Goal: Task Accomplishment & Management: Manage account settings

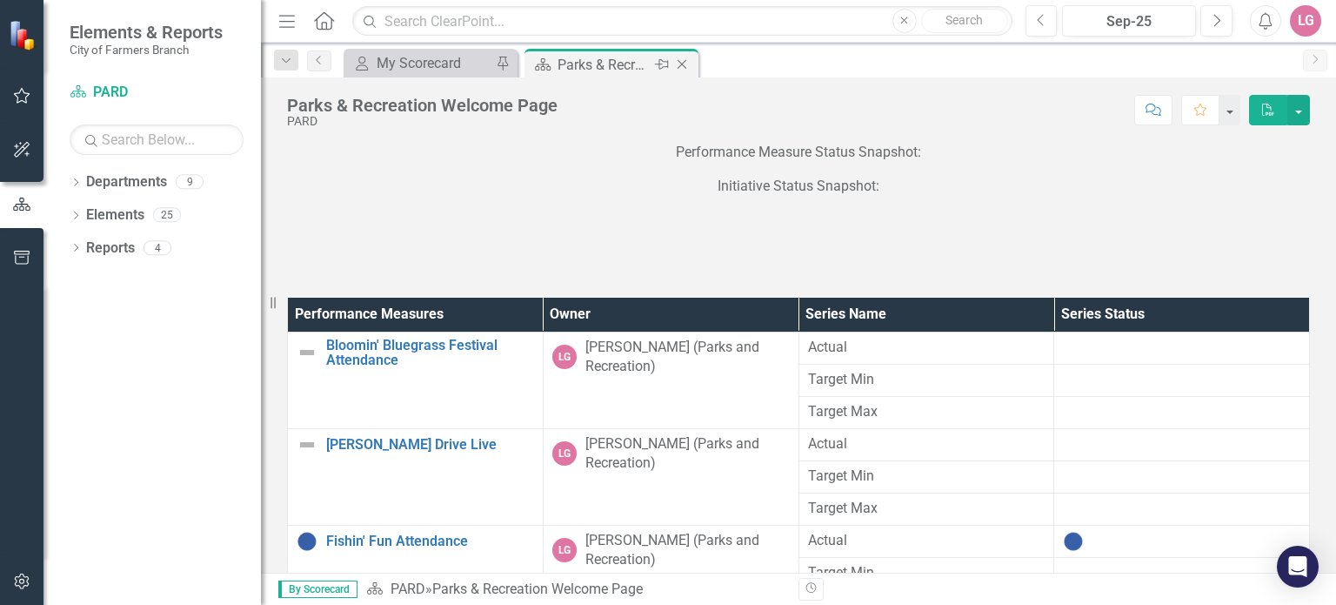
click at [686, 59] on icon "Close" at bounding box center [681, 64] width 17 height 14
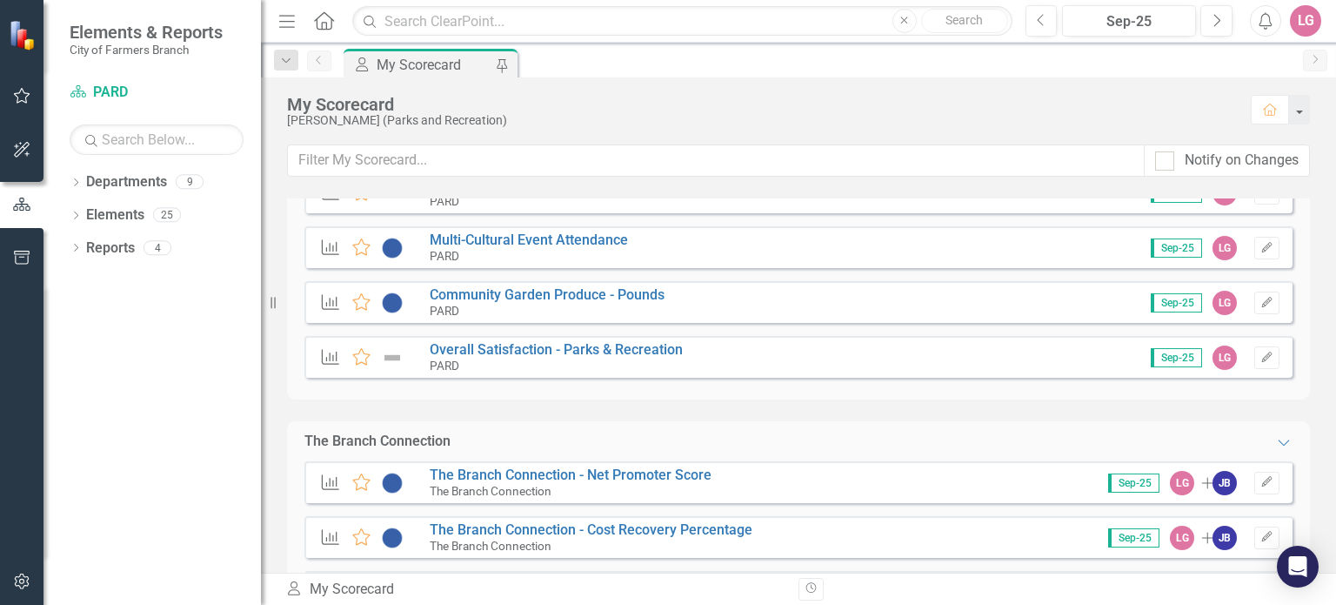
scroll to position [435, 0]
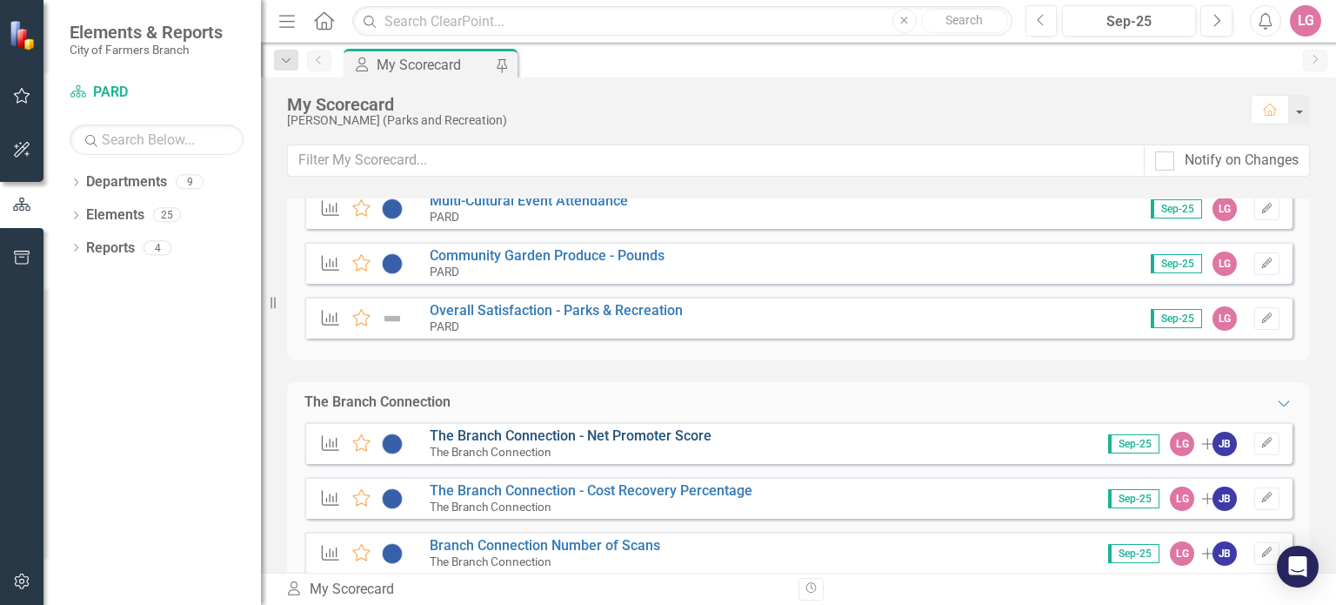
click at [524, 434] on link "The Branch Connection - Net Promoter Score" at bounding box center [571, 435] width 282 height 17
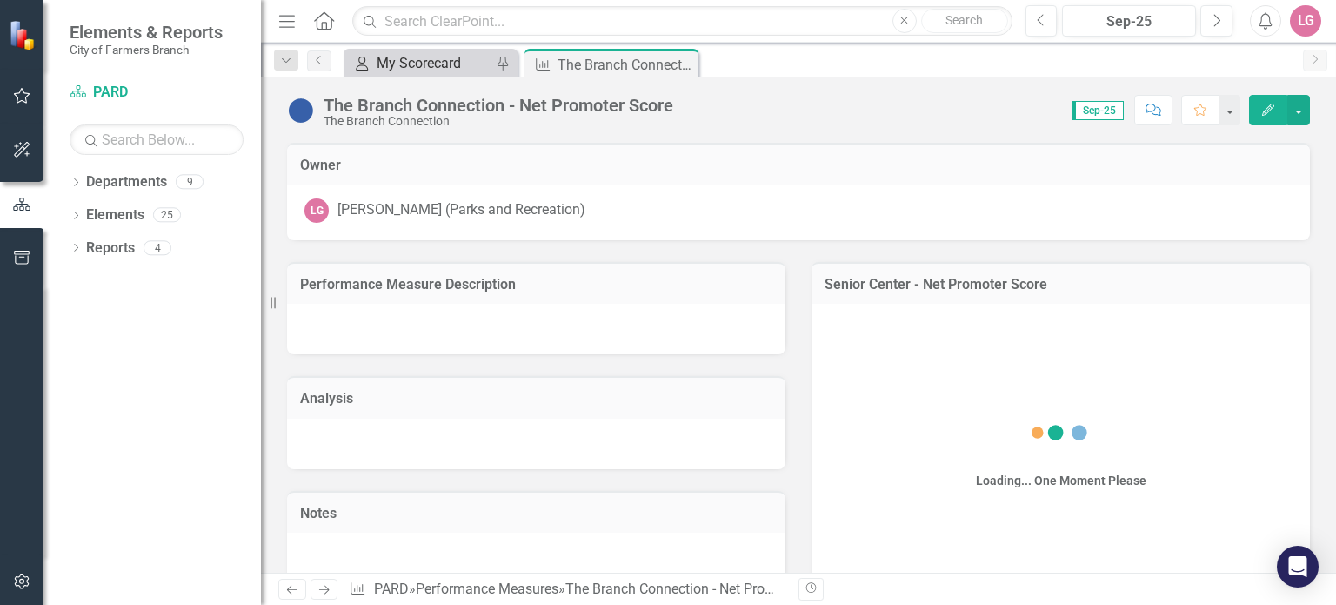
click at [411, 62] on div "My Scorecard" at bounding box center [434, 63] width 115 height 22
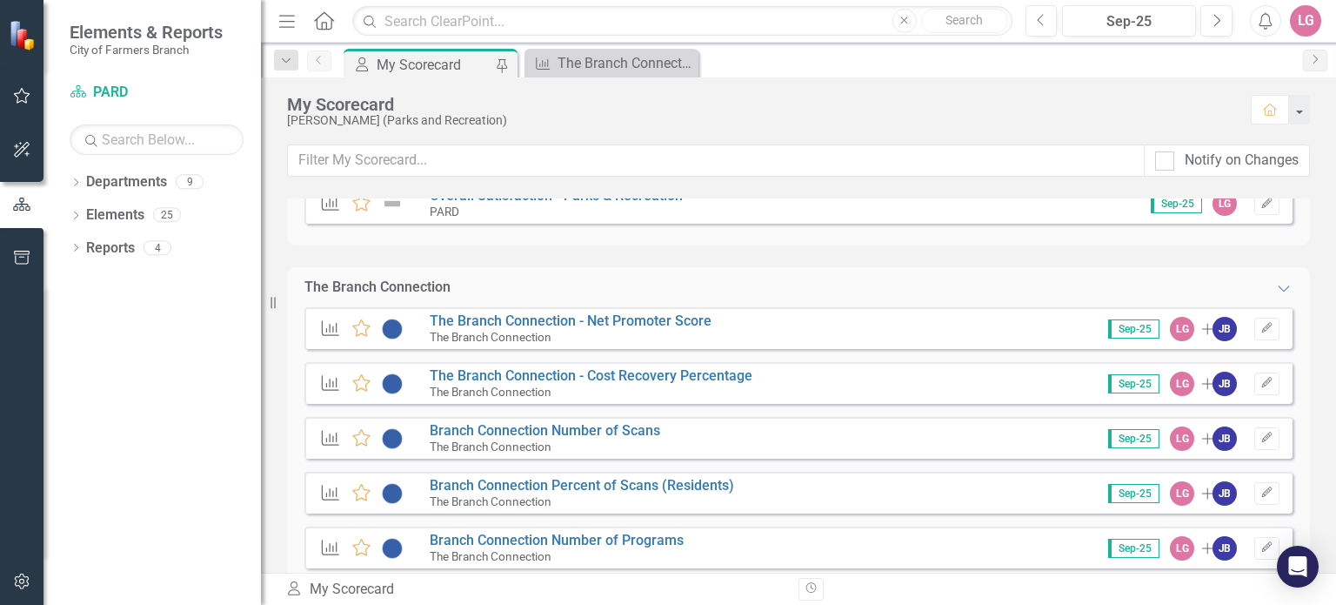
scroll to position [635, 0]
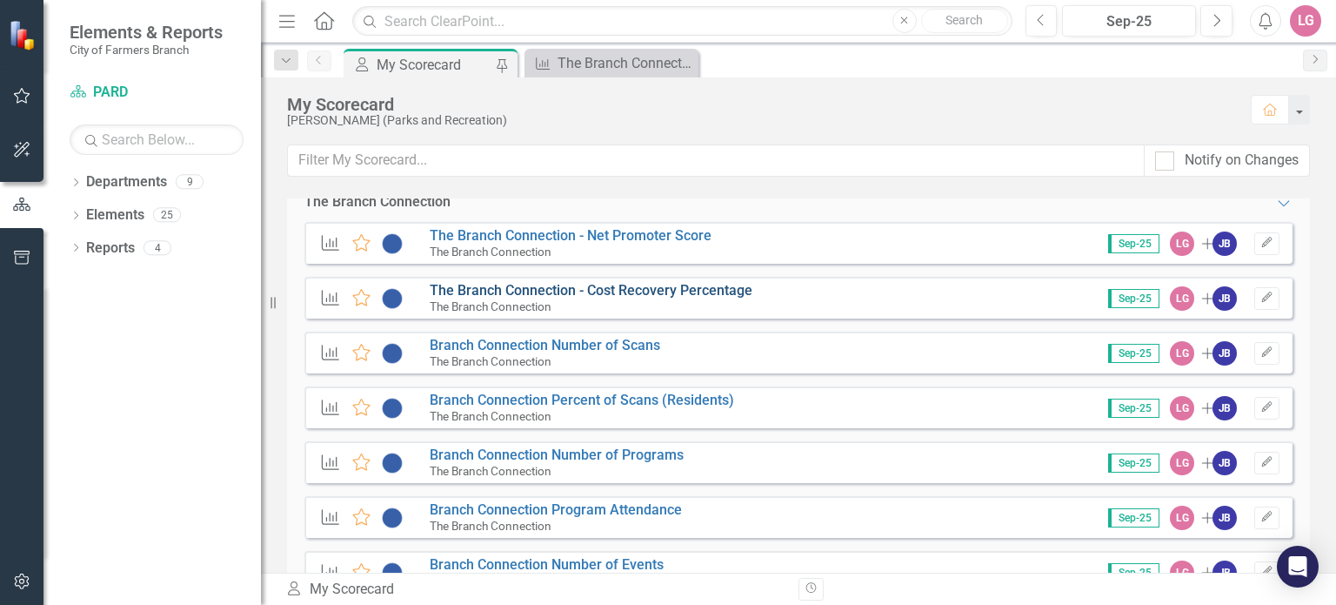
click at [539, 295] on link "The Branch Connection - Cost Recovery Percentage" at bounding box center [591, 290] width 323 height 17
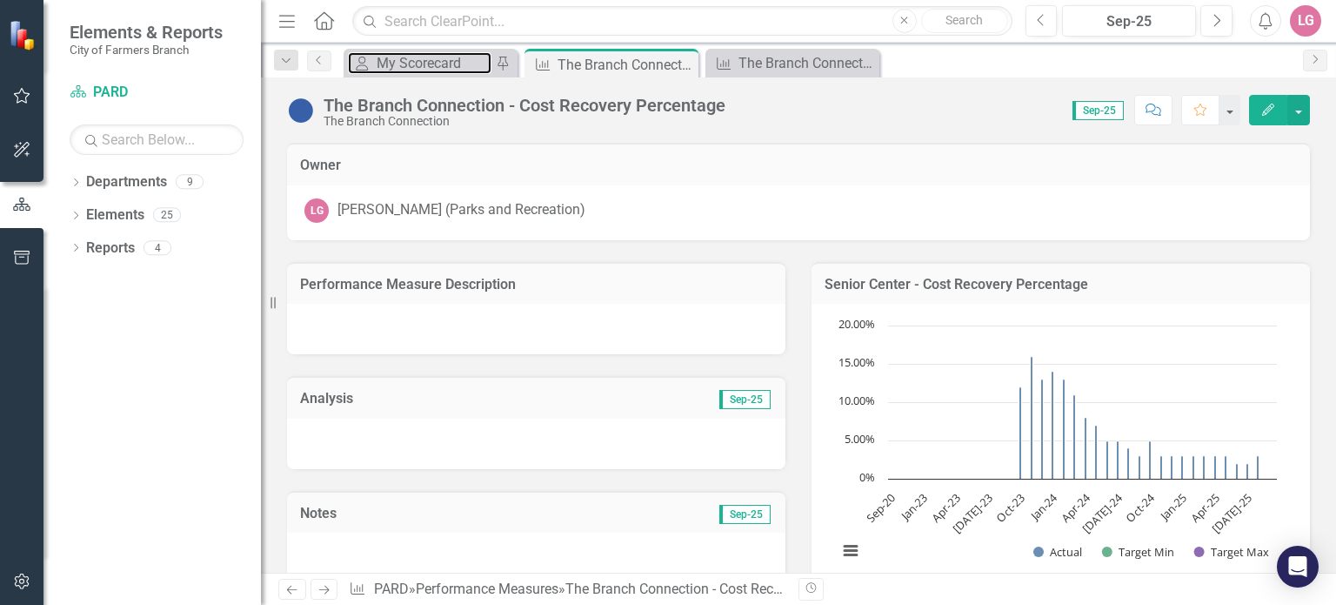
click at [417, 55] on div "My Scorecard" at bounding box center [434, 63] width 115 height 22
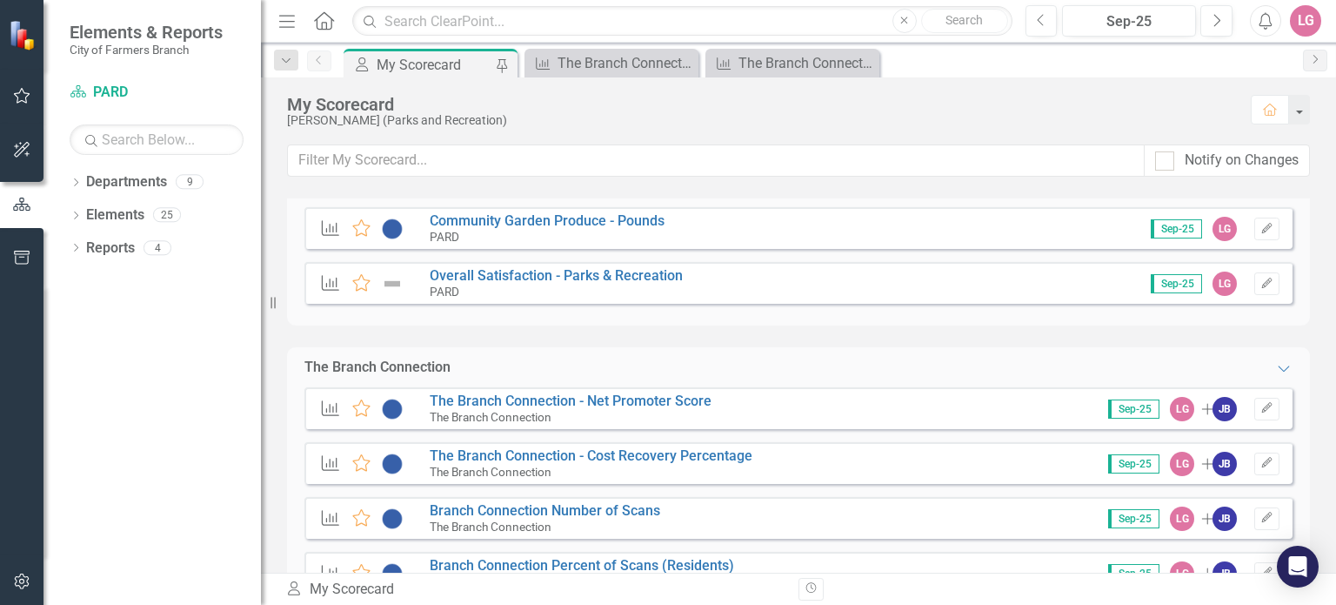
scroll to position [783, 0]
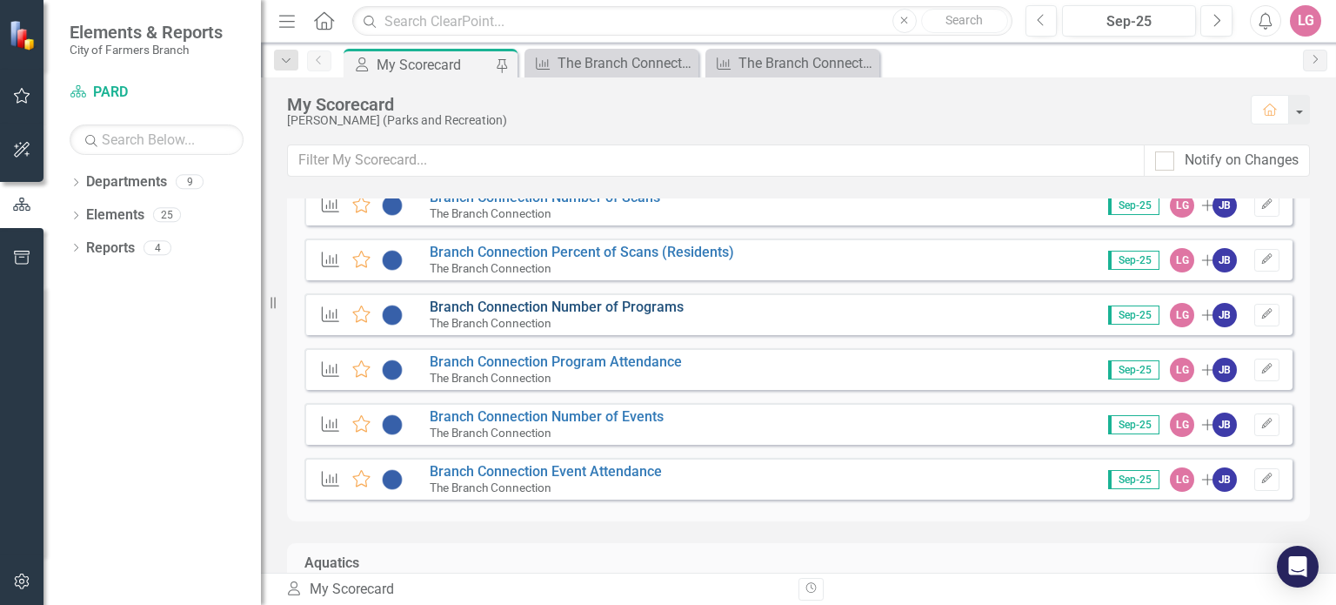
click at [525, 311] on link "Branch Connection Number of Programs" at bounding box center [557, 306] width 254 height 17
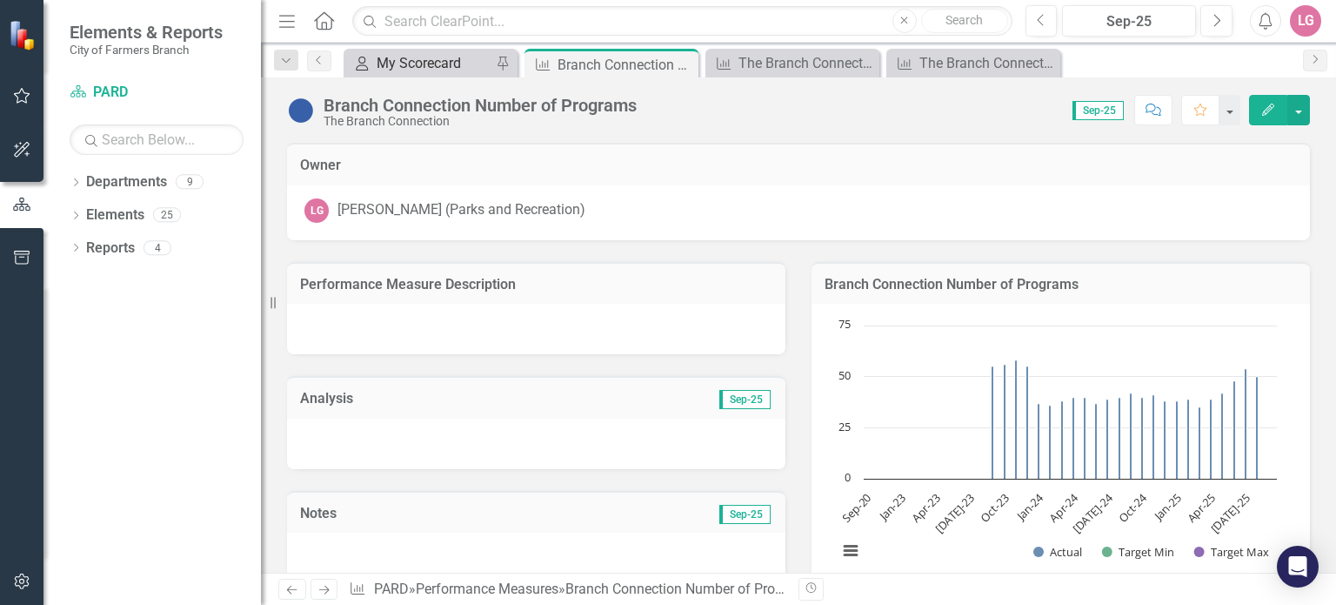
click at [428, 66] on div "My Scorecard" at bounding box center [434, 63] width 115 height 22
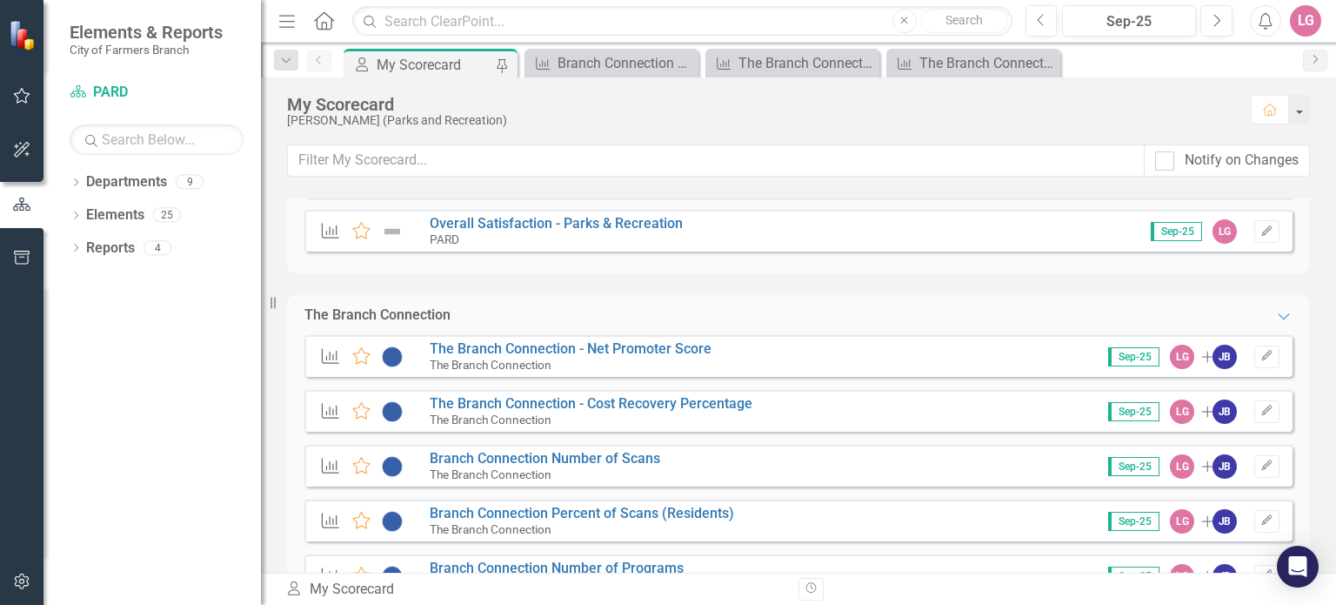
scroll to position [696, 0]
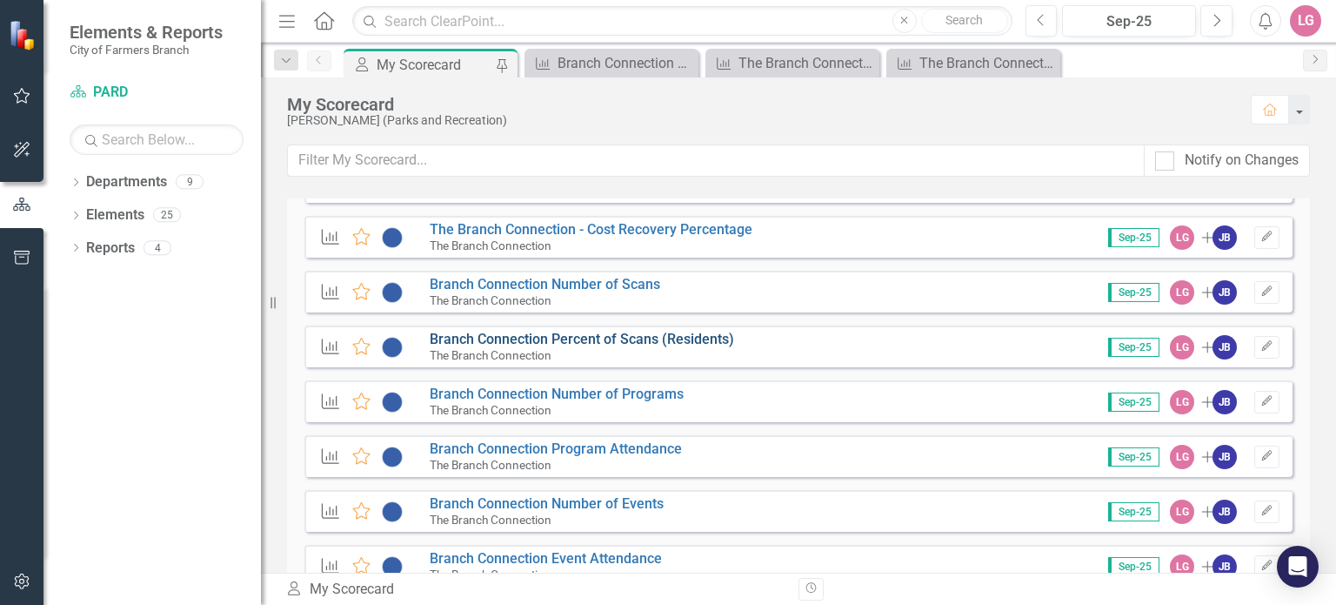
click at [531, 341] on link "Branch Connection Percent of Scans (Residents)" at bounding box center [582, 339] width 304 height 17
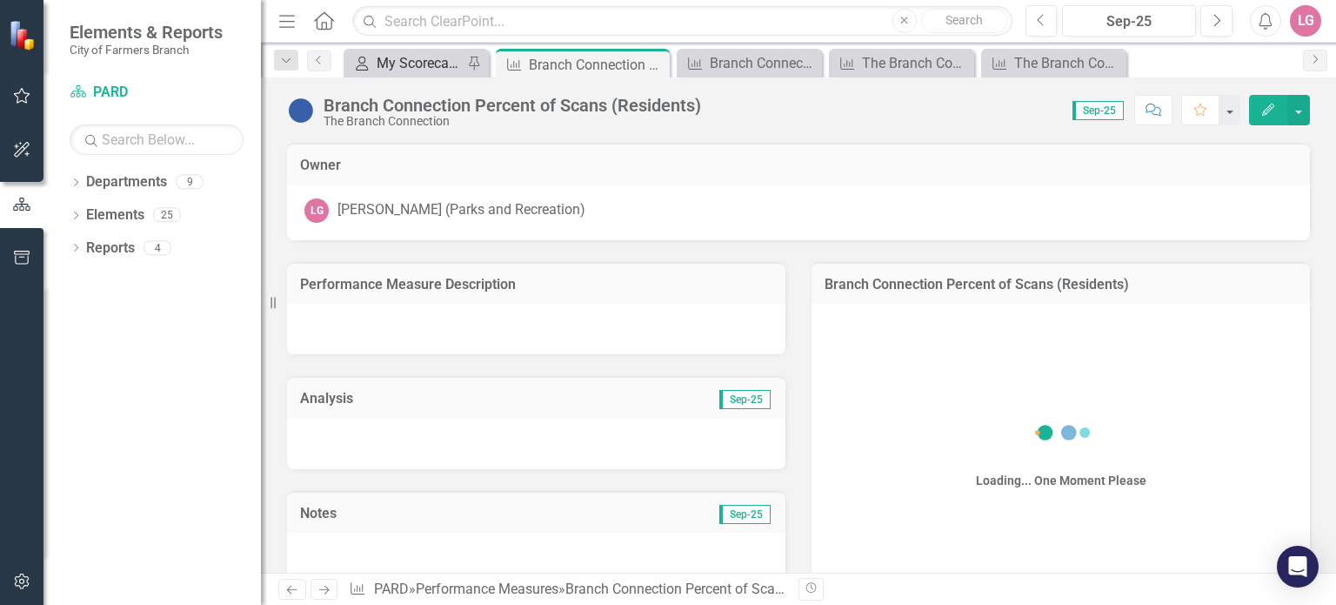
click at [411, 55] on div "My Scorecard" at bounding box center [420, 63] width 86 height 22
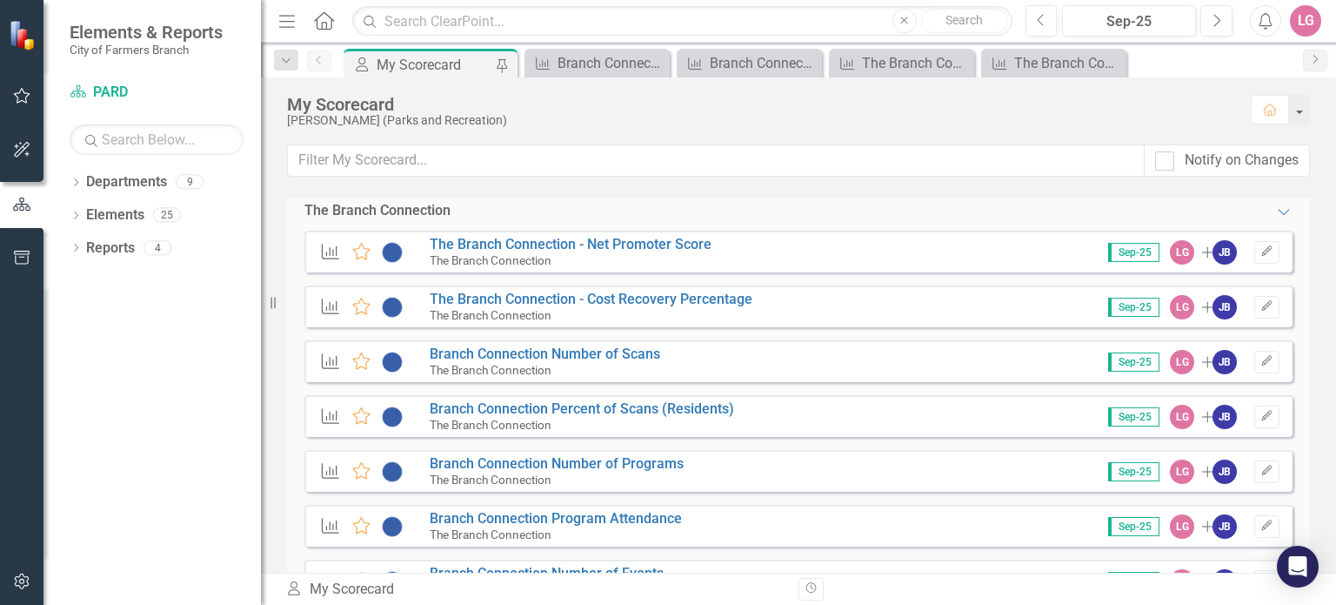
scroll to position [609, 0]
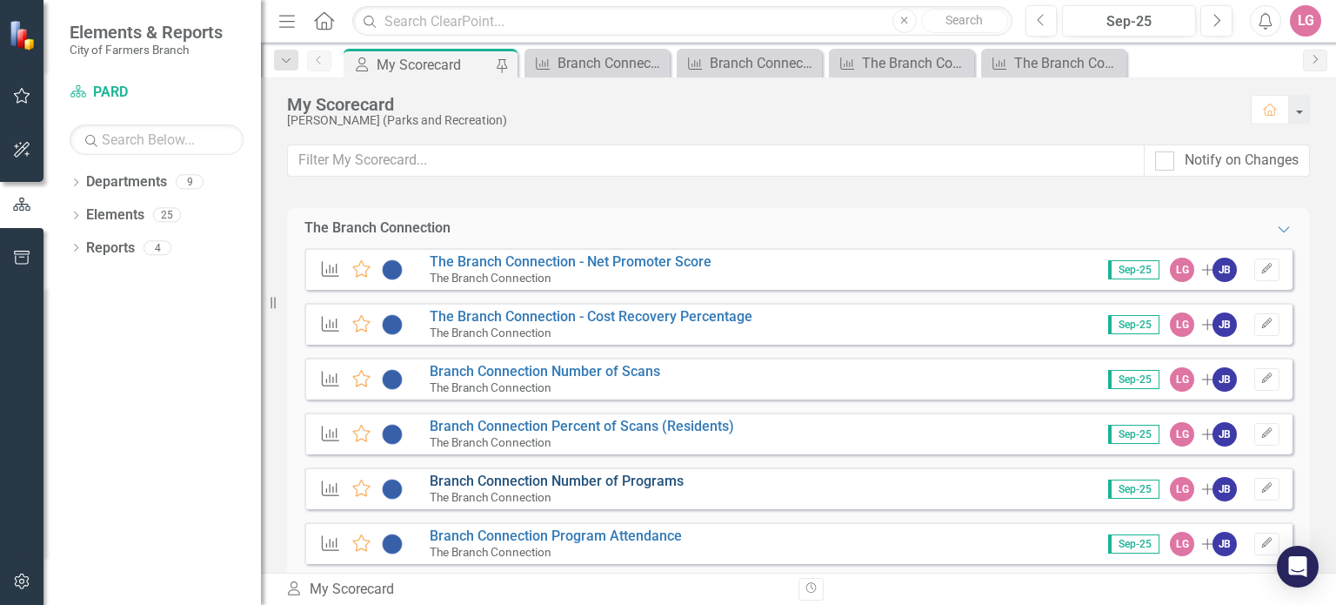
click at [529, 483] on link "Branch Connection Number of Programs" at bounding box center [557, 480] width 254 height 17
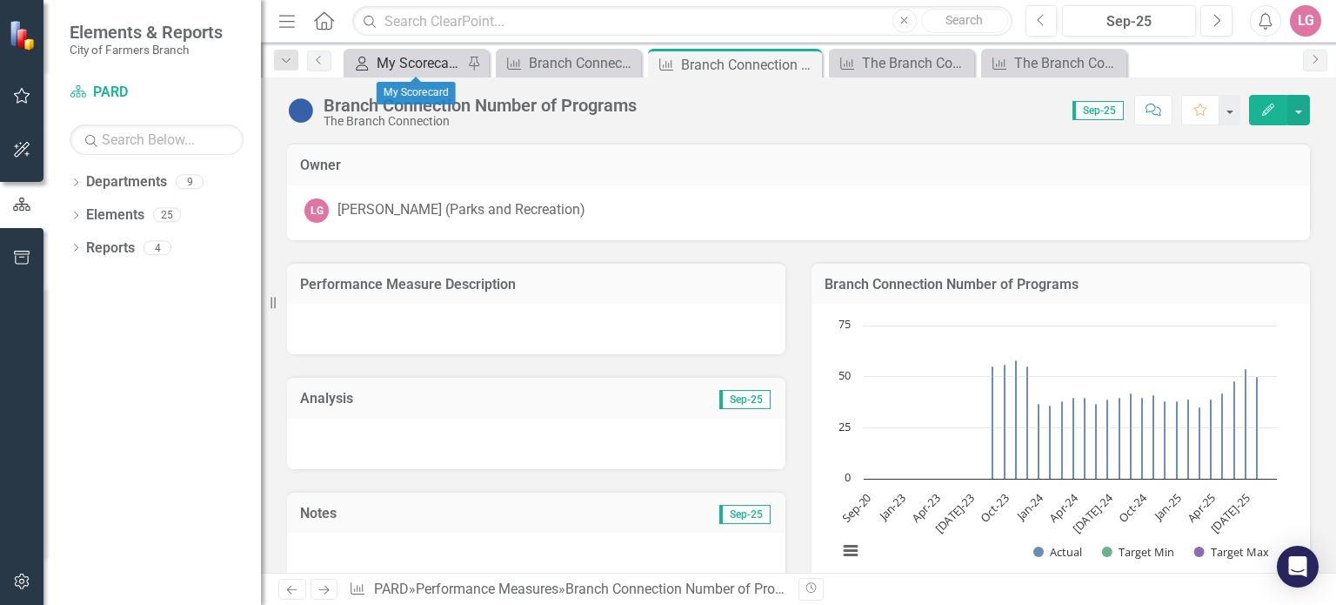
click at [428, 63] on div "My Scorecard" at bounding box center [420, 63] width 86 height 22
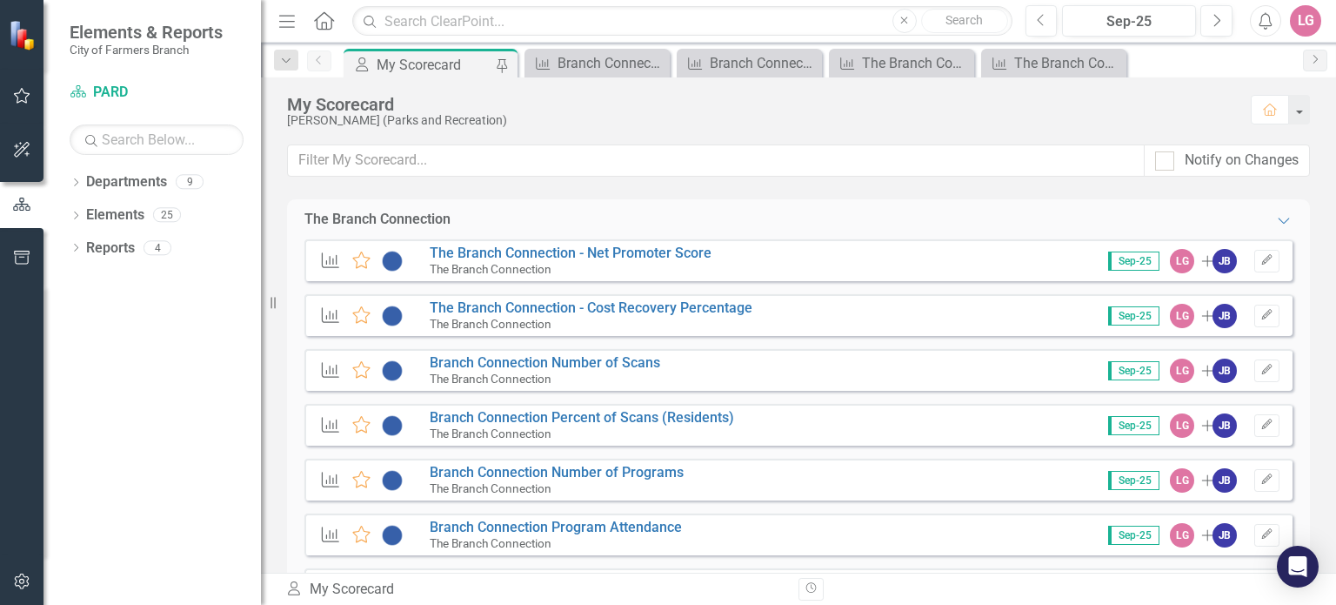
scroll to position [696, 0]
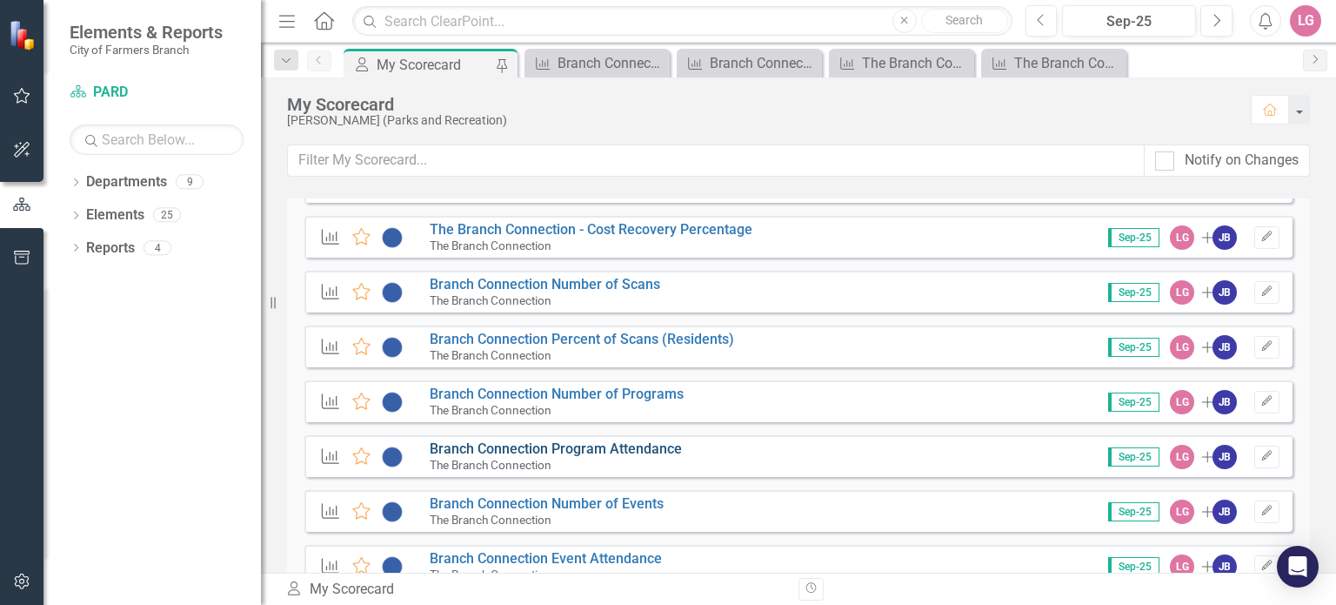
click at [543, 452] on link "Branch Connection Program Attendance" at bounding box center [556, 448] width 252 height 17
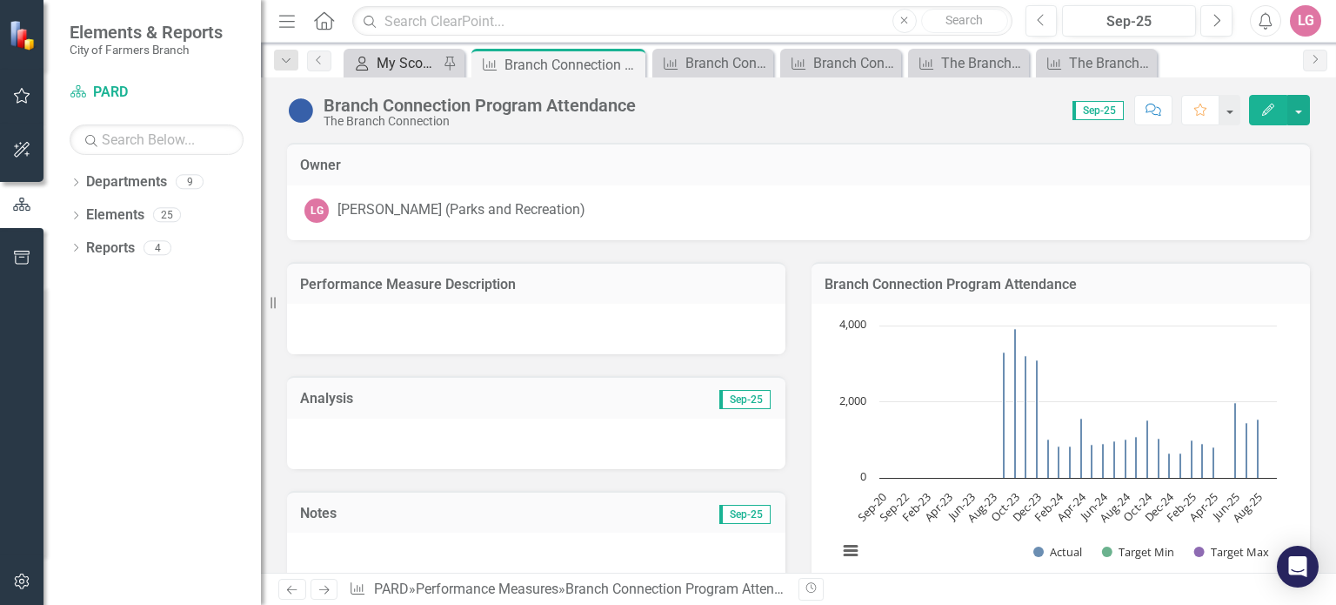
click at [418, 67] on div "My Scorecard" at bounding box center [408, 63] width 62 height 22
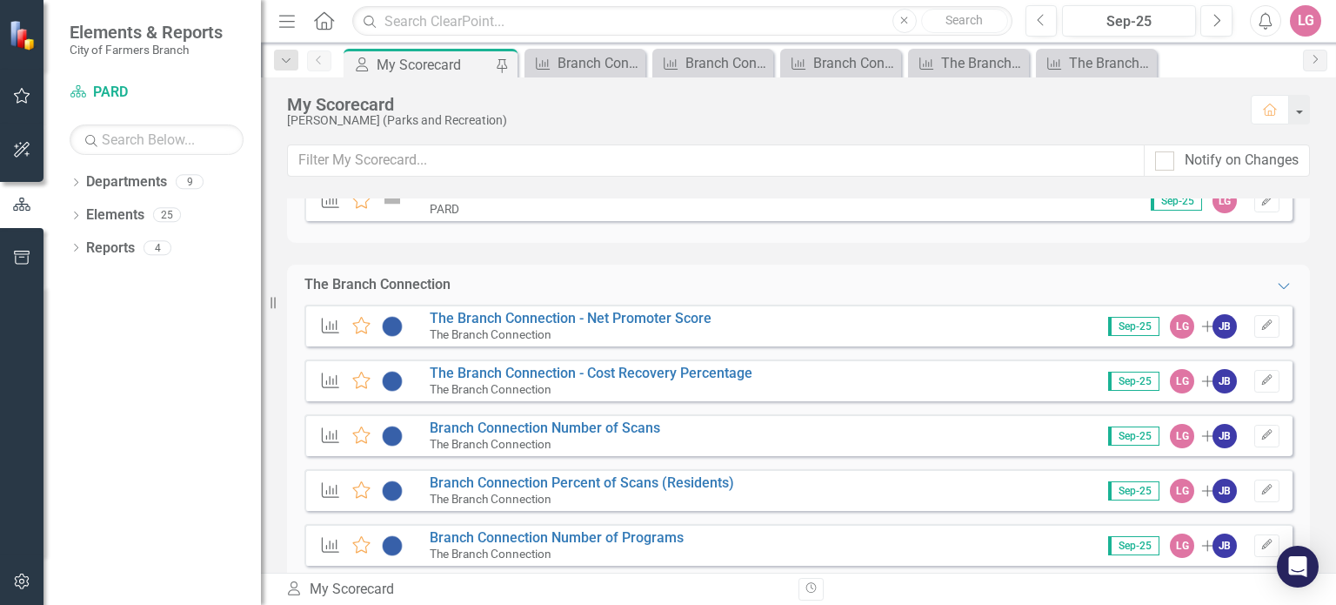
scroll to position [783, 0]
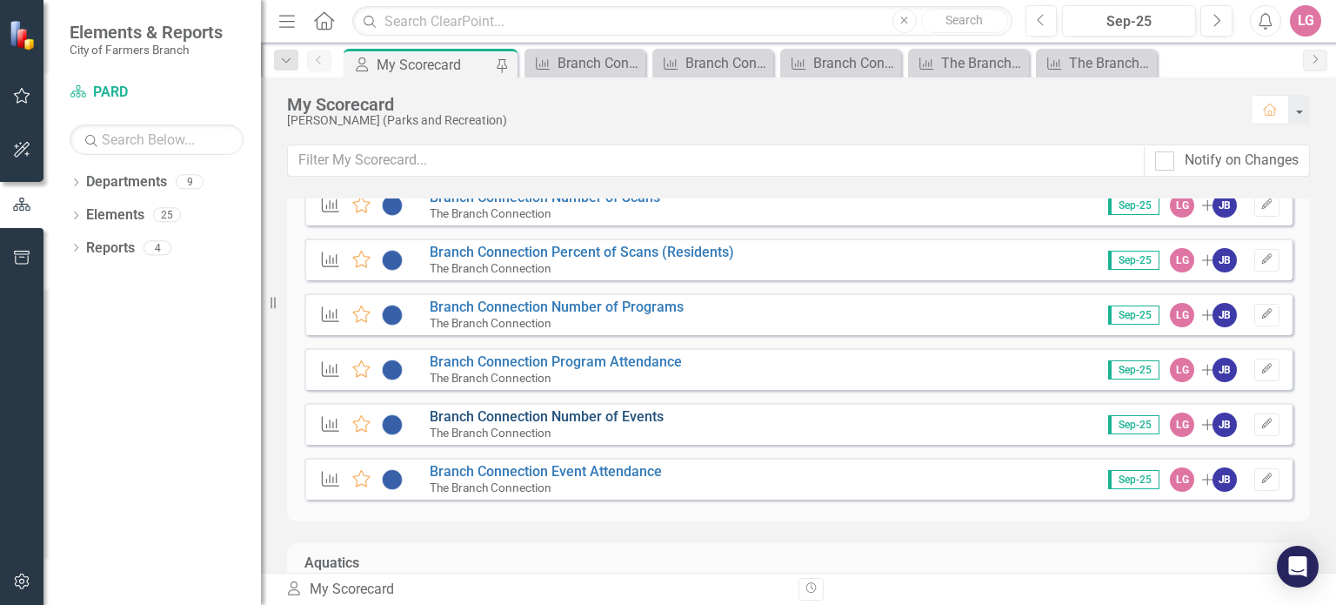
click at [529, 416] on link "Branch Connection Number of Events" at bounding box center [547, 416] width 234 height 17
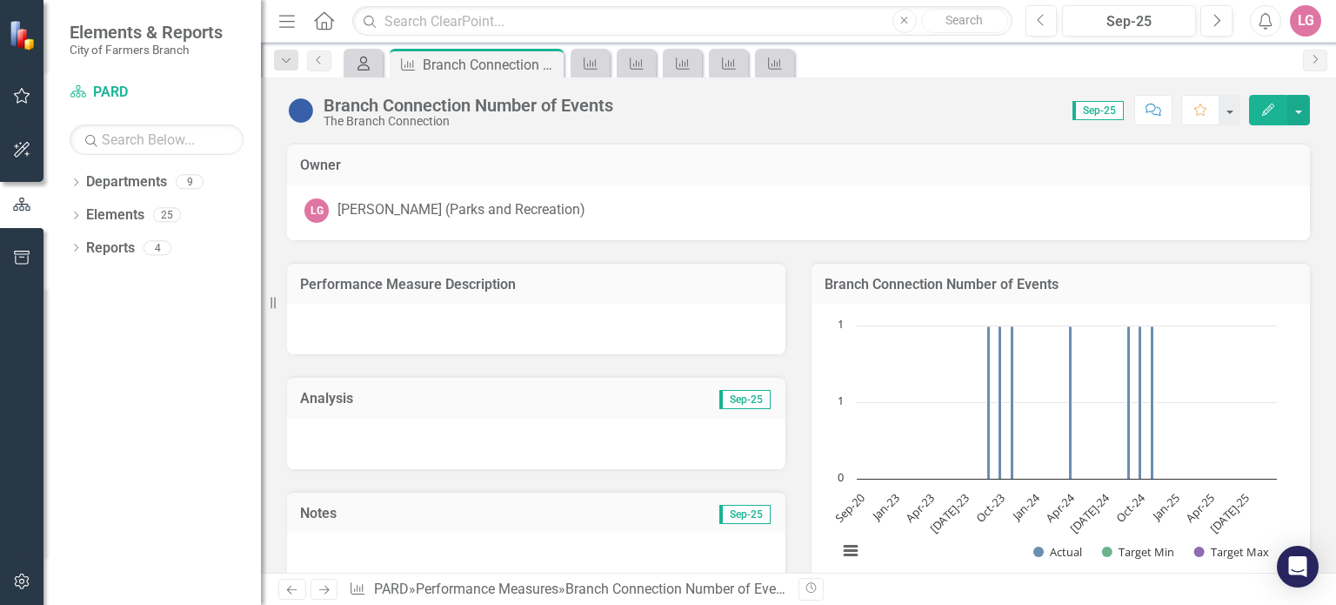
click at [362, 67] on icon "My Scorecard" at bounding box center [363, 64] width 17 height 14
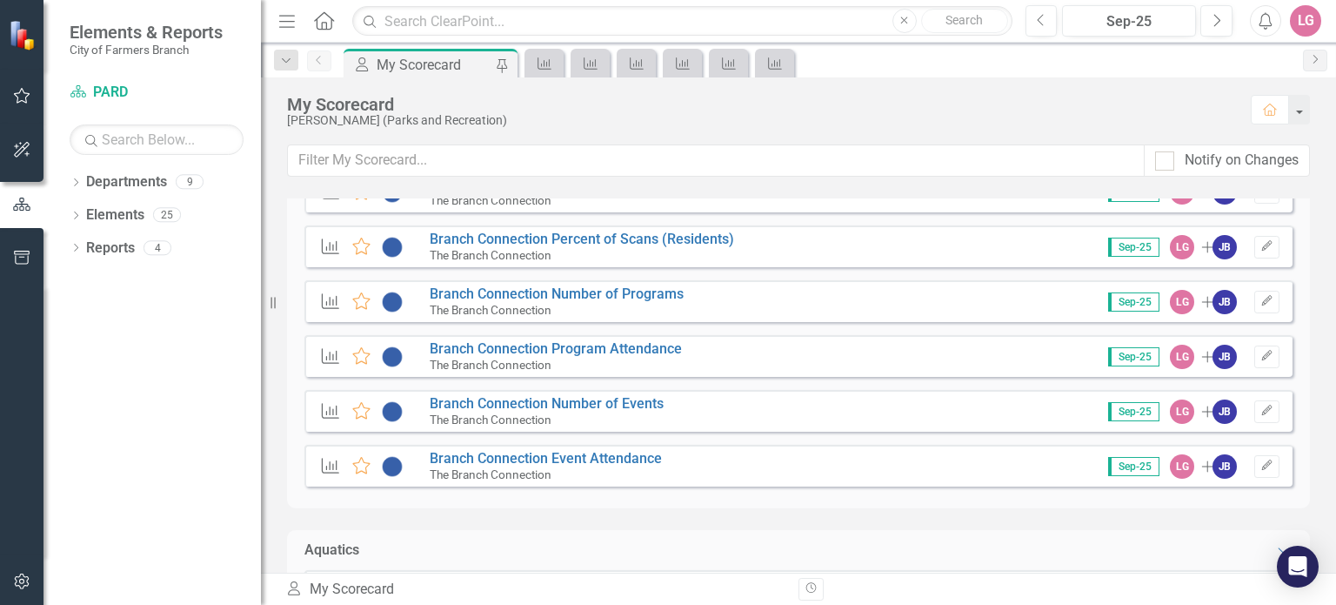
scroll to position [870, 0]
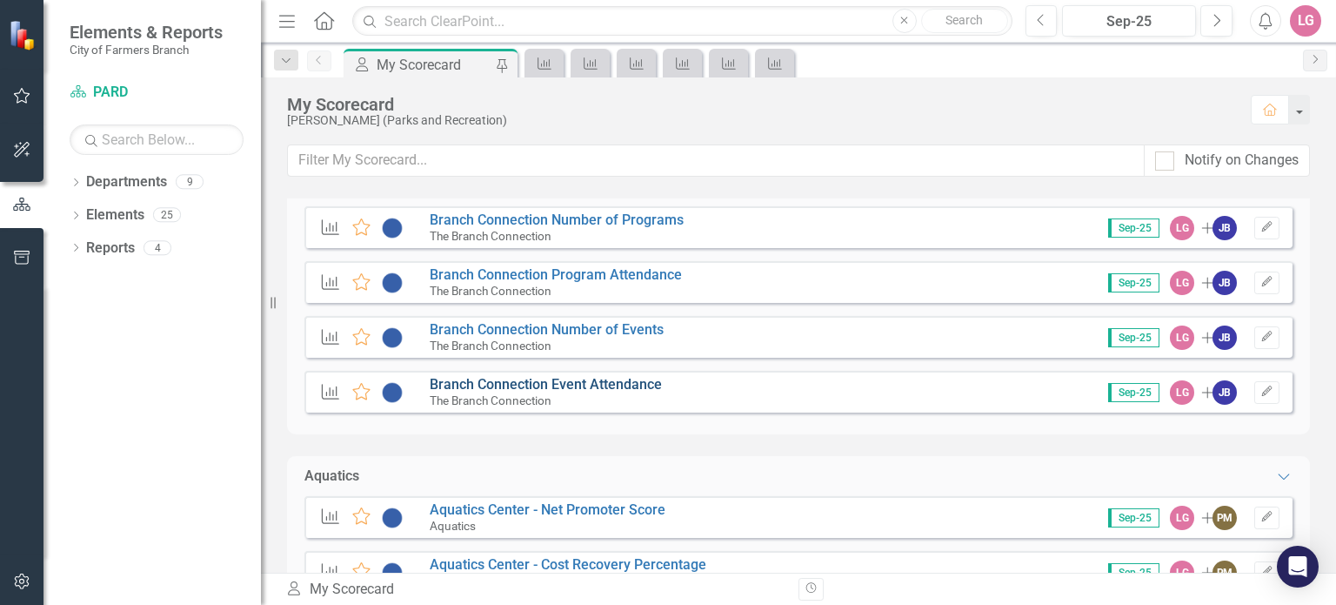
click at [499, 387] on link "Branch Connection Event Attendance" at bounding box center [546, 384] width 232 height 17
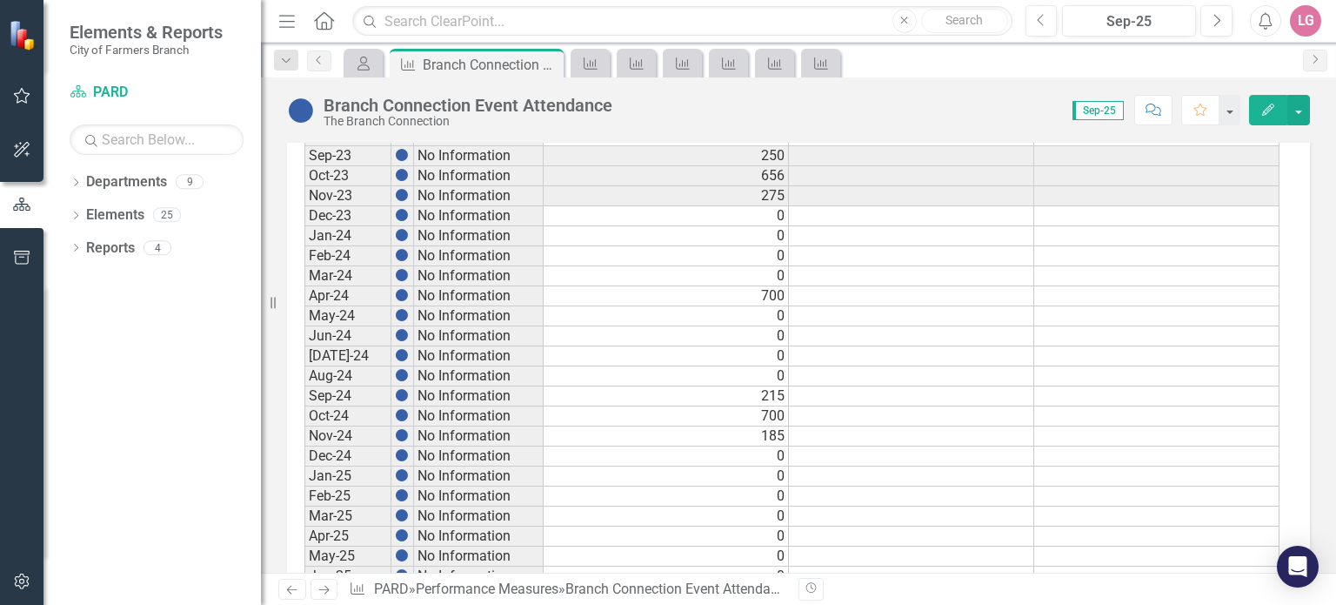
scroll to position [984, 0]
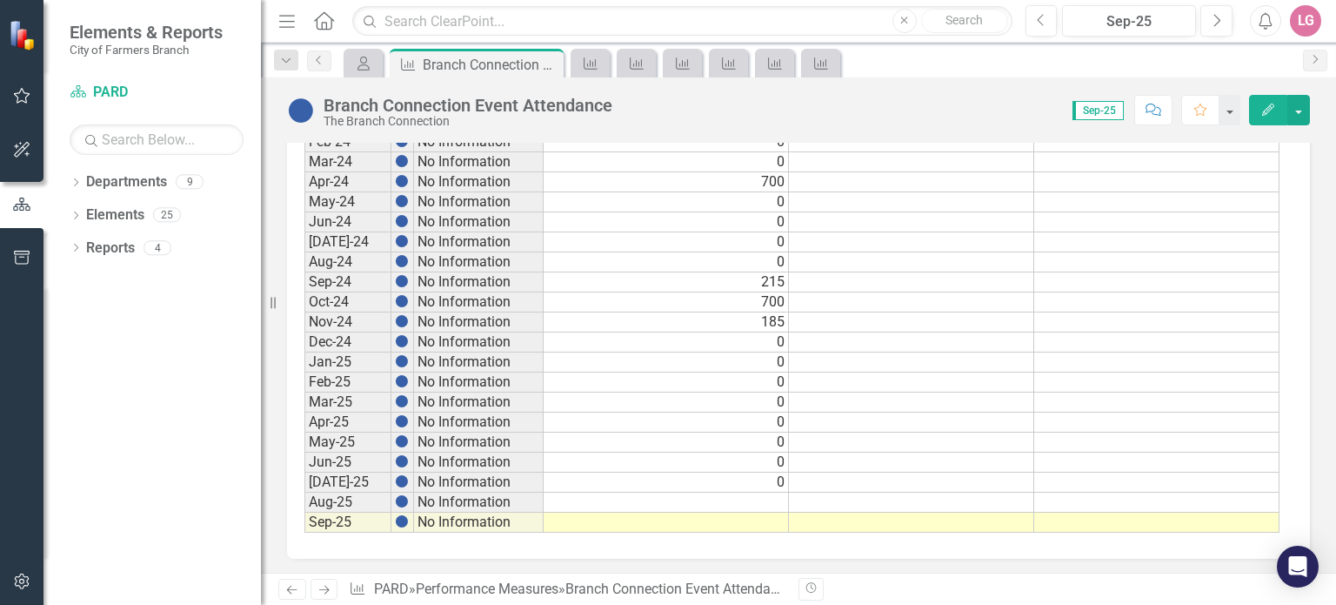
click at [710, 512] on td at bounding box center [666, 522] width 245 height 20
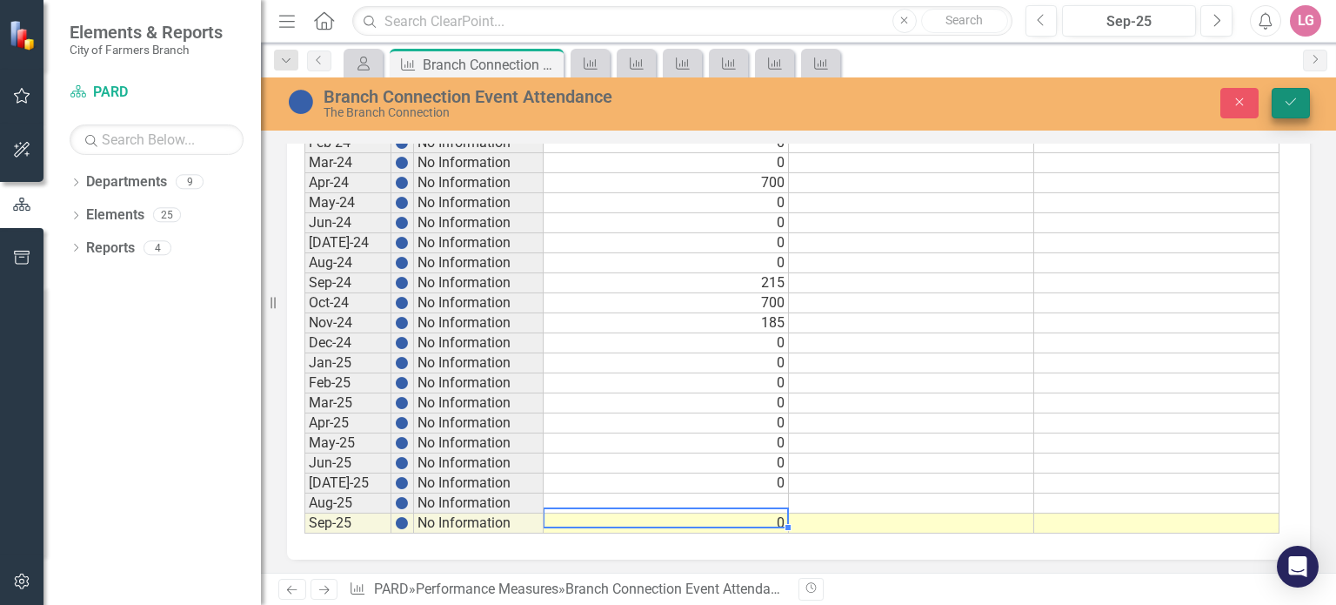
type textarea "0"
click at [1306, 101] on button "Save" at bounding box center [1291, 103] width 38 height 30
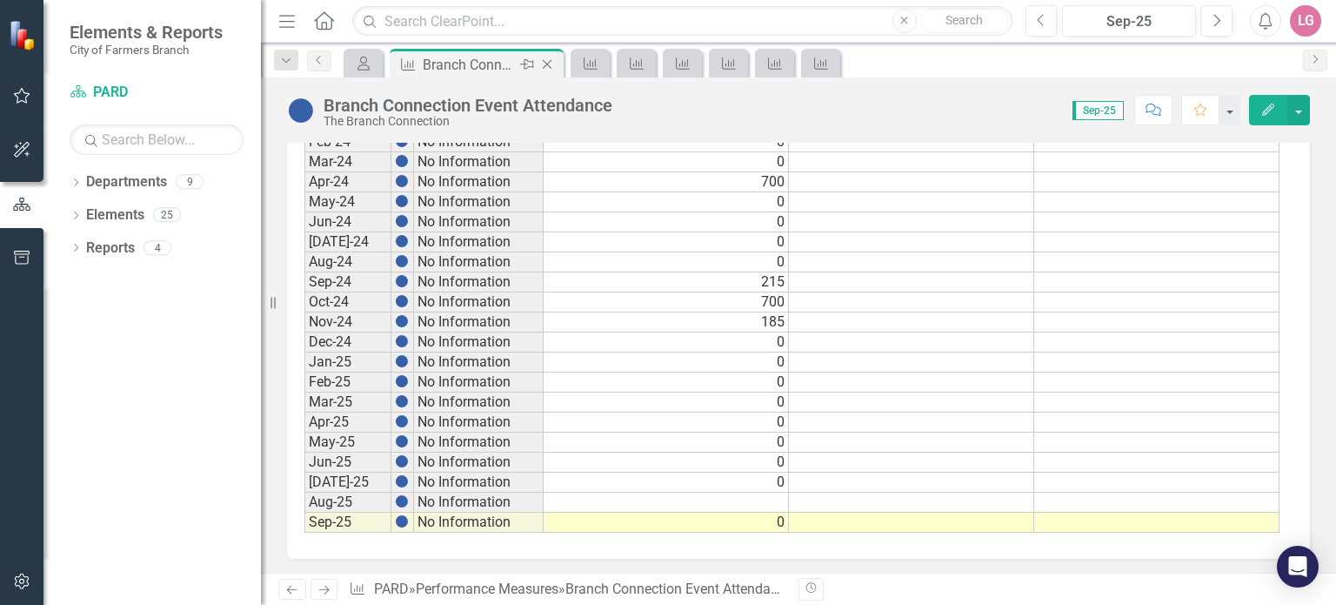
click at [550, 63] on icon "Close" at bounding box center [546, 64] width 17 height 14
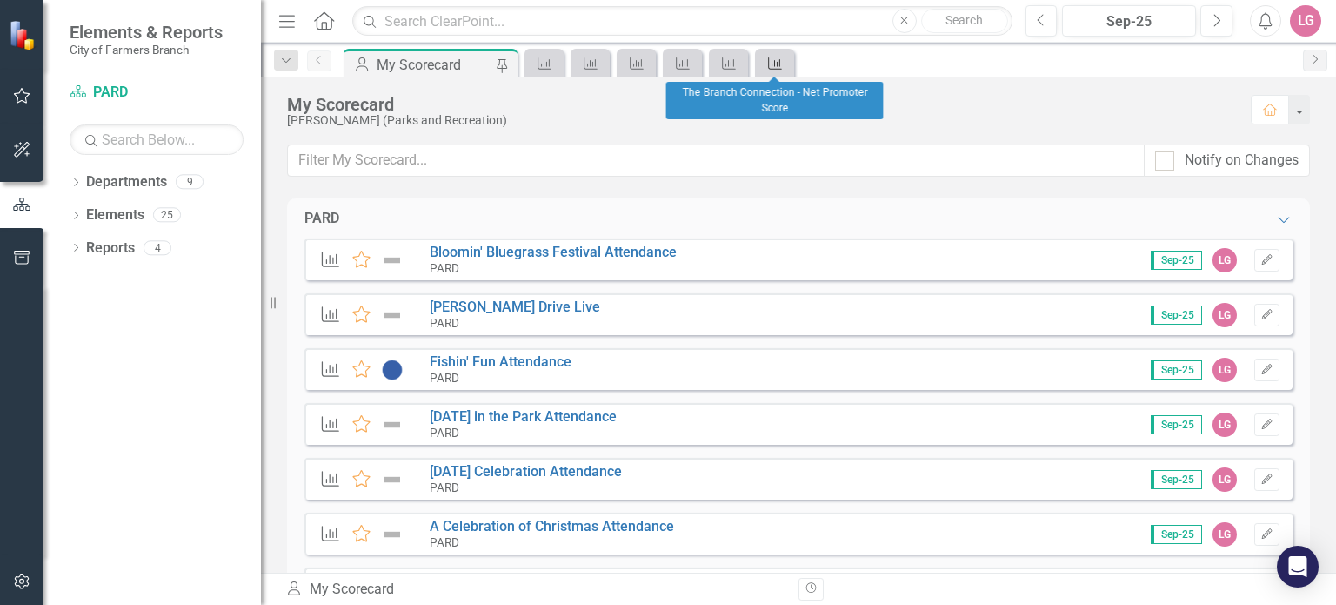
click at [773, 59] on icon "Performance Measure" at bounding box center [774, 64] width 17 height 14
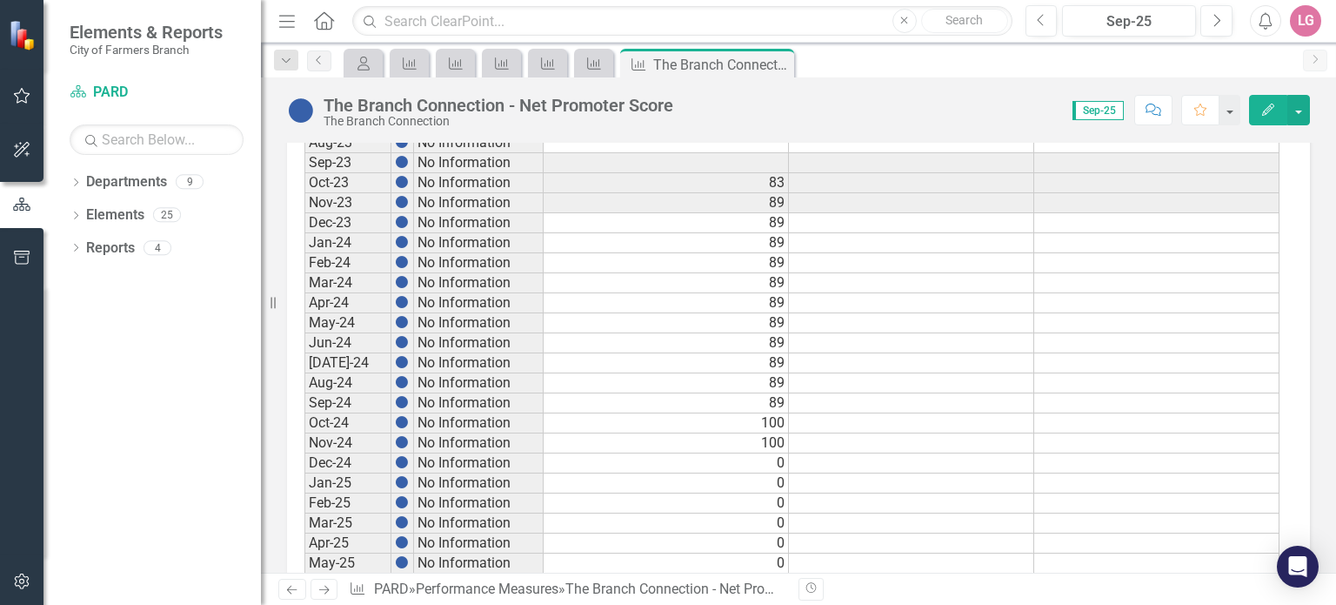
scroll to position [957, 0]
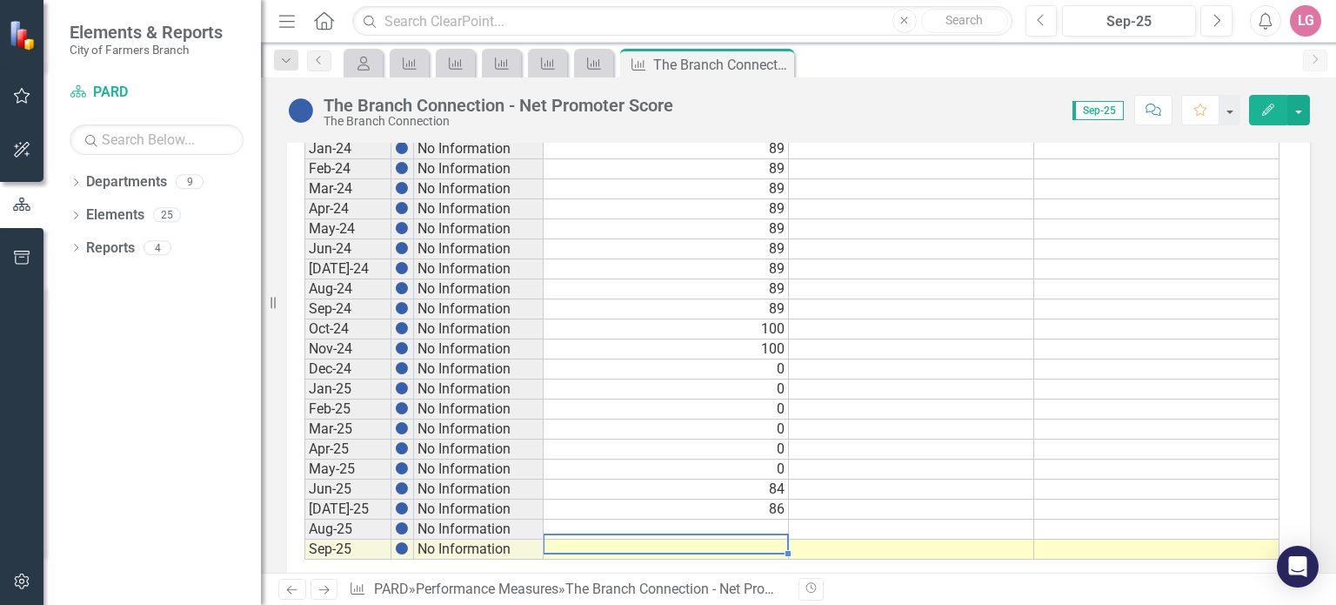
click at [734, 539] on td at bounding box center [666, 549] width 245 height 20
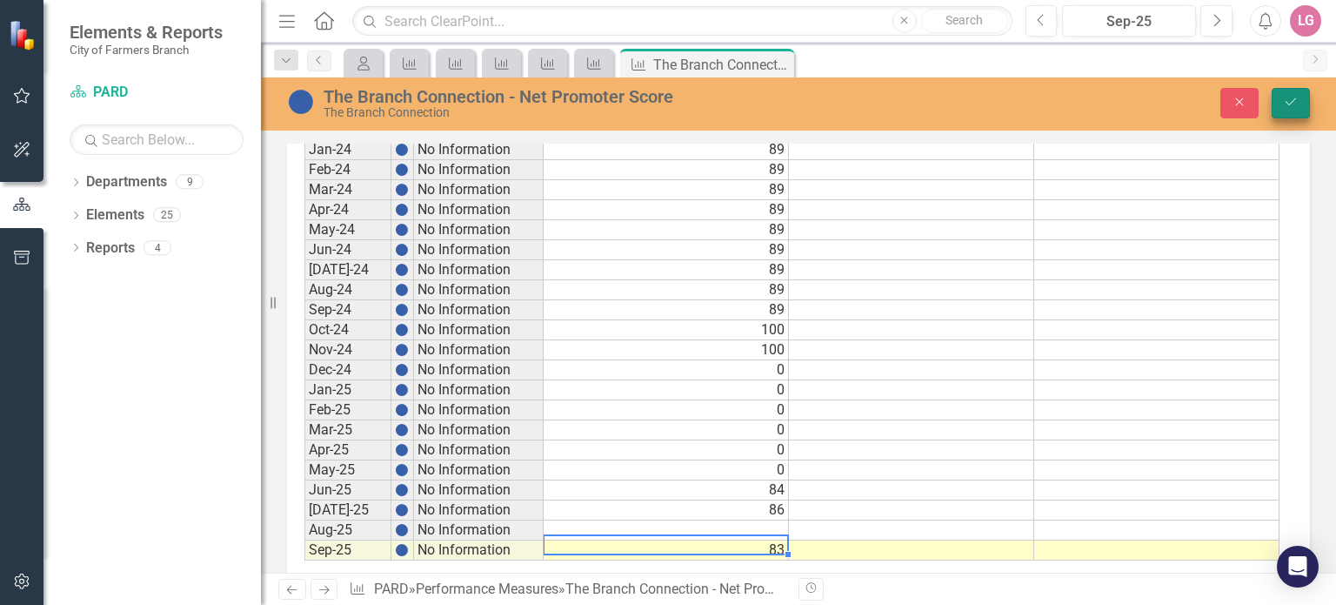
type textarea "83"
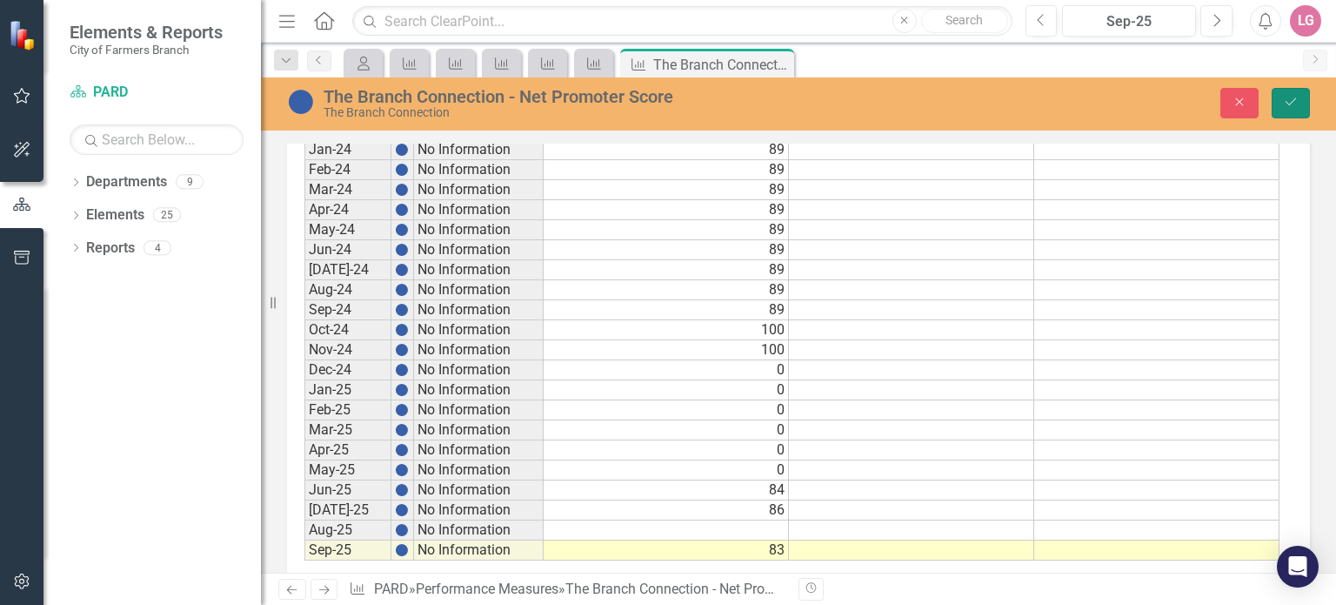
click at [1300, 107] on button "Save" at bounding box center [1291, 103] width 38 height 30
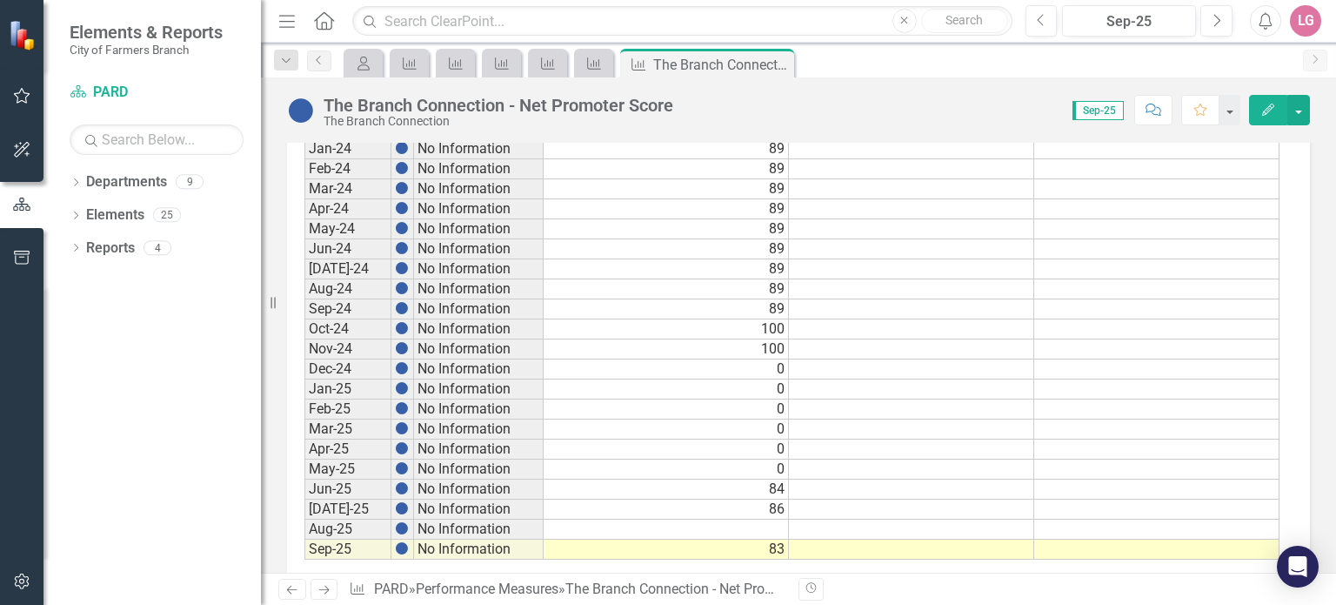
scroll to position [984, 0]
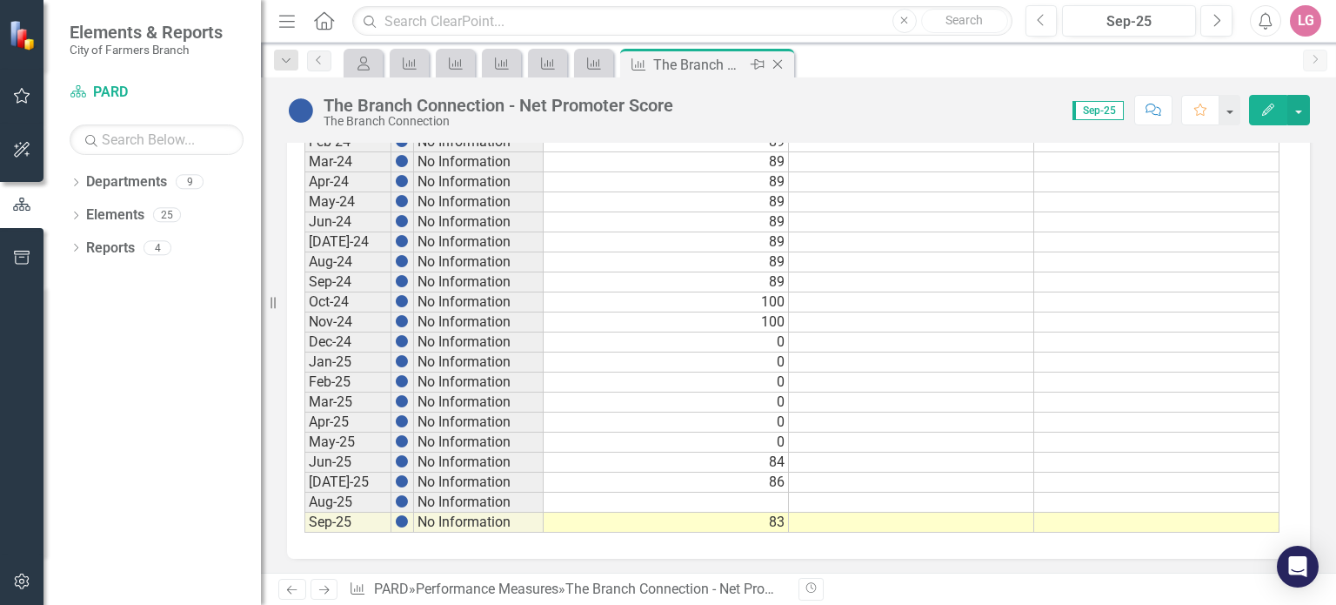
click at [779, 57] on icon "Close" at bounding box center [777, 64] width 17 height 14
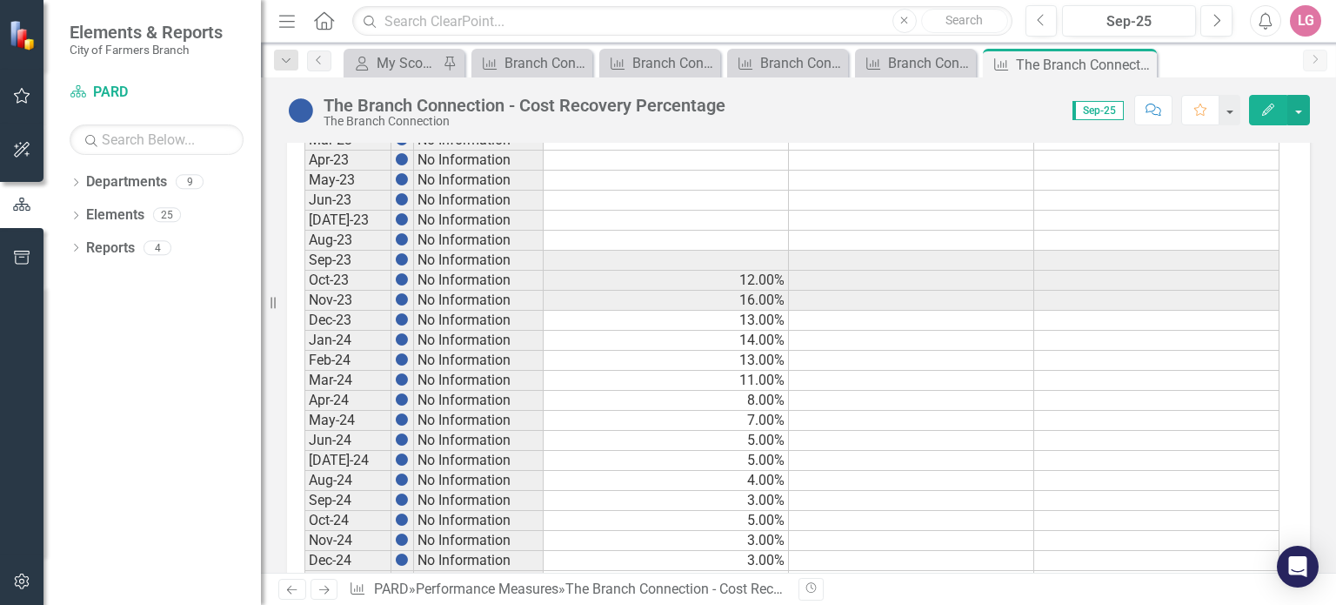
scroll to position [984, 0]
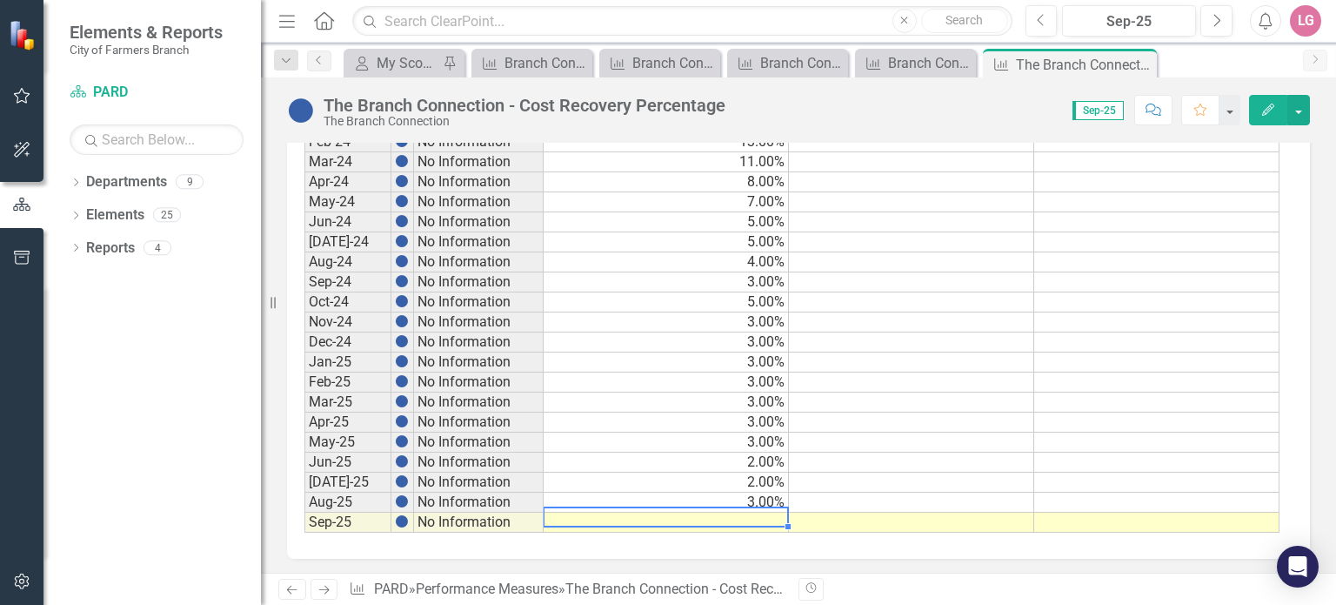
click at [736, 515] on td at bounding box center [666, 522] width 245 height 20
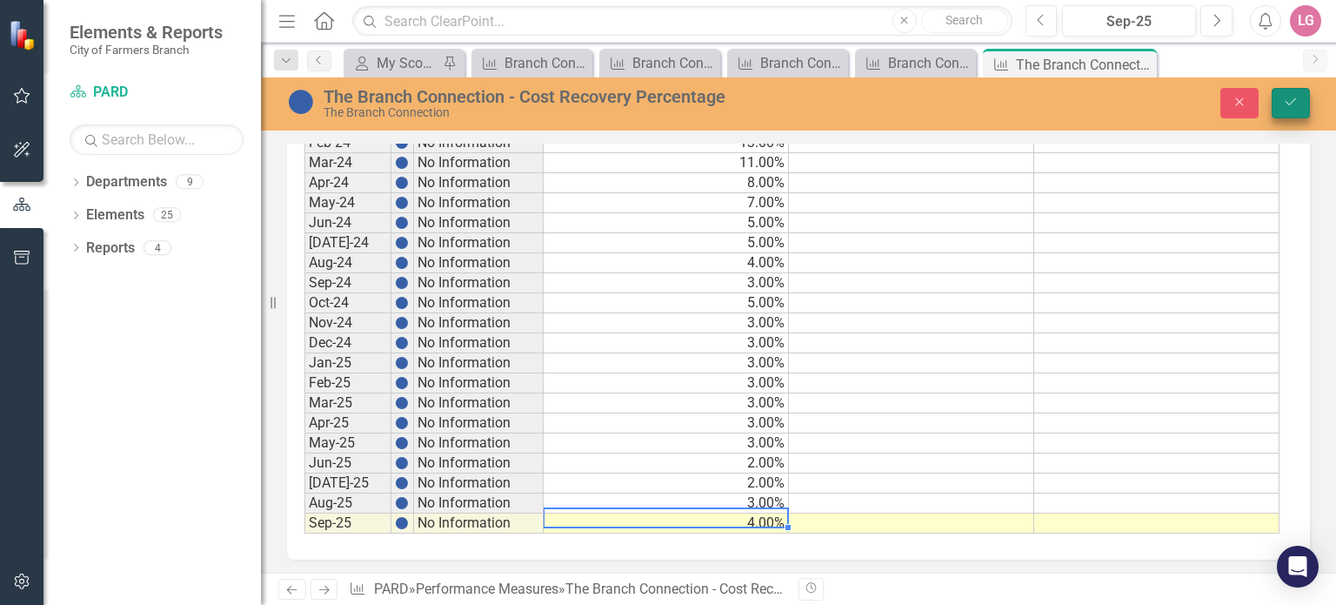
type textarea "4"
click at [1293, 107] on icon "Save" at bounding box center [1291, 102] width 16 height 12
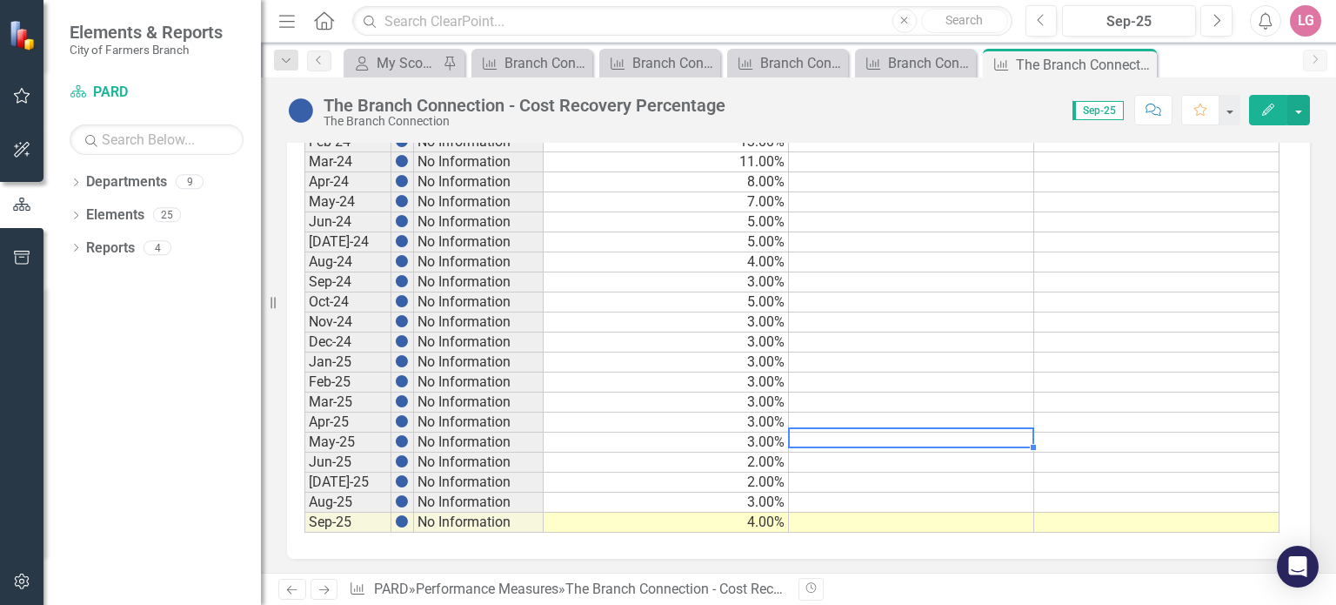
click at [878, 432] on td at bounding box center [911, 442] width 245 height 20
click at [1149, 61] on div "Close" at bounding box center [1142, 65] width 22 height 22
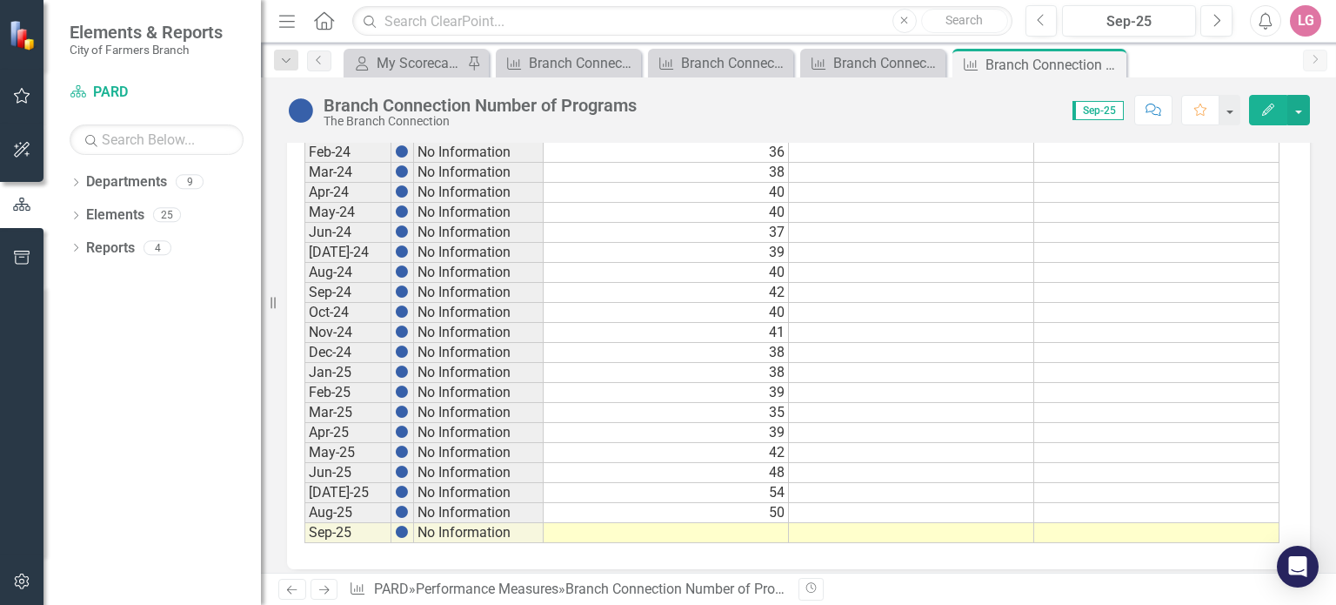
scroll to position [984, 0]
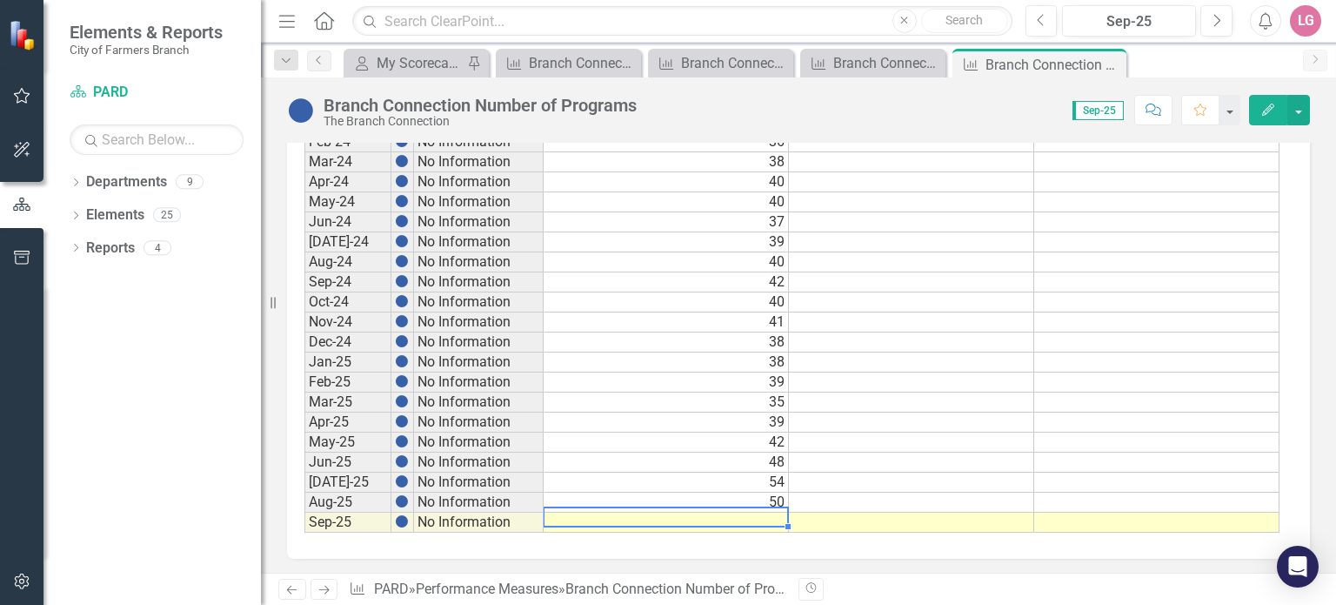
click at [653, 517] on td at bounding box center [666, 522] width 245 height 20
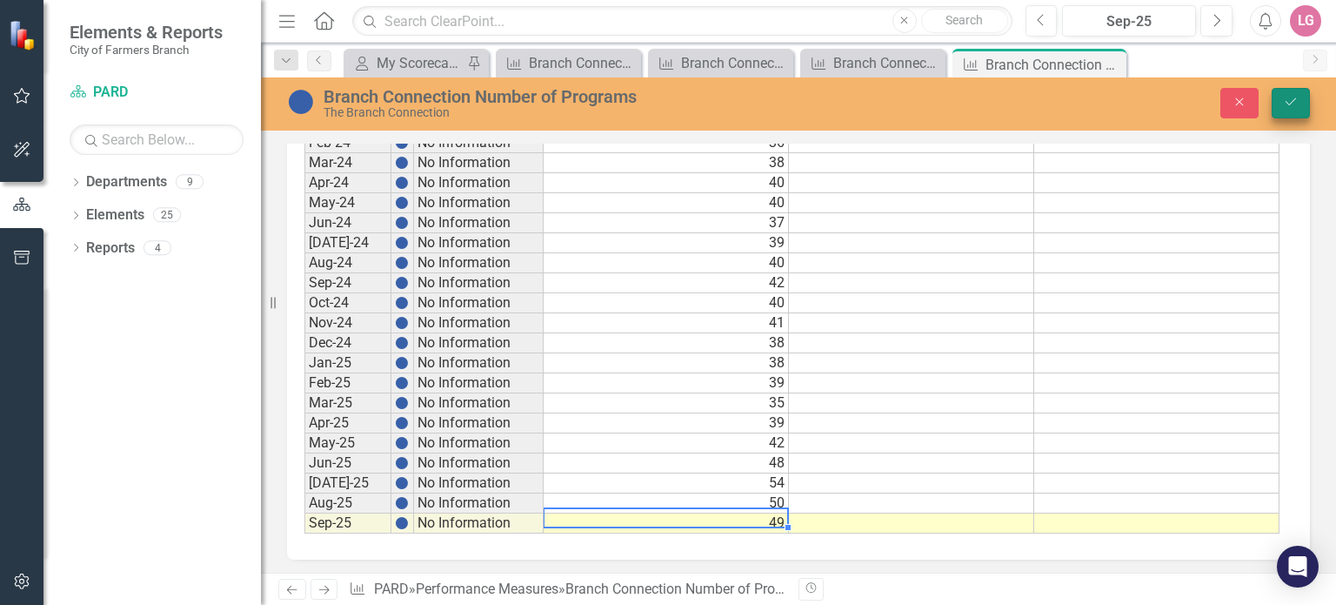
type textarea "49"
click at [1302, 107] on button "Save" at bounding box center [1291, 103] width 38 height 30
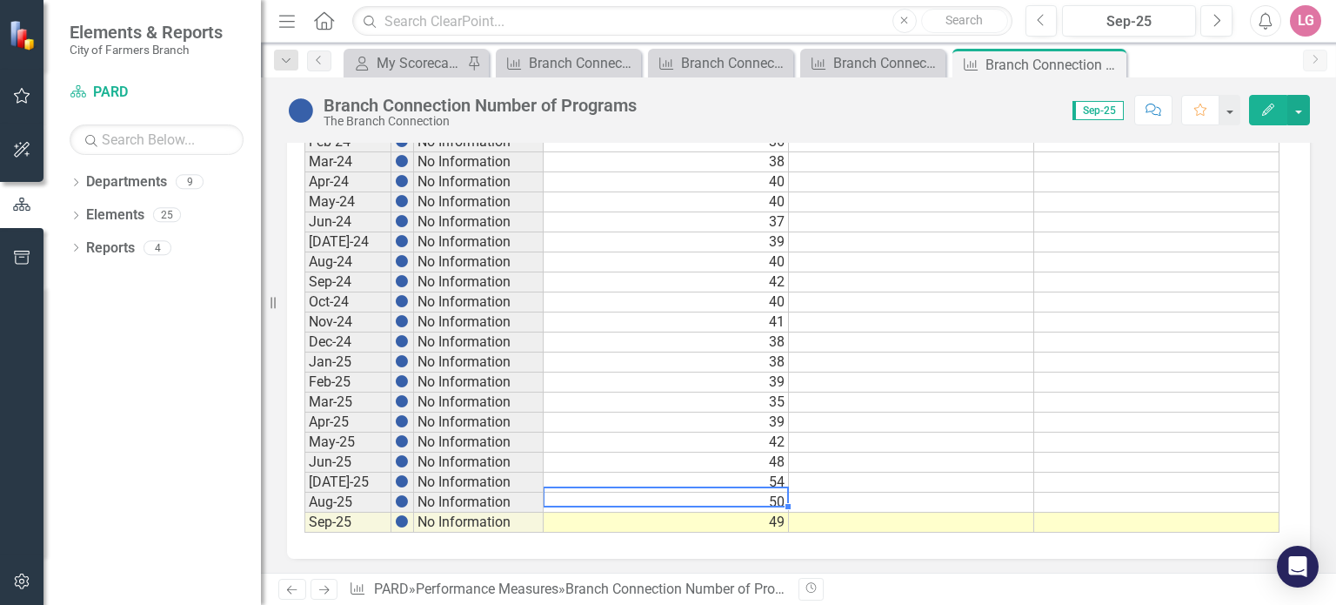
click at [304, 484] on div "Period Status Actual Target Min Target Max Sep-20 No Information Sep-21 No Info…" at bounding box center [304, 161] width 0 height 741
click at [1111, 66] on icon "Close" at bounding box center [1109, 64] width 17 height 14
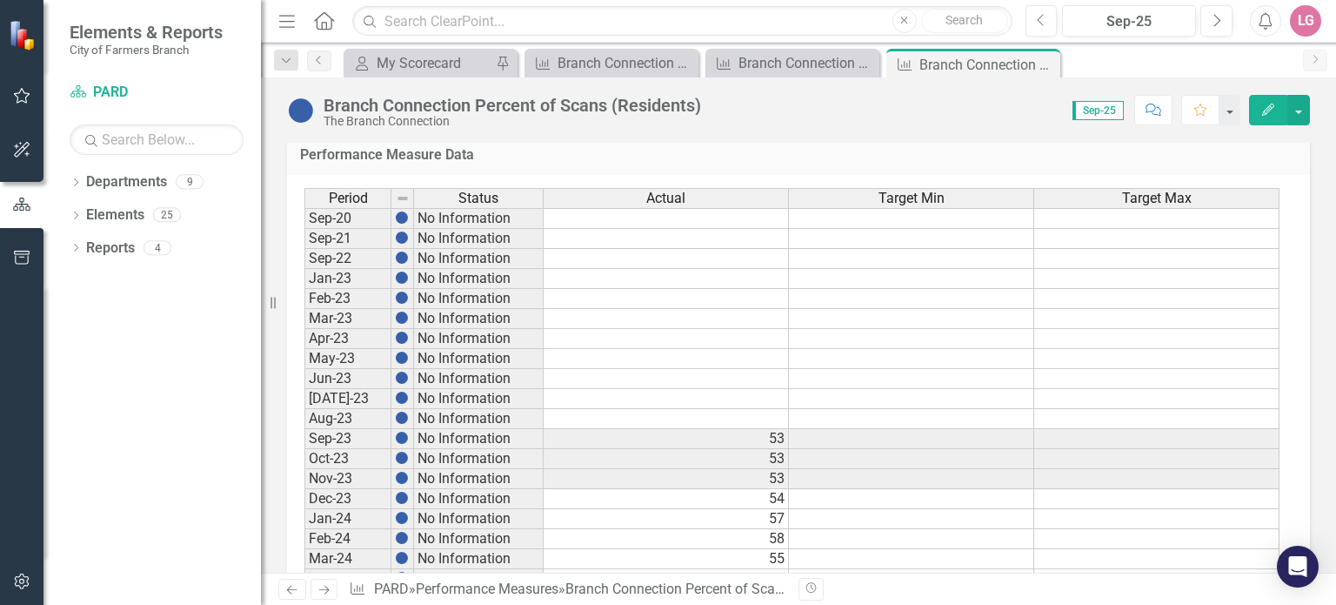
scroll to position [984, 0]
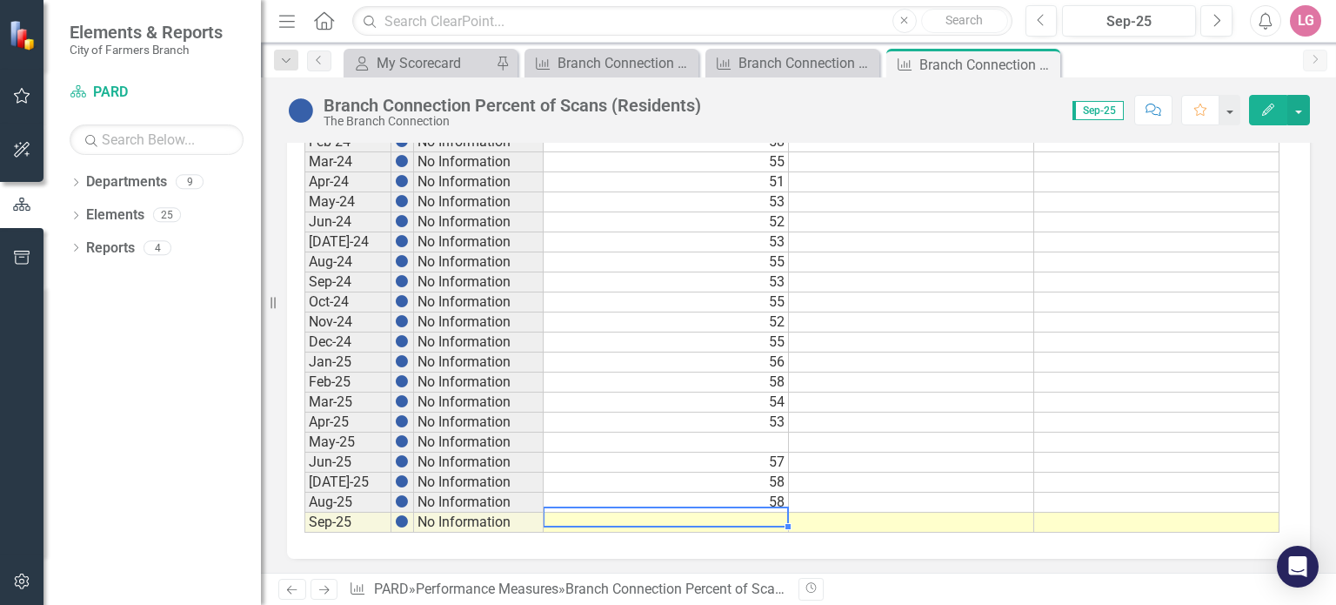
click at [670, 512] on td at bounding box center [666, 522] width 245 height 20
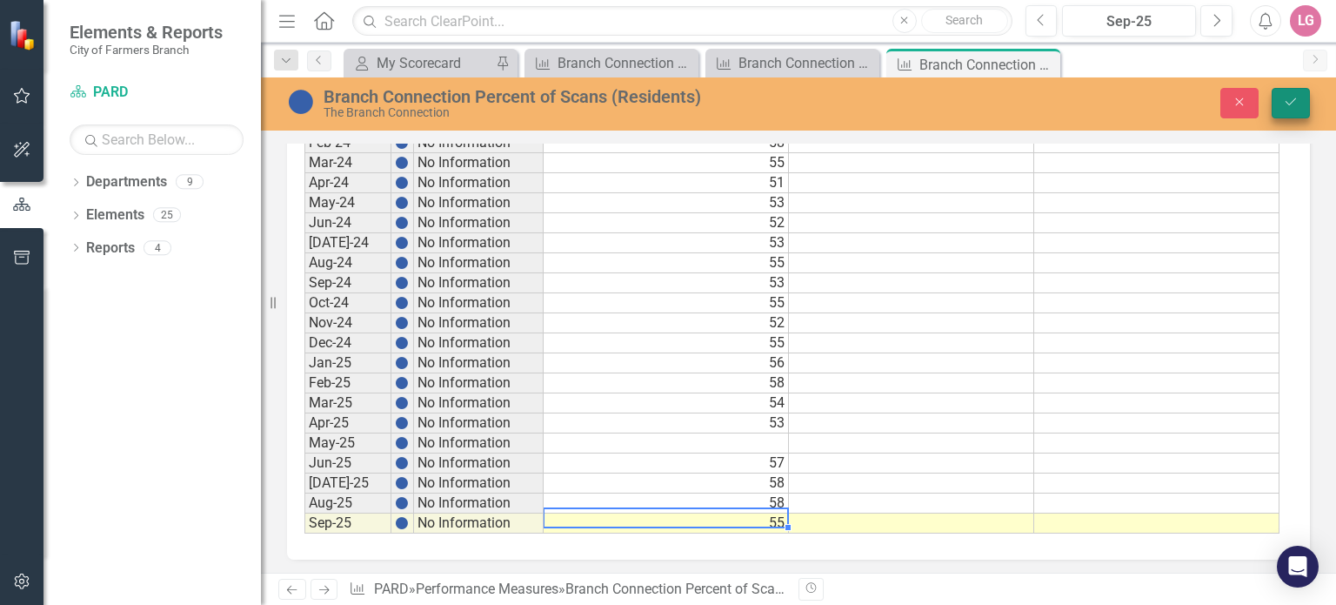
type textarea "55"
click at [1294, 114] on button "Save" at bounding box center [1291, 103] width 38 height 30
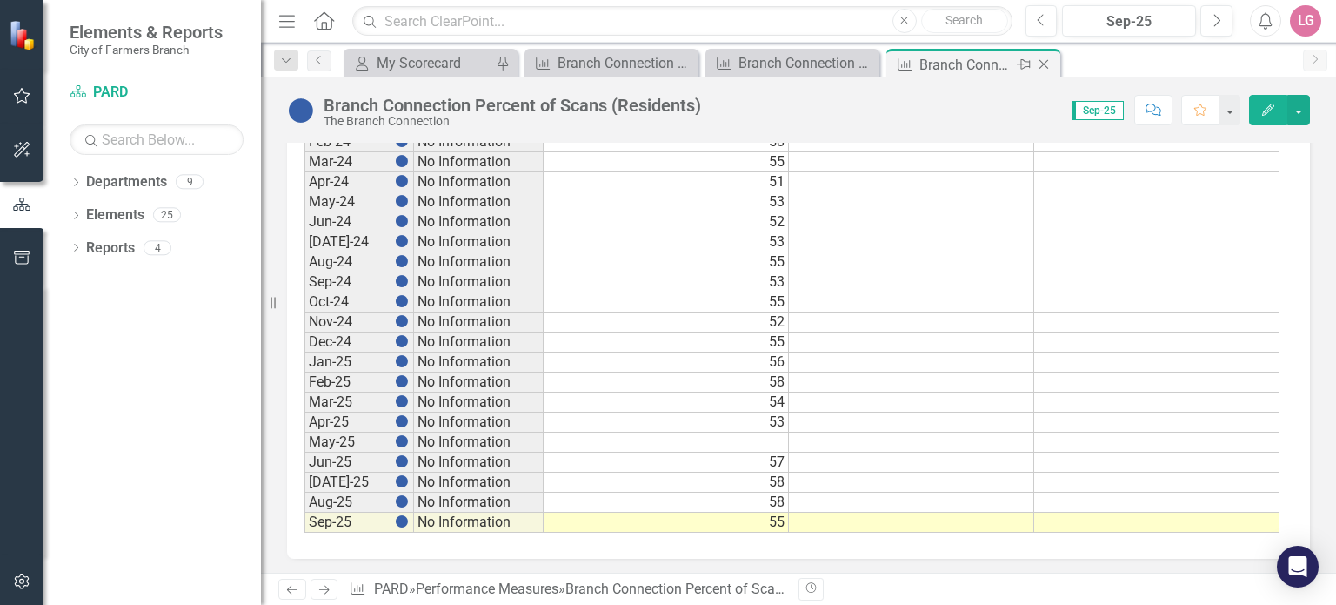
click at [1048, 65] on icon "Close" at bounding box center [1043, 64] width 17 height 14
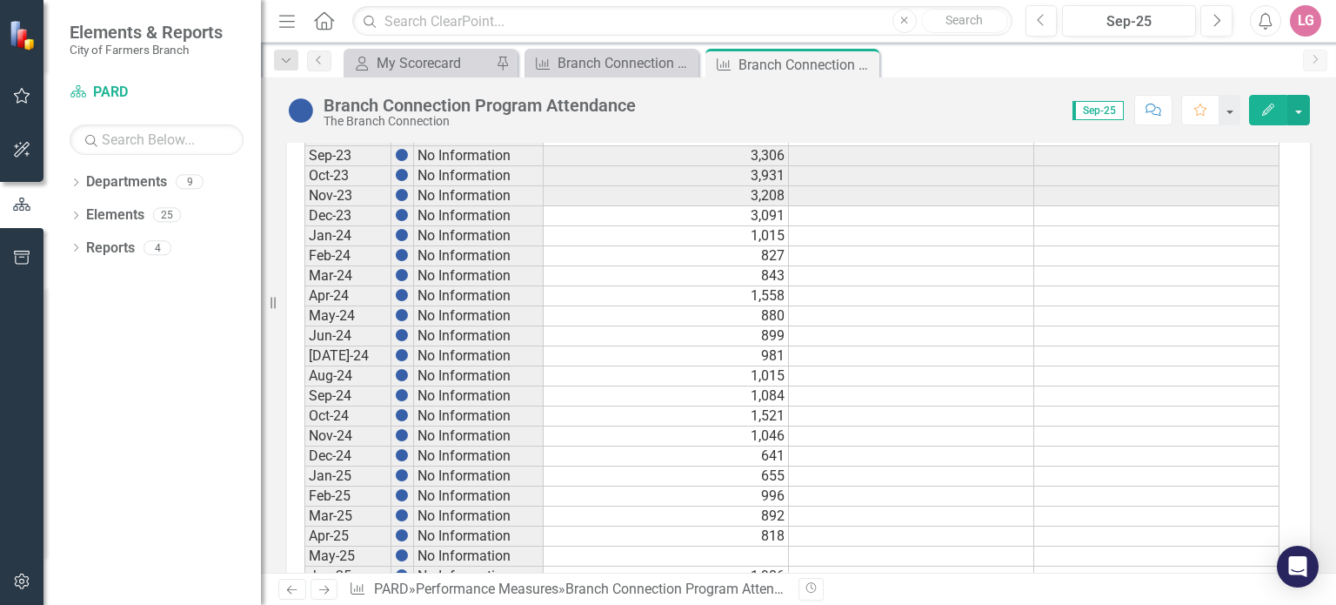
scroll to position [984, 0]
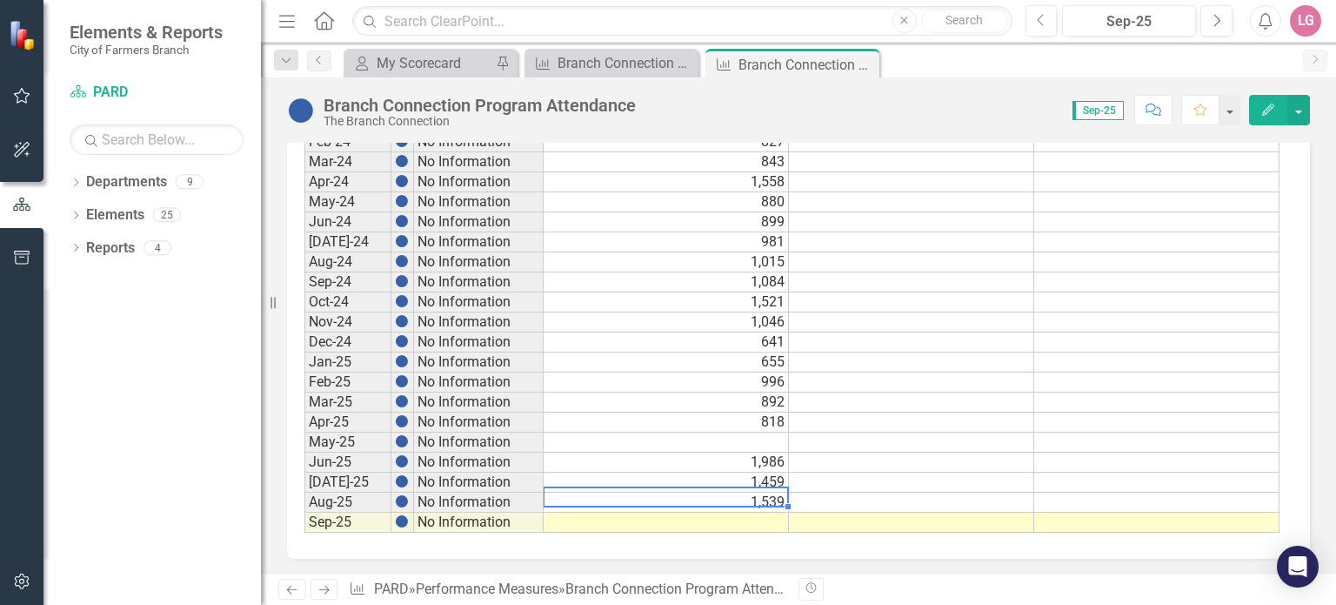
click at [304, 503] on div "Period Status Actual Target Min Target Max Sep-20 No Information Sep-21 No Info…" at bounding box center [304, 161] width 0 height 741
click at [744, 516] on td at bounding box center [666, 522] width 245 height 20
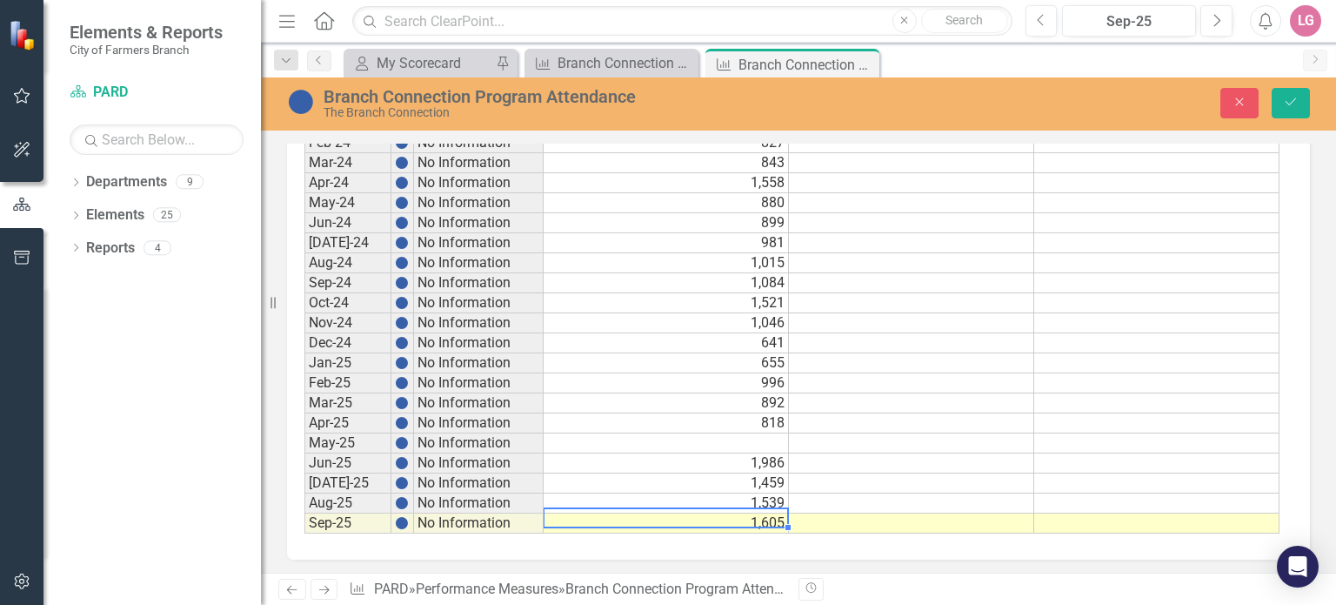
type textarea "1605"
click at [744, 516] on td "1,605" at bounding box center [666, 523] width 245 height 20
click at [1284, 96] on icon "Save" at bounding box center [1291, 102] width 16 height 12
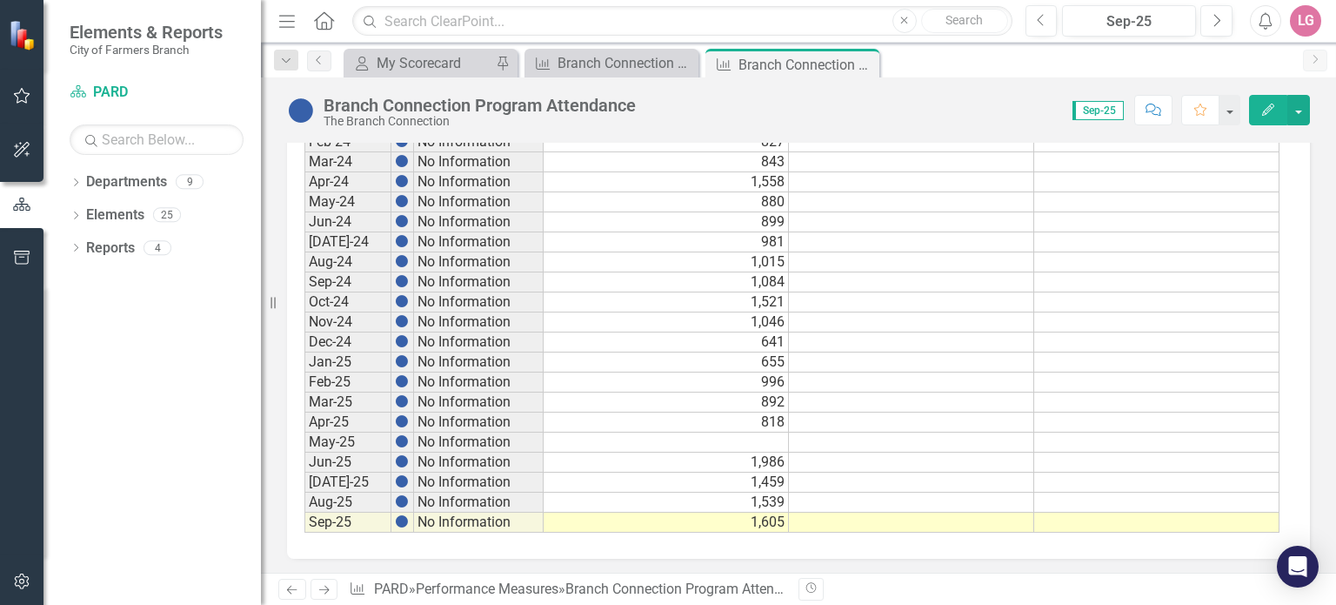
click at [707, 477] on td "1,459" at bounding box center [666, 482] width 245 height 20
click at [859, 60] on icon "Close" at bounding box center [862, 64] width 17 height 14
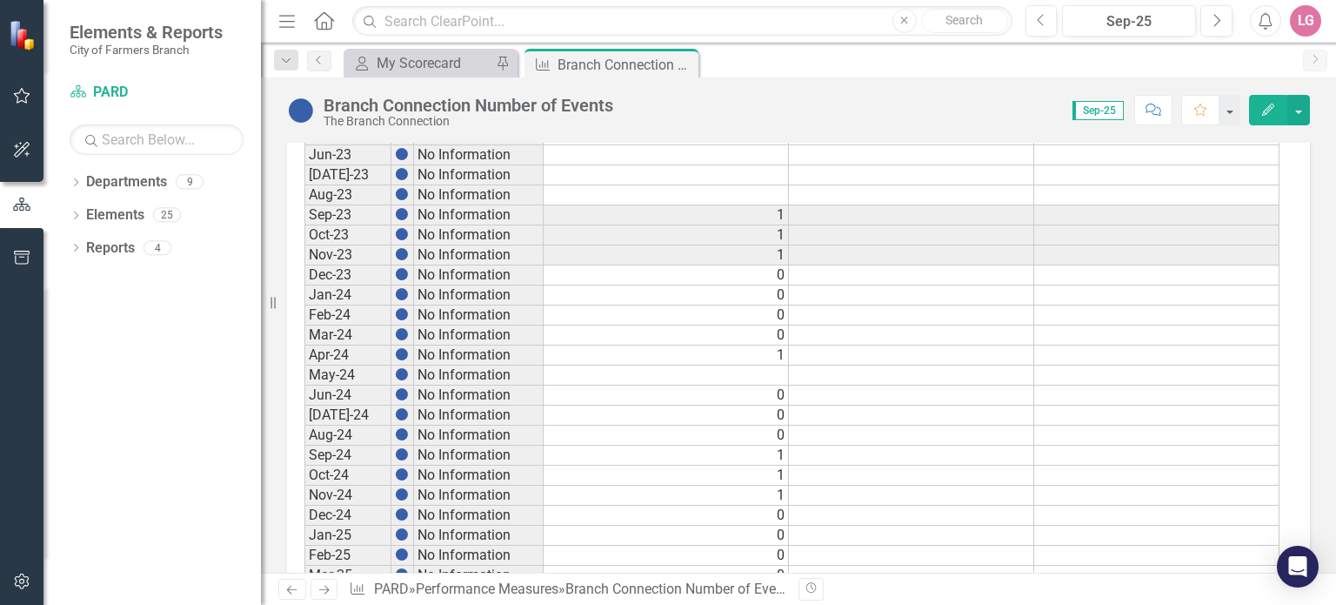
scroll to position [984, 0]
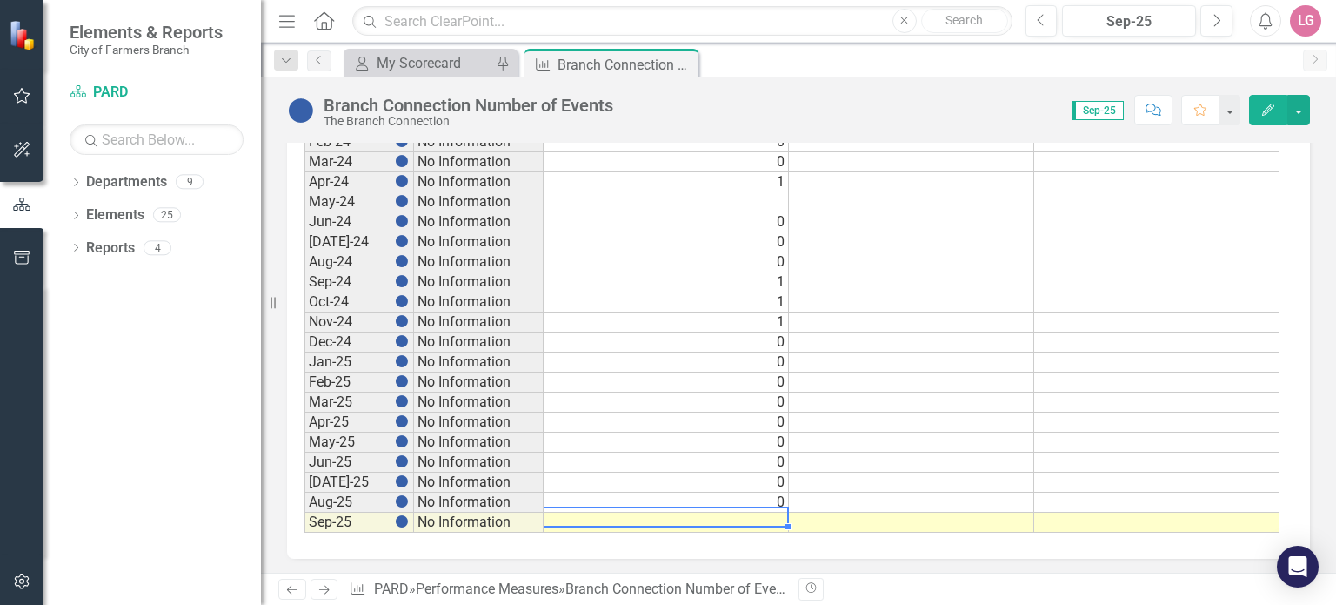
click at [775, 512] on td at bounding box center [666, 522] width 245 height 20
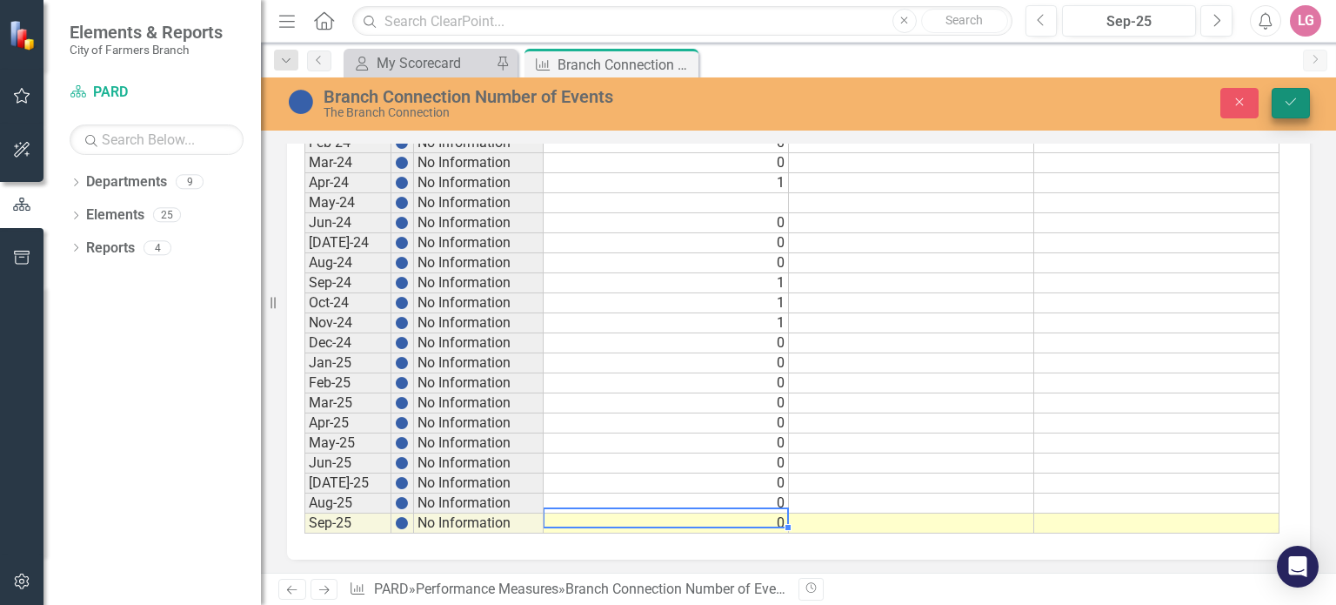
type textarea "0"
click at [1288, 104] on icon "submit" at bounding box center [1291, 101] width 10 height 7
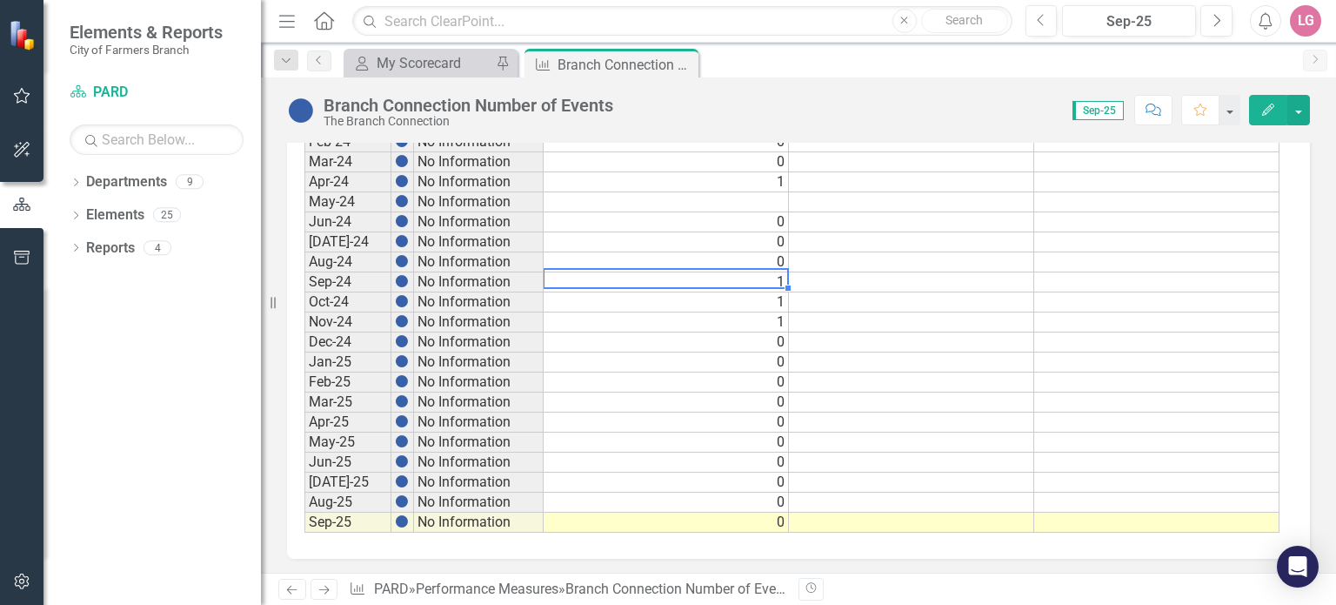
click at [659, 272] on td "1" at bounding box center [666, 282] width 245 height 20
click at [685, 58] on icon "Close" at bounding box center [681, 64] width 17 height 14
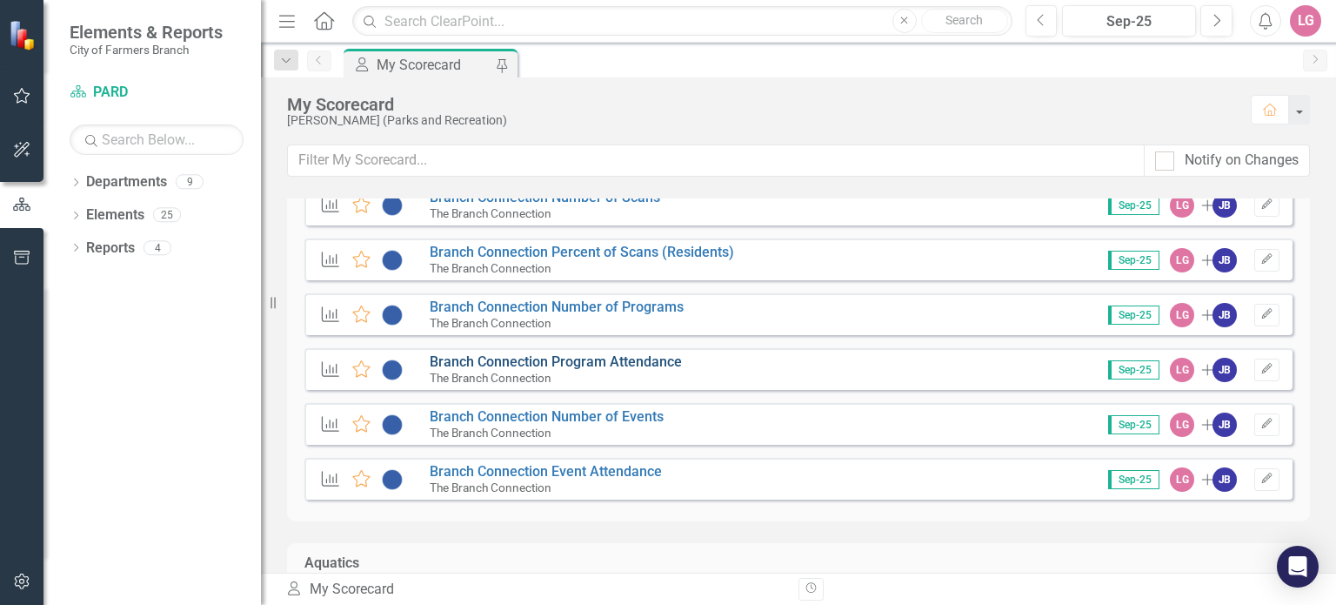
scroll to position [696, 0]
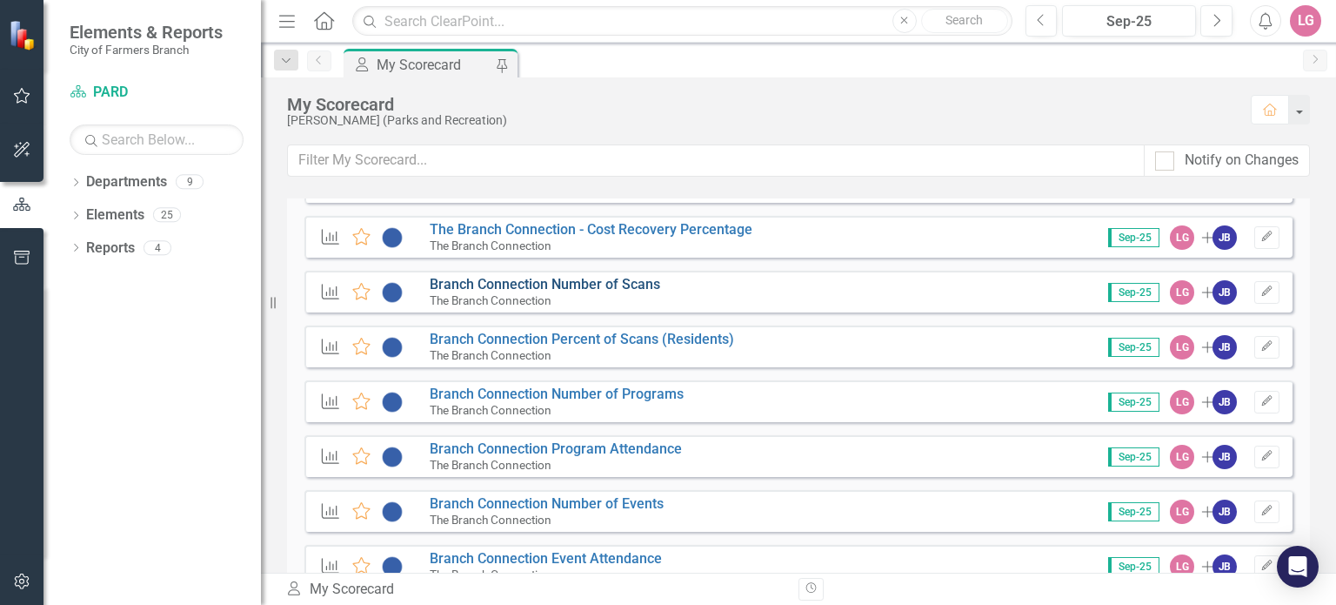
click at [571, 283] on link "Branch Connection Number of Scans" at bounding box center [545, 284] width 230 height 17
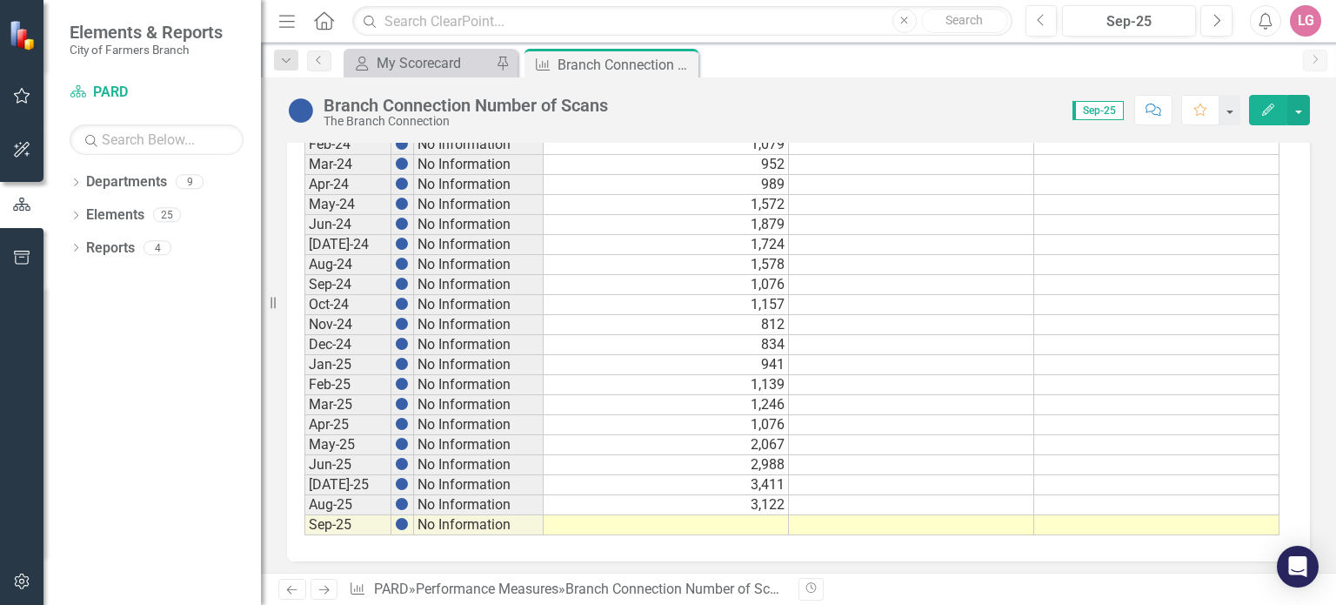
scroll to position [984, 0]
click at [678, 513] on td at bounding box center [666, 522] width 245 height 20
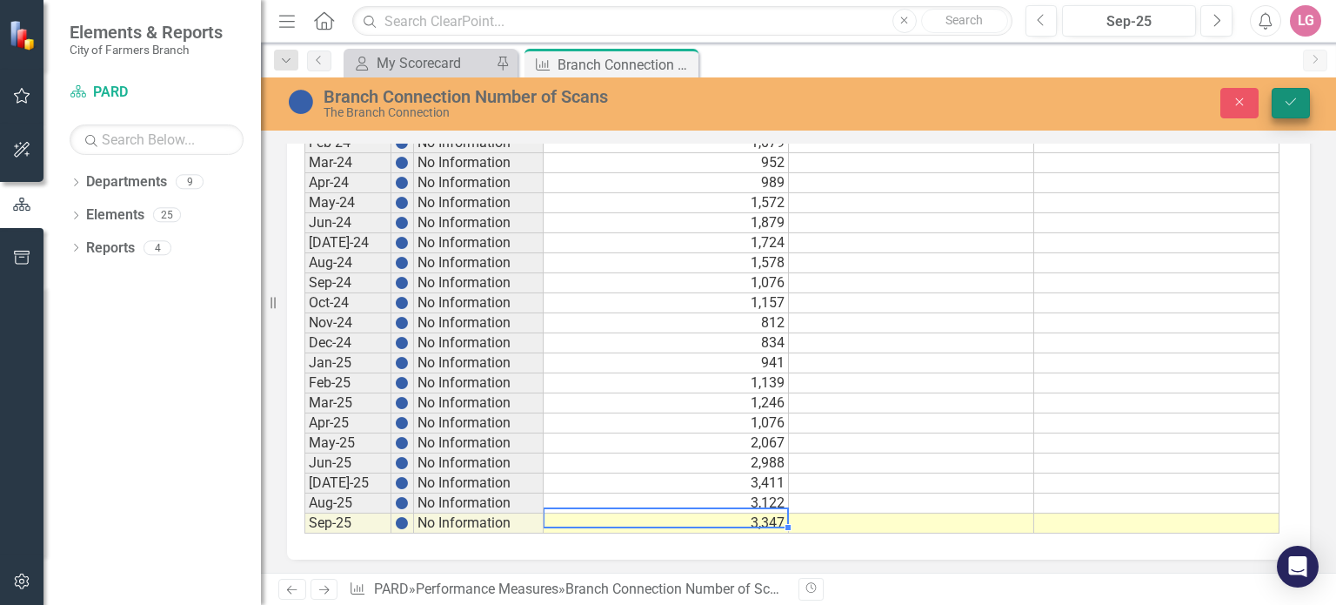
type textarea "3347"
drag, startPoint x: 1284, startPoint y: 99, endPoint x: 1249, endPoint y: 106, distance: 35.5
click at [1284, 99] on icon "Save" at bounding box center [1291, 102] width 16 height 12
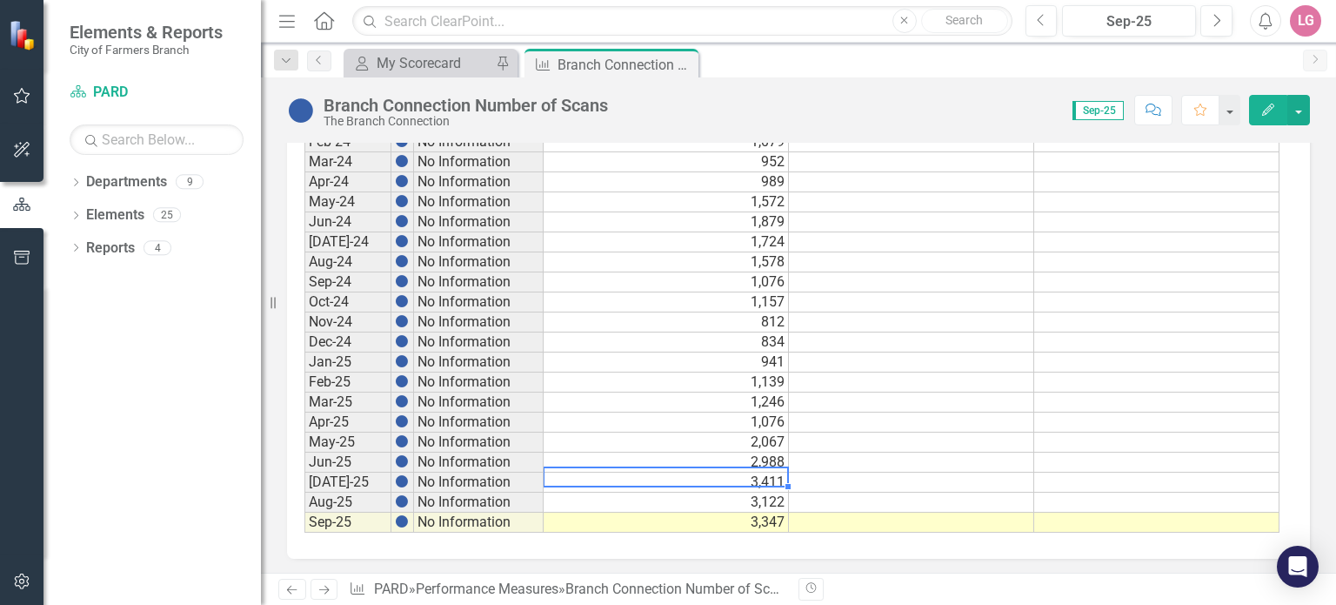
click at [696, 472] on td "3,411" at bounding box center [666, 482] width 245 height 20
click at [687, 64] on icon "Close" at bounding box center [681, 64] width 17 height 14
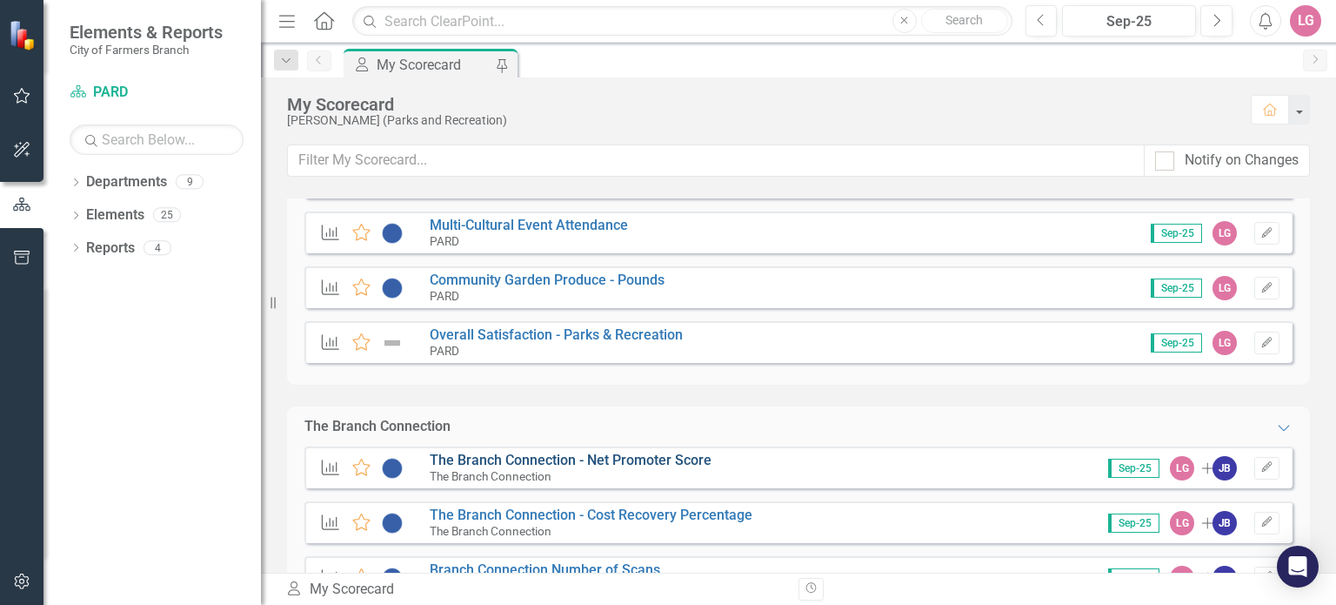
scroll to position [522, 0]
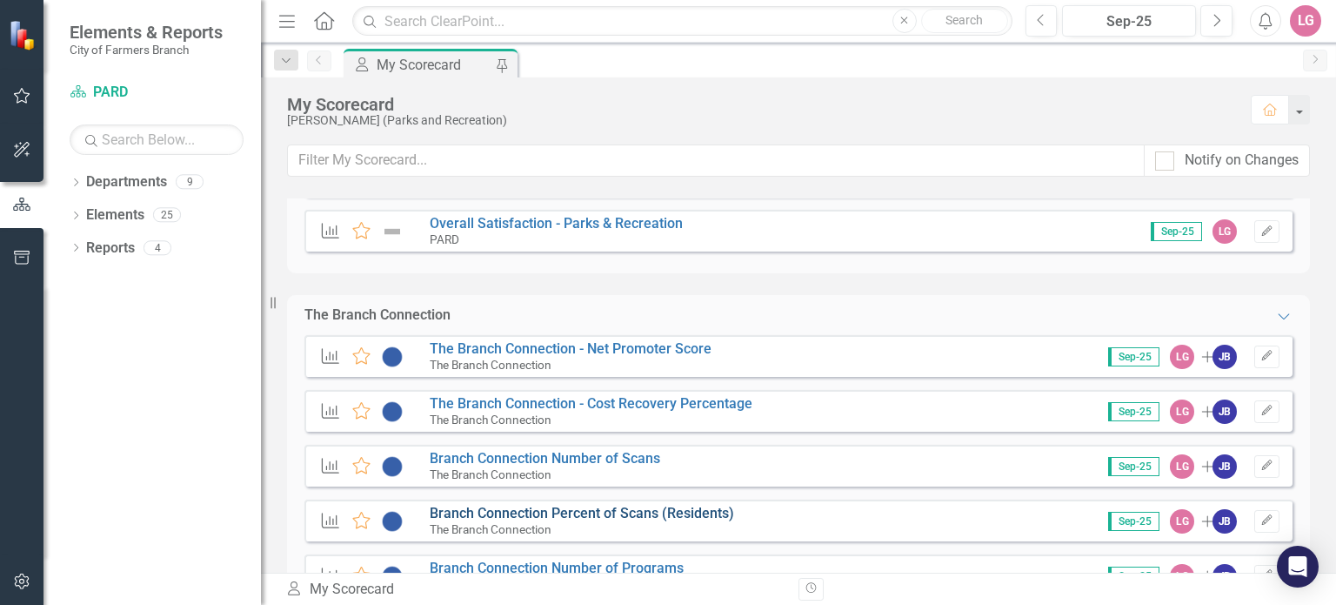
click at [607, 514] on link "Branch Connection Percent of Scans (Residents)" at bounding box center [582, 512] width 304 height 17
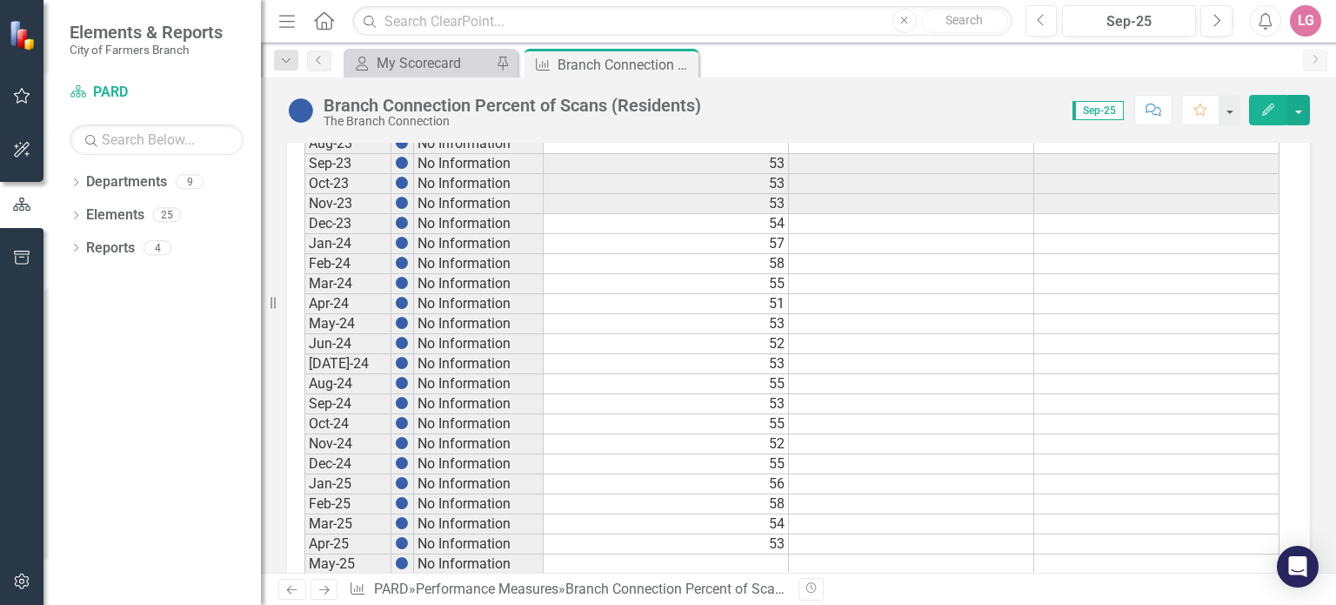
scroll to position [984, 0]
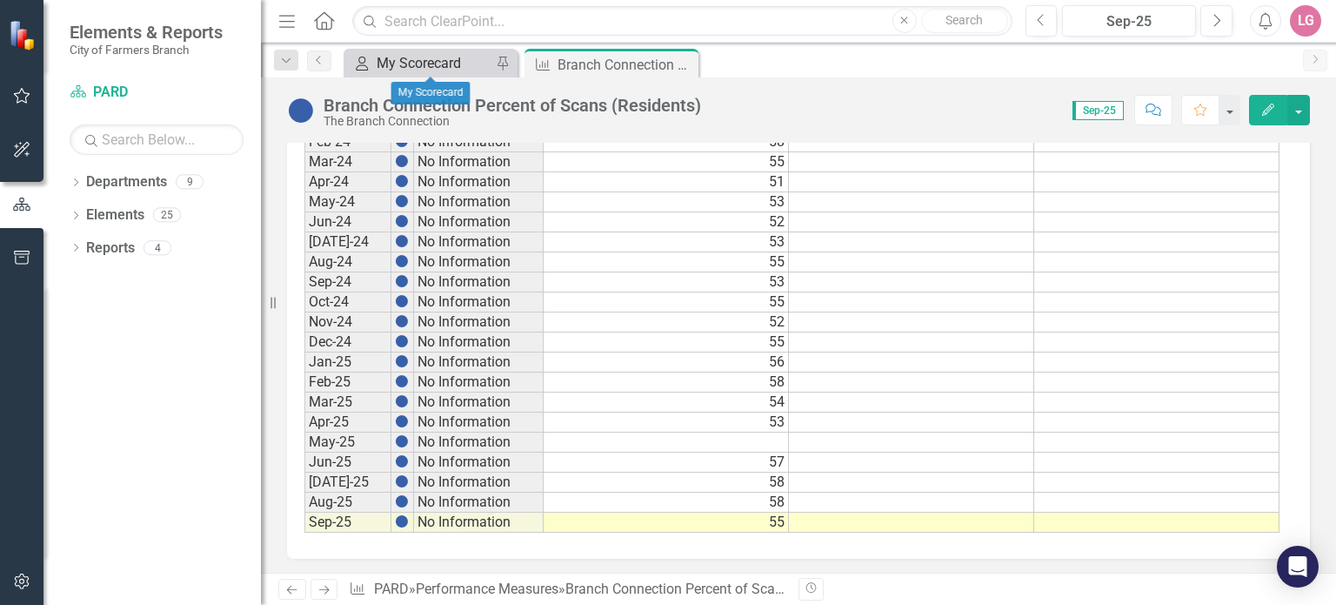
click at [452, 66] on div "My Scorecard" at bounding box center [434, 63] width 115 height 22
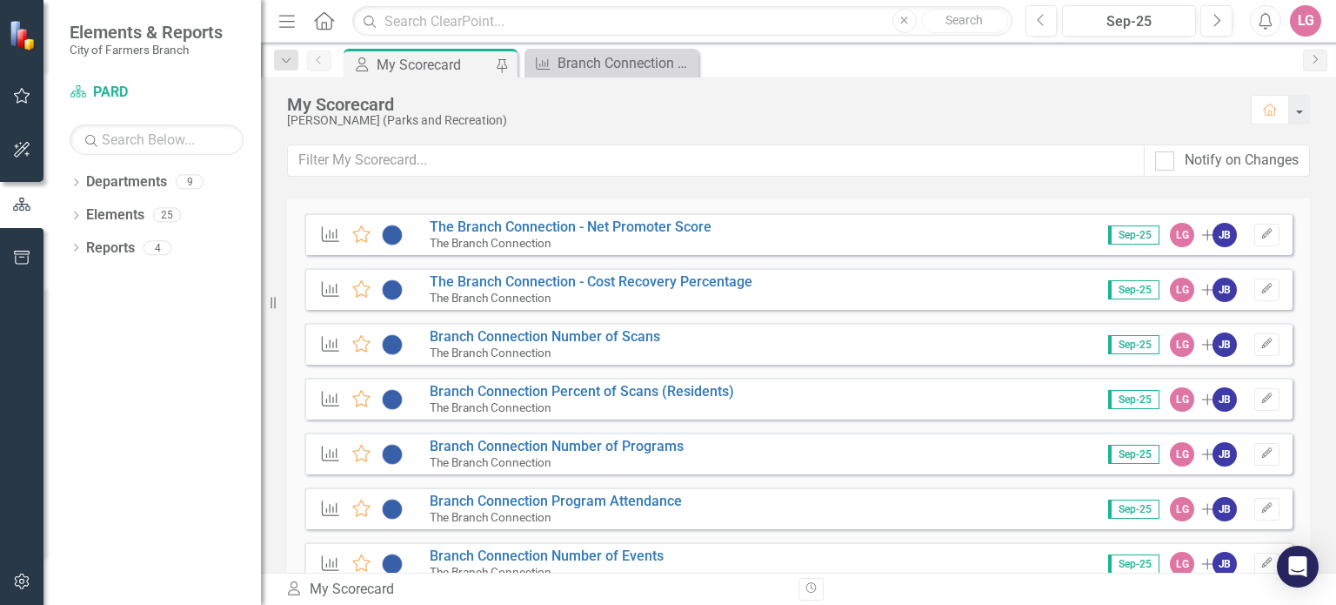
scroll to position [696, 0]
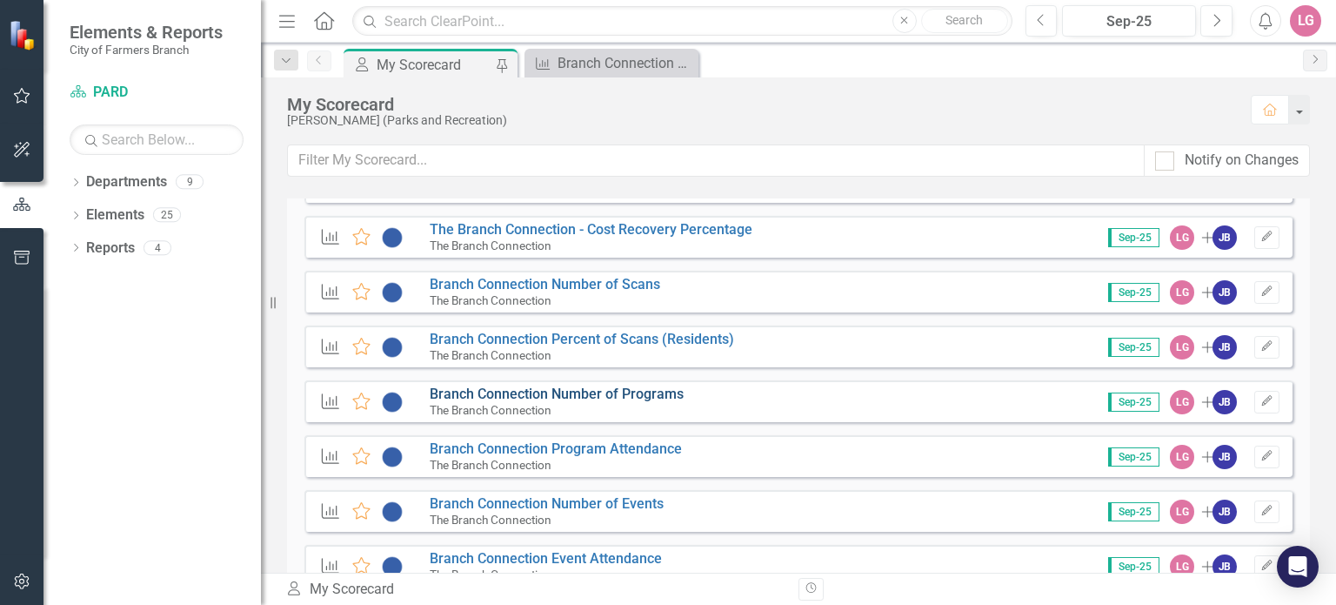
click at [571, 399] on link "Branch Connection Number of Programs" at bounding box center [557, 393] width 254 height 17
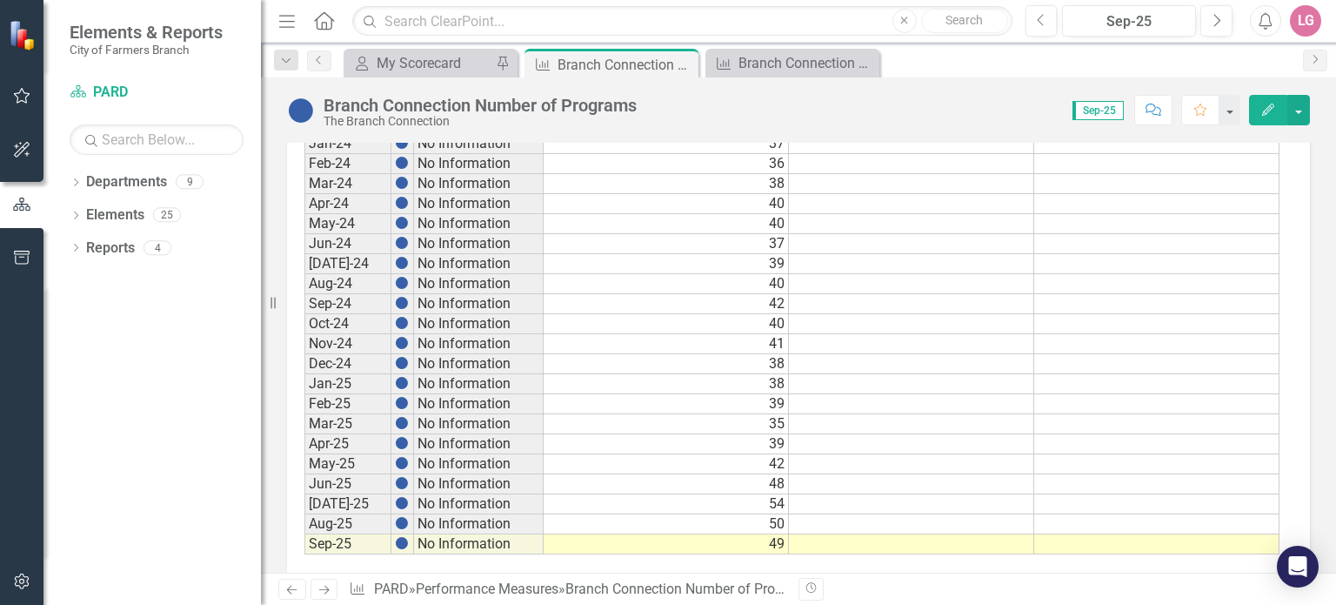
scroll to position [984, 0]
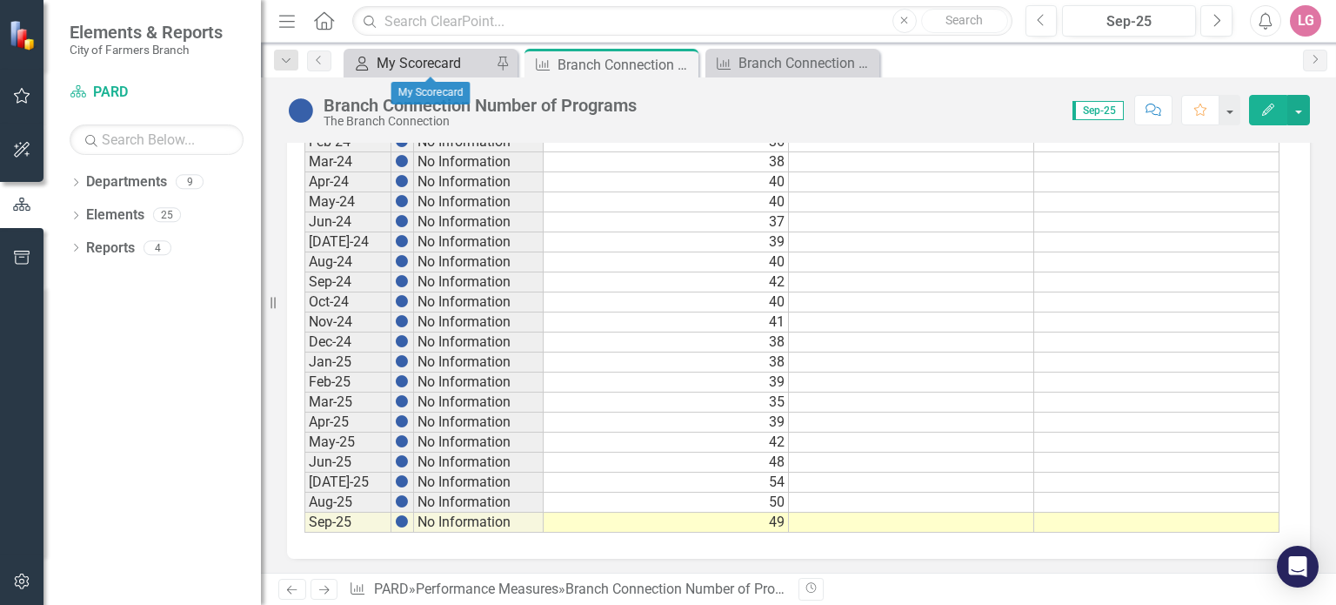
click at [439, 59] on div "My Scorecard" at bounding box center [434, 63] width 115 height 22
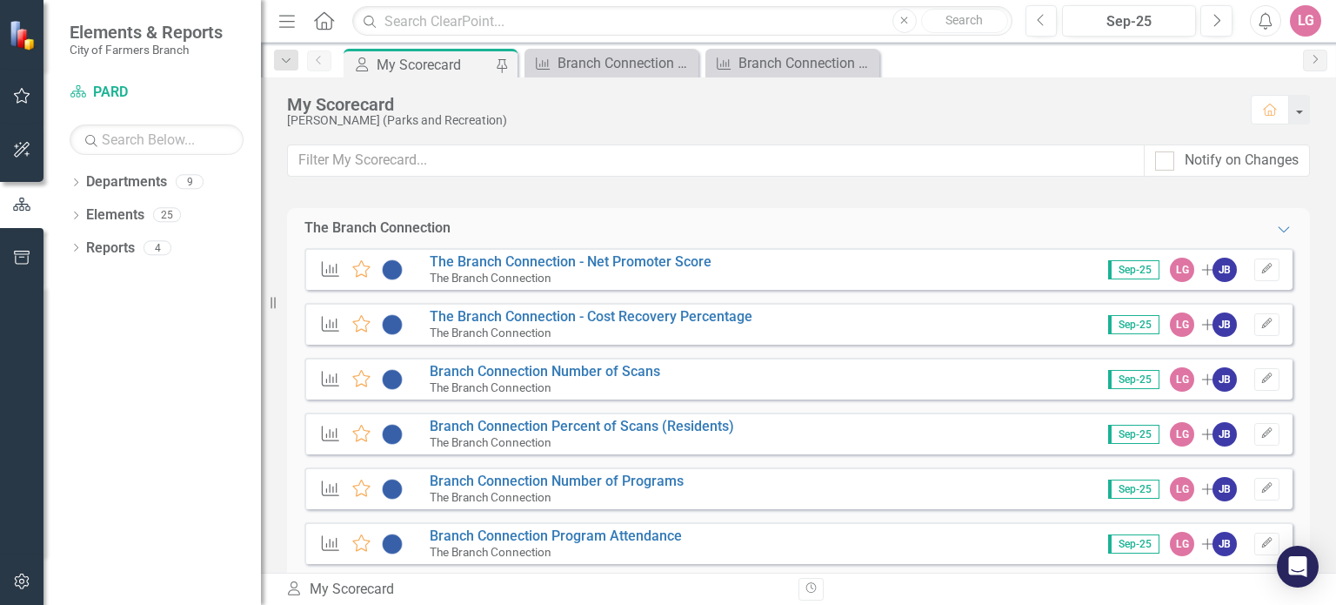
scroll to position [696, 0]
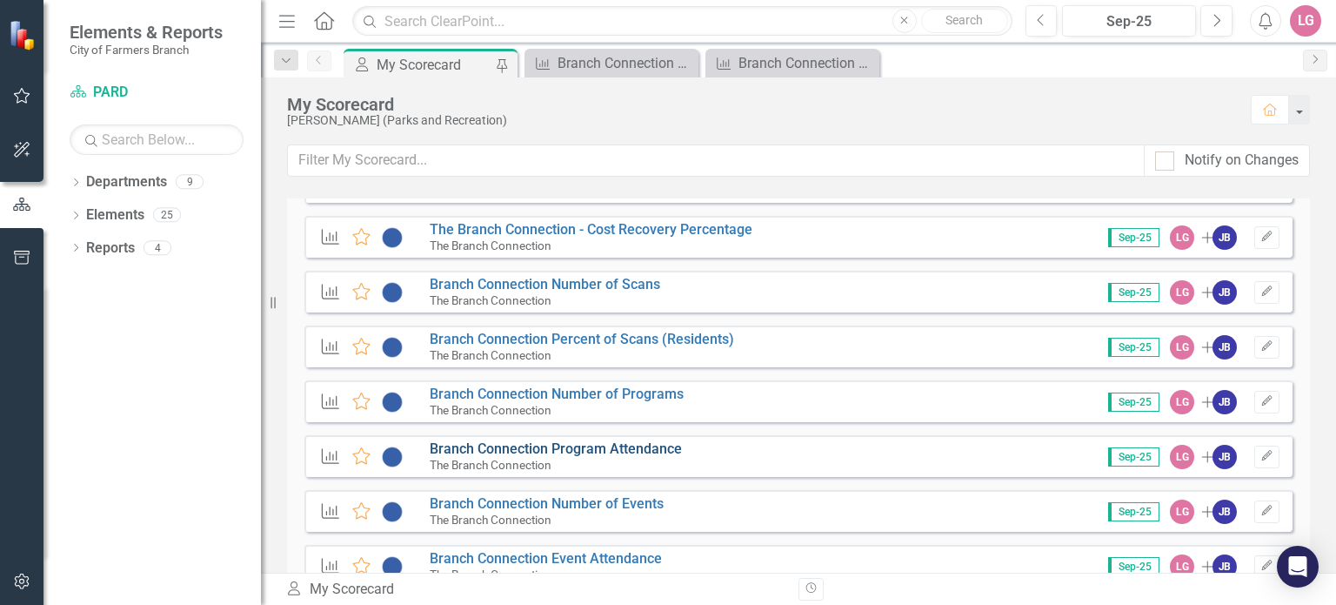
click at [584, 448] on link "Branch Connection Program Attendance" at bounding box center [556, 448] width 252 height 17
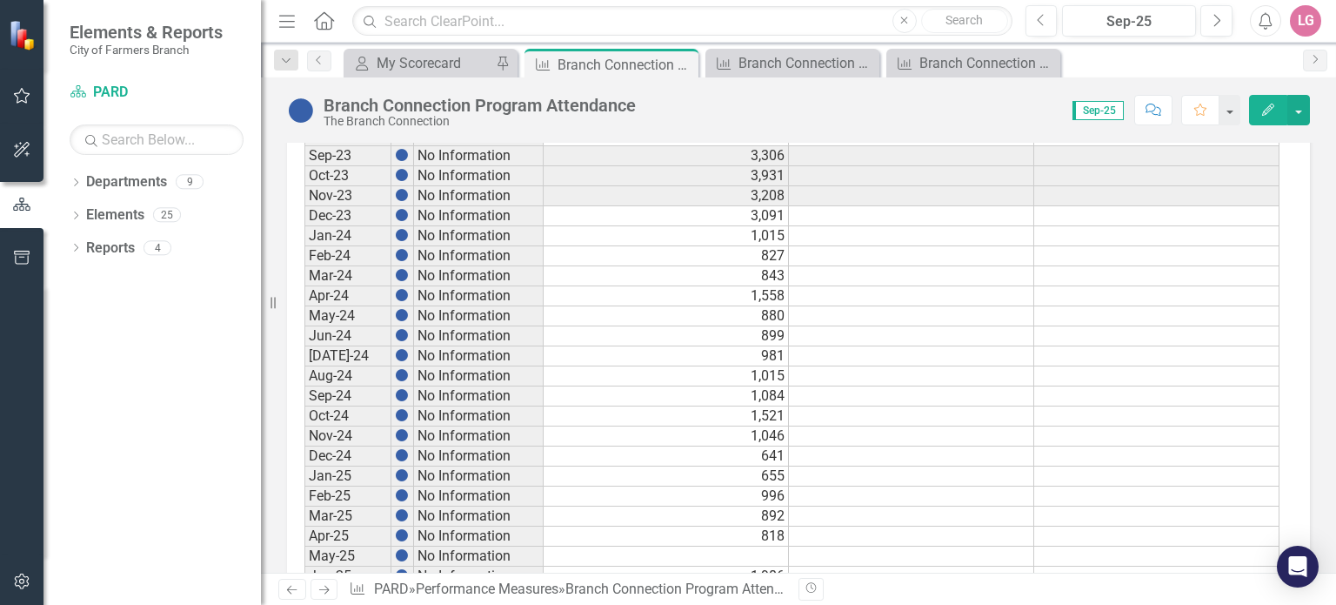
scroll to position [984, 0]
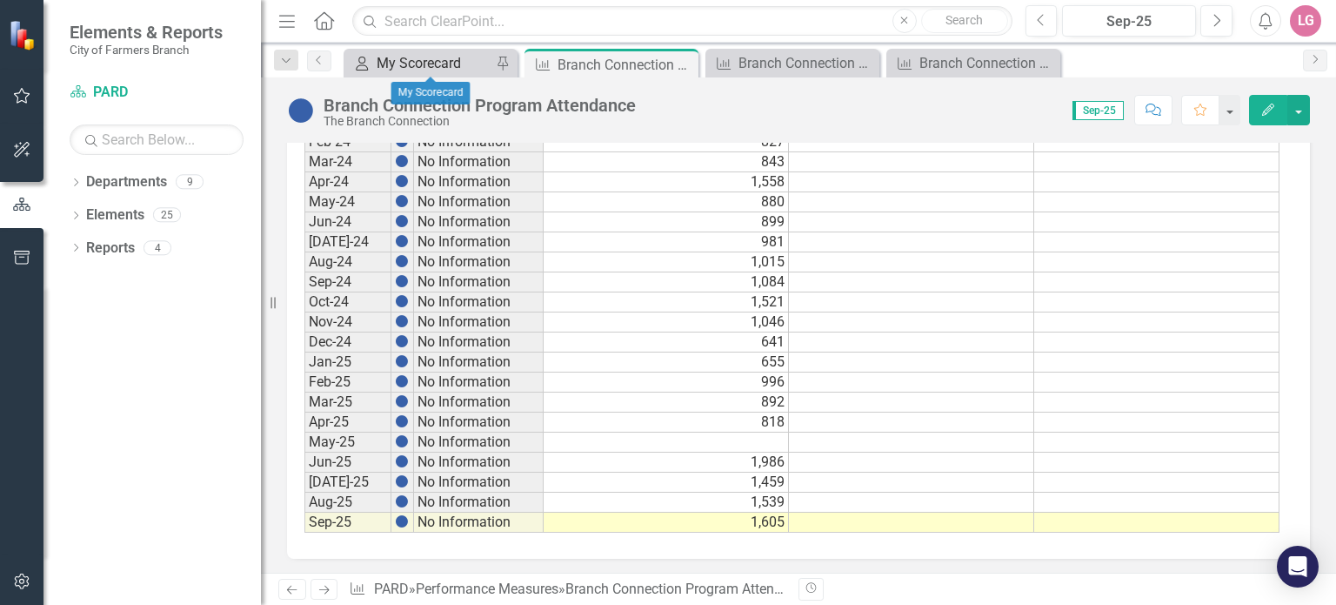
click at [456, 65] on div "My Scorecard" at bounding box center [434, 63] width 115 height 22
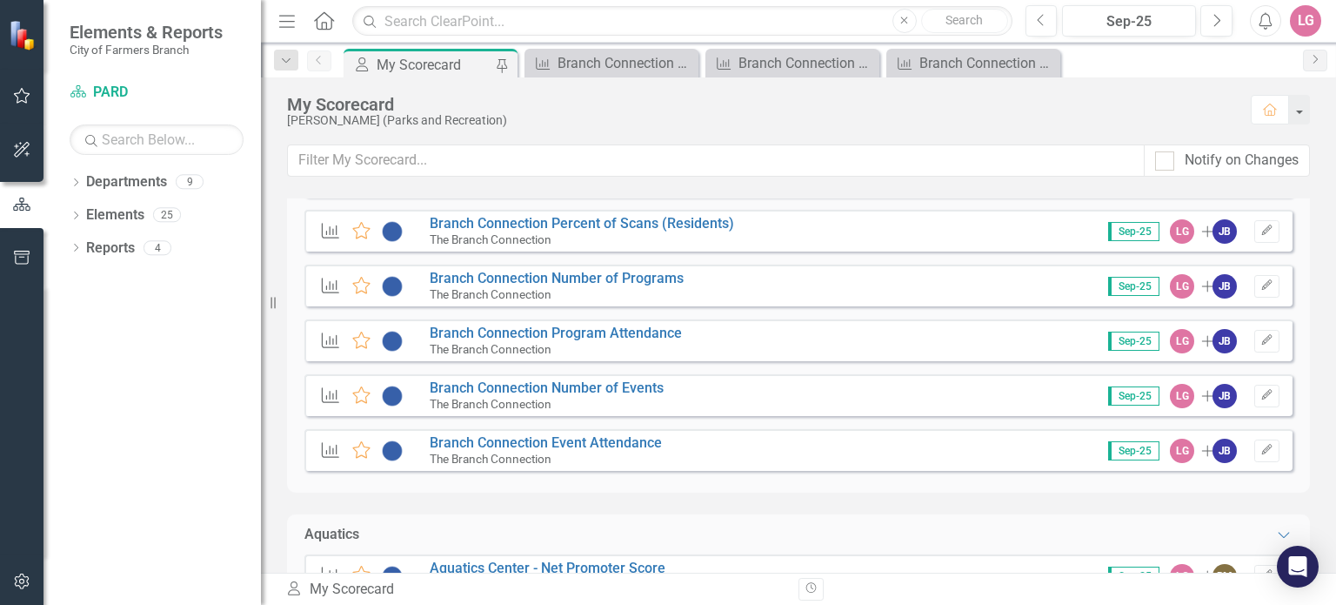
scroll to position [783, 0]
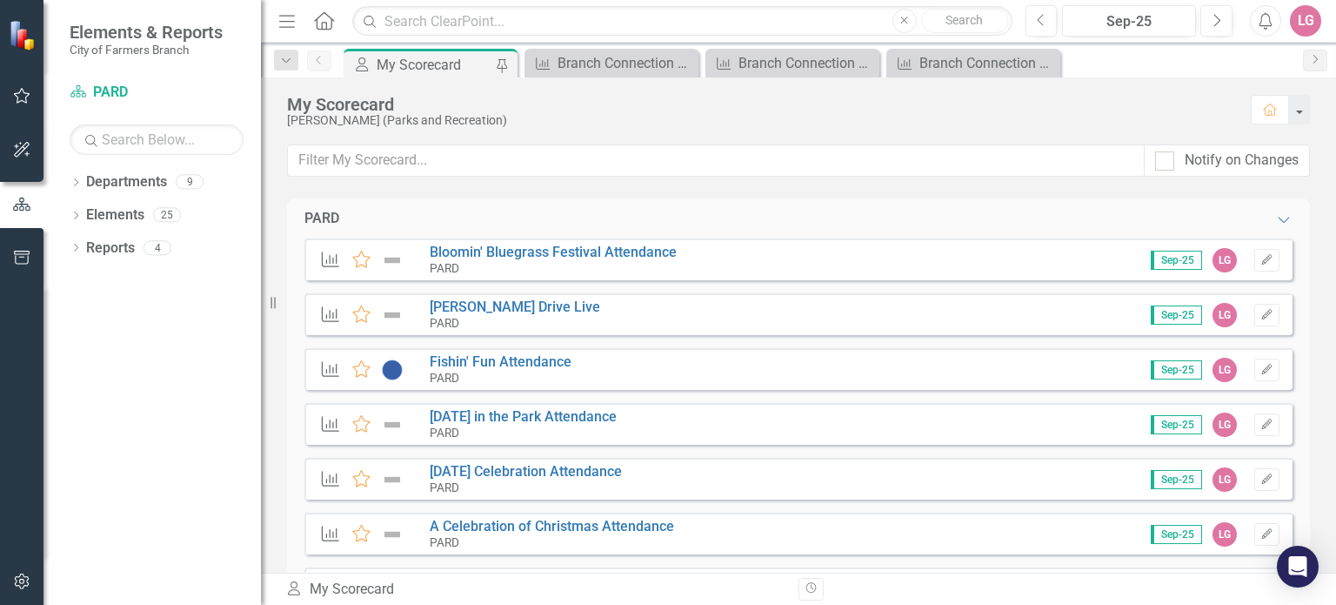
scroll to position [783, 0]
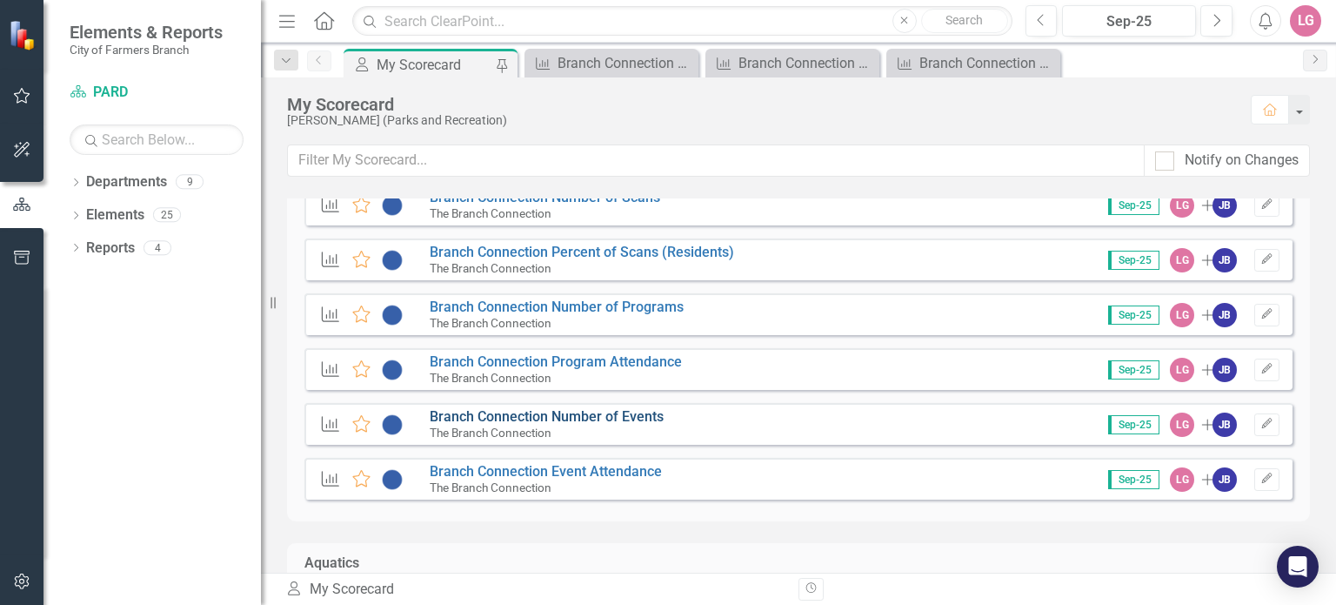
click at [551, 415] on link "Branch Connection Number of Events" at bounding box center [547, 416] width 234 height 17
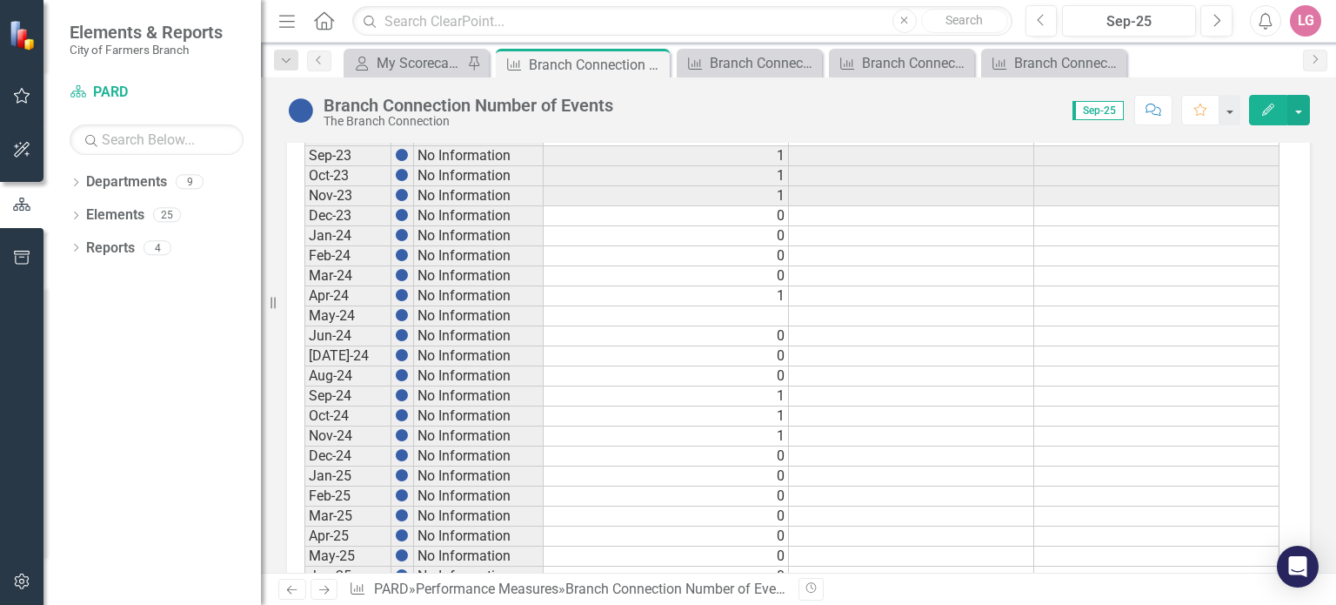
scroll to position [984, 0]
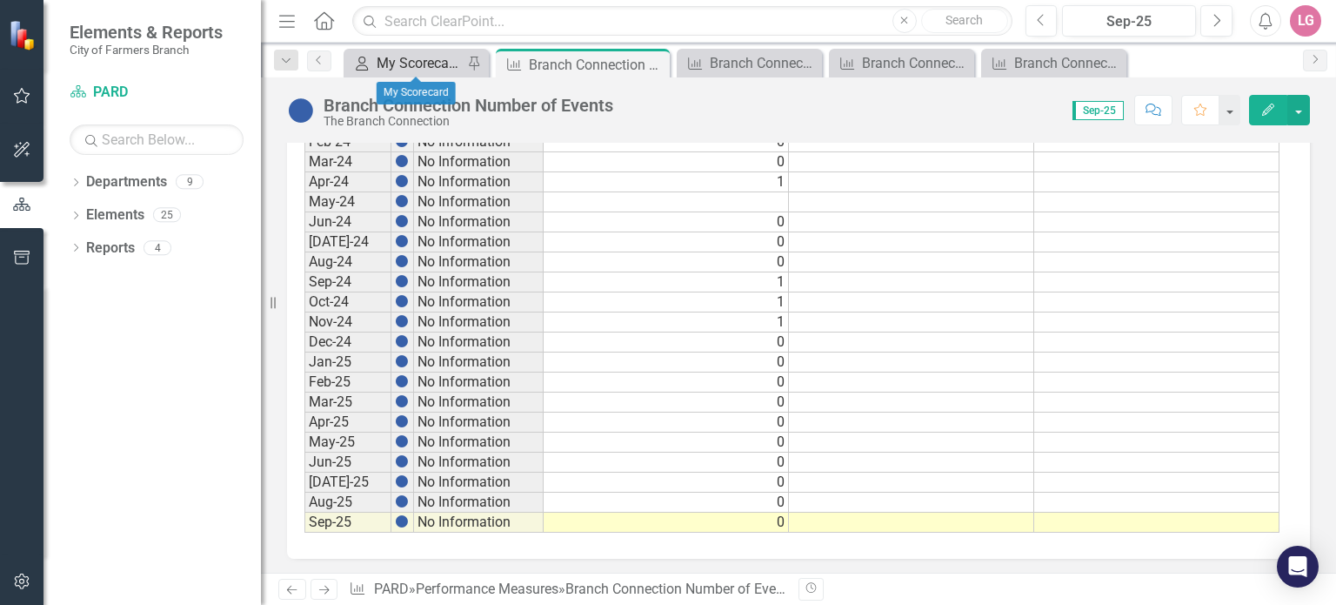
click at [444, 63] on div "My Scorecard" at bounding box center [420, 63] width 86 height 22
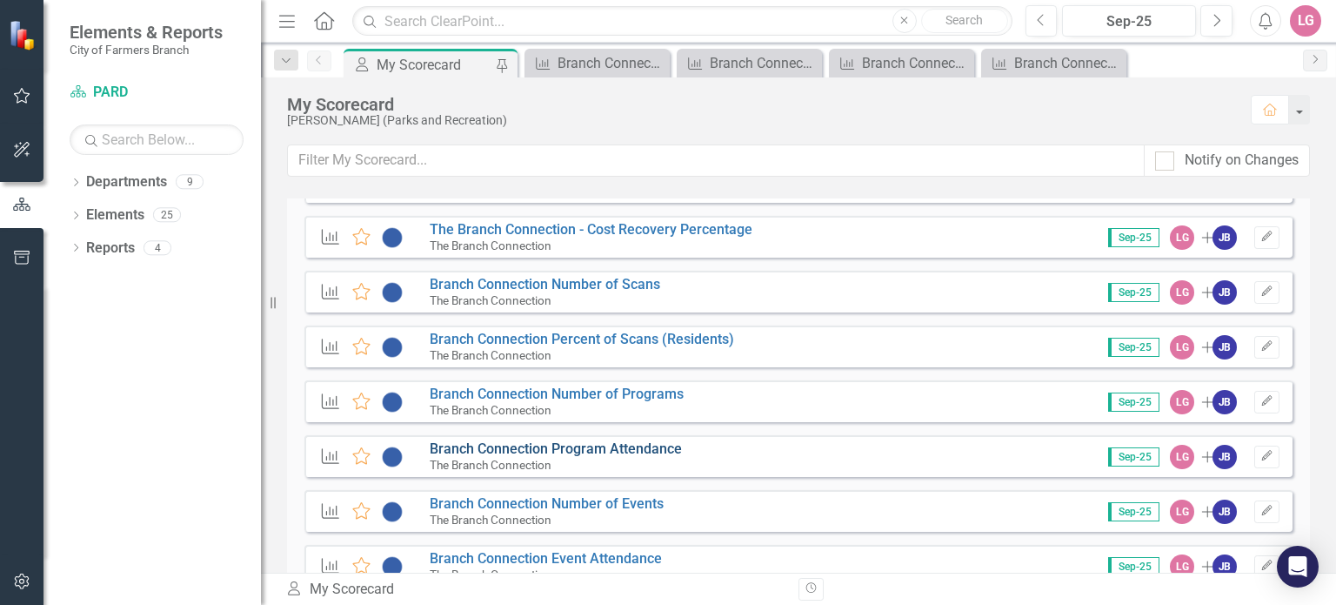
scroll to position [783, 0]
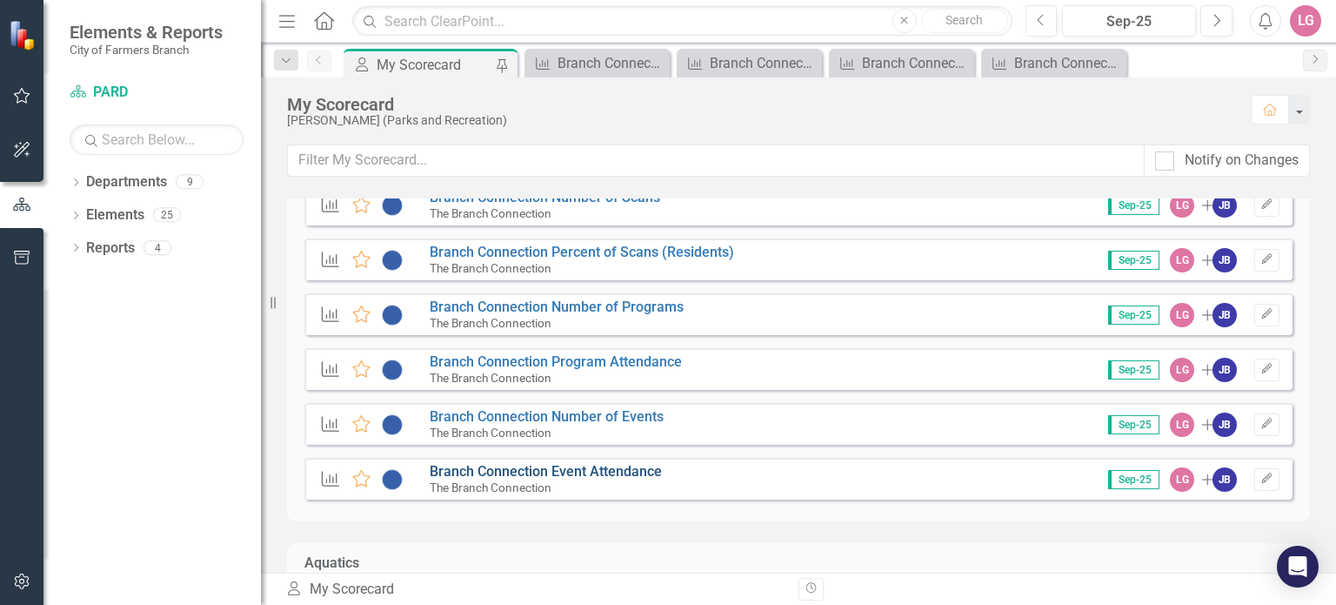
click at [601, 465] on link "Branch Connection Event Attendance" at bounding box center [546, 471] width 232 height 17
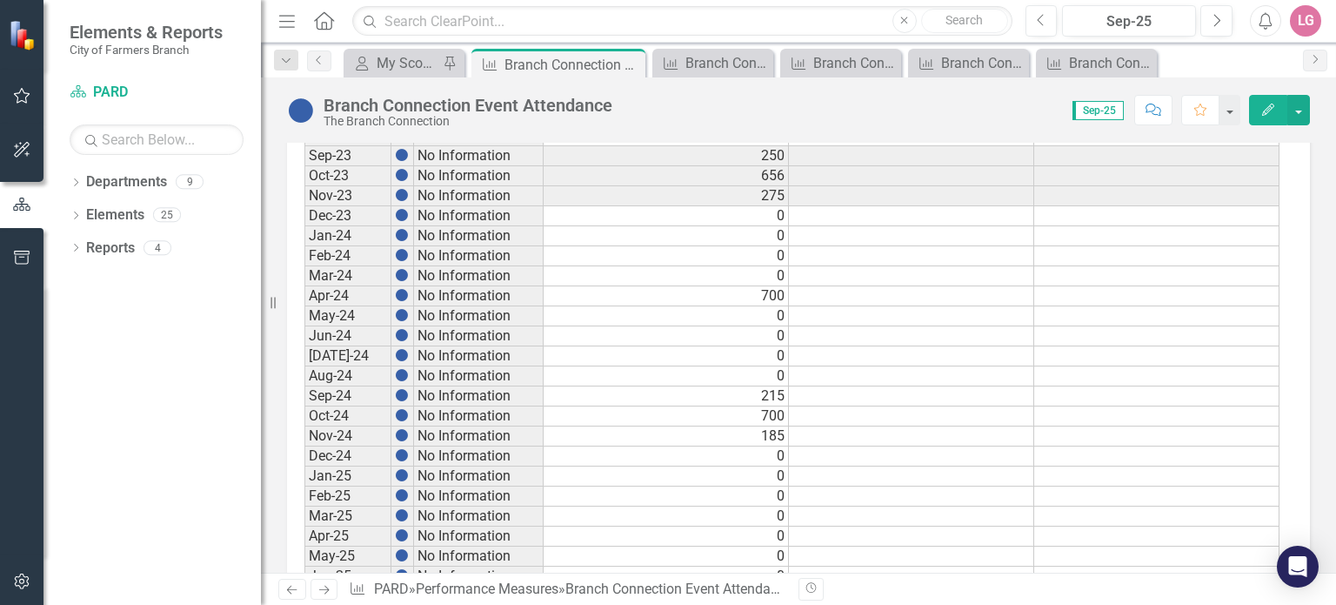
scroll to position [984, 0]
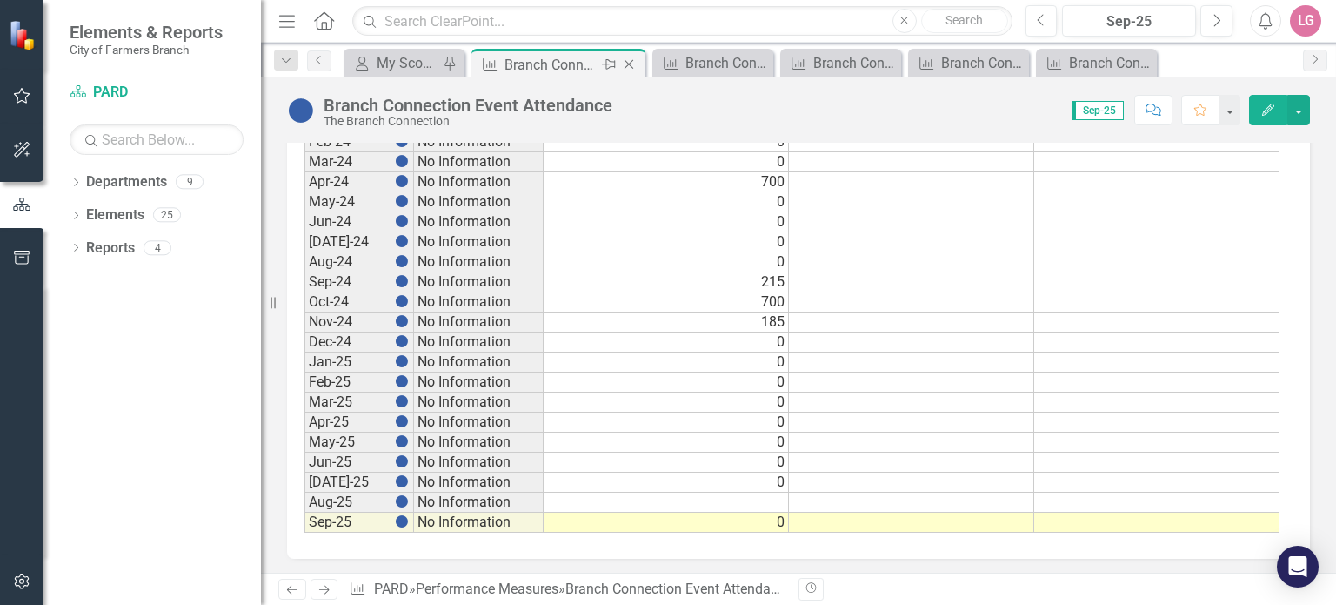
click at [634, 65] on icon "Close" at bounding box center [628, 64] width 17 height 14
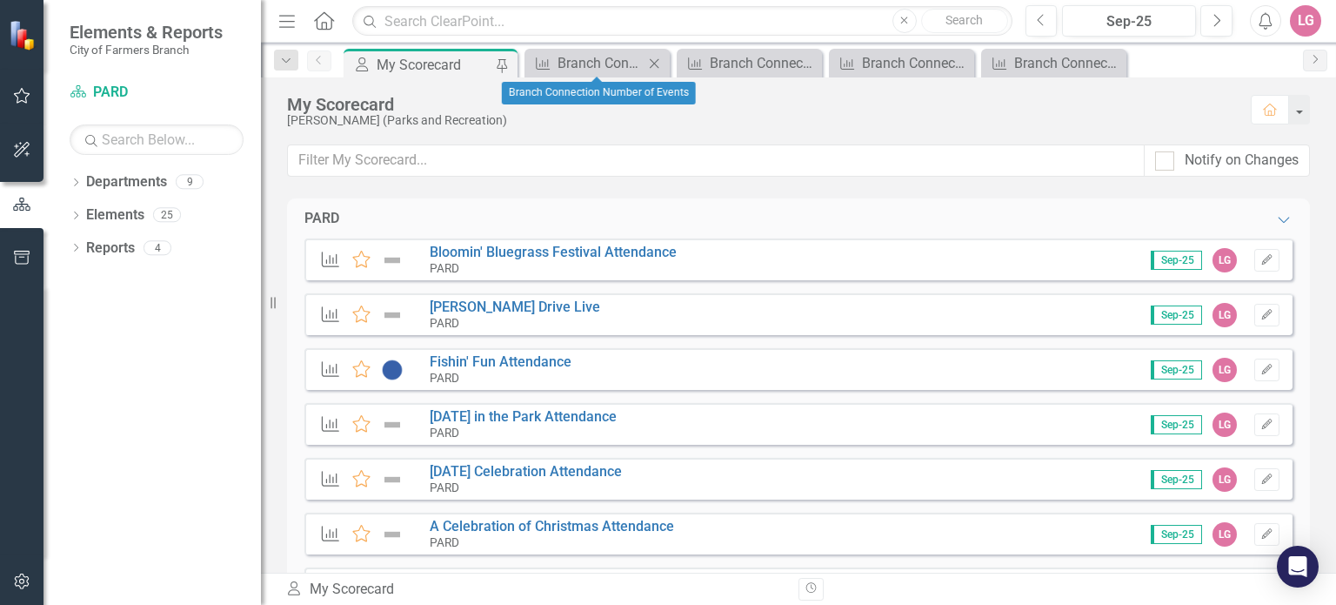
click at [657, 58] on icon "Close" at bounding box center [653, 64] width 17 height 14
click at [684, 62] on icon at bounding box center [683, 63] width 10 height 10
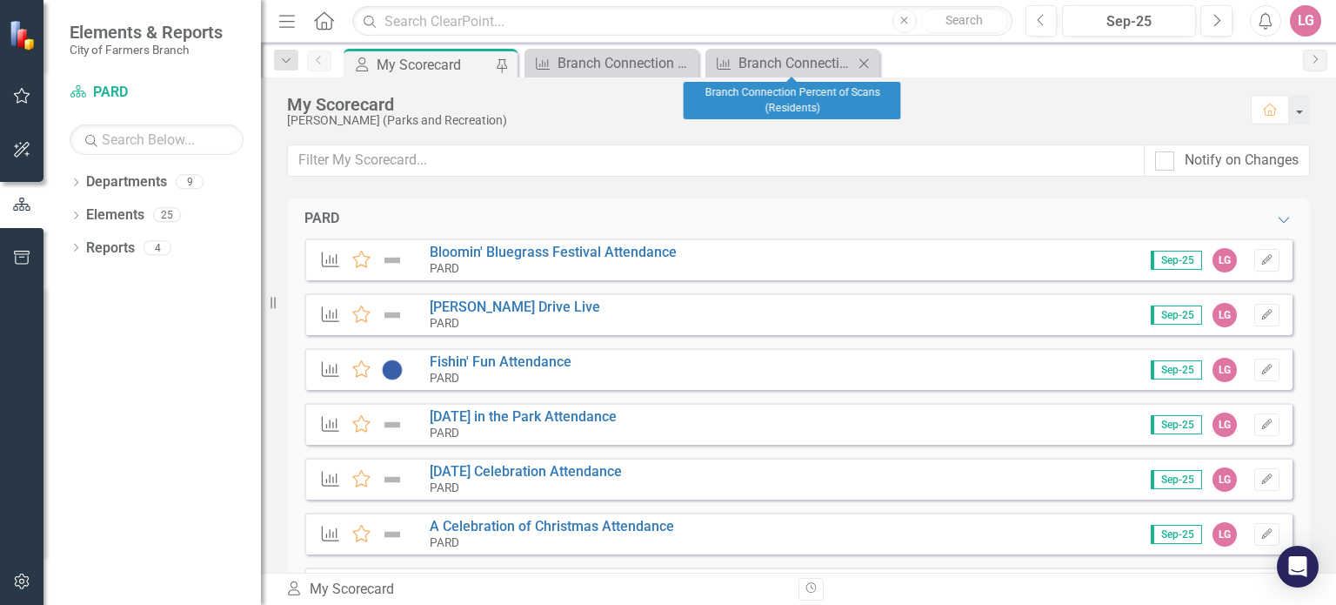
click at [863, 58] on icon "Close" at bounding box center [863, 64] width 17 height 14
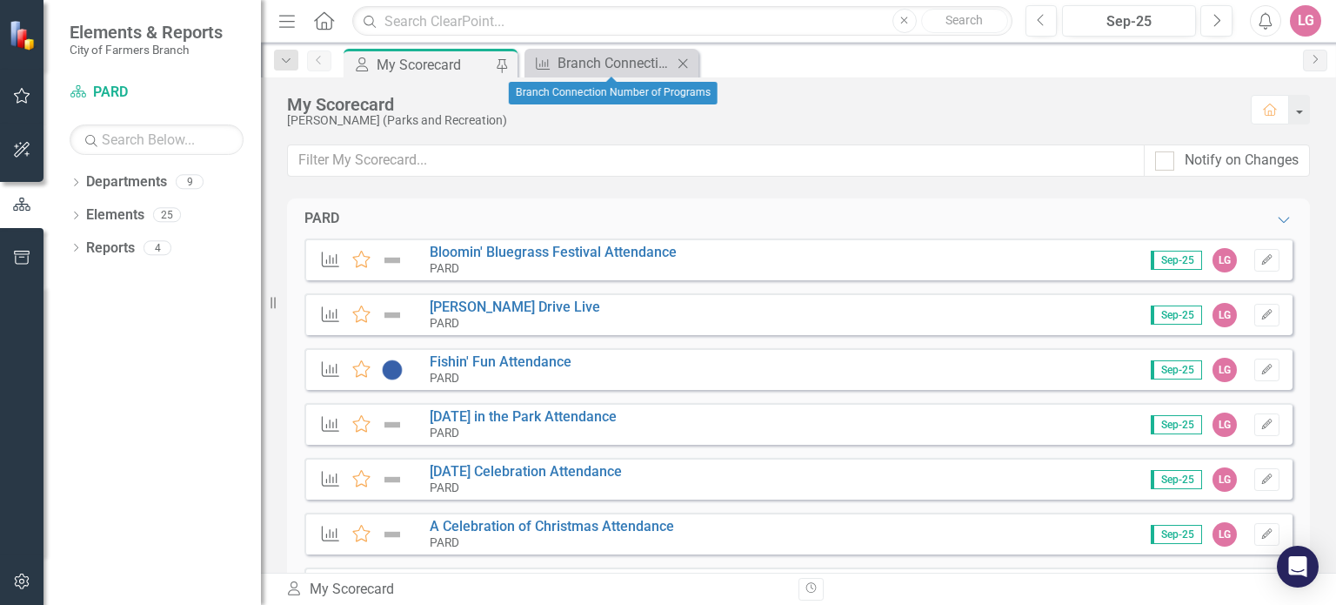
click at [686, 58] on icon at bounding box center [683, 63] width 10 height 10
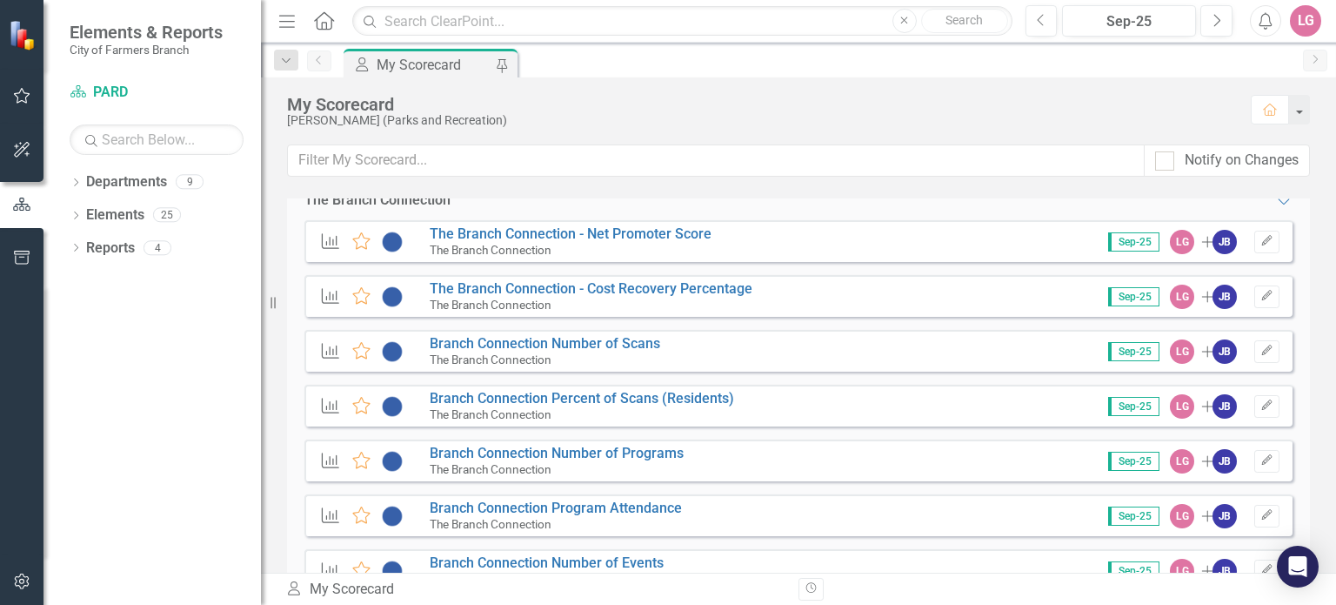
scroll to position [609, 0]
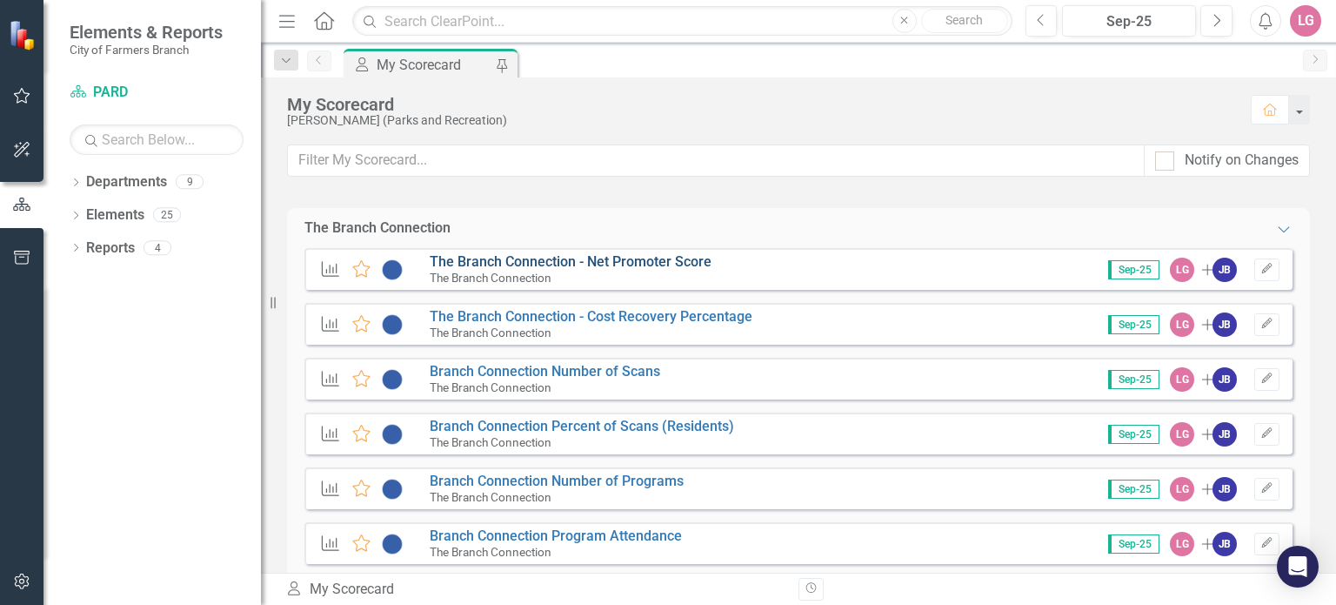
click at [590, 264] on link "The Branch Connection - Net Promoter Score" at bounding box center [571, 261] width 282 height 17
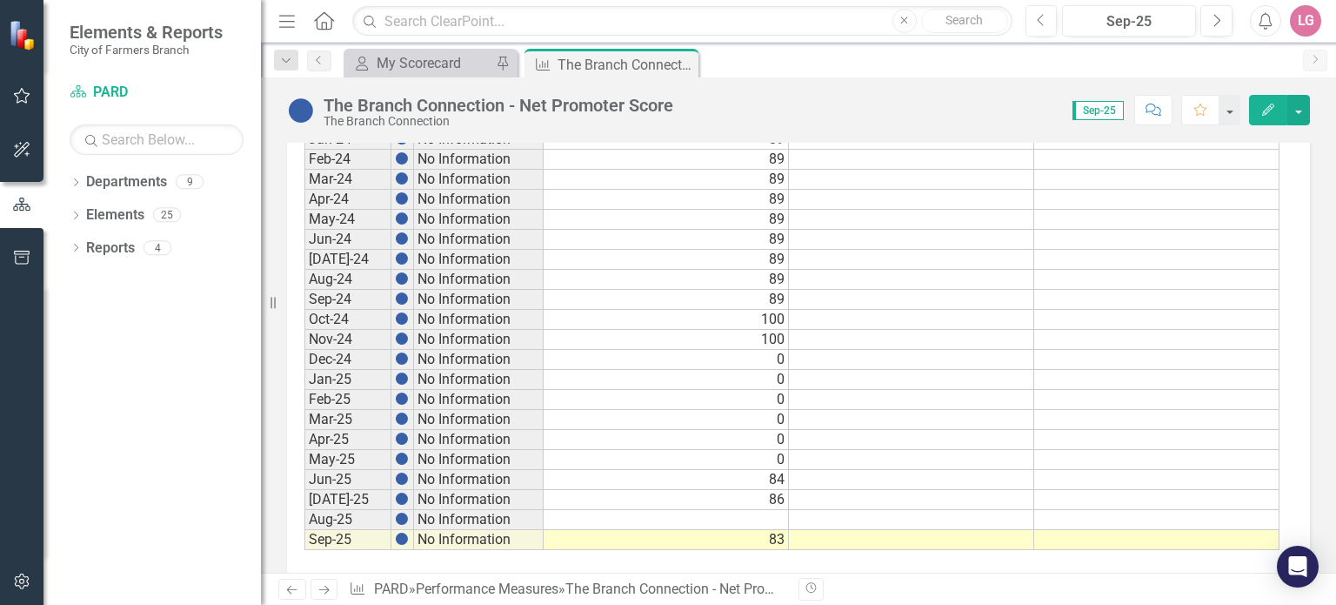
scroll to position [984, 0]
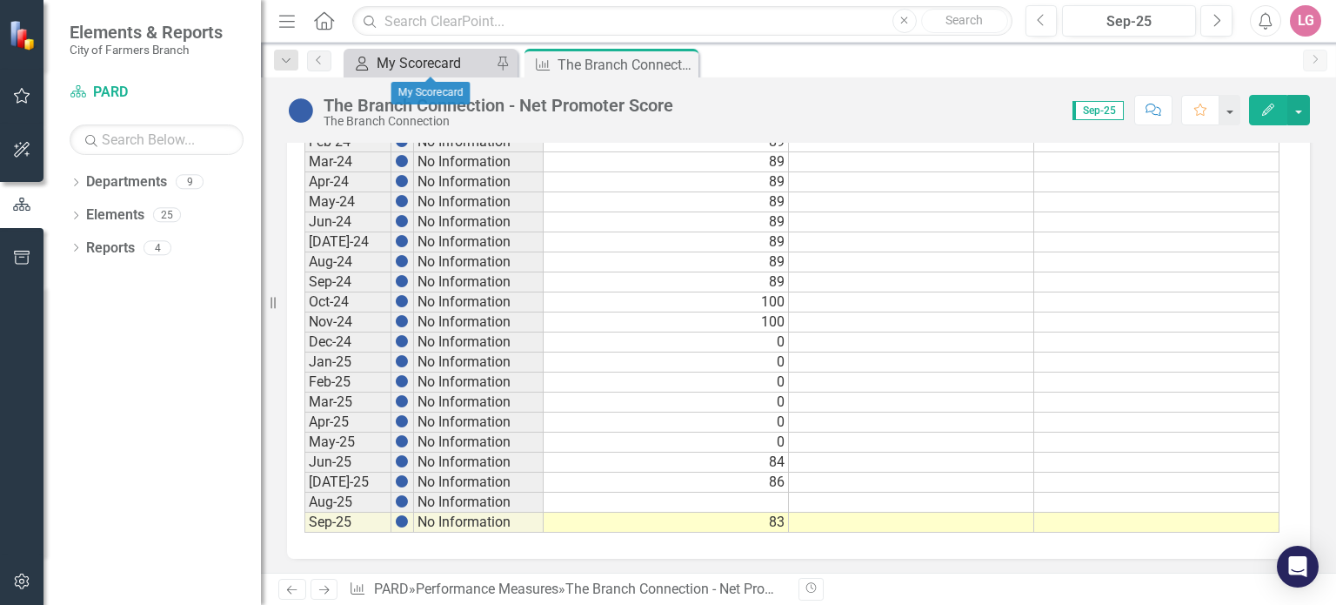
click at [404, 58] on div "My Scorecard" at bounding box center [434, 63] width 115 height 22
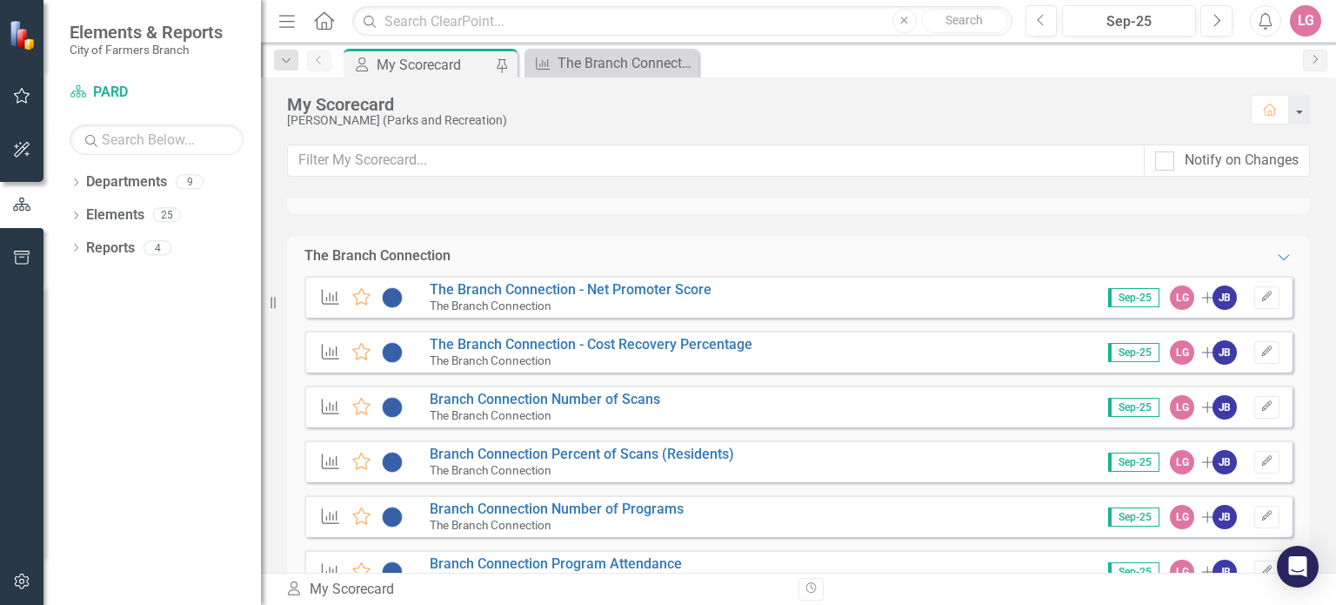
scroll to position [609, 0]
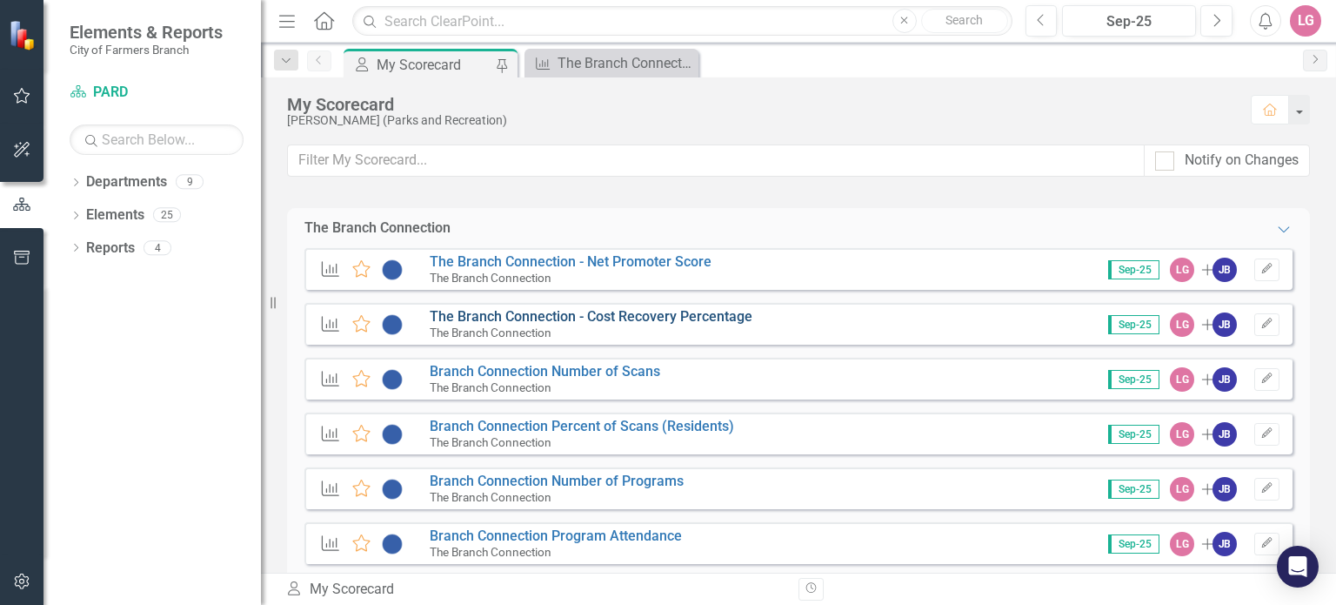
click at [546, 319] on link "The Branch Connection - Cost Recovery Percentage" at bounding box center [591, 316] width 323 height 17
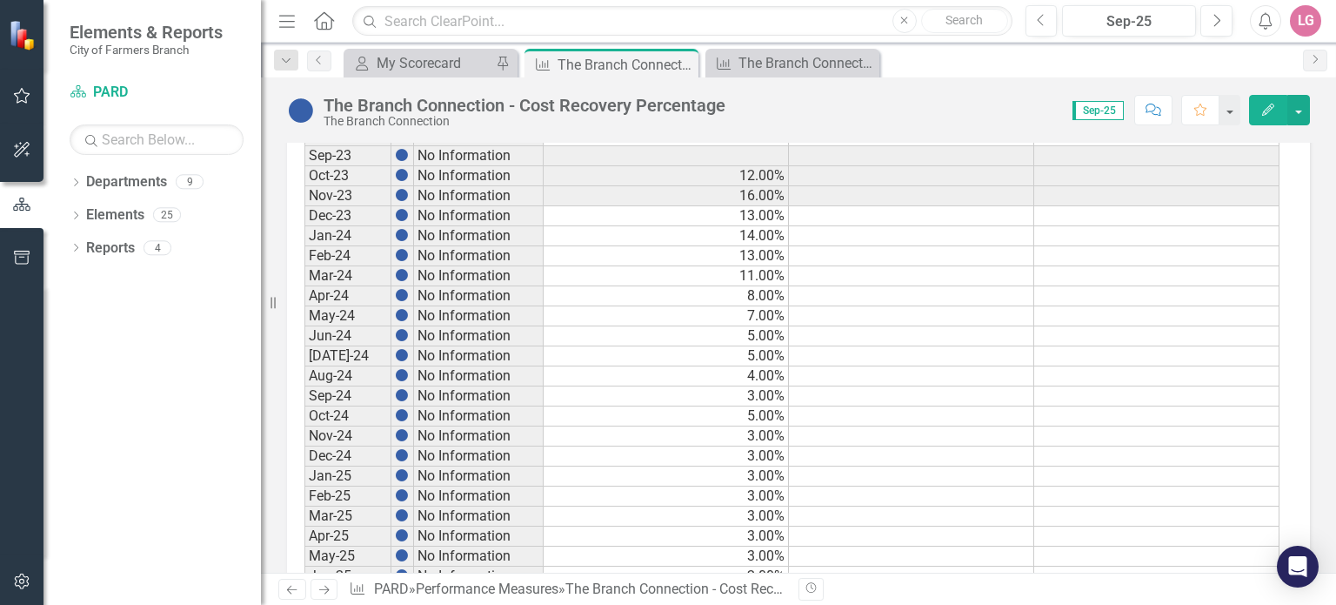
scroll to position [984, 0]
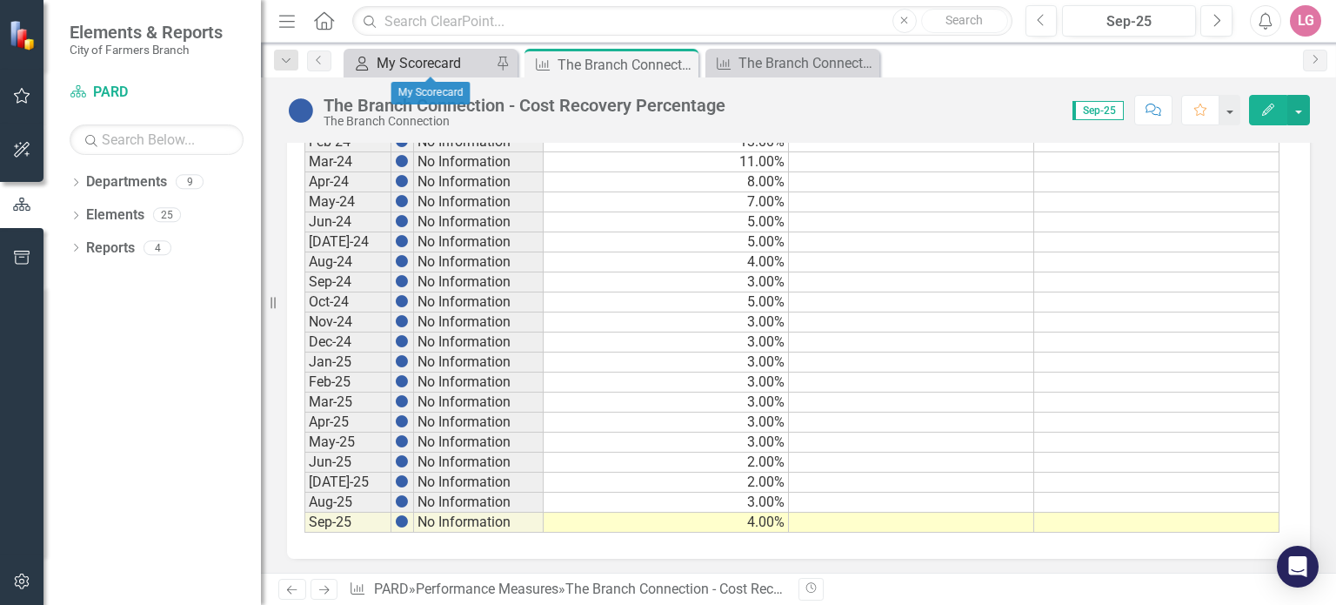
click at [434, 62] on div "My Scorecard" at bounding box center [434, 63] width 115 height 22
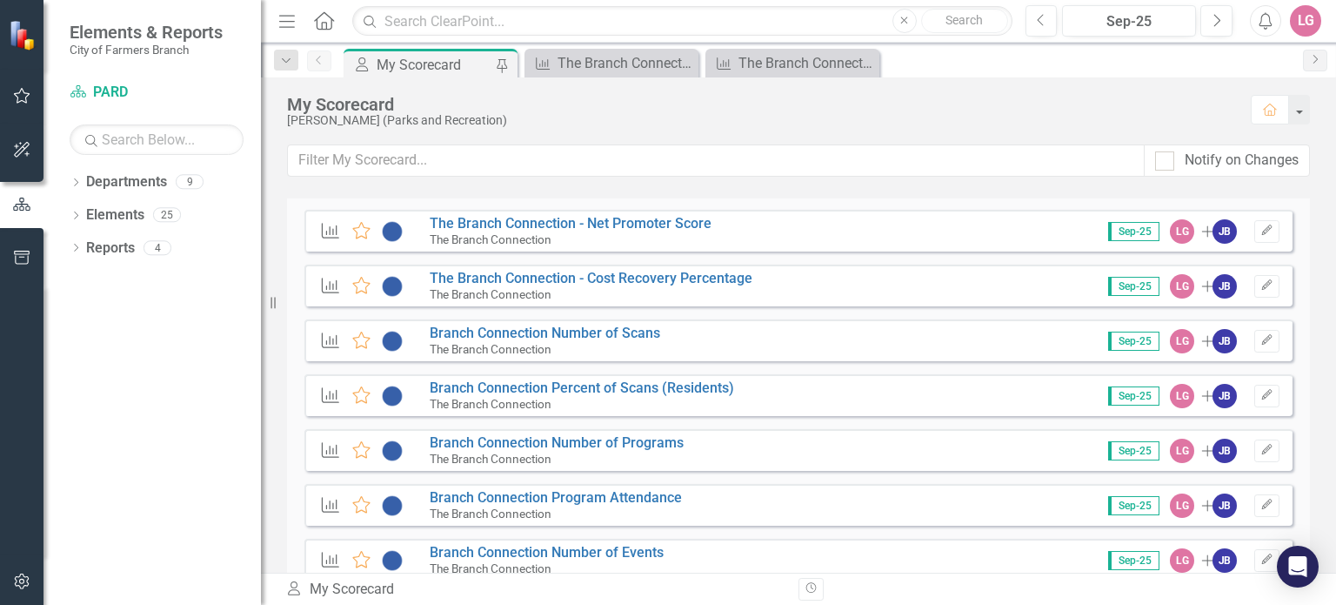
scroll to position [609, 0]
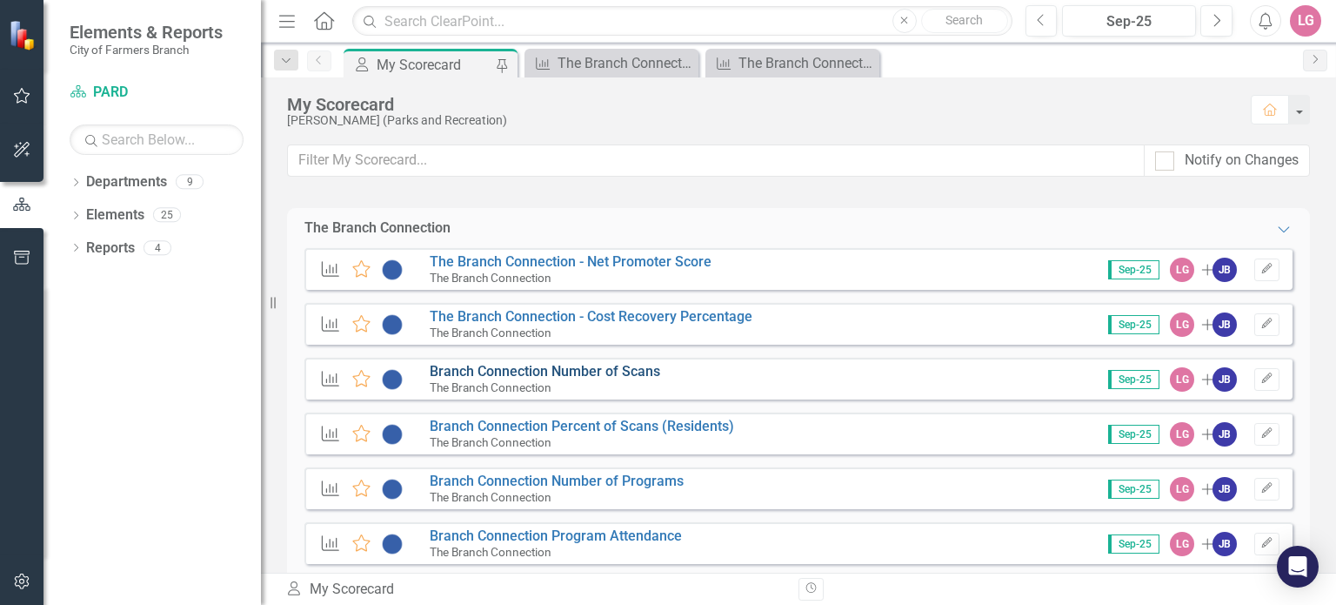
click at [539, 371] on link "Branch Connection Number of Scans" at bounding box center [545, 371] width 230 height 17
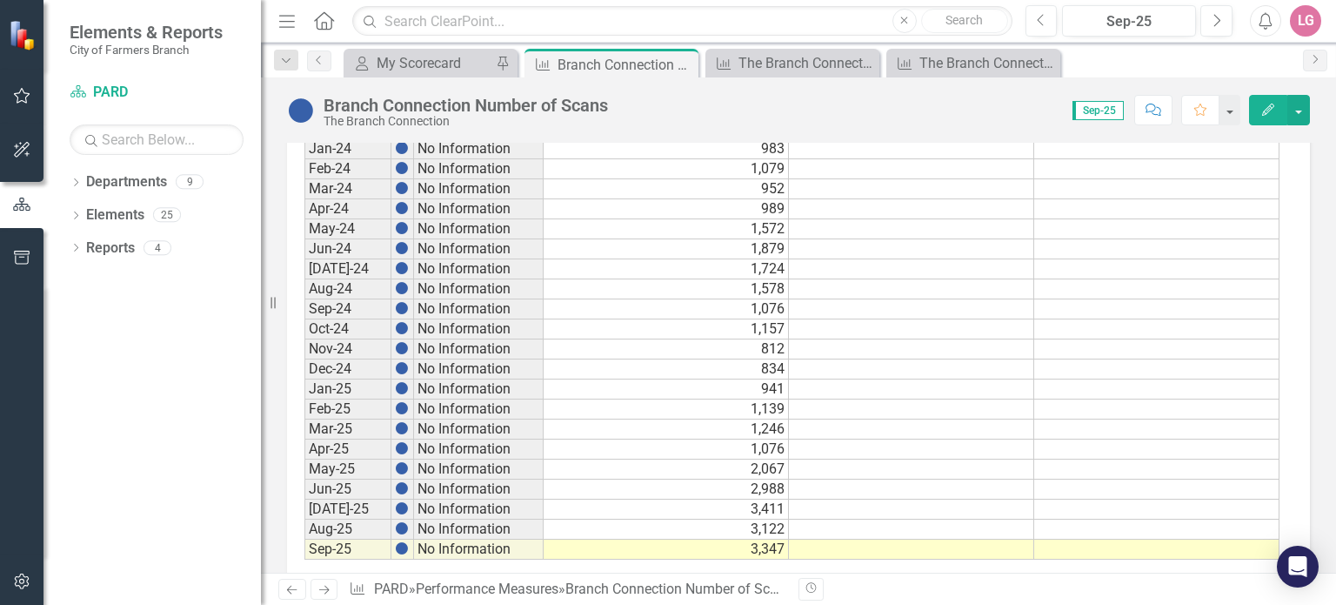
scroll to position [984, 0]
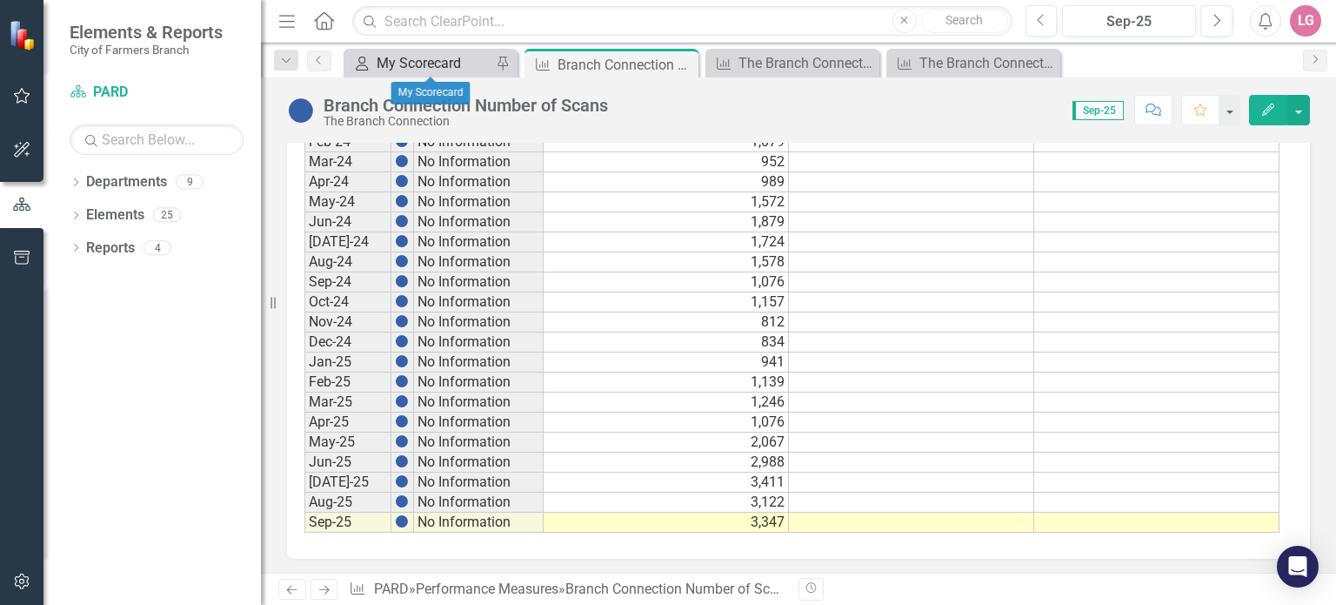
click at [463, 61] on div "My Scorecard" at bounding box center [434, 63] width 115 height 22
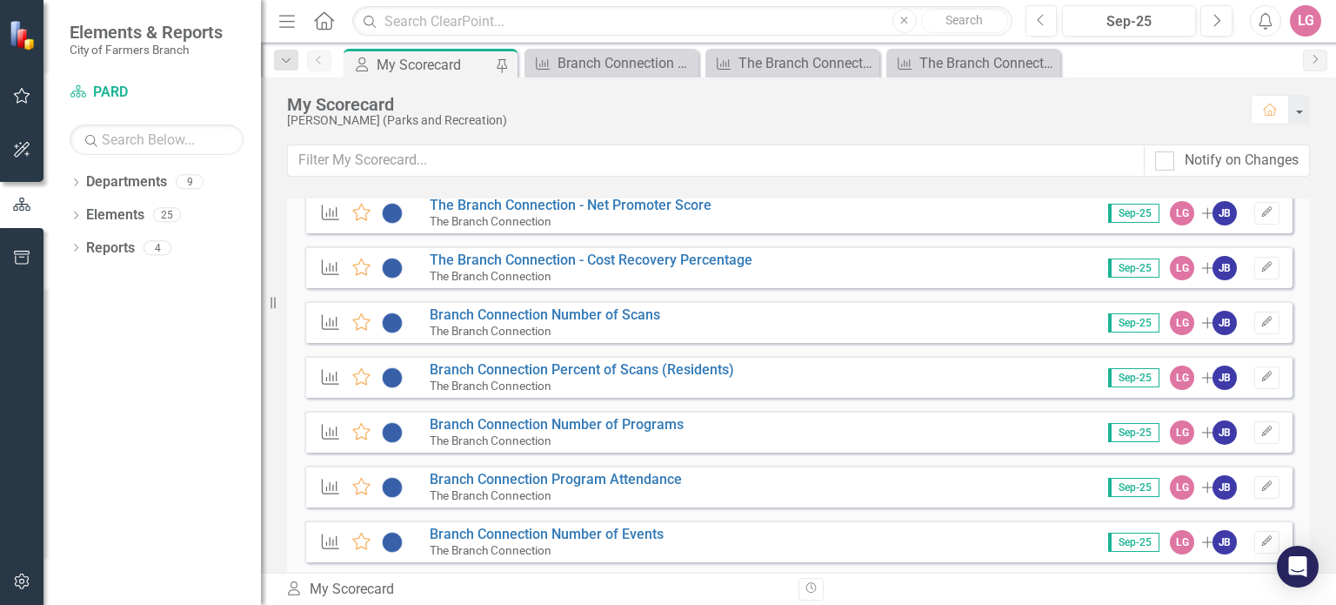
scroll to position [696, 0]
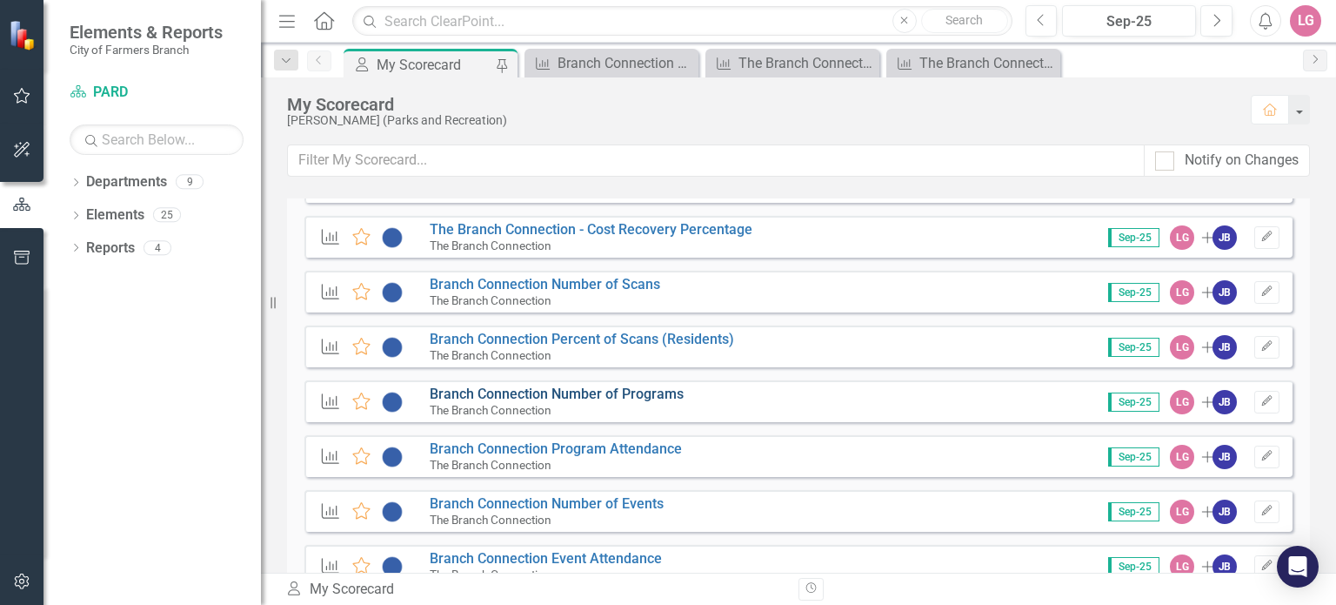
click at [584, 397] on link "Branch Connection Number of Programs" at bounding box center [557, 393] width 254 height 17
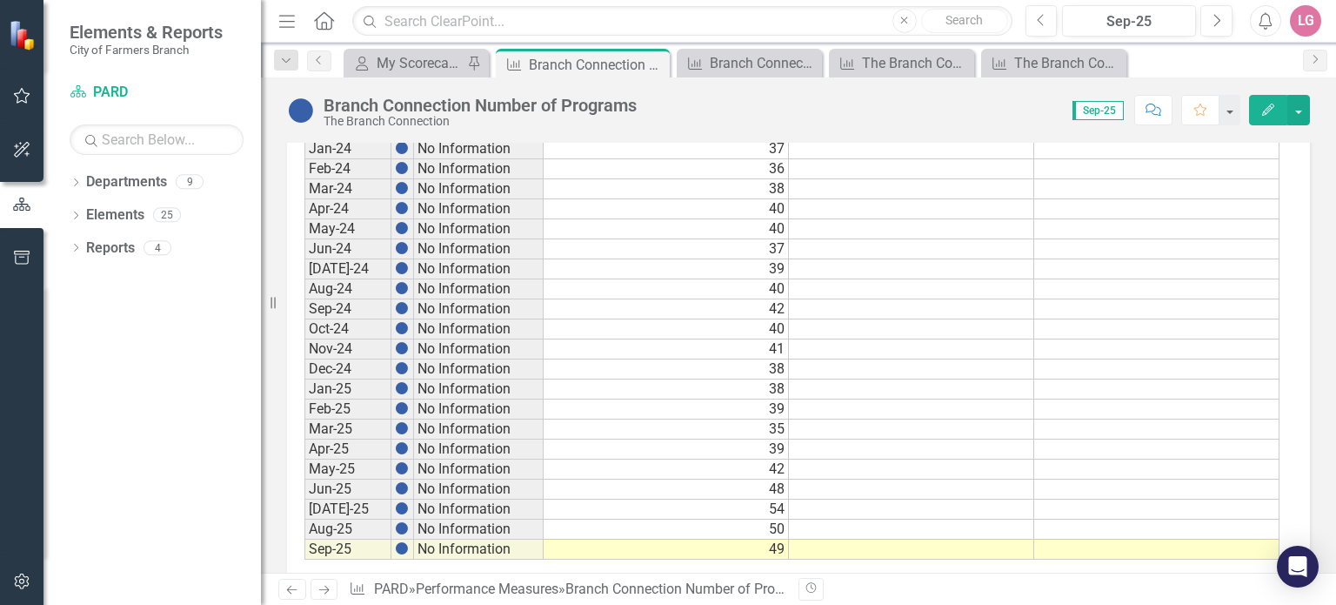
scroll to position [984, 0]
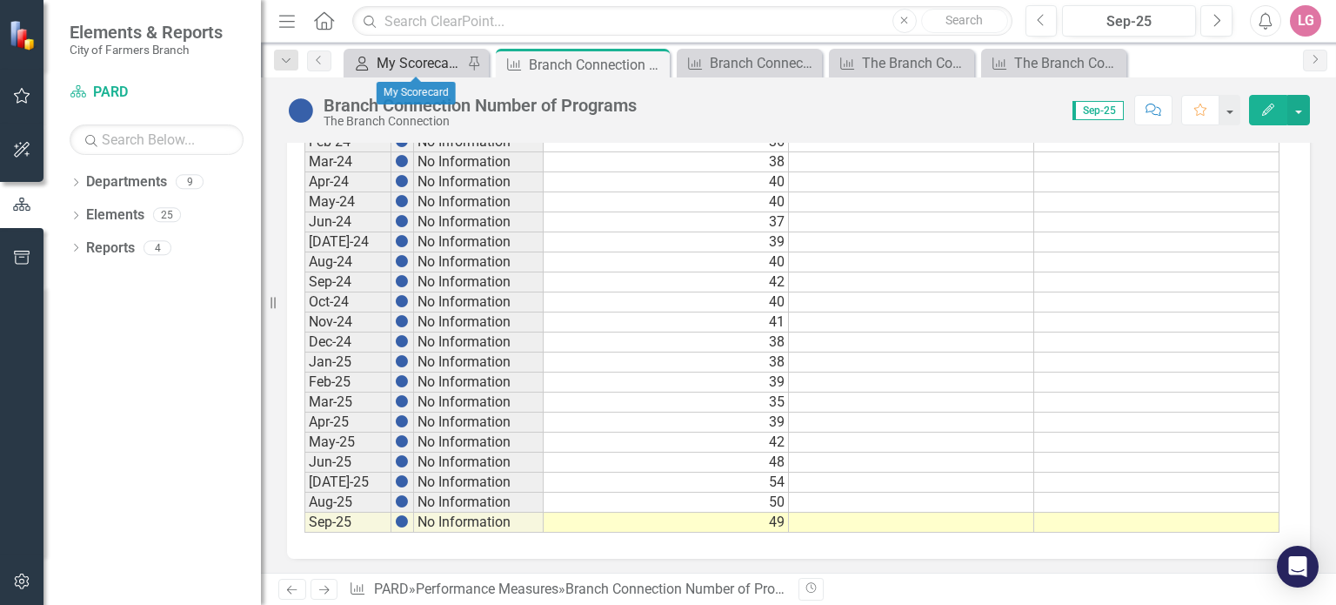
click at [452, 63] on div "My Scorecard" at bounding box center [420, 63] width 86 height 22
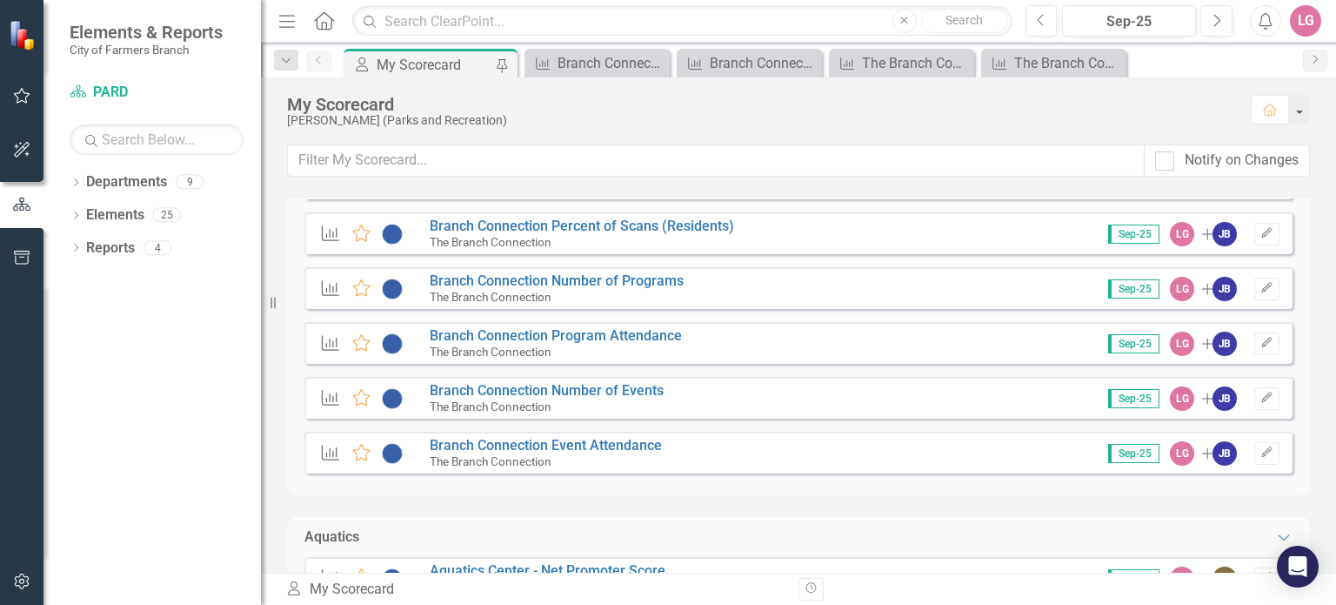
scroll to position [783, 0]
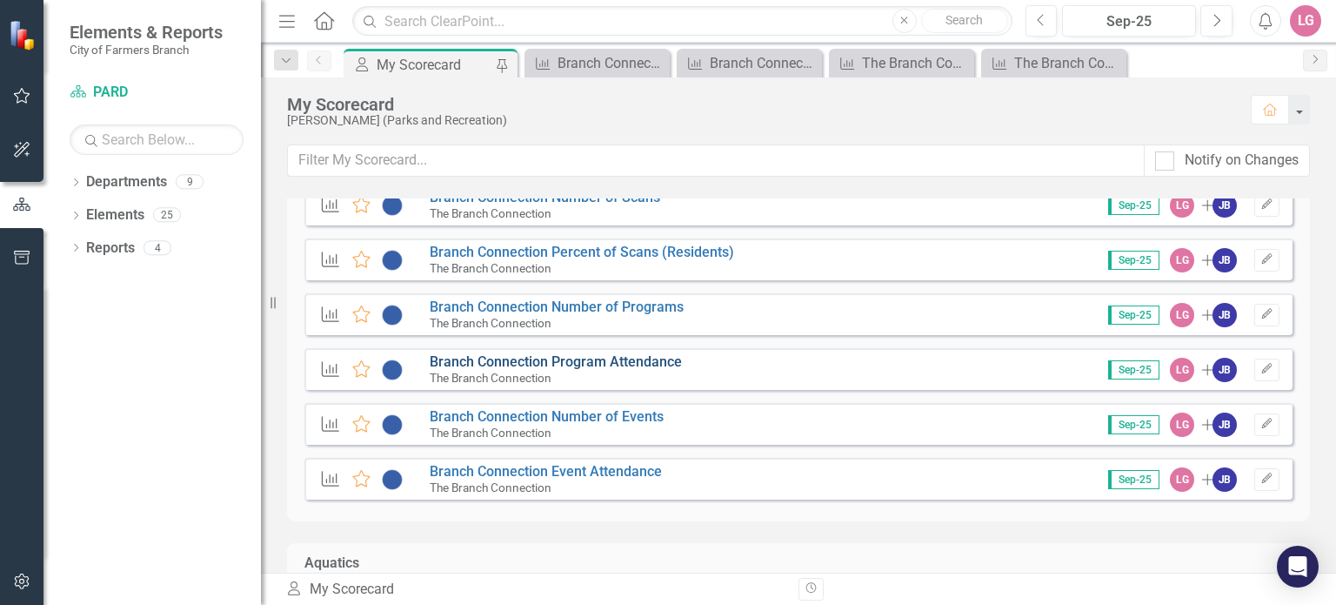
click at [576, 358] on link "Branch Connection Program Attendance" at bounding box center [556, 361] width 252 height 17
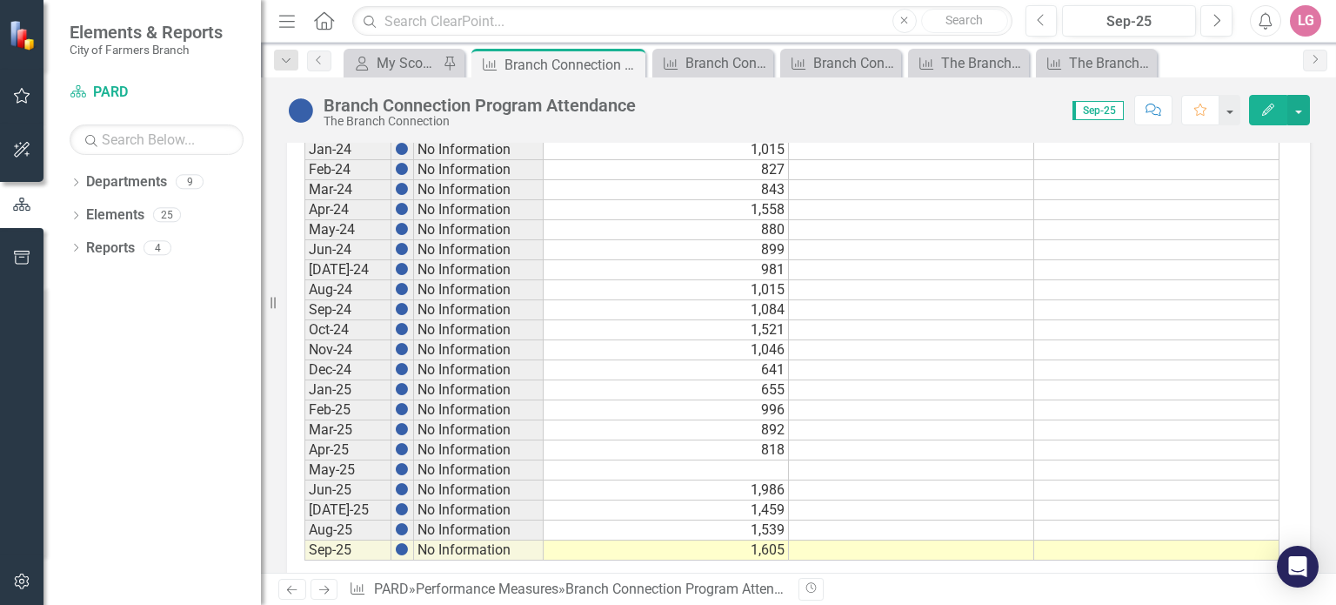
scroll to position [984, 0]
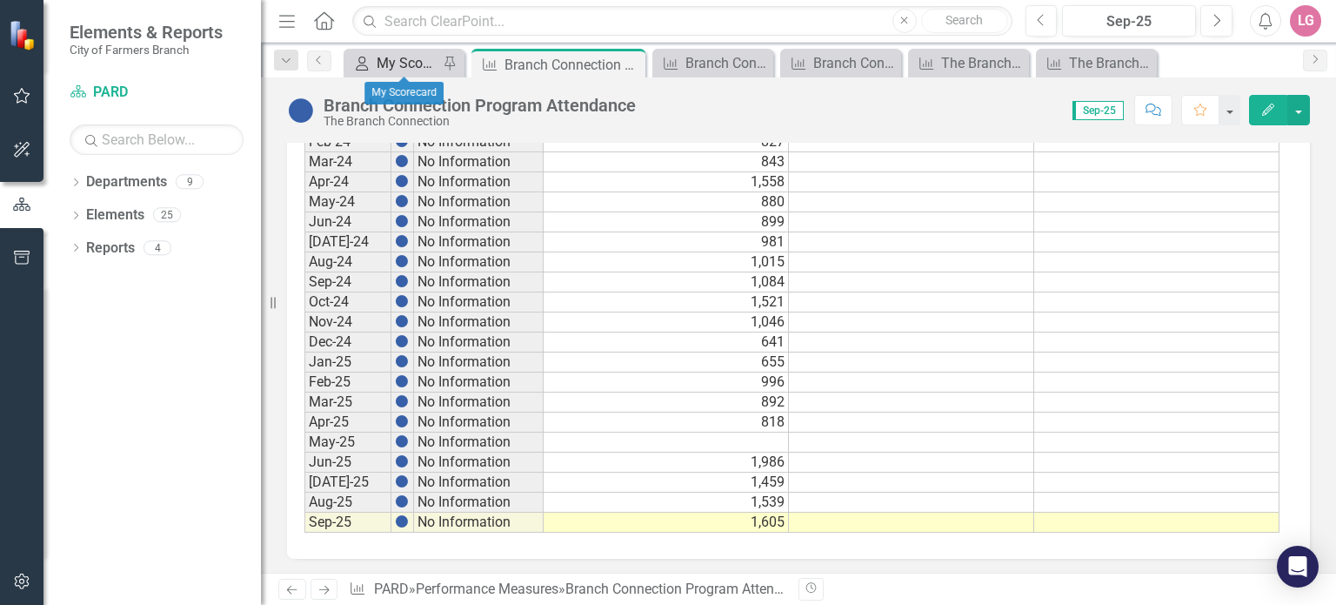
click at [425, 64] on div "My Scorecard" at bounding box center [408, 63] width 62 height 22
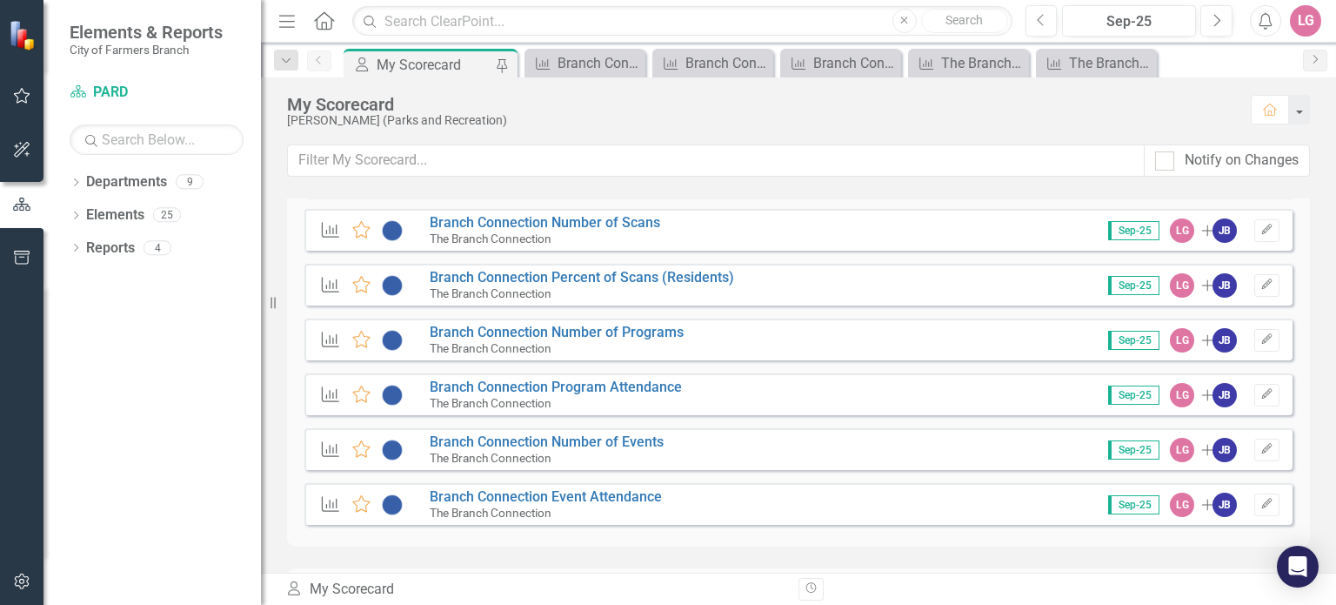
scroll to position [783, 0]
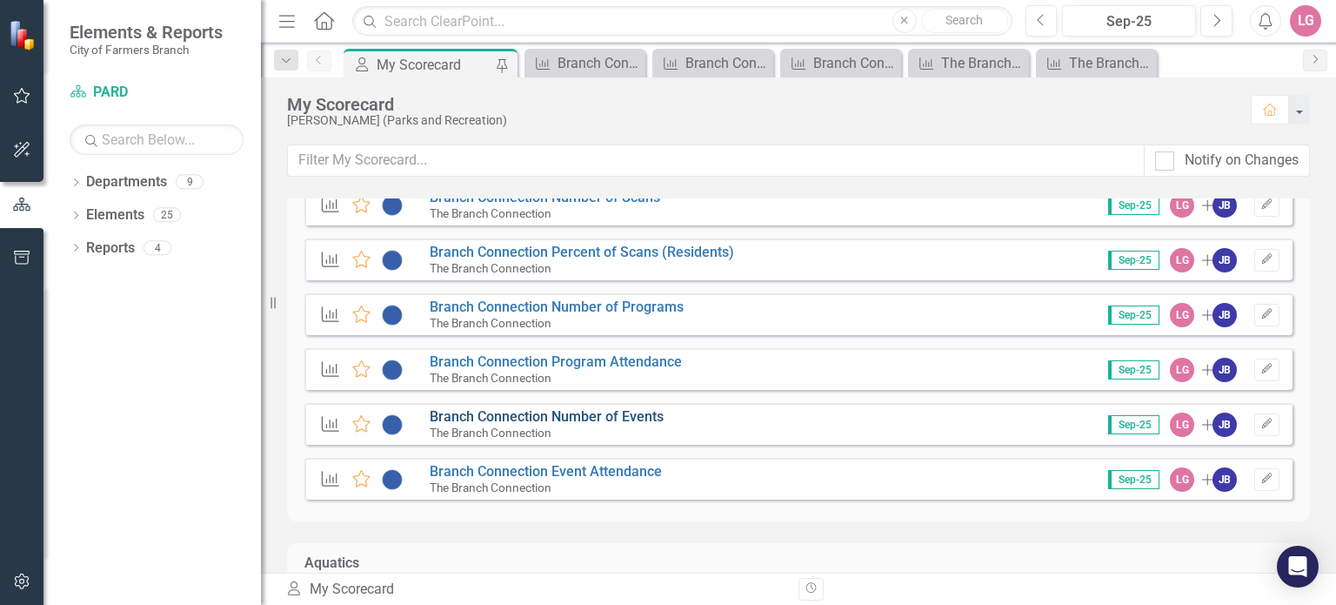
click at [503, 414] on link "Branch Connection Number of Events" at bounding box center [547, 416] width 234 height 17
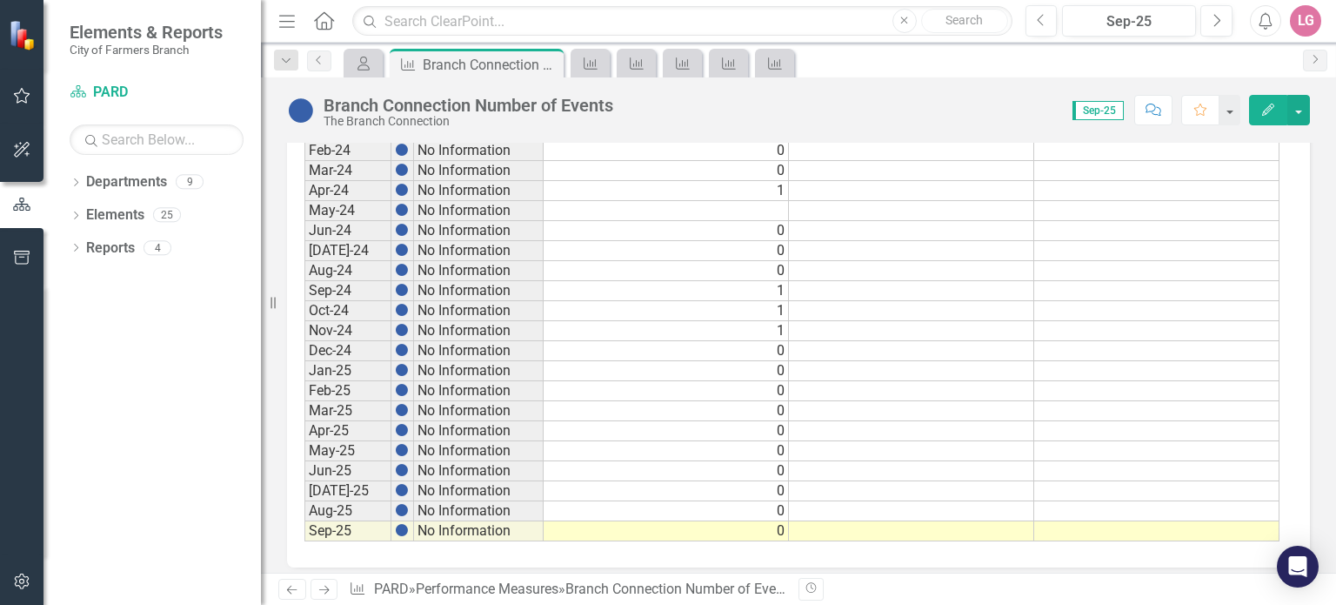
scroll to position [984, 0]
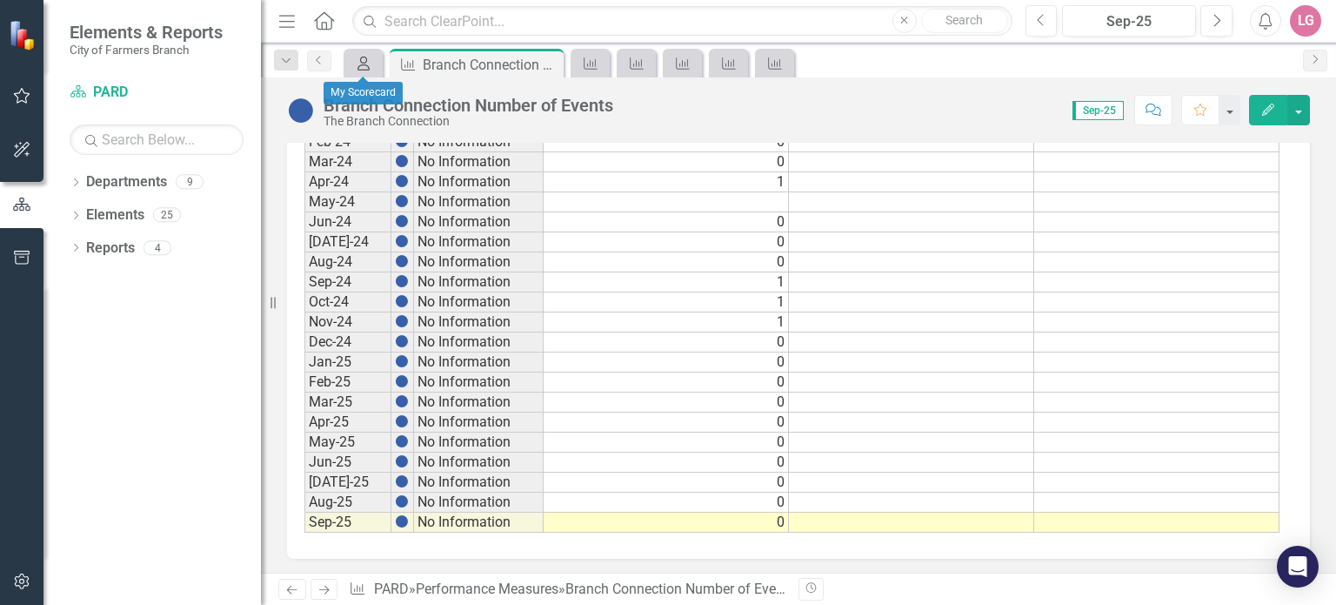
click at [368, 63] on icon "My Scorecard" at bounding box center [363, 64] width 17 height 14
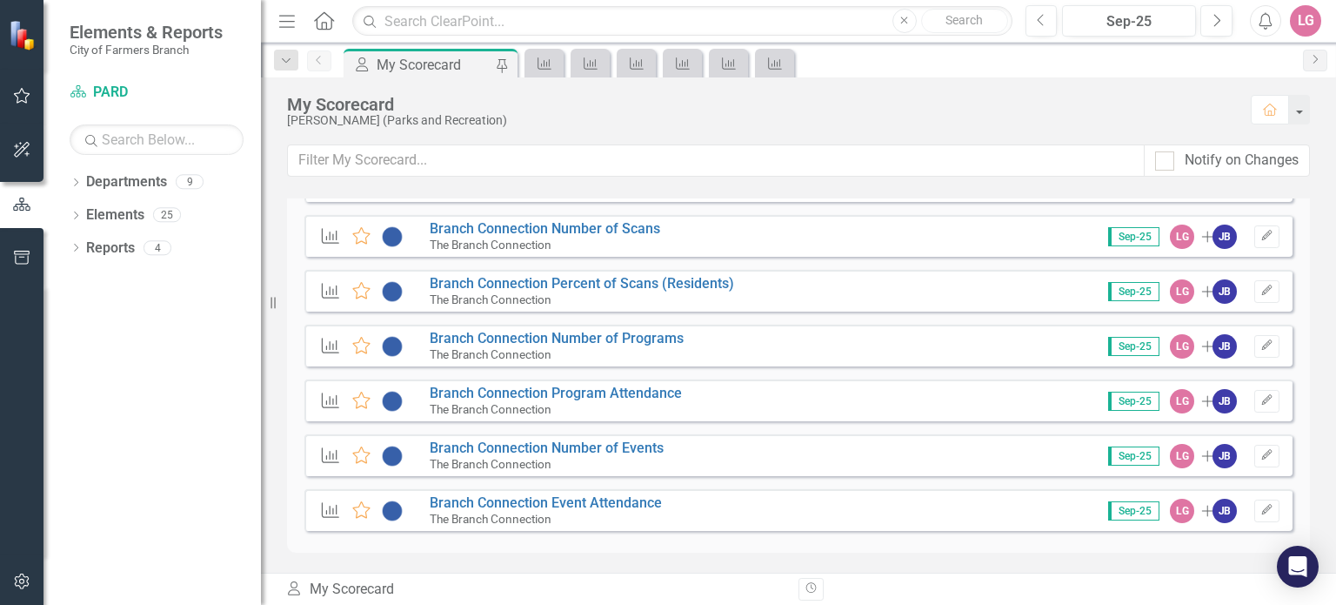
scroll to position [783, 0]
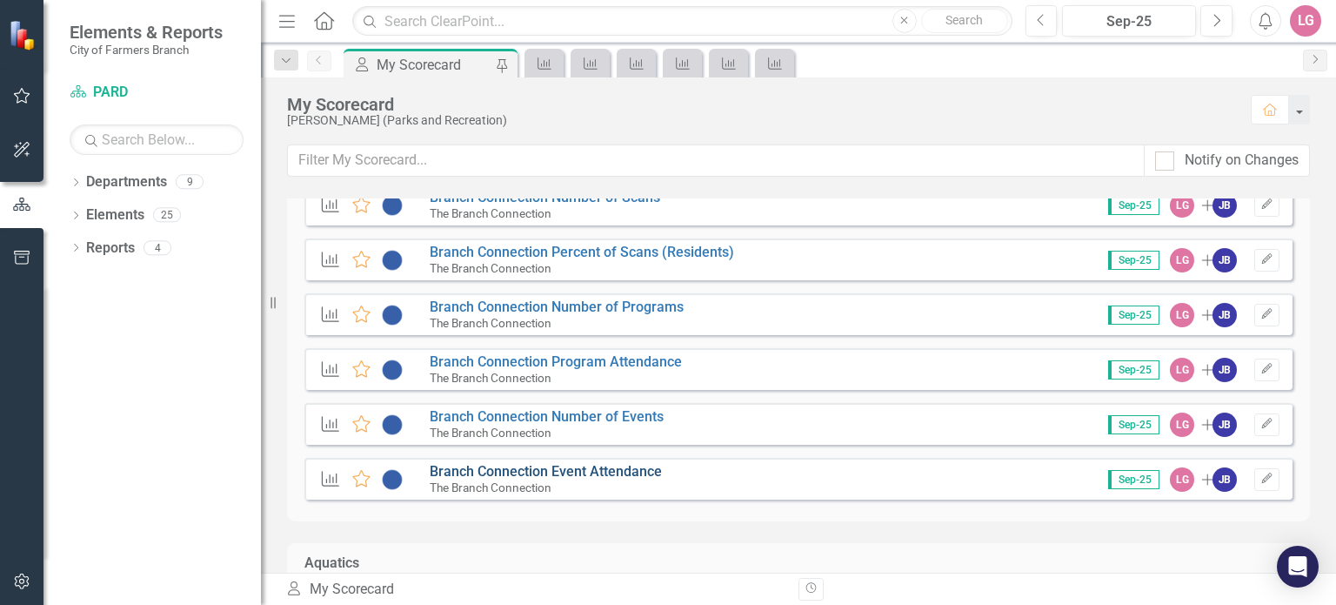
click at [577, 471] on link "Branch Connection Event Attendance" at bounding box center [546, 471] width 232 height 17
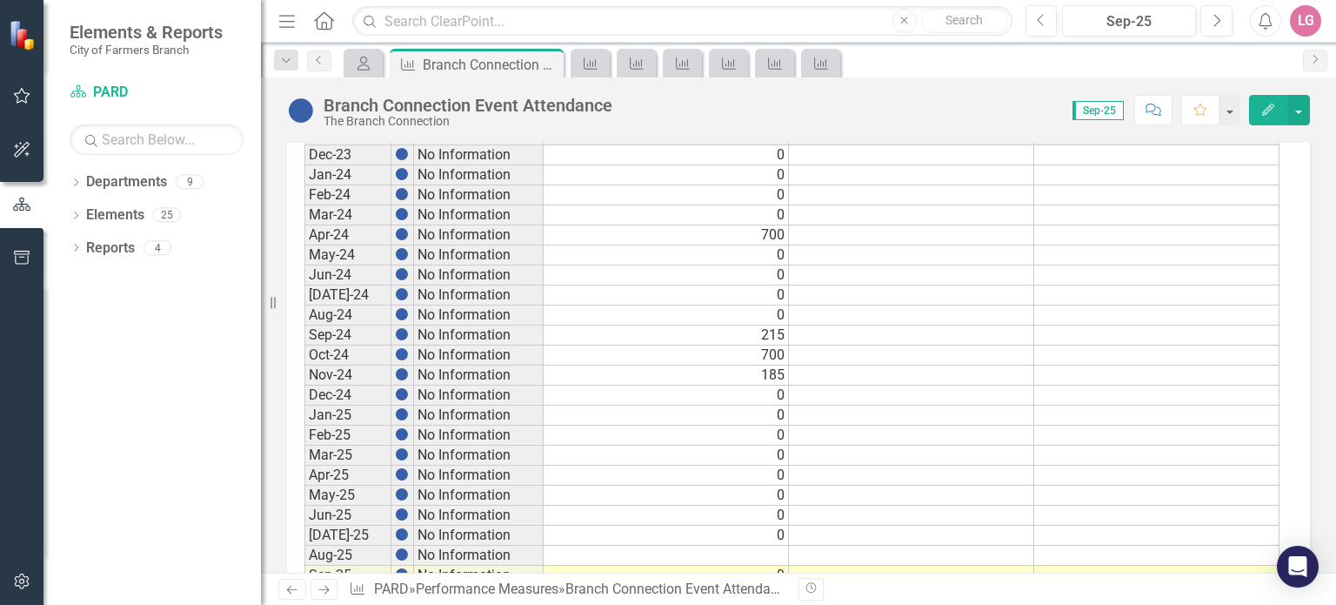
scroll to position [984, 0]
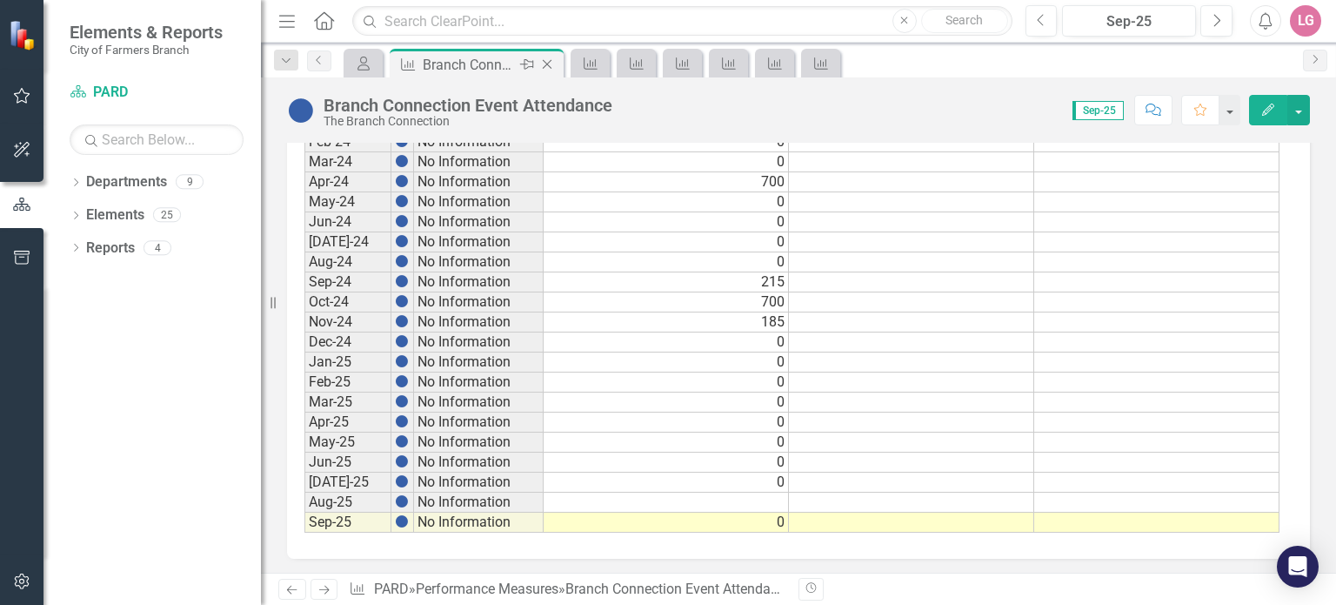
click at [544, 63] on icon "Close" at bounding box center [546, 64] width 17 height 14
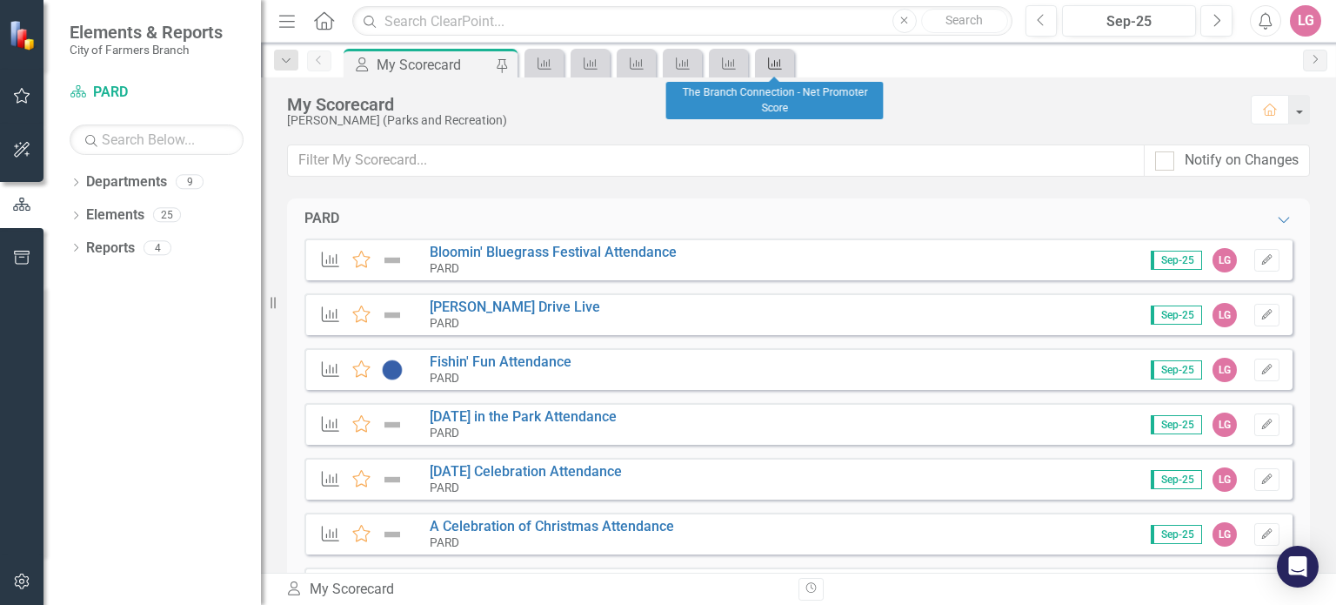
click at [775, 69] on icon "Performance Measure" at bounding box center [774, 64] width 17 height 14
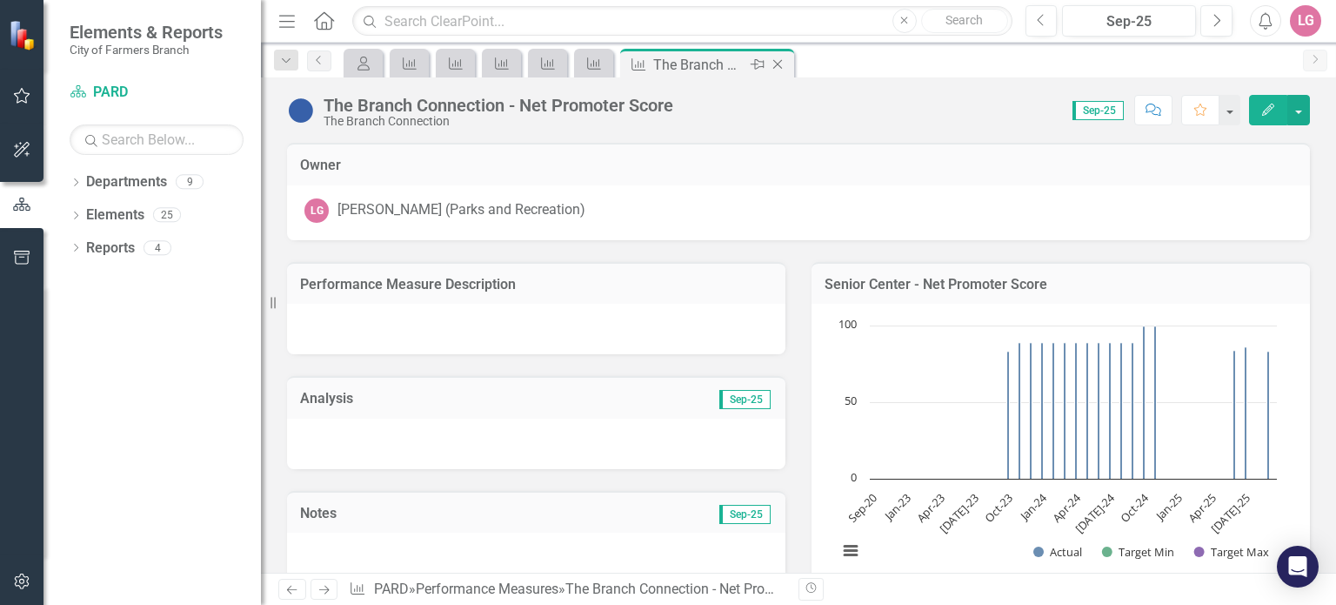
click at [782, 66] on icon "Close" at bounding box center [777, 64] width 17 height 14
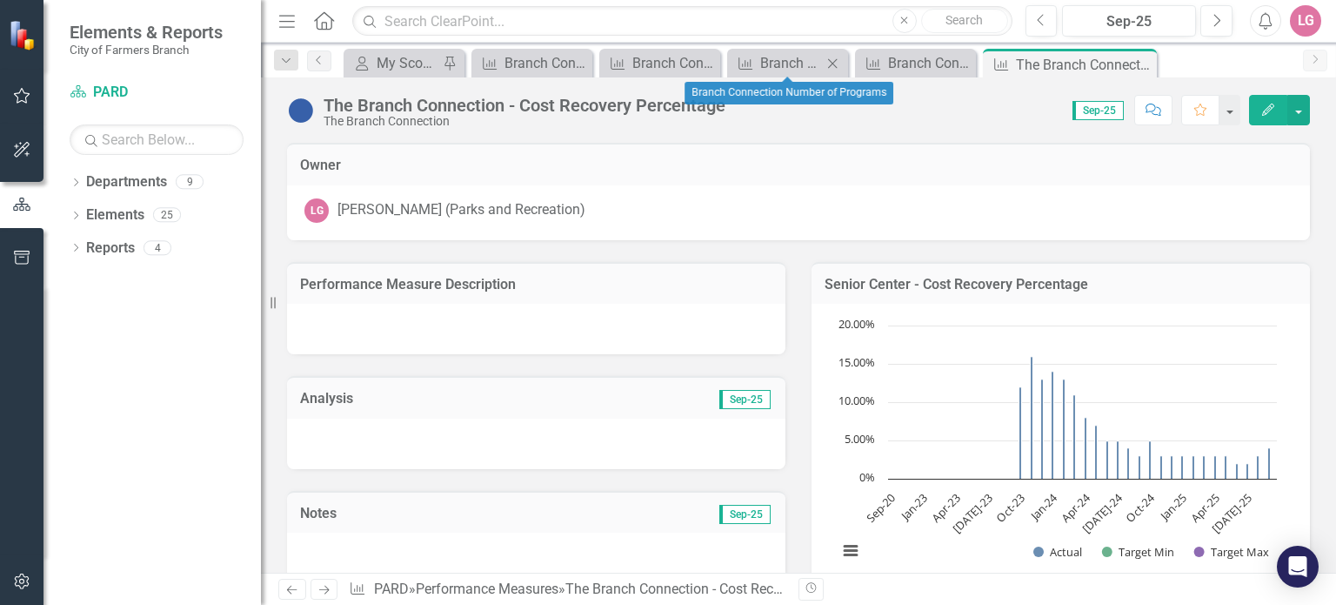
click at [834, 62] on icon at bounding box center [833, 63] width 10 height 10
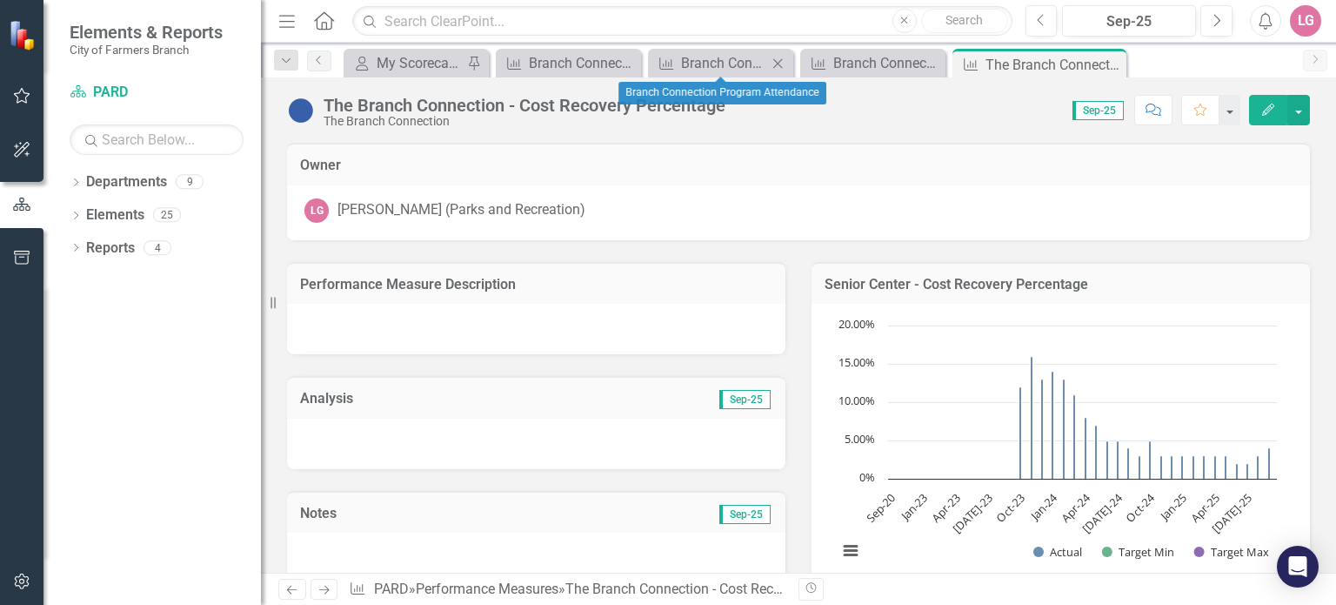
click at [781, 59] on icon at bounding box center [778, 63] width 10 height 10
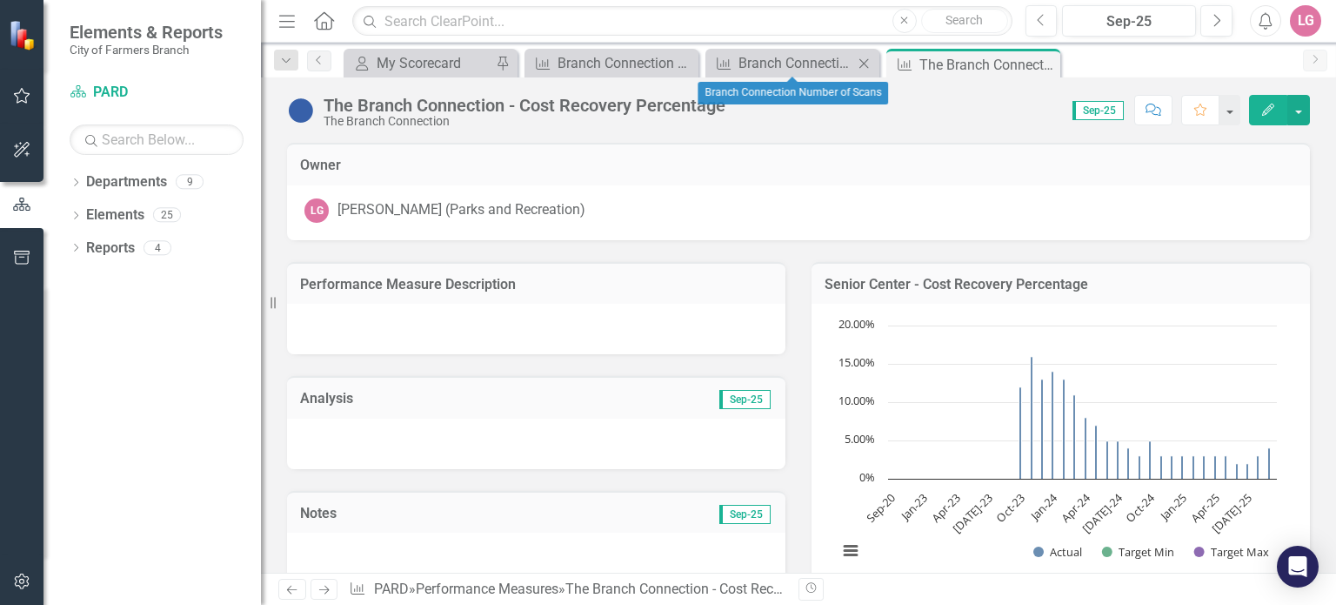
click at [865, 61] on icon at bounding box center [864, 63] width 10 height 10
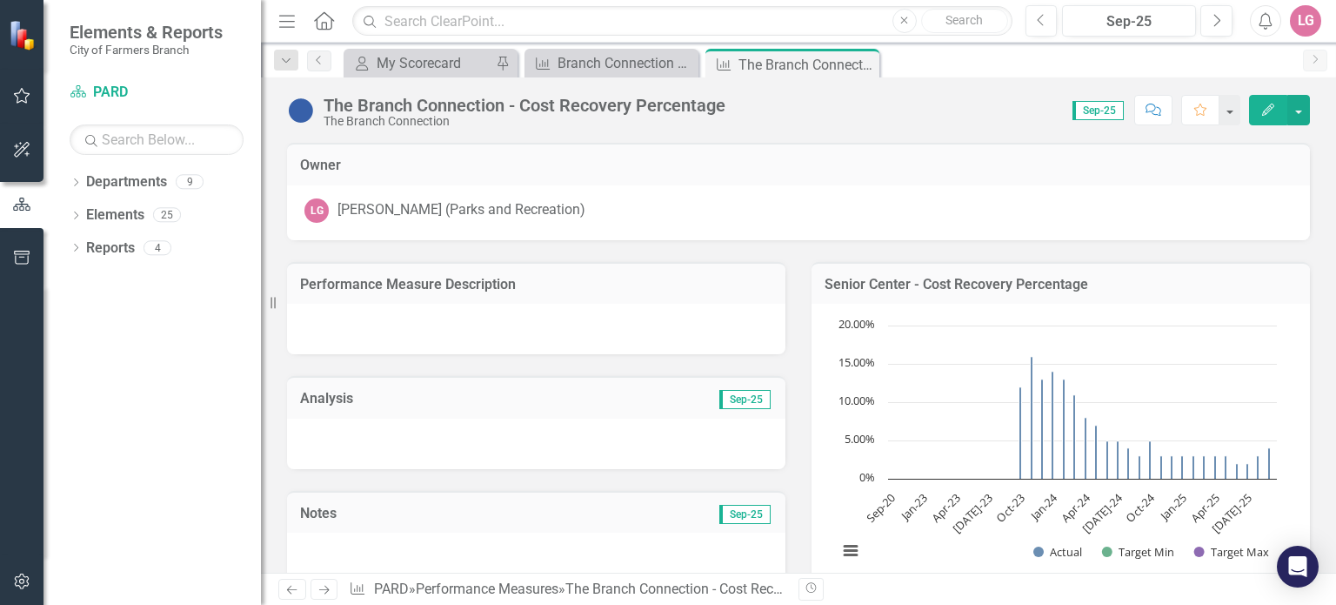
click at [0, 0] on icon at bounding box center [0, 0] width 0 height 0
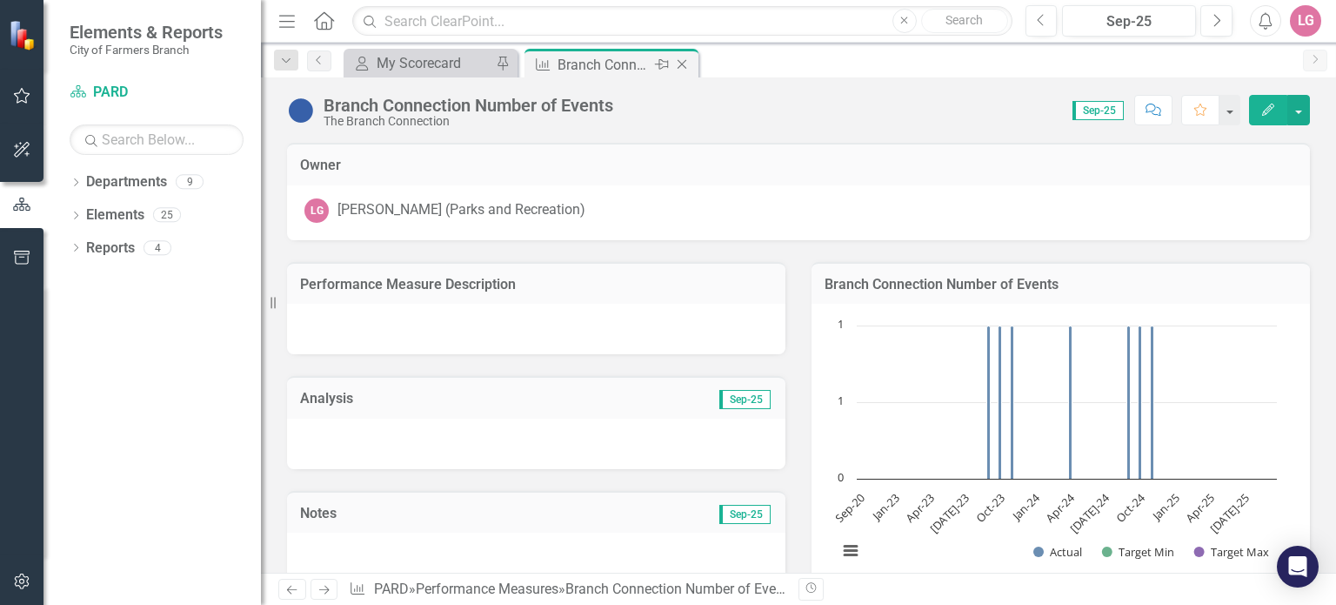
click at [678, 63] on icon "Close" at bounding box center [681, 64] width 17 height 14
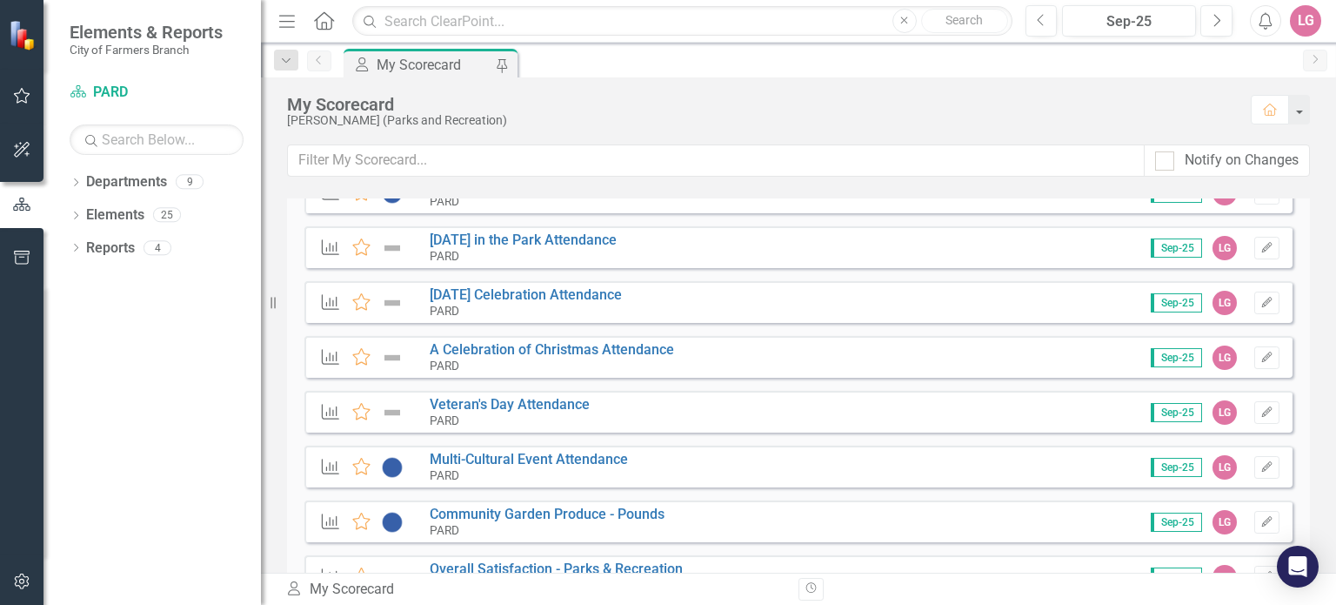
scroll to position [261, 0]
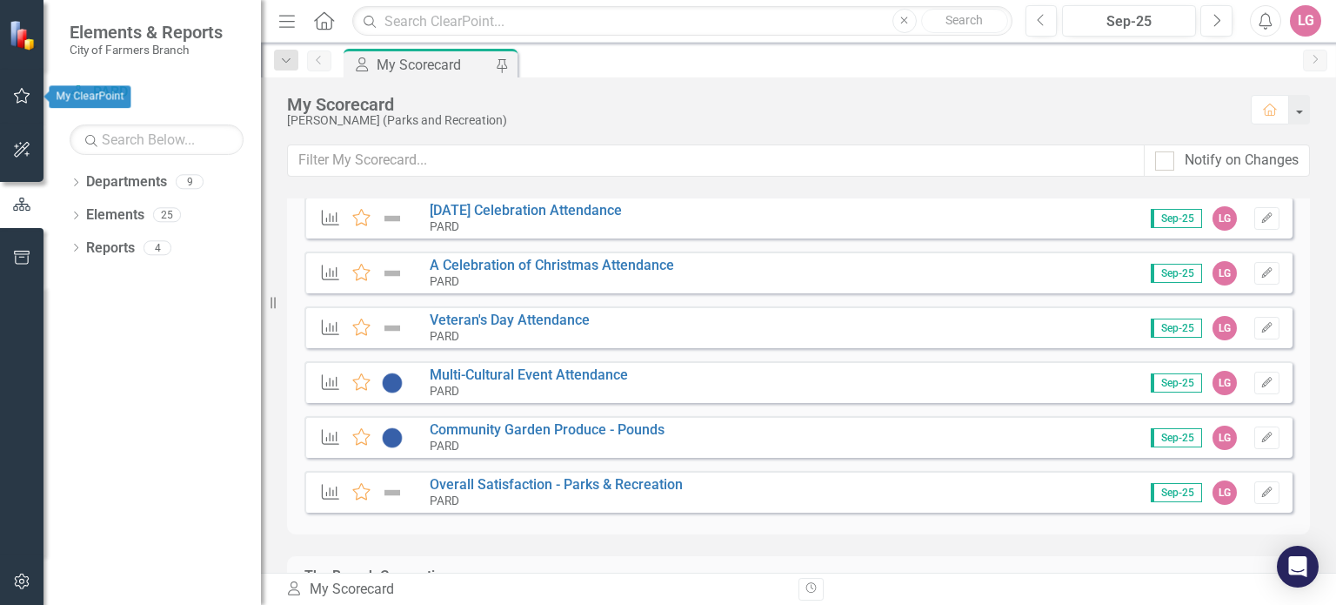
click at [19, 92] on icon "button" at bounding box center [22, 96] width 17 height 16
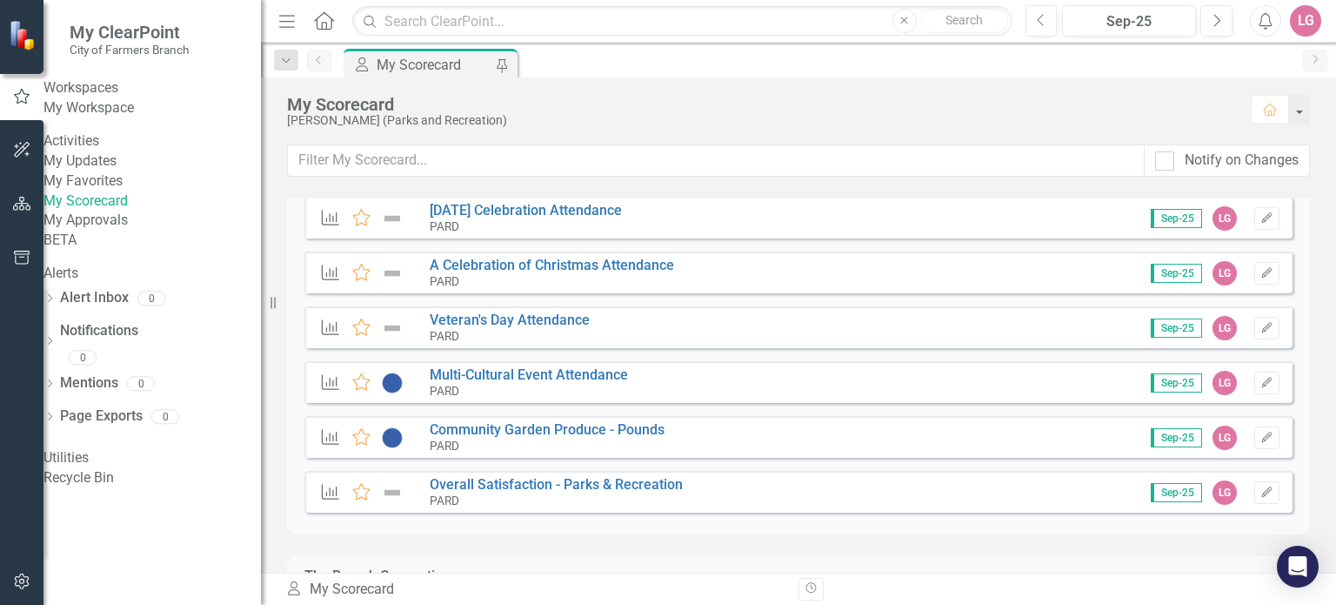
click at [108, 171] on link "My Updates" at bounding box center [151, 161] width 217 height 20
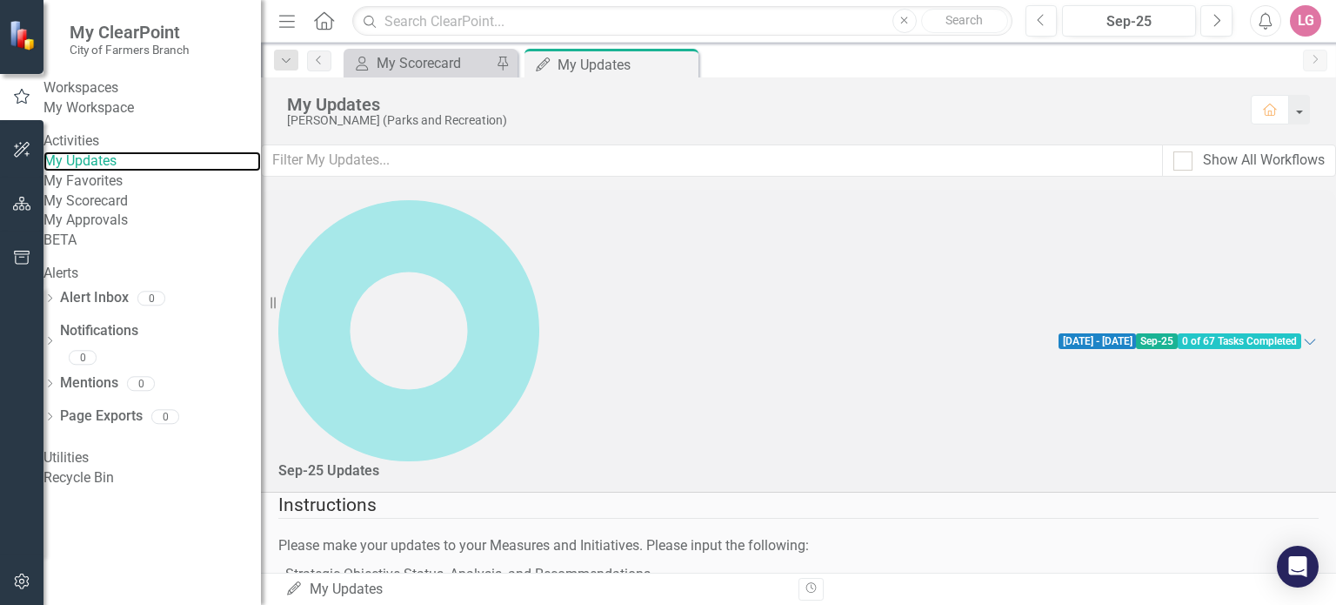
scroll to position [261, 0]
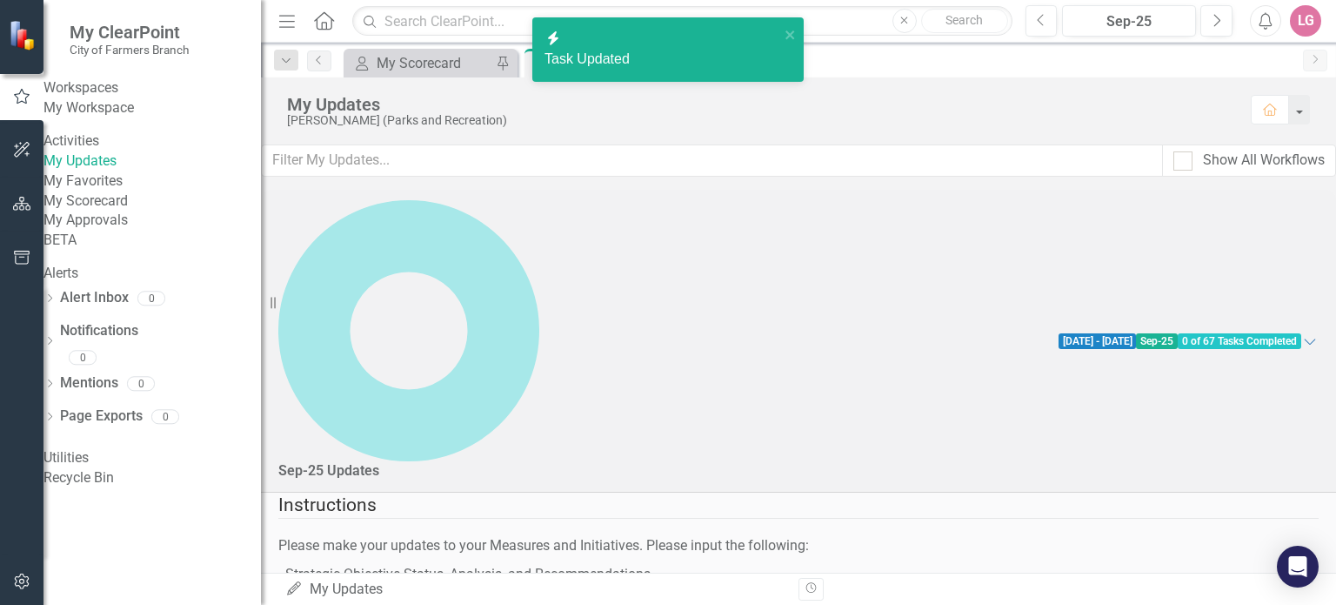
checkbox input "true"
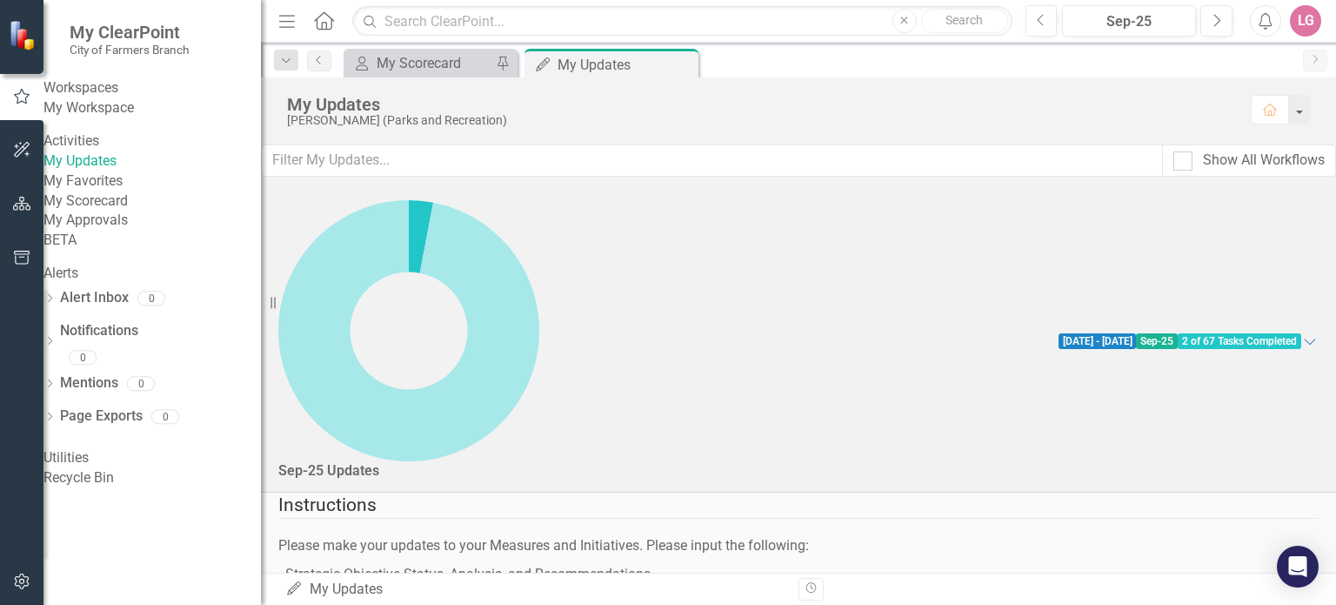
checkbox input "true"
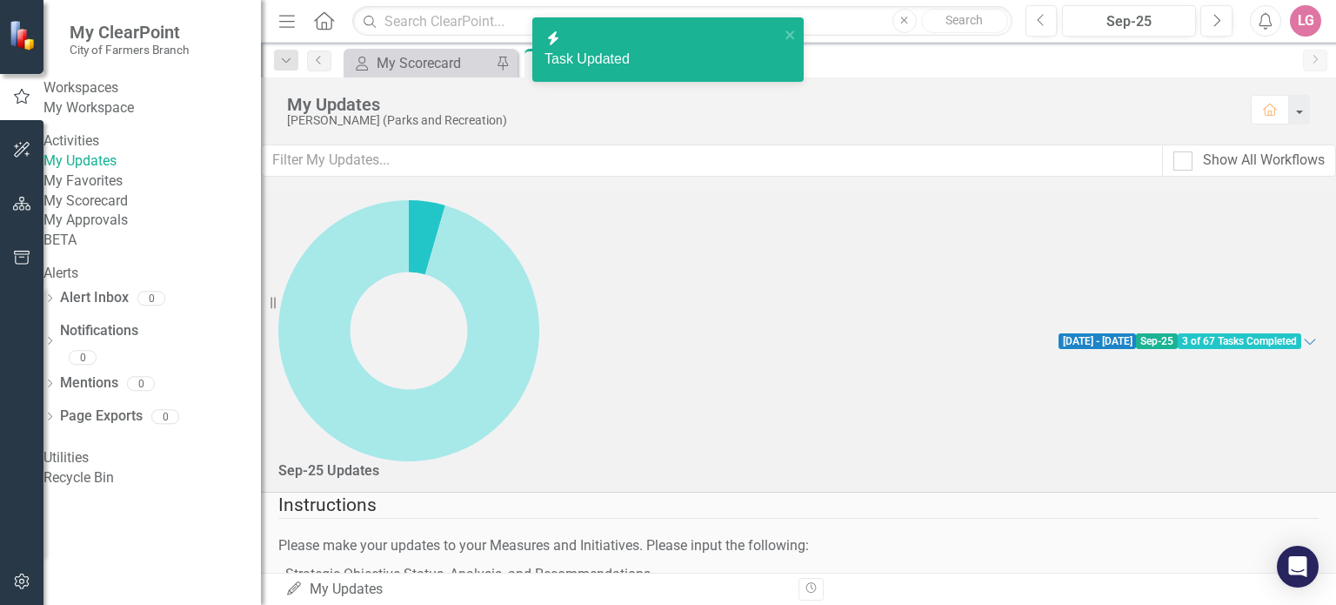
checkbox input "true"
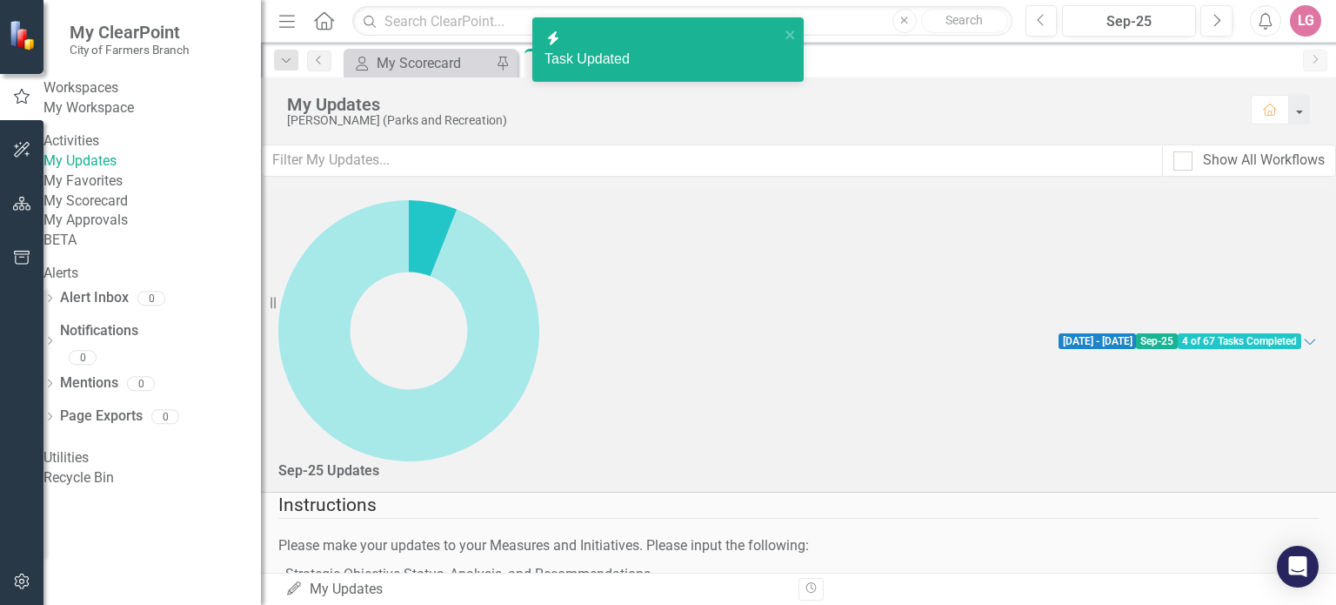
checkbox input "true"
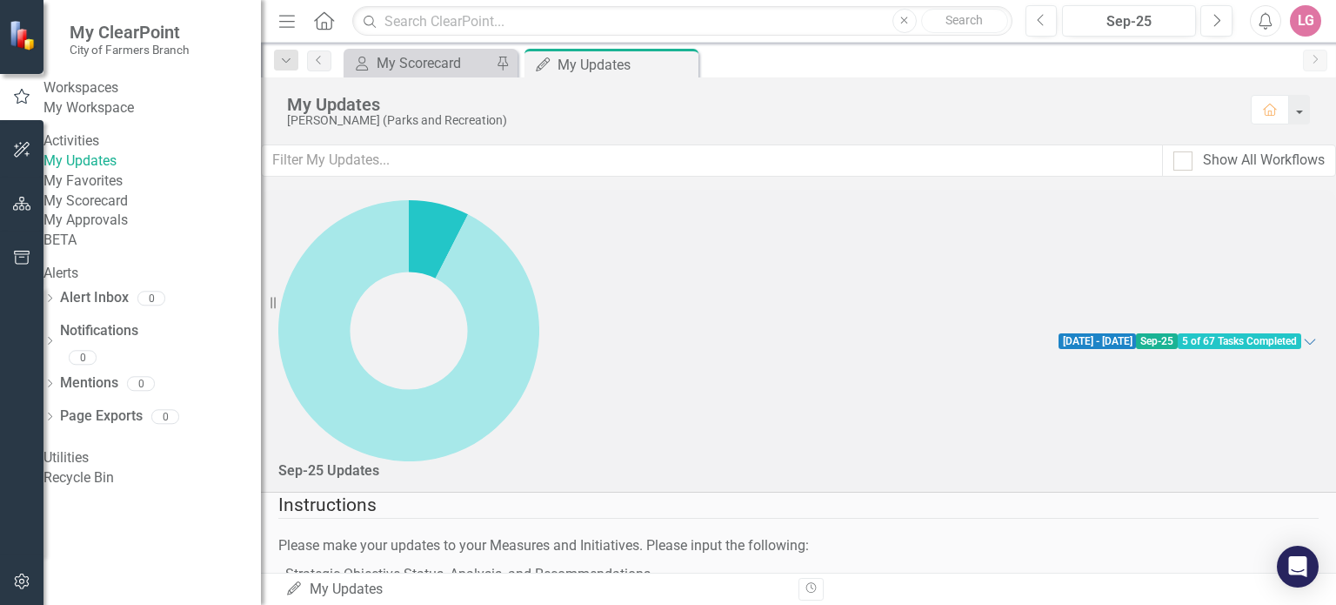
checkbox input "true"
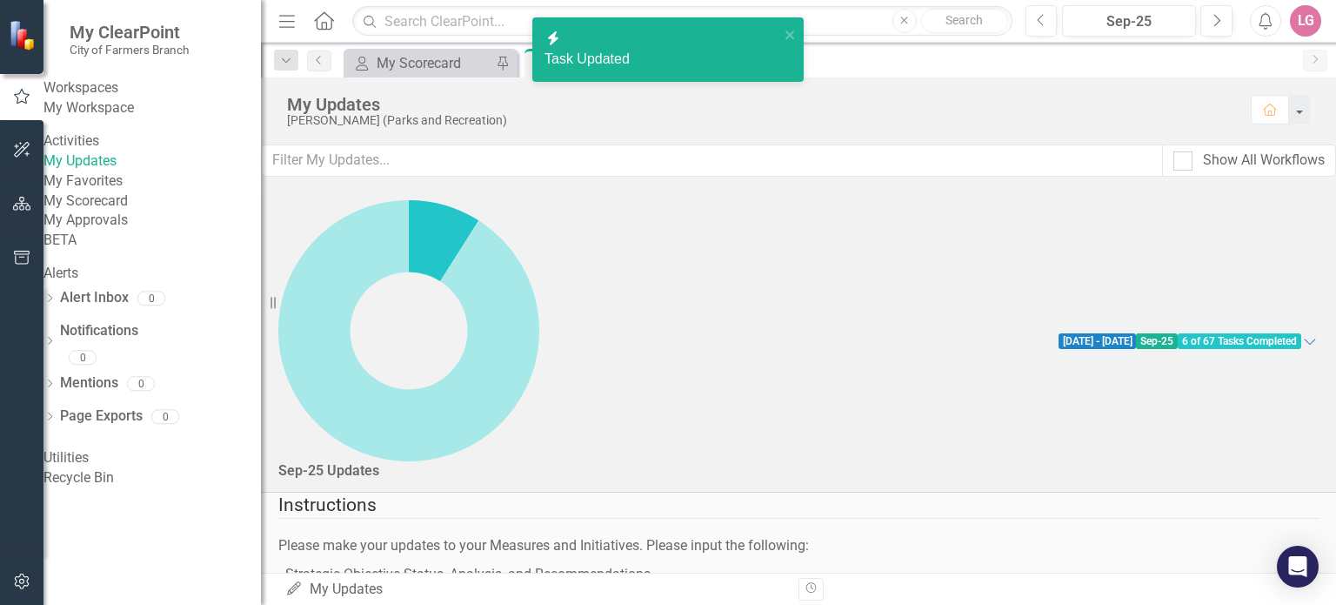
checkbox input "true"
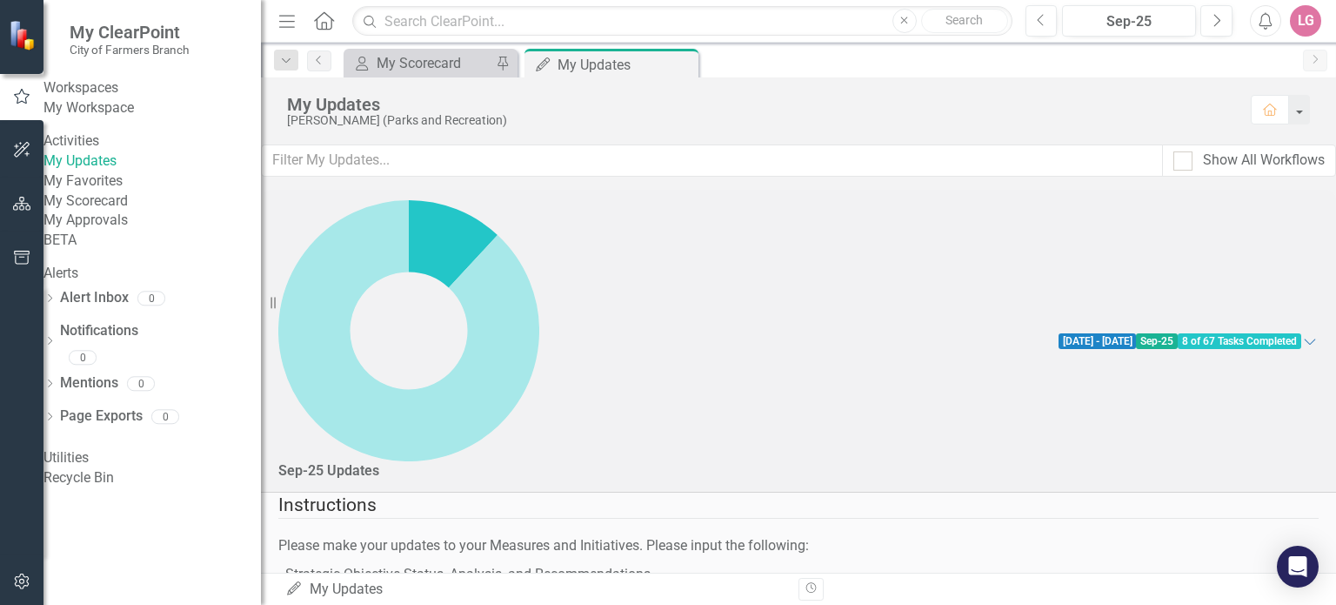
scroll to position [696, 0]
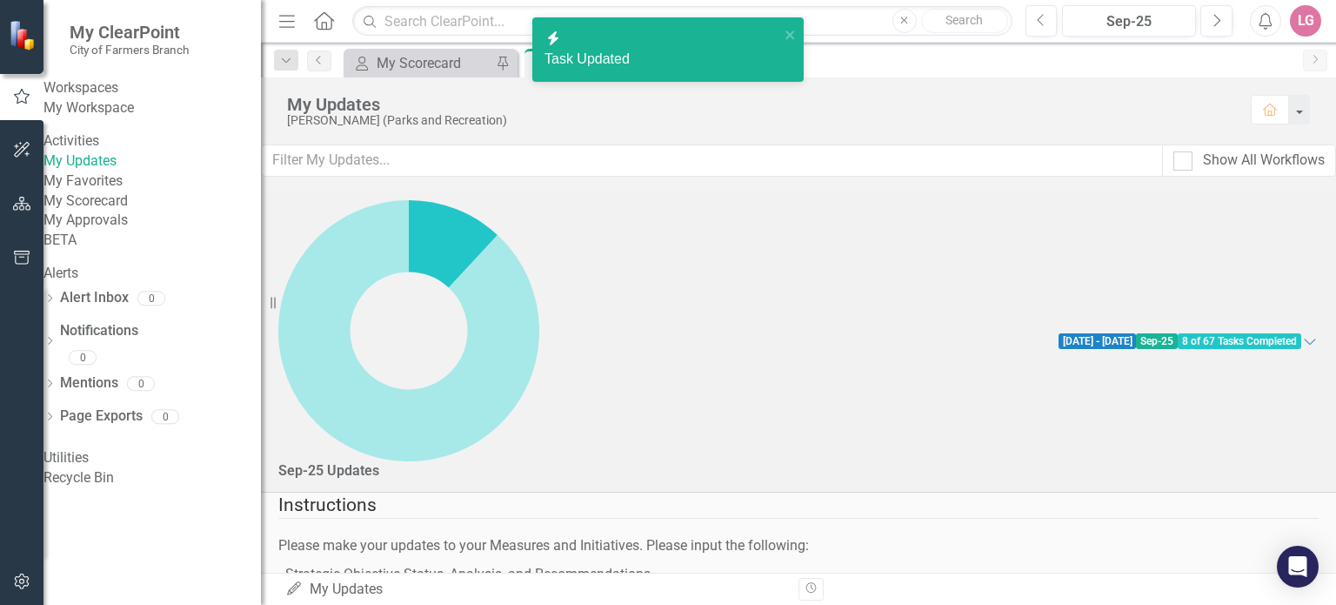
checkbox input "true"
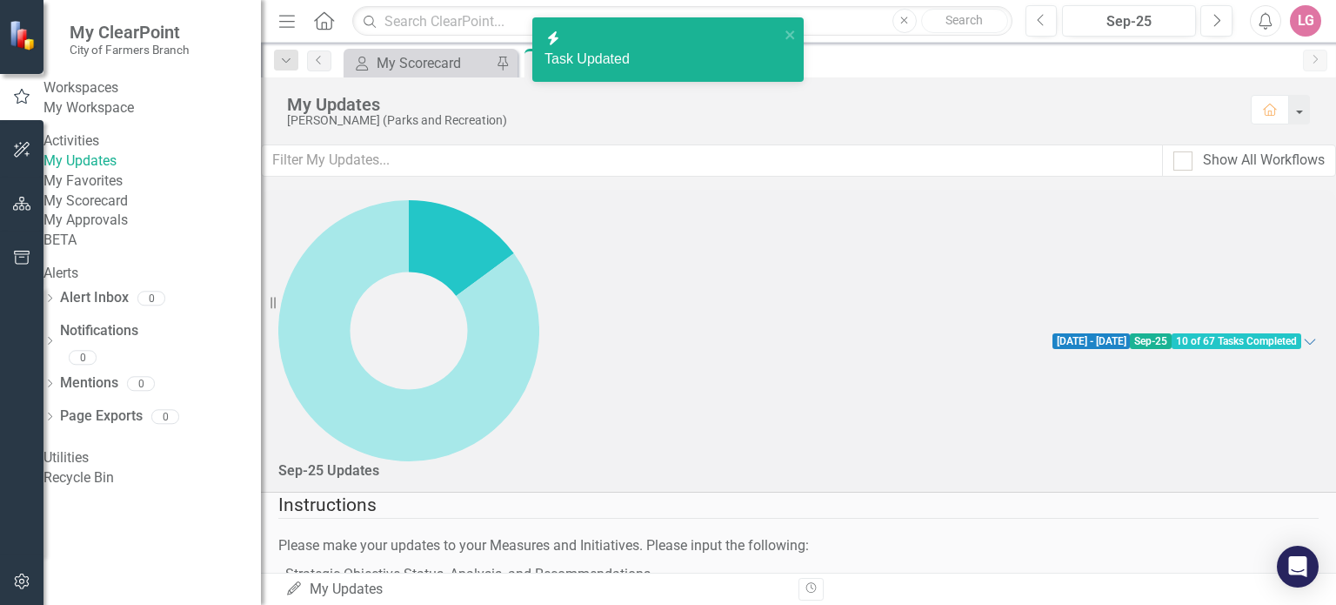
checkbox input "true"
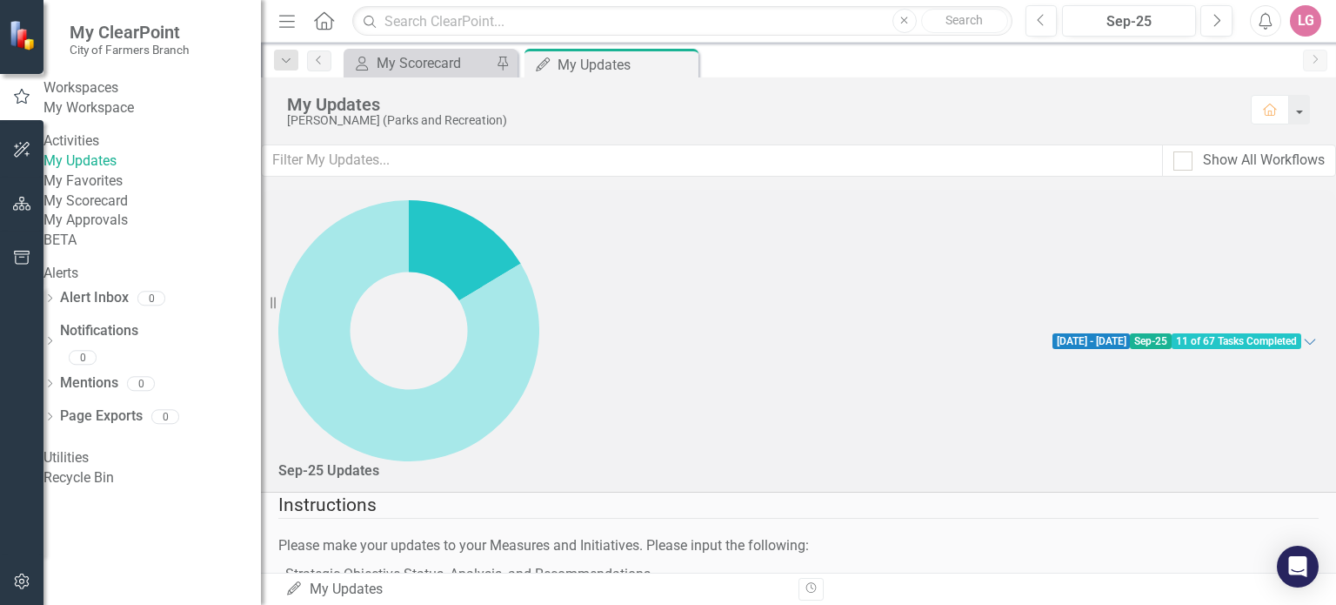
checkbox input "true"
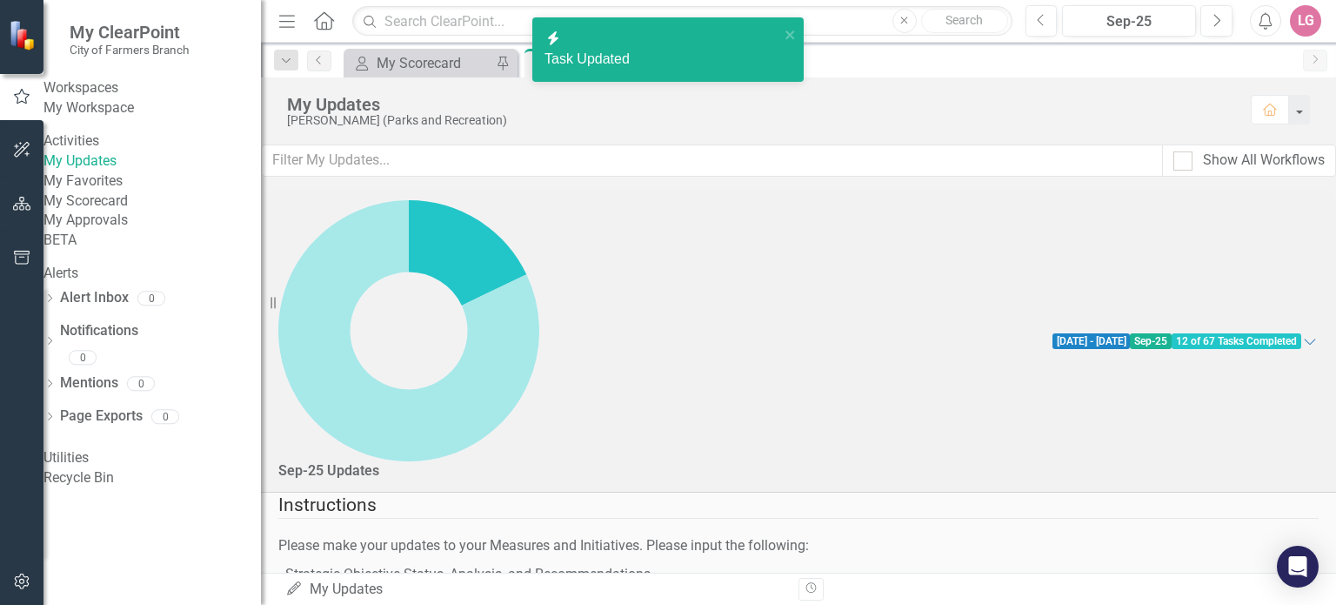
checkbox input "true"
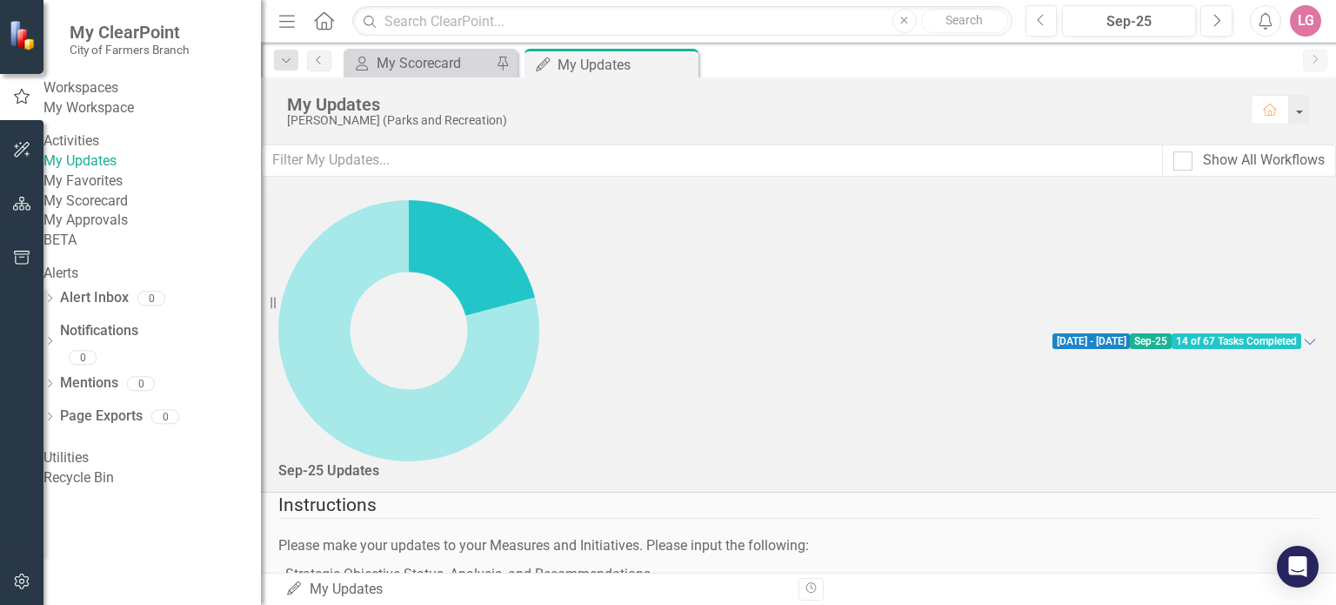
checkbox input "true"
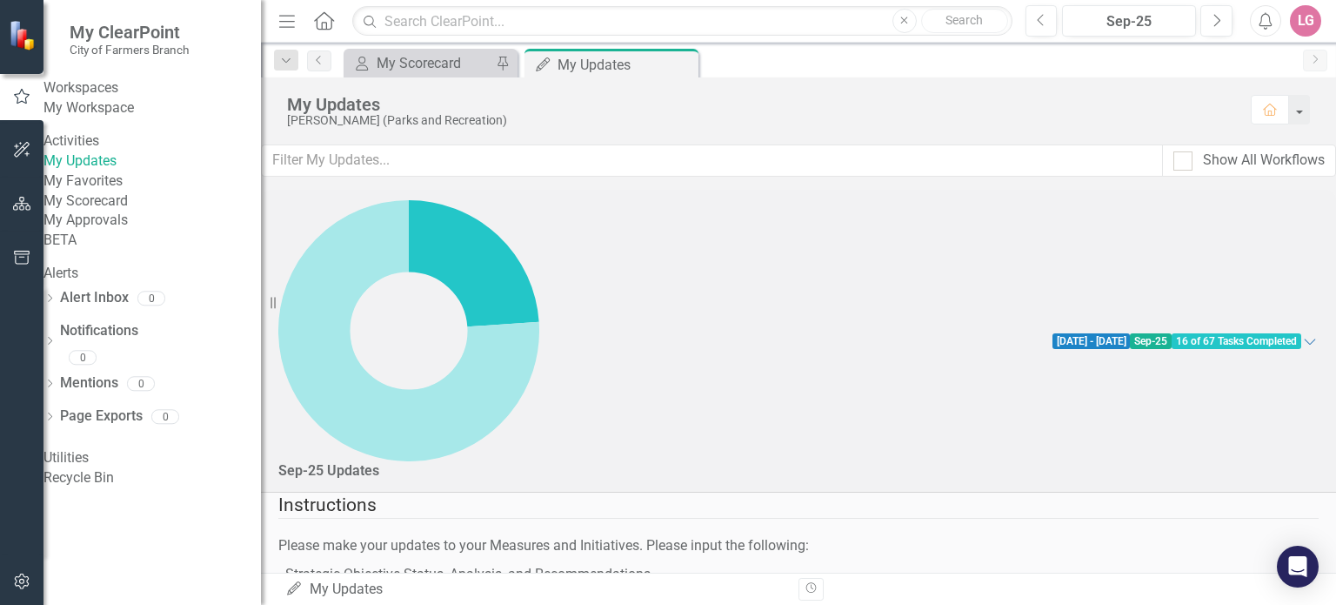
checkbox input "false"
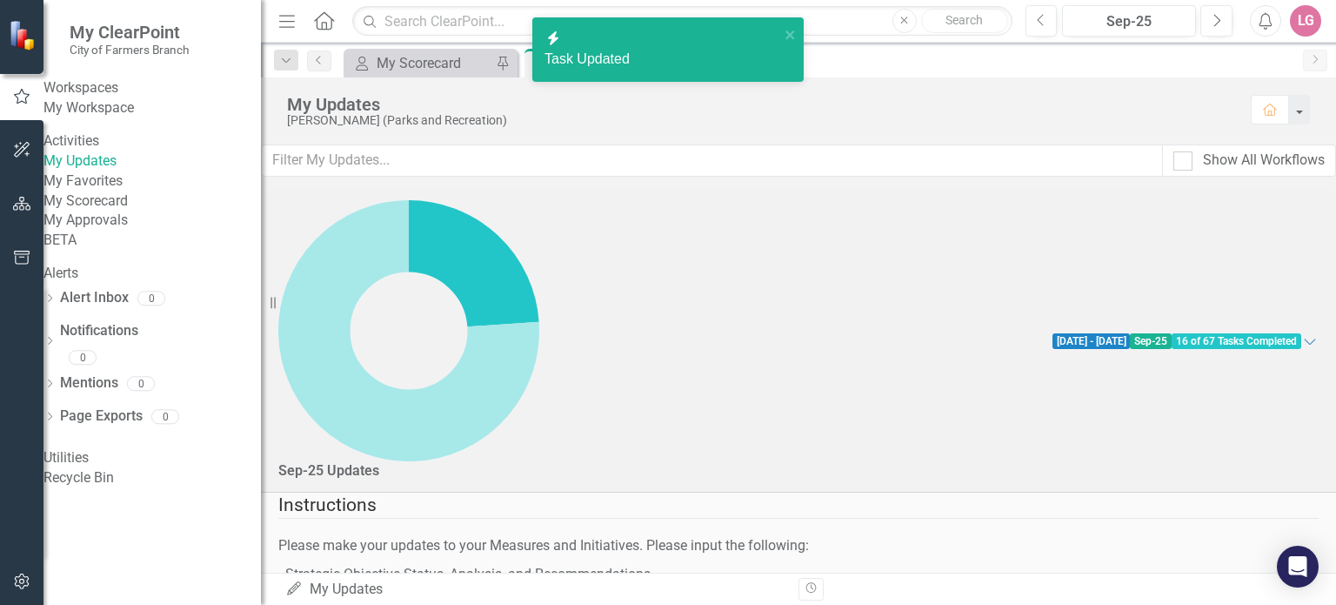
checkbox input "false"
checkbox input "true"
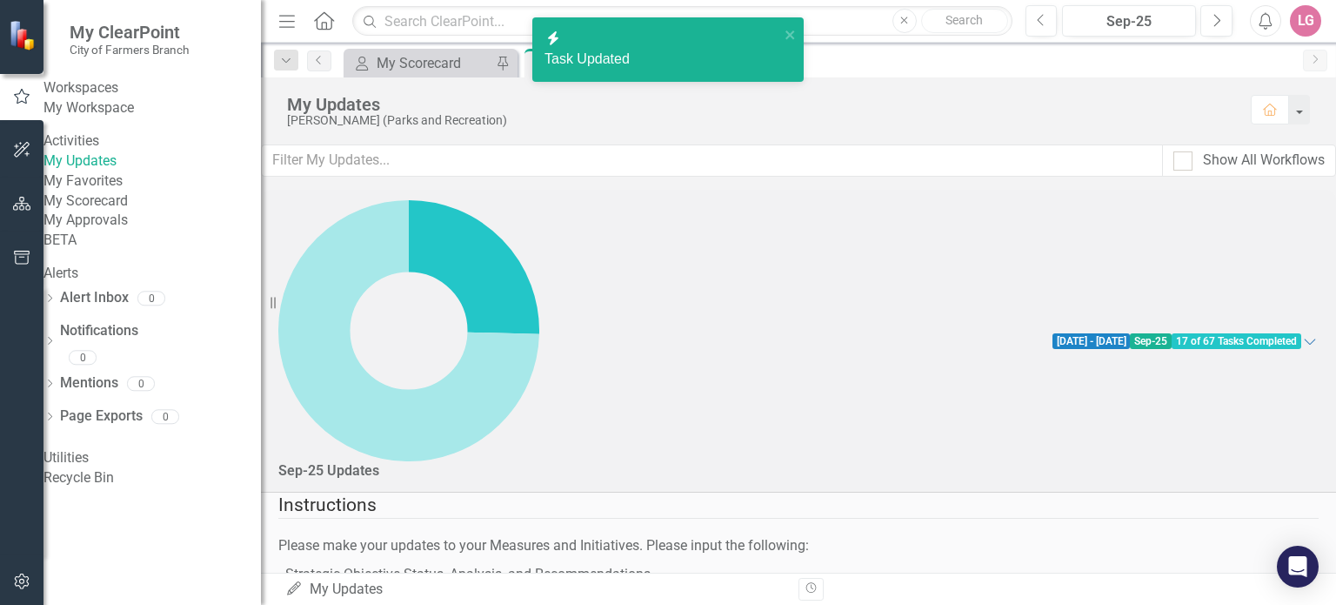
checkbox input "false"
checkbox input "true"
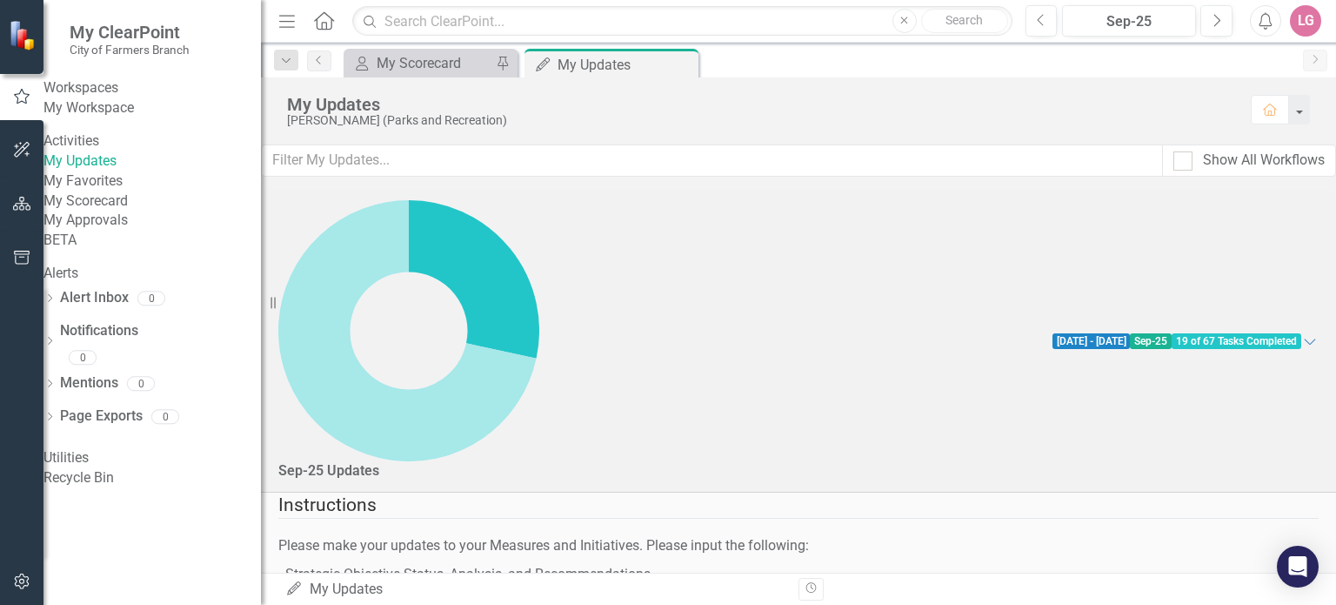
scroll to position [1827, 0]
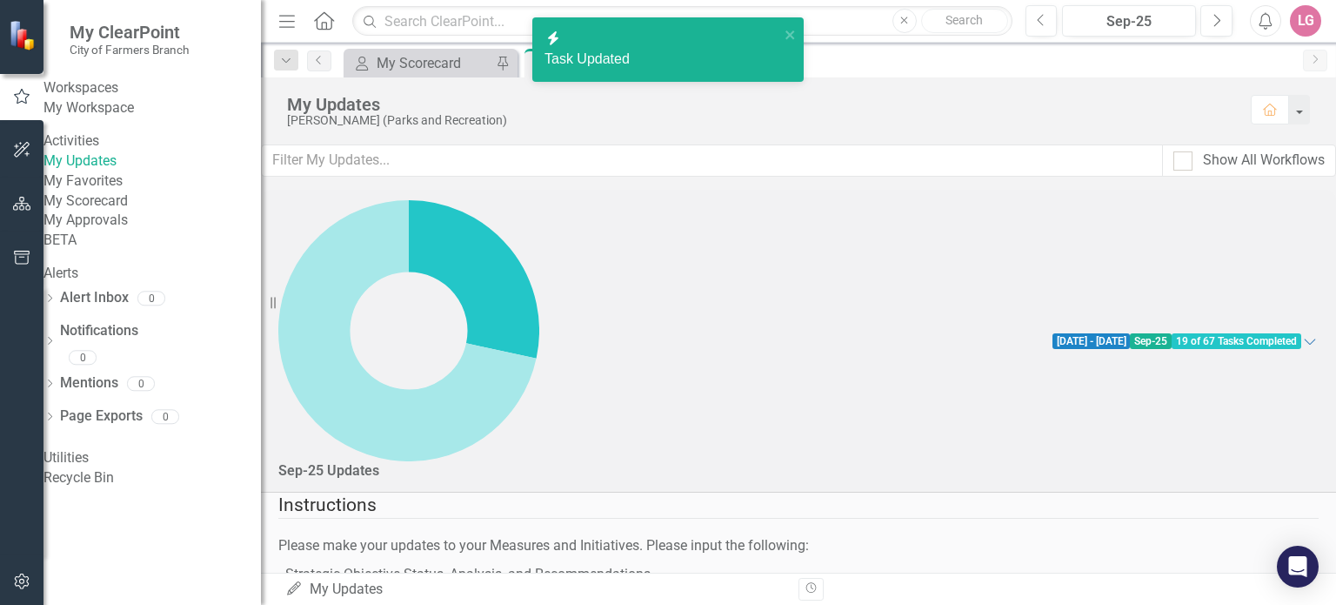
checkbox input "true"
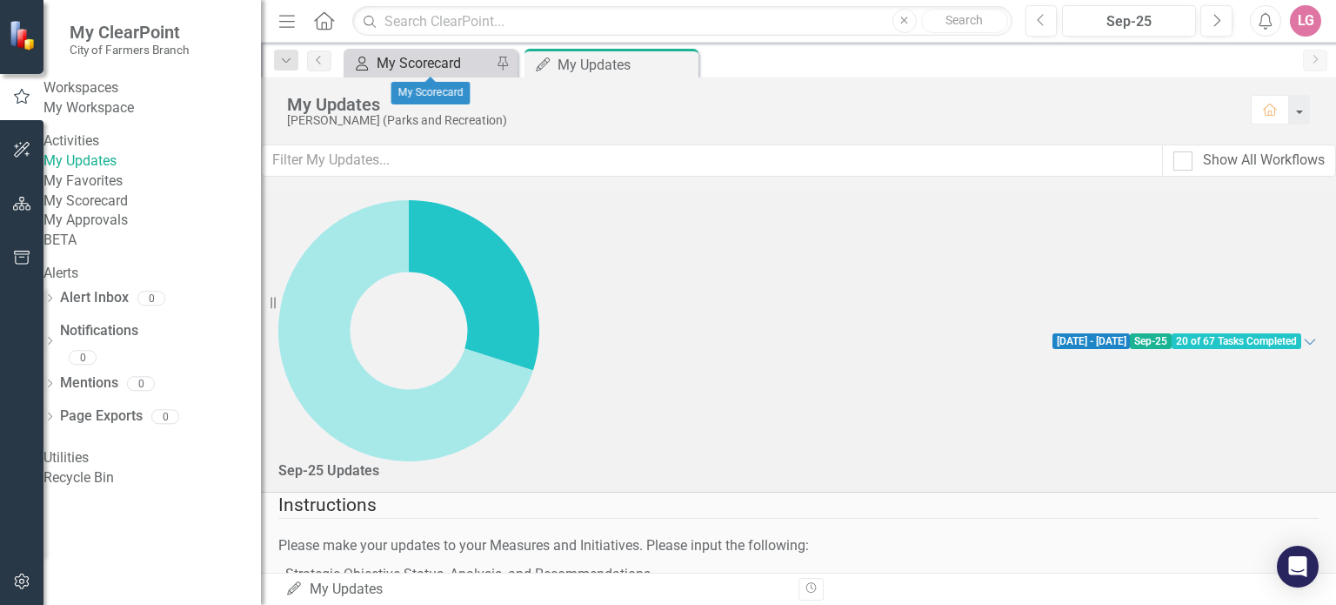
click at [451, 63] on div "My Scorecard" at bounding box center [434, 63] width 115 height 22
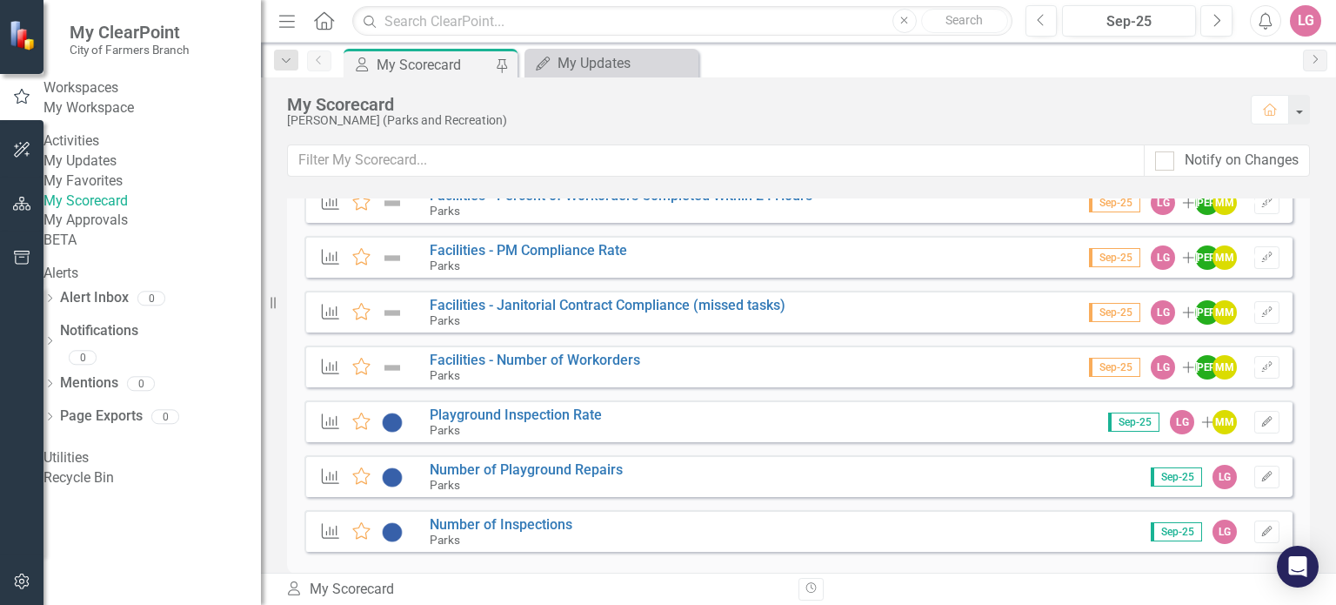
scroll to position [3718, 0]
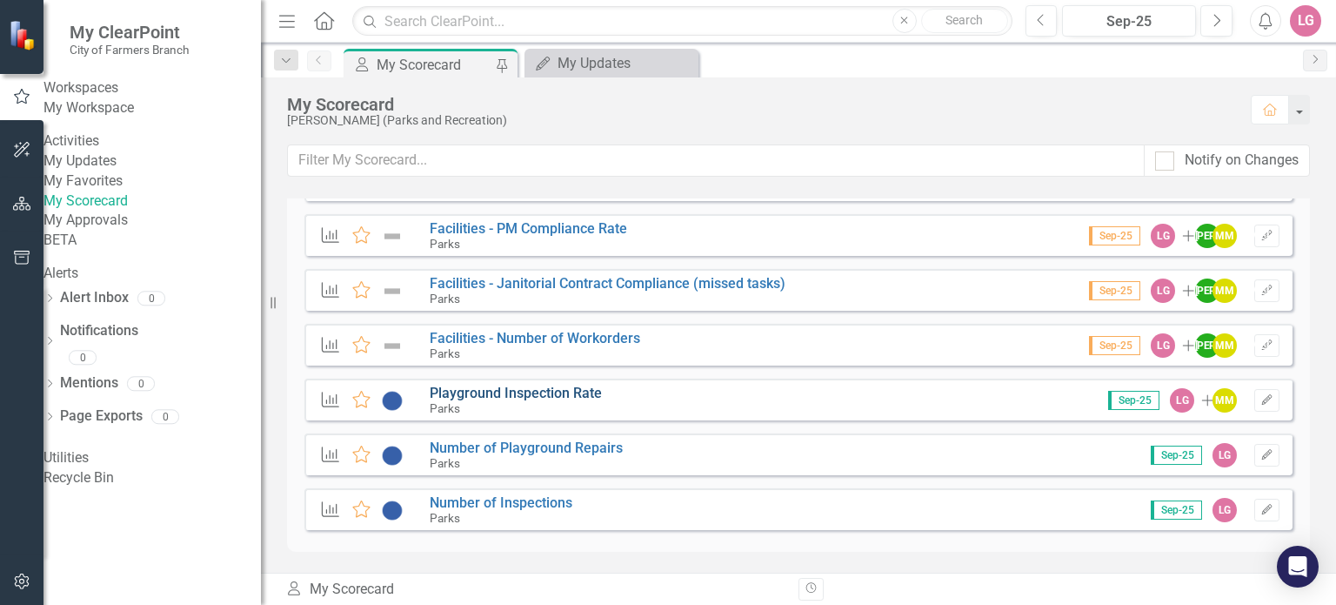
click at [487, 391] on link "Playground Inspection Rate" at bounding box center [516, 392] width 172 height 17
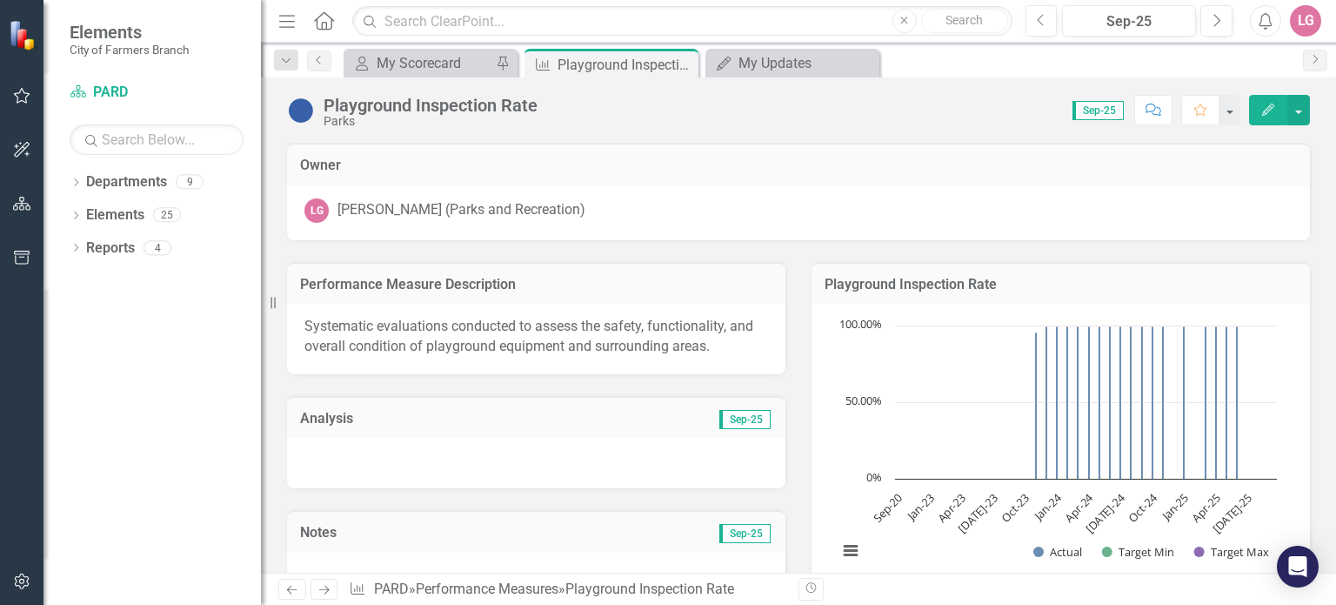
scroll to position [435, 0]
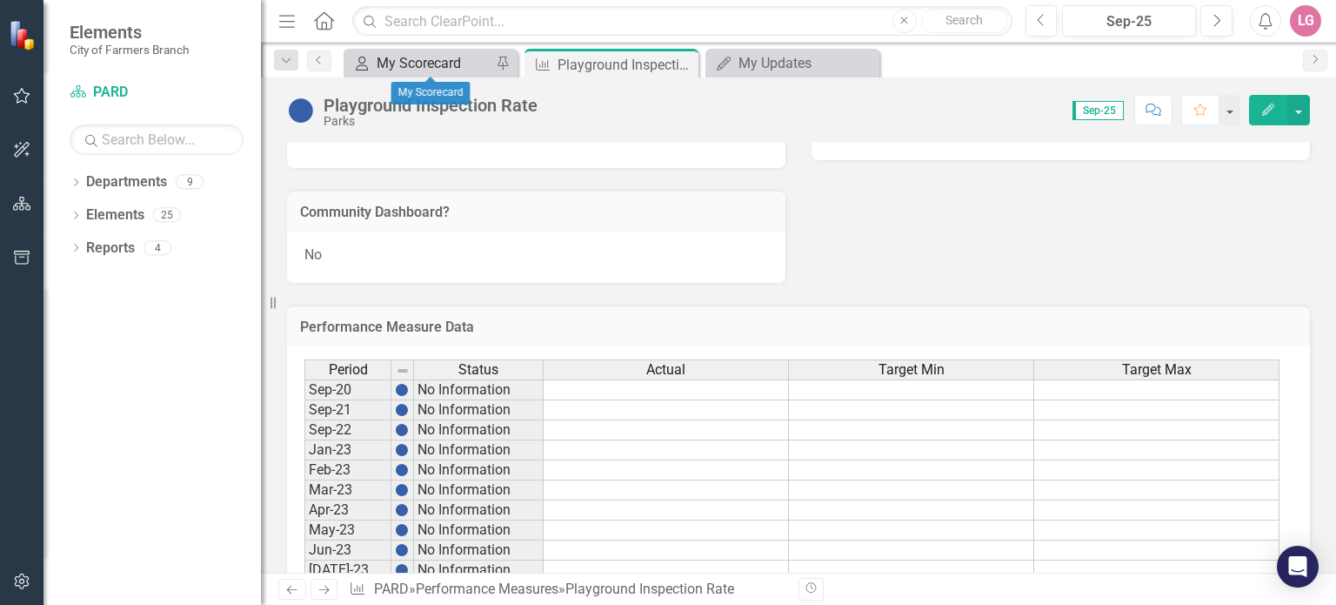
click at [435, 65] on div "My Scorecard" at bounding box center [434, 63] width 115 height 22
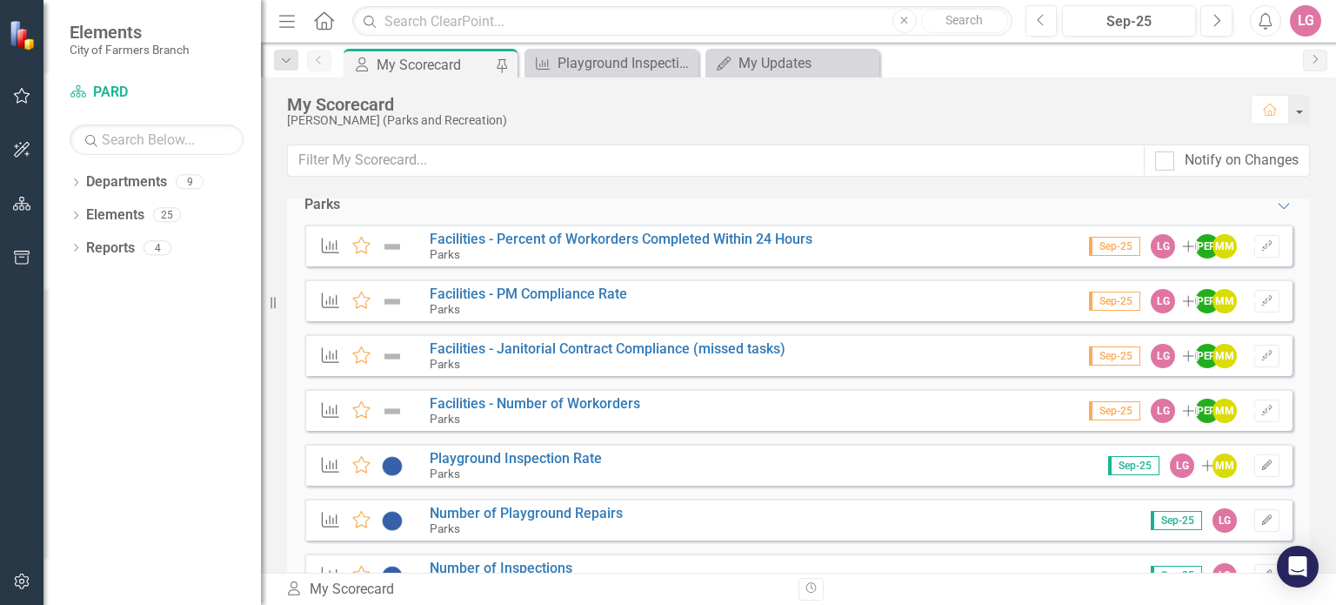
scroll to position [3718, 0]
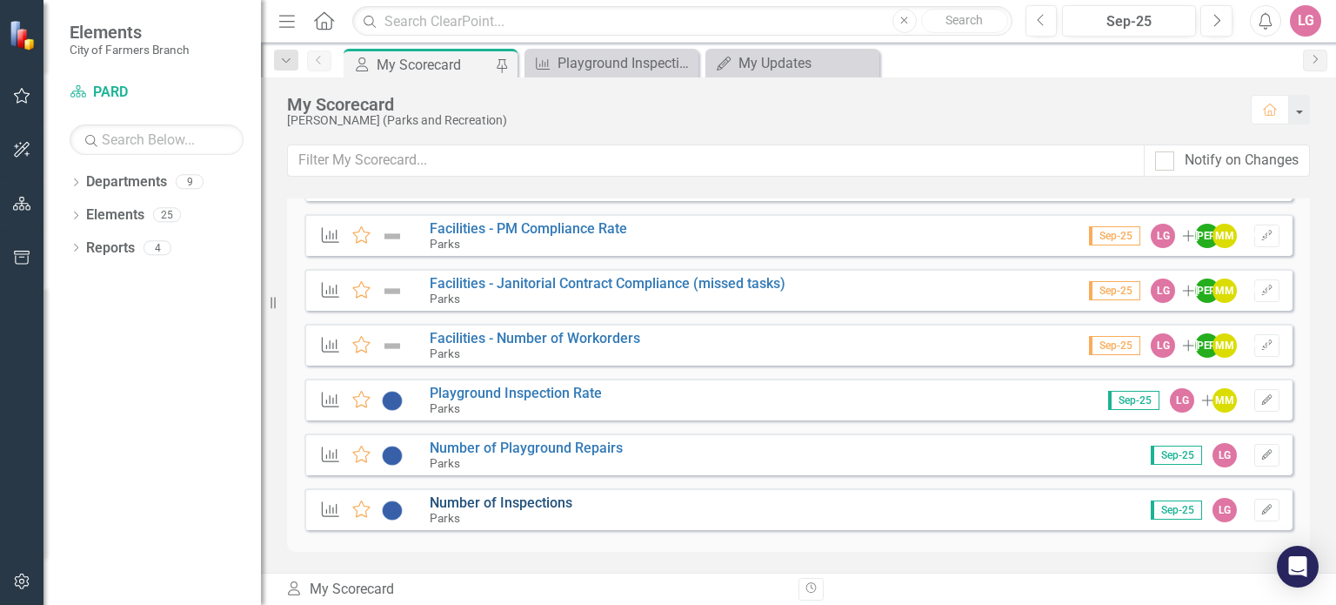
click at [525, 503] on link "Number of Inspections" at bounding box center [501, 502] width 143 height 17
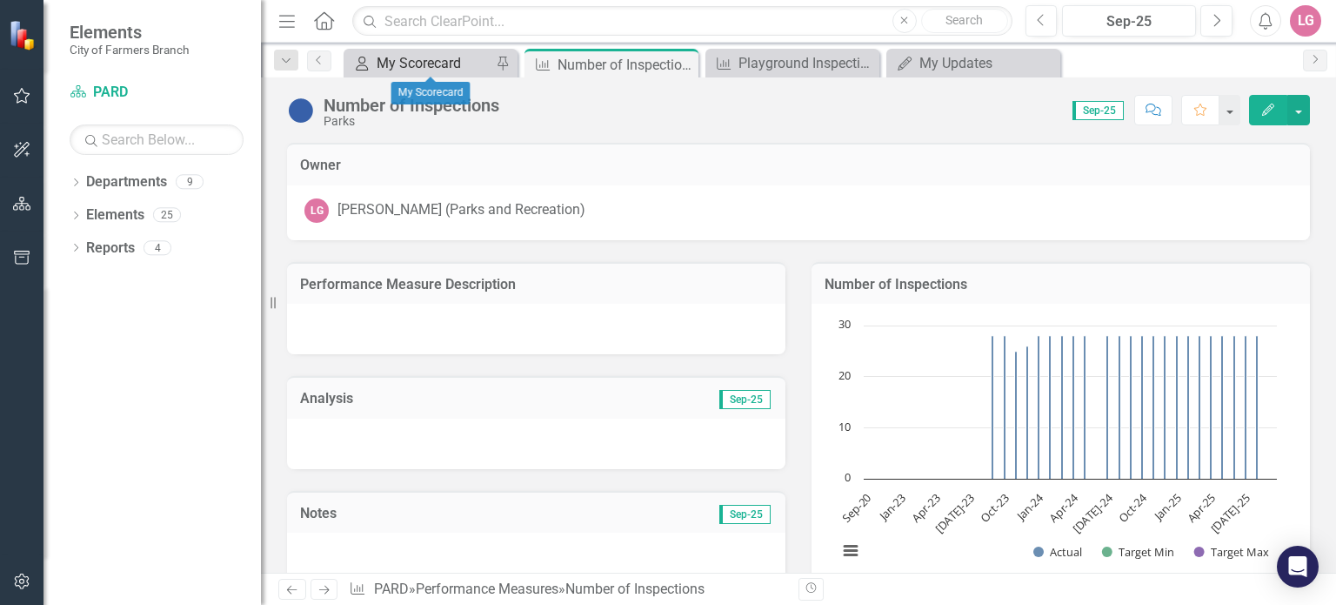
click at [449, 64] on div "My Scorecard" at bounding box center [434, 63] width 115 height 22
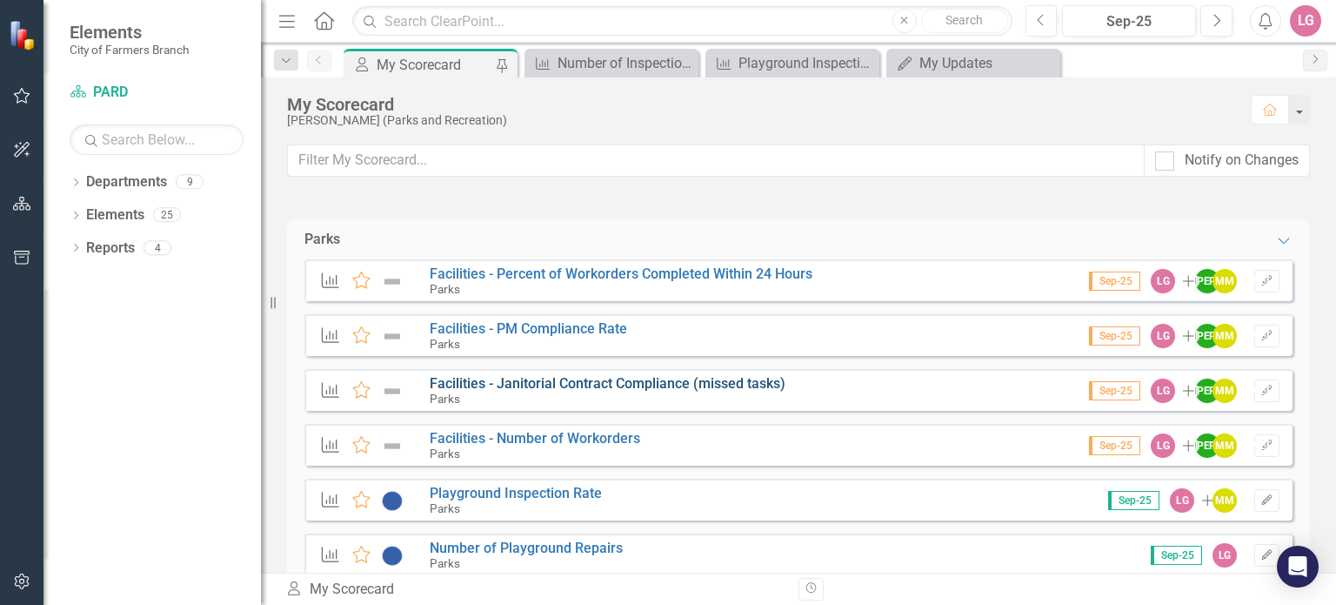
scroll to position [3718, 0]
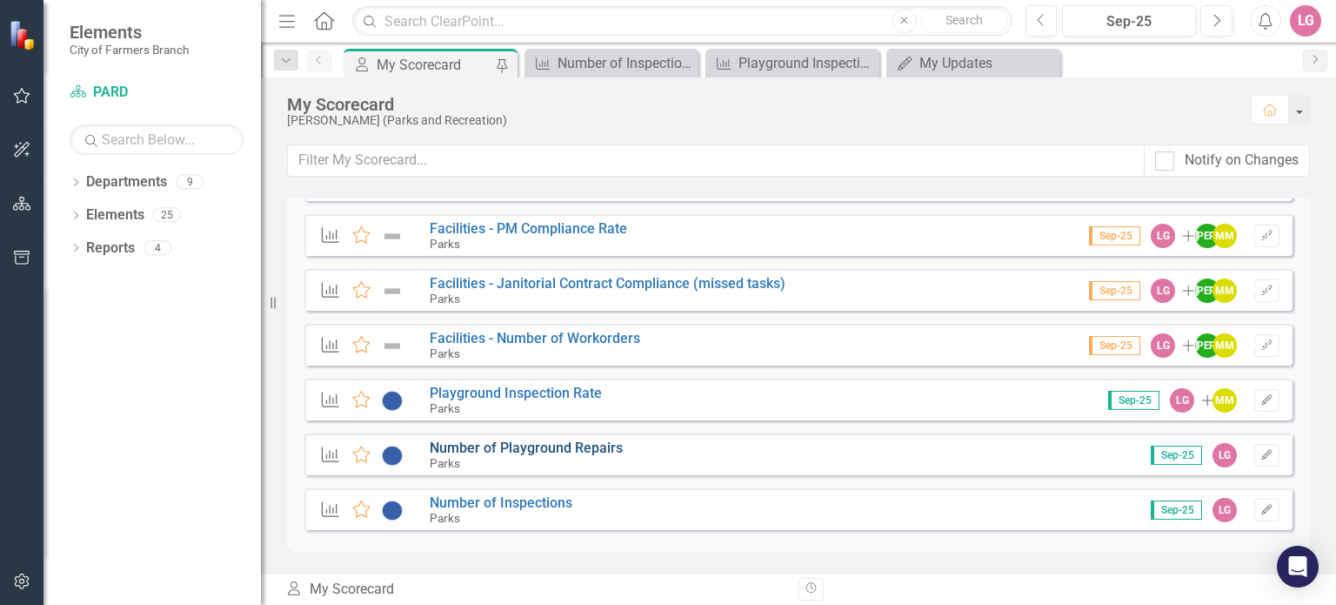
click at [533, 448] on link "Number of Playground Repairs" at bounding box center [526, 447] width 193 height 17
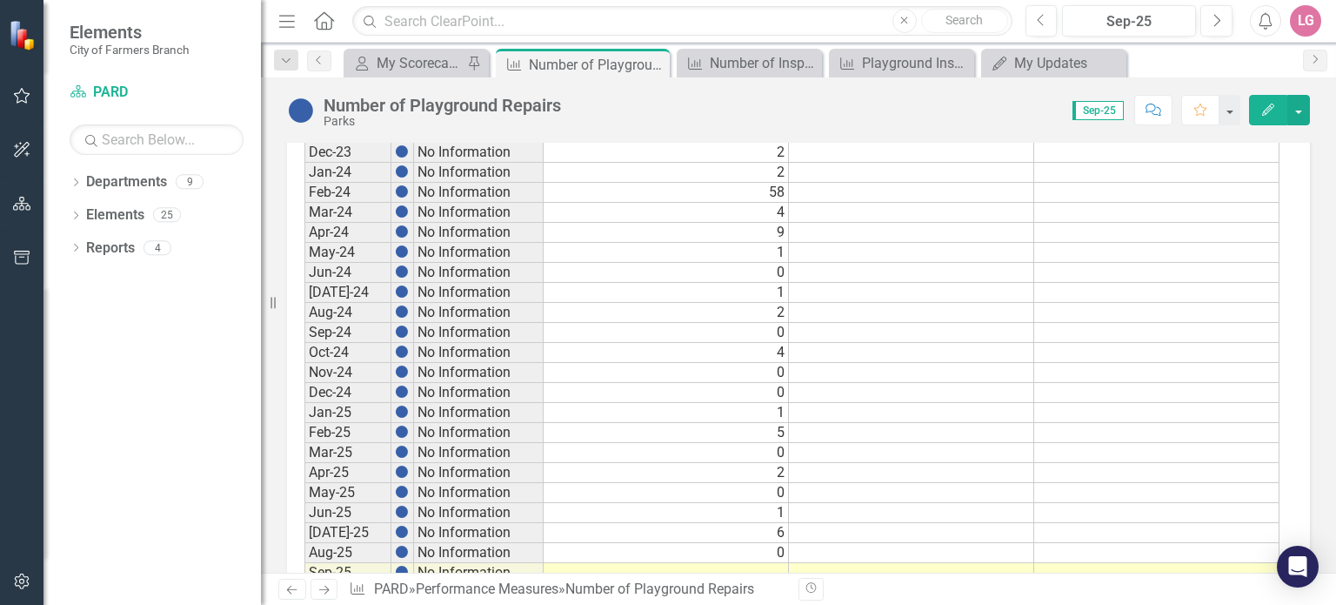
scroll to position [984, 0]
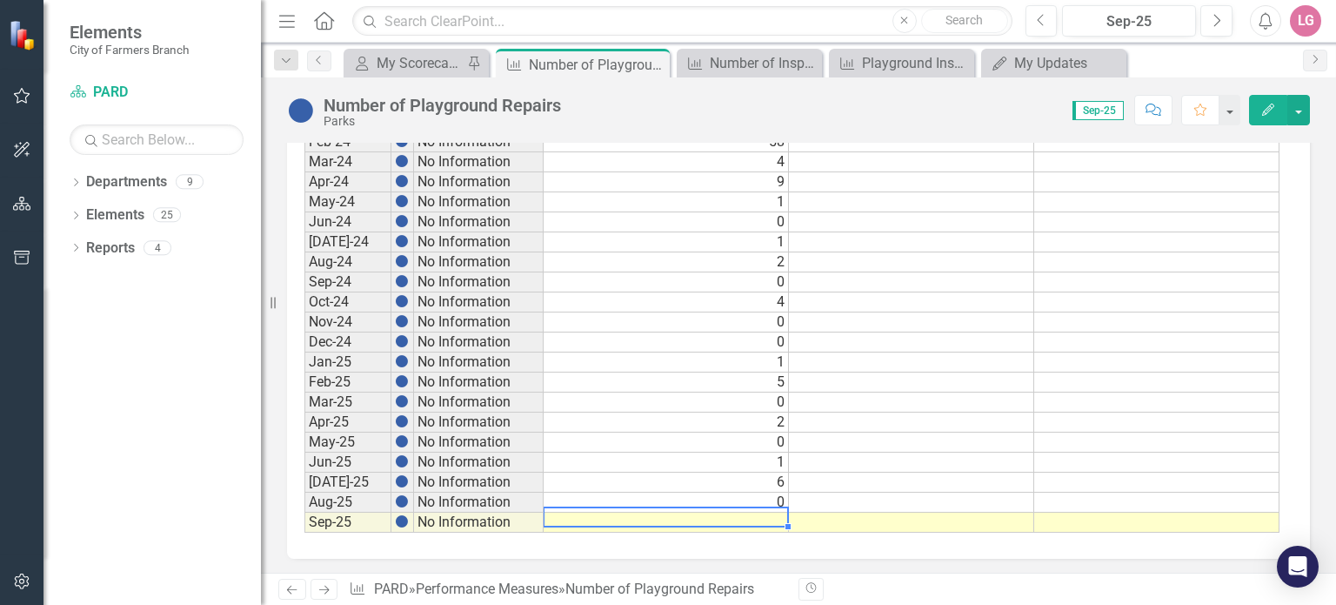
click at [707, 512] on td at bounding box center [666, 522] width 245 height 20
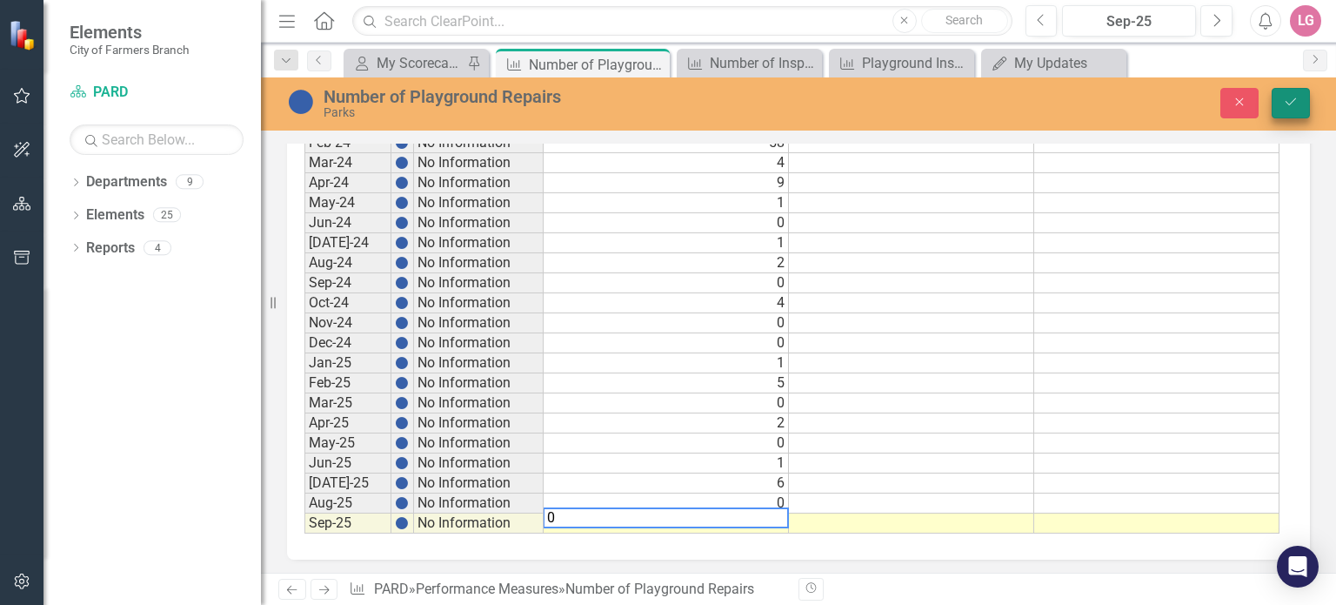
type textarea "0"
click at [1284, 93] on button "Save" at bounding box center [1291, 103] width 38 height 30
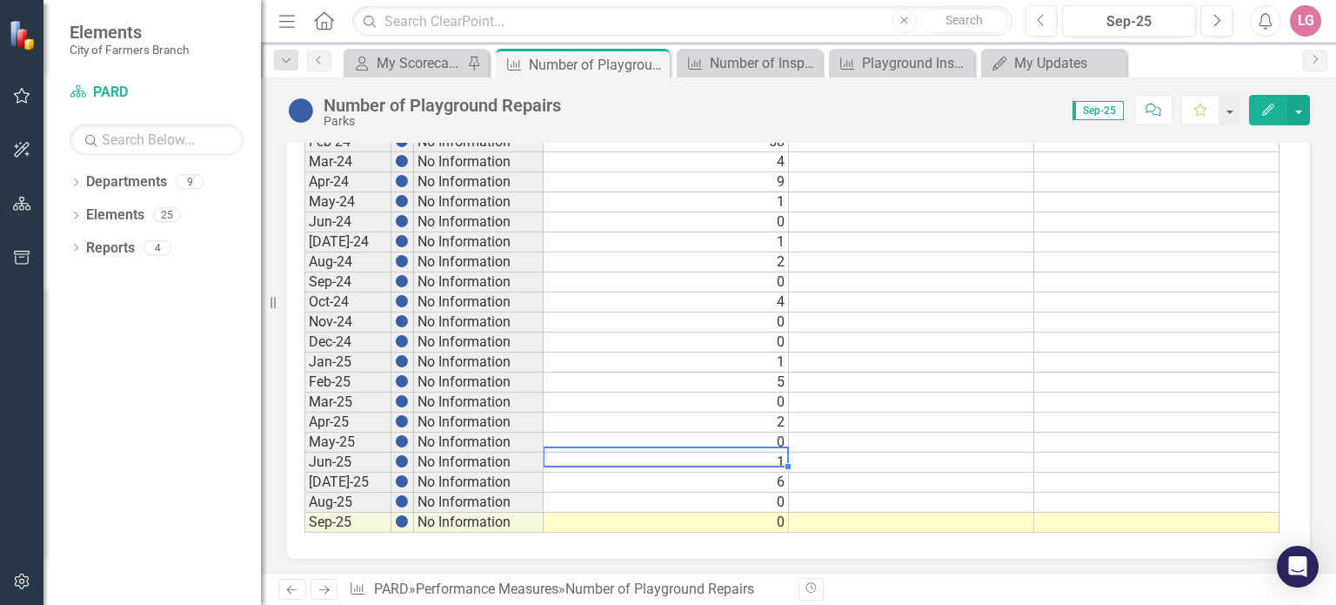
click at [709, 456] on td "1" at bounding box center [666, 462] width 245 height 20
click at [653, 62] on icon "Close" at bounding box center [653, 64] width 17 height 14
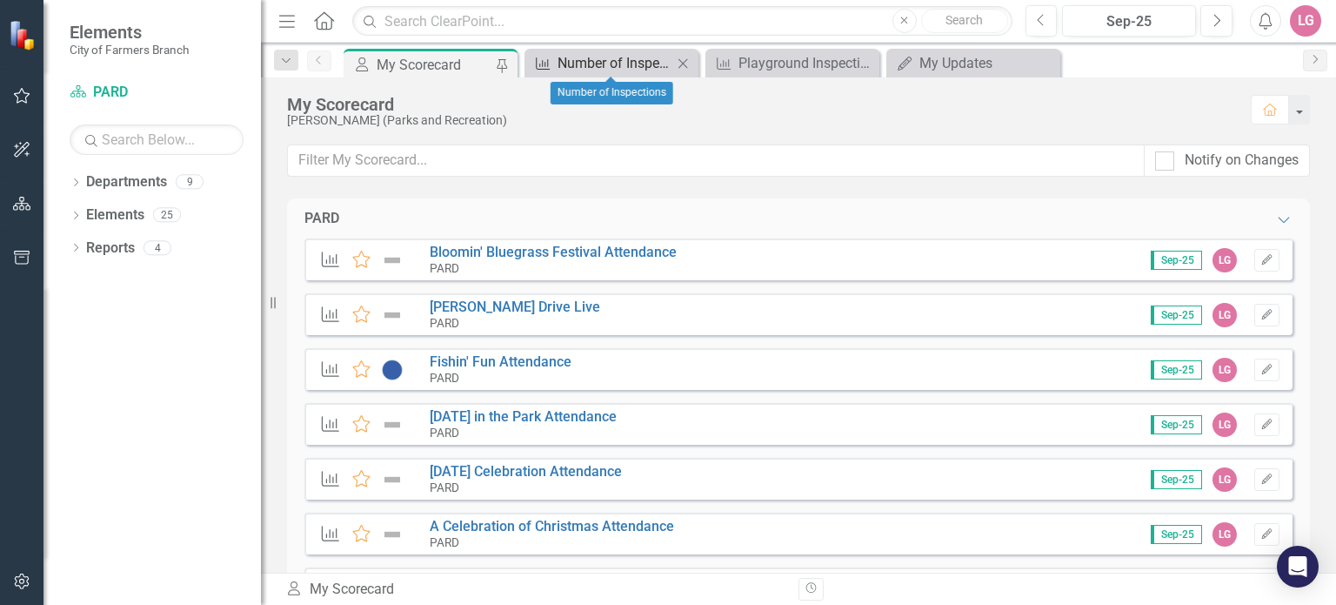
click at [626, 61] on div "Number of Inspections" at bounding box center [615, 63] width 115 height 22
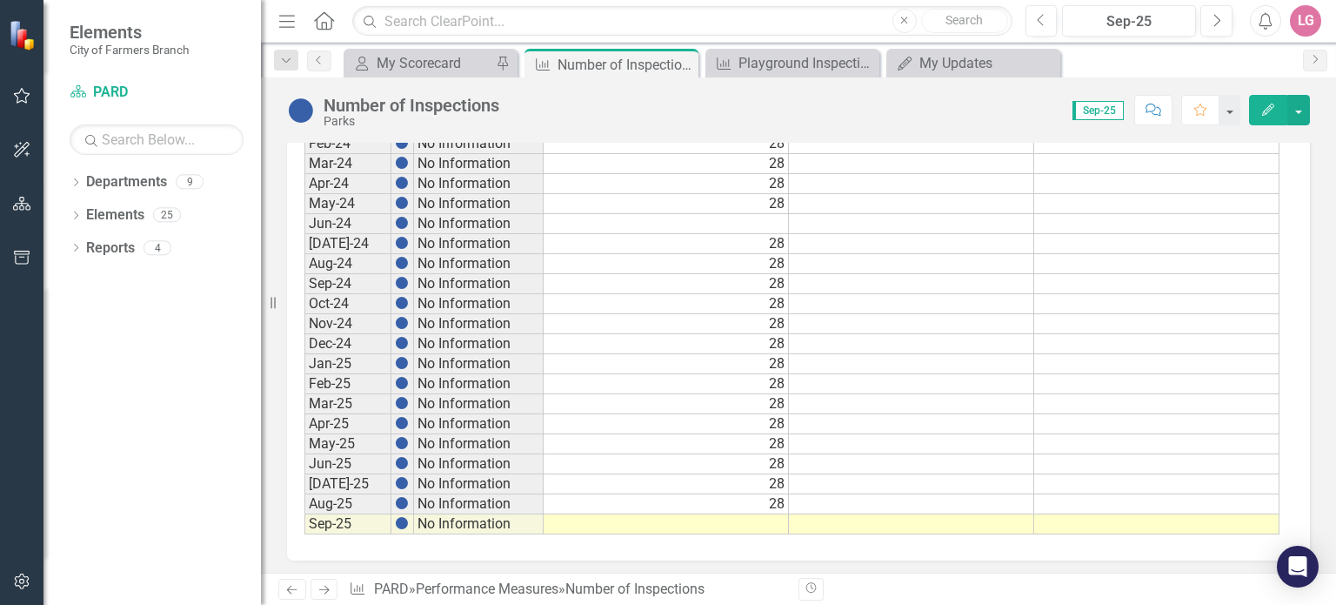
scroll to position [984, 0]
click at [732, 516] on td at bounding box center [666, 522] width 245 height 20
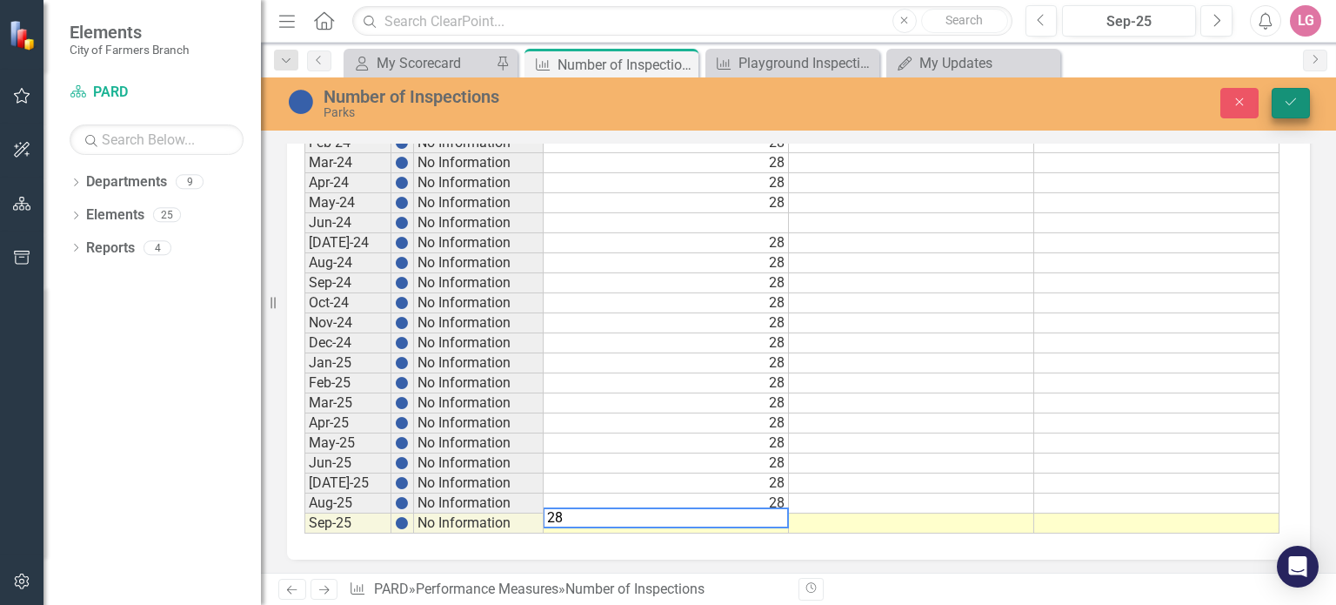
type textarea "28"
click at [1298, 91] on button "Save" at bounding box center [1291, 103] width 38 height 30
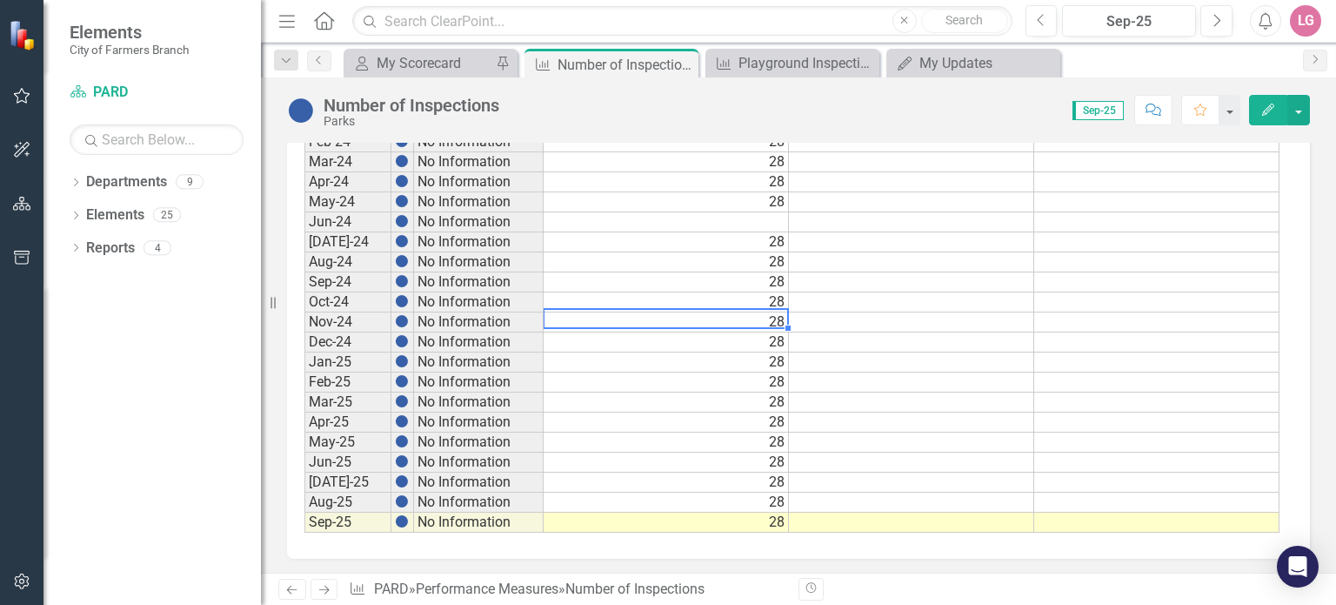
click at [671, 312] on td "28" at bounding box center [666, 322] width 245 height 20
click at [680, 60] on icon "Close" at bounding box center [681, 64] width 17 height 14
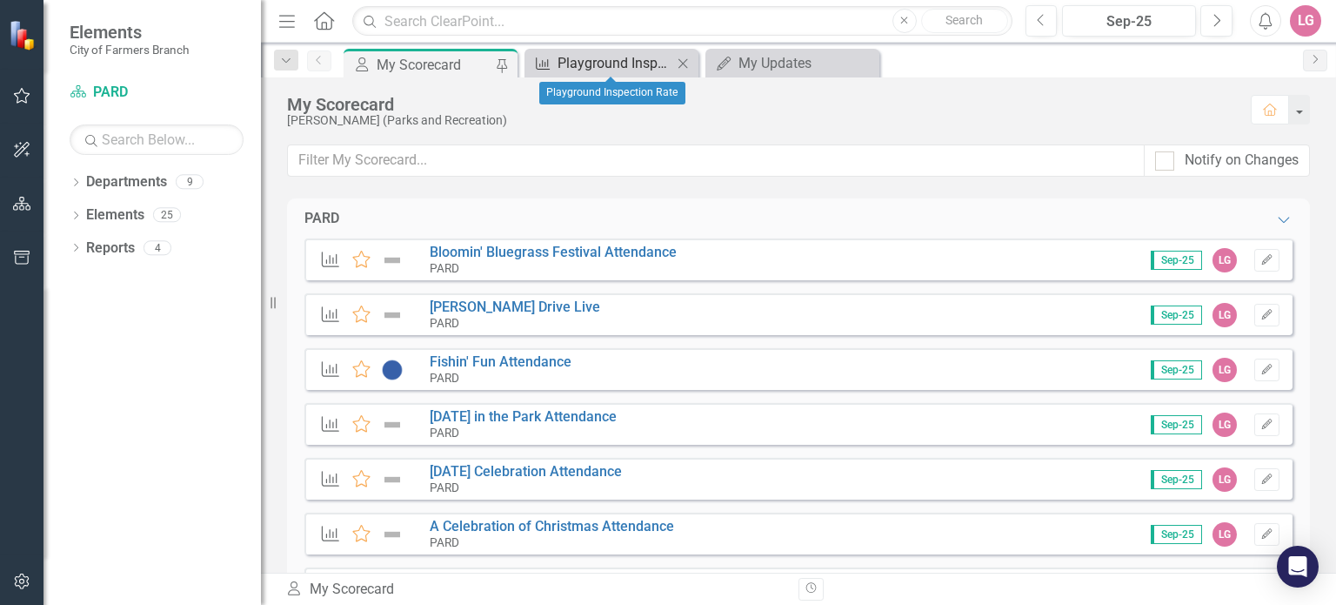
click at [635, 65] on div "Playground Inspection Rate" at bounding box center [615, 63] width 115 height 22
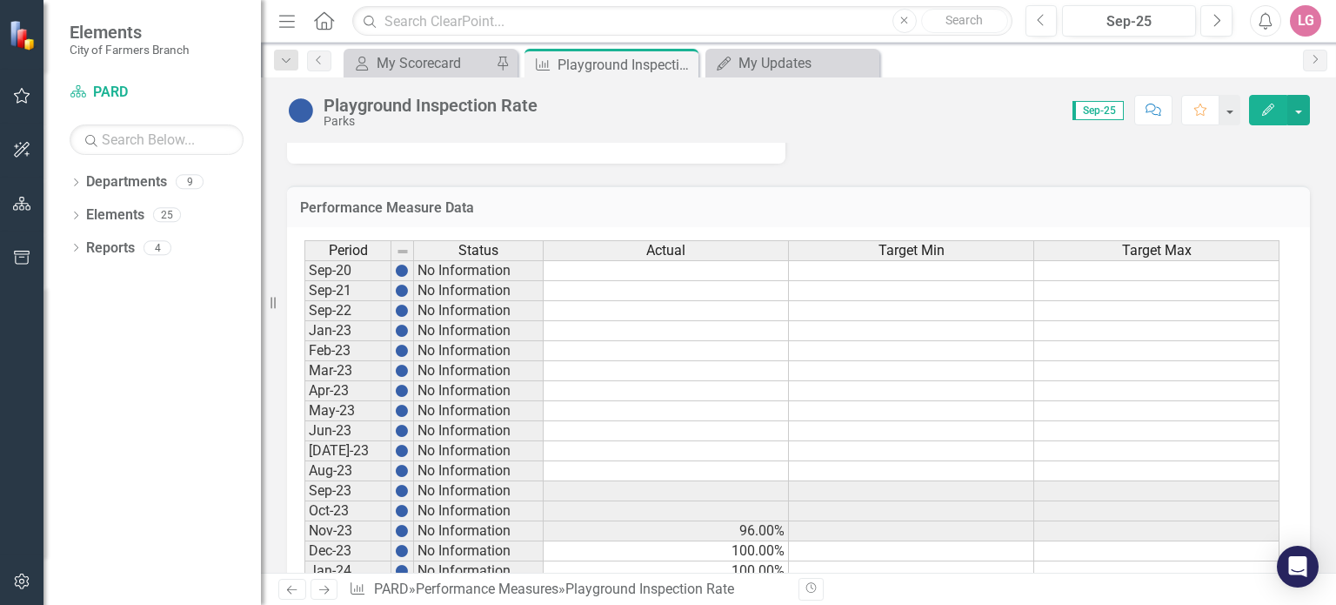
scroll to position [957, 0]
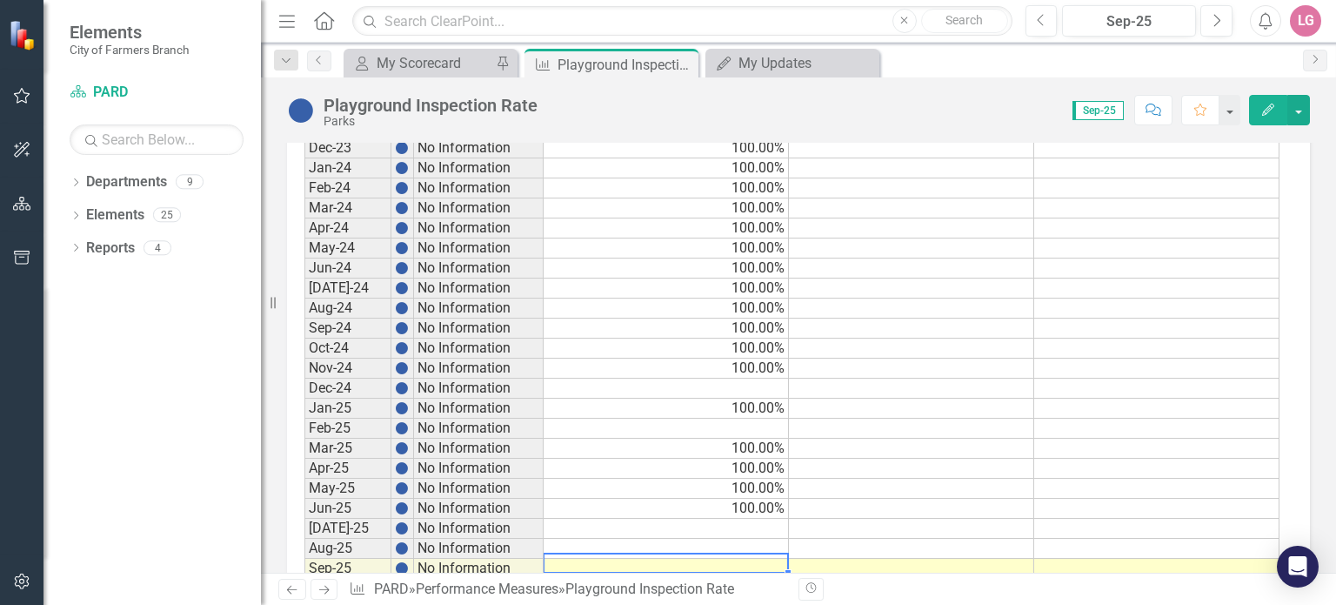
click at [685, 558] on td at bounding box center [666, 568] width 245 height 20
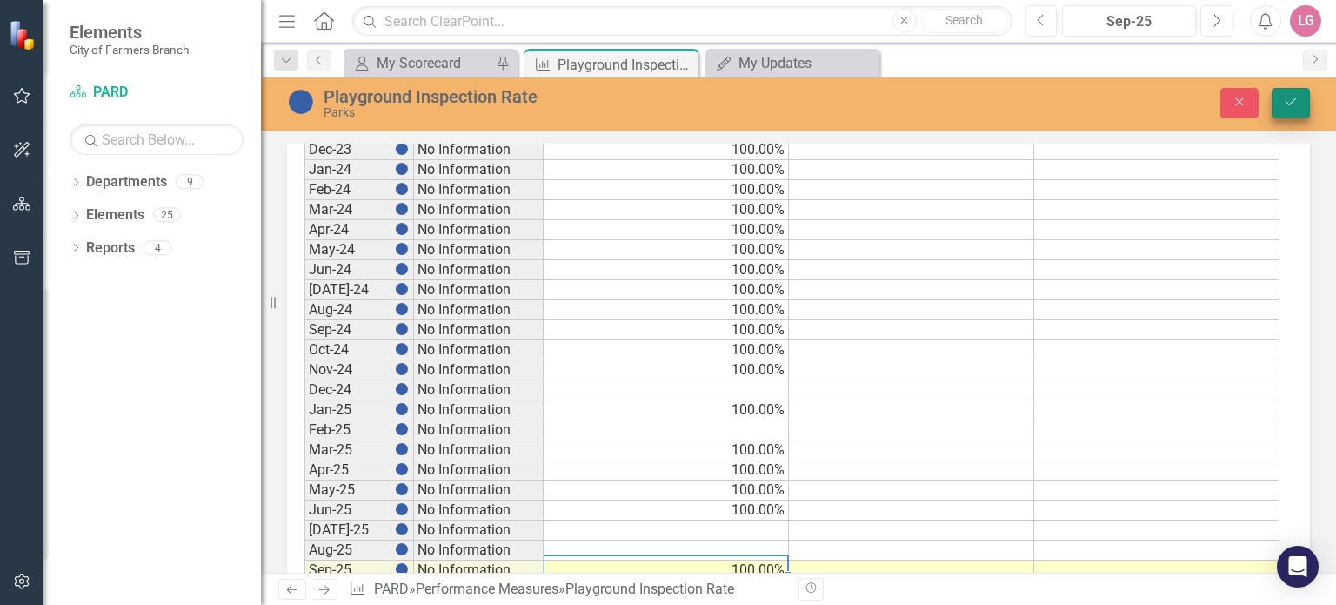
type textarea "100"
click at [1295, 110] on button "Save" at bounding box center [1291, 103] width 38 height 30
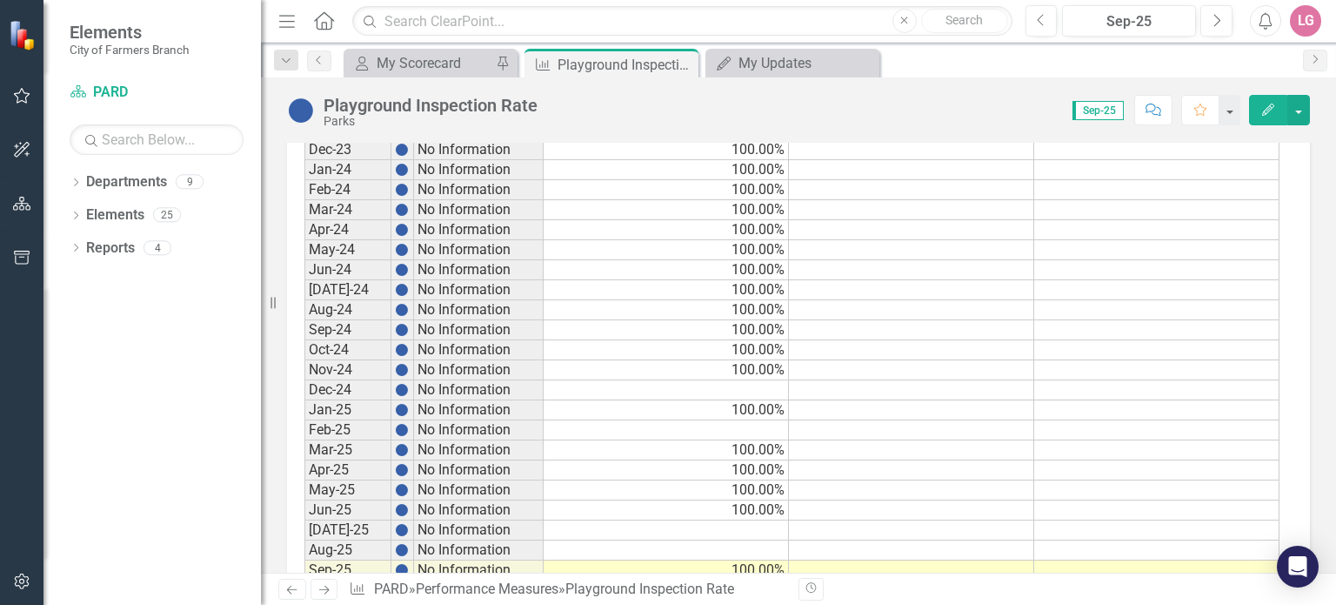
scroll to position [1003, 0]
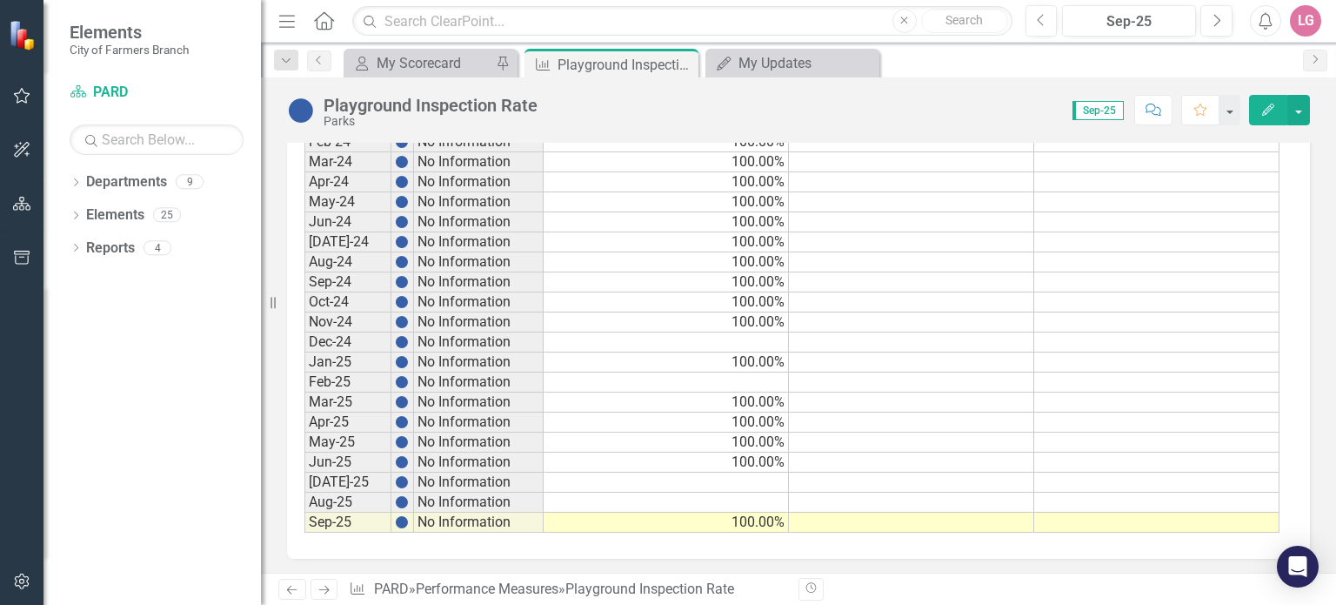
click at [678, 472] on td at bounding box center [666, 482] width 245 height 20
click at [679, 60] on icon "Close" at bounding box center [681, 64] width 17 height 14
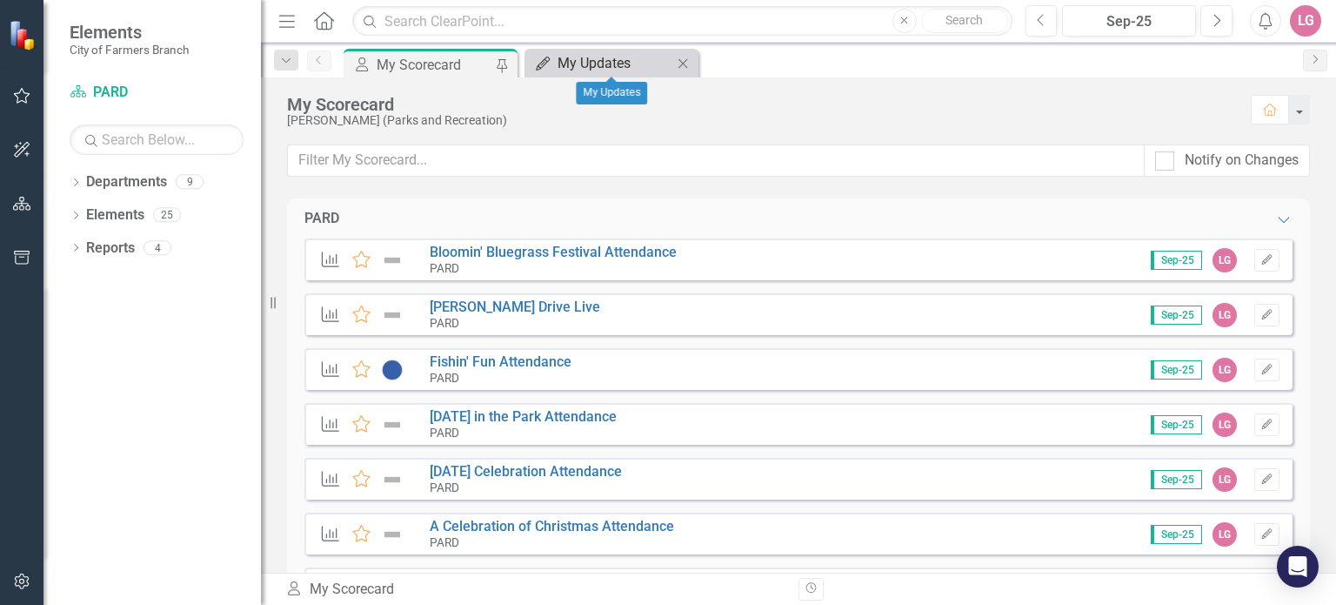
click at [629, 61] on div "My Updates" at bounding box center [615, 63] width 115 height 22
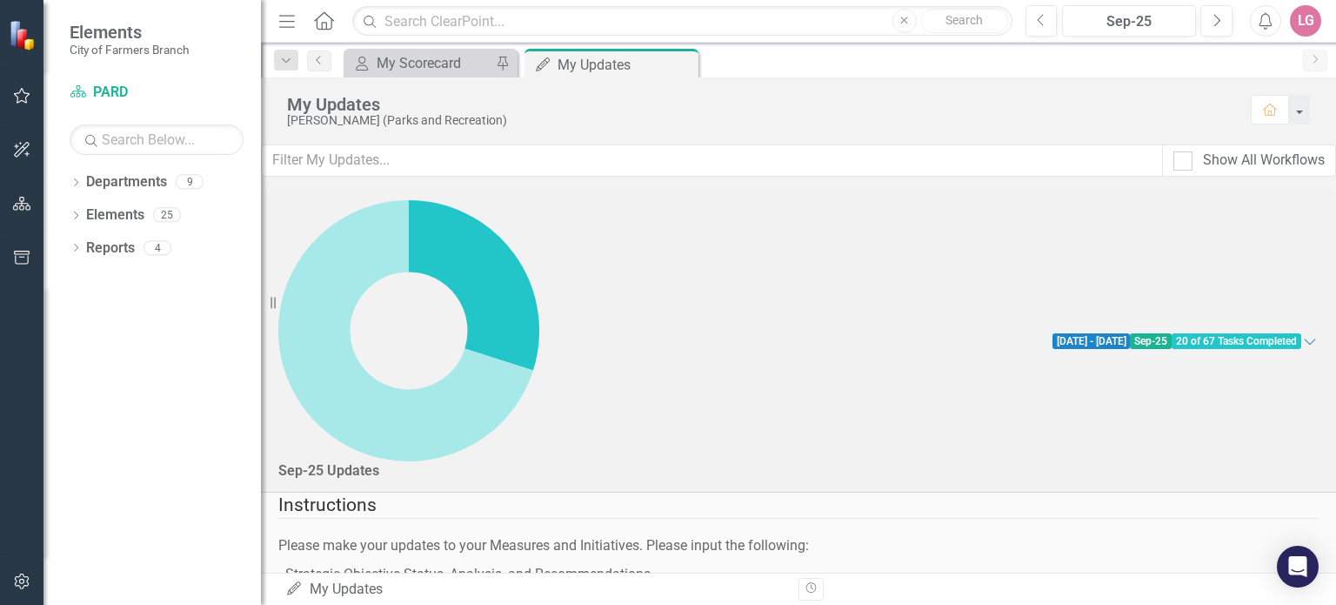
scroll to position [870, 0]
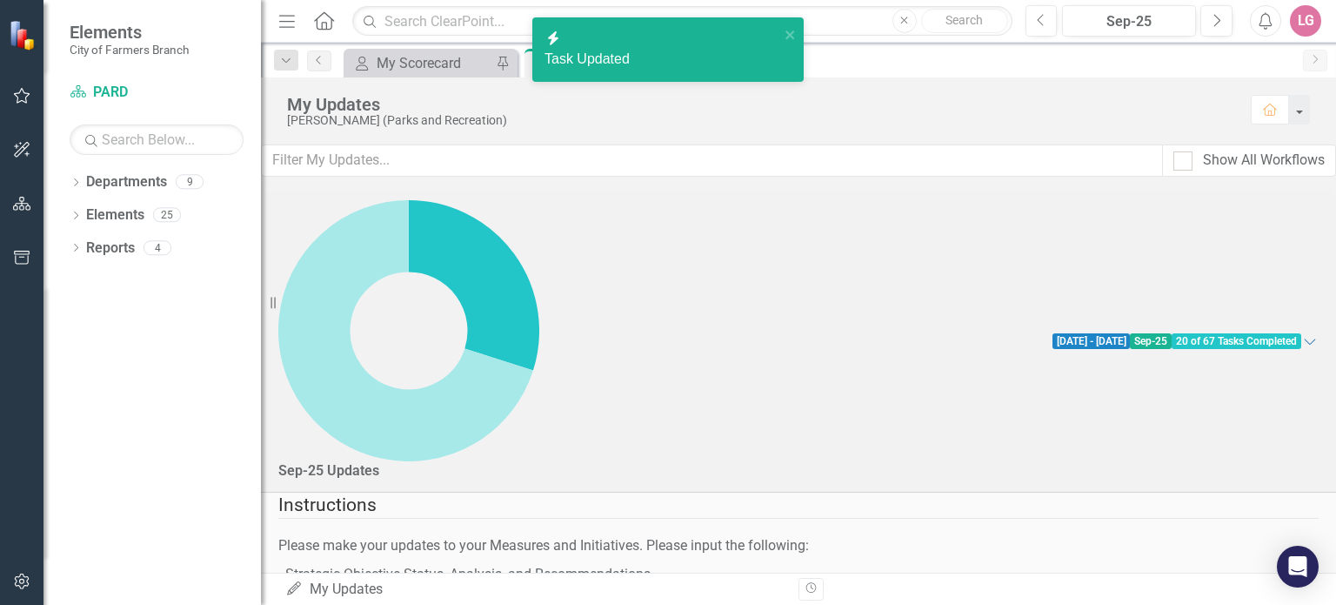
checkbox input "true"
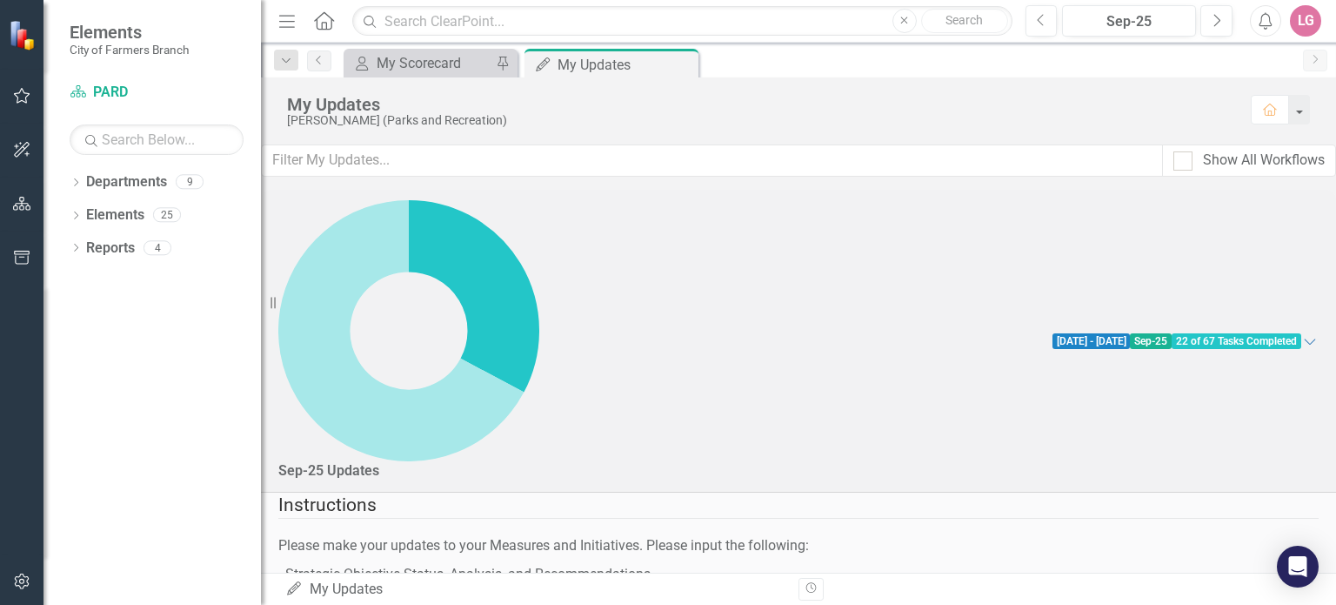
checkbox input "true"
click at [421, 57] on div "My Scorecard" at bounding box center [434, 63] width 115 height 22
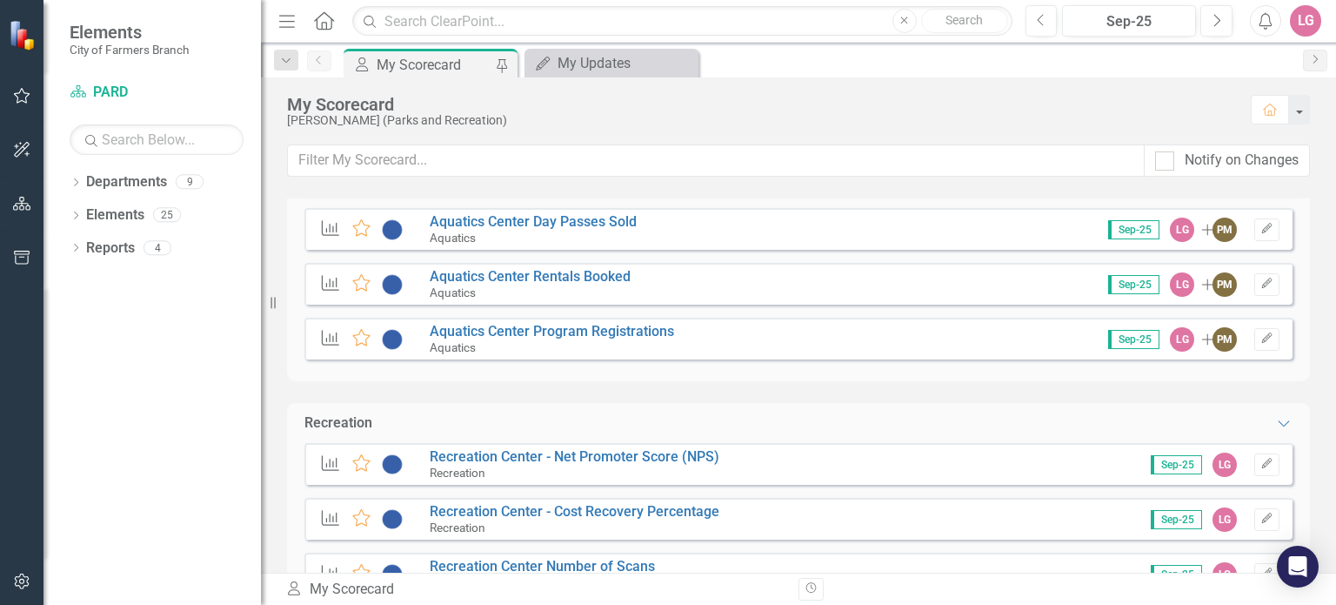
scroll to position [1479, 0]
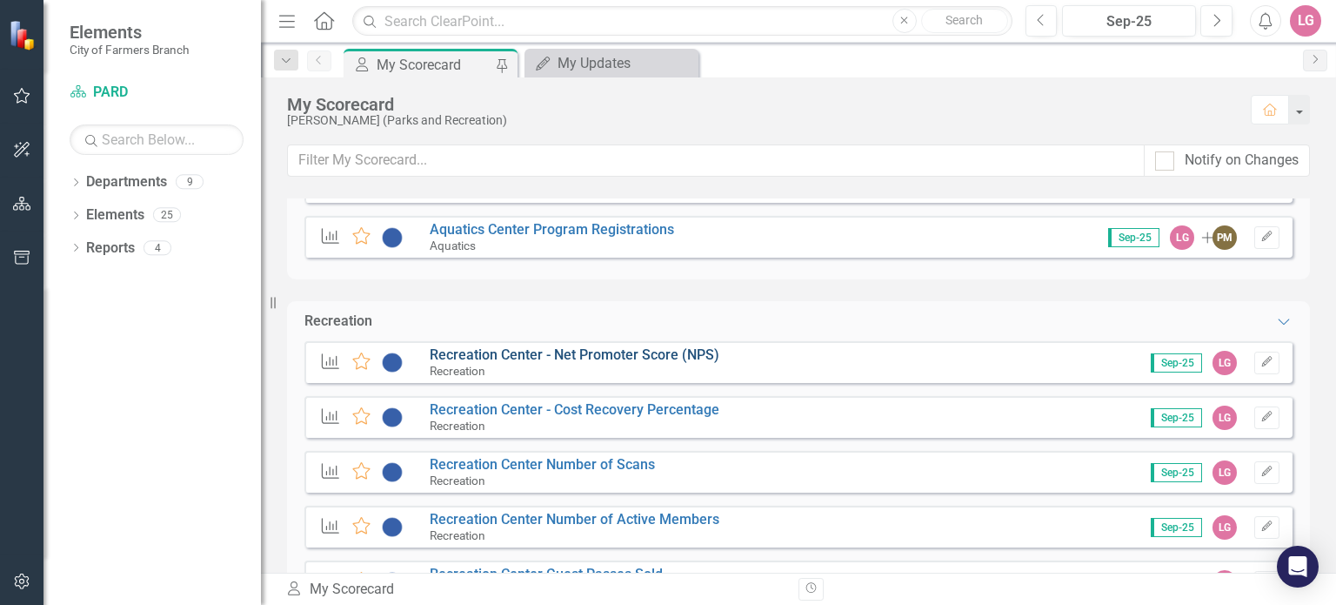
click at [528, 354] on link "Recreation Center - Net Promoter Score (NPS)" at bounding box center [575, 354] width 290 height 17
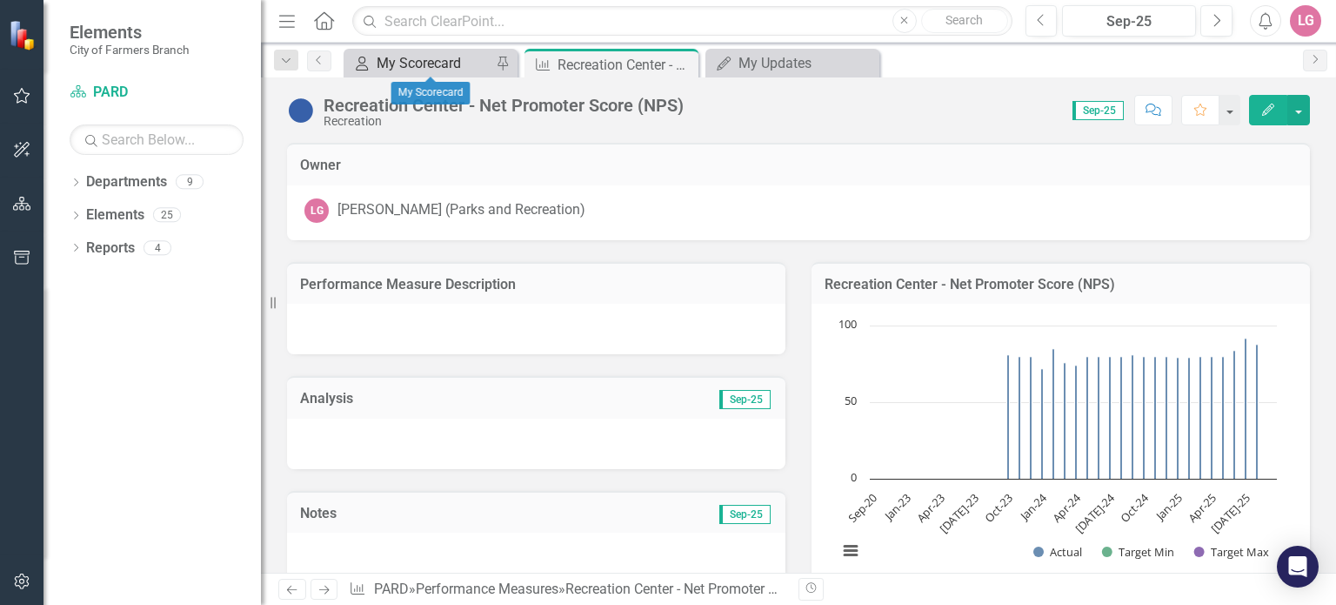
click at [442, 70] on div "My Scorecard" at bounding box center [434, 63] width 115 height 22
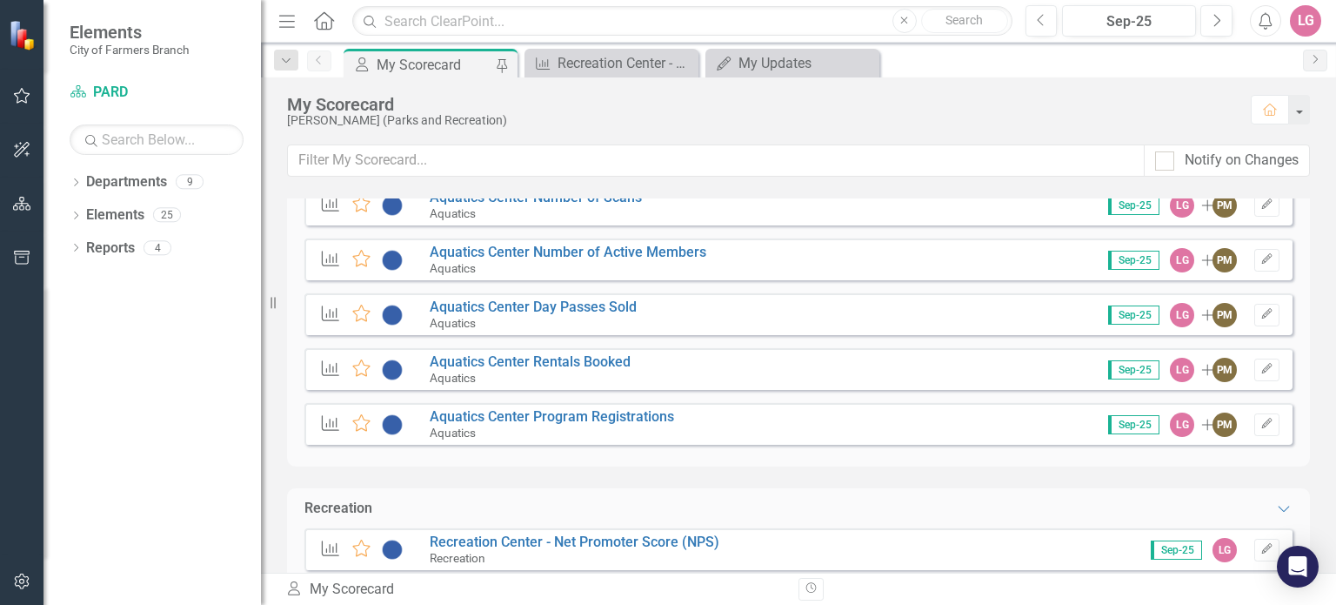
scroll to position [1479, 0]
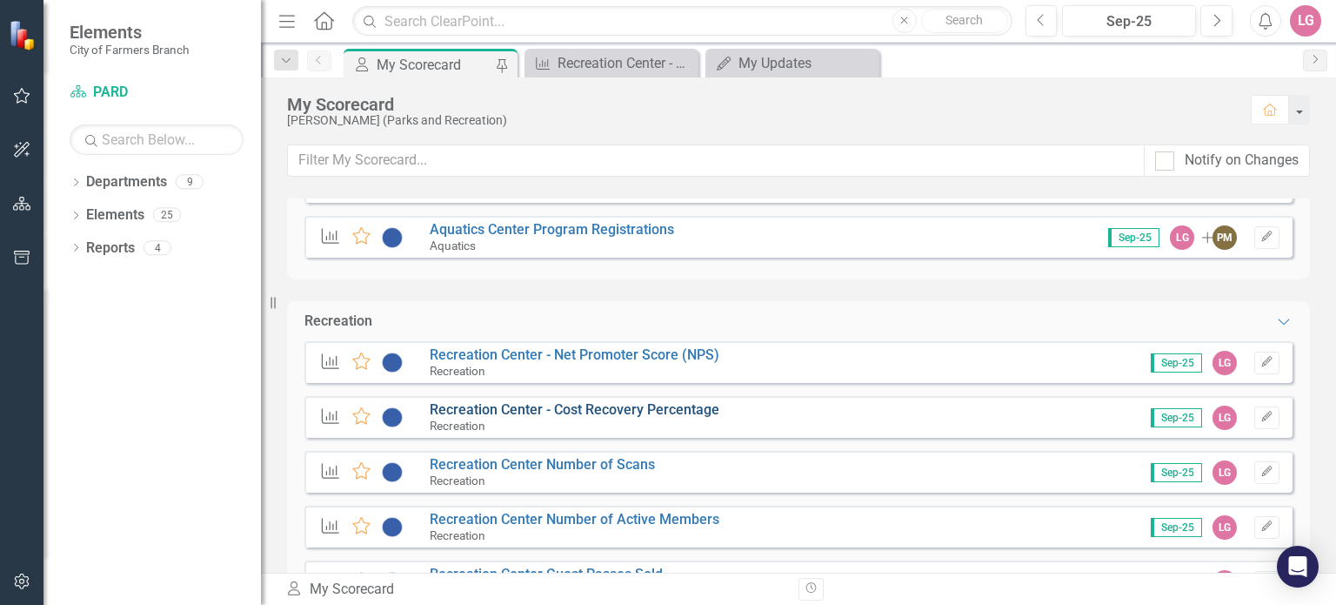
click at [535, 409] on link "Recreation Center - Cost Recovery Percentage" at bounding box center [575, 409] width 290 height 17
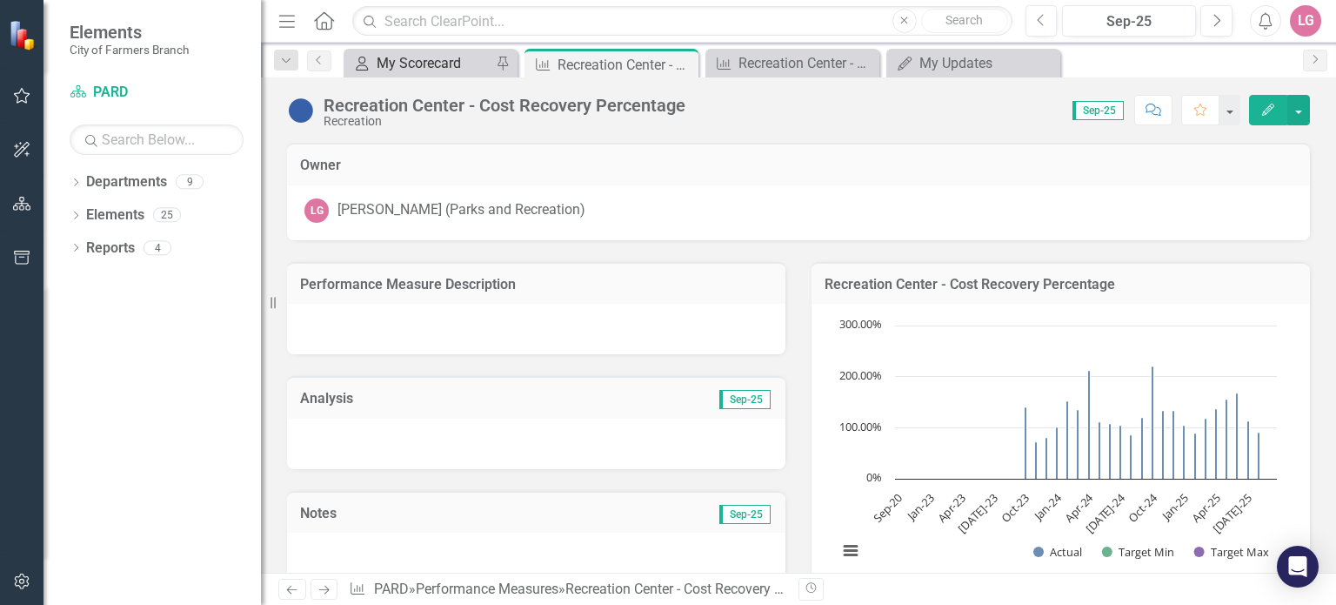
click at [439, 52] on div "My Scorecard" at bounding box center [434, 63] width 115 height 22
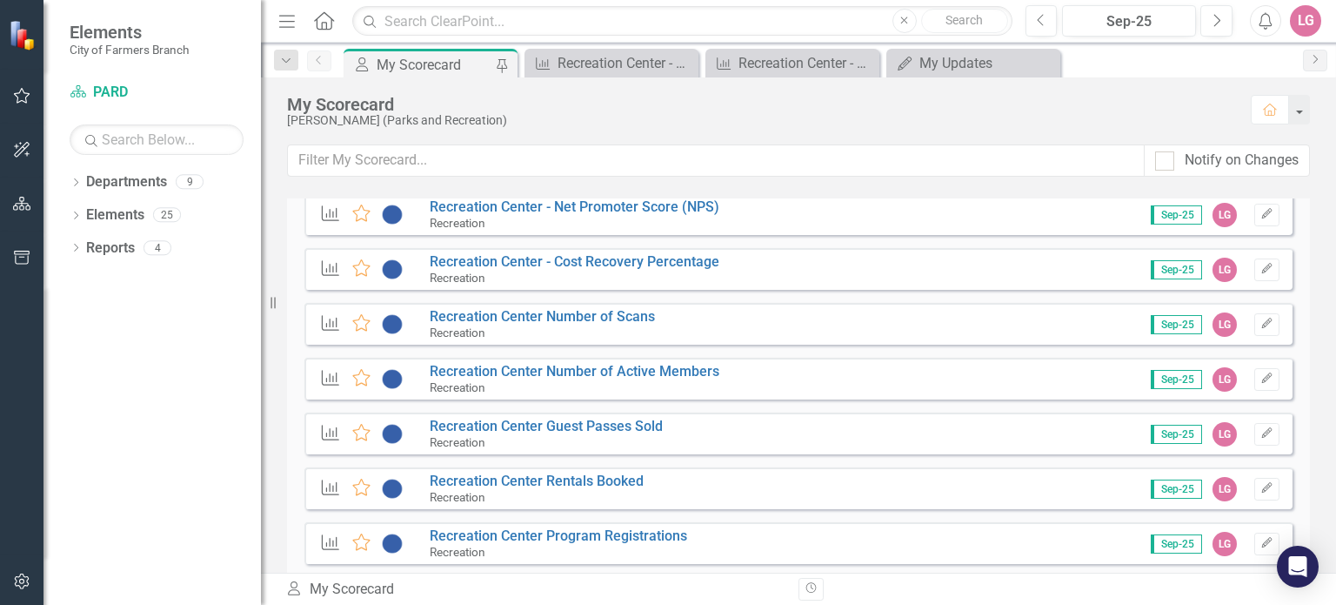
scroll to position [1653, 0]
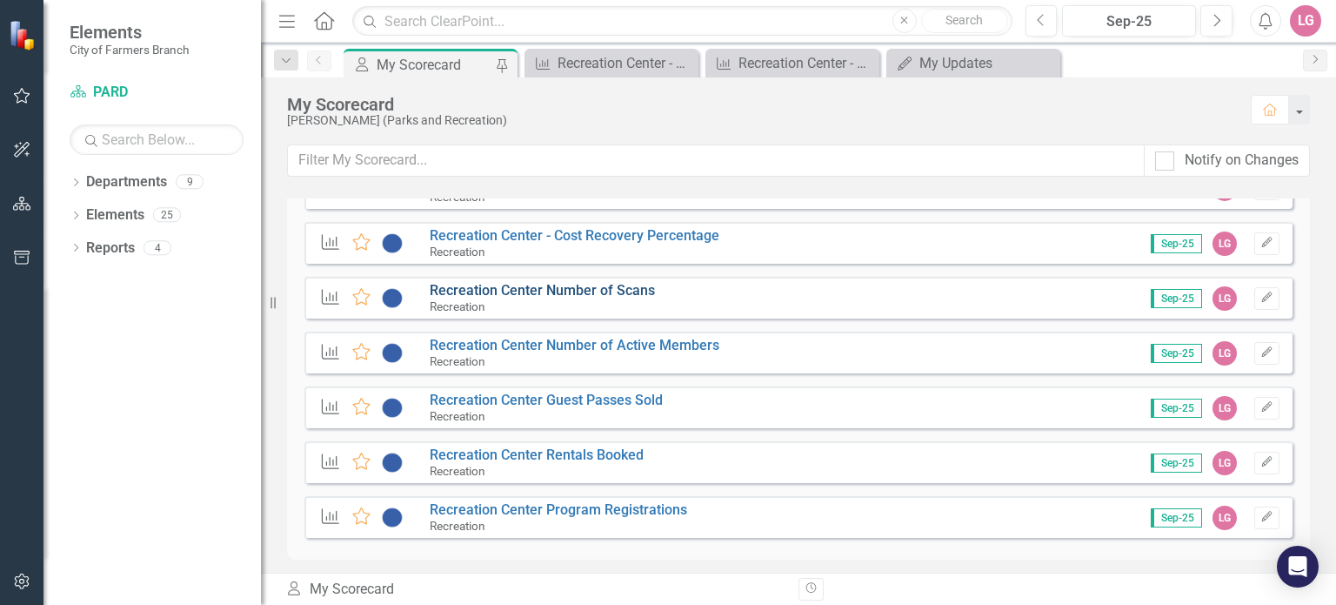
click at [541, 291] on link "Recreation Center Number of Scans" at bounding box center [542, 290] width 225 height 17
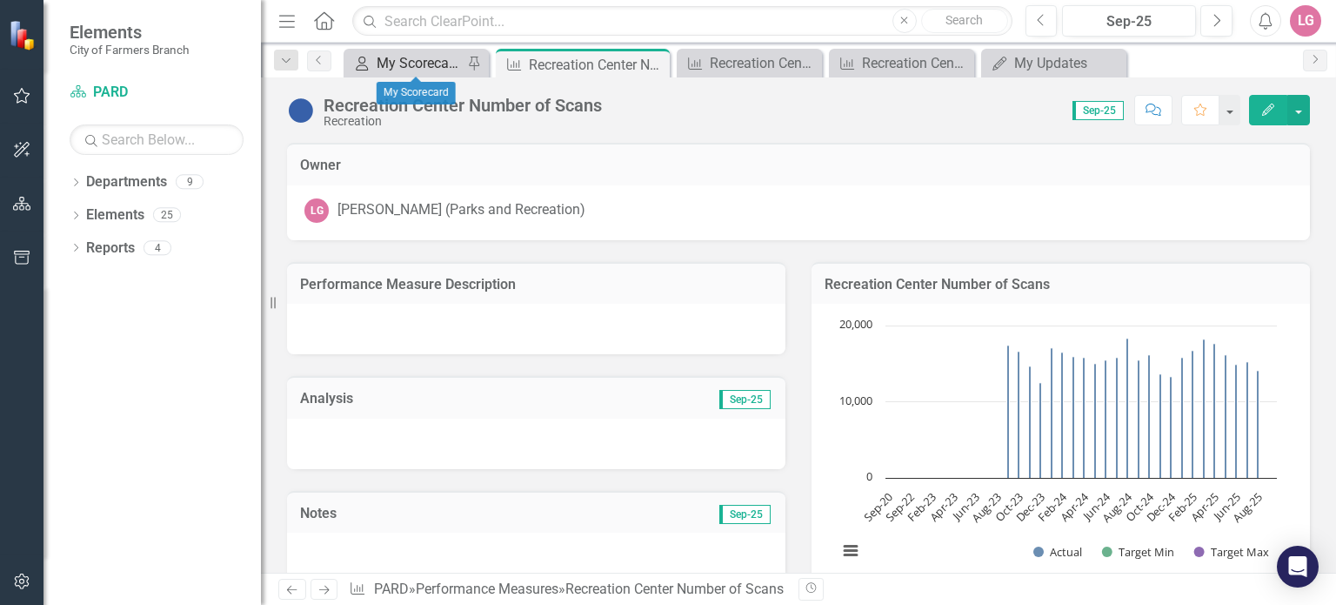
click at [431, 62] on div "My Scorecard" at bounding box center [420, 63] width 86 height 22
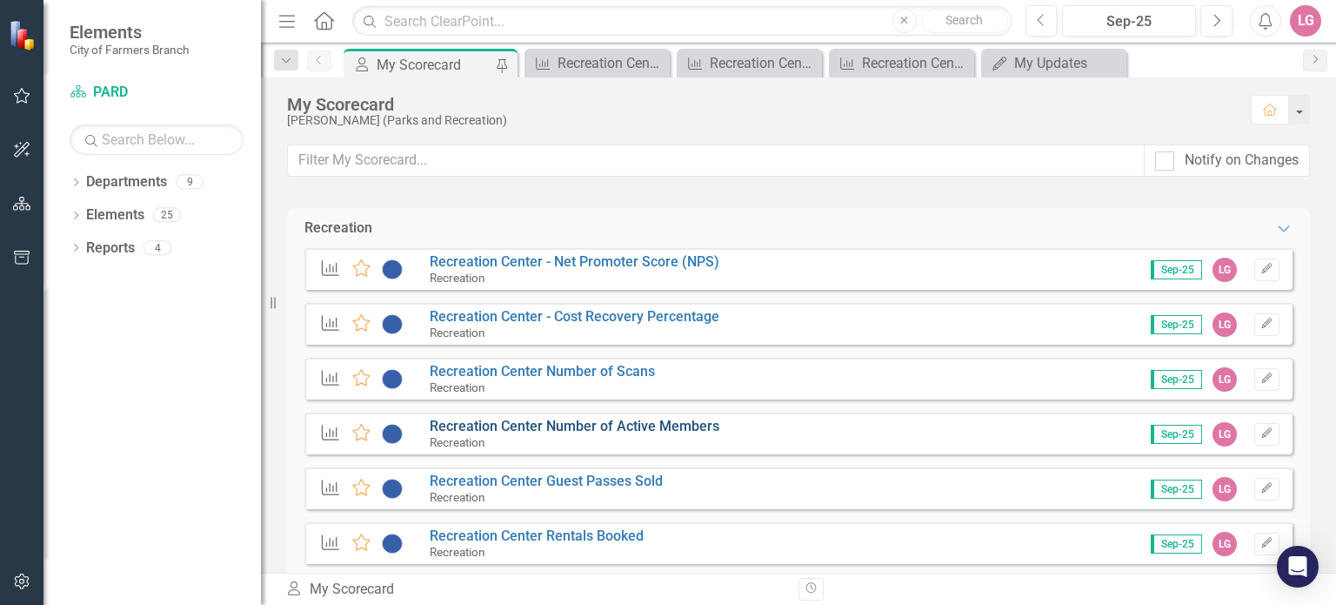
scroll to position [1653, 0]
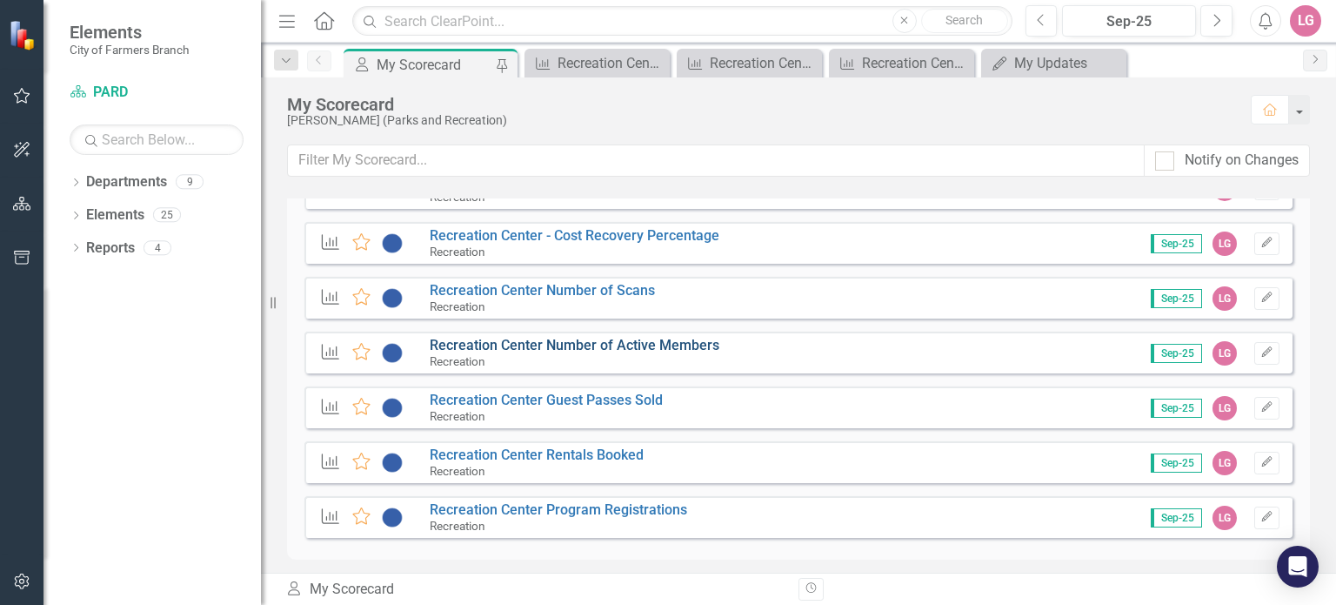
click at [542, 346] on link "Recreation Center Number of Active Members" at bounding box center [575, 345] width 290 height 17
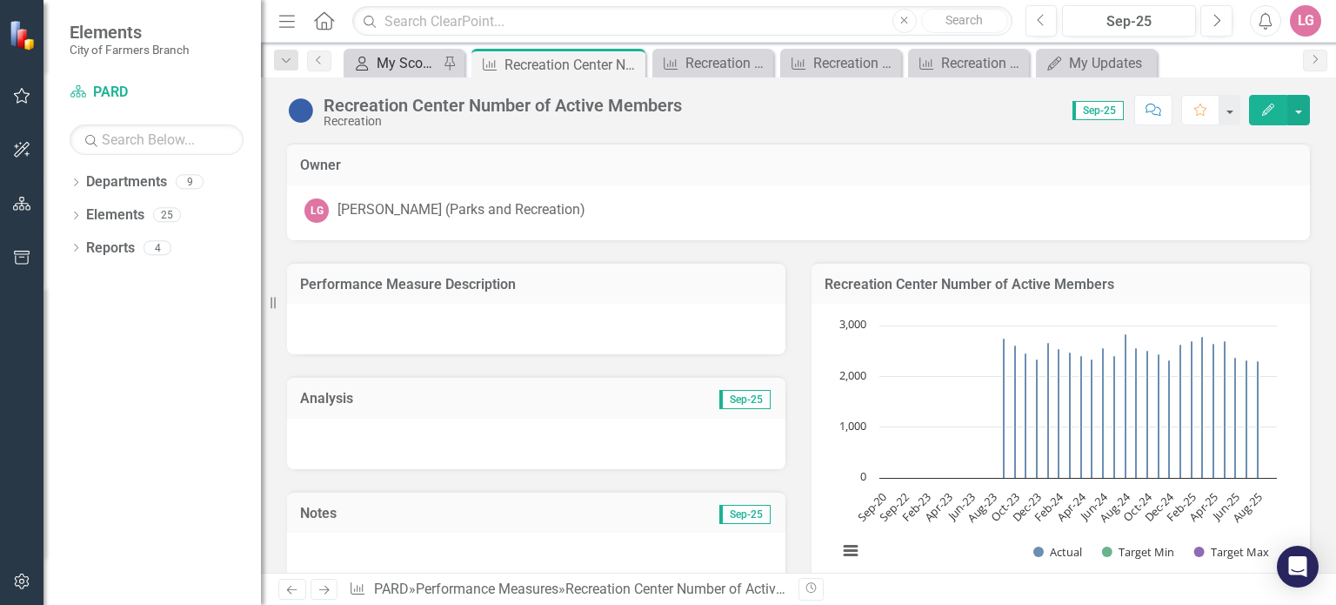
click at [404, 69] on div "My Scorecard" at bounding box center [408, 63] width 62 height 22
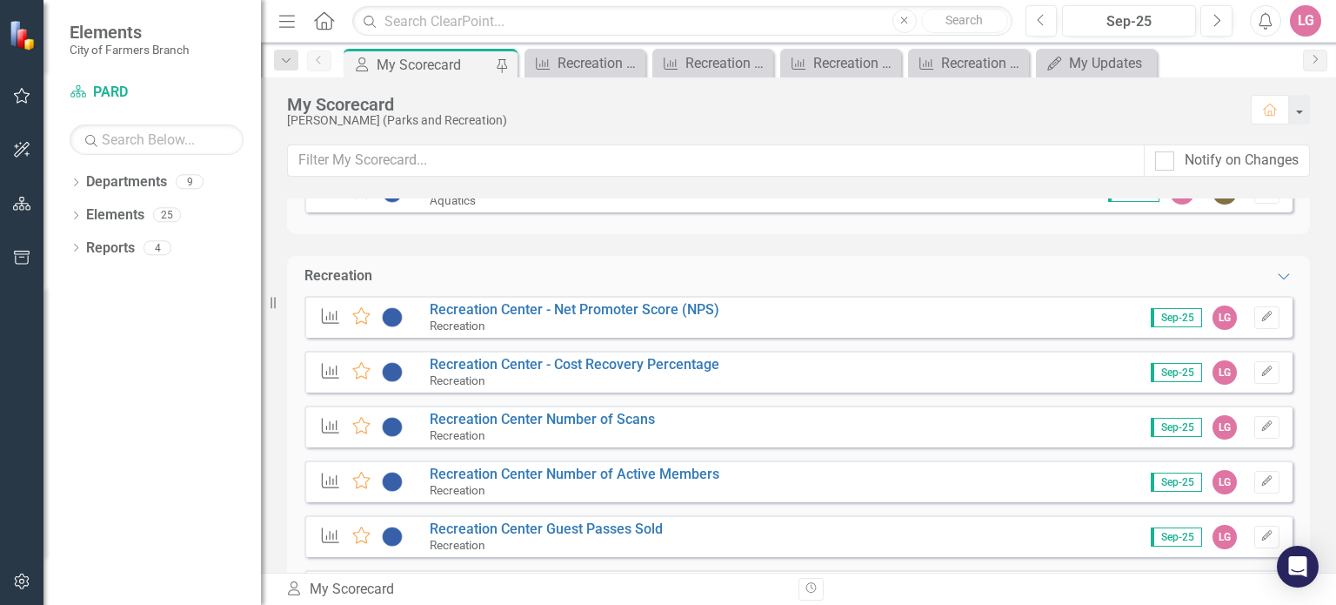
scroll to position [1566, 0]
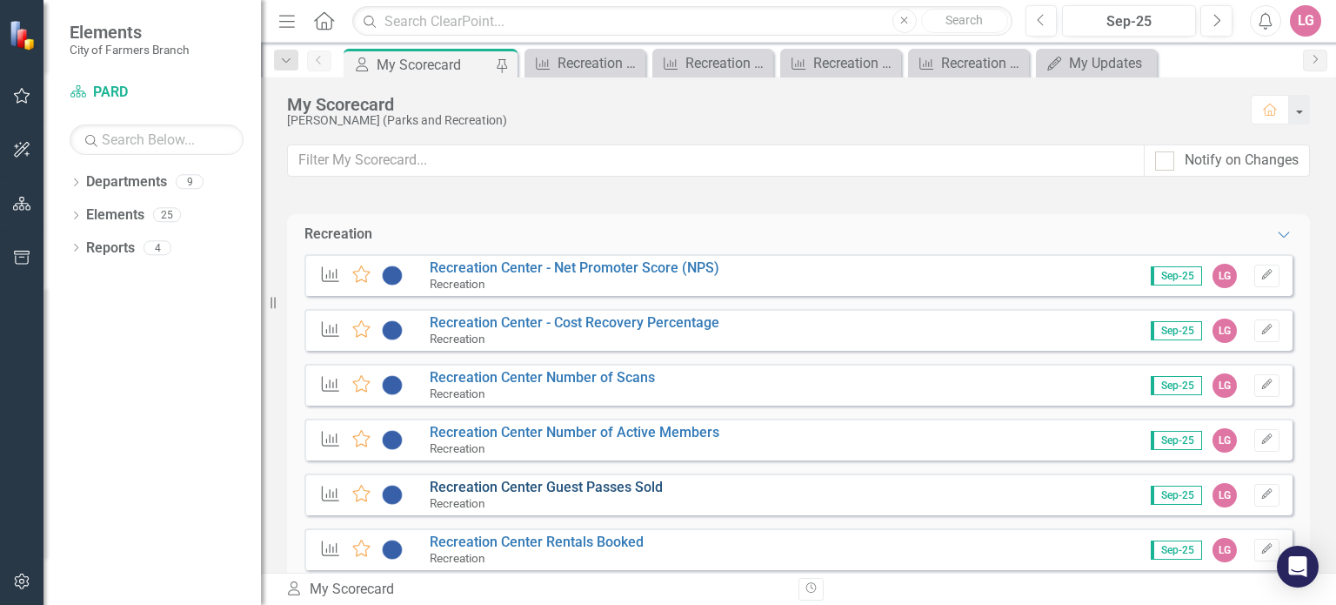
click at [561, 486] on link "Recreation Center Guest Passes Sold" at bounding box center [546, 486] width 233 height 17
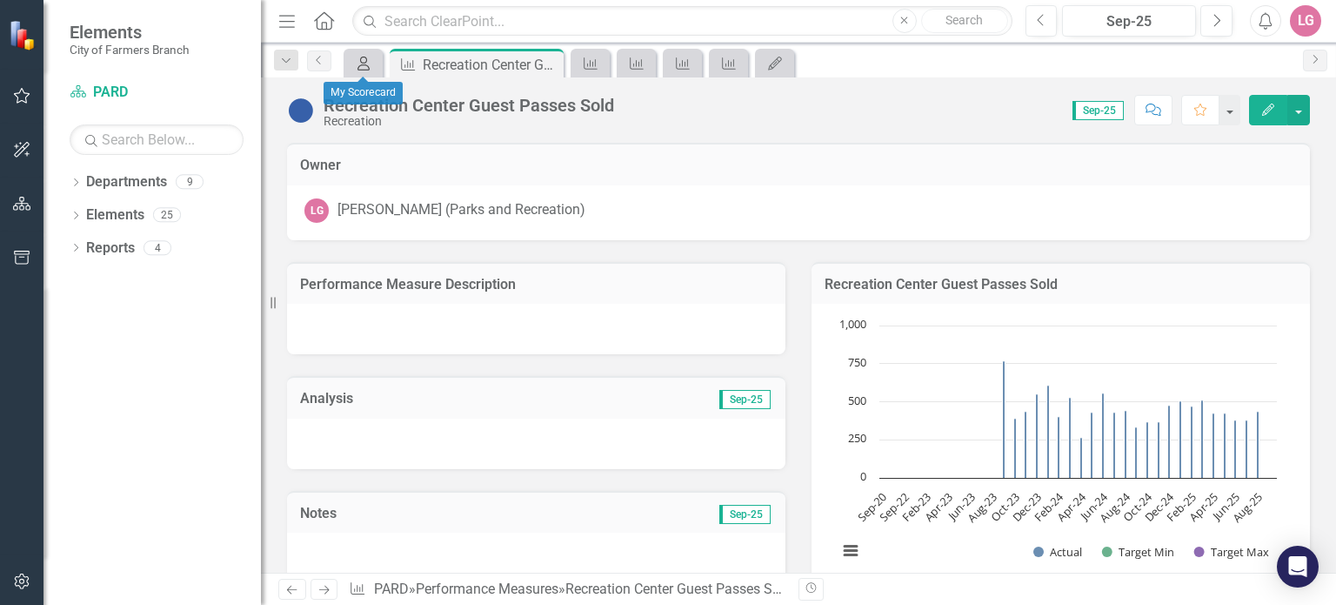
click at [357, 58] on icon "My Scorecard" at bounding box center [363, 64] width 17 height 14
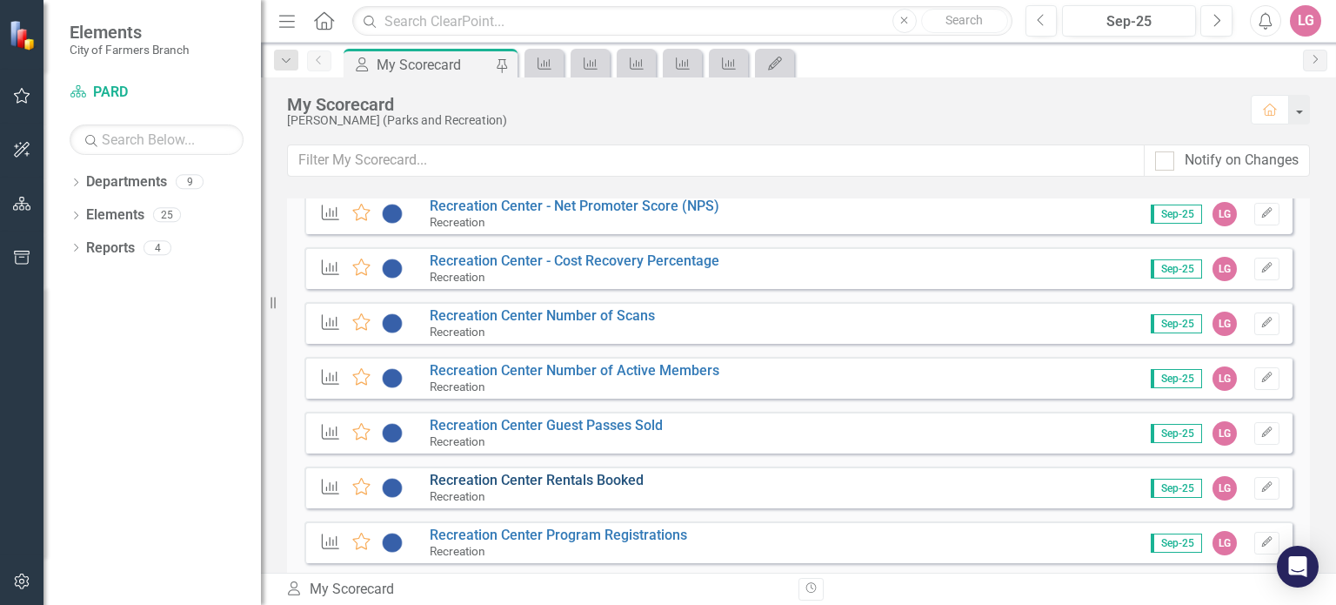
scroll to position [1653, 0]
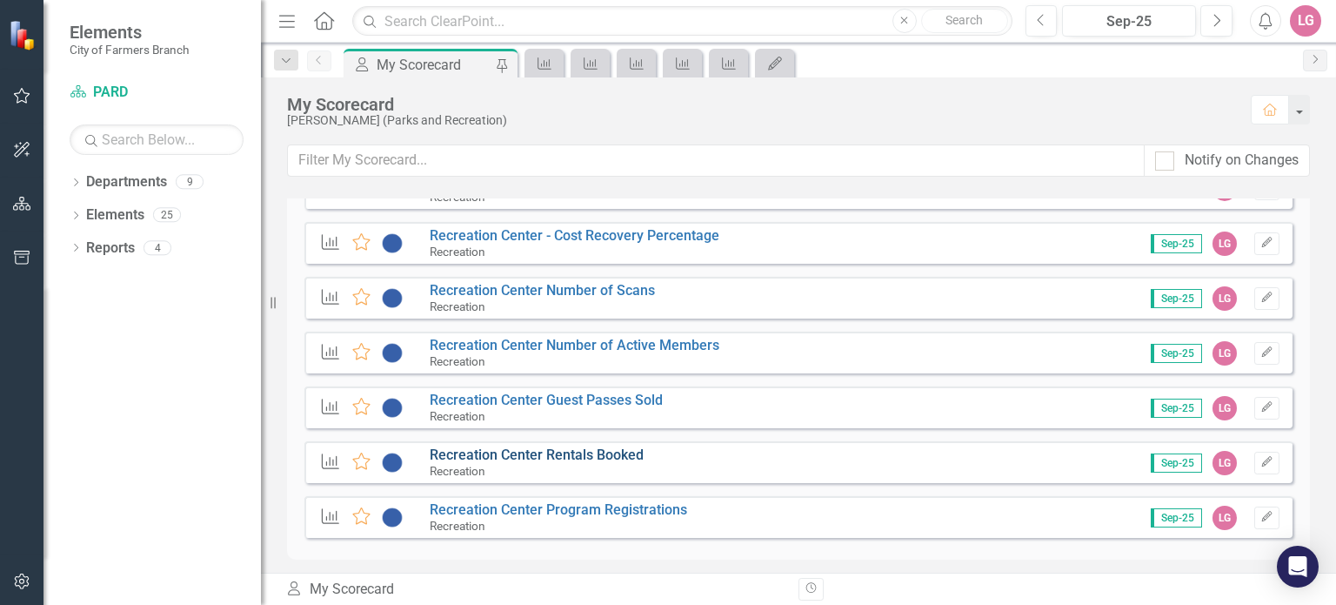
click at [547, 454] on link "Recreation Center Rentals Booked" at bounding box center [537, 454] width 214 height 17
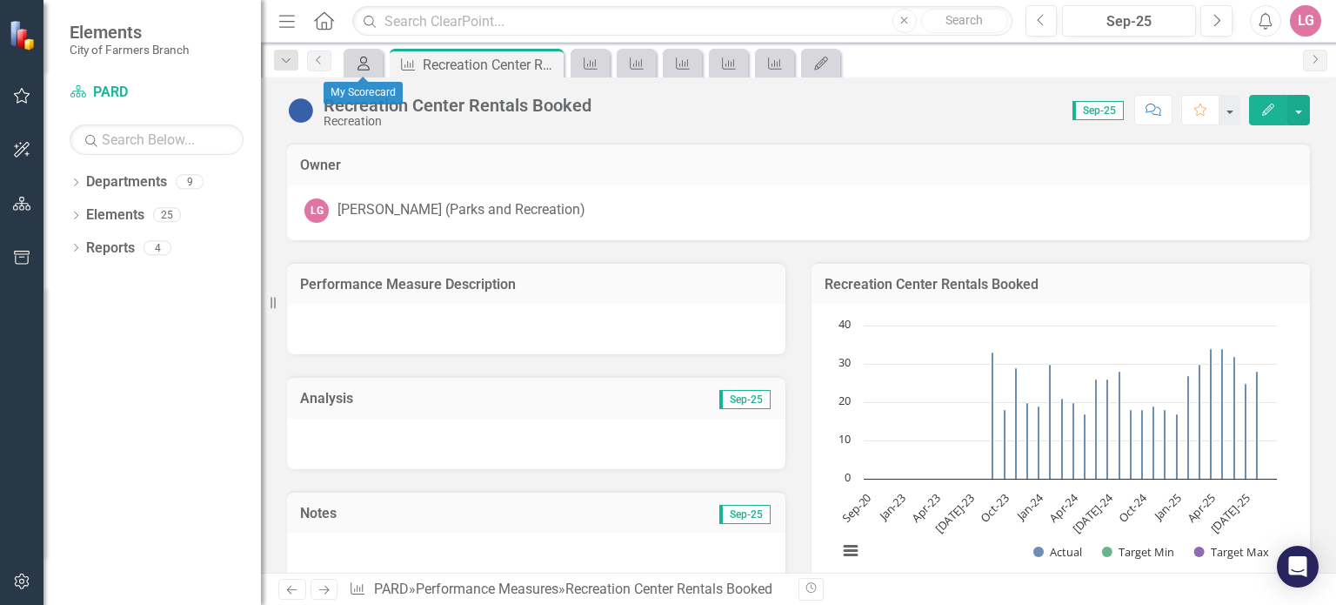
click at [367, 67] on icon "My Scorecard" at bounding box center [363, 64] width 17 height 14
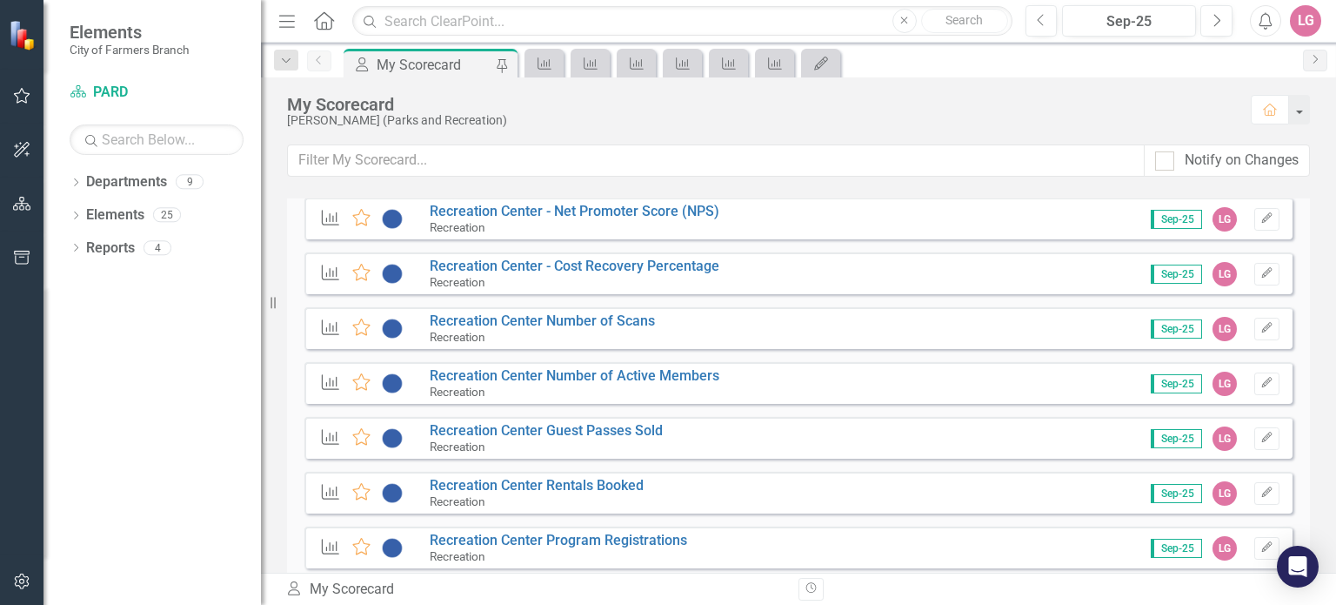
scroll to position [1653, 0]
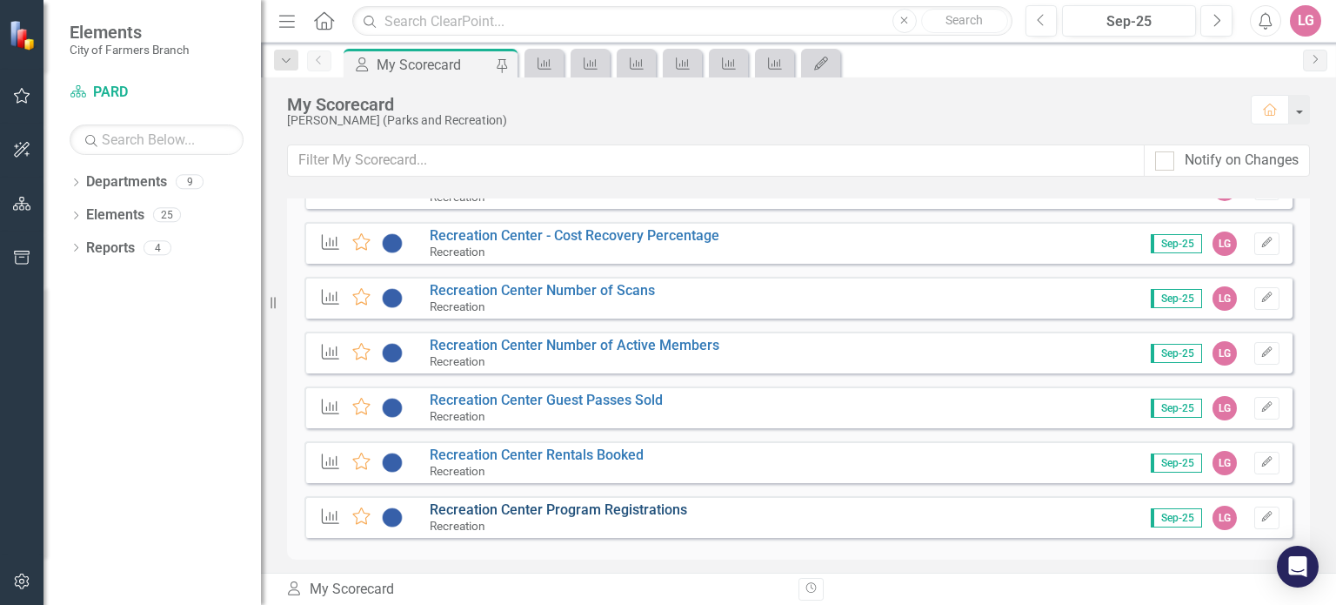
click at [589, 504] on link "Recreation Center Program Registrations" at bounding box center [558, 509] width 257 height 17
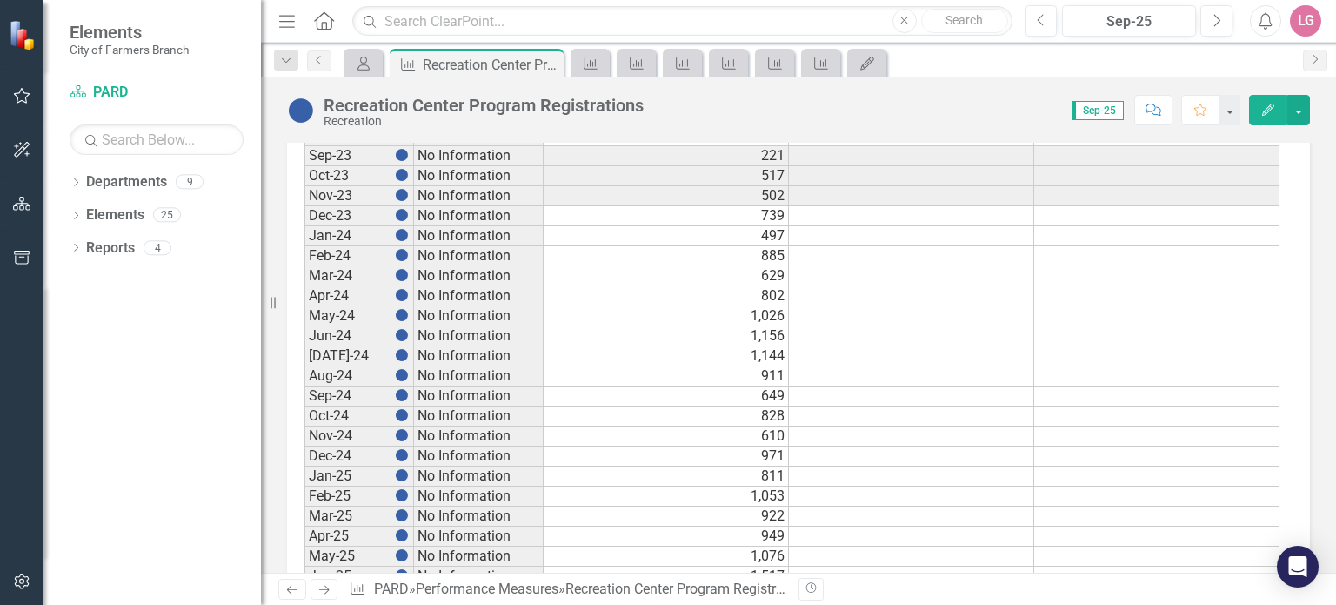
scroll to position [984, 0]
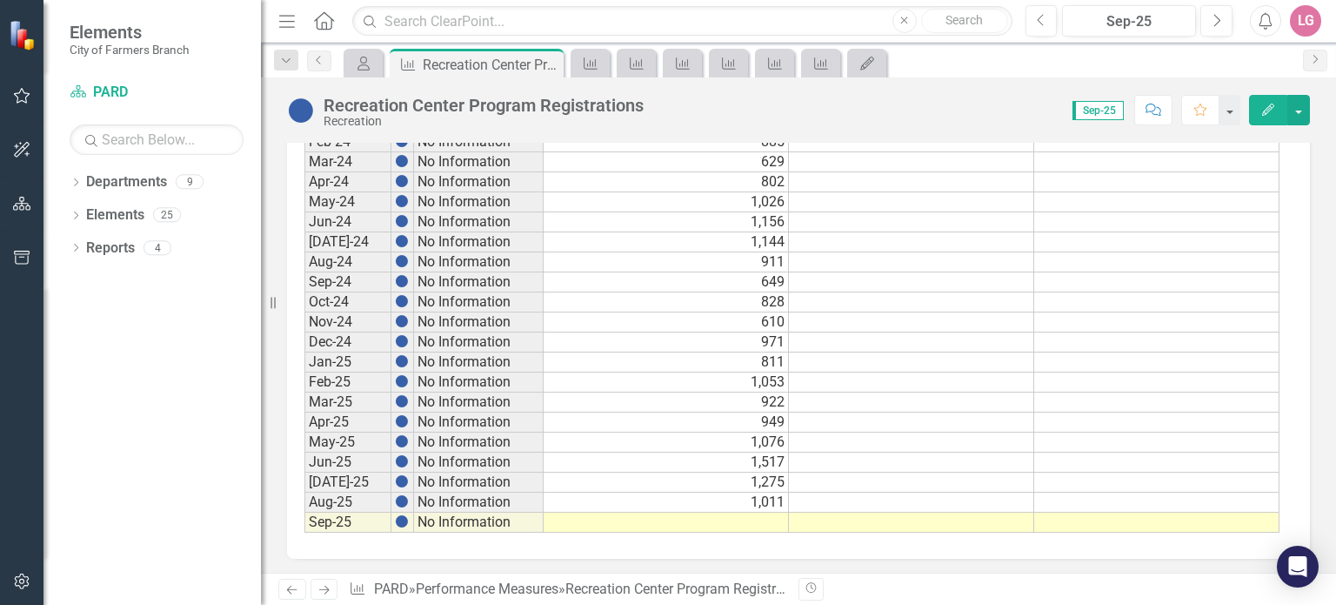
click at [624, 512] on td at bounding box center [666, 522] width 245 height 20
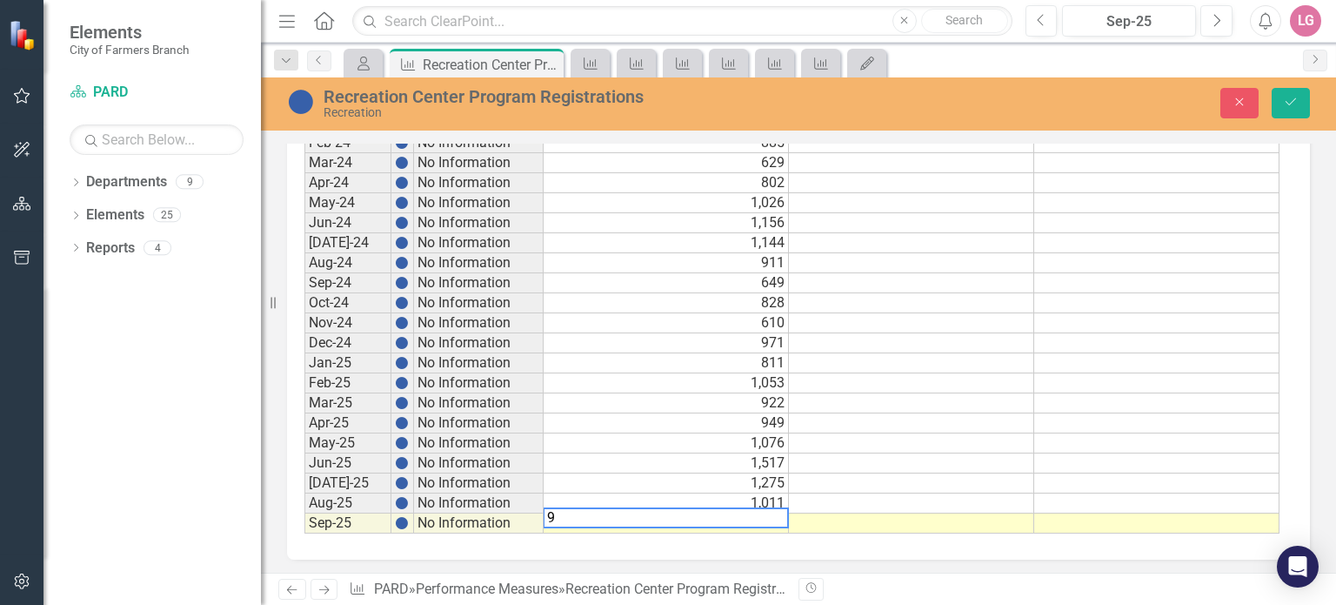
type textarea "93"
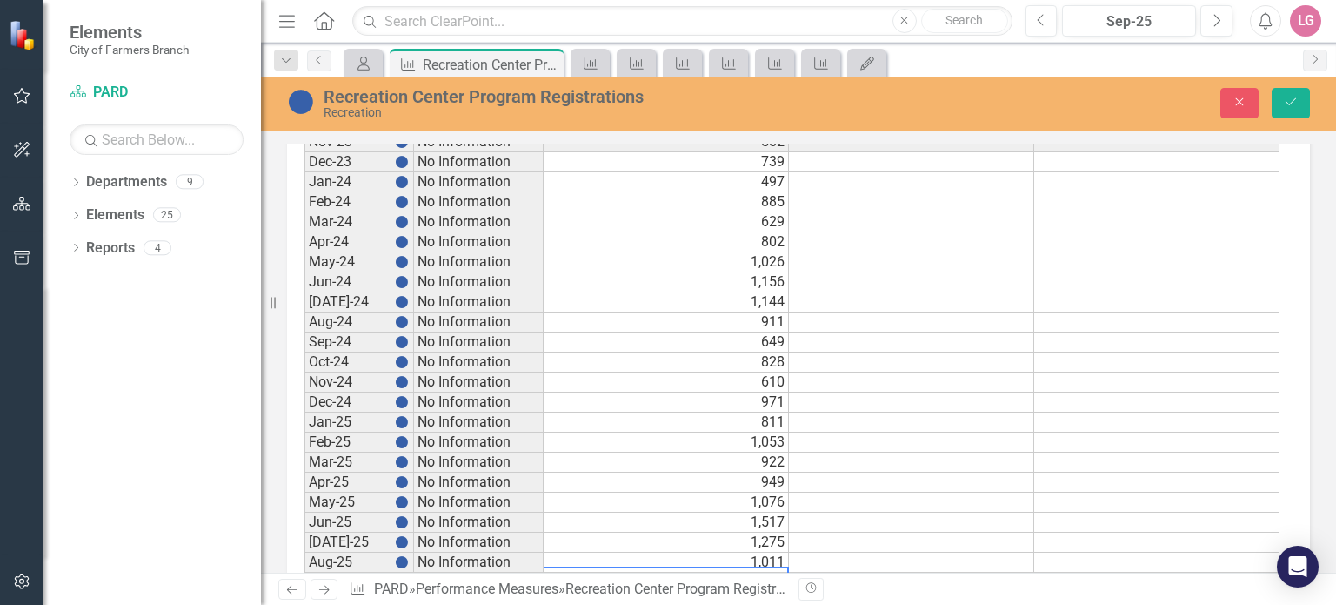
scroll to position [897, 0]
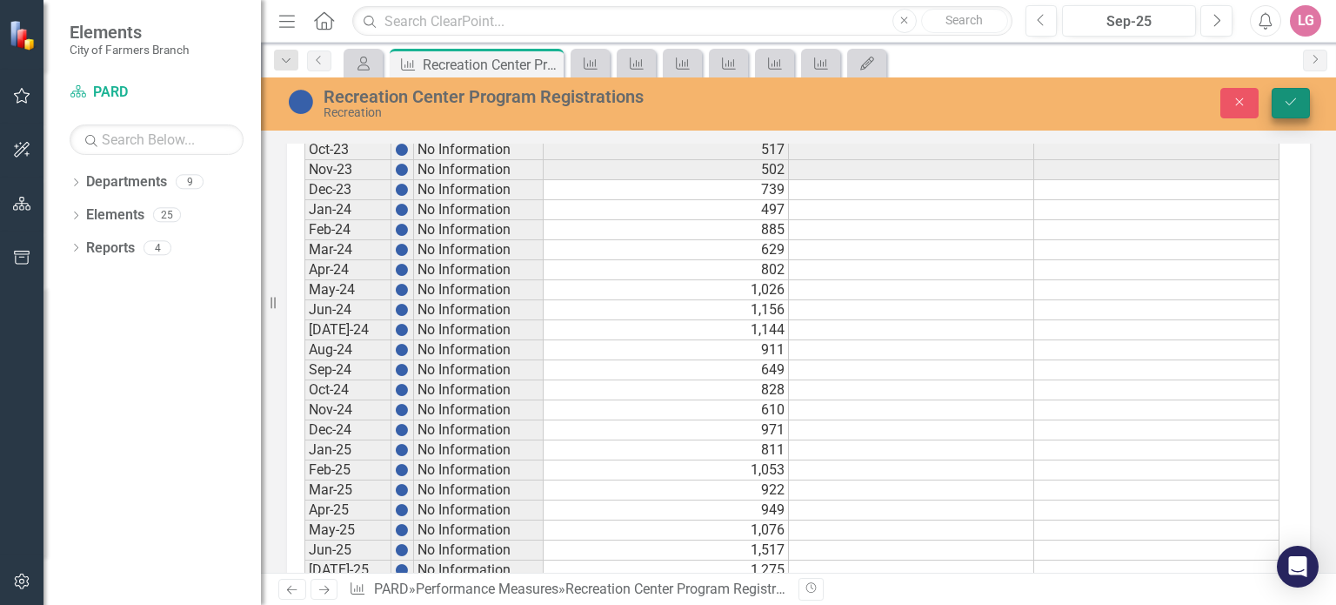
type textarea "934"
click at [1305, 110] on button "Save" at bounding box center [1291, 103] width 38 height 30
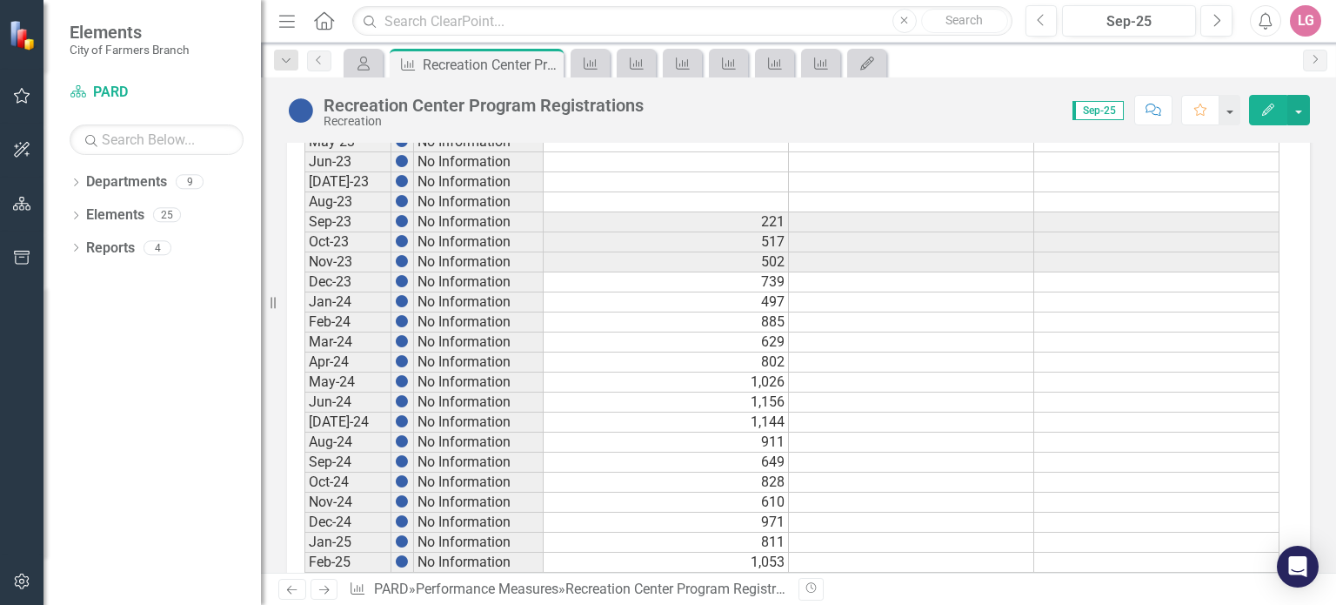
scroll to position [984, 0]
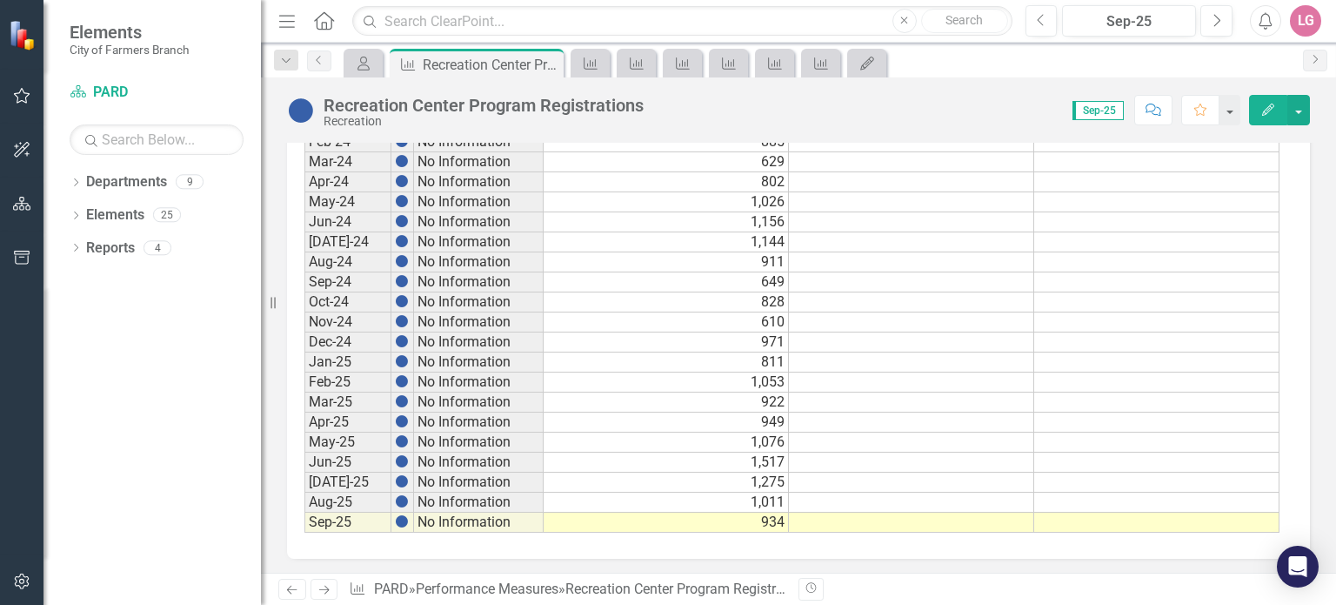
click at [675, 315] on td "610" at bounding box center [666, 322] width 245 height 20
click at [546, 66] on icon "Close" at bounding box center [546, 64] width 17 height 14
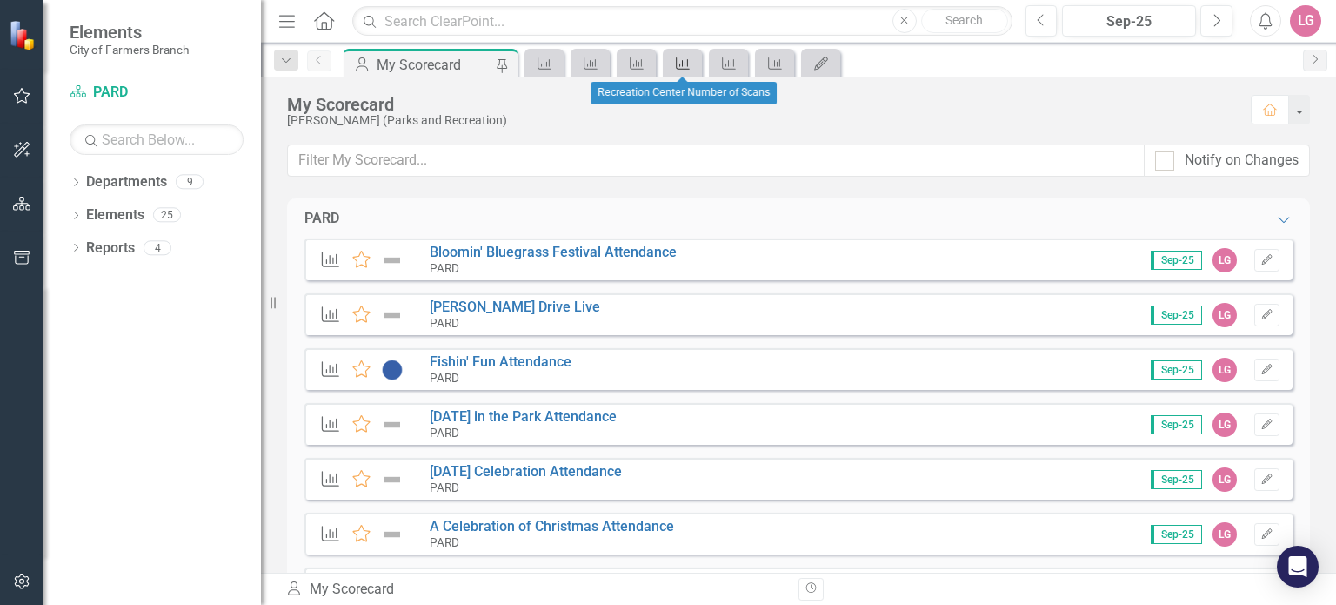
click at [678, 64] on icon "Performance Measure" at bounding box center [682, 64] width 17 height 14
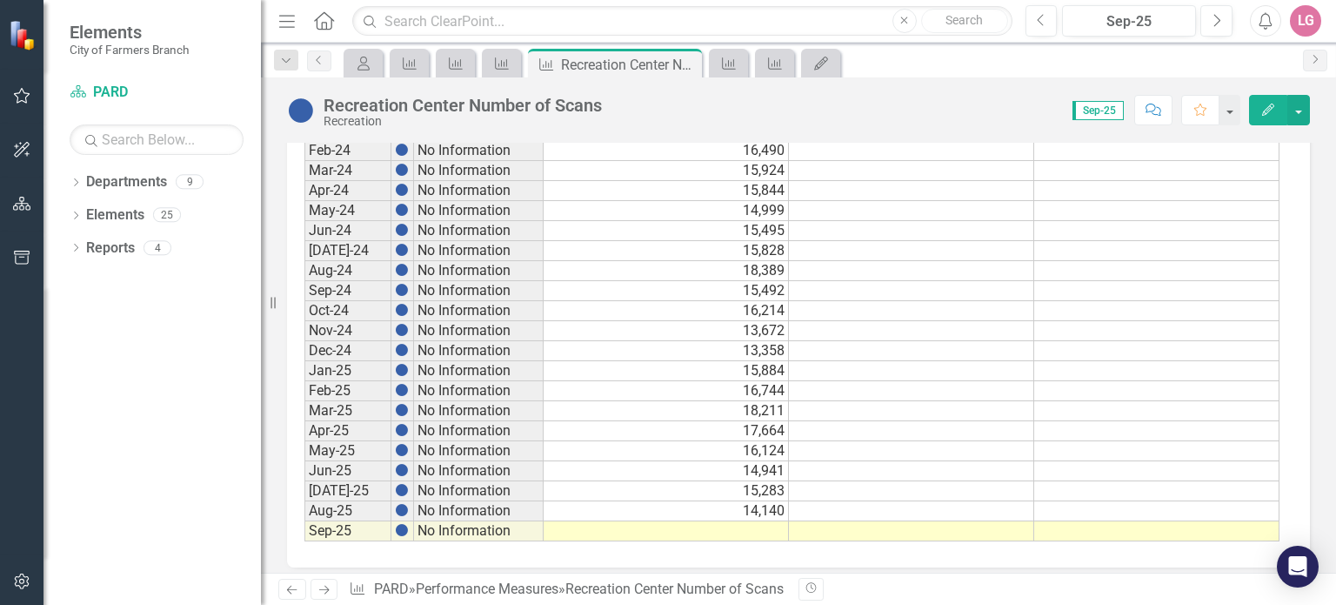
scroll to position [984, 0]
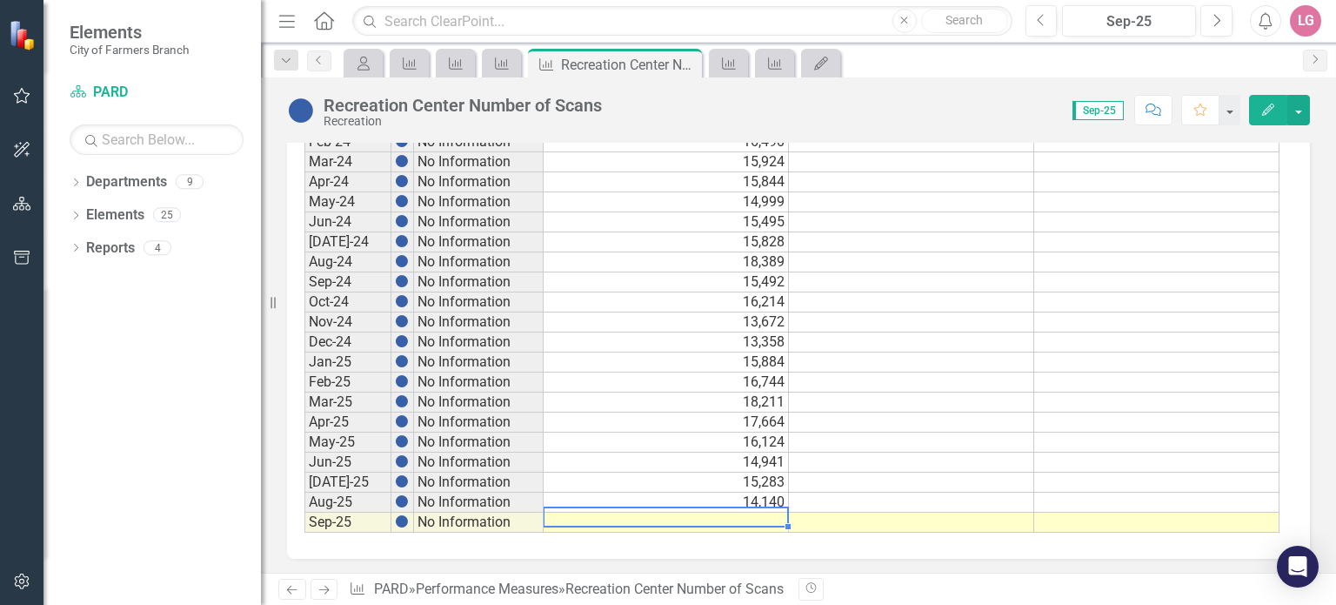
click at [696, 512] on td at bounding box center [666, 522] width 245 height 20
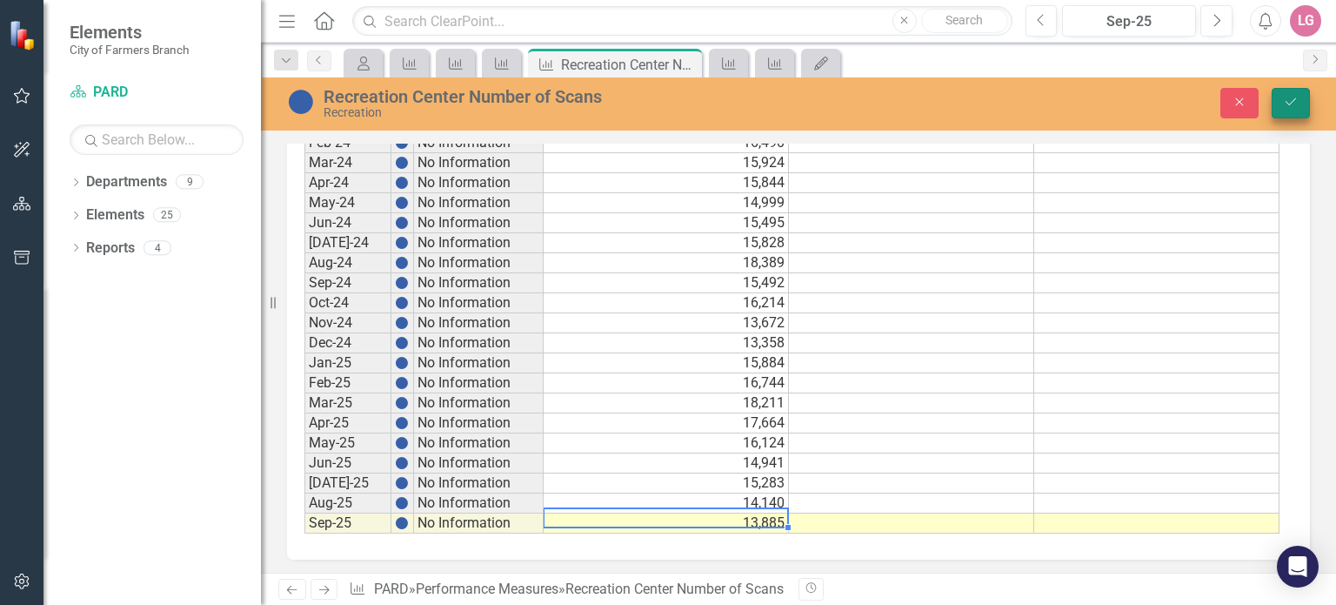
type textarea "13885"
click at [1281, 103] on button "Save" at bounding box center [1291, 103] width 38 height 30
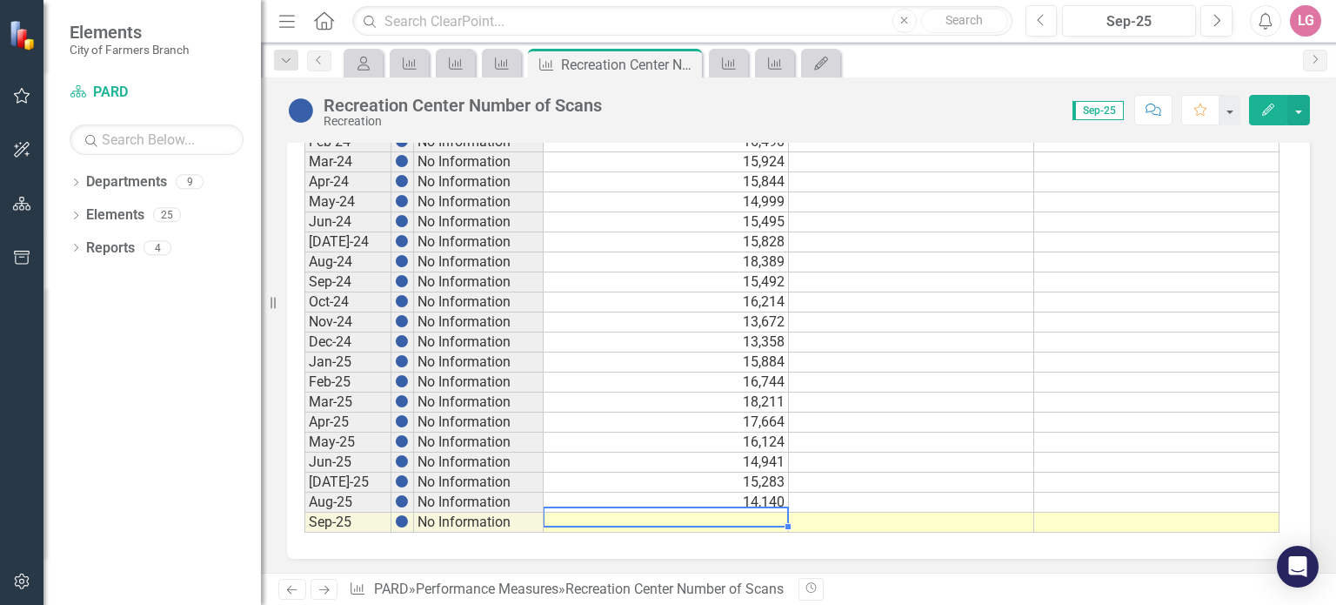
click at [692, 517] on td at bounding box center [666, 522] width 245 height 20
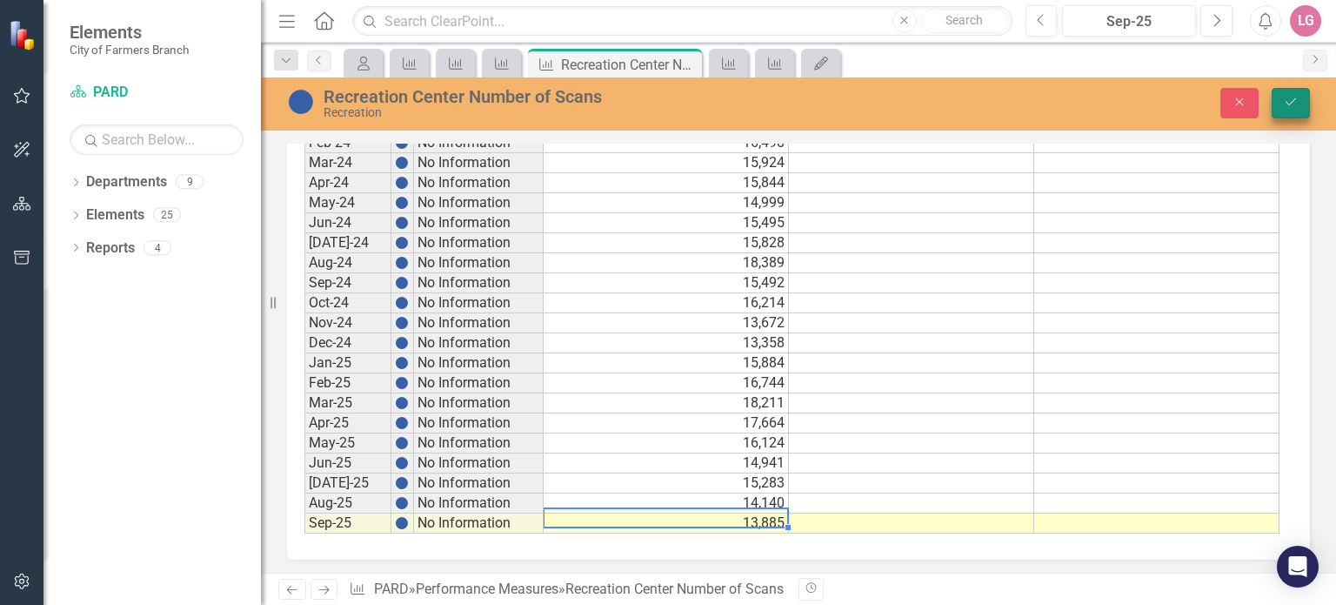
type textarea "13885"
drag, startPoint x: 1307, startPoint y: 102, endPoint x: 1227, endPoint y: 95, distance: 80.3
click at [1307, 102] on button "Save" at bounding box center [1291, 103] width 38 height 30
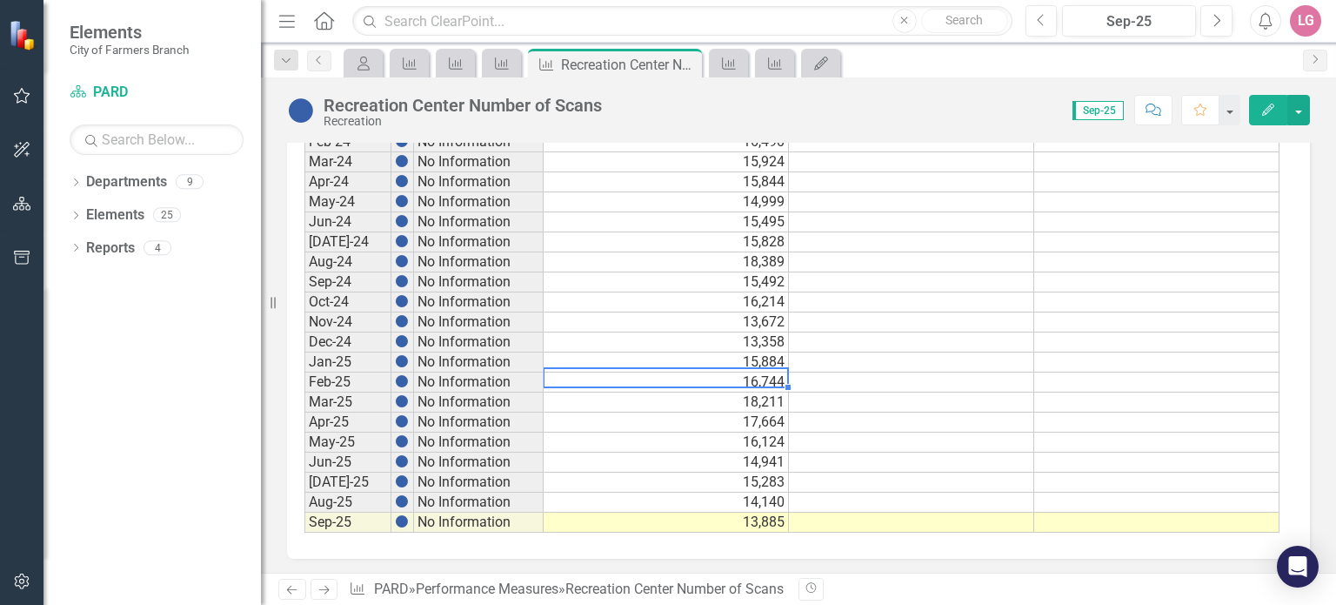
click at [659, 372] on td "16,744" at bounding box center [666, 382] width 245 height 20
click at [687, 63] on icon "Close" at bounding box center [685, 64] width 17 height 14
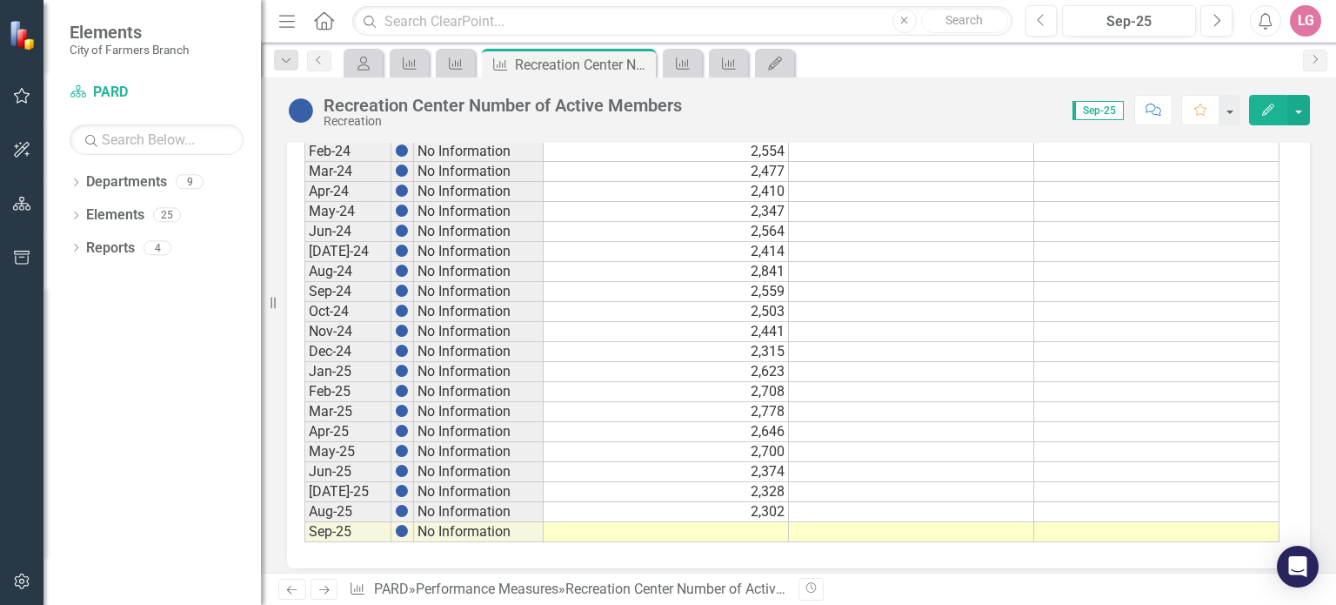
scroll to position [984, 0]
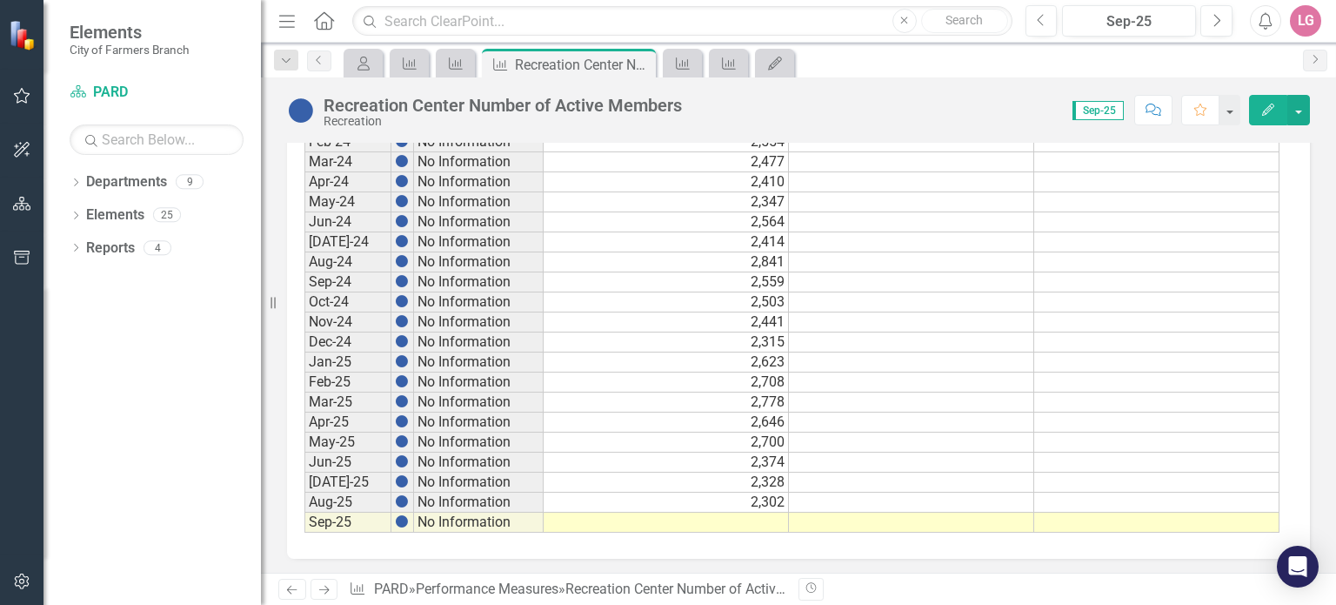
click at [649, 512] on td at bounding box center [666, 522] width 245 height 20
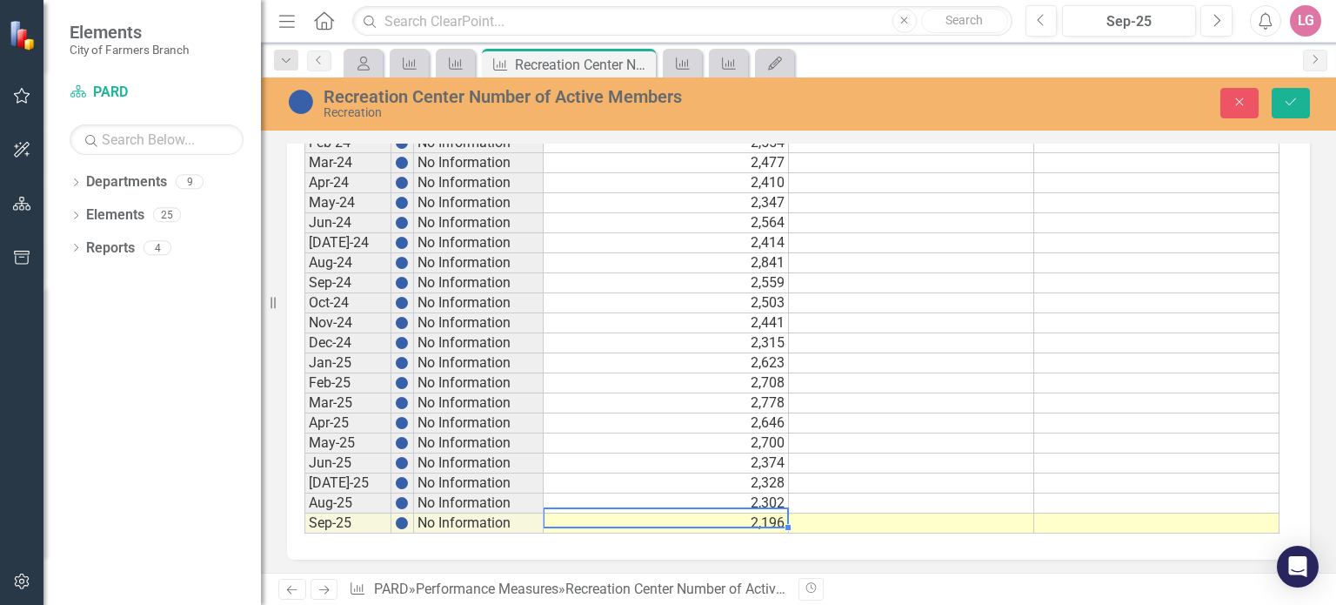
type textarea "2196"
click at [1310, 94] on div "Close Save" at bounding box center [1112, 103] width 422 height 30
click at [1291, 104] on icon "submit" at bounding box center [1291, 101] width 10 height 7
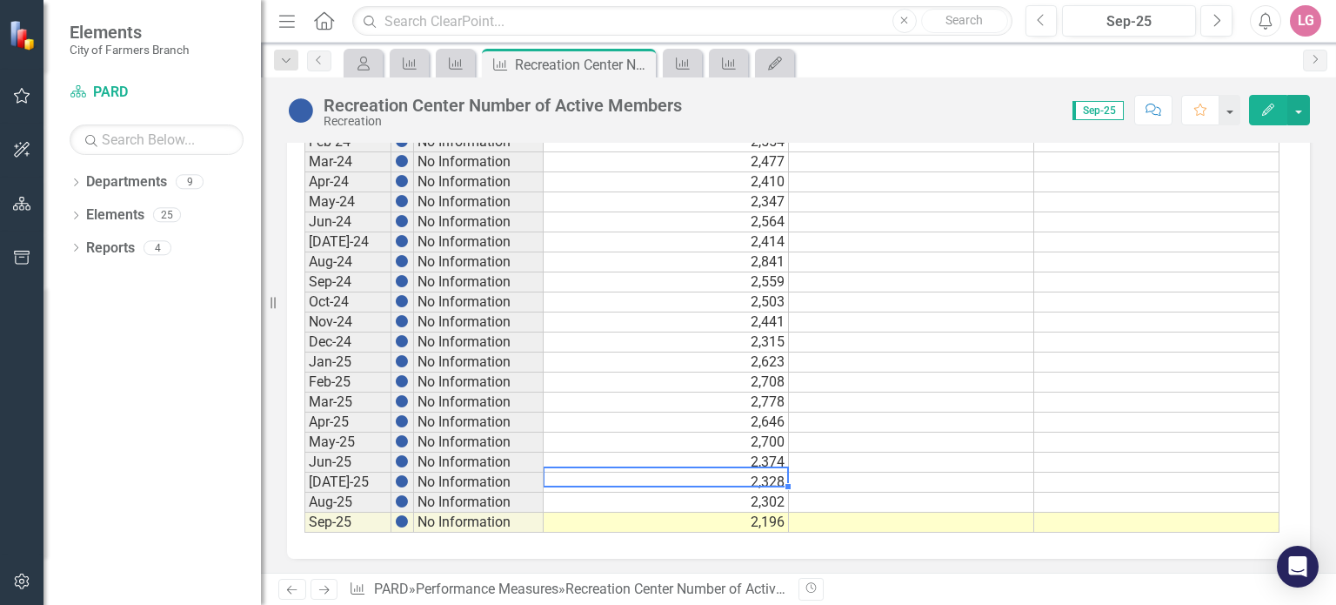
click at [731, 475] on td "2,328" at bounding box center [666, 482] width 245 height 20
click at [637, 59] on icon "Close" at bounding box center [639, 64] width 17 height 14
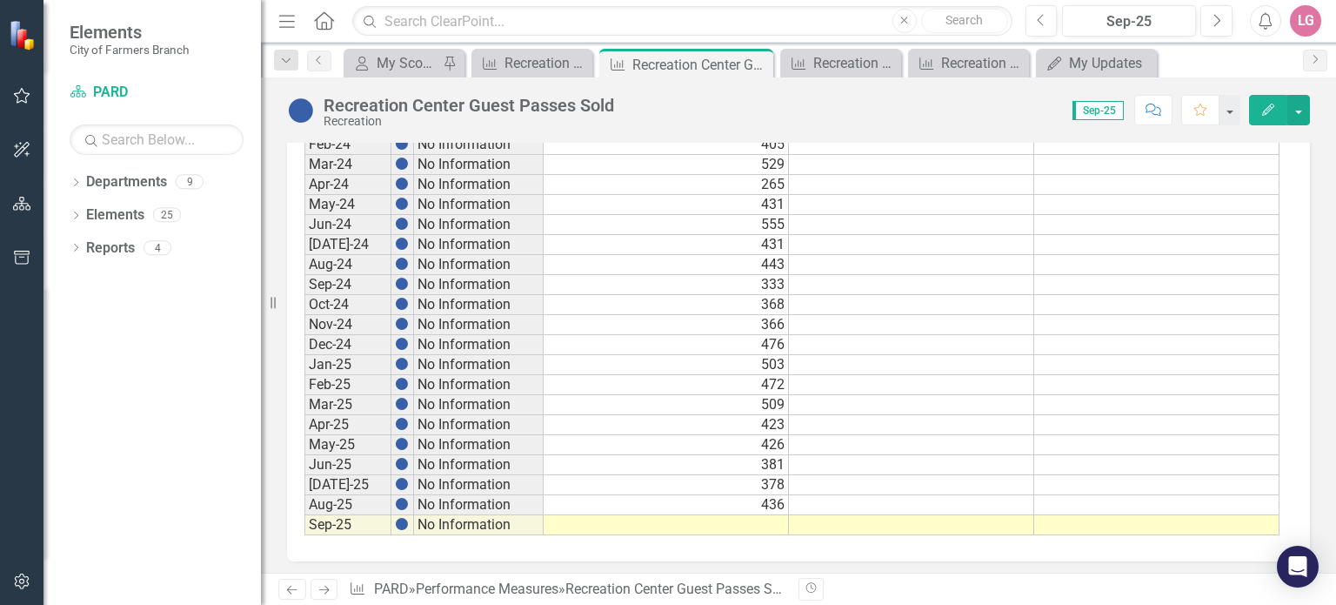
scroll to position [984, 0]
click at [695, 512] on td at bounding box center [666, 522] width 245 height 20
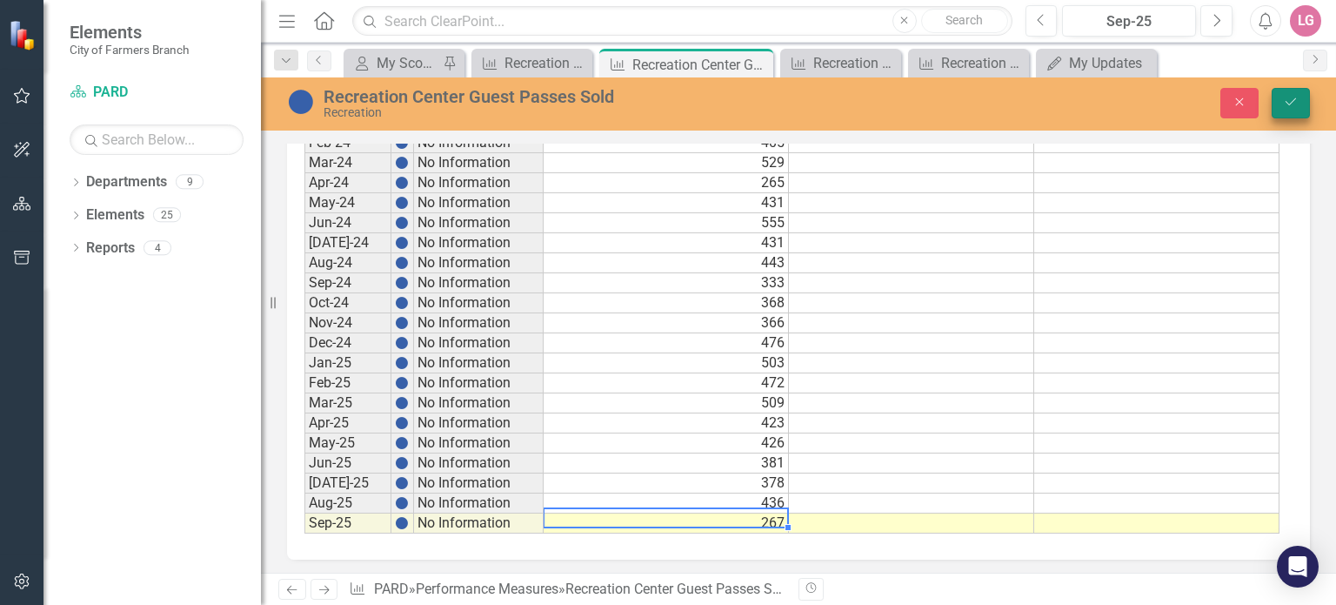
type textarea "267"
drag, startPoint x: 1290, startPoint y: 107, endPoint x: 1260, endPoint y: 125, distance: 34.8
click at [1290, 107] on icon "Save" at bounding box center [1291, 102] width 16 height 12
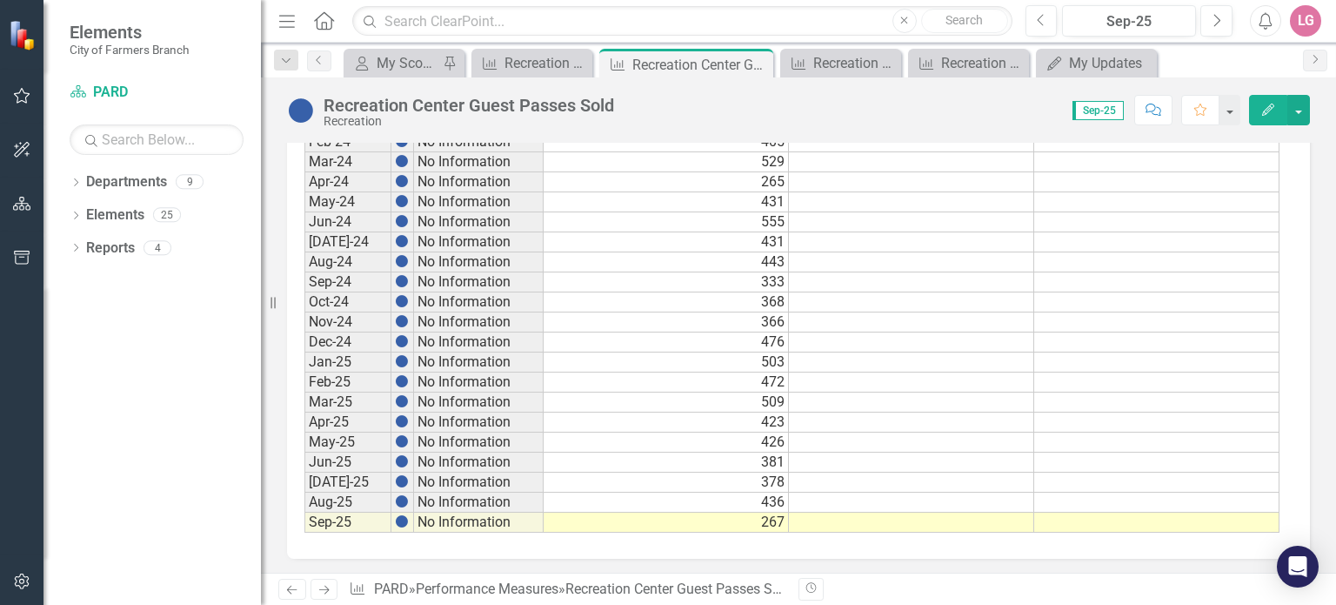
click at [690, 358] on td "503" at bounding box center [666, 362] width 245 height 20
click at [760, 68] on icon at bounding box center [757, 65] width 10 height 10
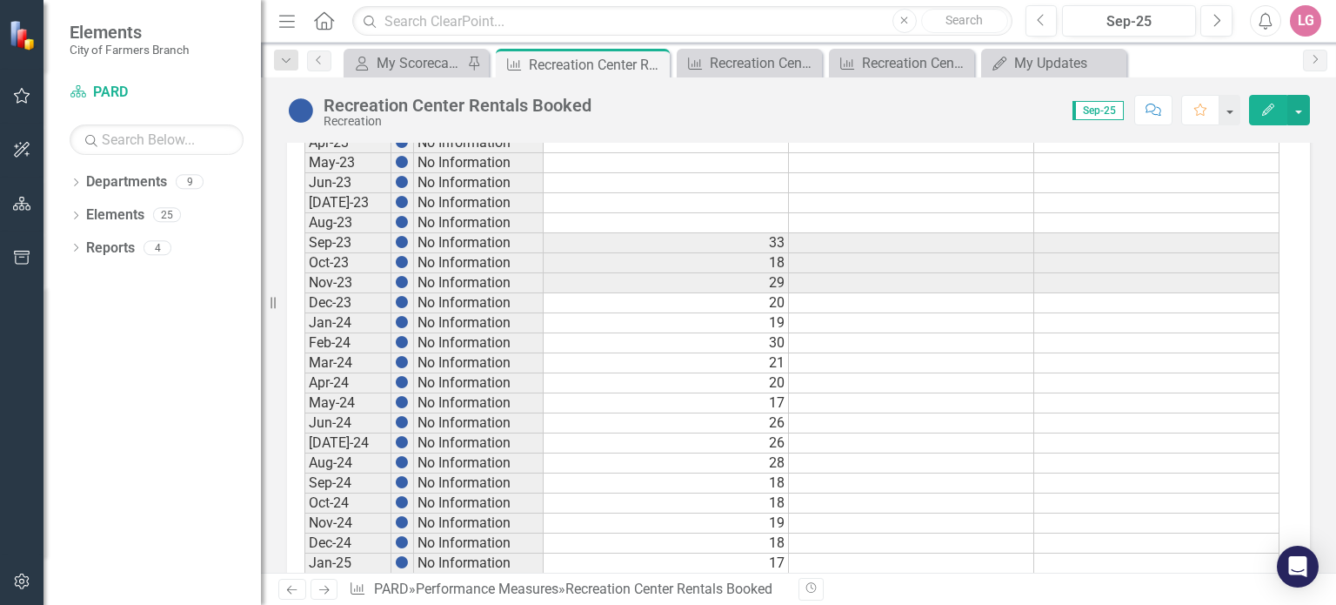
scroll to position [984, 0]
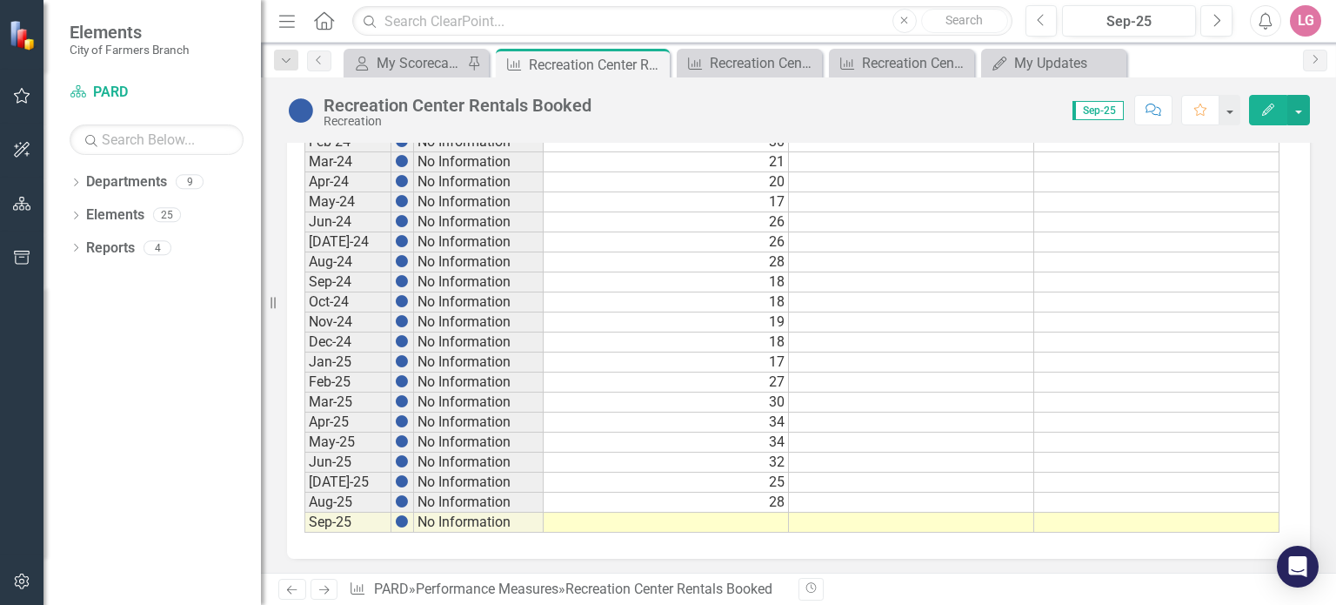
click at [651, 516] on td at bounding box center [666, 522] width 245 height 20
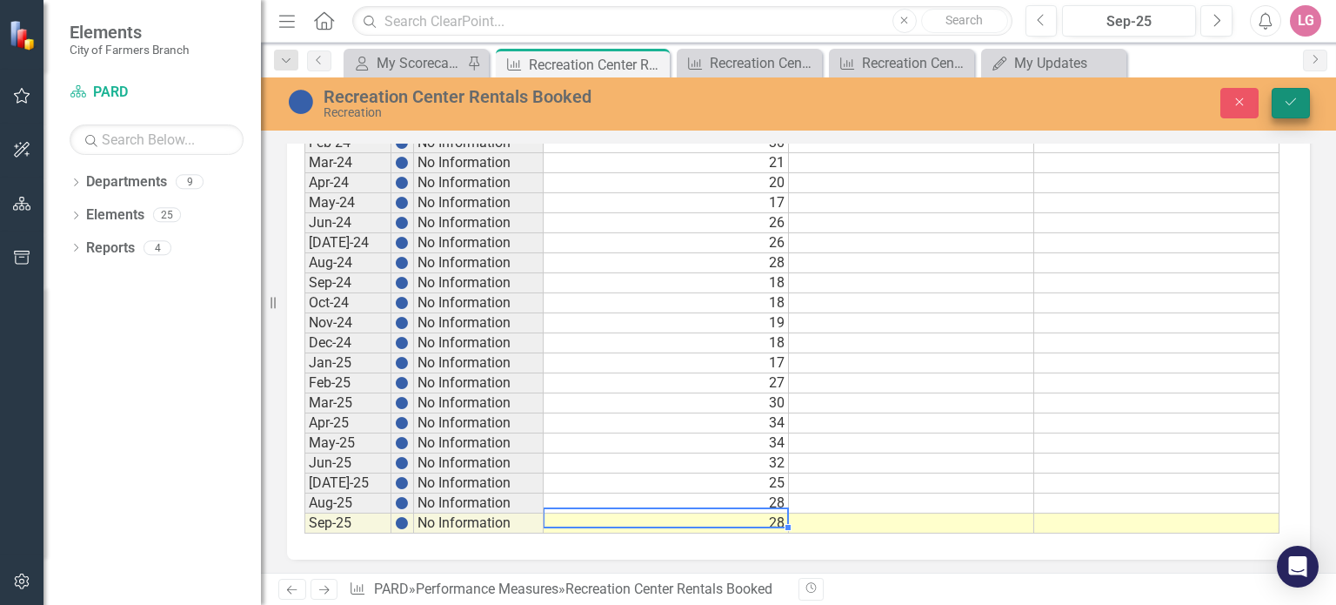
type textarea "28"
click at [1280, 104] on button "Save" at bounding box center [1291, 103] width 38 height 30
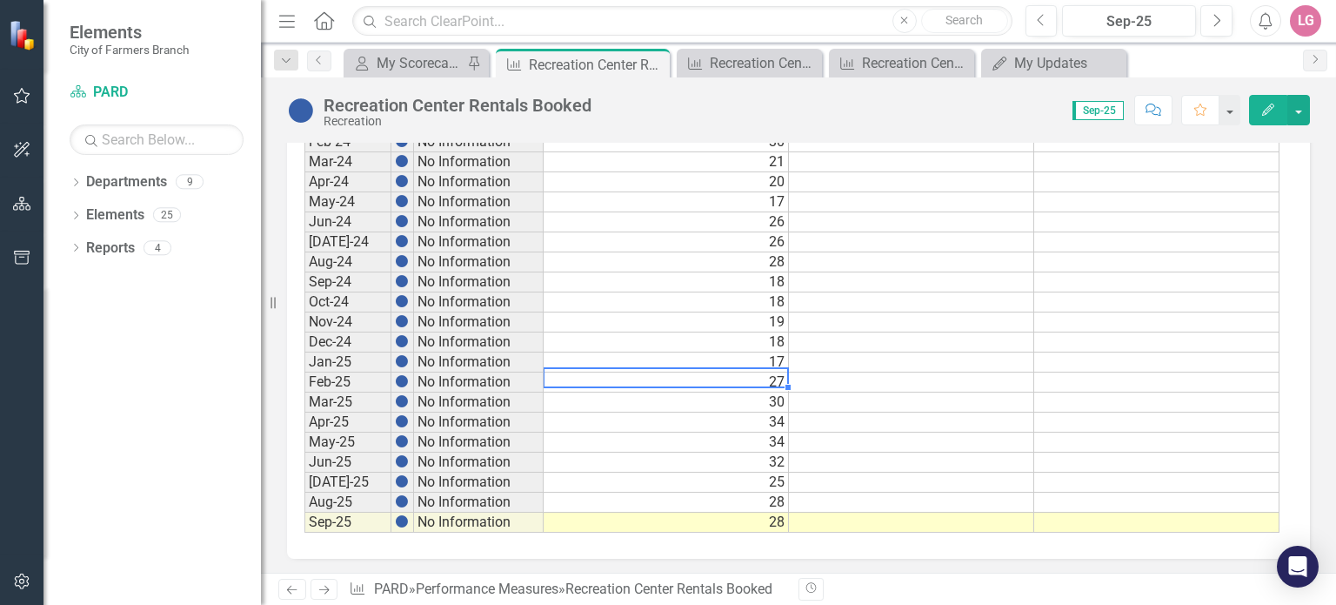
click at [668, 372] on td "27" at bounding box center [666, 382] width 245 height 20
click at [653, 64] on icon at bounding box center [654, 65] width 10 height 10
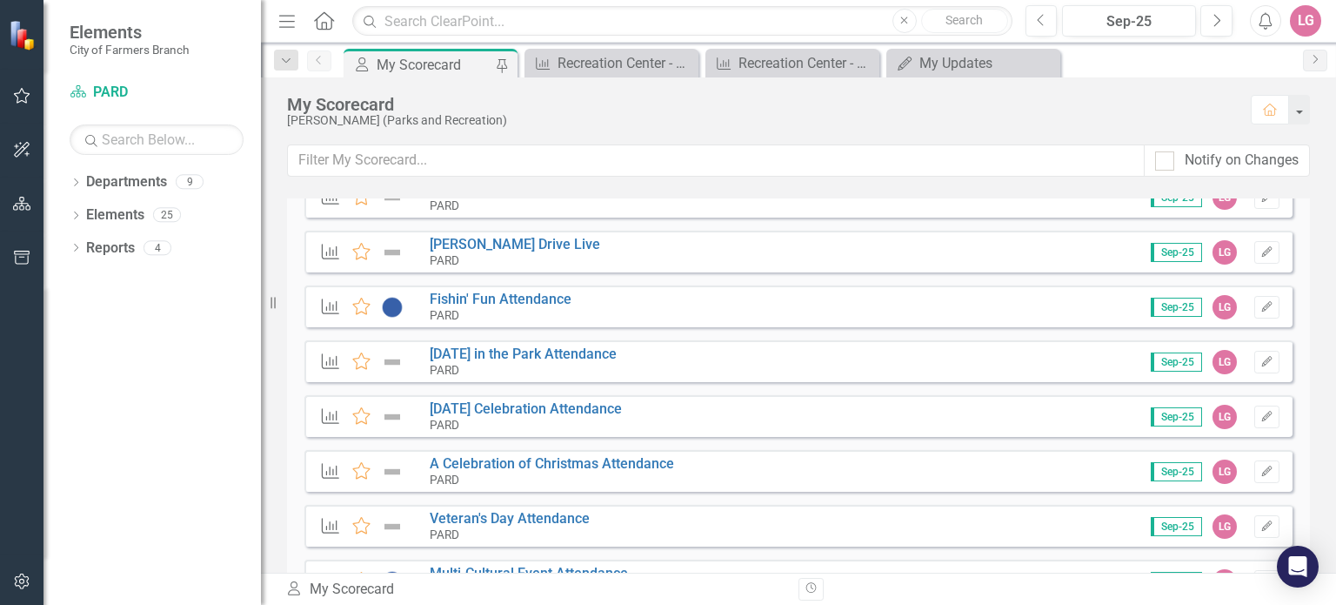
scroll to position [87, 0]
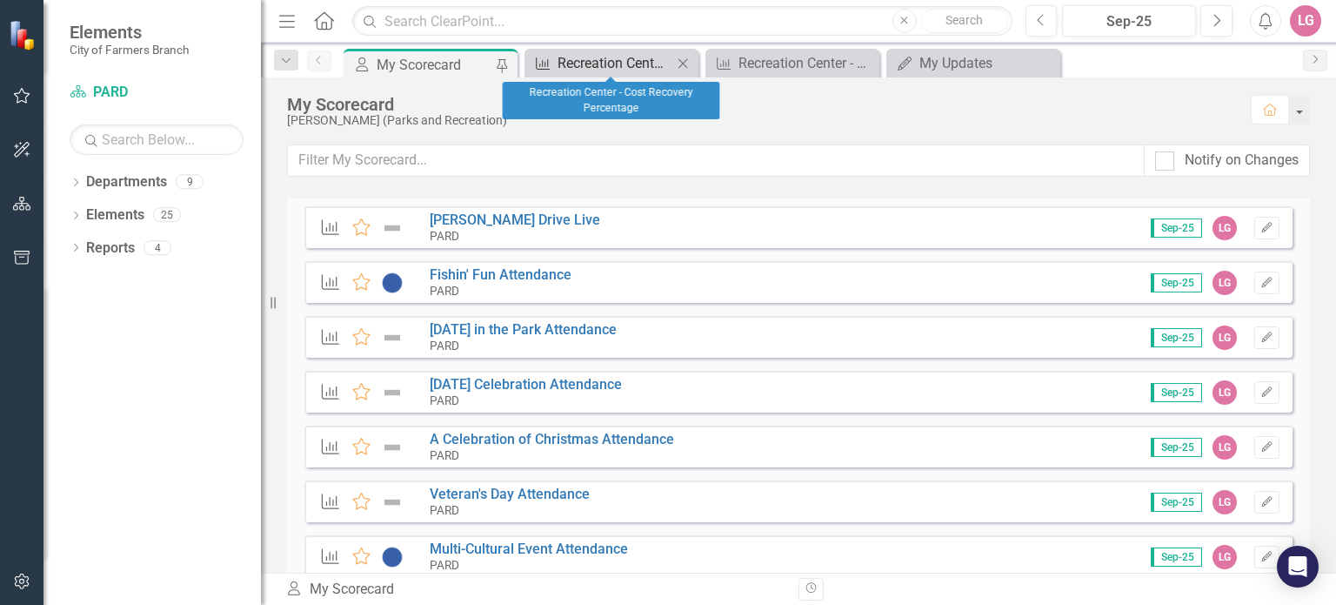
click at [630, 67] on div "Recreation Center - Cost Recovery Percentage" at bounding box center [615, 63] width 115 height 22
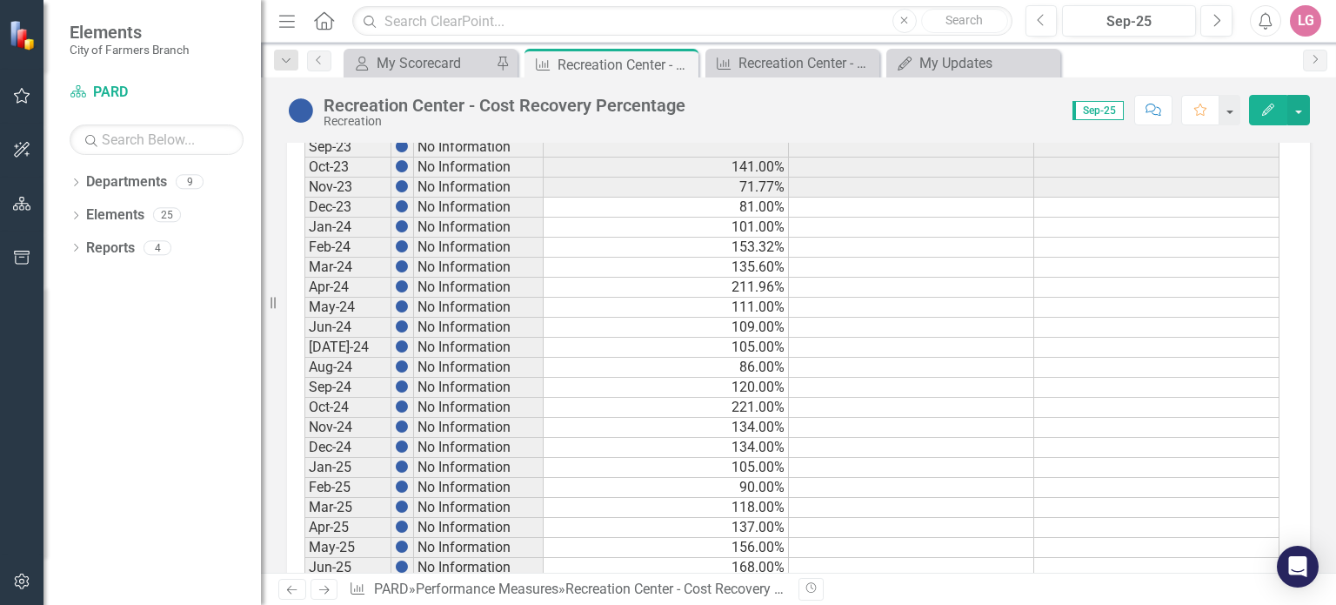
scroll to position [984, 0]
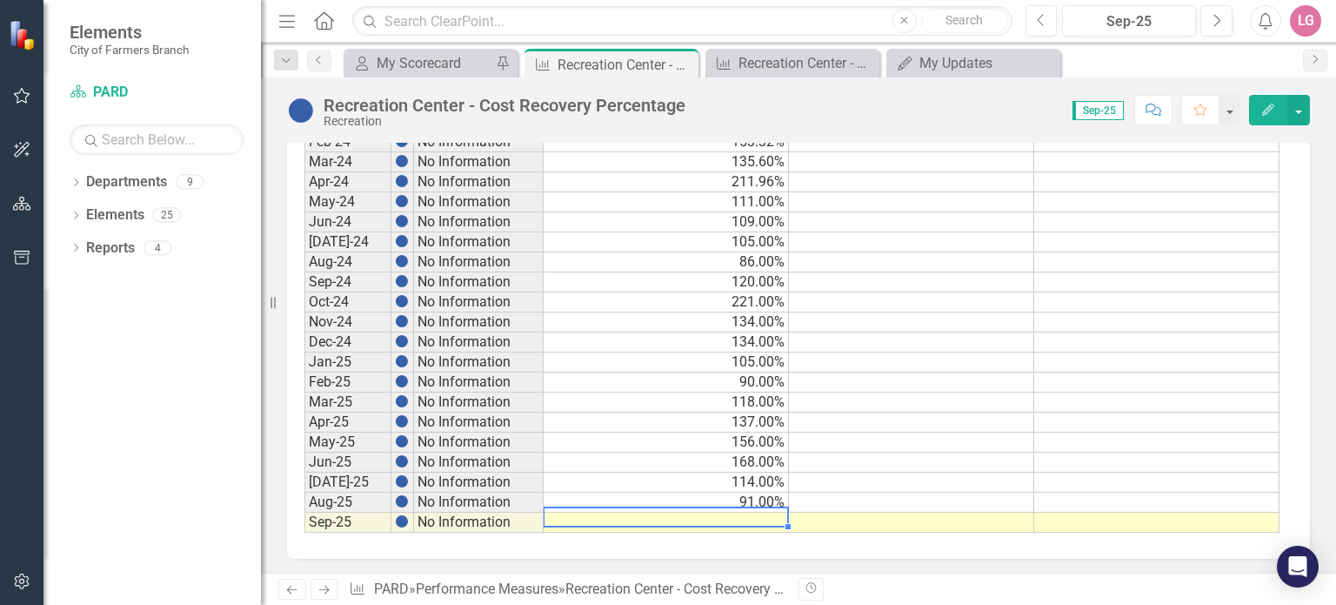
click at [717, 518] on td at bounding box center [666, 522] width 245 height 20
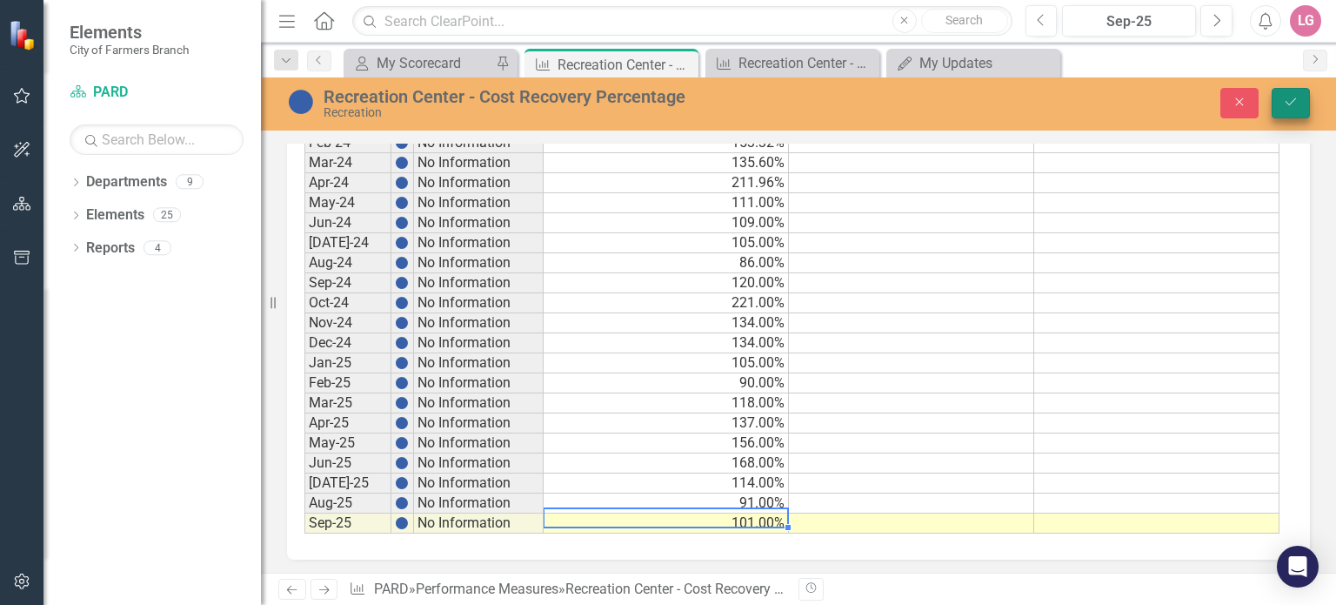
type textarea "101"
drag, startPoint x: 1286, startPoint y: 112, endPoint x: 1145, endPoint y: 126, distance: 141.6
click at [1286, 112] on button "Save" at bounding box center [1291, 103] width 38 height 30
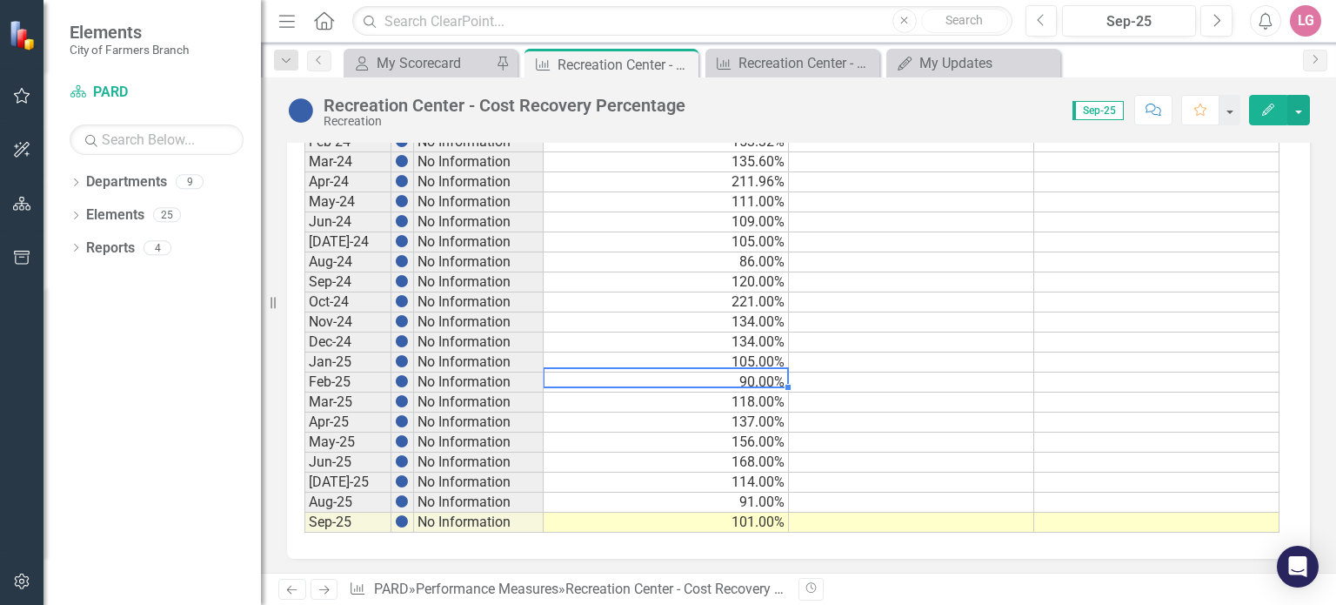
click at [606, 372] on td "90.00%" at bounding box center [666, 382] width 245 height 20
click at [679, 58] on icon "Close" at bounding box center [681, 64] width 17 height 14
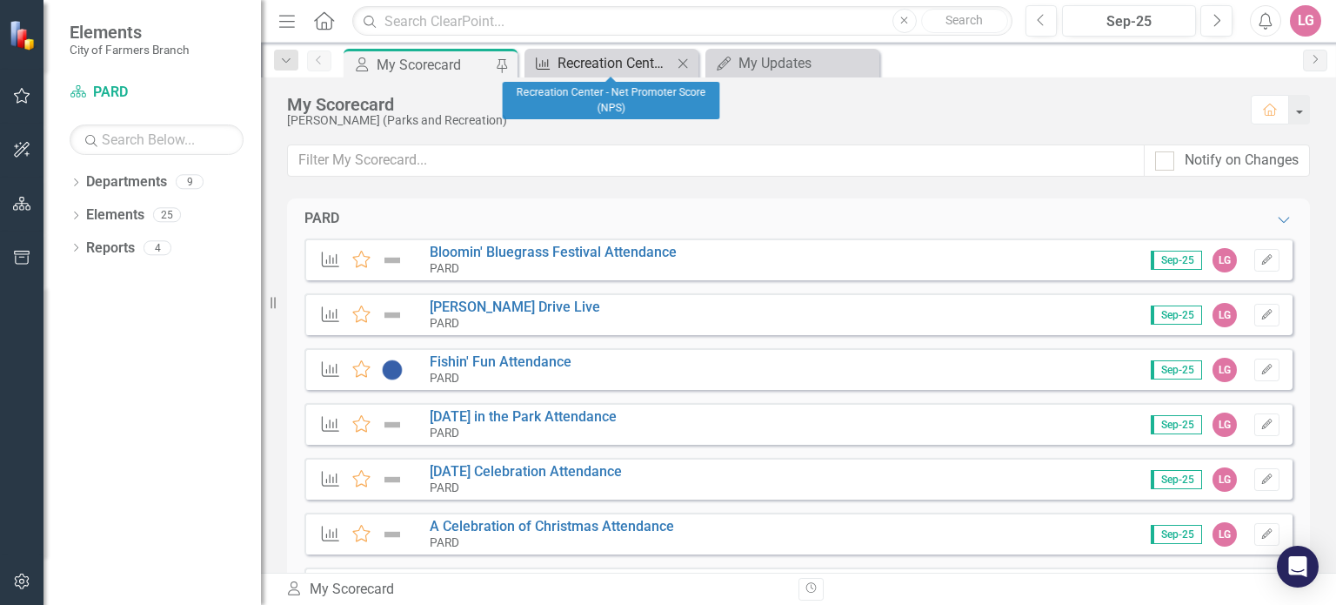
click at [624, 63] on div "Recreation Center - Net Promoter Score (NPS)" at bounding box center [615, 63] width 115 height 22
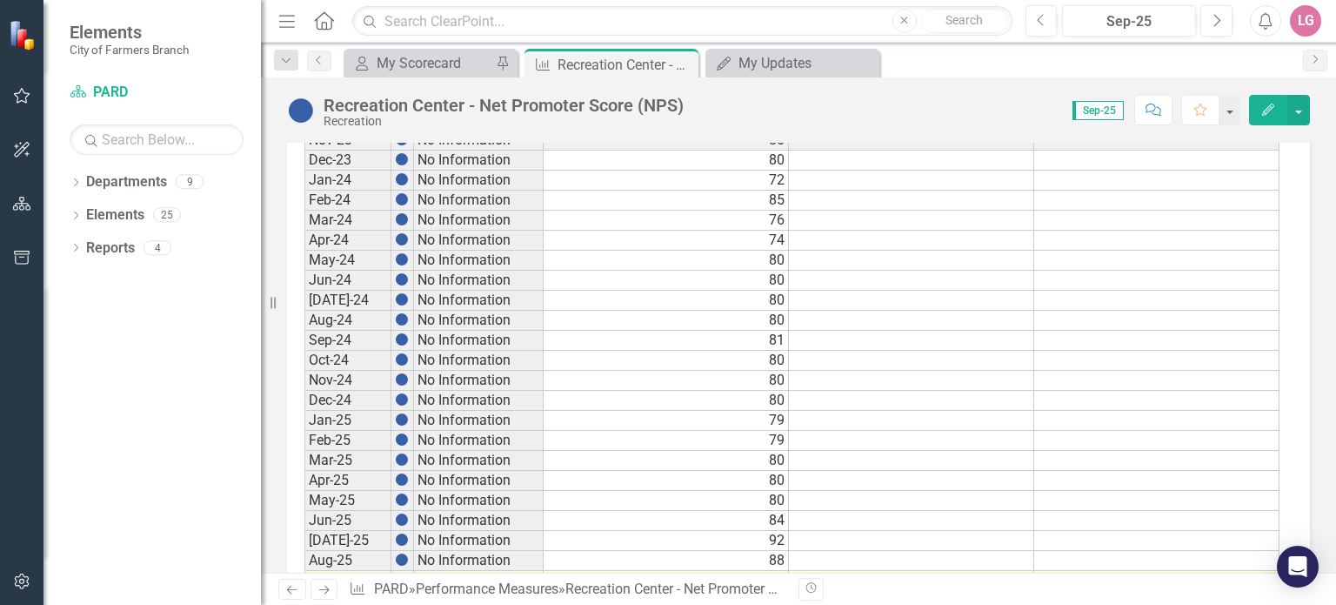
scroll to position [984, 0]
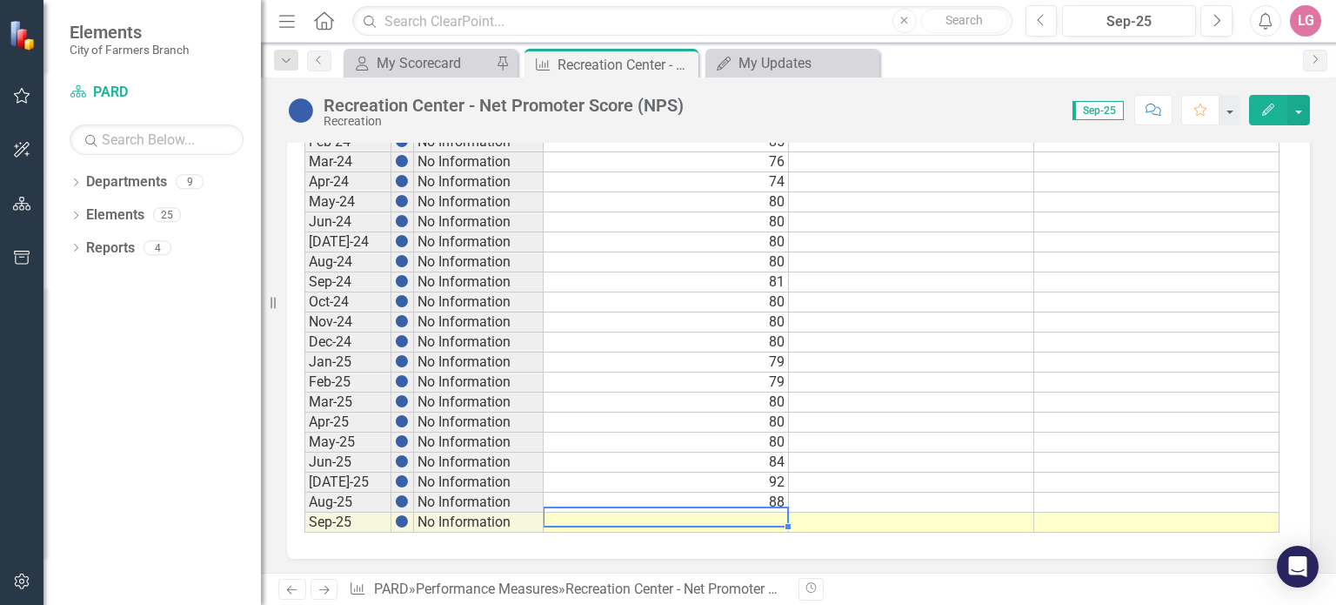
click at [661, 512] on td at bounding box center [666, 522] width 245 height 20
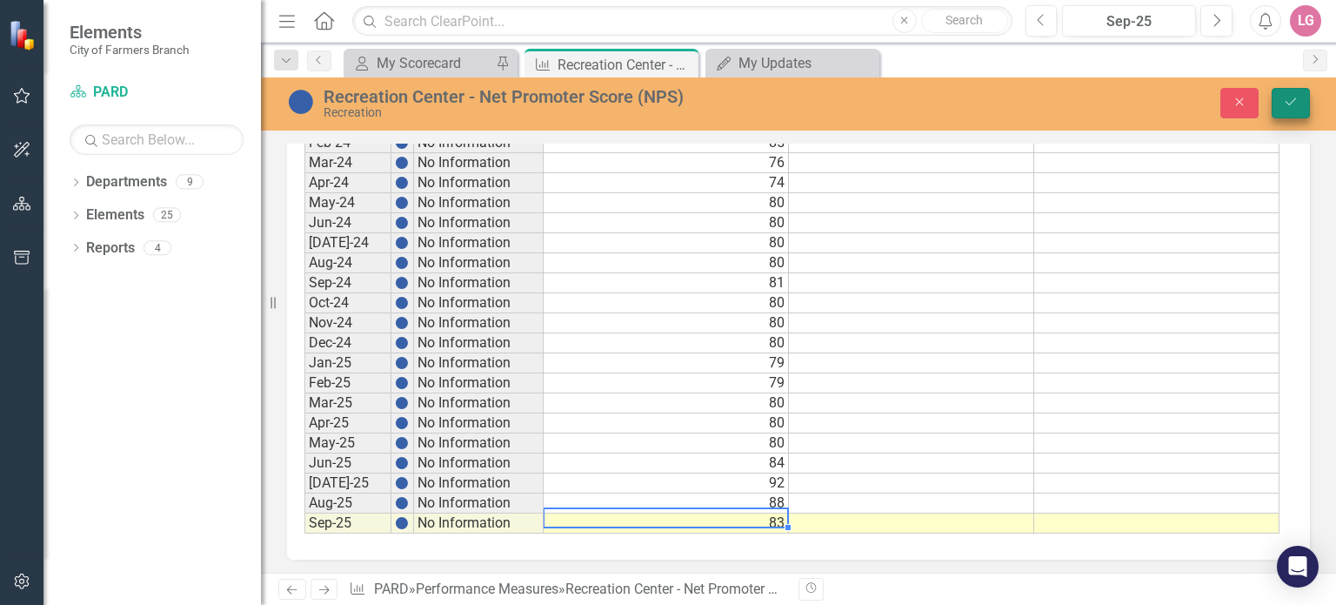
type textarea "83"
click at [1280, 110] on button "Save" at bounding box center [1291, 103] width 38 height 30
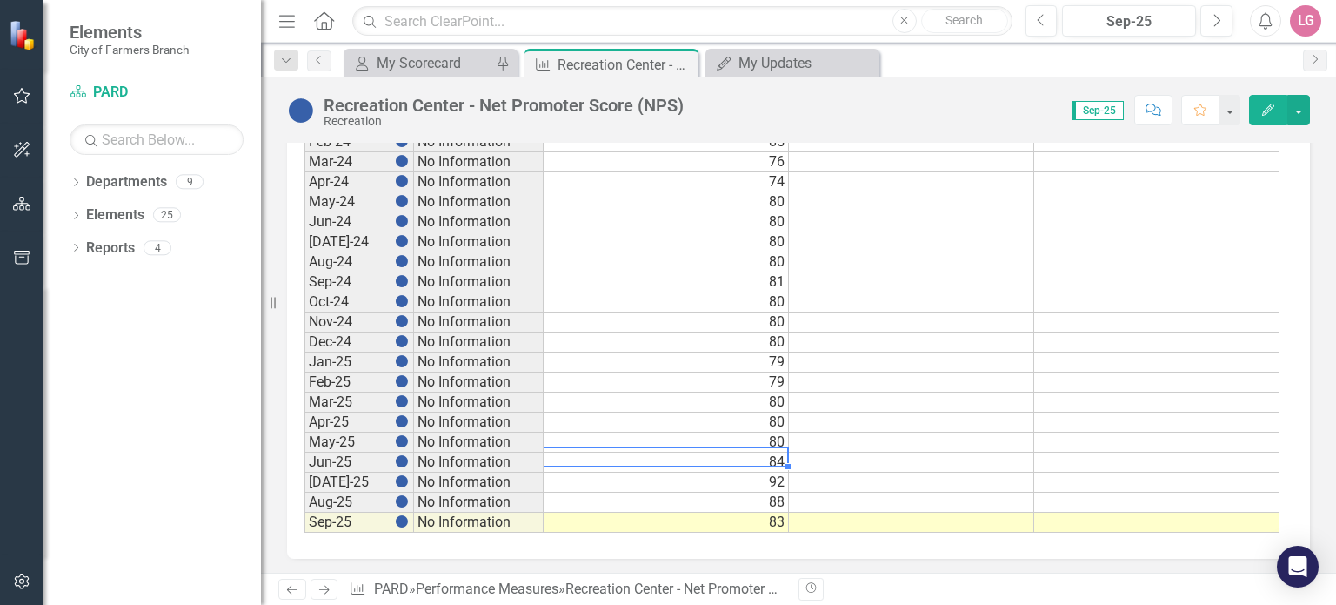
click at [647, 452] on td "84" at bounding box center [666, 462] width 245 height 20
click at [679, 62] on icon at bounding box center [683, 65] width 10 height 10
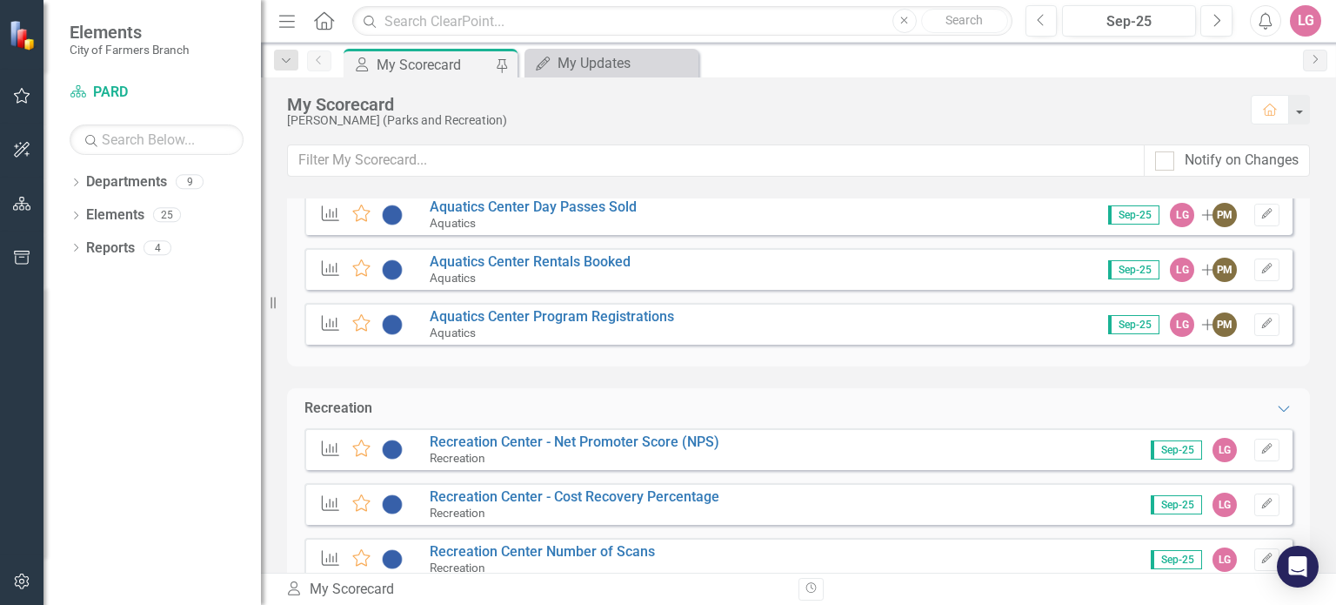
scroll to position [1479, 0]
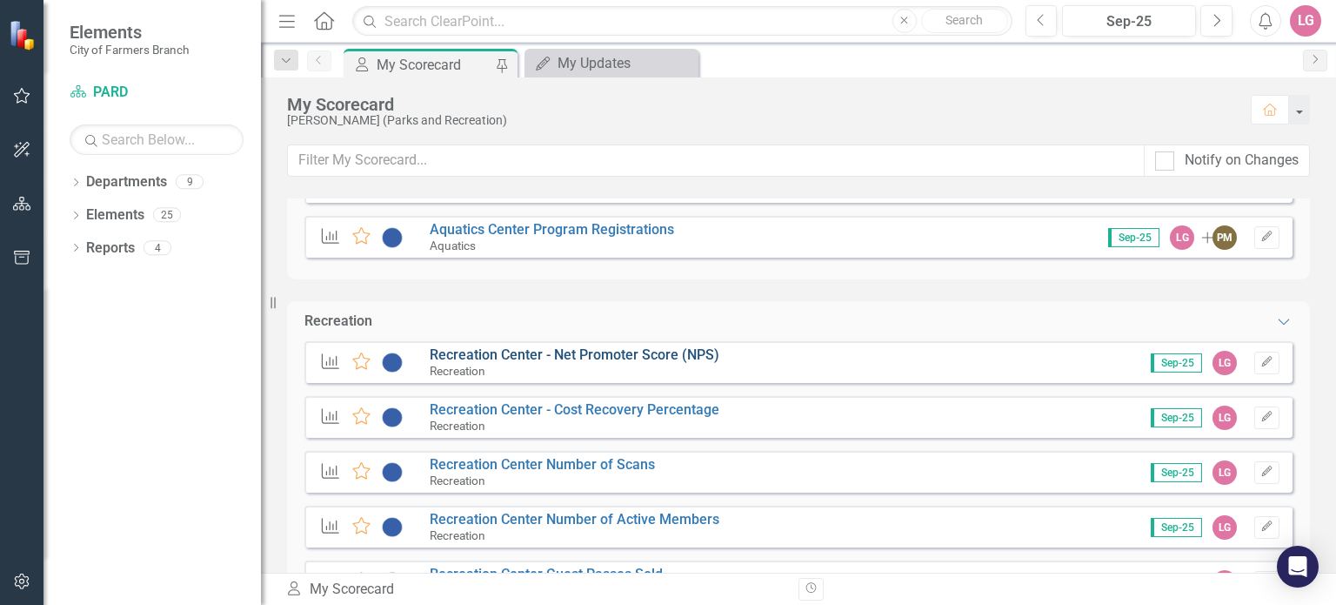
click at [567, 351] on link "Recreation Center - Net Promoter Score (NPS)" at bounding box center [575, 354] width 290 height 17
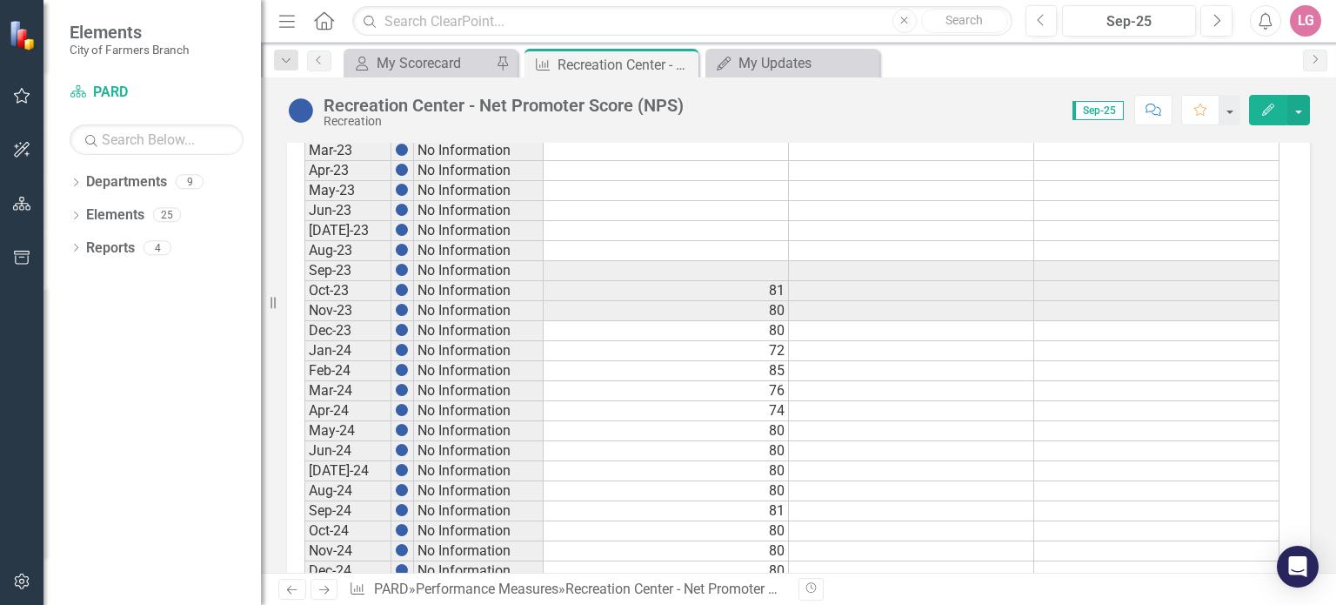
scroll to position [984, 0]
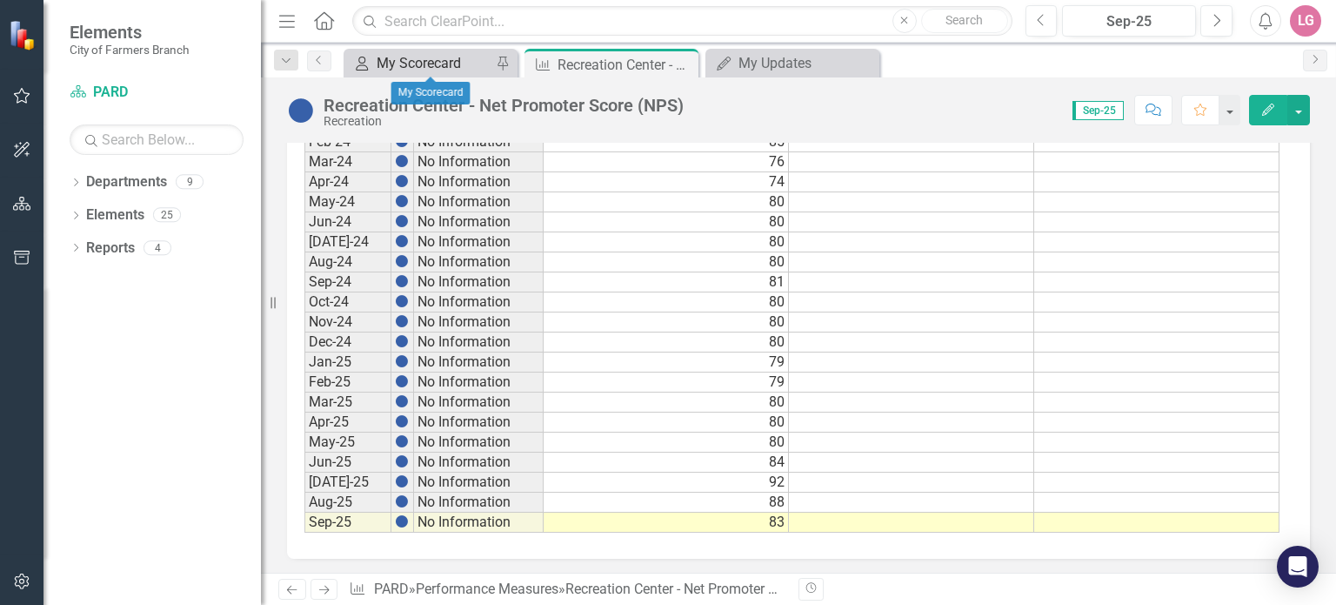
click at [473, 63] on div "My Scorecard" at bounding box center [434, 63] width 115 height 22
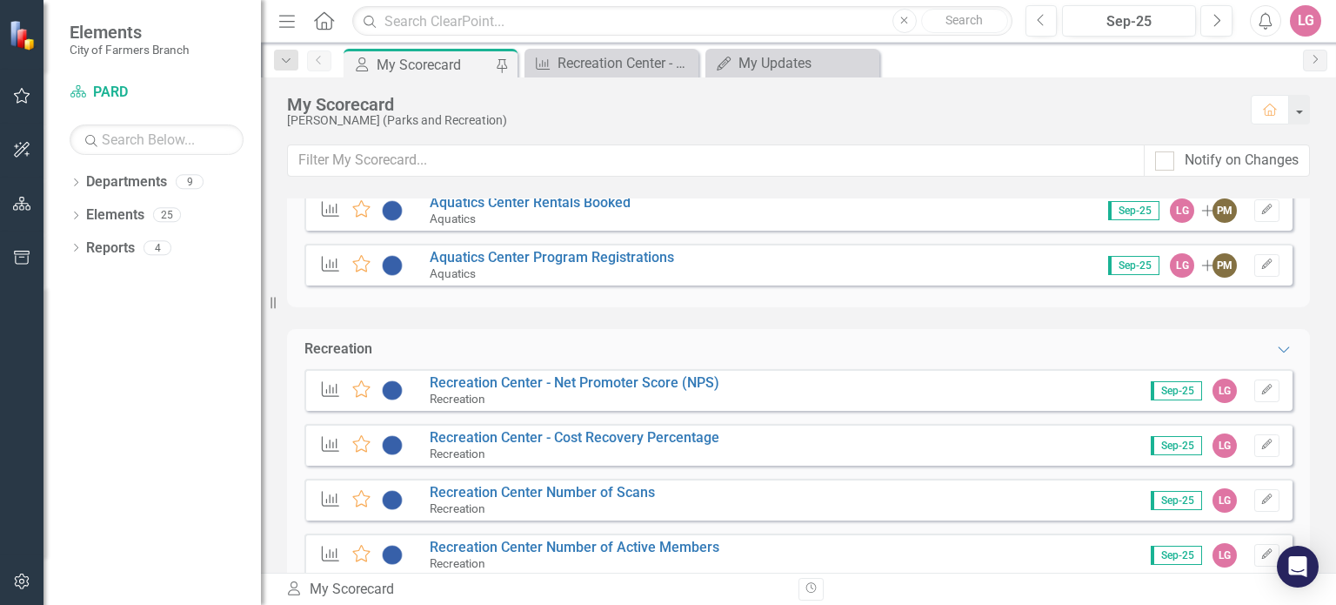
scroll to position [1479, 0]
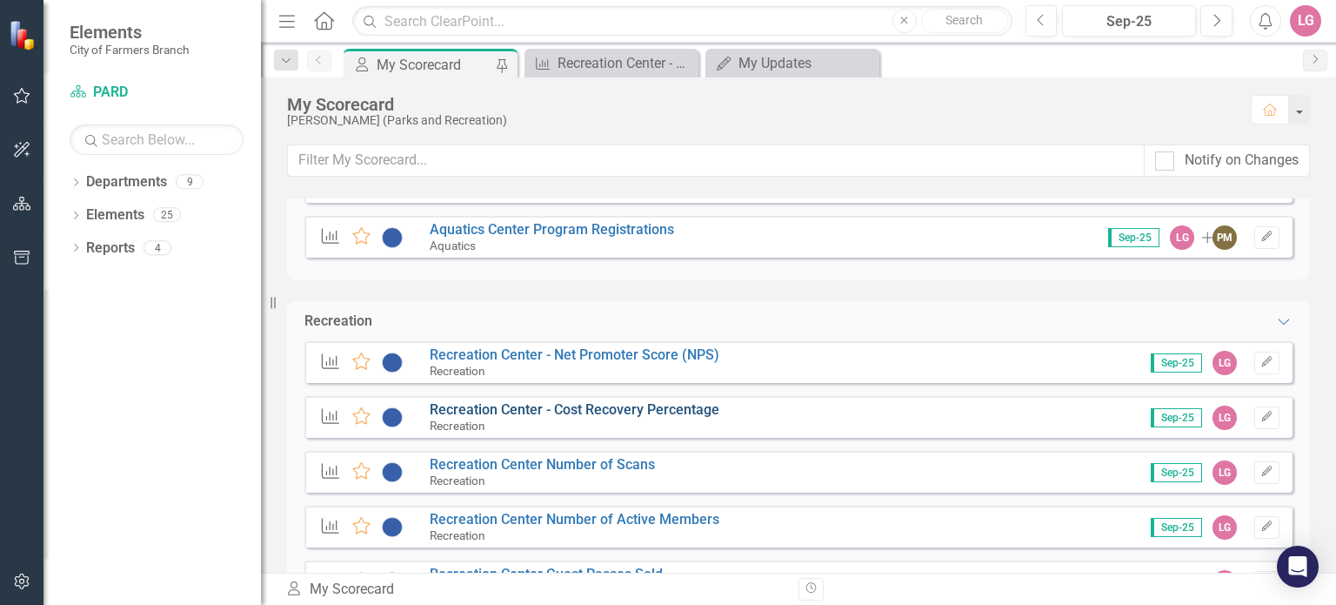
click at [568, 413] on link "Recreation Center - Cost Recovery Percentage" at bounding box center [575, 409] width 290 height 17
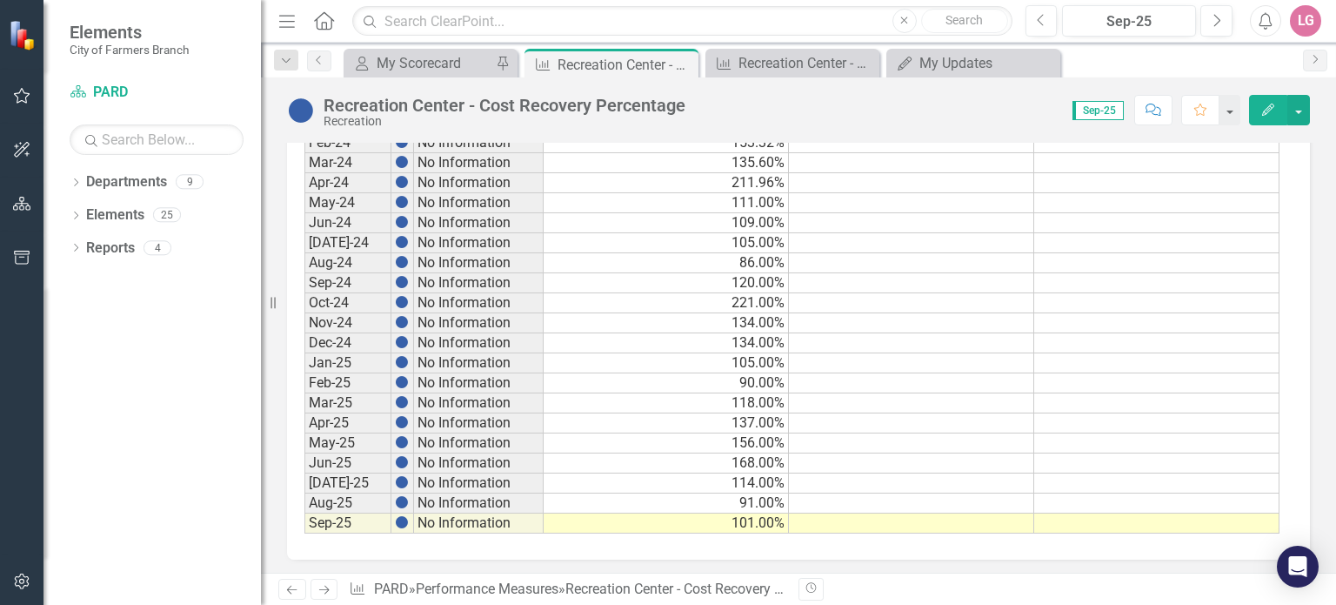
scroll to position [984, 0]
click at [452, 51] on div "My Scorecard My Scorecard Pin" at bounding box center [431, 63] width 174 height 29
click at [448, 65] on div "My Scorecard" at bounding box center [434, 63] width 115 height 22
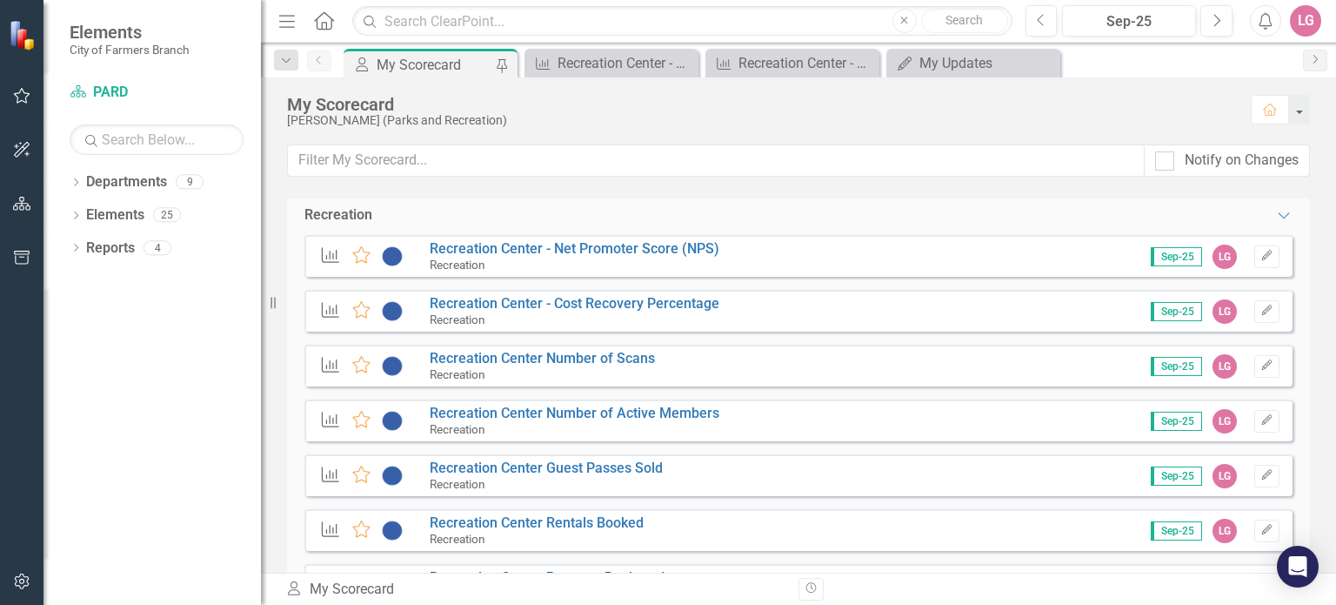
scroll to position [1566, 0]
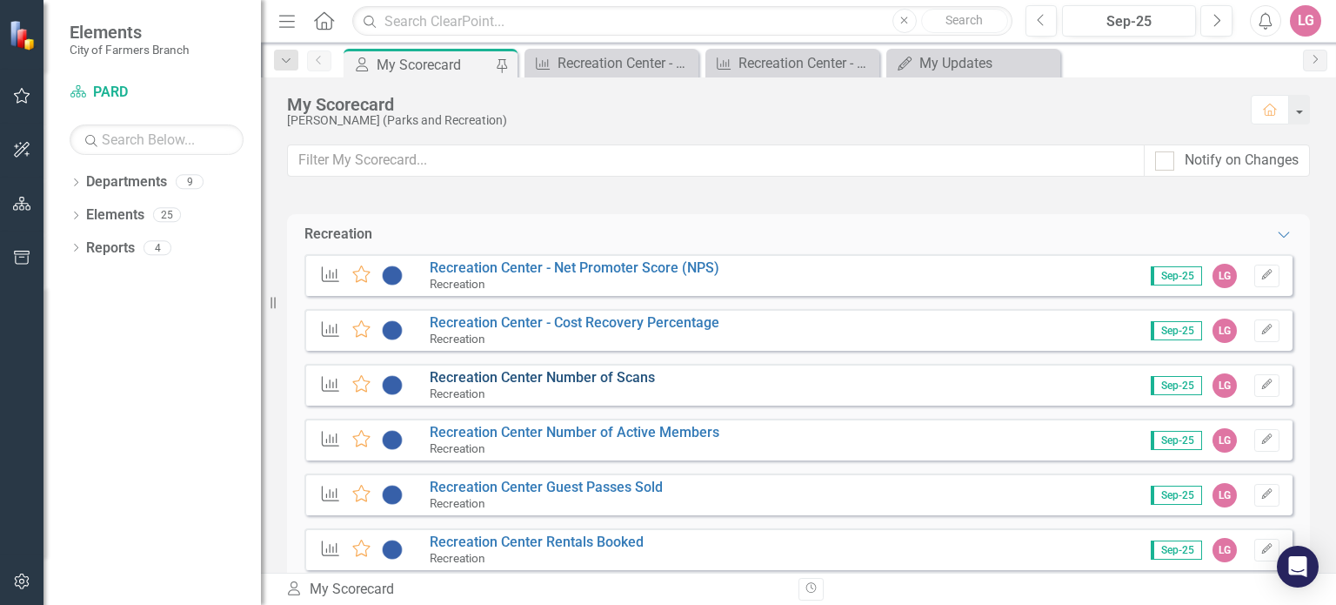
click at [536, 379] on link "Recreation Center Number of Scans" at bounding box center [542, 377] width 225 height 17
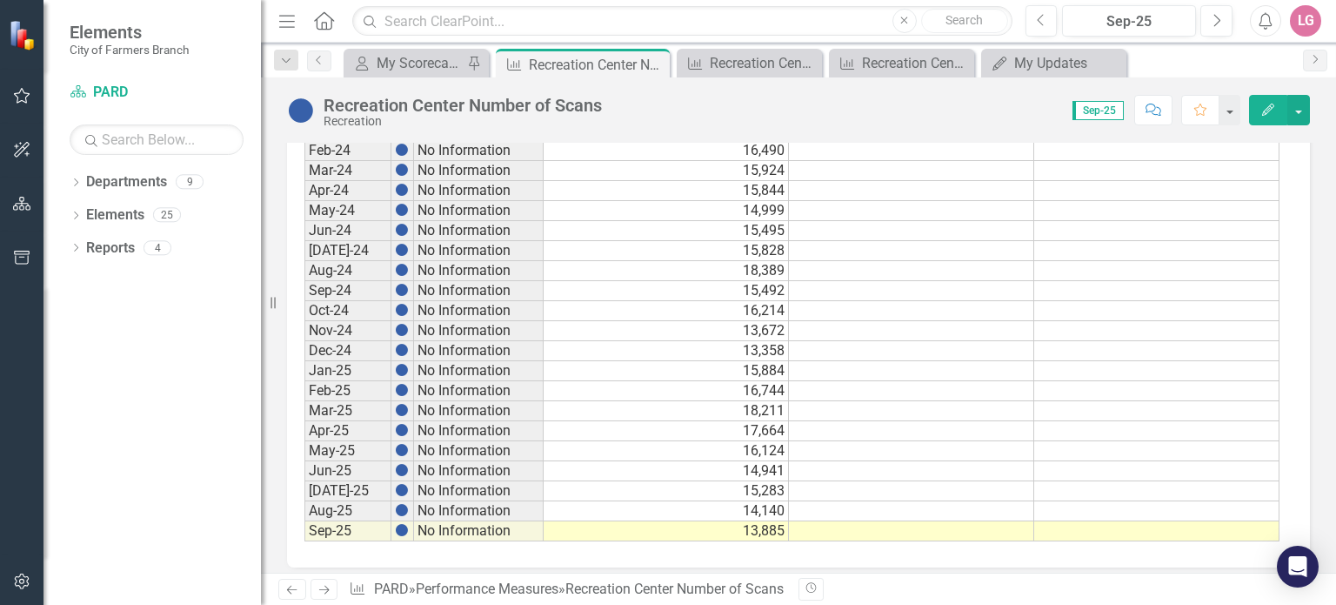
scroll to position [984, 0]
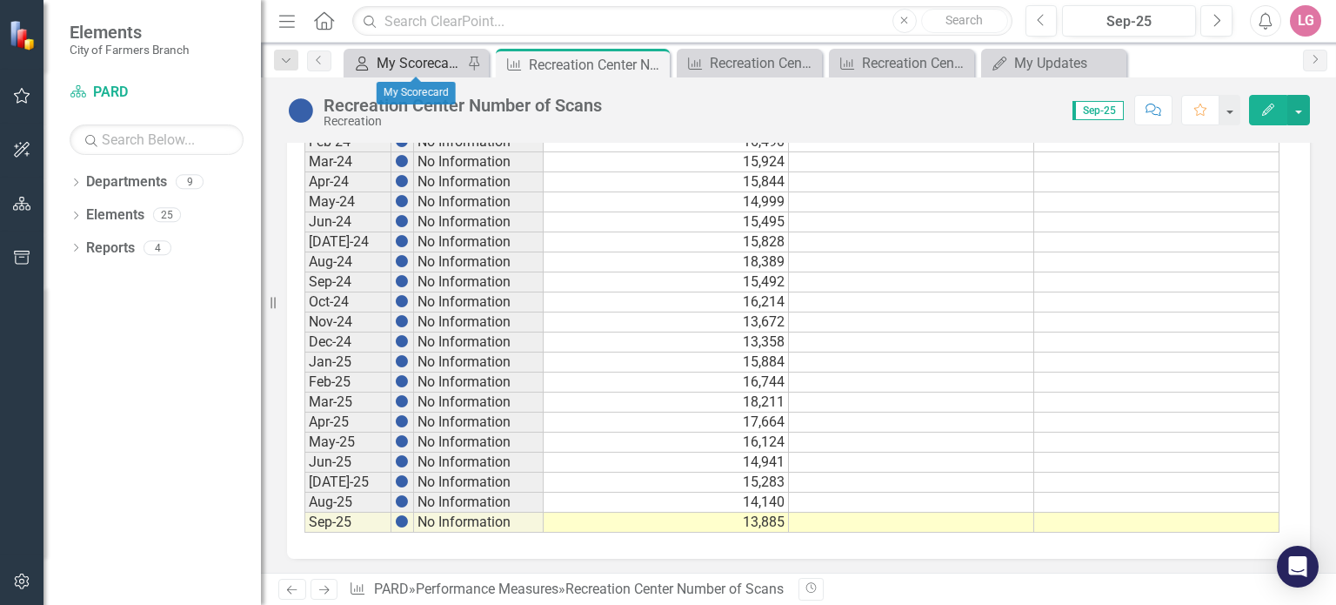
click at [417, 66] on div "My Scorecard" at bounding box center [420, 63] width 86 height 22
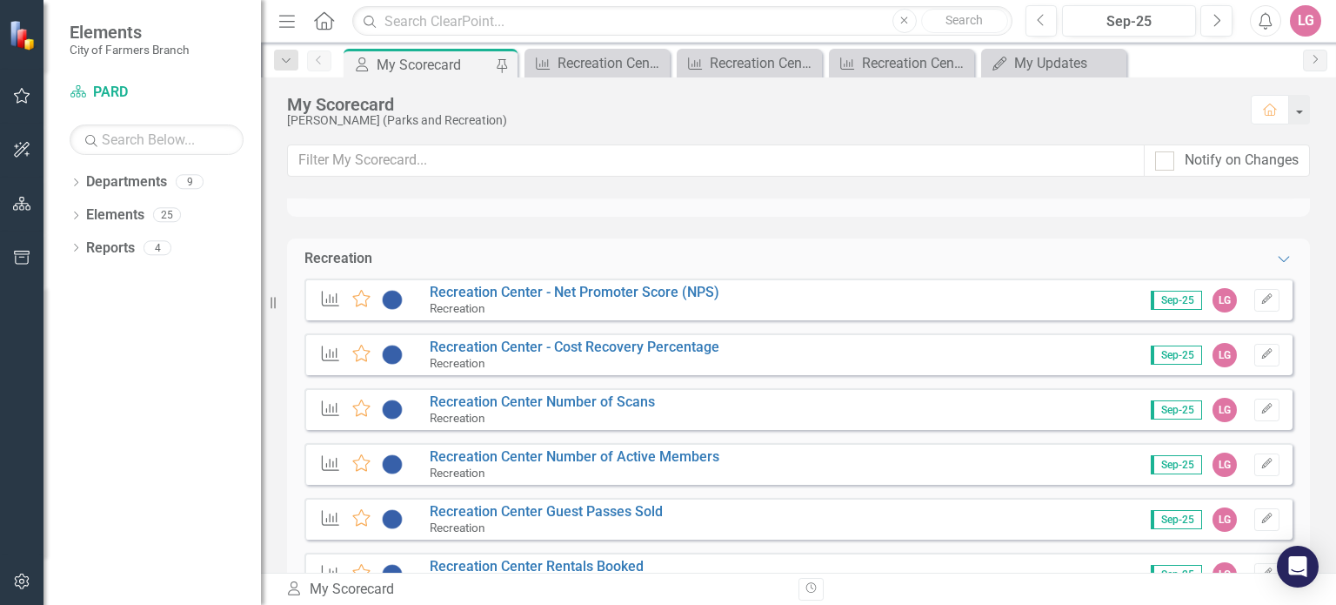
scroll to position [1566, 0]
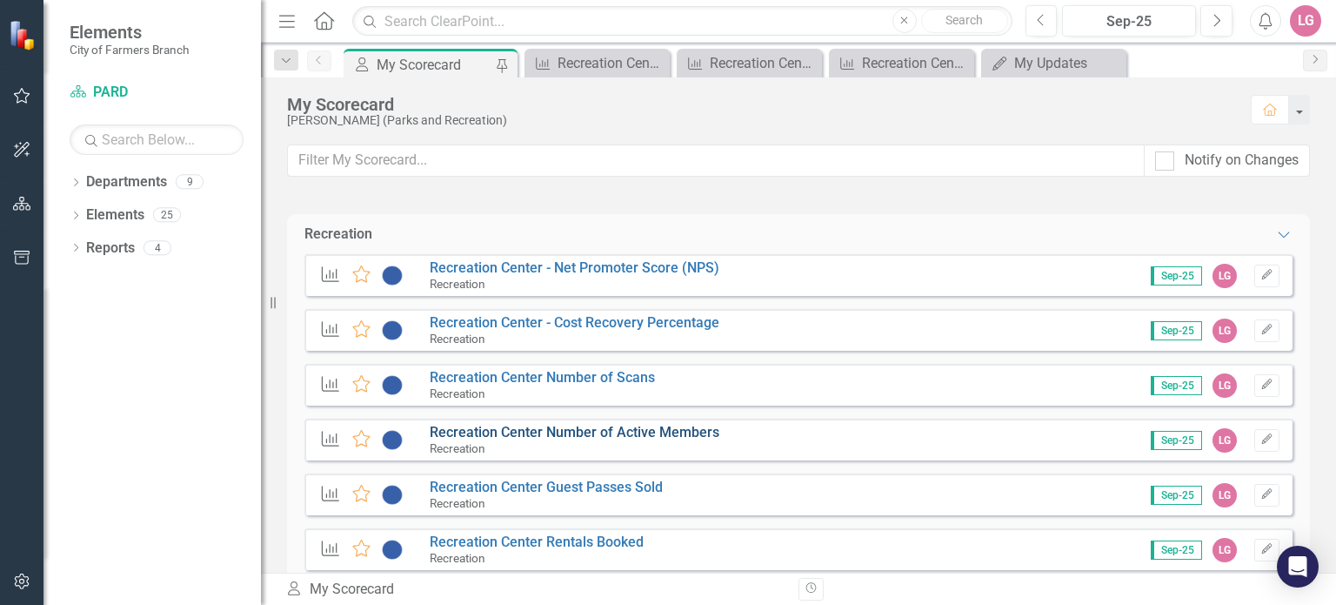
click at [546, 432] on link "Recreation Center Number of Active Members" at bounding box center [575, 432] width 290 height 17
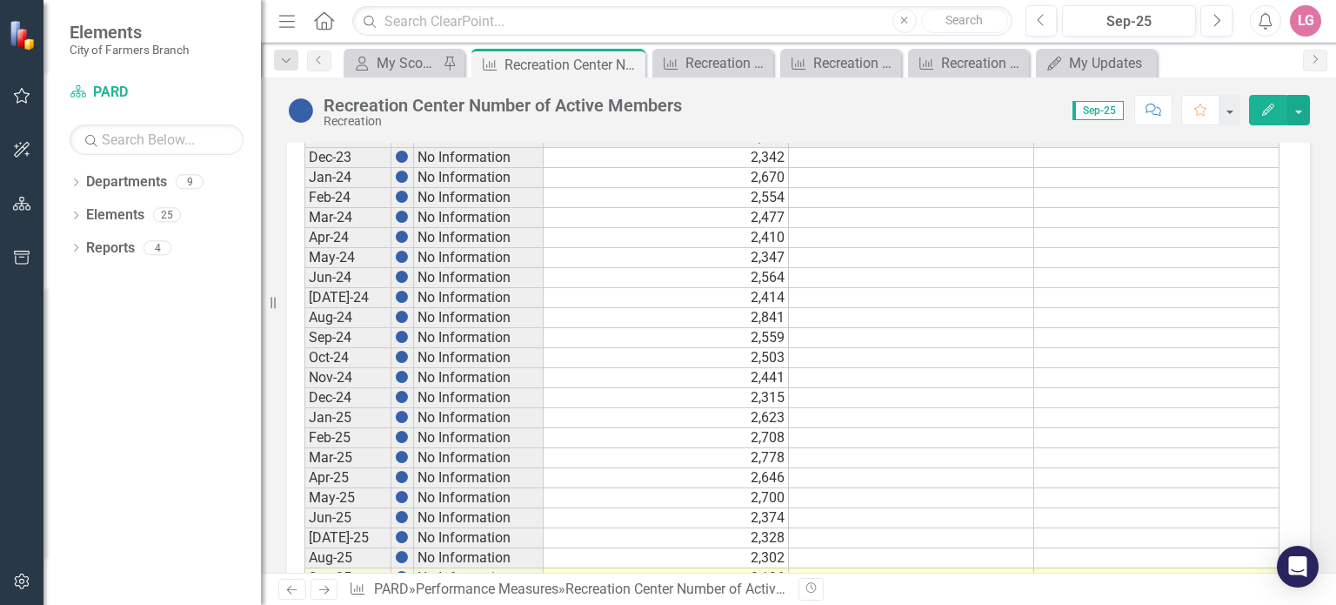
scroll to position [984, 0]
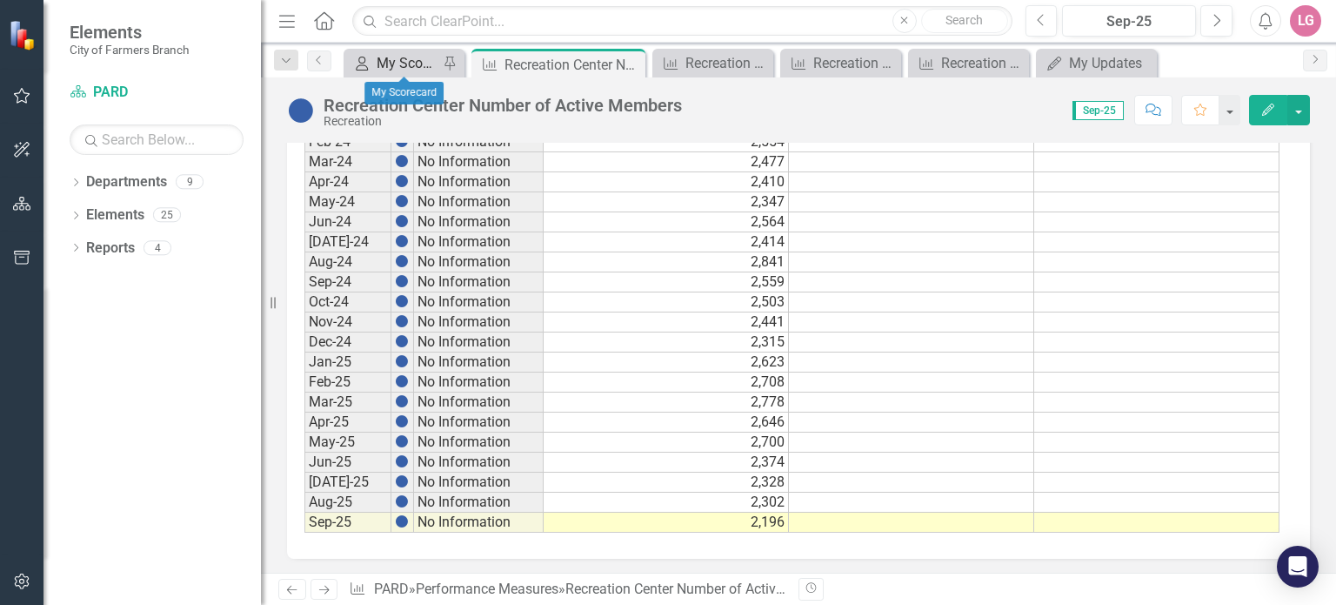
click at [417, 67] on div "My Scorecard" at bounding box center [408, 63] width 62 height 22
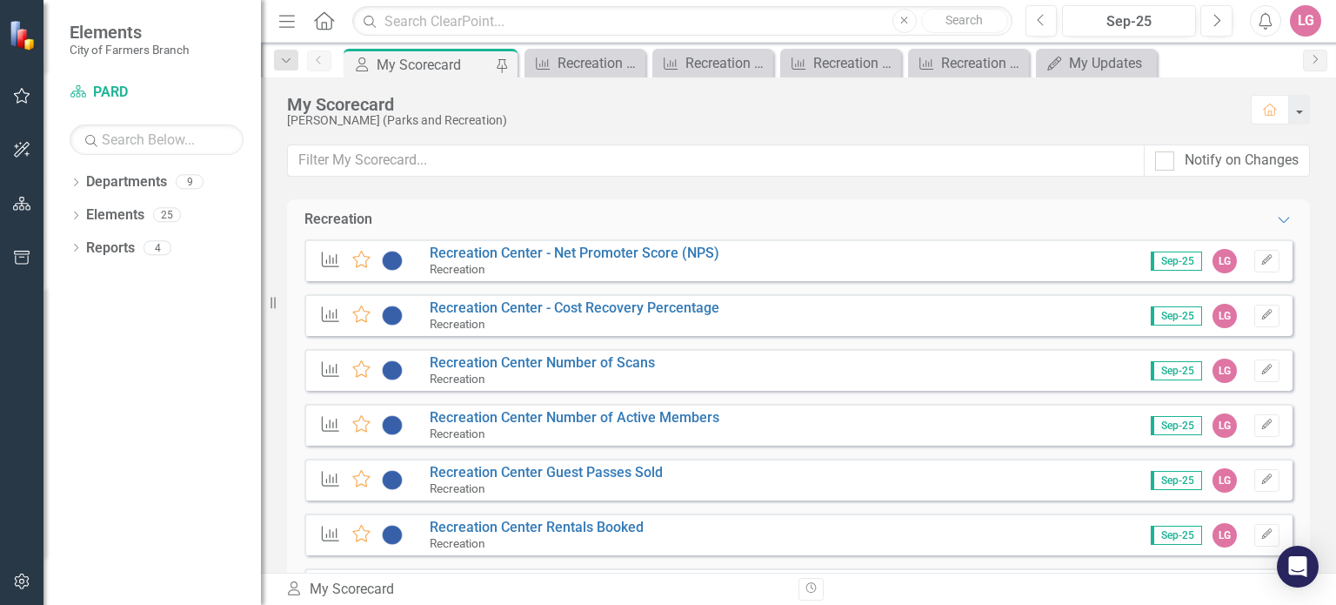
scroll to position [1653, 0]
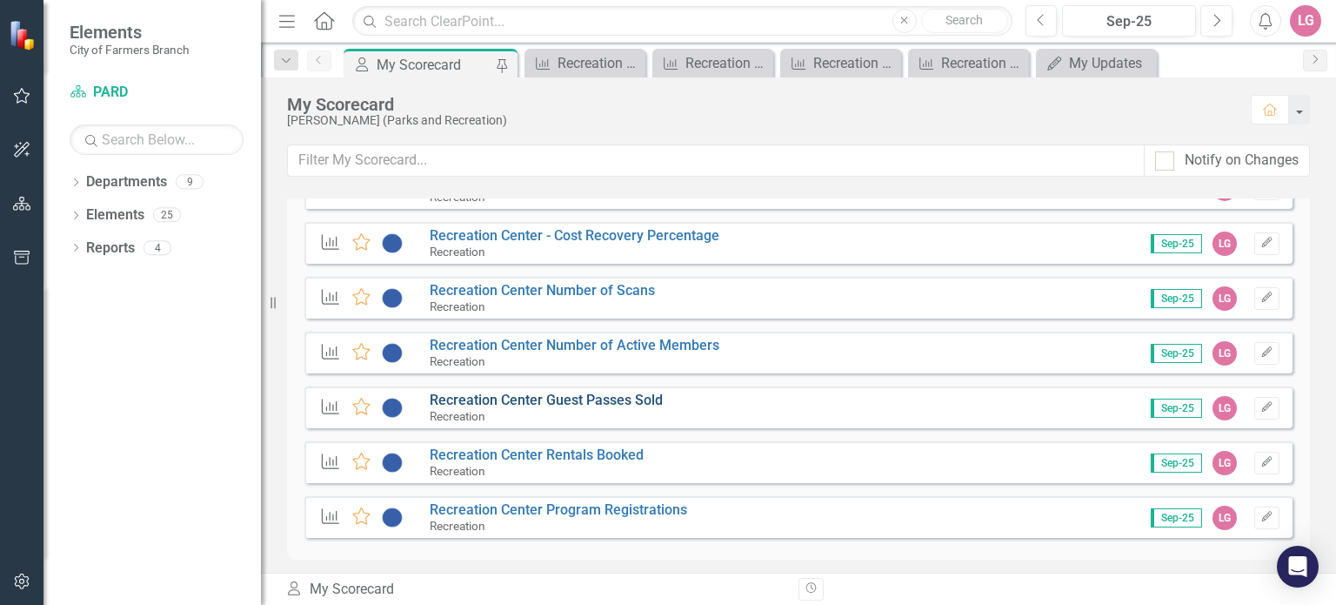
click at [587, 400] on link "Recreation Center Guest Passes Sold" at bounding box center [546, 399] width 233 height 17
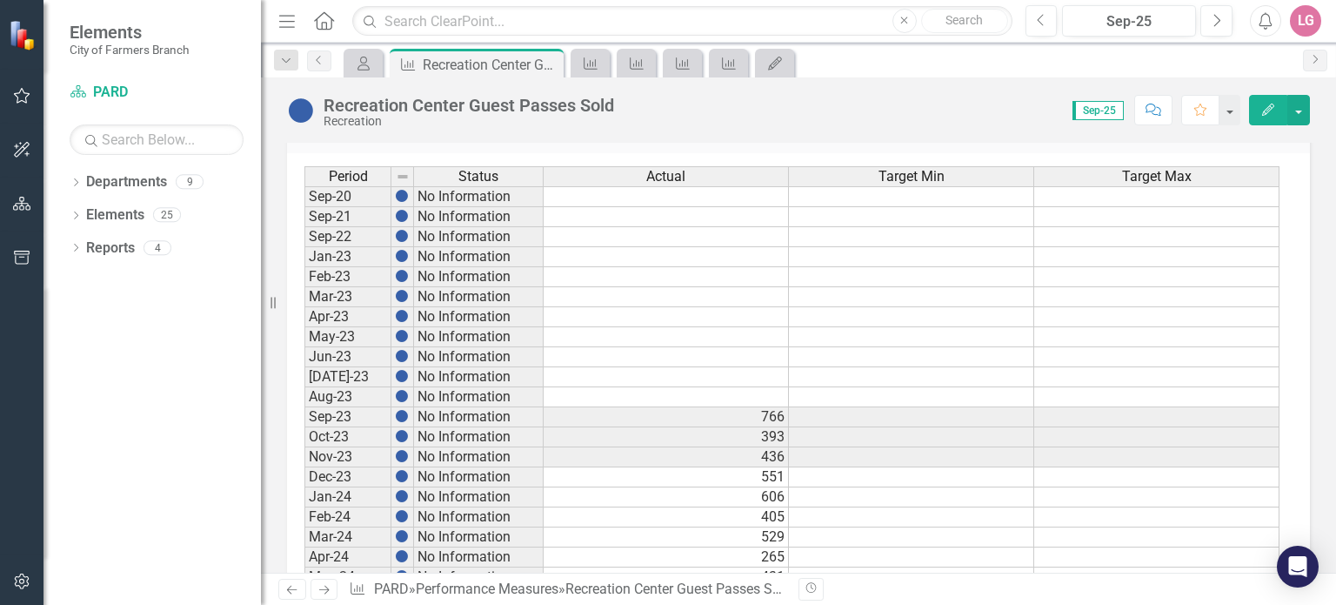
scroll to position [984, 0]
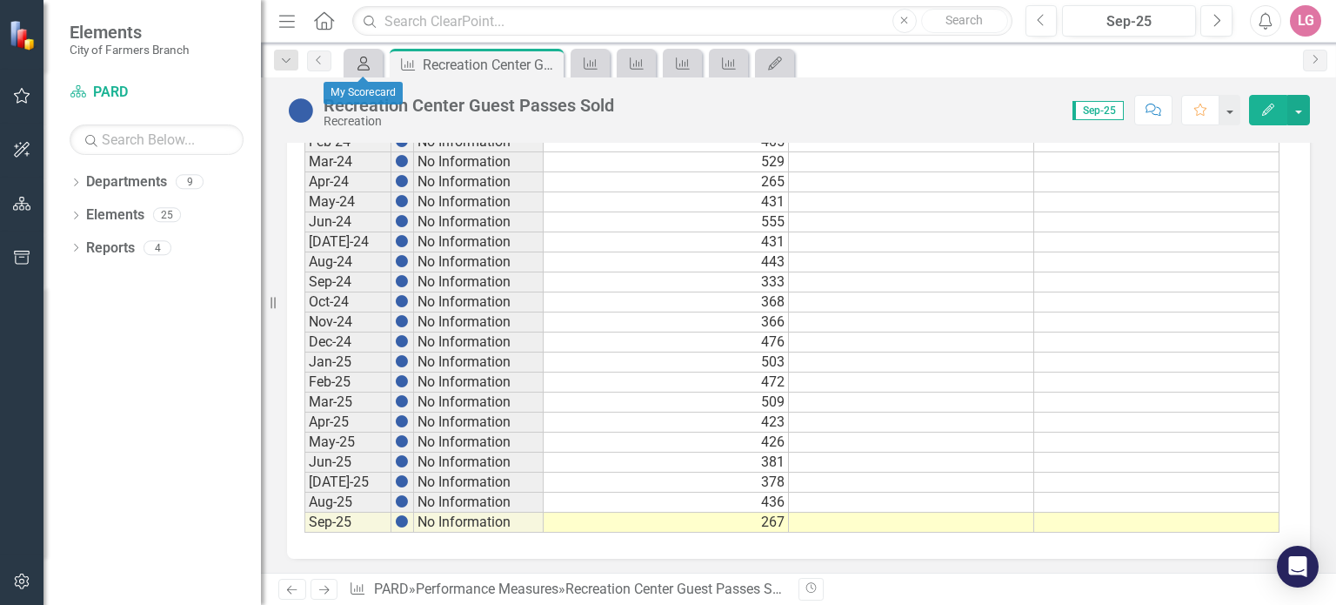
click at [370, 69] on icon "My Scorecard" at bounding box center [363, 64] width 17 height 14
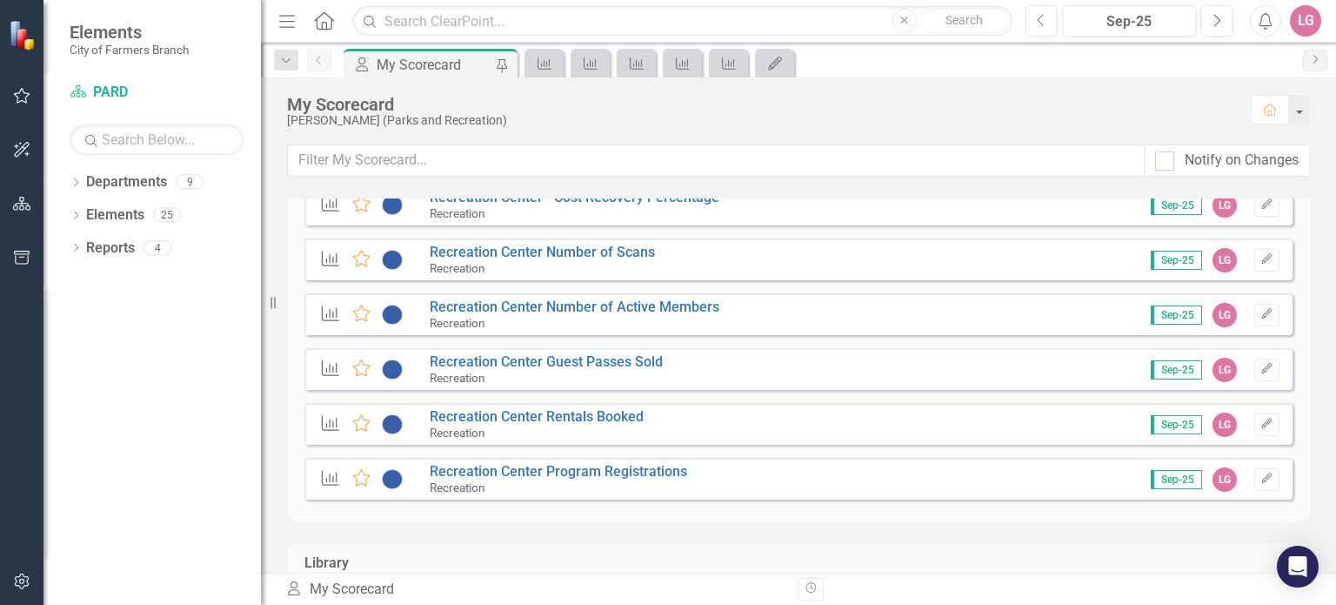
scroll to position [1740, 0]
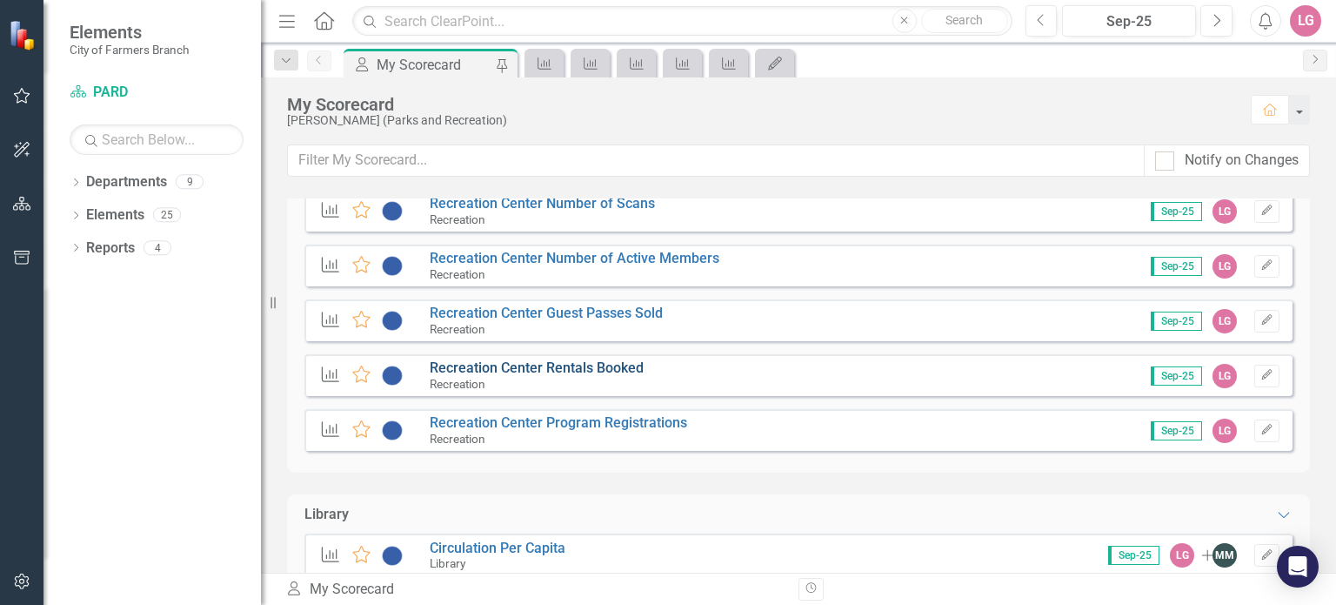
click at [564, 363] on link "Recreation Center Rentals Booked" at bounding box center [537, 367] width 214 height 17
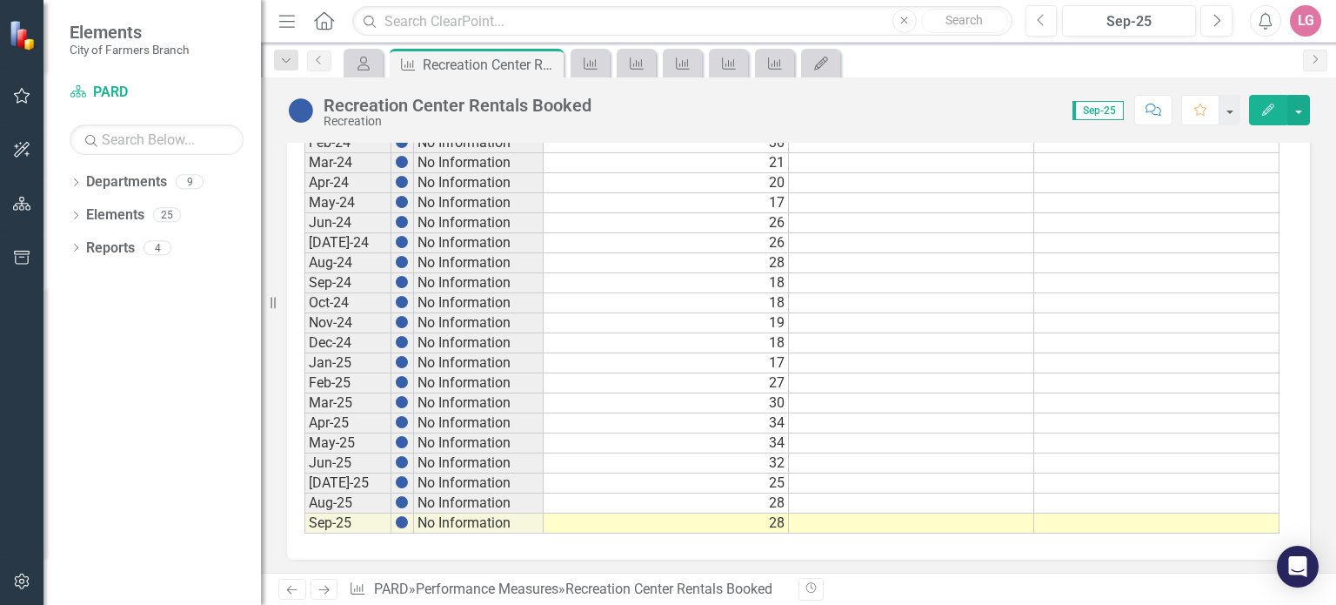
scroll to position [984, 0]
click at [365, 63] on icon "My Scorecard" at bounding box center [363, 64] width 17 height 14
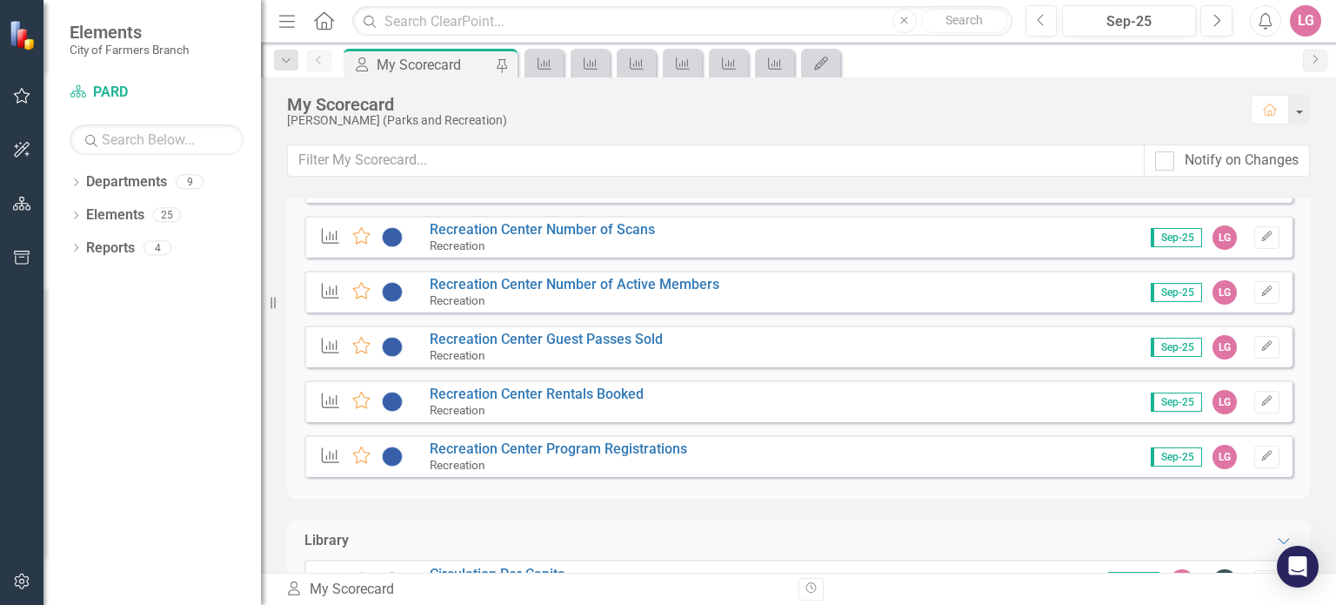
scroll to position [1740, 0]
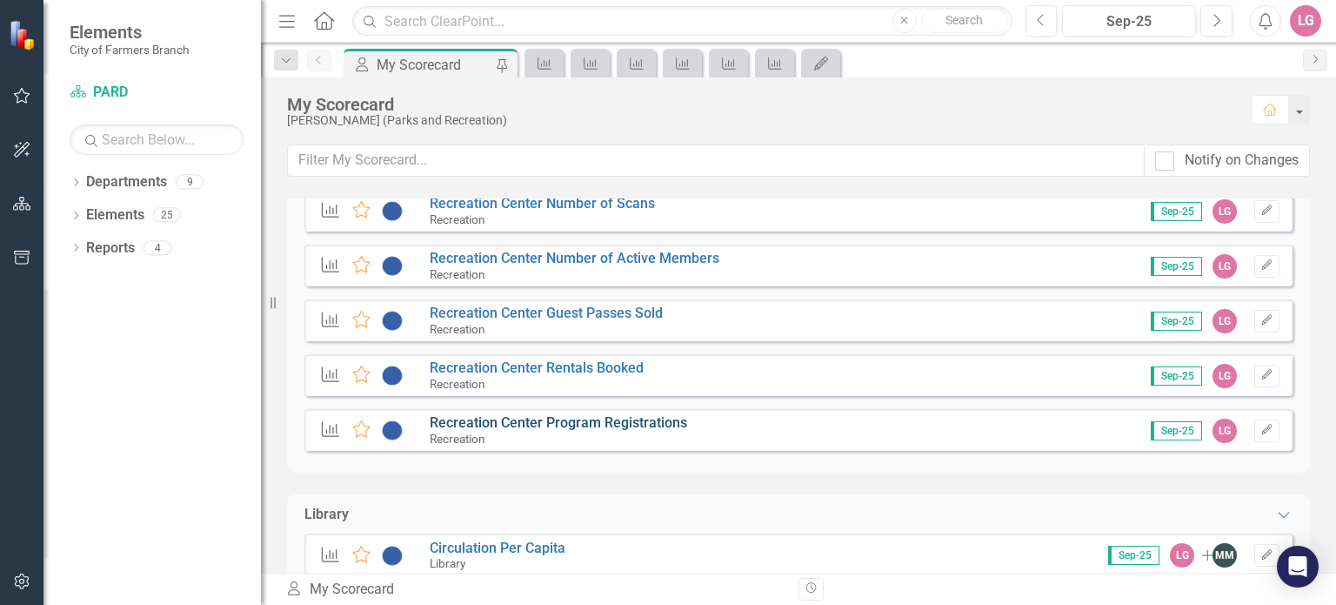
click at [571, 425] on link "Recreation Center Program Registrations" at bounding box center [558, 422] width 257 height 17
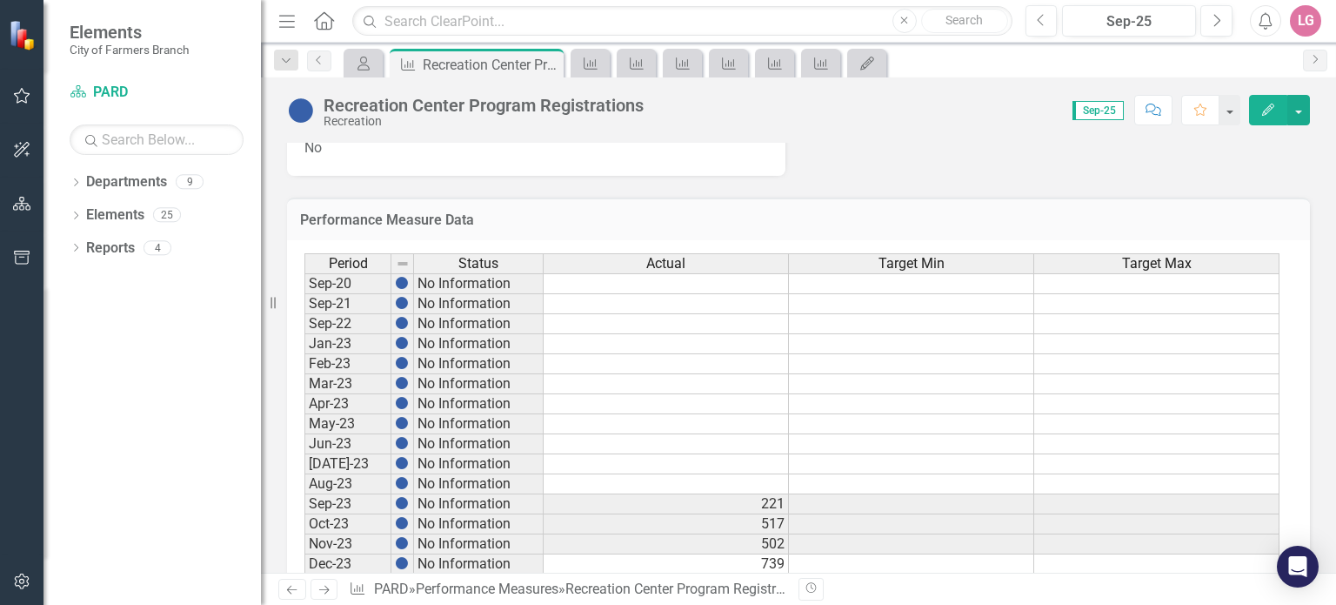
scroll to position [984, 0]
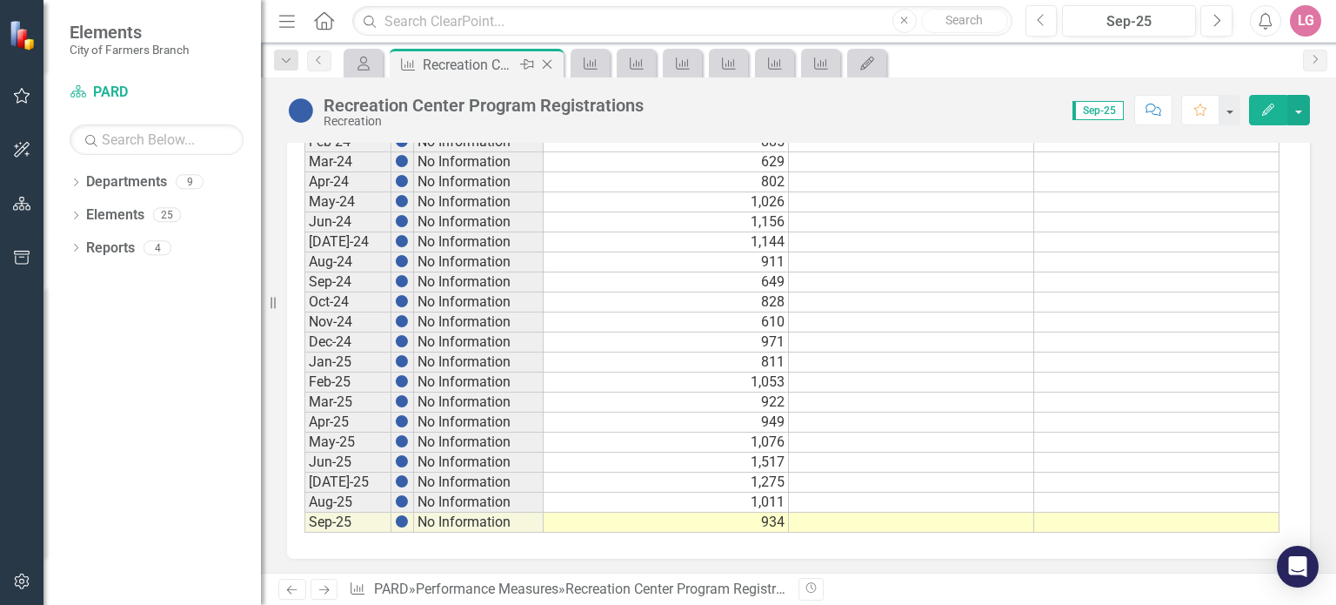
click at [544, 59] on icon "Close" at bounding box center [546, 64] width 17 height 14
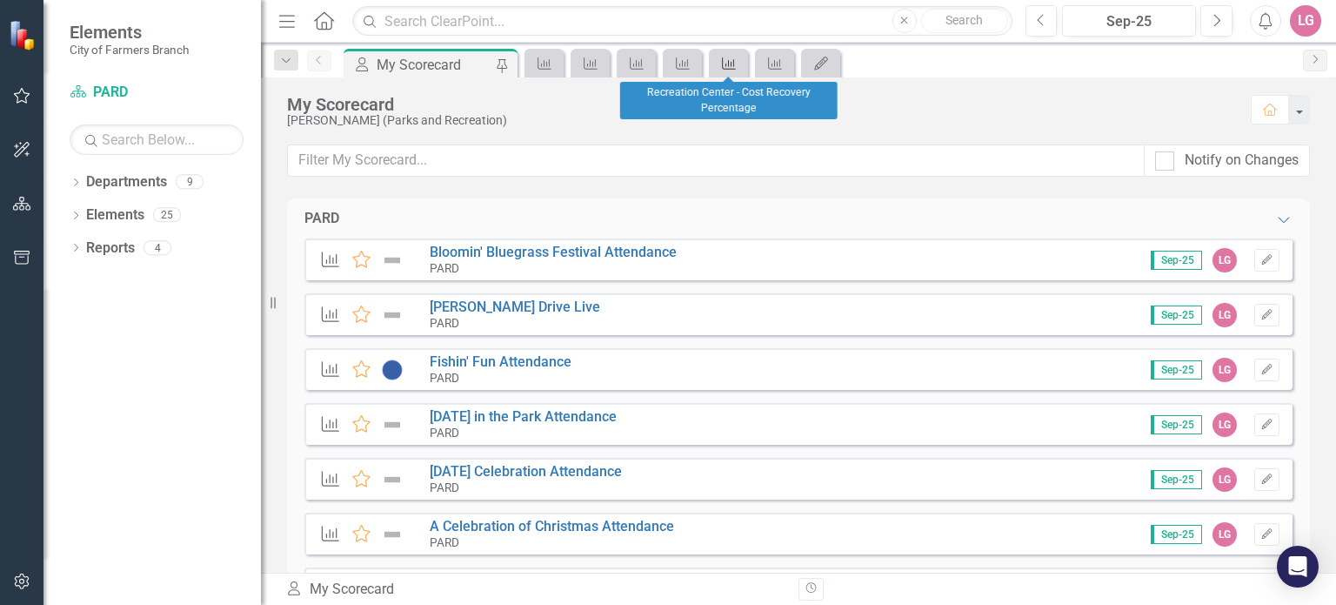
click at [741, 69] on link "Performance Measure" at bounding box center [728, 63] width 30 height 22
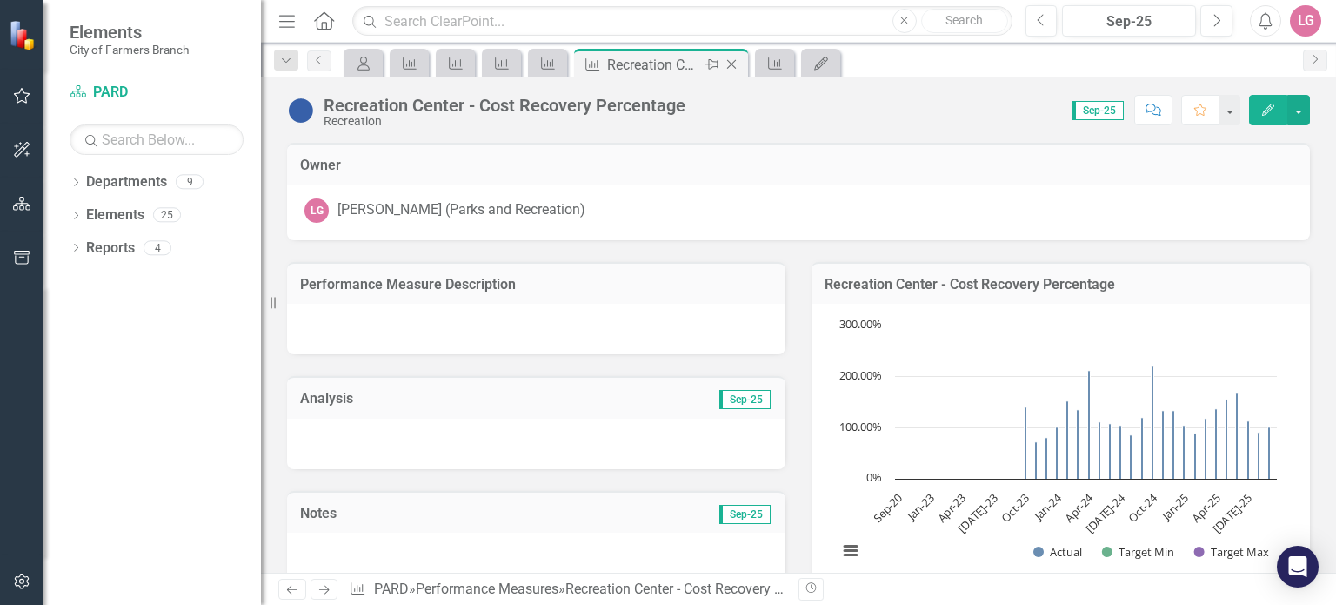
click at [731, 62] on icon "Close" at bounding box center [731, 64] width 17 height 14
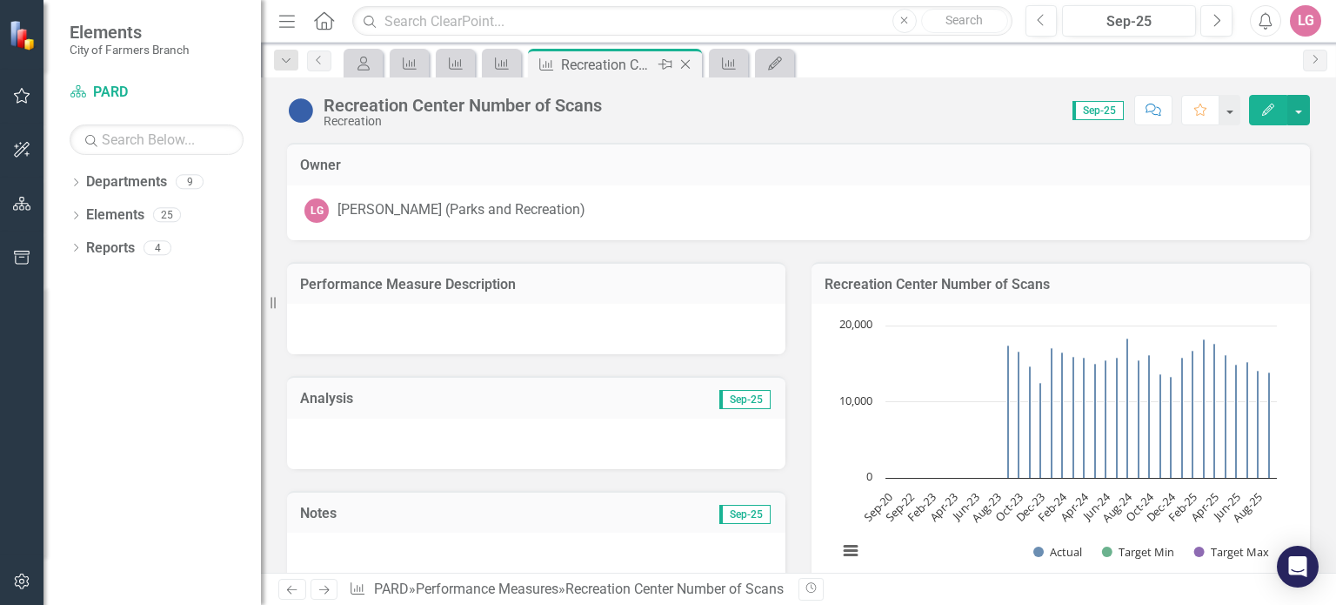
click at [683, 61] on icon "Close" at bounding box center [685, 64] width 17 height 14
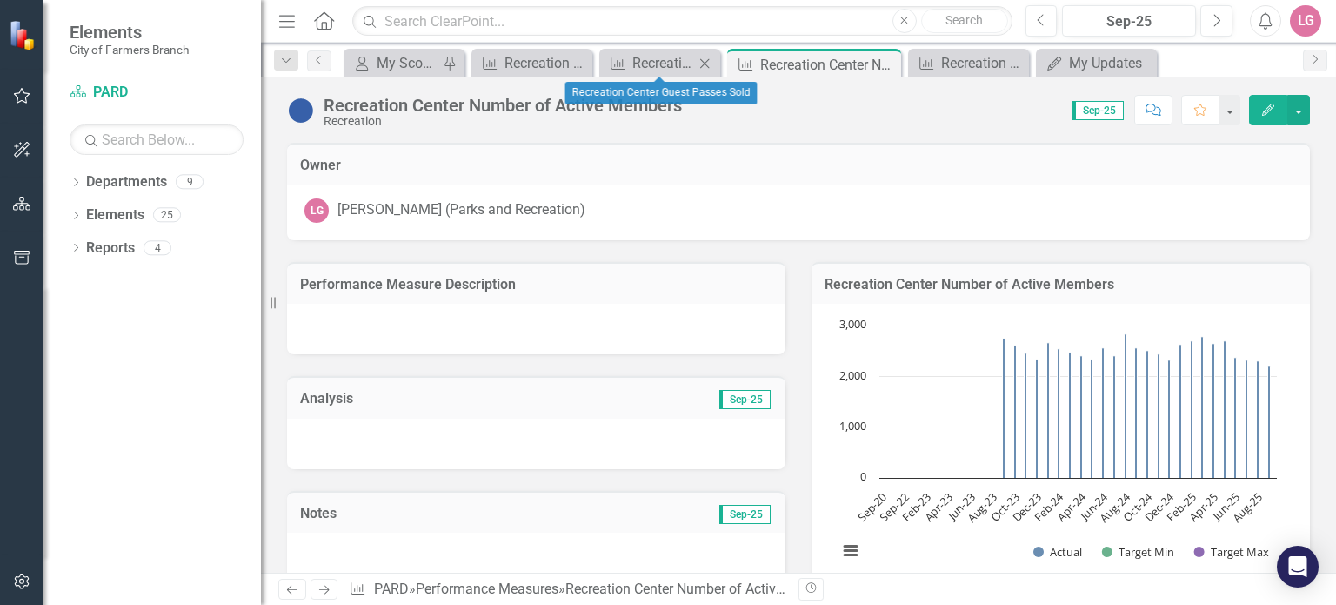
click at [703, 61] on icon at bounding box center [705, 63] width 10 height 10
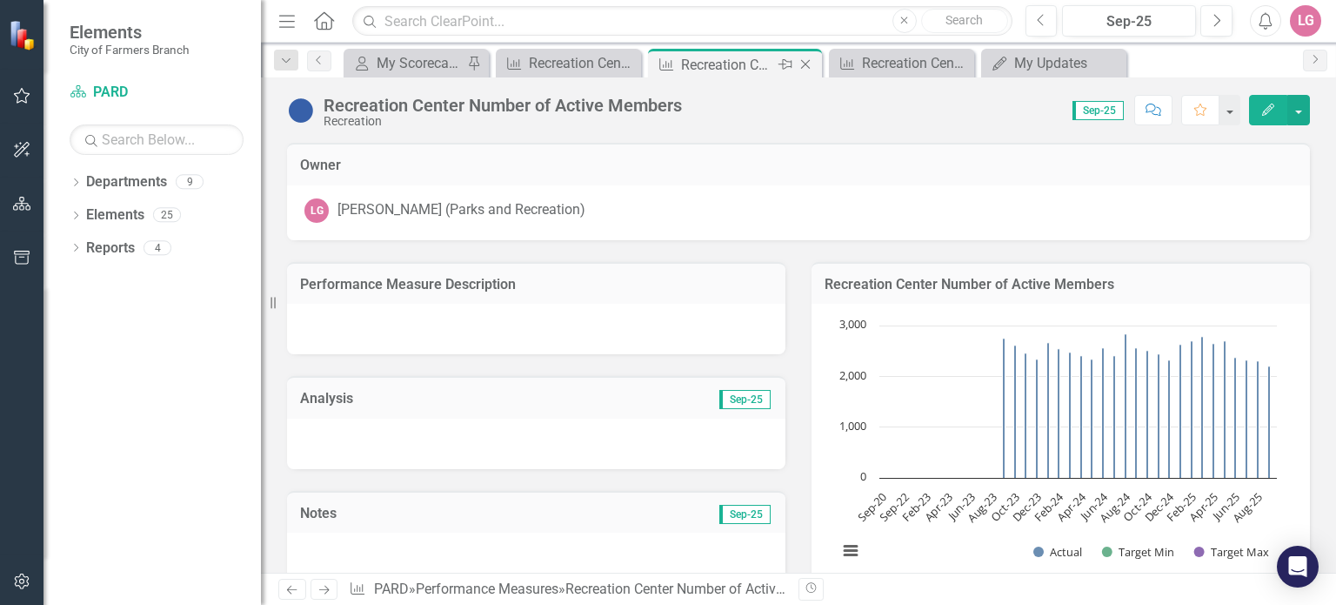
click at [803, 63] on icon "Close" at bounding box center [805, 64] width 17 height 14
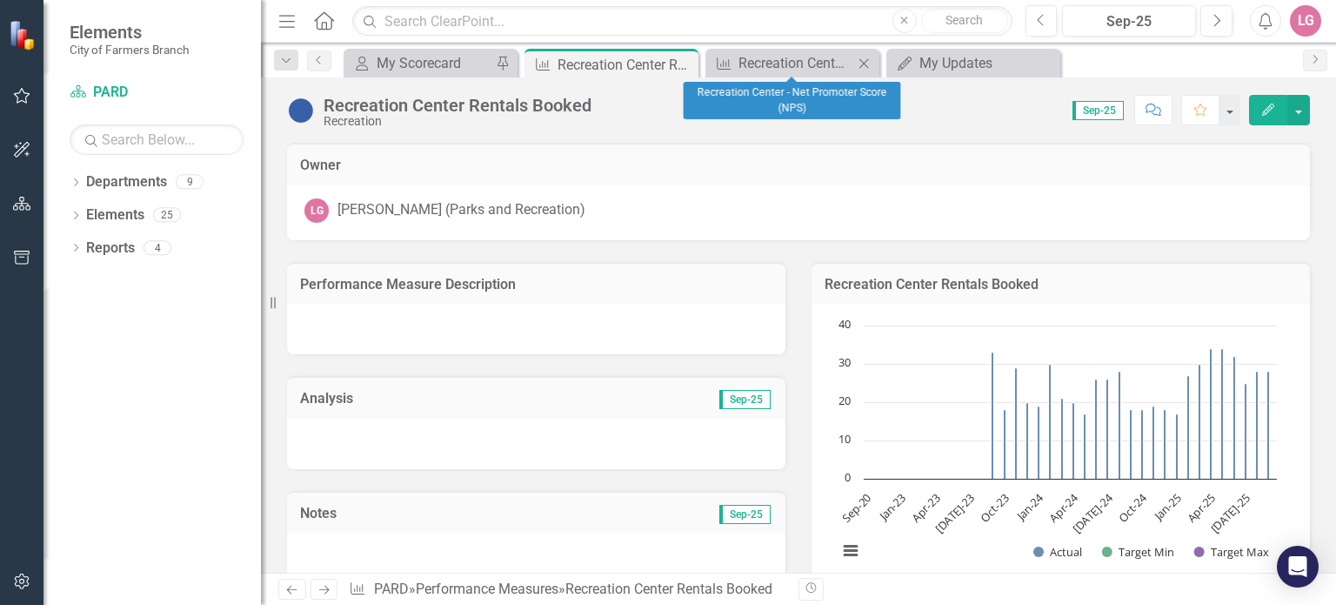
click at [863, 64] on icon at bounding box center [864, 63] width 10 height 10
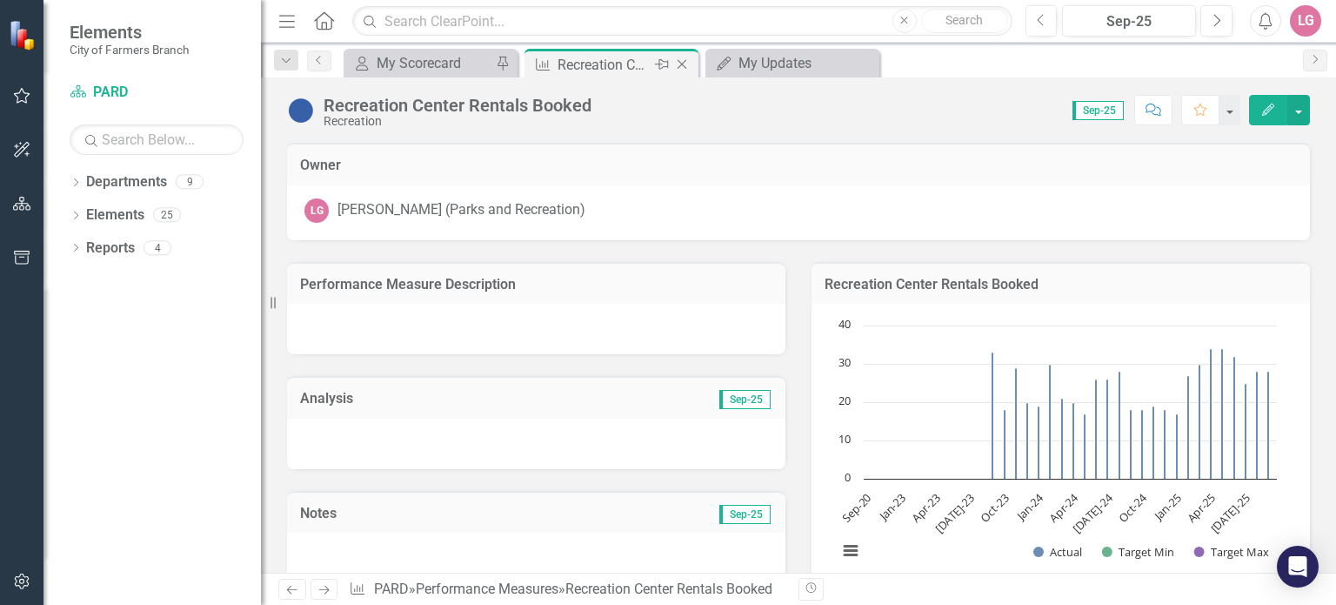
click at [683, 63] on icon "Close" at bounding box center [681, 64] width 17 height 14
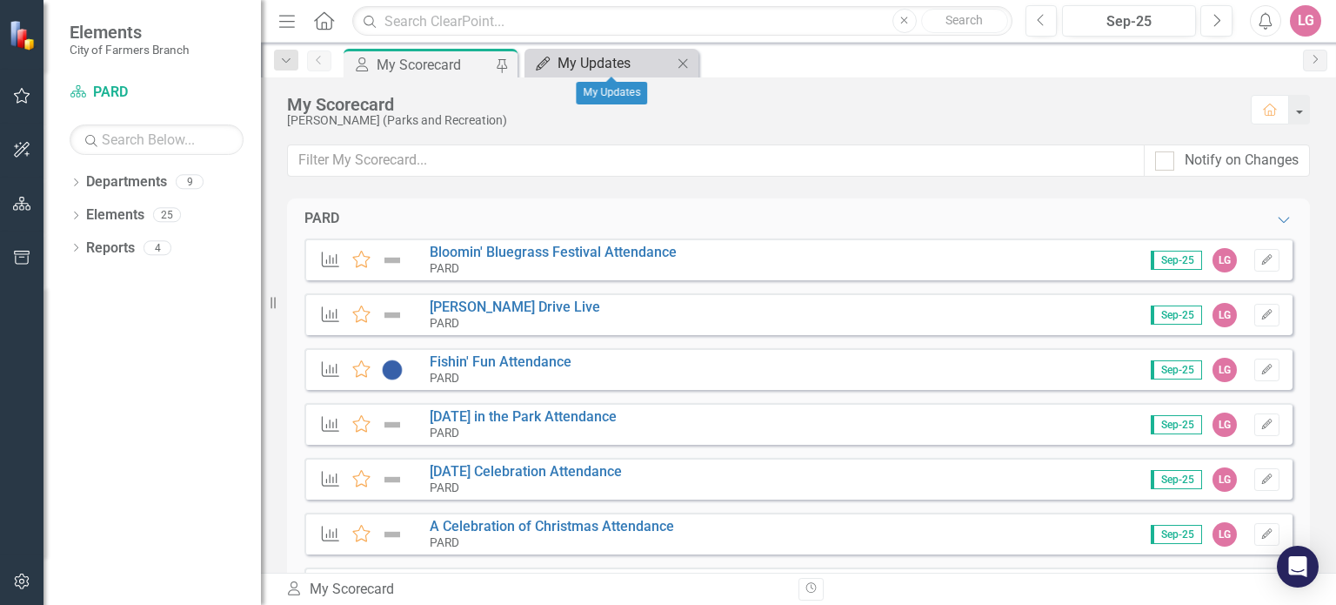
click at [637, 62] on div "My Updates" at bounding box center [615, 63] width 115 height 22
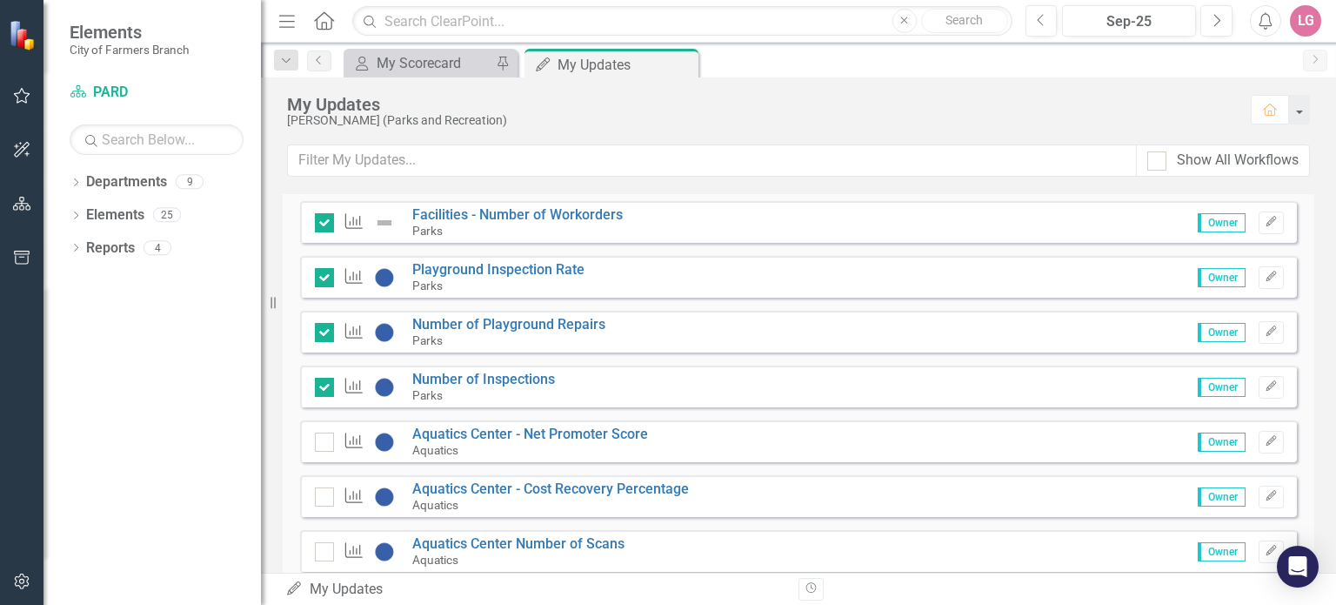
scroll to position [1110, 0]
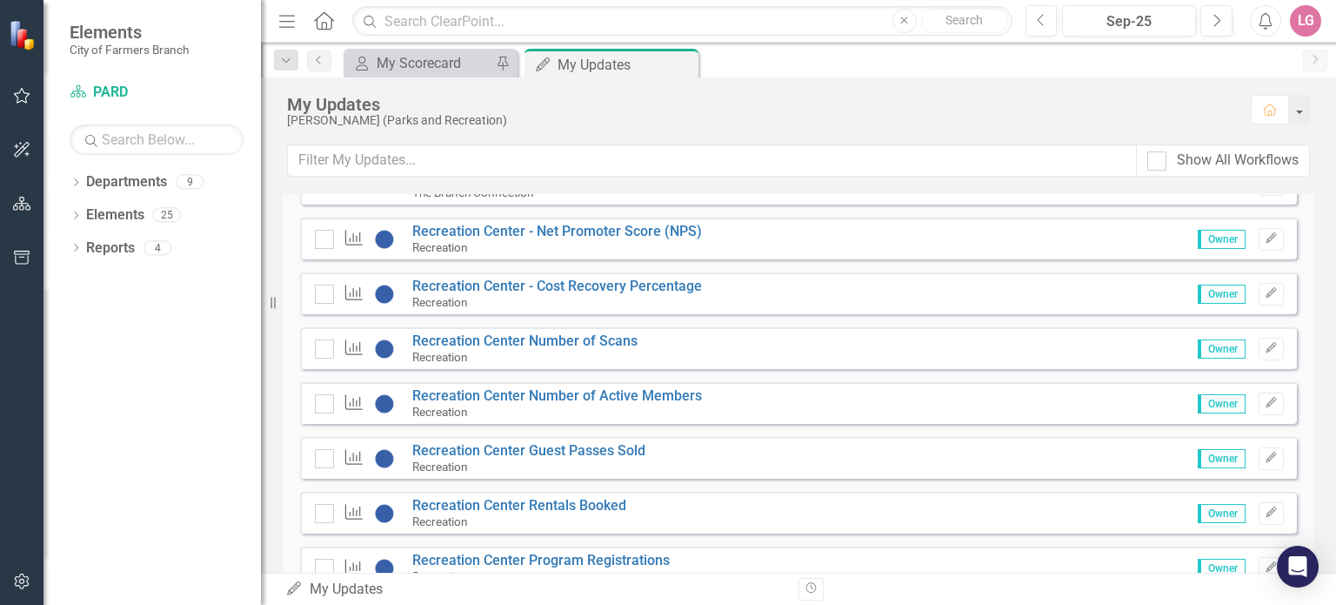
scroll to position [2087, 0]
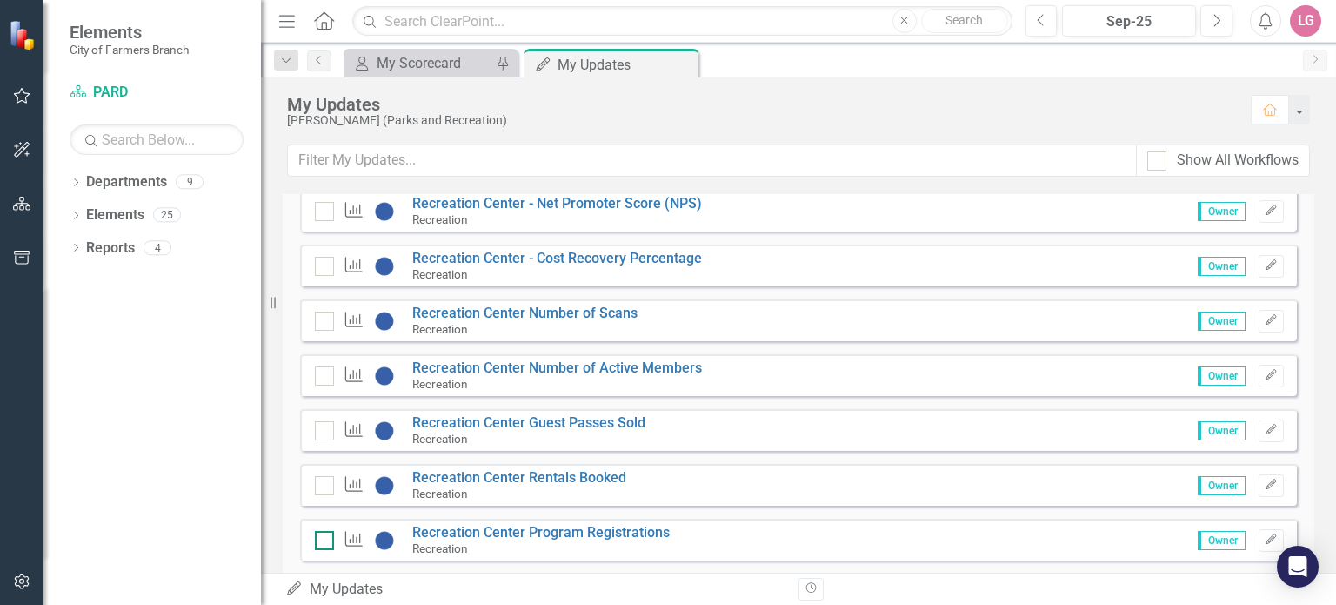
click at [323, 542] on div at bounding box center [324, 540] width 19 height 19
click at [323, 542] on input "checkbox" at bounding box center [320, 536] width 11 height 11
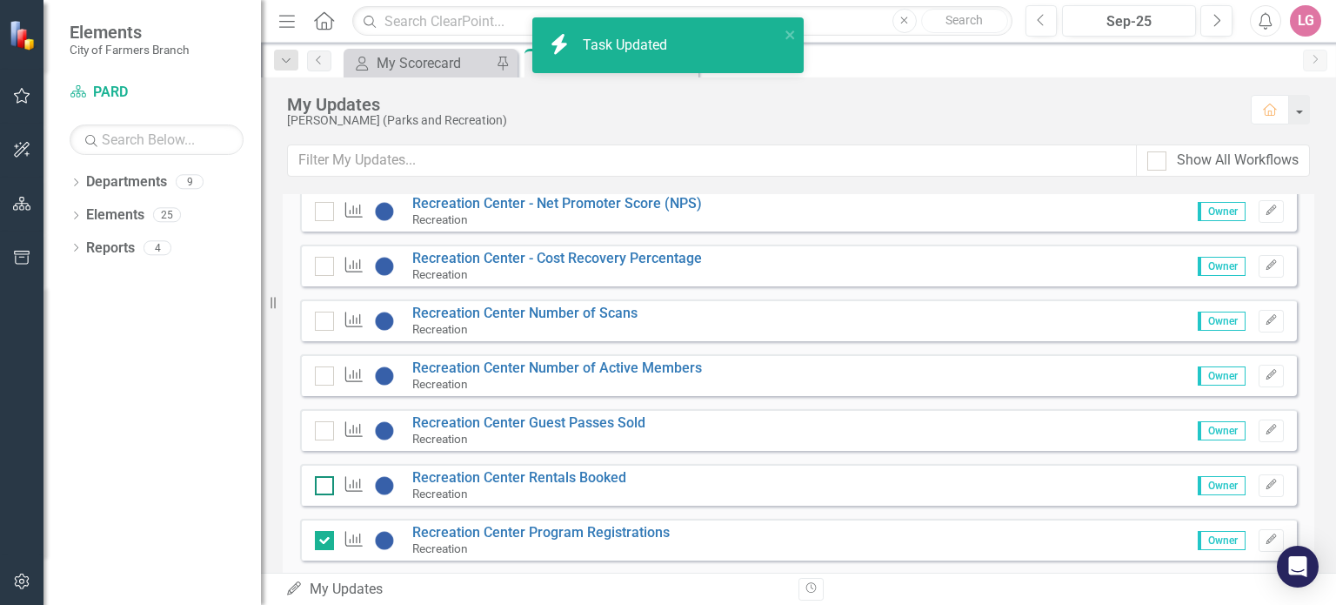
checkbox input "true"
click at [324, 483] on input "checkbox" at bounding box center [320, 481] width 11 height 11
checkbox input "false"
click at [321, 423] on input "checkbox" at bounding box center [320, 426] width 11 height 11
checkbox input "false"
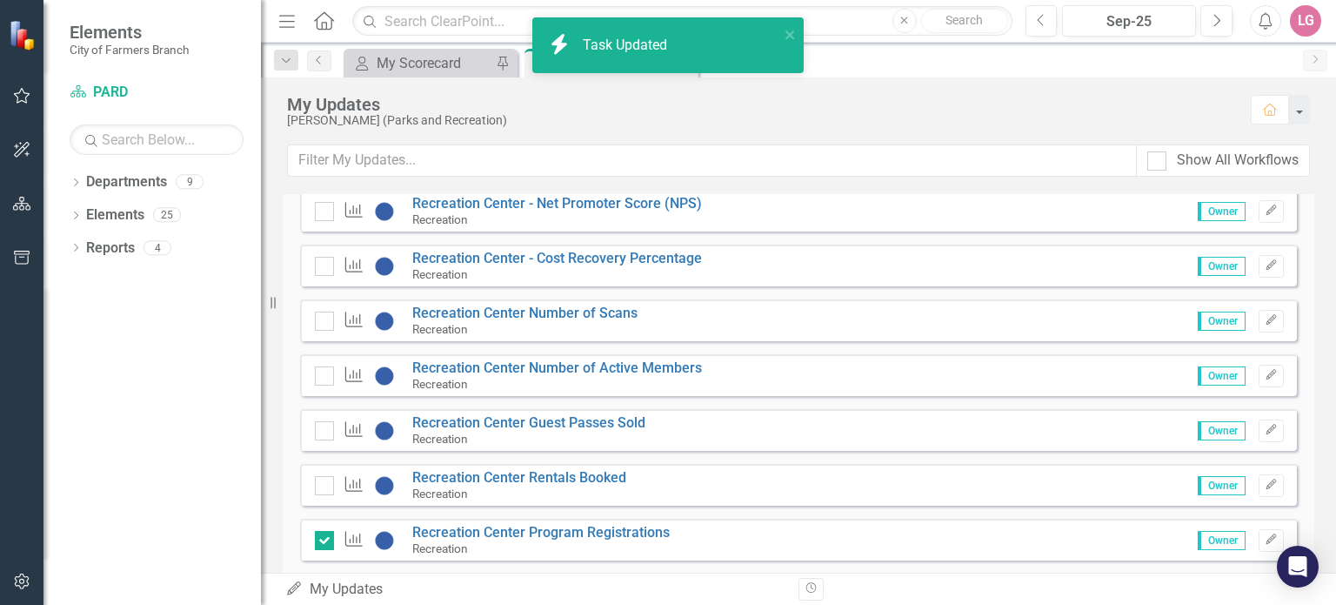
checkbox input "true"
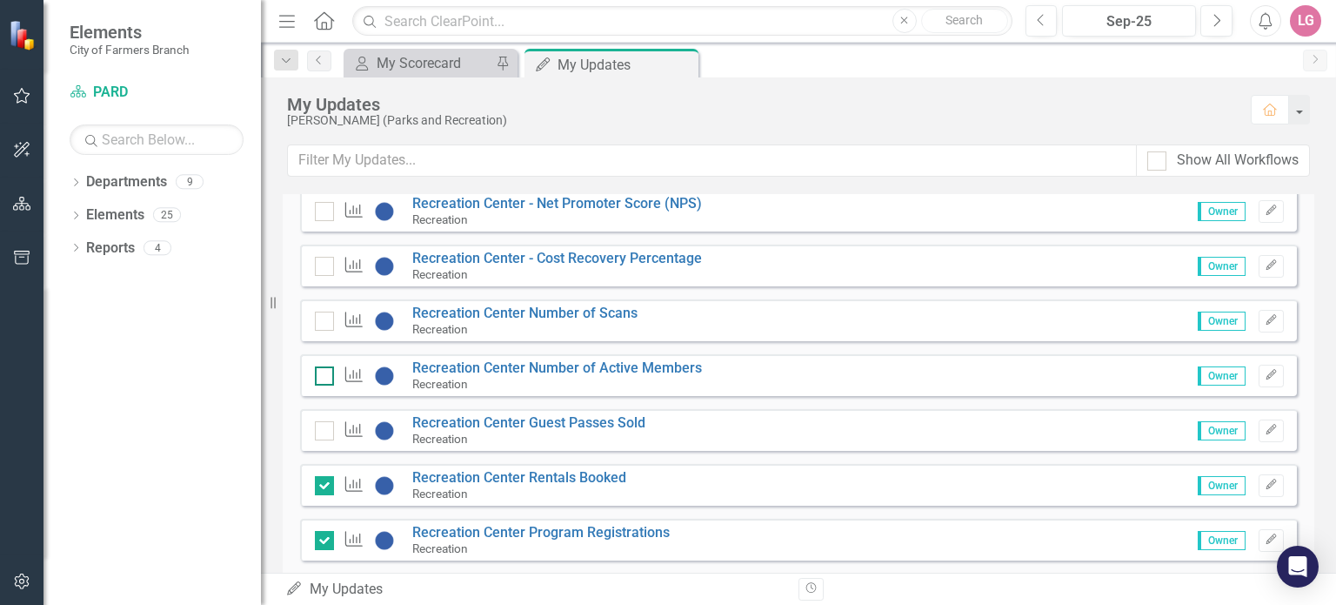
click at [324, 371] on input "checkbox" at bounding box center [320, 371] width 11 height 11
checkbox input "false"
checkbox input "true"
click at [324, 315] on input "checkbox" at bounding box center [320, 316] width 11 height 11
checkbox input "false"
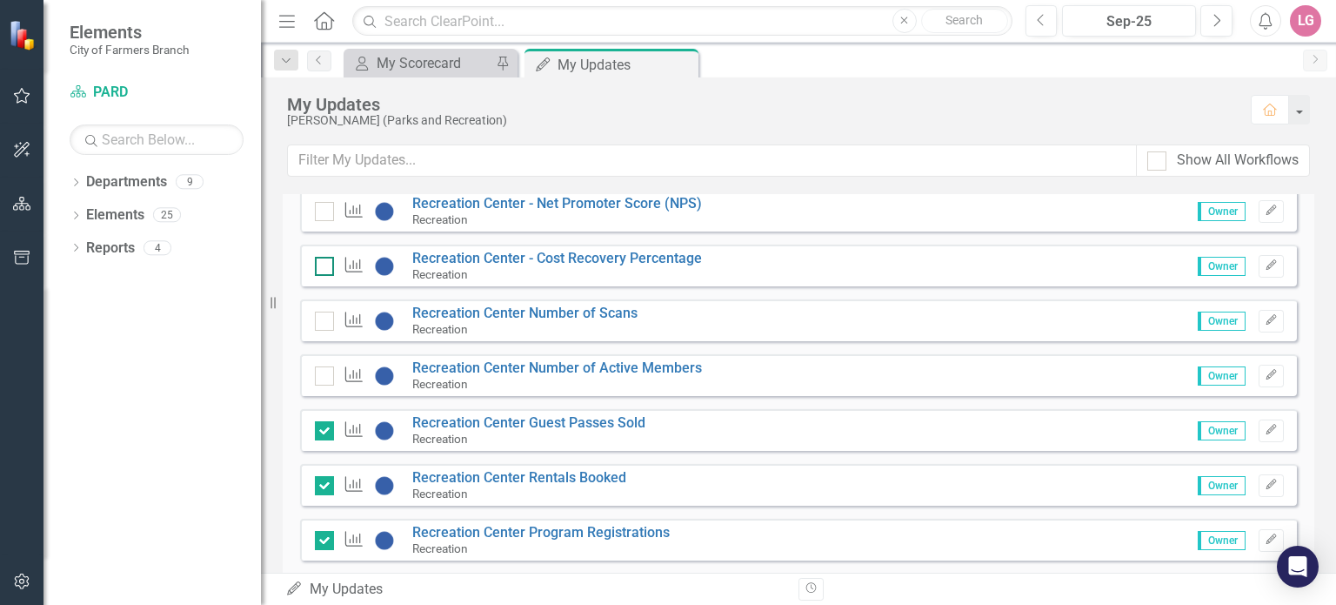
checkbox input "true"
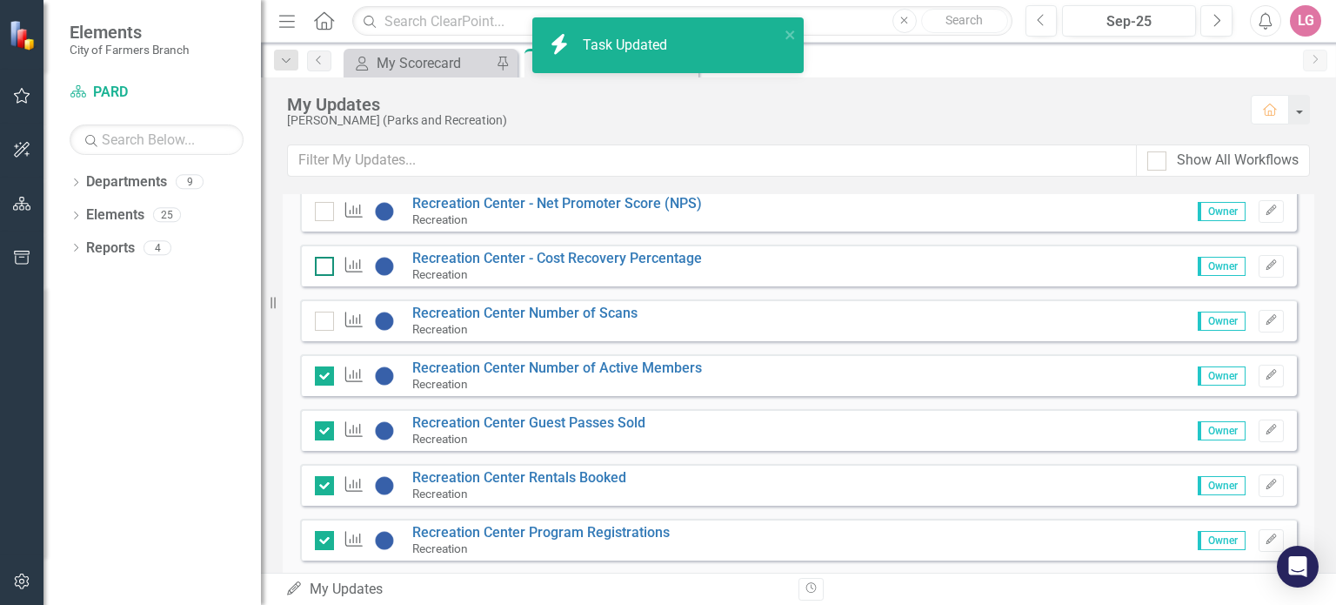
click at [322, 267] on div at bounding box center [324, 266] width 19 height 19
click at [322, 267] on input "checkbox" at bounding box center [320, 262] width 11 height 11
checkbox input "false"
click at [322, 214] on div at bounding box center [324, 211] width 19 height 19
click at [322, 213] on input "checkbox" at bounding box center [320, 207] width 11 height 11
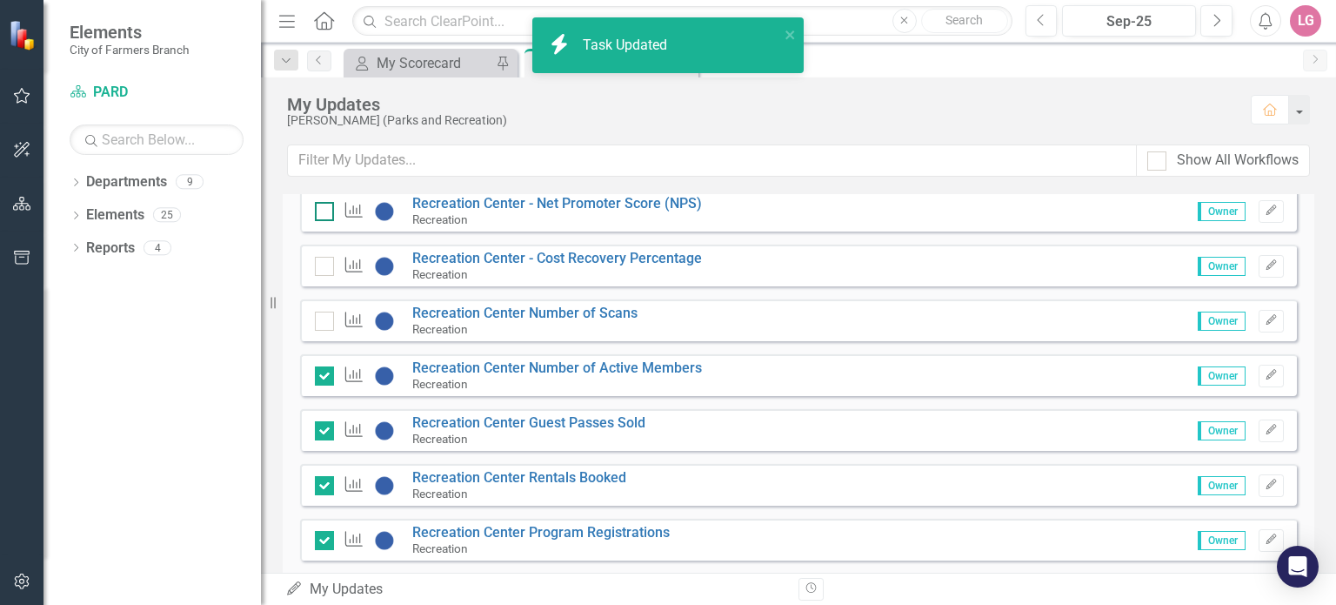
checkbox input "false"
checkbox input "true"
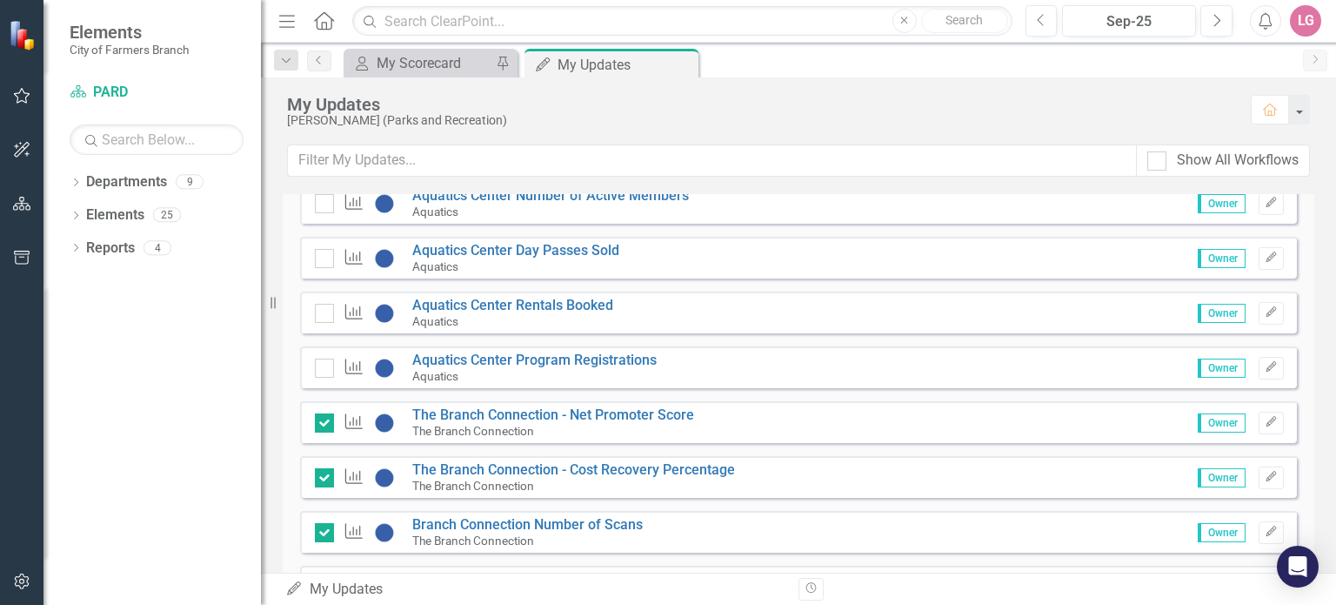
scroll to position [1392, 0]
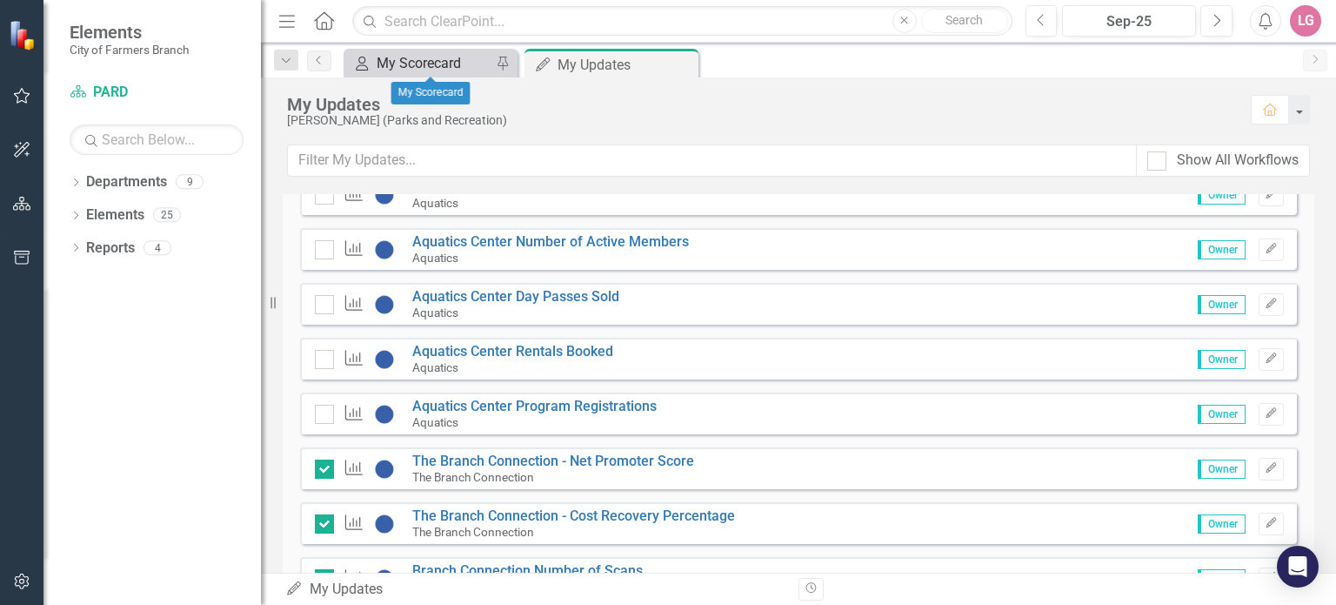
click at [431, 64] on div "My Scorecard" at bounding box center [434, 63] width 115 height 22
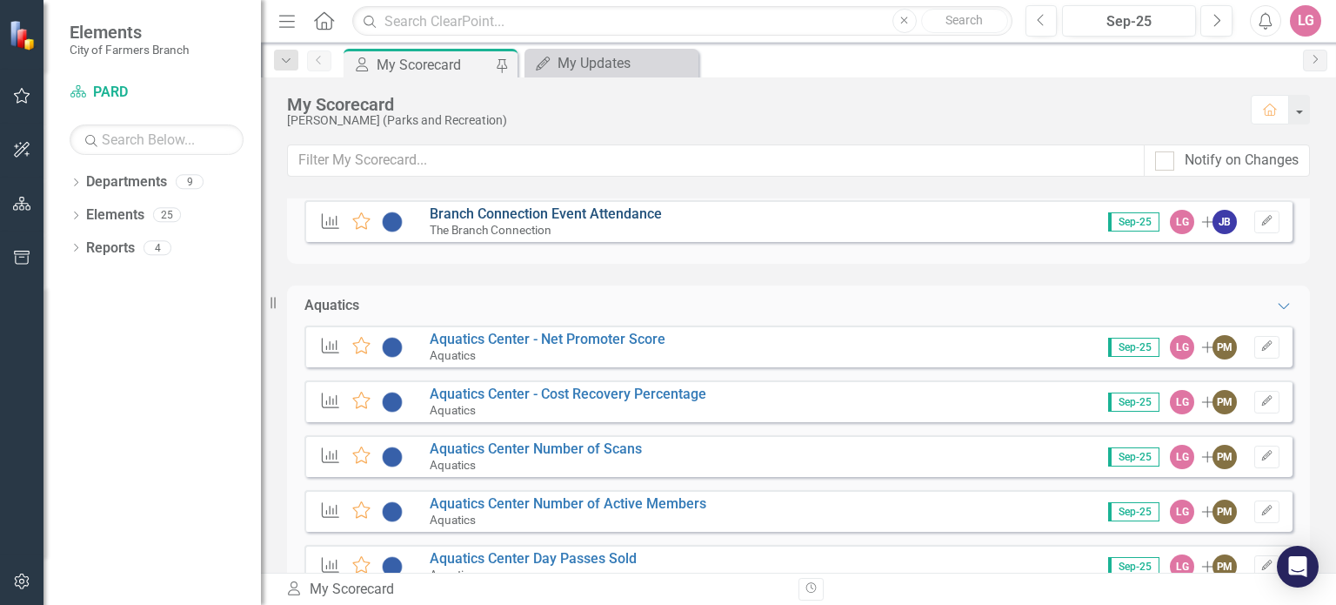
scroll to position [1044, 0]
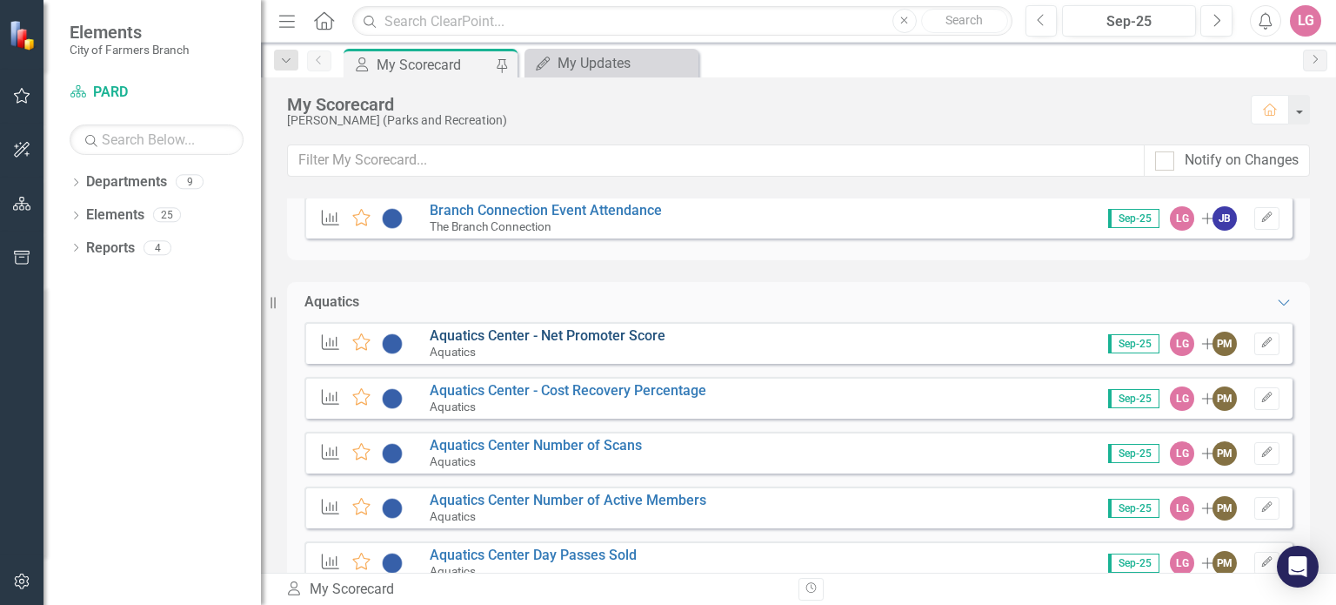
click at [543, 336] on link "Aquatics Center - Net Promoter Score" at bounding box center [548, 335] width 236 height 17
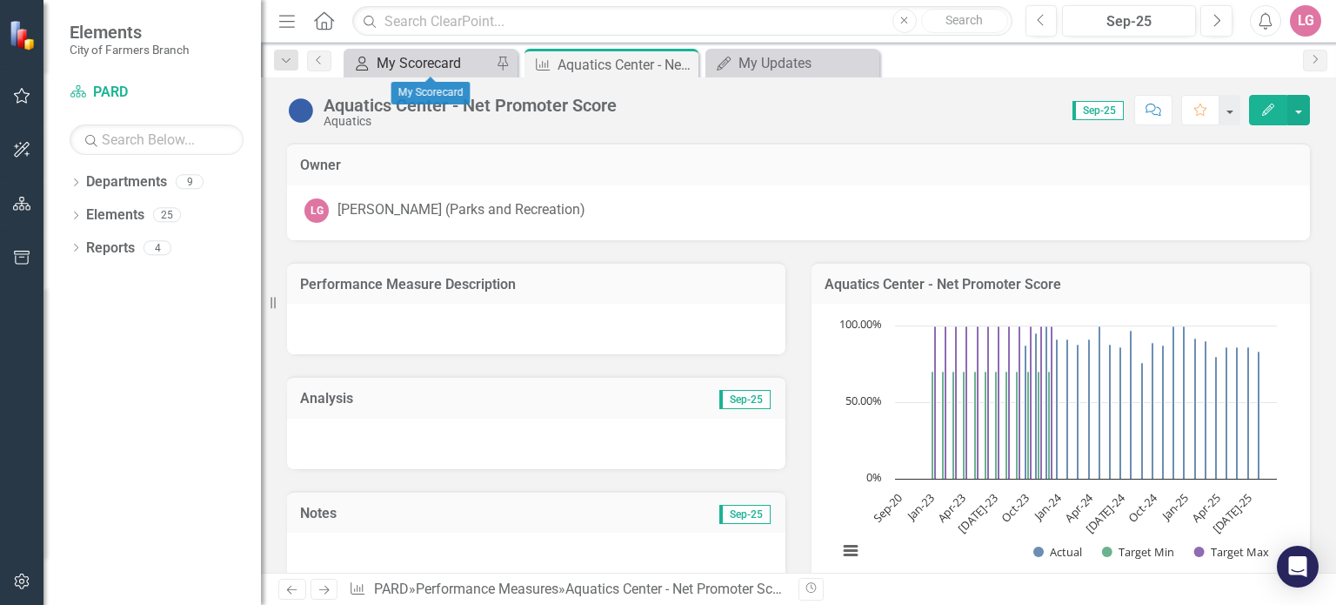
click at [442, 57] on div "My Scorecard" at bounding box center [434, 63] width 115 height 22
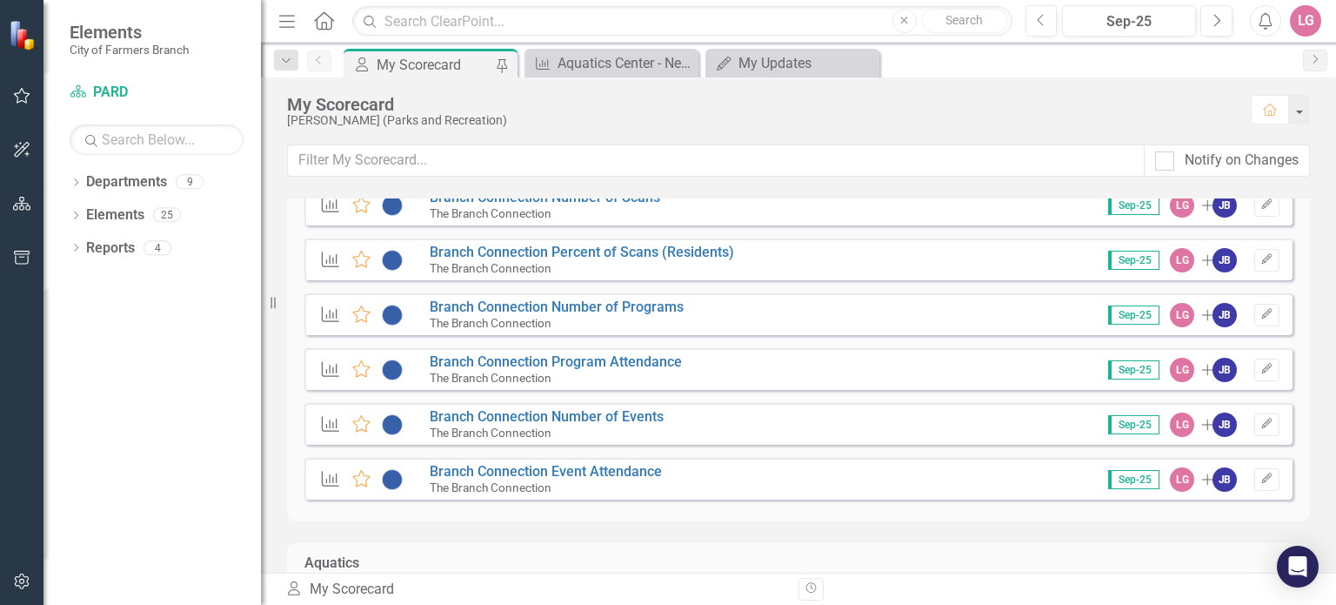
scroll to position [957, 0]
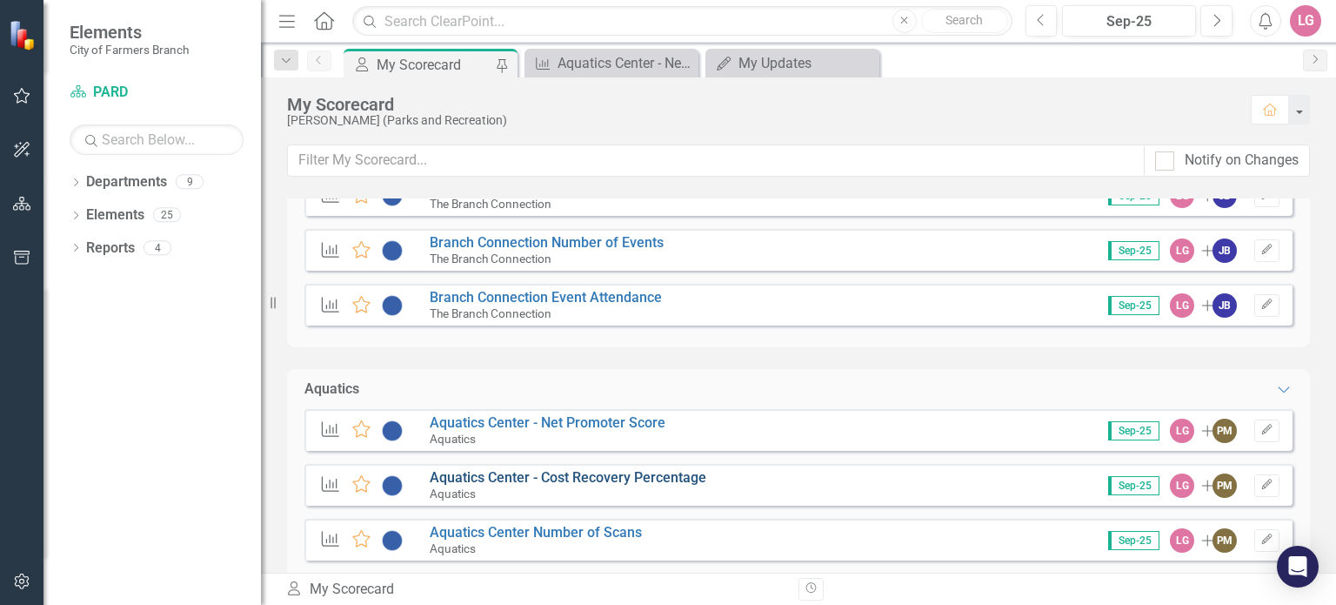
click at [581, 473] on link "Aquatics Center - Cost Recovery Percentage" at bounding box center [568, 477] width 277 height 17
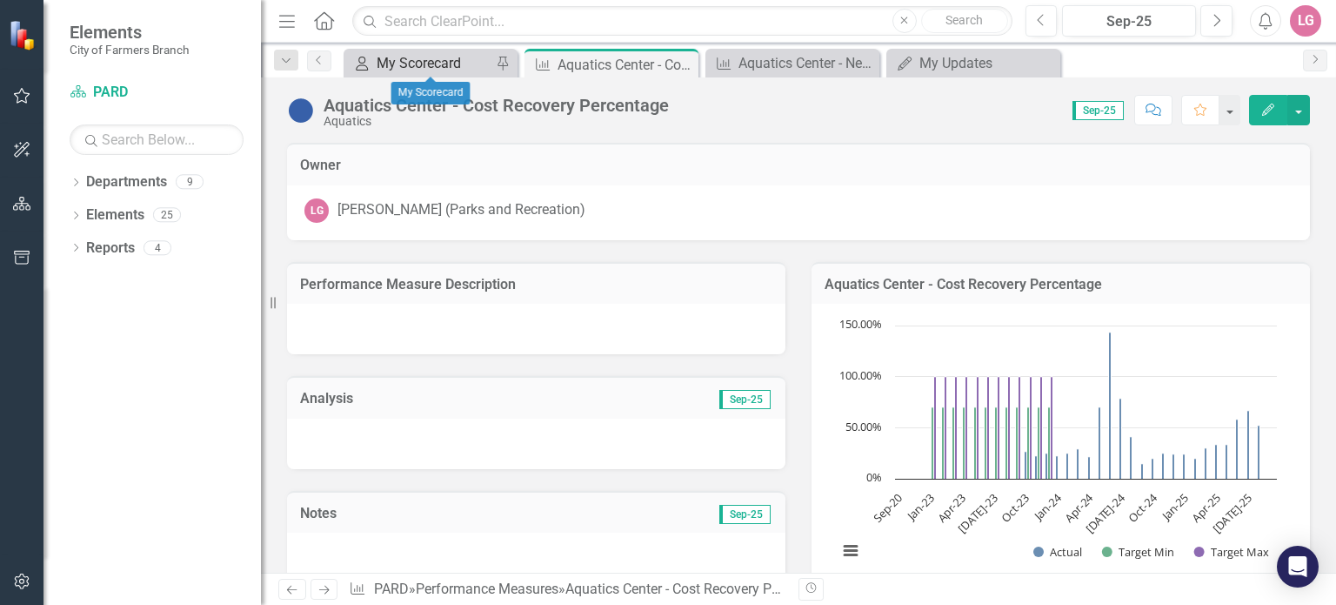
click at [437, 59] on div "My Scorecard" at bounding box center [434, 63] width 115 height 22
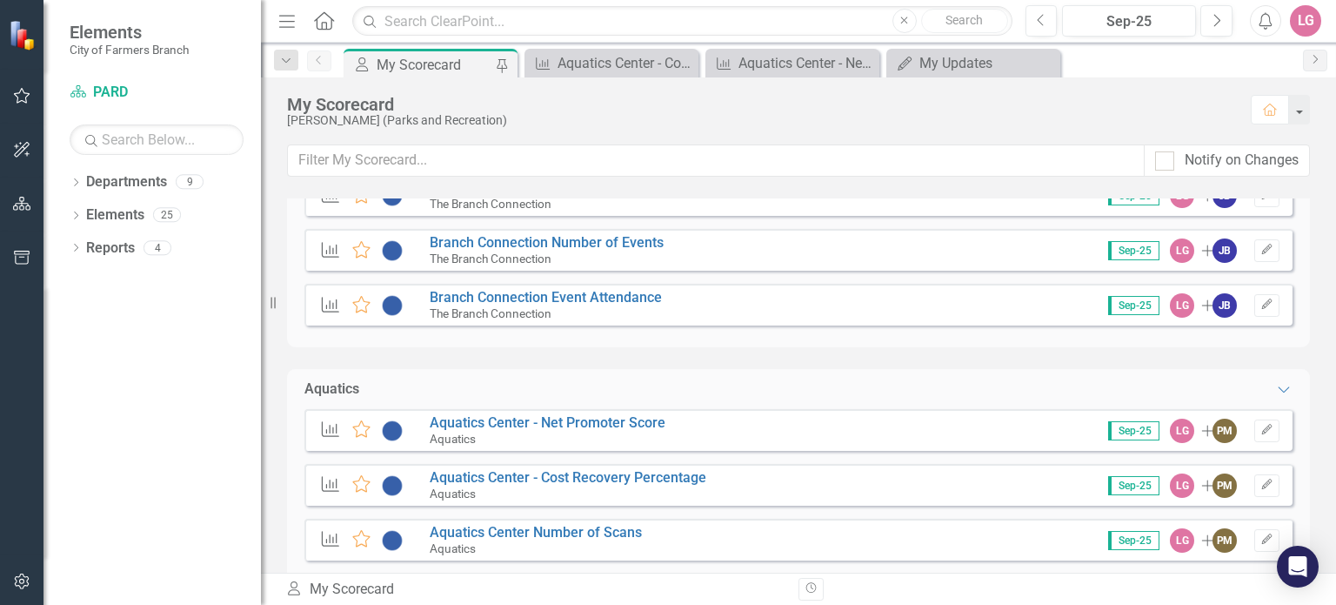
scroll to position [1044, 0]
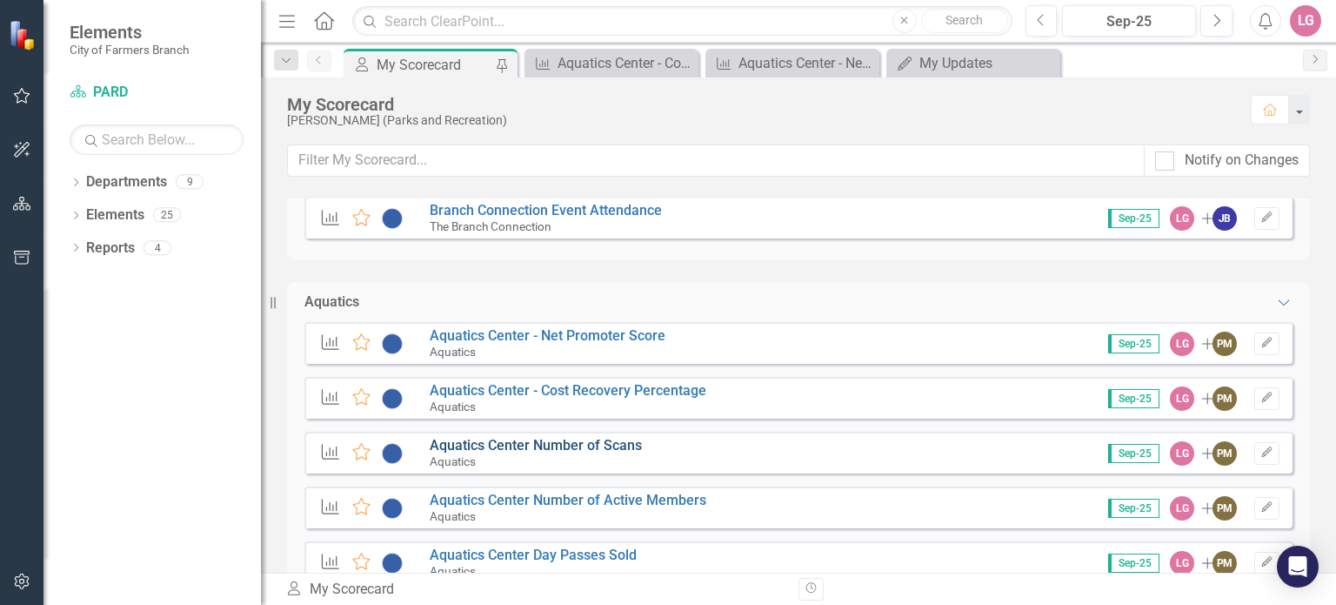
click at [548, 440] on link "Aquatics Center Number of Scans" at bounding box center [536, 445] width 212 height 17
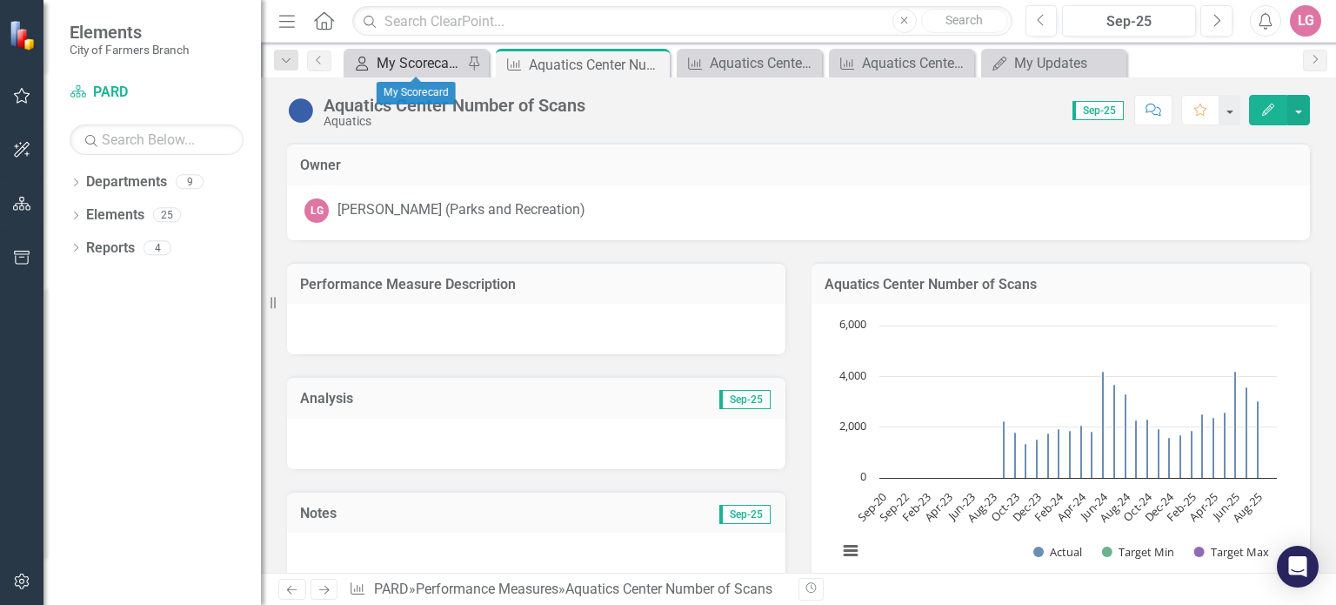
click at [411, 64] on div "My Scorecard" at bounding box center [420, 63] width 86 height 22
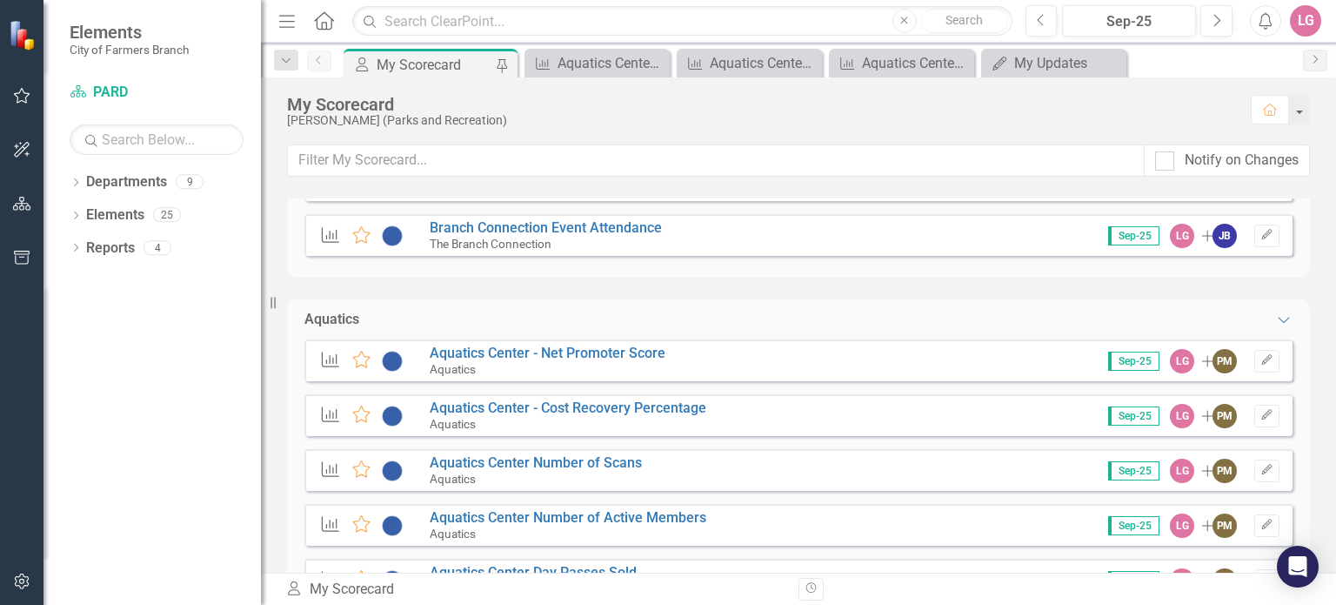
scroll to position [1131, 0]
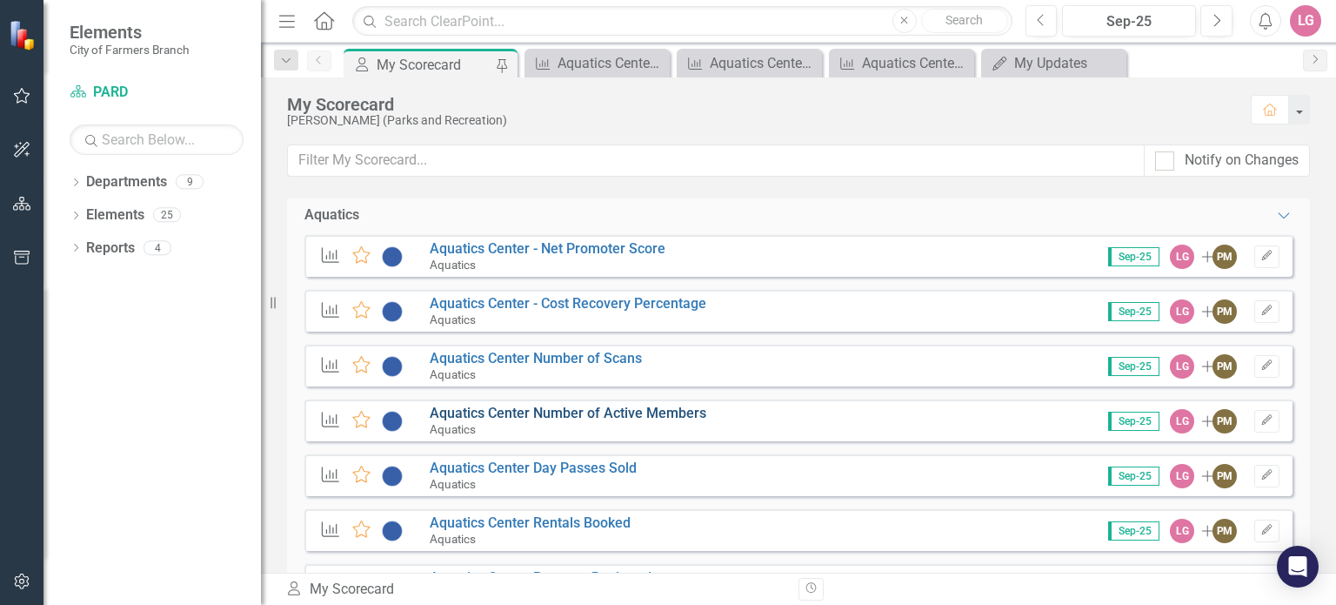
click at [560, 411] on link "Aquatics Center Number of Active Members" at bounding box center [568, 412] width 277 height 17
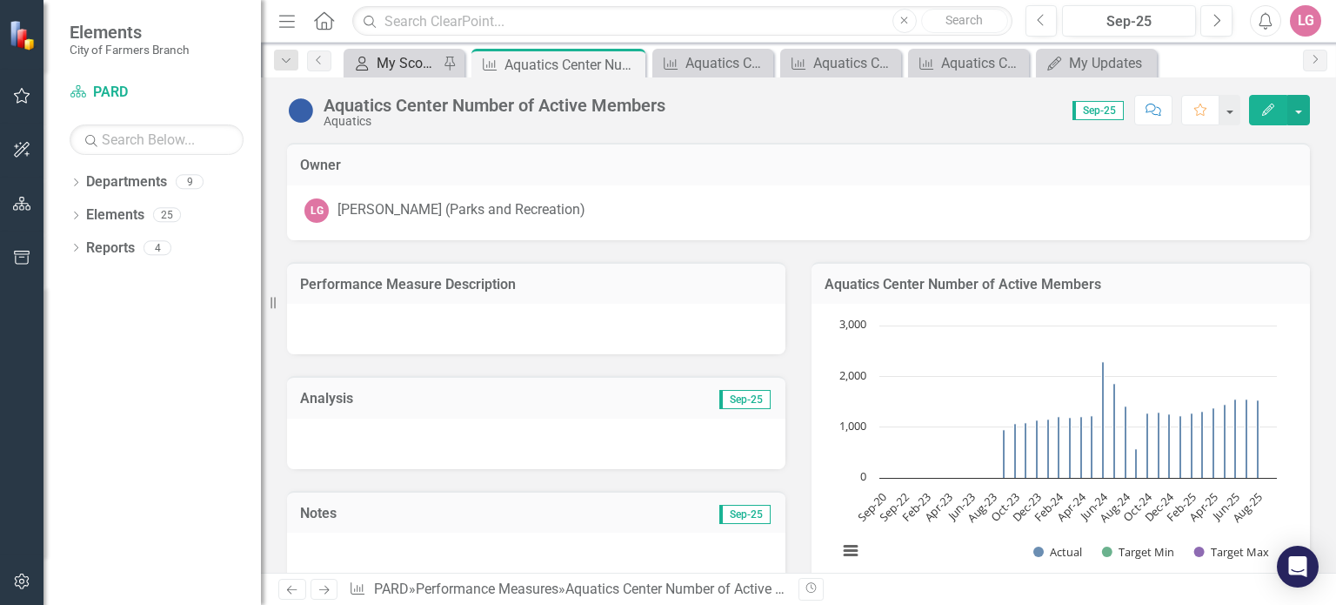
click at [408, 61] on div "My Scorecard" at bounding box center [408, 63] width 62 height 22
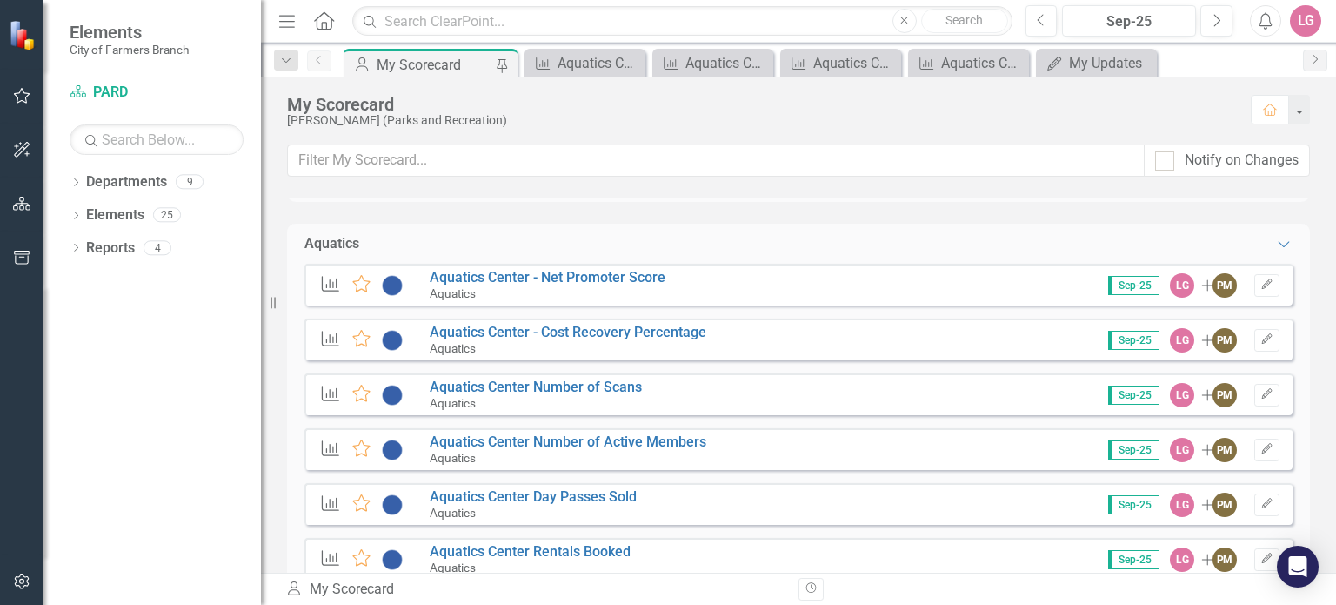
scroll to position [1131, 0]
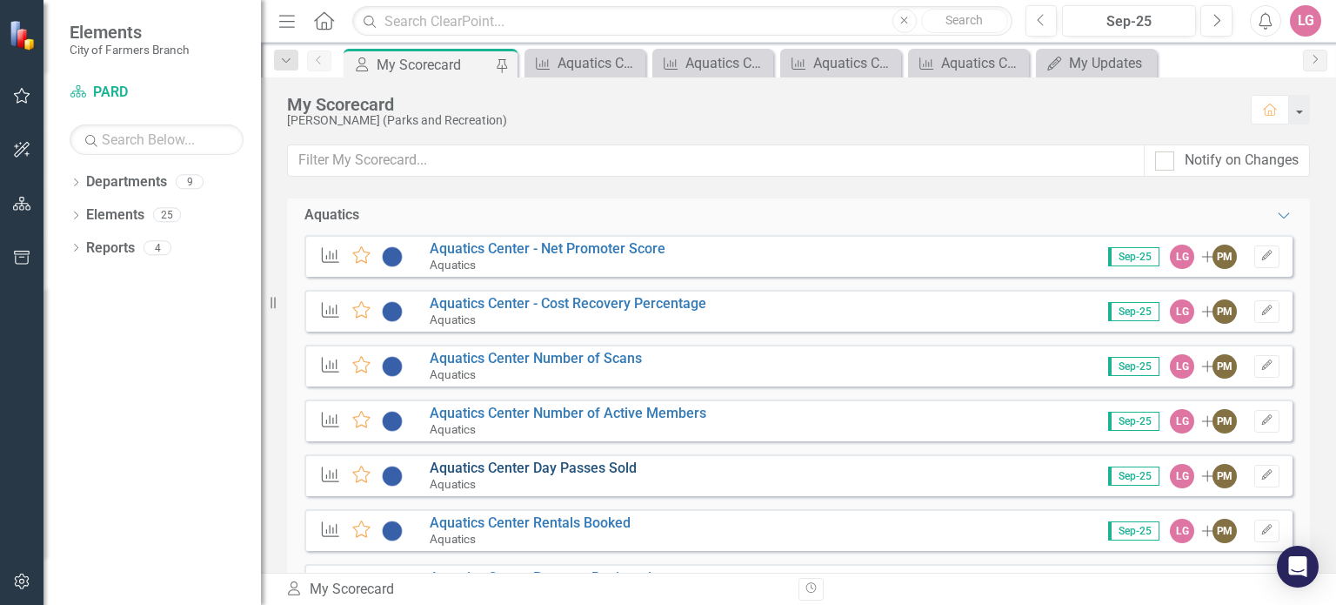
click at [555, 471] on link "Aquatics Center Day Passes Sold" at bounding box center [533, 467] width 207 height 17
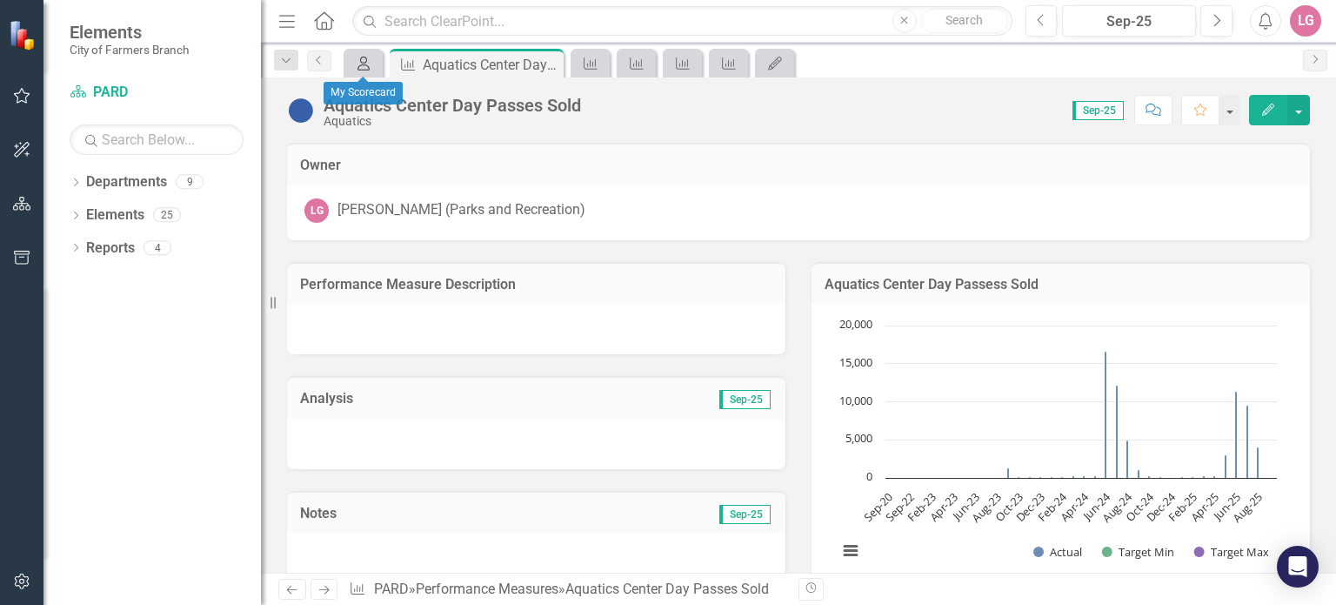
click at [367, 65] on icon "My Scorecard" at bounding box center [363, 64] width 17 height 14
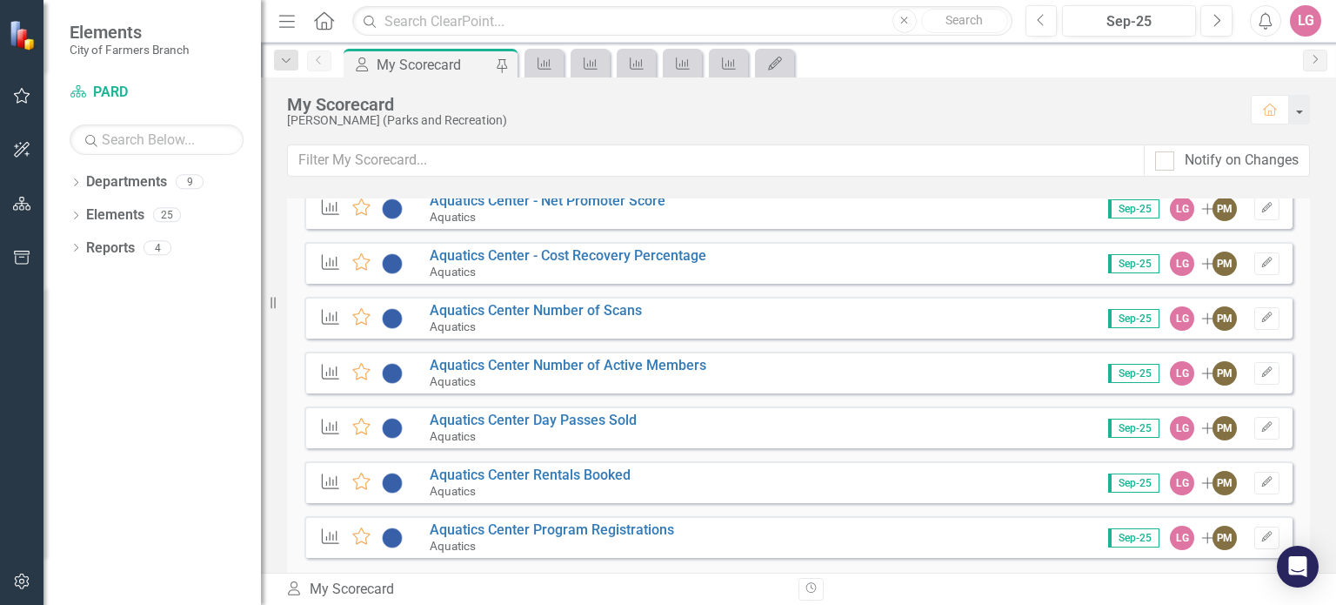
scroll to position [1218, 0]
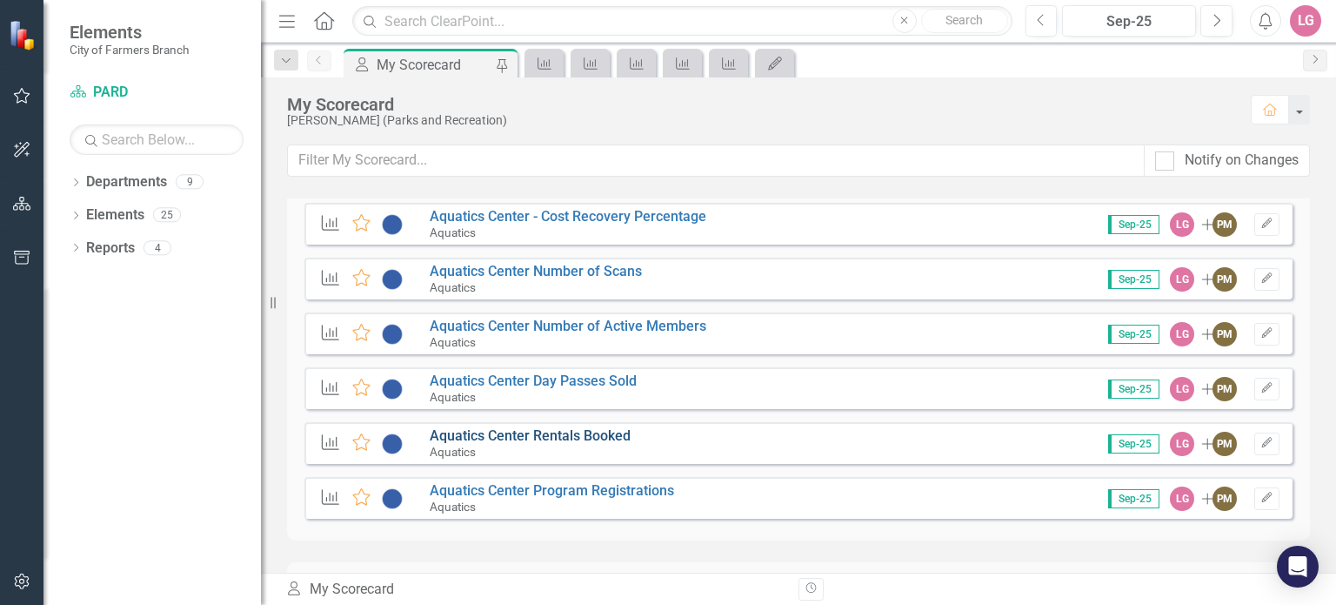
click at [551, 439] on link "Aquatics Center Rentals Booked" at bounding box center [530, 435] width 201 height 17
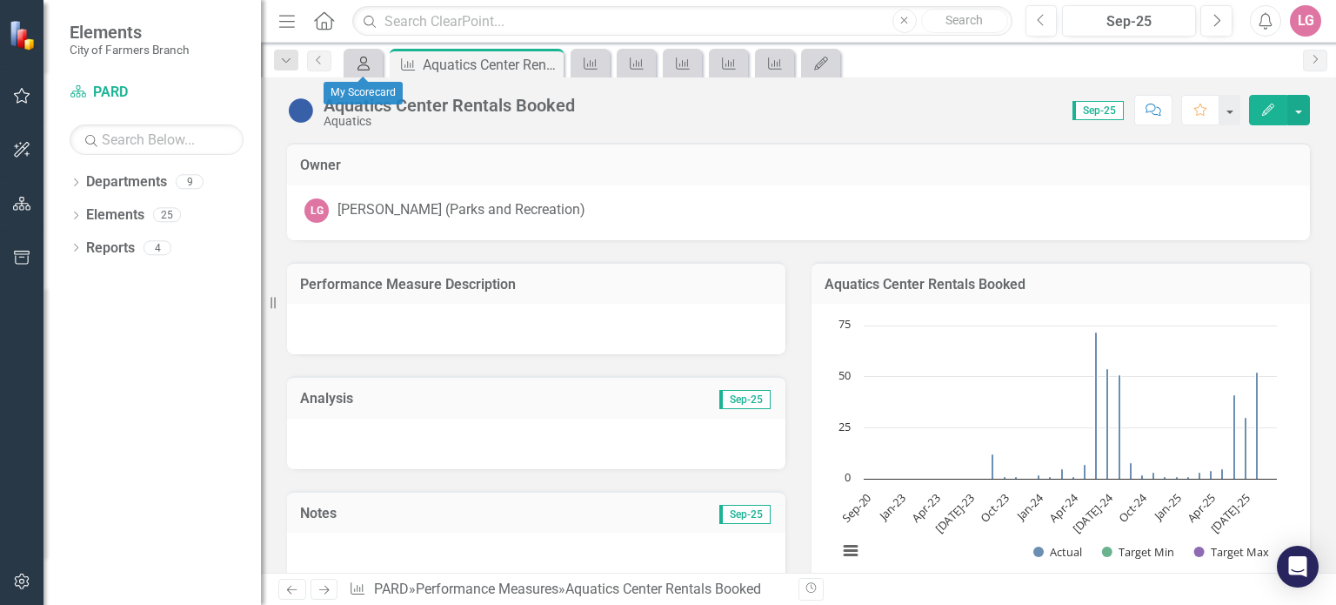
click at [365, 58] on icon "My Scorecard" at bounding box center [363, 64] width 17 height 14
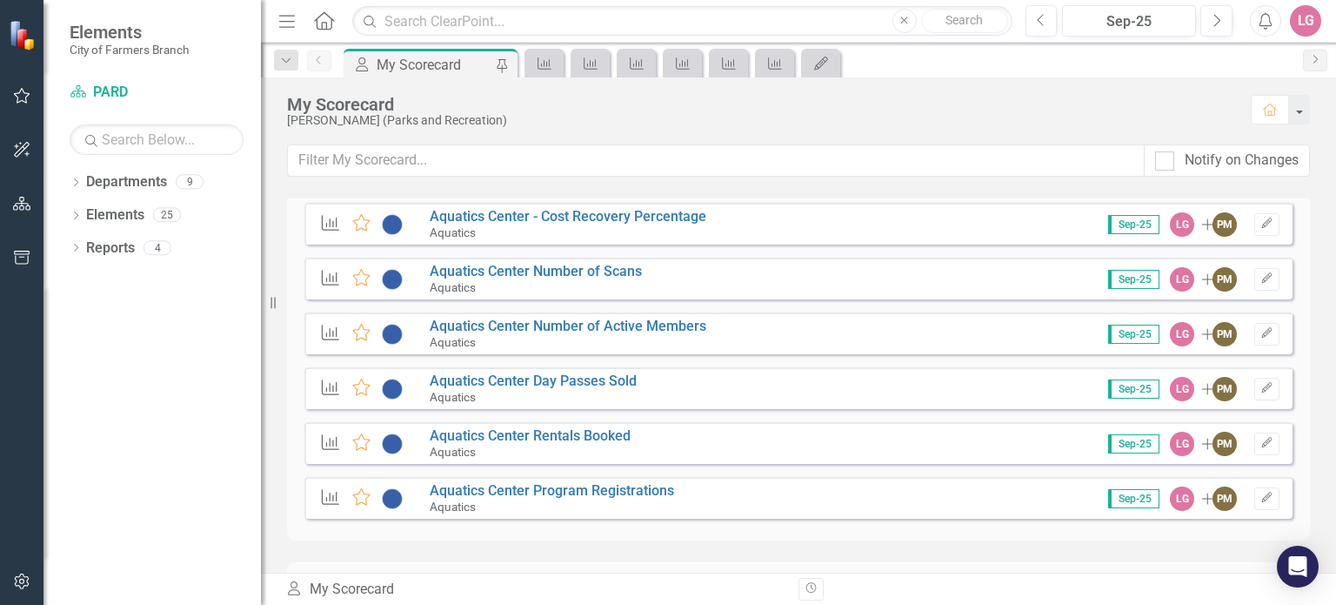
scroll to position [1305, 0]
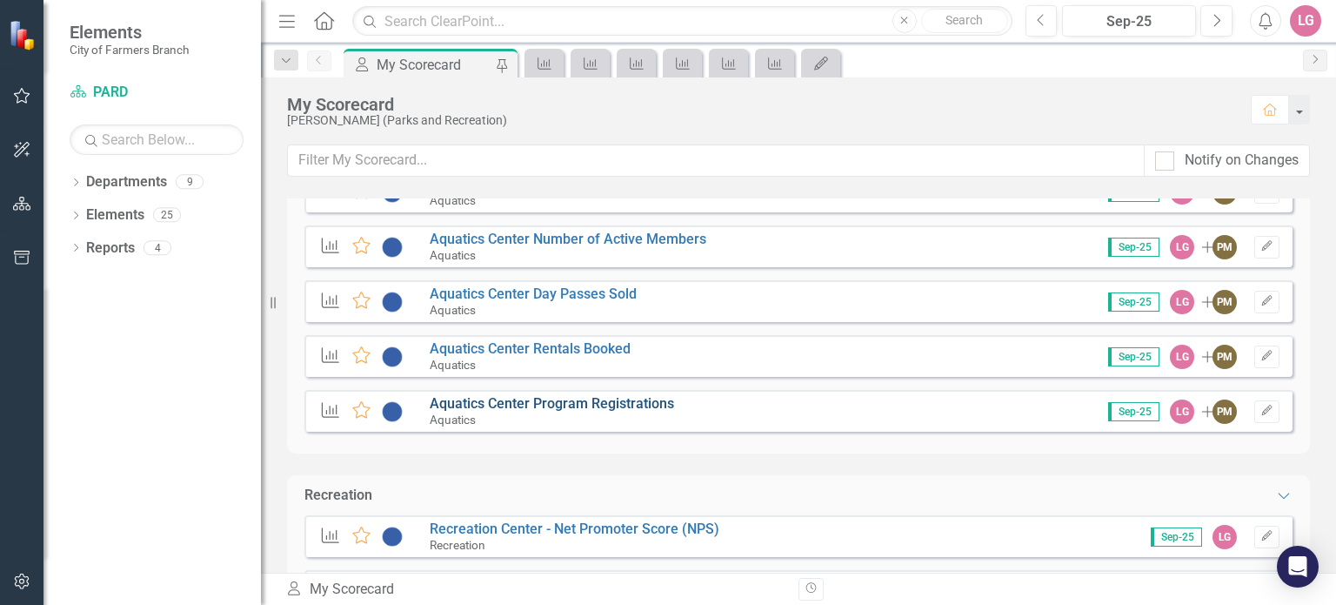
click at [557, 403] on link "Aquatics Center Program Registrations" at bounding box center [552, 403] width 244 height 17
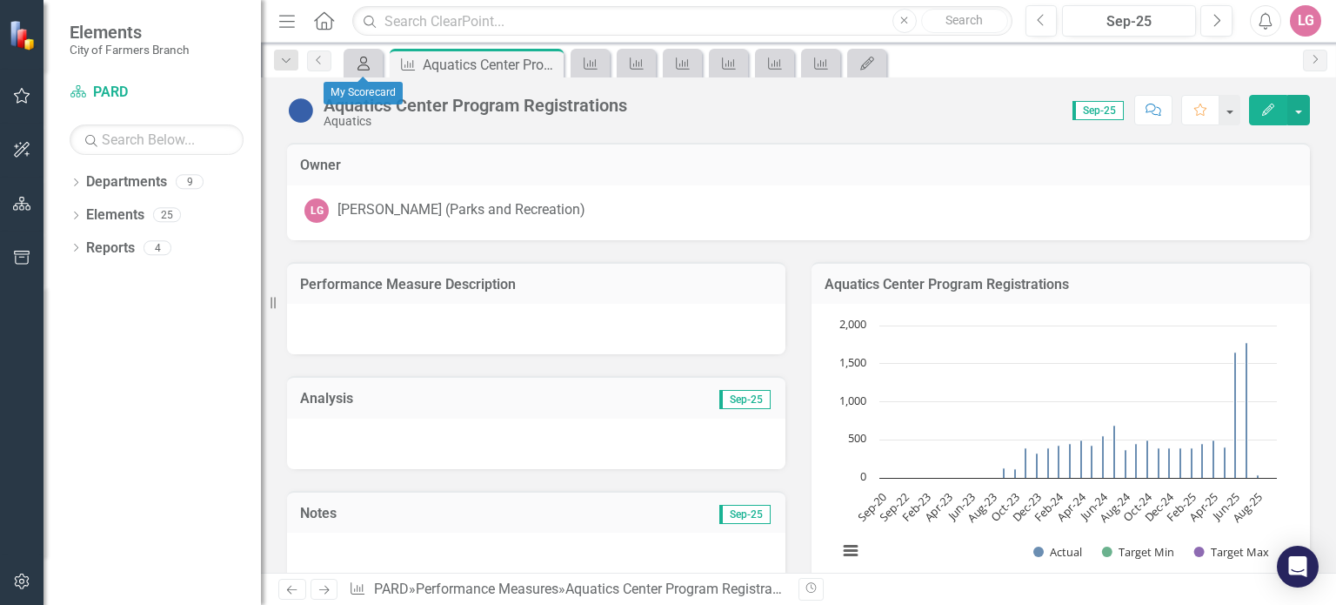
click at [363, 63] on icon "My Scorecard" at bounding box center [363, 64] width 17 height 14
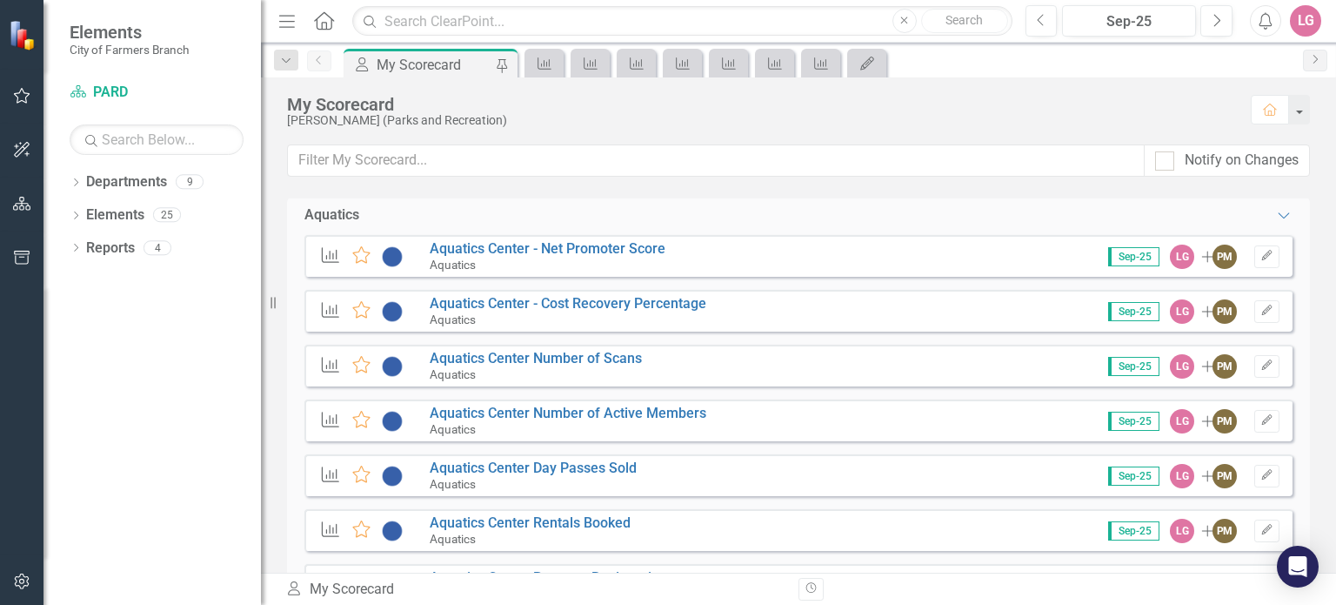
scroll to position [1218, 0]
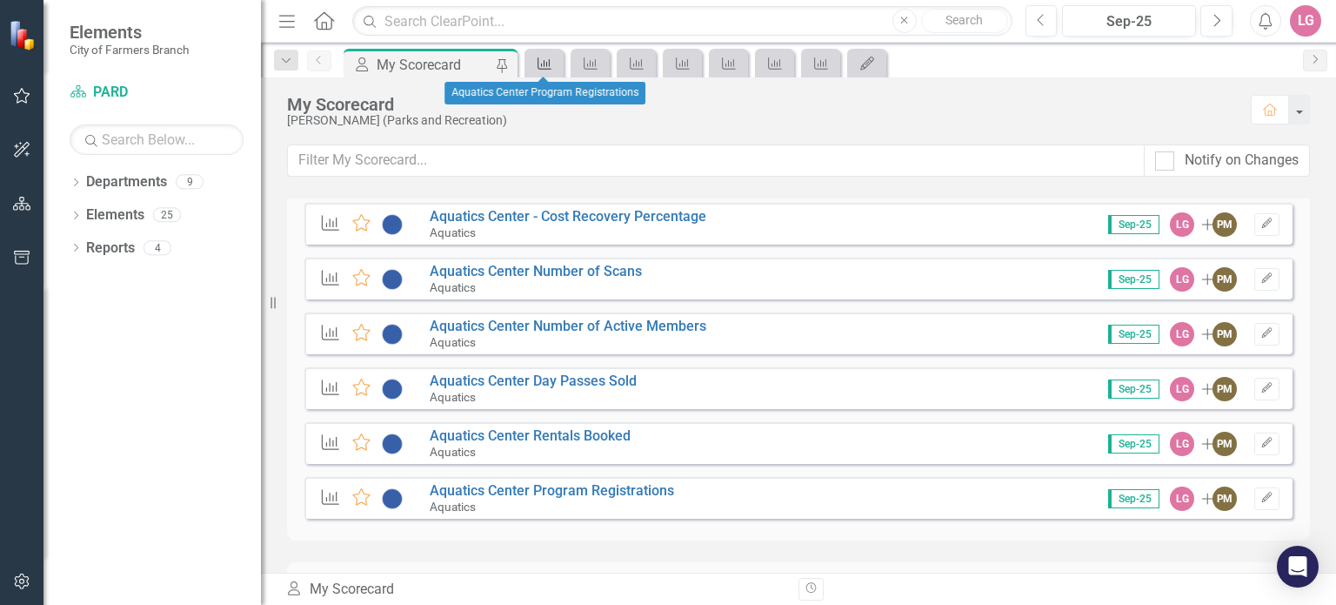
click at [543, 62] on icon "Performance Measure" at bounding box center [544, 64] width 17 height 14
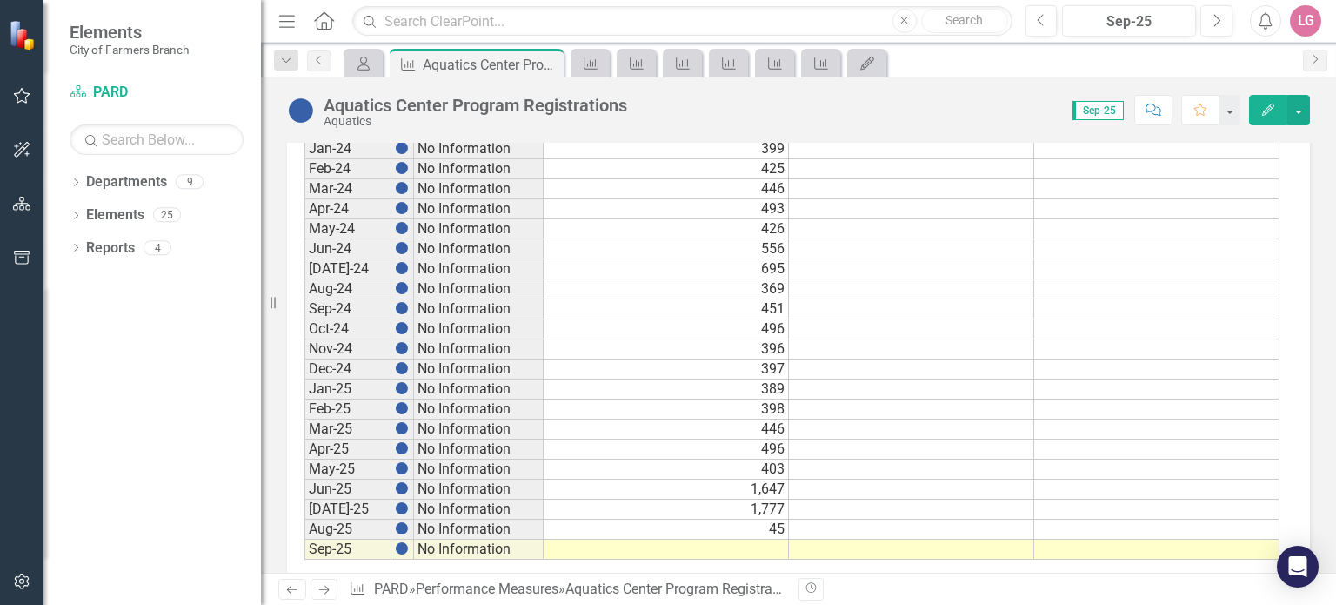
scroll to position [984, 0]
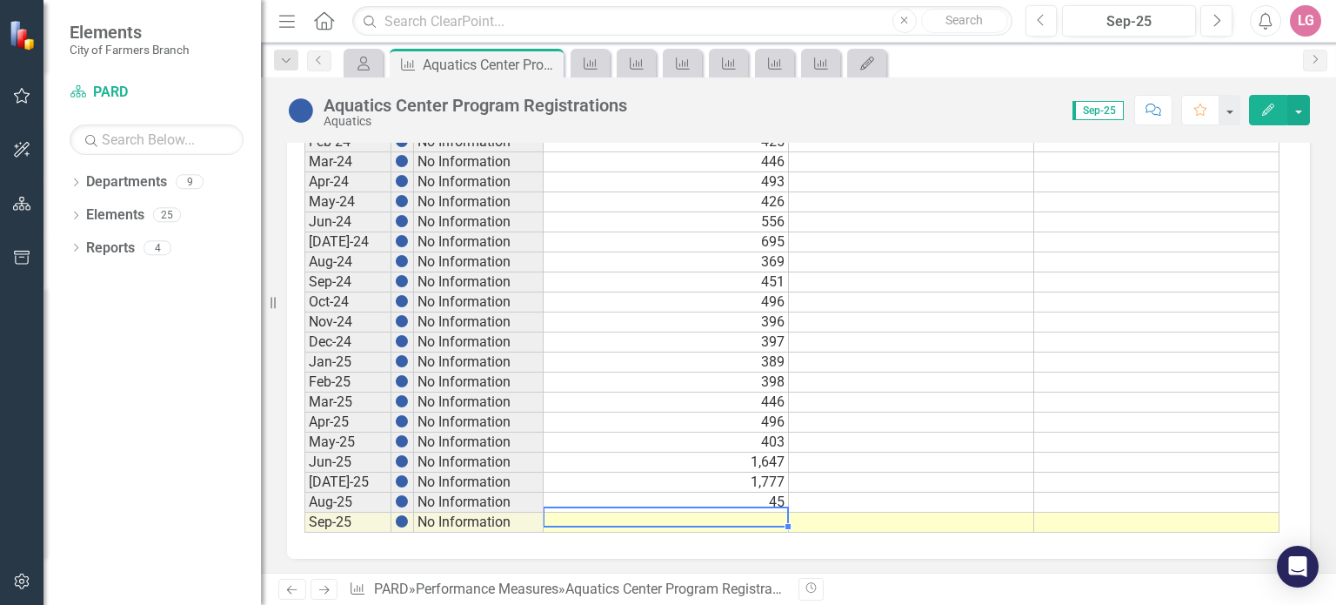
click at [669, 516] on td at bounding box center [666, 522] width 245 height 20
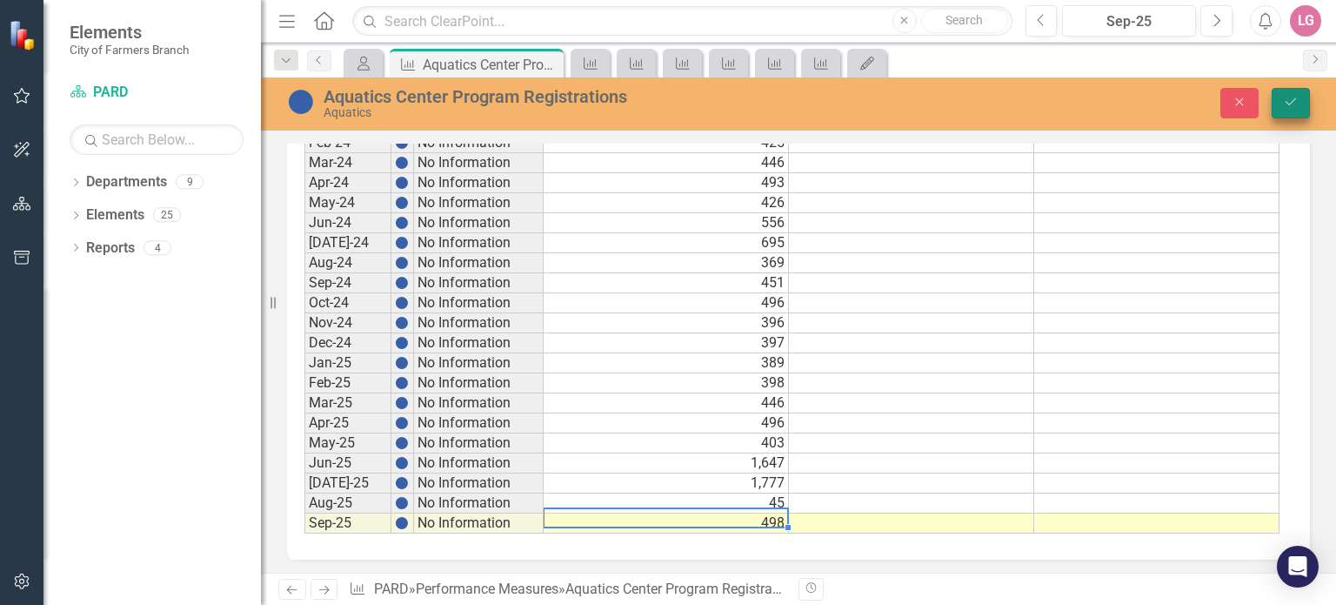
type textarea "498"
click at [1285, 104] on icon "Save" at bounding box center [1291, 102] width 16 height 12
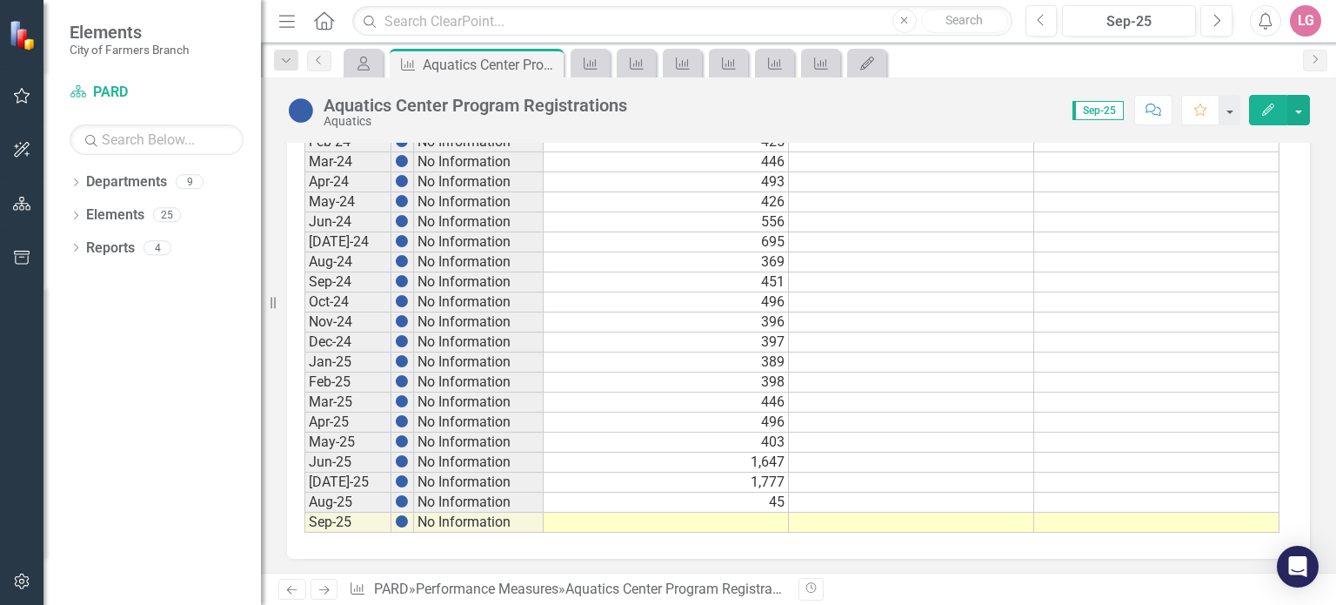
click at [710, 512] on td at bounding box center [666, 522] width 245 height 20
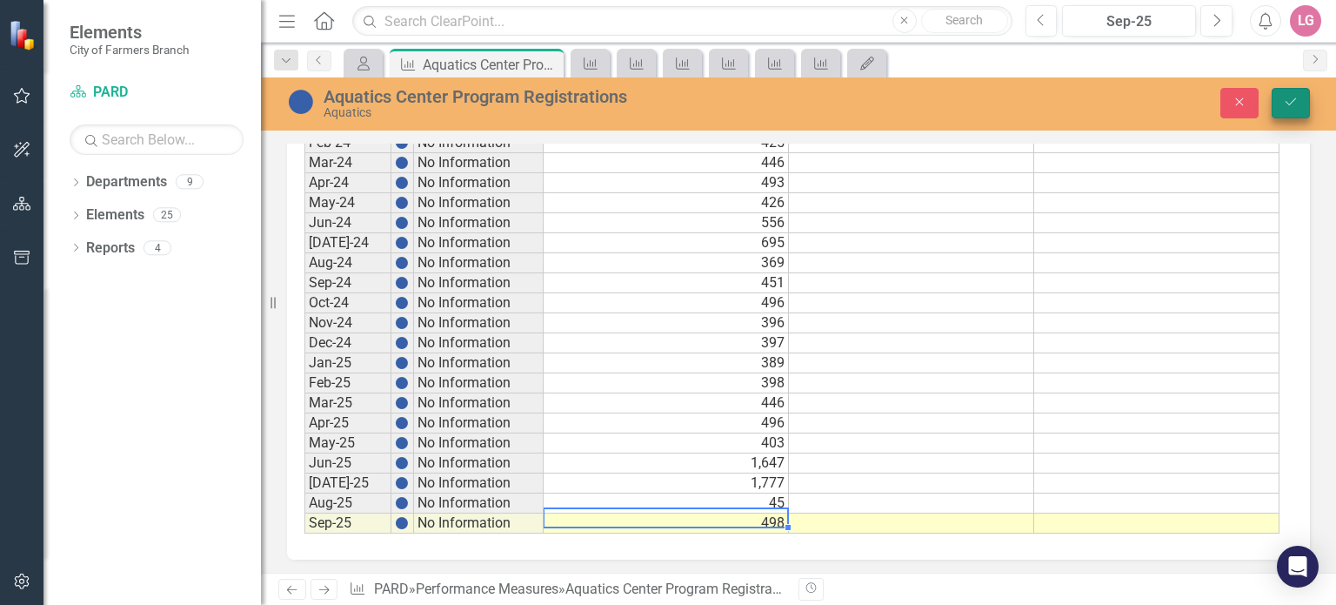
type textarea "498"
click at [1299, 110] on button "Save" at bounding box center [1291, 103] width 38 height 30
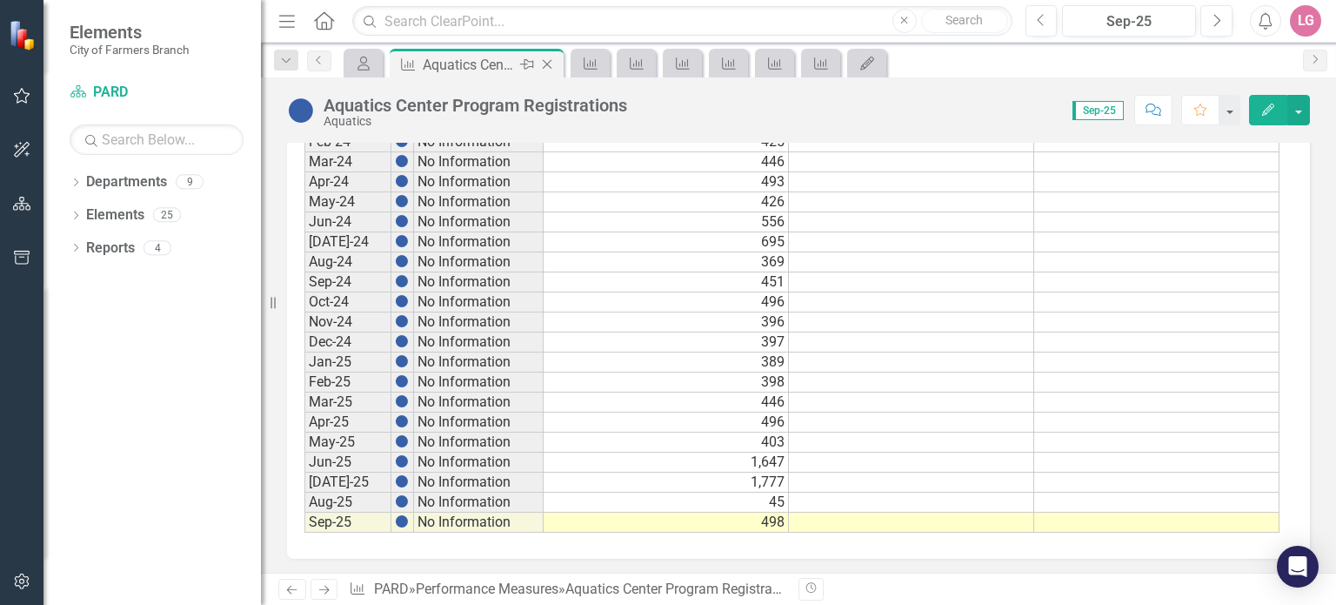
click at [544, 65] on icon "Close" at bounding box center [546, 64] width 17 height 14
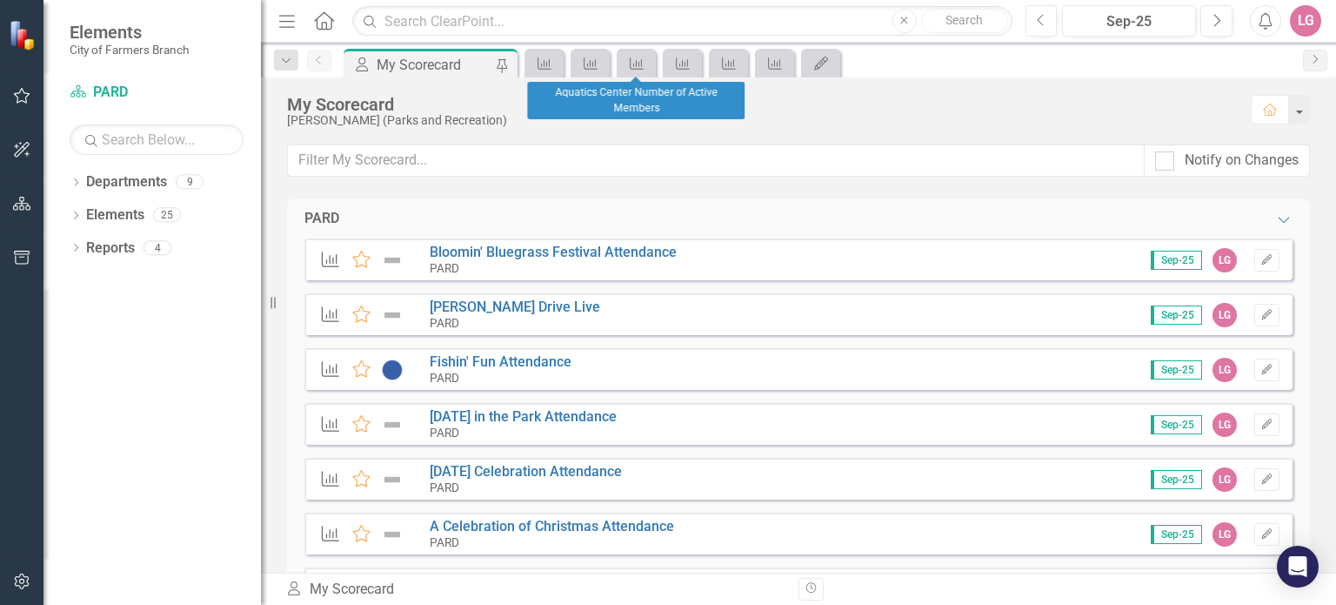
click at [655, 62] on div "Performance Measure" at bounding box center [636, 63] width 39 height 29
click at [692, 69] on link "Performance Measure" at bounding box center [682, 63] width 30 height 22
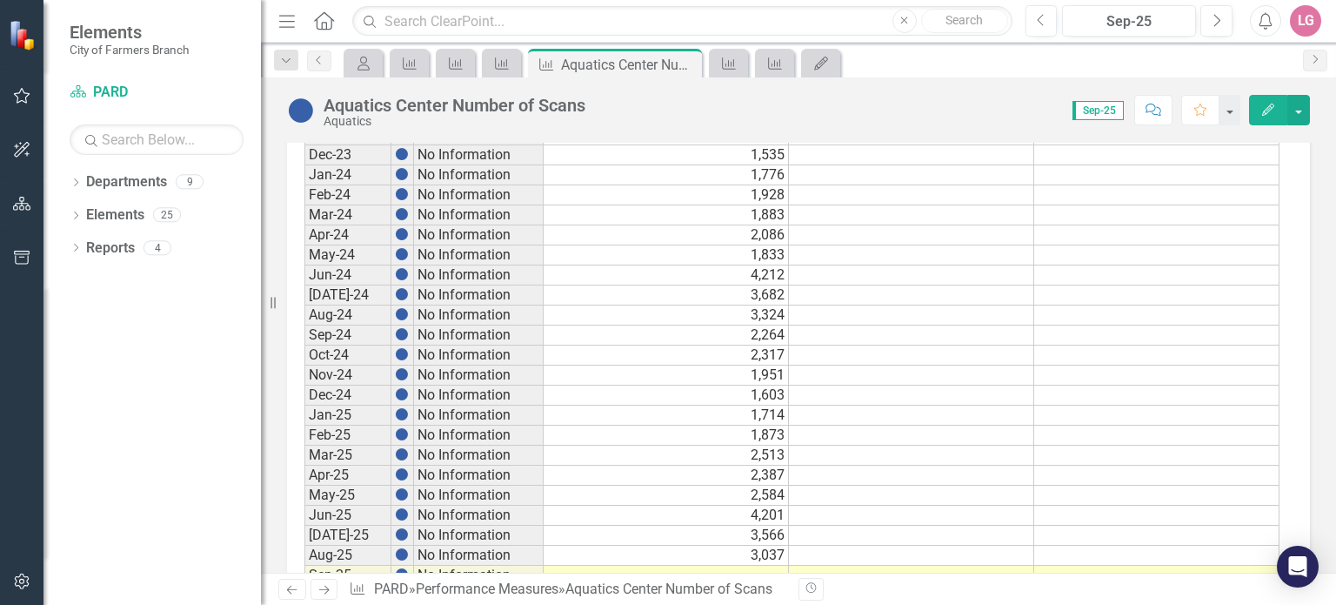
scroll to position [984, 0]
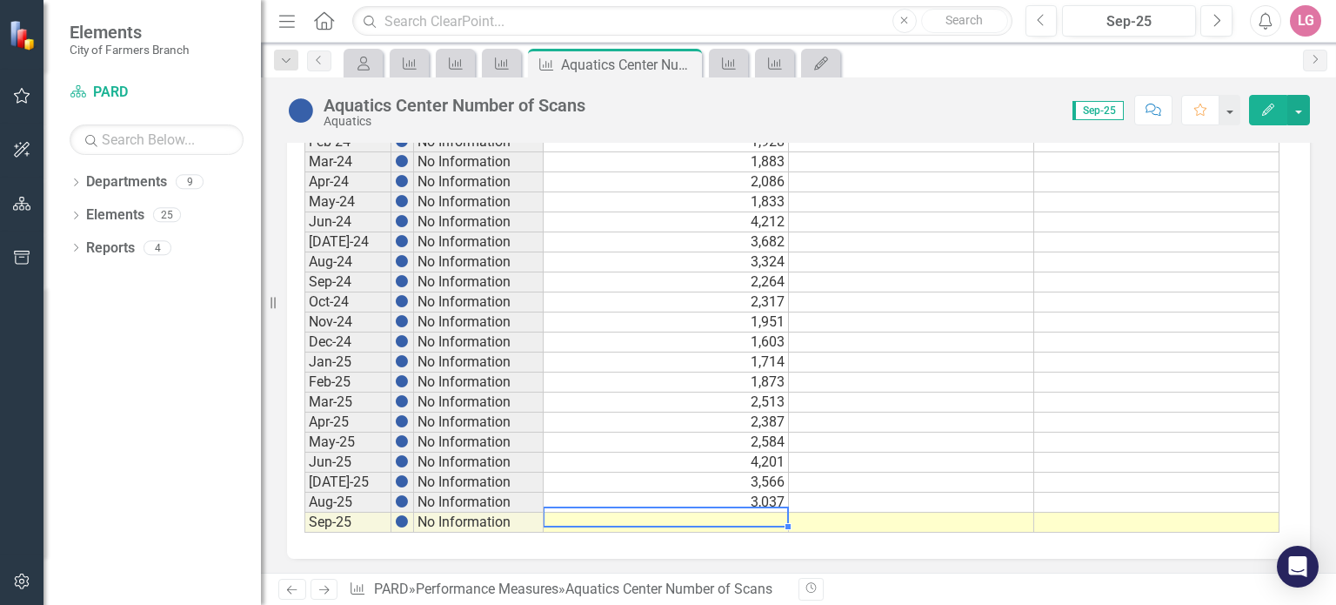
click at [689, 512] on td at bounding box center [666, 522] width 245 height 20
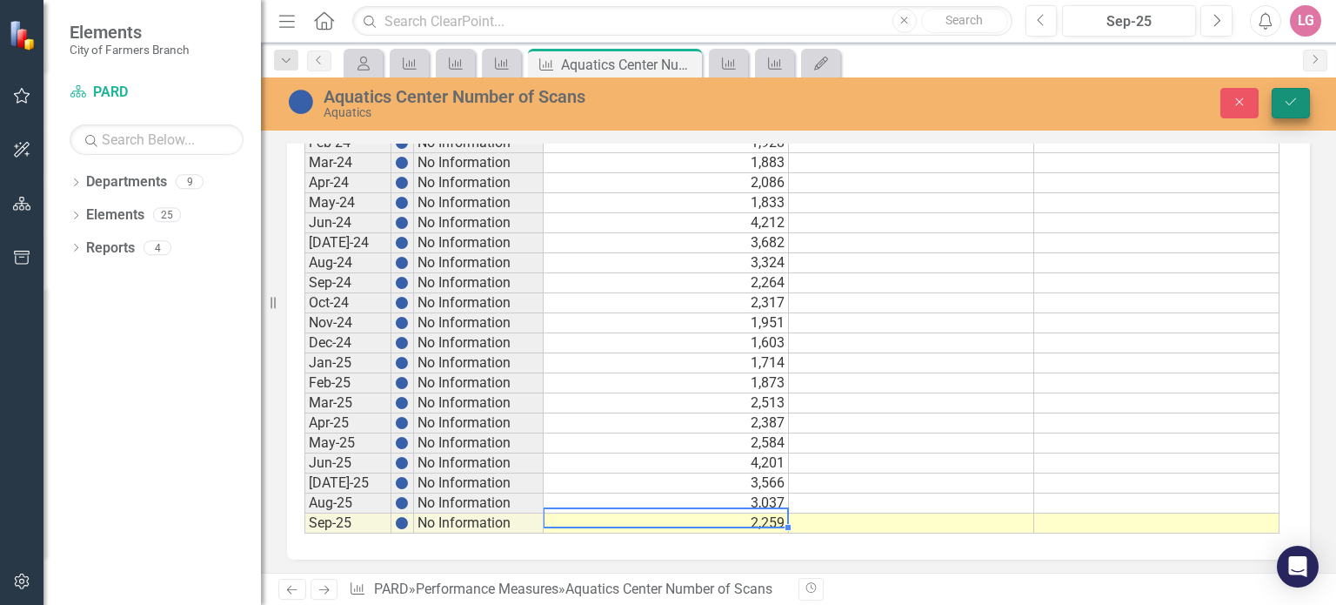
type textarea "2259"
drag, startPoint x: 1299, startPoint y: 93, endPoint x: 1260, endPoint y: 97, distance: 39.3
click at [1299, 95] on button "Save" at bounding box center [1291, 103] width 38 height 30
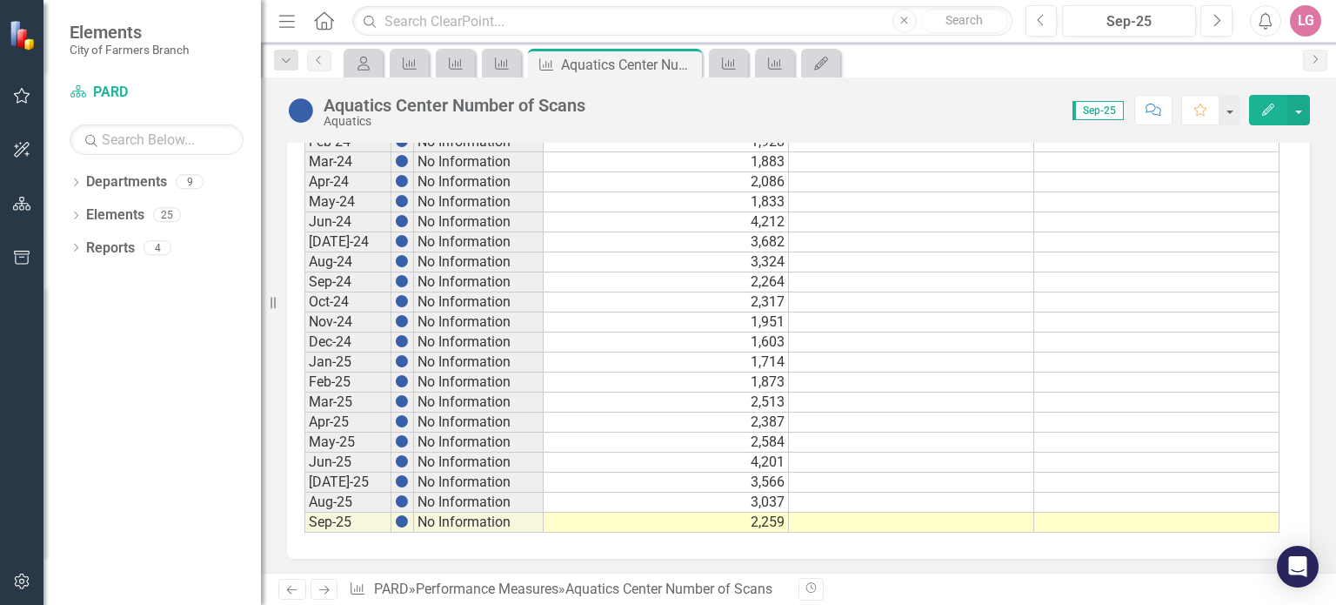
click at [737, 357] on td "1,714" at bounding box center [666, 362] width 245 height 20
click at [689, 57] on icon "Close" at bounding box center [685, 64] width 17 height 14
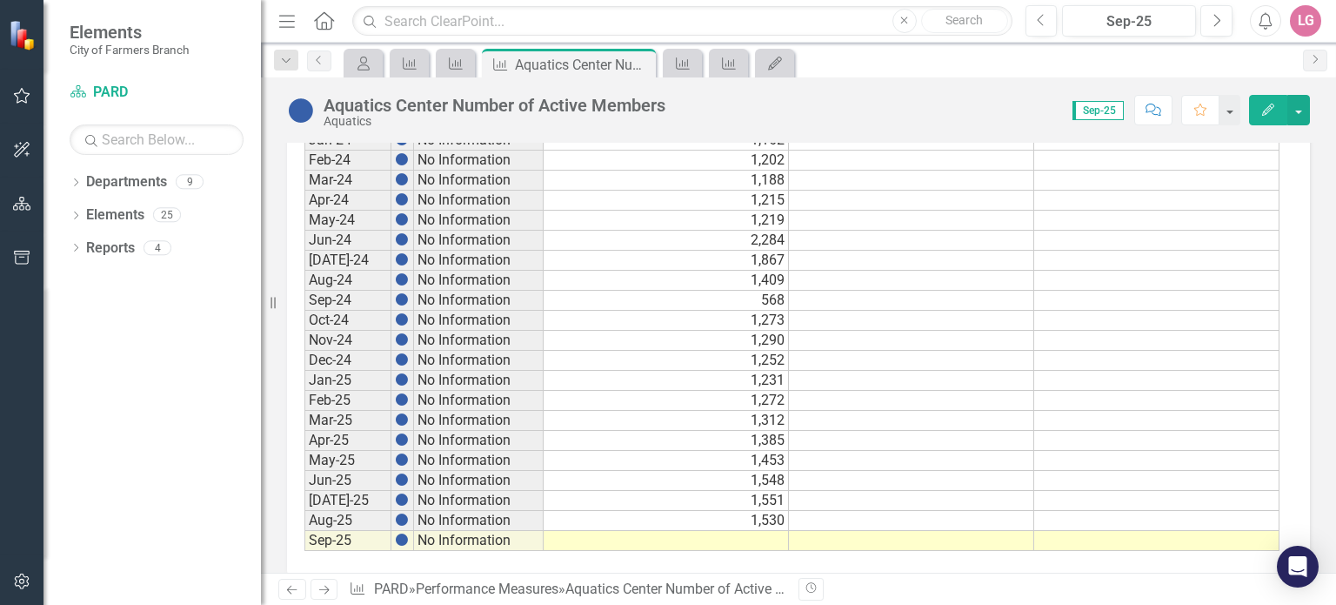
scroll to position [984, 0]
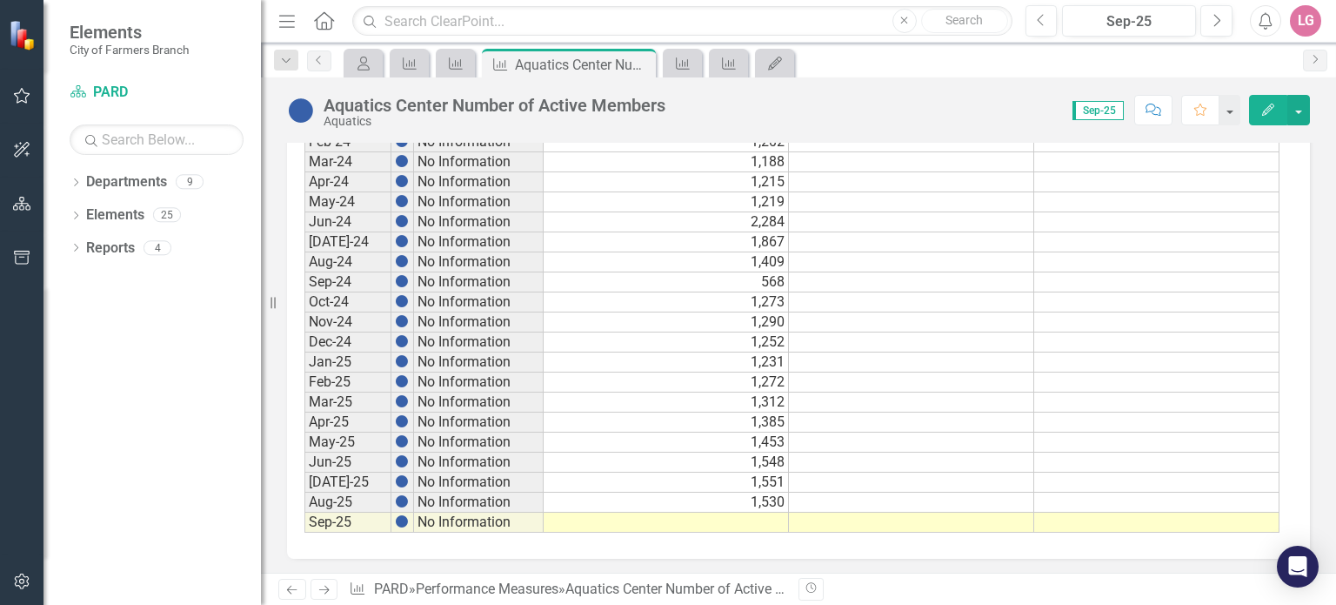
click at [637, 512] on td at bounding box center [666, 522] width 245 height 20
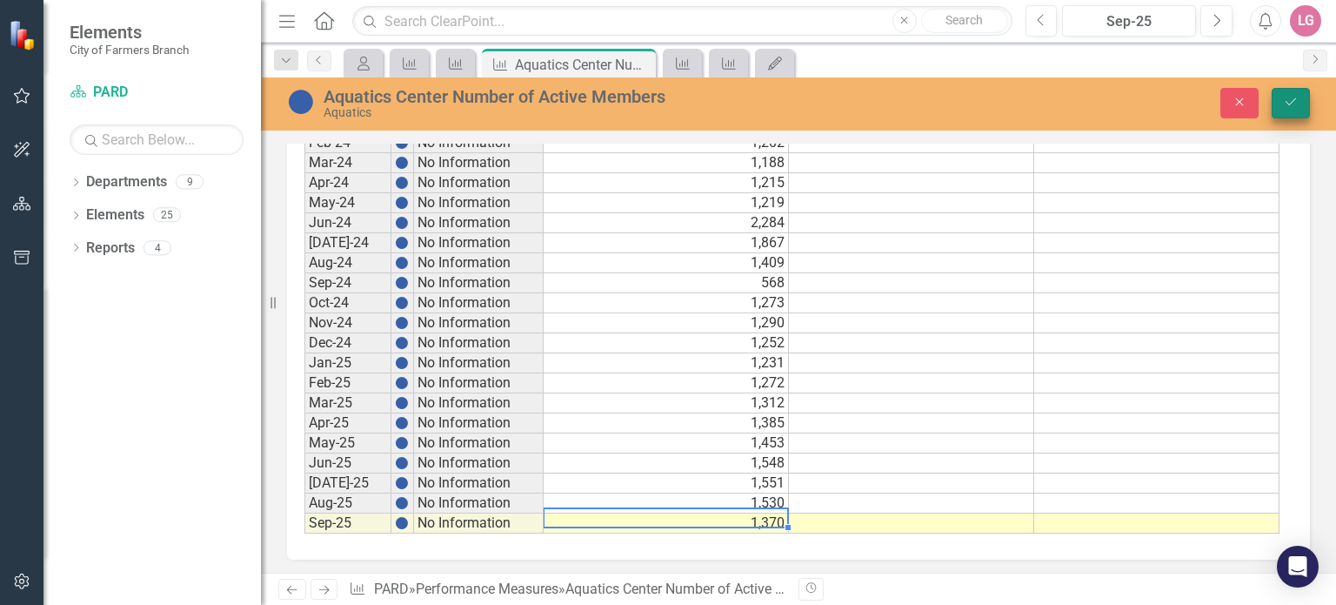
type textarea "1370"
click at [1286, 105] on icon "Save" at bounding box center [1291, 102] width 16 height 12
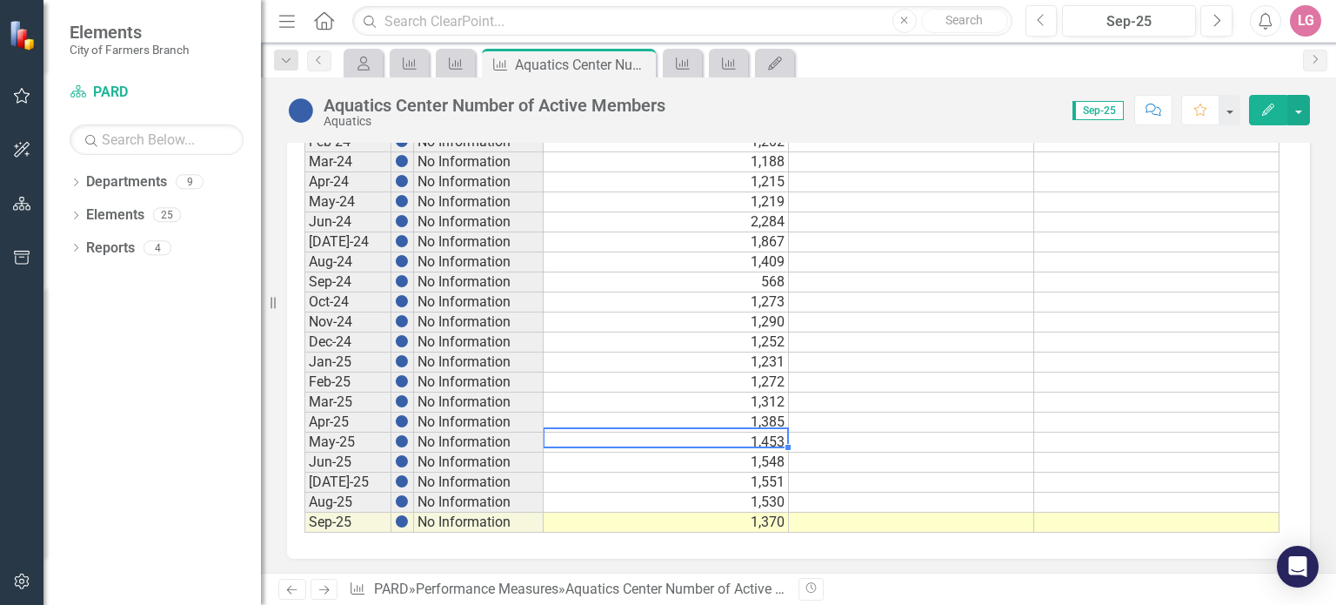
click at [734, 432] on td "1,453" at bounding box center [666, 442] width 245 height 20
click at [641, 65] on icon at bounding box center [640, 65] width 10 height 10
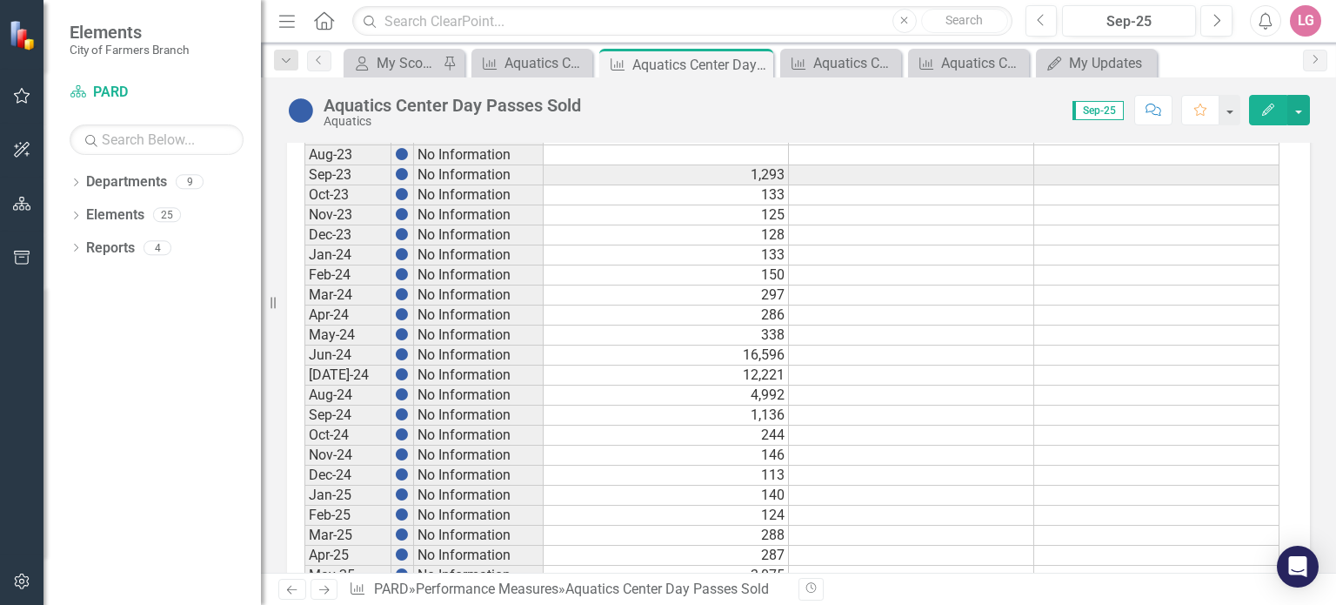
scroll to position [984, 0]
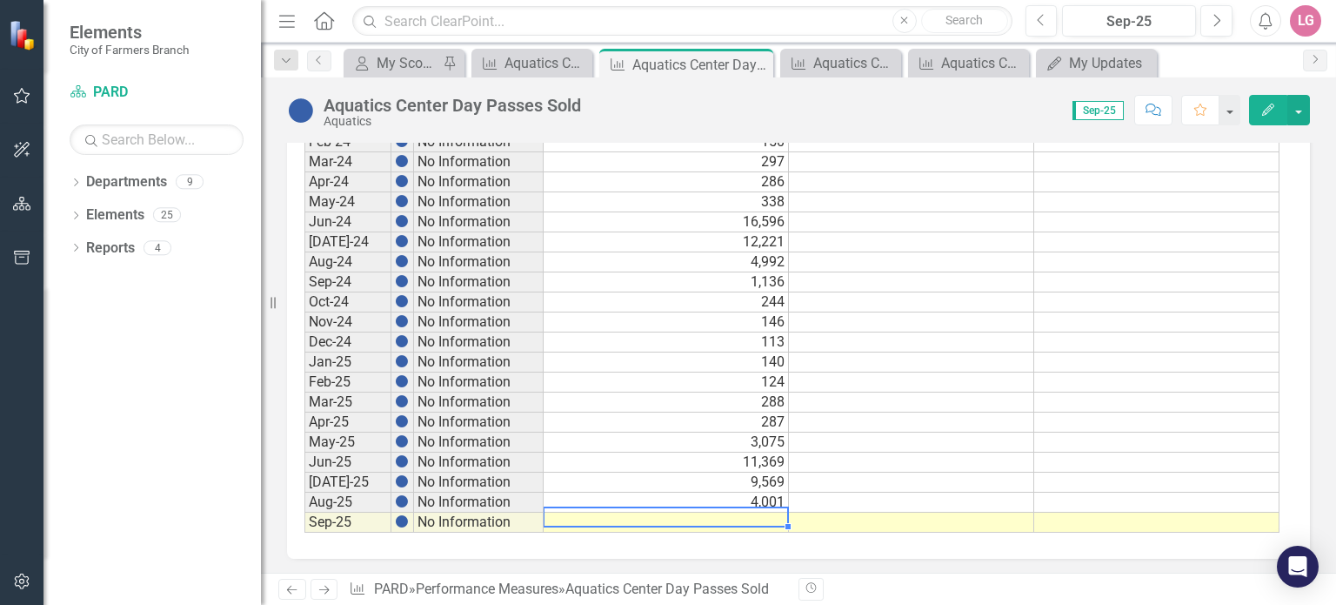
click at [304, 504] on div "Period Status Actual Target Min Target Max Sep-20 No Information Sep-21 No Info…" at bounding box center [304, 161] width 0 height 741
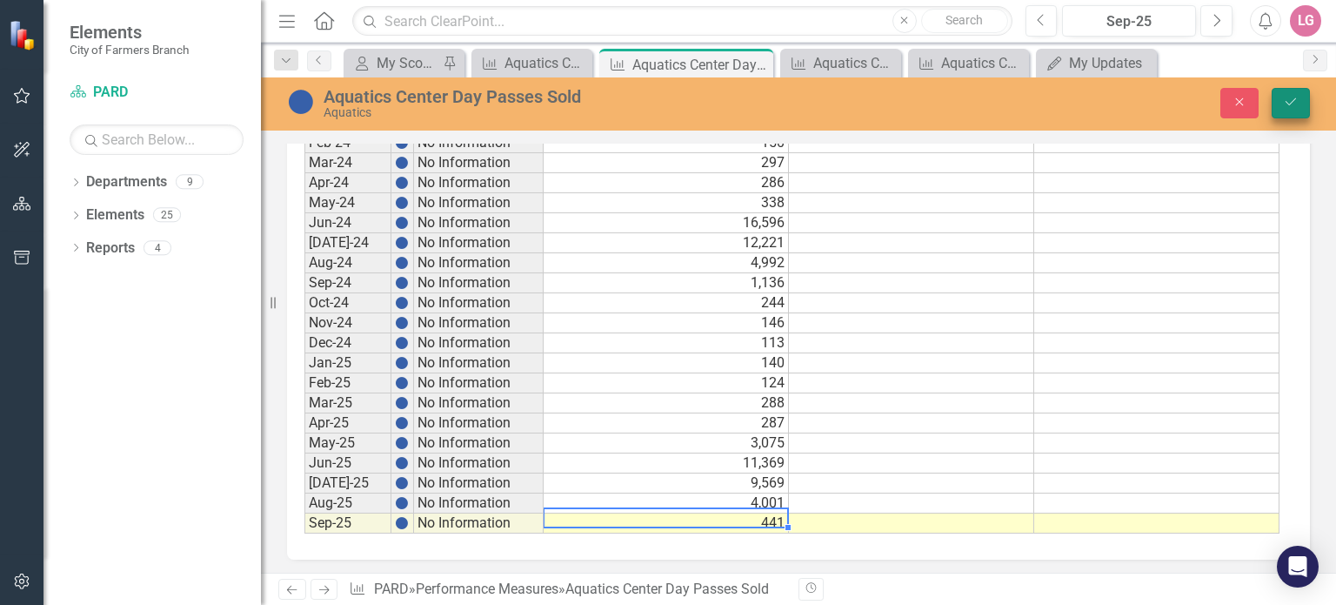
type textarea "441"
drag, startPoint x: 1297, startPoint y: 104, endPoint x: 1246, endPoint y: 102, distance: 51.4
click at [1297, 104] on icon "Save" at bounding box center [1291, 102] width 16 height 12
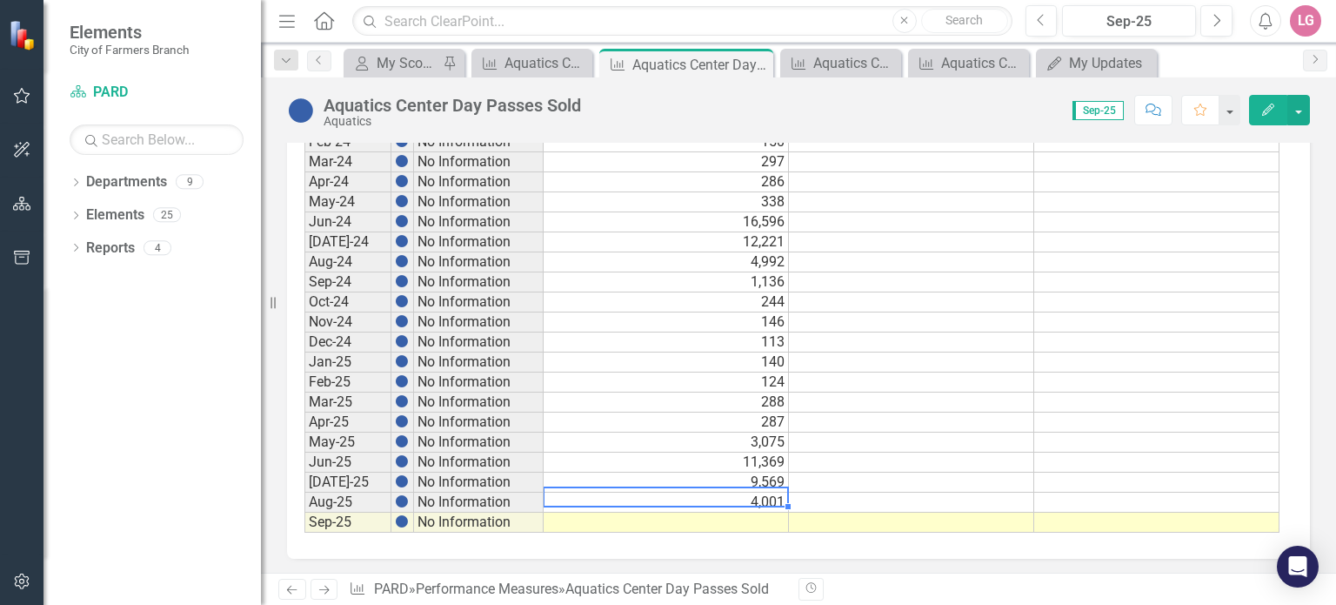
click at [304, 503] on div "Period Status Actual Target Min Target Max Sep-20 No Information Sep-21 No Info…" at bounding box center [304, 161] width 0 height 741
click at [763, 517] on td at bounding box center [666, 522] width 245 height 20
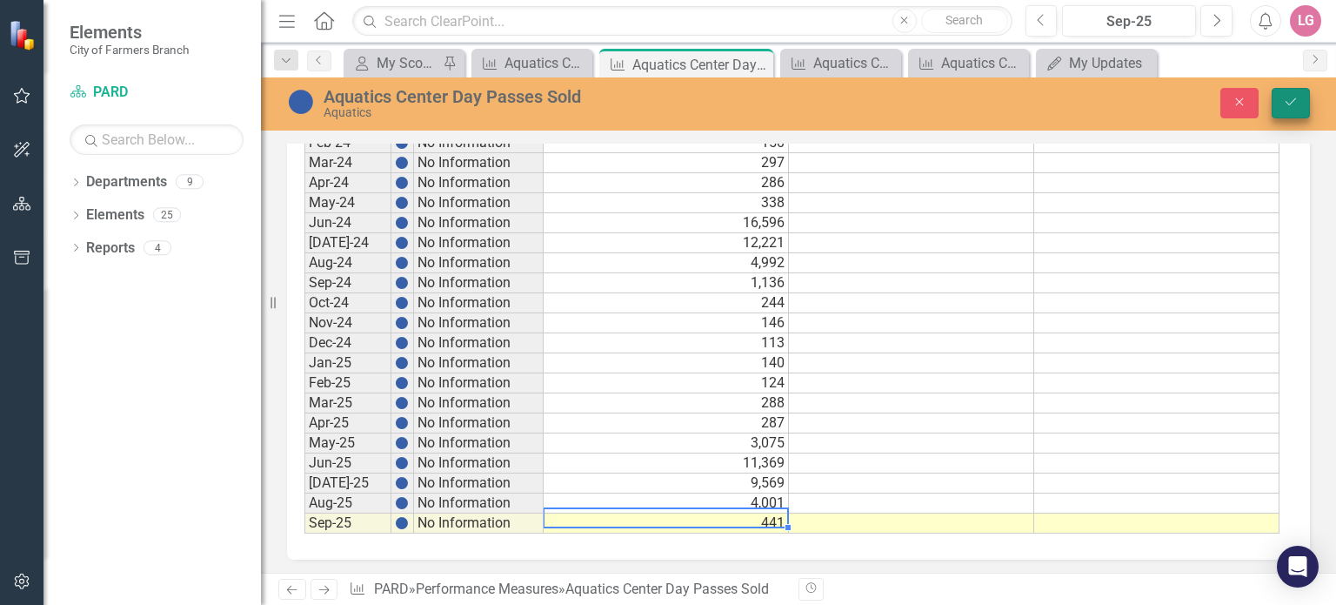
type textarea "441"
click at [1284, 104] on icon "Save" at bounding box center [1291, 102] width 16 height 12
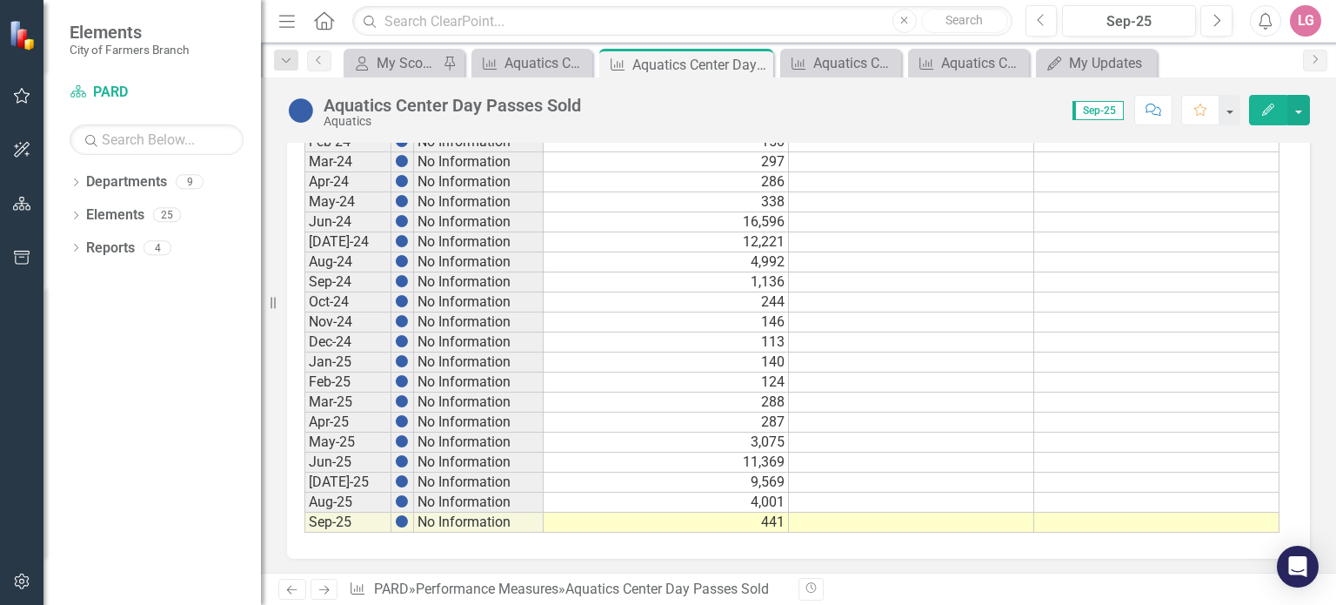
click at [651, 492] on td "4,001" at bounding box center [666, 502] width 245 height 20
click at [754, 62] on icon "Close" at bounding box center [756, 64] width 17 height 14
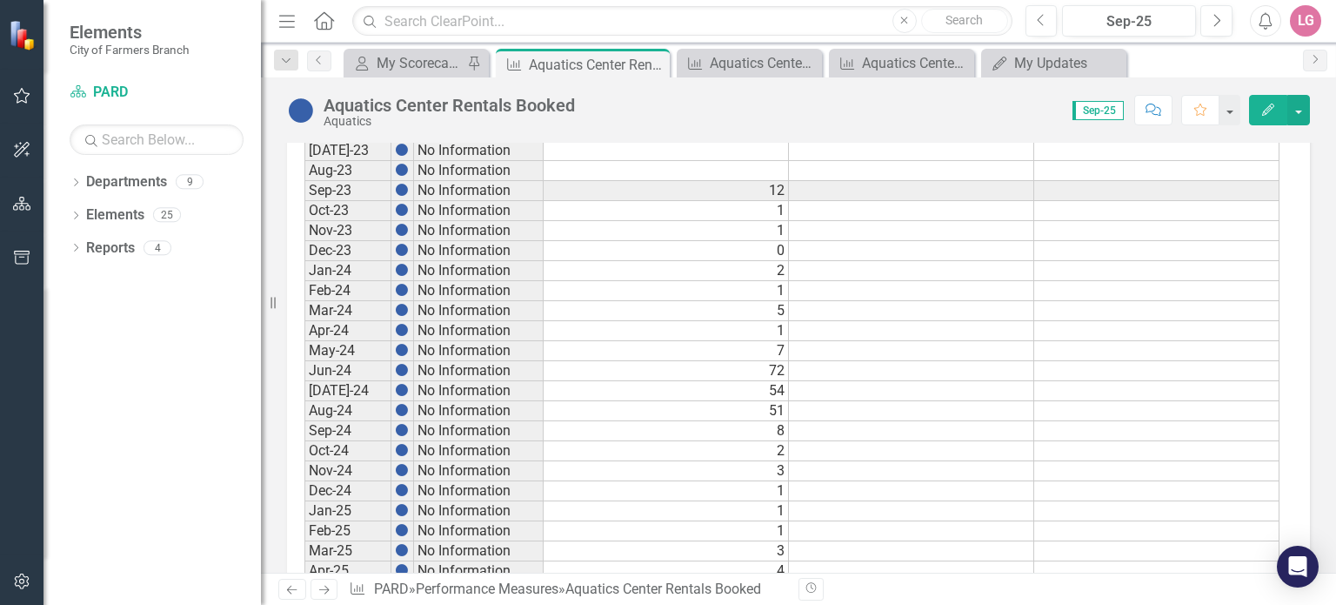
scroll to position [984, 0]
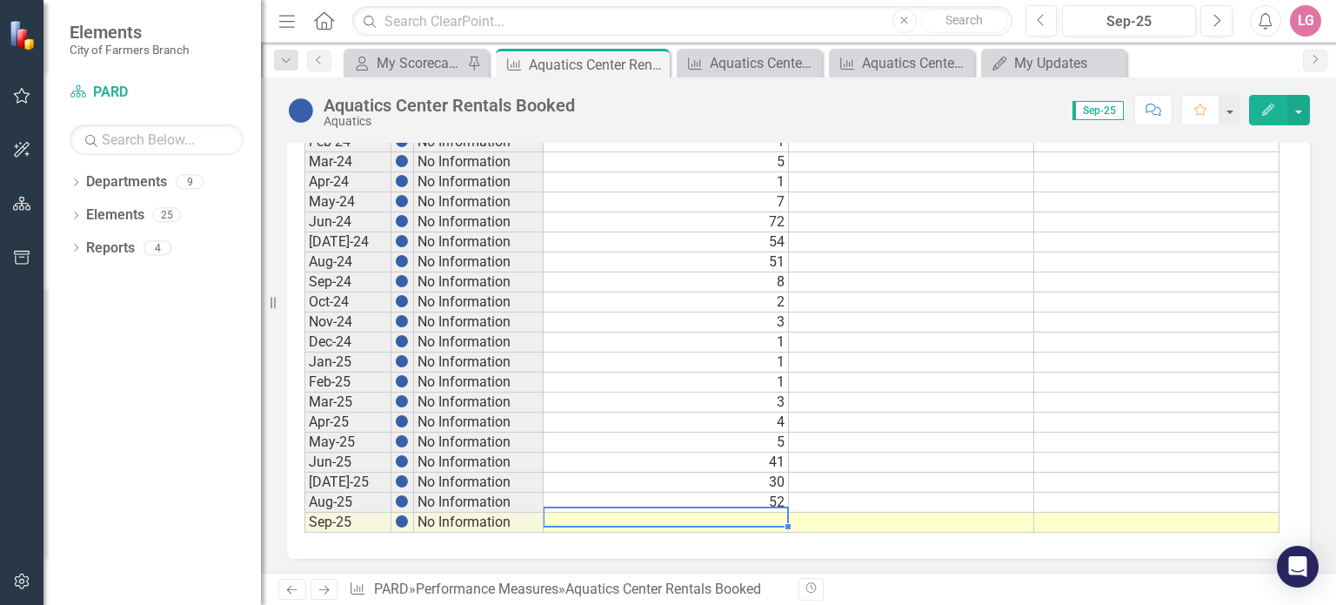
click at [734, 512] on td at bounding box center [666, 522] width 245 height 20
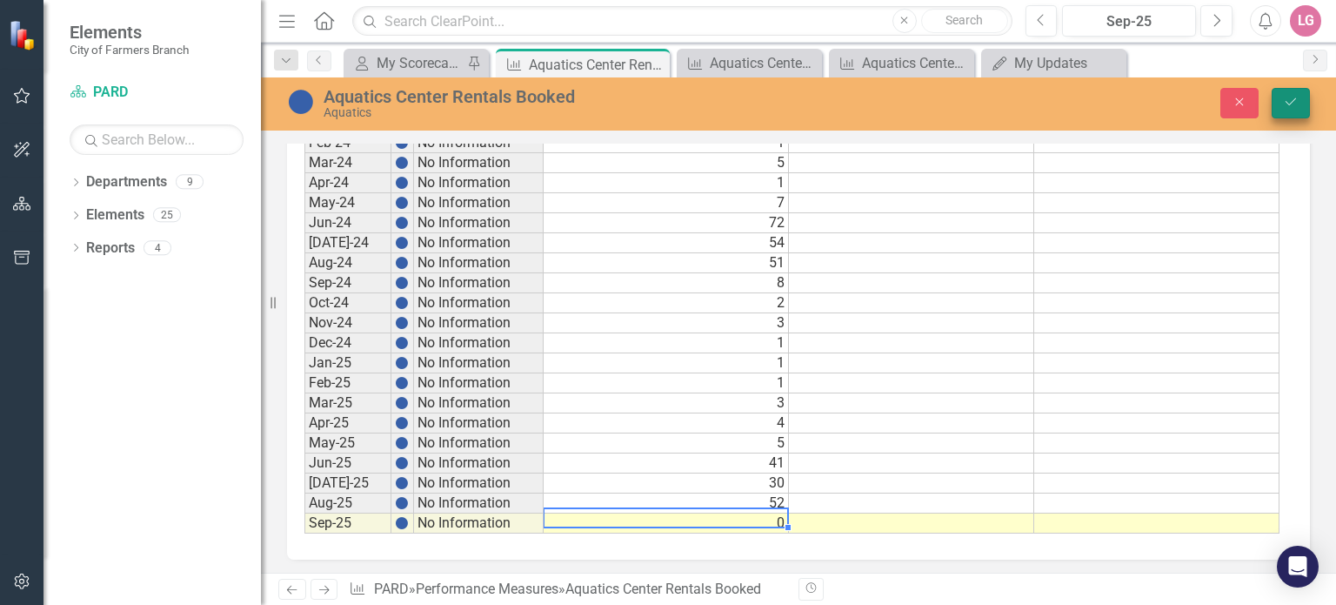
type textarea "0"
click at [1299, 104] on button "Save" at bounding box center [1291, 103] width 38 height 30
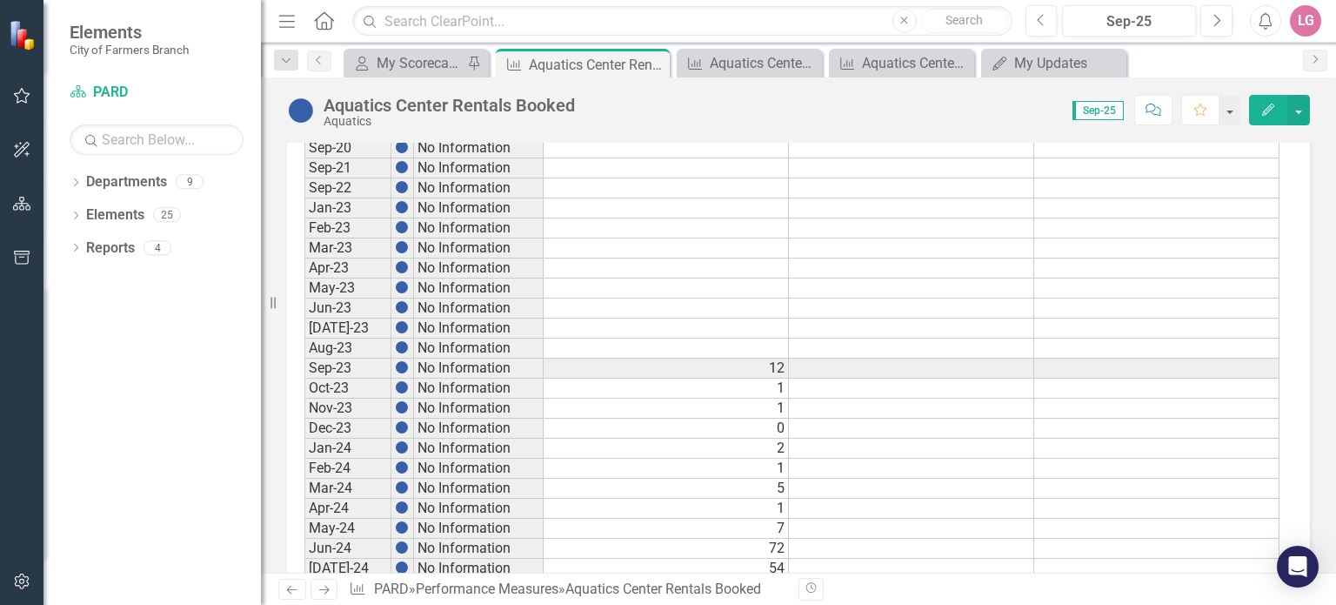
scroll to position [920, 0]
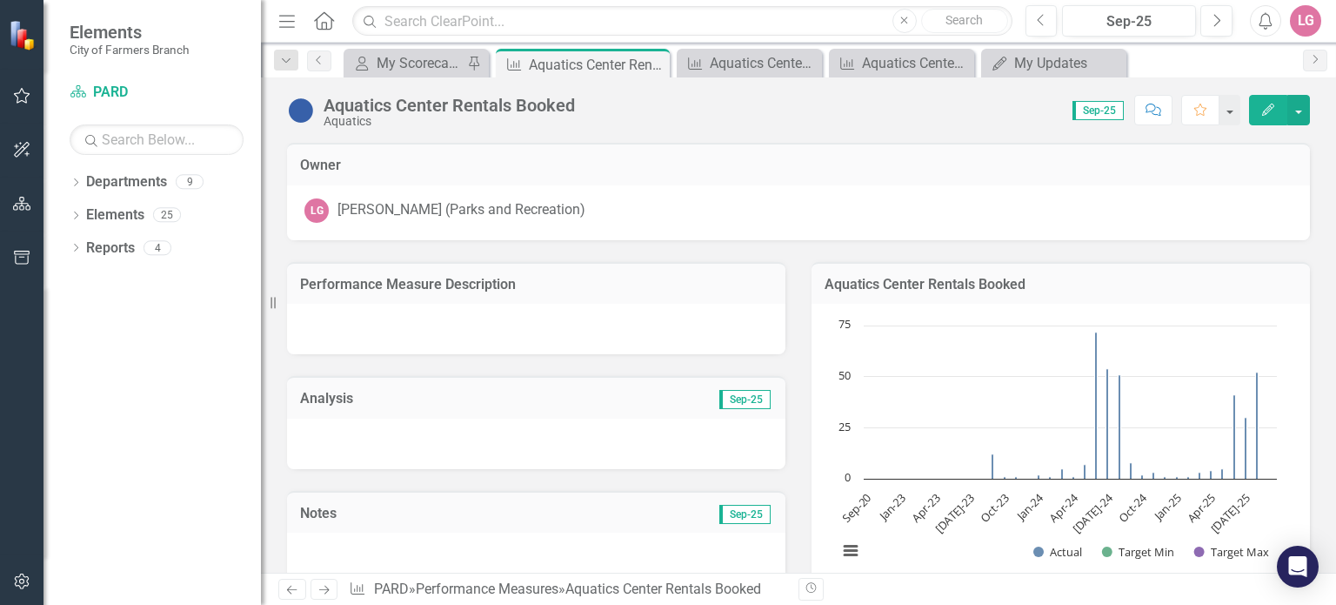
scroll to position [984, 0]
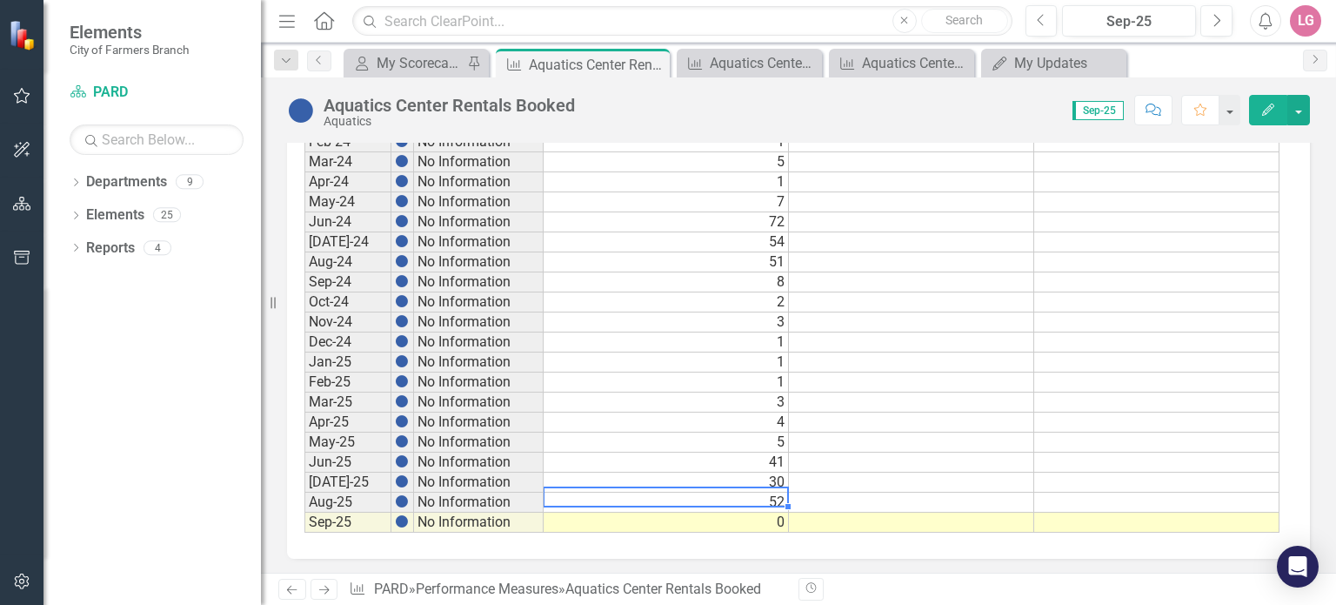
click at [304, 484] on div "Period Status Actual Target Min Target Max Sep-20 No Information Sep-21 No Info…" at bounding box center [304, 161] width 0 height 741
click at [656, 65] on icon "Close" at bounding box center [653, 64] width 17 height 14
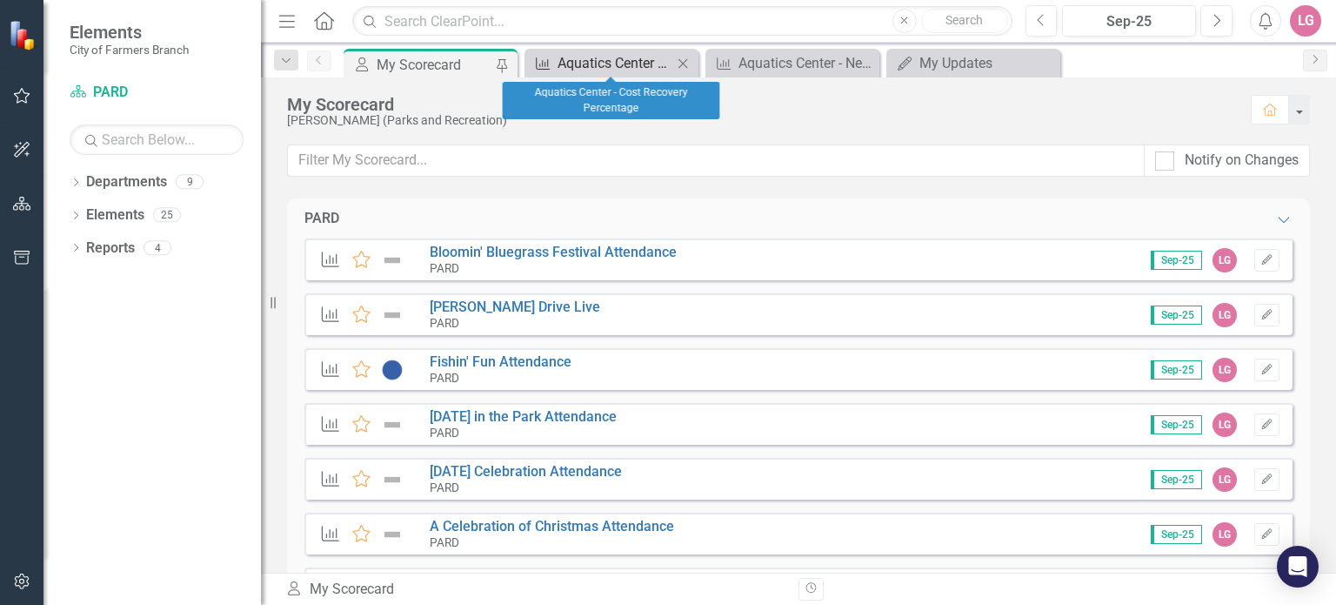
click at [656, 65] on div "Aquatics Center - Cost Recovery Percentage" at bounding box center [615, 63] width 115 height 22
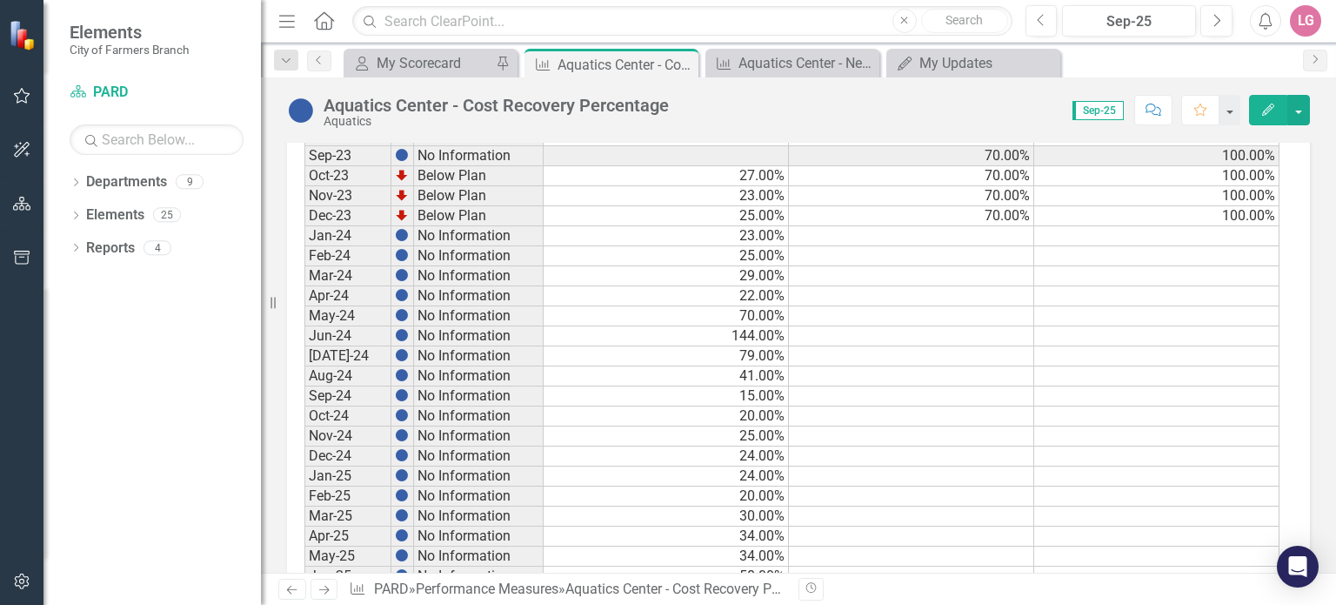
scroll to position [984, 0]
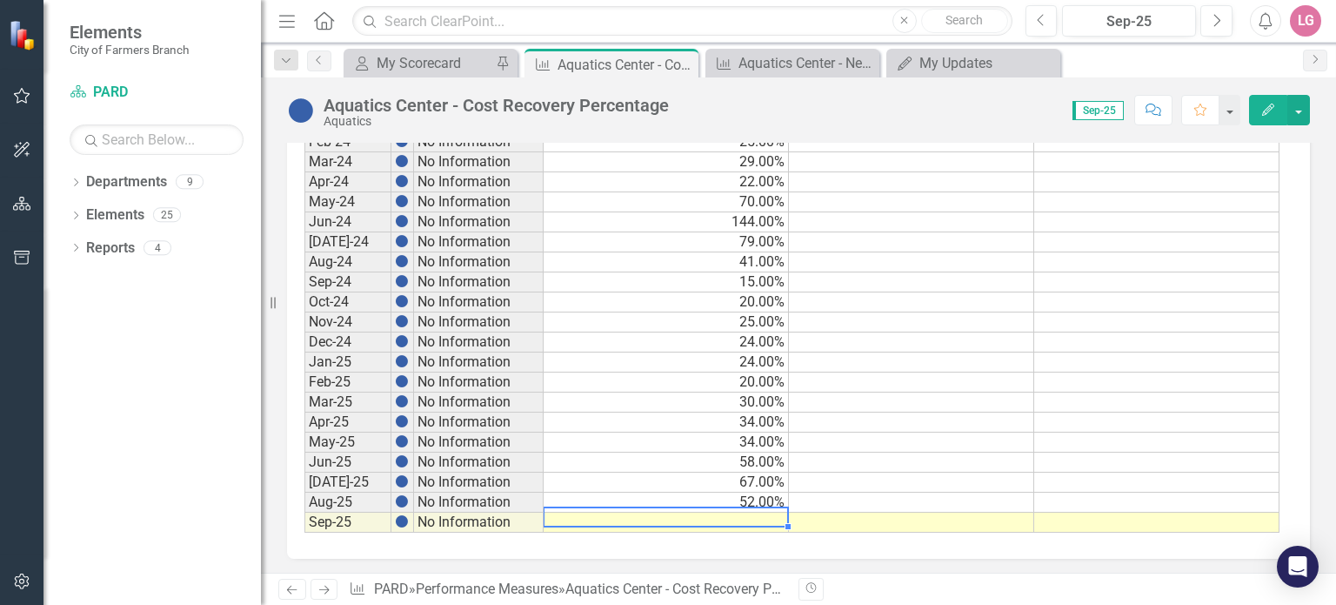
click at [675, 513] on td at bounding box center [666, 522] width 245 height 20
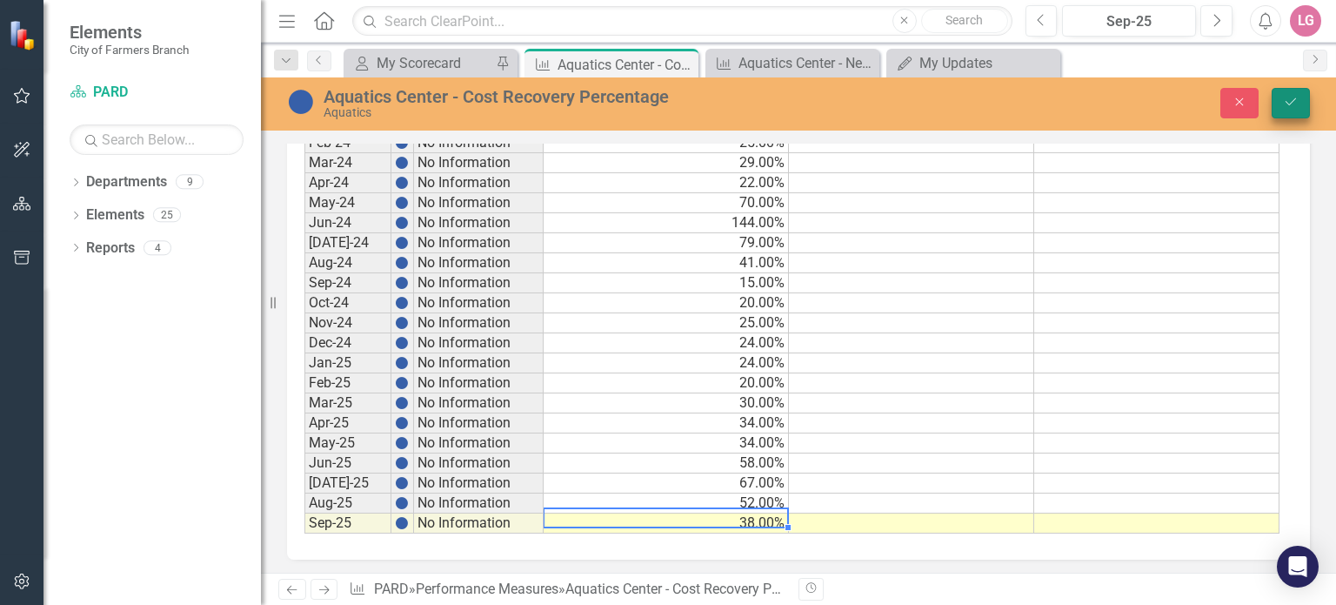
type textarea "38"
click at [1284, 107] on icon "Save" at bounding box center [1291, 102] width 16 height 12
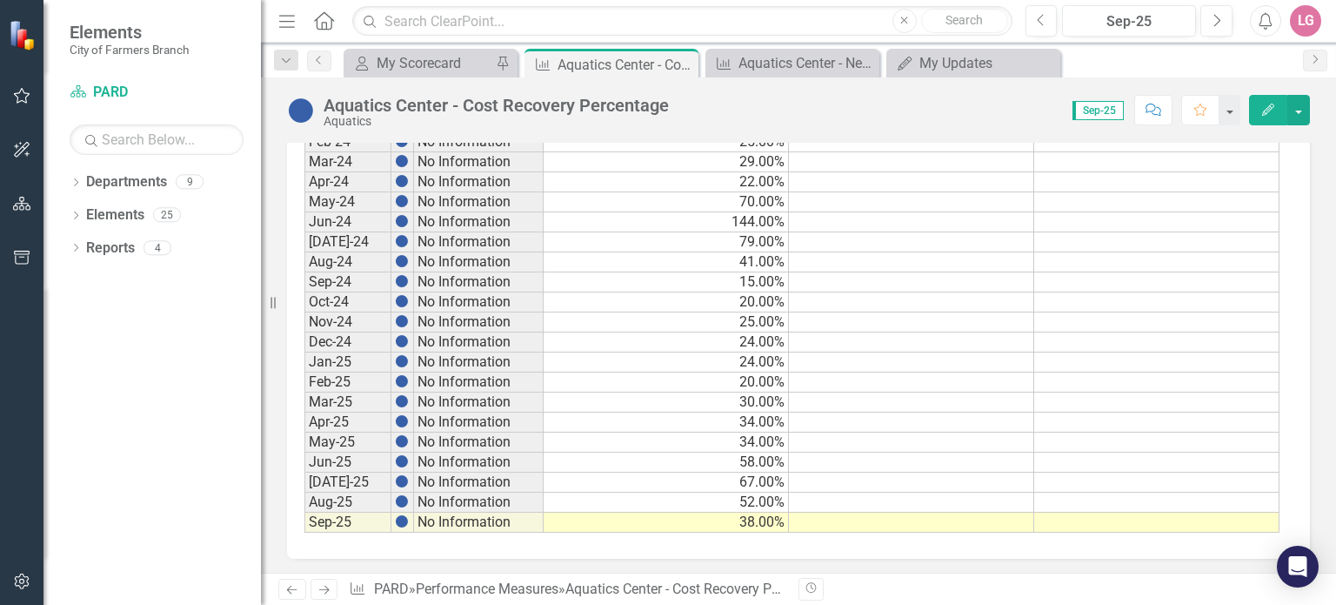
click at [661, 492] on td "52.00%" at bounding box center [666, 502] width 245 height 20
click at [682, 62] on icon "Close" at bounding box center [681, 64] width 17 height 14
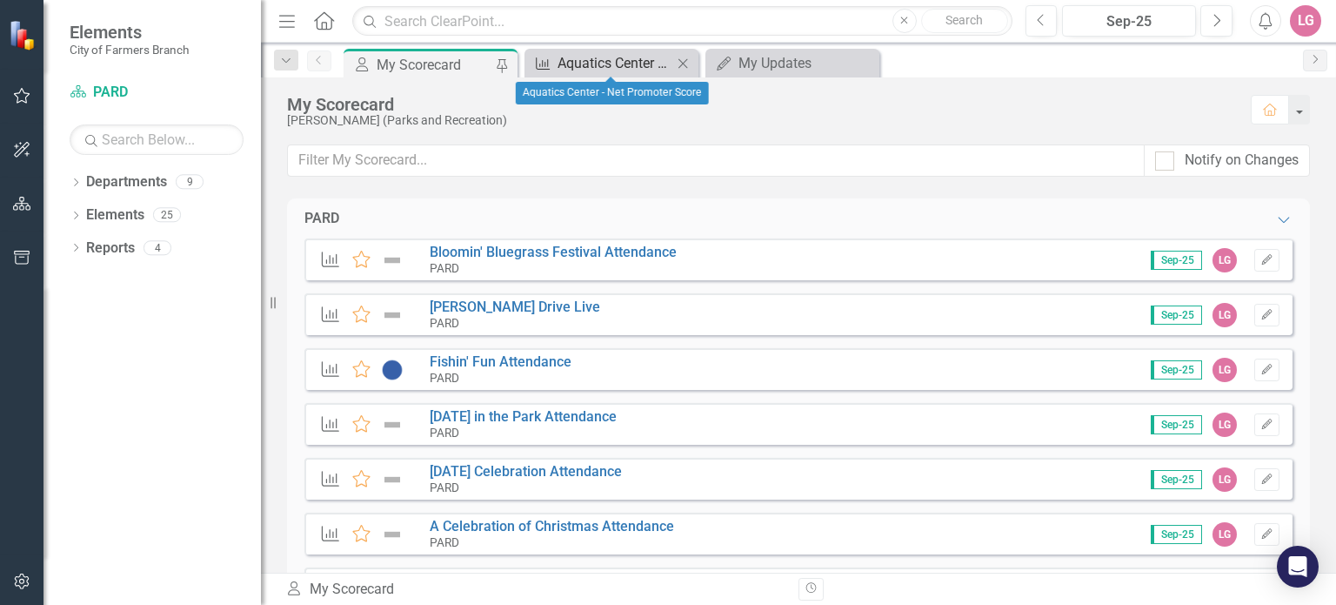
click at [621, 55] on div "Aquatics Center - Net Promoter Score" at bounding box center [615, 63] width 115 height 22
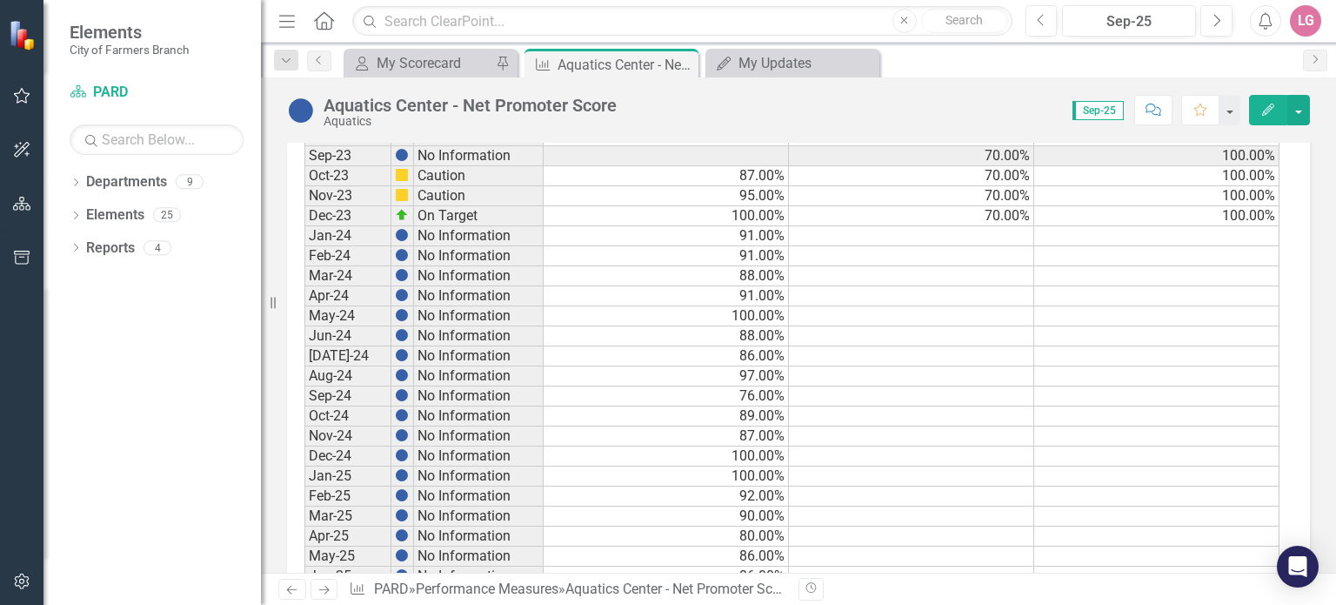
scroll to position [984, 0]
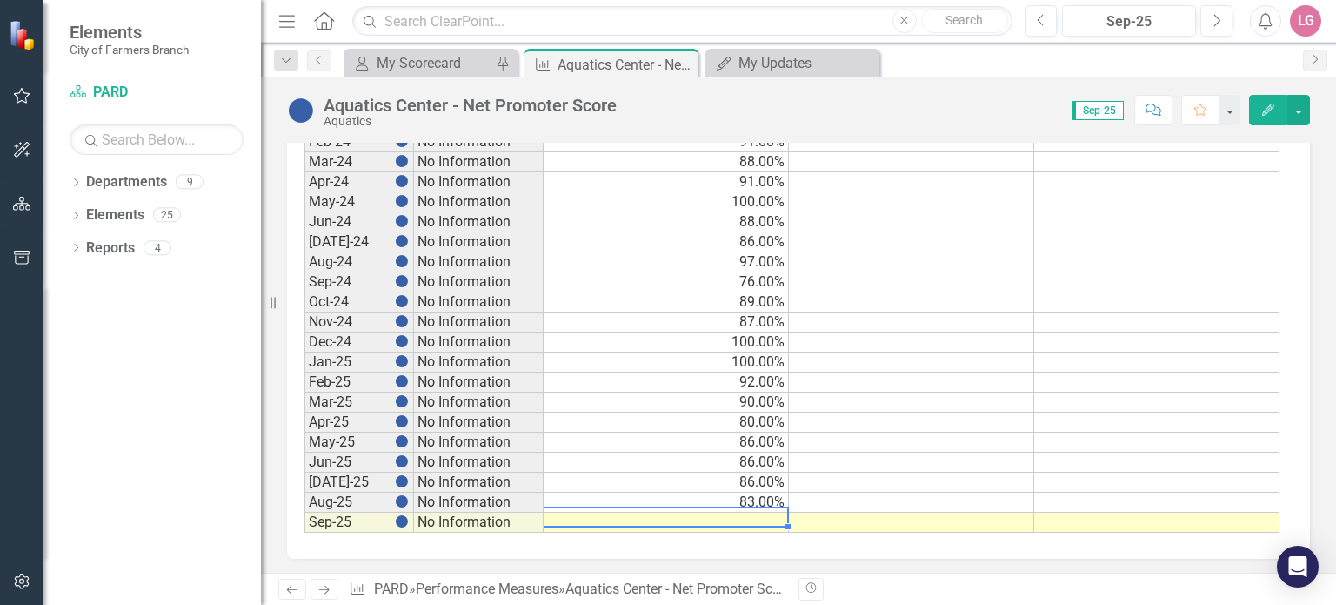
click at [668, 513] on td at bounding box center [666, 522] width 245 height 20
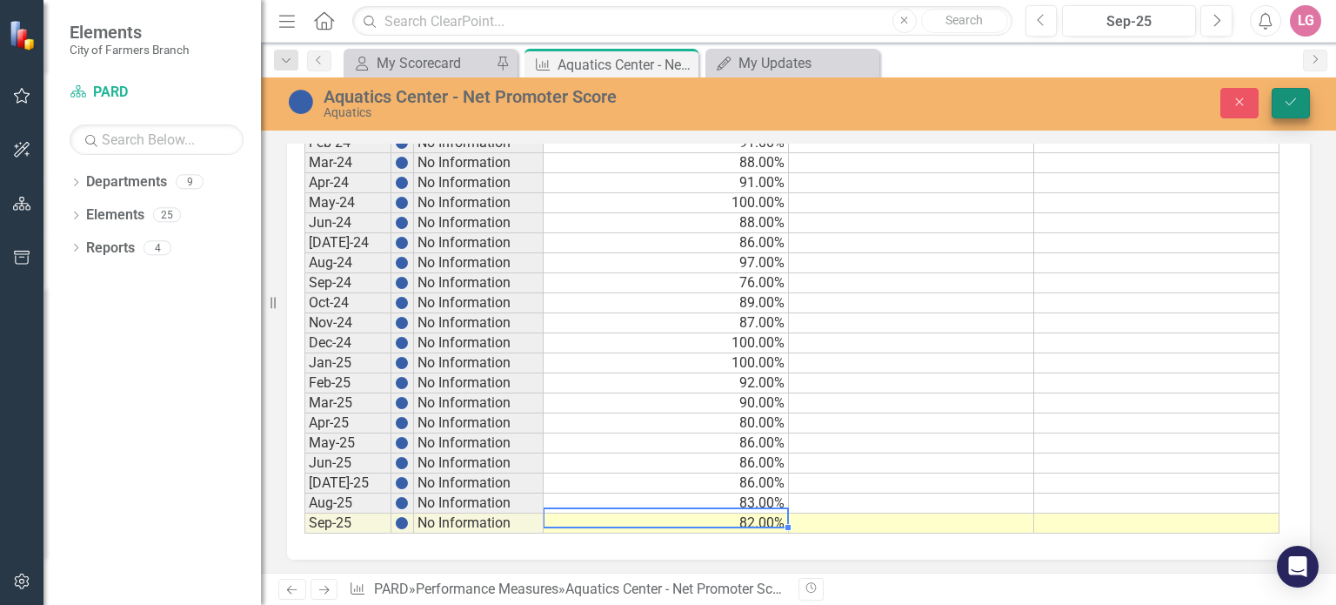
type textarea "82"
click at [1287, 102] on icon "Save" at bounding box center [1291, 102] width 16 height 12
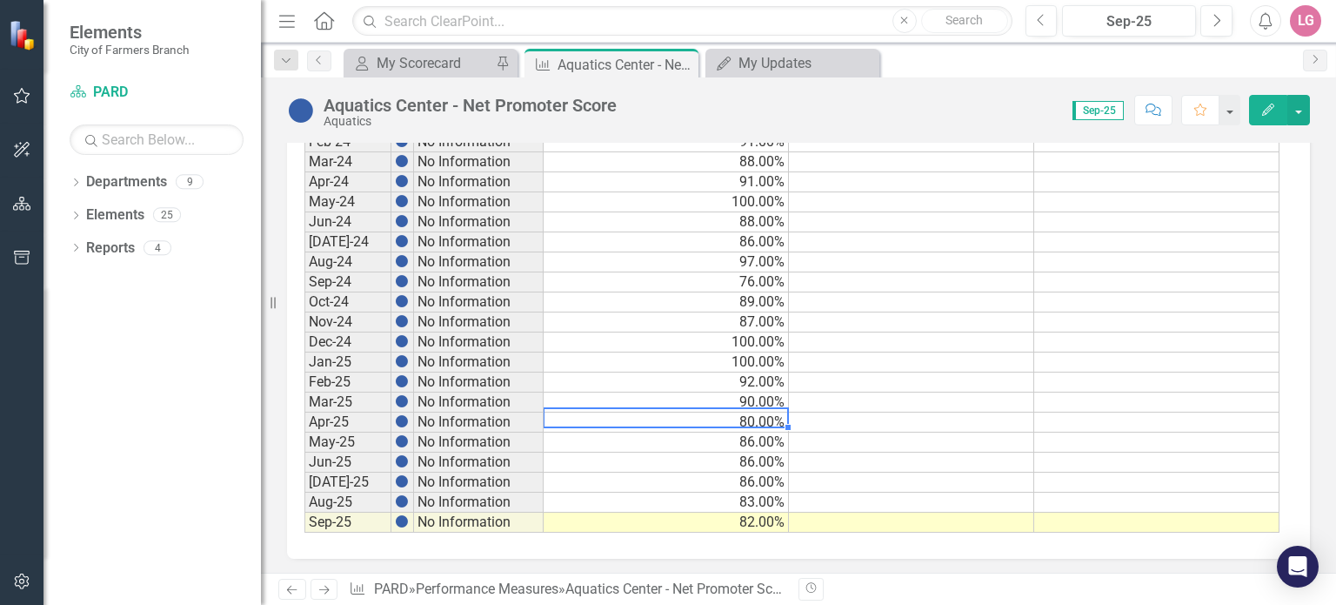
click at [672, 418] on td "80.00%" at bounding box center [666, 422] width 245 height 20
click at [678, 63] on icon "Close" at bounding box center [681, 64] width 17 height 14
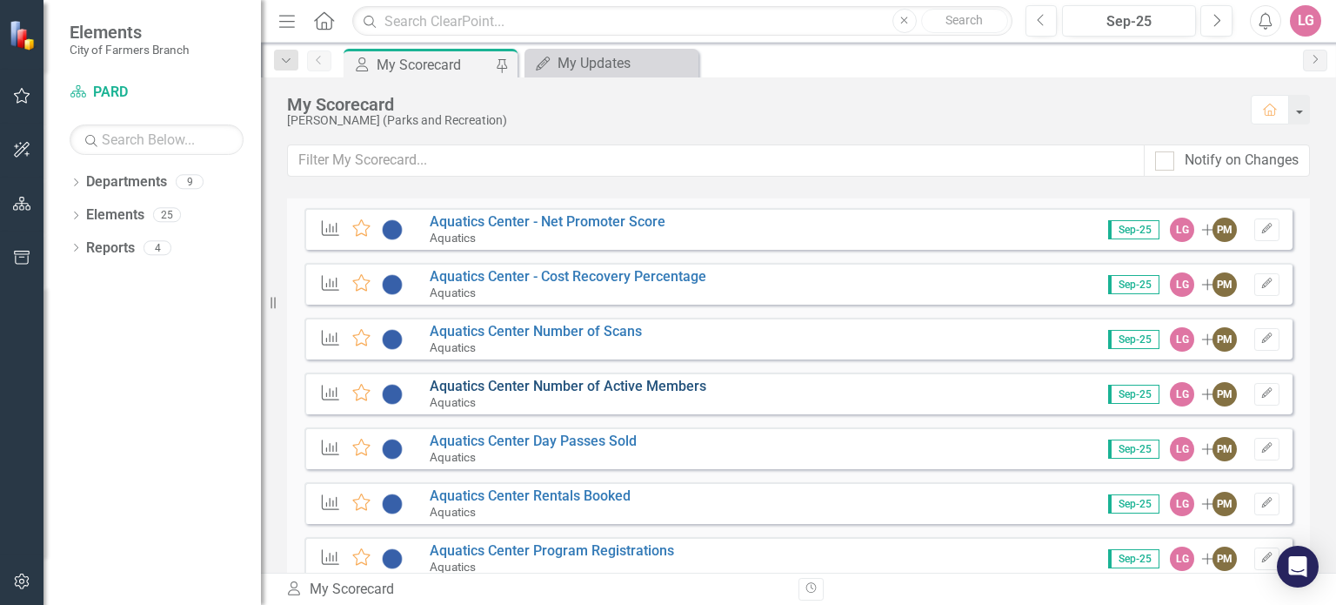
scroll to position [1044, 0]
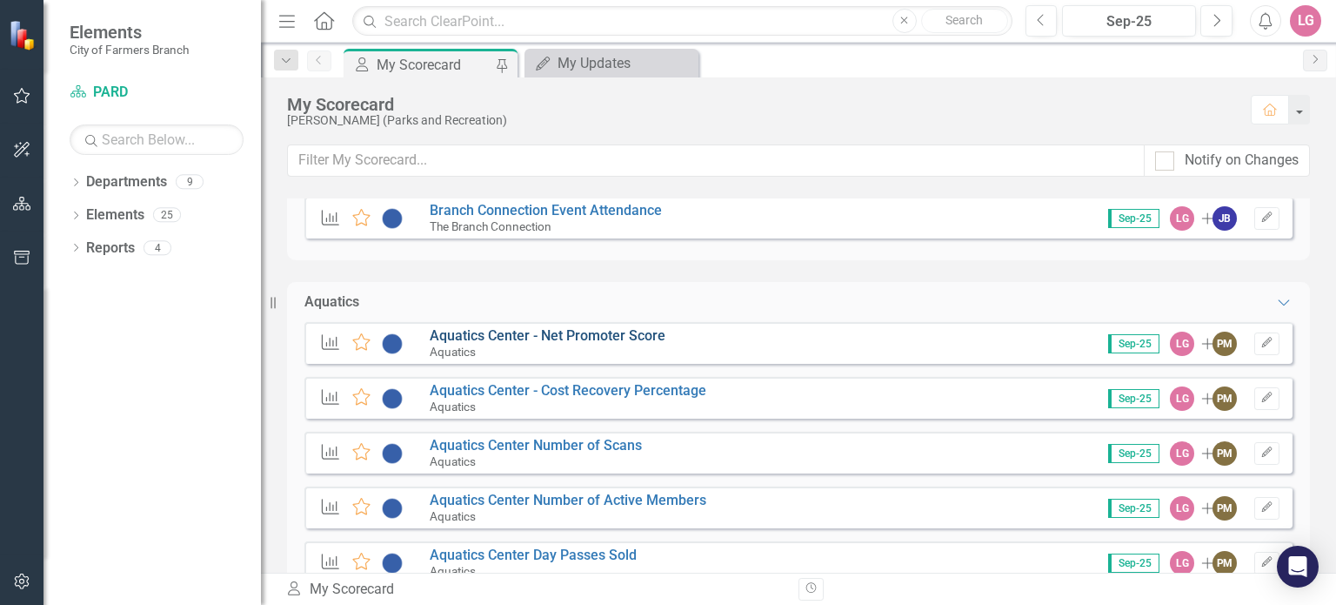
click at [563, 343] on link "Aquatics Center - Net Promoter Score" at bounding box center [548, 335] width 236 height 17
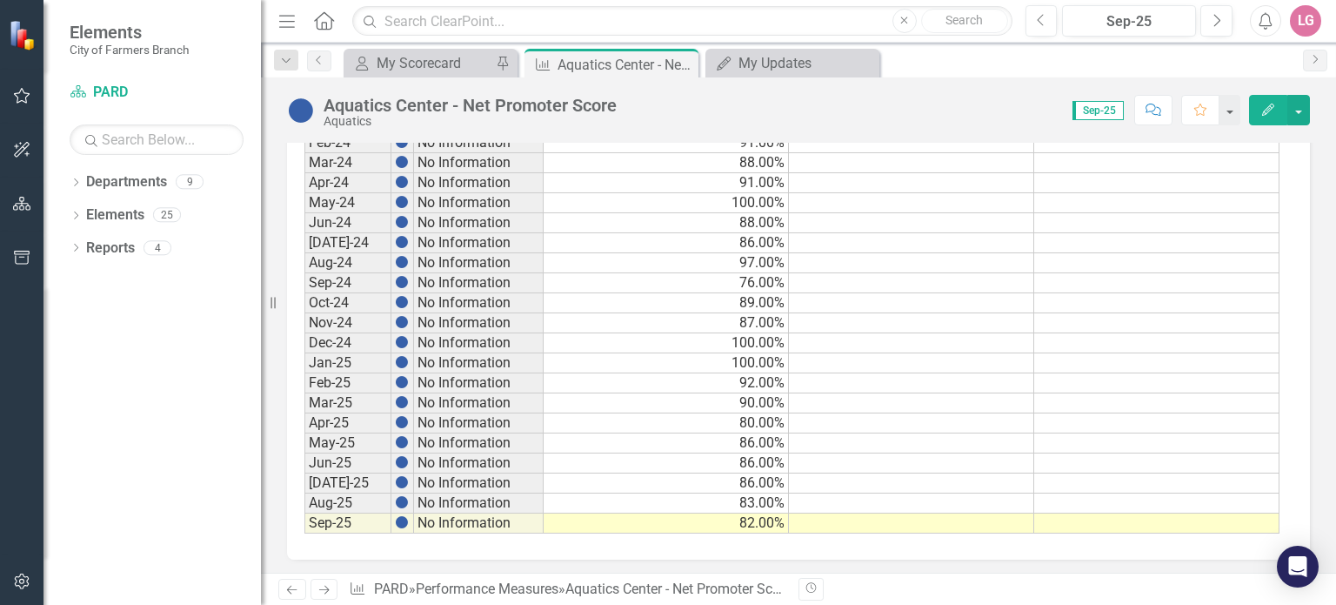
scroll to position [984, 0]
click at [432, 63] on div "My Scorecard" at bounding box center [434, 63] width 115 height 22
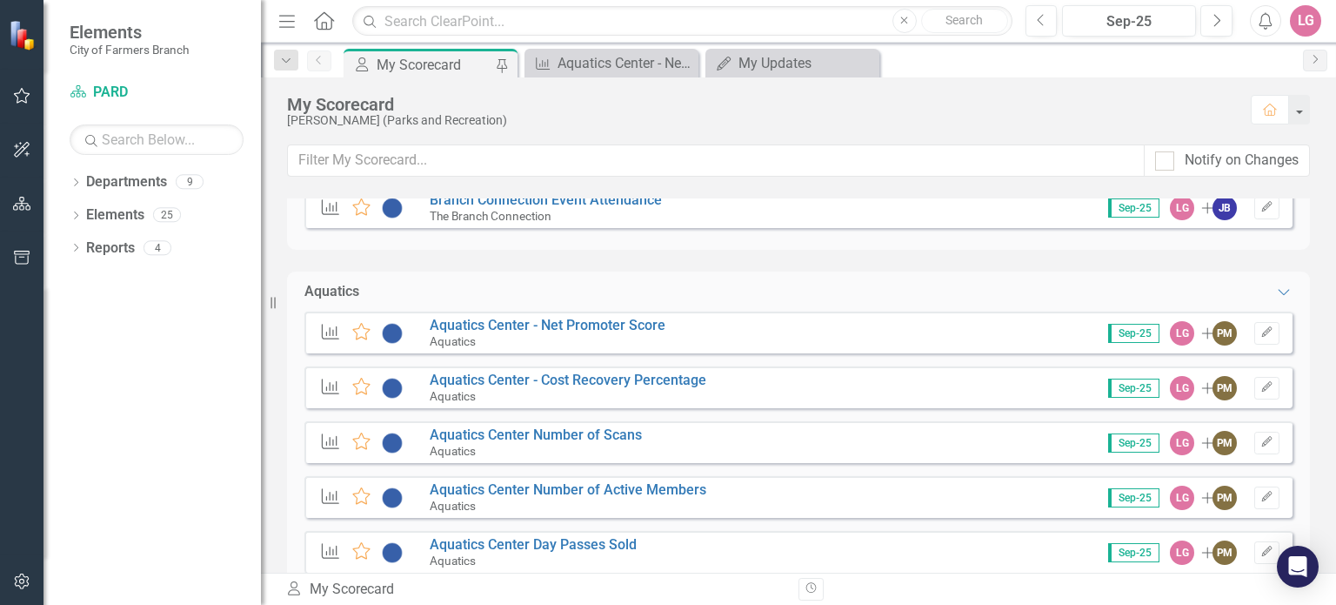
scroll to position [1044, 0]
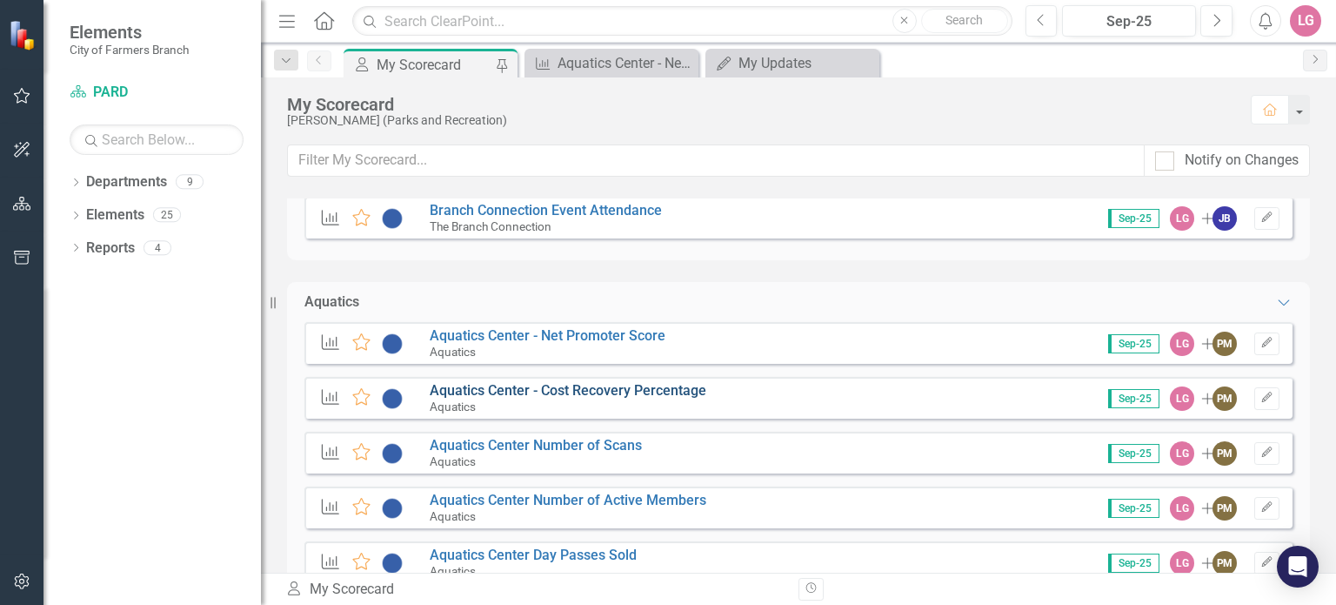
click at [544, 389] on link "Aquatics Center - Cost Recovery Percentage" at bounding box center [568, 390] width 277 height 17
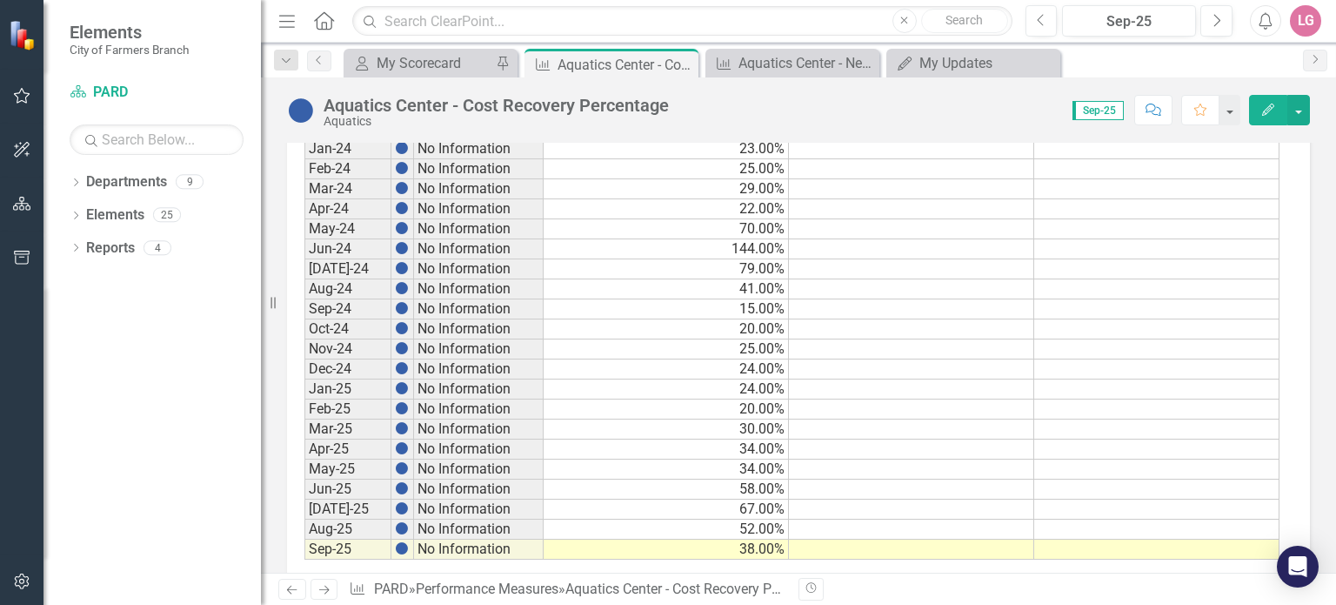
scroll to position [984, 0]
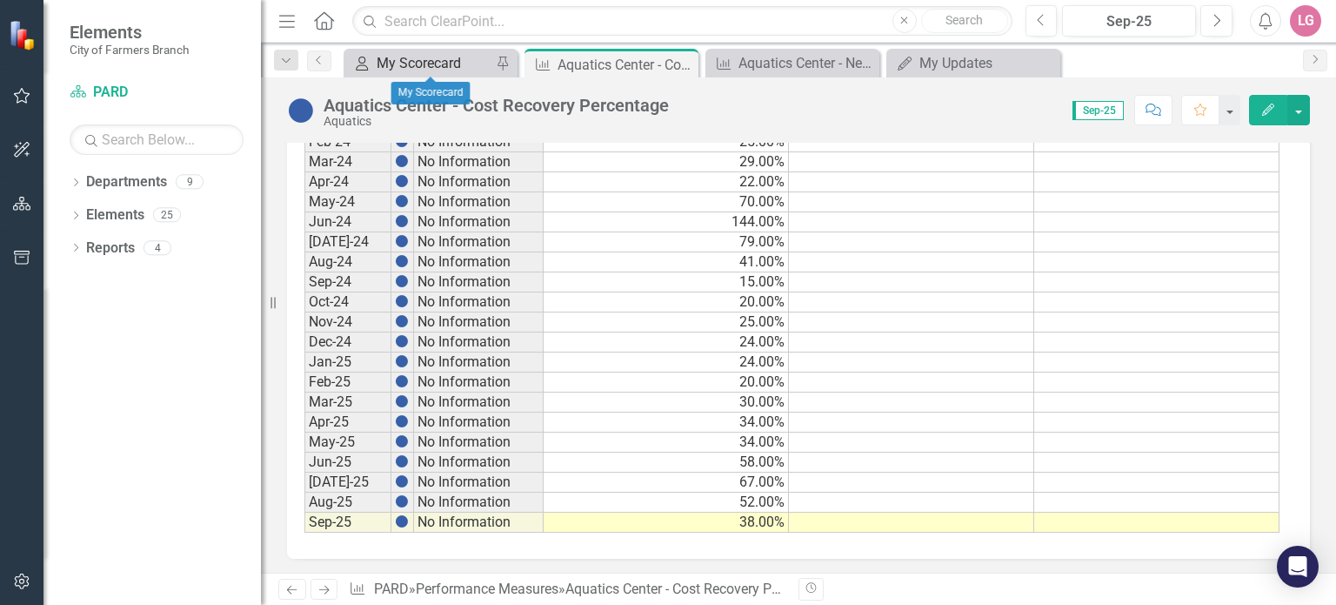
click at [438, 58] on div "My Scorecard" at bounding box center [434, 63] width 115 height 22
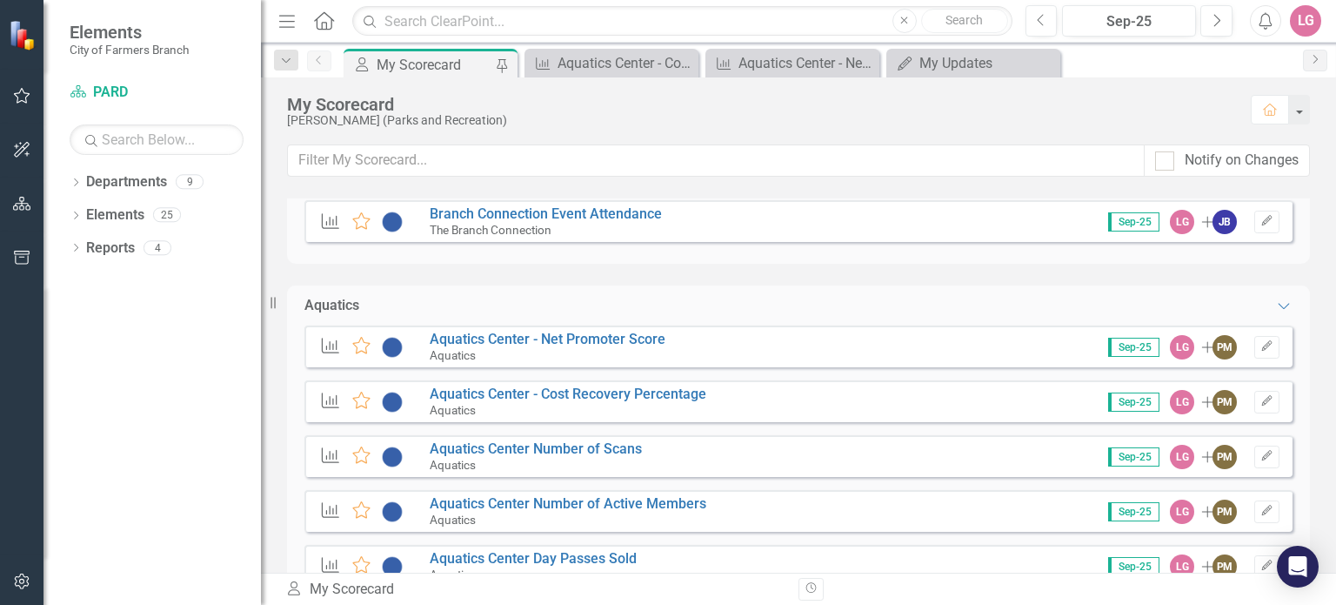
scroll to position [1044, 0]
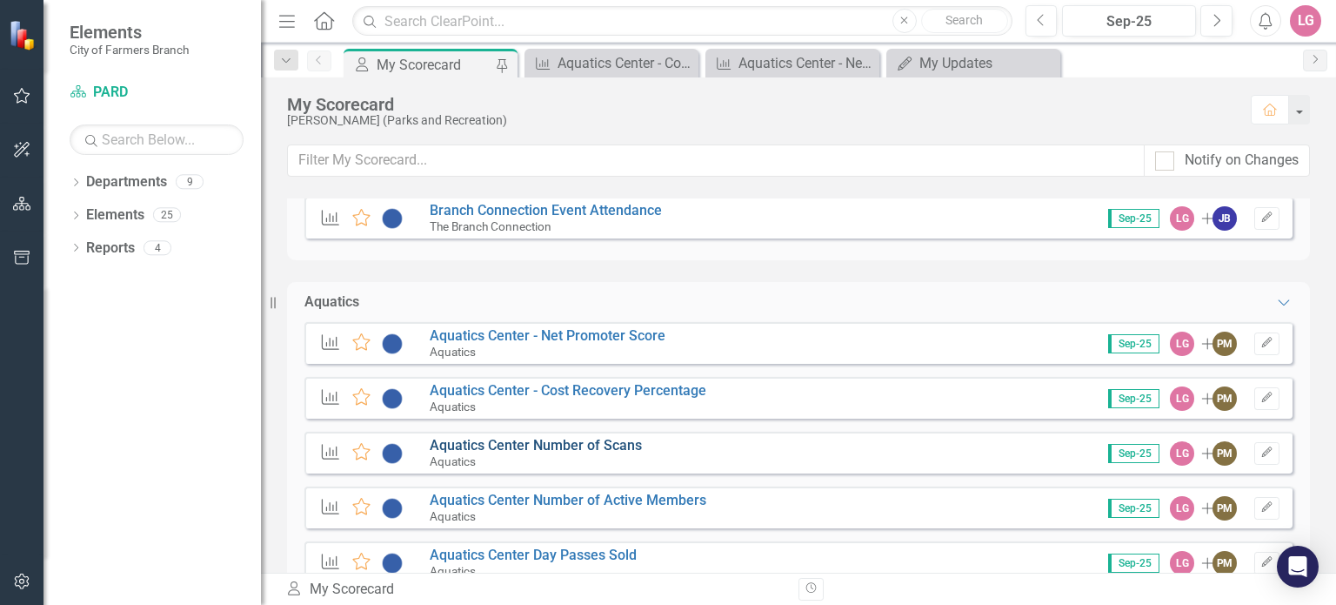
click at [571, 441] on link "Aquatics Center Number of Scans" at bounding box center [536, 445] width 212 height 17
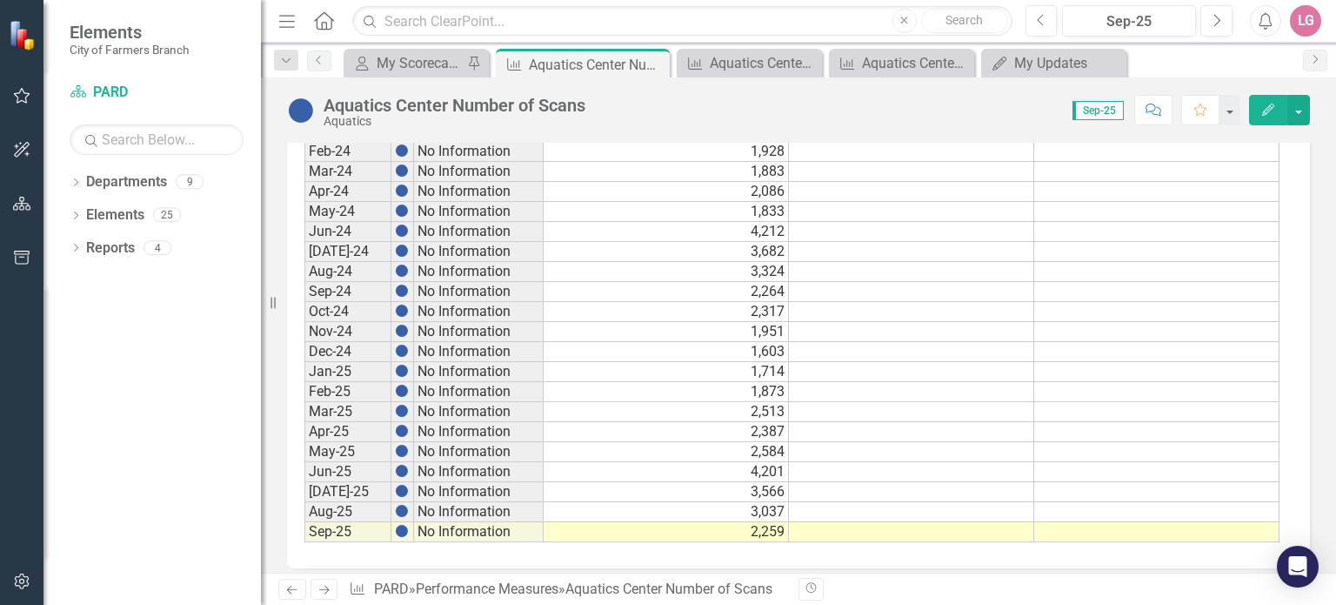
scroll to position [984, 0]
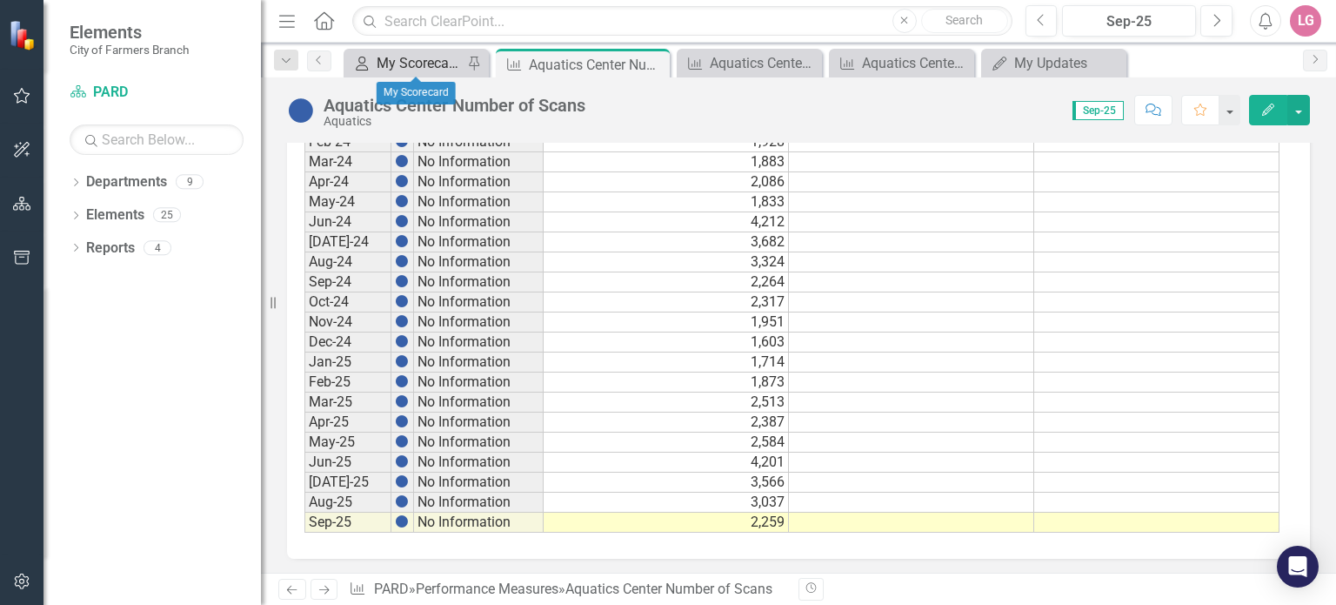
click at [424, 63] on div "My Scorecard" at bounding box center [420, 63] width 86 height 22
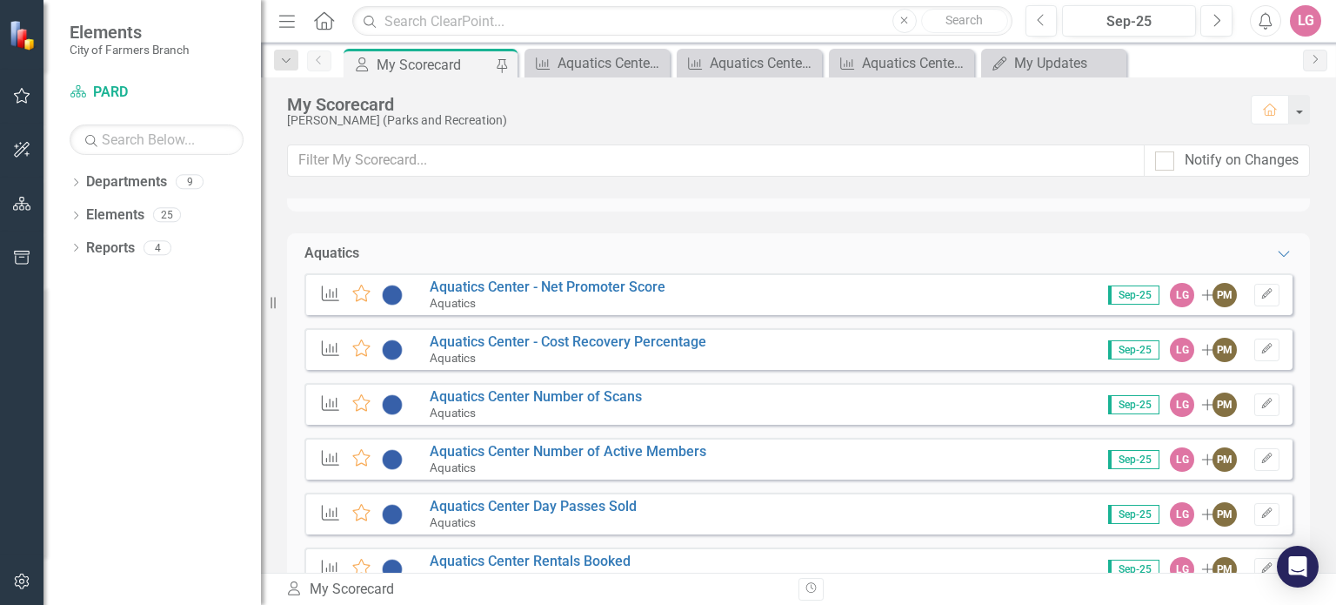
scroll to position [1131, 0]
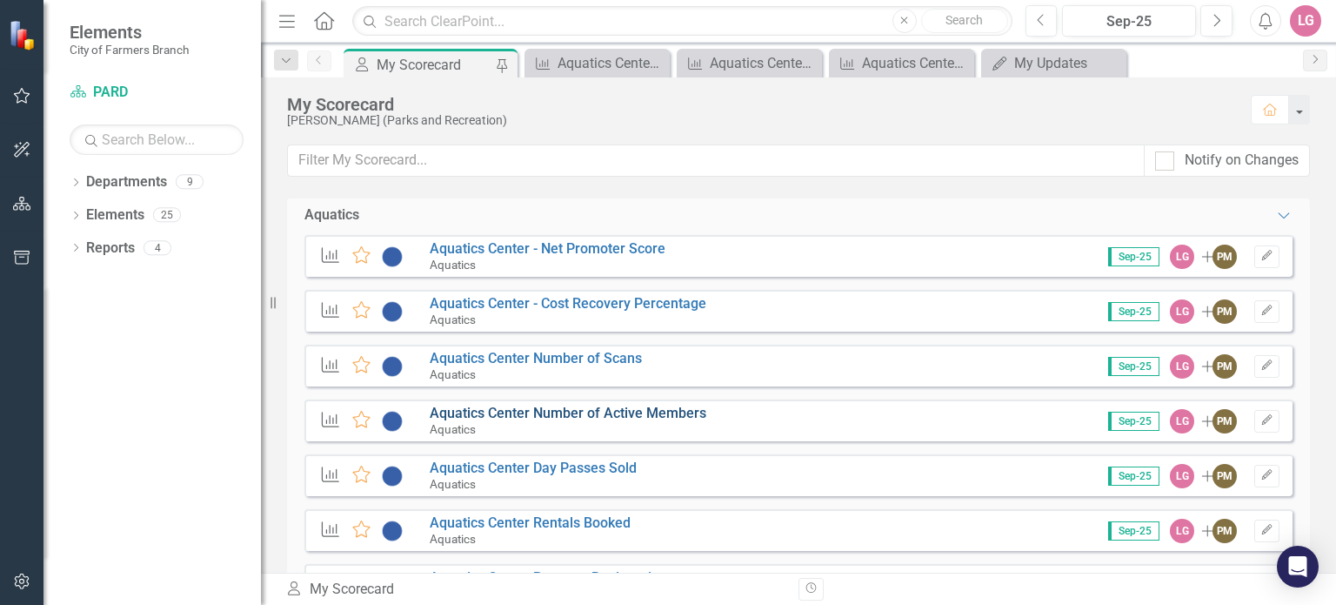
click at [591, 413] on link "Aquatics Center Number of Active Members" at bounding box center [568, 412] width 277 height 17
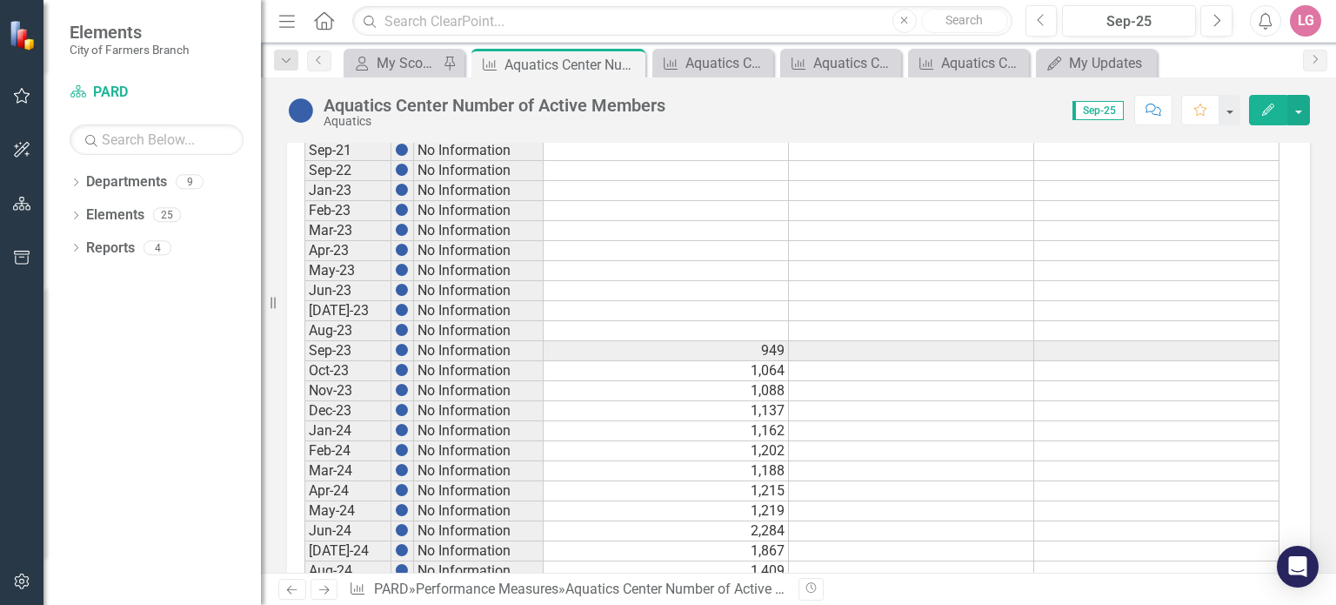
scroll to position [984, 0]
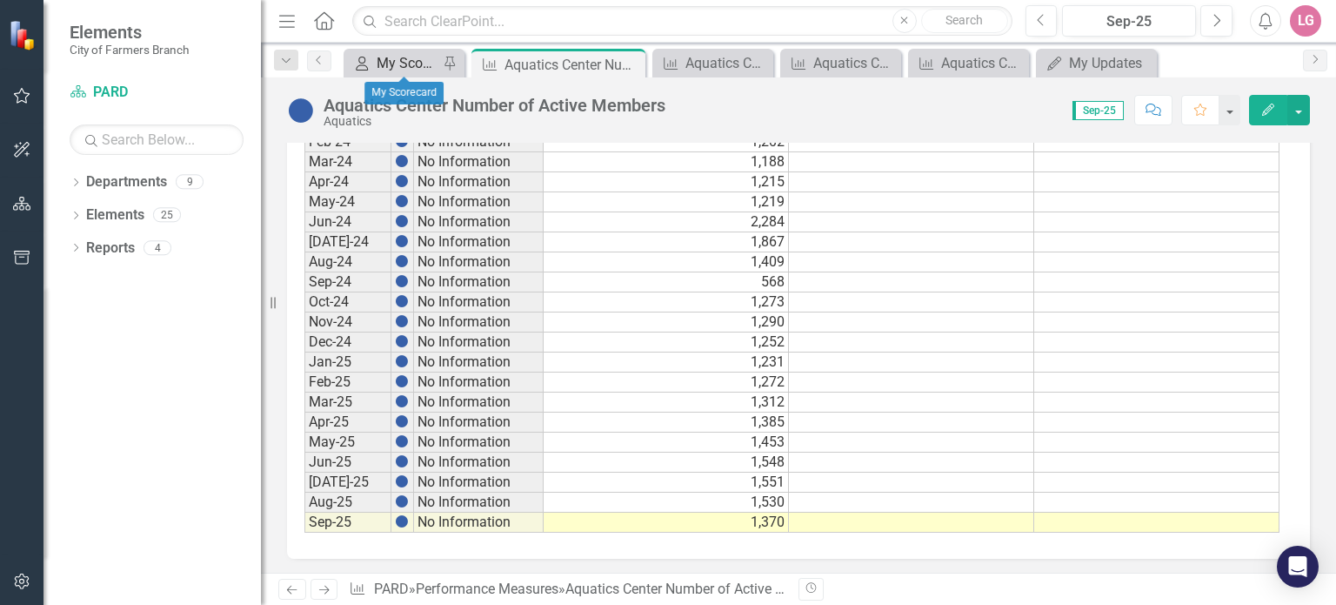
click at [404, 61] on div "My Scorecard" at bounding box center [408, 63] width 62 height 22
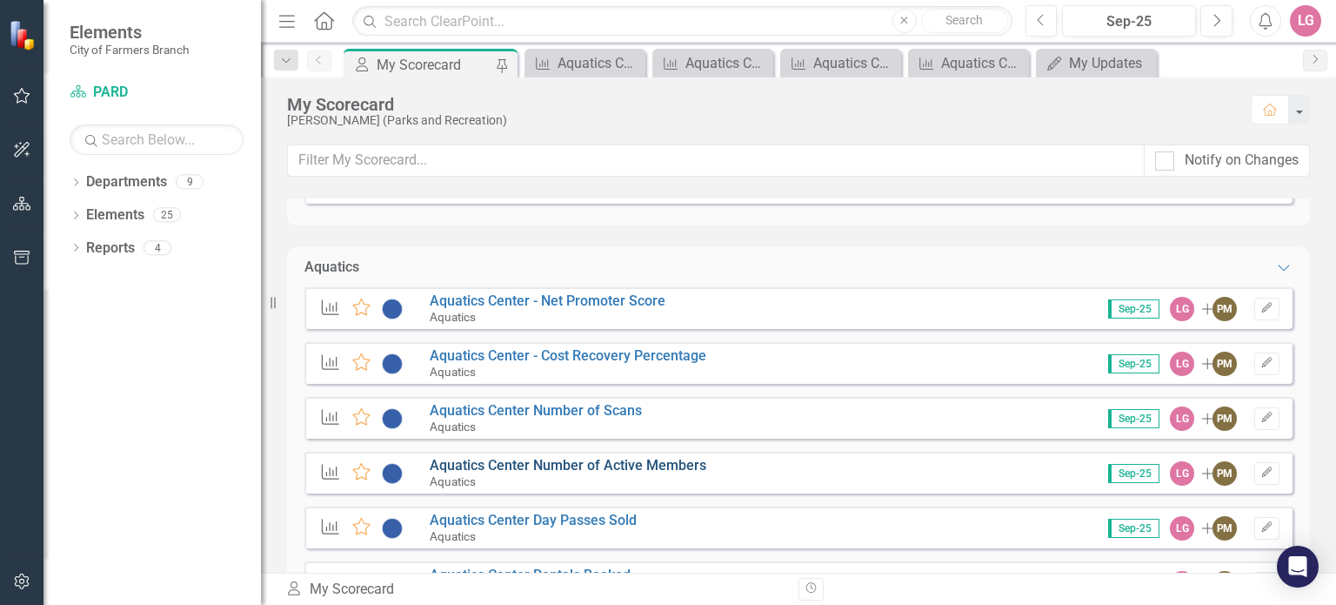
scroll to position [1131, 0]
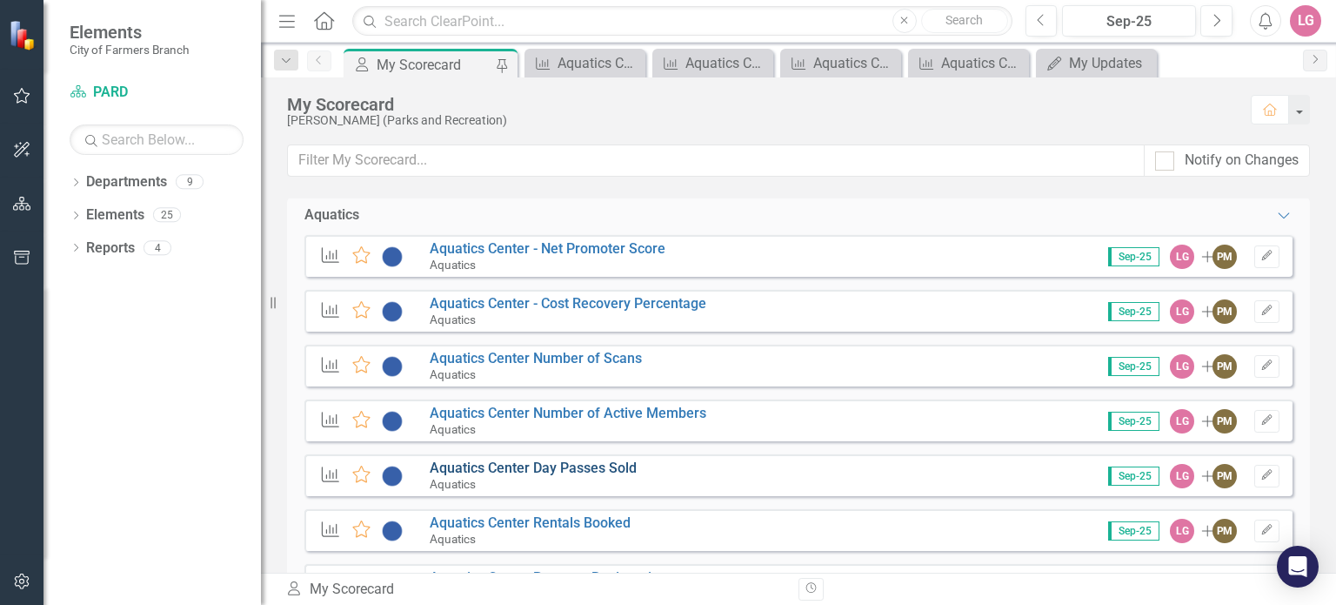
click at [553, 466] on link "Aquatics Center Day Passes Sold" at bounding box center [533, 467] width 207 height 17
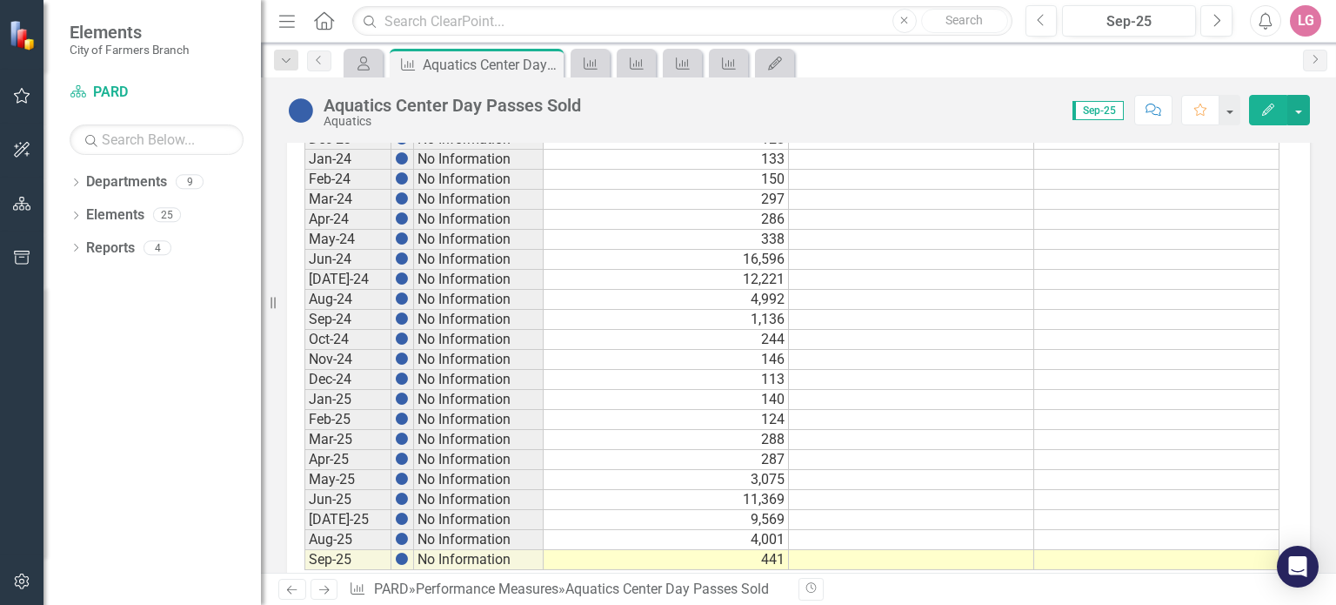
scroll to position [957, 0]
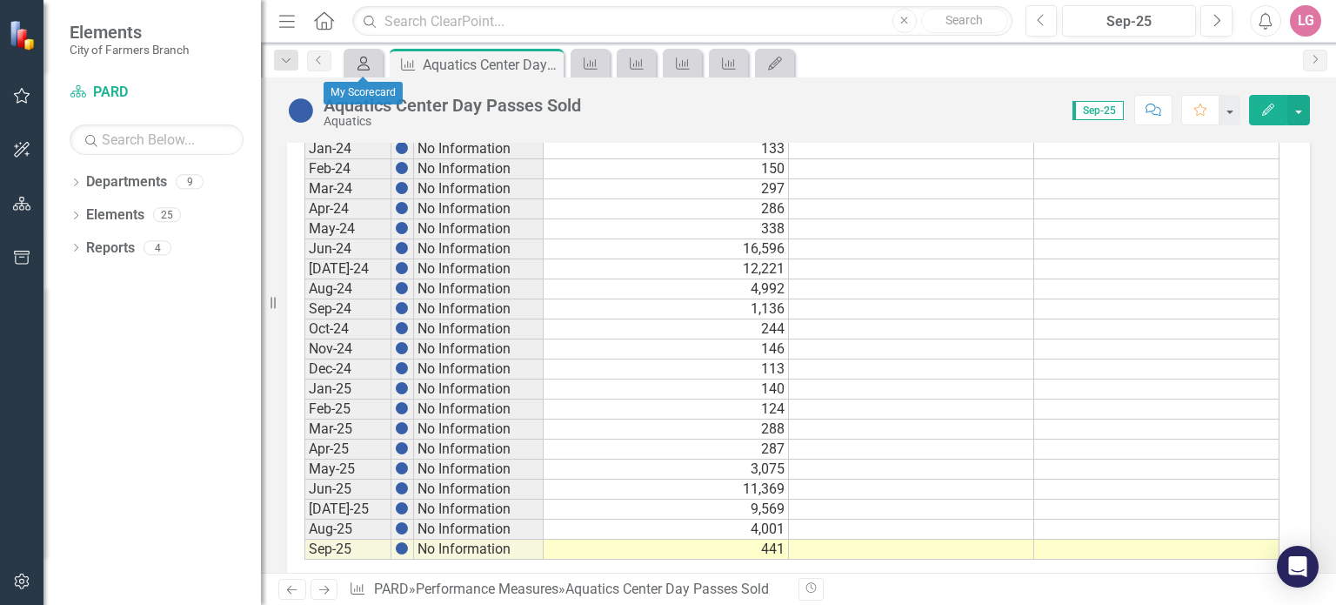
click at [367, 63] on icon "My Scorecard" at bounding box center [363, 64] width 17 height 14
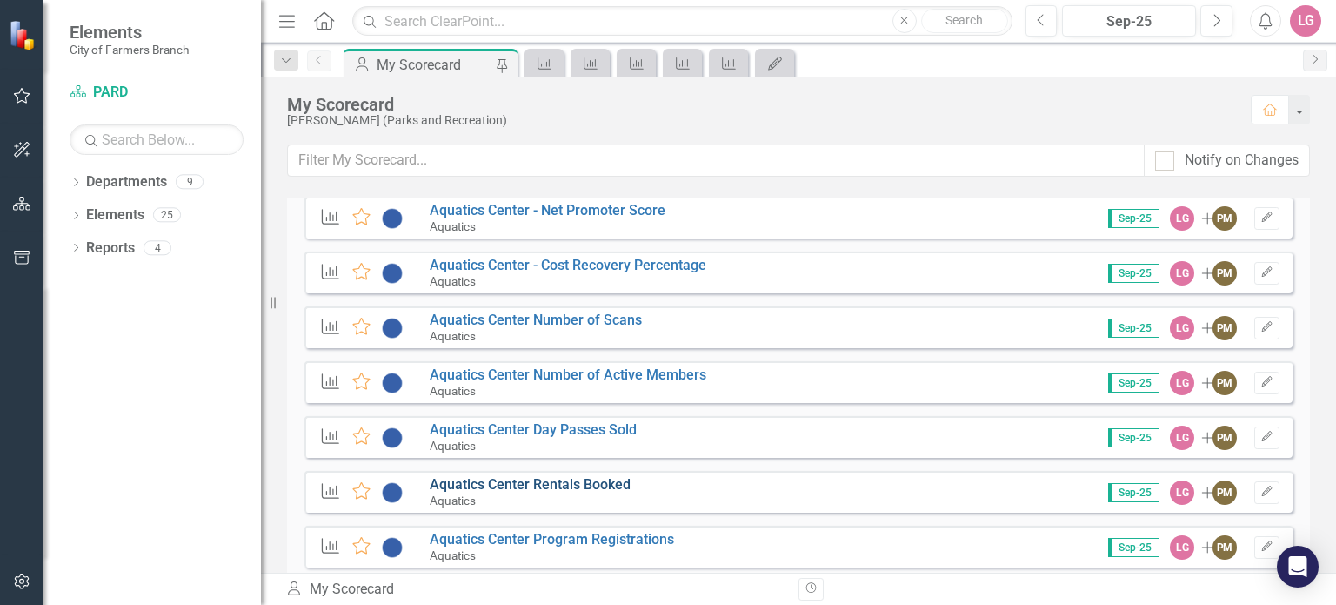
scroll to position [1218, 0]
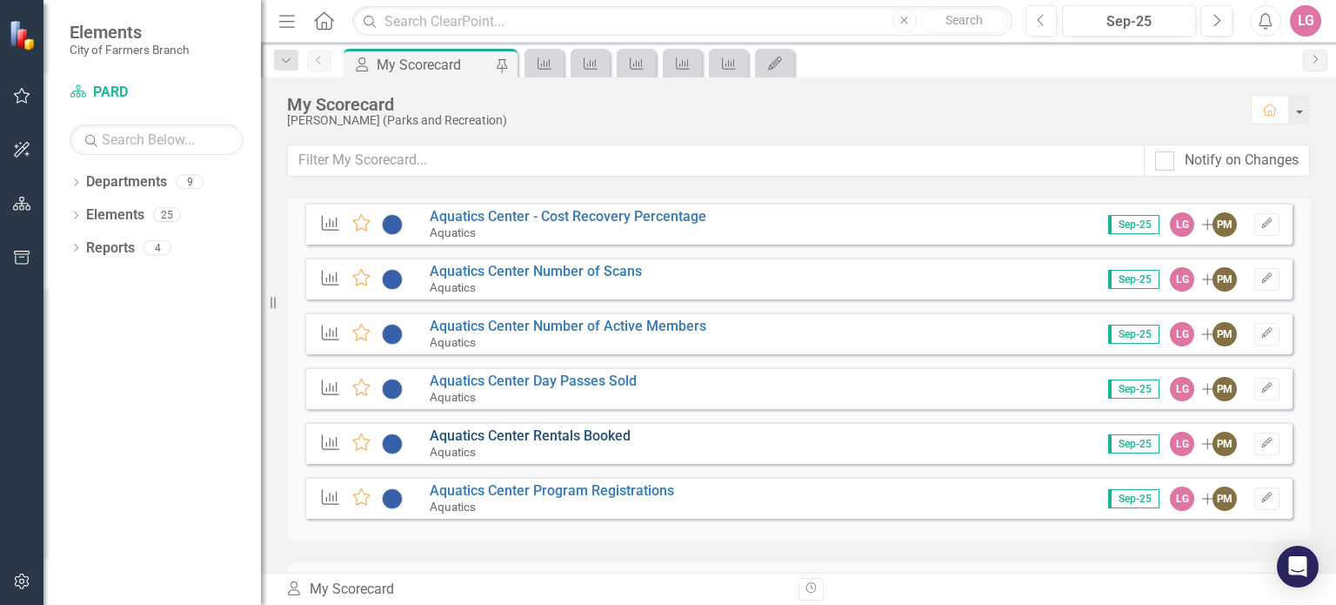
click at [596, 435] on link "Aquatics Center Rentals Booked" at bounding box center [530, 435] width 201 height 17
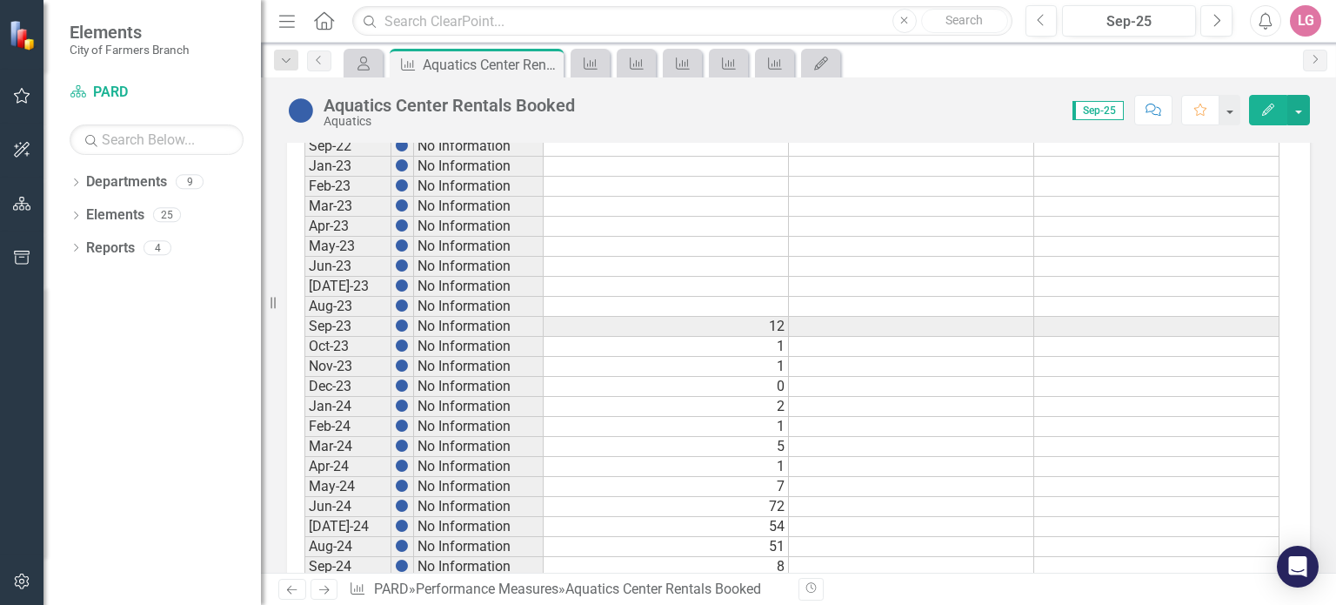
scroll to position [984, 0]
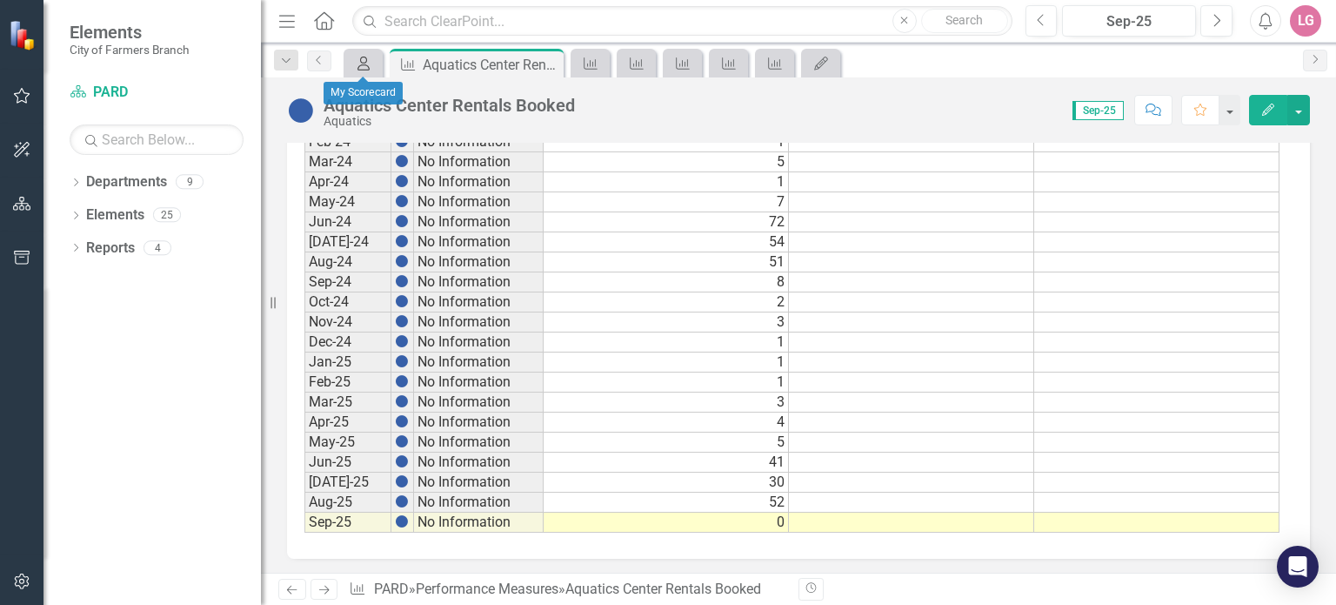
click at [360, 59] on icon "My Scorecard" at bounding box center [363, 64] width 17 height 14
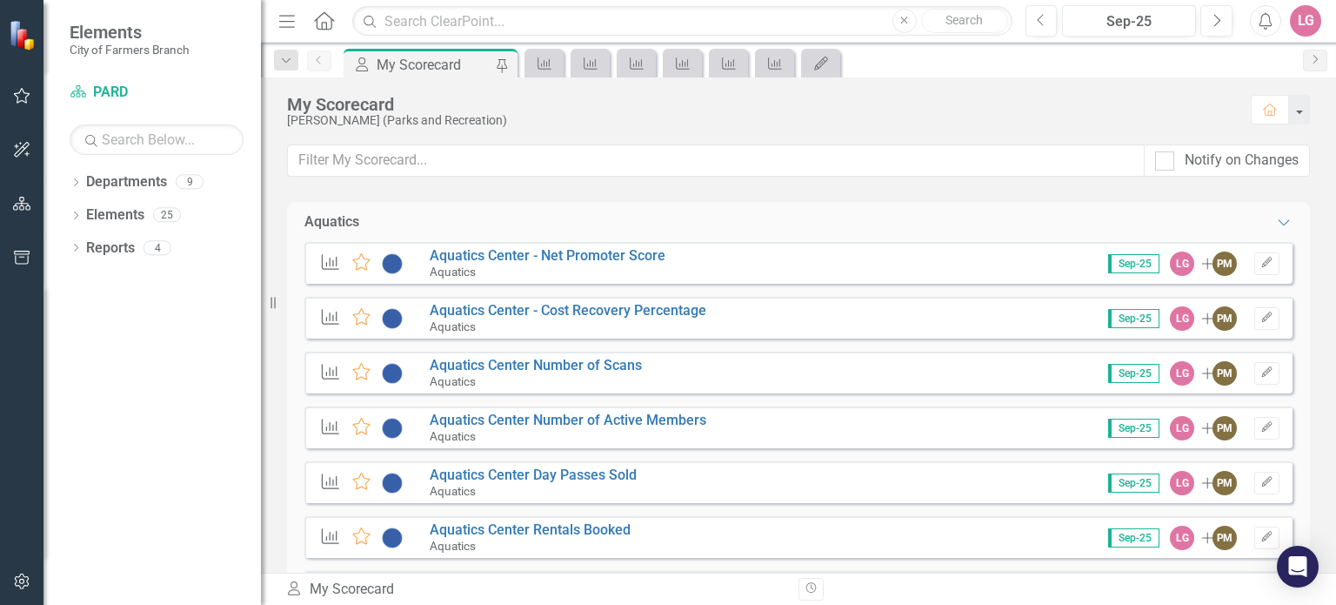
scroll to position [1218, 0]
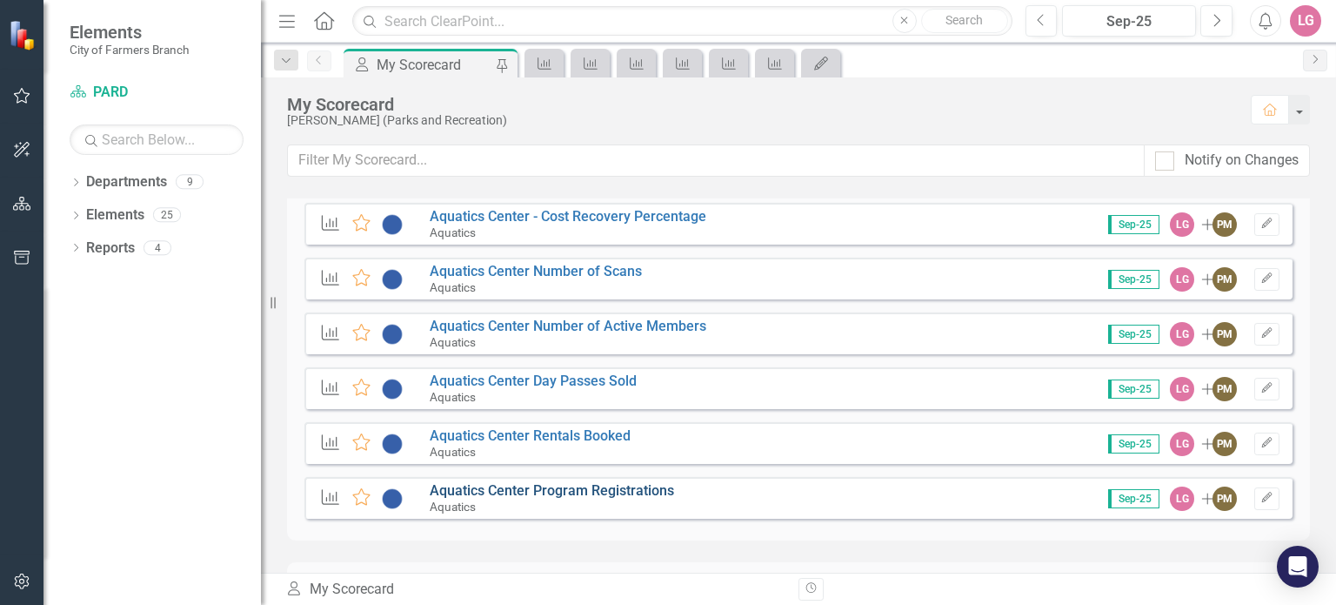
click at [553, 486] on link "Aquatics Center Program Registrations" at bounding box center [552, 490] width 244 height 17
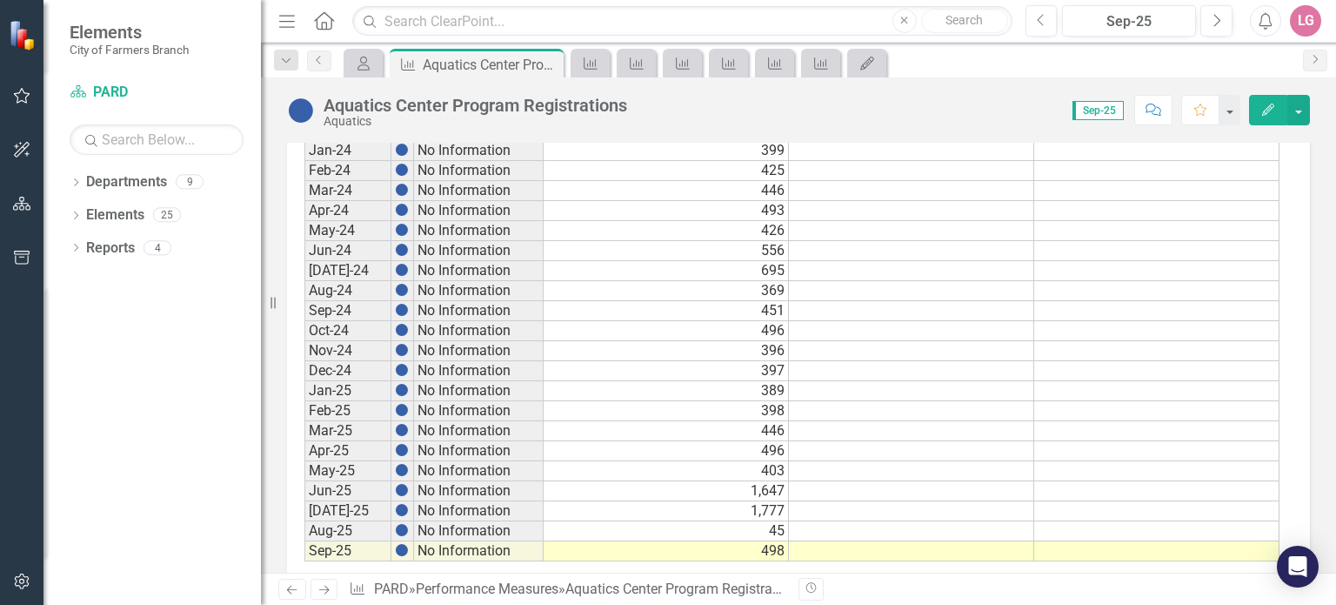
scroll to position [957, 0]
click at [543, 64] on icon "Close" at bounding box center [546, 64] width 17 height 14
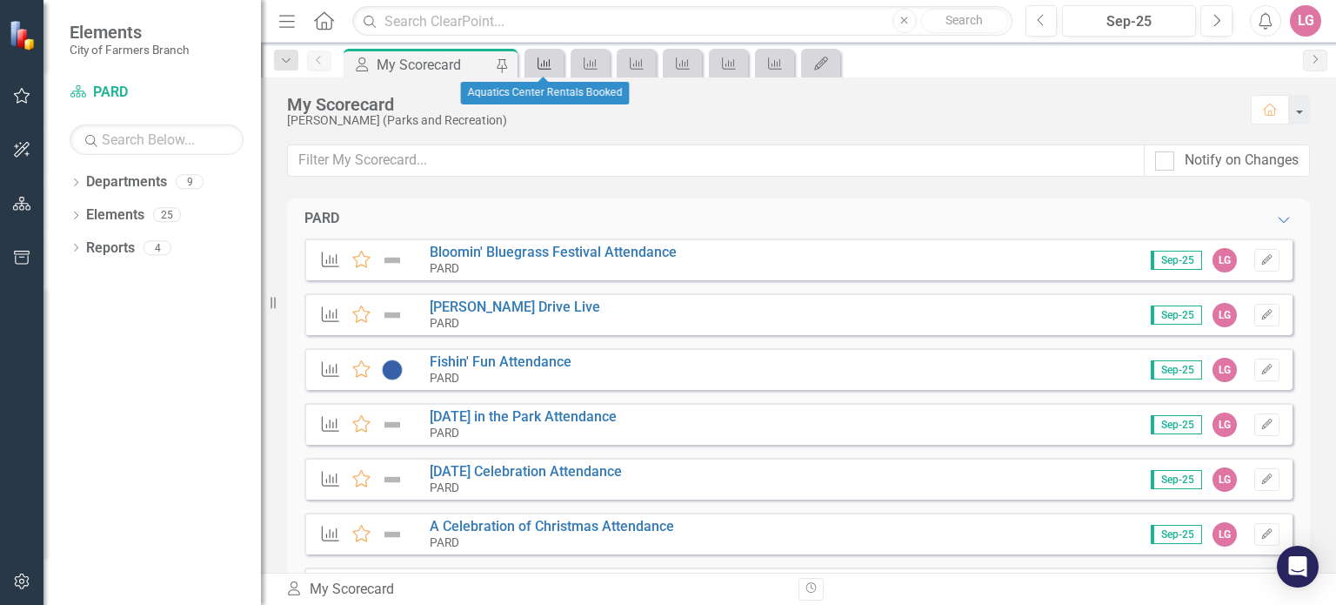
click at [553, 63] on link "Performance Measure" at bounding box center [544, 63] width 30 height 22
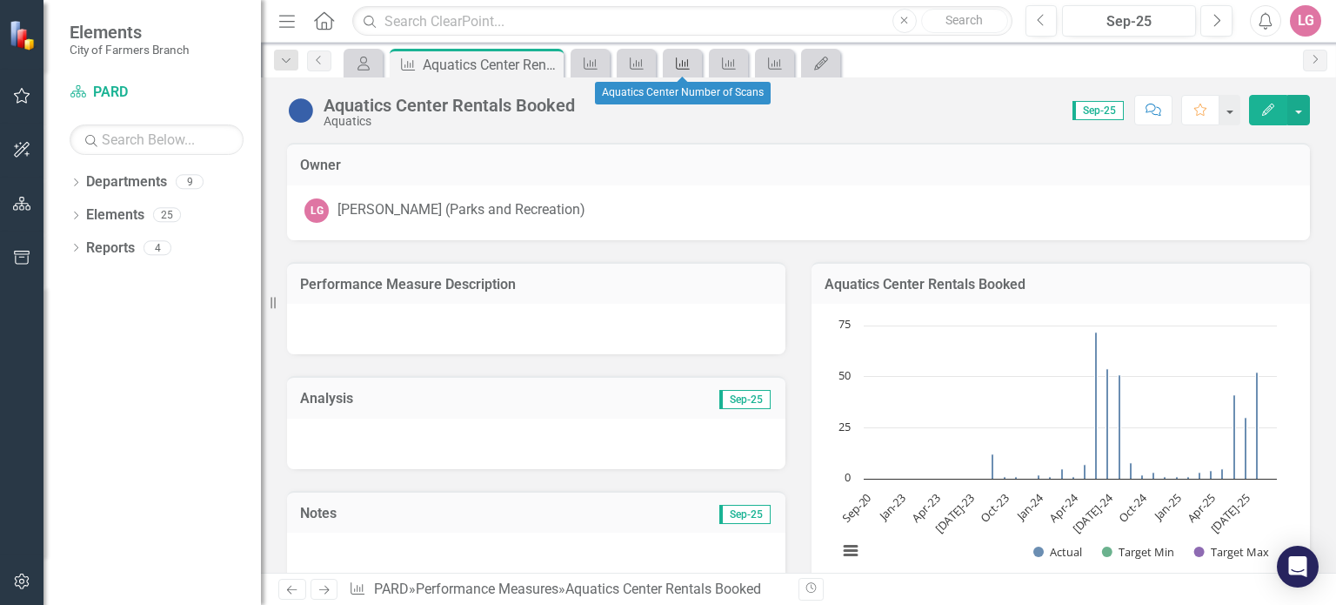
click at [693, 63] on link "Performance Measure" at bounding box center [682, 63] width 30 height 22
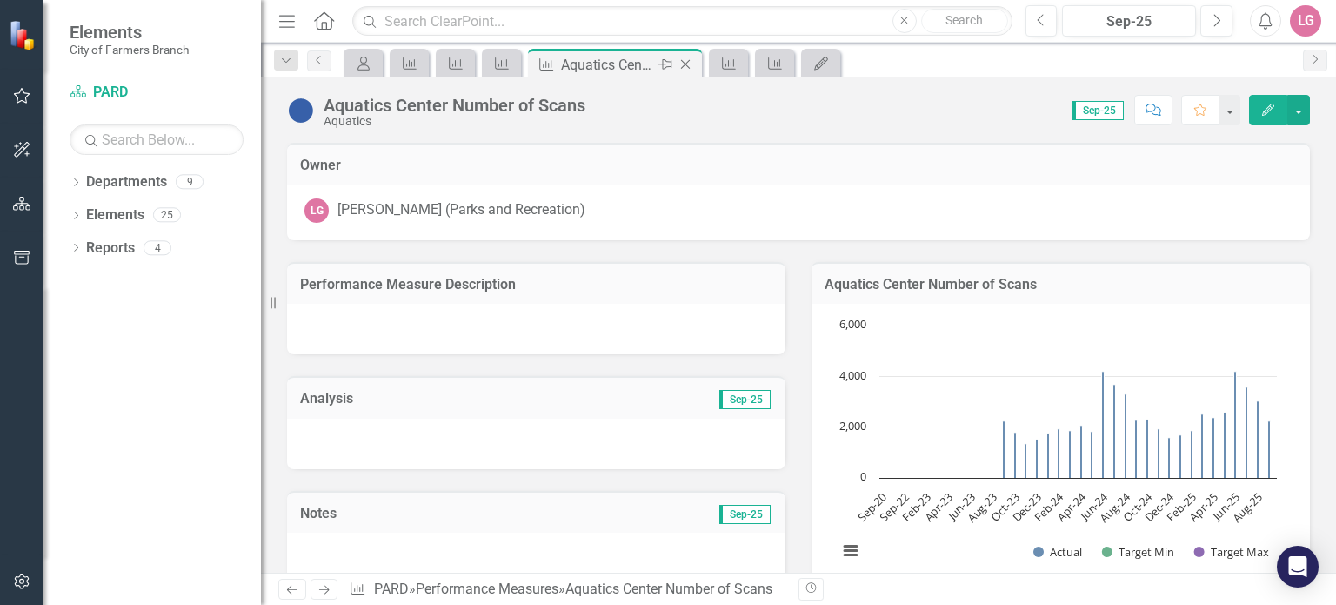
click at [682, 65] on icon "Close" at bounding box center [685, 64] width 17 height 14
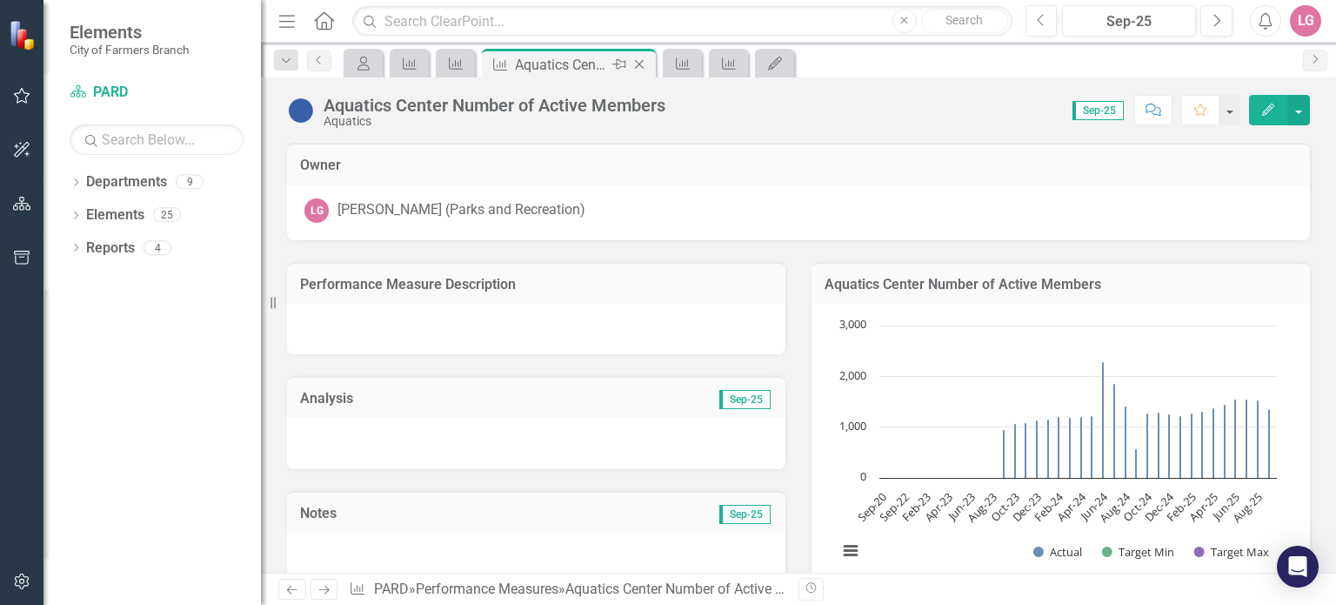
click at [642, 64] on icon "Close" at bounding box center [639, 64] width 17 height 14
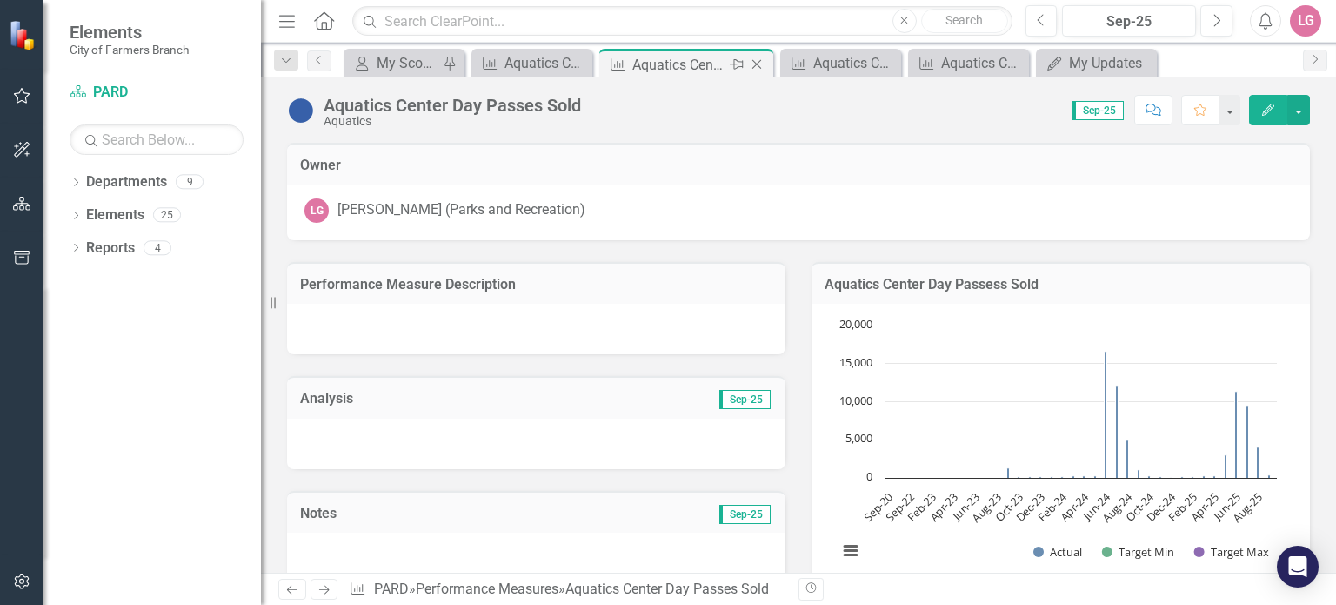
click at [760, 58] on icon "Close" at bounding box center [756, 64] width 17 height 14
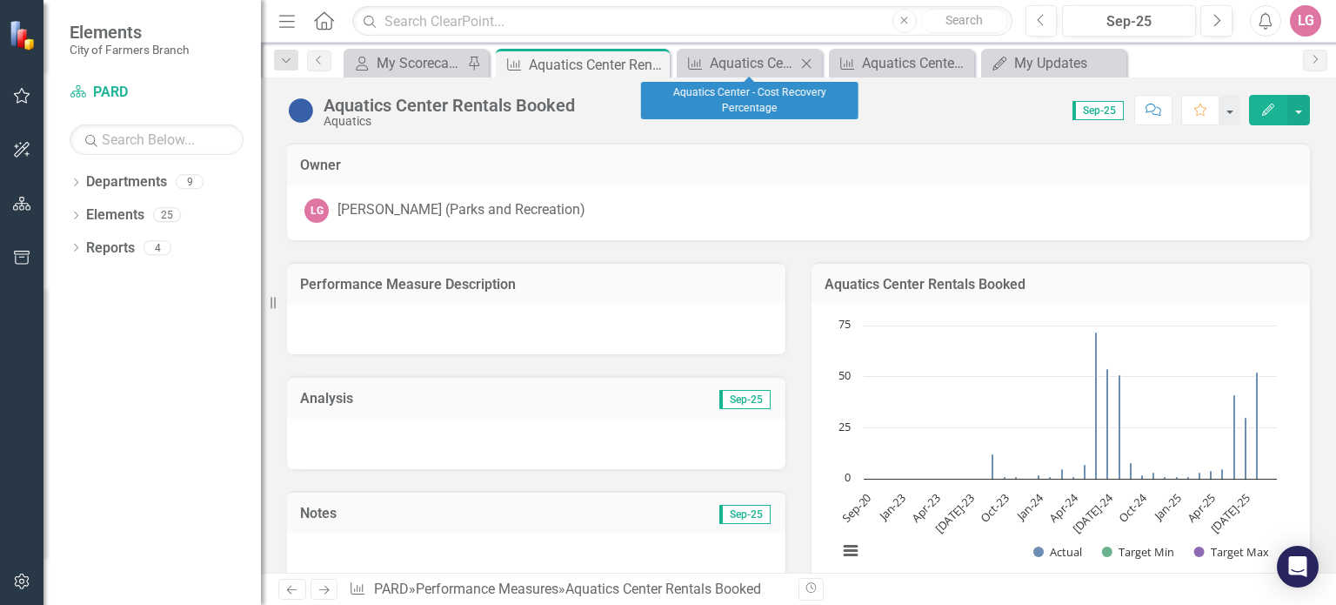
click at [811, 62] on icon "Close" at bounding box center [806, 64] width 17 height 14
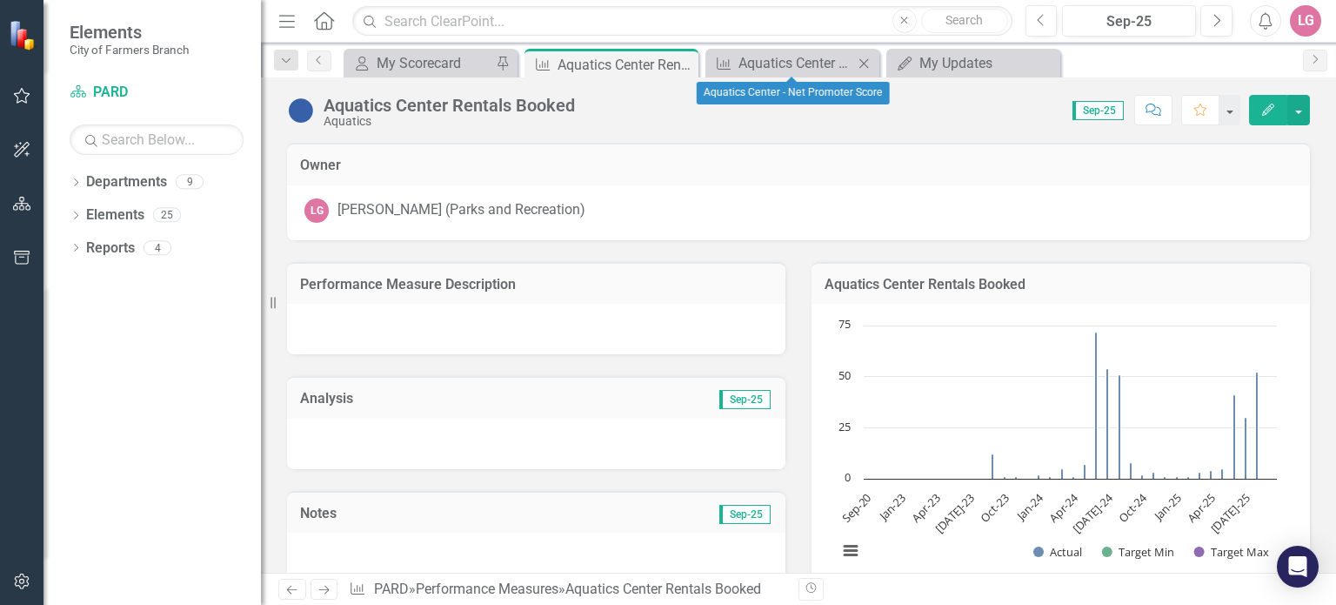
click at [864, 60] on icon "Close" at bounding box center [863, 64] width 17 height 14
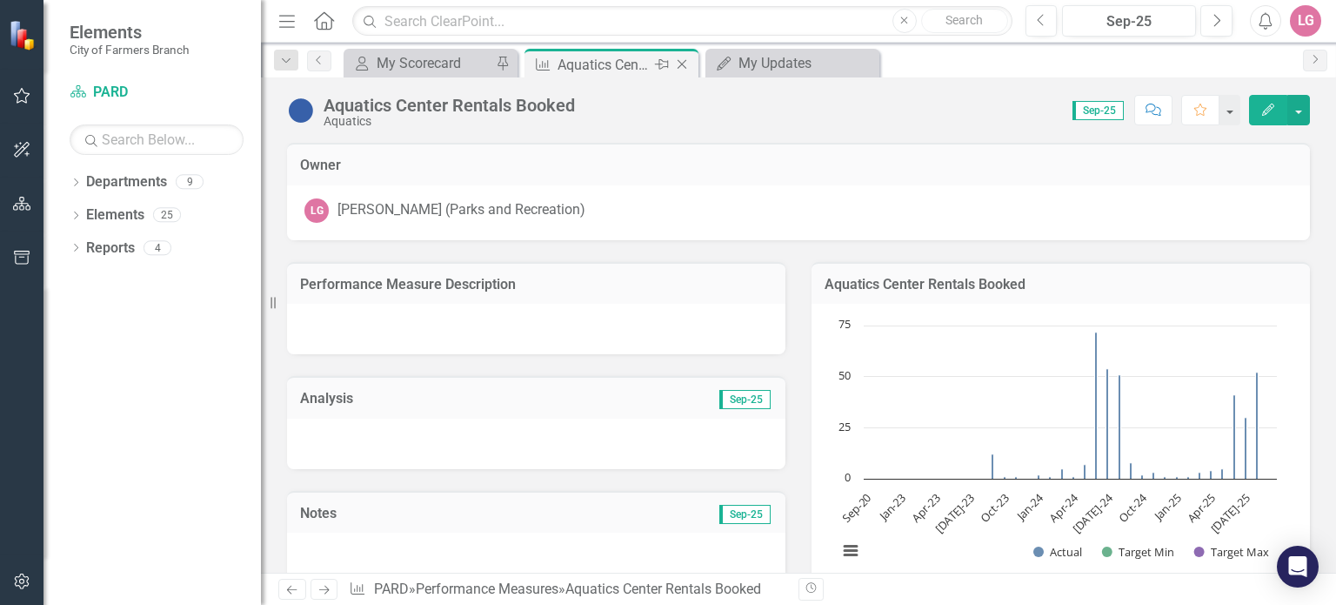
click at [679, 63] on icon "Close" at bounding box center [681, 64] width 17 height 14
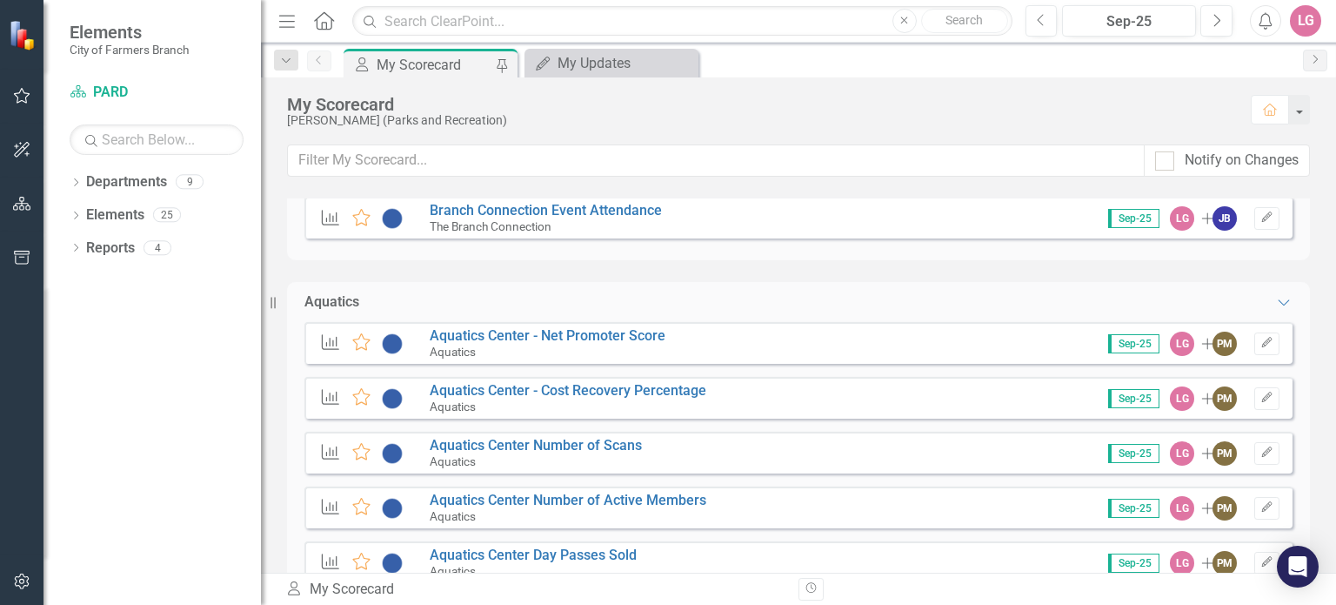
scroll to position [1131, 0]
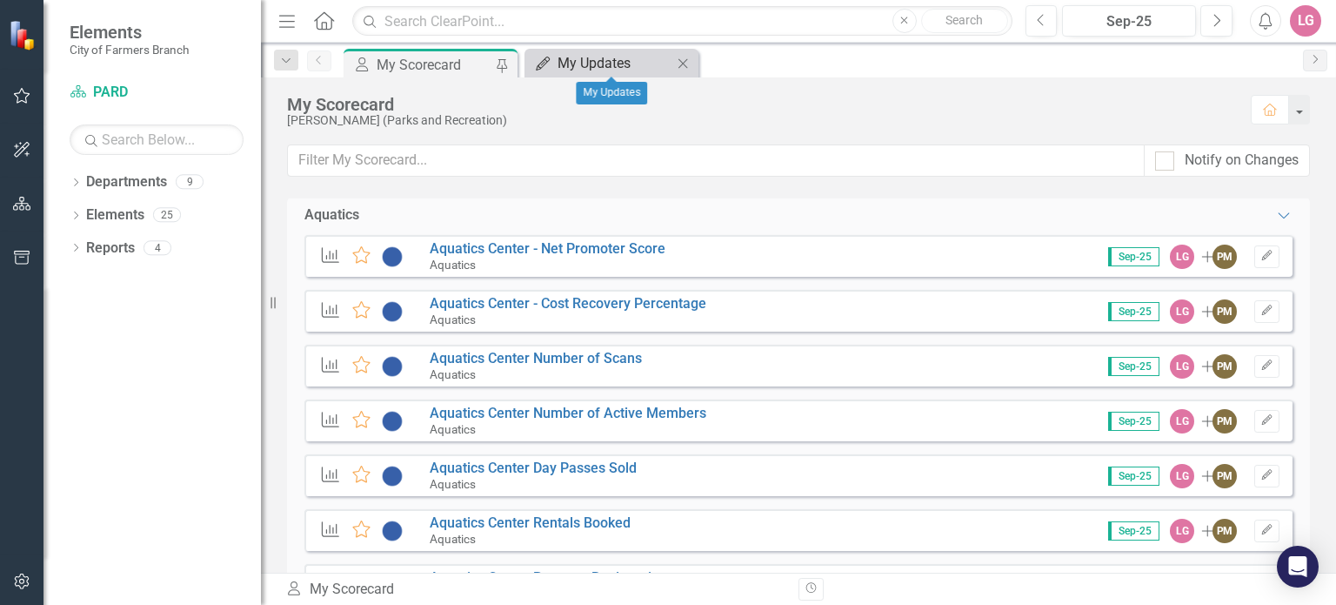
click at [654, 56] on div "My Updates" at bounding box center [615, 63] width 115 height 22
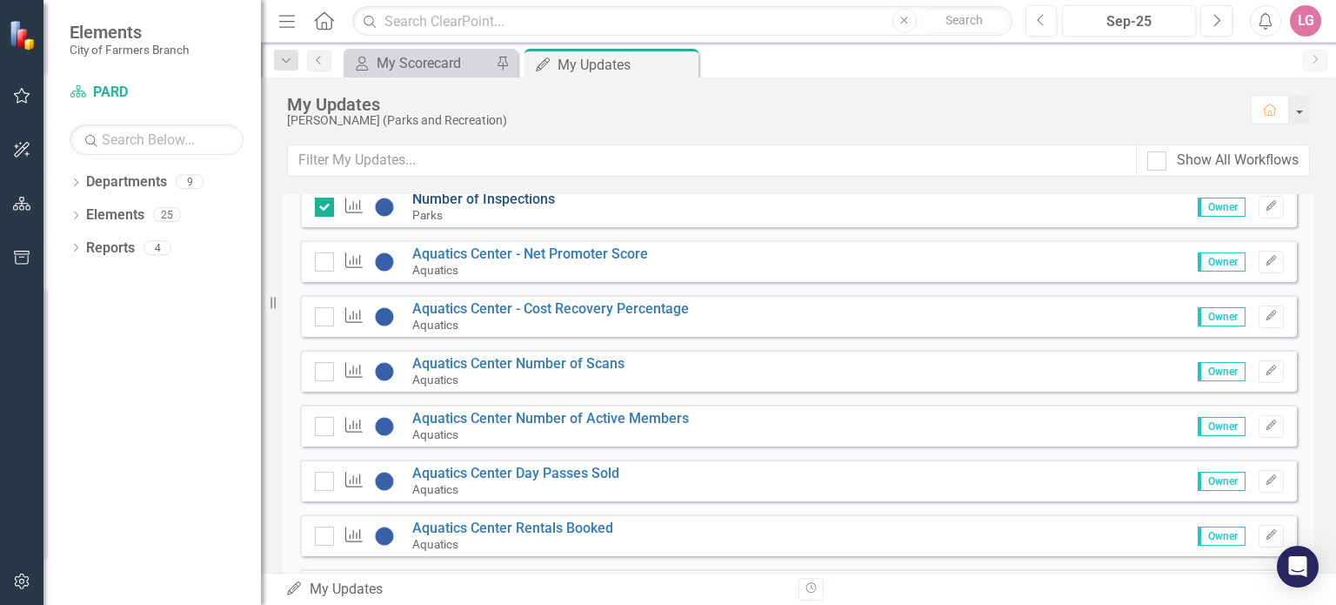
scroll to position [1218, 0]
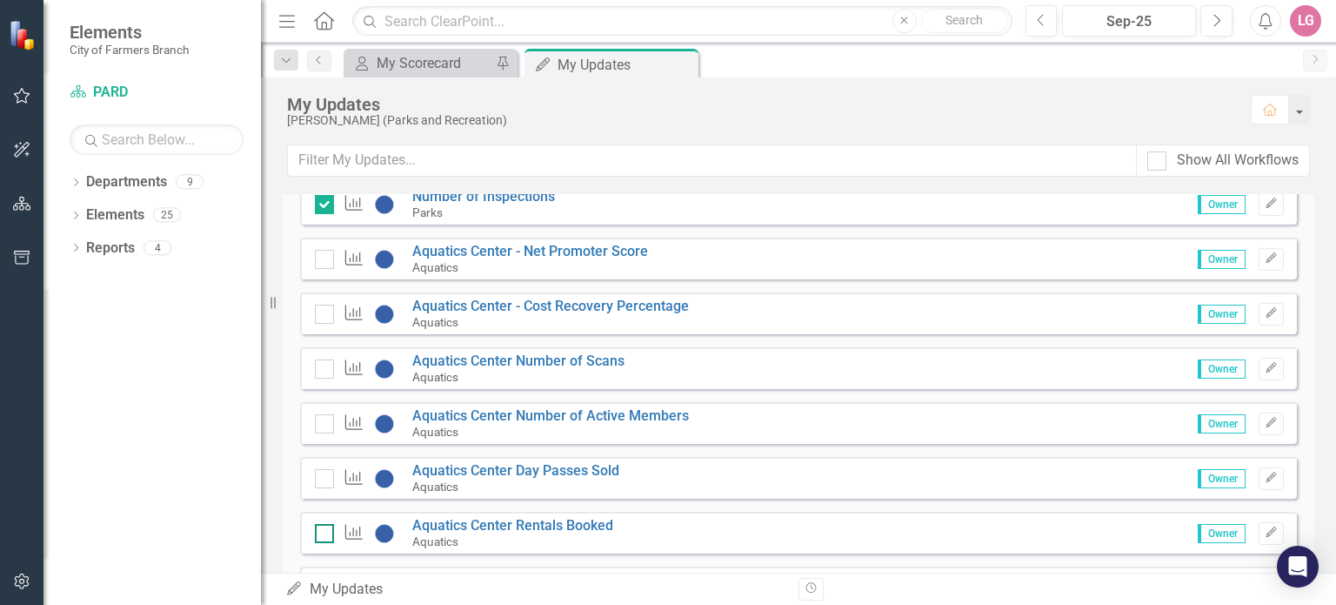
click at [328, 527] on div at bounding box center [324, 533] width 19 height 19
click at [326, 527] on input "checkbox" at bounding box center [320, 529] width 11 height 11
checkbox input "false"
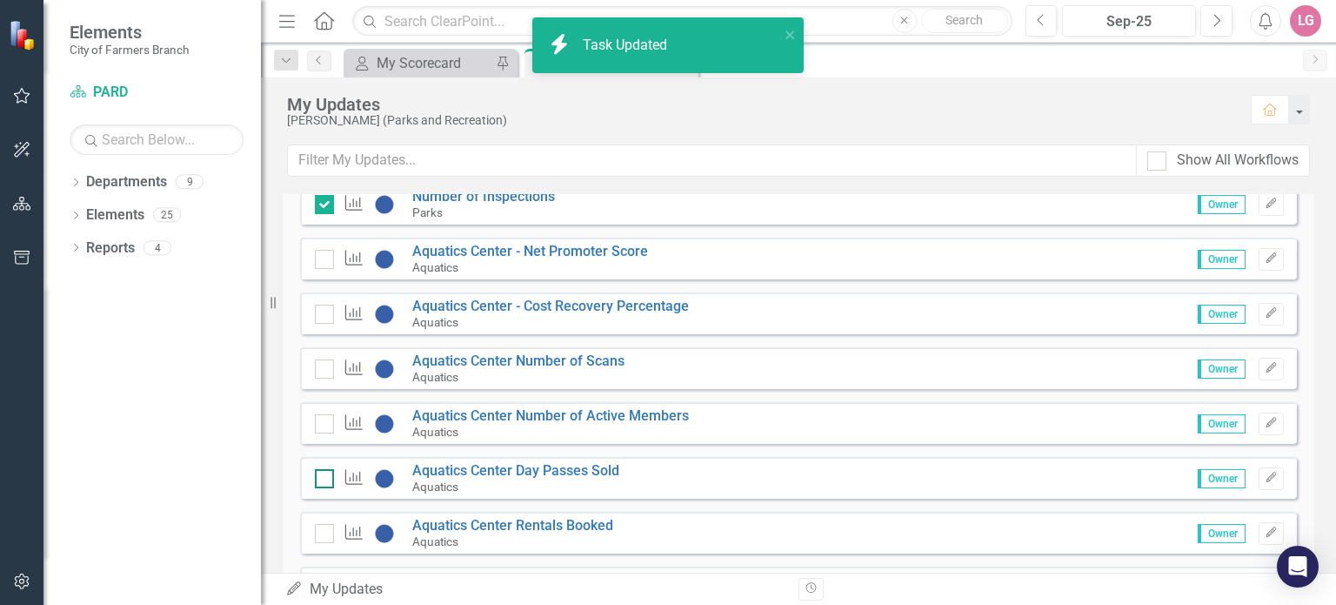
click at [320, 484] on div at bounding box center [324, 478] width 19 height 19
click at [320, 480] on input "checkbox" at bounding box center [320, 474] width 11 height 11
checkbox input "false"
checkbox input "true"
click at [329, 427] on div at bounding box center [324, 423] width 19 height 19
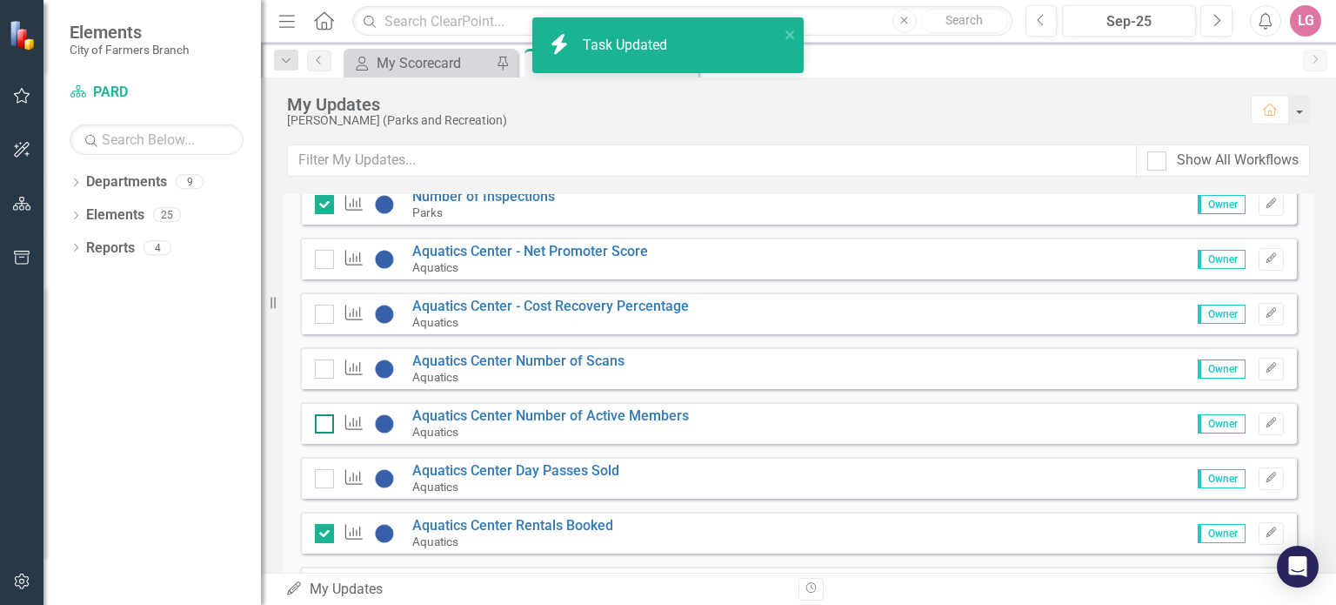
click at [326, 425] on input "checkbox" at bounding box center [320, 419] width 11 height 11
checkbox input "false"
checkbox input "true"
click at [318, 369] on div at bounding box center [324, 368] width 19 height 19
click at [318, 369] on input "checkbox" at bounding box center [320, 364] width 11 height 11
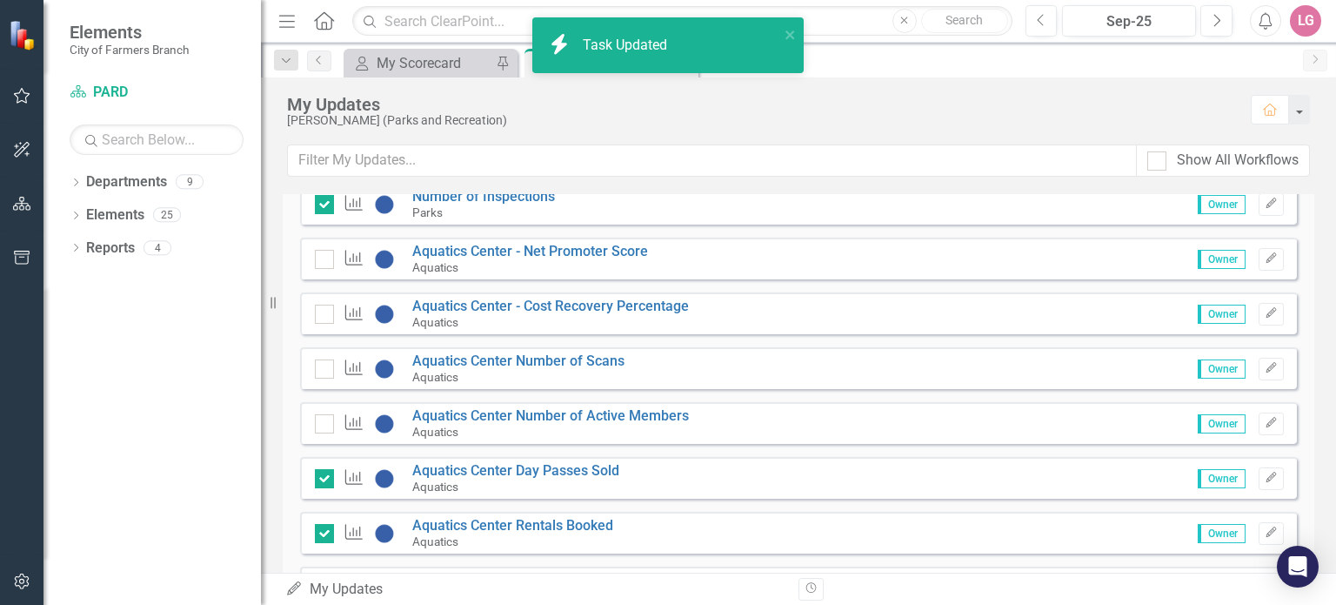
checkbox input "true"
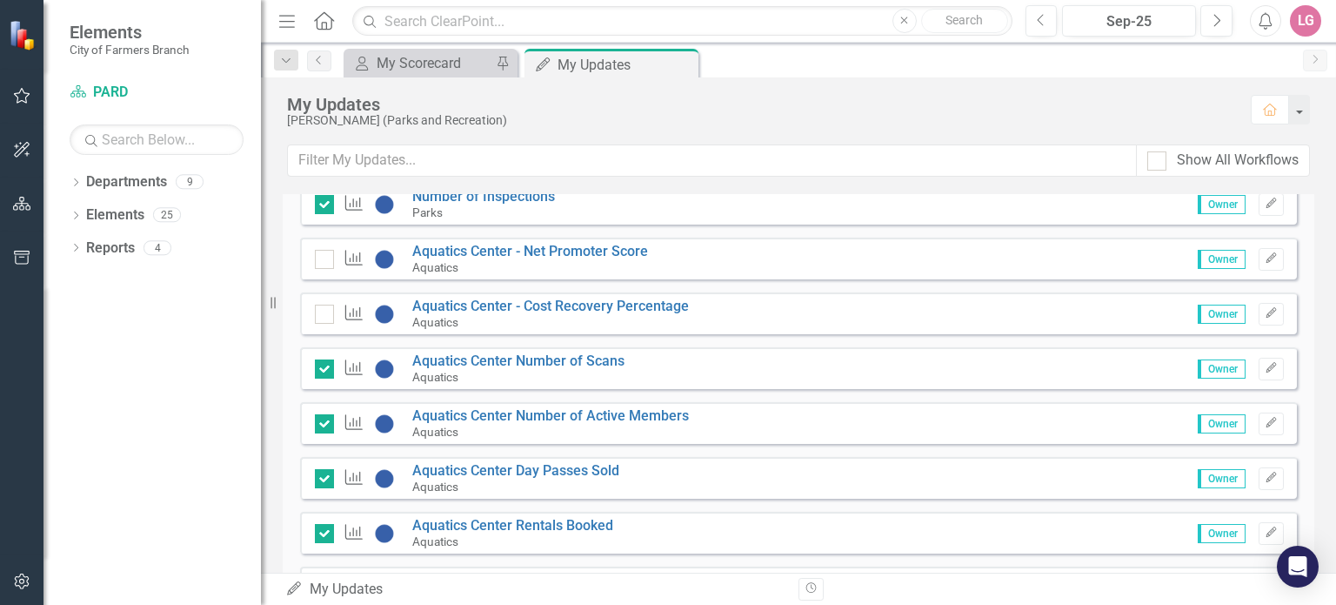
click at [311, 315] on div "Performance Measure Aquatics Center - Cost Recovery Percentage Aquatics Owner E…" at bounding box center [798, 313] width 997 height 42
drag, startPoint x: 313, startPoint y: 245, endPoint x: 322, endPoint y: 254, distance: 12.3
click at [322, 254] on div "Performance Measure Aquatics Center - Net Promoter Score Aquatics Owner Edit" at bounding box center [798, 258] width 997 height 42
click at [319, 317] on div at bounding box center [324, 313] width 19 height 19
click at [319, 316] on input "checkbox" at bounding box center [320, 309] width 11 height 11
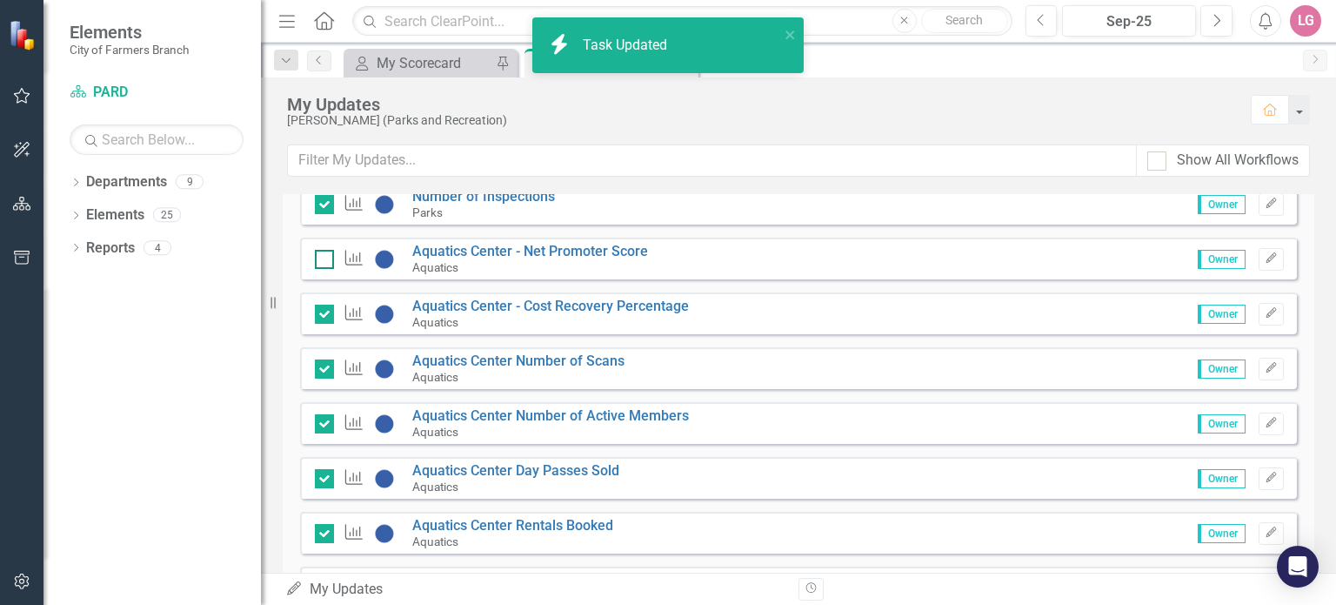
checkbox input "true"
click at [325, 253] on input "checkbox" at bounding box center [320, 255] width 11 height 11
checkbox input "true"
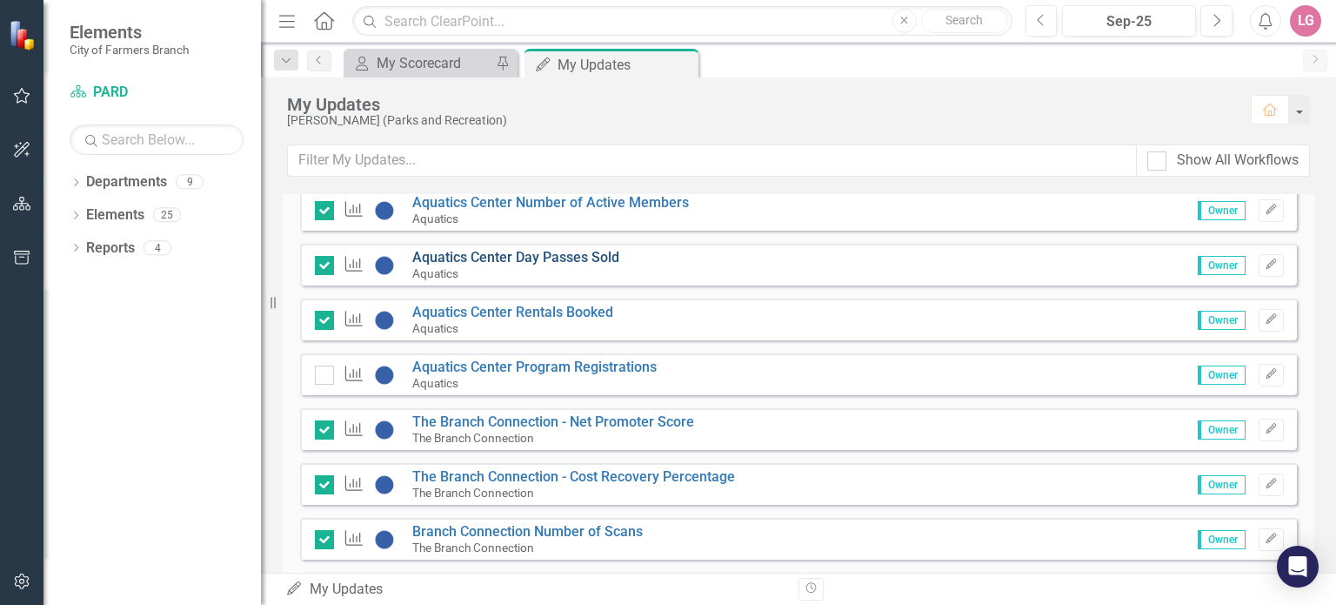
scroll to position [1479, 0]
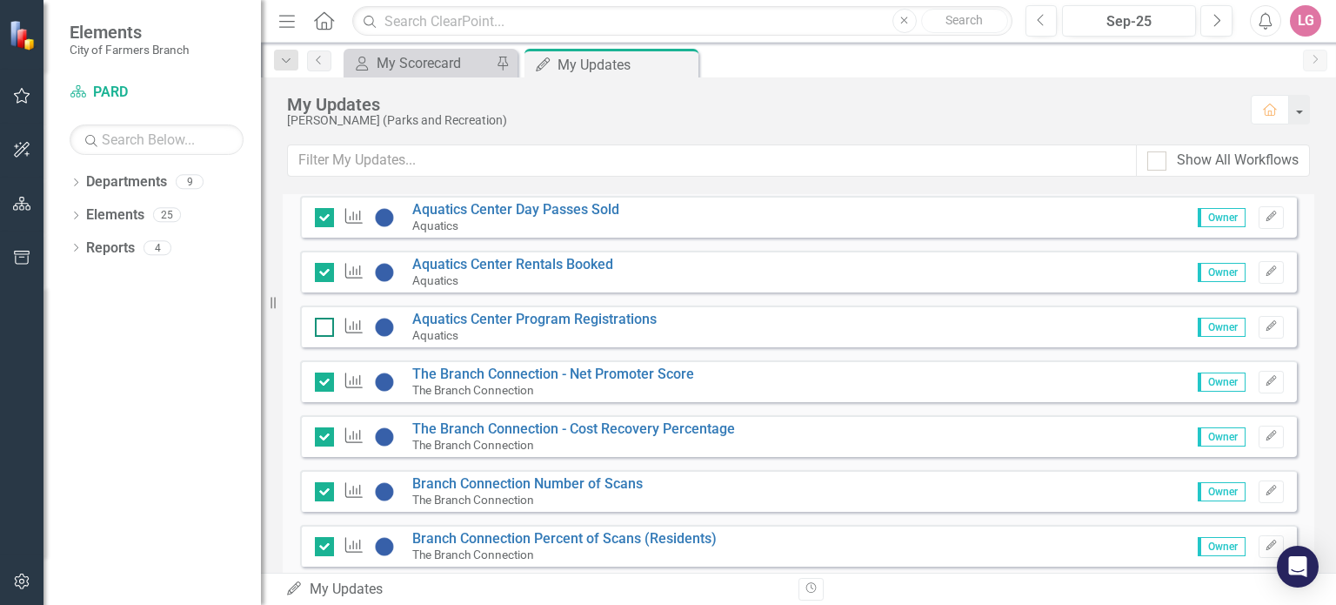
click at [322, 325] on input "checkbox" at bounding box center [320, 322] width 11 height 11
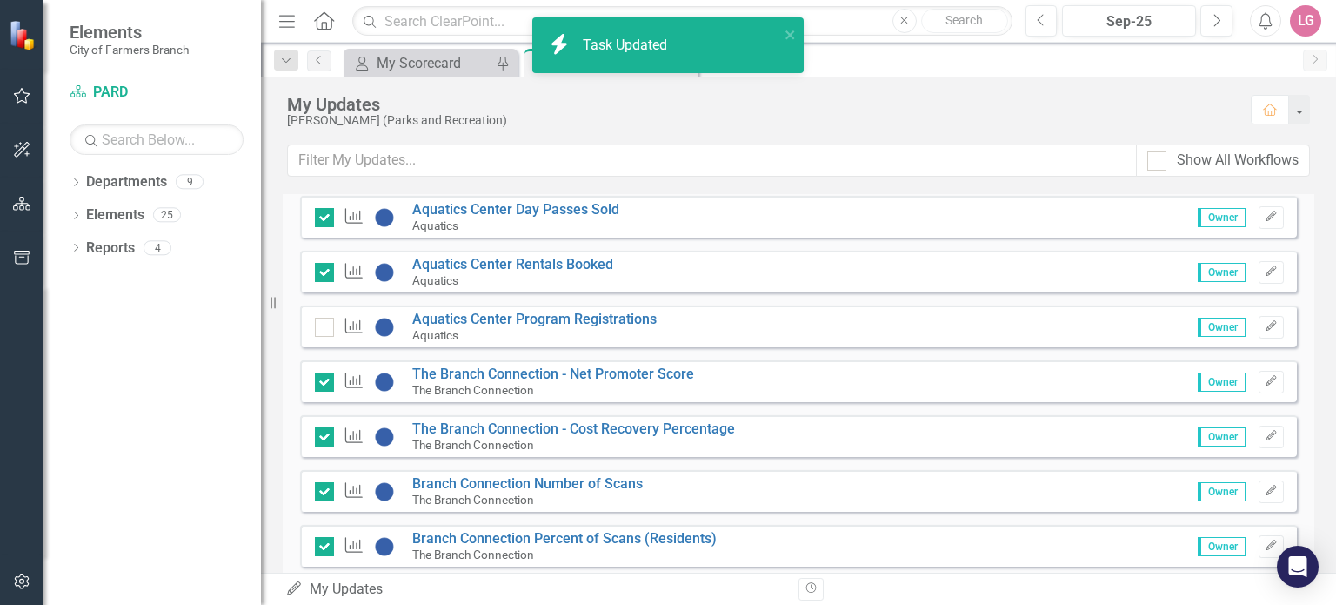
checkbox input "true"
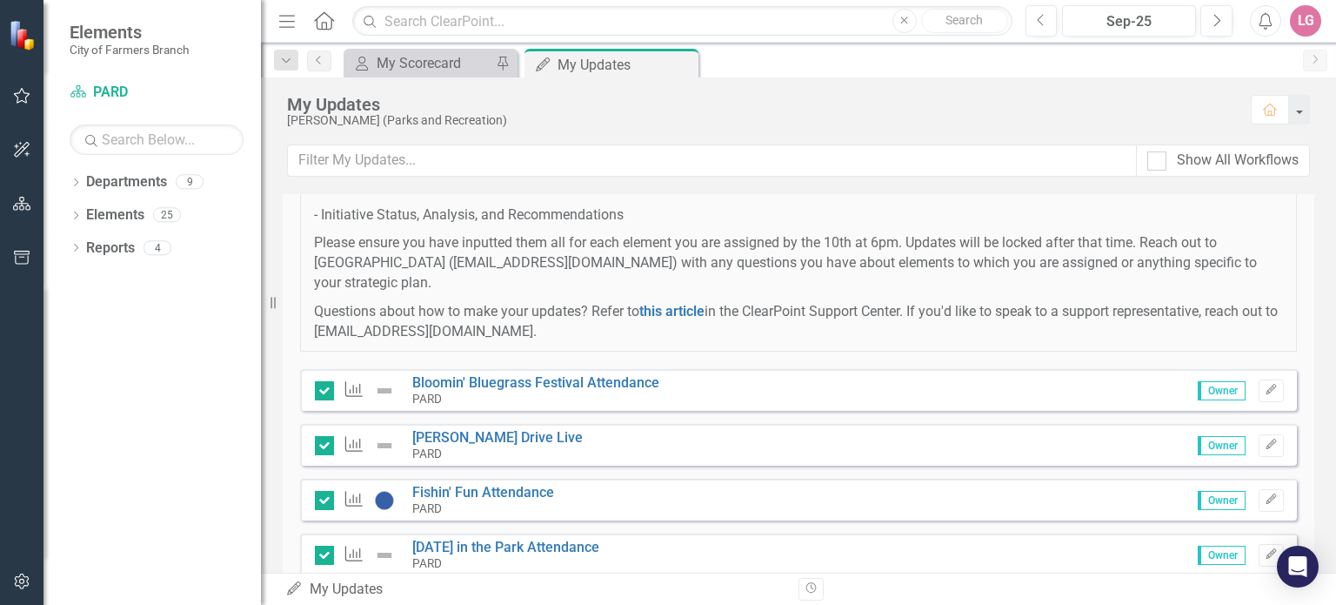
scroll to position [174, 0]
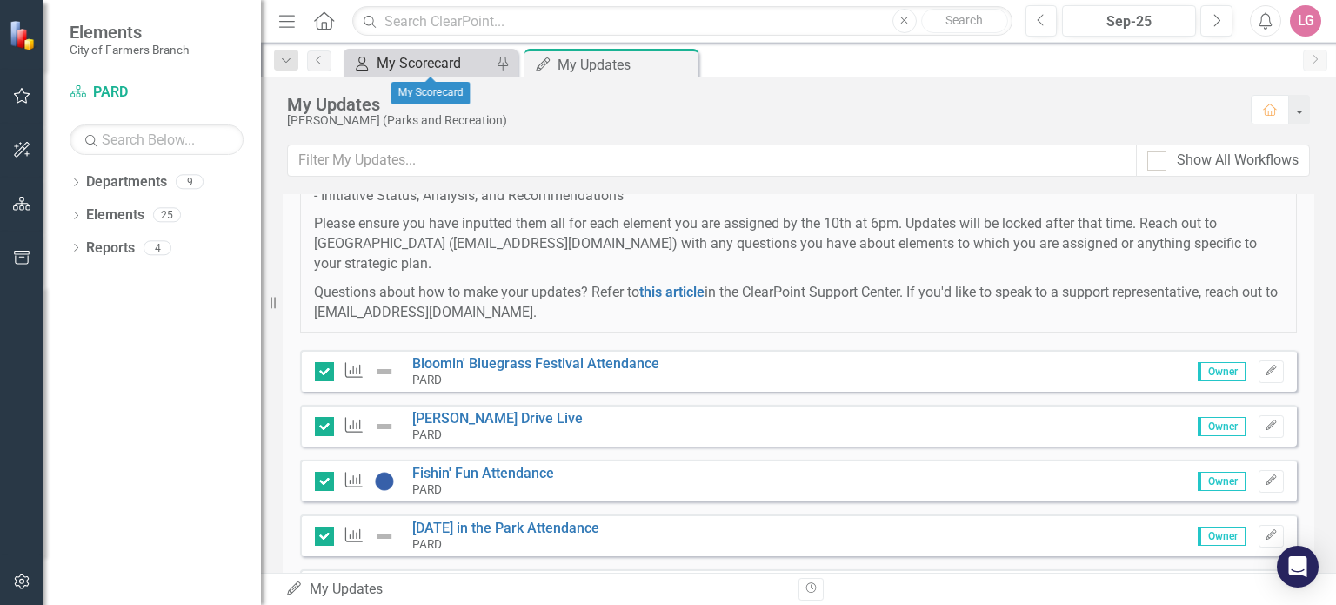
click at [449, 57] on div "My Scorecard" at bounding box center [434, 63] width 115 height 22
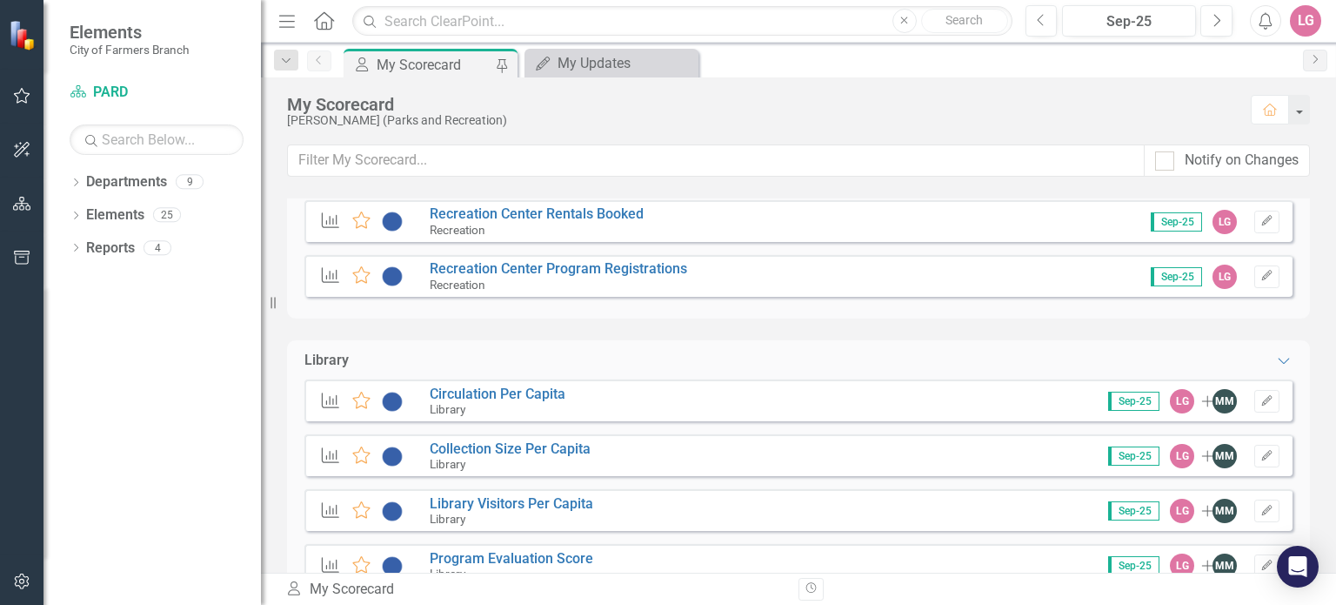
scroll to position [2001, 0]
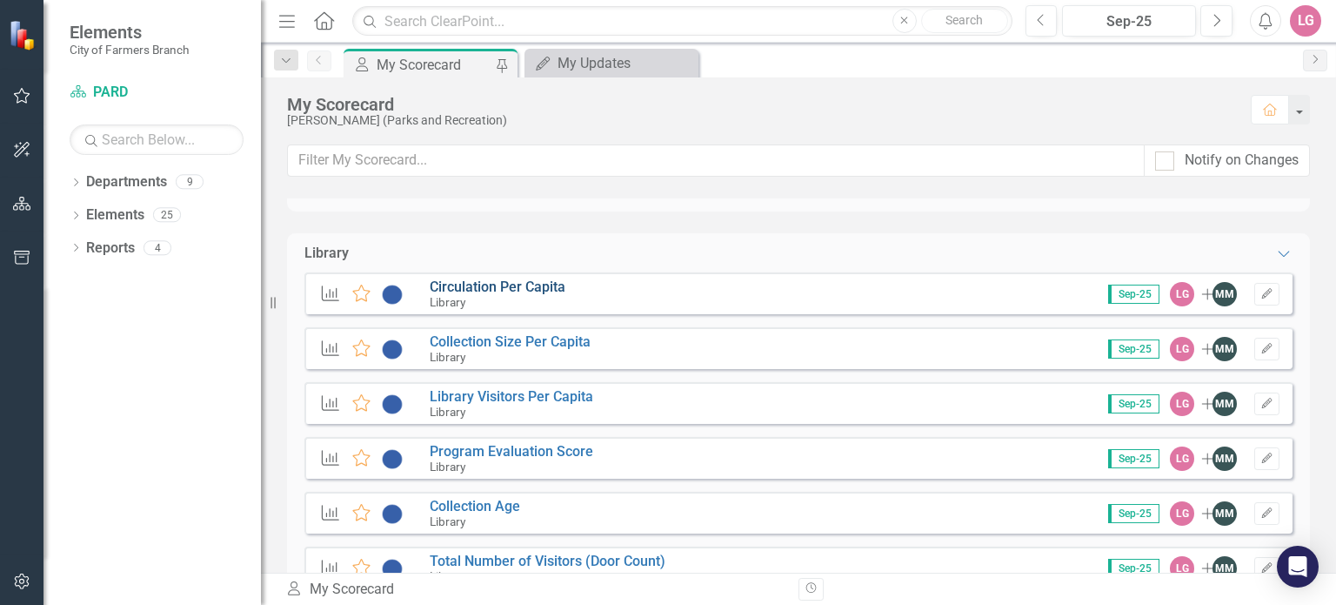
click at [508, 288] on link "Circulation Per Capita" at bounding box center [498, 286] width 136 height 17
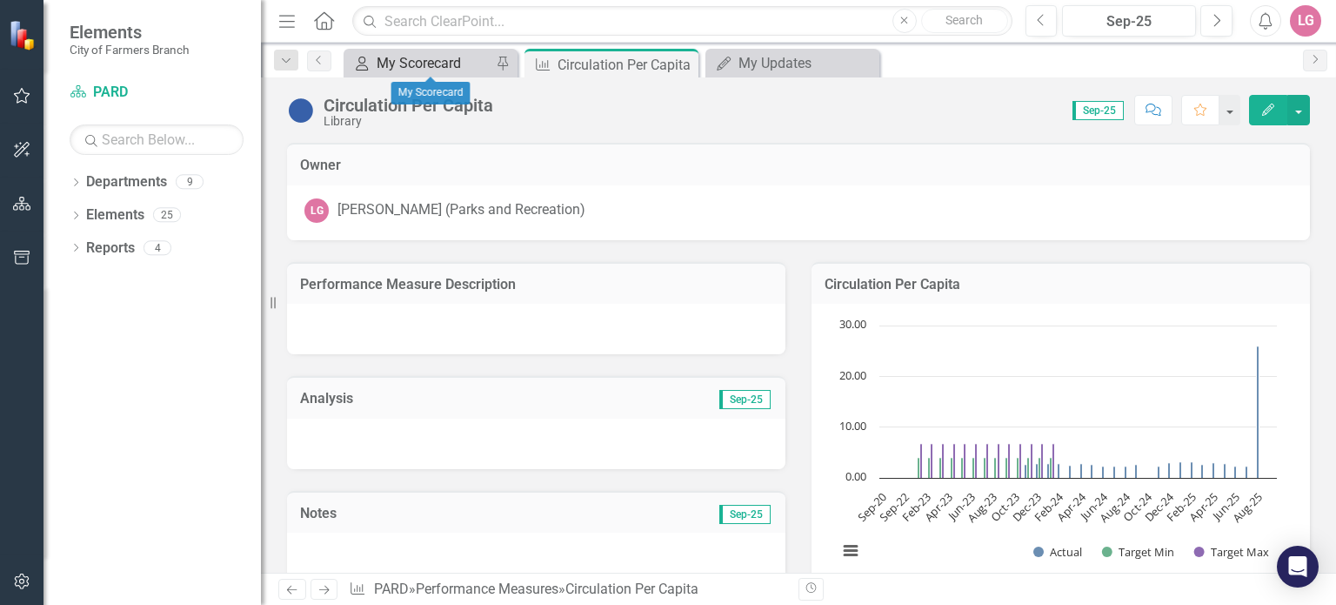
click at [452, 63] on div "My Scorecard" at bounding box center [434, 63] width 115 height 22
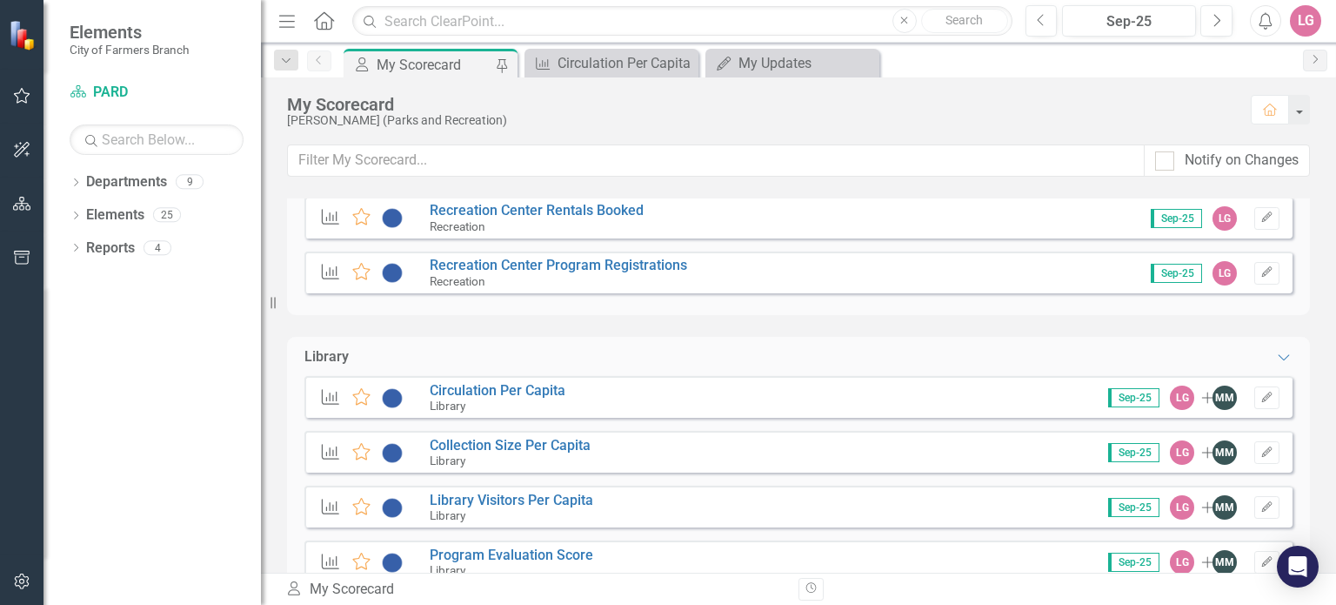
scroll to position [2001, 0]
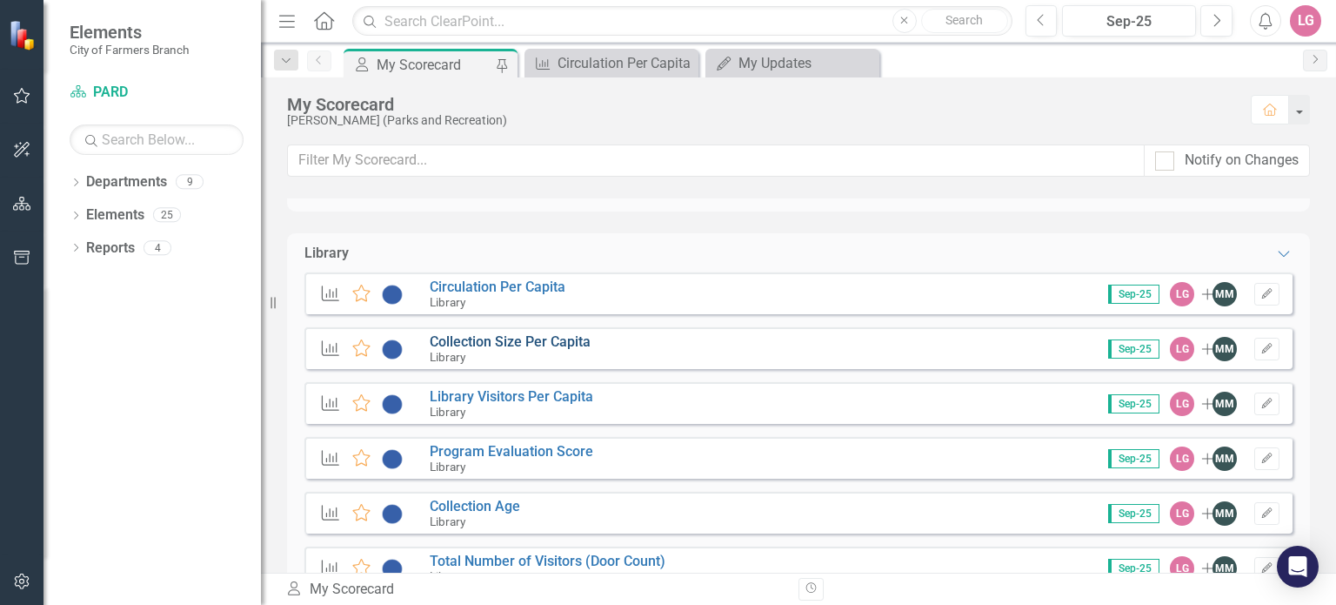
click at [520, 339] on link "Collection Size Per Capita" at bounding box center [510, 341] width 161 height 17
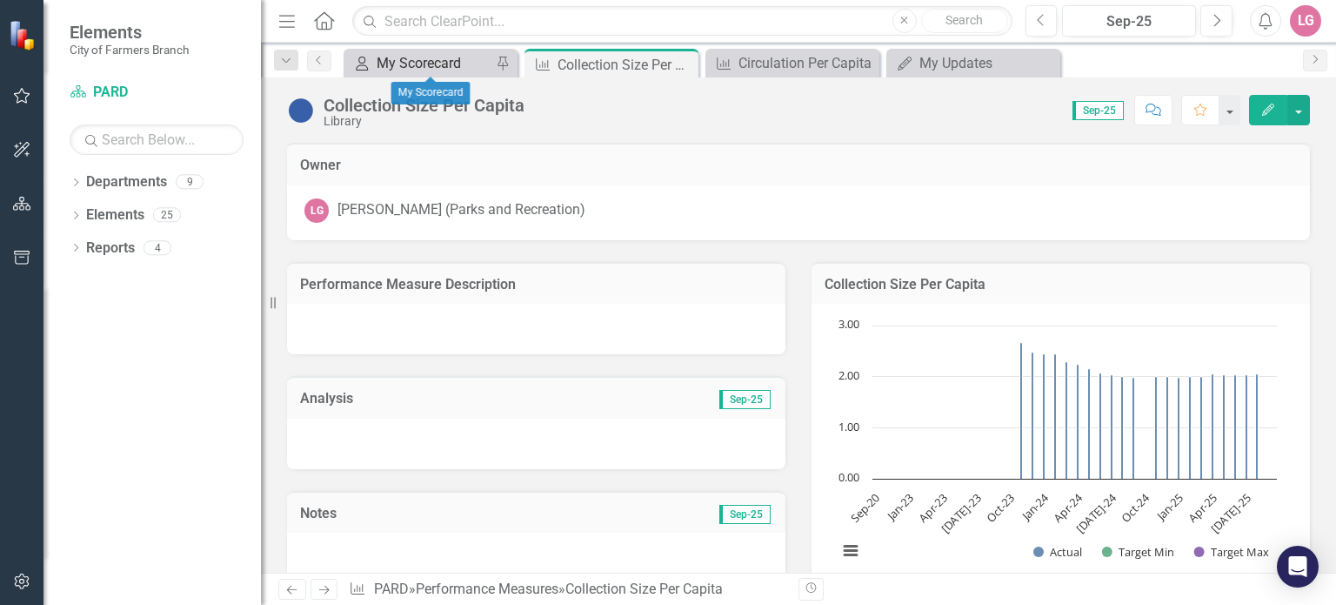
click at [444, 55] on div "My Scorecard" at bounding box center [434, 63] width 115 height 22
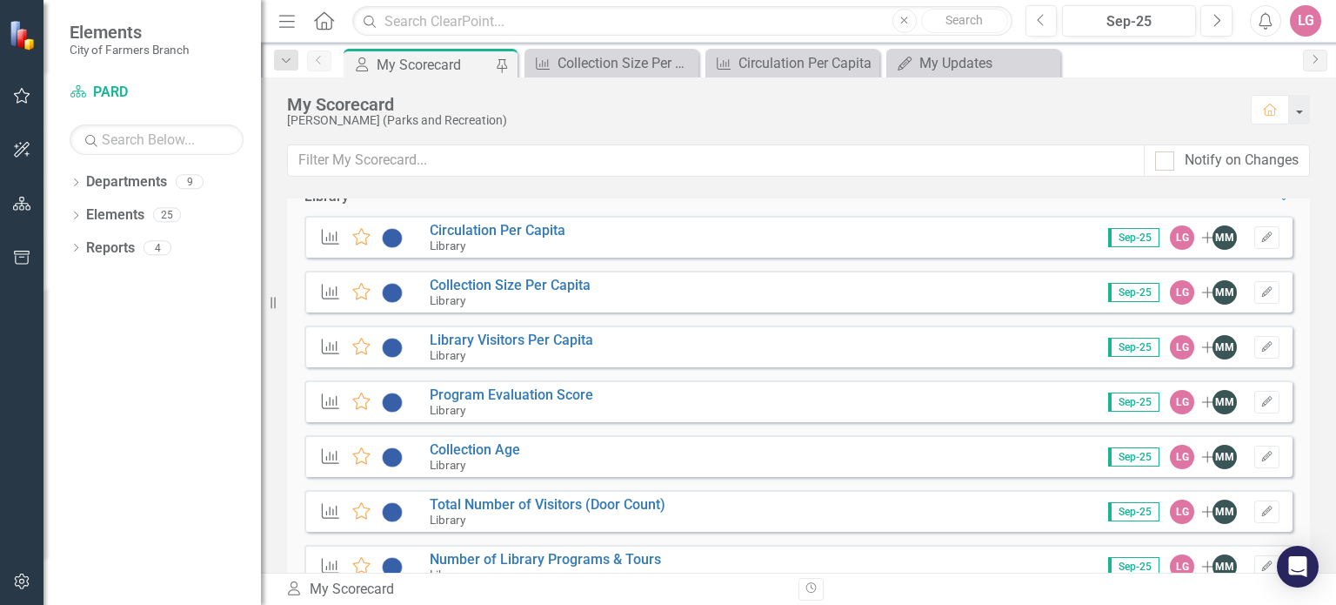
scroll to position [2087, 0]
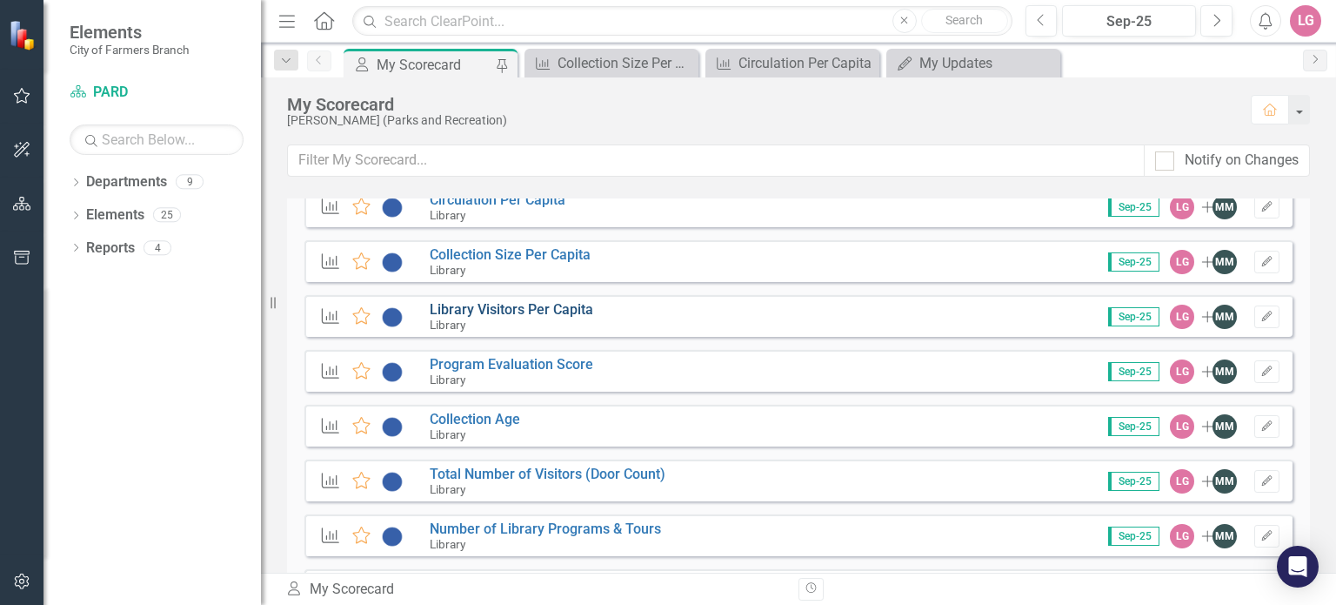
click at [518, 305] on link "Library Visitors Per Capita" at bounding box center [512, 309] width 164 height 17
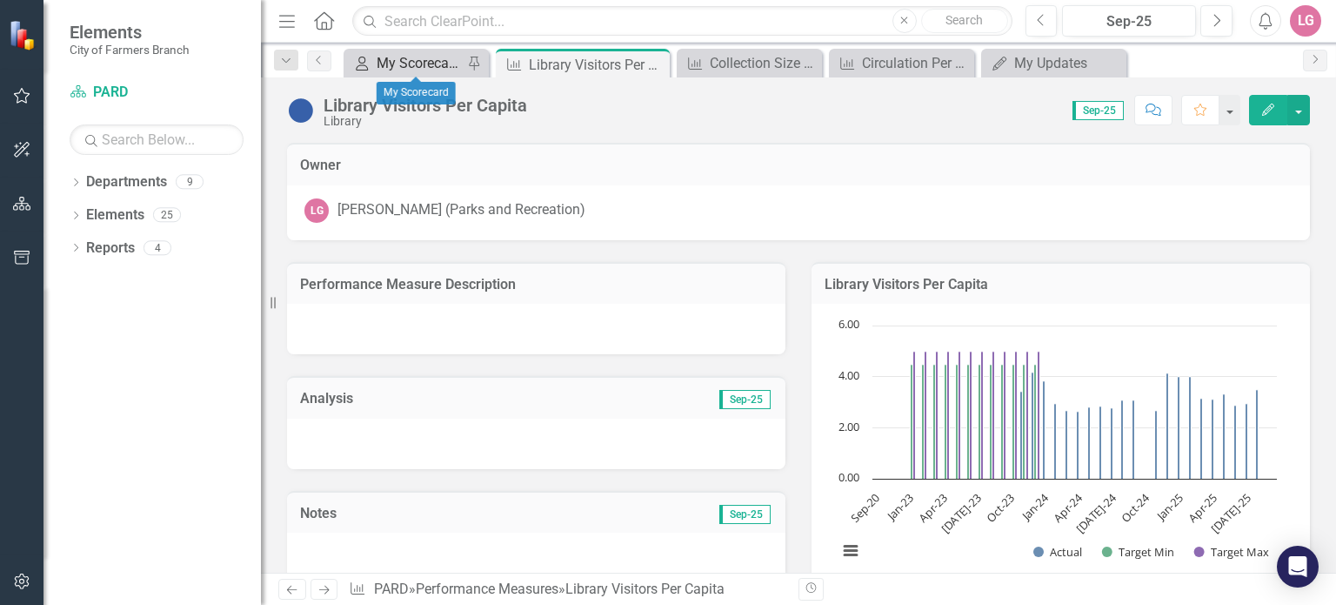
click at [417, 63] on div "My Scorecard" at bounding box center [420, 63] width 86 height 22
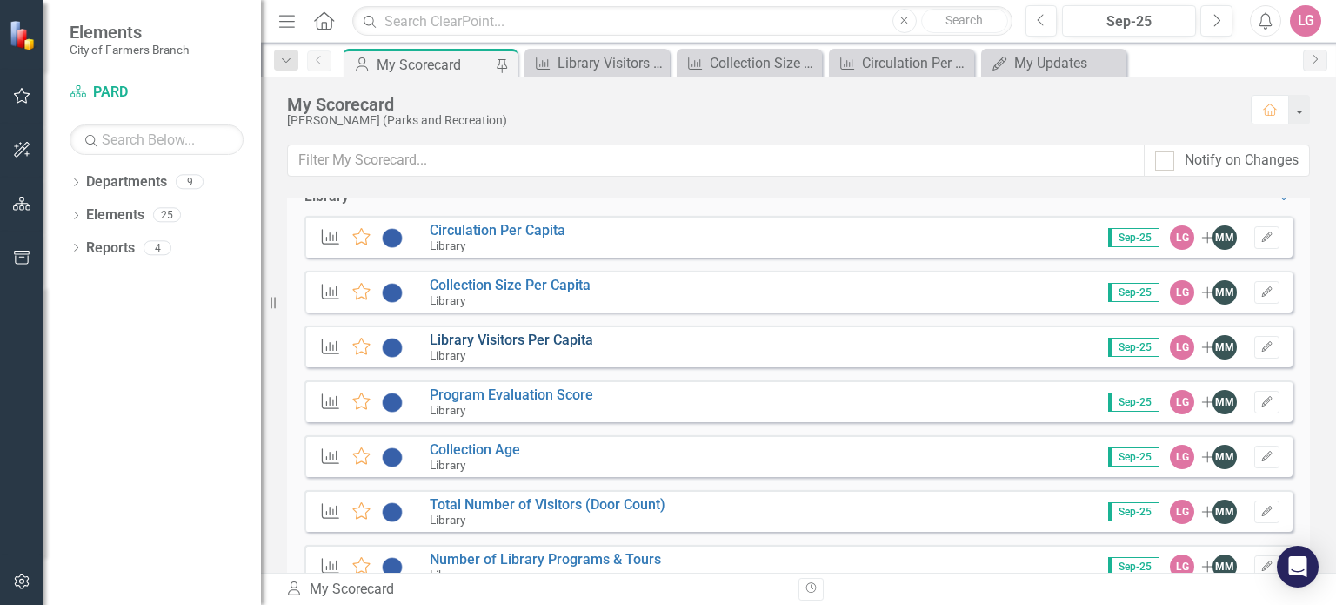
scroll to position [2087, 0]
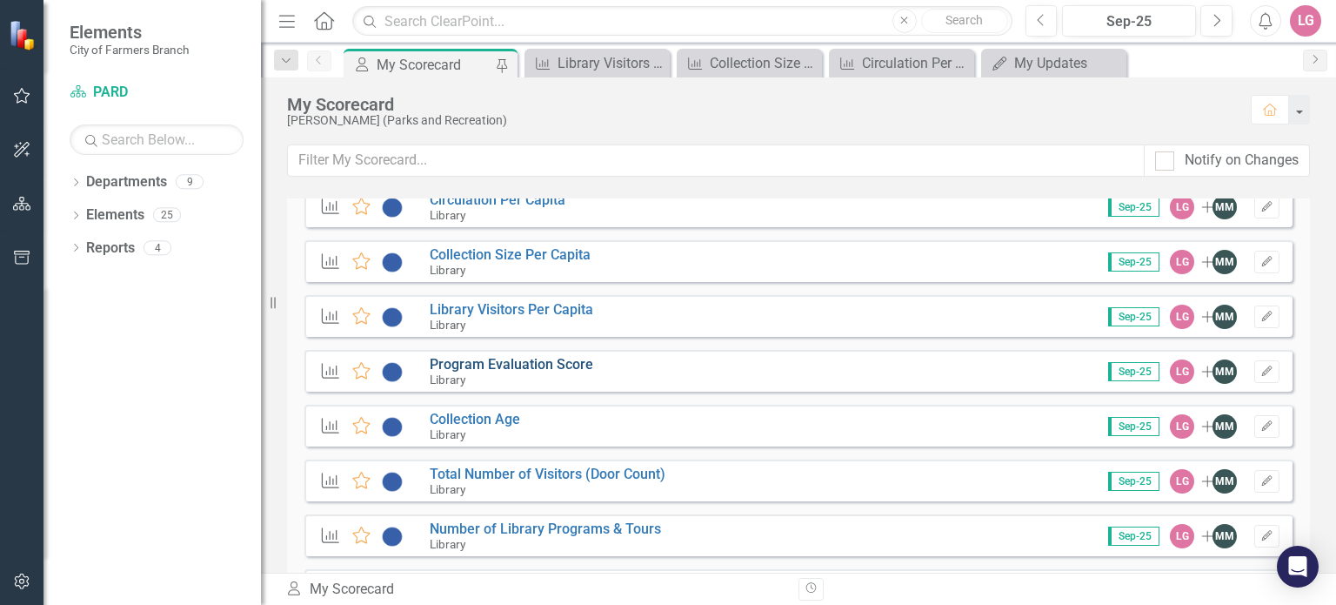
click at [519, 361] on link "Program Evaluation Score" at bounding box center [512, 364] width 164 height 17
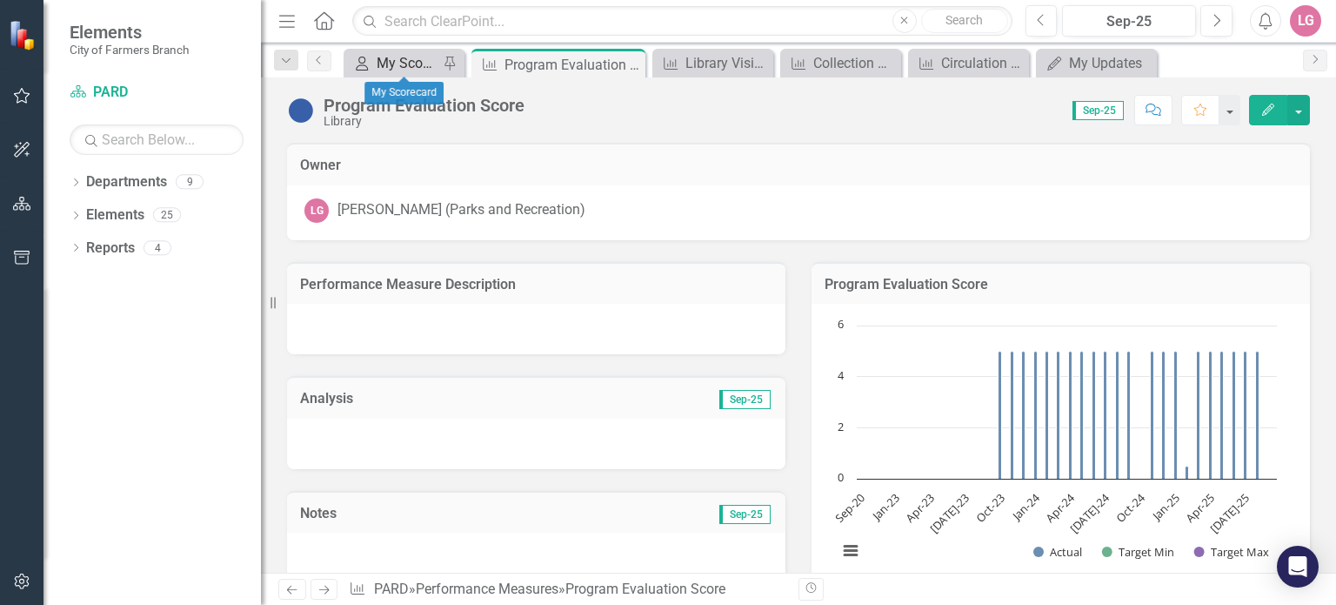
click at [404, 58] on div "My Scorecard" at bounding box center [408, 63] width 62 height 22
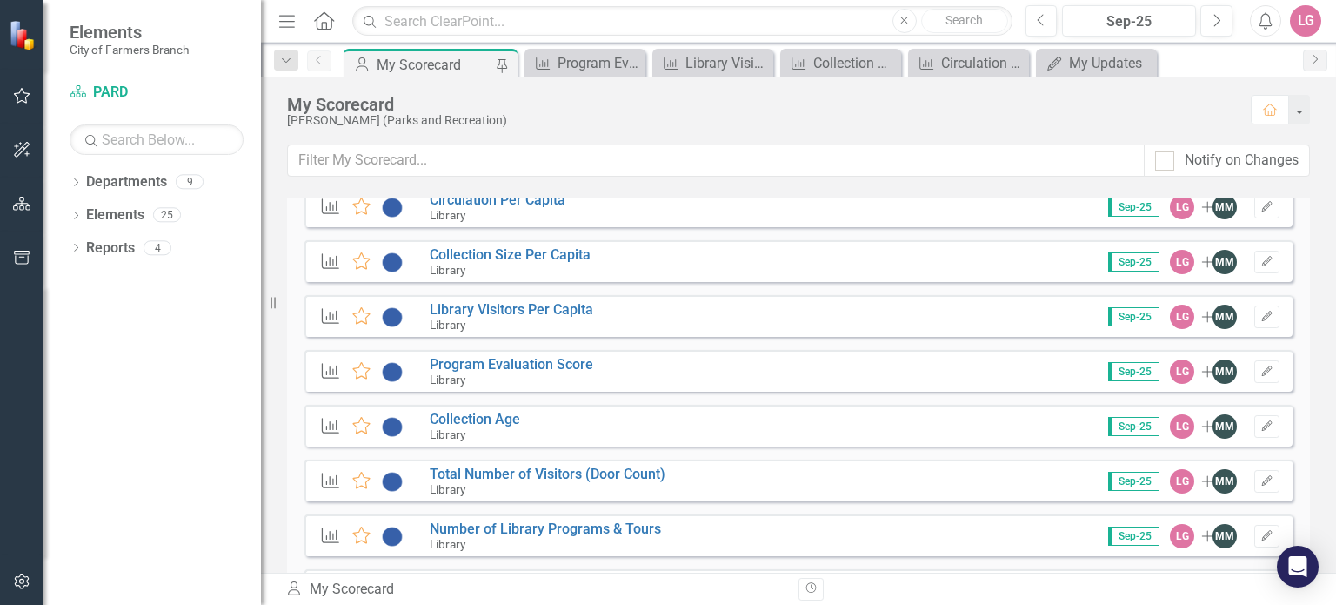
scroll to position [2001, 0]
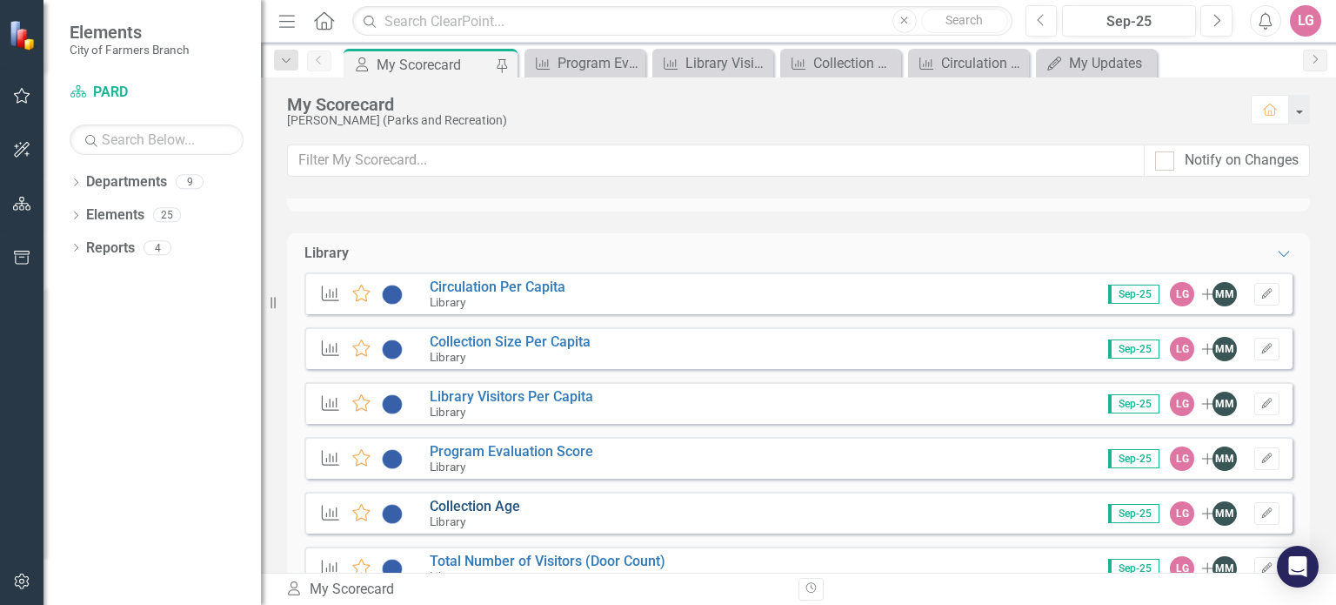
click at [508, 511] on link "Collection Age" at bounding box center [475, 506] width 90 height 17
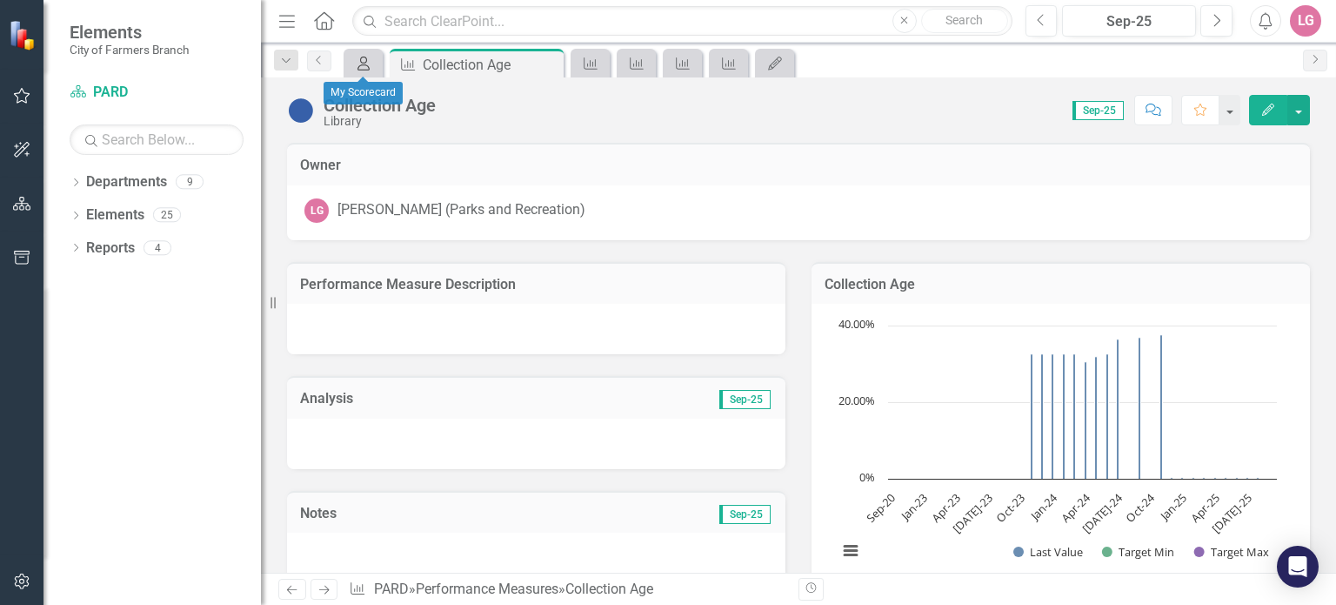
click at [364, 66] on icon "My Scorecard" at bounding box center [363, 64] width 17 height 14
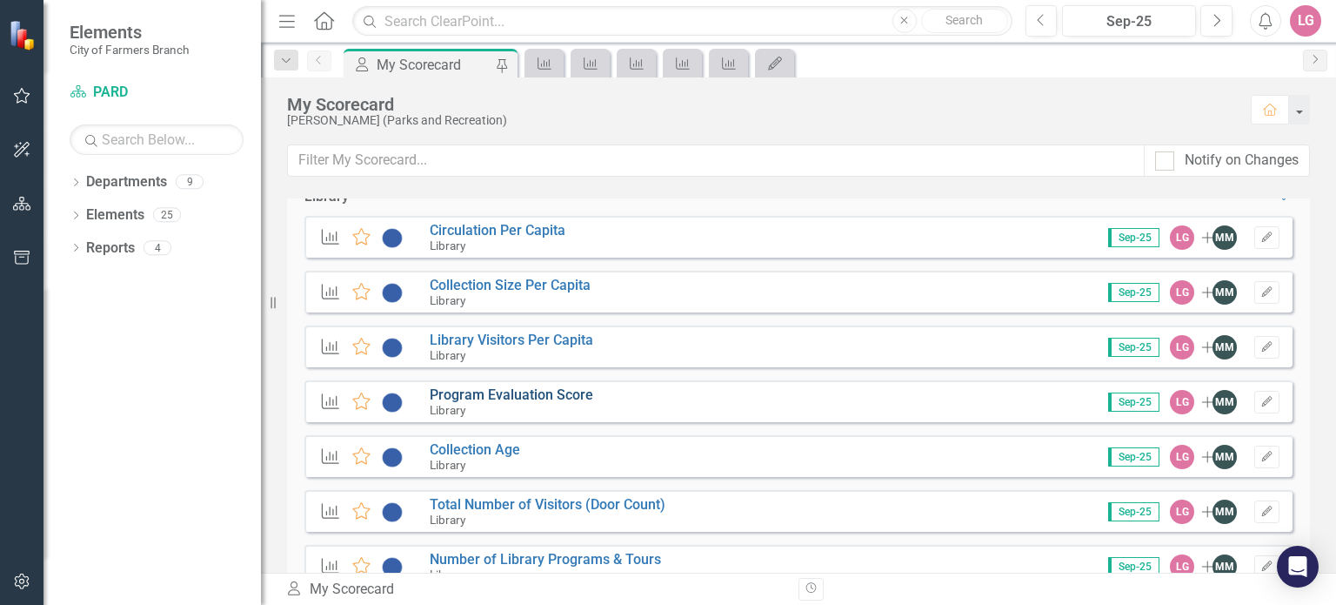
scroll to position [2087, 0]
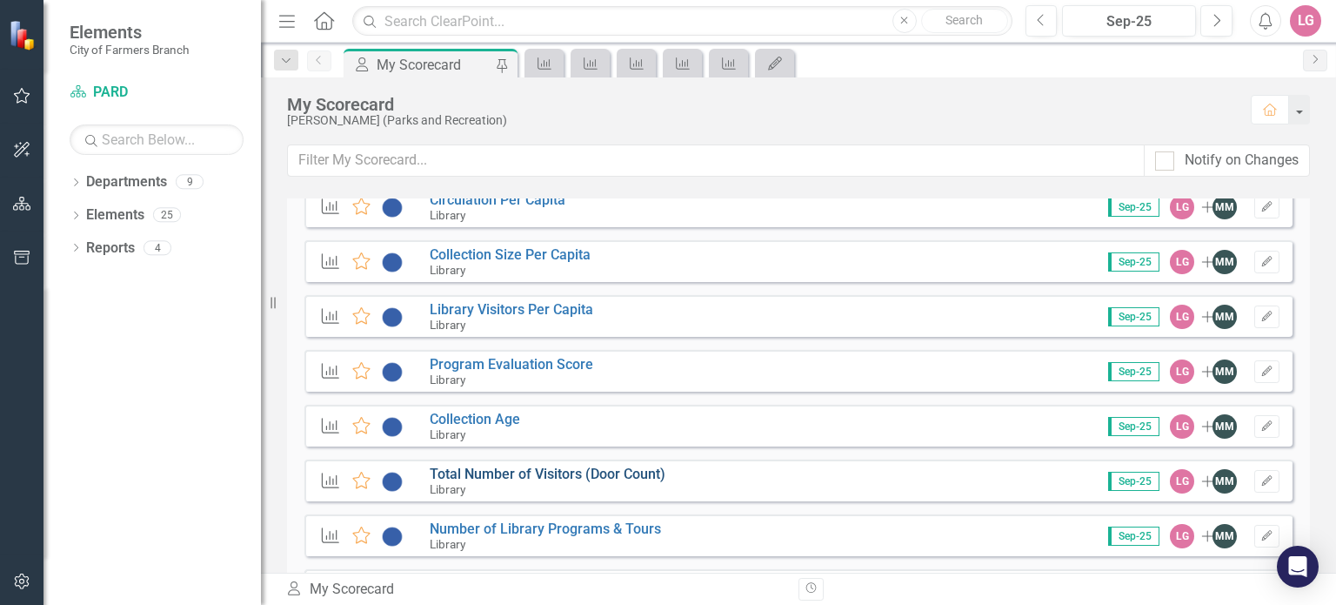
click at [508, 471] on link "Total Number of Visitors (Door Count)" at bounding box center [548, 473] width 236 height 17
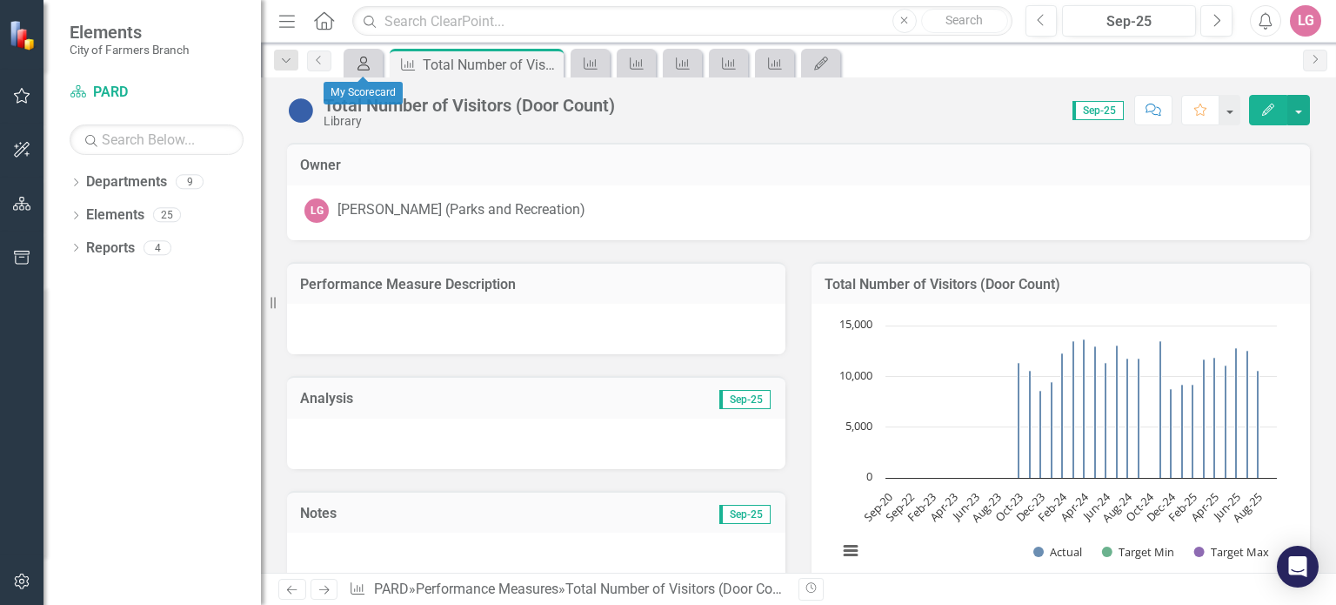
click at [365, 63] on icon "My Scorecard" at bounding box center [363, 64] width 17 height 14
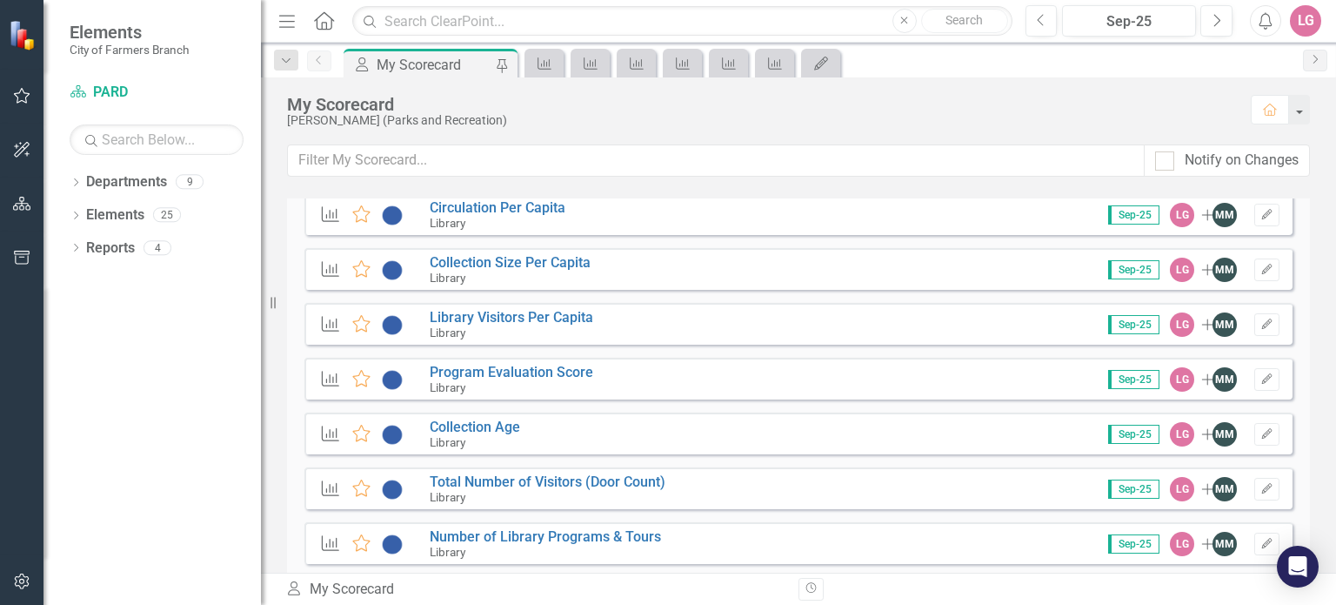
scroll to position [2087, 0]
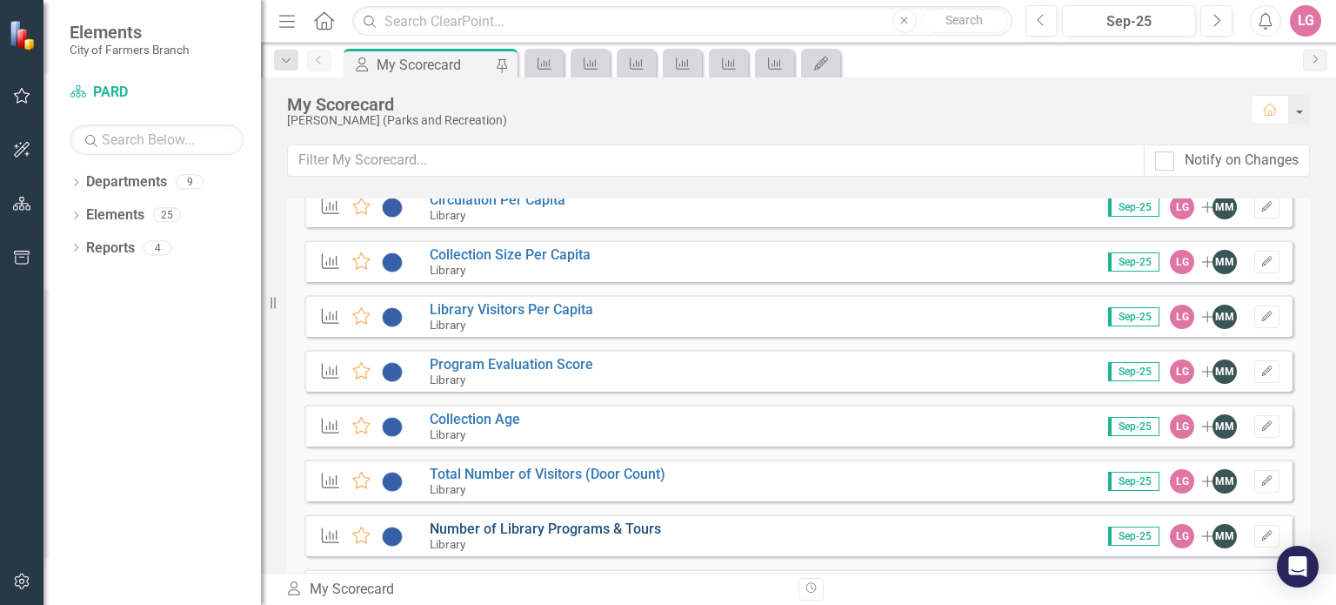
click at [511, 525] on link "Number of Library Programs & Tours" at bounding box center [545, 528] width 231 height 17
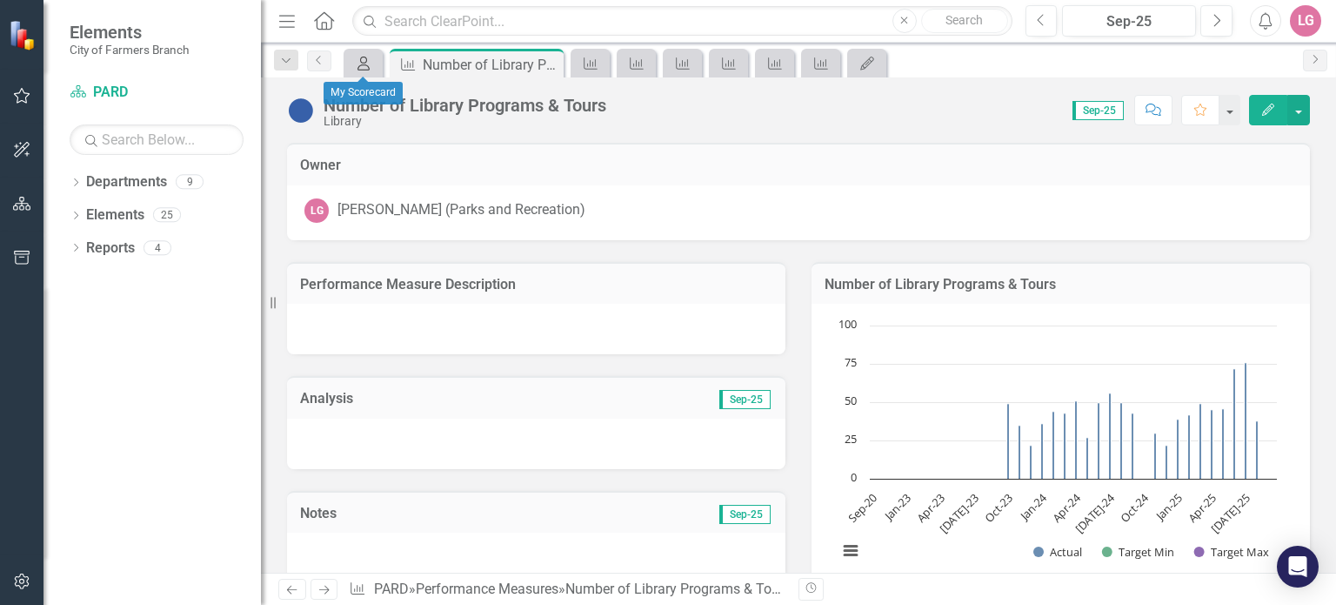
click at [360, 60] on icon at bounding box center [363, 64] width 12 height 14
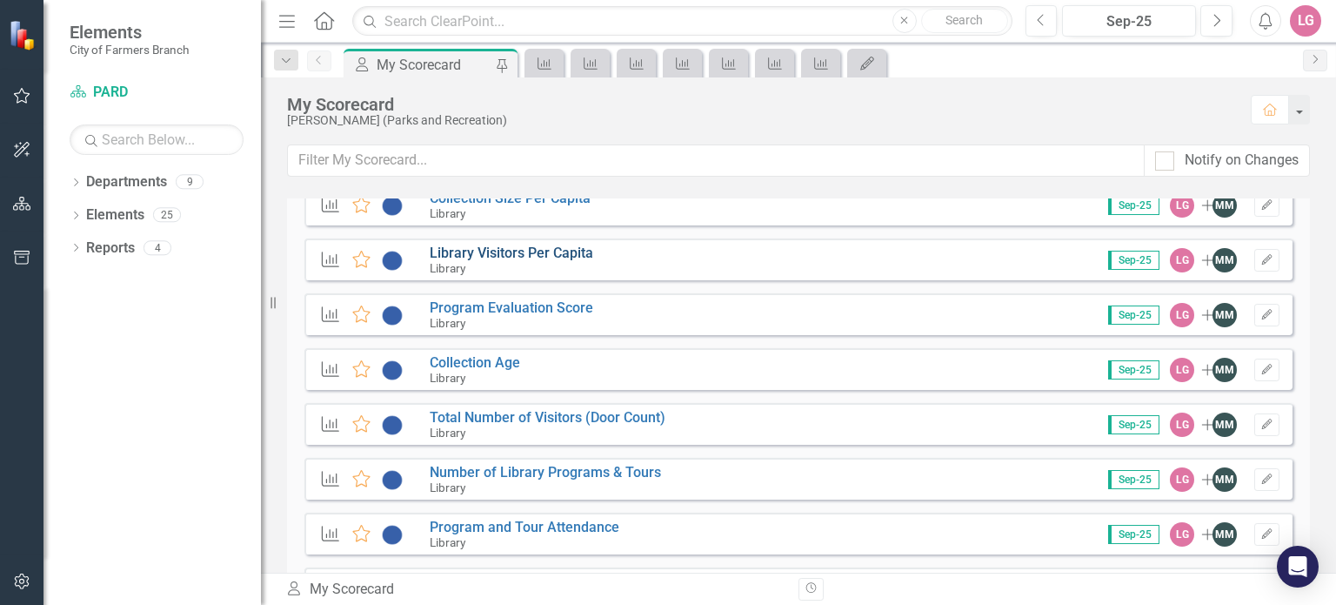
scroll to position [2174, 0]
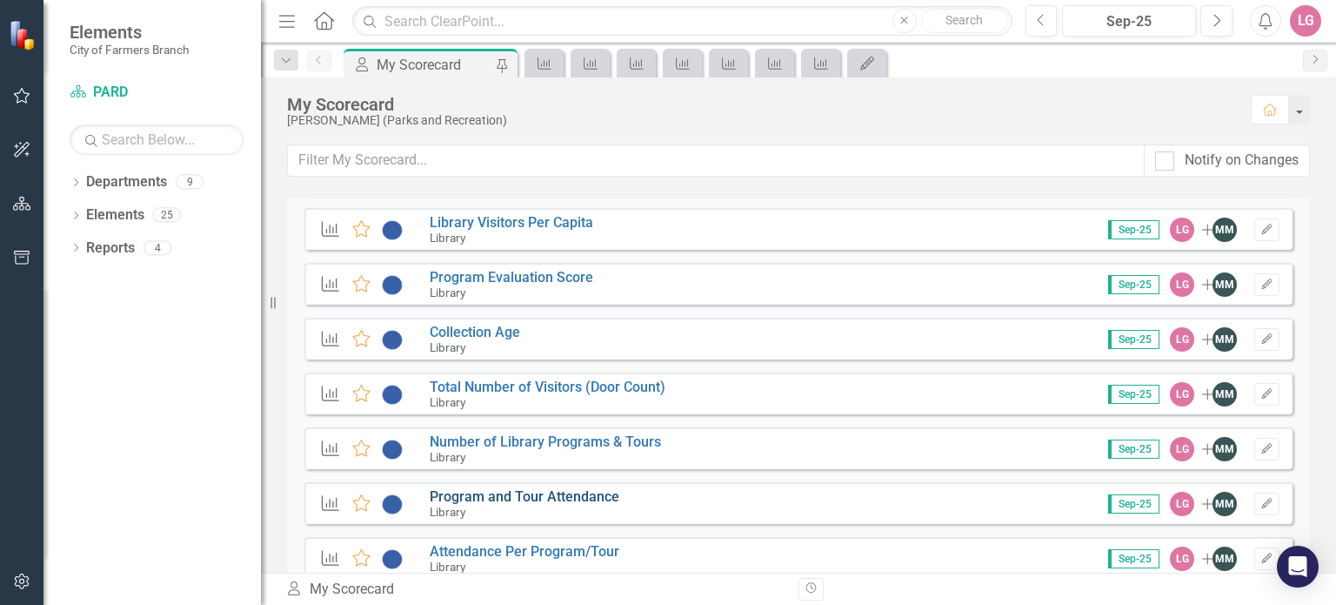
click at [528, 497] on link "Program and Tour Attendance" at bounding box center [525, 496] width 190 height 17
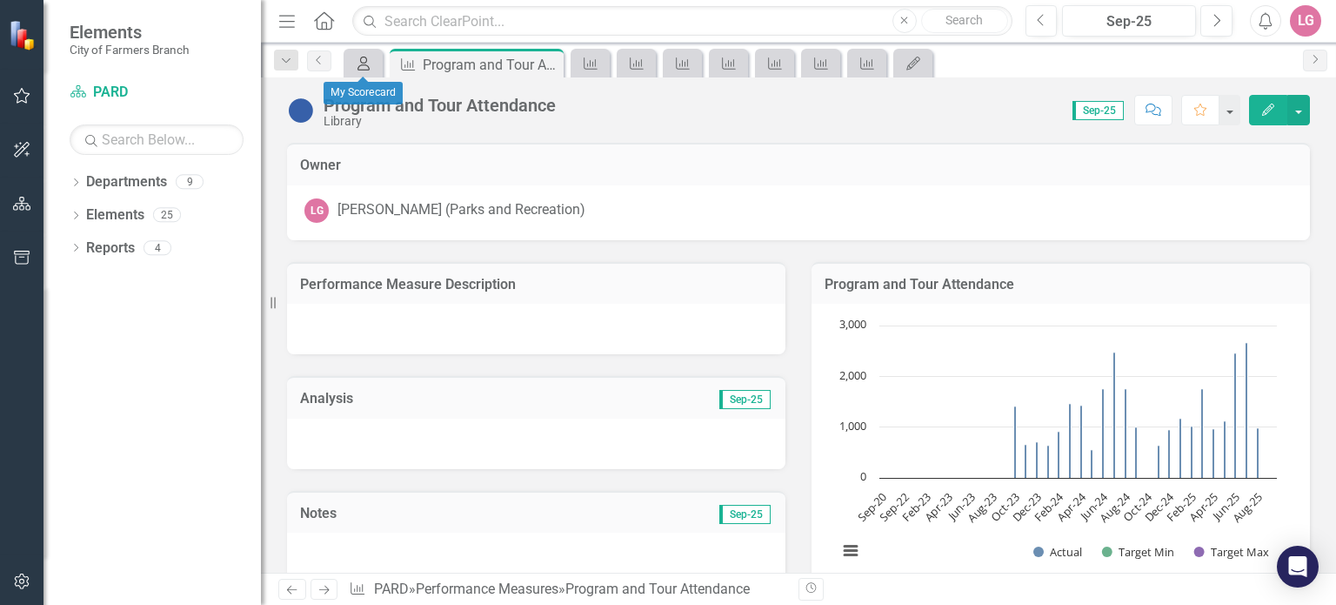
click at [357, 60] on icon "My Scorecard" at bounding box center [363, 64] width 17 height 14
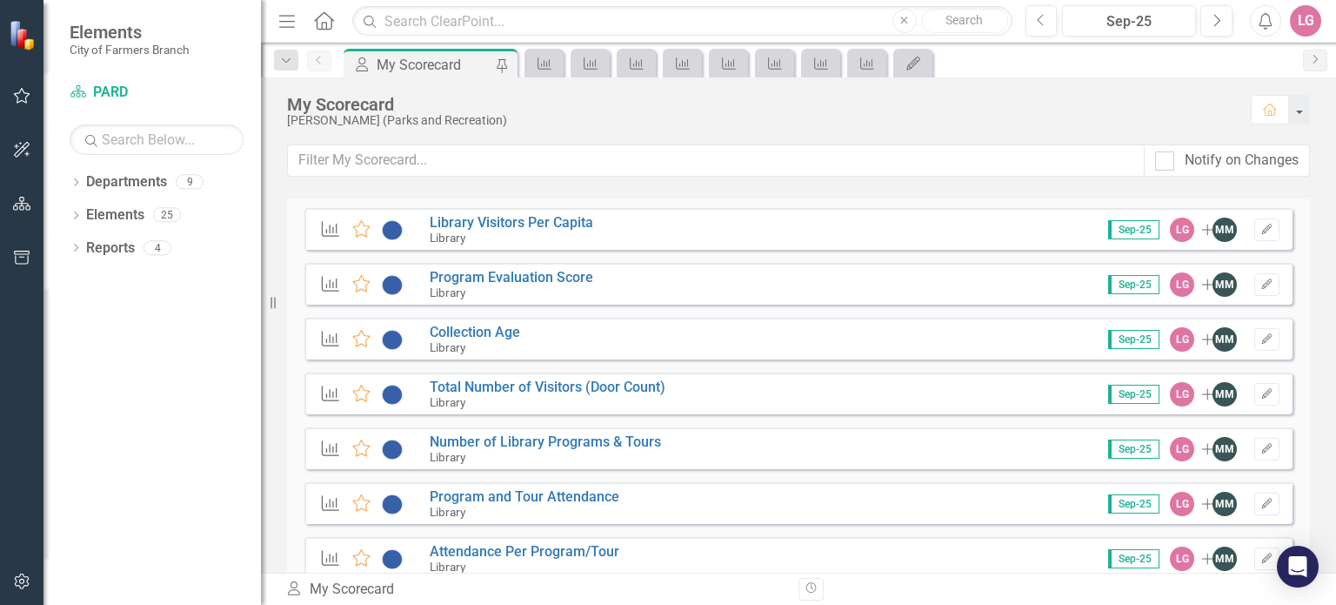
scroll to position [2261, 0]
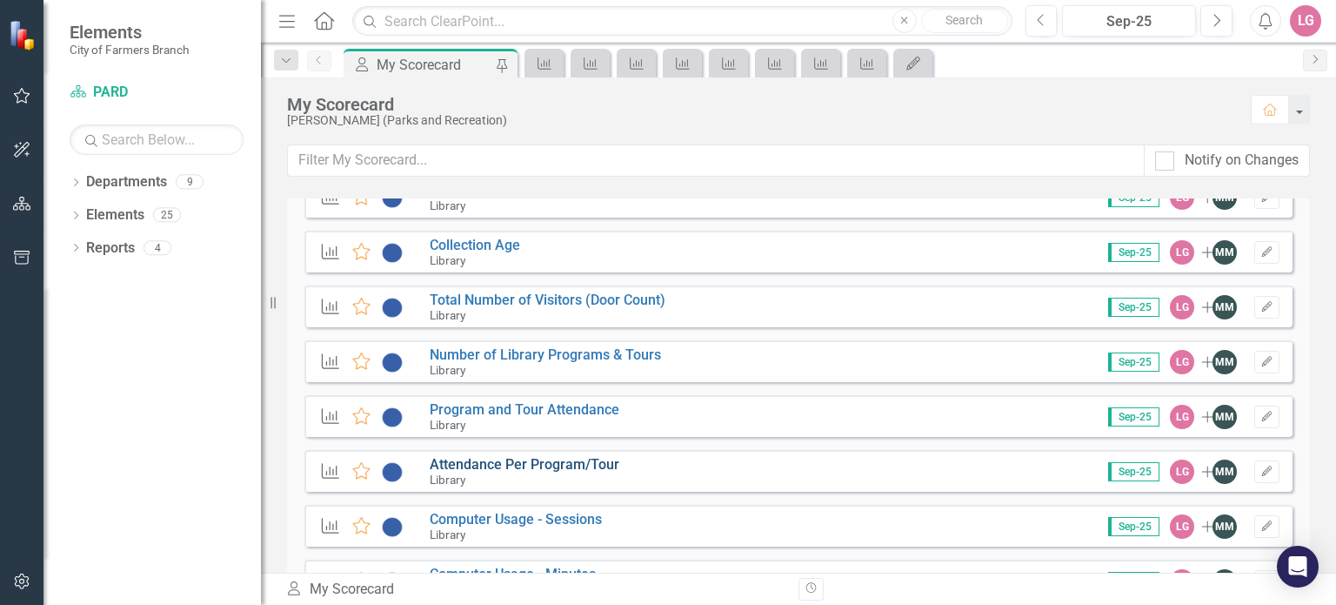
click at [520, 456] on link "Attendance Per Program/Tour" at bounding box center [525, 464] width 190 height 17
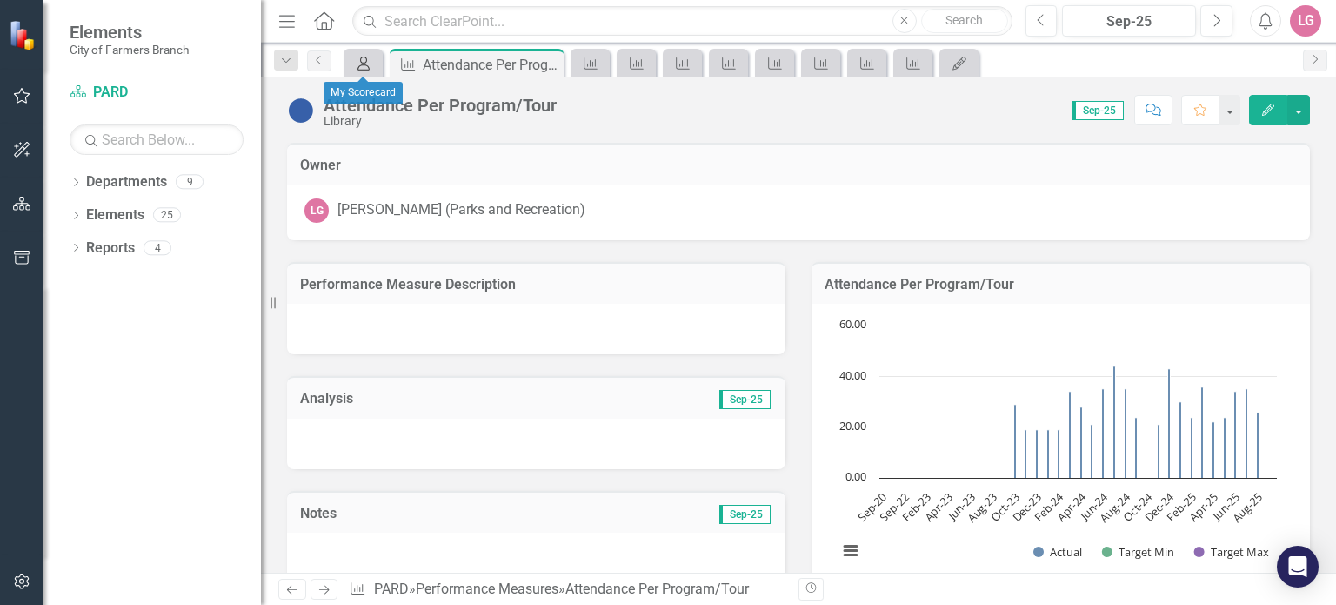
click at [367, 67] on icon "My Scorecard" at bounding box center [363, 64] width 17 height 14
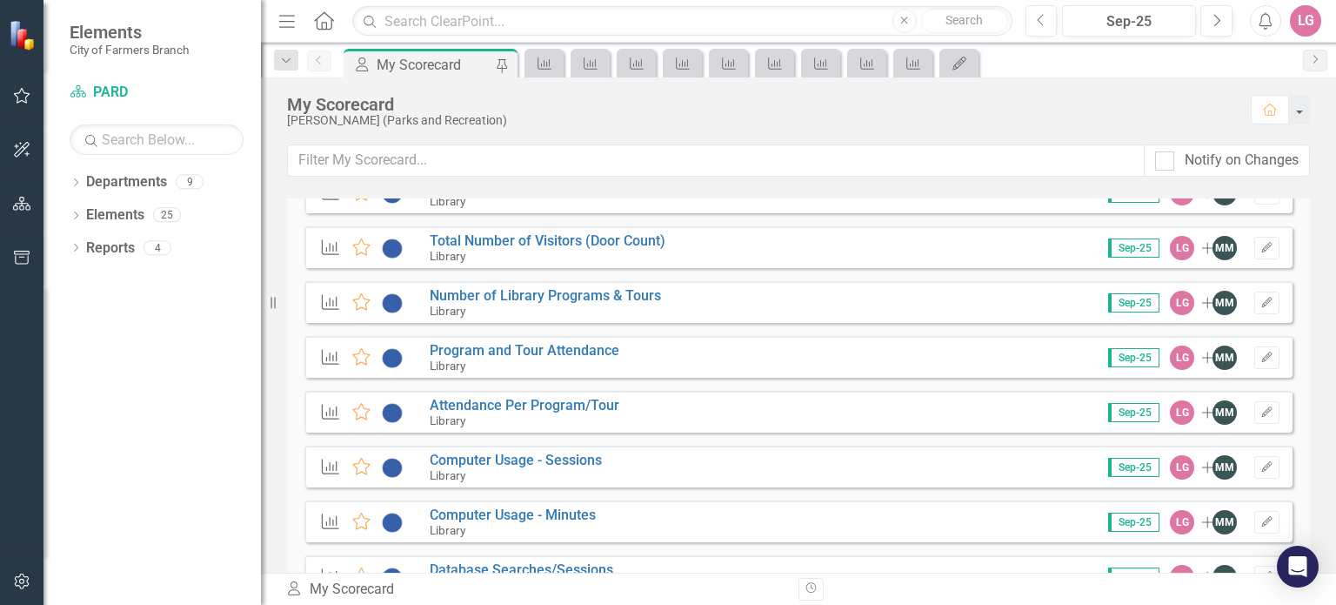
scroll to position [2348, 0]
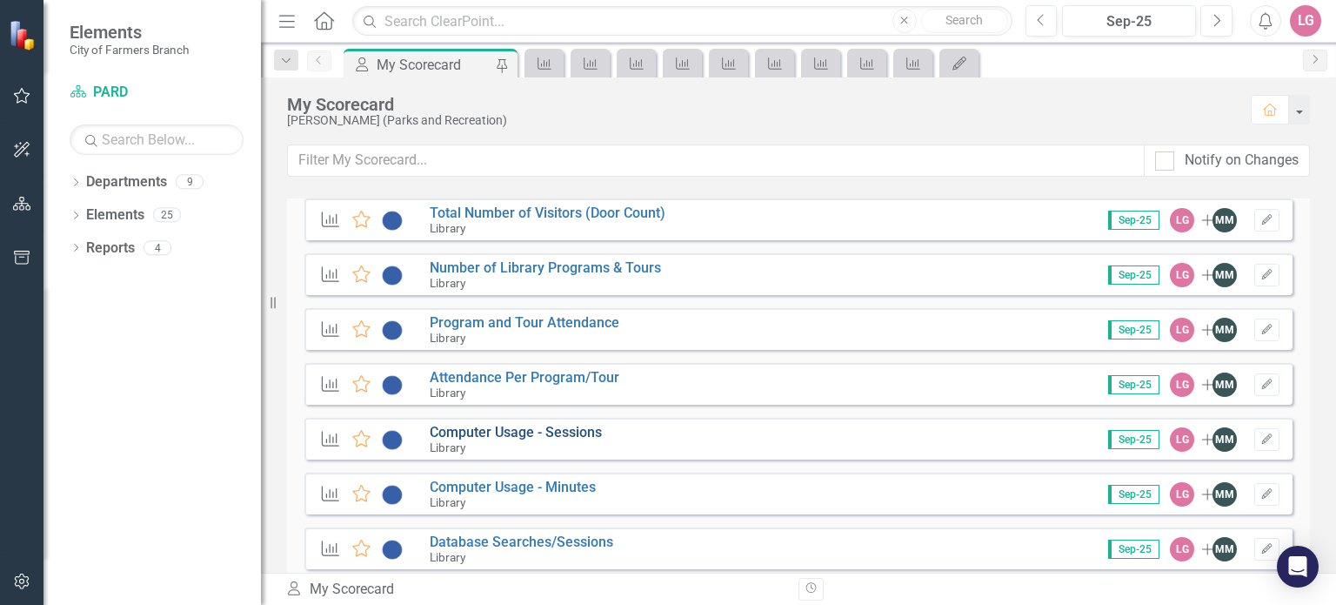
click at [525, 430] on link "Computer Usage - Sessions" at bounding box center [516, 432] width 172 height 17
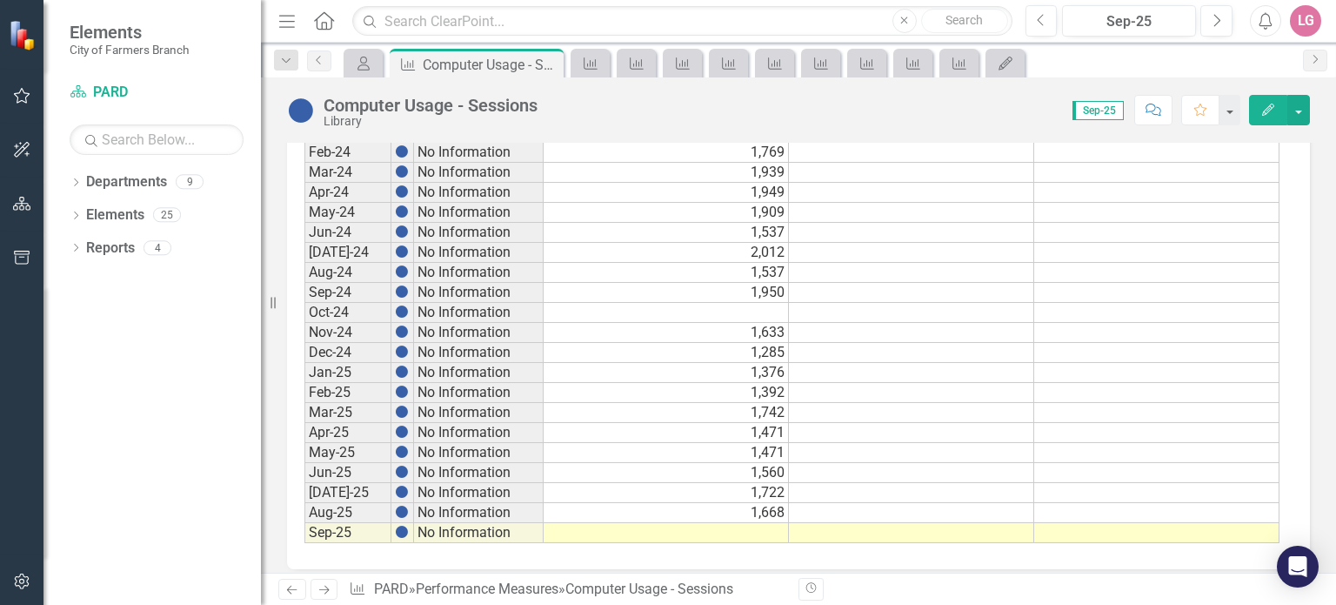
scroll to position [984, 0]
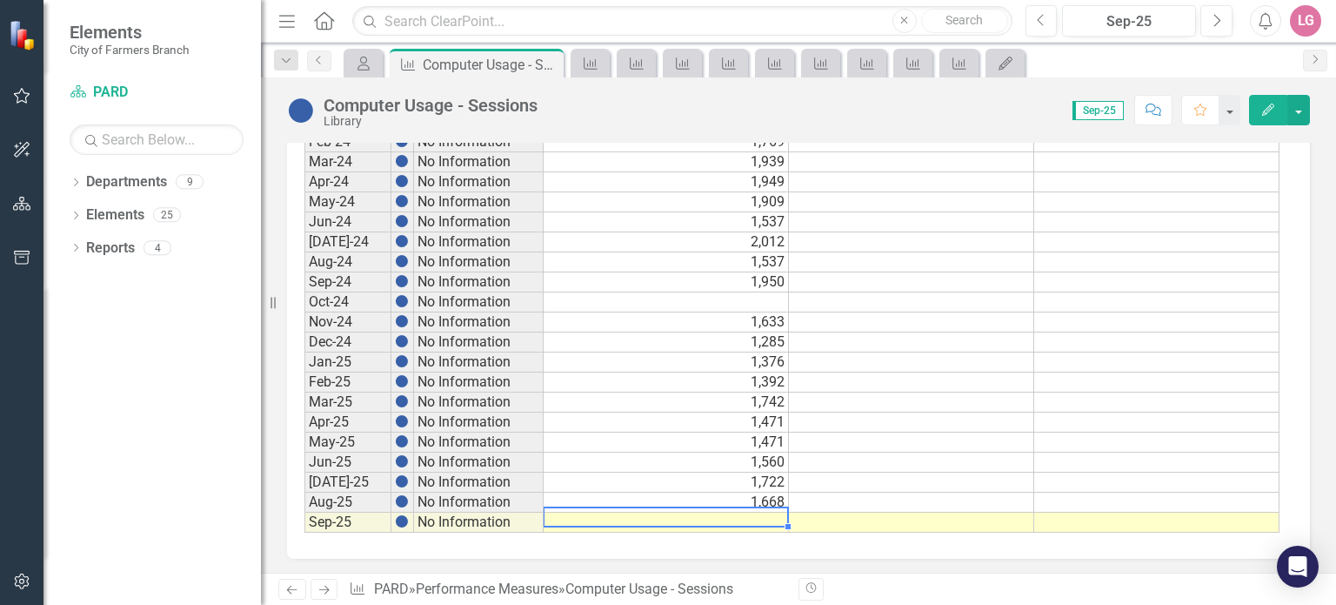
click at [623, 512] on td at bounding box center [666, 522] width 245 height 20
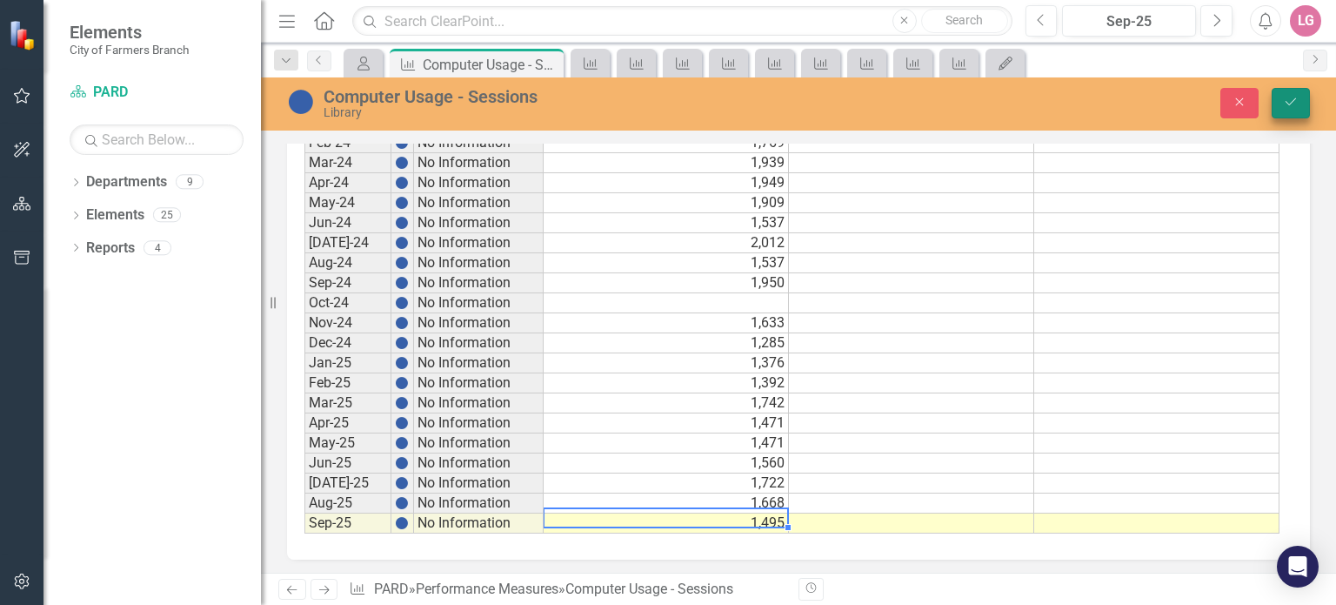
type textarea "1495"
click at [1288, 101] on icon "Save" at bounding box center [1291, 102] width 16 height 12
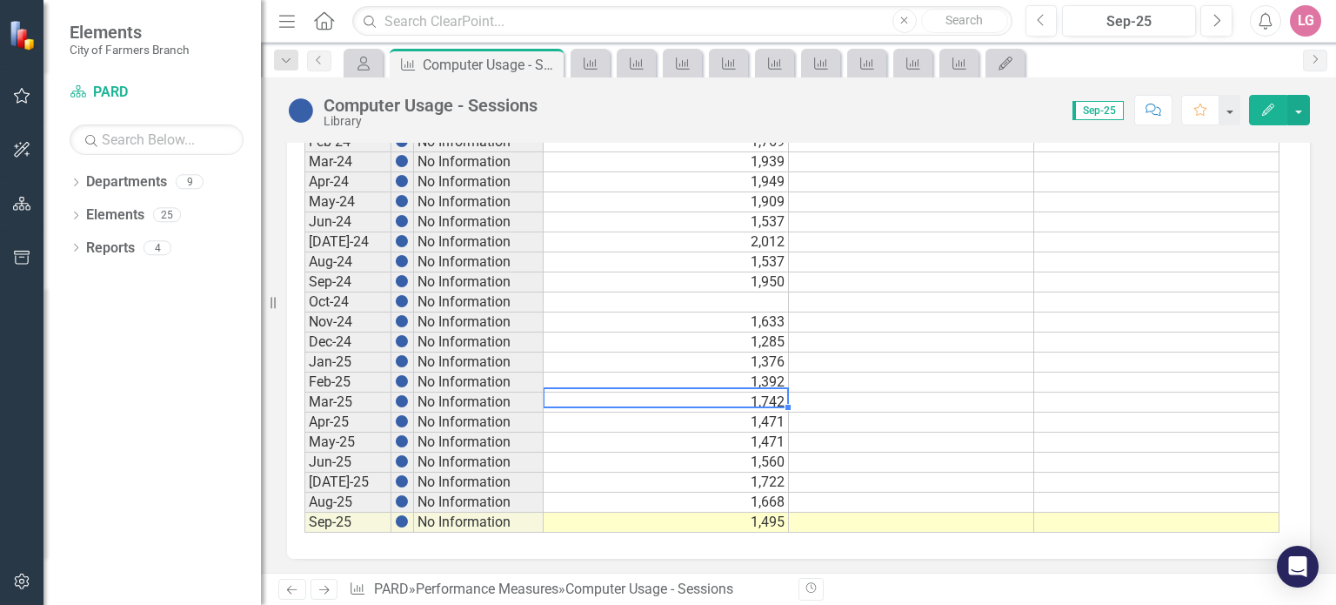
click at [696, 392] on td "1,742" at bounding box center [666, 402] width 245 height 20
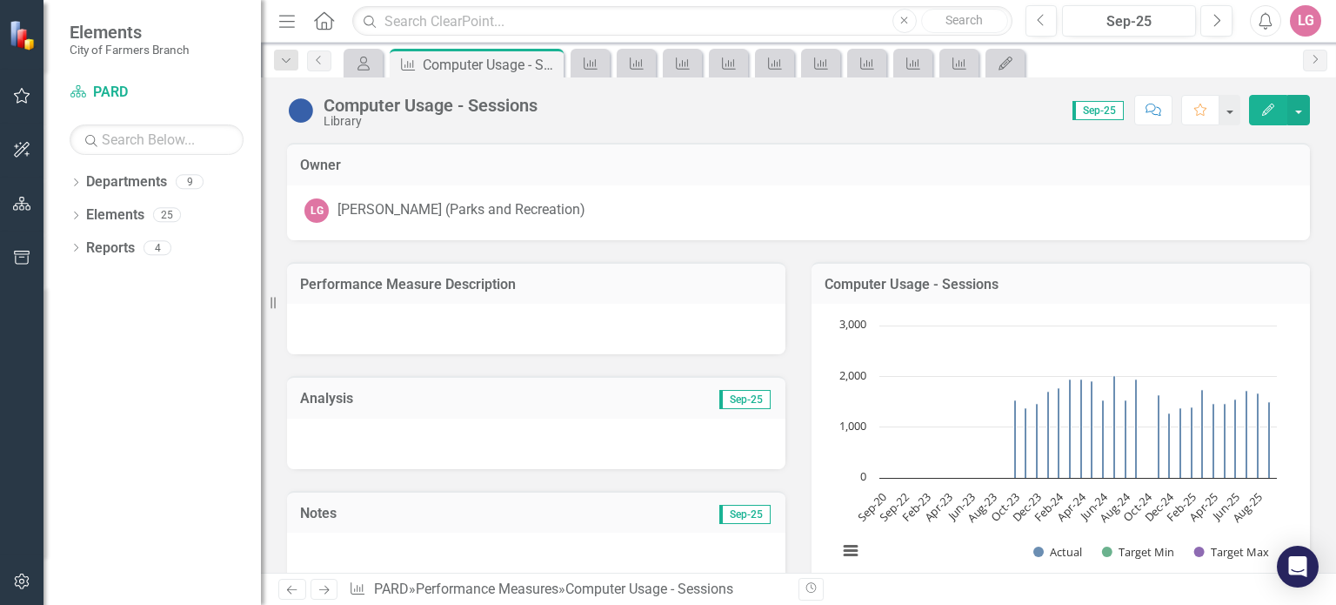
scroll to position [984, 0]
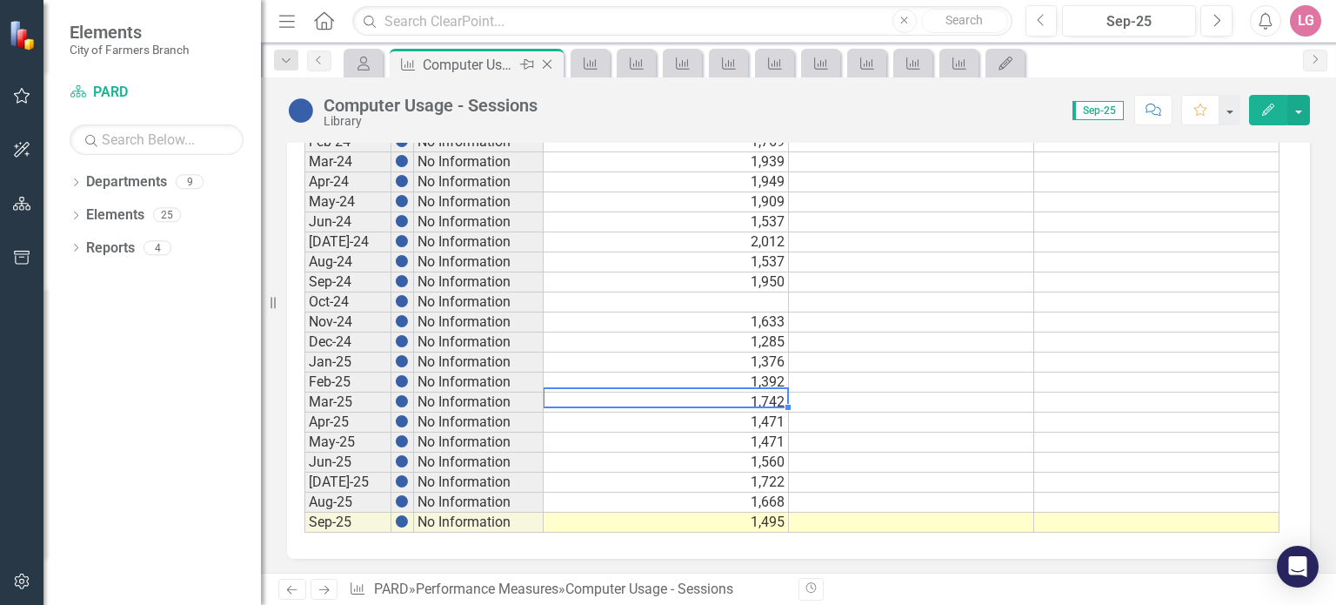
click at [546, 66] on icon "Close" at bounding box center [546, 64] width 17 height 14
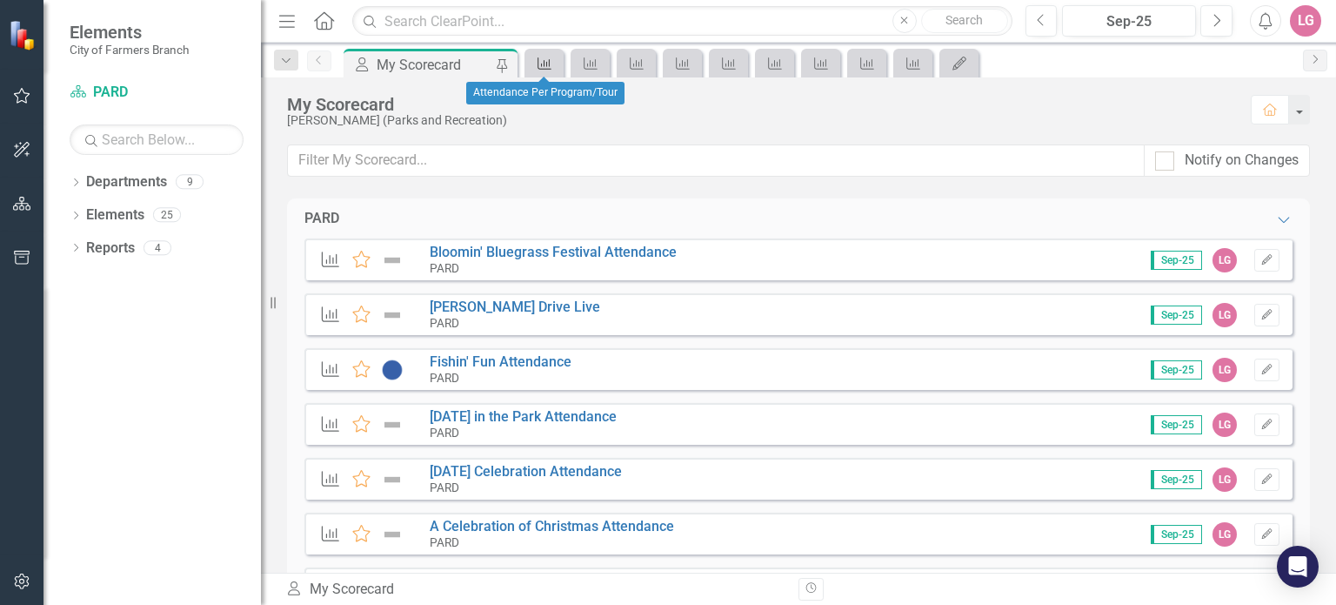
click at [544, 73] on div "Performance Measure" at bounding box center [541, 63] width 24 height 22
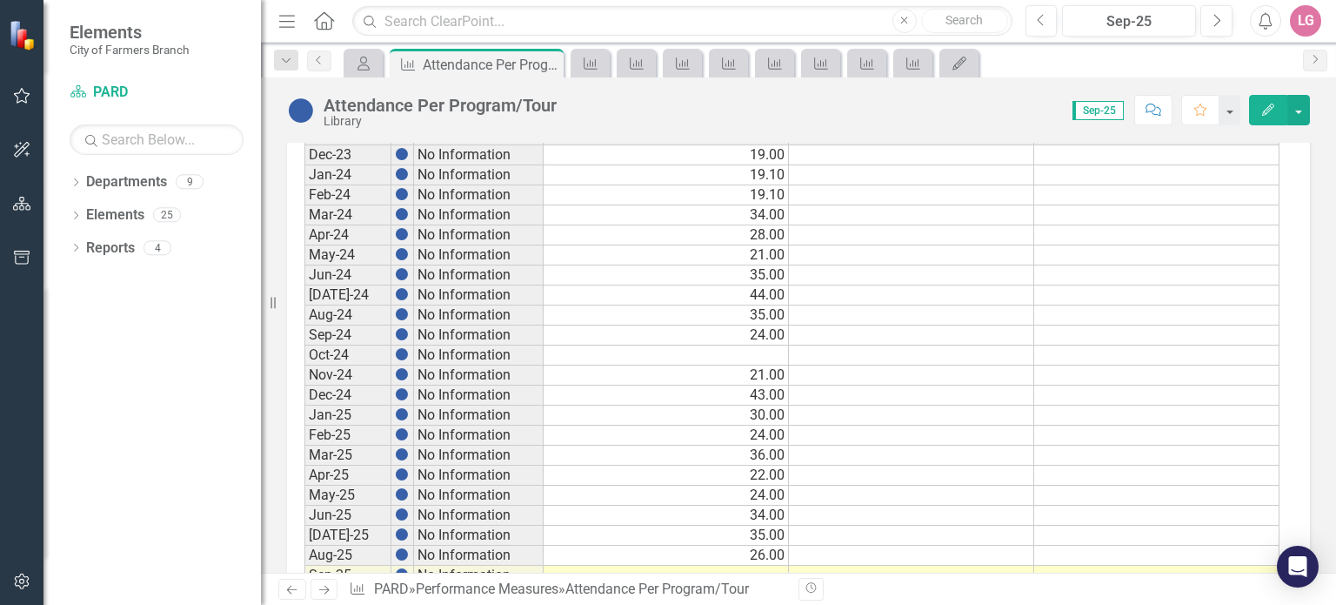
scroll to position [984, 0]
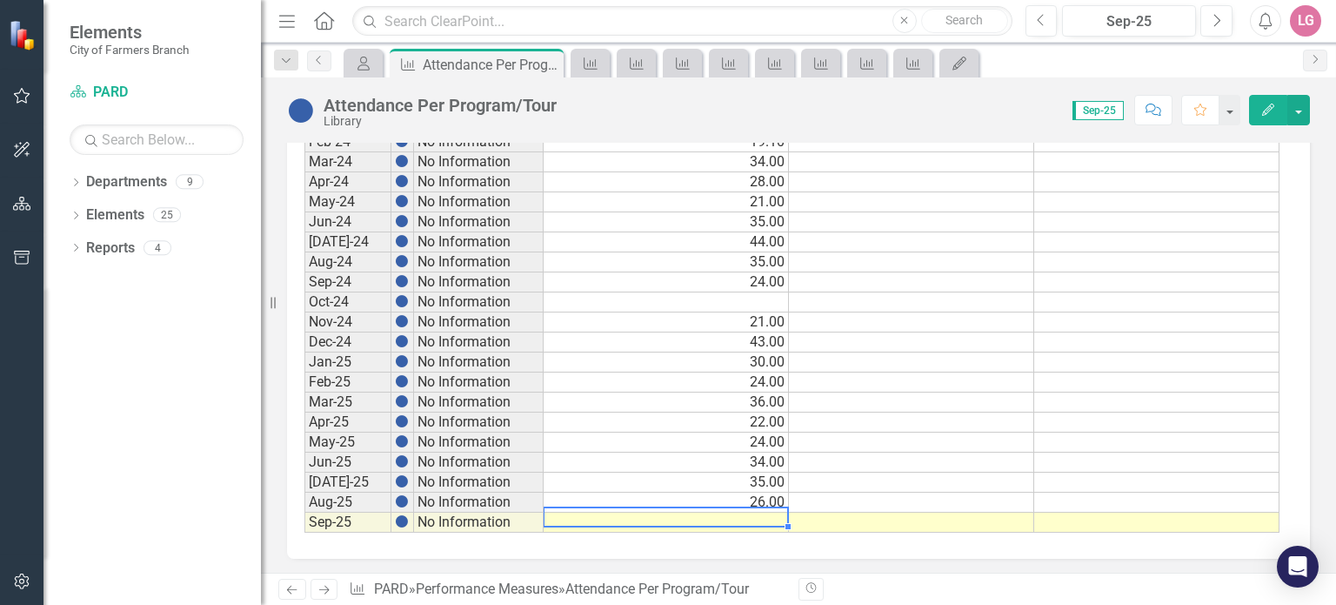
click at [304, 504] on div "Period Status Actual Target Min Target Max Sep-20 No Information Sep-21 No Info…" at bounding box center [304, 161] width 0 height 741
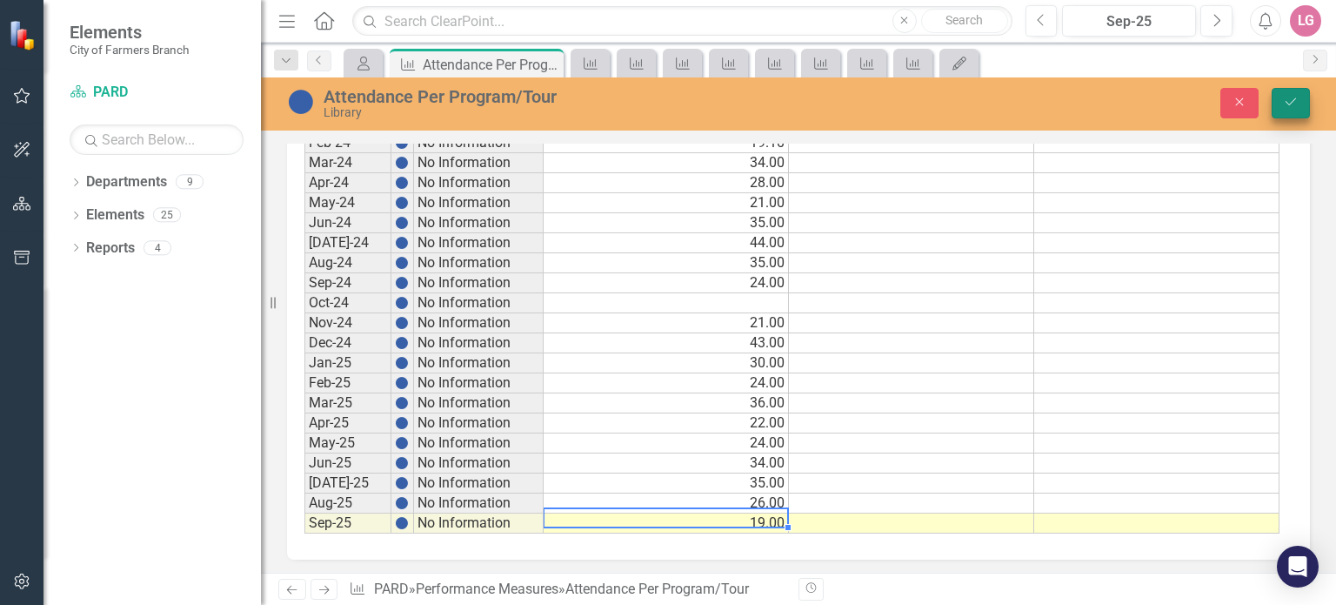
type textarea "19"
click at [1293, 110] on button "Save" at bounding box center [1291, 103] width 38 height 30
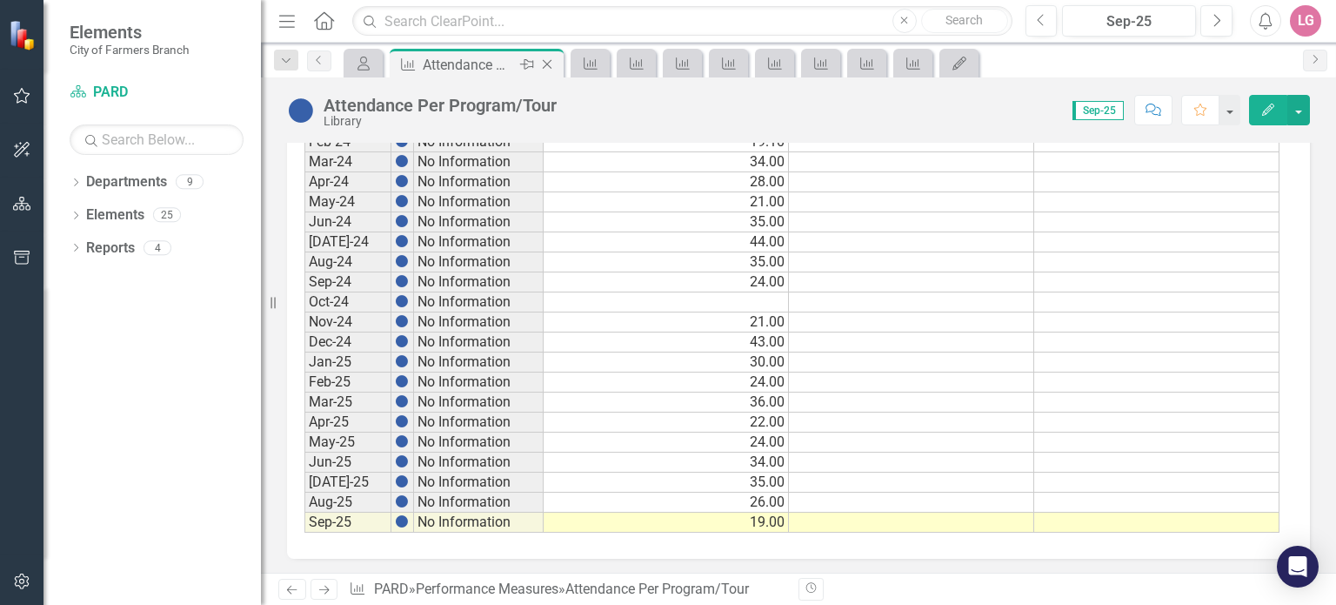
click at [549, 63] on icon "Close" at bounding box center [546, 64] width 17 height 14
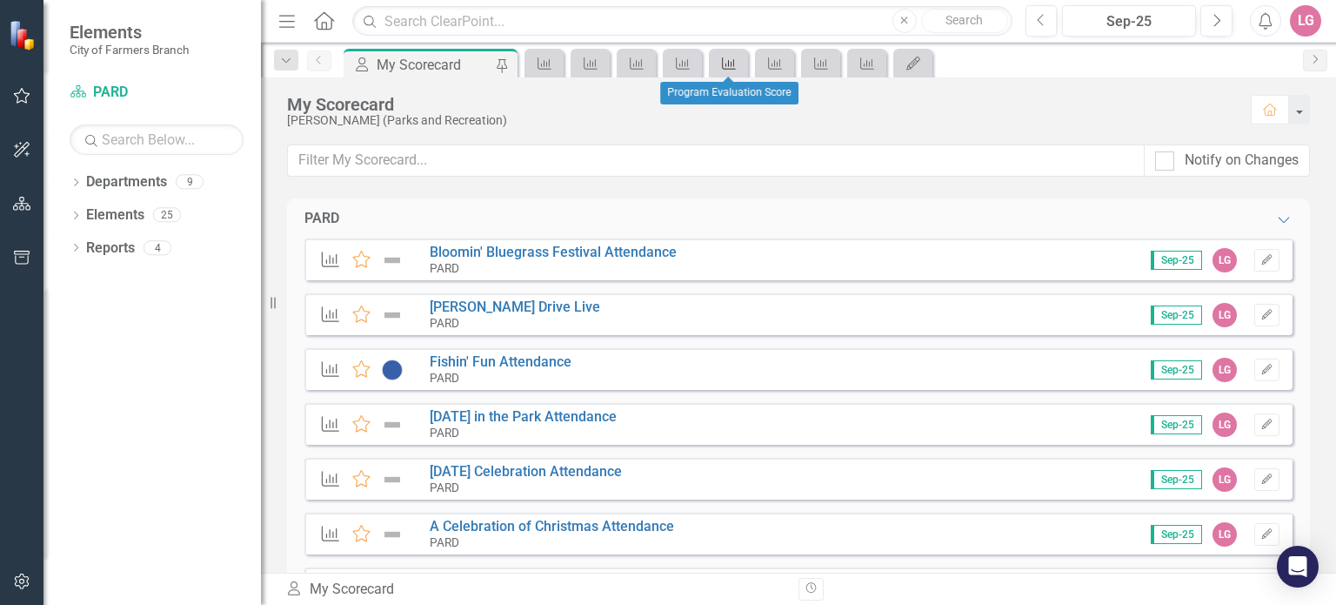
click at [738, 67] on link "Performance Measure" at bounding box center [728, 63] width 30 height 22
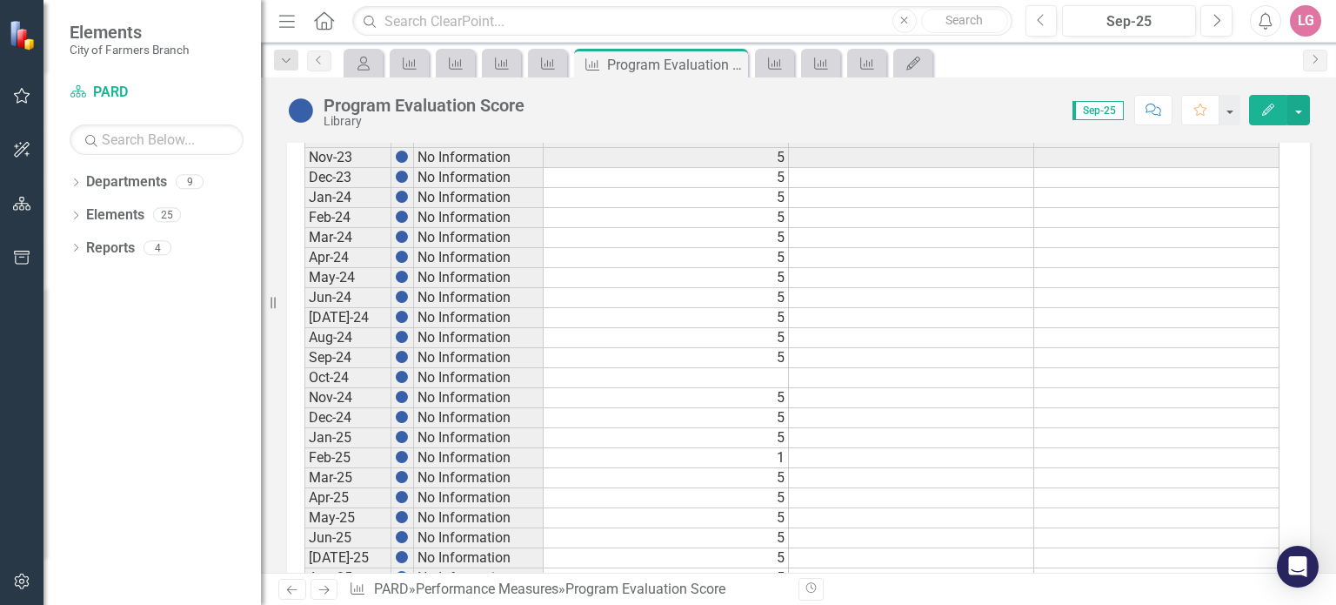
scroll to position [984, 0]
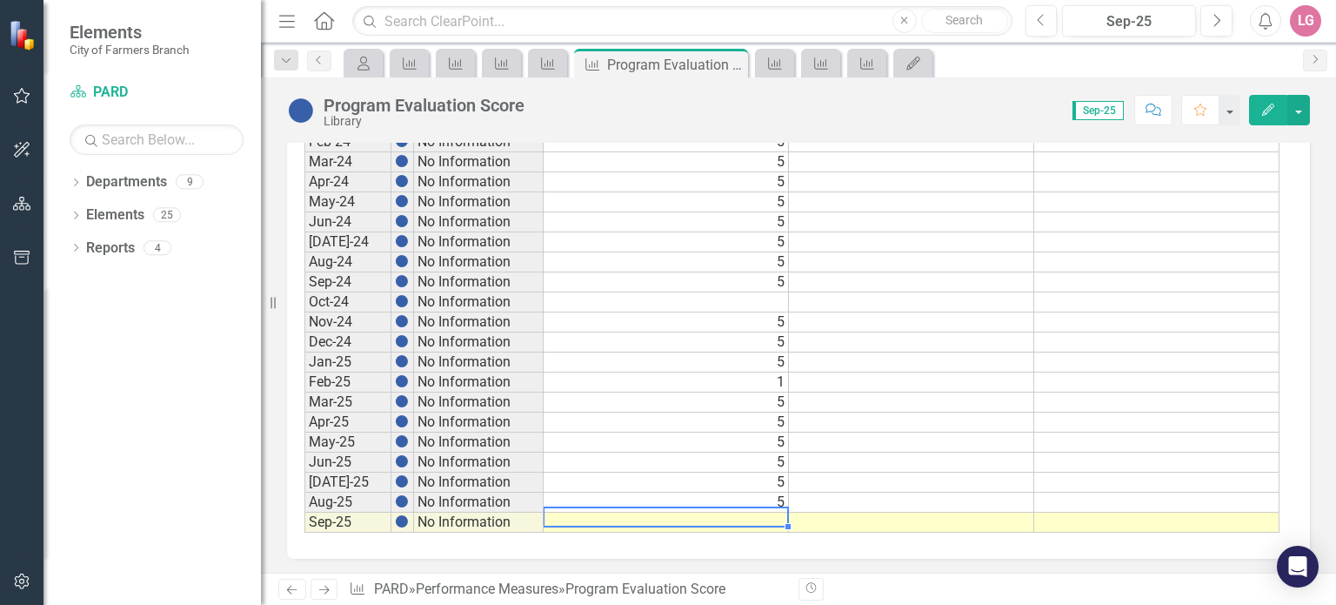
click at [723, 512] on td at bounding box center [666, 522] width 245 height 20
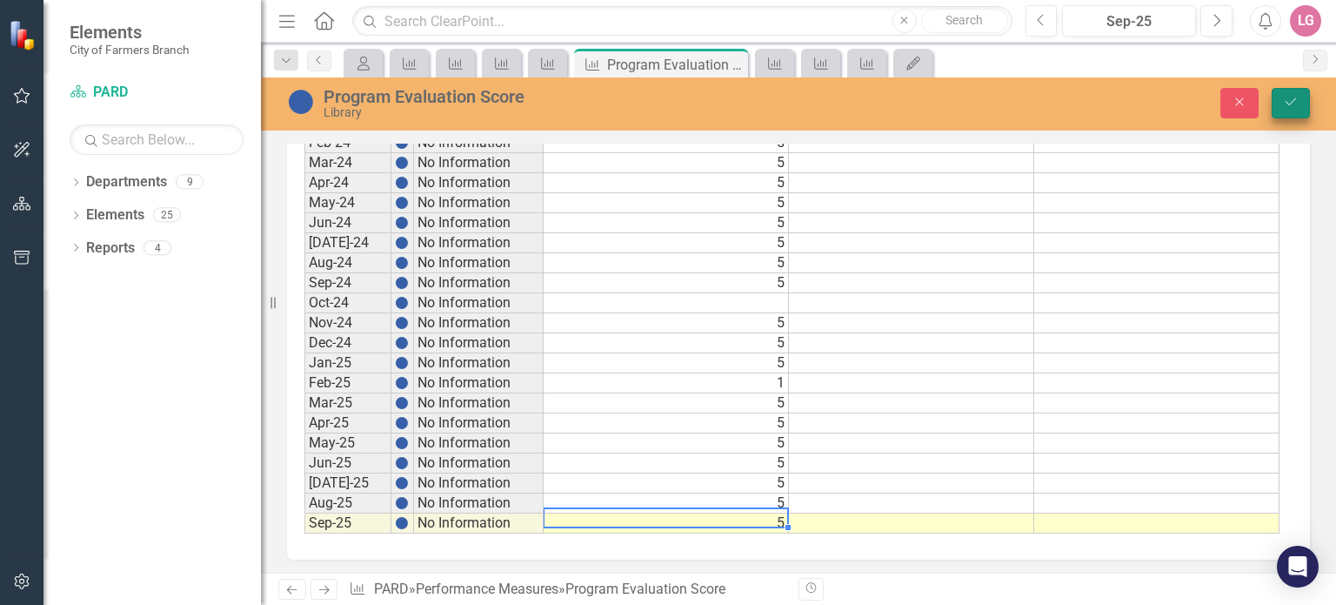
type textarea "5"
click at [1289, 99] on icon "Save" at bounding box center [1291, 102] width 16 height 12
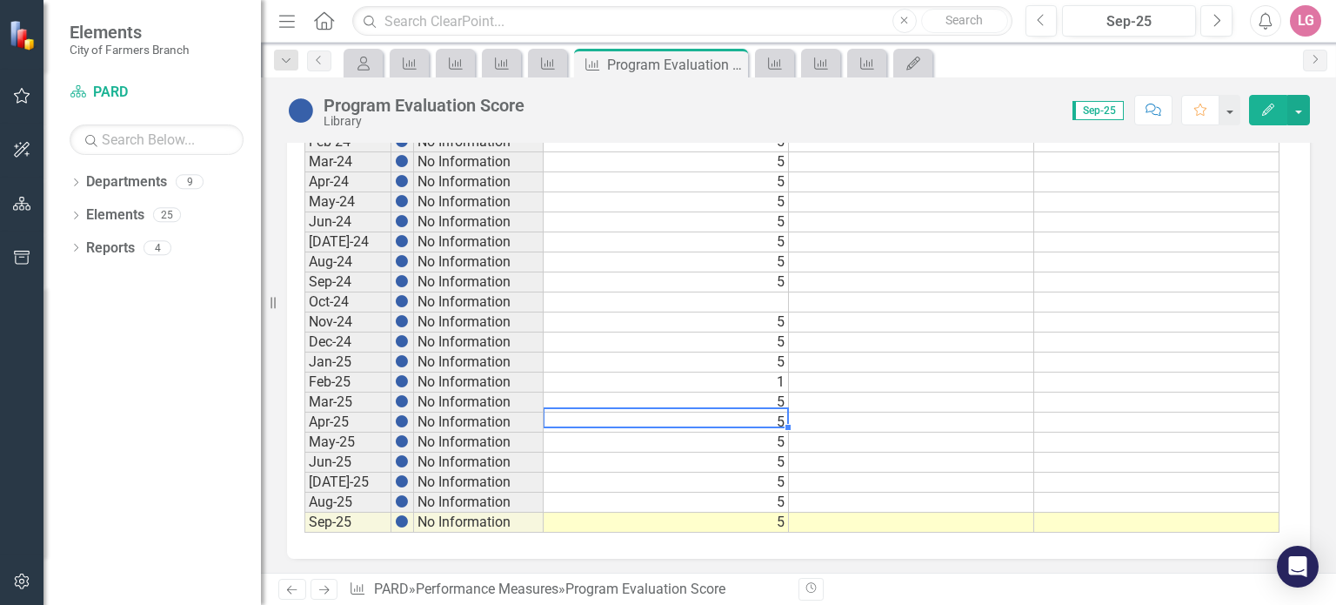
click at [738, 420] on td "5" at bounding box center [666, 422] width 245 height 20
click at [737, 64] on icon "Close" at bounding box center [731, 64] width 17 height 14
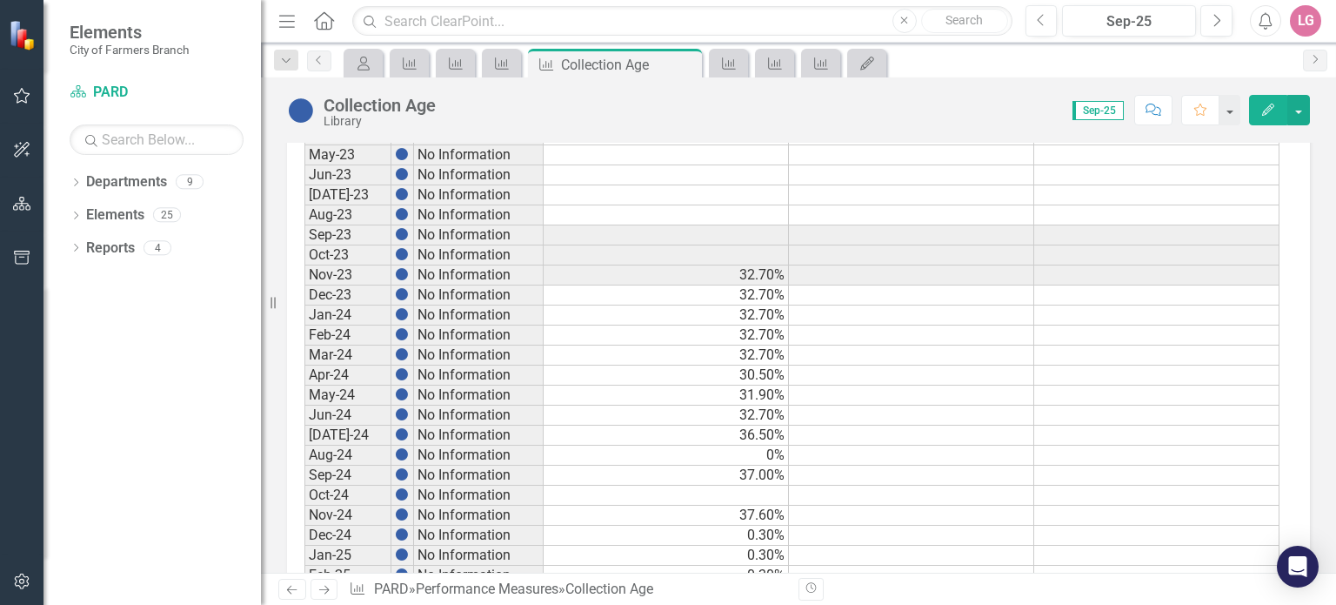
scroll to position [984, 0]
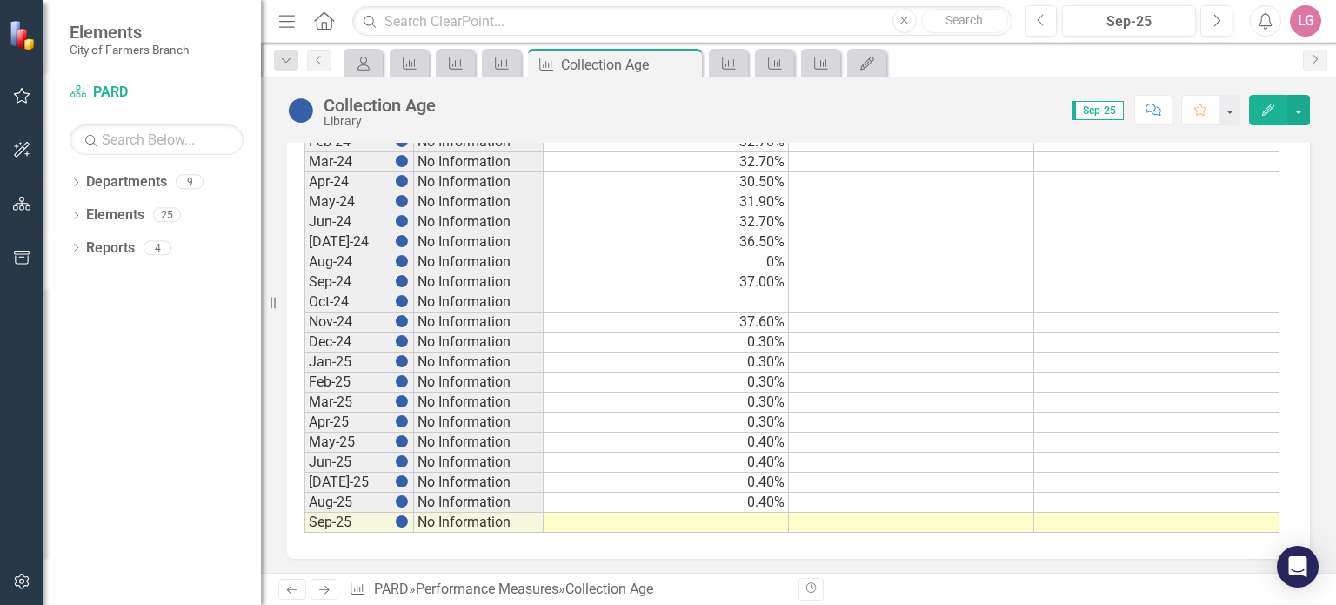
click at [665, 520] on td at bounding box center [666, 522] width 245 height 20
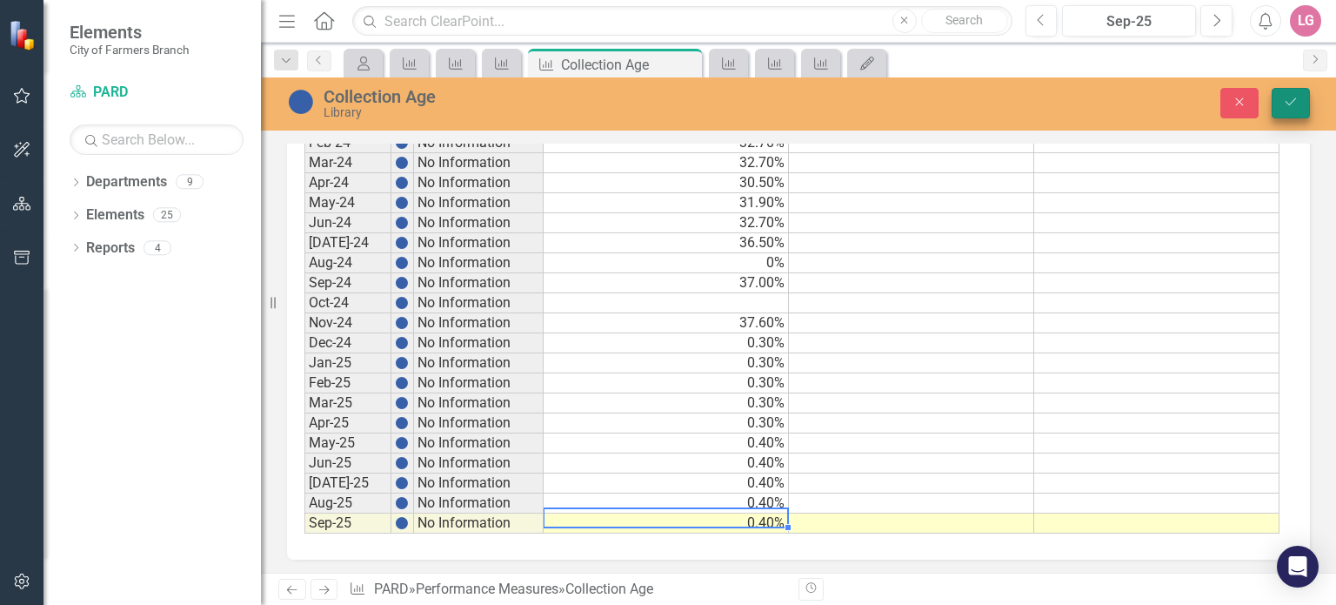
type textarea ".4"
click at [1288, 107] on icon "Save" at bounding box center [1291, 102] width 16 height 12
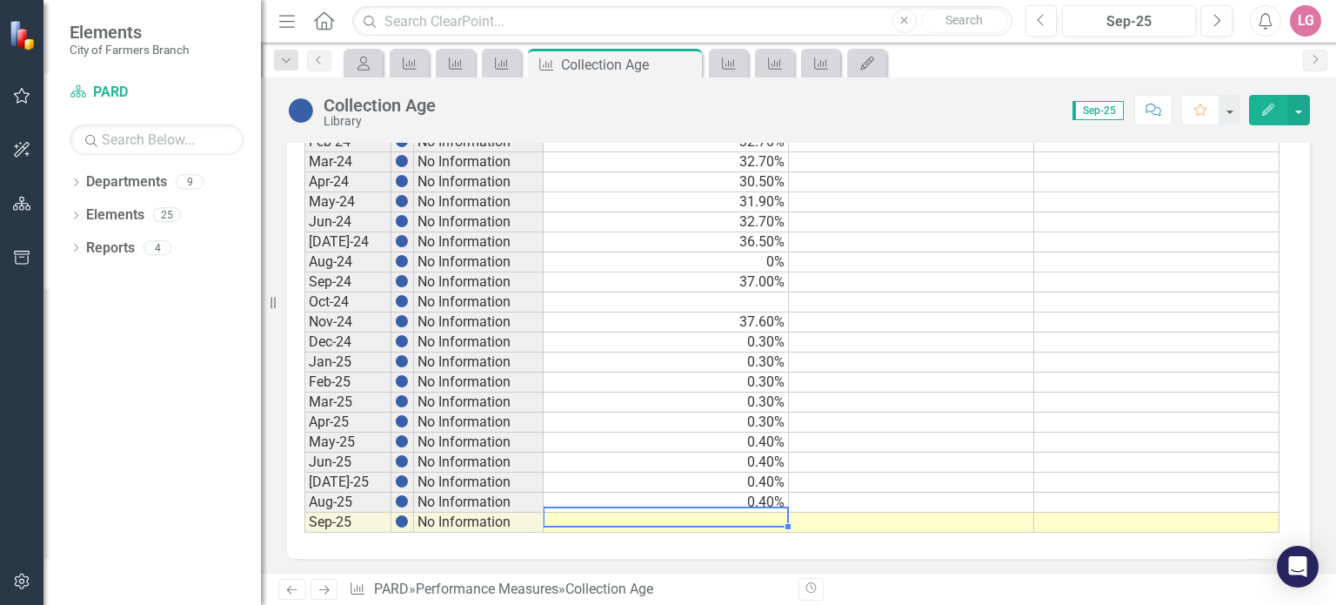
click at [709, 512] on td at bounding box center [666, 522] width 245 height 20
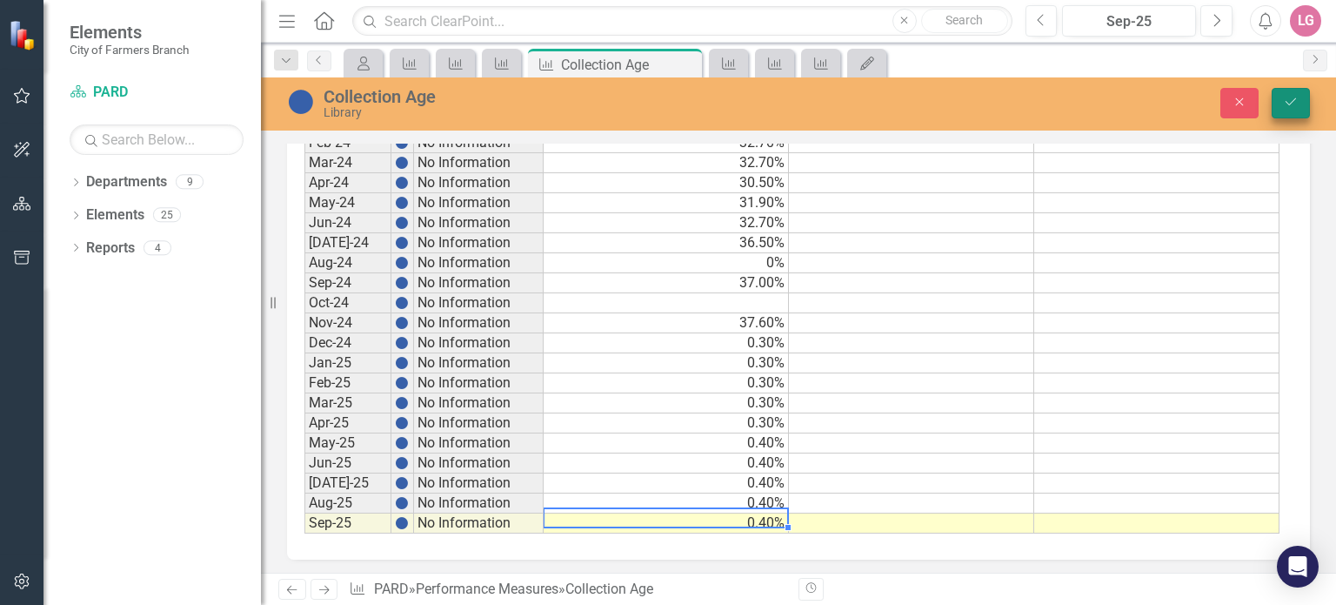
type textarea ".4"
click at [1299, 102] on button "Save" at bounding box center [1291, 103] width 38 height 30
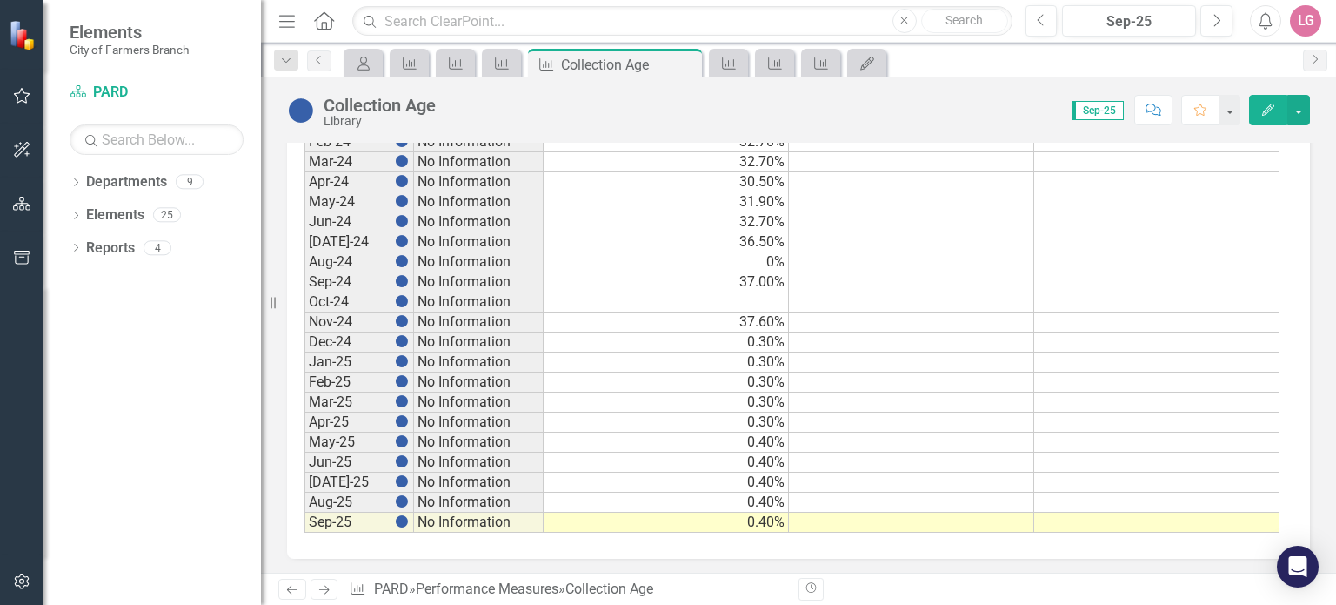
click at [678, 415] on td "0.30%" at bounding box center [666, 422] width 245 height 20
click at [686, 65] on icon at bounding box center [686, 65] width 10 height 10
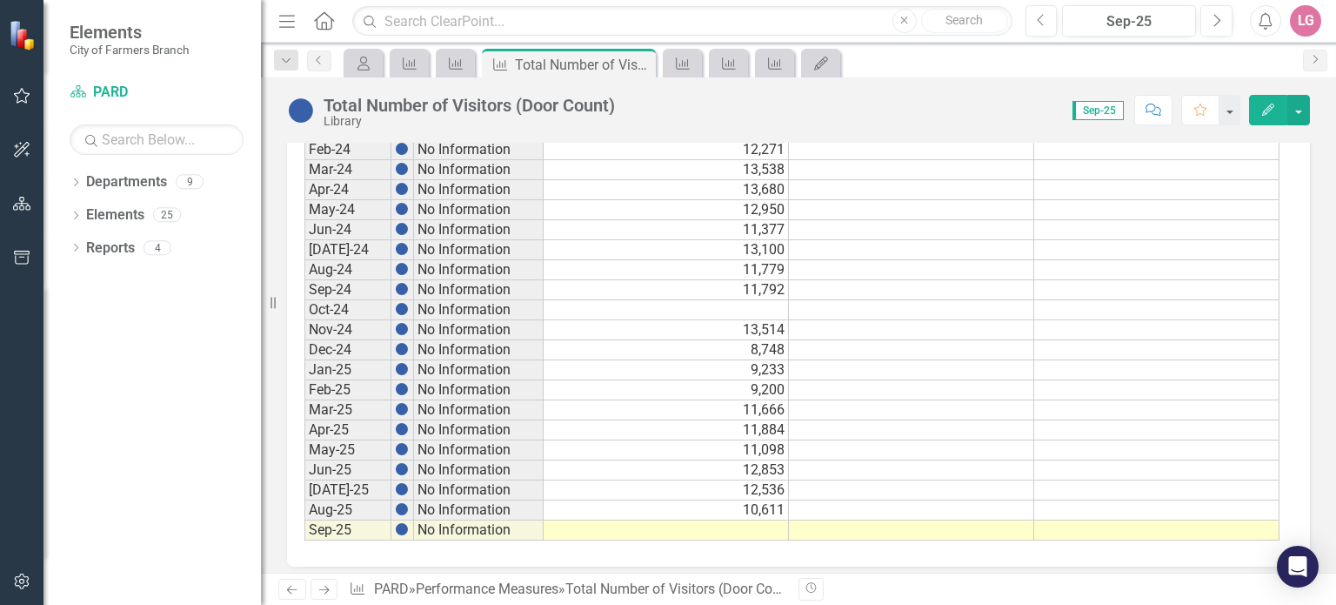
scroll to position [984, 0]
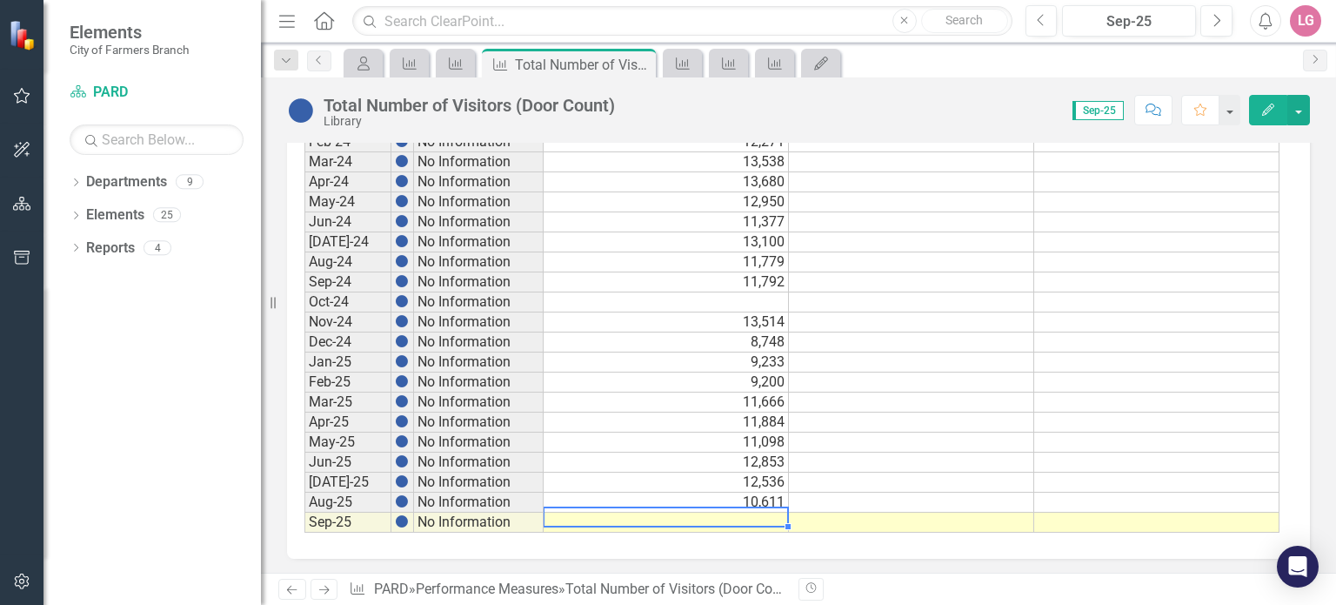
click at [605, 512] on td at bounding box center [666, 522] width 245 height 20
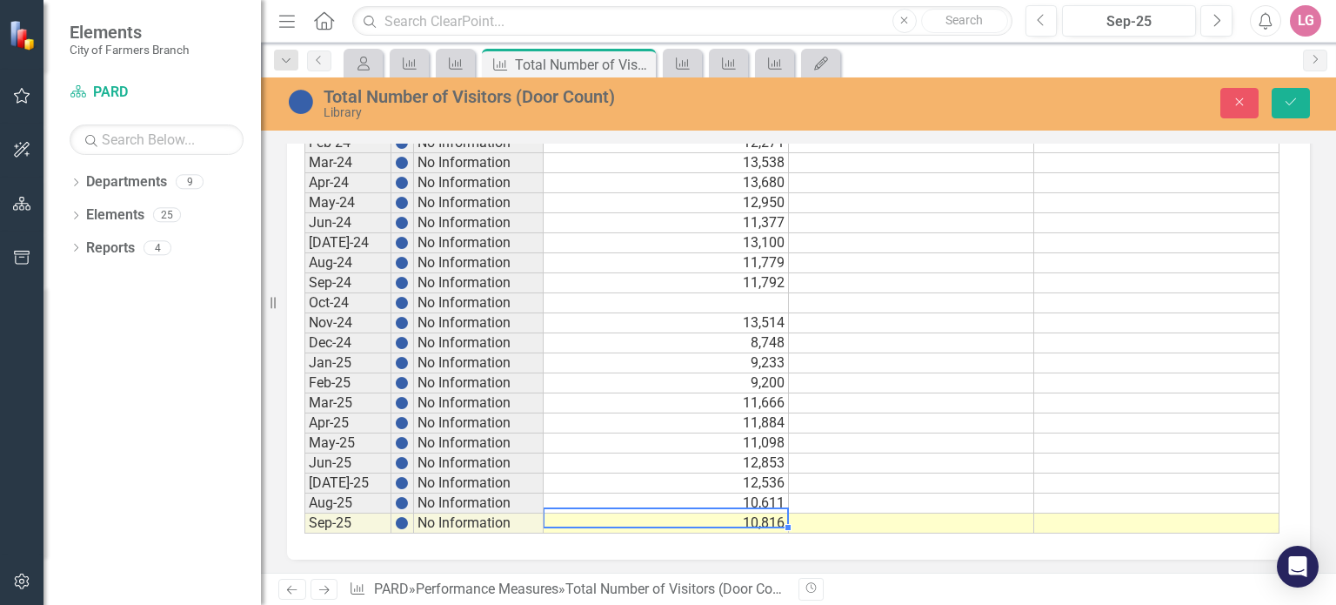
type textarea "10816"
click at [605, 513] on td "10,816" at bounding box center [666, 523] width 245 height 20
click at [1305, 108] on button "Save" at bounding box center [1291, 103] width 38 height 30
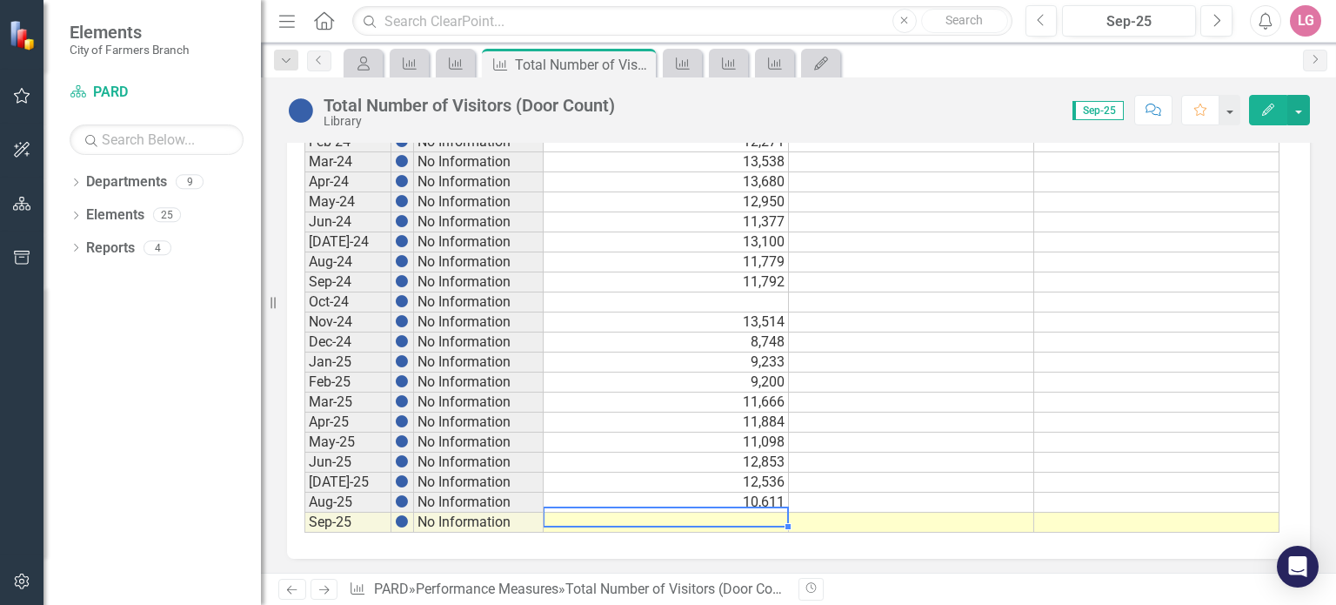
click at [637, 512] on td at bounding box center [666, 522] width 245 height 20
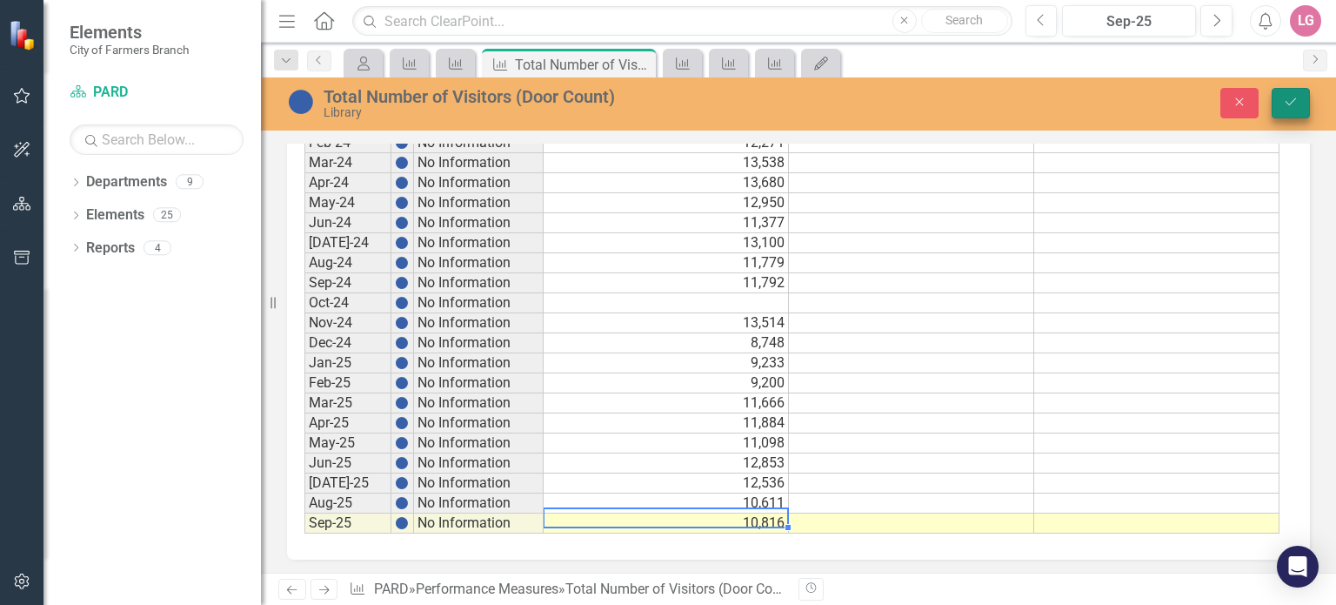
type textarea "10816"
click at [1294, 110] on button "Save" at bounding box center [1291, 103] width 38 height 30
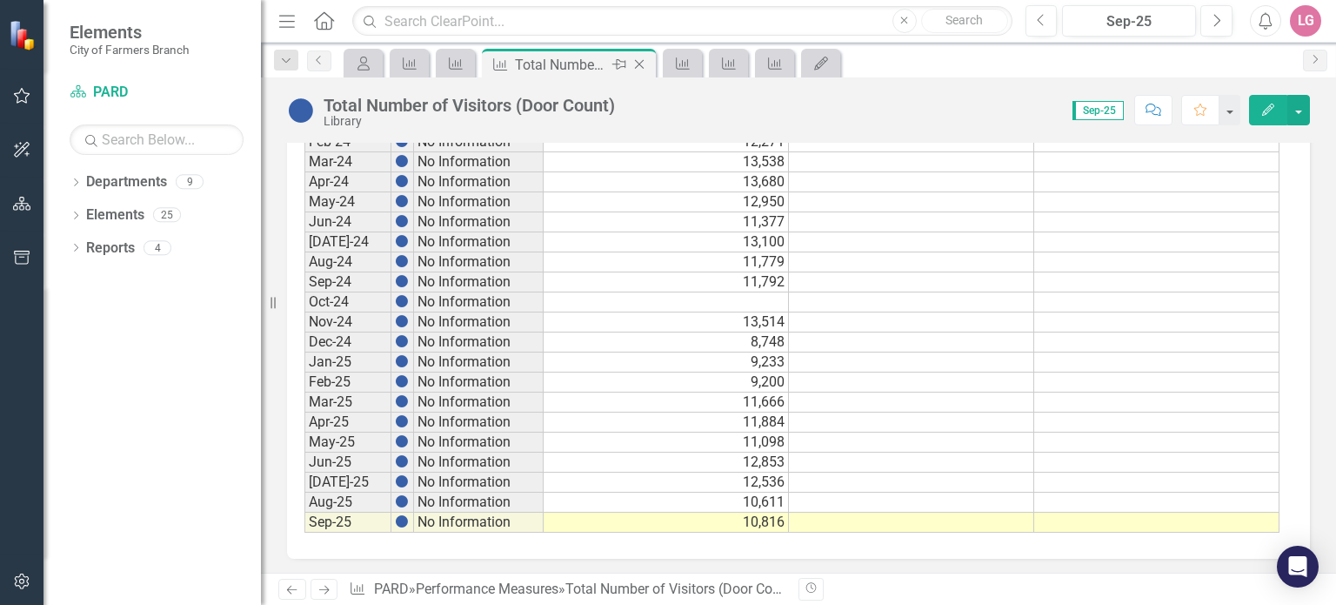
click at [638, 71] on div "Close" at bounding box center [641, 65] width 22 height 22
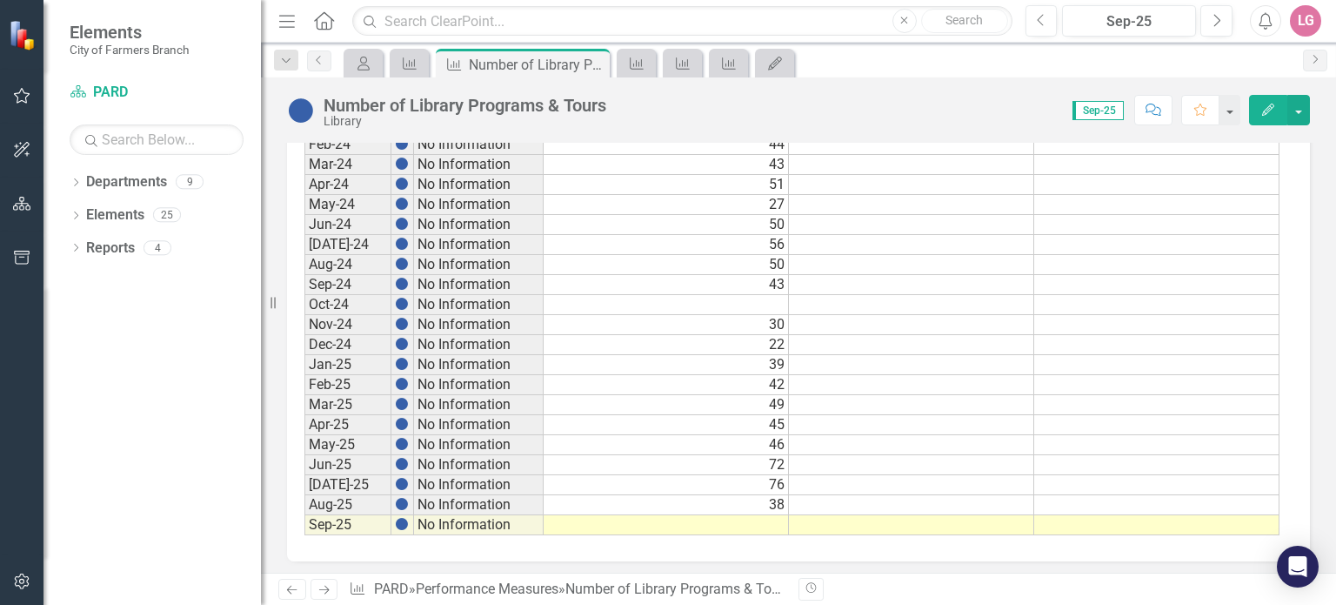
scroll to position [984, 0]
click at [620, 518] on td at bounding box center [666, 522] width 245 height 20
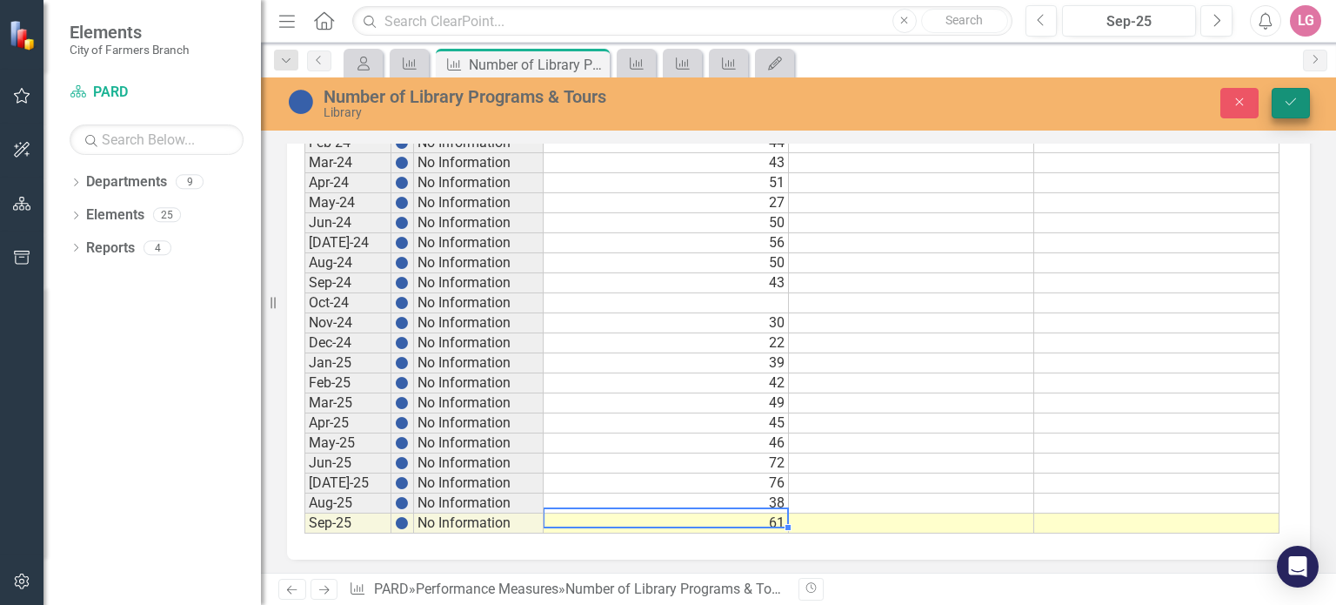
type textarea "61"
click at [1302, 109] on button "Save" at bounding box center [1291, 103] width 38 height 30
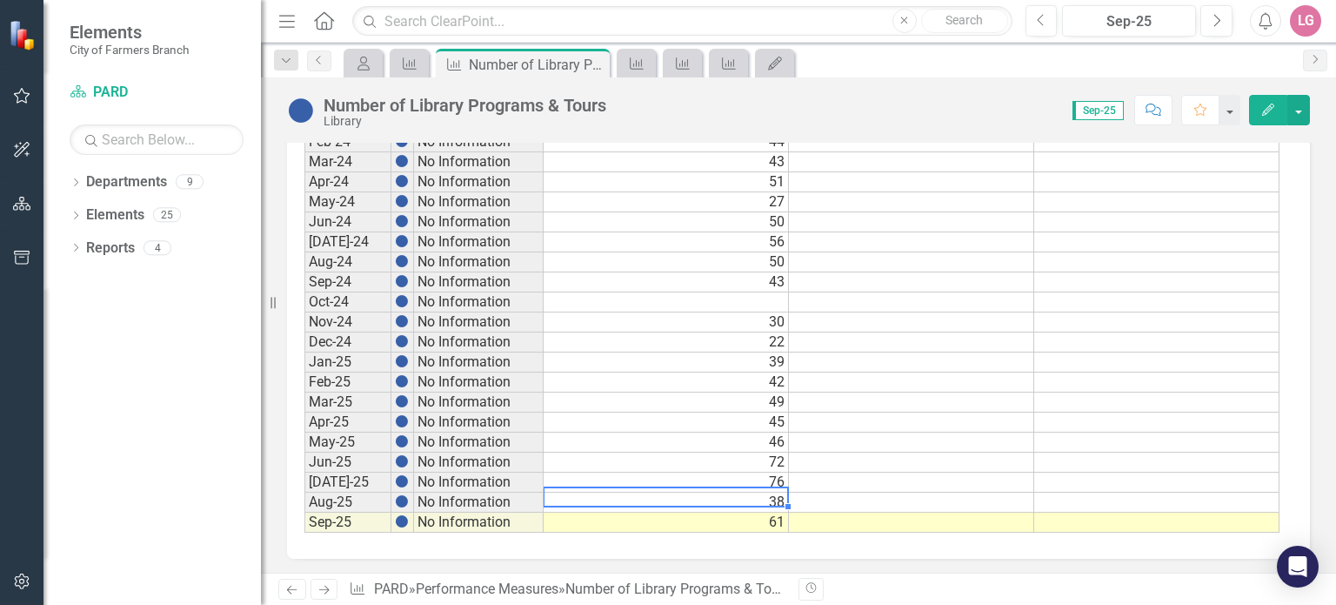
click at [663, 493] on td "38" at bounding box center [666, 502] width 245 height 20
click at [591, 62] on icon "Close" at bounding box center [592, 64] width 17 height 14
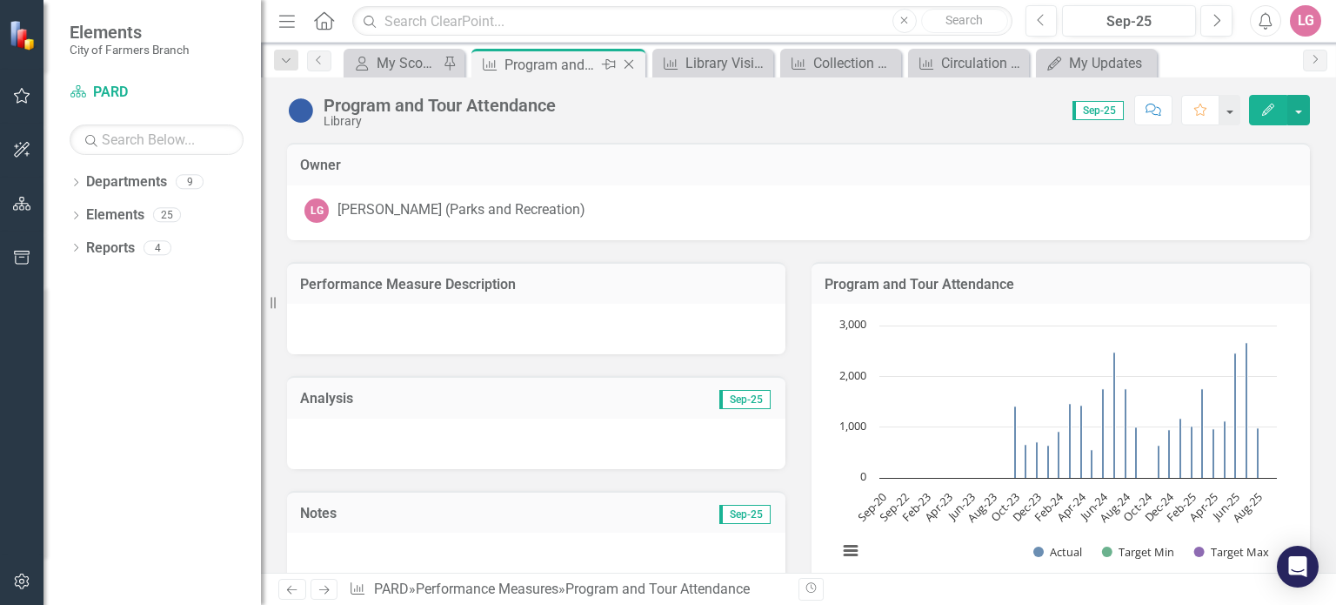
click at [629, 63] on icon at bounding box center [630, 65] width 10 height 10
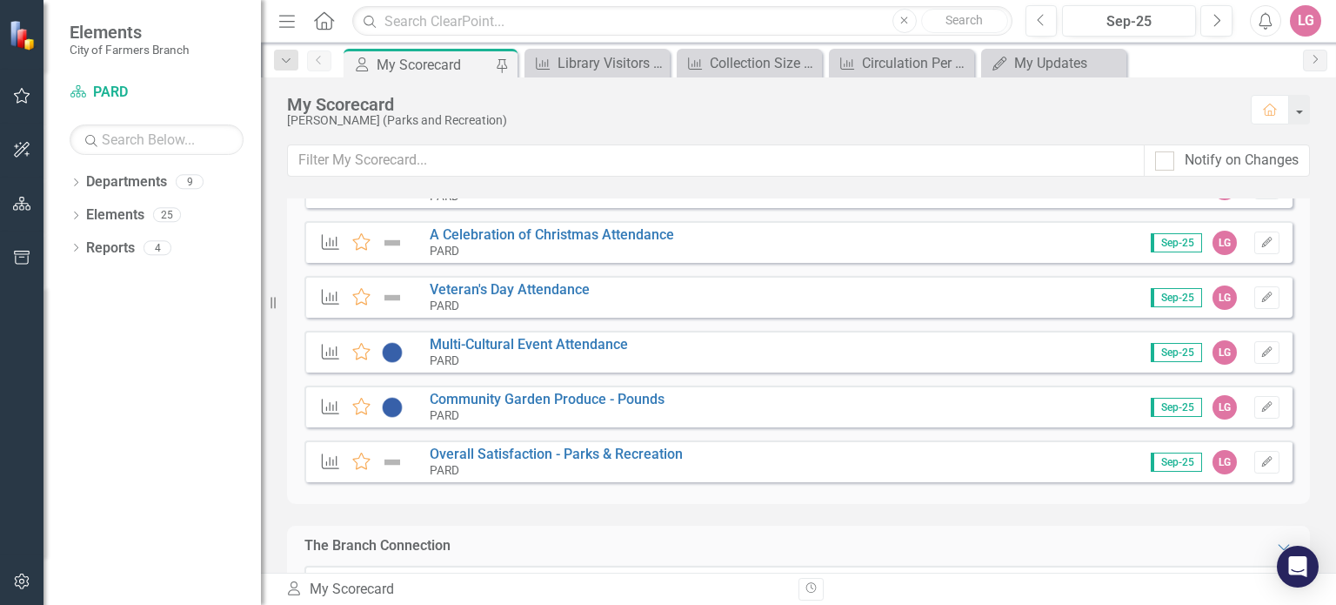
scroll to position [348, 0]
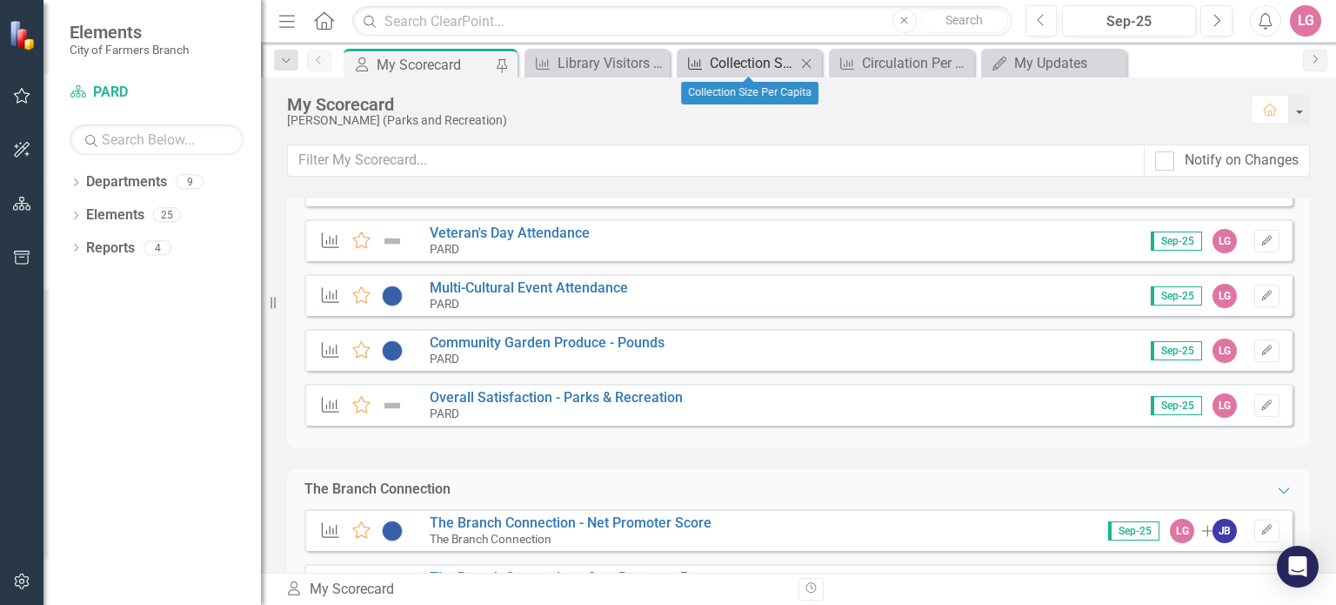
click at [748, 57] on div "Collection Size Per Capita" at bounding box center [753, 63] width 86 height 22
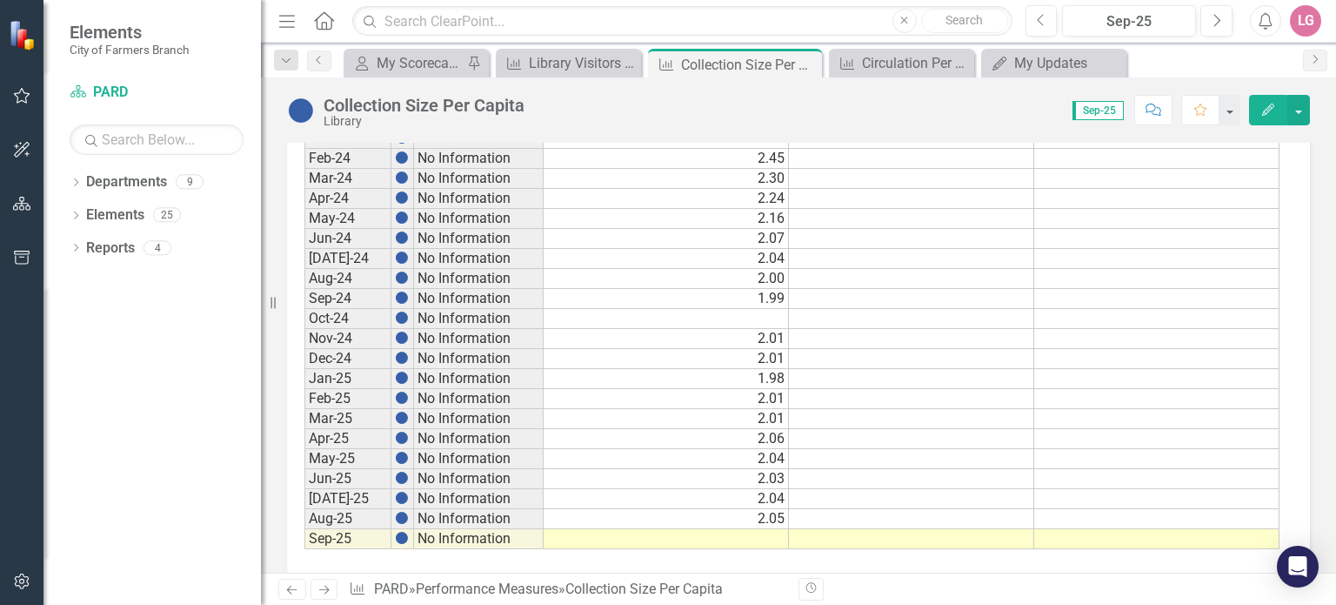
scroll to position [984, 0]
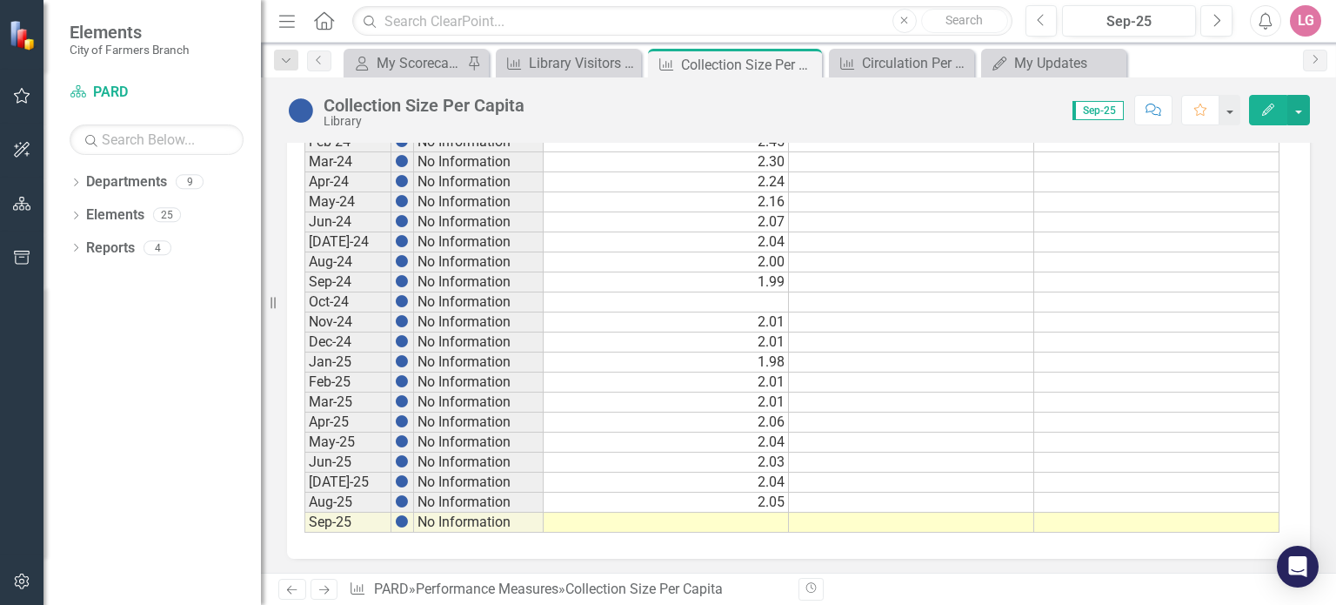
click at [698, 518] on td at bounding box center [666, 522] width 245 height 20
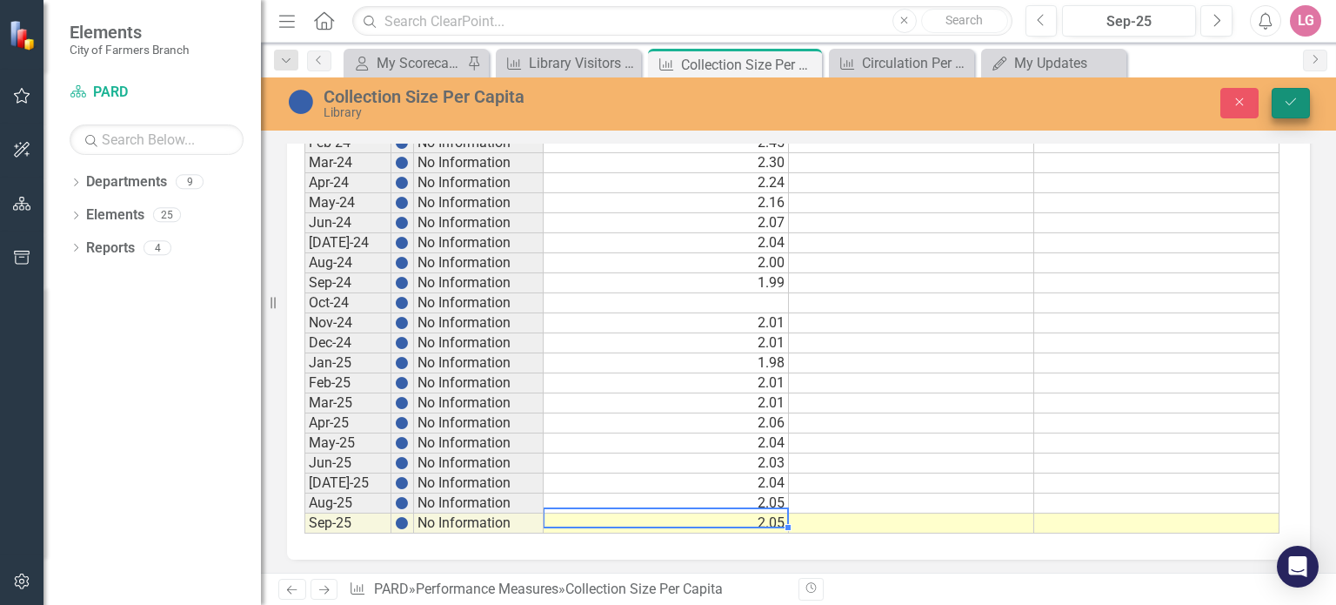
type textarea "2.05"
click at [1291, 103] on icon "submit" at bounding box center [1291, 101] width 10 height 7
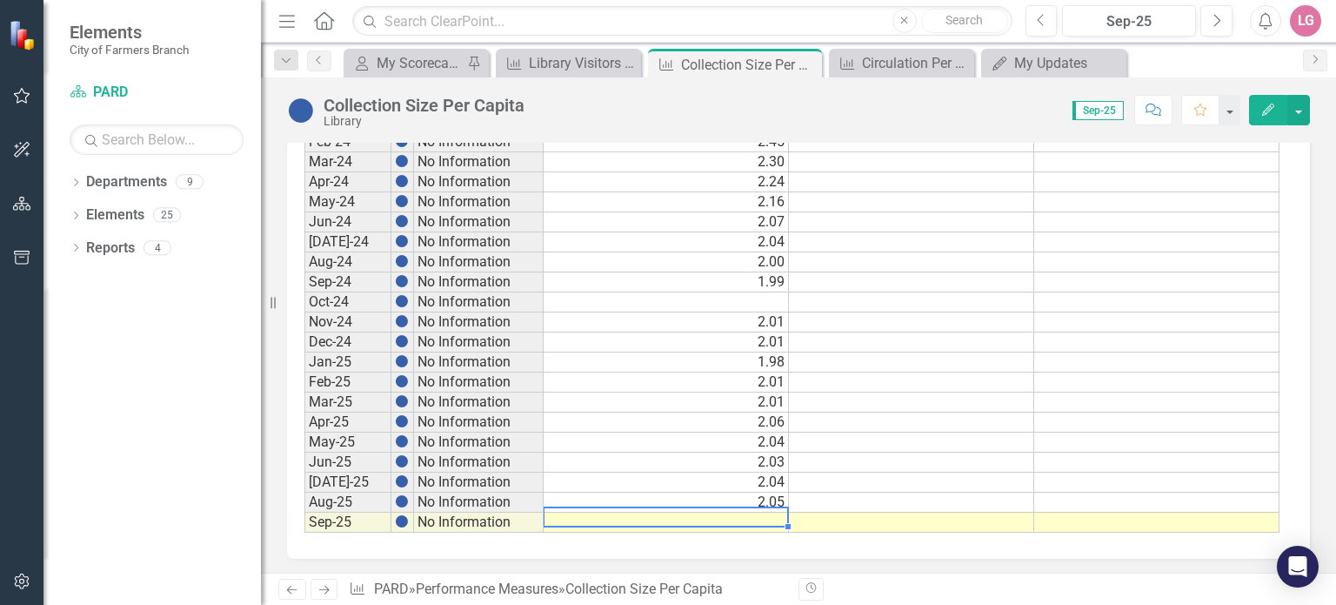
click at [727, 512] on td at bounding box center [666, 522] width 245 height 20
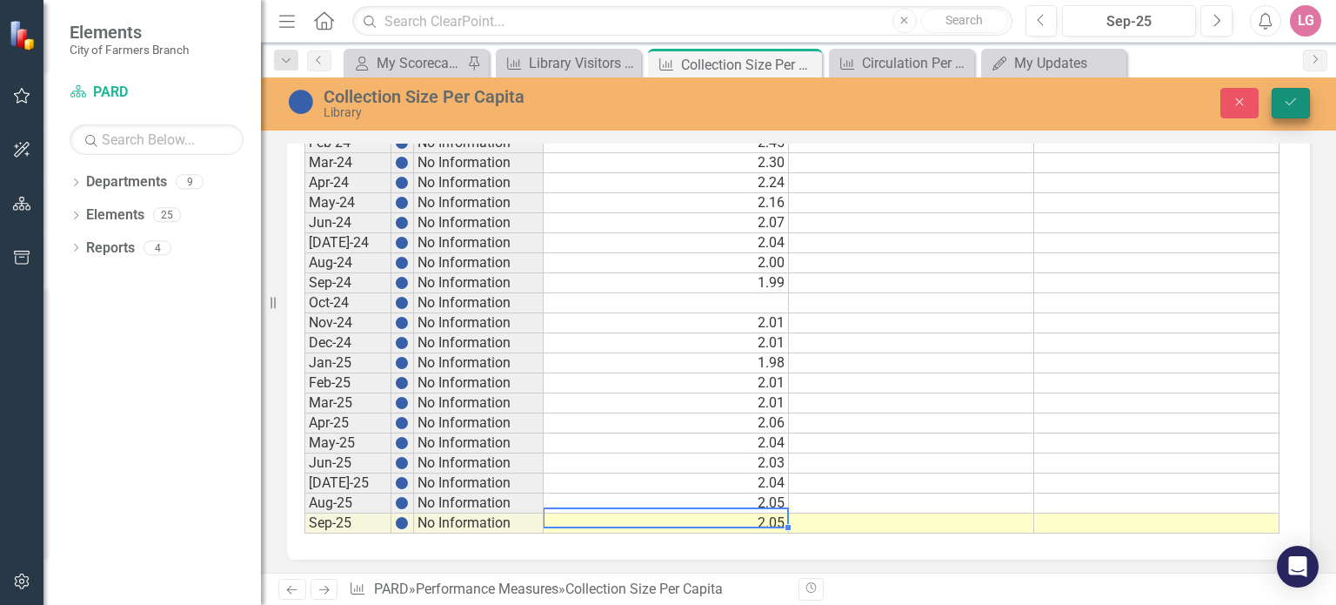
type textarea "2.05"
click at [1292, 112] on button "Save" at bounding box center [1291, 103] width 38 height 30
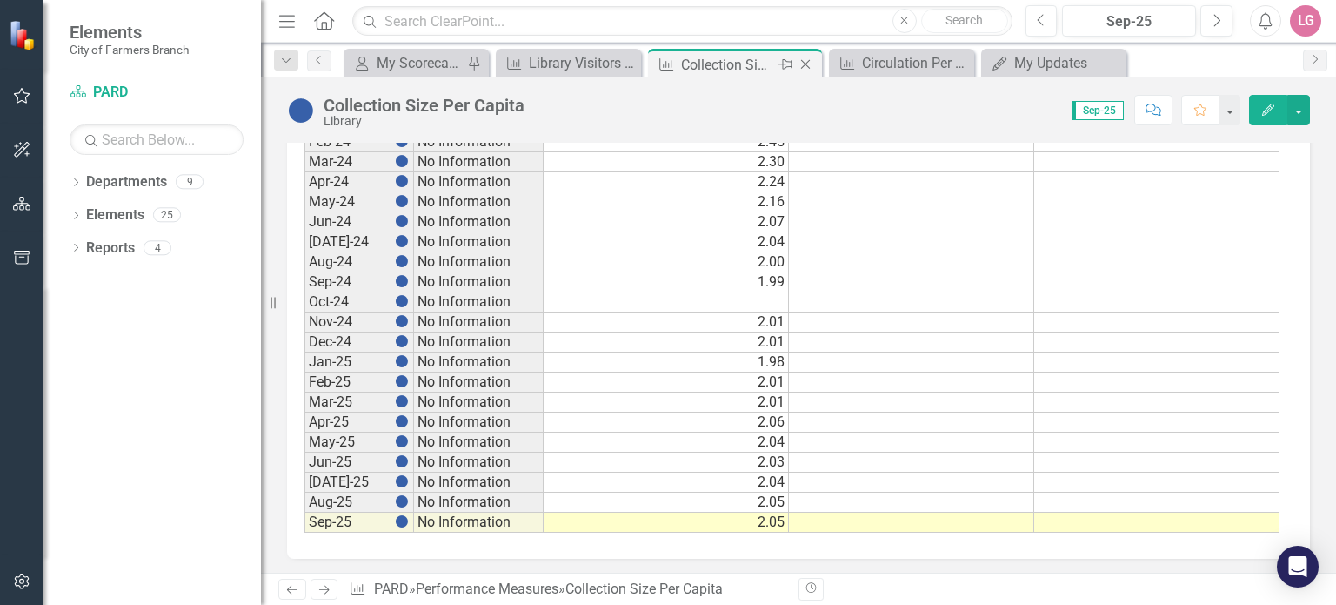
click at [805, 67] on icon "Close" at bounding box center [805, 64] width 17 height 14
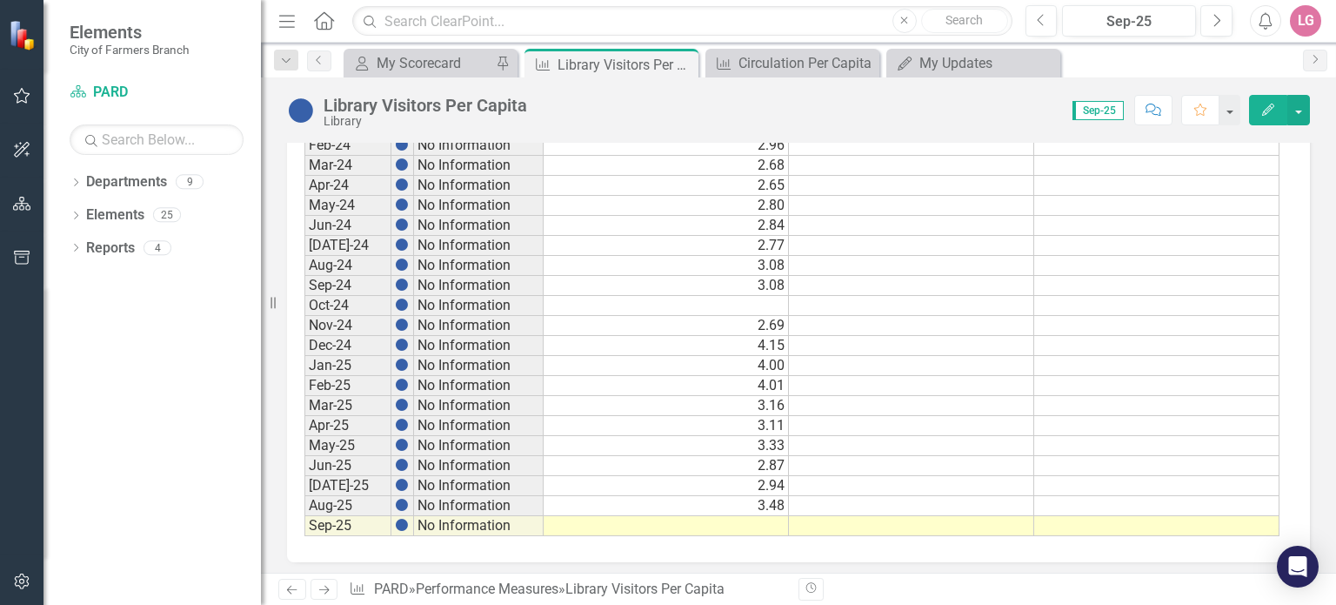
scroll to position [984, 0]
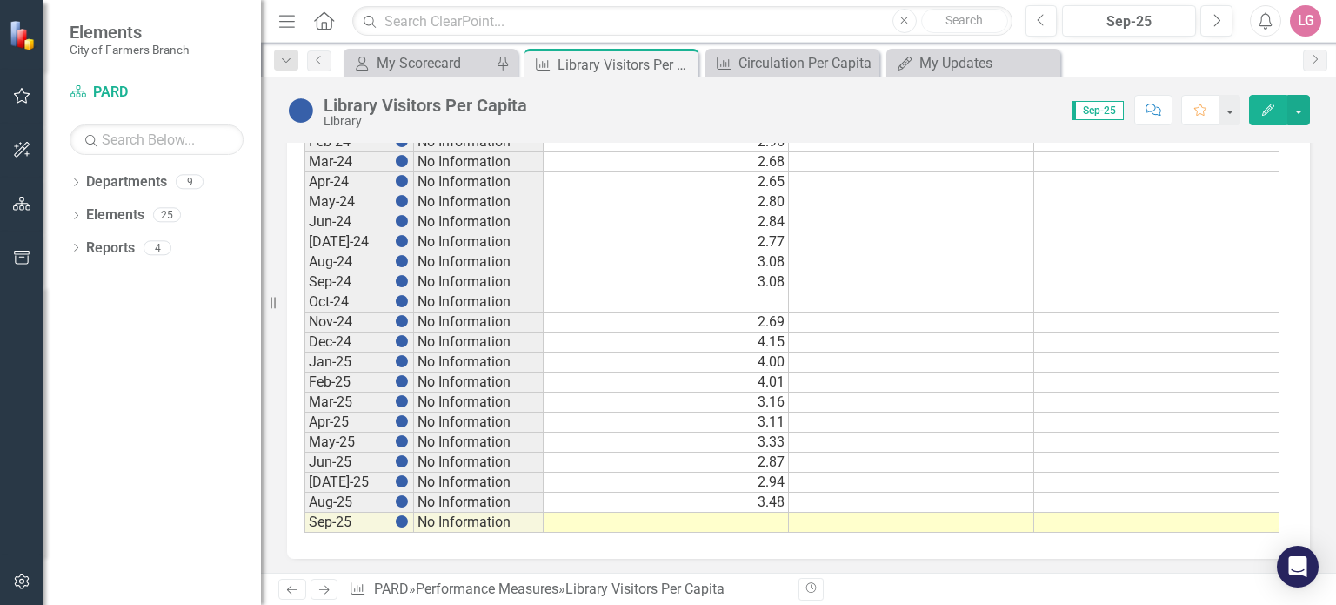
click at [647, 512] on td at bounding box center [666, 522] width 245 height 20
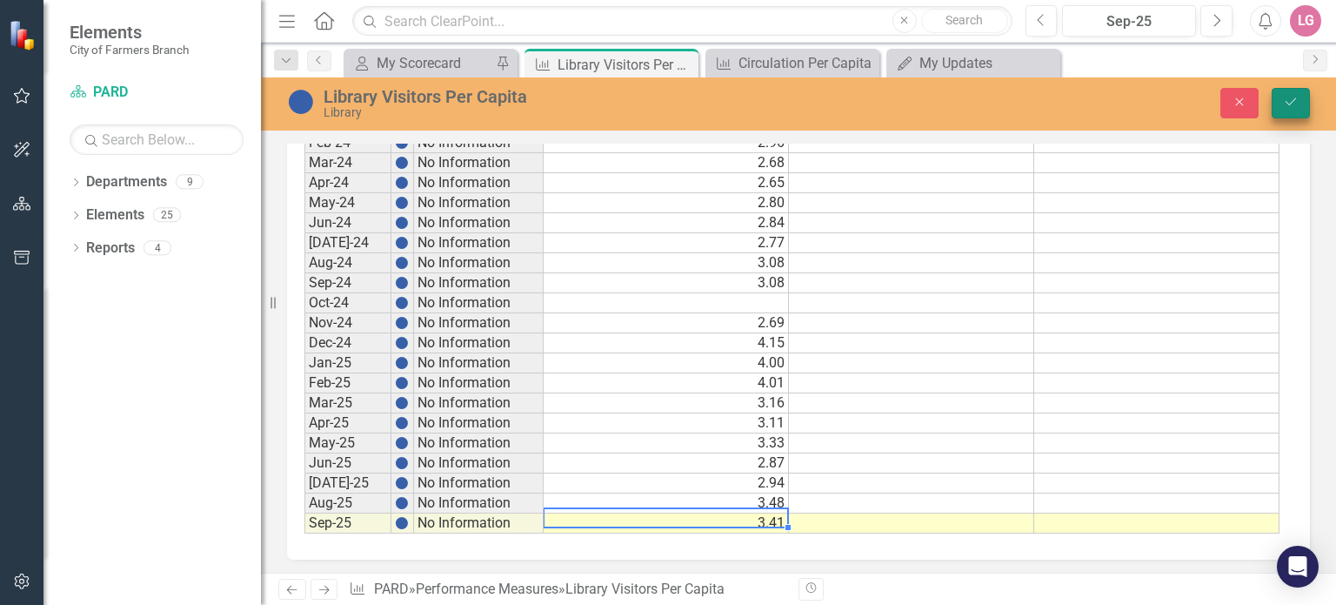
type textarea "3.41"
click at [1299, 110] on button "Save" at bounding box center [1291, 103] width 38 height 30
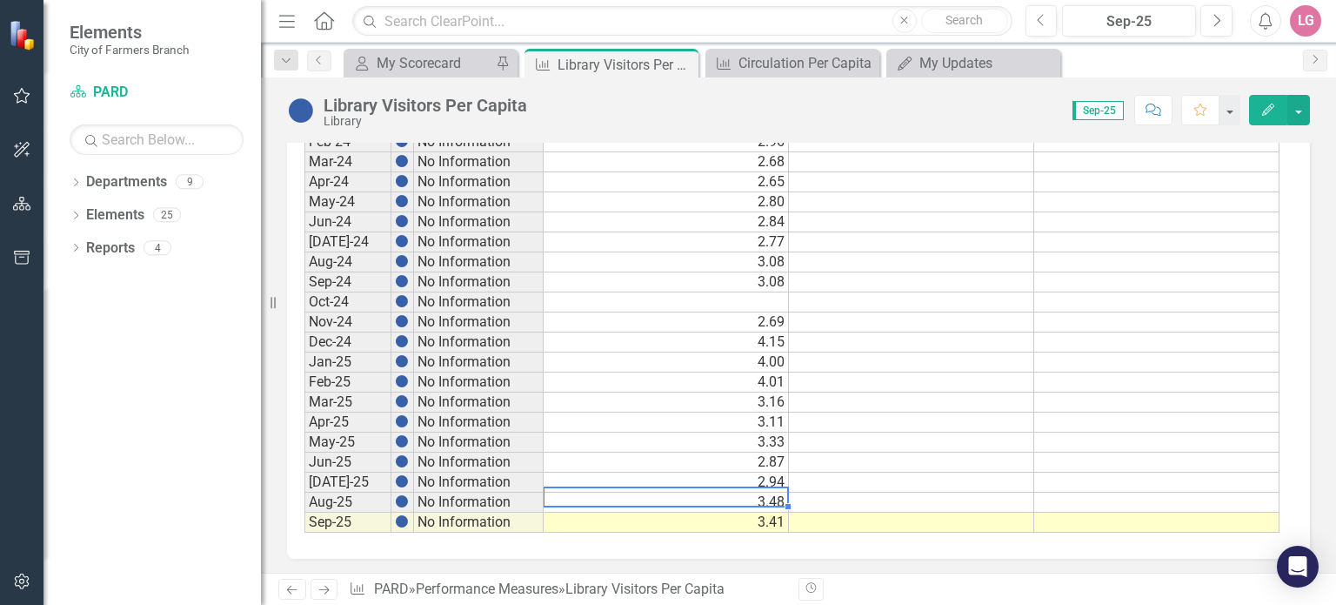
click at [682, 496] on td "3.48" at bounding box center [666, 502] width 245 height 20
click at [683, 60] on icon "Close" at bounding box center [681, 64] width 17 height 14
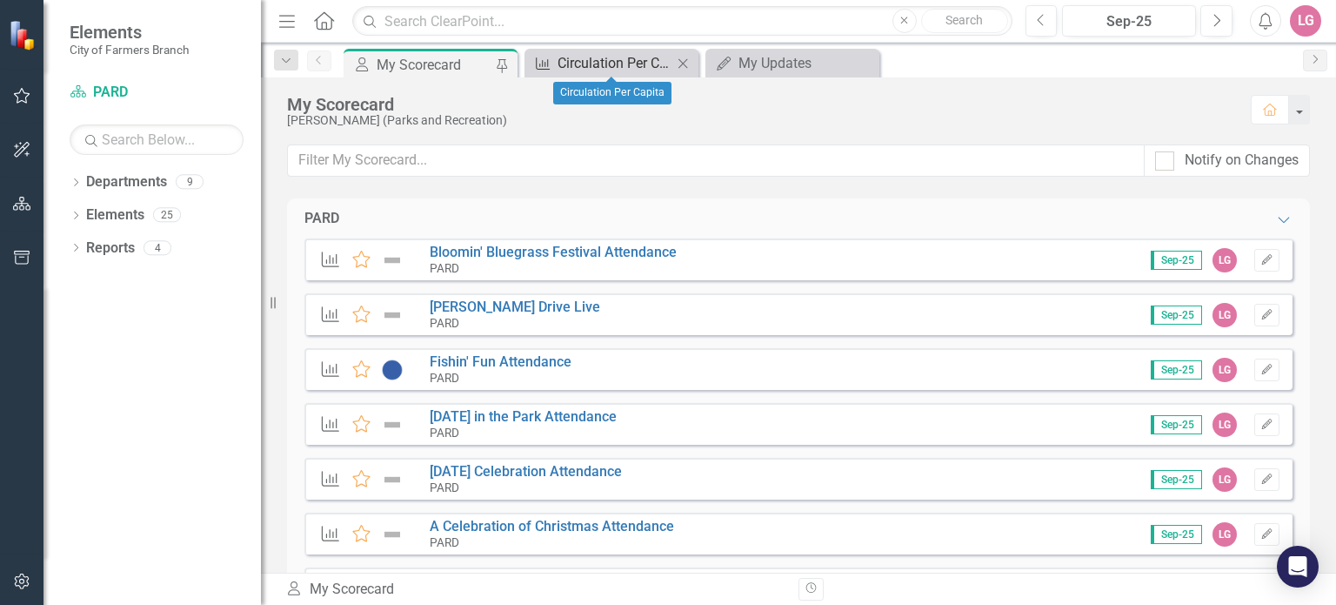
click at [646, 55] on div "Circulation Per Capita" at bounding box center [615, 63] width 115 height 22
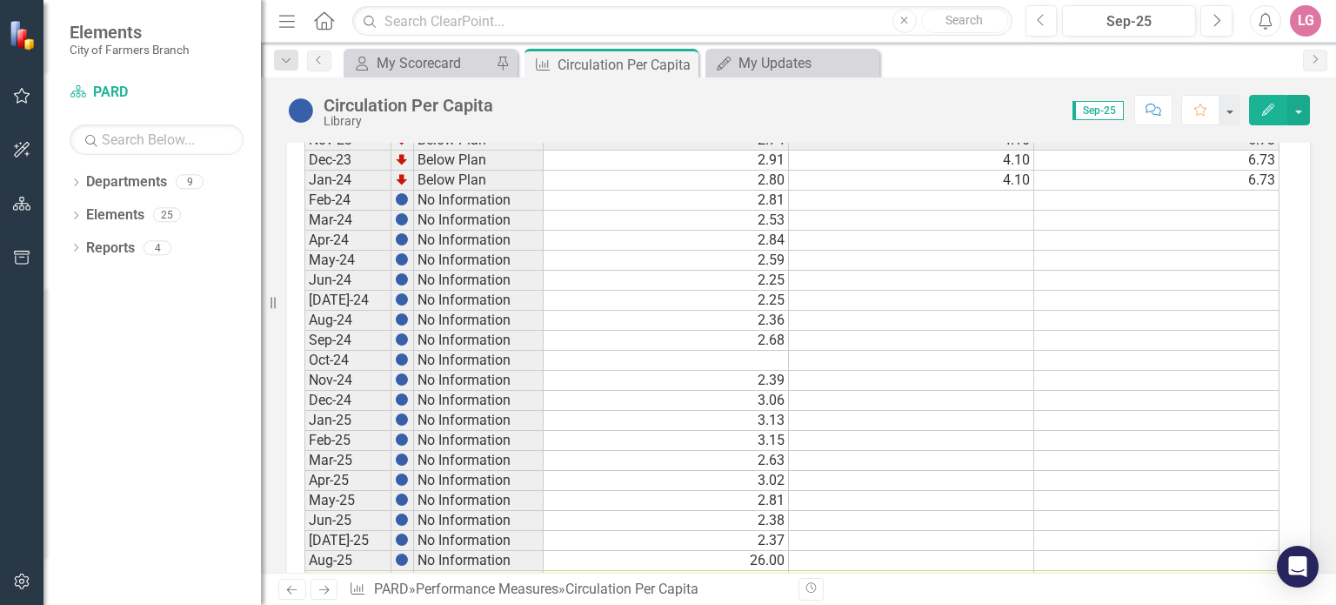
scroll to position [984, 0]
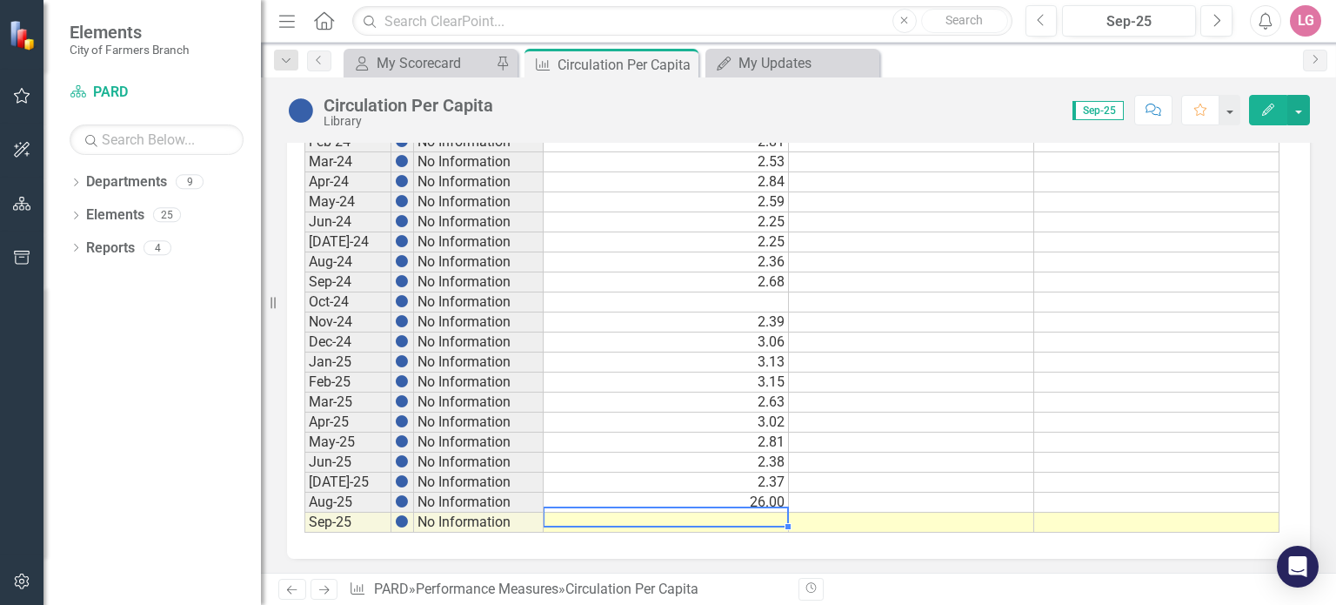
click at [651, 516] on td at bounding box center [666, 522] width 245 height 20
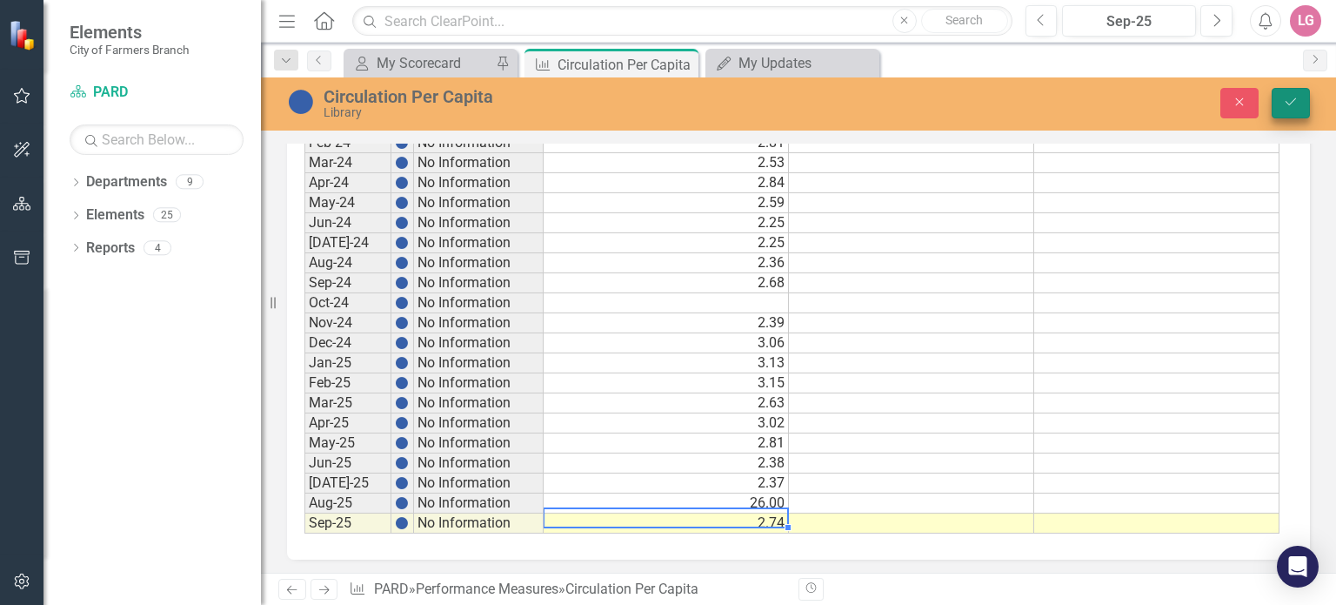
type textarea "2.74"
drag, startPoint x: 1300, startPoint y: 97, endPoint x: 1291, endPoint y: 100, distance: 10.2
click at [1300, 97] on button "Save" at bounding box center [1291, 103] width 38 height 30
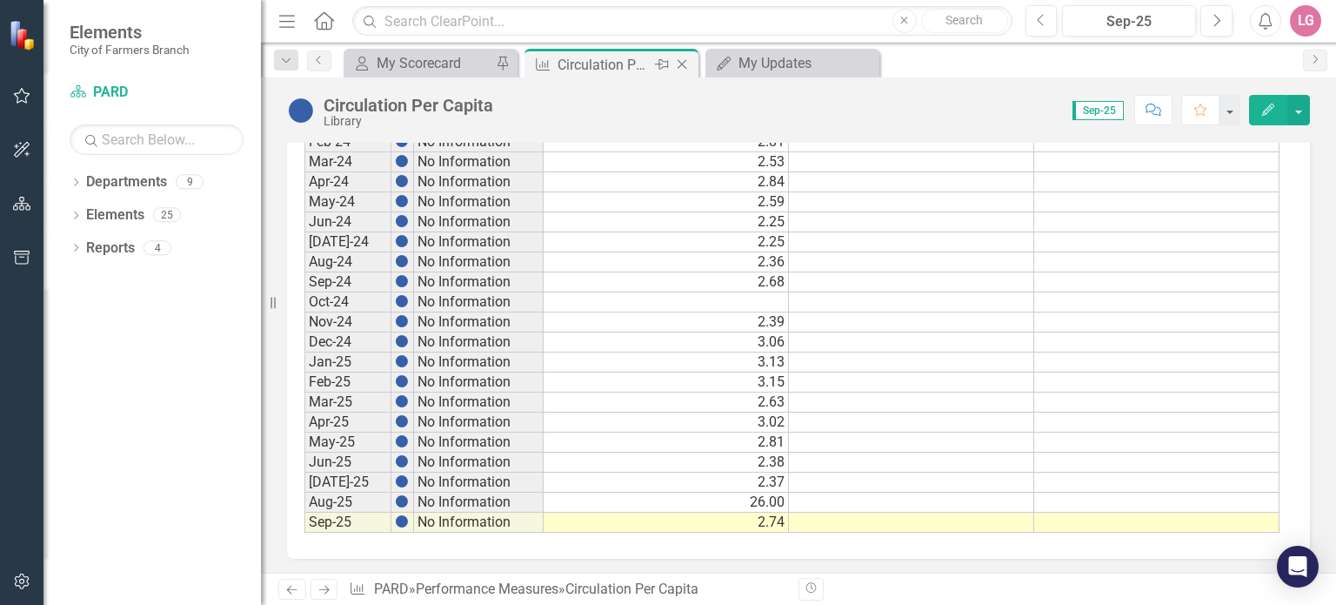
click at [685, 58] on icon "Close" at bounding box center [681, 64] width 17 height 14
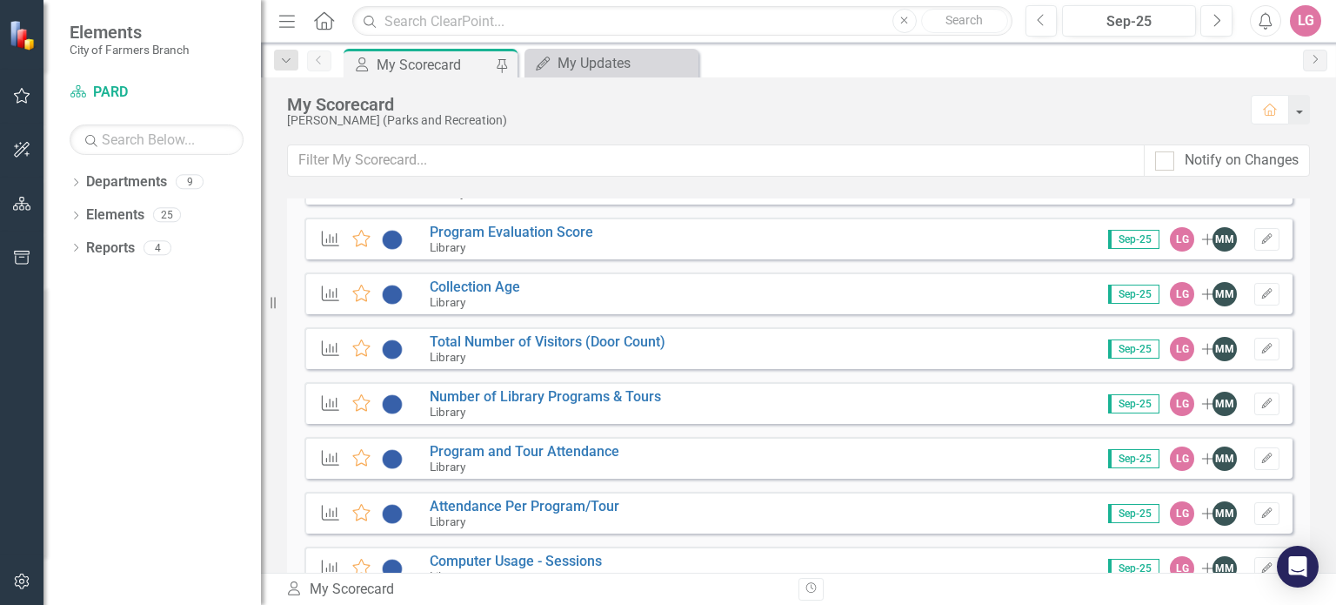
scroll to position [2261, 0]
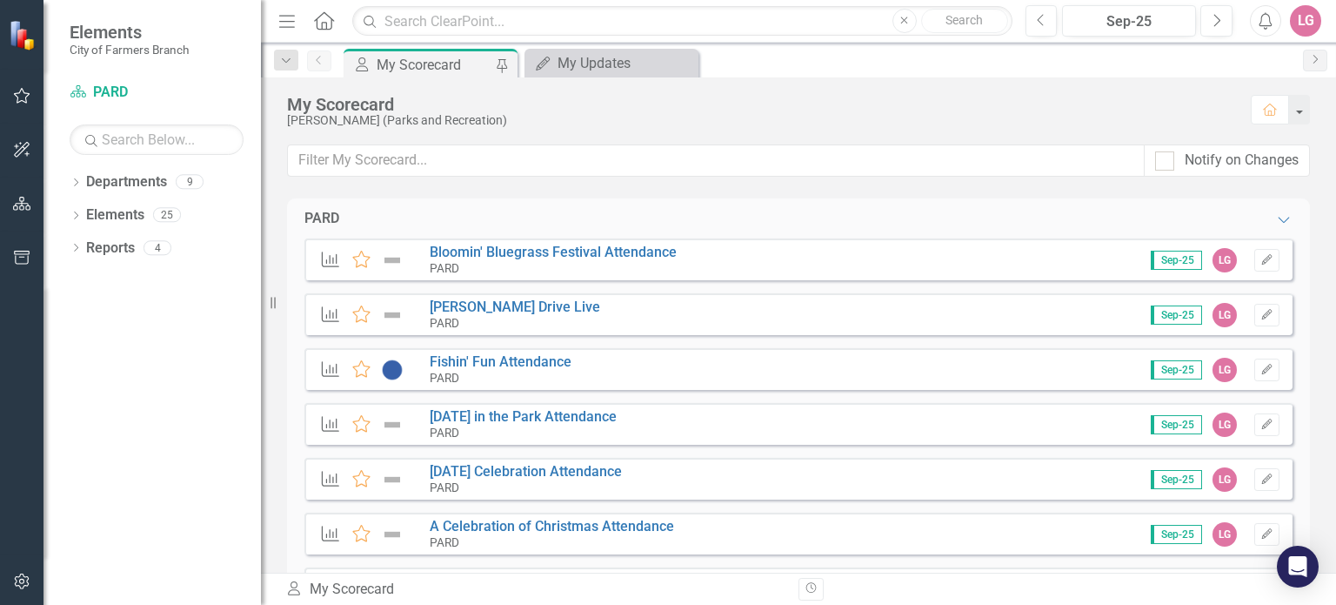
scroll to position [2261, 0]
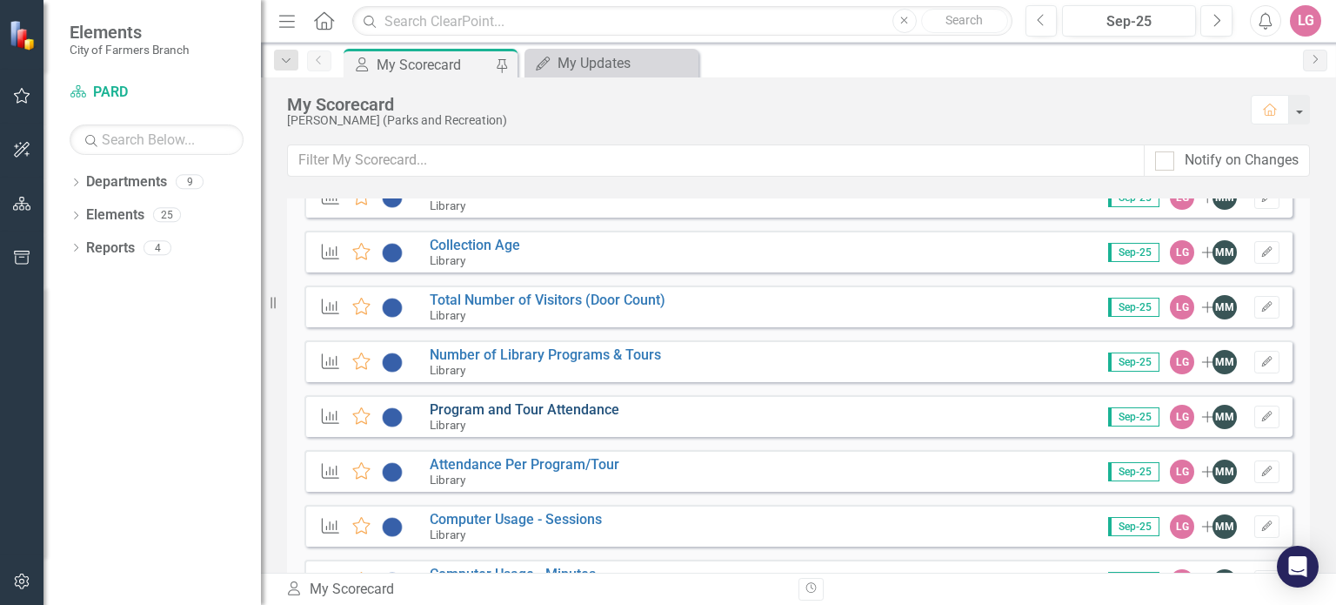
click at [554, 409] on link "Program and Tour Attendance" at bounding box center [525, 409] width 190 height 17
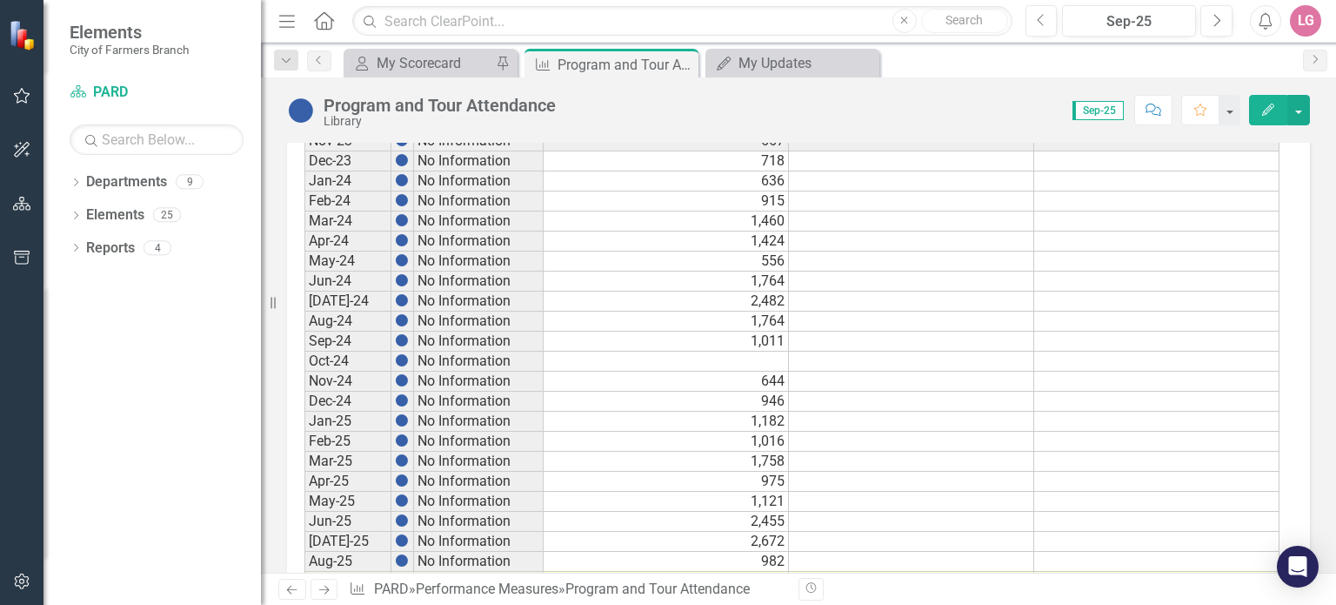
scroll to position [984, 0]
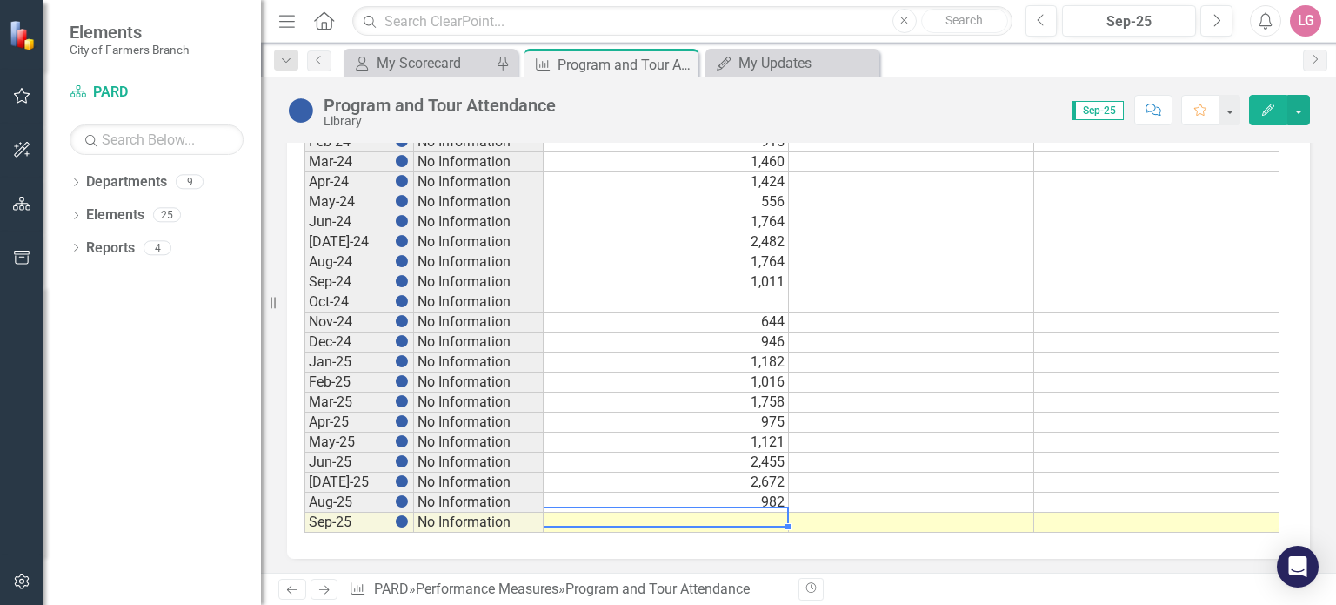
click at [597, 512] on td at bounding box center [666, 522] width 245 height 20
drag, startPoint x: 597, startPoint y: 508, endPoint x: 605, endPoint y: 528, distance: 21.8
click at [605, 528] on div "Period Status Actual Target Min Target Max Sep-20 No Information Sep-21 No Info…" at bounding box center [791, 162] width 975 height 742
click at [605, 512] on td at bounding box center [666, 522] width 245 height 20
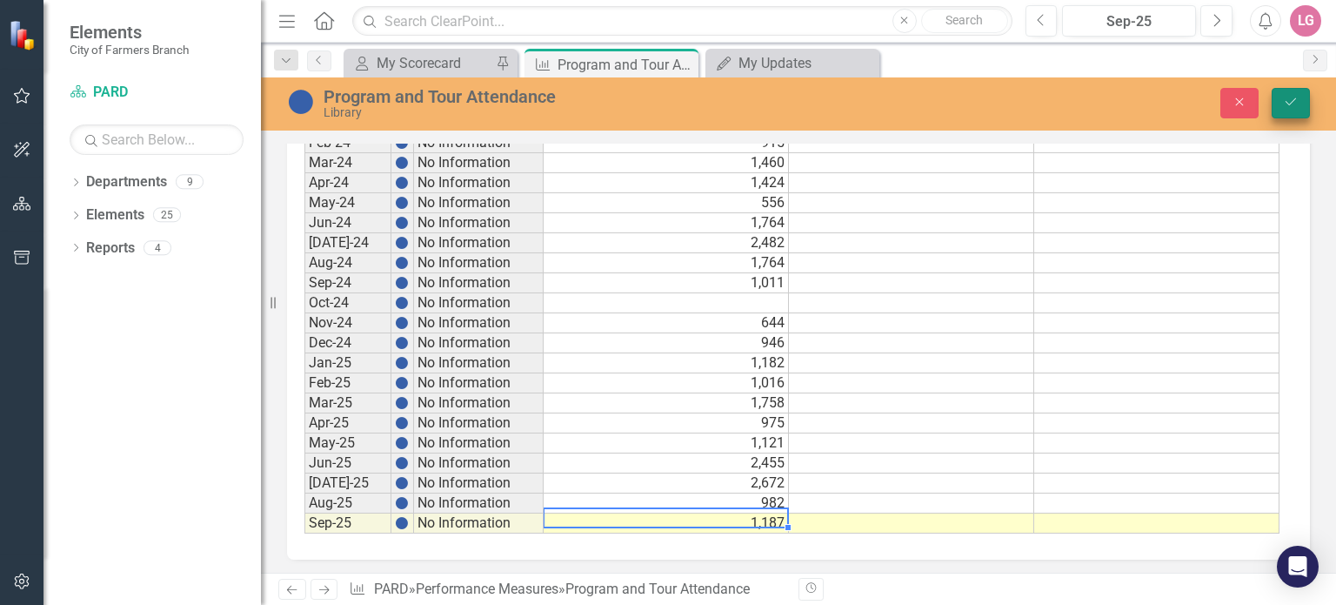
type textarea "1187"
click at [1275, 100] on button "Save" at bounding box center [1291, 103] width 38 height 30
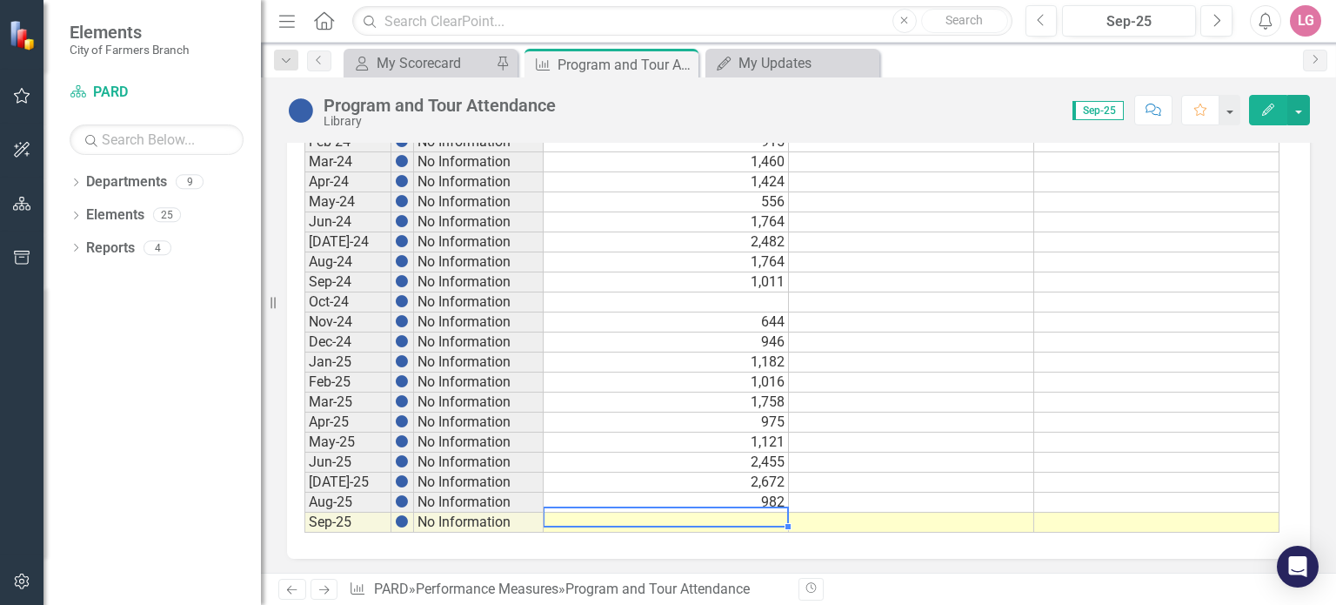
click at [633, 518] on td at bounding box center [666, 522] width 245 height 20
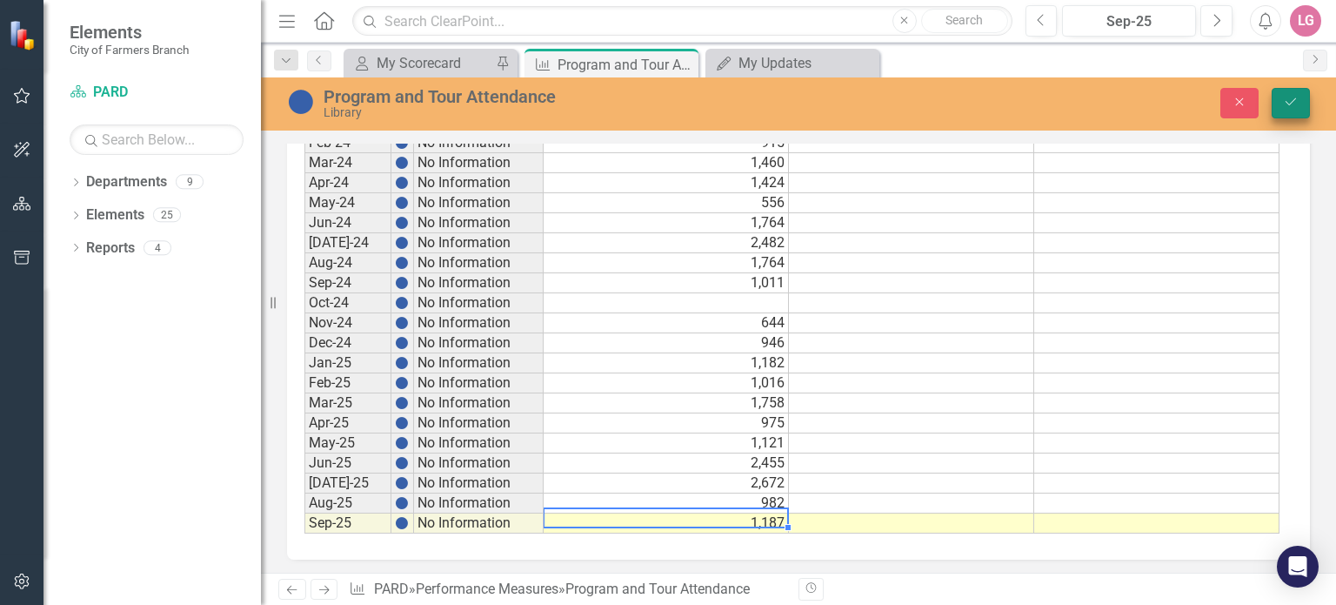
type textarea "1187"
click at [1299, 98] on button "Save" at bounding box center [1291, 103] width 38 height 30
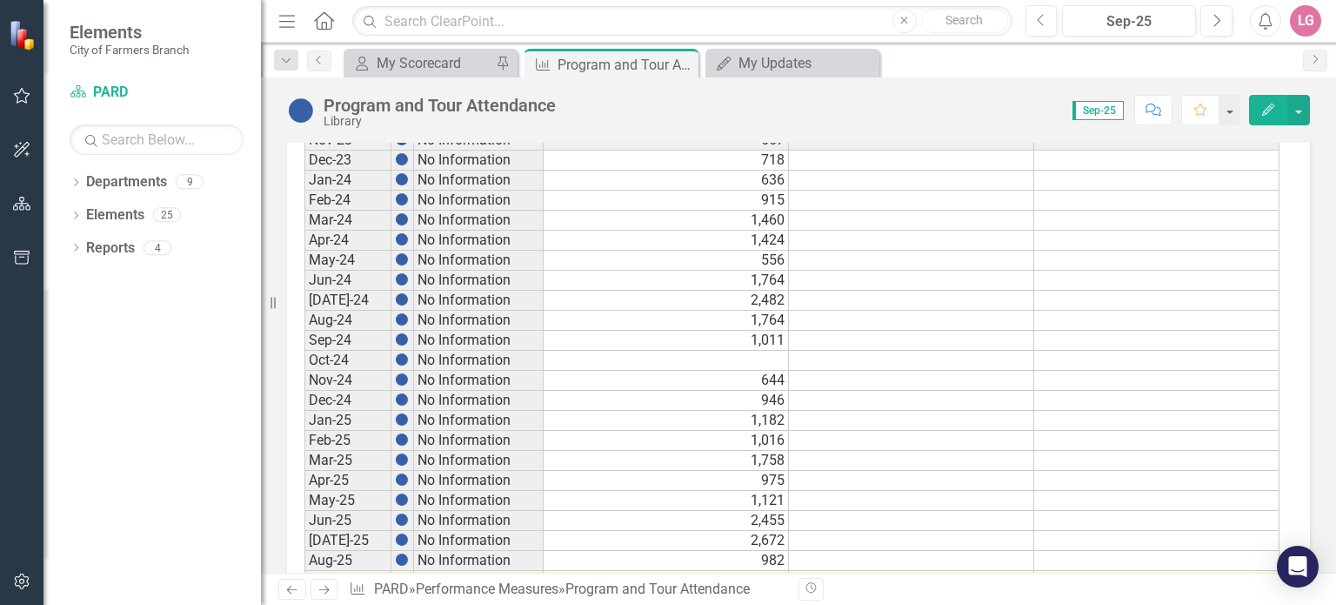
scroll to position [898, 0]
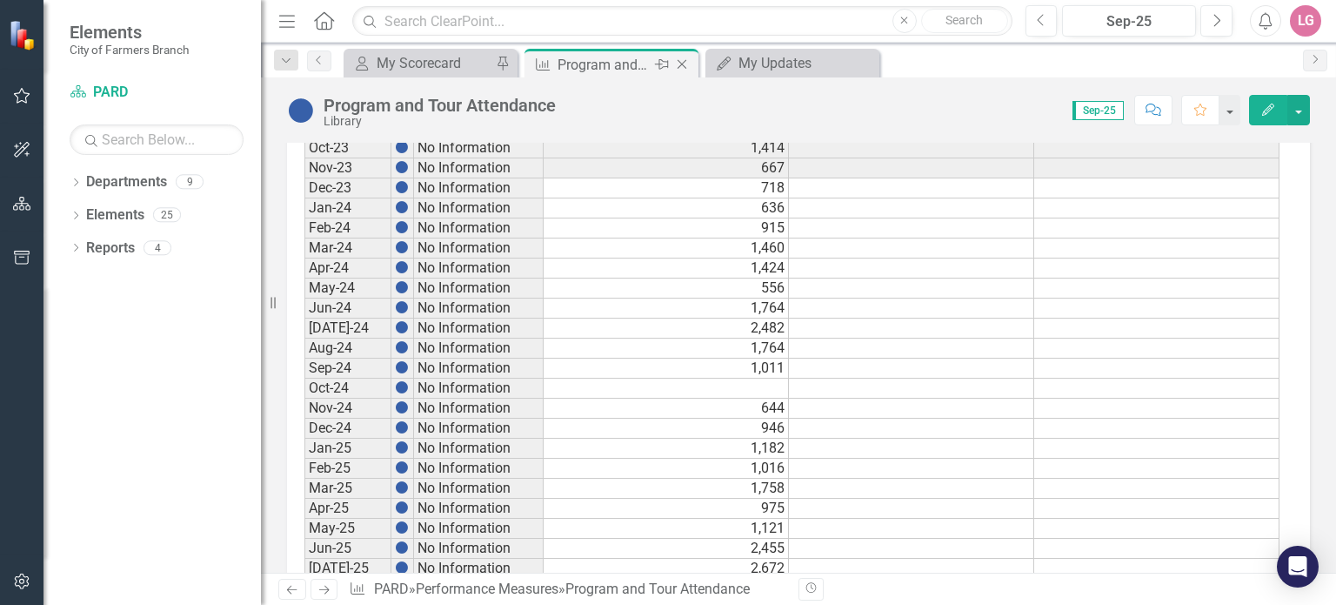
click at [685, 61] on icon "Close" at bounding box center [681, 64] width 17 height 14
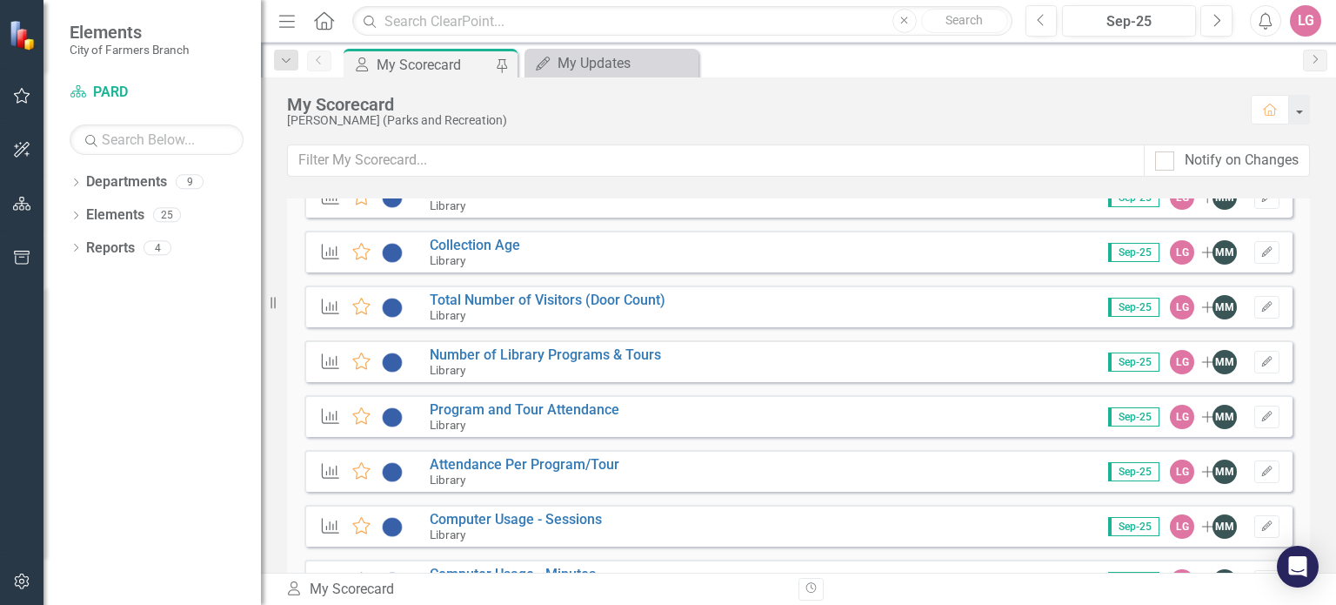
scroll to position [2348, 0]
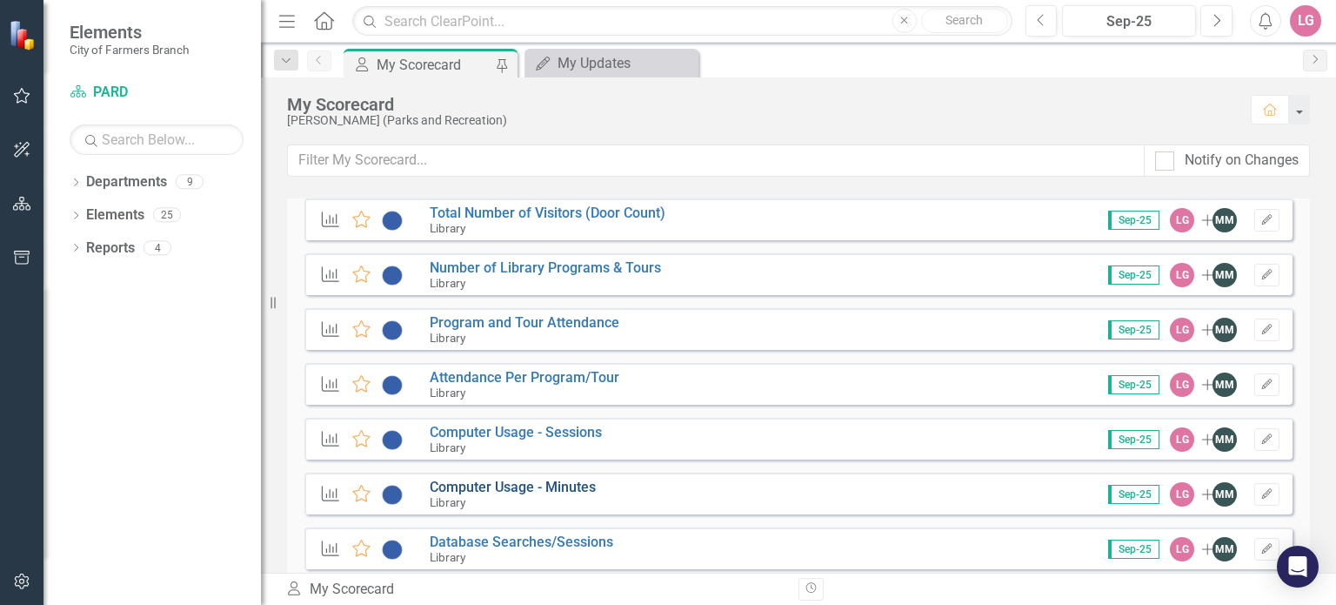
click at [536, 484] on link "Computer Usage - Minutes" at bounding box center [513, 486] width 166 height 17
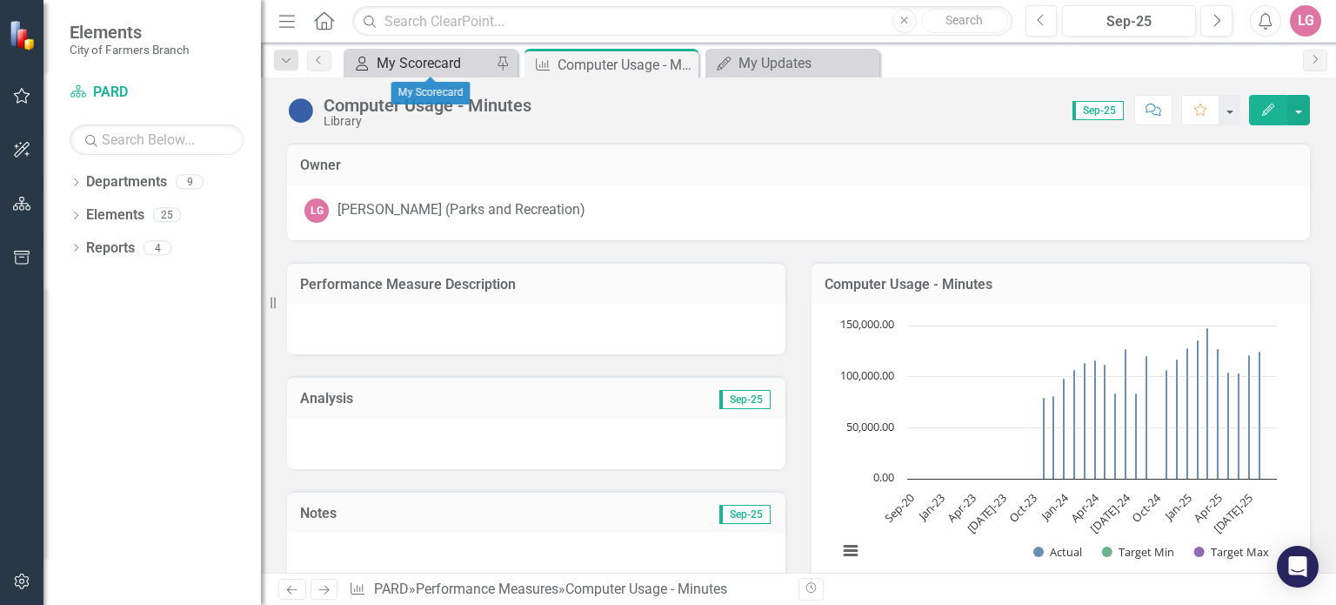
click at [463, 60] on div "My Scorecard" at bounding box center [434, 63] width 115 height 22
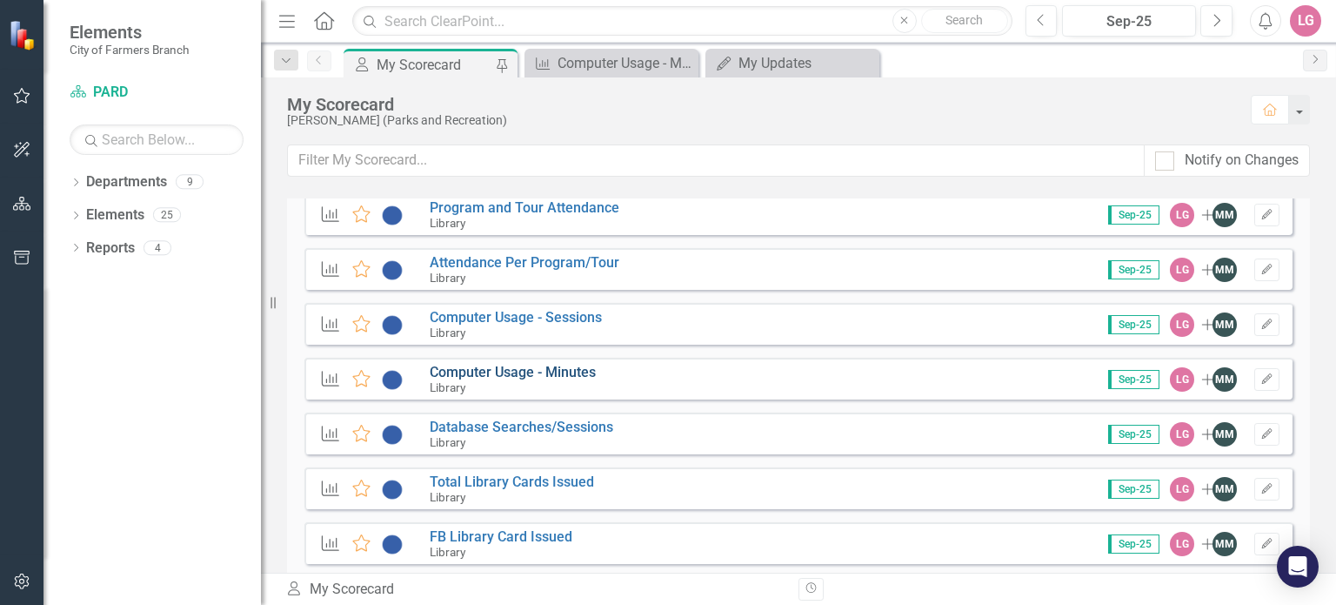
scroll to position [2435, 0]
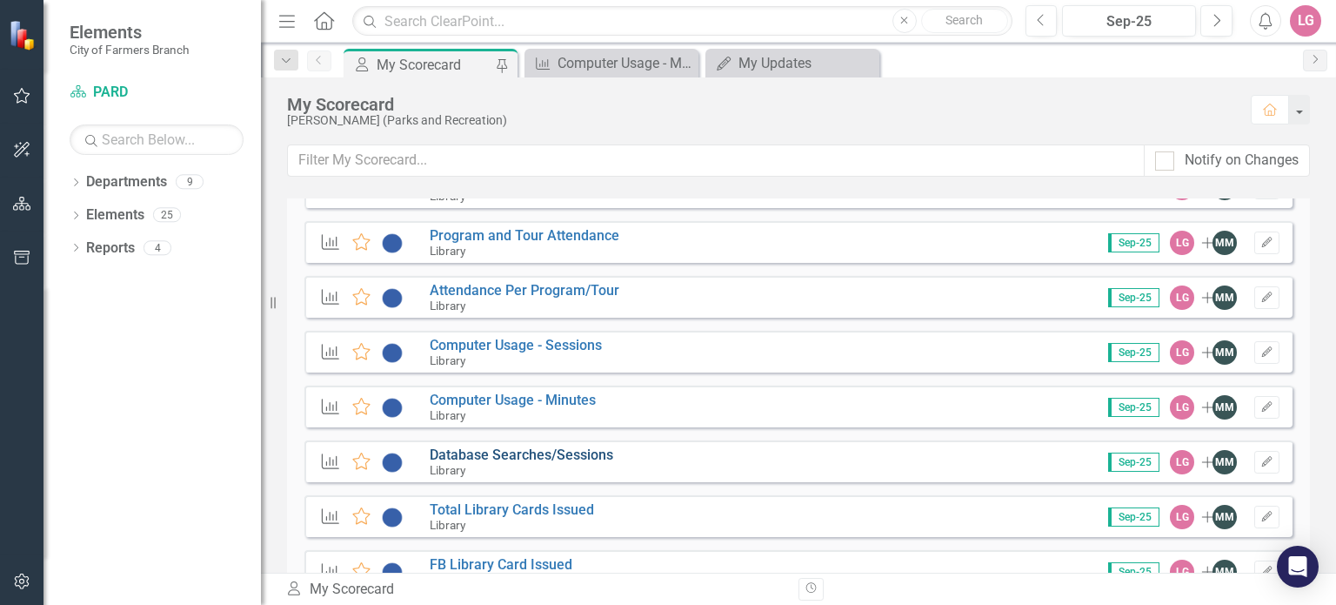
click at [534, 451] on link "Database Searches/Sessions" at bounding box center [522, 454] width 184 height 17
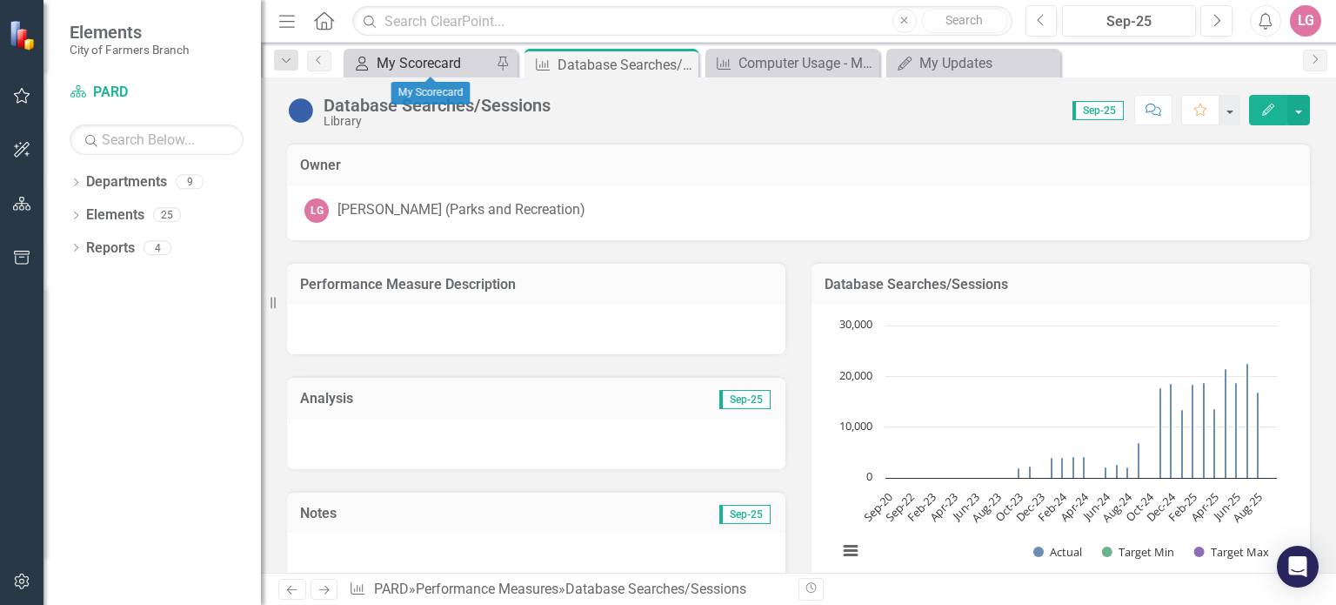
click at [438, 60] on div "My Scorecard" at bounding box center [434, 63] width 115 height 22
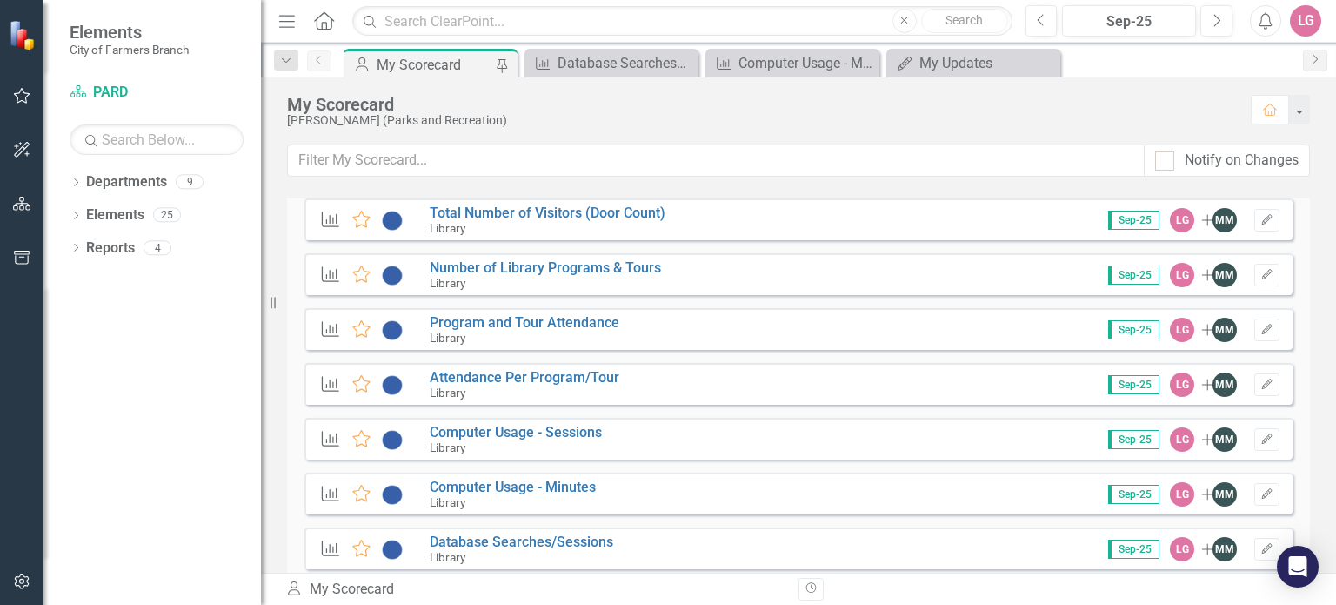
scroll to position [2435, 0]
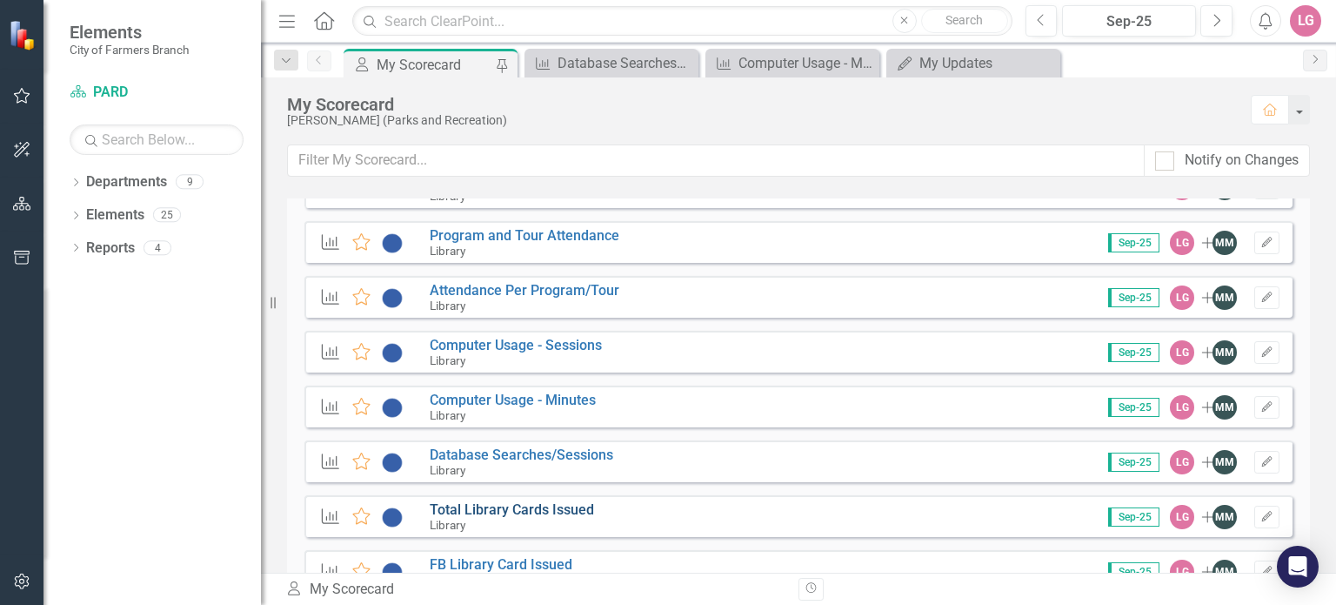
click at [526, 507] on link "Total Library Cards Issued" at bounding box center [512, 509] width 164 height 17
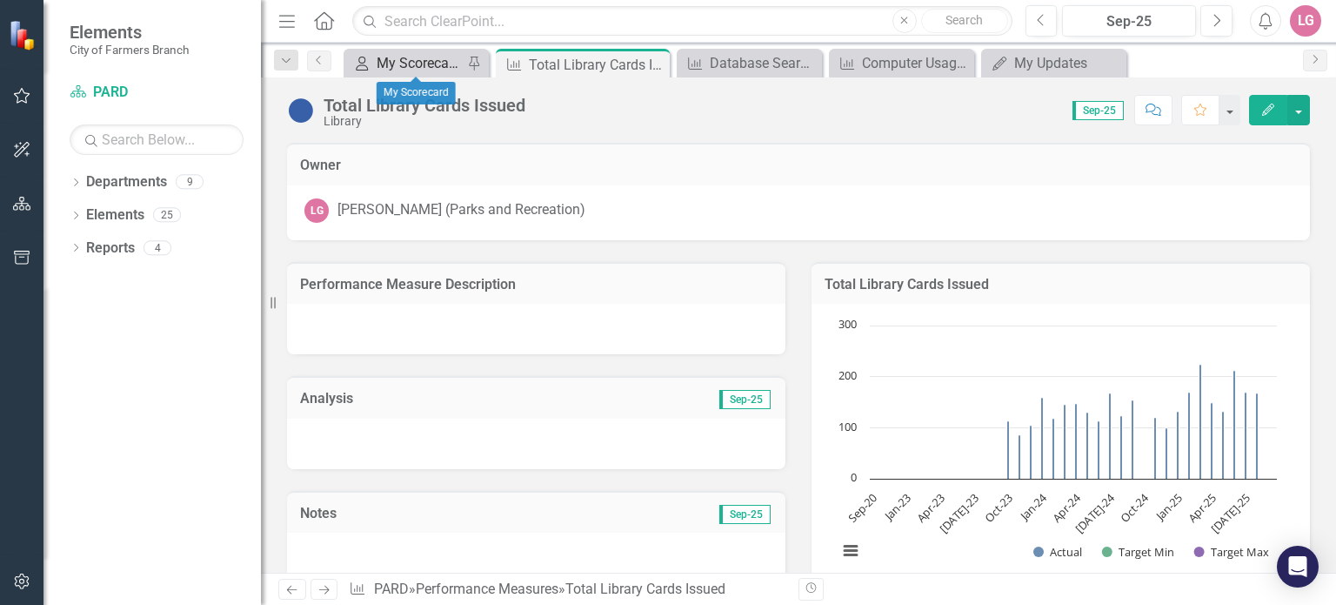
click at [427, 69] on div "My Scorecard" at bounding box center [420, 63] width 86 height 22
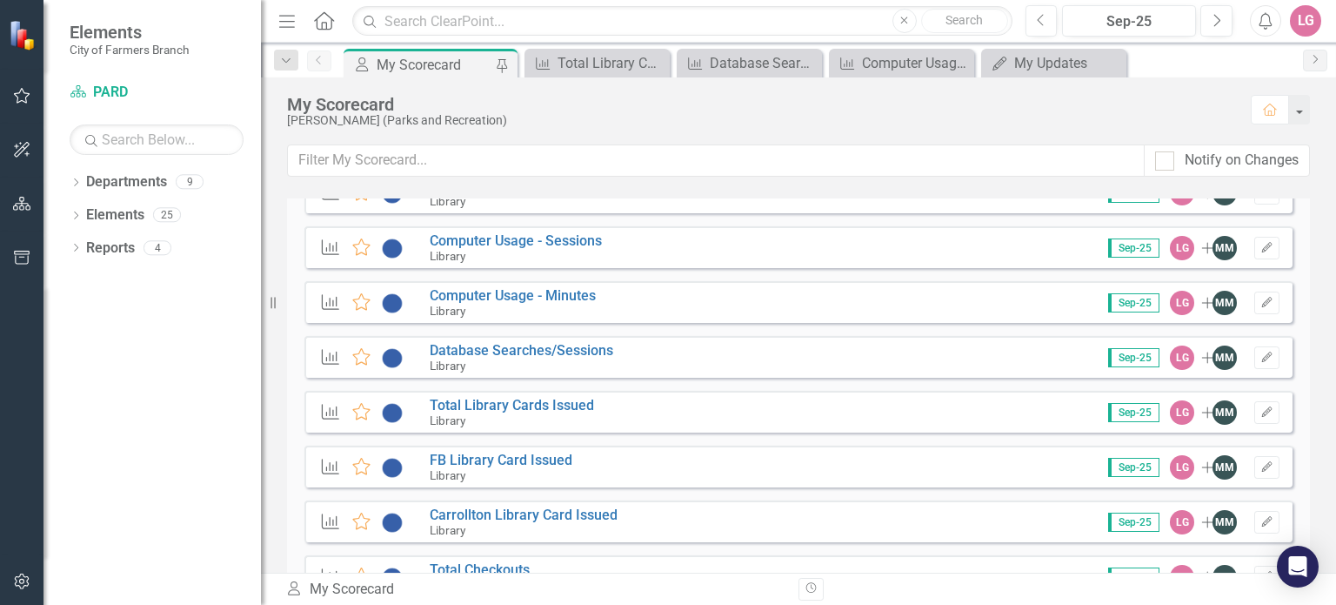
scroll to position [2609, 0]
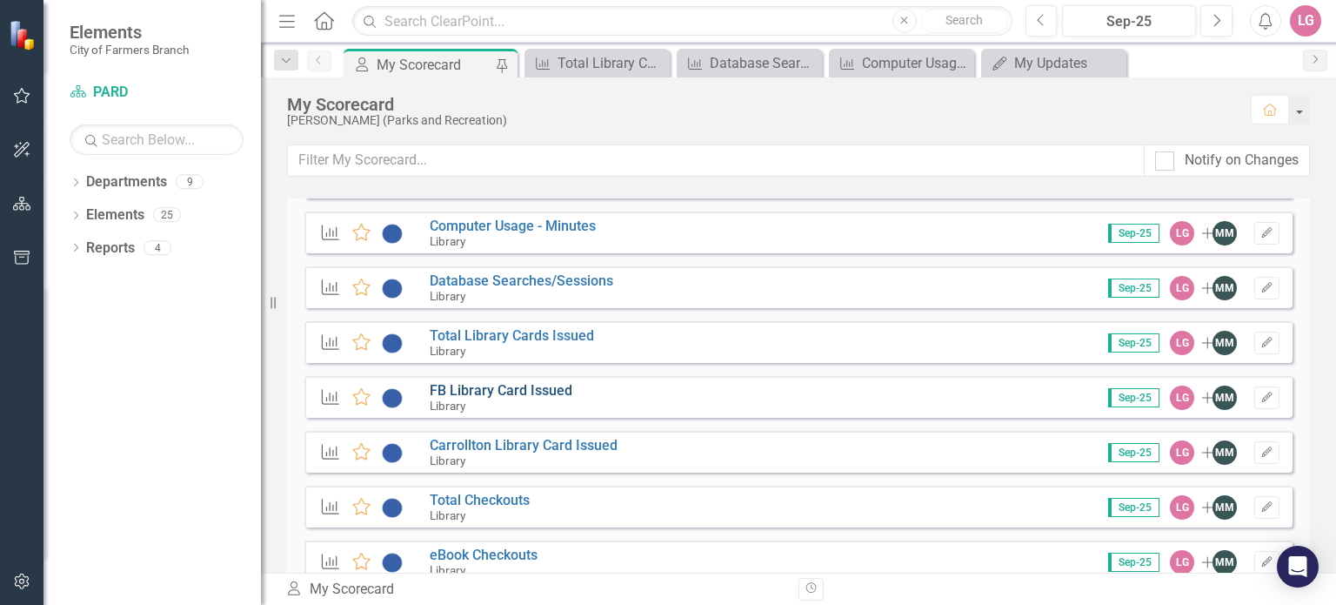
click at [507, 385] on link "FB Library Card Issued" at bounding box center [501, 390] width 143 height 17
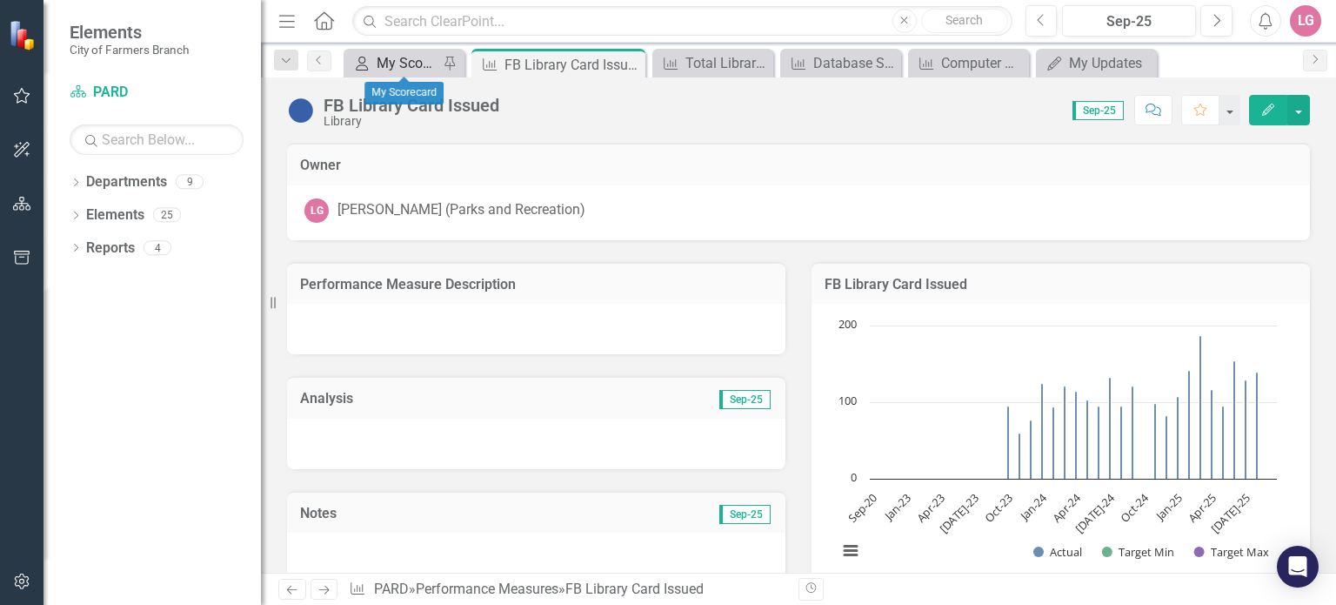
click at [428, 68] on div "My Scorecard" at bounding box center [408, 63] width 62 height 22
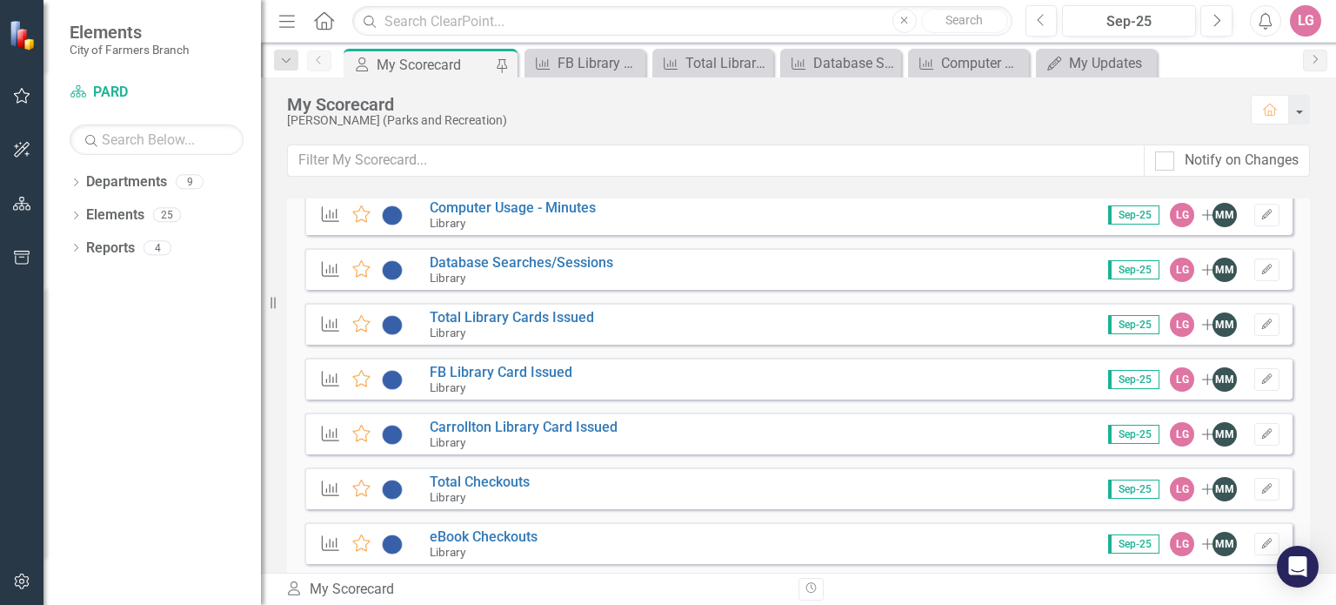
scroll to position [2696, 0]
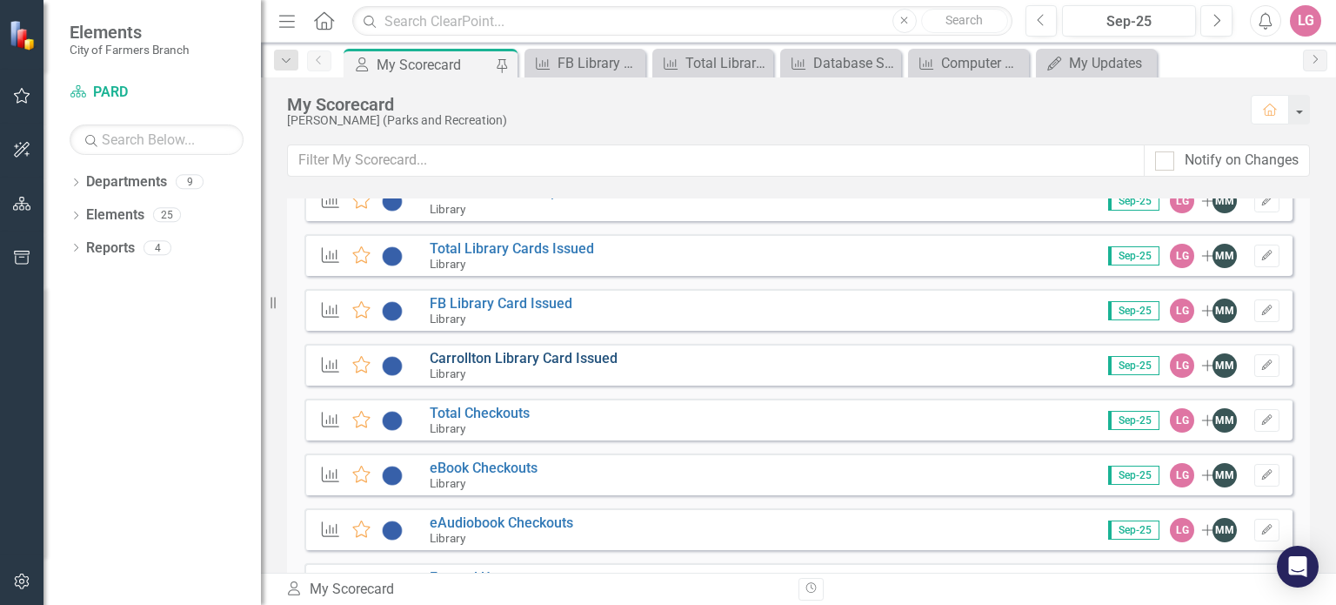
click at [514, 364] on link "Carrollton Library Card Issued" at bounding box center [524, 358] width 188 height 17
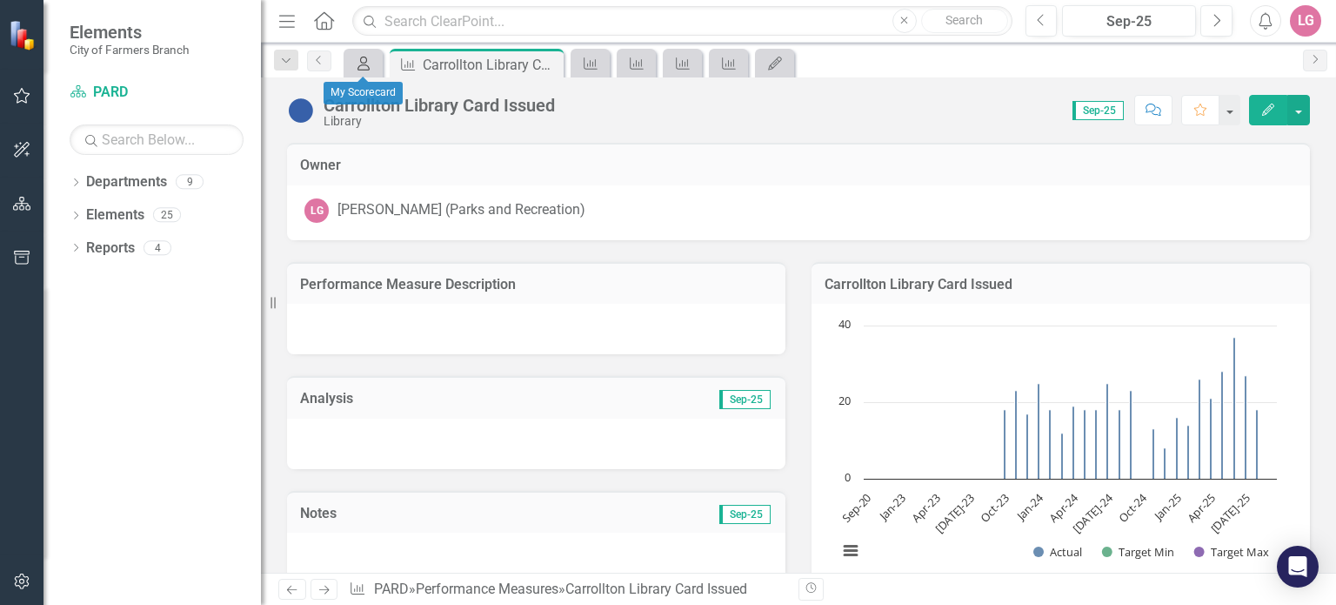
click at [364, 63] on icon "My Scorecard" at bounding box center [363, 64] width 17 height 14
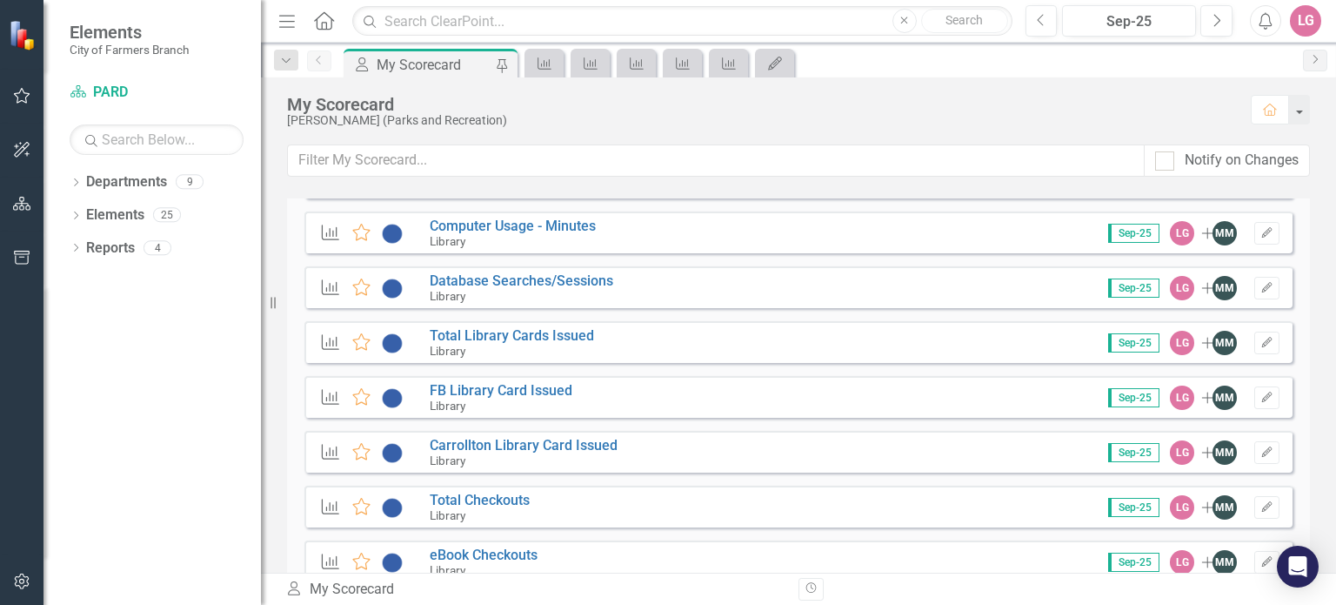
scroll to position [2696, 0]
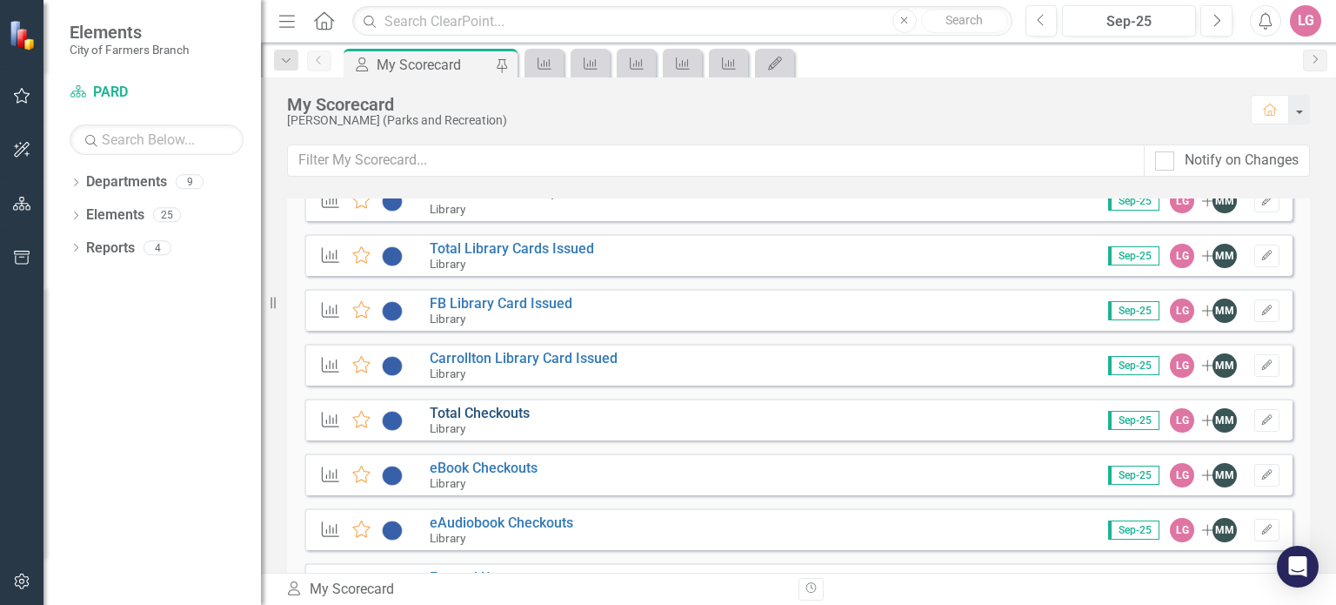
click at [498, 410] on link "Total Checkouts" at bounding box center [480, 412] width 100 height 17
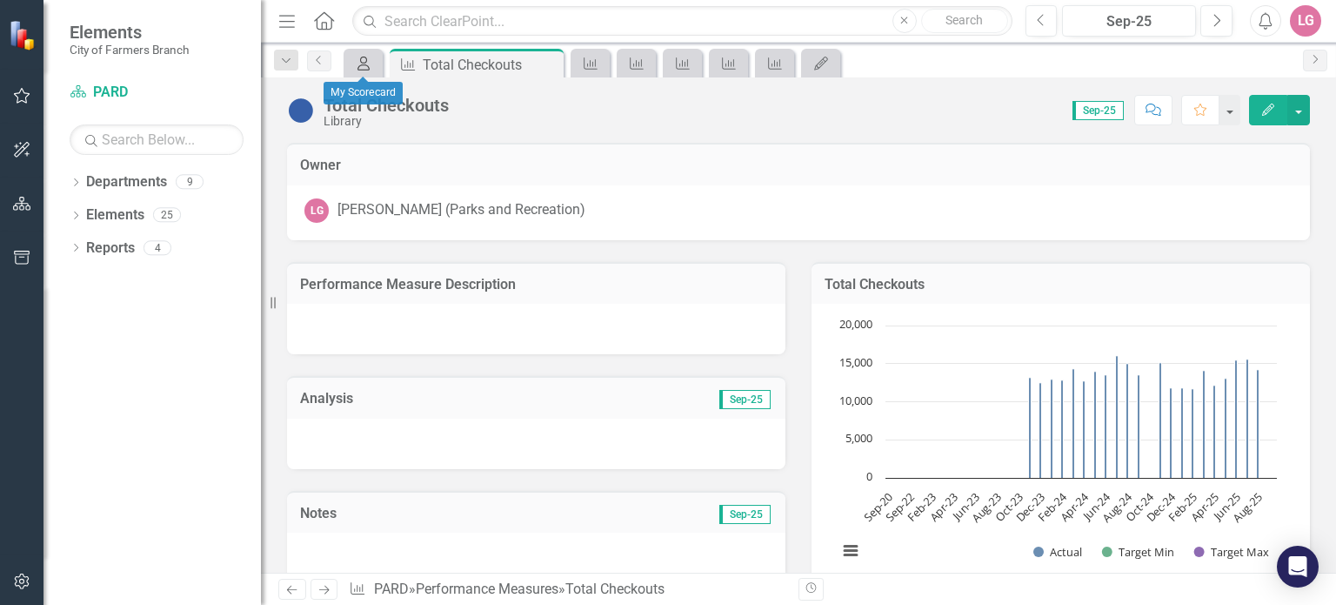
click at [355, 62] on icon "My Scorecard" at bounding box center [363, 64] width 17 height 14
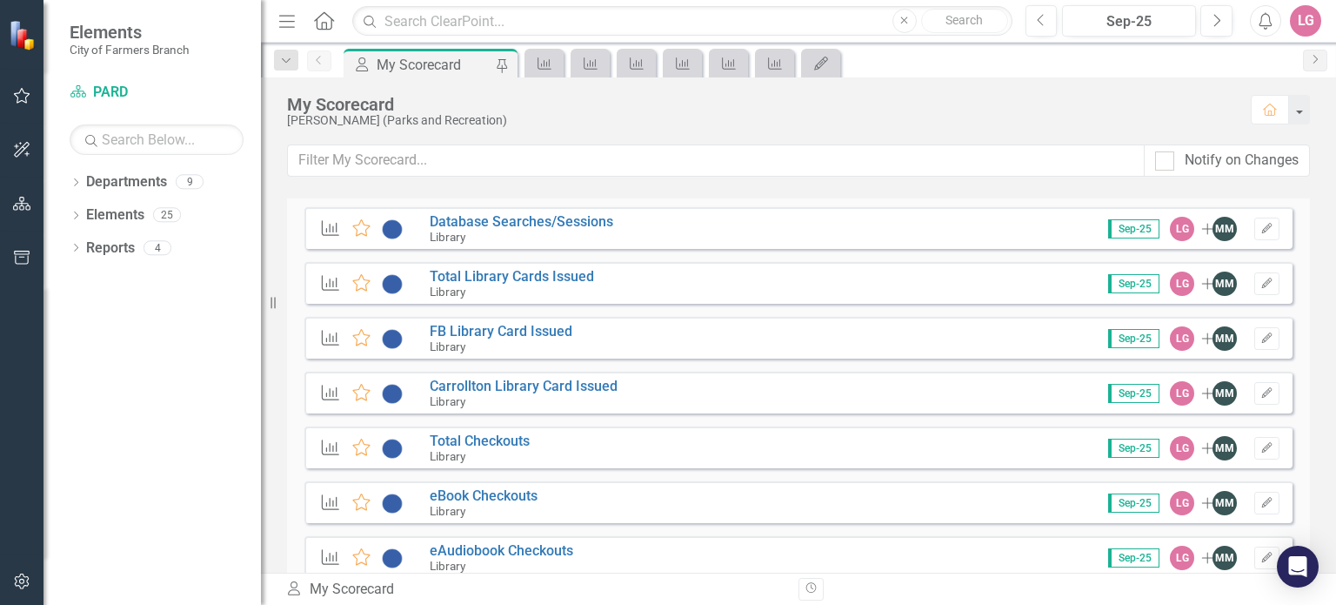
scroll to position [2696, 0]
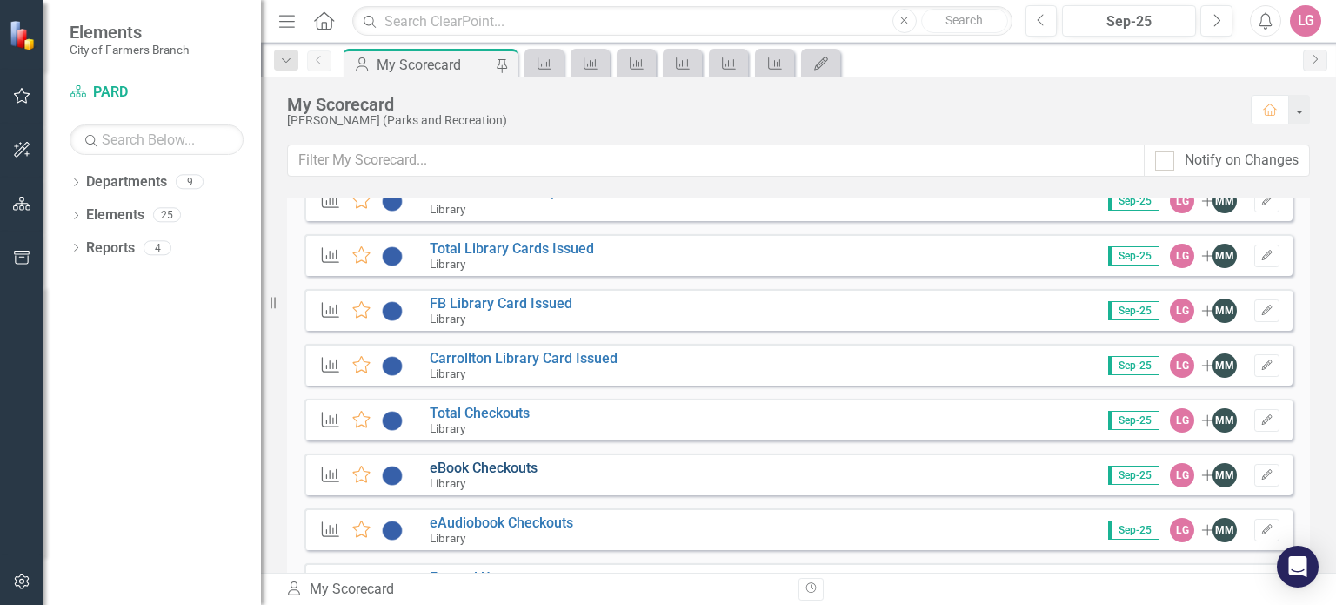
click at [504, 469] on link "eBook Checkouts" at bounding box center [484, 467] width 108 height 17
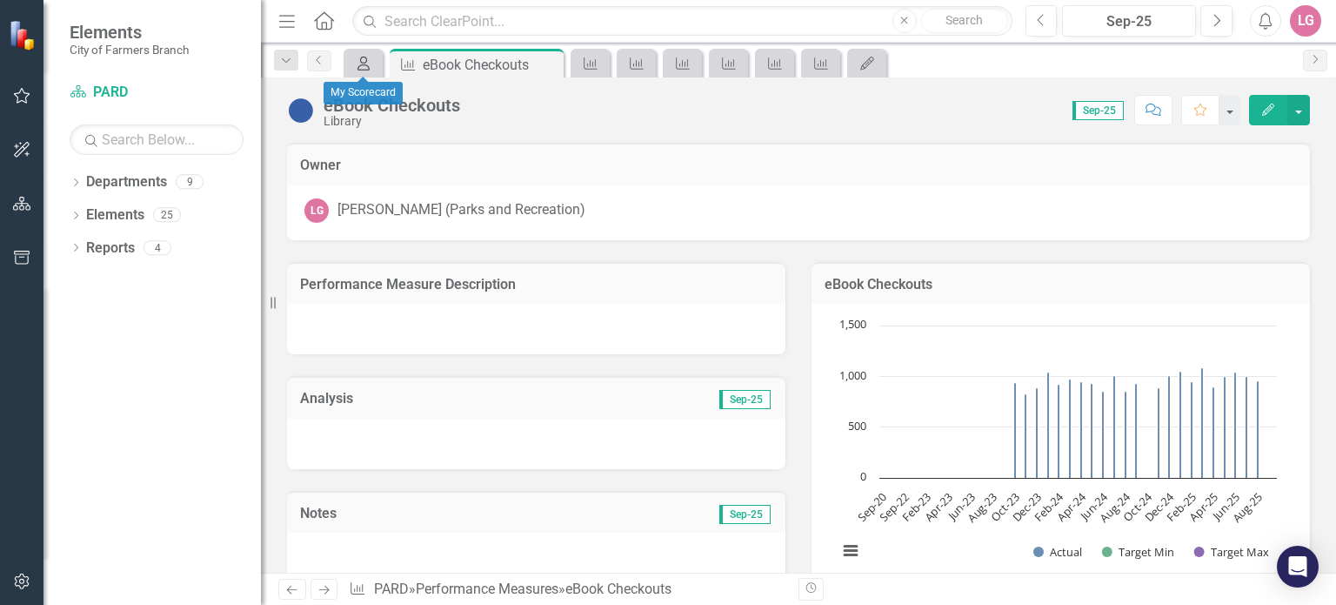
click at [360, 64] on icon "My Scorecard" at bounding box center [363, 64] width 17 height 14
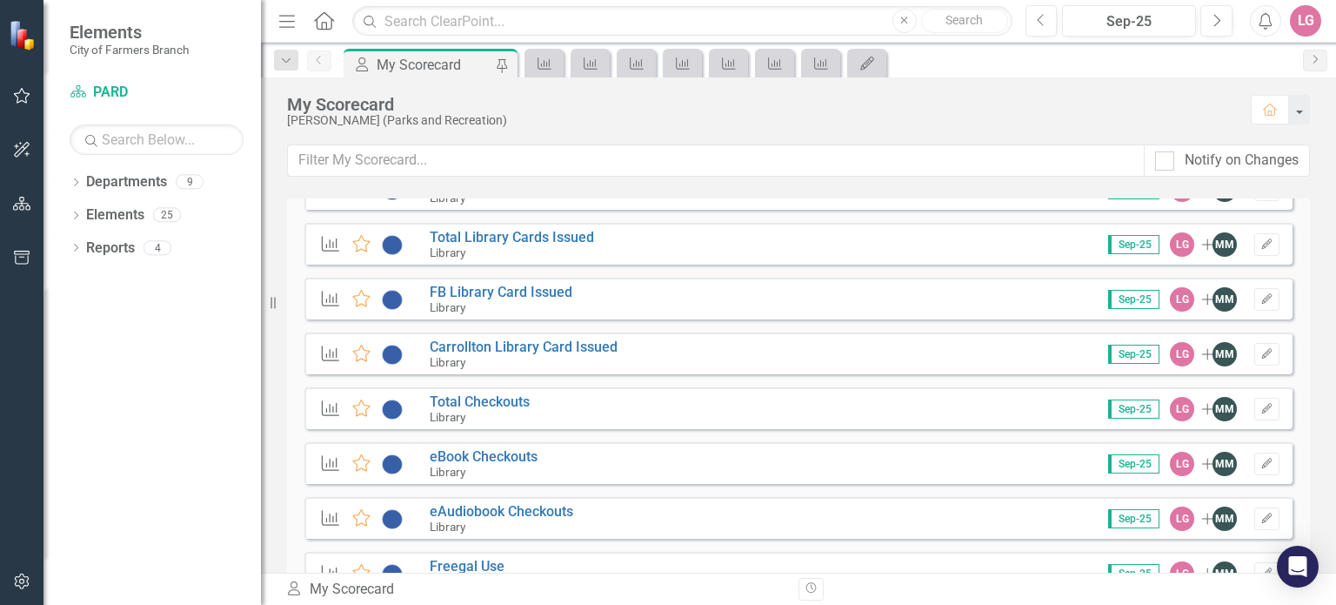
scroll to position [2783, 0]
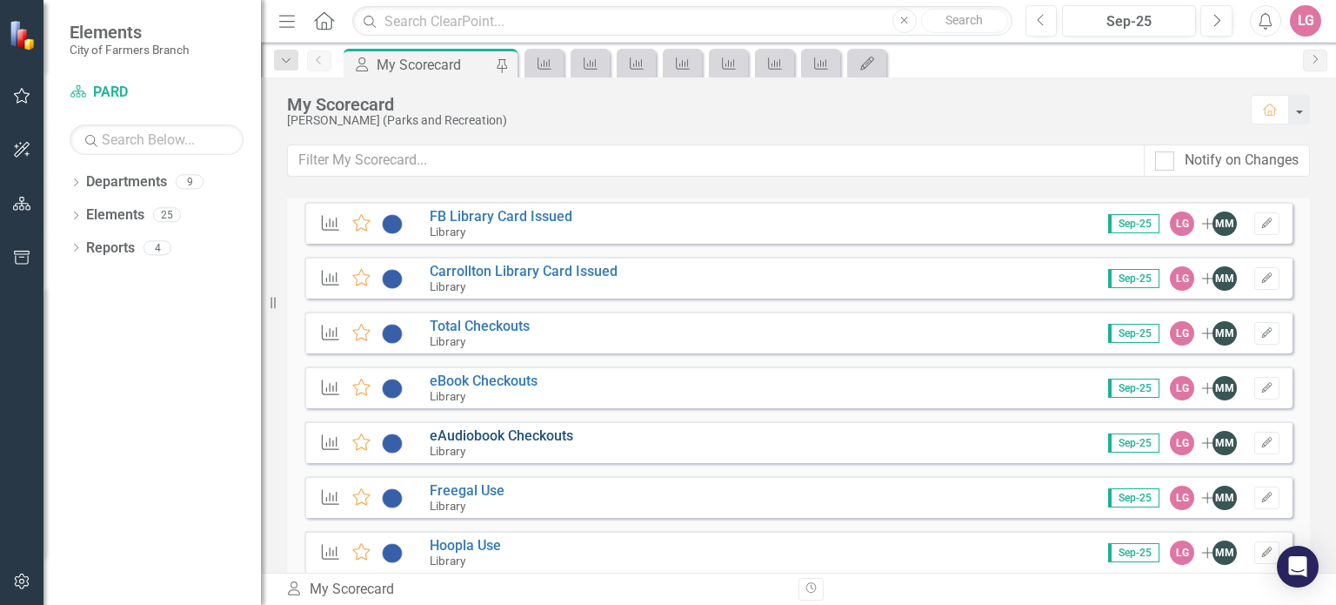
click at [515, 437] on link "eAudiobook Checkouts" at bounding box center [502, 435] width 144 height 17
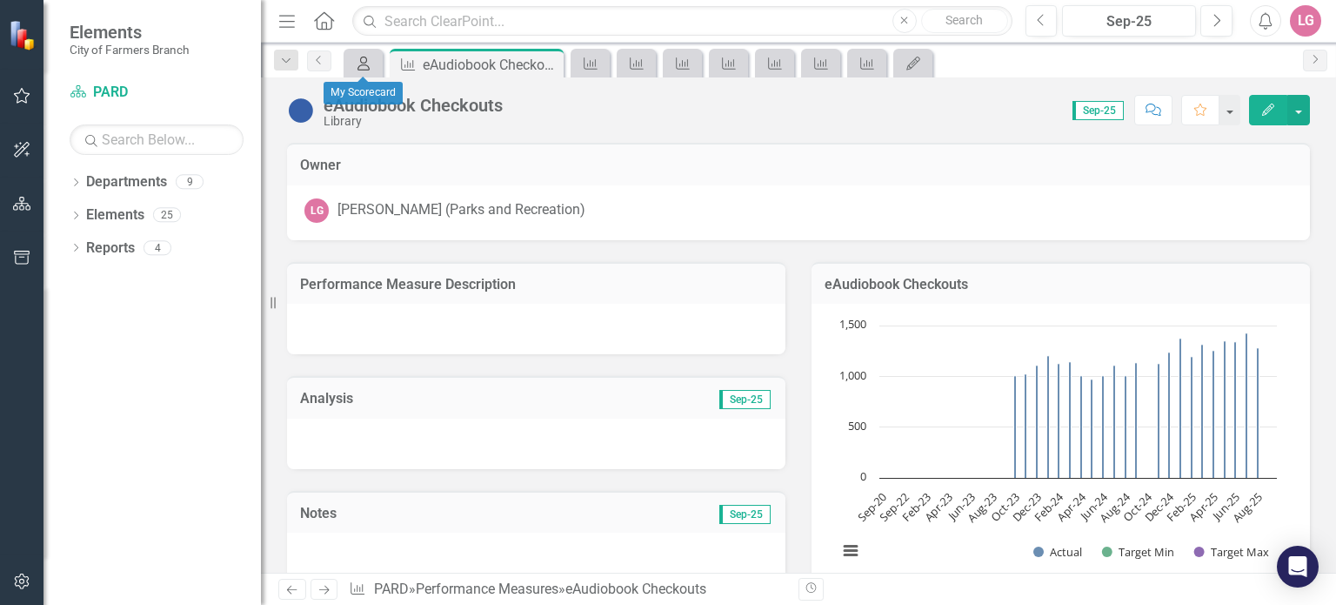
click at [358, 70] on div "My Scorecard" at bounding box center [360, 63] width 24 height 22
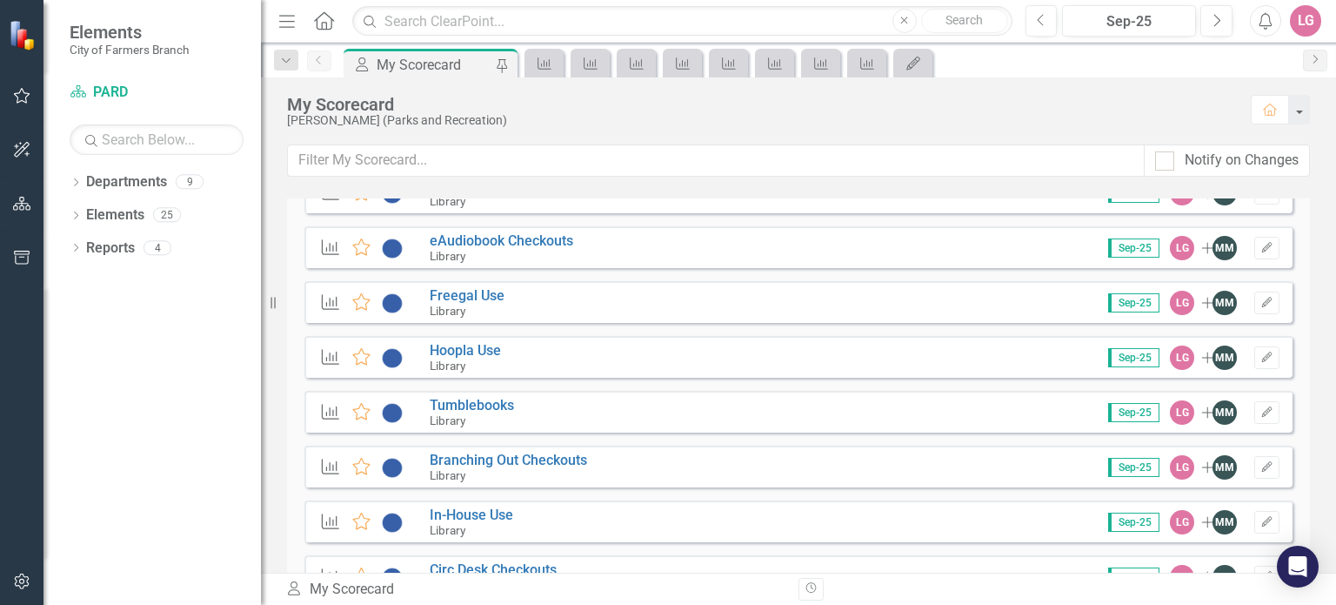
scroll to position [2936, 0]
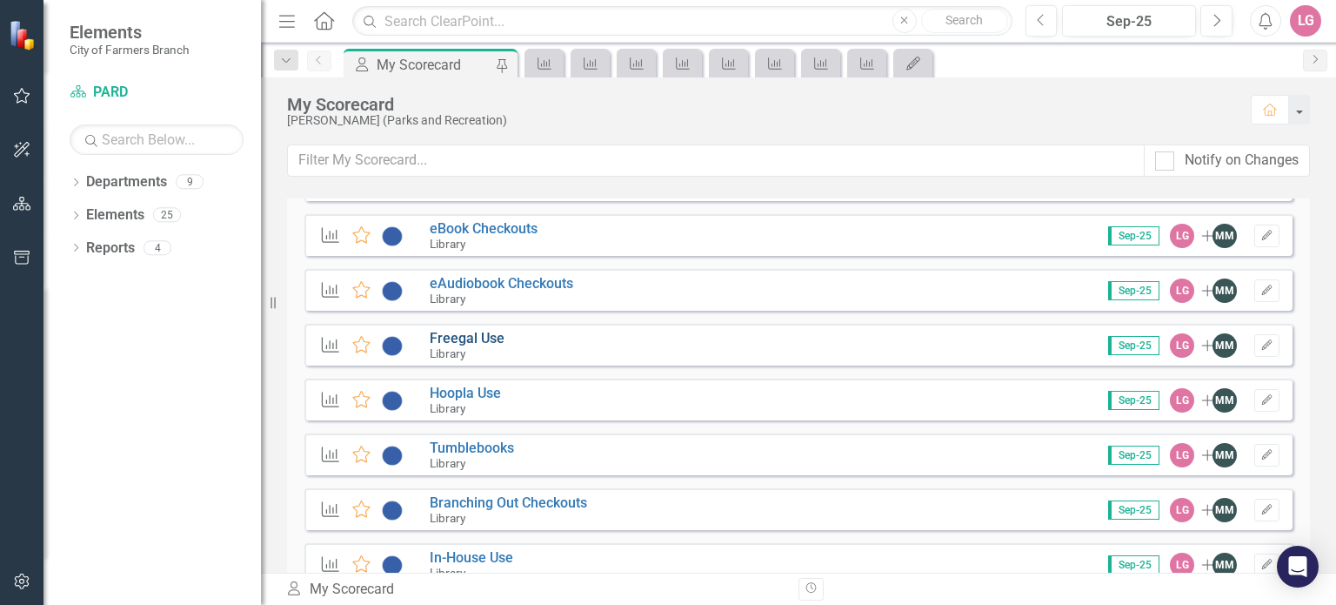
click at [463, 335] on link "Freegal Use" at bounding box center [467, 338] width 75 height 17
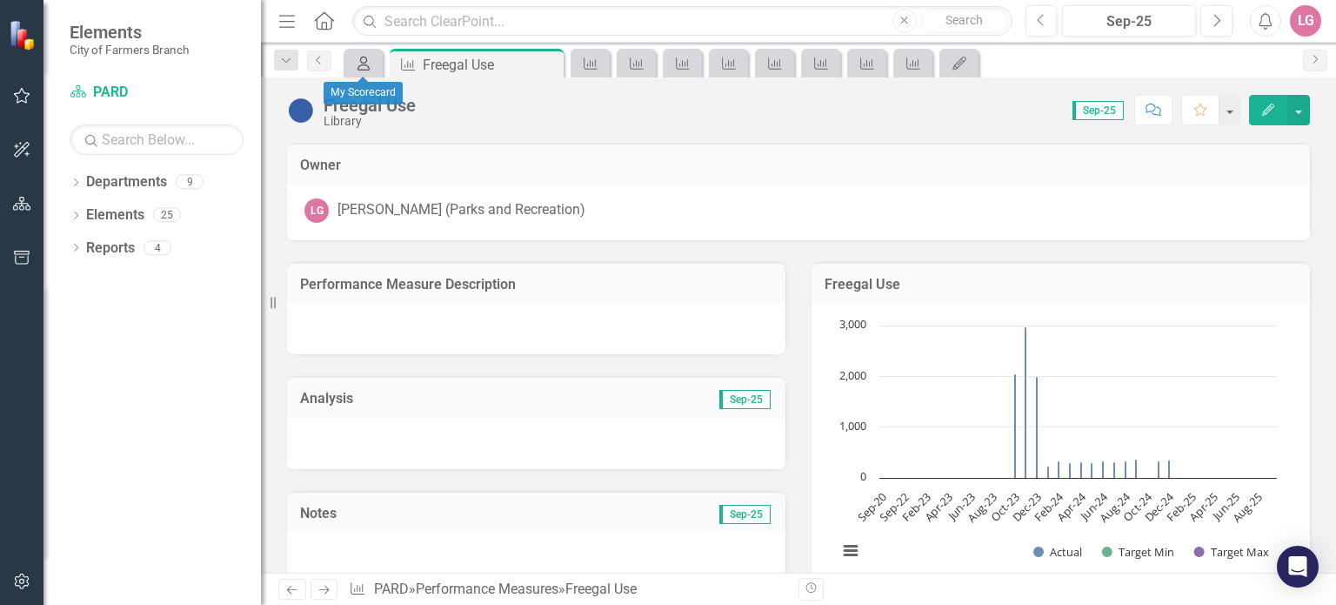
click at [369, 66] on icon "My Scorecard" at bounding box center [363, 64] width 17 height 14
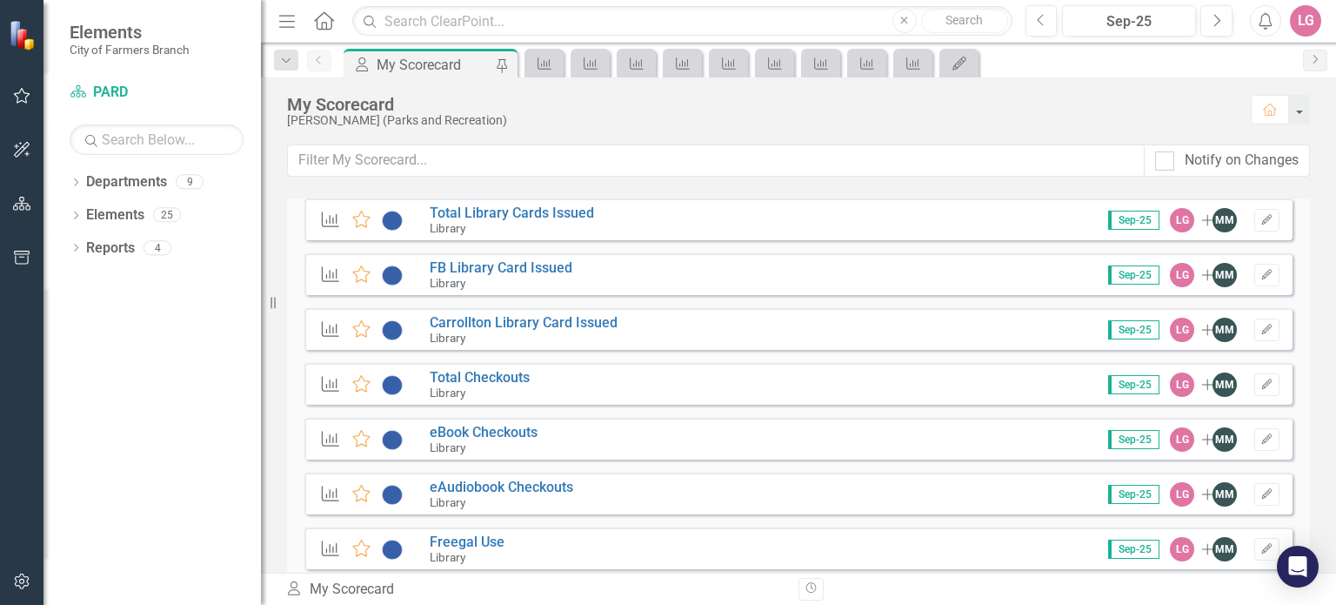
scroll to position [2783, 0]
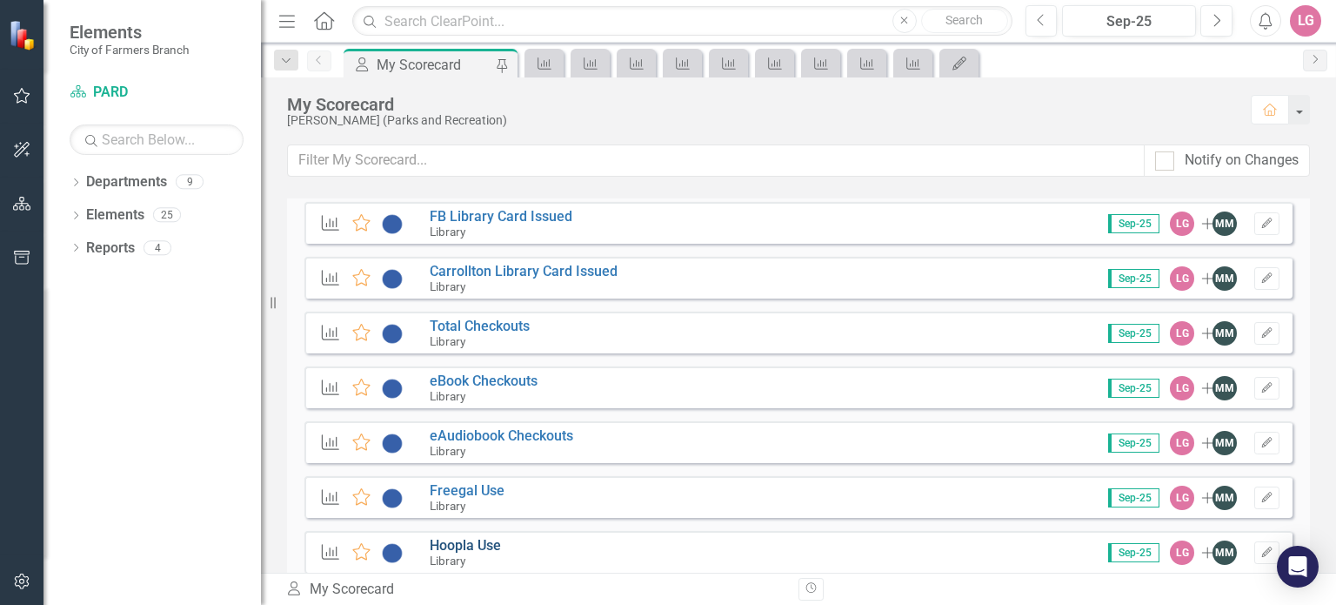
click at [470, 549] on link "Hoopla Use" at bounding box center [465, 545] width 71 height 17
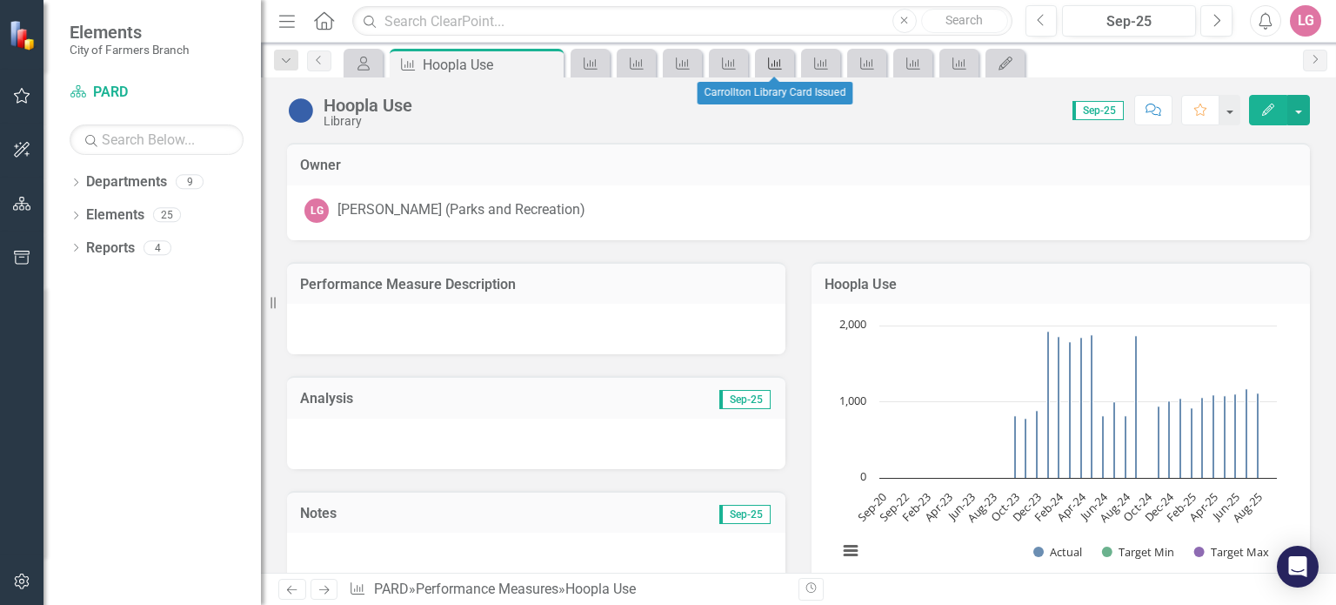
click at [774, 63] on icon at bounding box center [775, 63] width 14 height 12
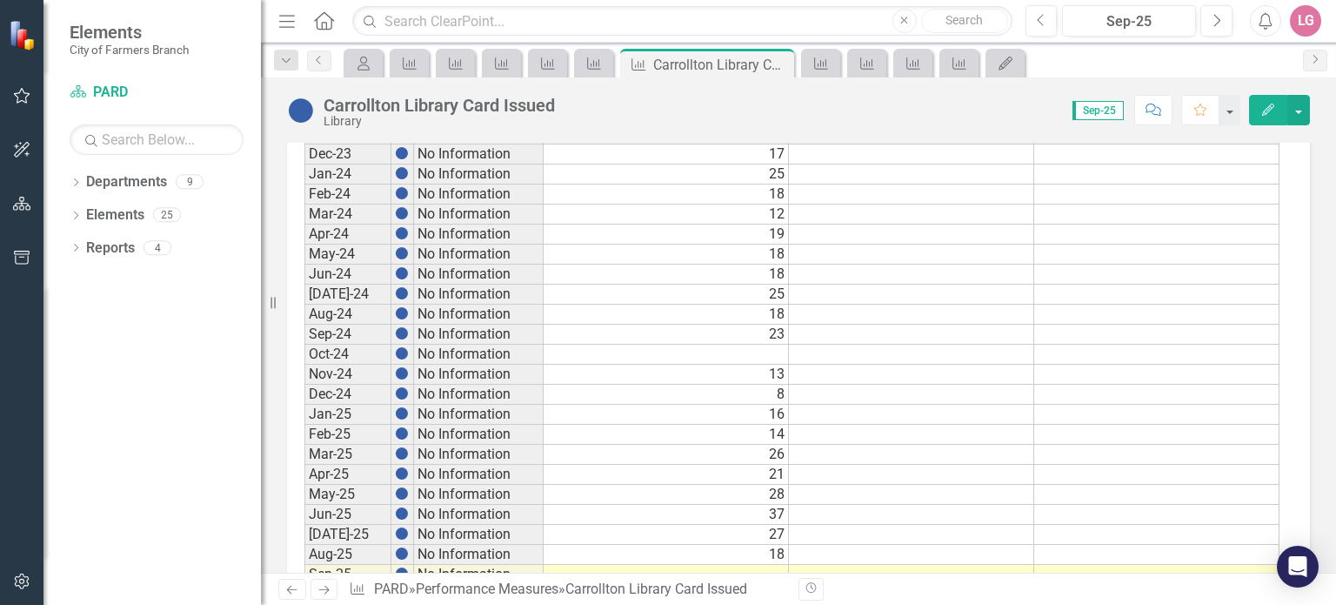
scroll to position [984, 0]
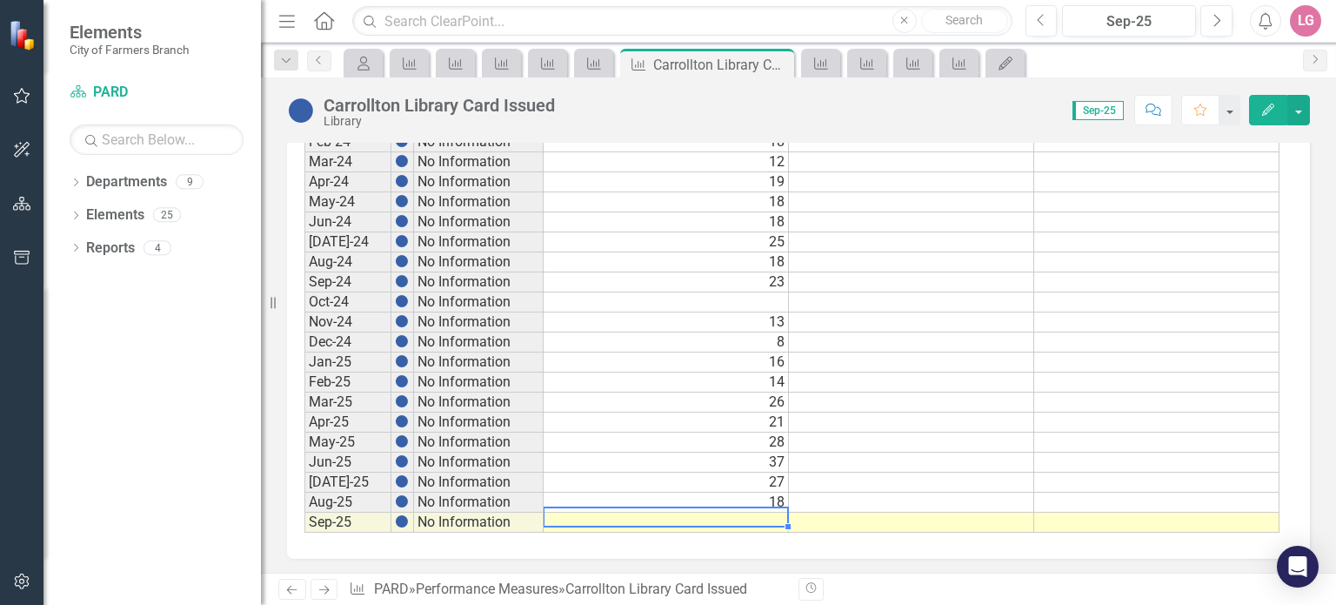
click at [609, 512] on td at bounding box center [666, 522] width 245 height 20
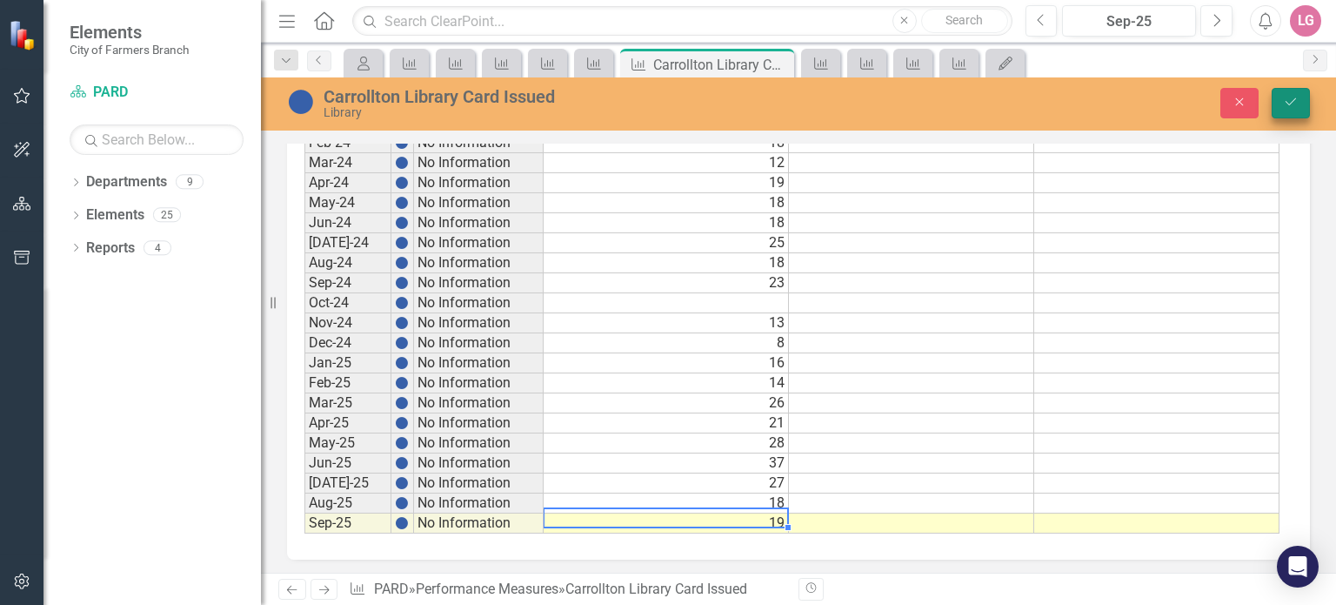
type textarea "19"
click at [1295, 103] on icon "Save" at bounding box center [1291, 102] width 16 height 12
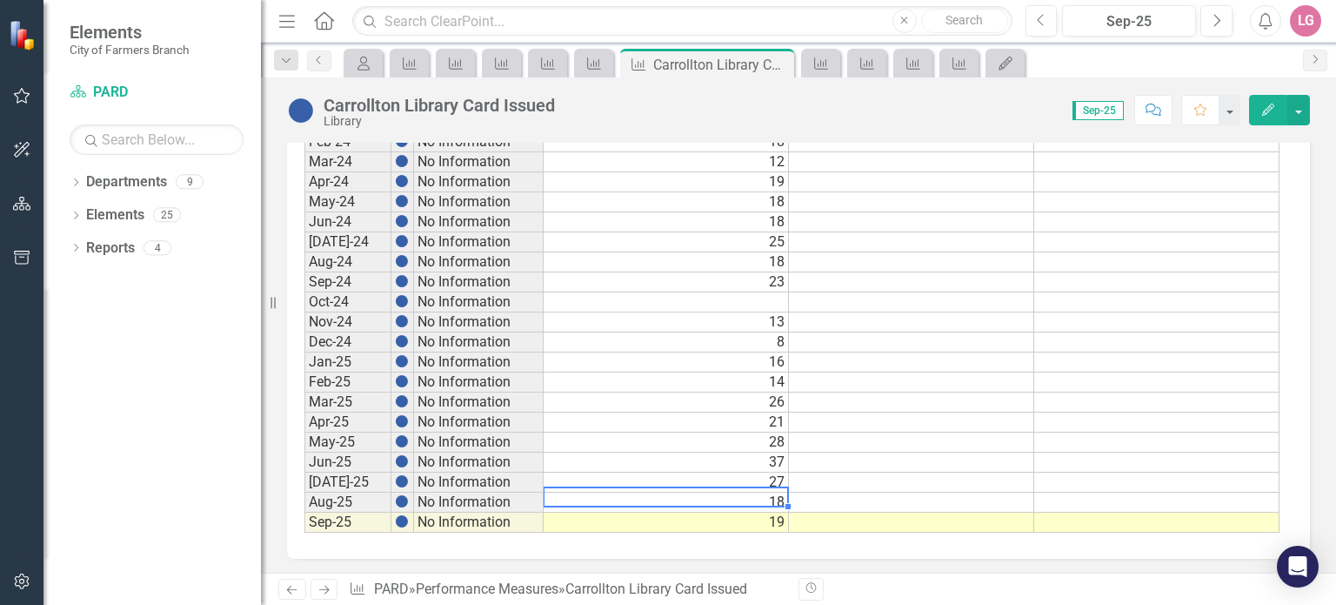
click at [698, 500] on td "18" at bounding box center [666, 502] width 245 height 20
click at [779, 63] on icon "Close" at bounding box center [777, 64] width 17 height 14
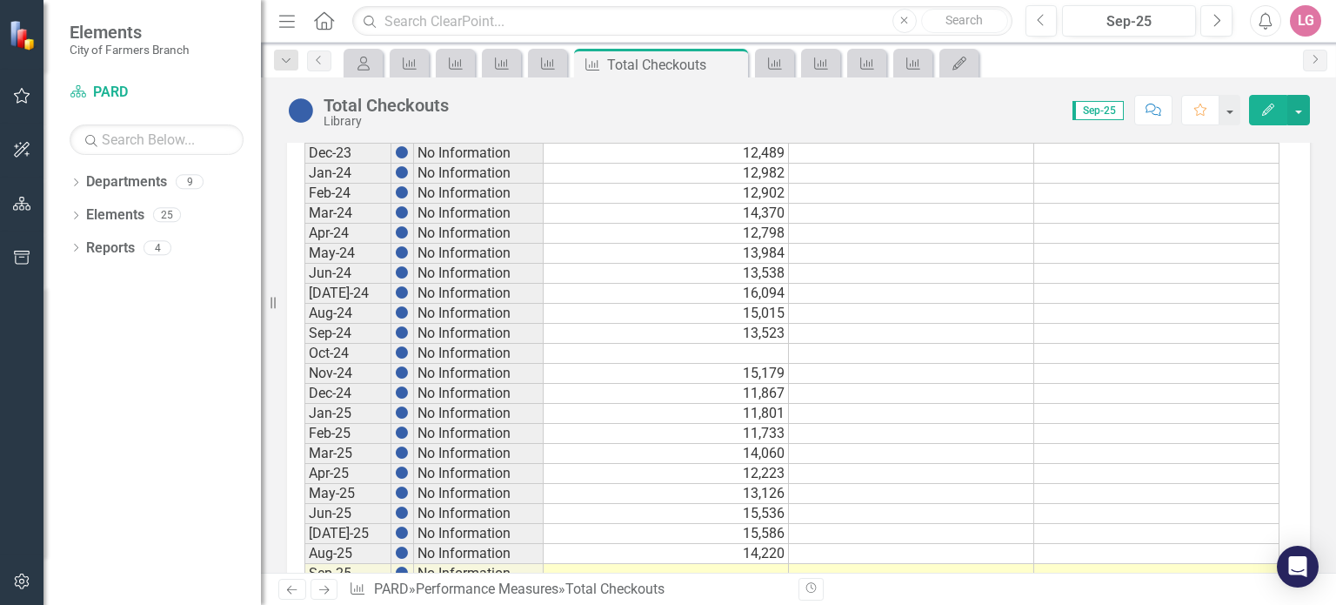
scroll to position [984, 0]
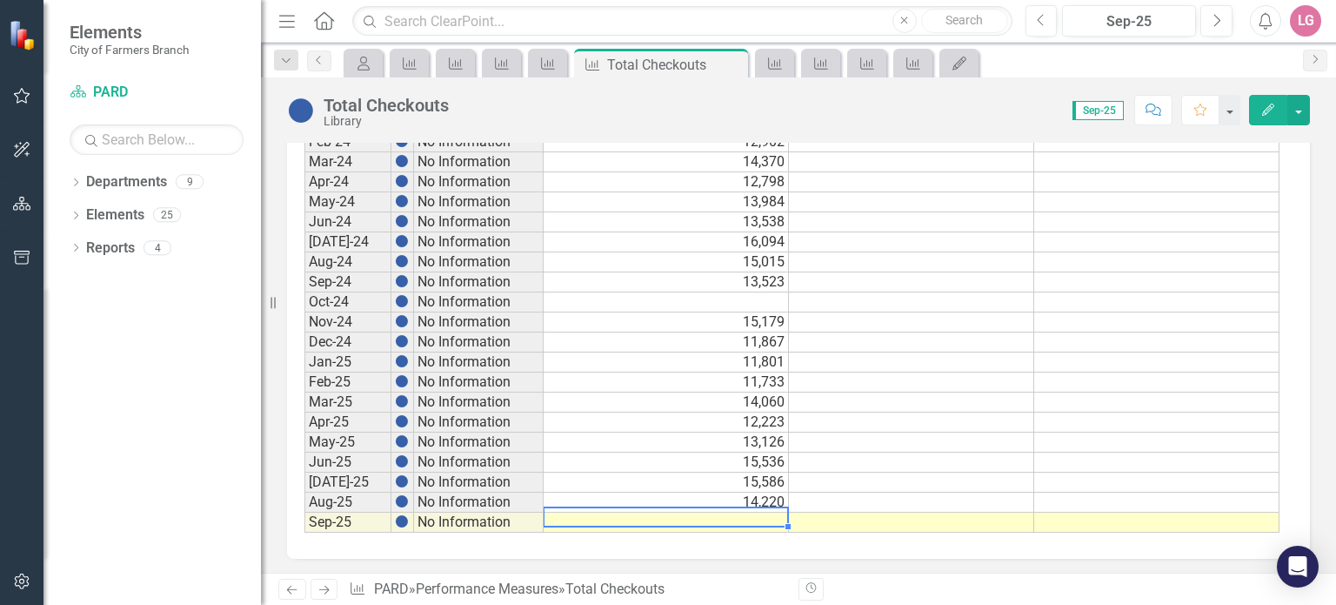
click at [676, 512] on td at bounding box center [666, 522] width 245 height 20
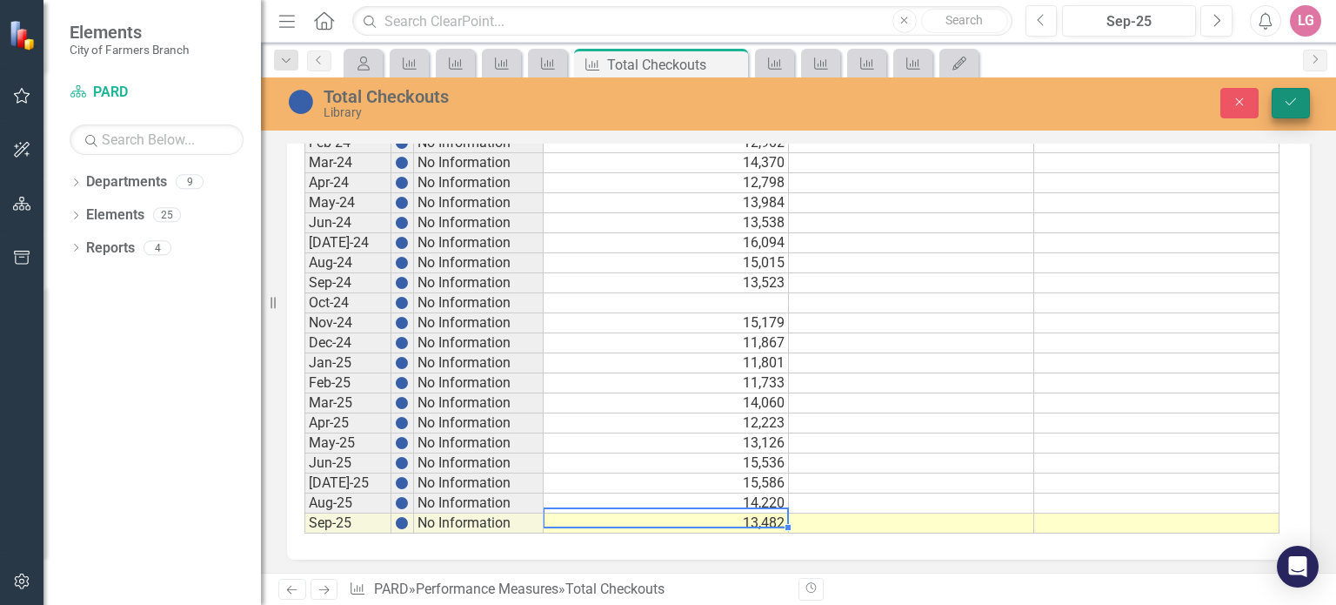
type textarea "13482"
click at [1284, 100] on icon "Save" at bounding box center [1291, 102] width 16 height 12
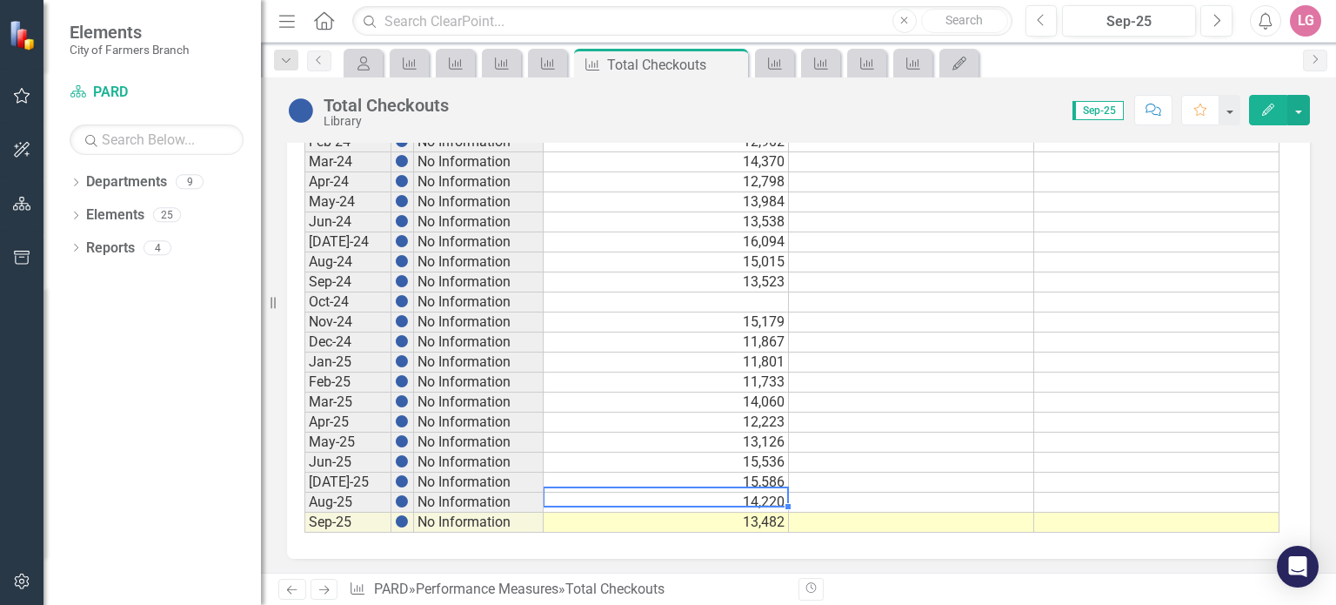
click at [685, 492] on td "14,220" at bounding box center [666, 502] width 245 height 20
click at [727, 69] on icon "Close" at bounding box center [731, 64] width 17 height 14
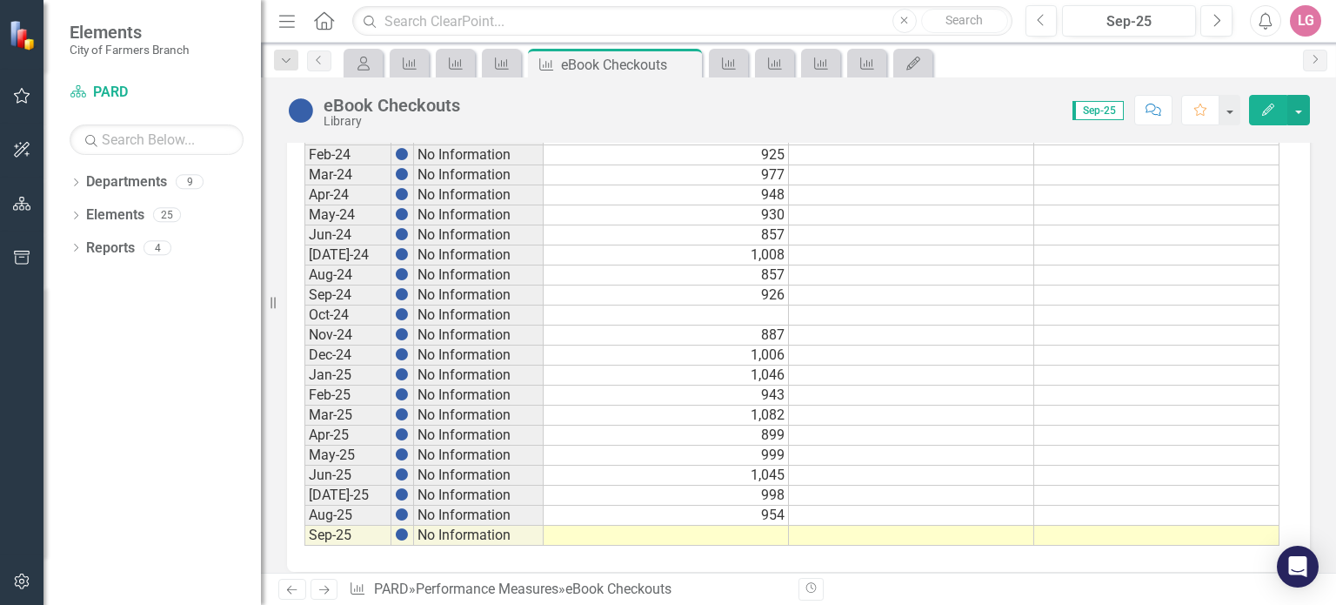
scroll to position [984, 0]
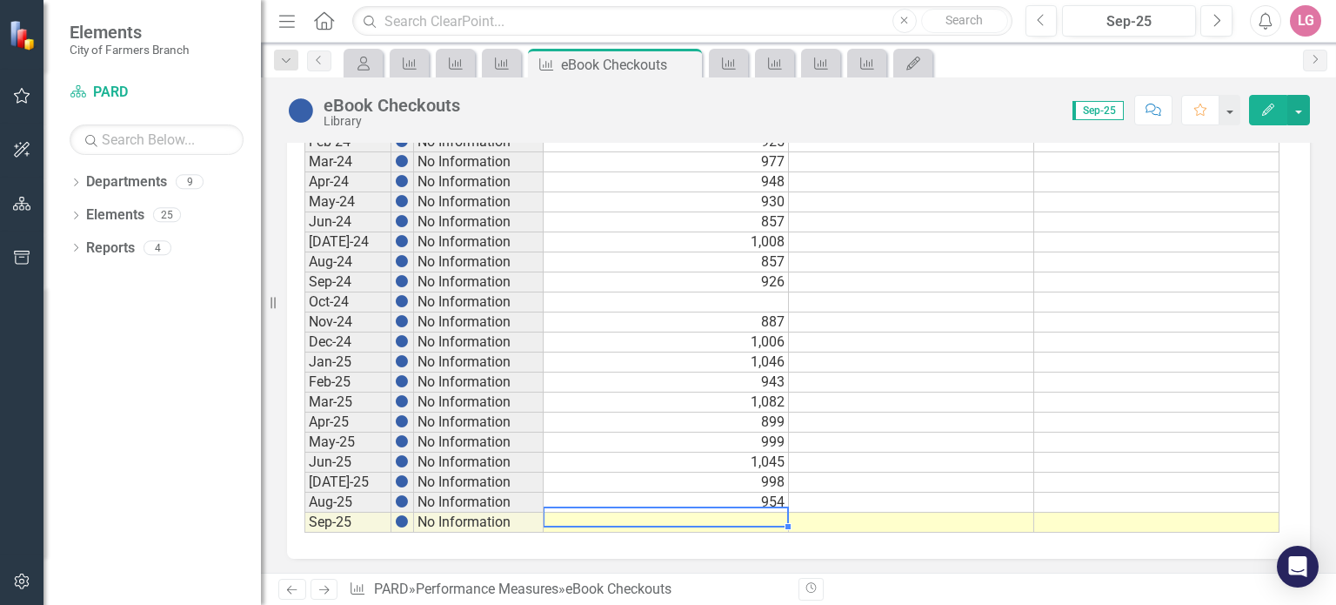
click at [690, 515] on td at bounding box center [666, 522] width 245 height 20
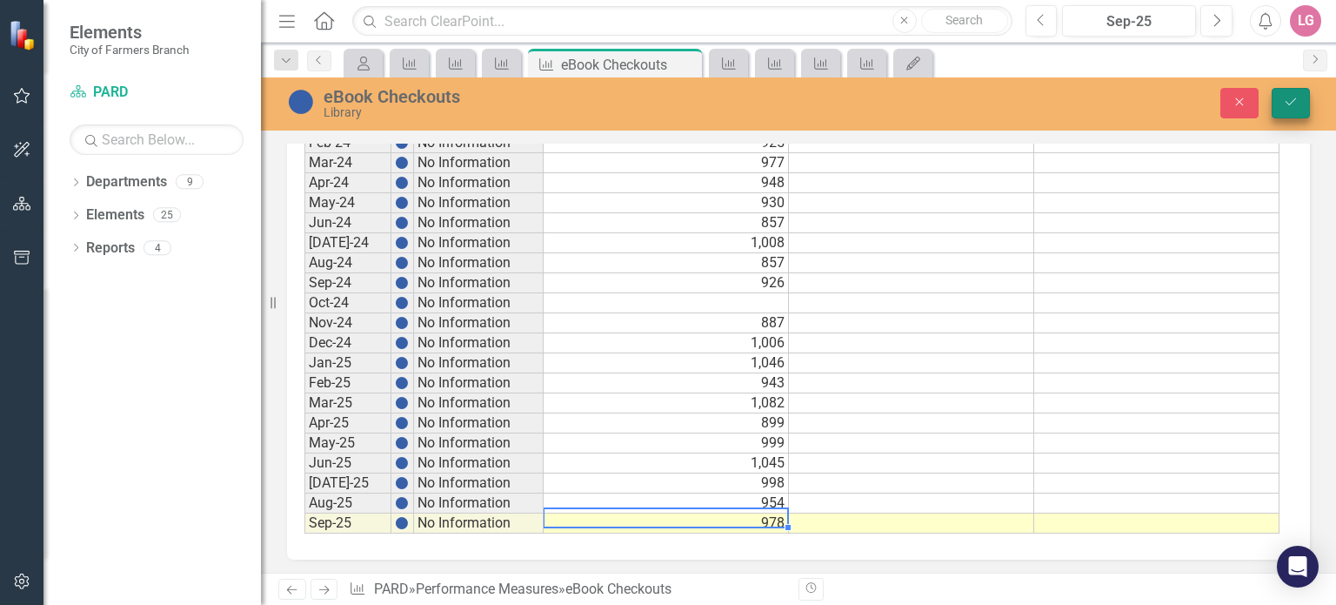
type textarea "978"
click at [1308, 104] on button "Save" at bounding box center [1291, 103] width 38 height 30
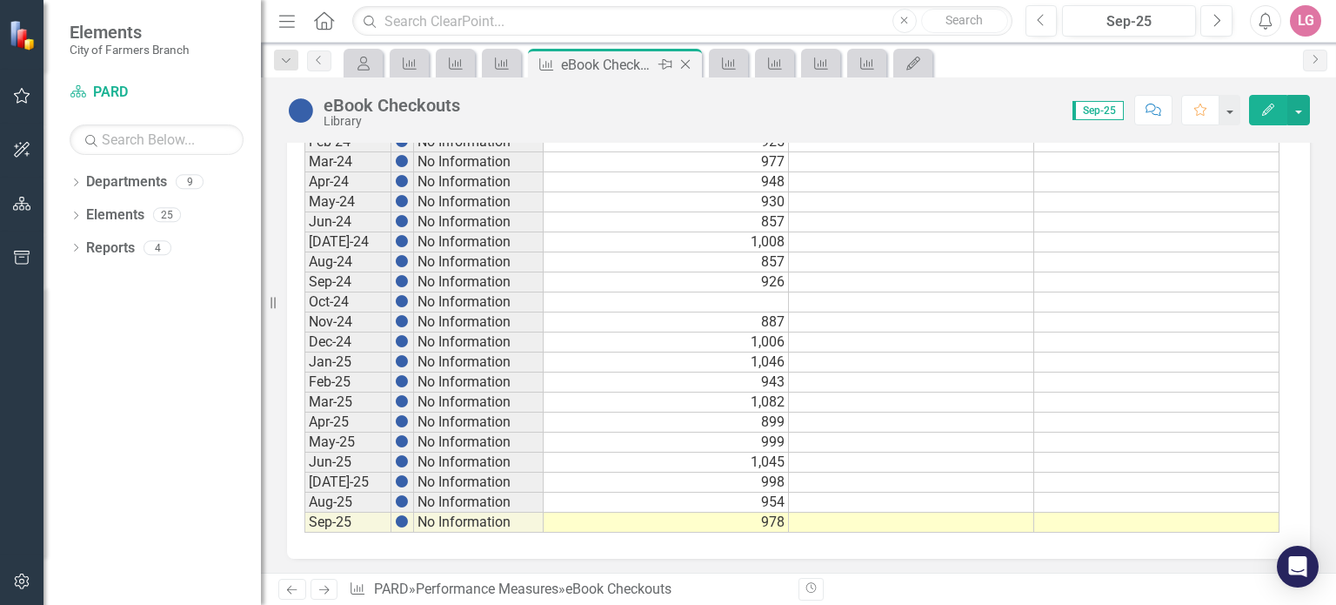
click at [687, 69] on icon "Close" at bounding box center [685, 64] width 17 height 14
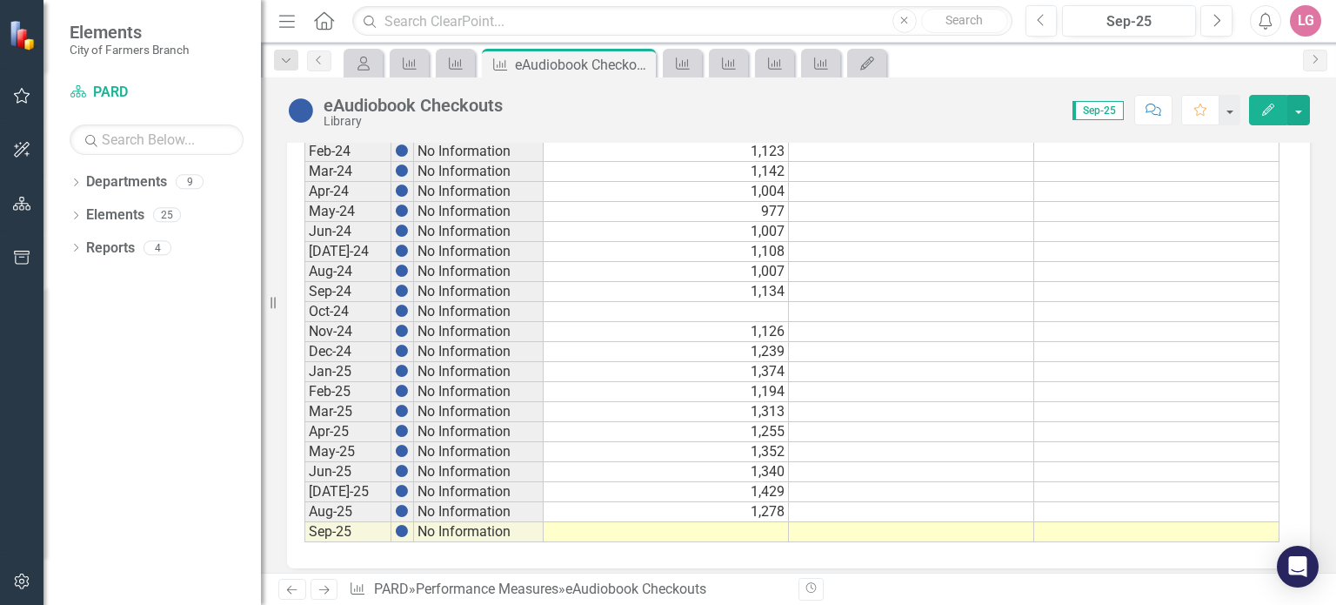
scroll to position [984, 0]
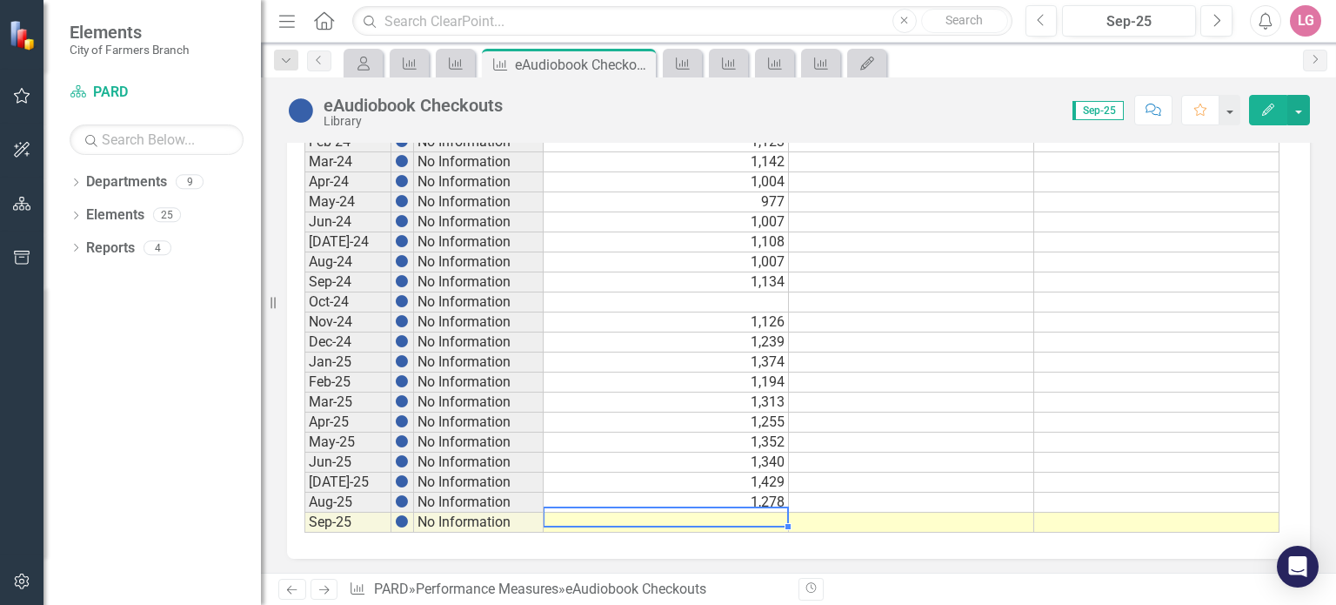
click at [628, 512] on td at bounding box center [666, 522] width 245 height 20
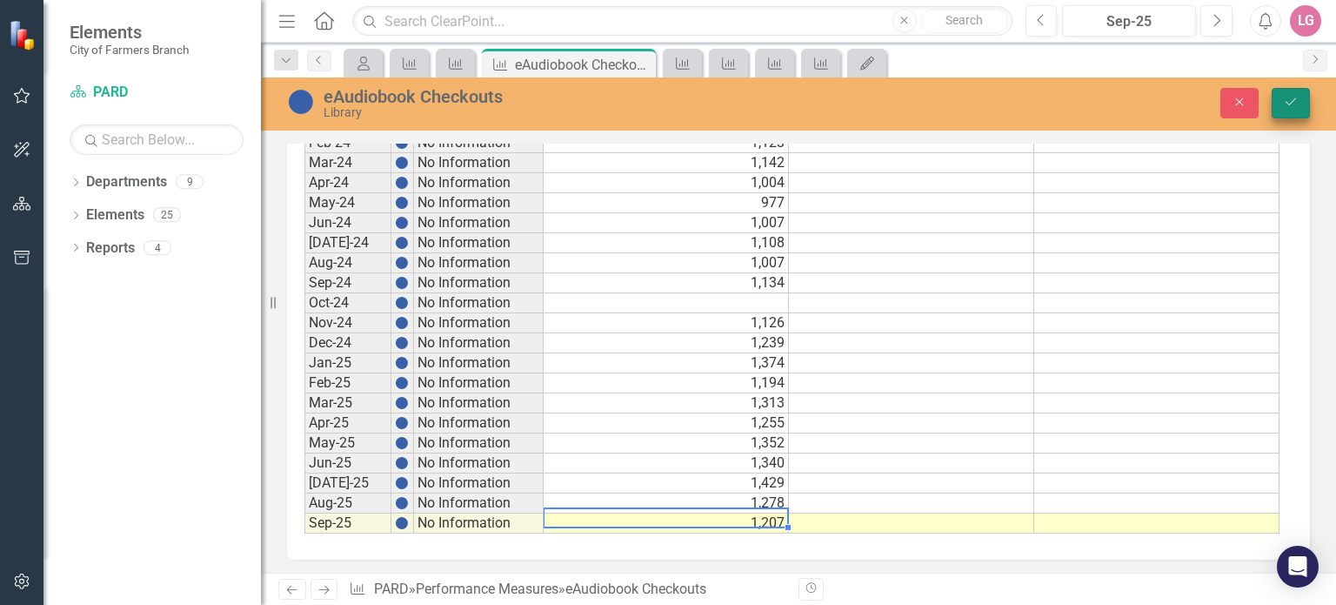
type textarea "1207"
click at [1284, 100] on icon "Save" at bounding box center [1291, 102] width 16 height 12
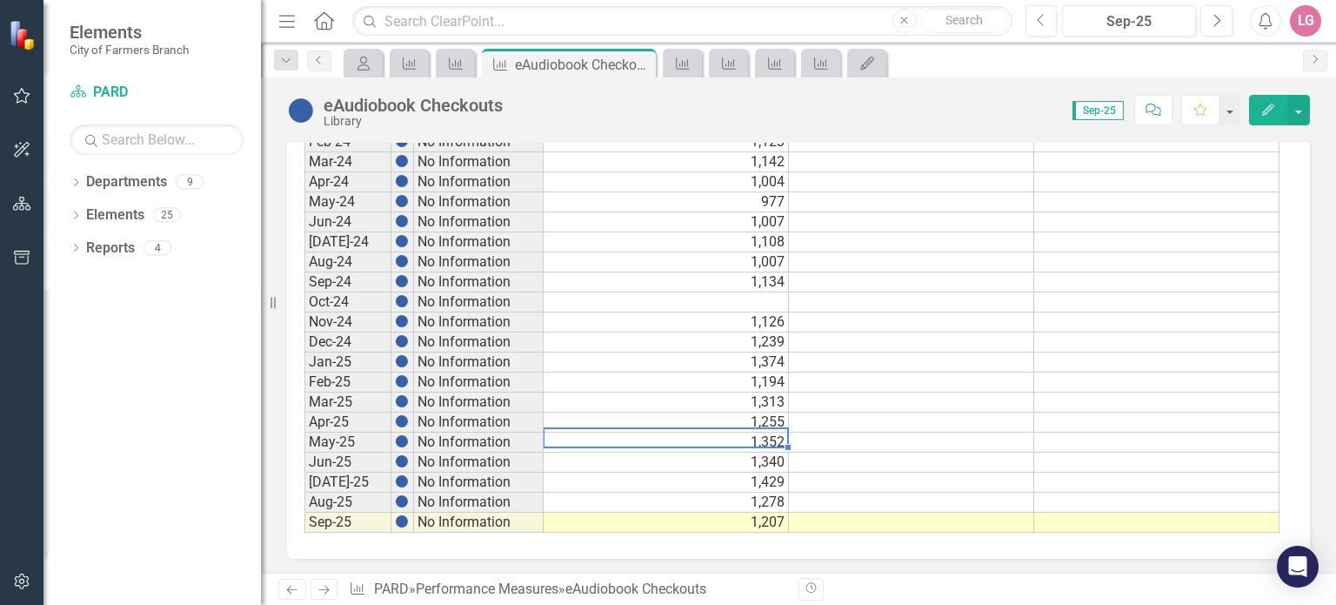
click at [732, 432] on td "1,352" at bounding box center [666, 442] width 245 height 20
click at [638, 65] on icon at bounding box center [640, 65] width 10 height 10
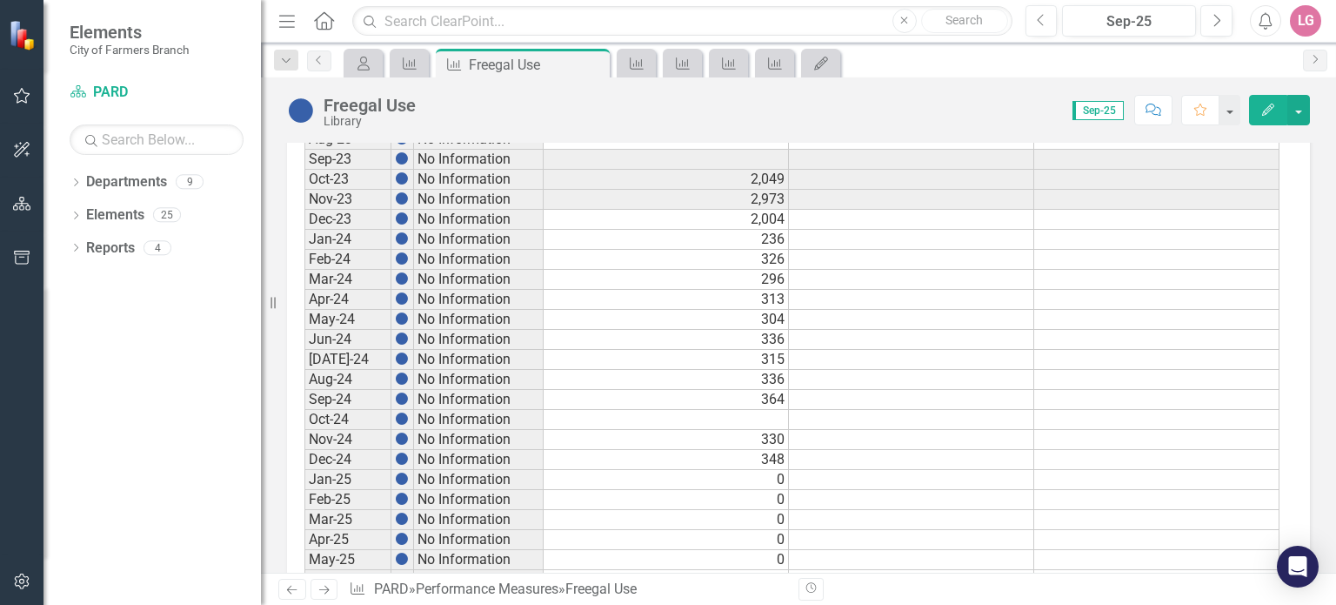
scroll to position [957, 0]
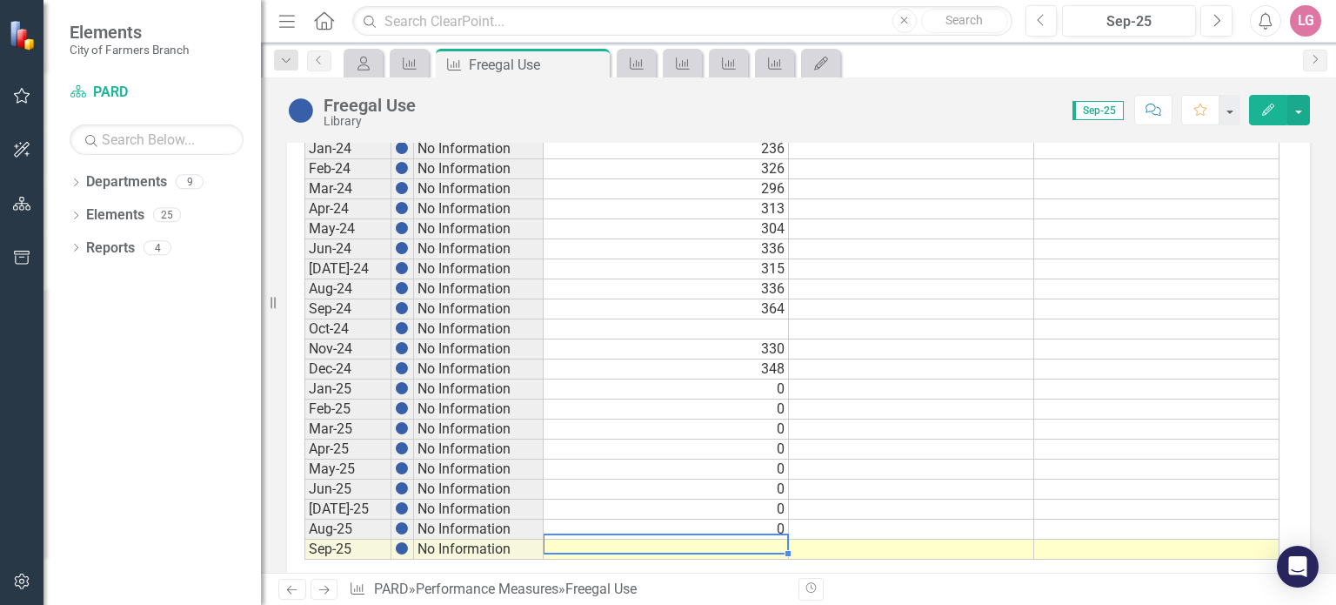
click at [696, 539] on td at bounding box center [666, 549] width 245 height 20
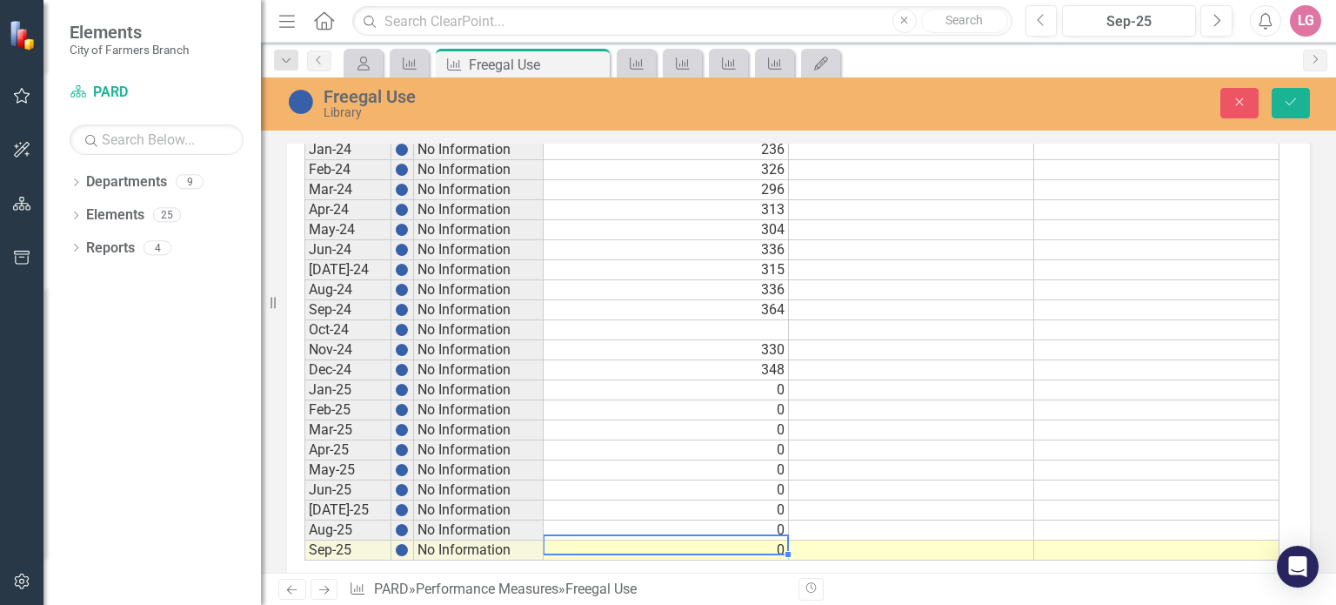
type textarea "0"
click at [1294, 86] on div "Freegal Use Library Close Save" at bounding box center [798, 102] width 1075 height 33
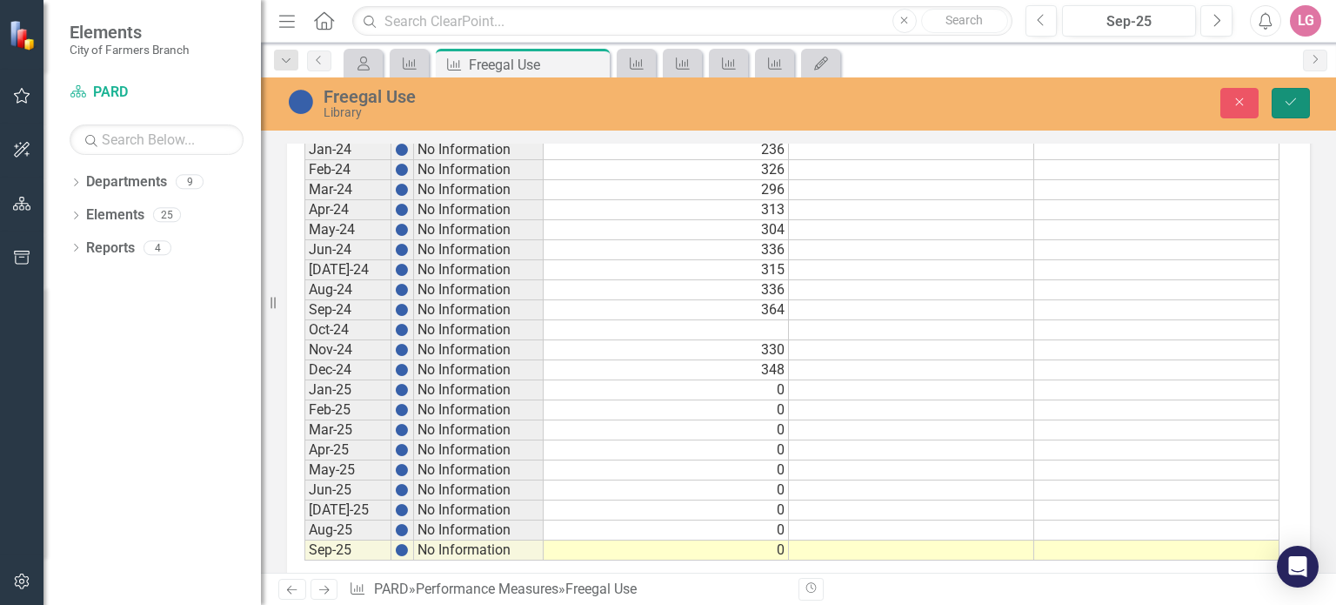
click at [1294, 97] on icon "Save" at bounding box center [1291, 102] width 16 height 12
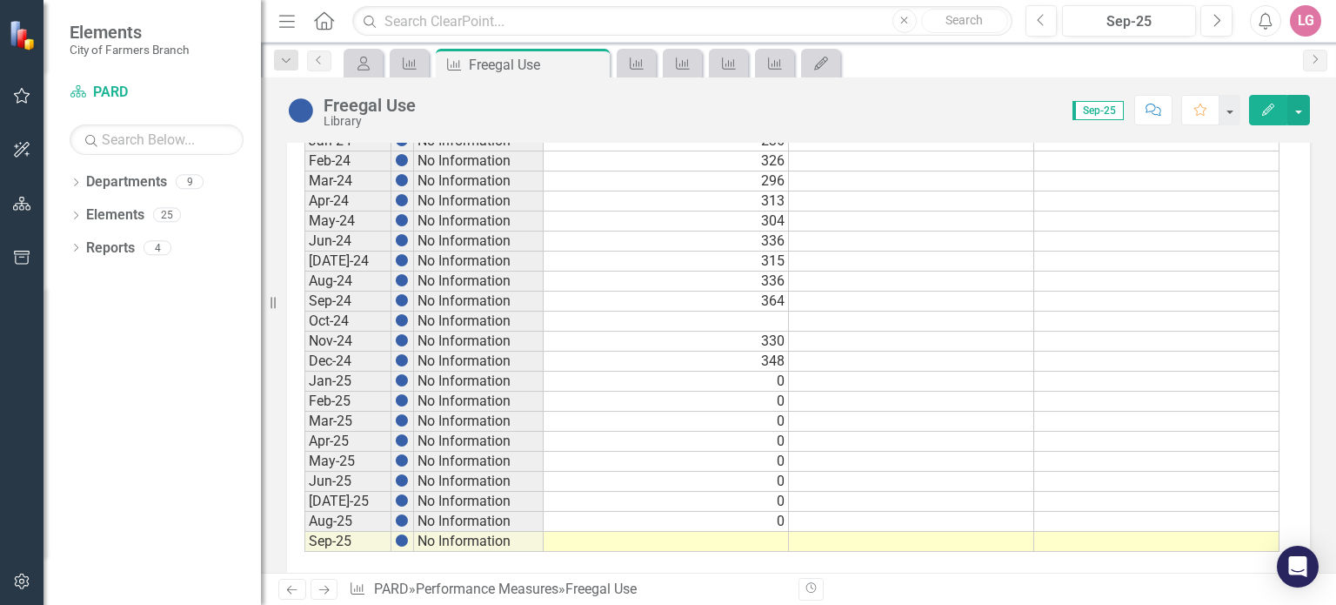
scroll to position [984, 0]
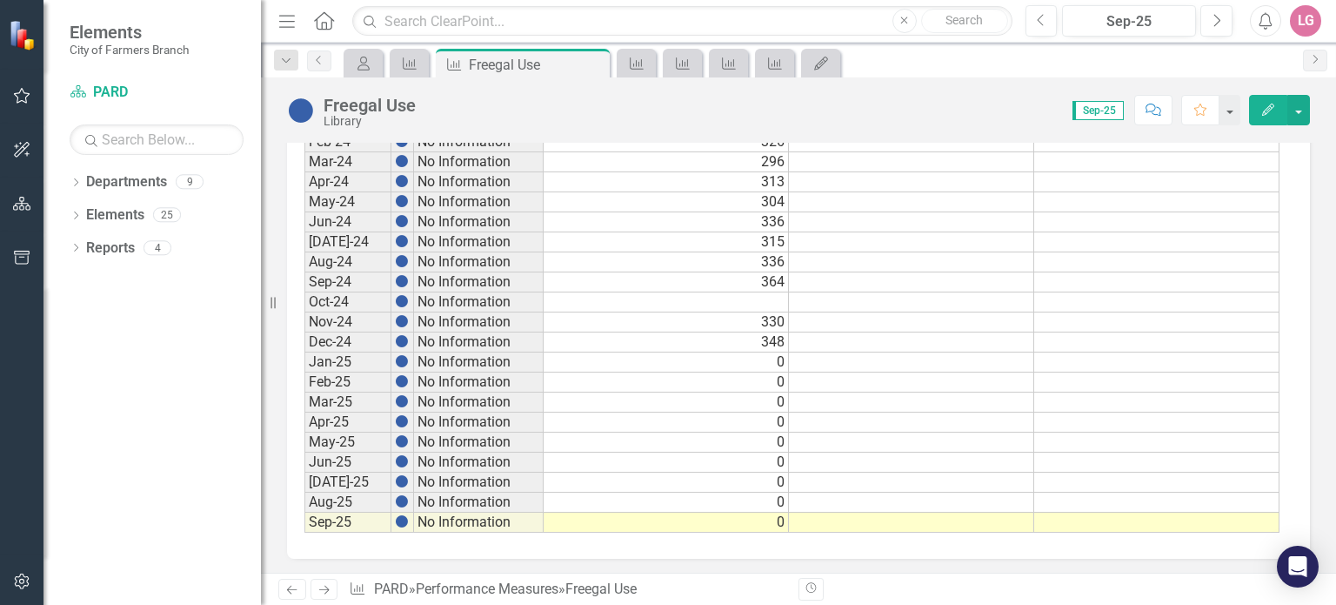
click at [727, 498] on td "0" at bounding box center [666, 502] width 245 height 20
click at [592, 63] on icon at bounding box center [594, 65] width 10 height 10
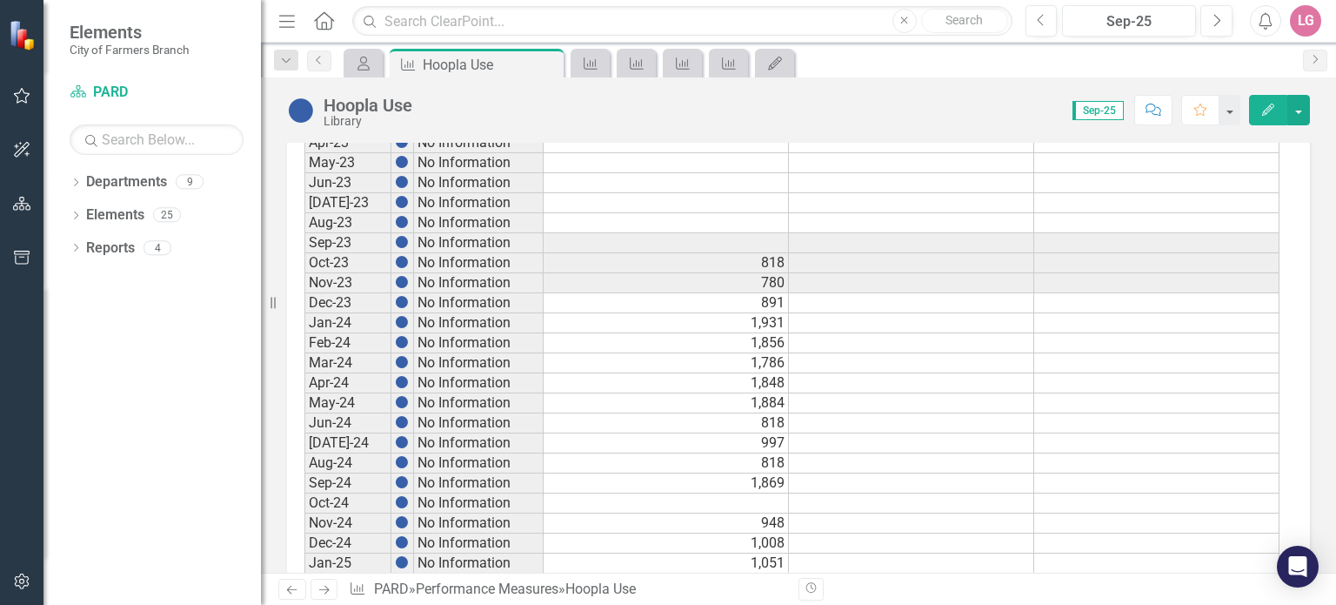
scroll to position [984, 0]
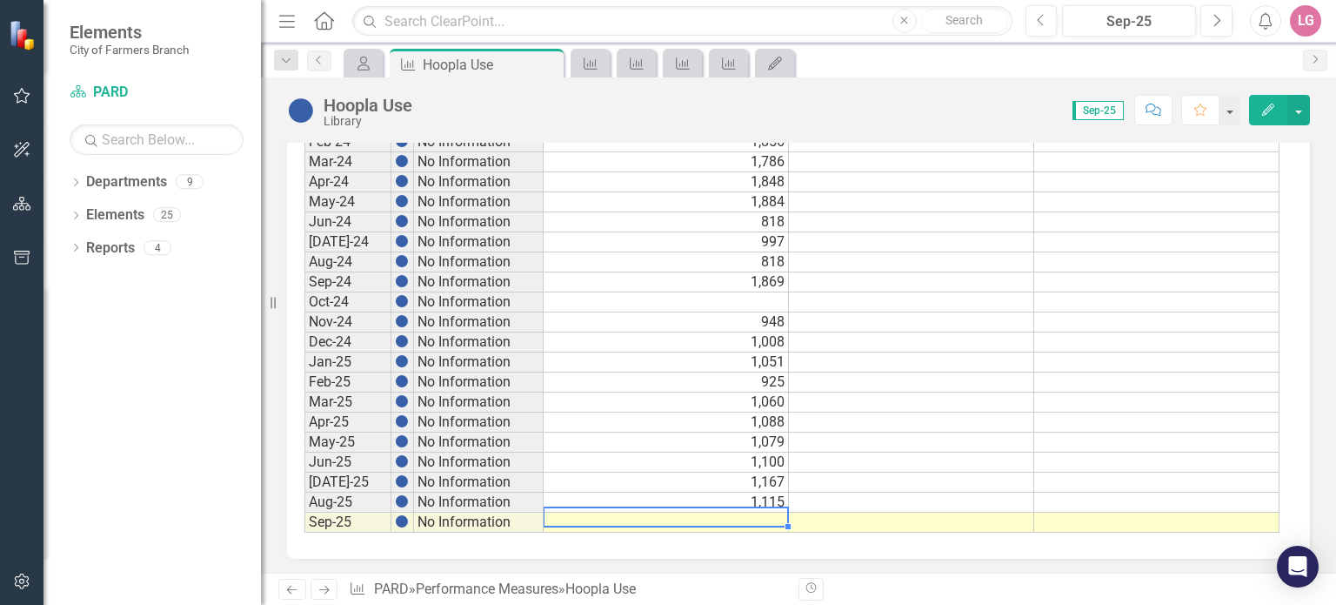
click at [617, 512] on td at bounding box center [666, 522] width 245 height 20
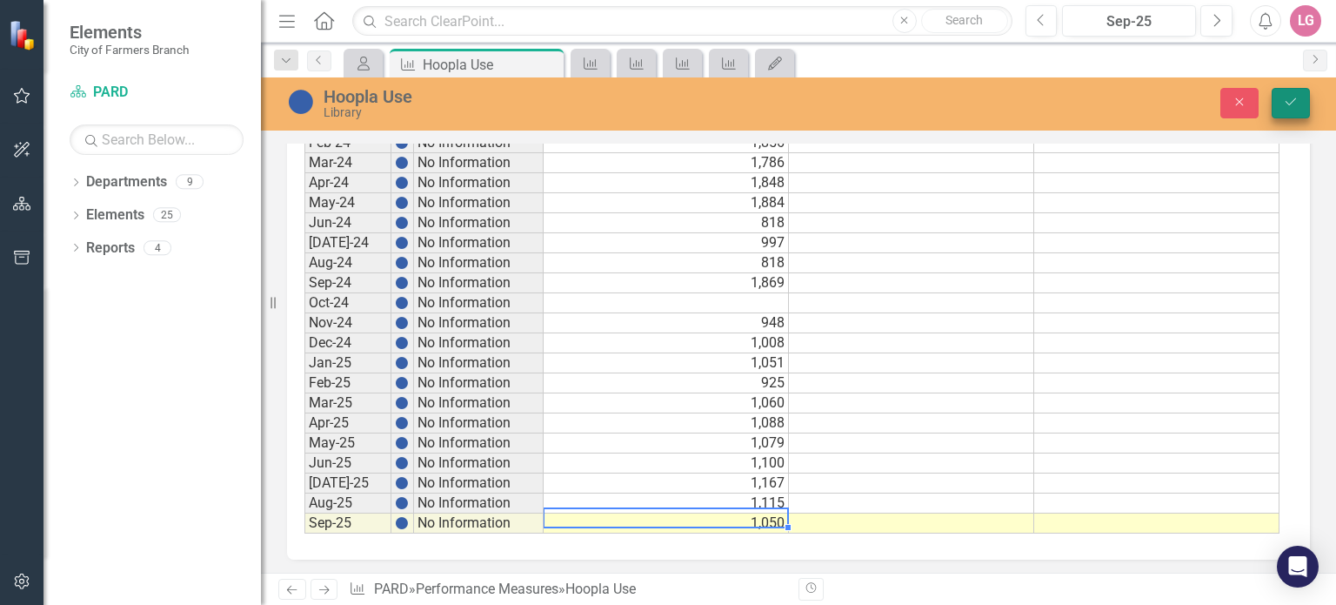
type textarea "1050"
click at [1282, 102] on button "Save" at bounding box center [1291, 103] width 38 height 30
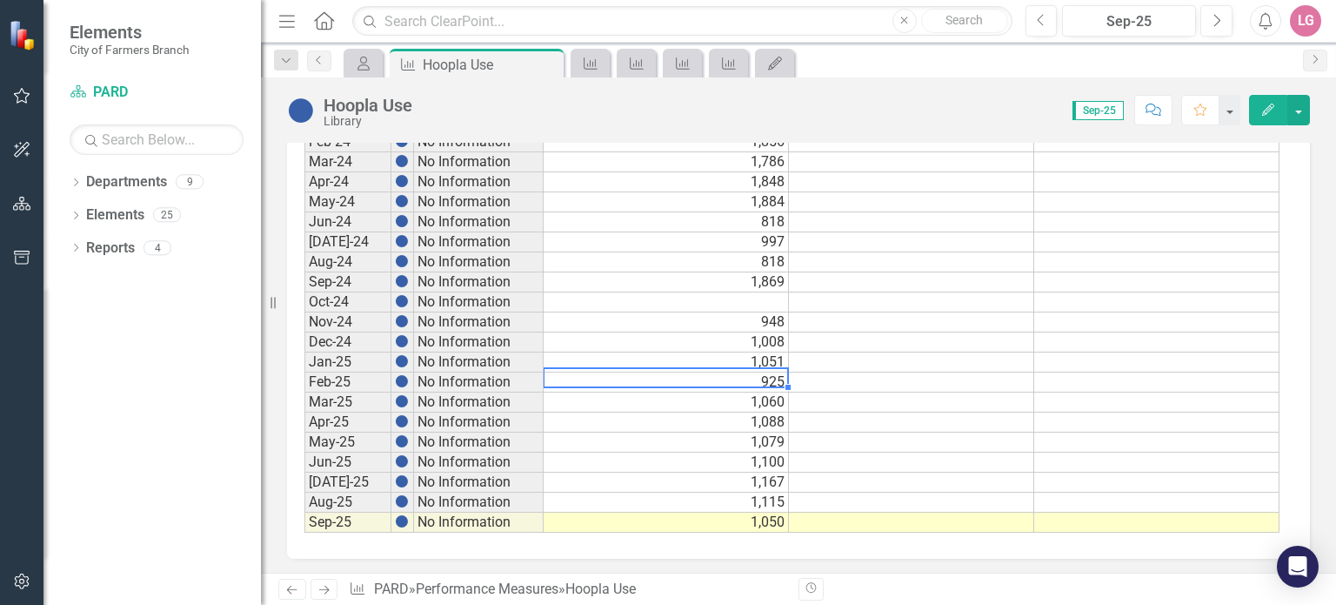
click at [609, 382] on td "925" at bounding box center [666, 382] width 245 height 20
click at [550, 63] on icon "Close" at bounding box center [546, 64] width 17 height 14
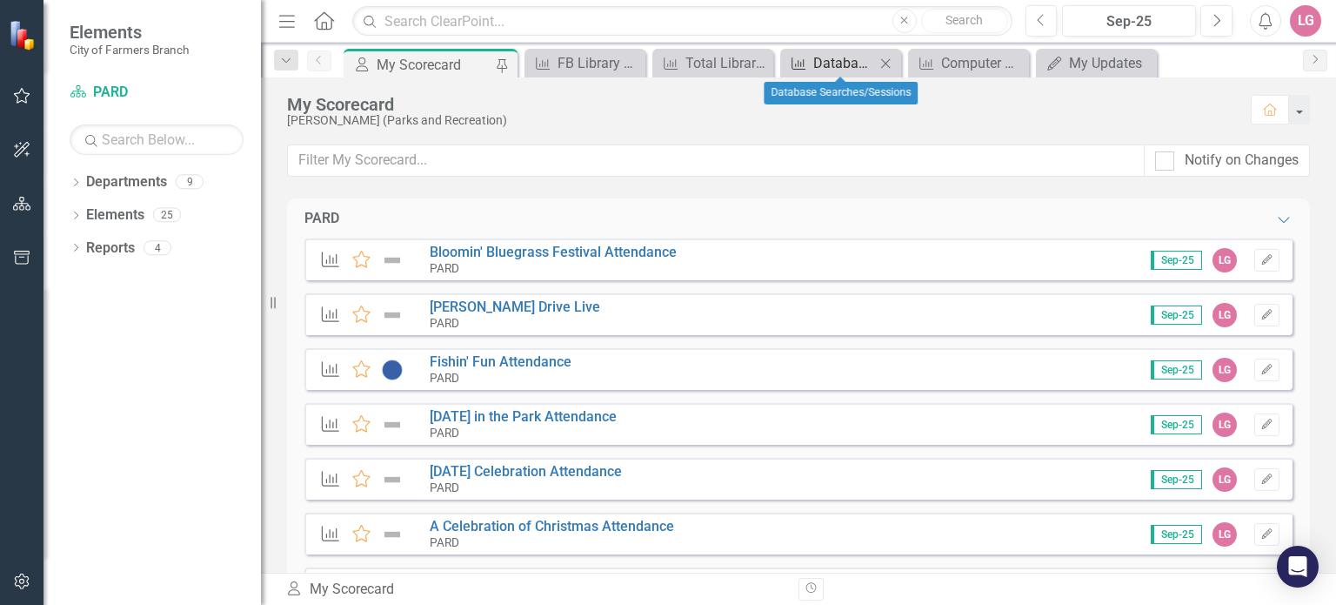
click at [842, 63] on div "Database Searches/Sessions" at bounding box center [844, 63] width 62 height 22
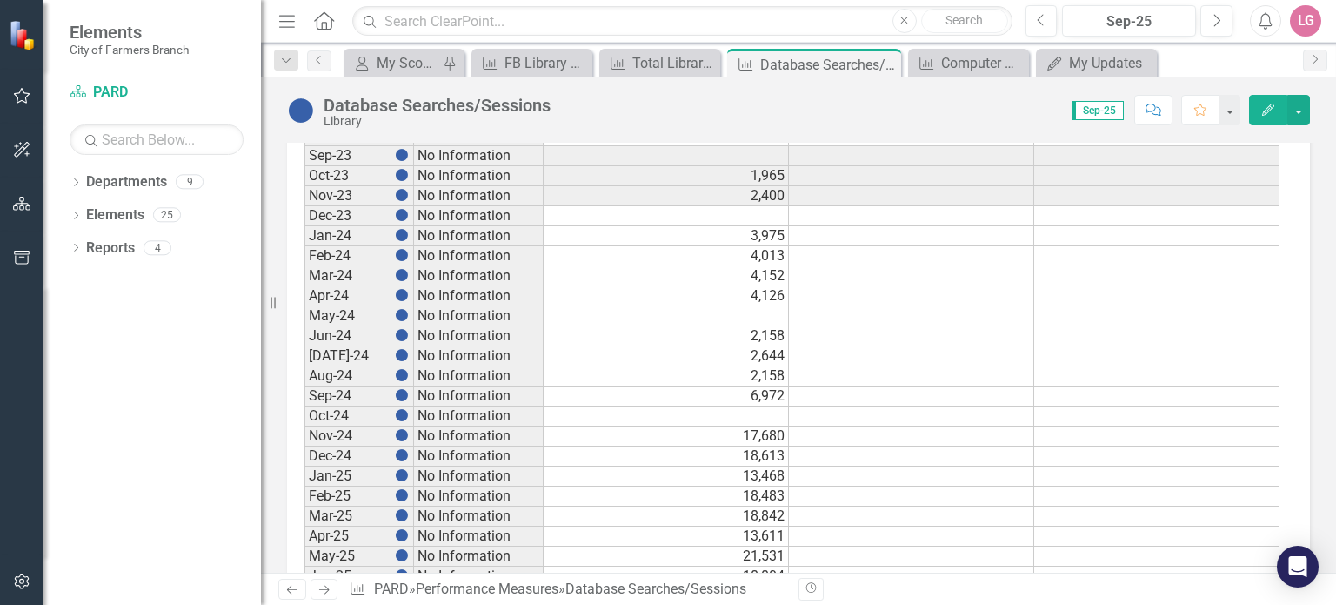
scroll to position [984, 0]
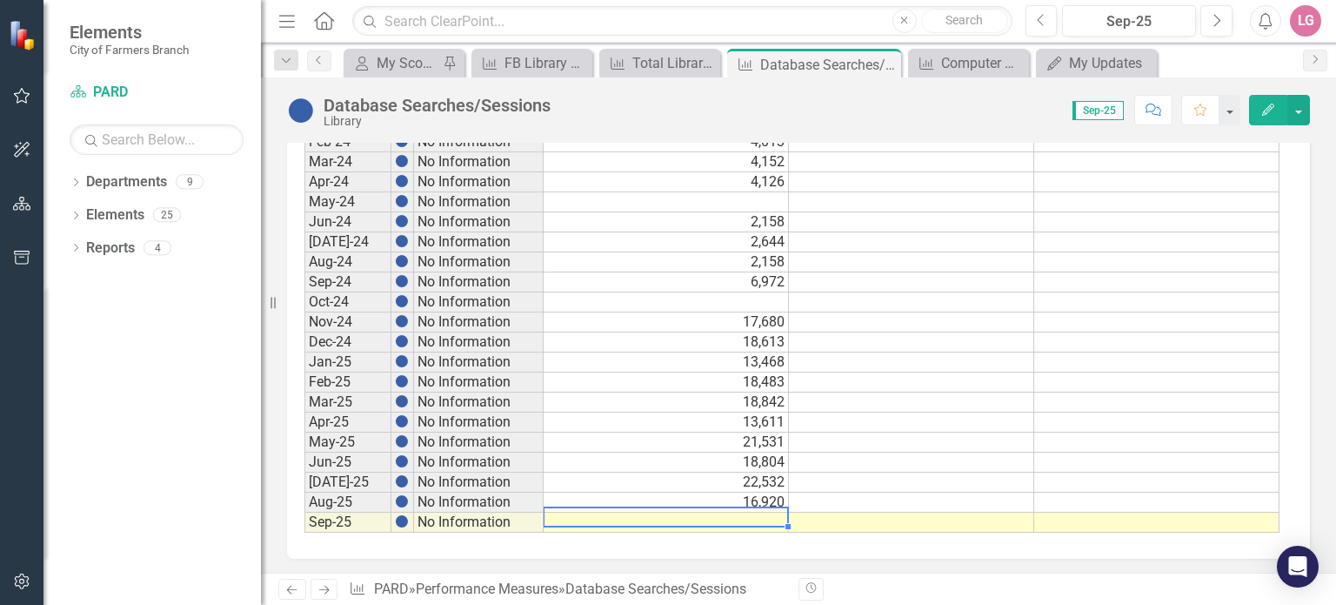
click at [658, 518] on td at bounding box center [666, 522] width 245 height 20
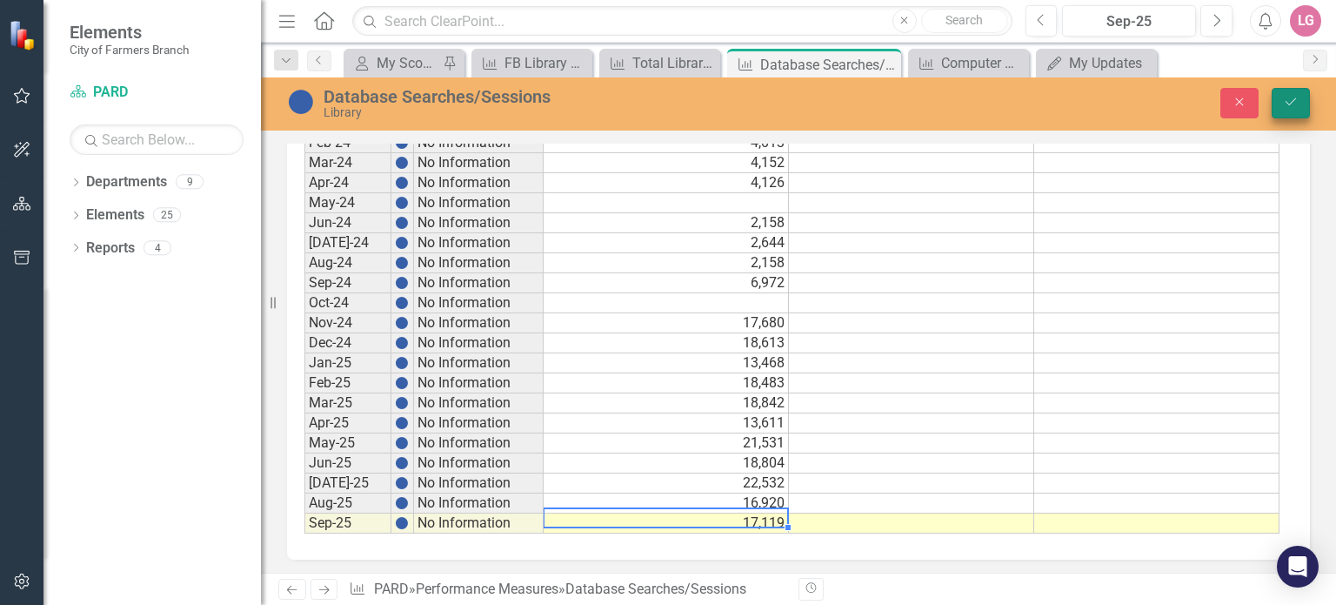
type textarea "17119"
click at [1286, 100] on icon "Save" at bounding box center [1291, 102] width 16 height 12
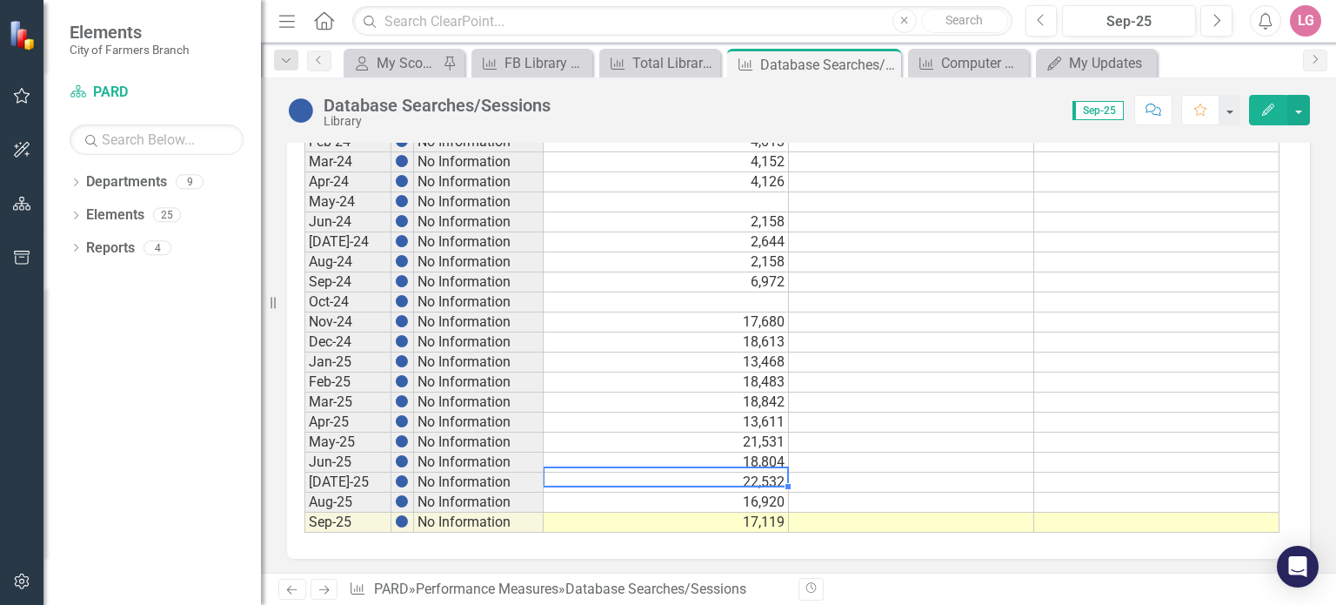
click at [304, 464] on div "Period Status Actual Target Min Target Max Sep-20 No Information Sep-21 No Info…" at bounding box center [304, 161] width 0 height 741
click at [881, 62] on icon "Close" at bounding box center [884, 64] width 17 height 14
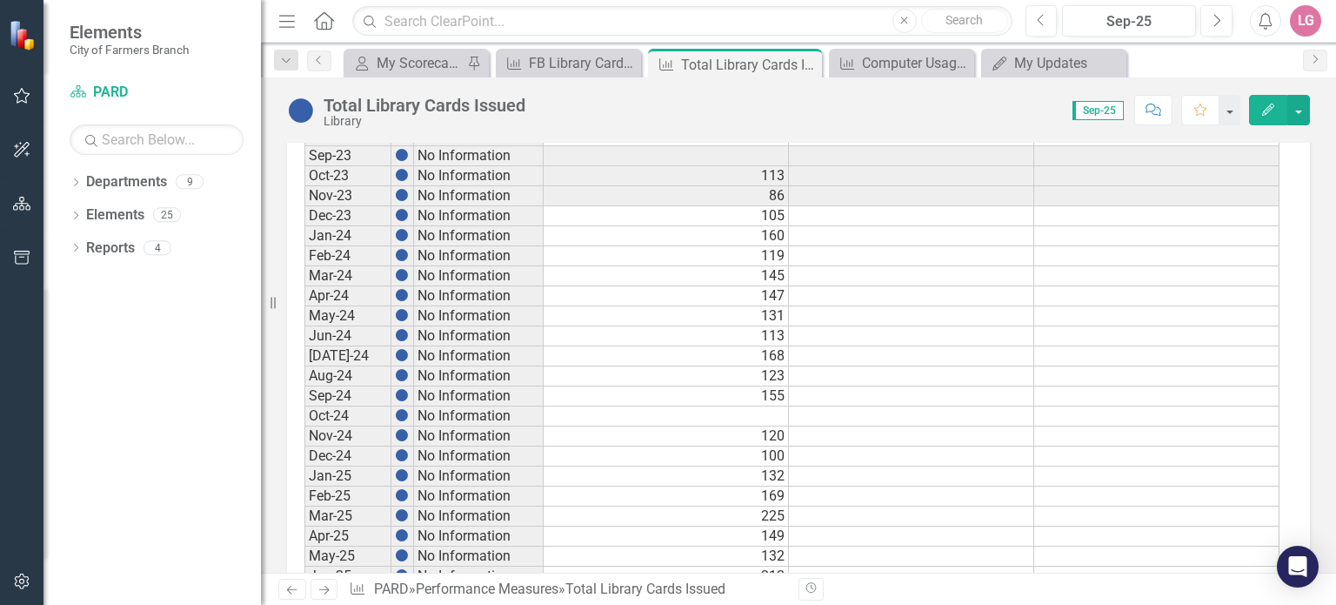
scroll to position [984, 0]
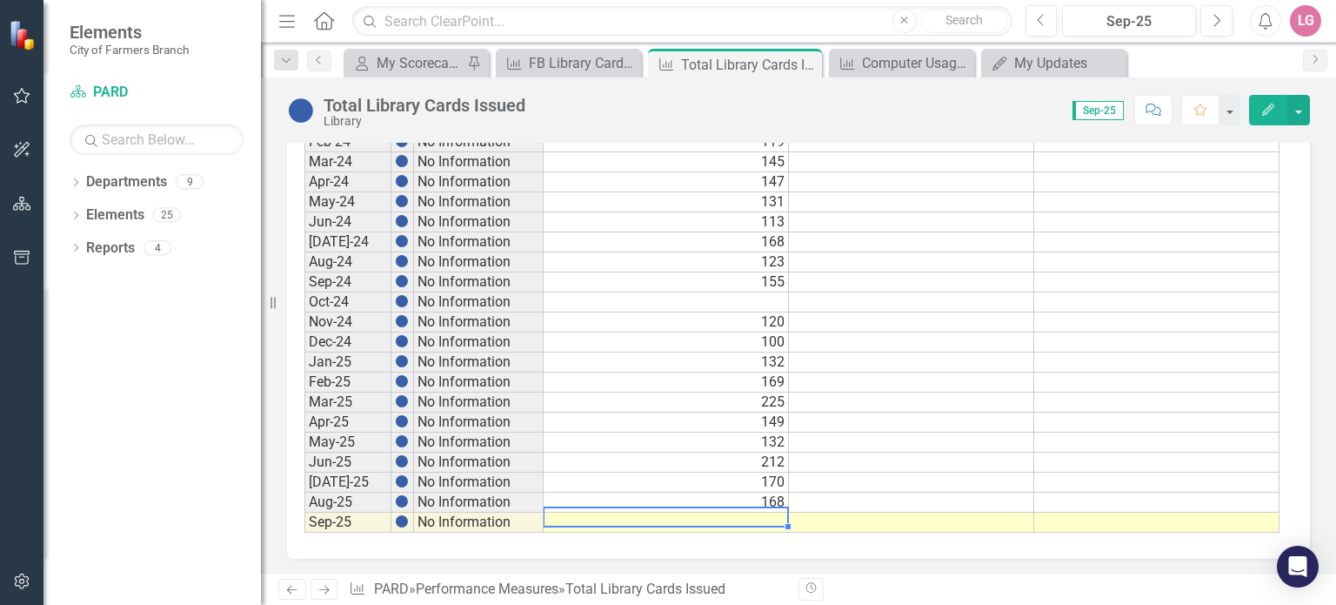
click at [682, 513] on td at bounding box center [666, 522] width 245 height 20
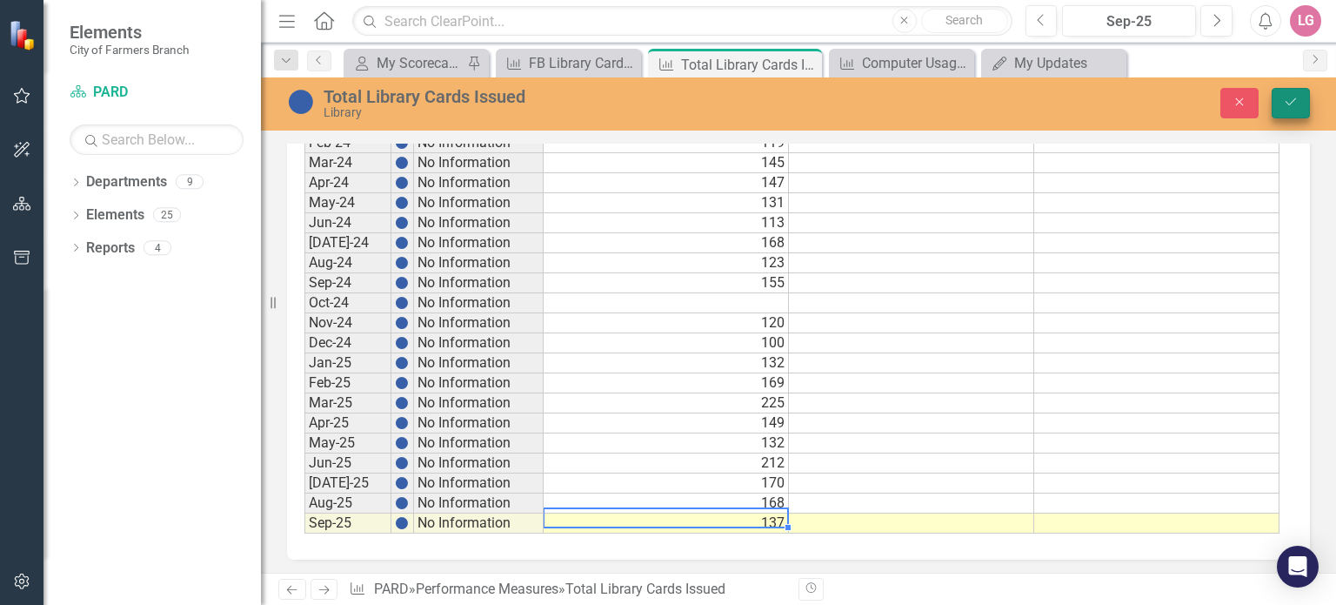
type textarea "137"
click at [1275, 99] on button "Save" at bounding box center [1291, 103] width 38 height 30
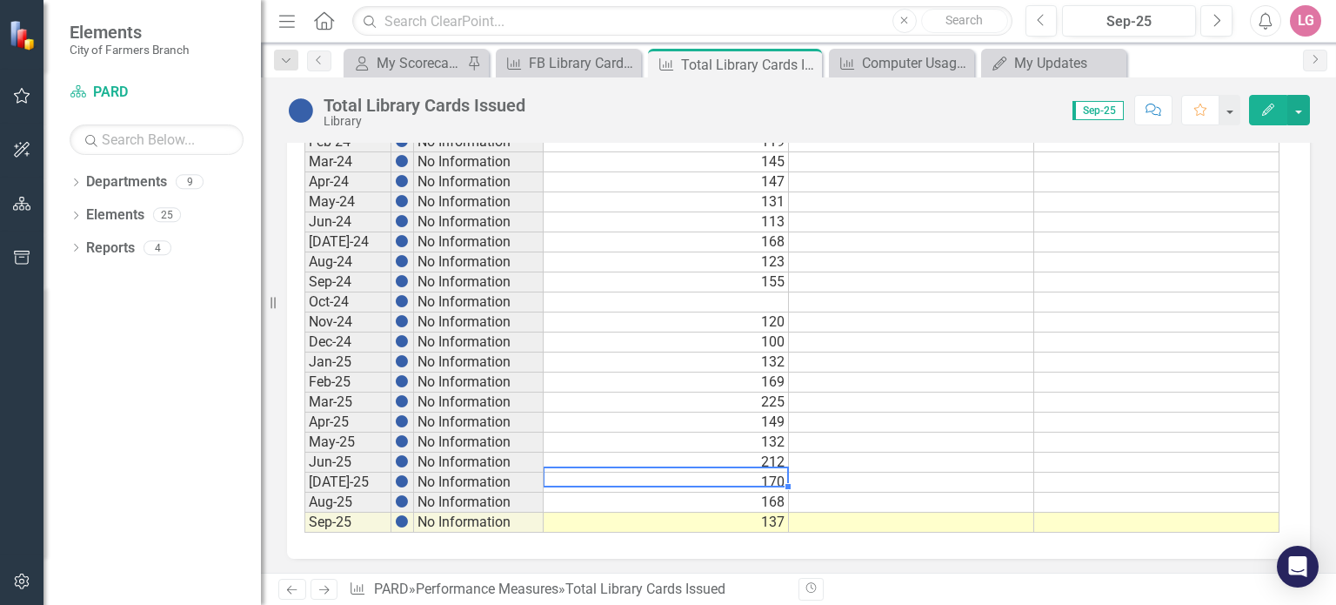
click at [724, 472] on td "170" at bounding box center [666, 482] width 245 height 20
click at [800, 63] on icon "Close" at bounding box center [805, 64] width 17 height 14
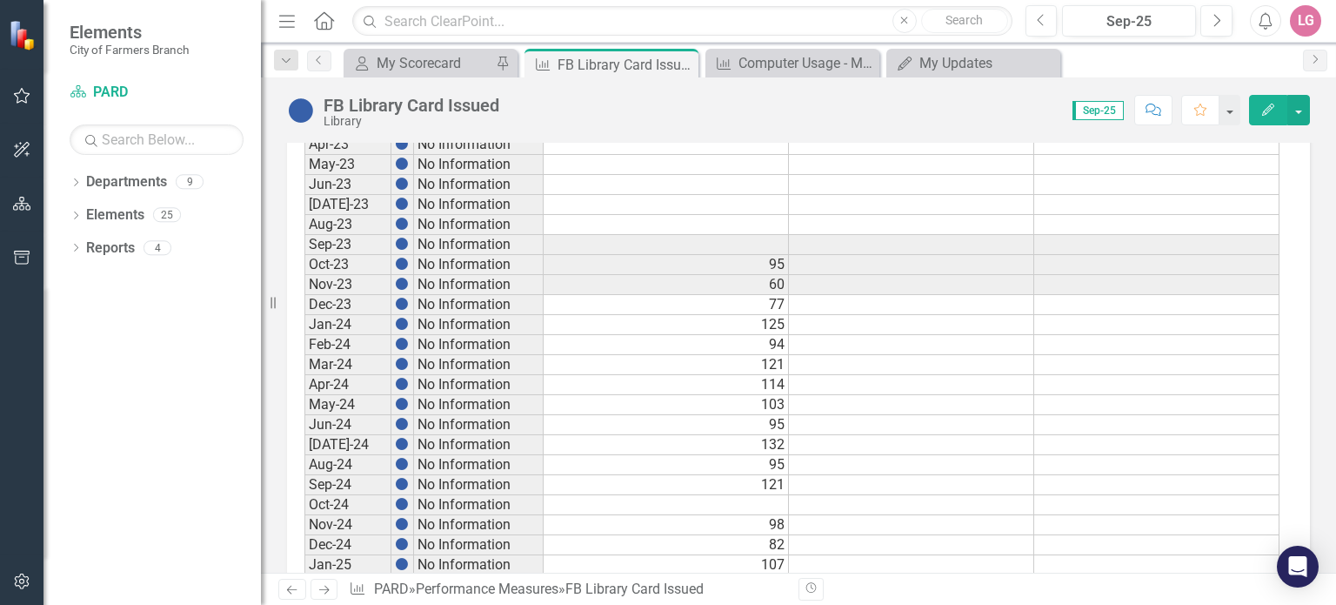
scroll to position [984, 0]
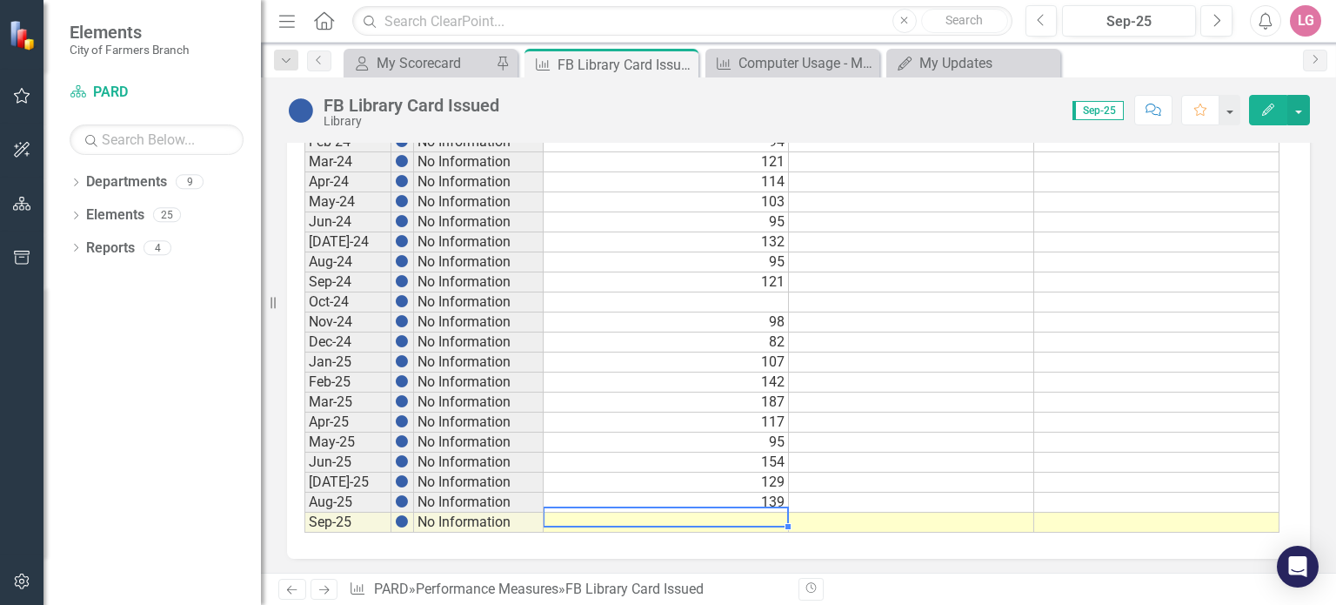
click at [658, 512] on td at bounding box center [666, 522] width 245 height 20
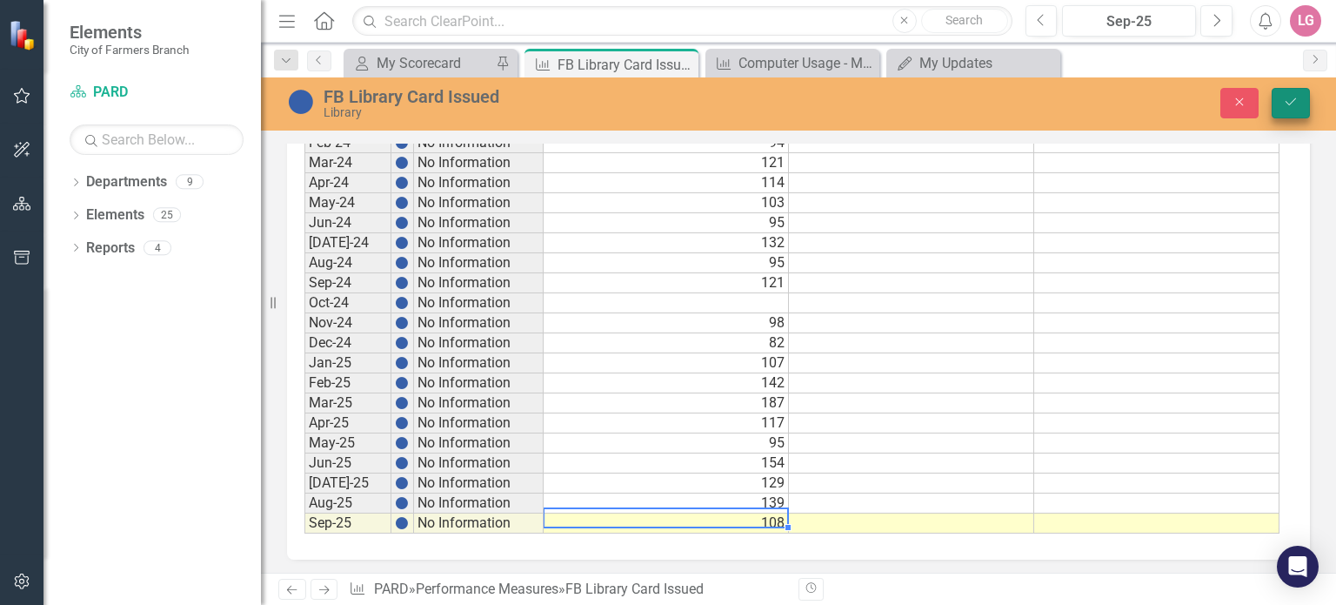
type textarea "108"
click at [1286, 104] on icon "Save" at bounding box center [1291, 102] width 16 height 12
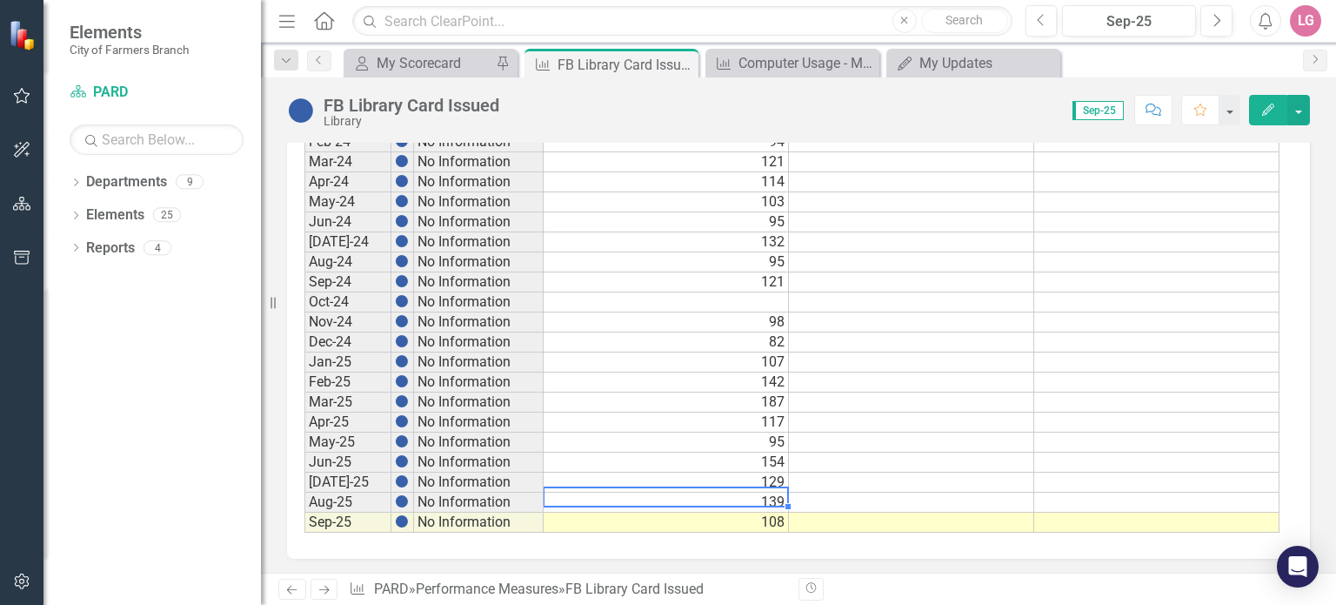
click at [735, 492] on td "139" at bounding box center [666, 502] width 245 height 20
click at [685, 65] on icon "Close" at bounding box center [681, 64] width 17 height 14
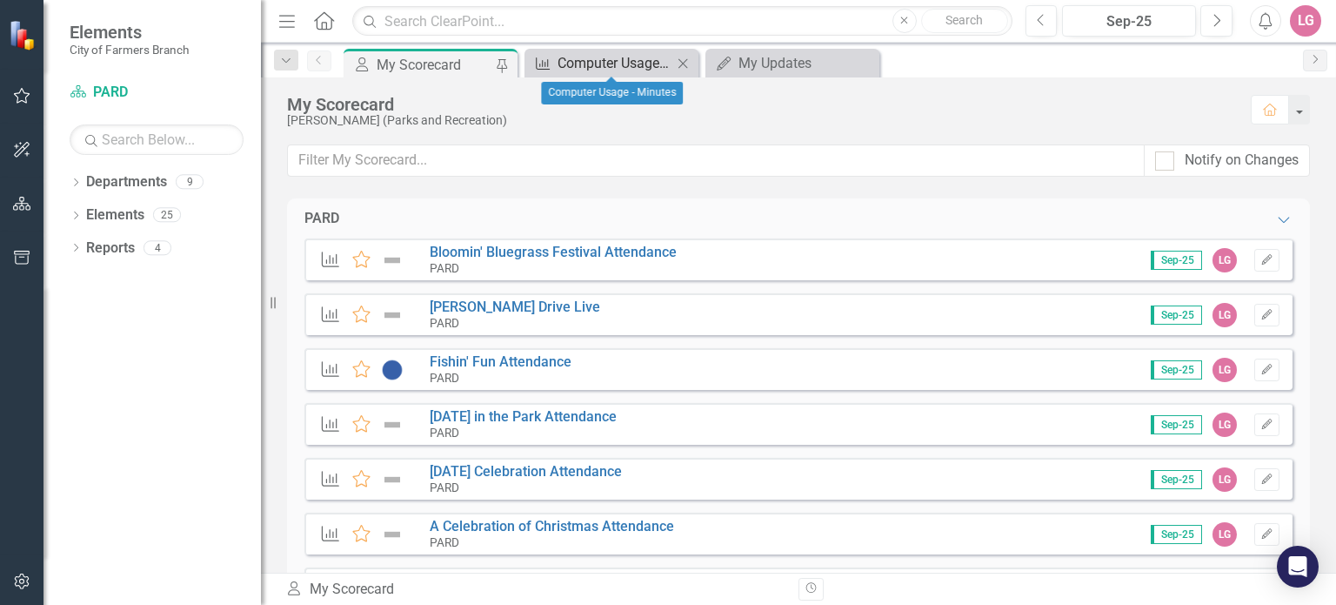
click at [611, 55] on div "Computer Usage - Minutes" at bounding box center [615, 63] width 115 height 22
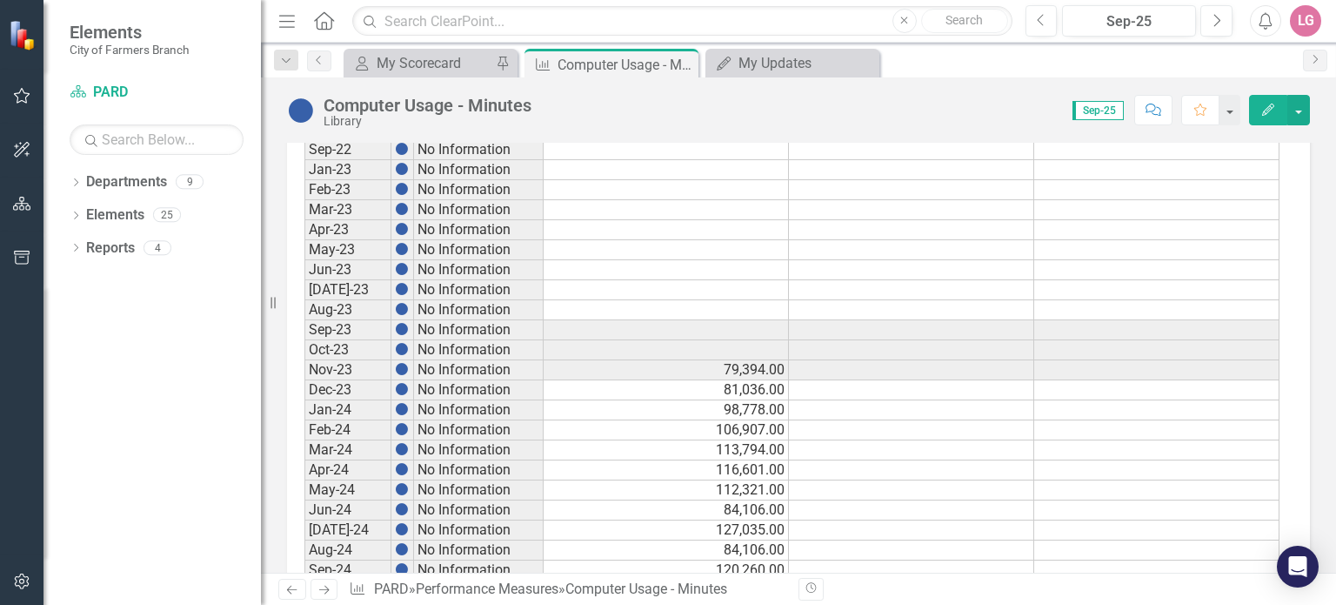
scroll to position [984, 0]
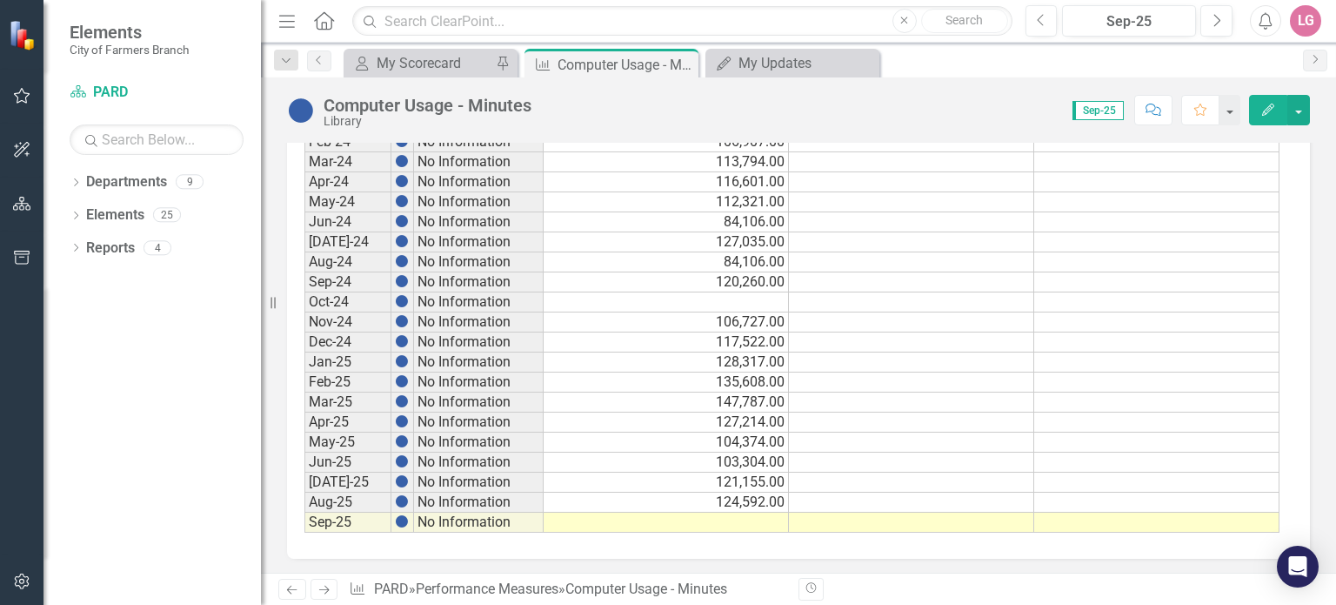
click at [625, 514] on td at bounding box center [666, 522] width 245 height 20
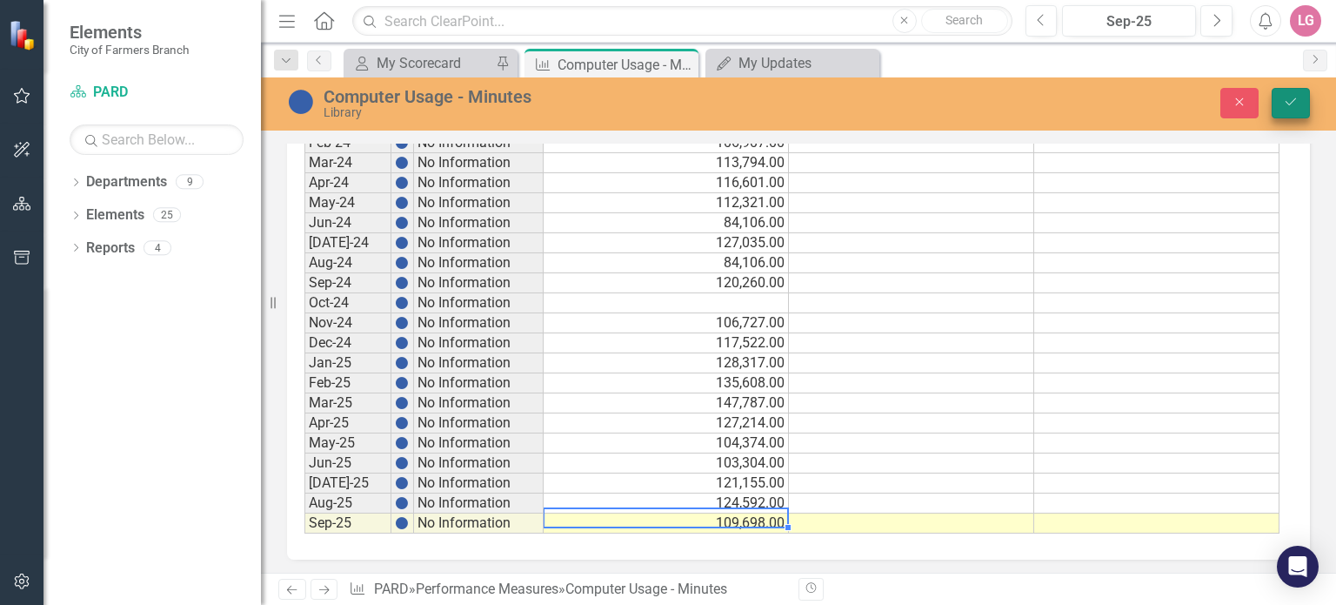
type textarea "109698"
drag, startPoint x: 1287, startPoint y: 106, endPoint x: 1192, endPoint y: 170, distance: 114.1
click at [1287, 106] on icon "Save" at bounding box center [1291, 102] width 16 height 12
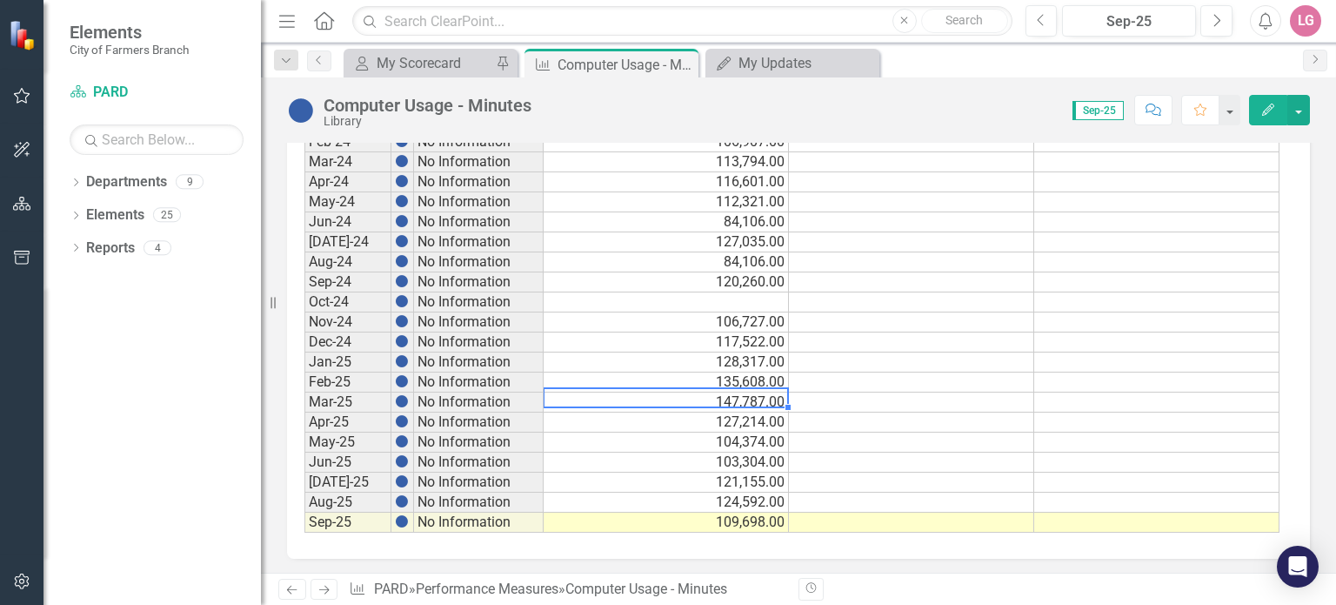
click at [717, 392] on td "147,787.00" at bounding box center [666, 402] width 245 height 20
click at [678, 62] on icon "Close" at bounding box center [681, 64] width 17 height 14
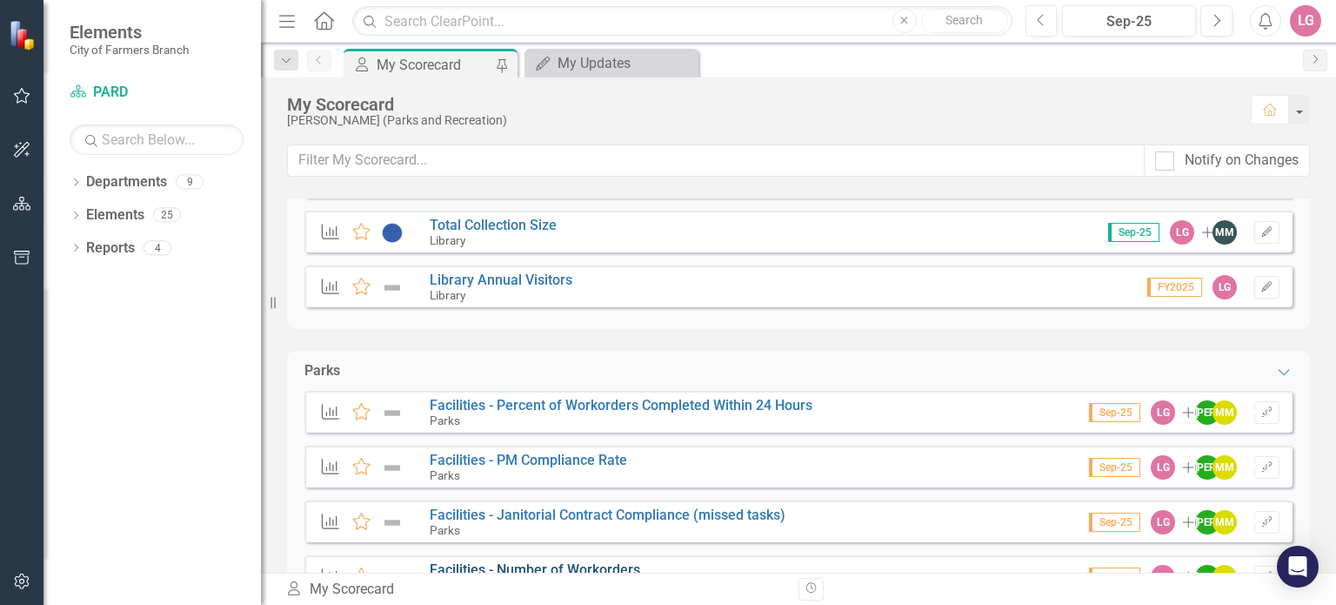
scroll to position [3457, 0]
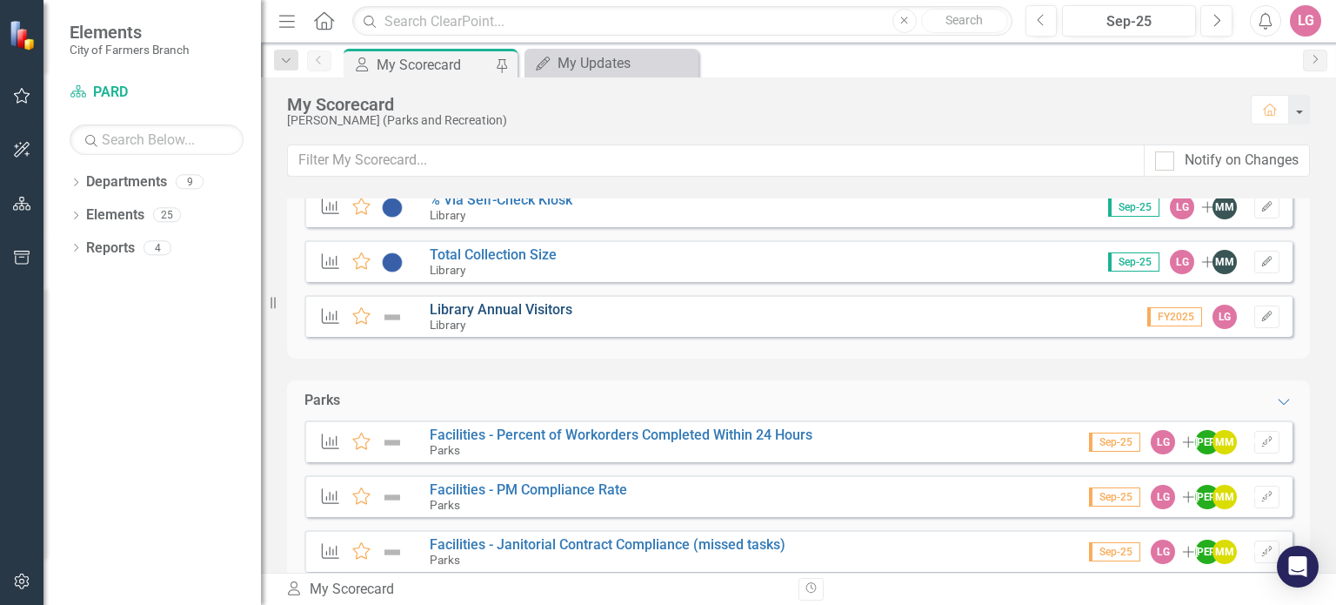
click at [532, 302] on link "Library Annual Visitors" at bounding box center [501, 309] width 143 height 17
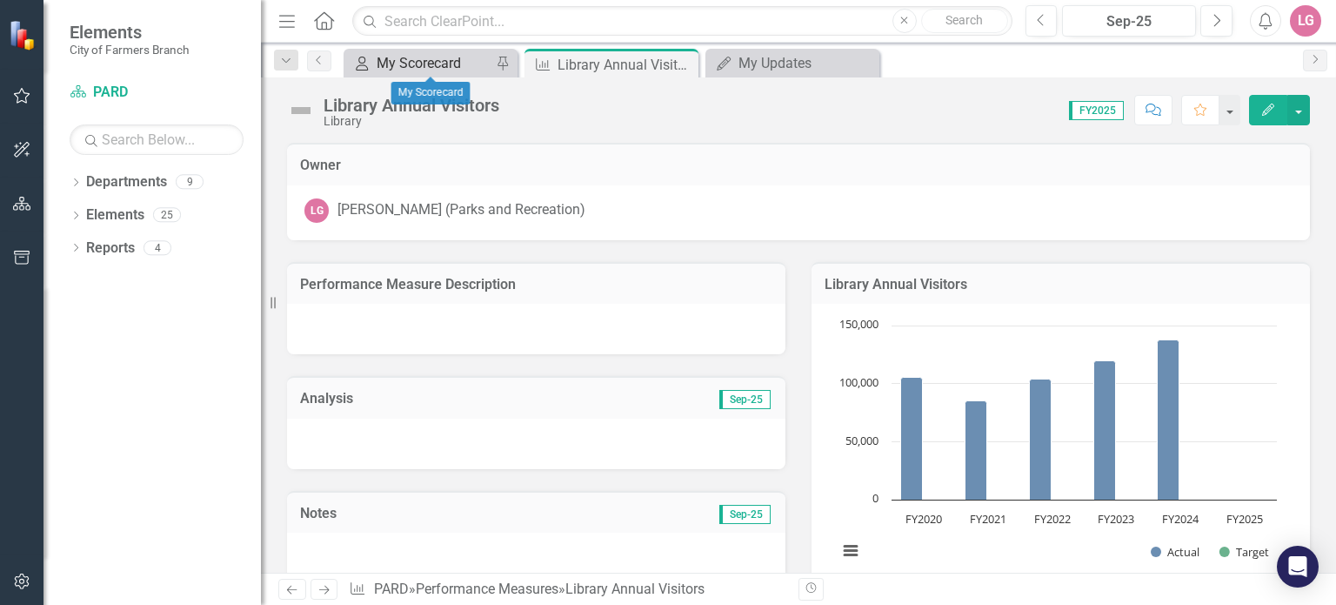
click at [490, 62] on div "My Scorecard" at bounding box center [434, 63] width 115 height 22
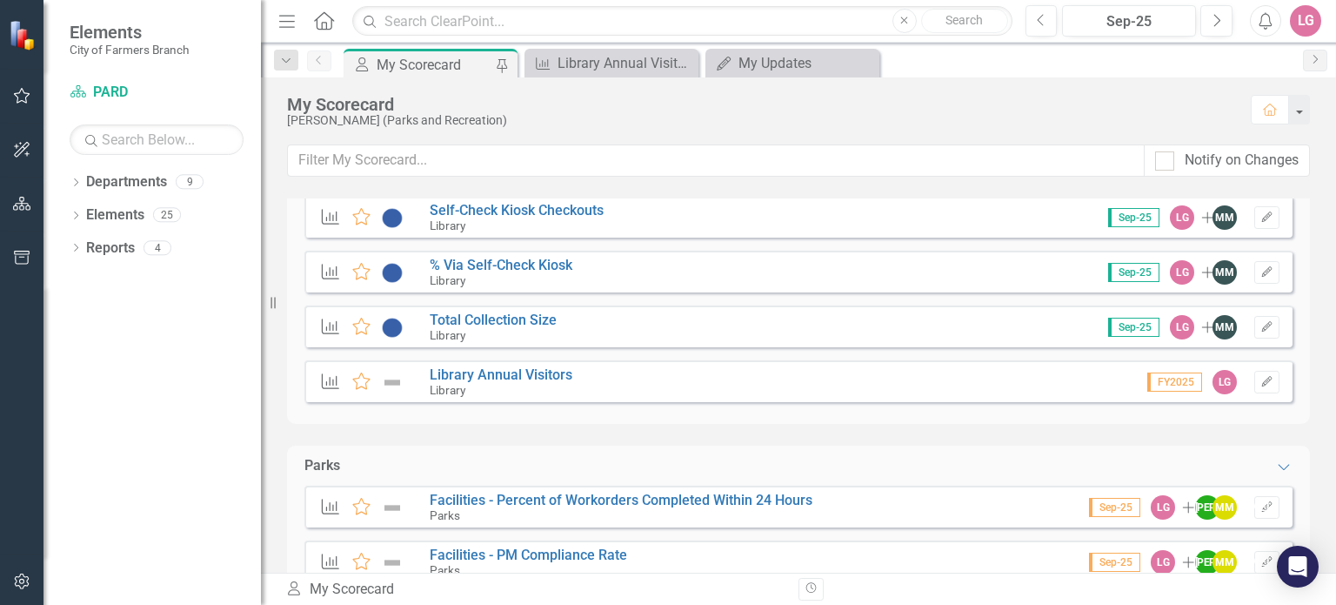
scroll to position [3305, 0]
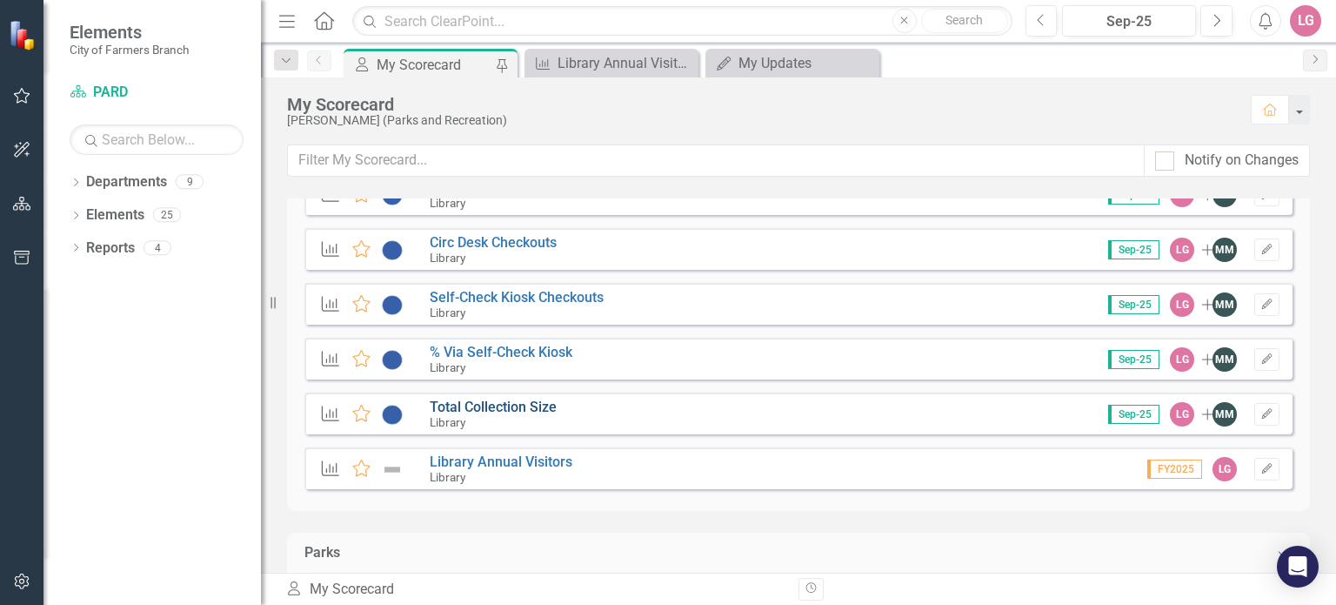
click at [511, 409] on link "Total Collection Size" at bounding box center [493, 406] width 127 height 17
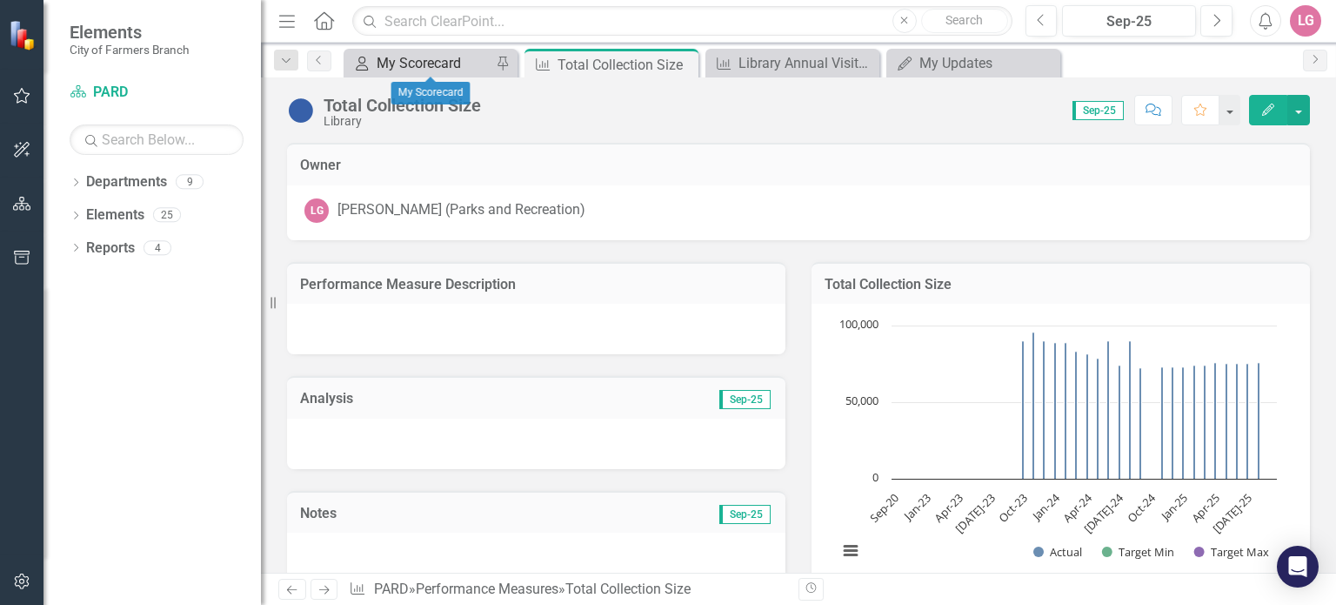
click at [444, 62] on div "My Scorecard" at bounding box center [434, 63] width 115 height 22
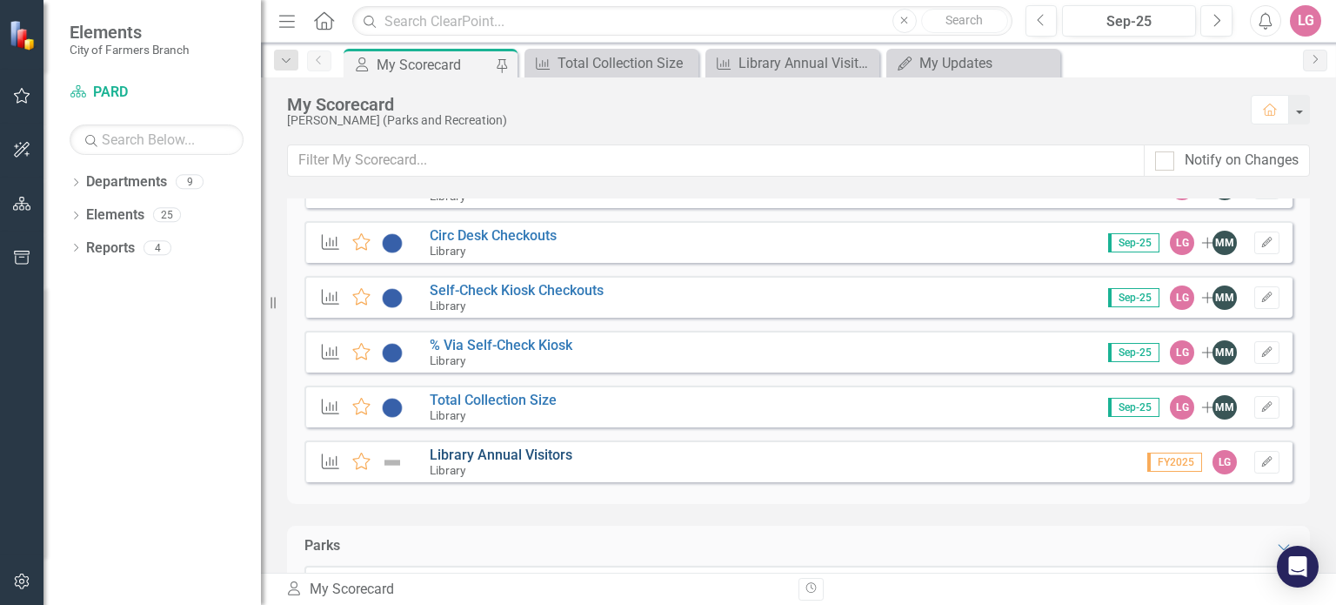
scroll to position [3305, 0]
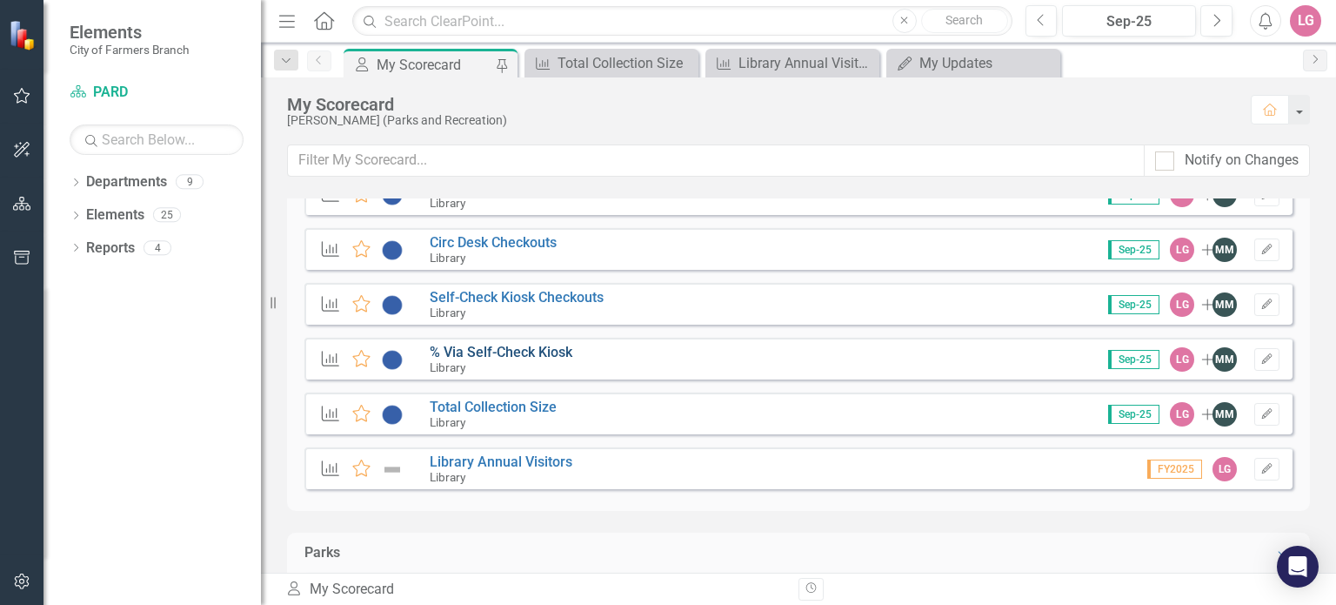
click at [526, 351] on link "% Via Self-Check Kiosk" at bounding box center [501, 352] width 143 height 17
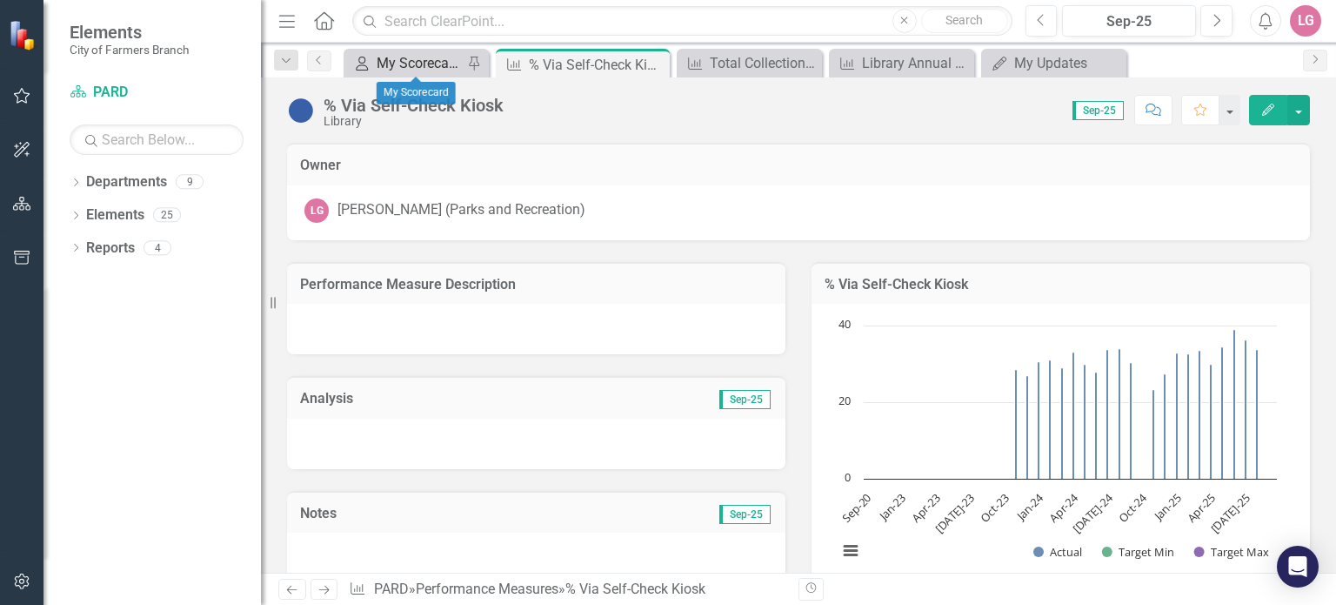
click at [411, 52] on div "My Scorecard" at bounding box center [420, 63] width 86 height 22
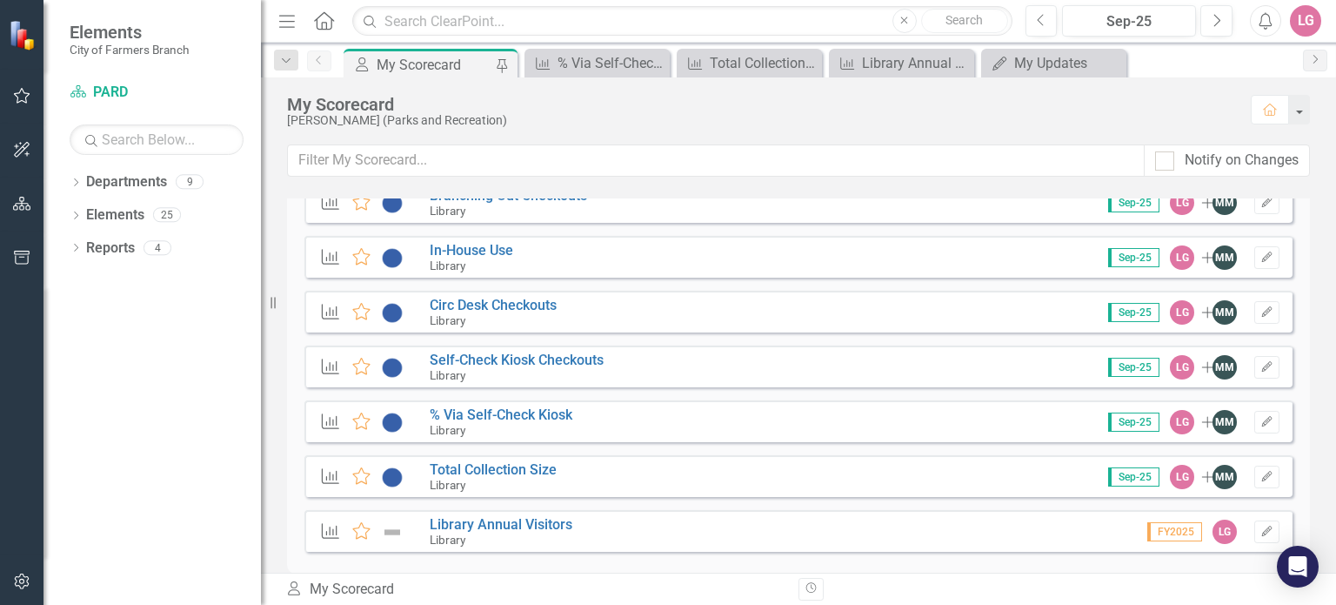
scroll to position [3305, 0]
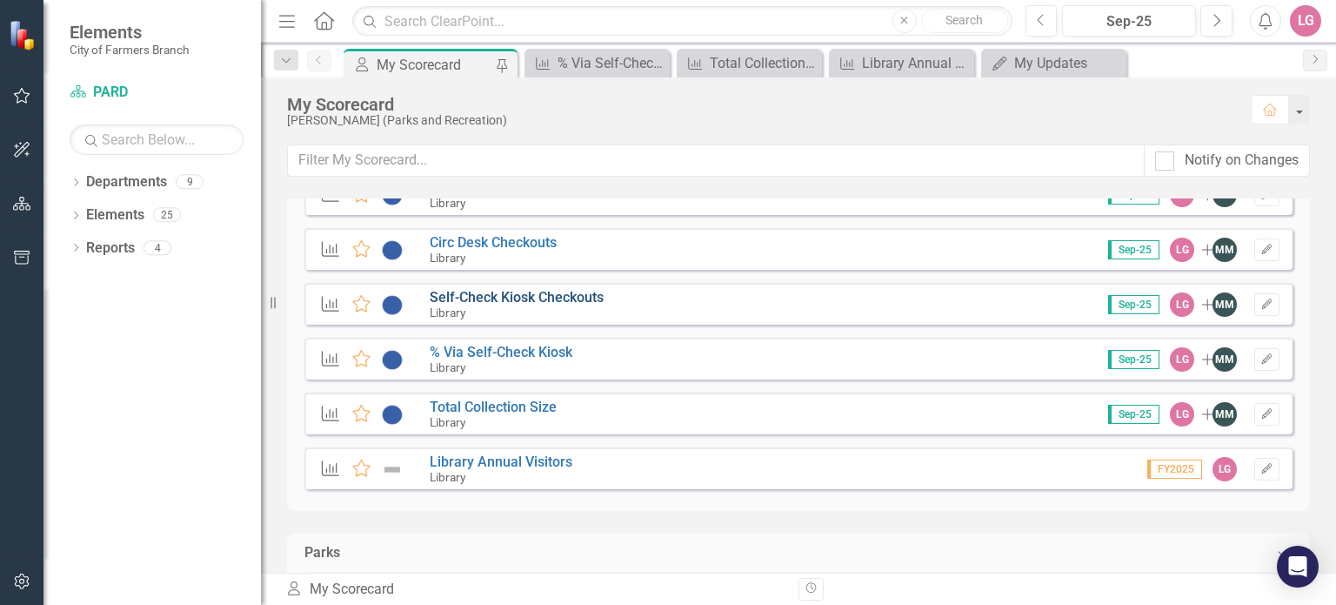
click at [491, 292] on link "Self-Check Kiosk Checkouts" at bounding box center [517, 297] width 174 height 17
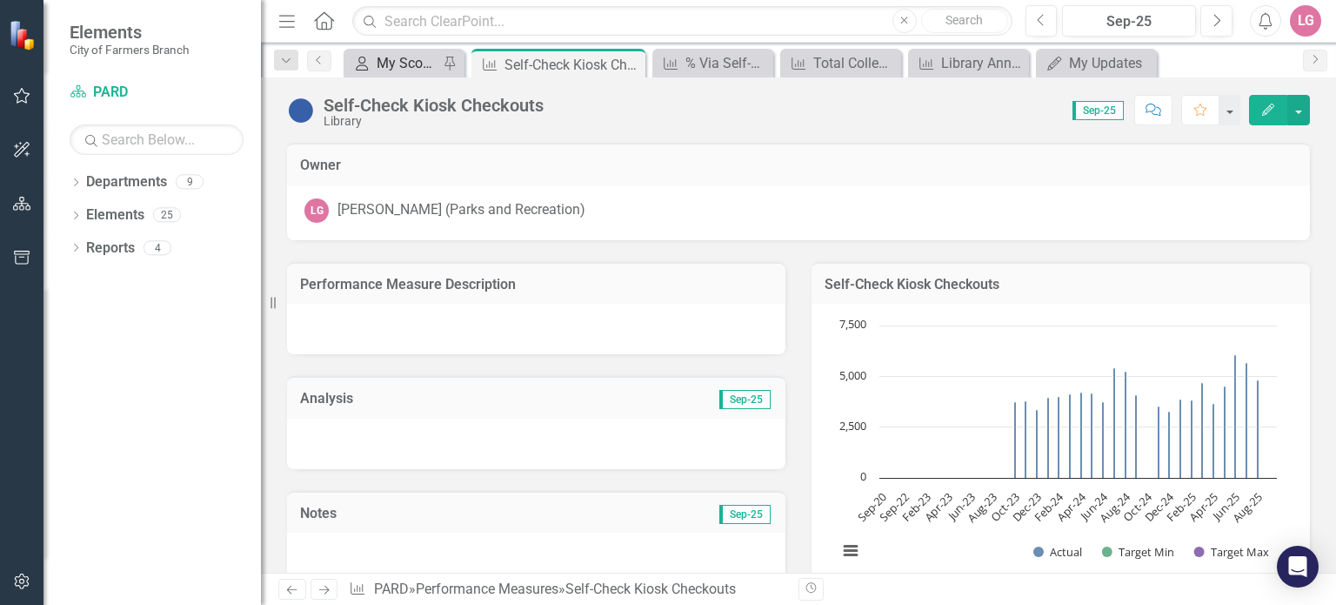
click at [395, 63] on div "My Scorecard" at bounding box center [408, 63] width 62 height 22
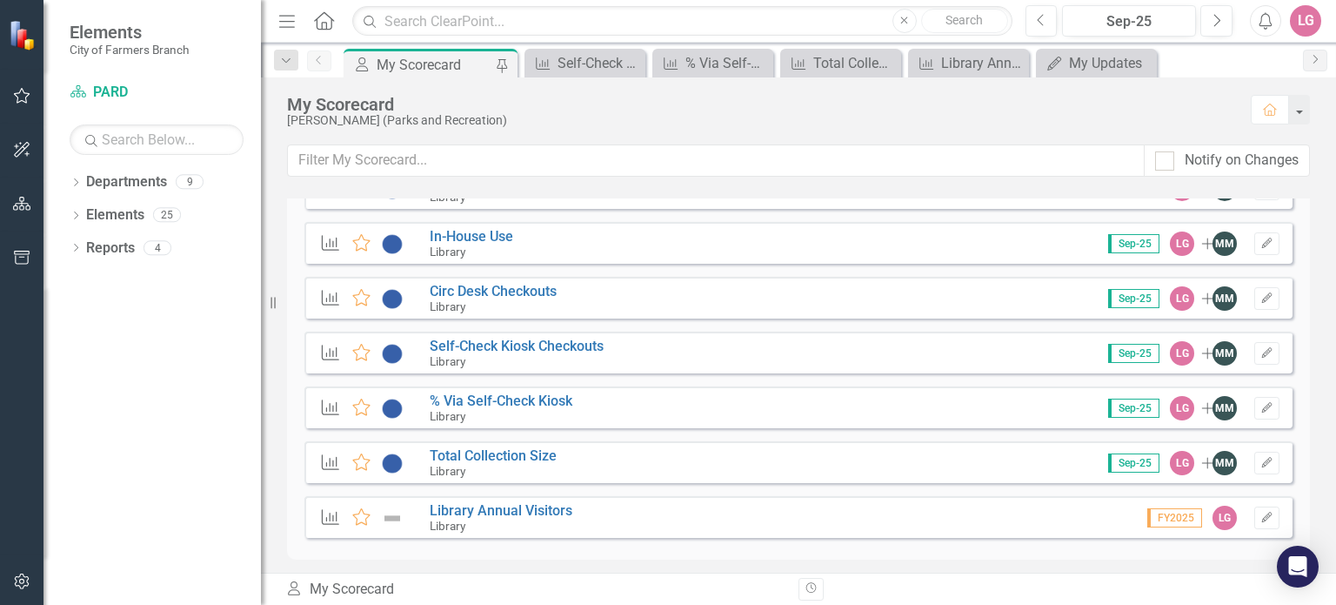
scroll to position [3218, 0]
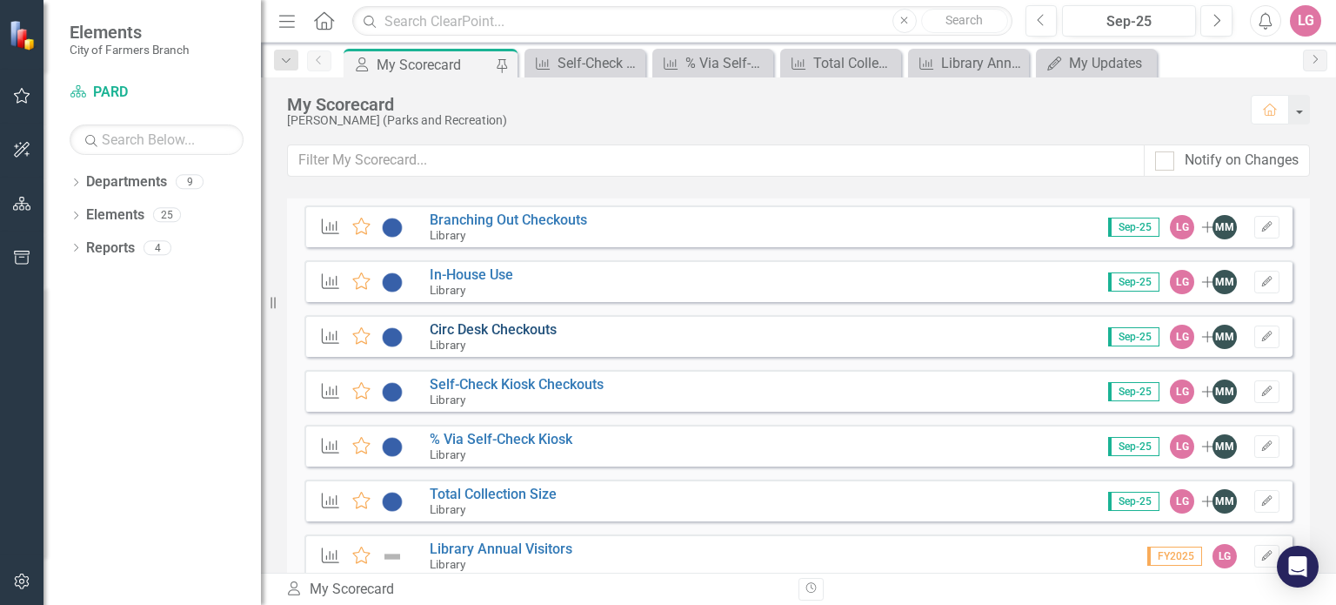
click at [473, 326] on link "Circ Desk Checkouts" at bounding box center [493, 329] width 127 height 17
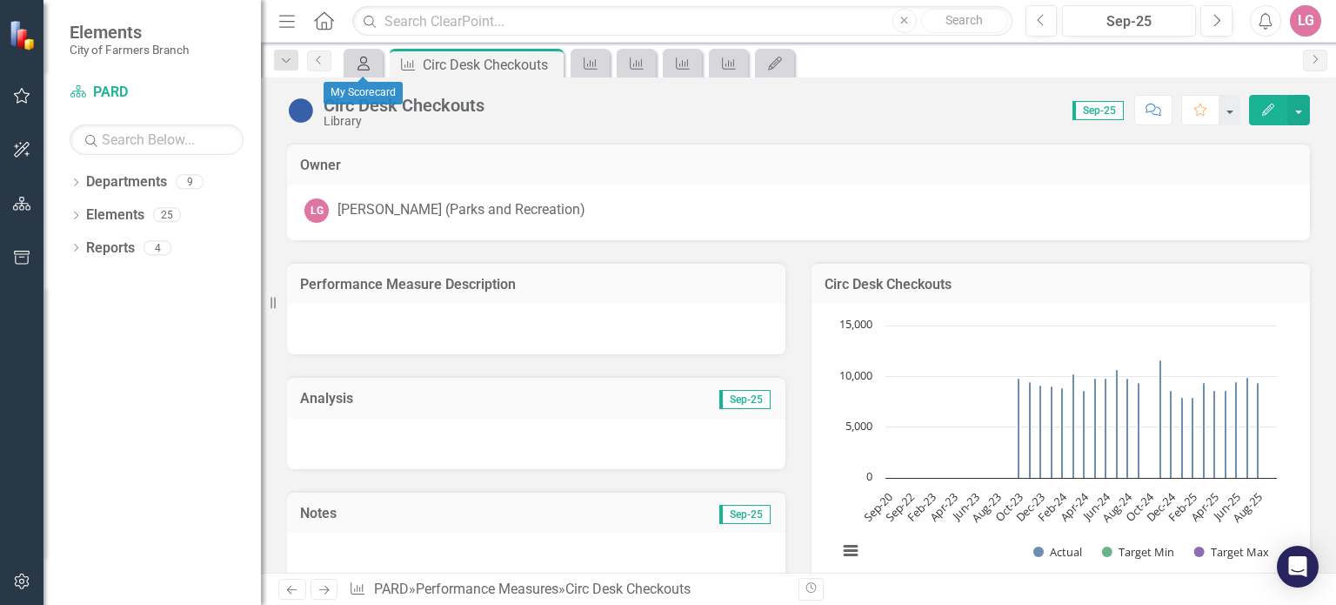
click at [356, 52] on div "My Scorecard" at bounding box center [360, 63] width 24 height 22
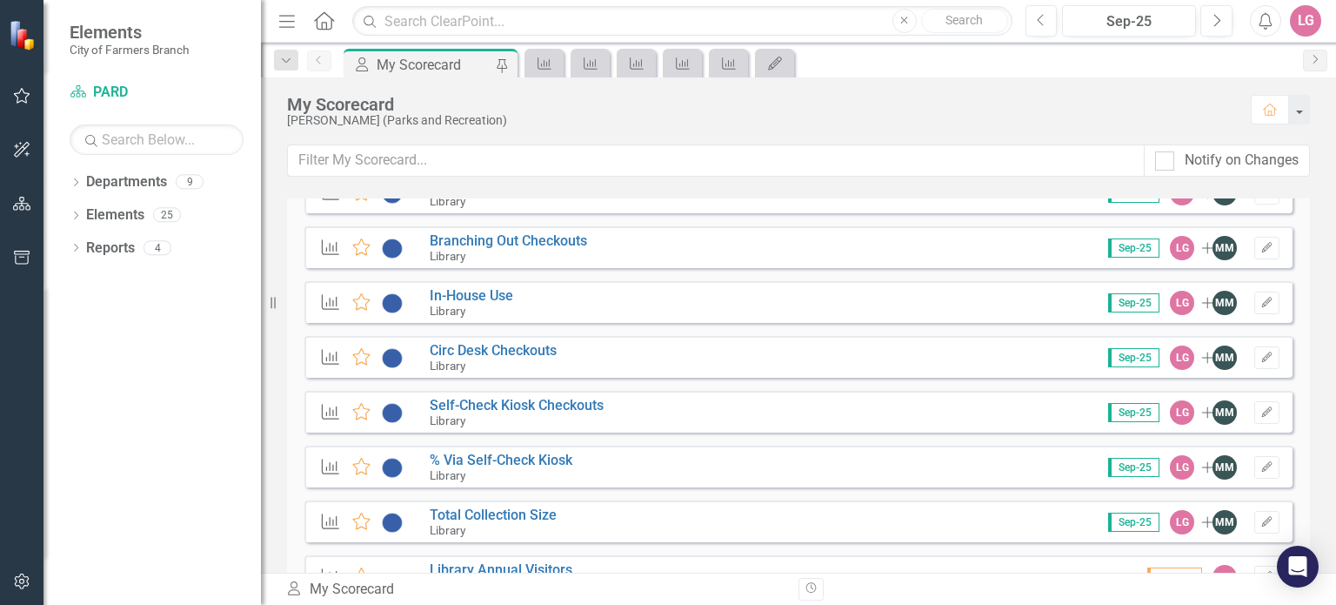
scroll to position [3196, 0]
click at [488, 291] on link "In-House Use" at bounding box center [471, 296] width 83 height 17
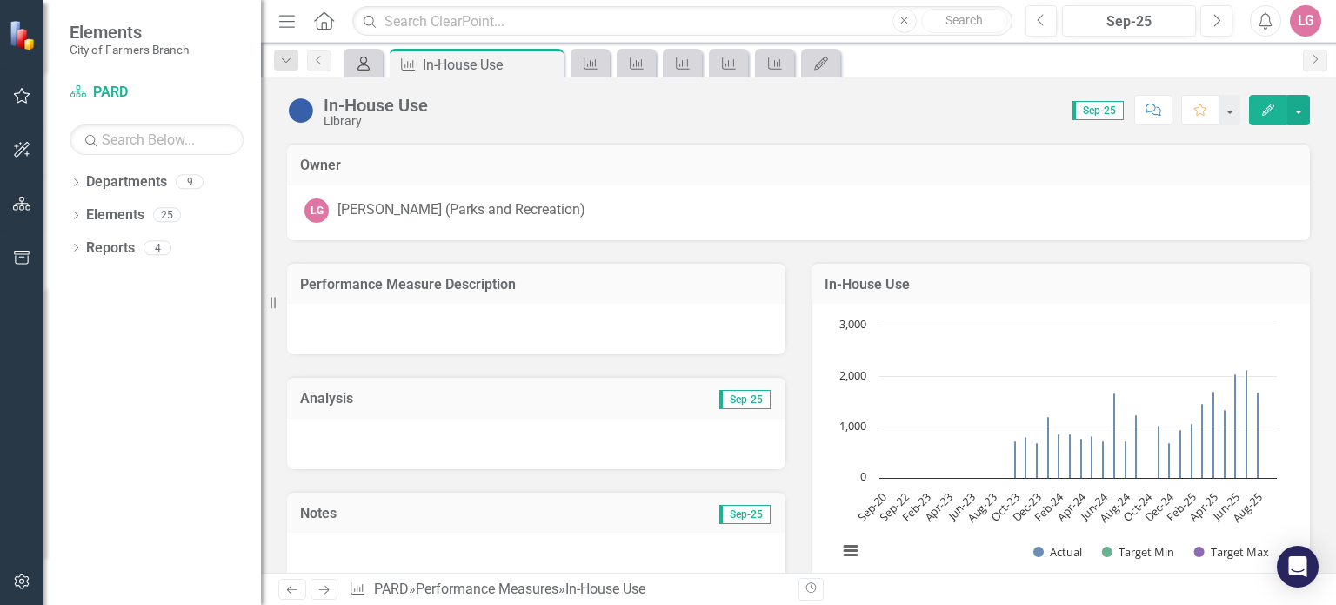
click at [351, 58] on div "My Scorecard" at bounding box center [360, 63] width 24 height 22
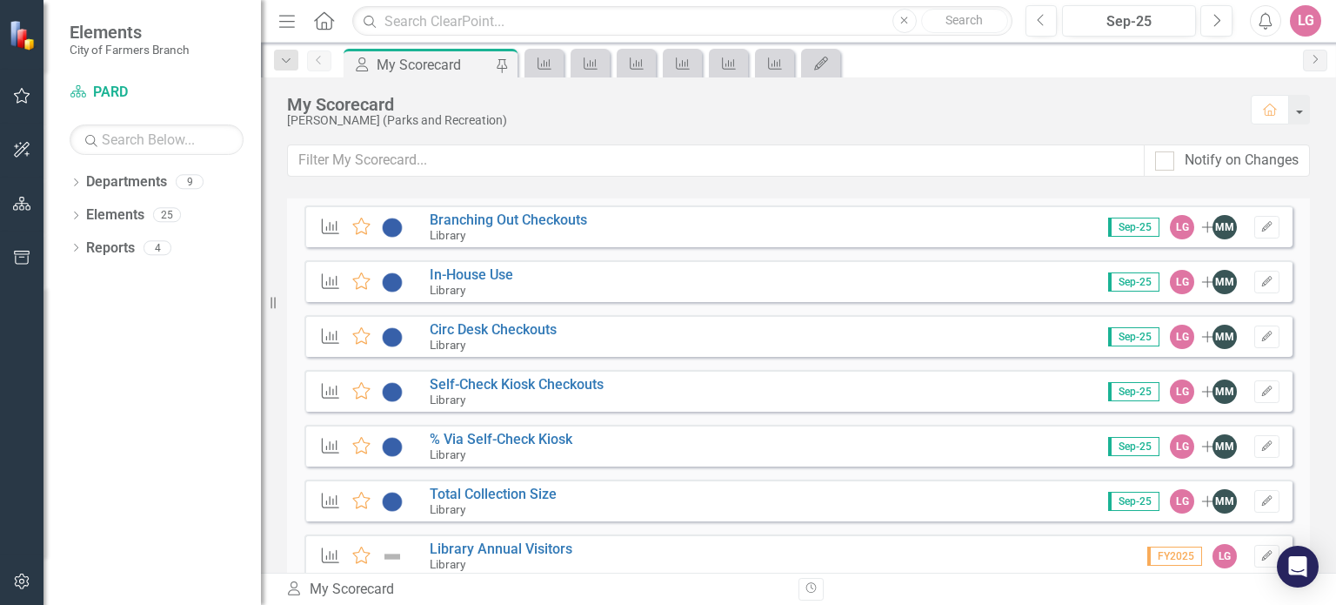
scroll to position [3131, 0]
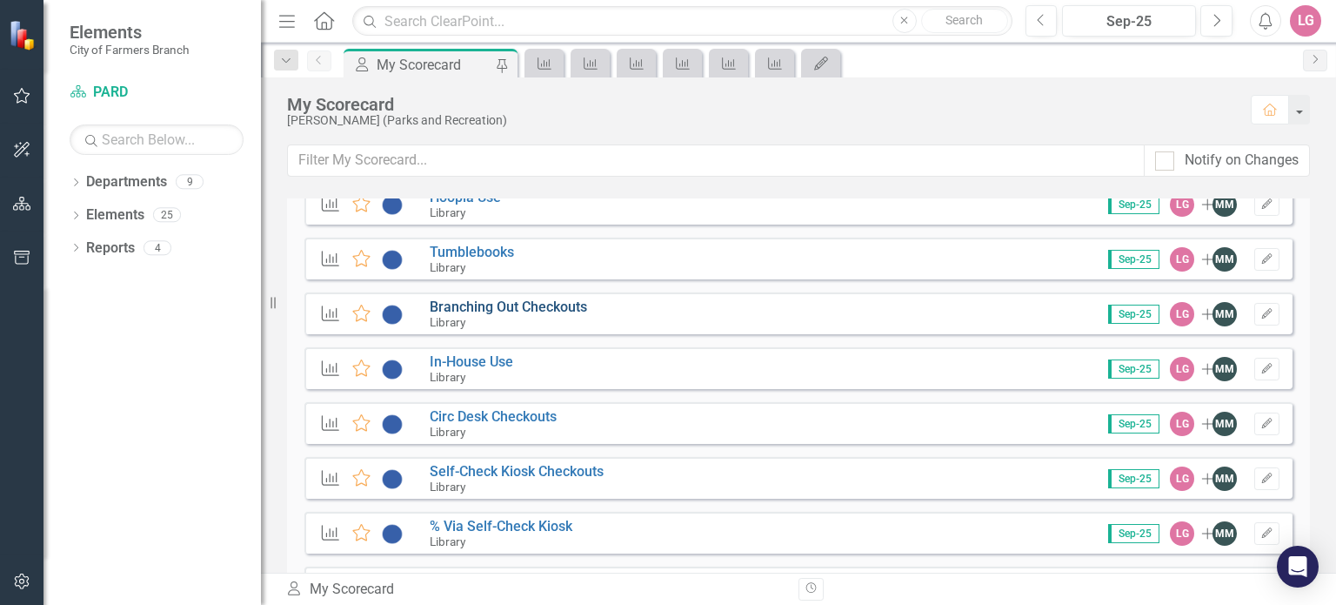
click at [514, 300] on link "Branching Out Checkouts" at bounding box center [508, 306] width 157 height 17
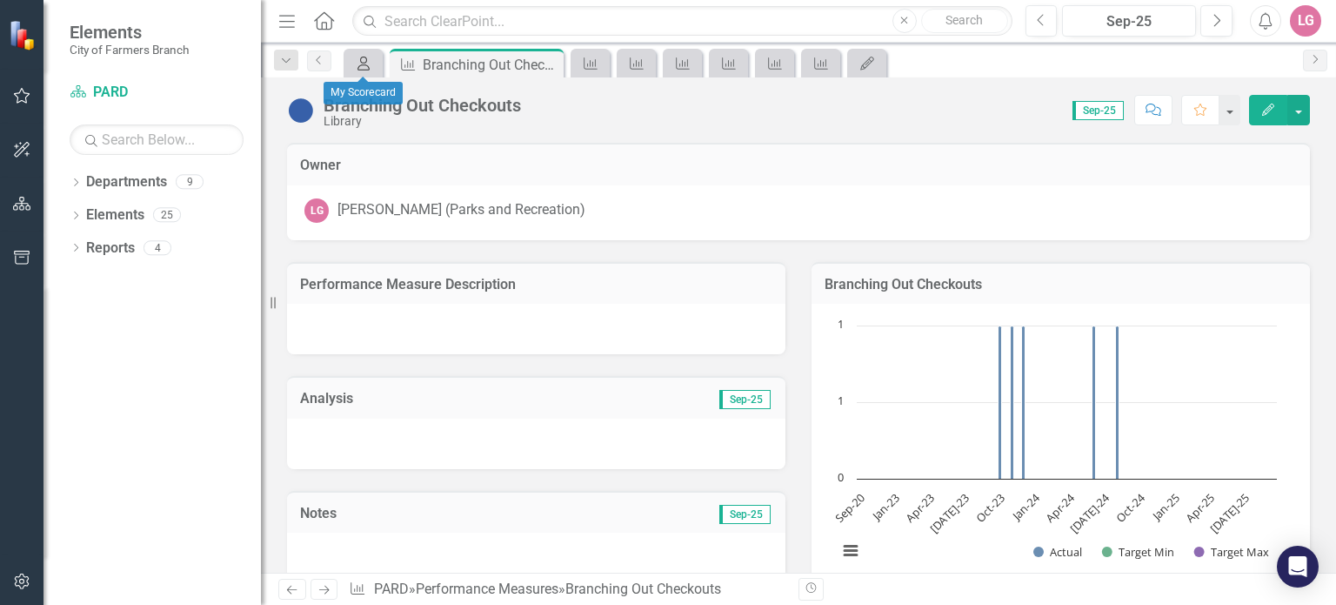
click at [362, 62] on icon at bounding box center [363, 64] width 12 height 14
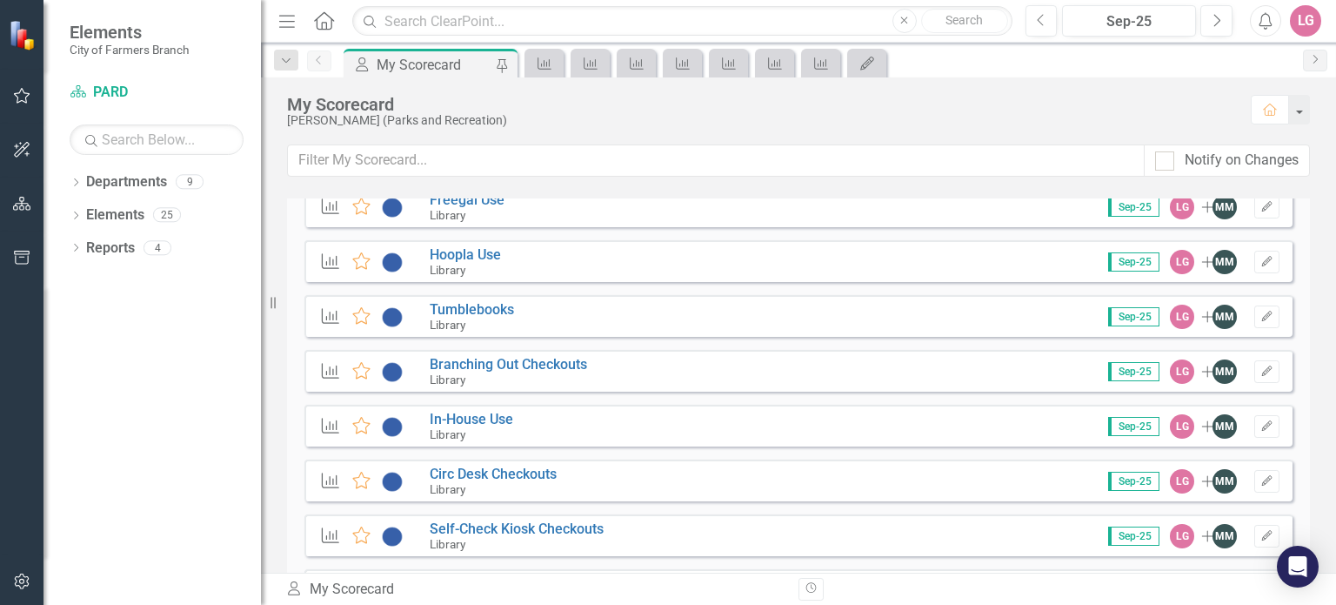
scroll to position [3044, 0]
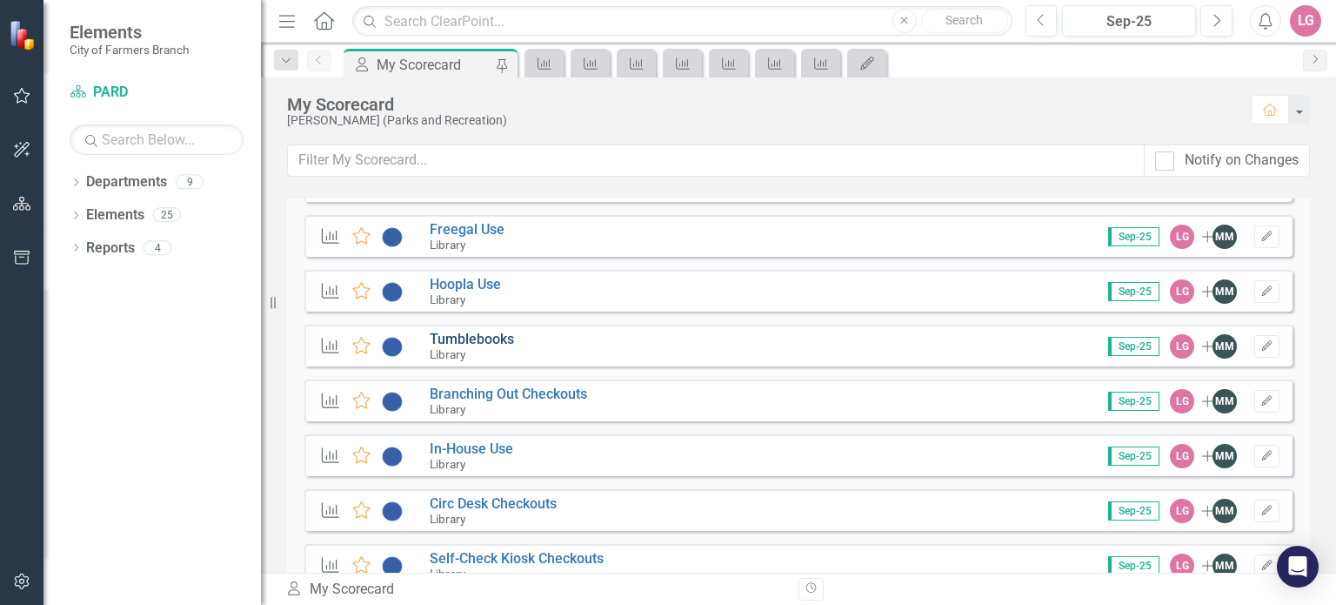
click at [484, 332] on link "Tumblebooks" at bounding box center [472, 339] width 84 height 17
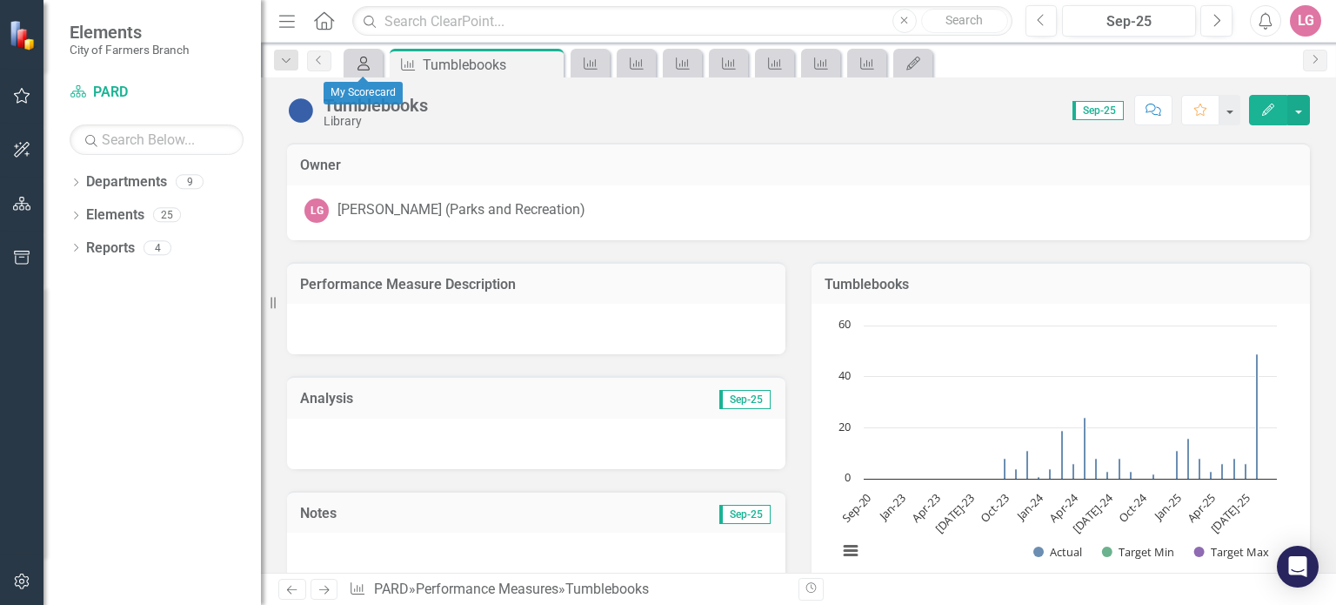
click at [359, 61] on icon "My Scorecard" at bounding box center [363, 64] width 17 height 14
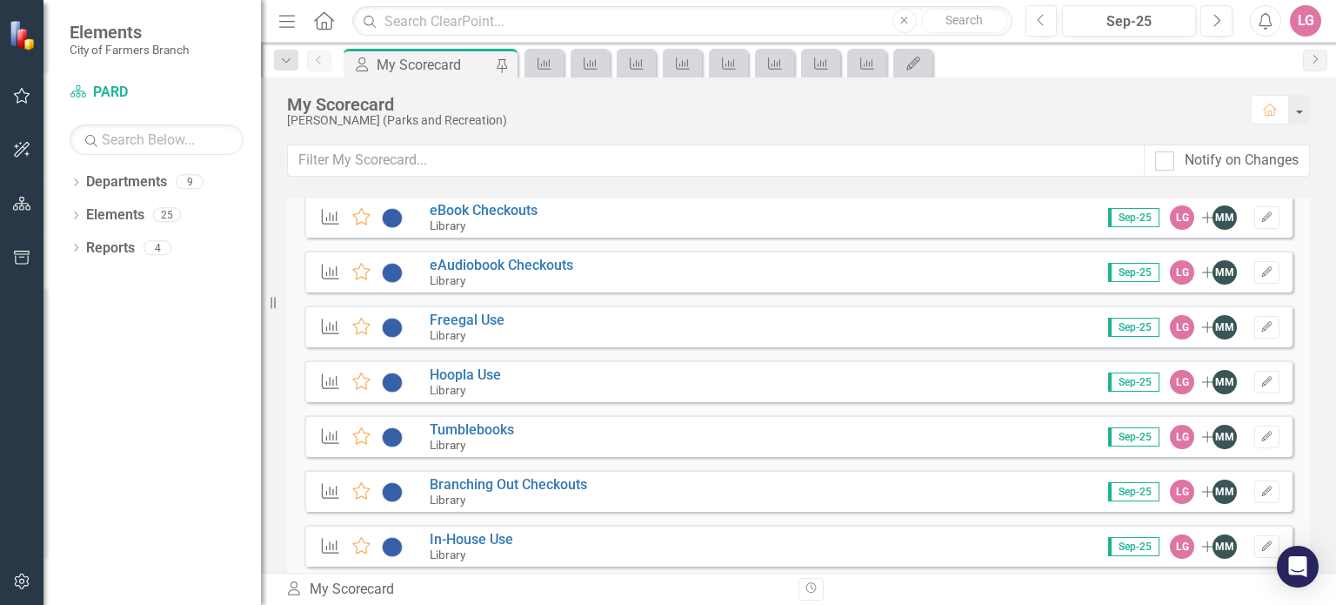
scroll to position [2957, 0]
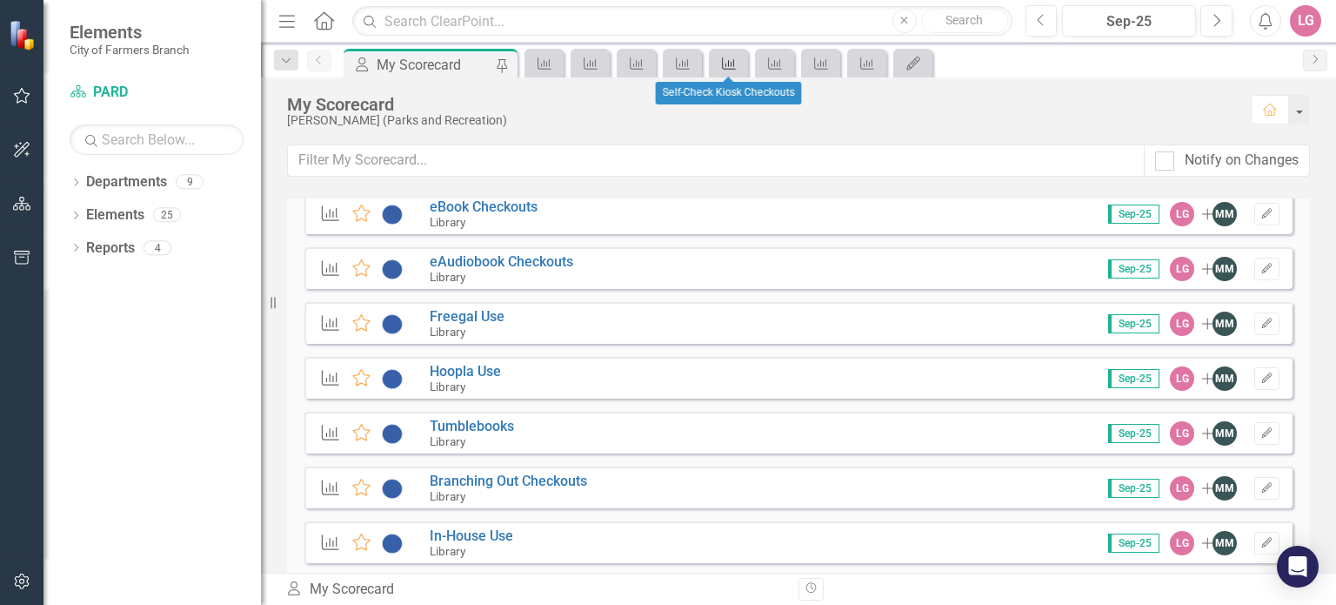
click at [721, 62] on icon "Performance Measure" at bounding box center [728, 64] width 17 height 14
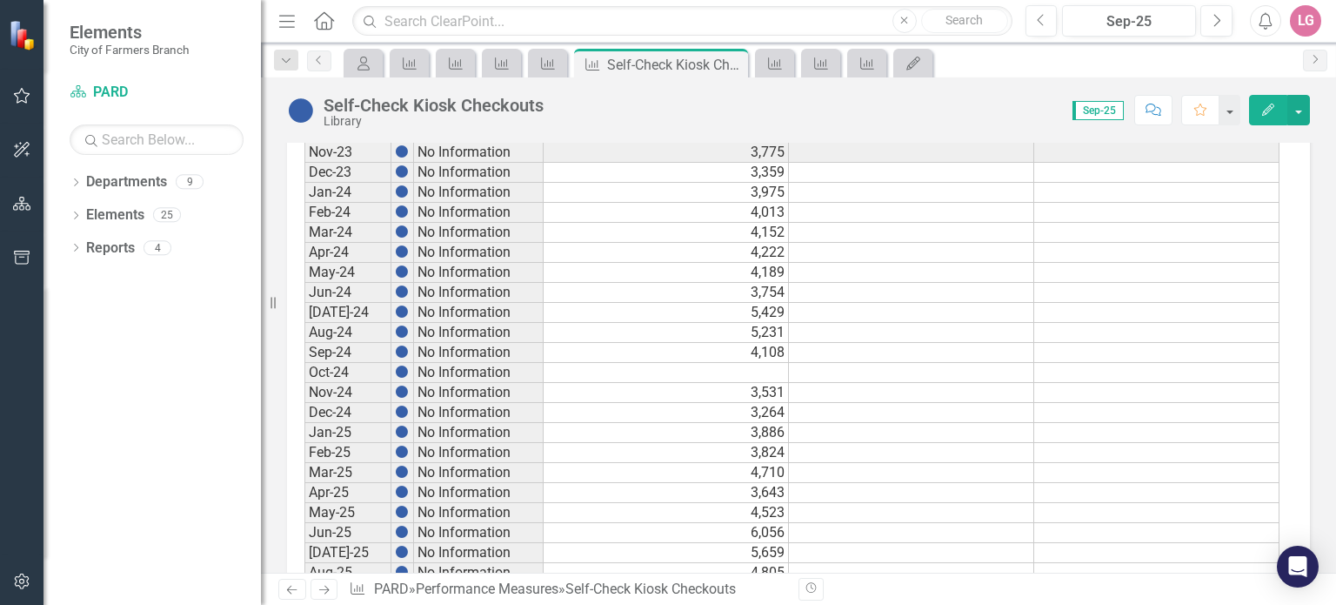
scroll to position [984, 0]
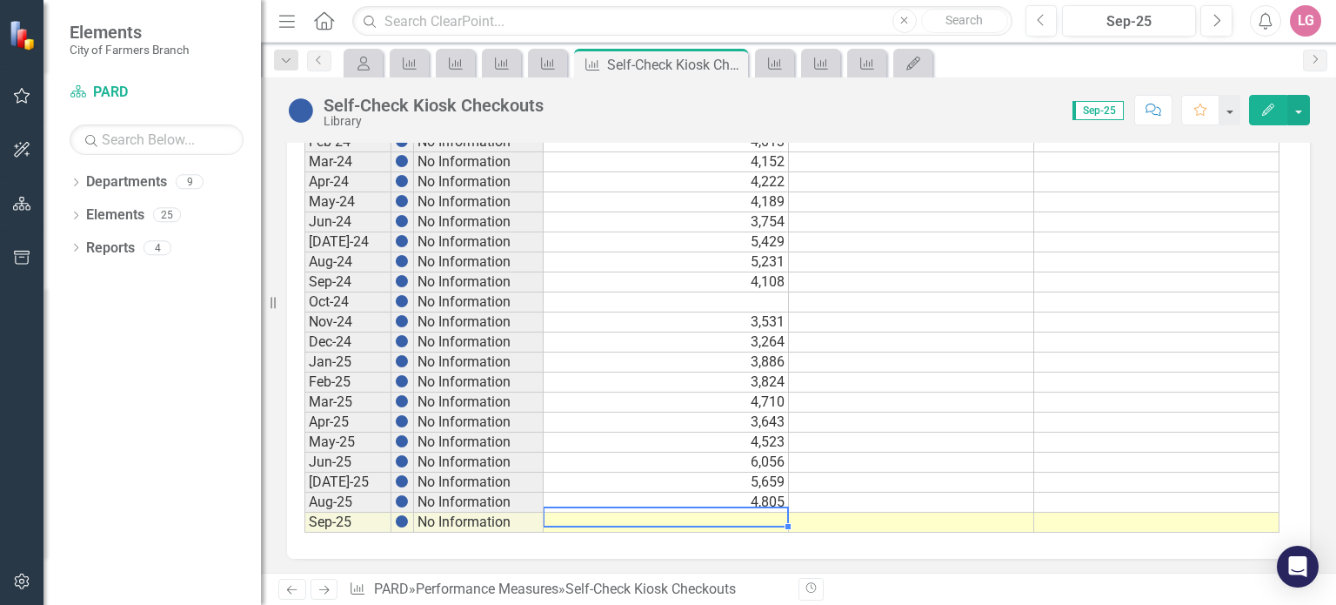
click at [685, 512] on td at bounding box center [666, 522] width 245 height 20
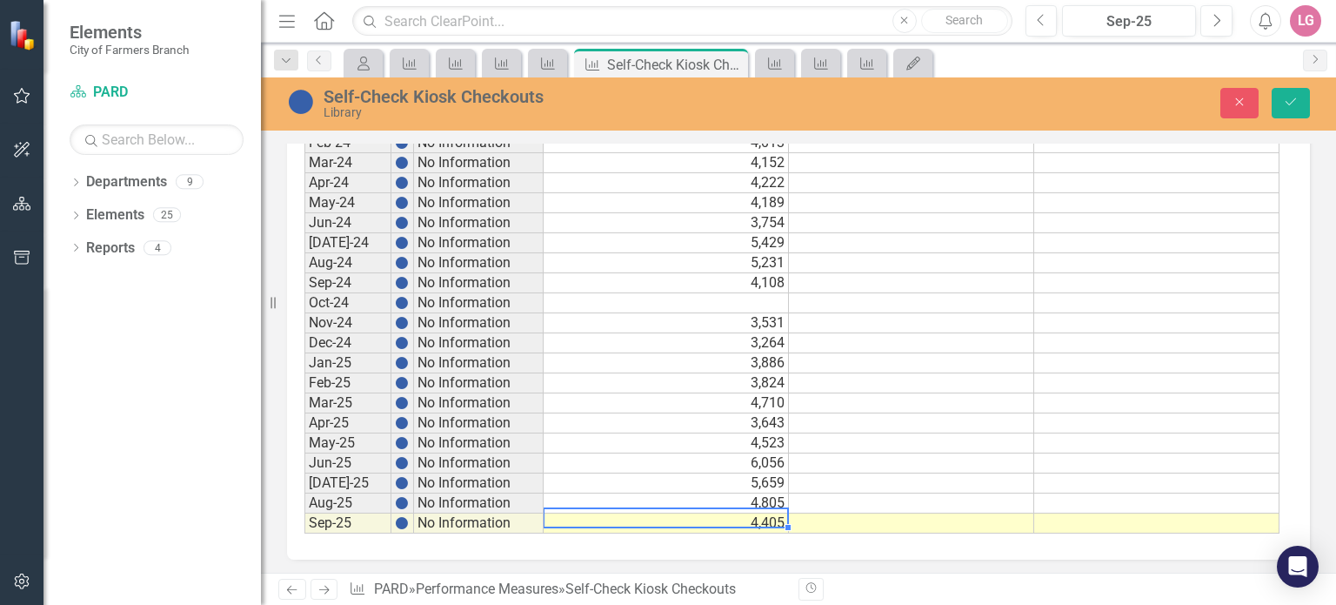
type textarea "4405"
click at [1289, 81] on div "Self-Check Kiosk Checkouts Library Close Save" at bounding box center [798, 103] width 1075 height 53
click at [1282, 103] on button "Save" at bounding box center [1291, 103] width 38 height 30
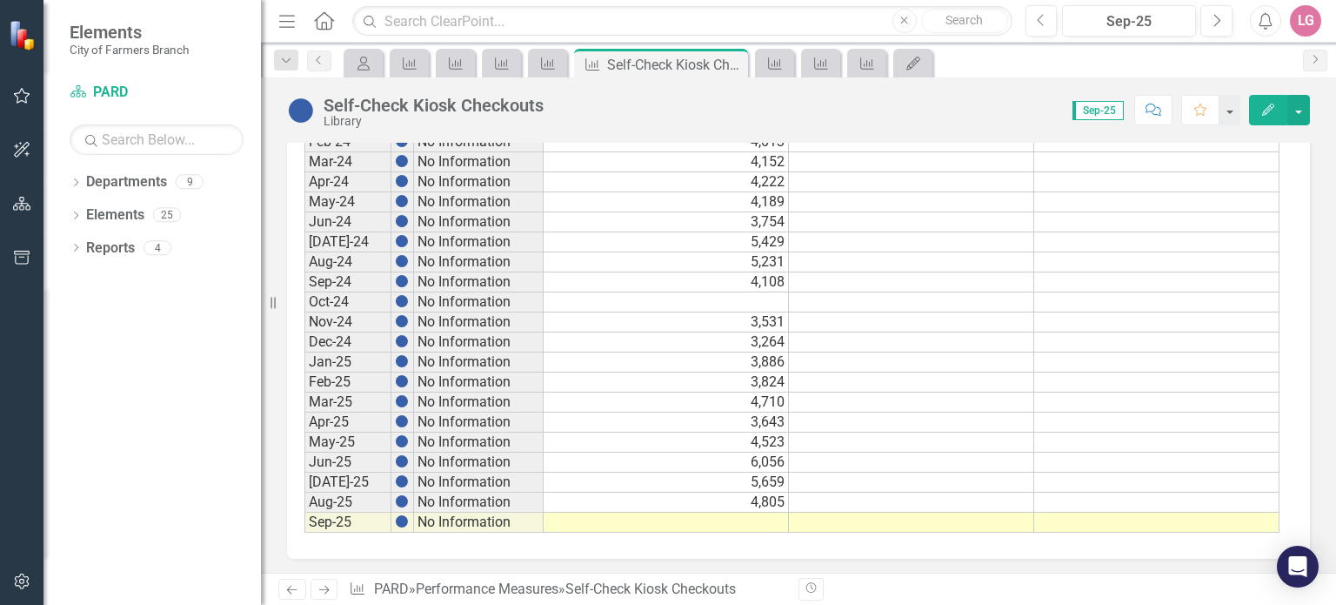
click at [664, 512] on td at bounding box center [666, 522] width 245 height 20
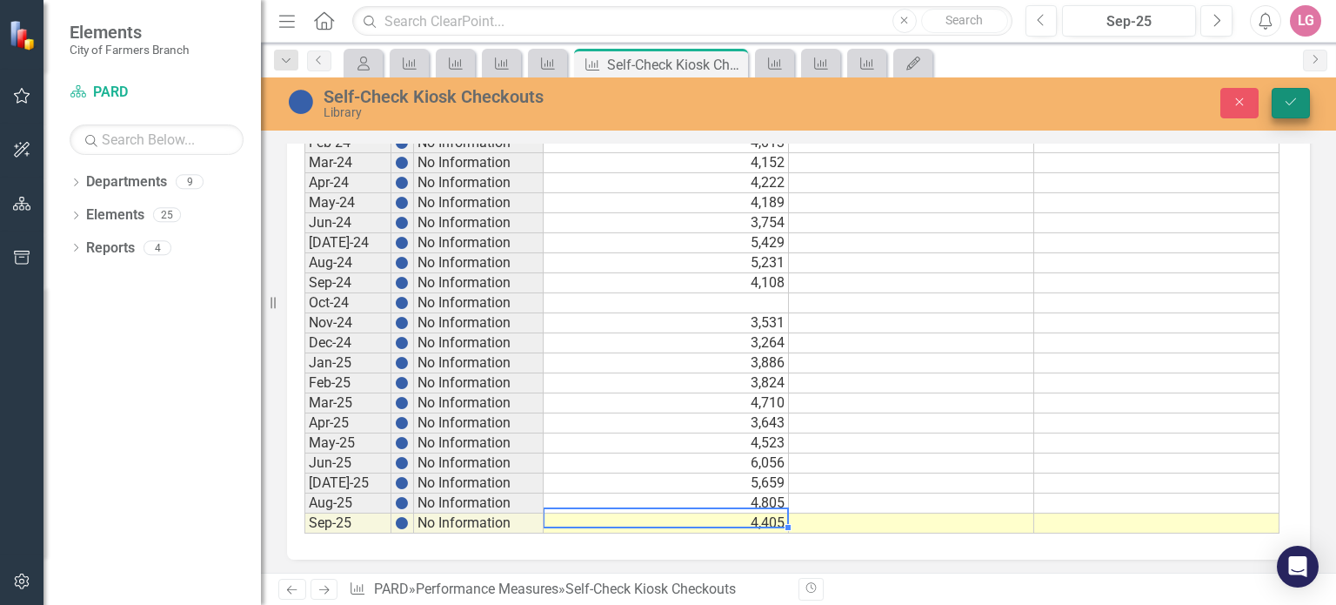
type textarea "4405"
click at [1301, 104] on button "Save" at bounding box center [1291, 103] width 38 height 30
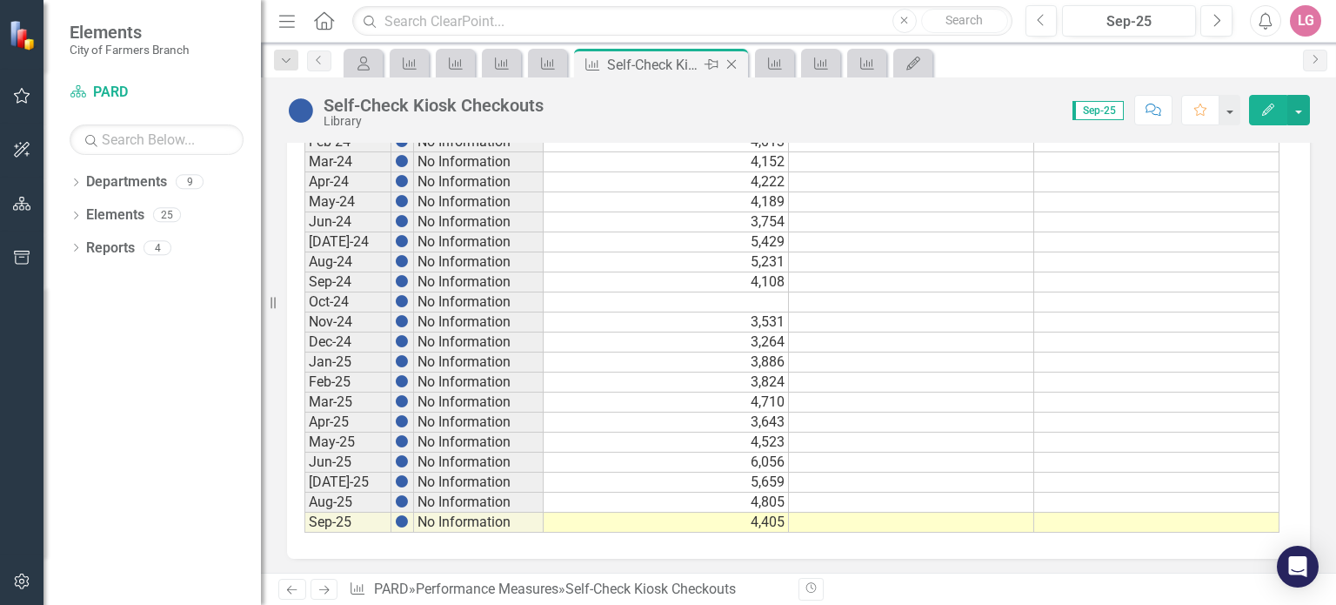
click at [731, 59] on icon "Close" at bounding box center [731, 64] width 17 height 14
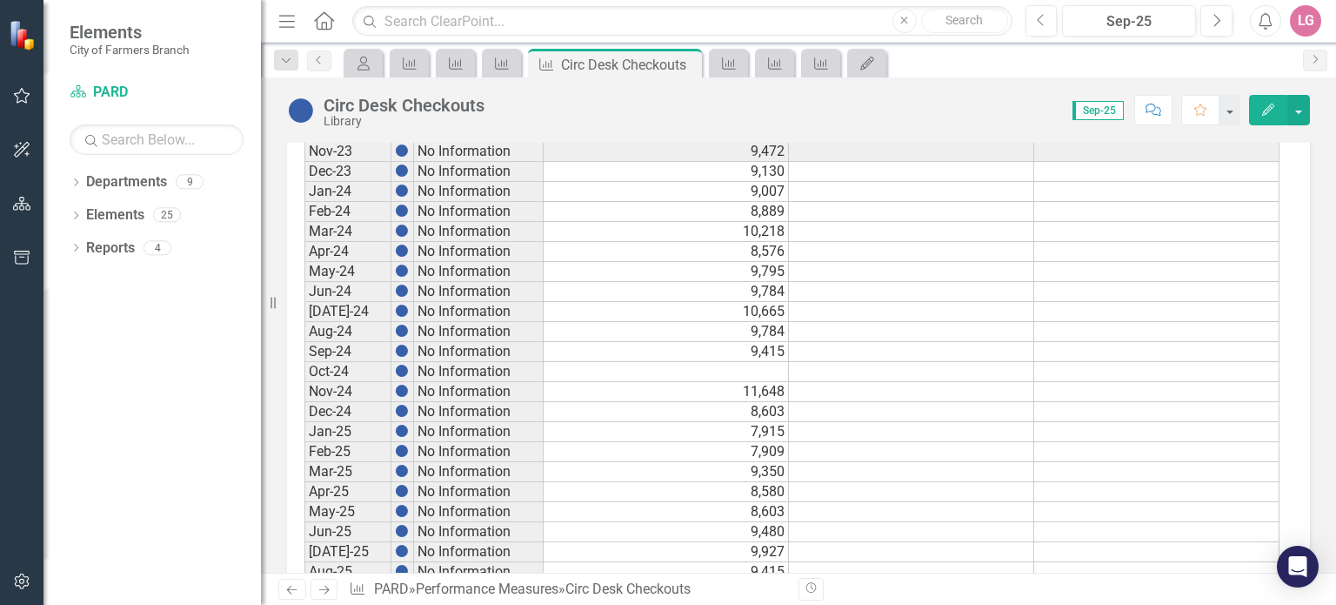
scroll to position [984, 0]
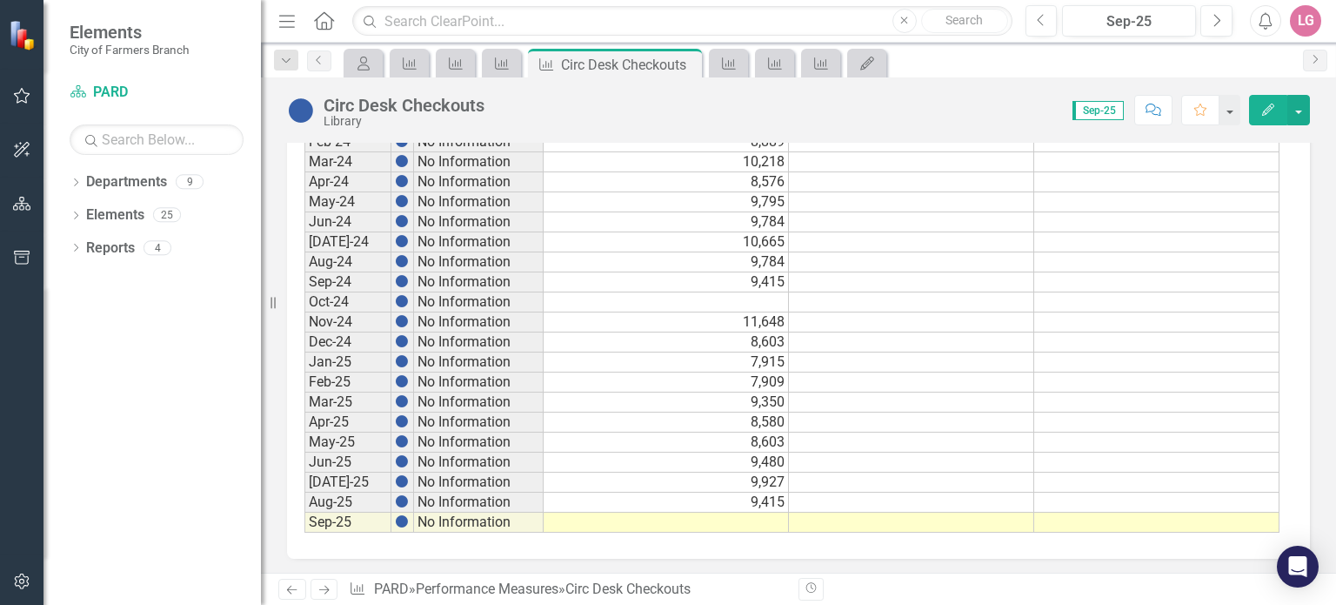
click at [647, 512] on td at bounding box center [666, 522] width 245 height 20
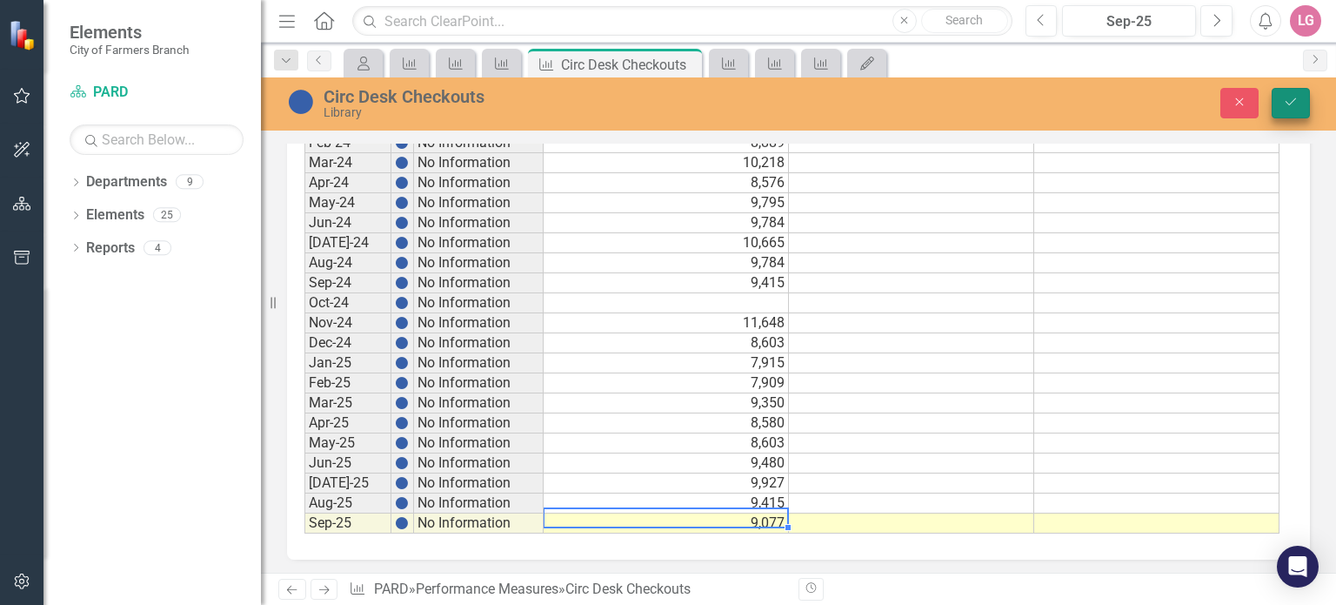
type textarea "9077"
drag, startPoint x: 1294, startPoint y: 97, endPoint x: 1254, endPoint y: 110, distance: 42.4
click at [1294, 97] on icon "Save" at bounding box center [1291, 102] width 16 height 12
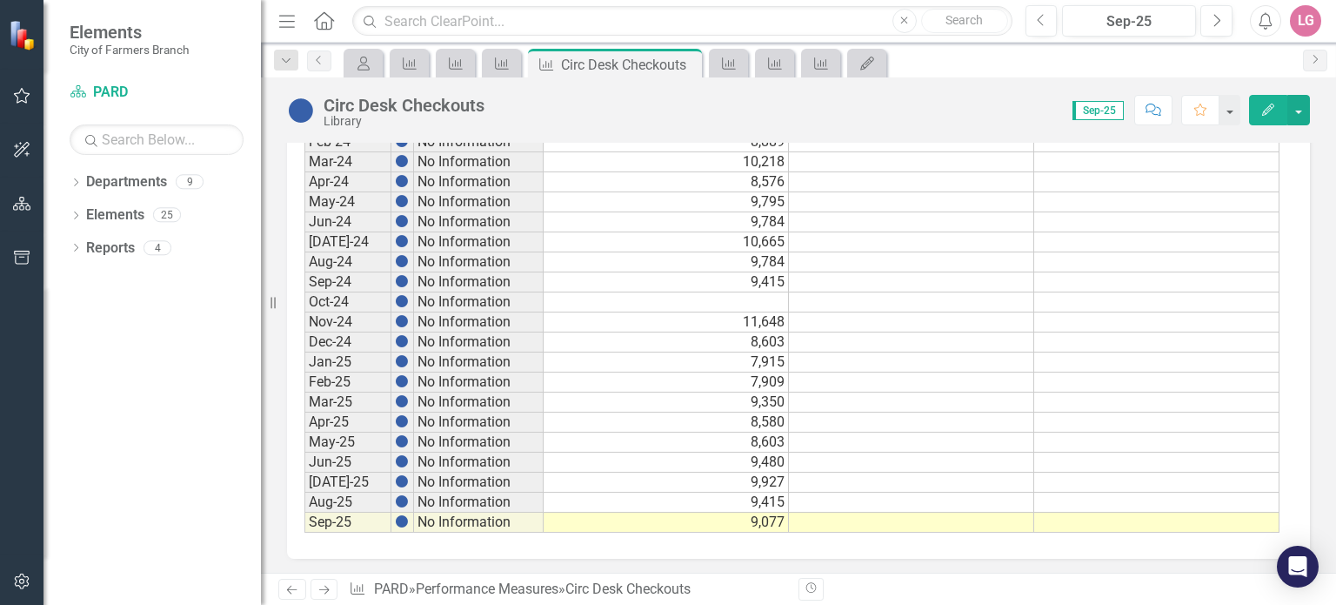
click at [732, 492] on td "9,415" at bounding box center [666, 502] width 245 height 20
click at [683, 61] on icon "Close" at bounding box center [685, 64] width 17 height 14
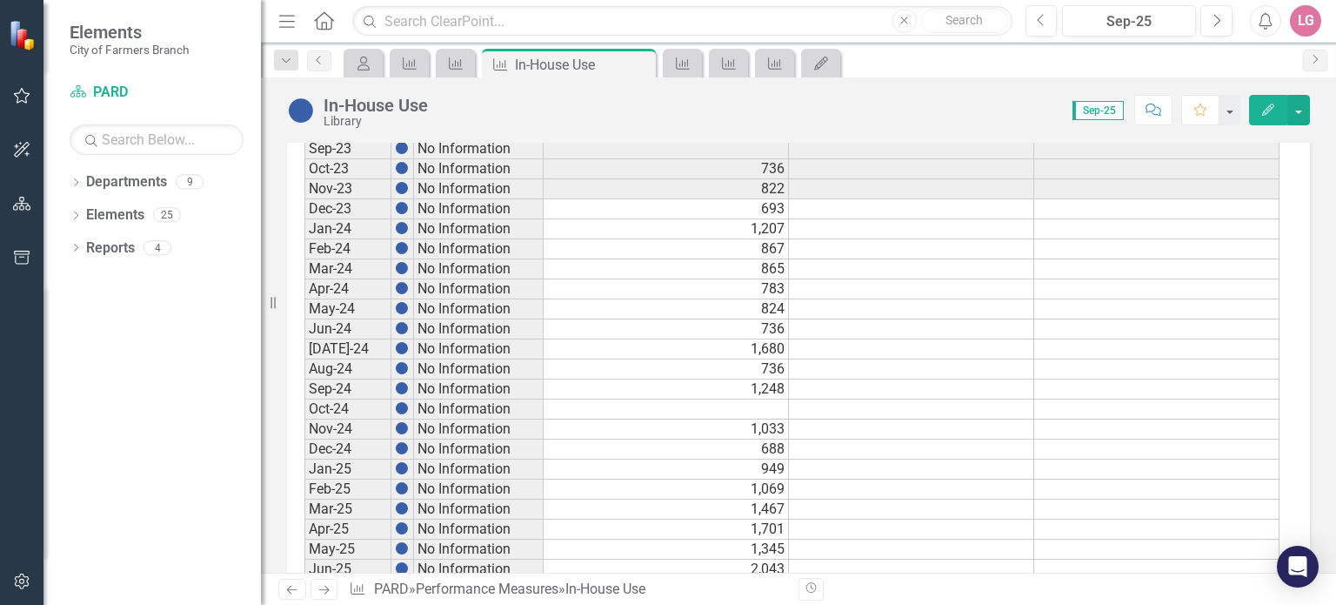
scroll to position [984, 0]
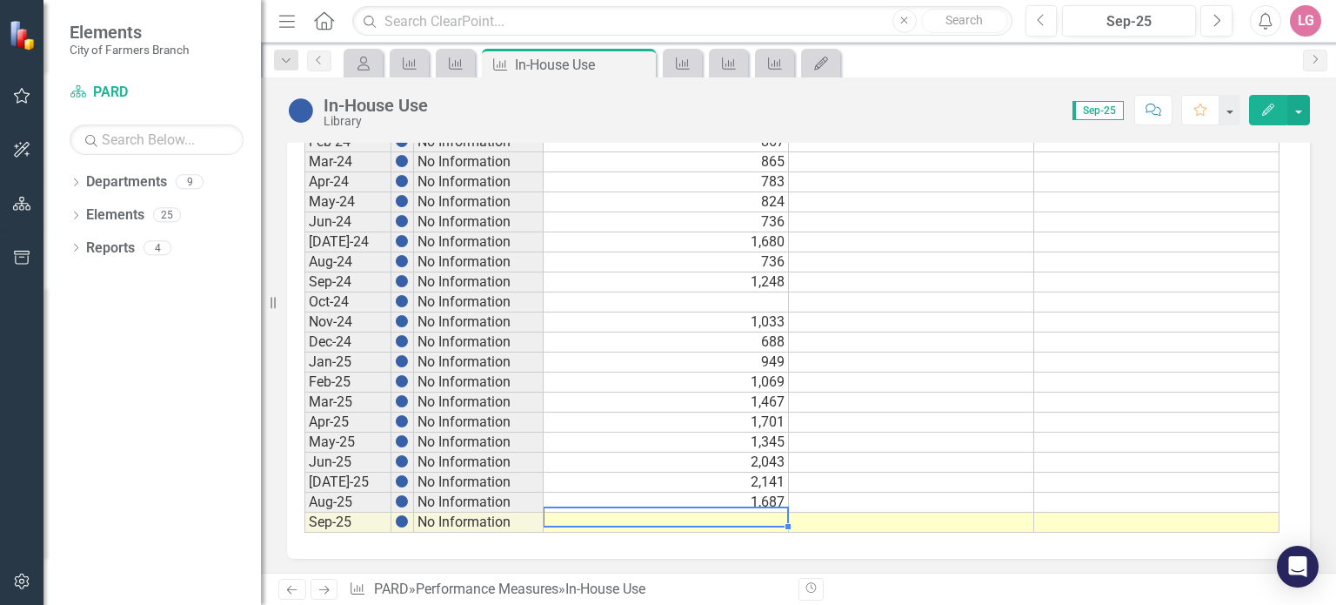
click at [565, 512] on td at bounding box center [666, 522] width 245 height 20
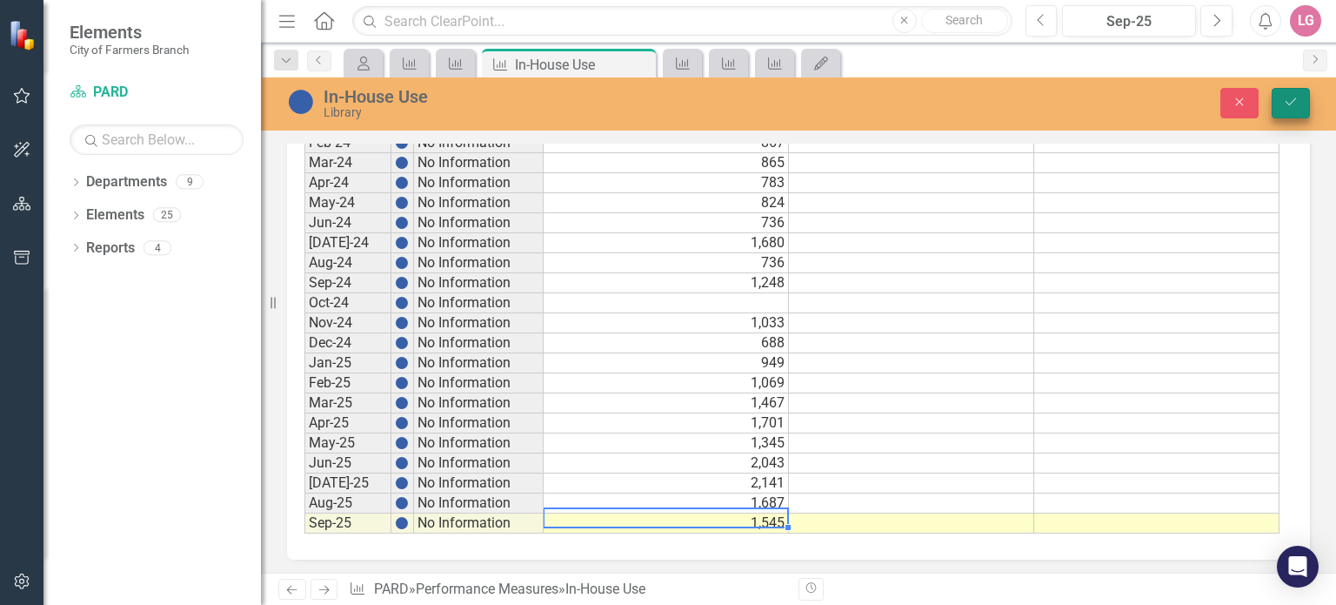
type textarea "1545"
click at [1288, 99] on icon "Save" at bounding box center [1291, 102] width 16 height 12
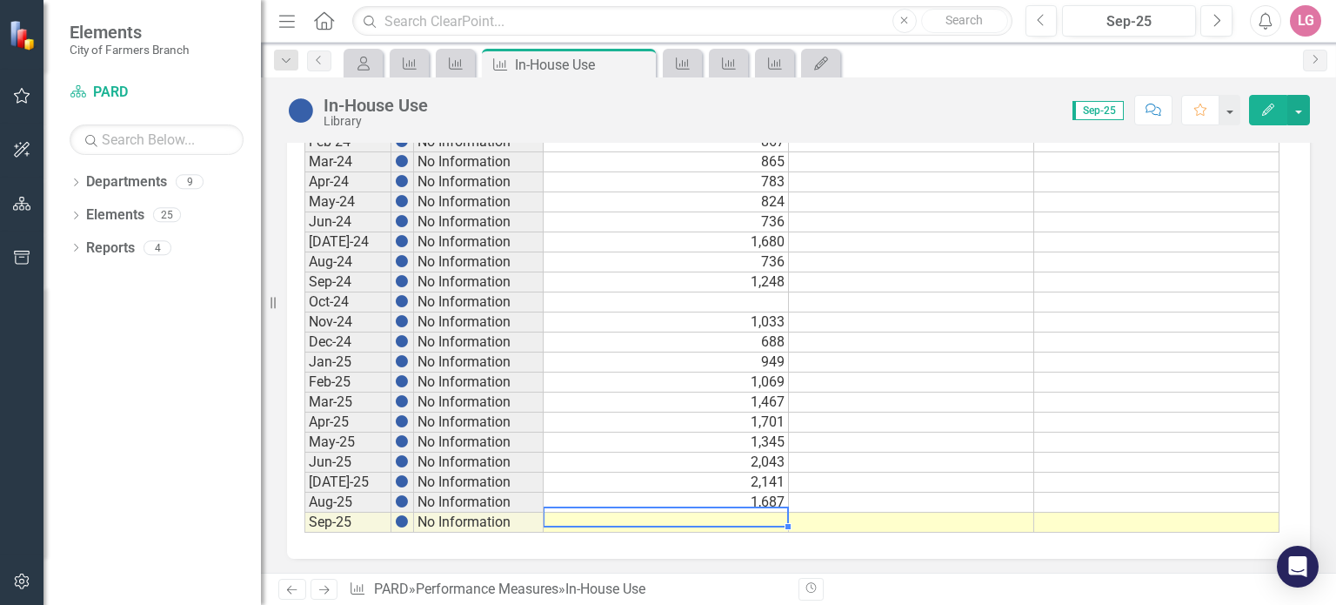
click at [685, 517] on td at bounding box center [666, 522] width 245 height 20
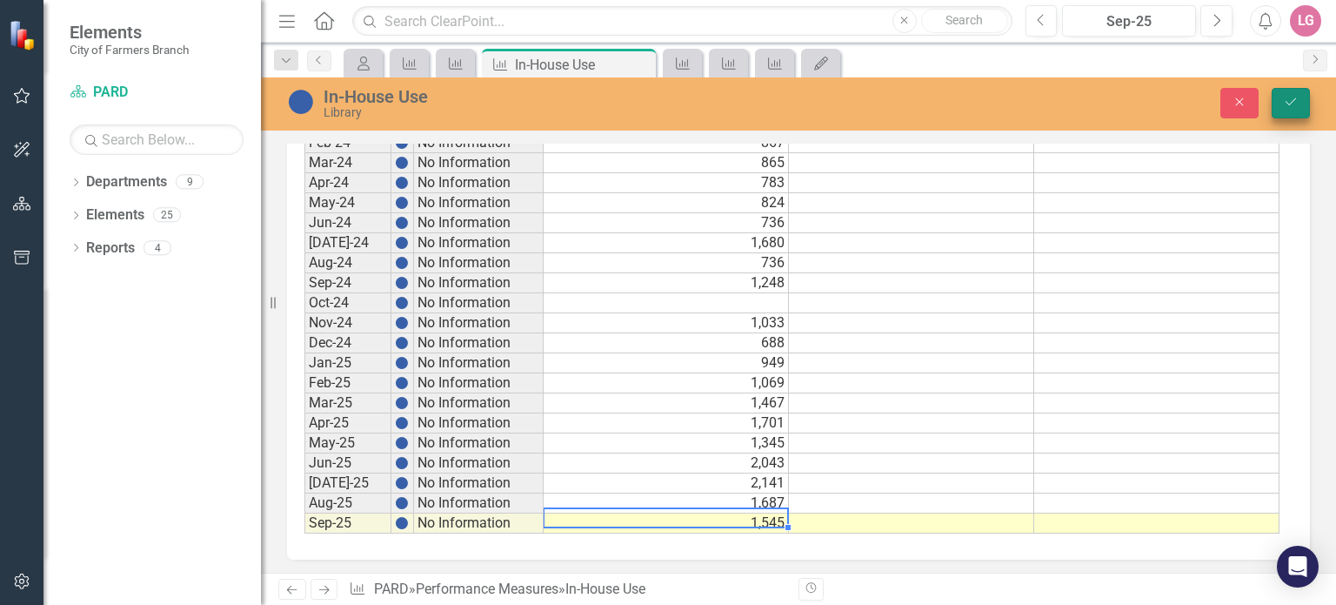
type textarea "1545"
click at [1287, 107] on icon "Save" at bounding box center [1291, 102] width 16 height 12
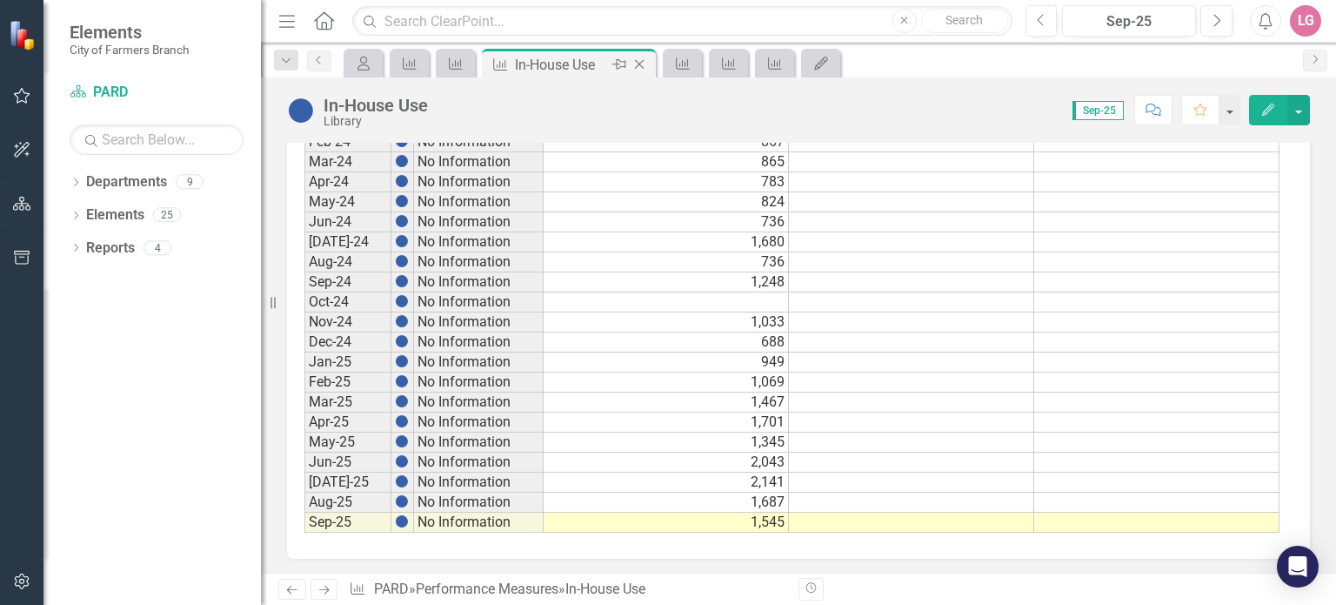
click at [638, 57] on icon "Close" at bounding box center [639, 64] width 17 height 14
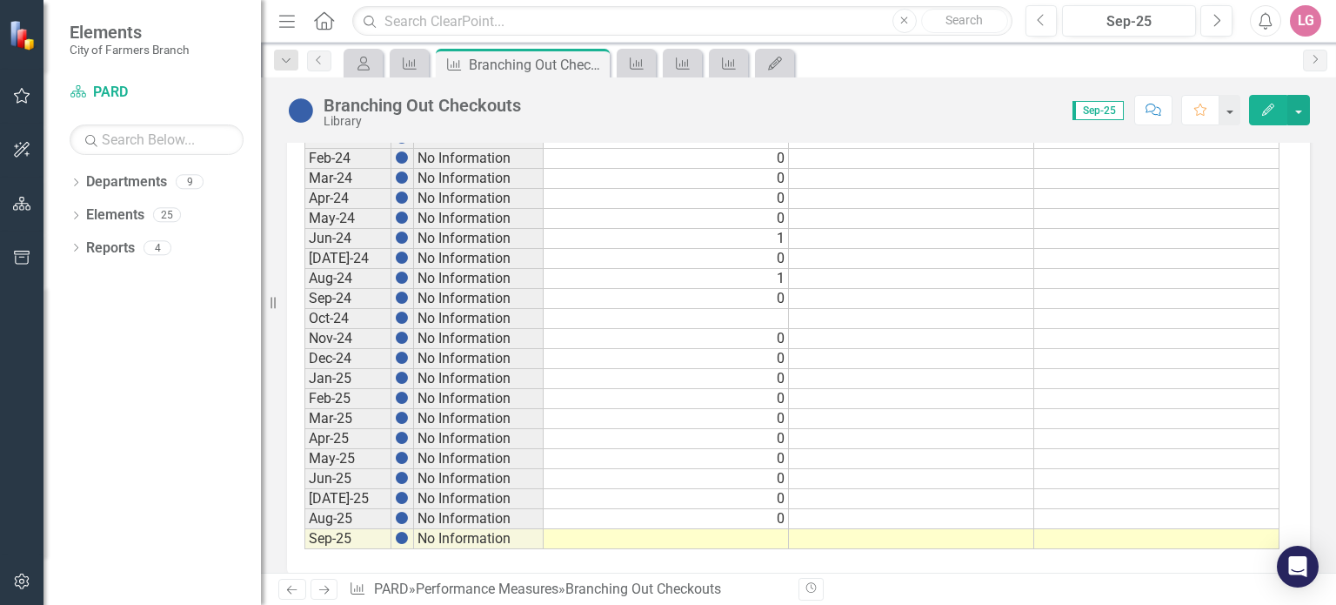
scroll to position [984, 0]
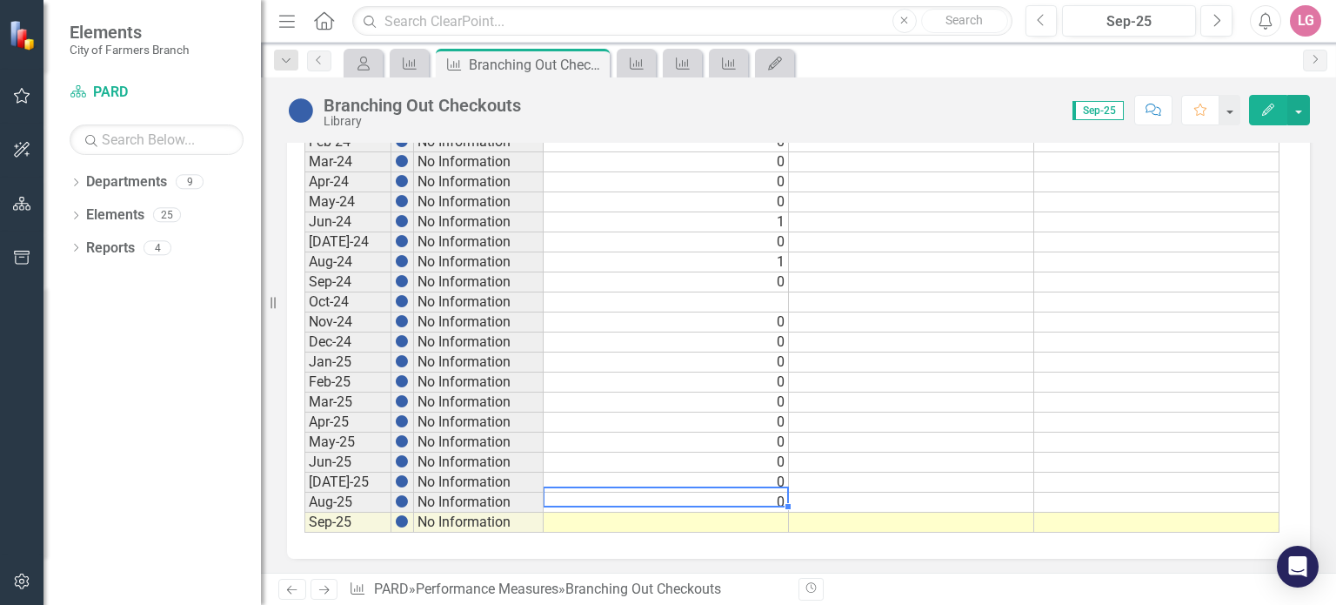
click at [654, 497] on td "0" at bounding box center [666, 502] width 245 height 20
click at [663, 514] on td at bounding box center [666, 522] width 245 height 20
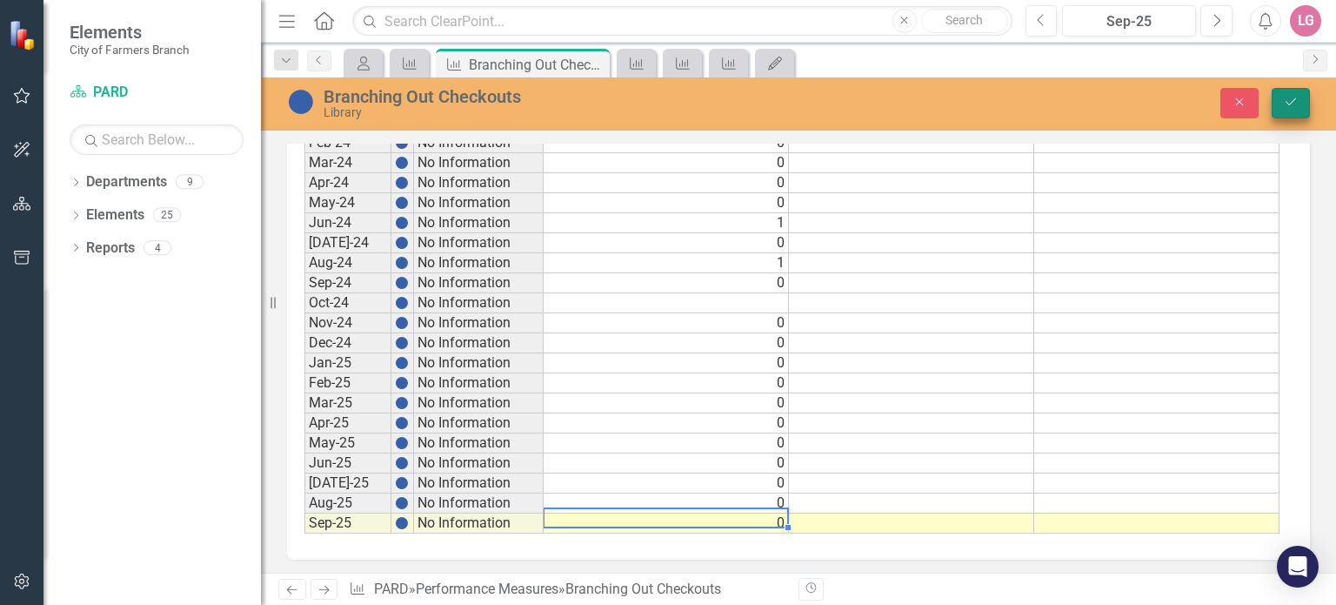
type textarea "0"
drag, startPoint x: 1296, startPoint y: 100, endPoint x: 1165, endPoint y: 189, distance: 158.5
click at [1296, 100] on icon "Save" at bounding box center [1291, 102] width 16 height 12
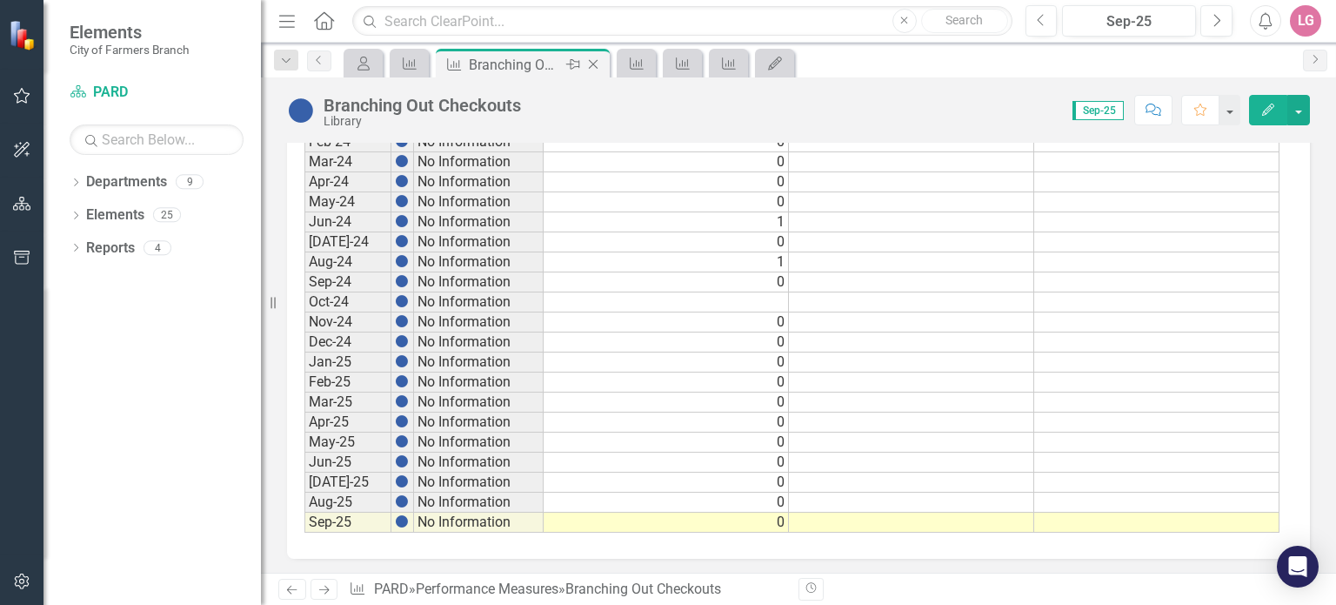
click at [598, 66] on icon "Close" at bounding box center [592, 64] width 17 height 14
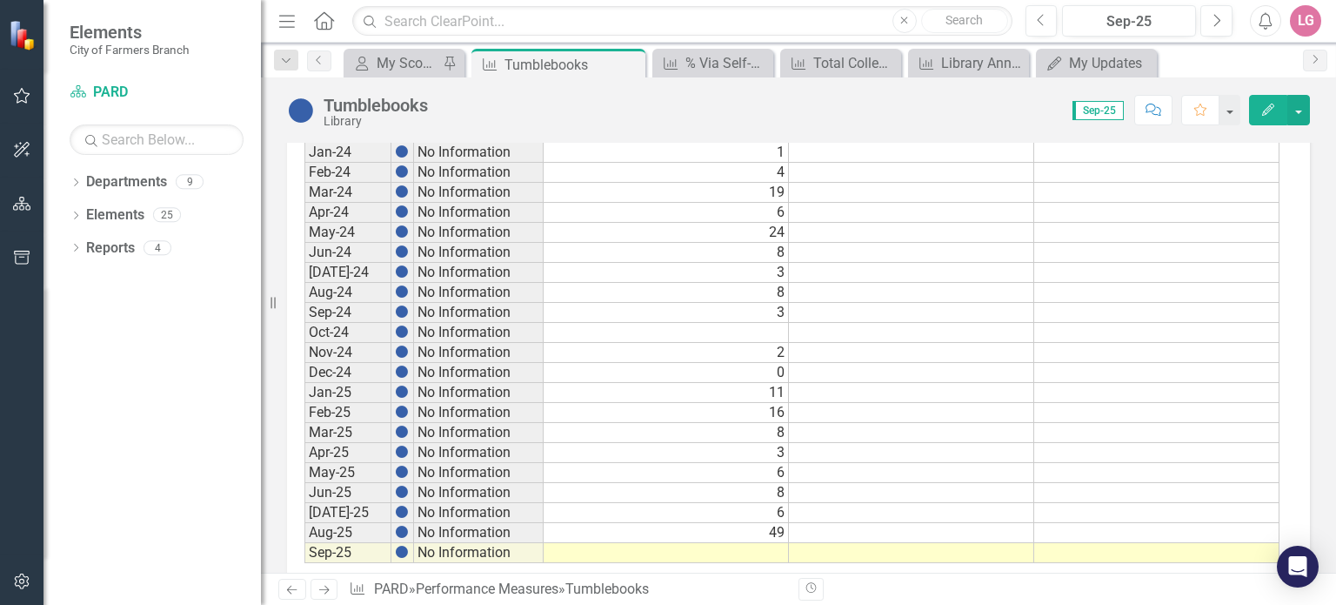
scroll to position [984, 0]
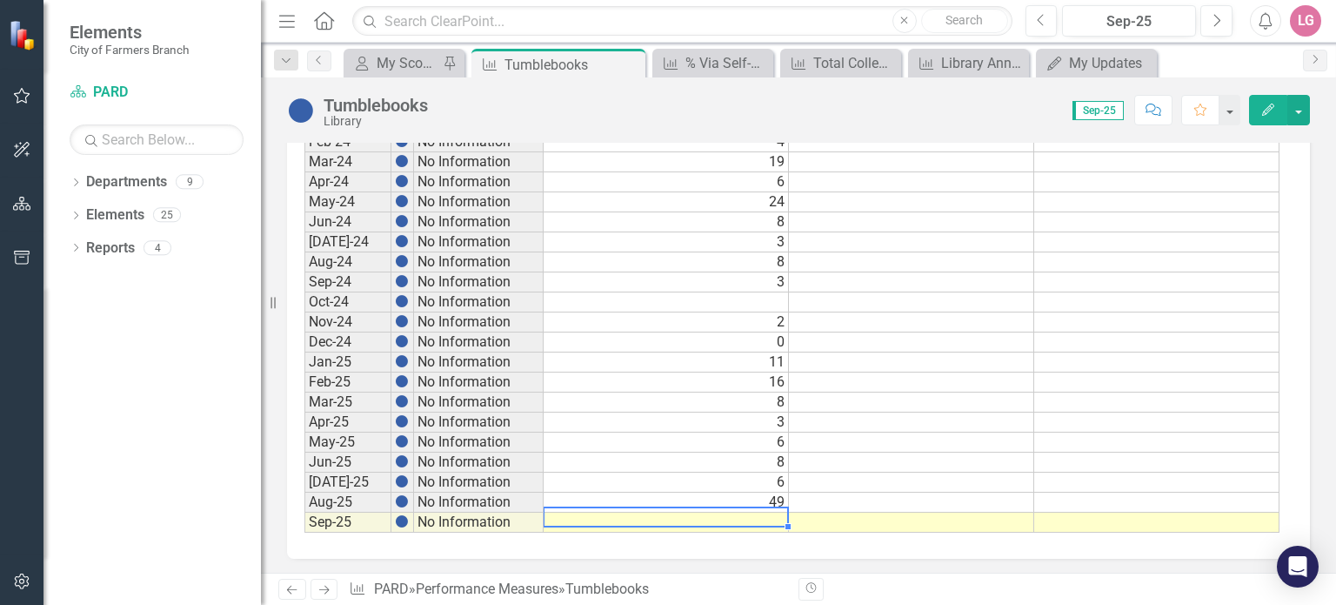
click at [653, 512] on td at bounding box center [666, 522] width 245 height 20
click at [656, 516] on td at bounding box center [666, 522] width 245 height 20
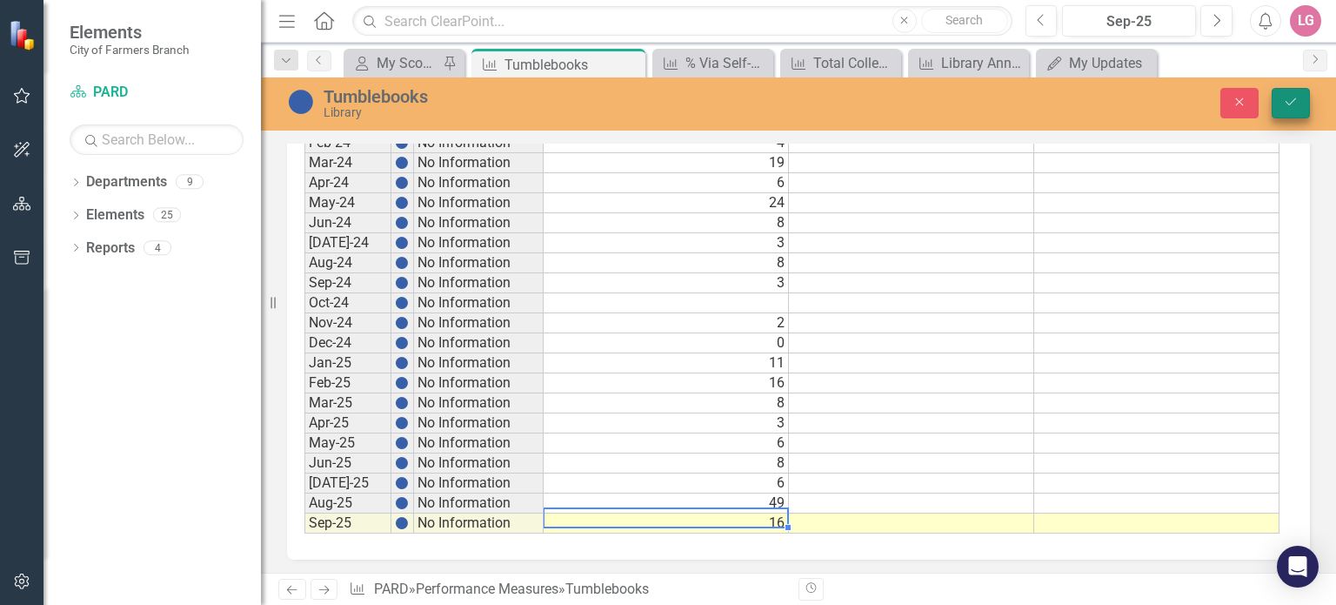
type textarea "16"
click at [1289, 104] on icon "submit" at bounding box center [1291, 101] width 10 height 7
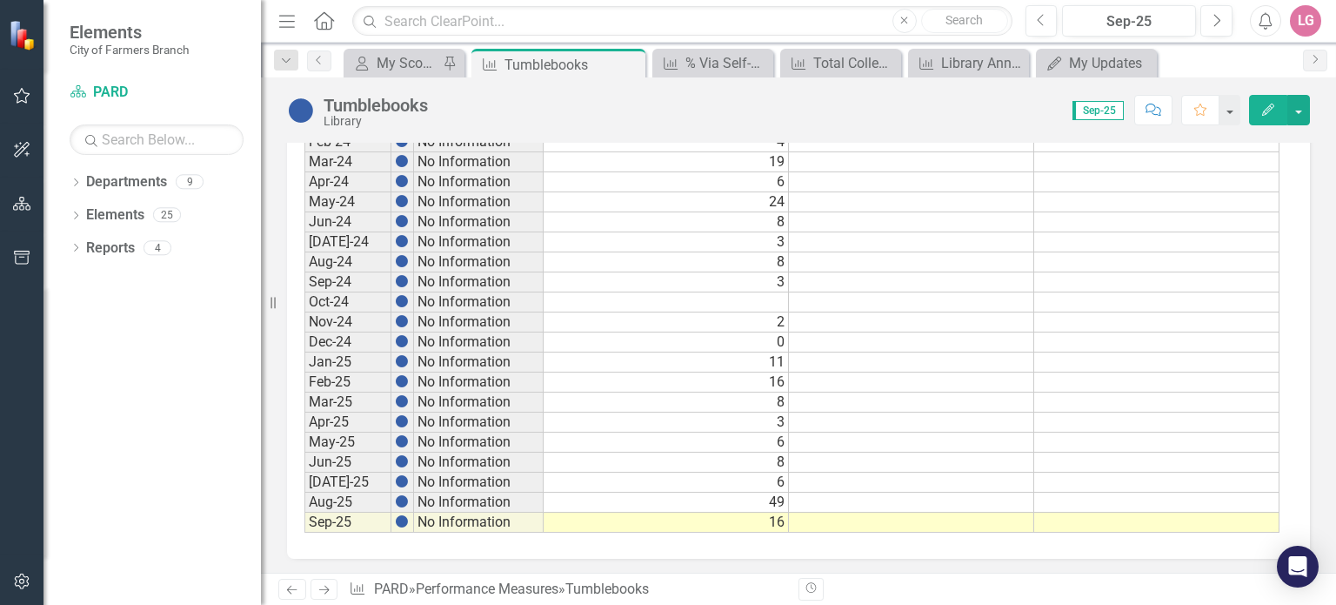
click at [676, 478] on td "6" at bounding box center [666, 482] width 245 height 20
click at [625, 65] on icon "Close" at bounding box center [628, 64] width 17 height 14
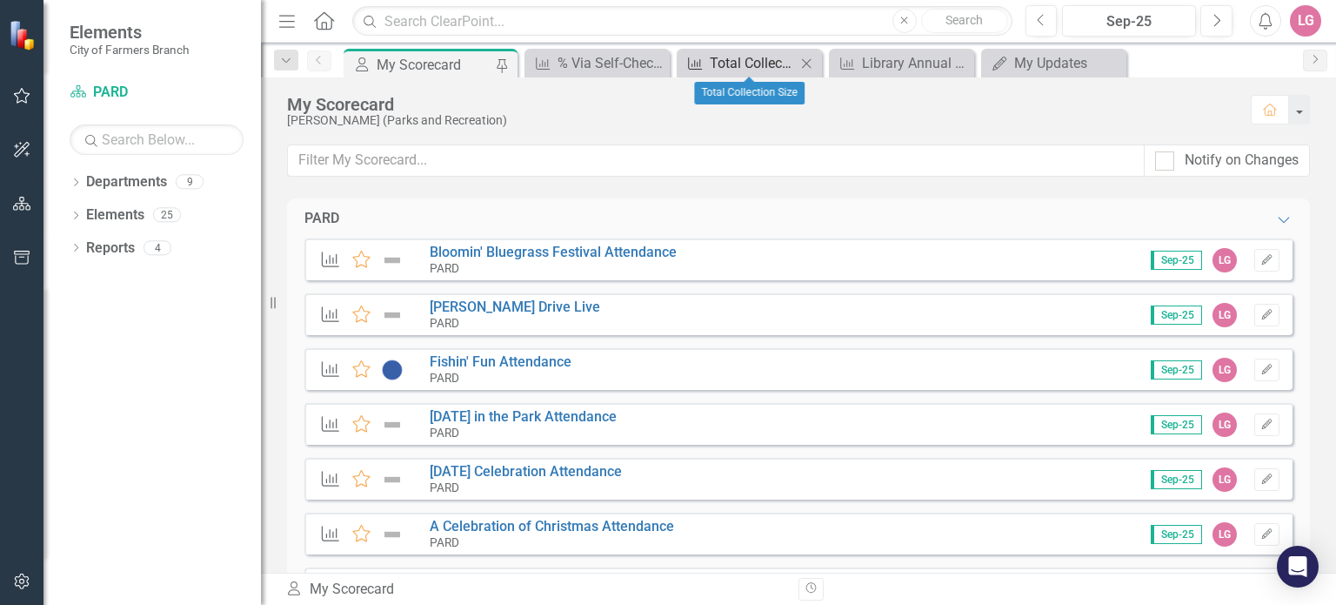
click at [786, 58] on div "Total Collection Size" at bounding box center [753, 63] width 86 height 22
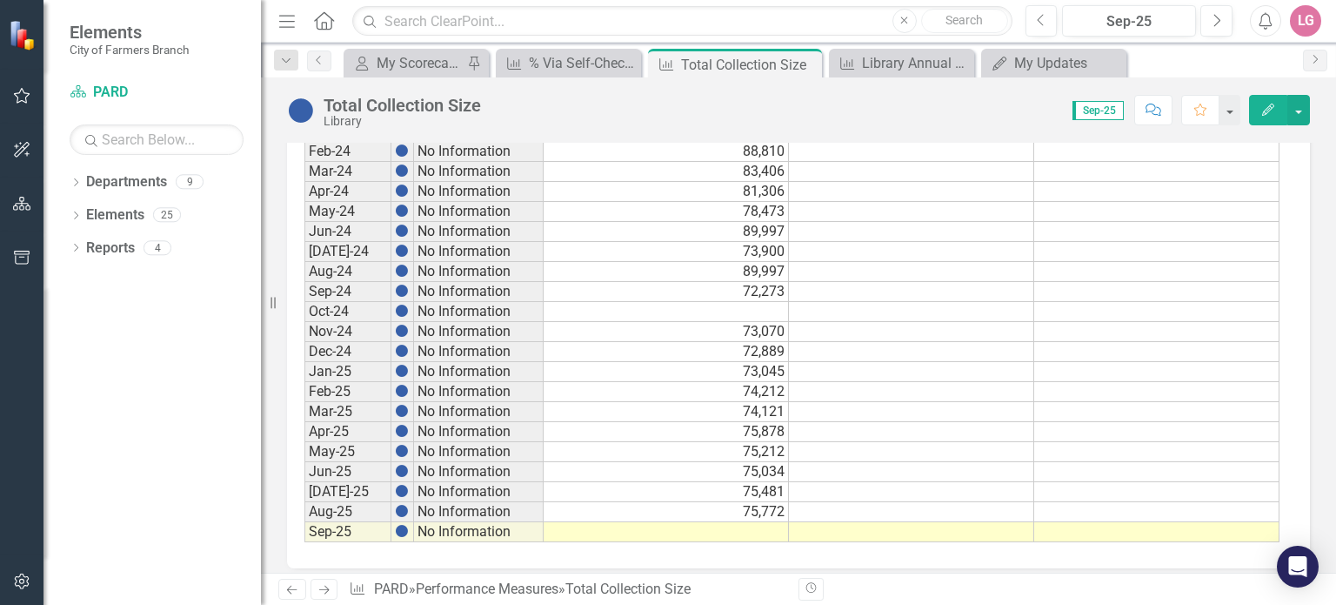
scroll to position [984, 0]
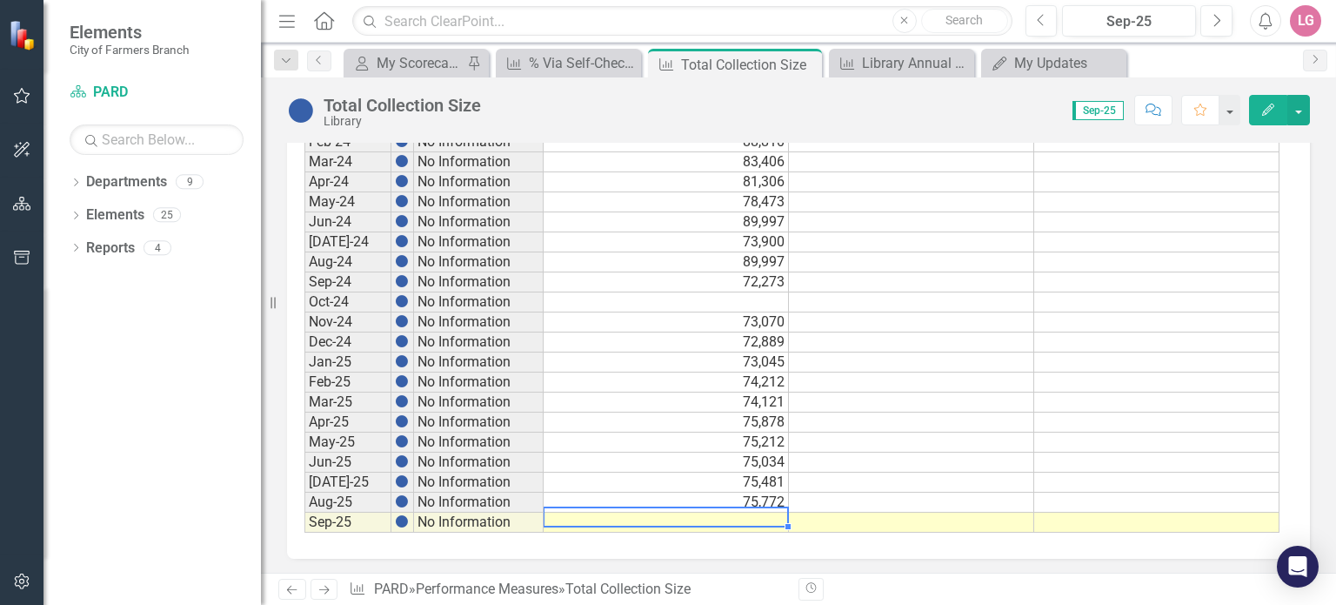
click at [304, 504] on div "Period Status Actual Target Min Target Max Sep-20 No Information Sep-21 No Info…" at bounding box center [304, 161] width 0 height 741
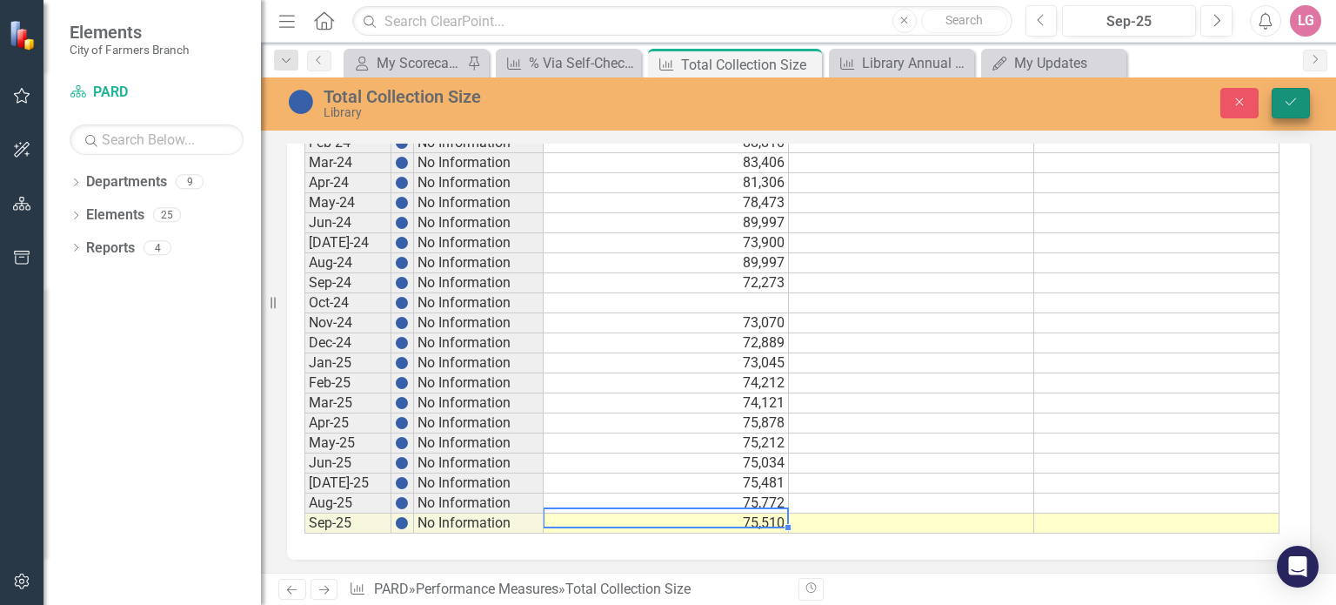
type textarea "75510"
click at [1295, 115] on button "Save" at bounding box center [1291, 103] width 38 height 30
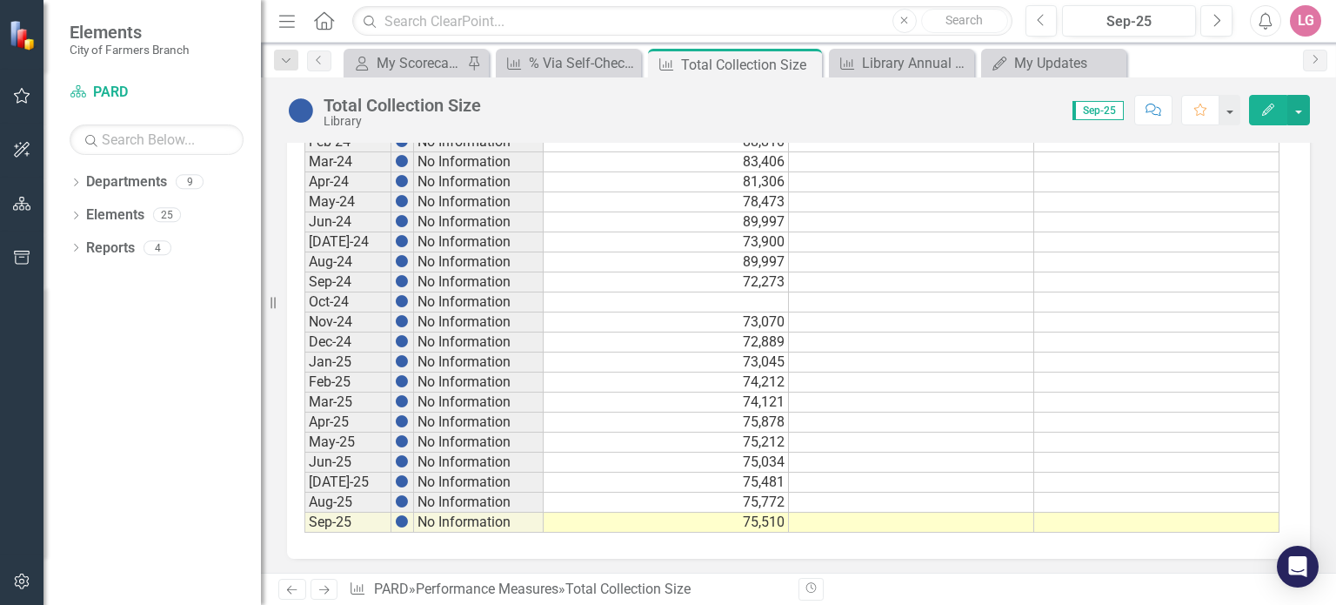
click at [694, 481] on td "75,481" at bounding box center [666, 482] width 245 height 20
click at [811, 57] on icon "Close" at bounding box center [805, 64] width 17 height 14
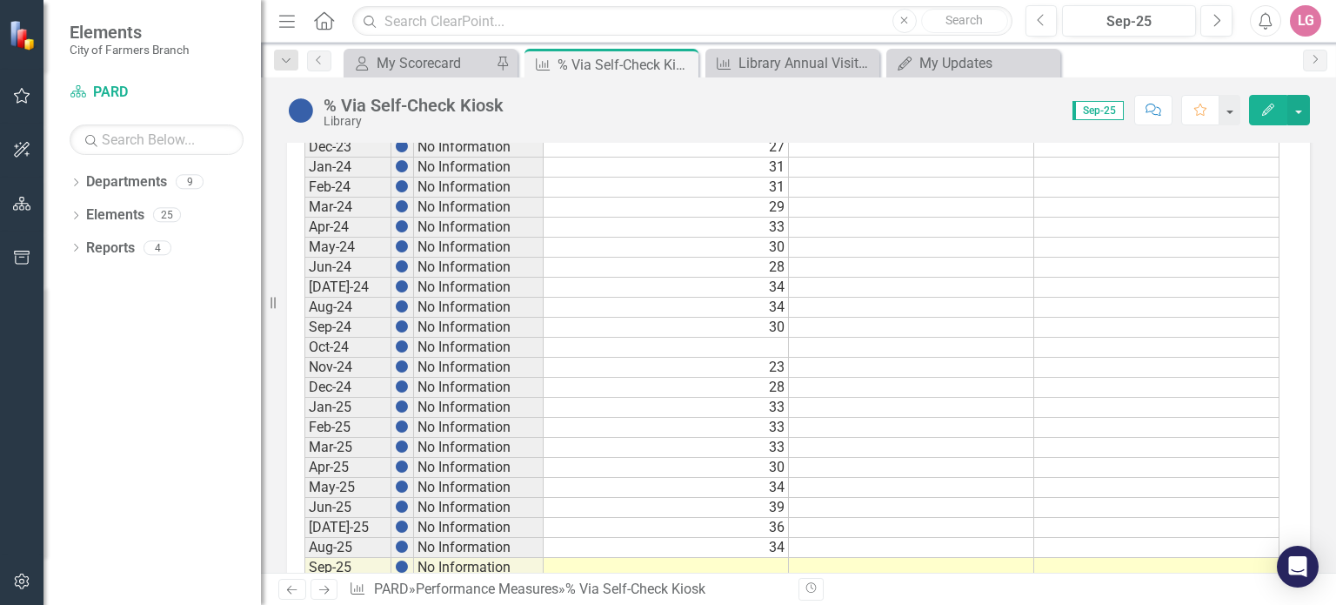
scroll to position [984, 0]
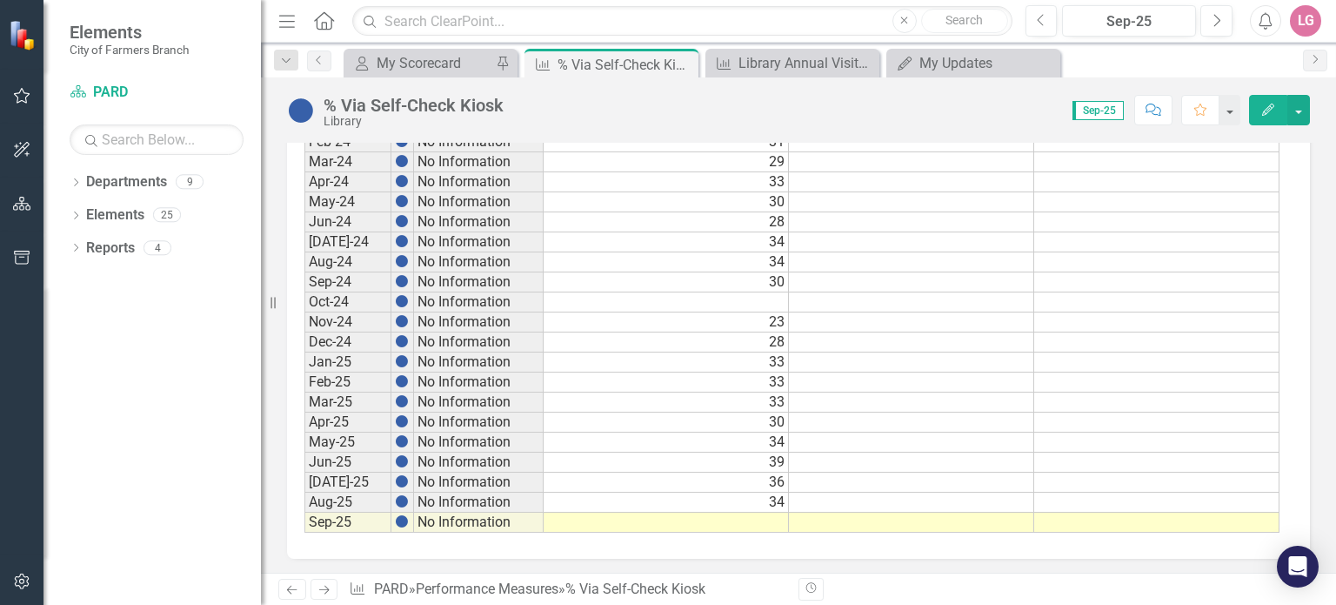
click at [674, 512] on td at bounding box center [666, 522] width 245 height 20
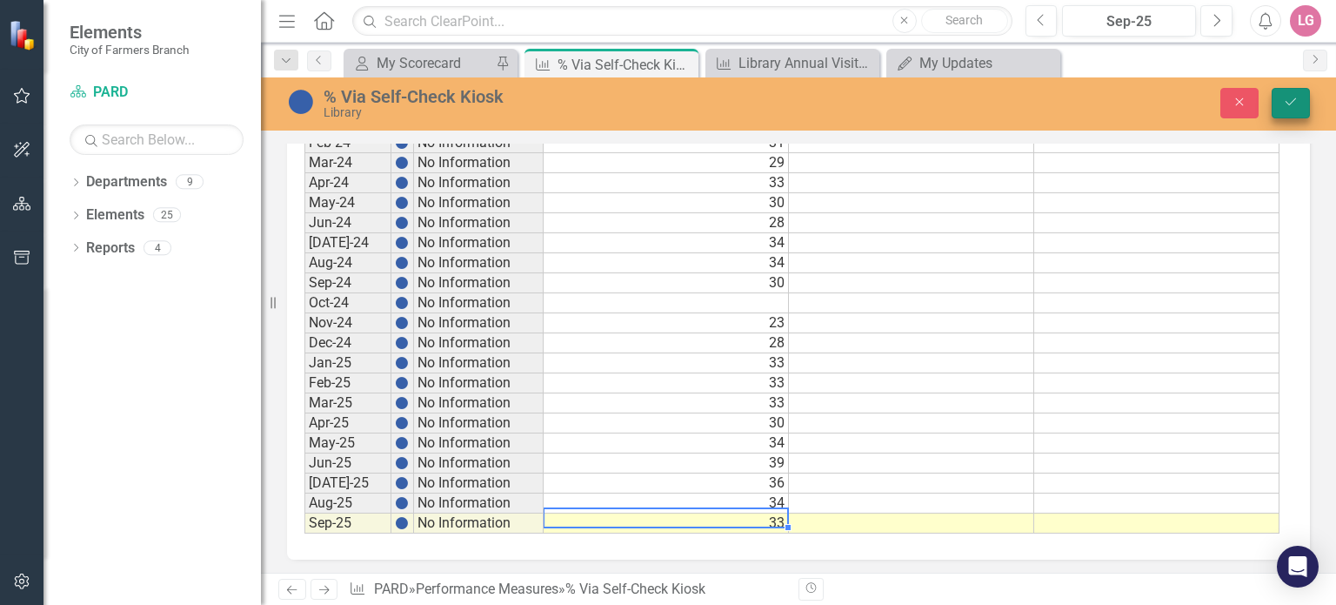
type textarea "32.673"
click at [1286, 113] on button "Save" at bounding box center [1291, 103] width 38 height 30
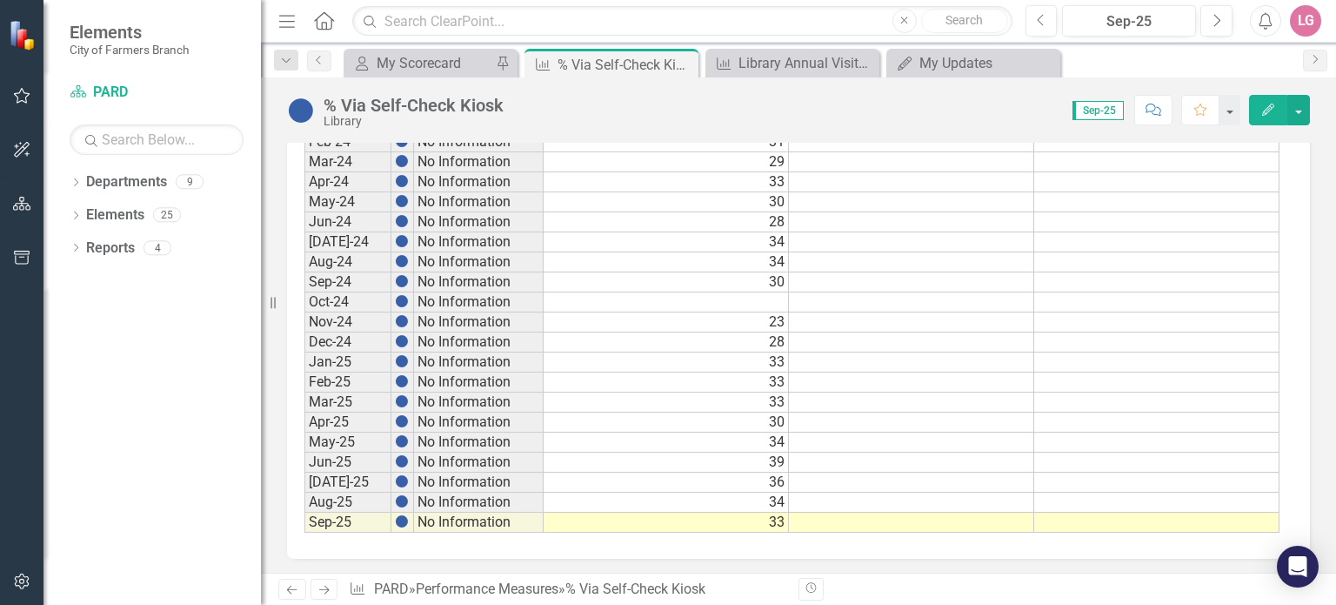
click at [706, 472] on td "36" at bounding box center [666, 482] width 245 height 20
click at [682, 57] on icon "Close" at bounding box center [681, 64] width 17 height 14
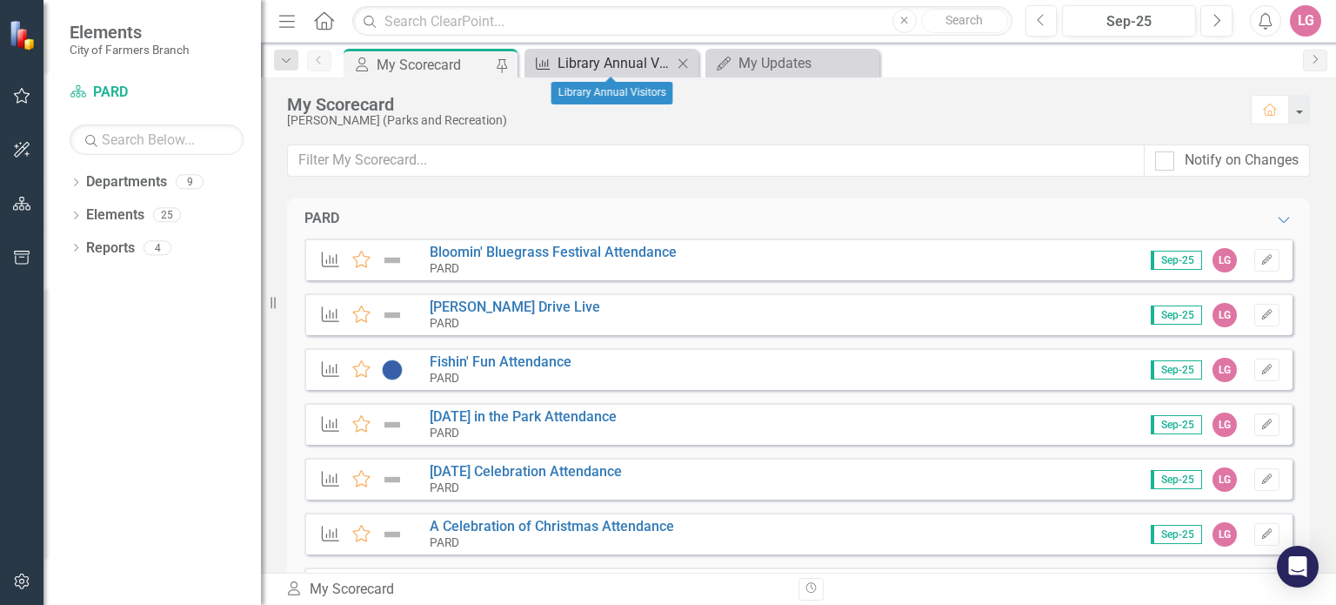
click at [644, 52] on div "Library Annual Visitors" at bounding box center [615, 63] width 115 height 22
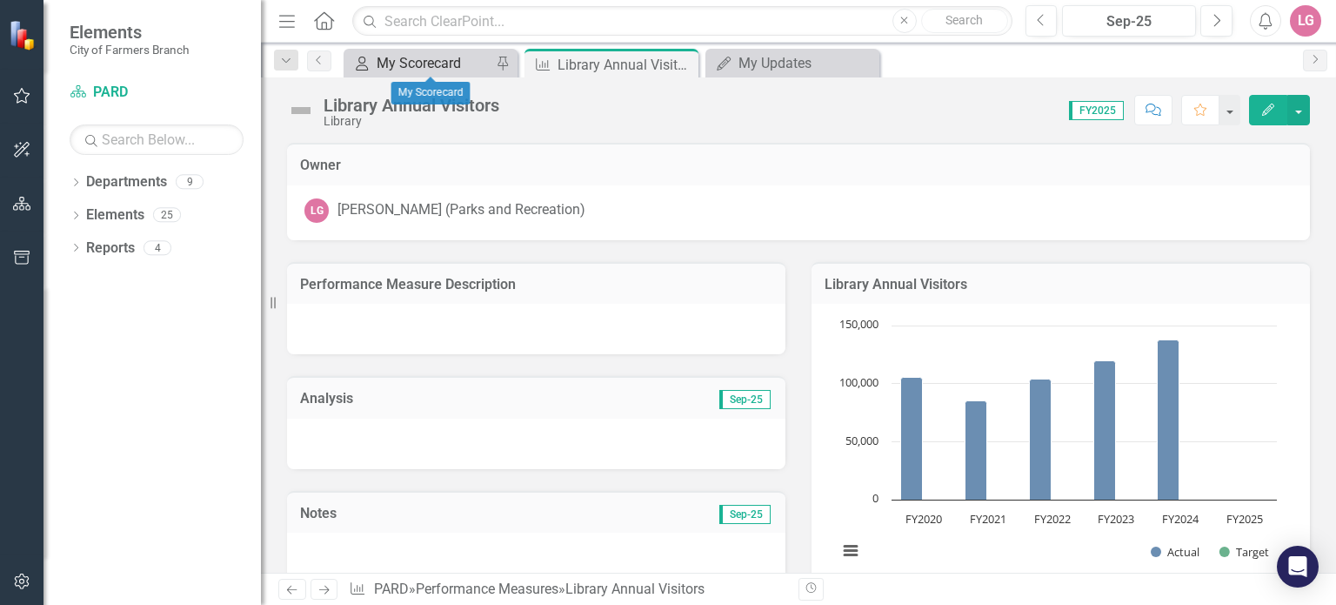
click at [470, 62] on div "My Scorecard" at bounding box center [434, 63] width 115 height 22
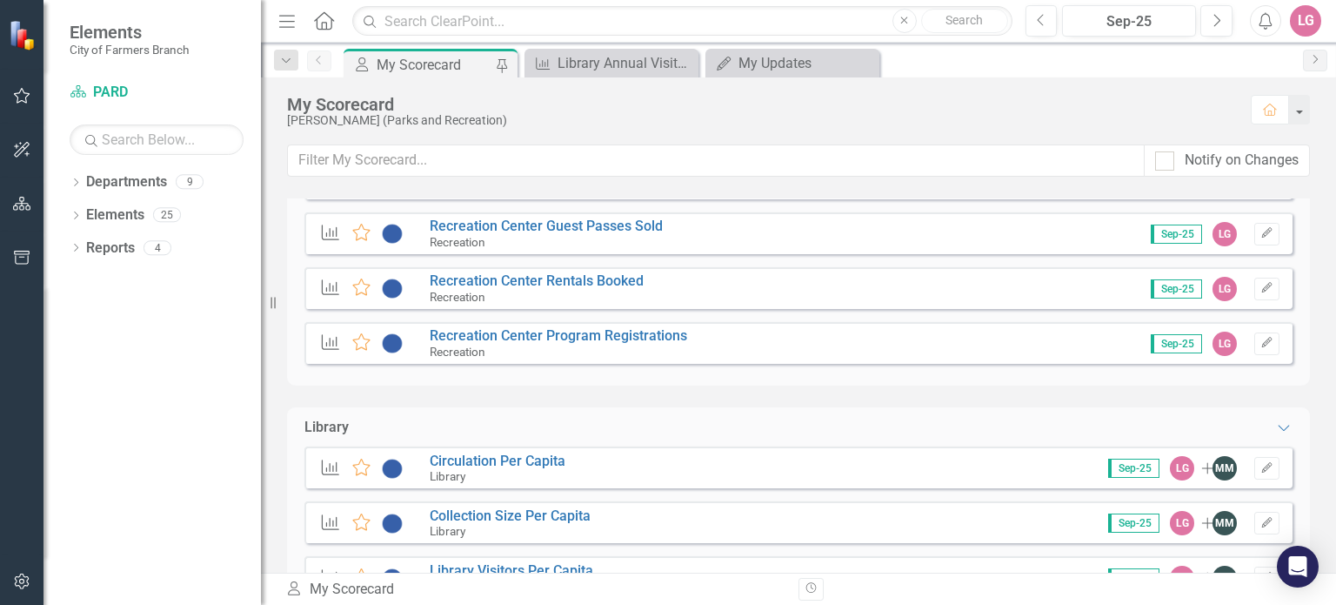
scroll to position [2001, 0]
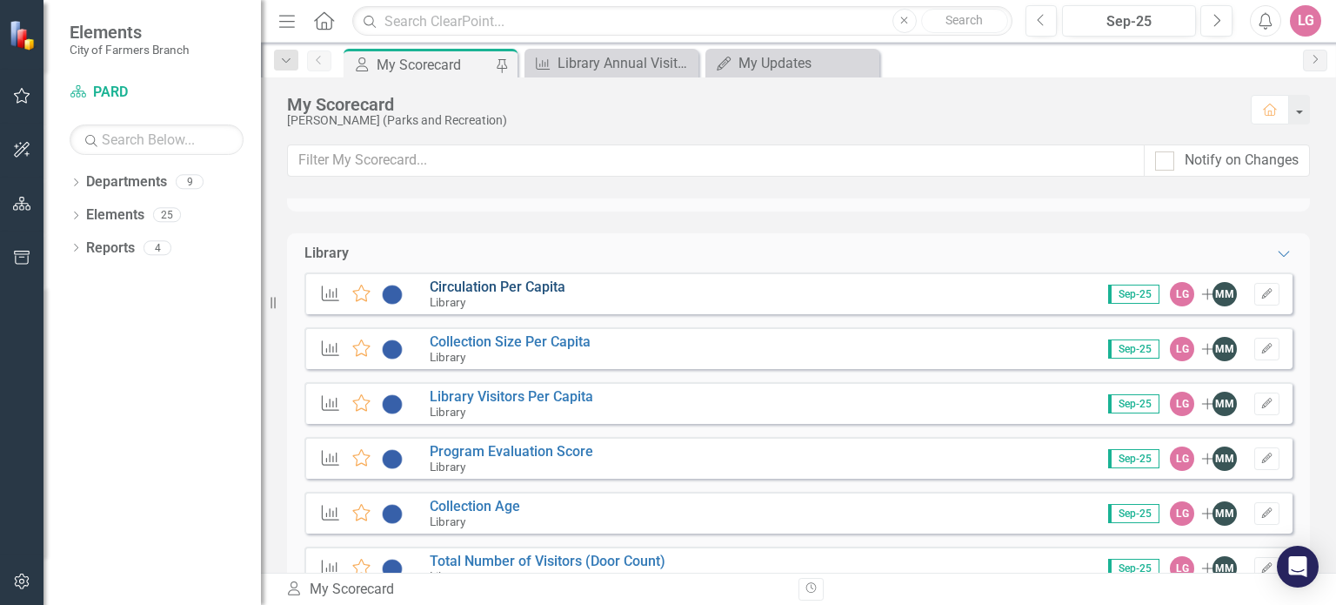
click at [520, 289] on link "Circulation Per Capita" at bounding box center [498, 286] width 136 height 17
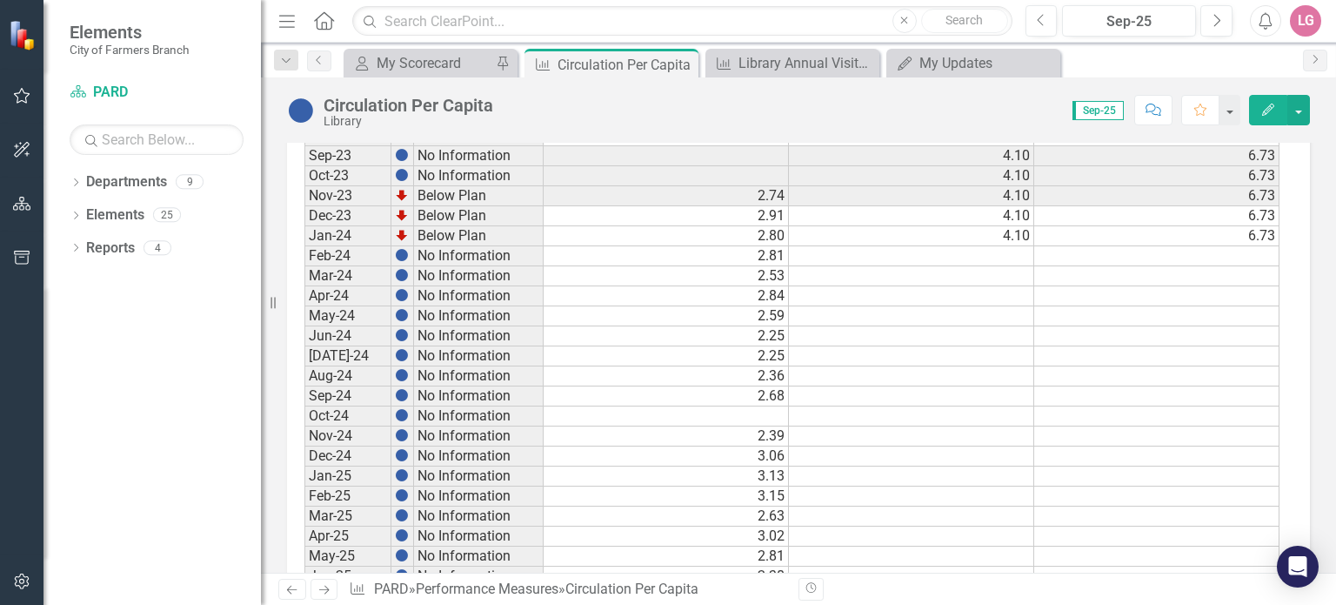
scroll to position [984, 0]
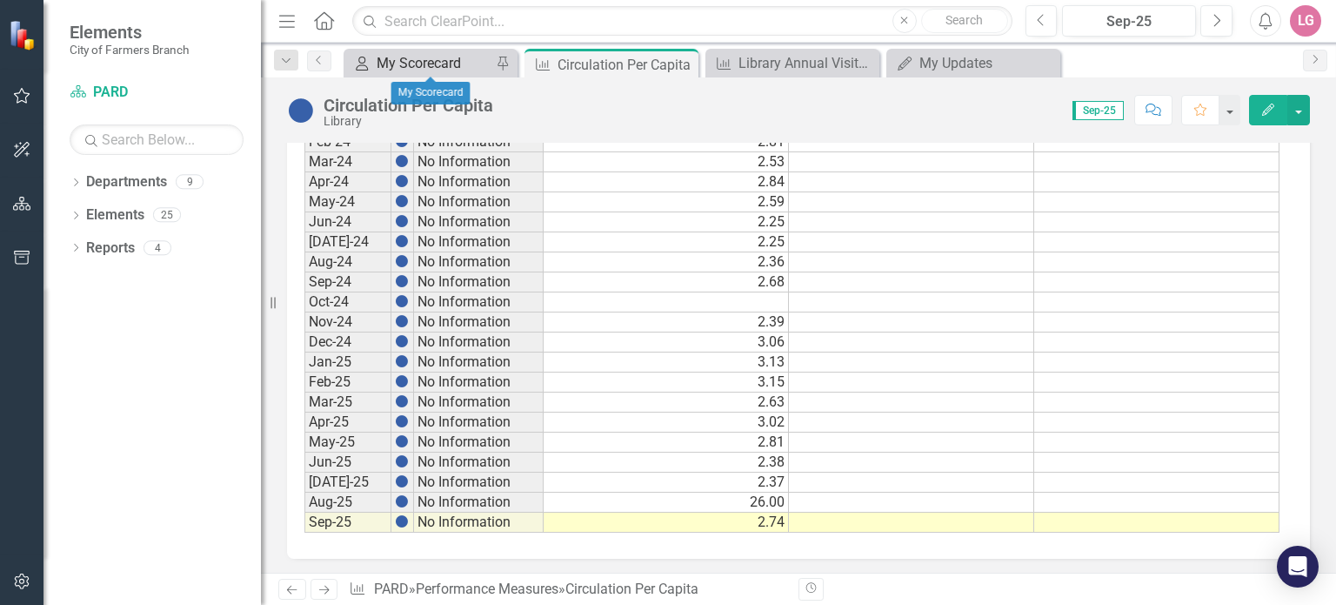
click at [415, 57] on div "My Scorecard" at bounding box center [434, 63] width 115 height 22
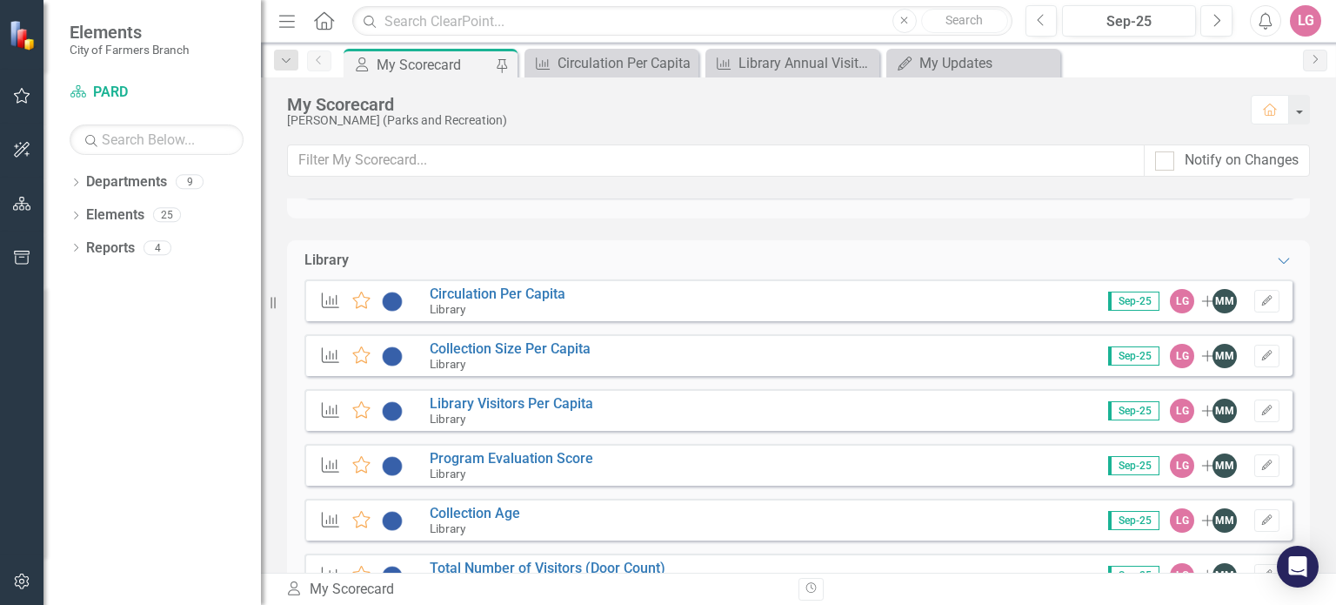
scroll to position [2087, 0]
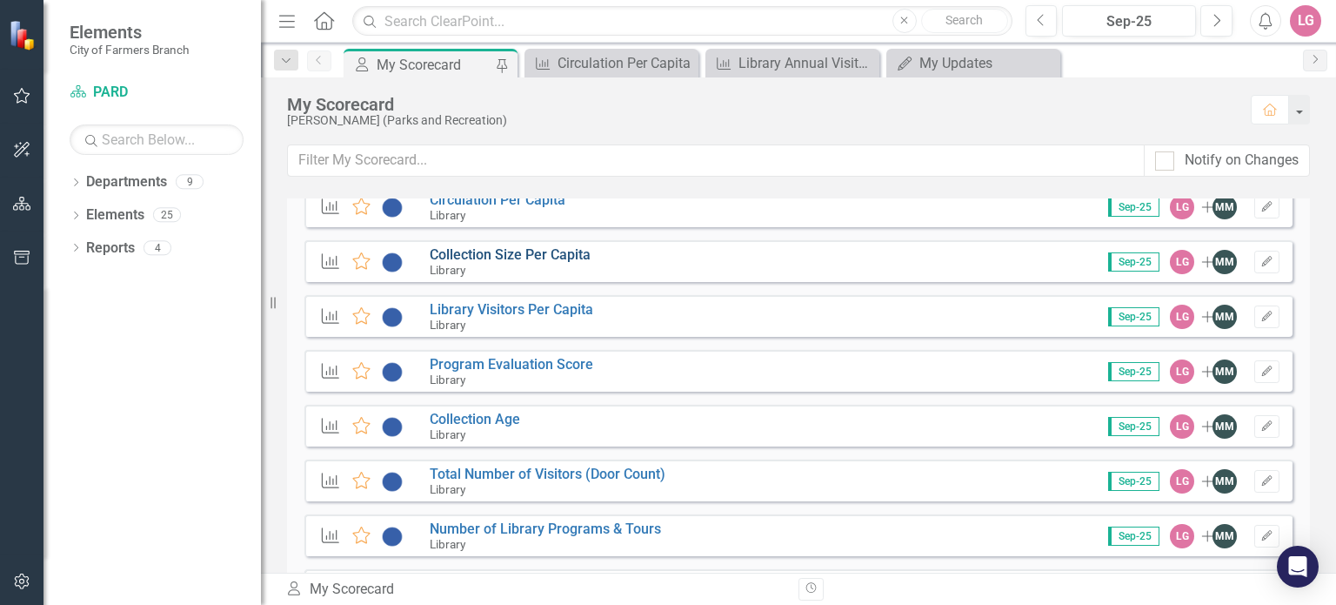
click at [511, 254] on link "Collection Size Per Capita" at bounding box center [510, 254] width 161 height 17
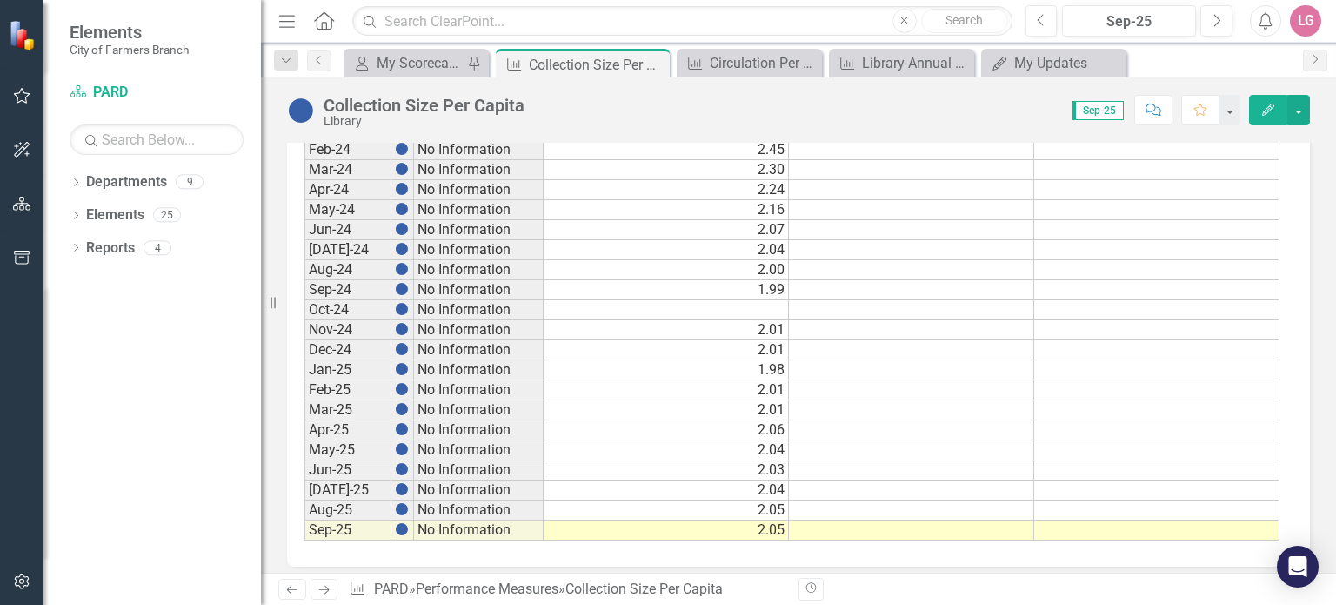
scroll to position [984, 0]
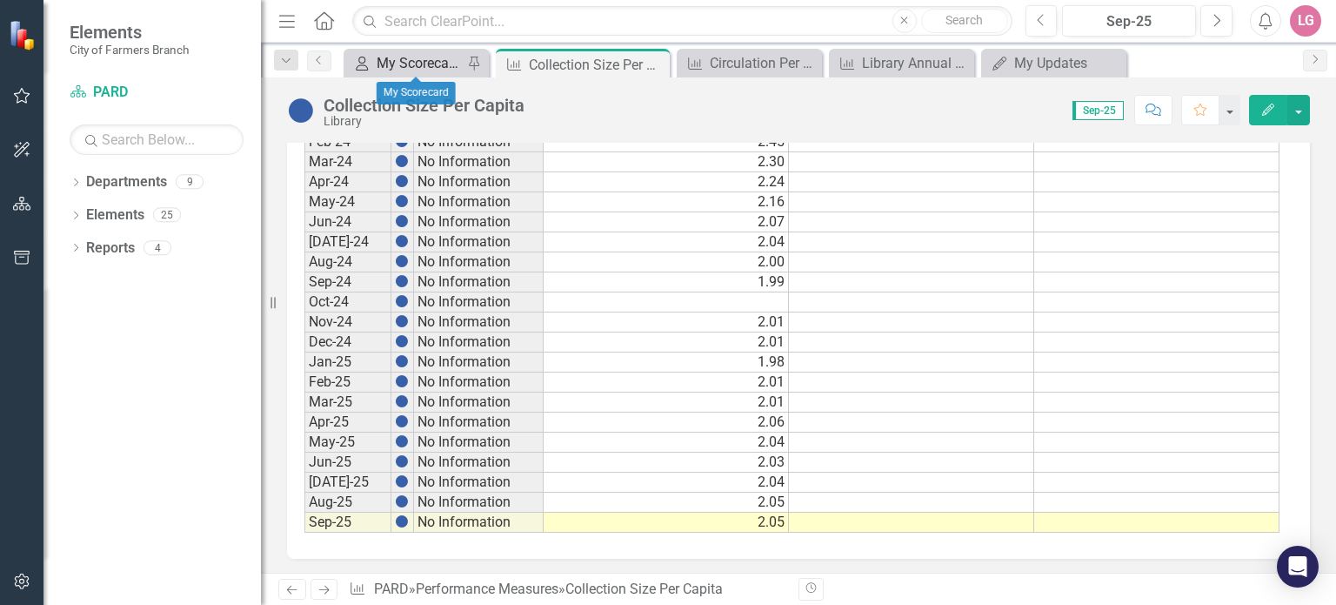
click at [418, 65] on div "My Scorecard" at bounding box center [420, 63] width 86 height 22
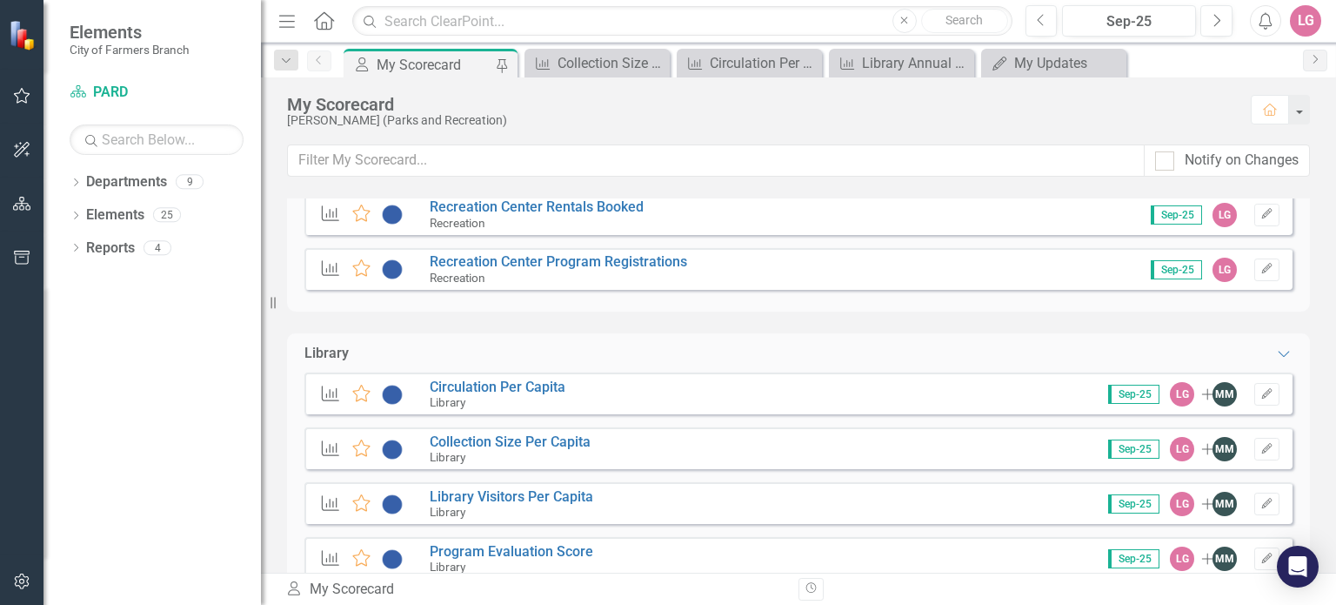
scroll to position [2001, 0]
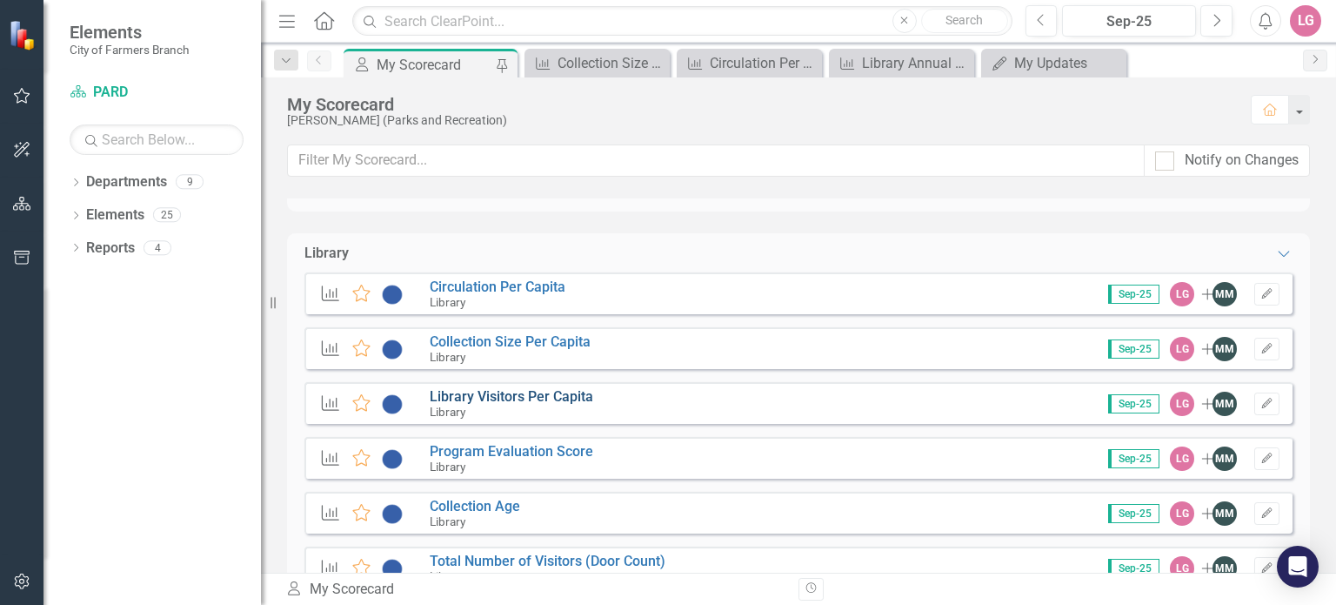
click at [517, 399] on link "Library Visitors Per Capita" at bounding box center [512, 396] width 164 height 17
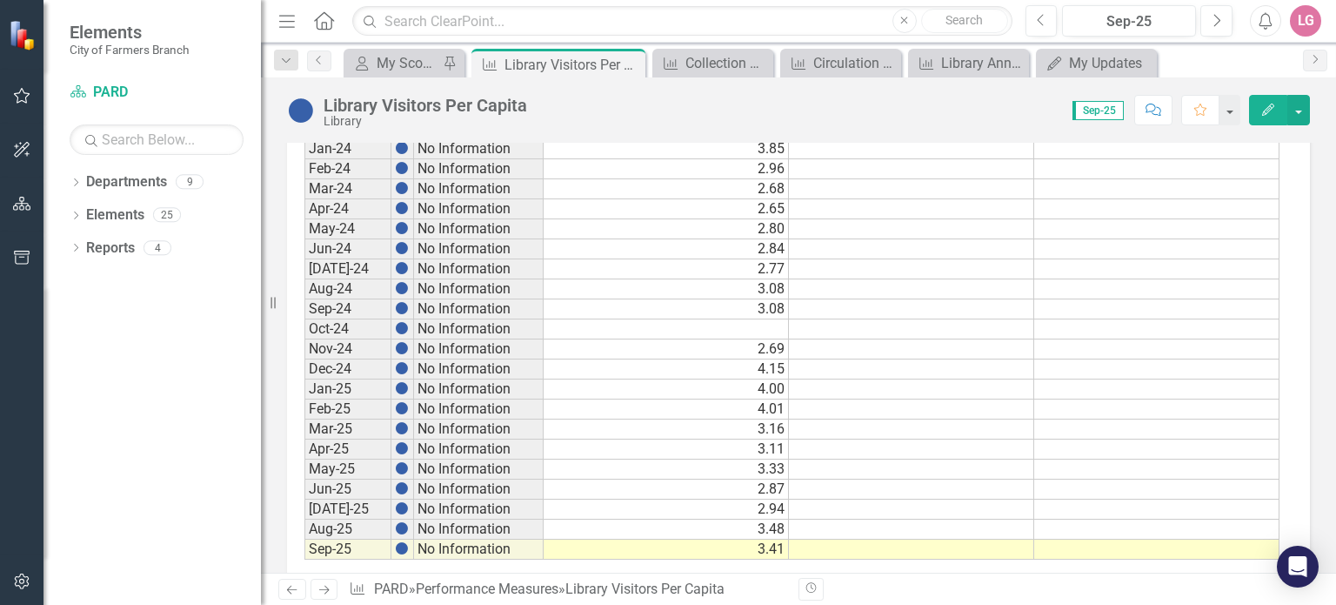
scroll to position [984, 0]
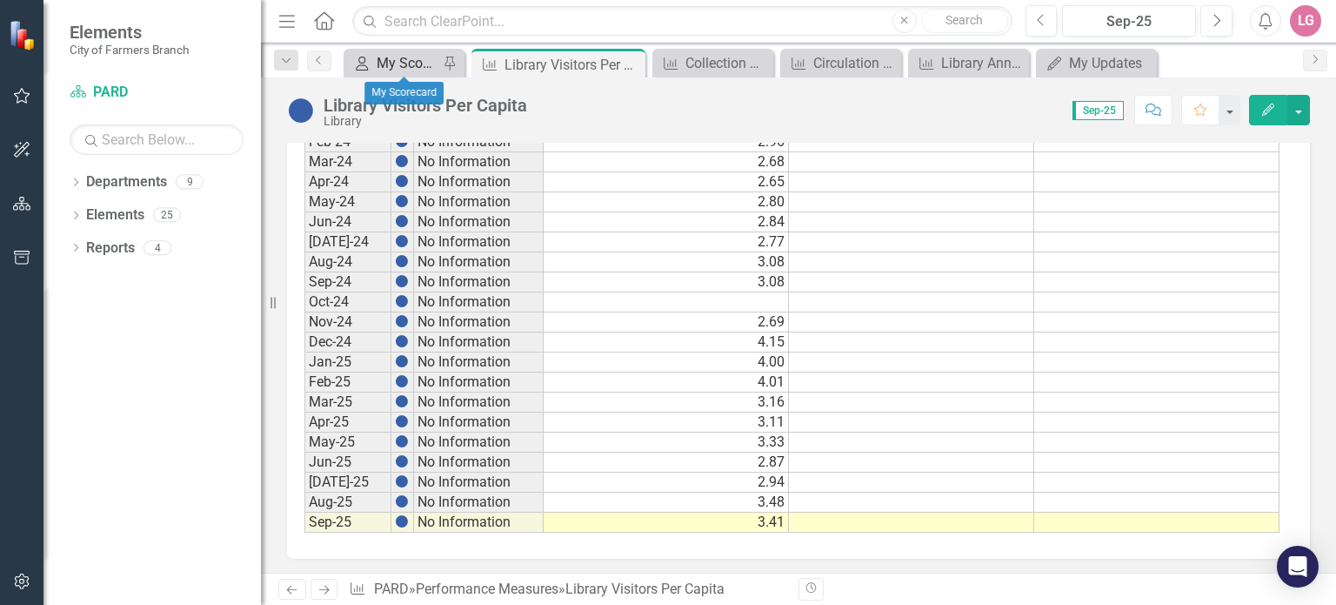
click at [404, 63] on div "My Scorecard" at bounding box center [408, 63] width 62 height 22
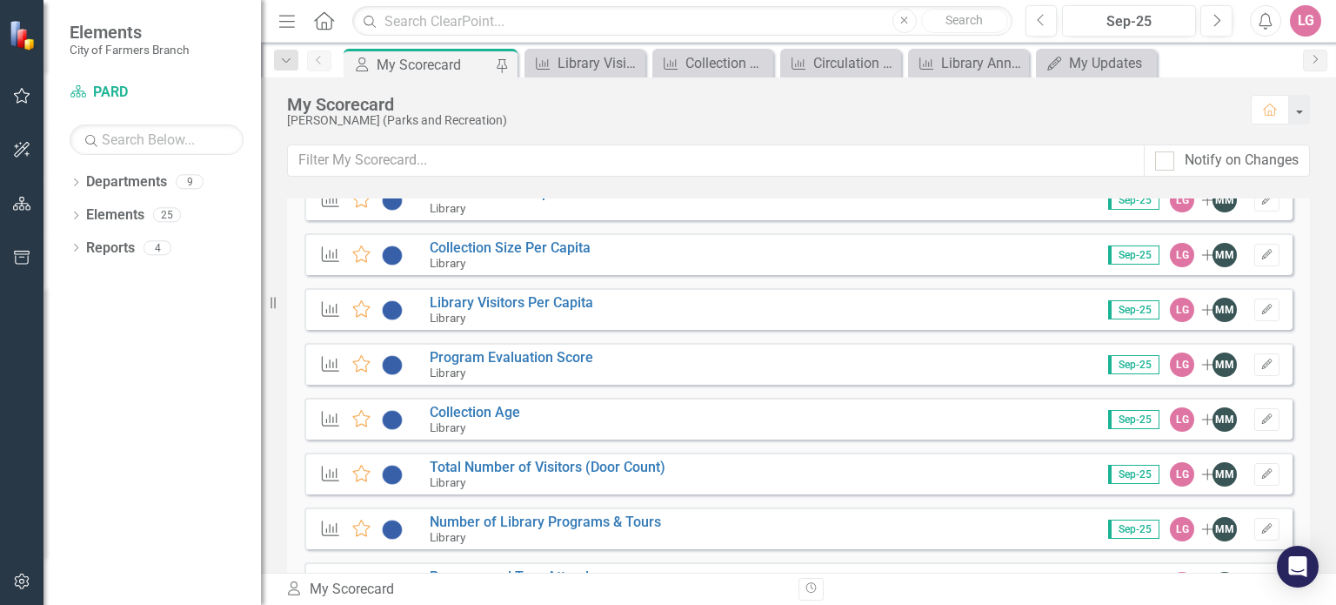
scroll to position [2087, 0]
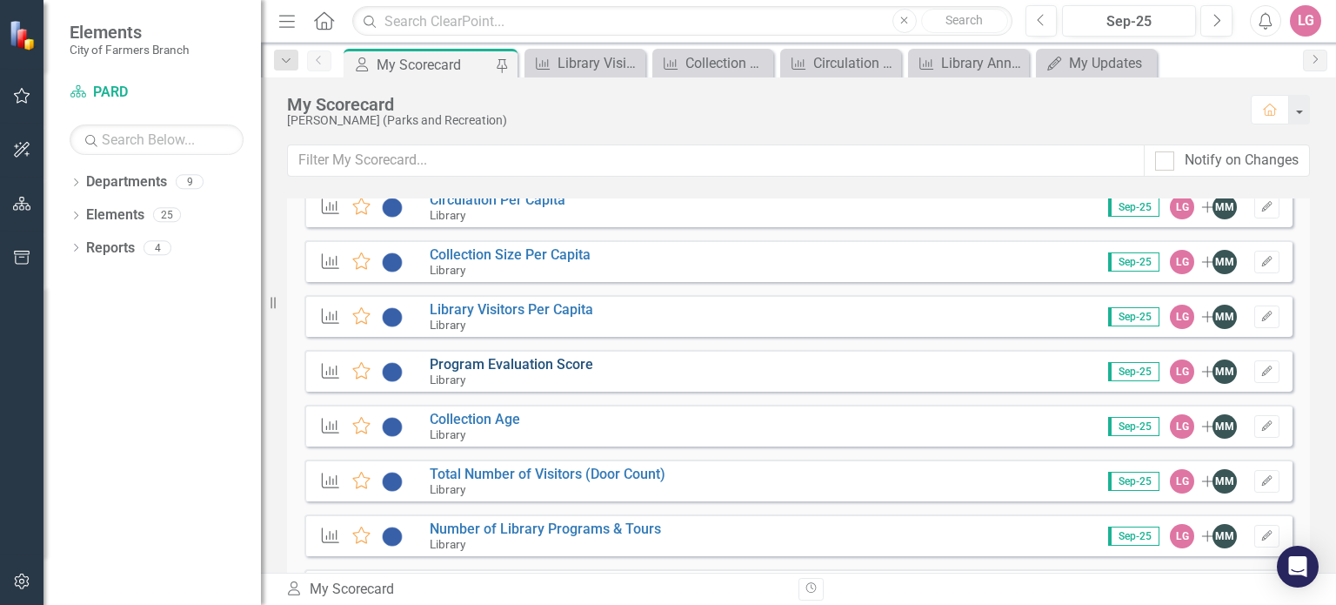
click at [498, 357] on link "Program Evaluation Score" at bounding box center [512, 364] width 164 height 17
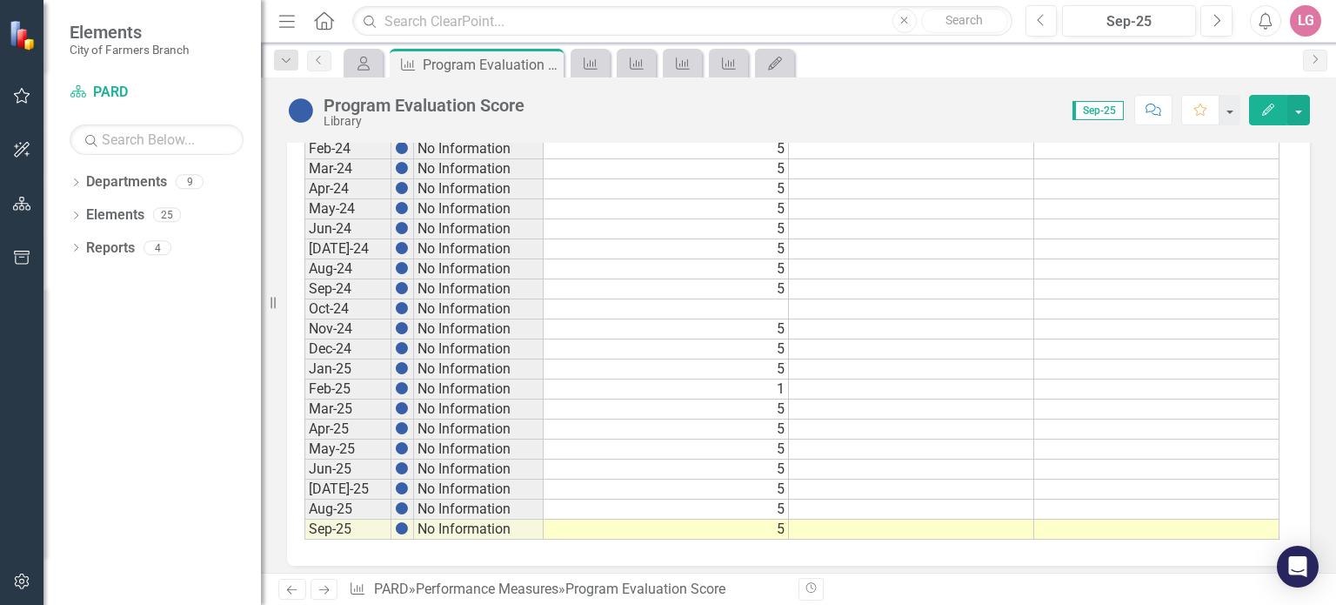
scroll to position [984, 0]
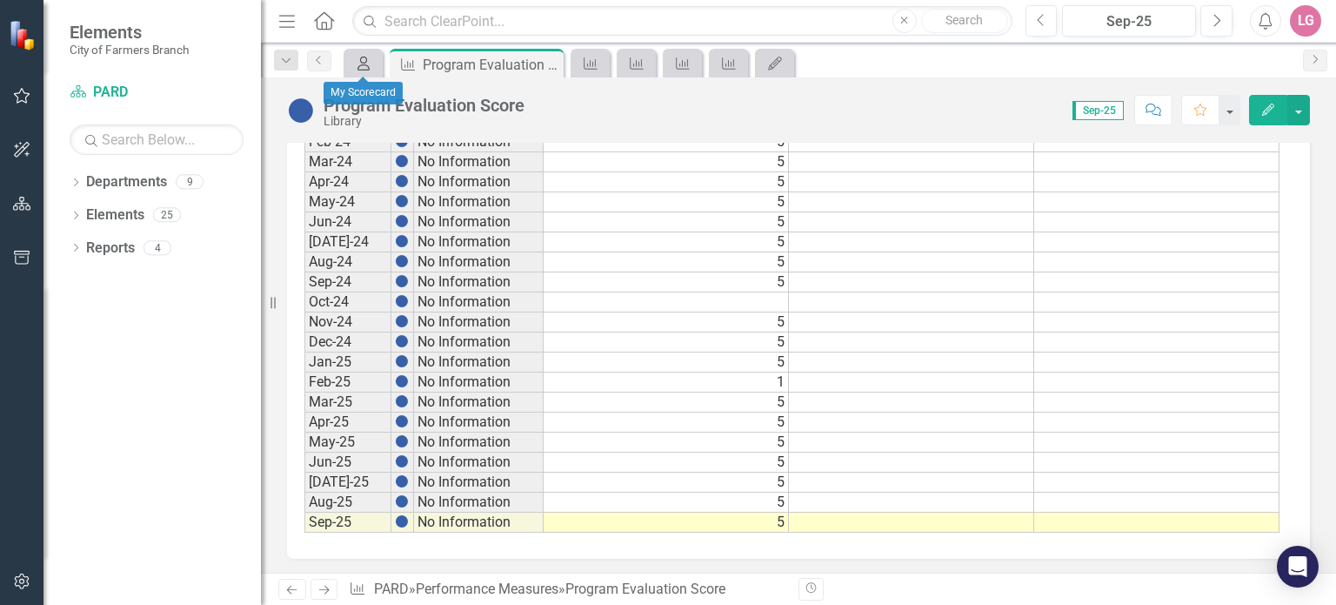
click at [355, 65] on icon "My Scorecard" at bounding box center [363, 64] width 17 height 14
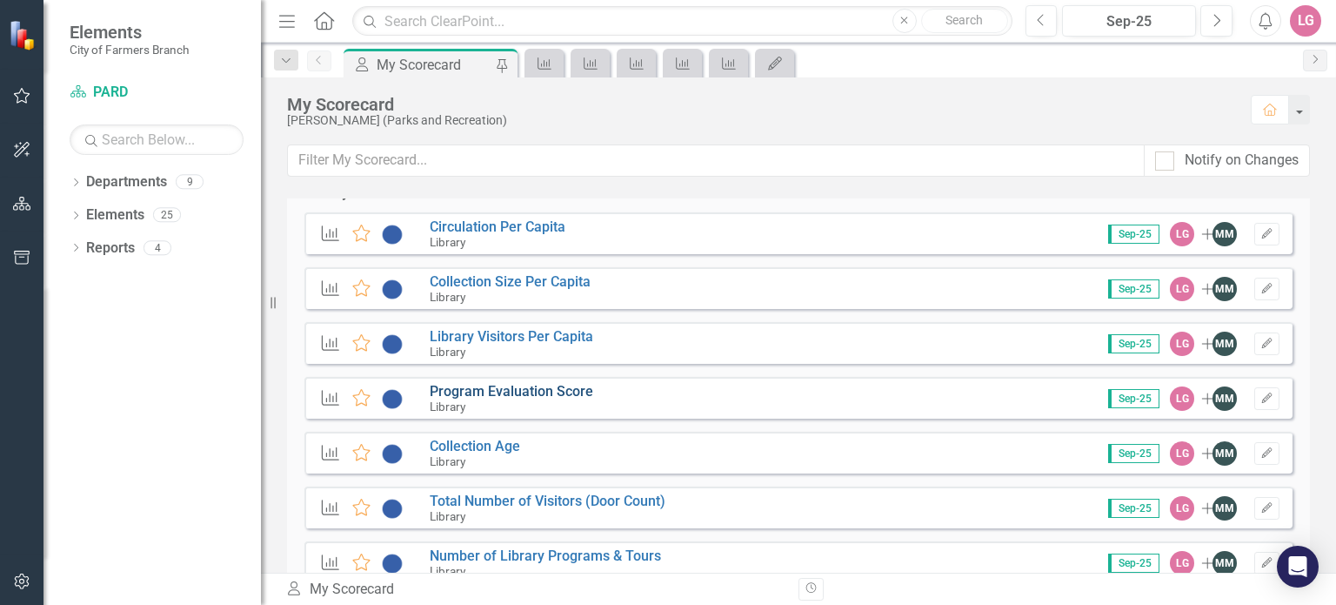
scroll to position [2087, 0]
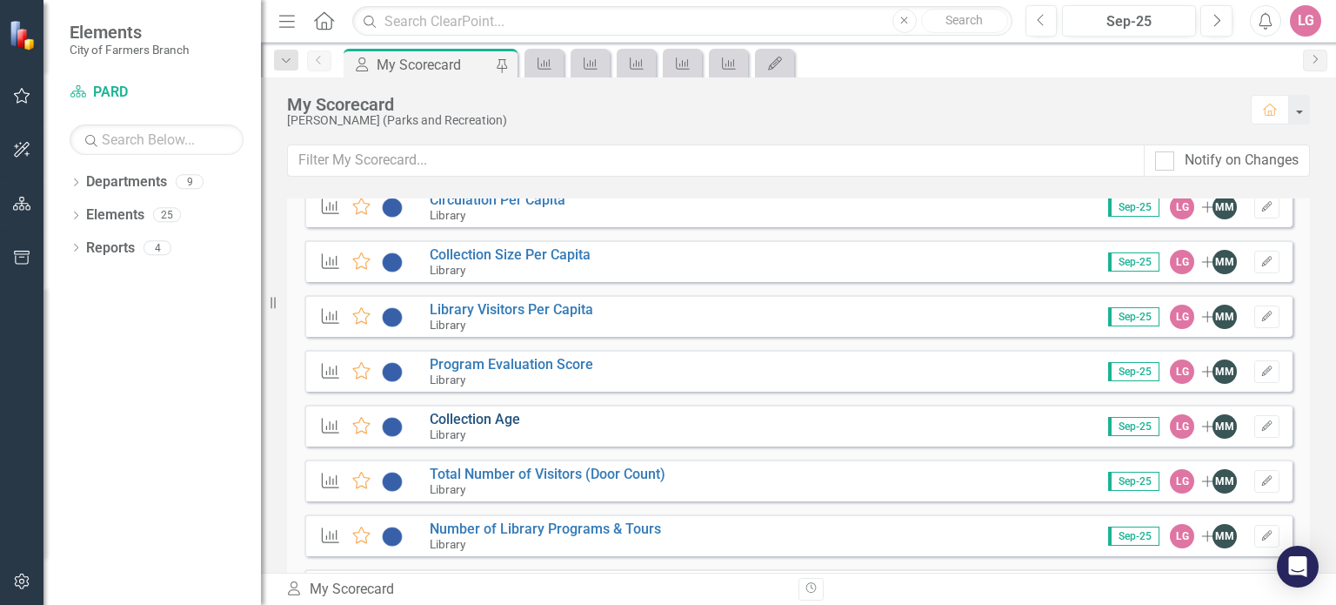
click at [477, 424] on link "Collection Age" at bounding box center [475, 419] width 90 height 17
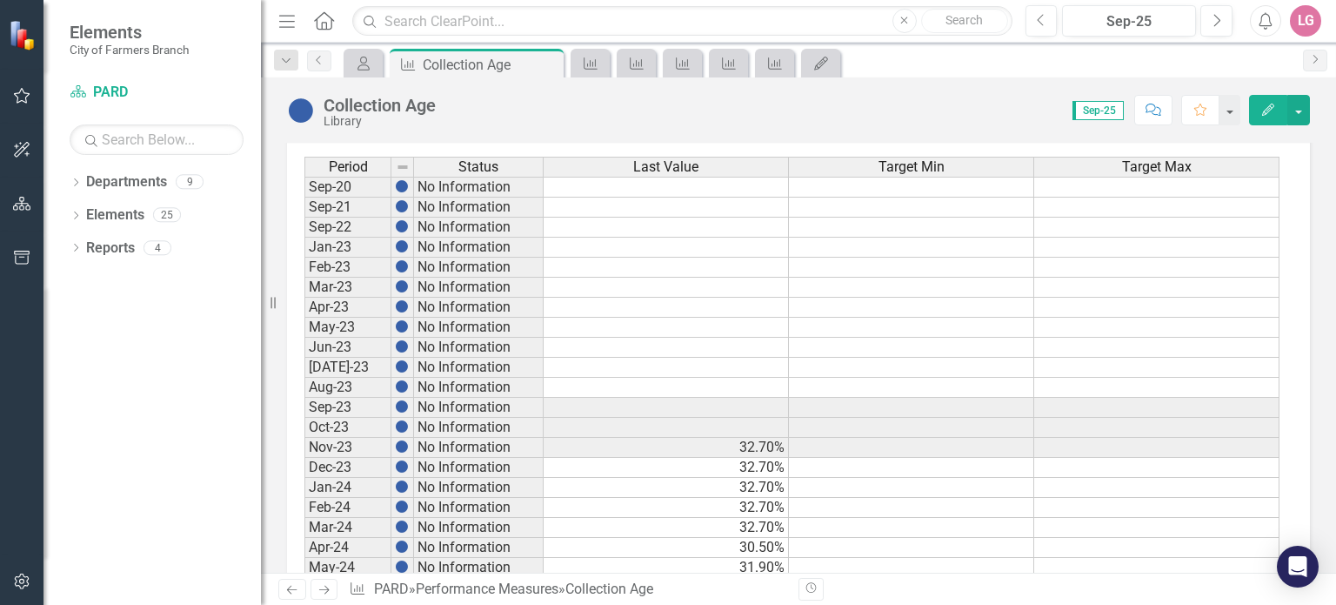
scroll to position [984, 0]
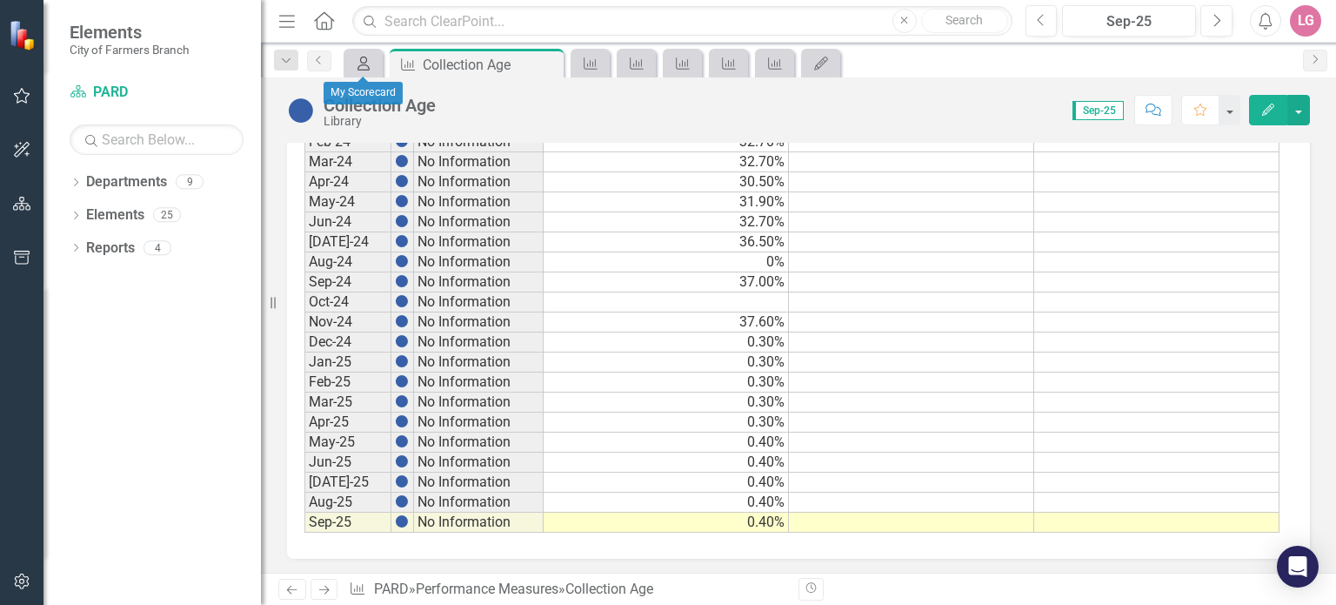
click at [363, 58] on icon "My Scorecard" at bounding box center [363, 64] width 17 height 14
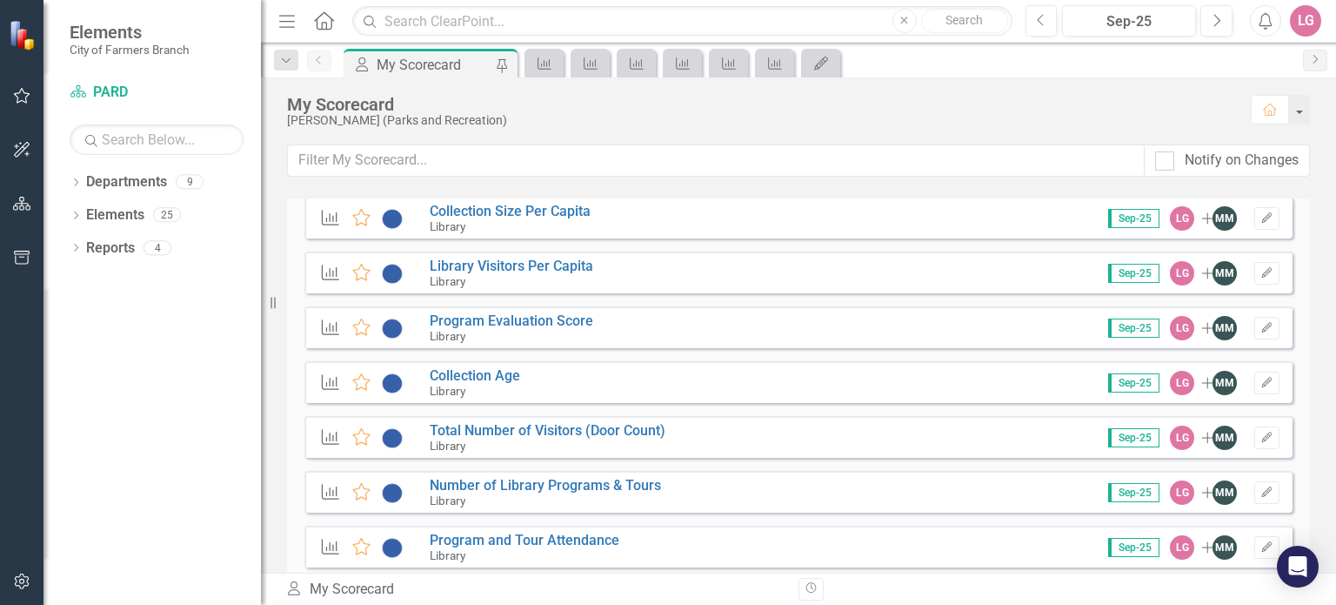
scroll to position [2087, 0]
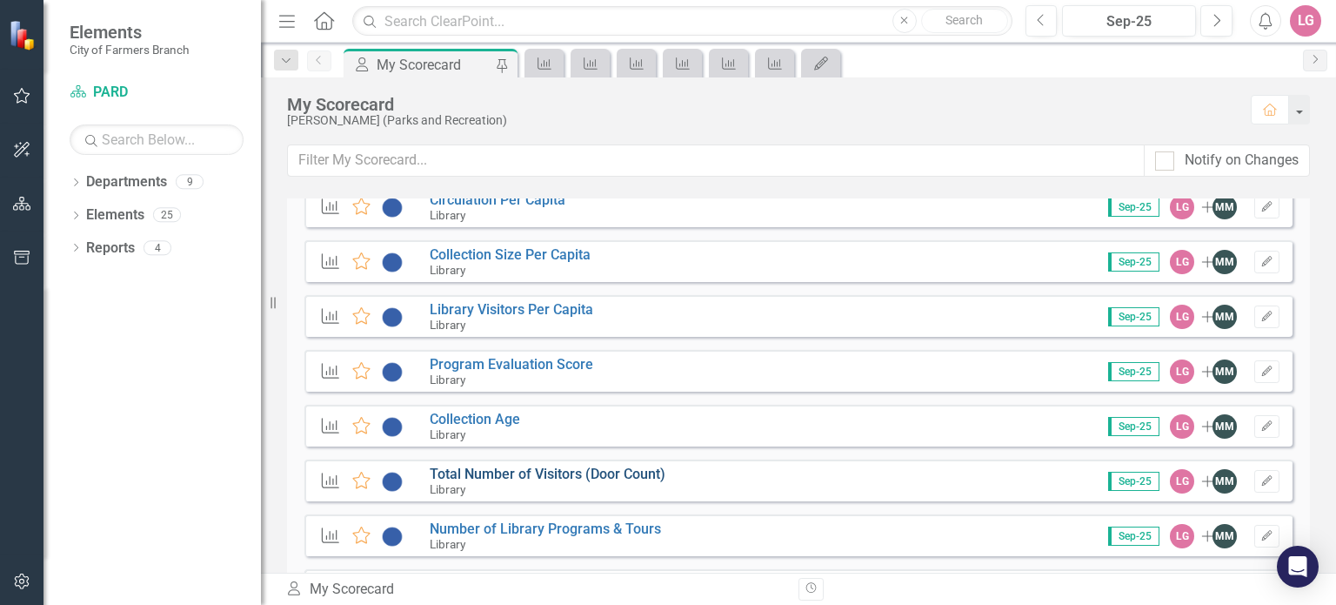
click at [513, 474] on link "Total Number of Visitors (Door Count)" at bounding box center [548, 473] width 236 height 17
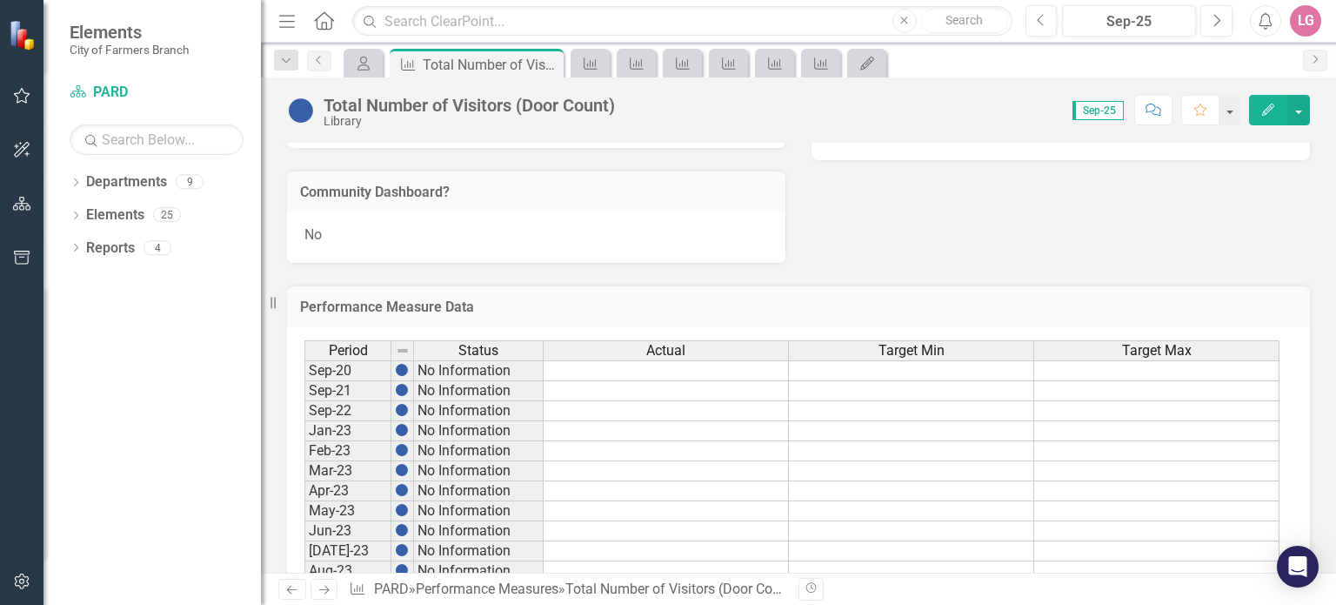
scroll to position [957, 0]
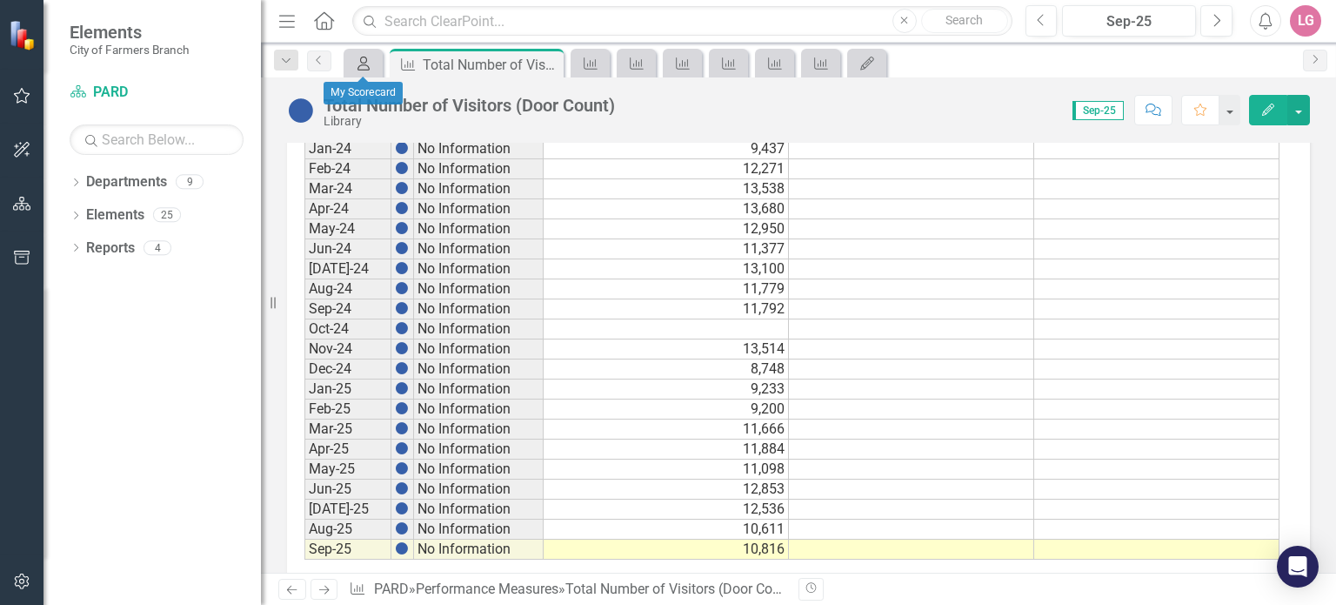
click at [362, 66] on icon "My Scorecard" at bounding box center [363, 64] width 17 height 14
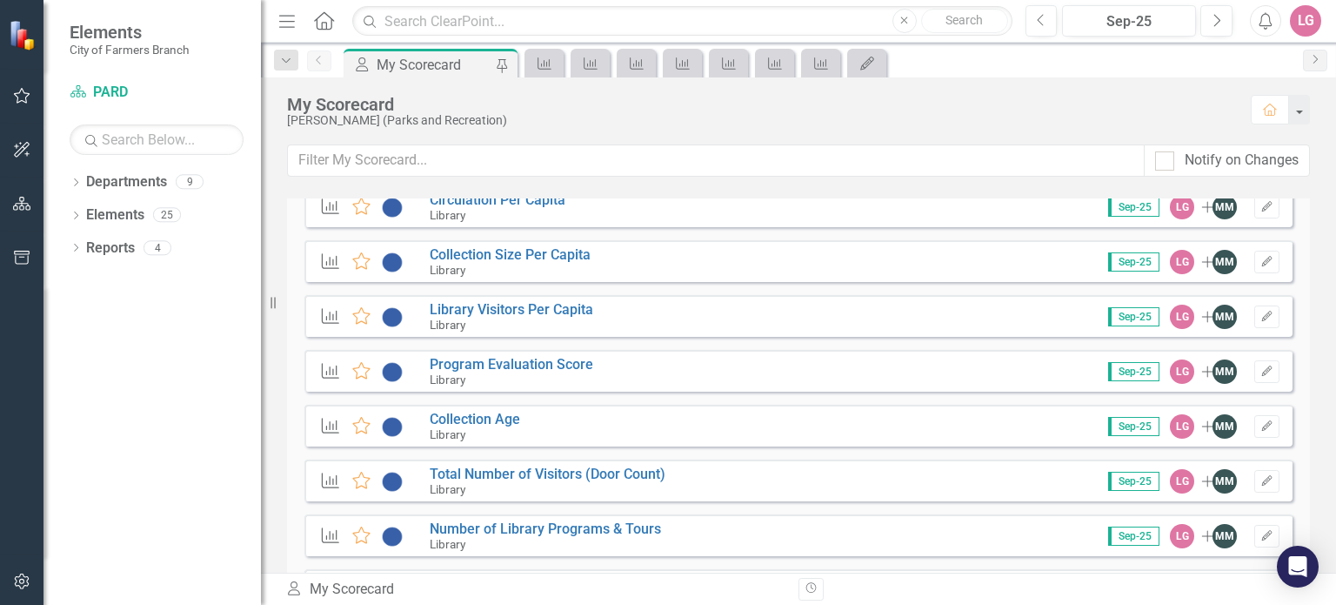
scroll to position [2174, 0]
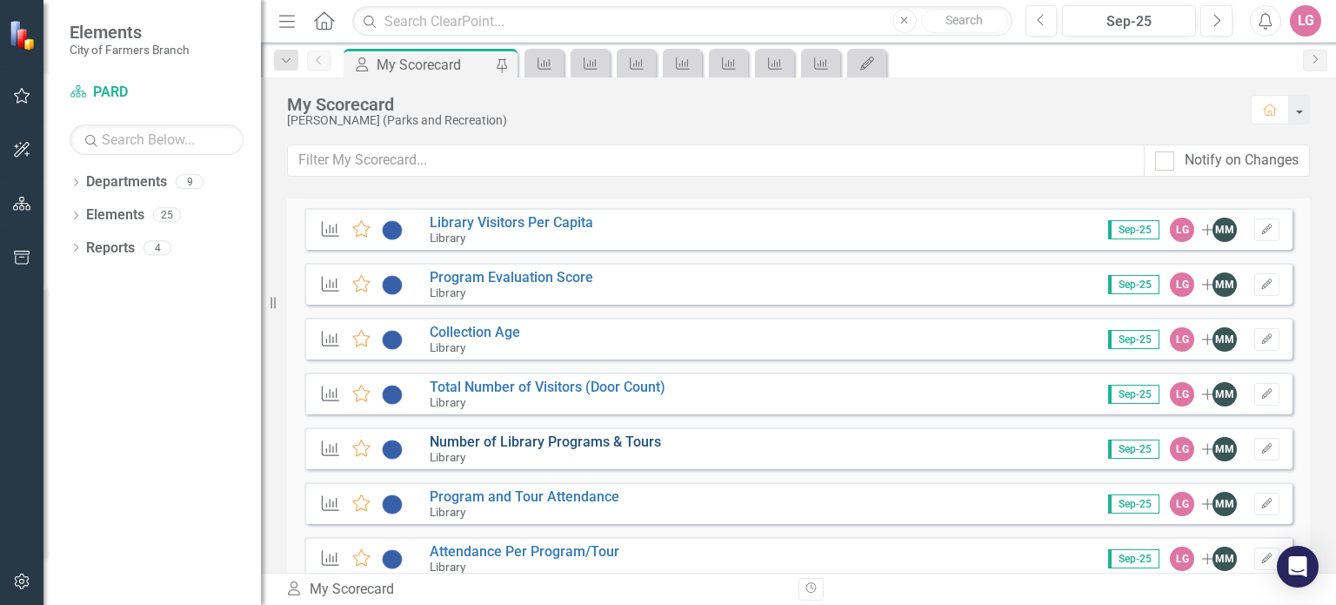
click at [522, 438] on link "Number of Library Programs & Tours" at bounding box center [545, 441] width 231 height 17
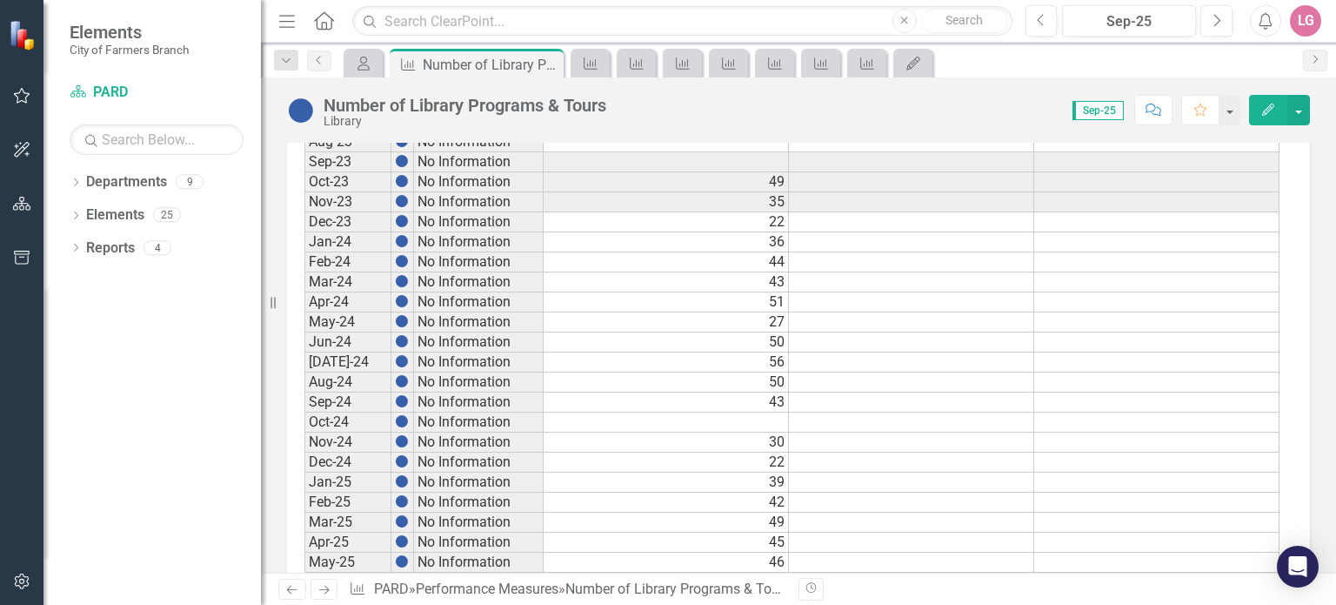
scroll to position [984, 0]
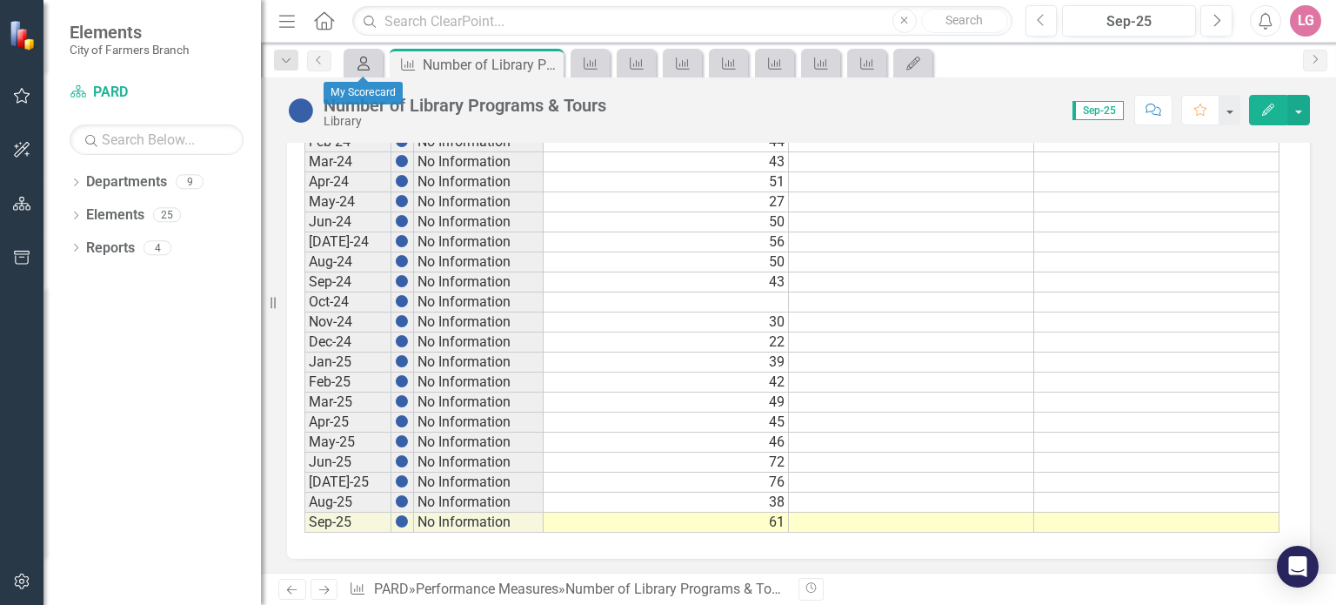
click at [361, 62] on icon at bounding box center [363, 64] width 12 height 14
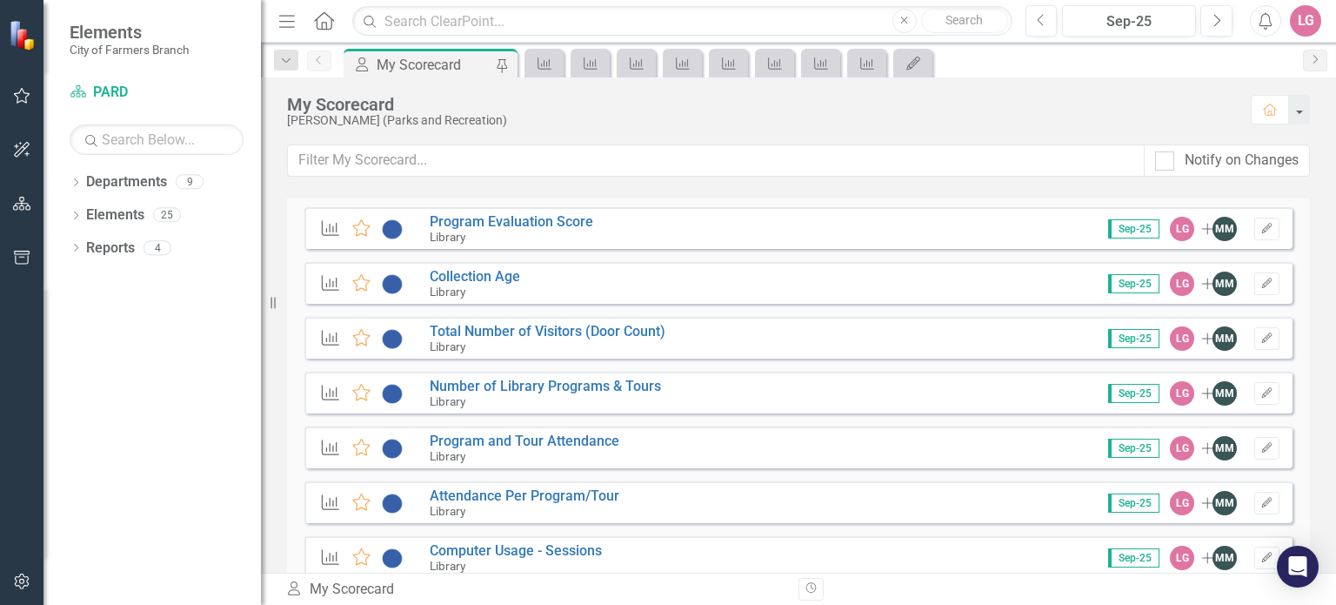
scroll to position [2261, 0]
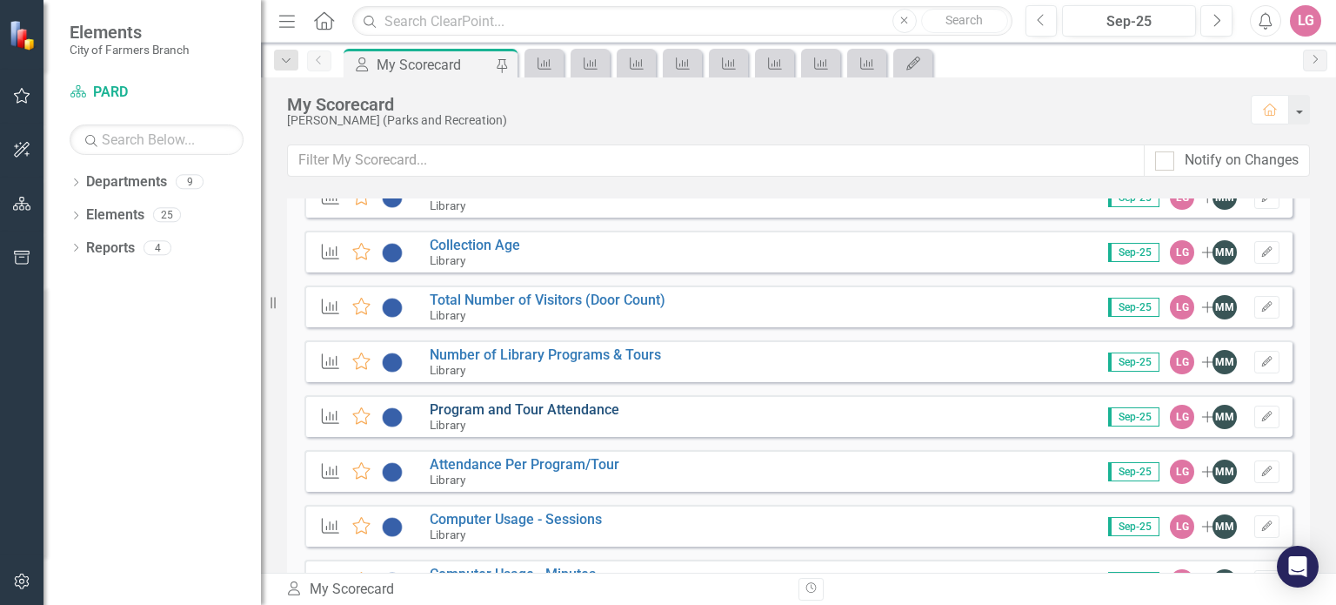
click at [535, 406] on link "Program and Tour Attendance" at bounding box center [525, 409] width 190 height 17
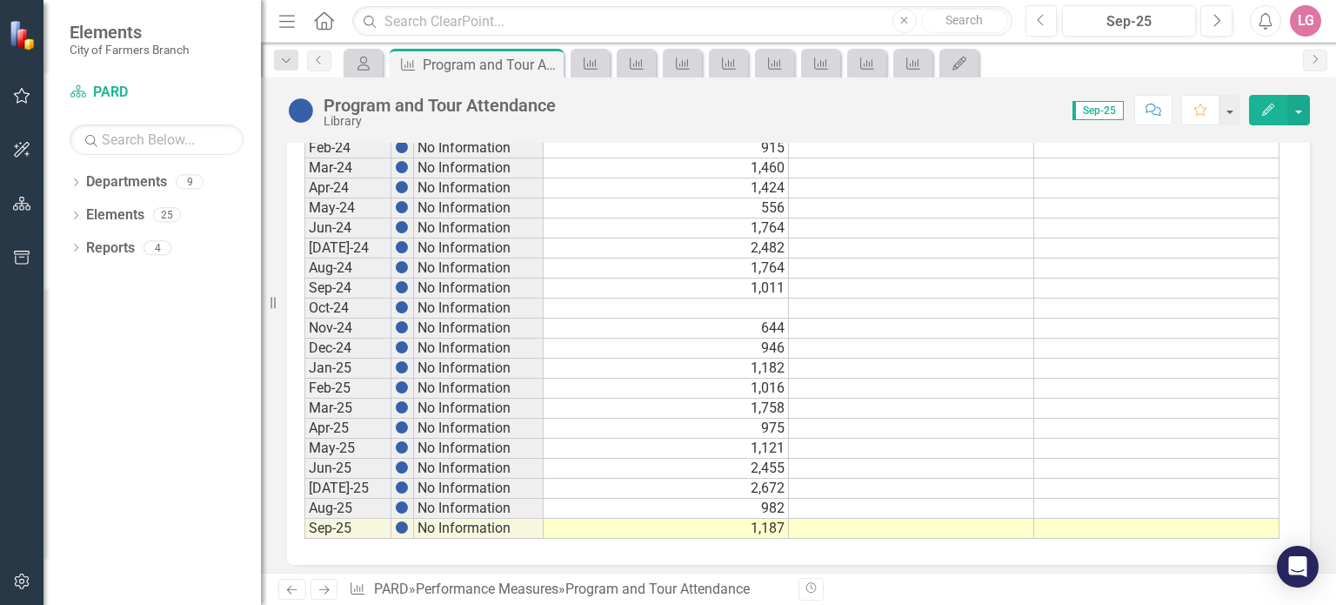
scroll to position [984, 0]
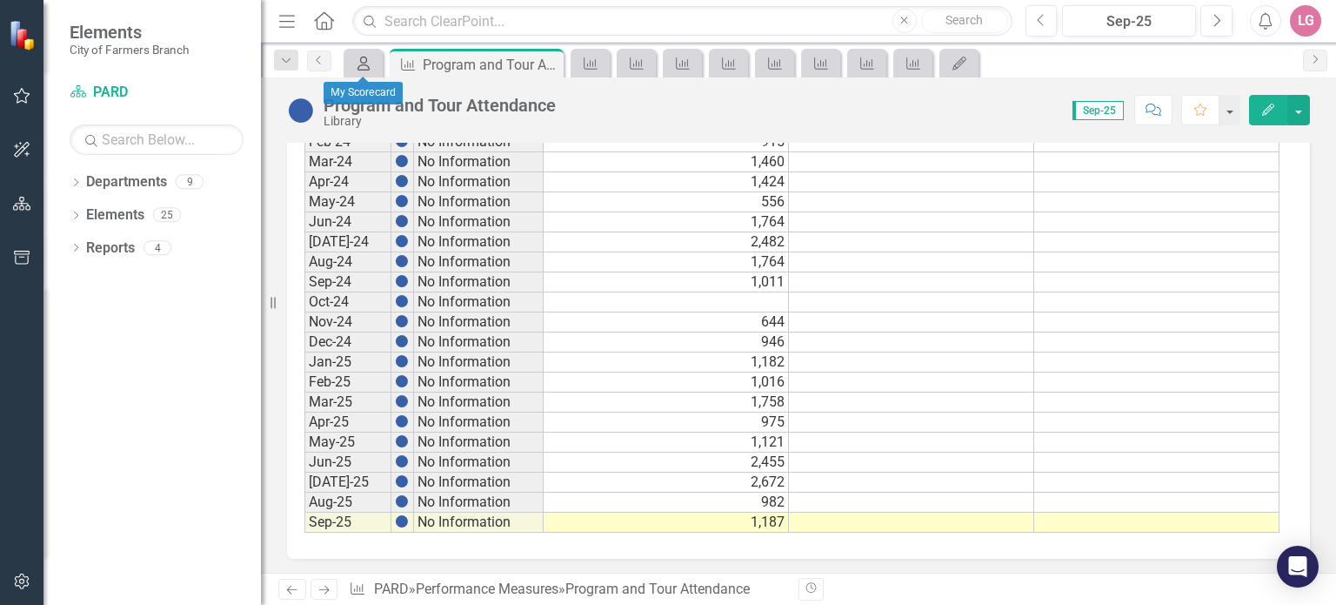
click at [359, 63] on icon "My Scorecard" at bounding box center [363, 64] width 17 height 14
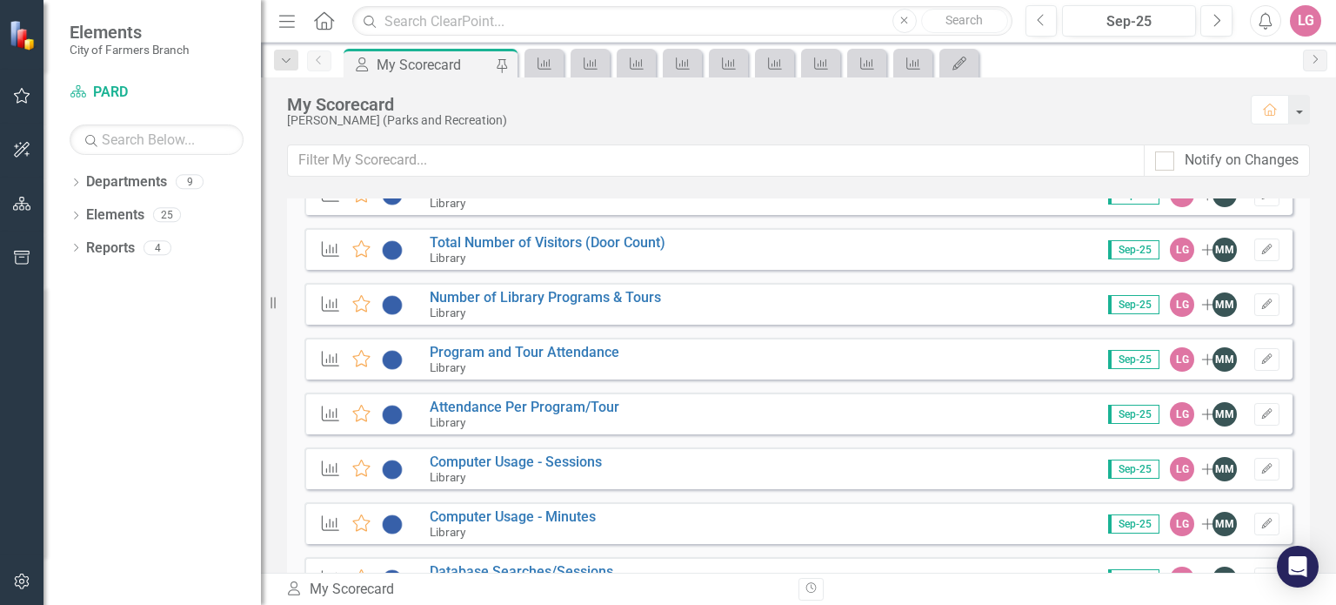
scroll to position [2348, 0]
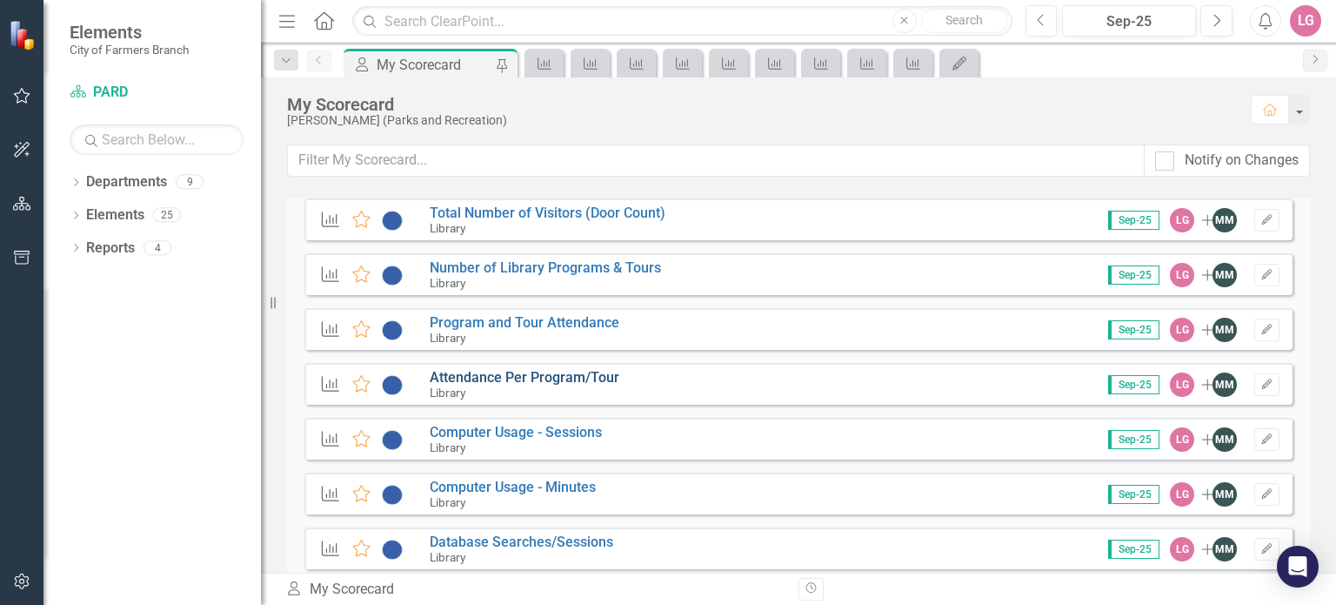
click at [536, 378] on link "Attendance Per Program/Tour" at bounding box center [525, 377] width 190 height 17
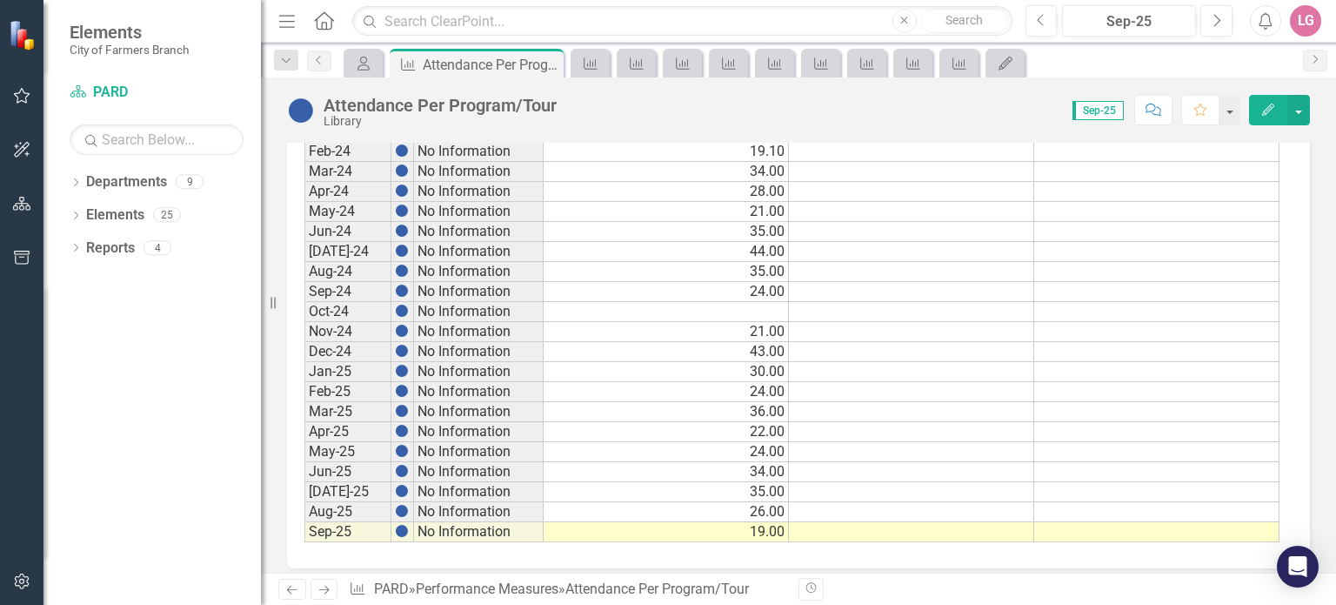
scroll to position [984, 0]
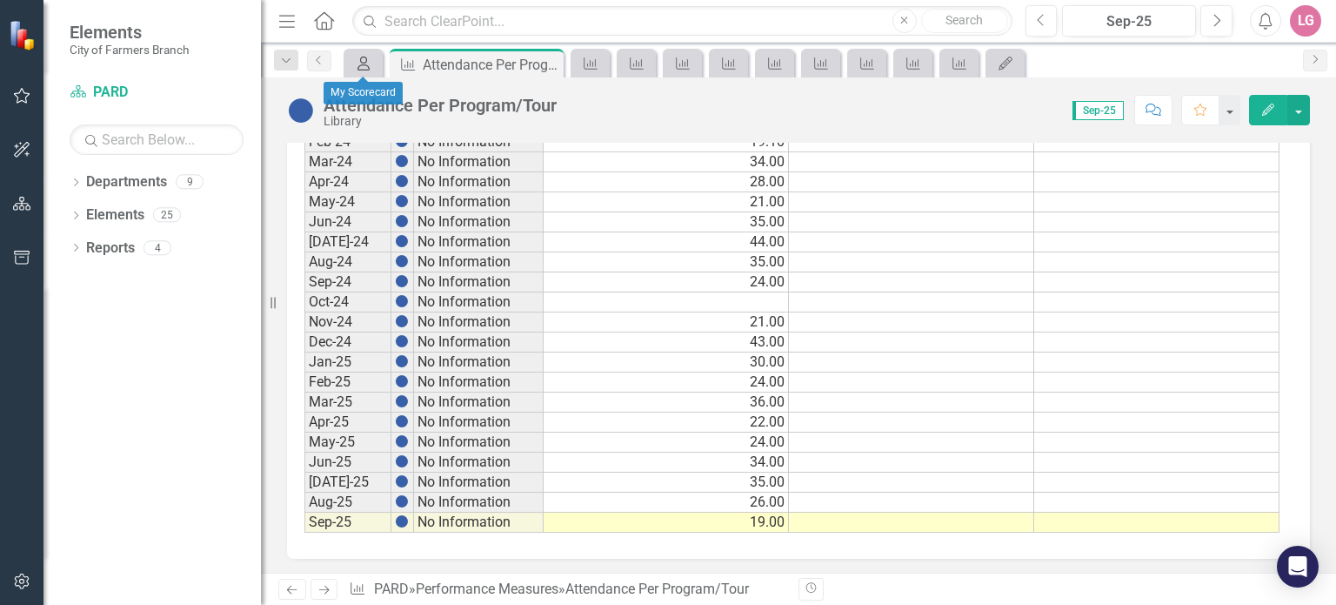
click at [364, 64] on icon at bounding box center [363, 64] width 12 height 14
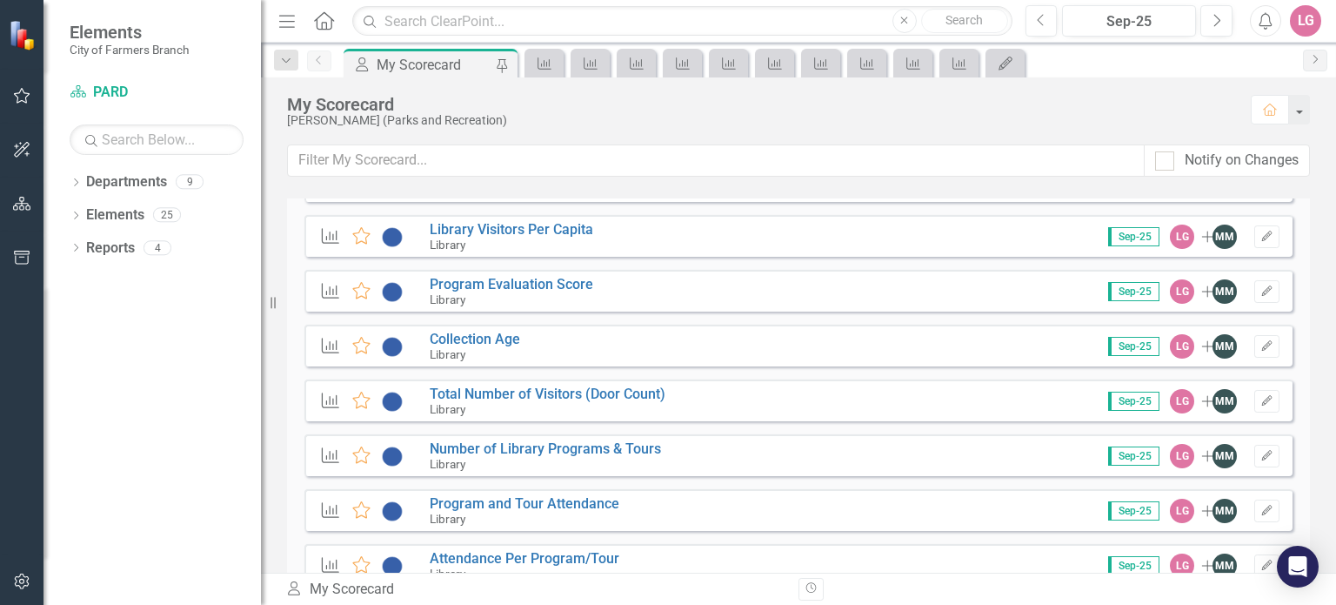
scroll to position [2261, 0]
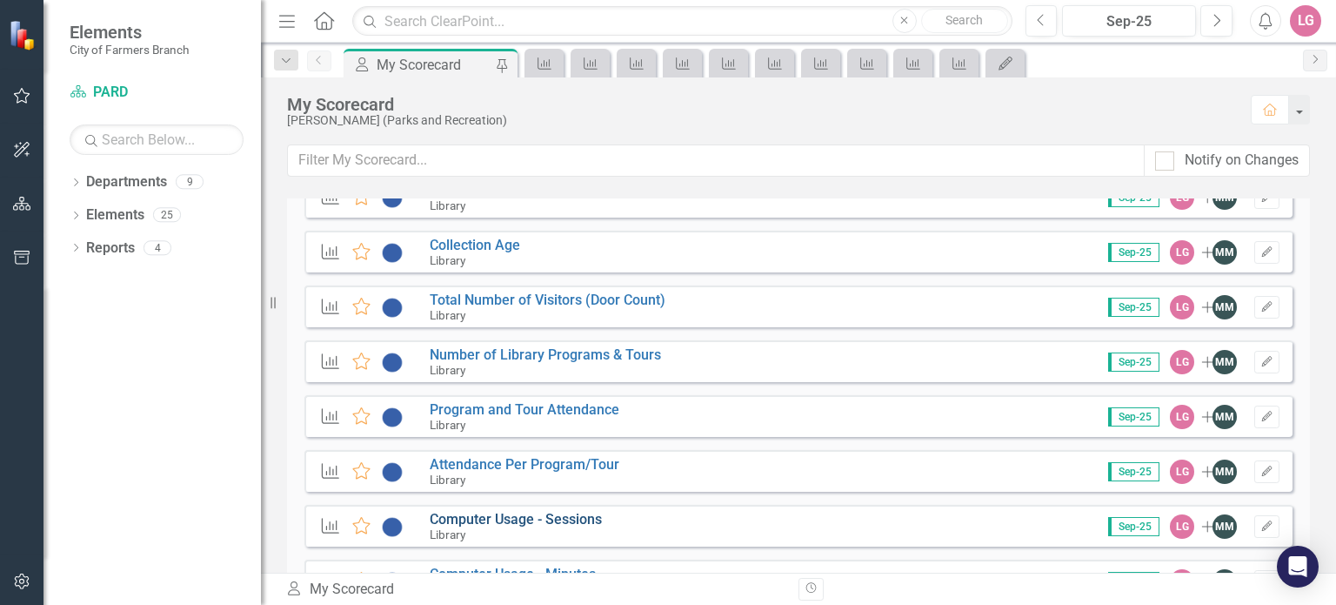
click at [521, 516] on link "Computer Usage - Sessions" at bounding box center [516, 519] width 172 height 17
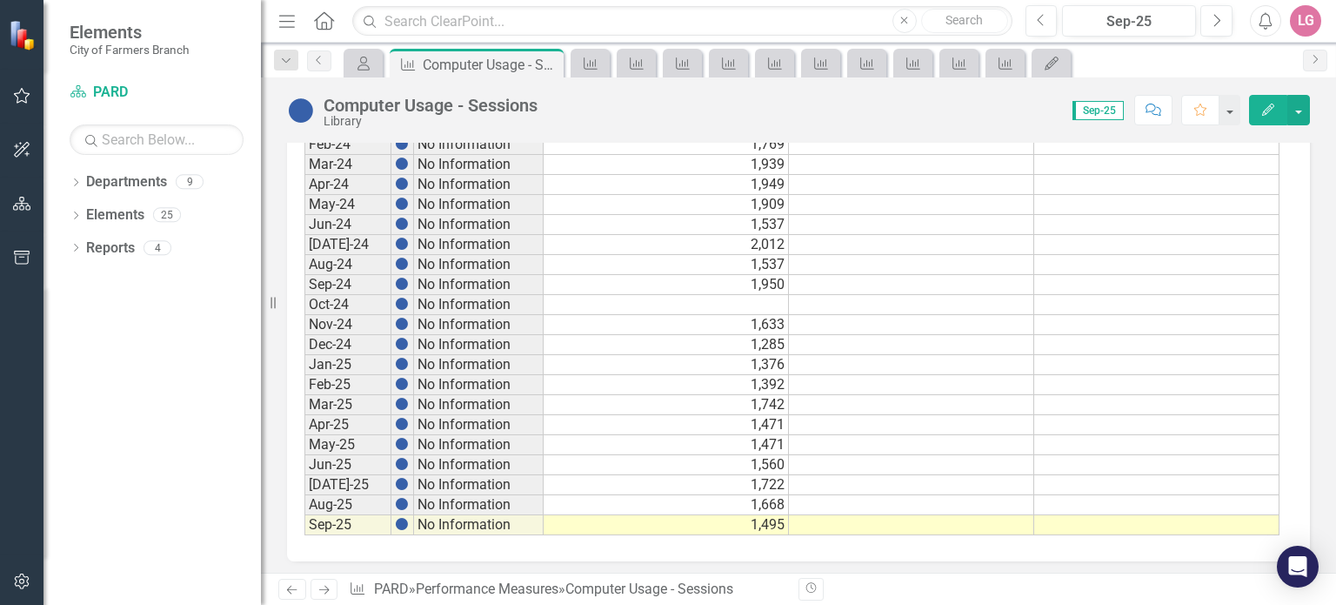
scroll to position [984, 0]
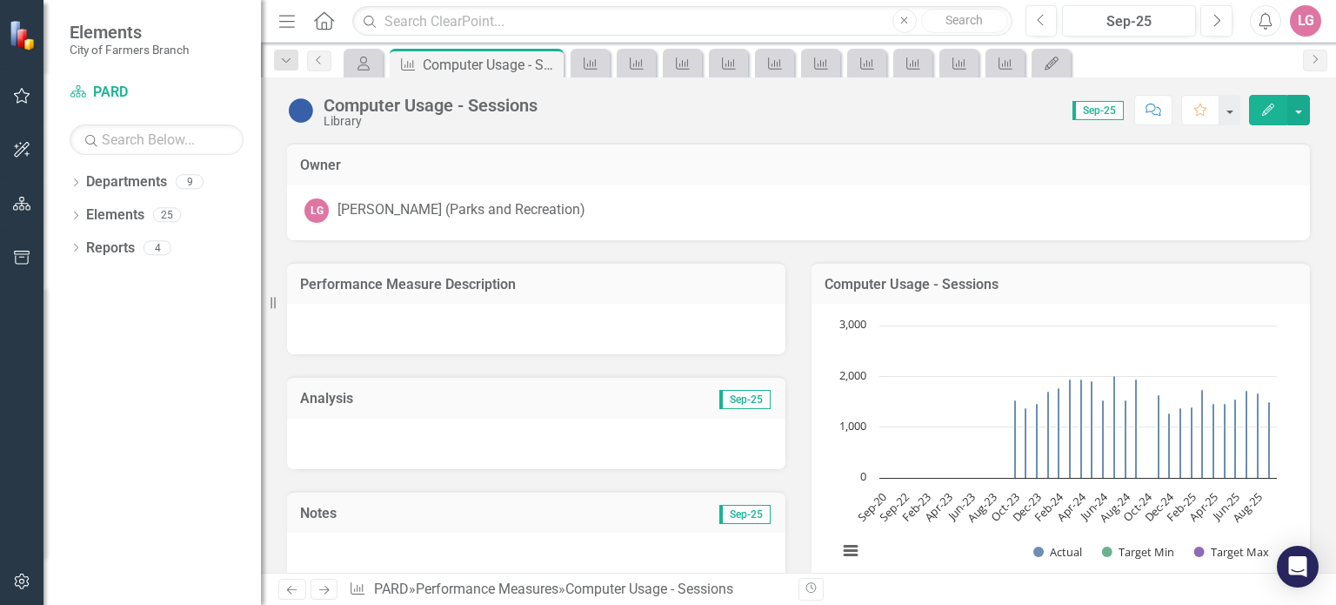
scroll to position [984, 0]
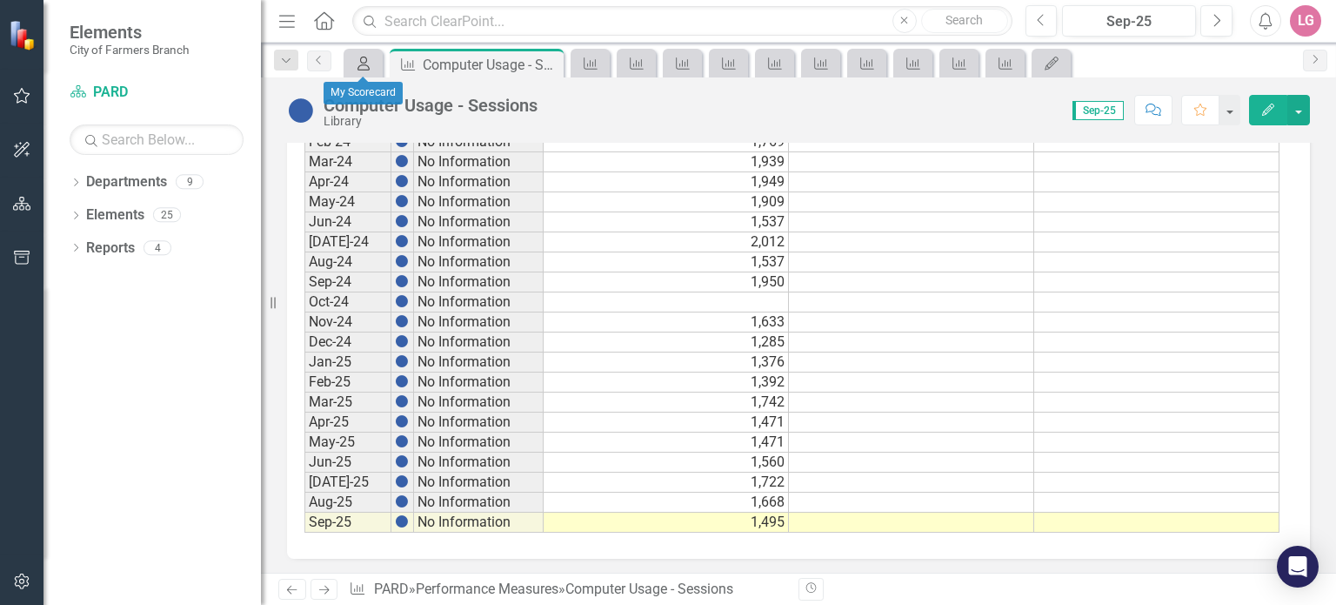
click at [355, 68] on icon "My Scorecard" at bounding box center [363, 64] width 17 height 14
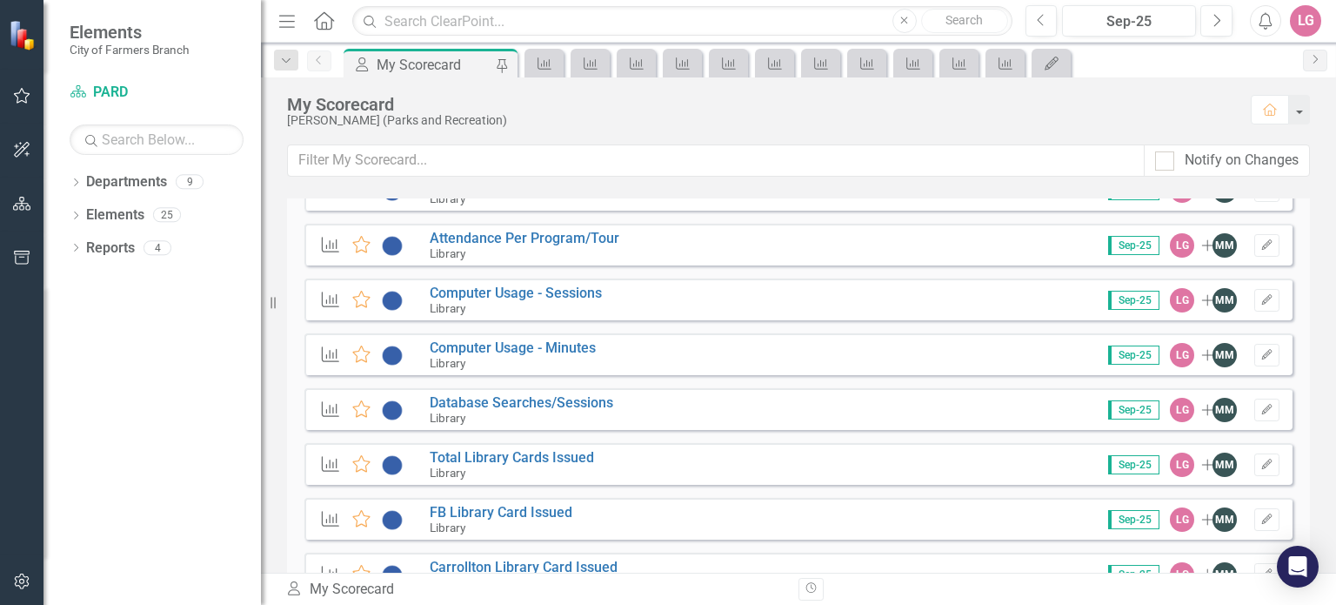
scroll to position [2522, 0]
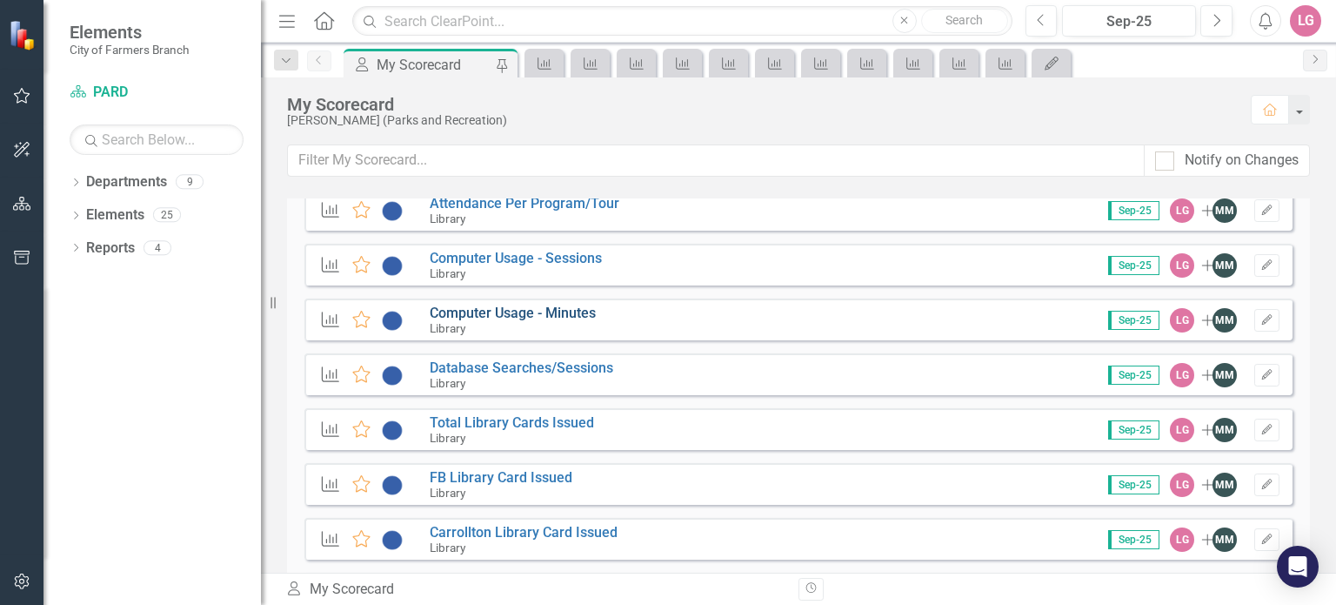
click at [530, 315] on link "Computer Usage - Minutes" at bounding box center [513, 312] width 166 height 17
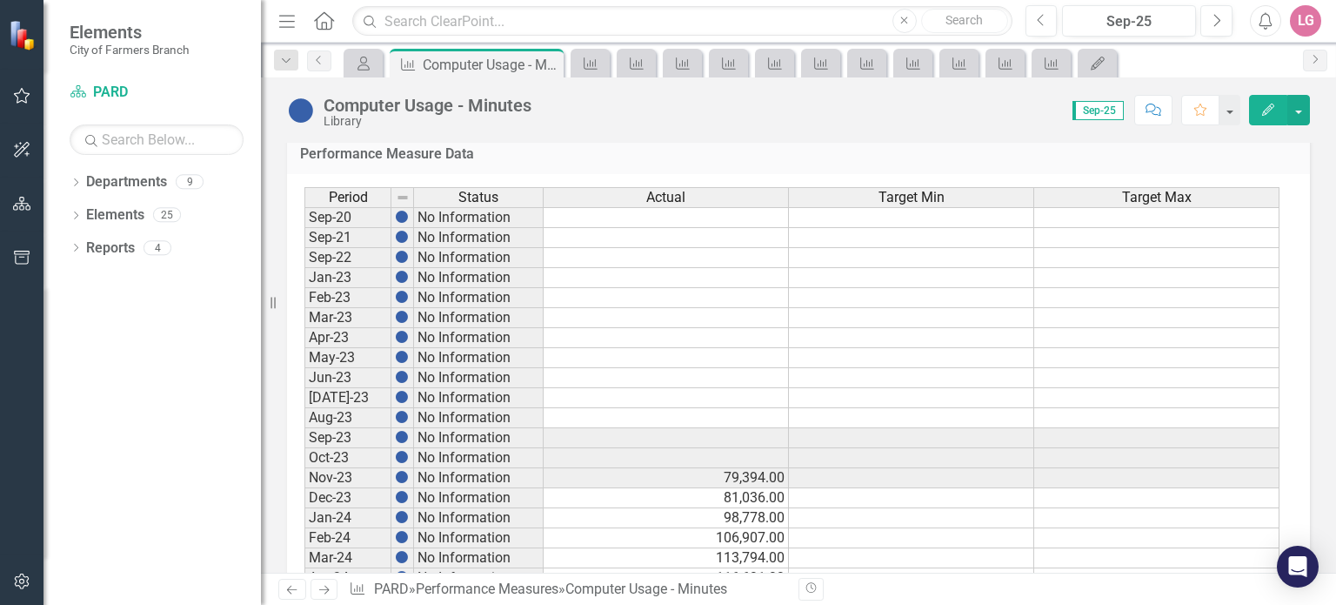
scroll to position [984, 0]
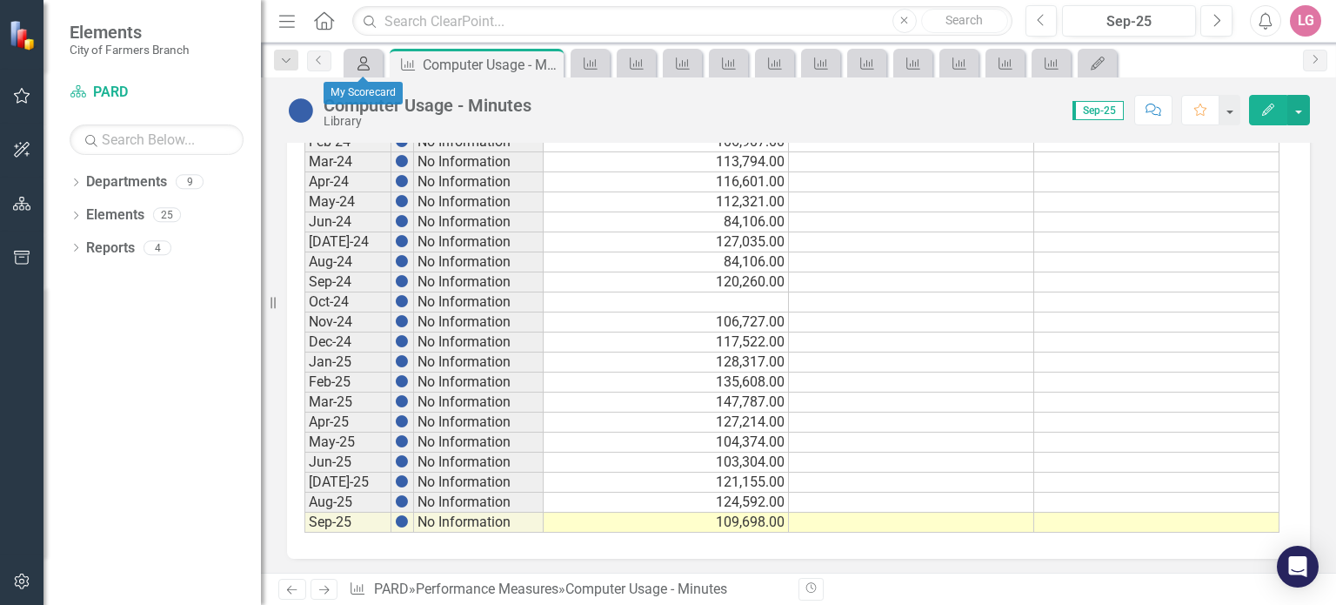
click at [364, 65] on icon "My Scorecard" at bounding box center [363, 64] width 17 height 14
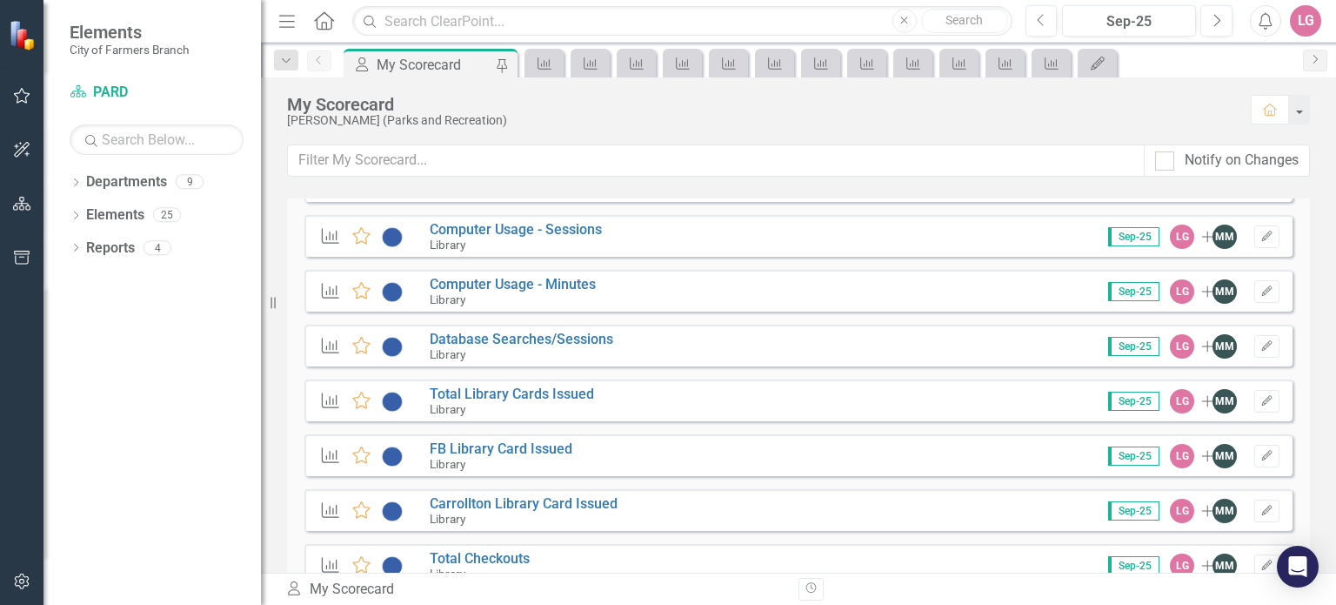
scroll to position [2522, 0]
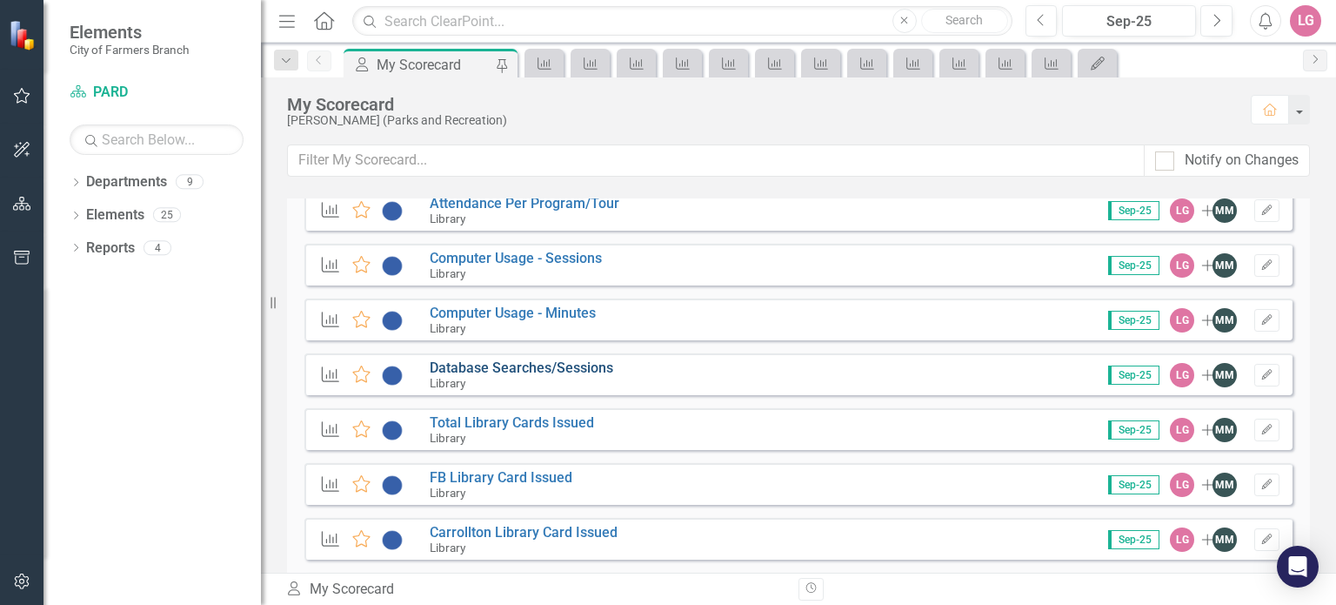
click at [531, 369] on link "Database Searches/Sessions" at bounding box center [522, 367] width 184 height 17
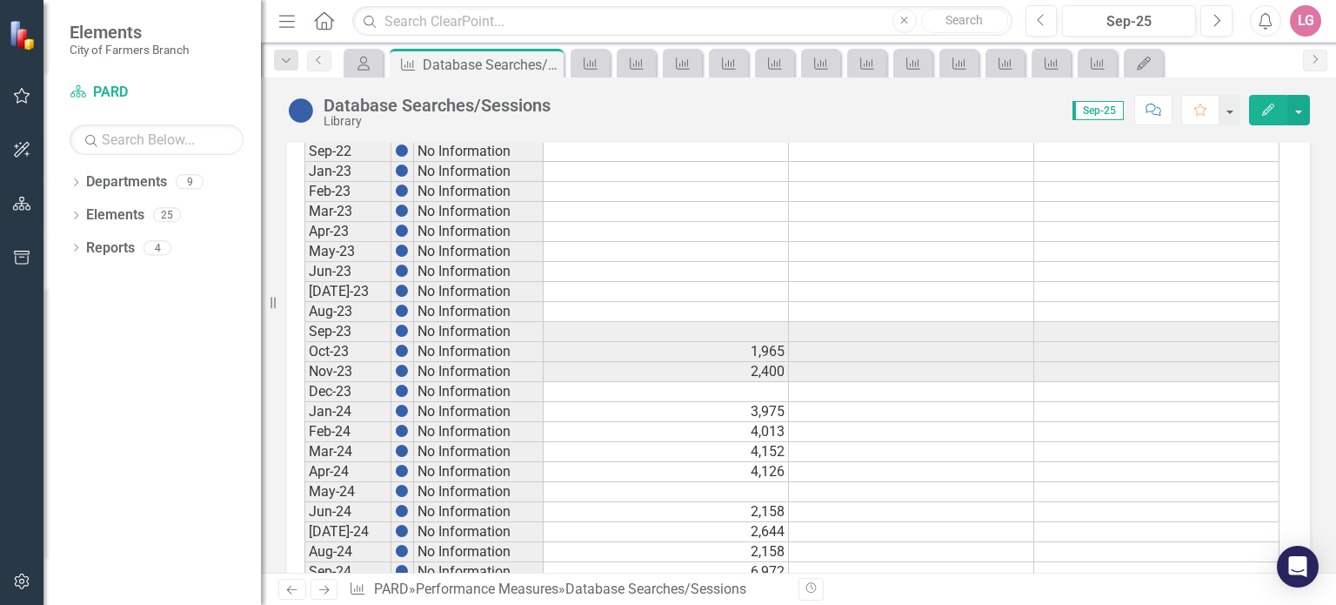
scroll to position [984, 0]
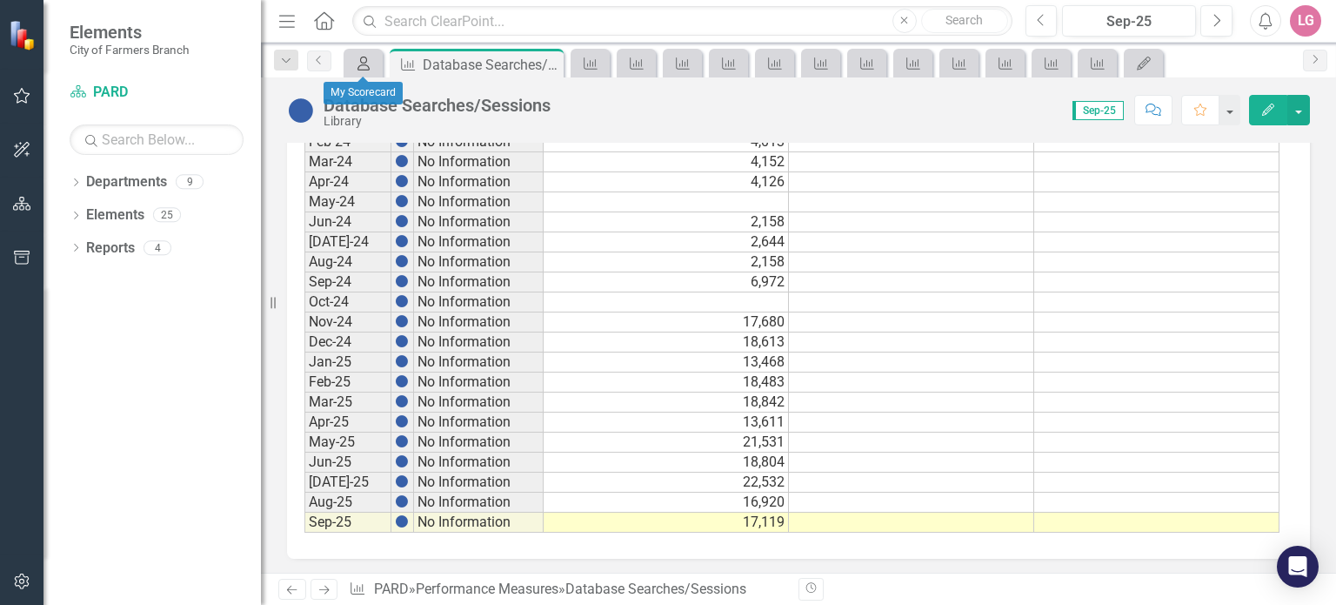
click at [362, 69] on icon at bounding box center [363, 64] width 12 height 14
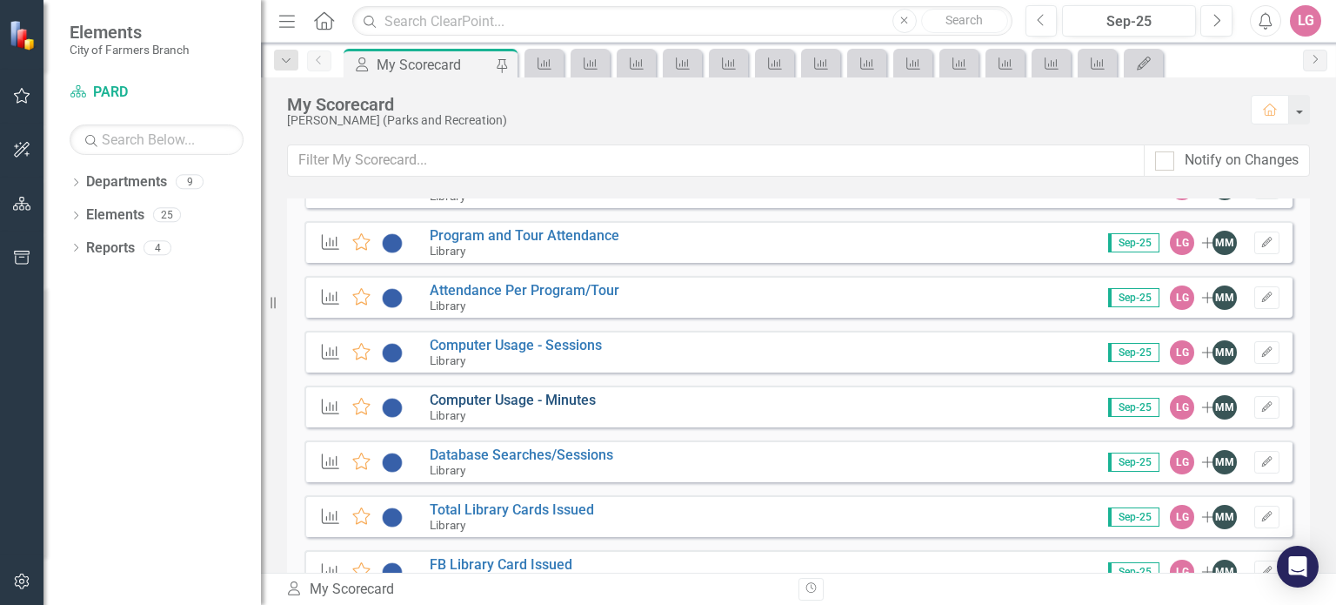
scroll to position [2522, 0]
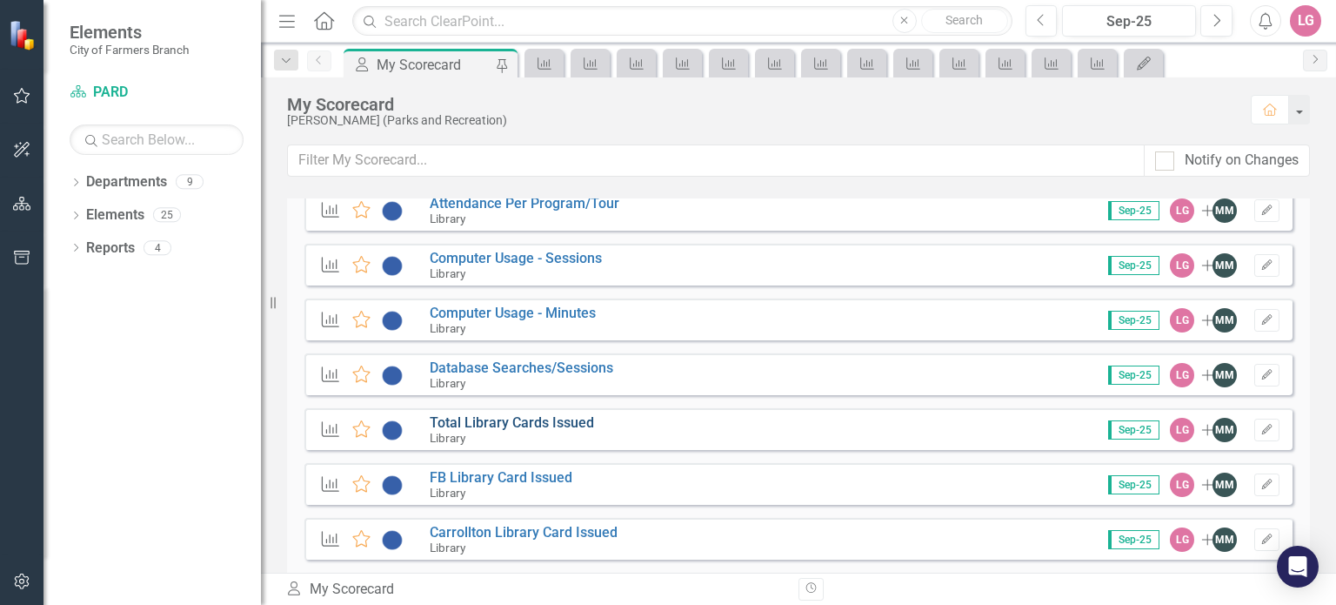
click at [532, 414] on link "Total Library Cards Issued" at bounding box center [512, 422] width 164 height 17
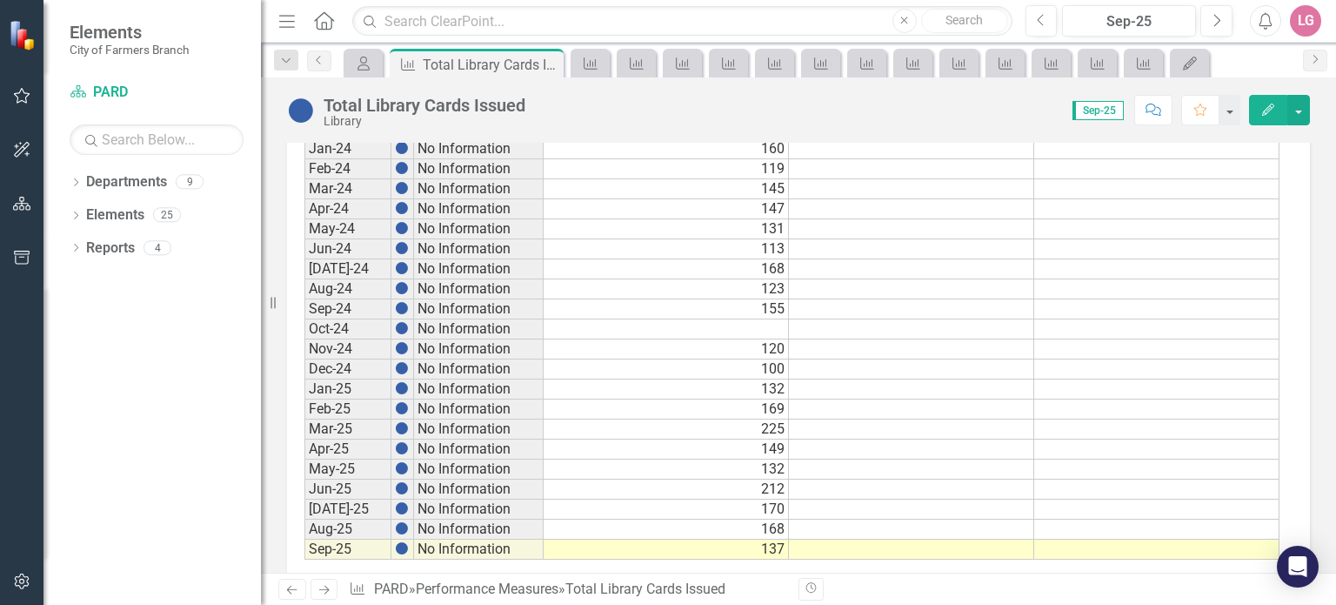
scroll to position [984, 0]
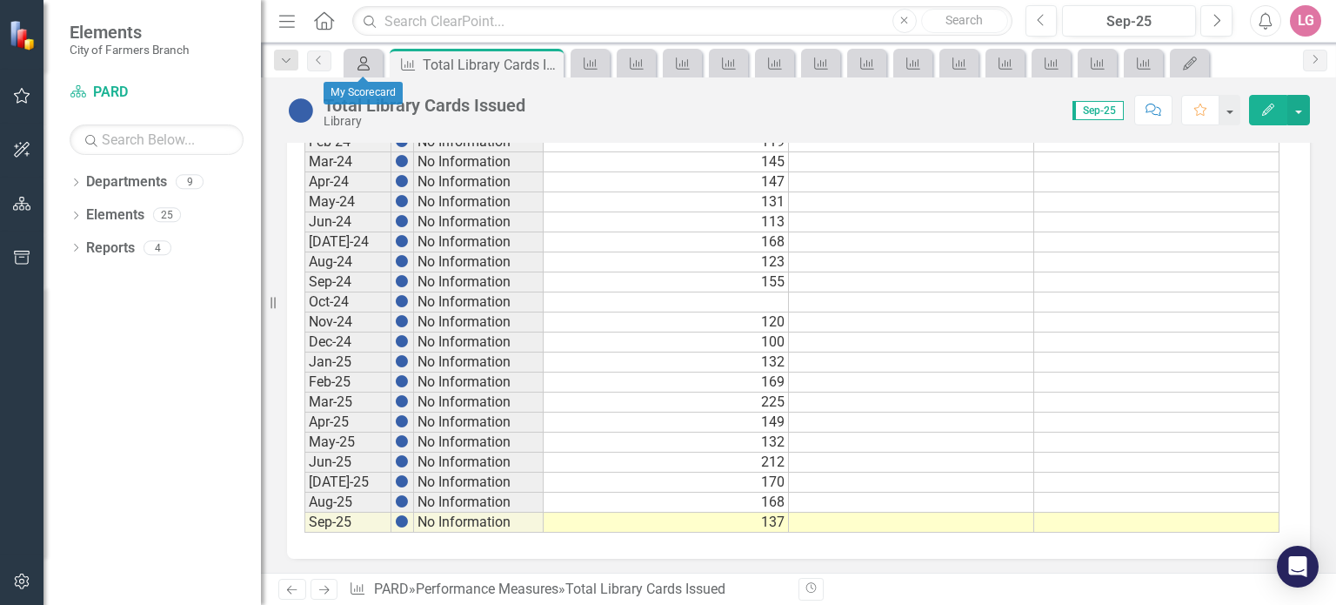
click at [363, 61] on icon "My Scorecard" at bounding box center [363, 64] width 17 height 14
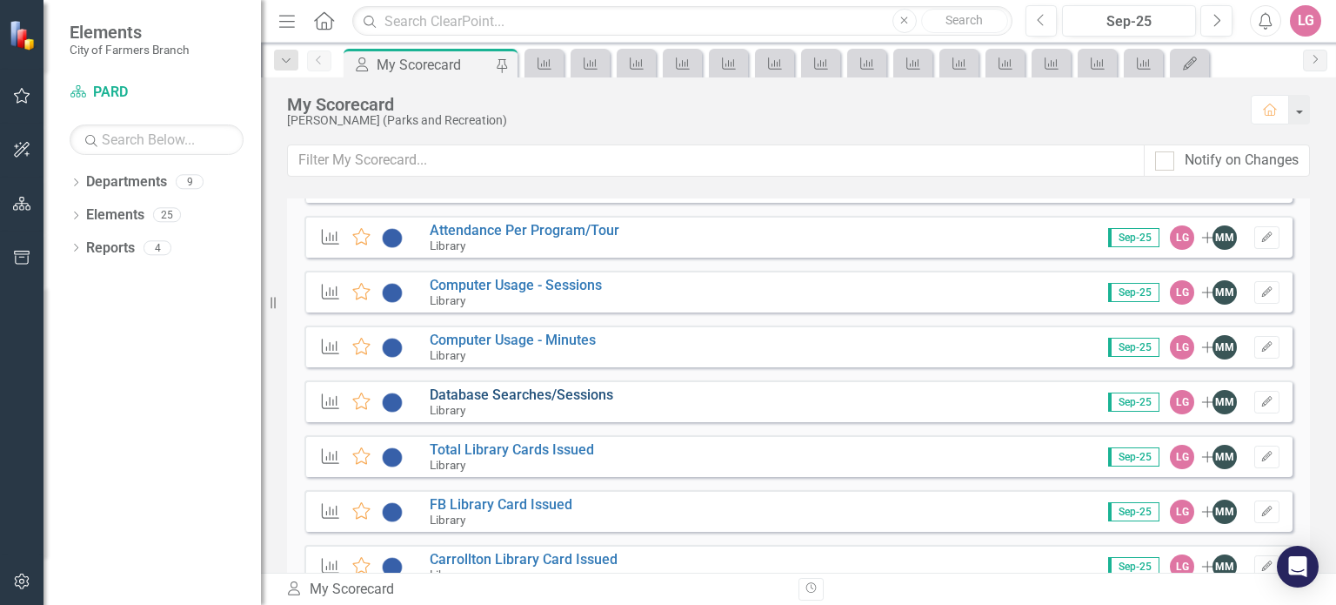
scroll to position [2522, 0]
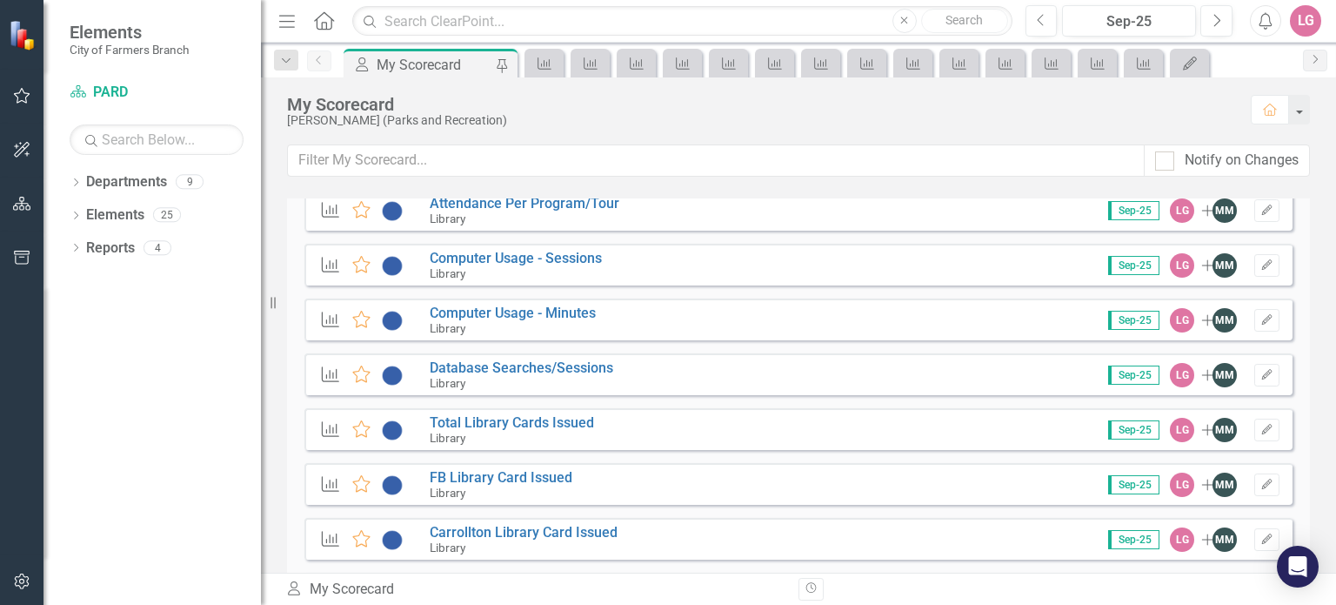
click at [532, 465] on div "Performance Measure Favorite FB Library Card Issued Library Sep-25 LG Add MM Ed…" at bounding box center [798, 484] width 988 height 42
click at [498, 465] on div "Performance Measure Favorite FB Library Card Issued Library Sep-25 LG Add MM Ed…" at bounding box center [798, 484] width 988 height 42
click at [999, 65] on icon at bounding box center [1006, 63] width 14 height 12
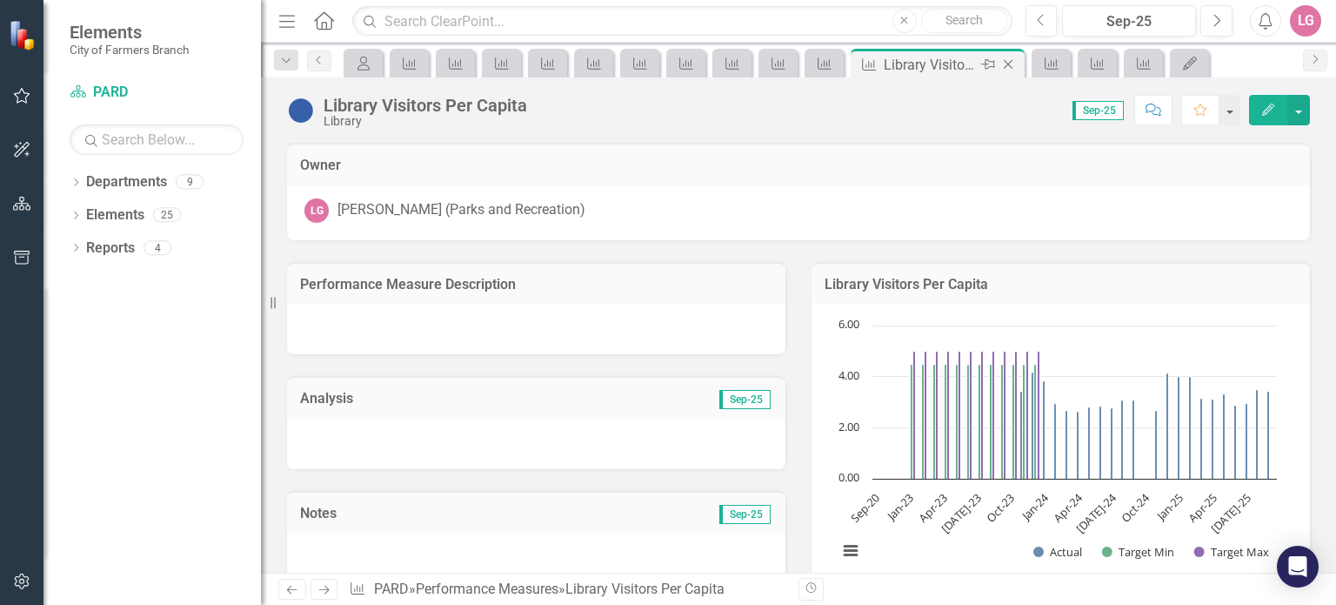
click at [1002, 62] on icon "Close" at bounding box center [1007, 64] width 17 height 14
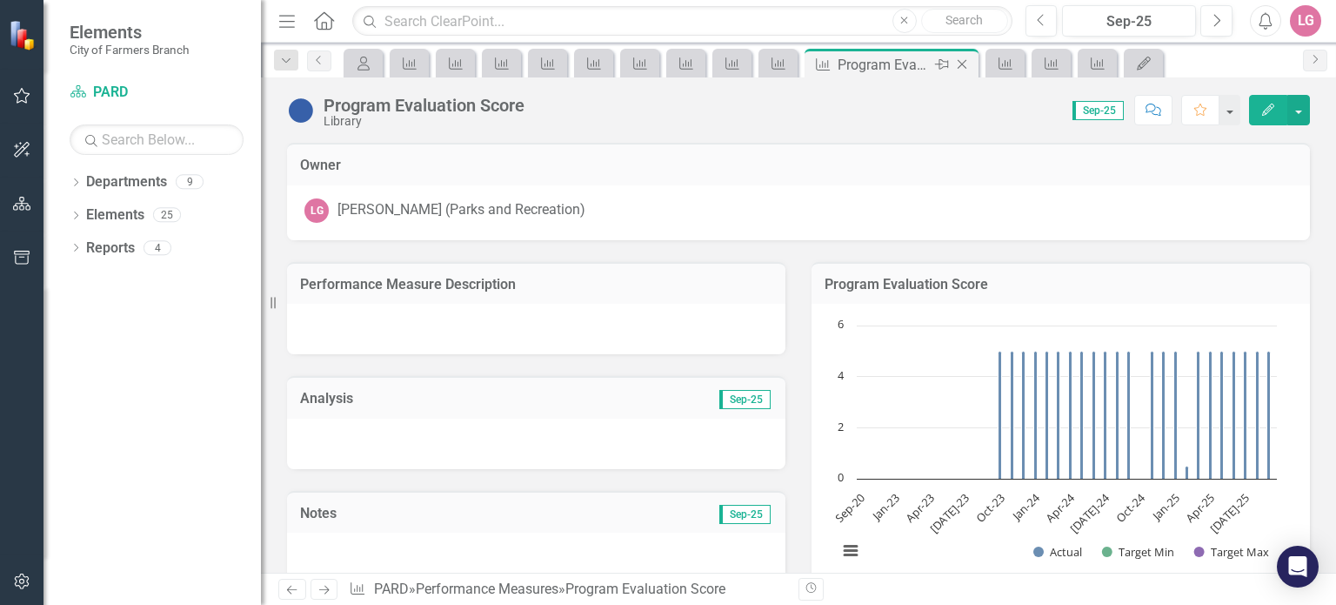
click at [965, 62] on icon "Close" at bounding box center [961, 64] width 17 height 14
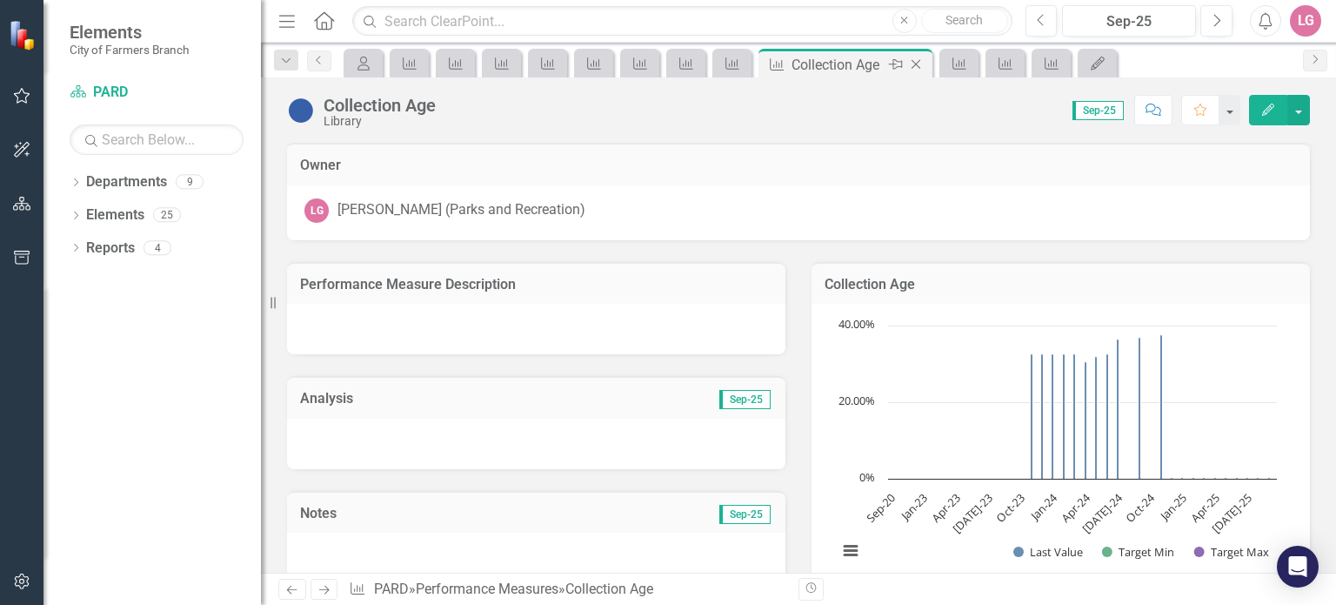
click at [911, 63] on icon "Close" at bounding box center [915, 64] width 17 height 14
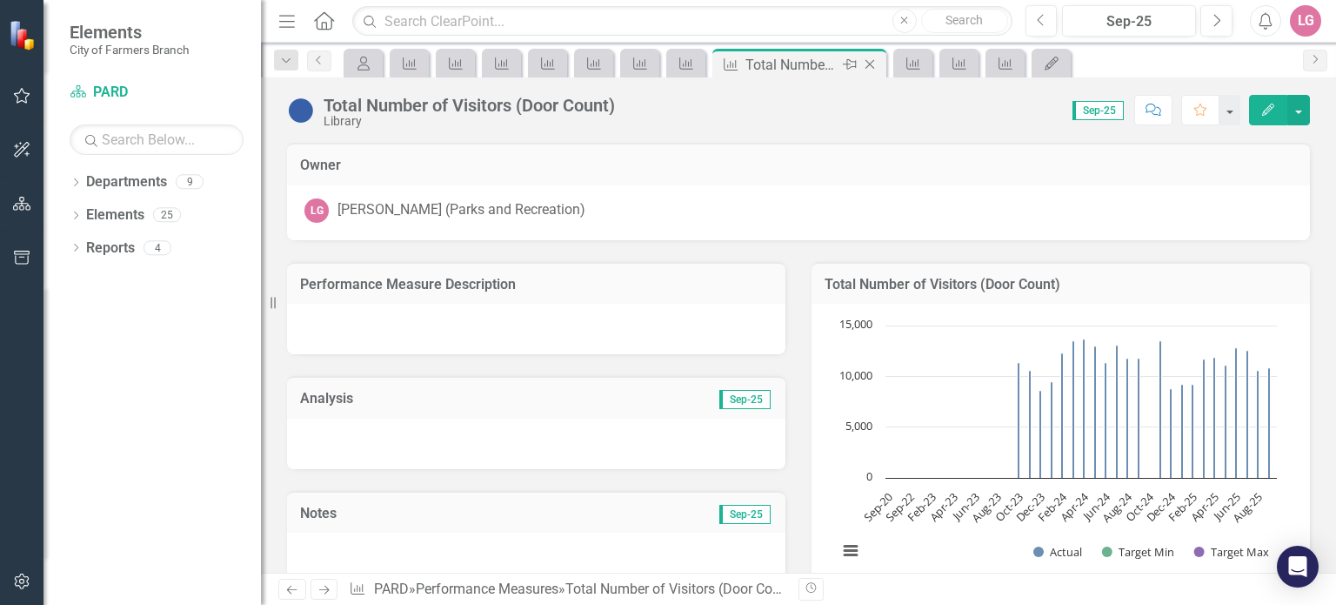
click at [871, 65] on icon at bounding box center [870, 65] width 10 height 10
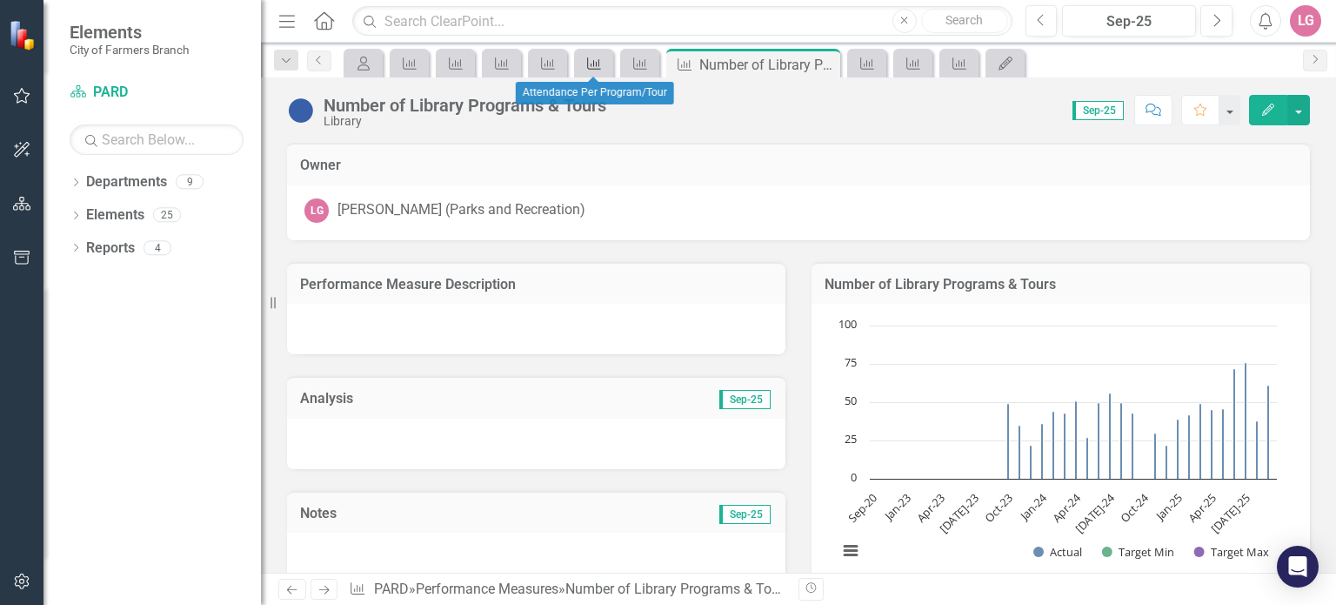
click at [595, 59] on icon "Performance Measure" at bounding box center [593, 64] width 17 height 14
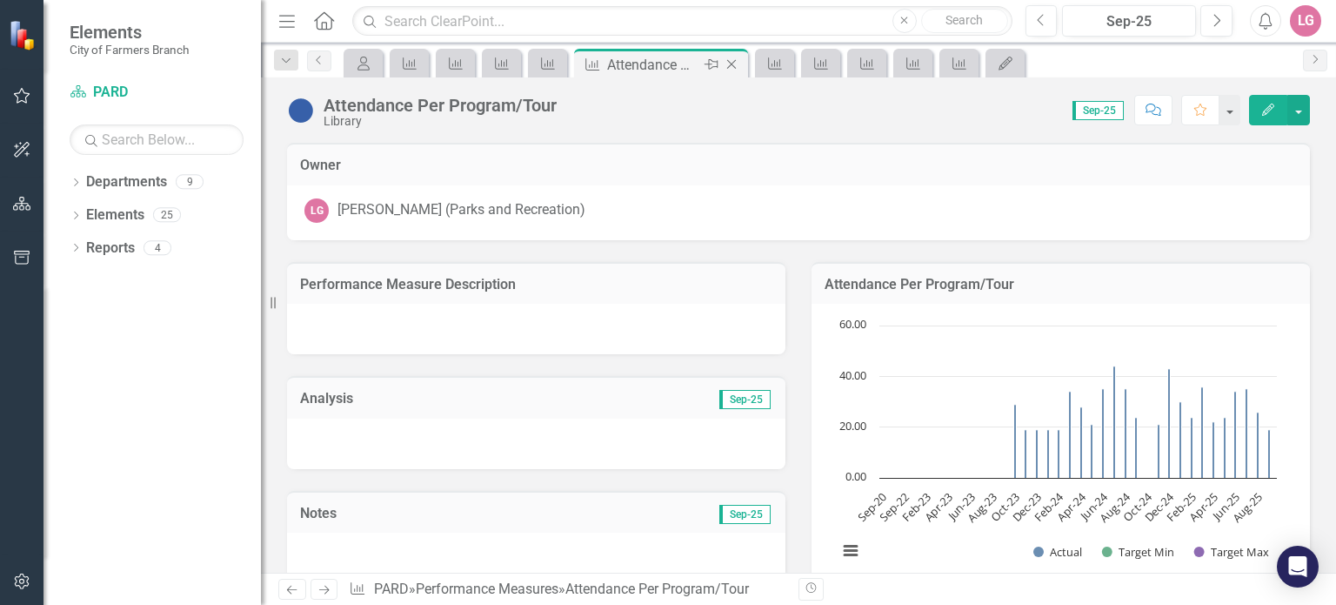
click at [738, 65] on icon "Close" at bounding box center [731, 64] width 17 height 14
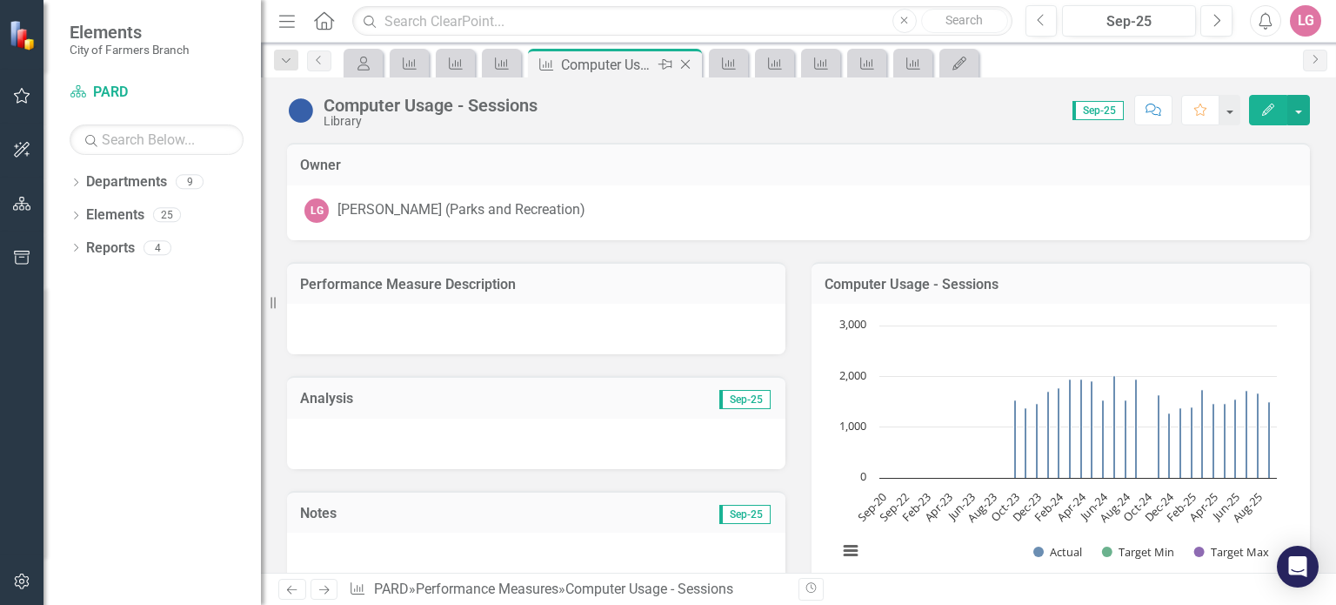
click at [686, 62] on icon at bounding box center [686, 65] width 10 height 10
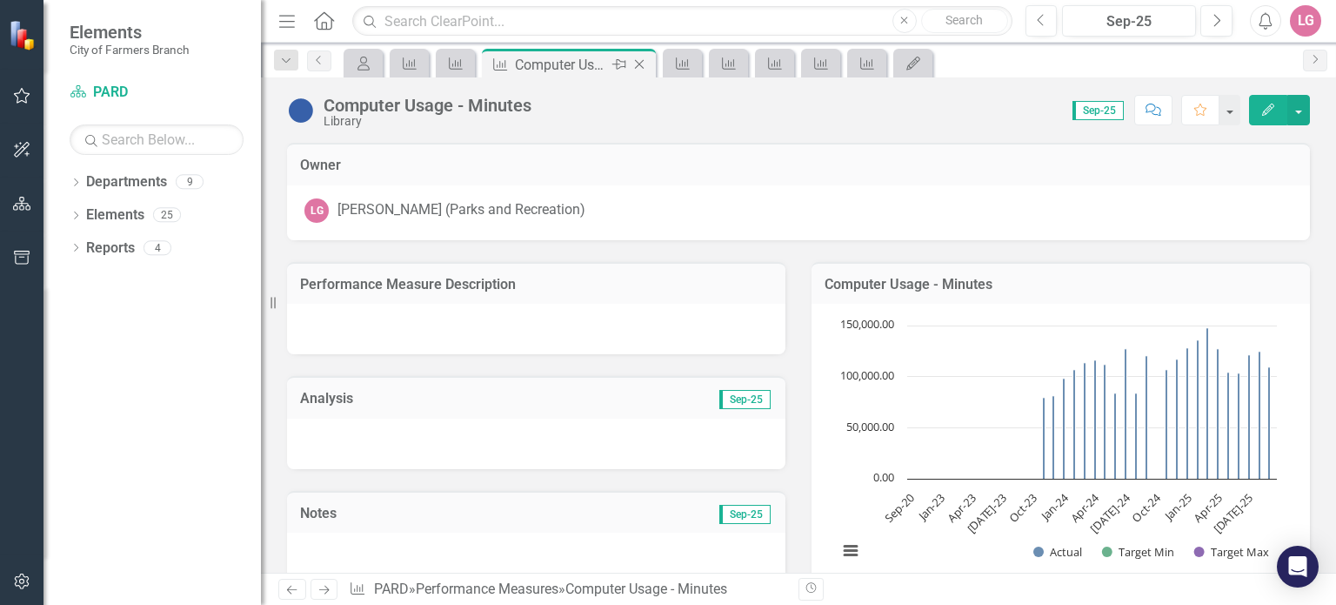
click at [642, 61] on icon at bounding box center [640, 65] width 10 height 10
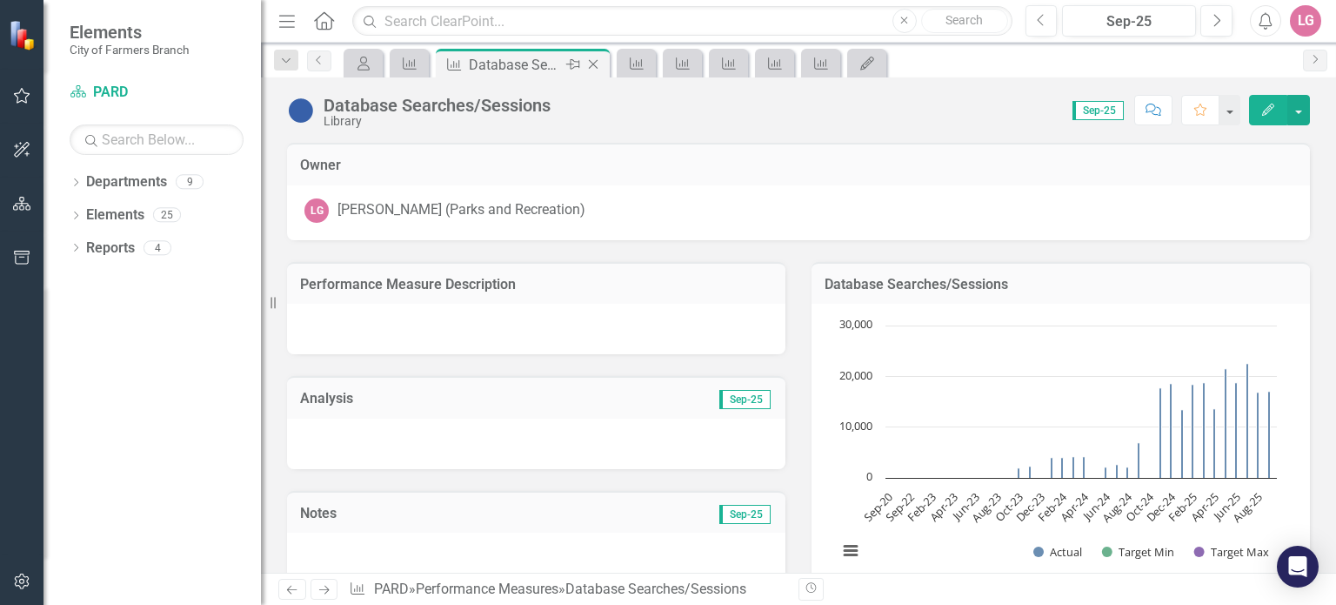
click at [591, 64] on icon "Close" at bounding box center [592, 64] width 17 height 14
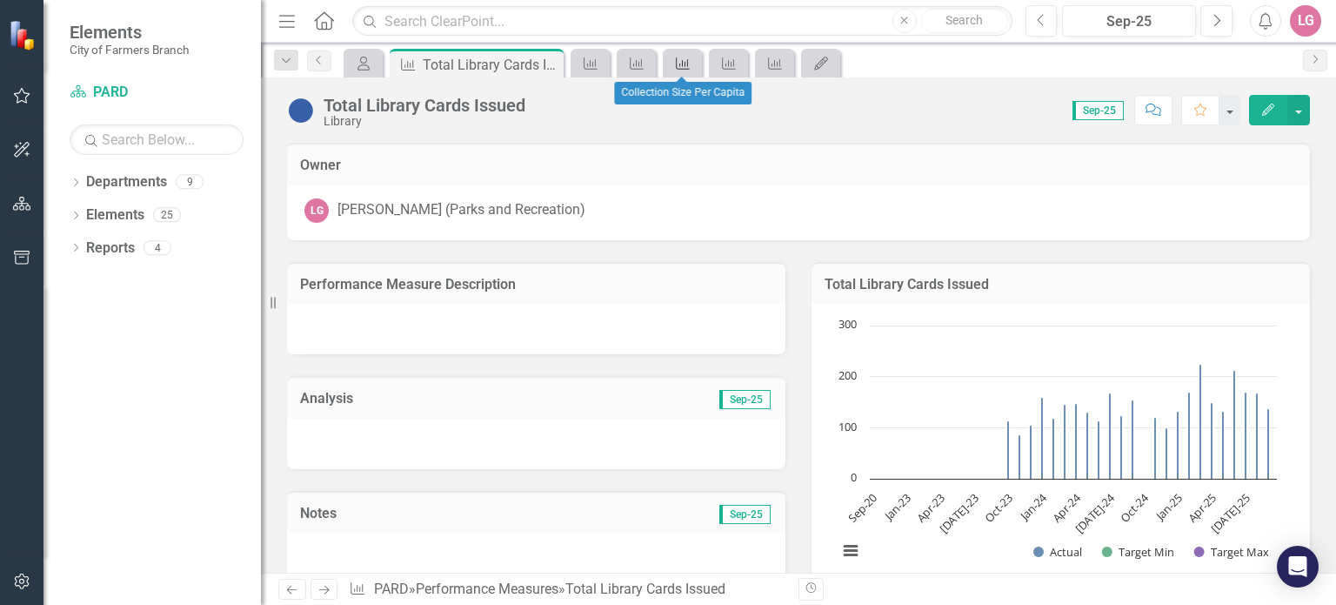
click at [685, 57] on icon "Performance Measure" at bounding box center [682, 64] width 17 height 14
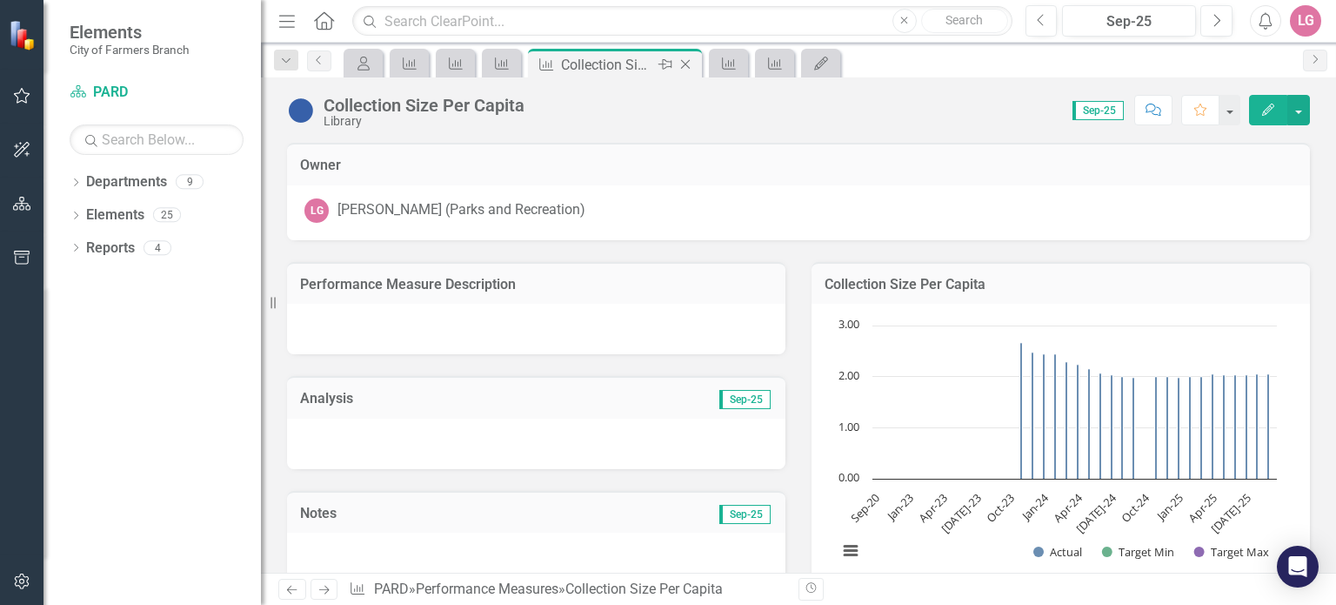
click at [681, 56] on div "Close" at bounding box center [687, 65] width 22 height 22
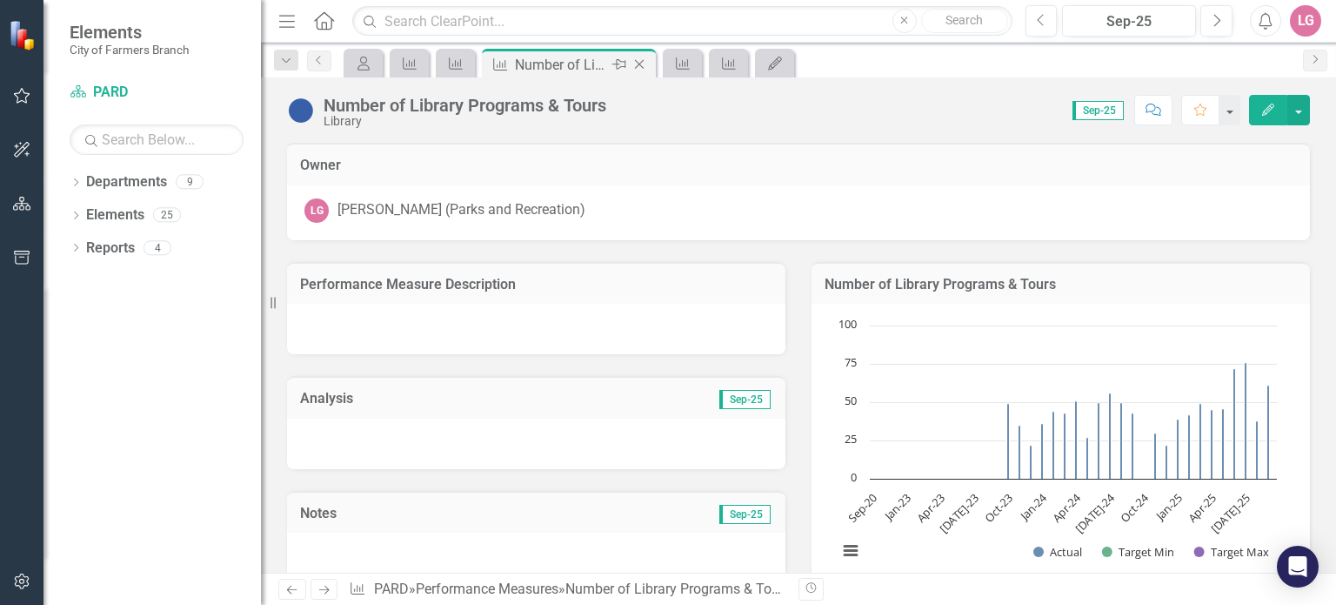
click at [637, 61] on icon "Close" at bounding box center [639, 64] width 17 height 14
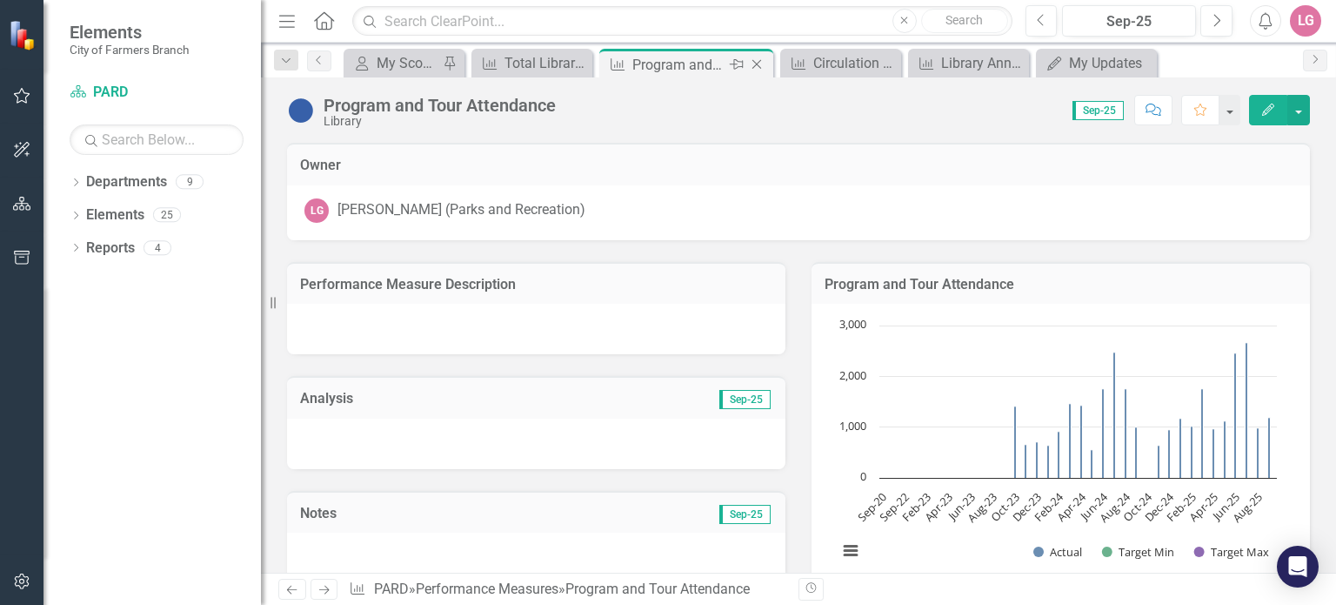
click at [751, 55] on div "Close" at bounding box center [758, 65] width 22 height 22
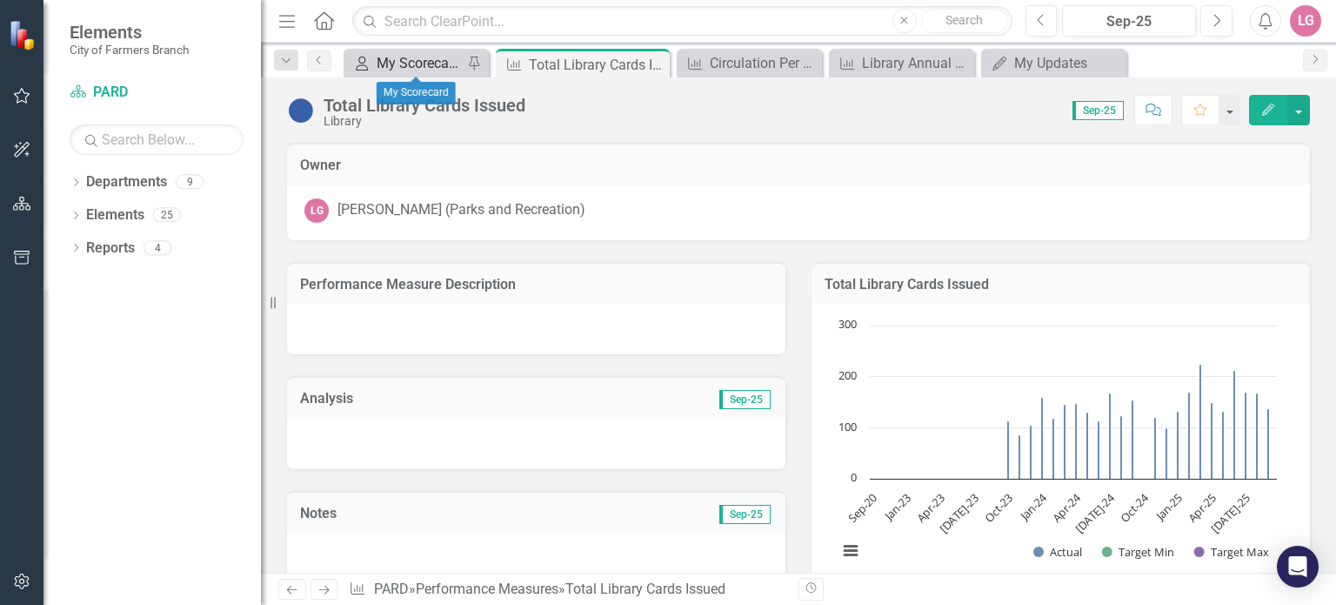
click at [430, 57] on div "My Scorecard" at bounding box center [420, 63] width 86 height 22
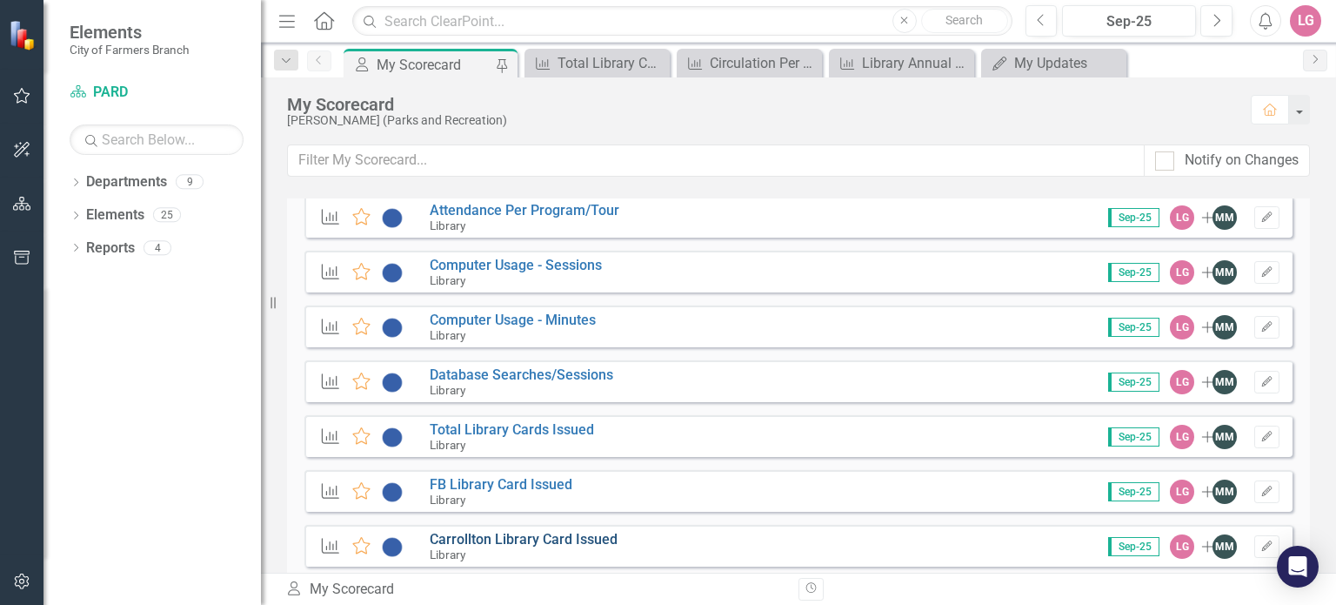
scroll to position [2609, 0]
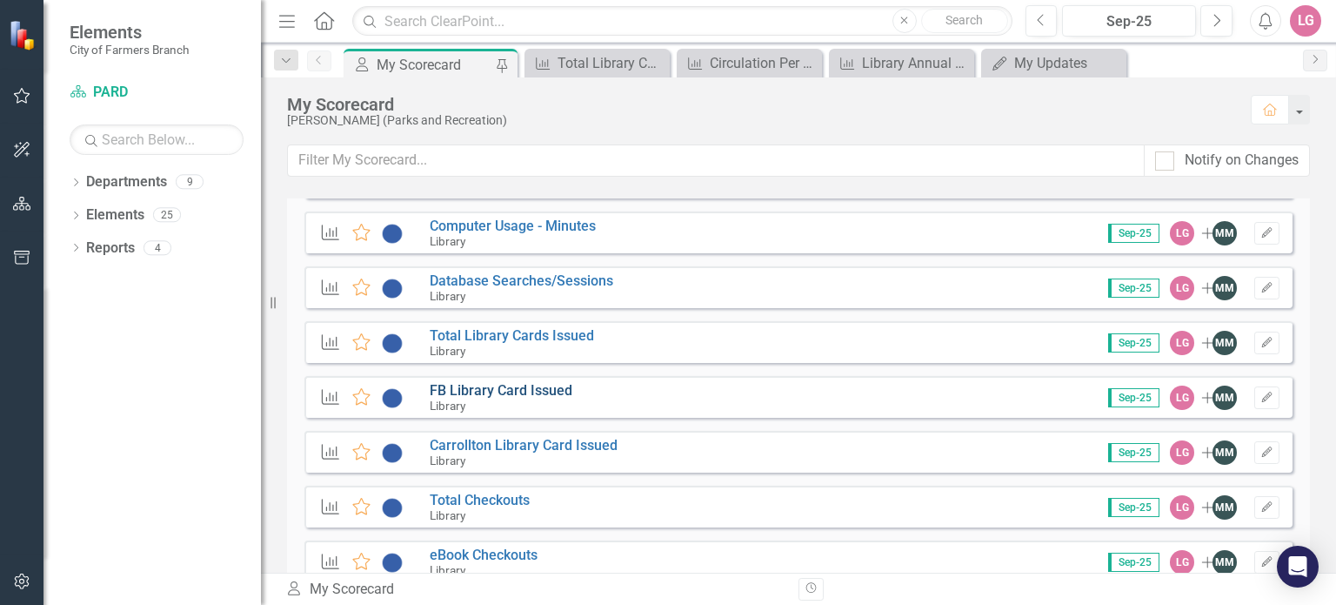
click at [532, 386] on link "FB Library Card Issued" at bounding box center [501, 390] width 143 height 17
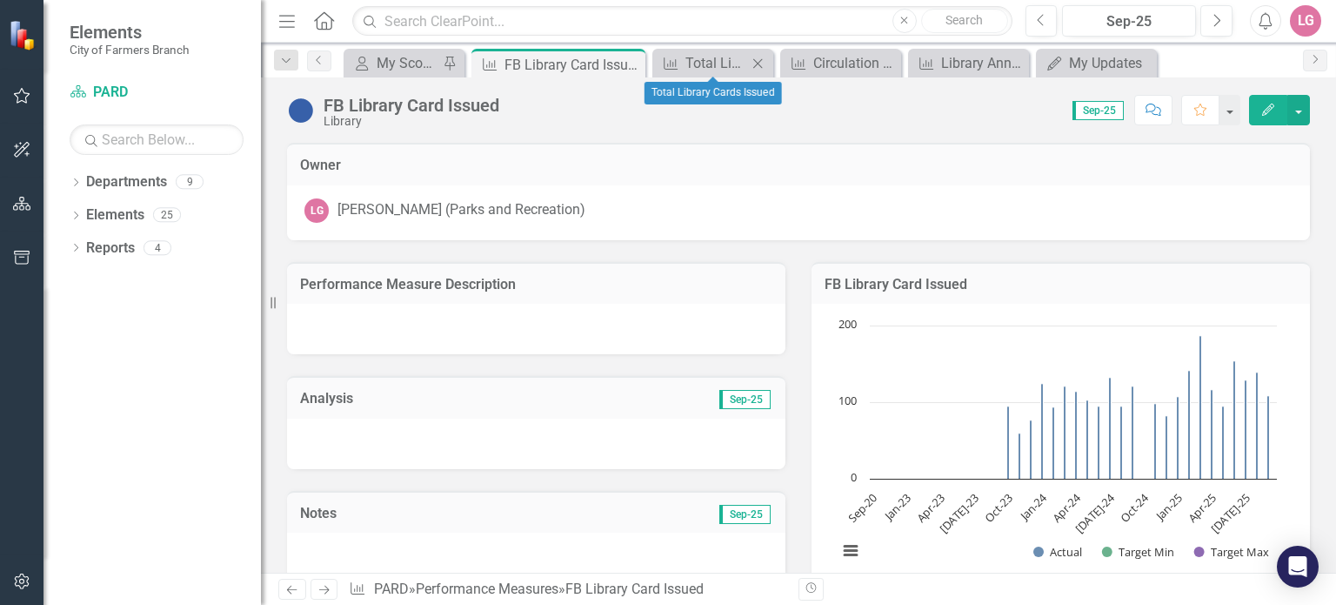
click at [760, 63] on icon "Close" at bounding box center [757, 64] width 17 height 14
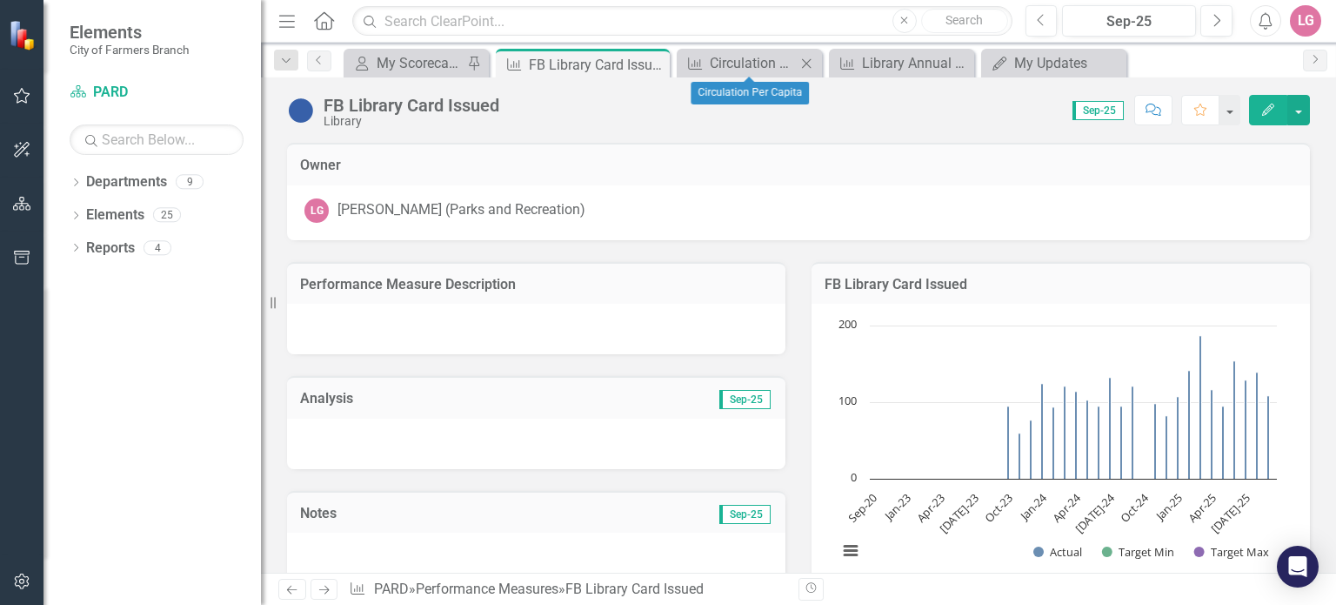
click at [809, 62] on icon "Close" at bounding box center [806, 64] width 17 height 14
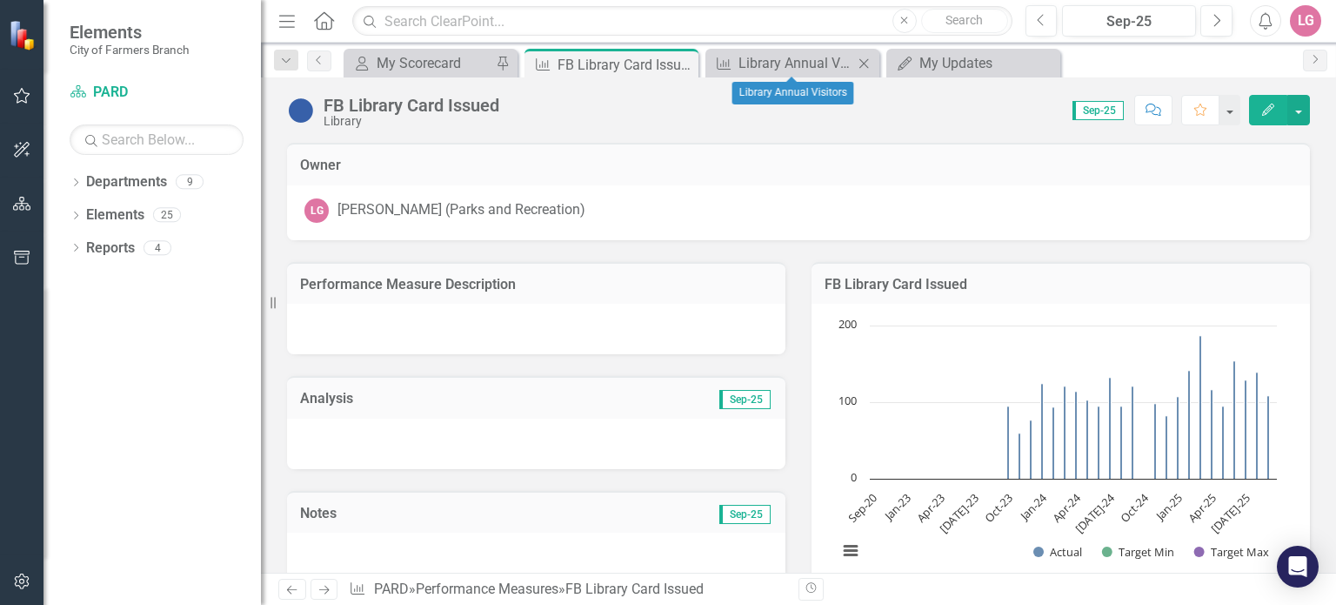
click at [873, 65] on div "Close" at bounding box center [864, 63] width 22 height 22
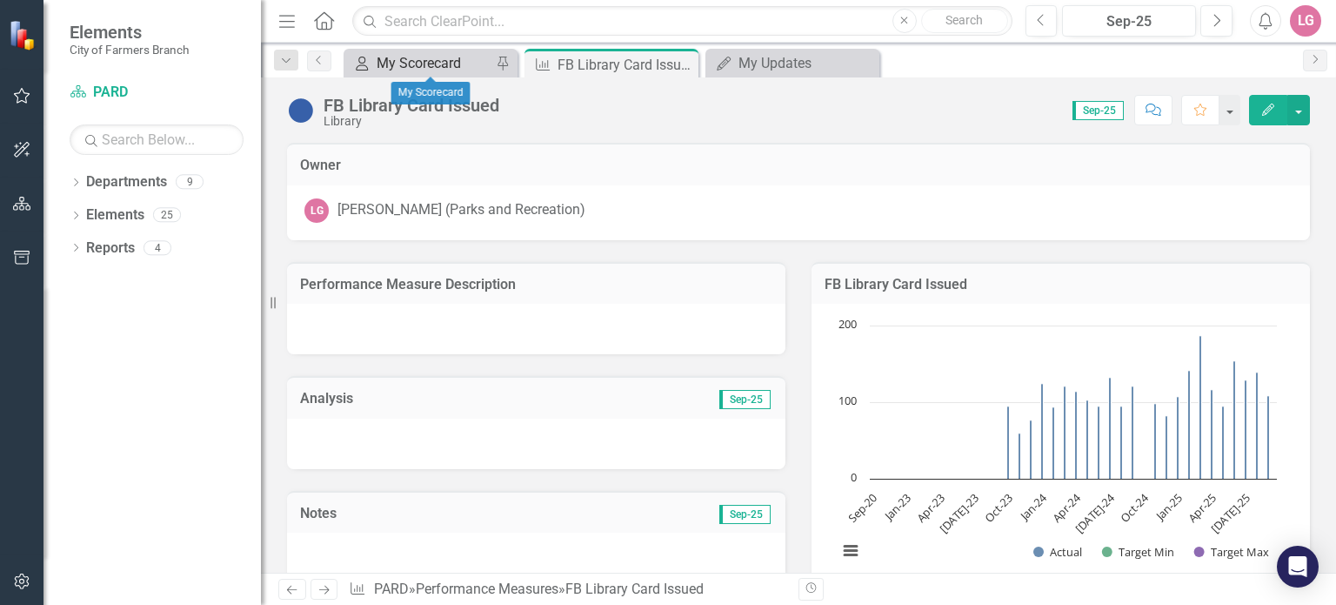
click at [452, 58] on div "My Scorecard" at bounding box center [434, 63] width 115 height 22
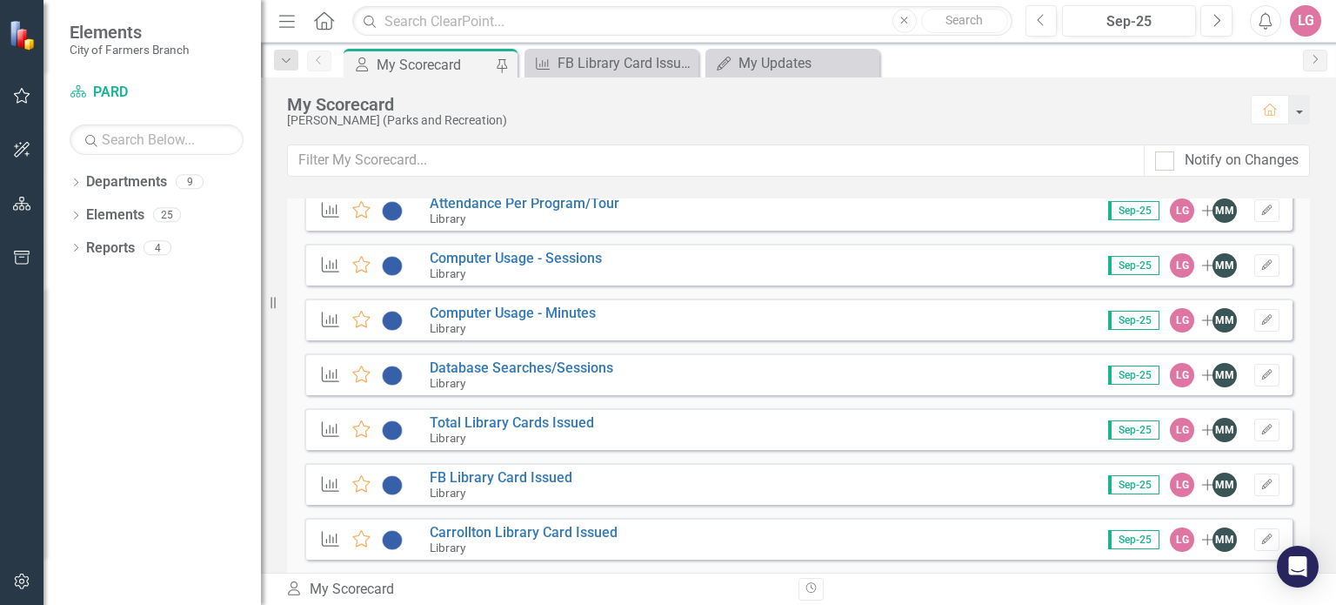
scroll to position [2609, 0]
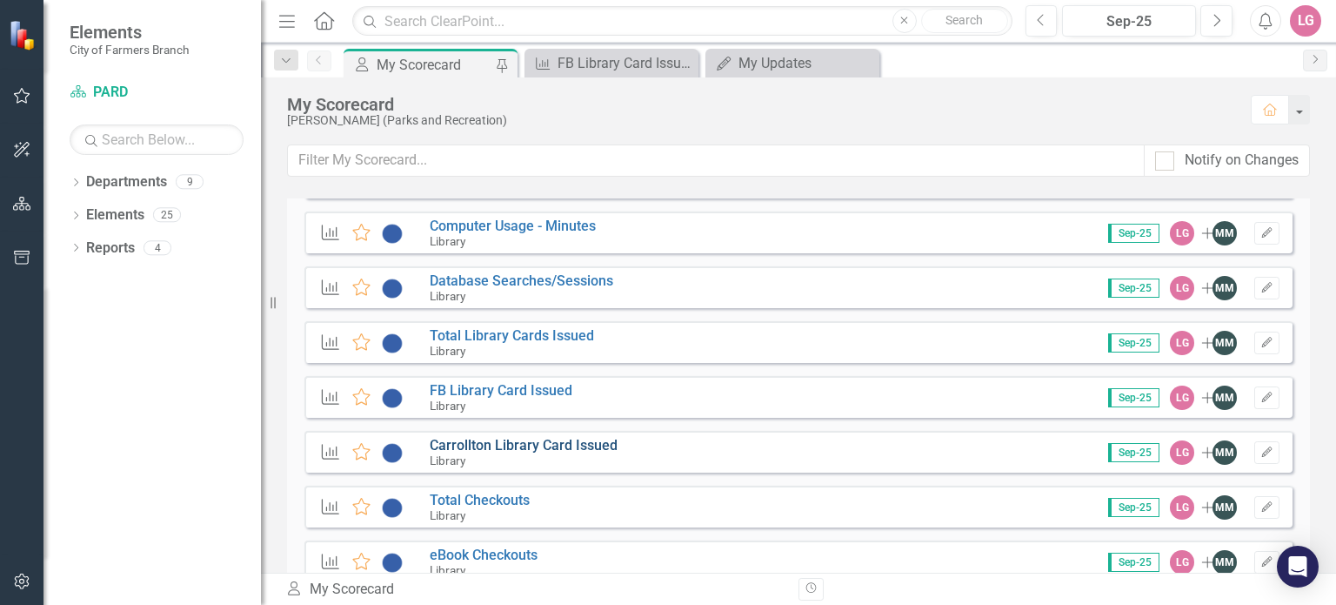
click at [527, 446] on link "Carrollton Library Card Issued" at bounding box center [524, 445] width 188 height 17
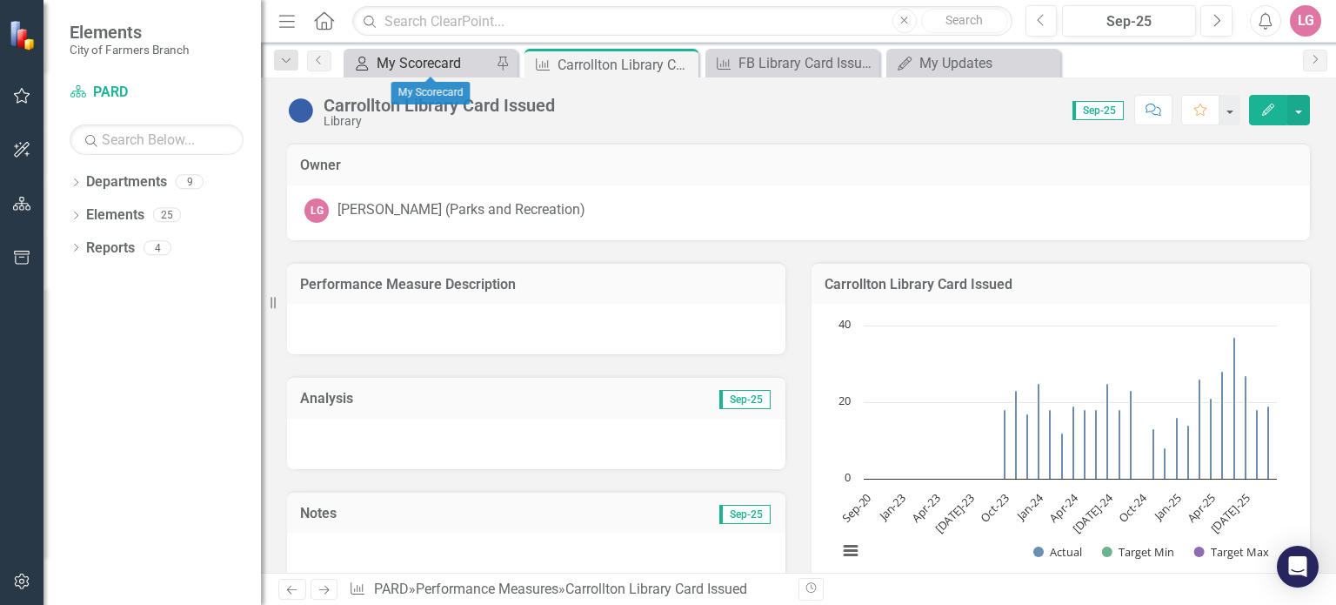
click at [431, 69] on div "My Scorecard" at bounding box center [434, 63] width 115 height 22
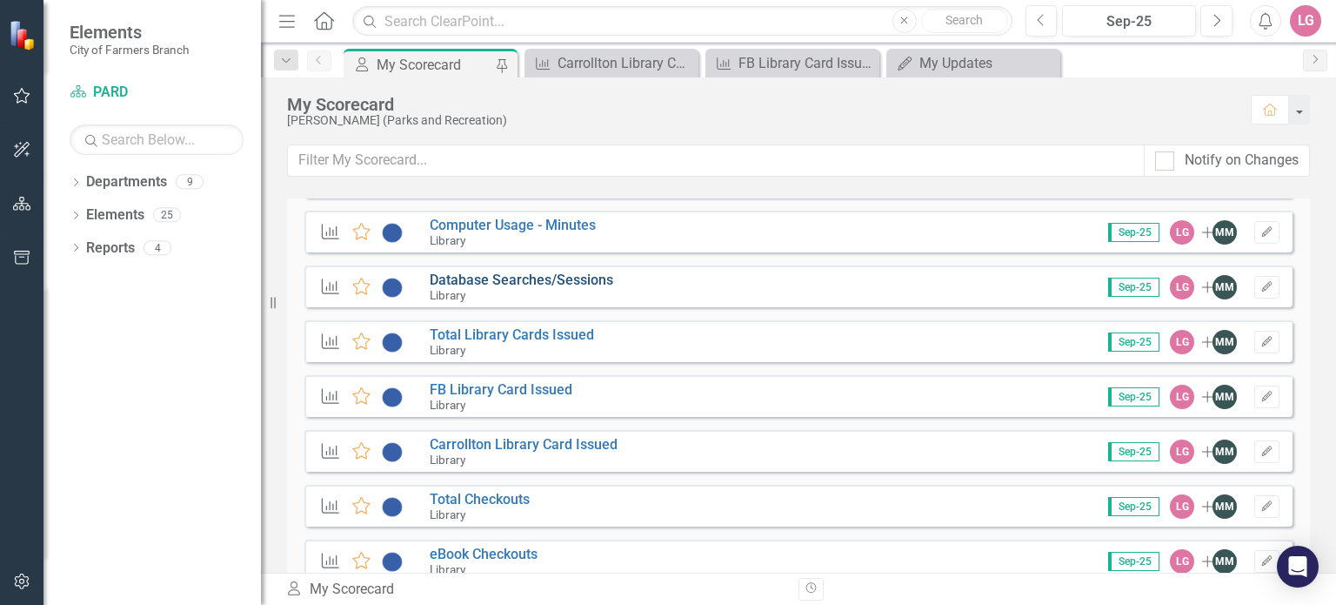
scroll to position [2696, 0]
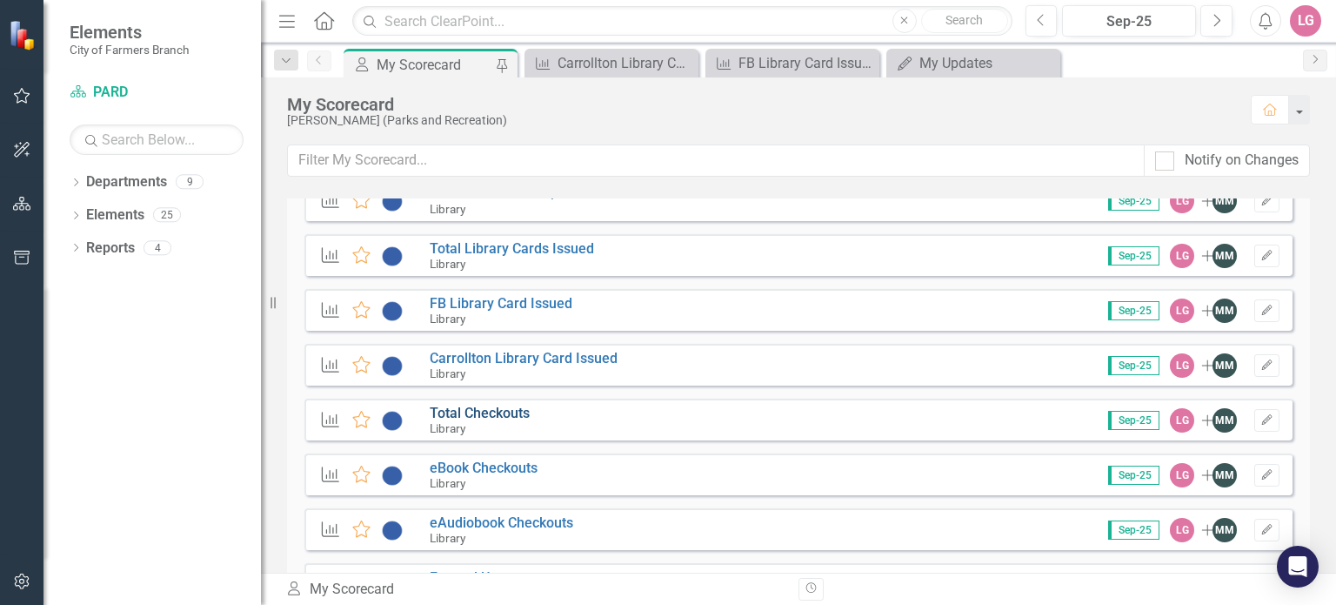
click at [496, 415] on link "Total Checkouts" at bounding box center [480, 412] width 100 height 17
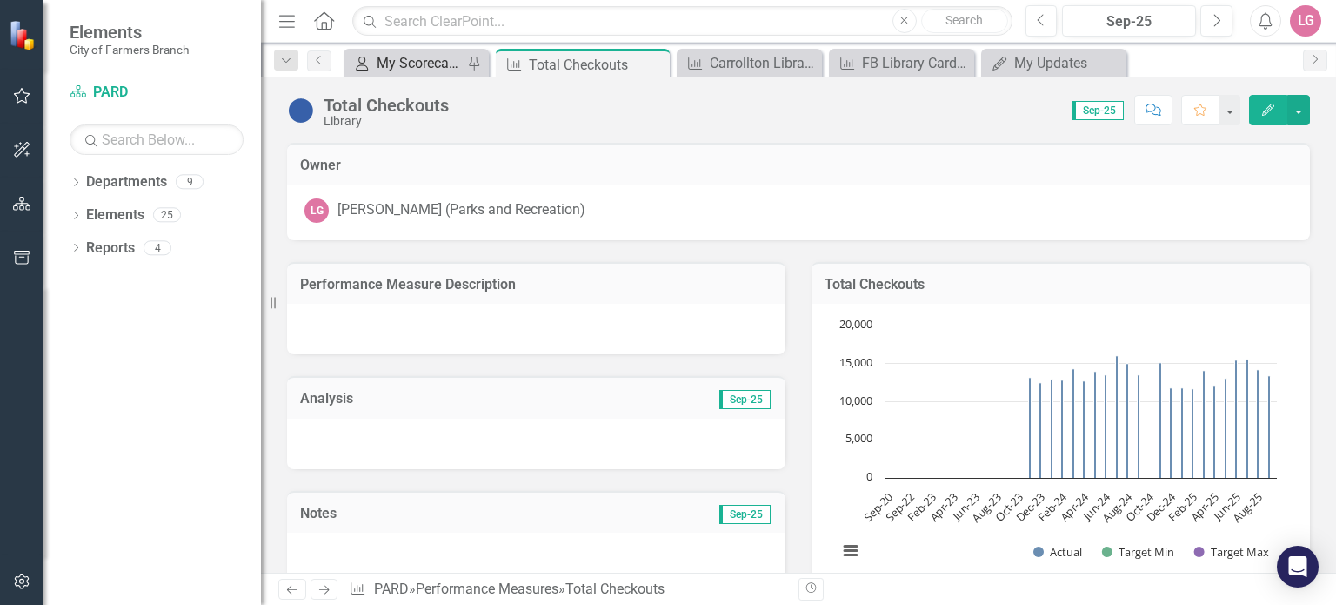
click at [418, 55] on div "My Scorecard" at bounding box center [420, 63] width 86 height 22
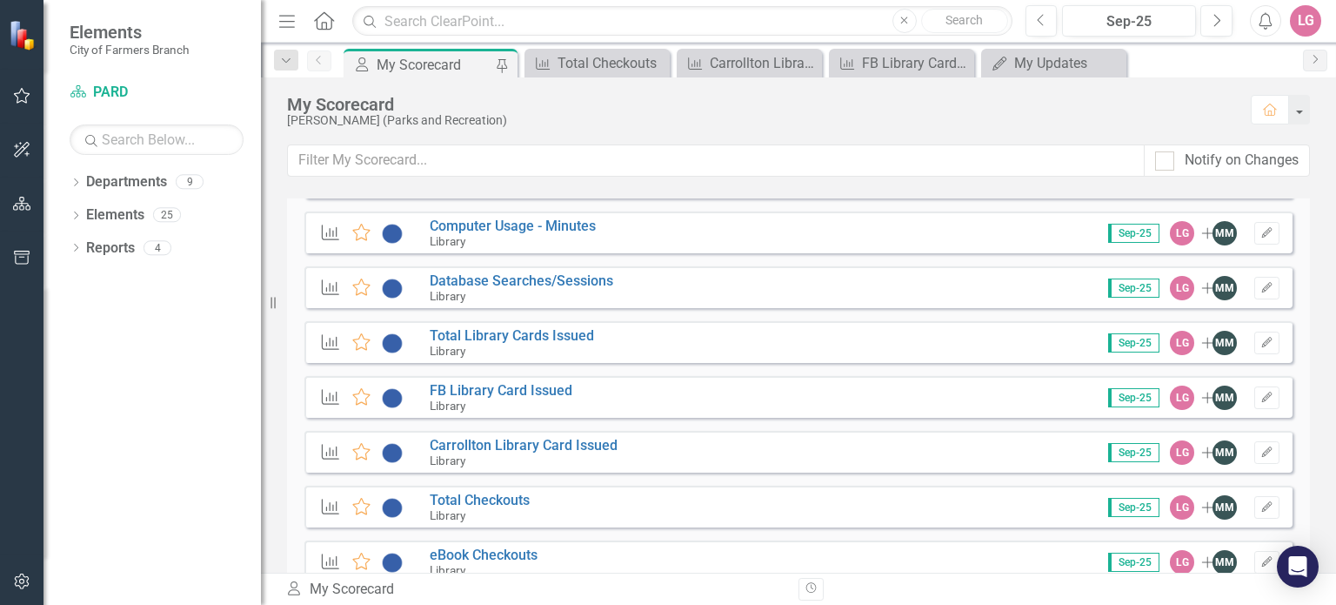
scroll to position [2696, 0]
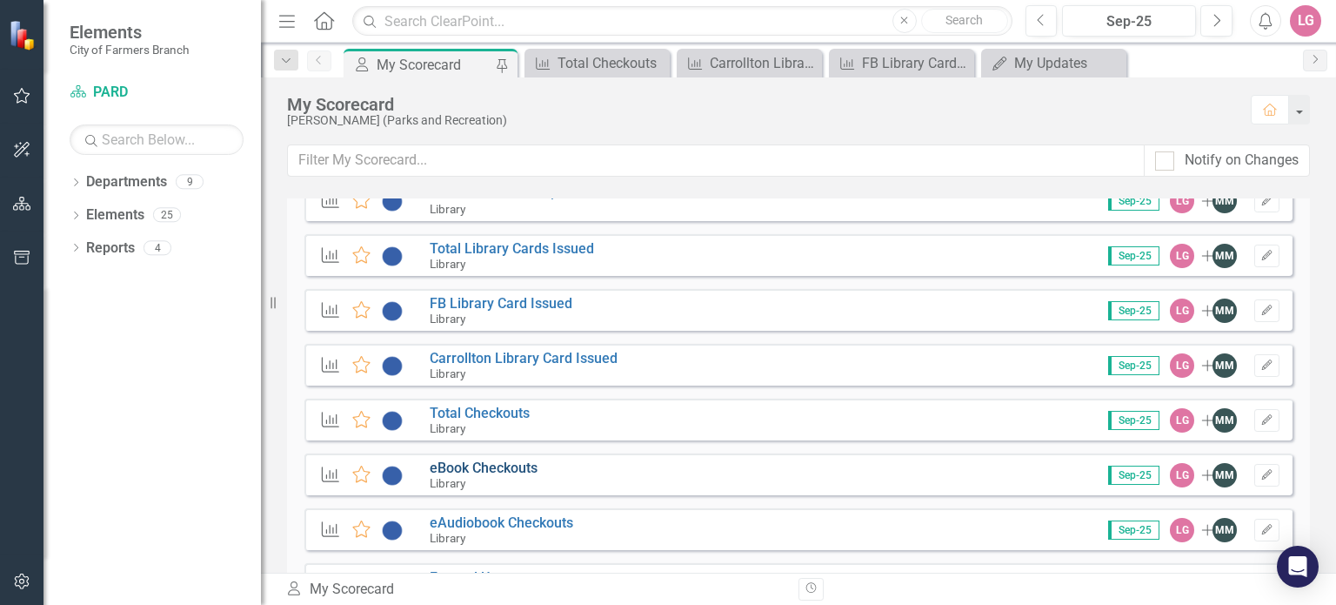
click at [509, 471] on link "eBook Checkouts" at bounding box center [484, 467] width 108 height 17
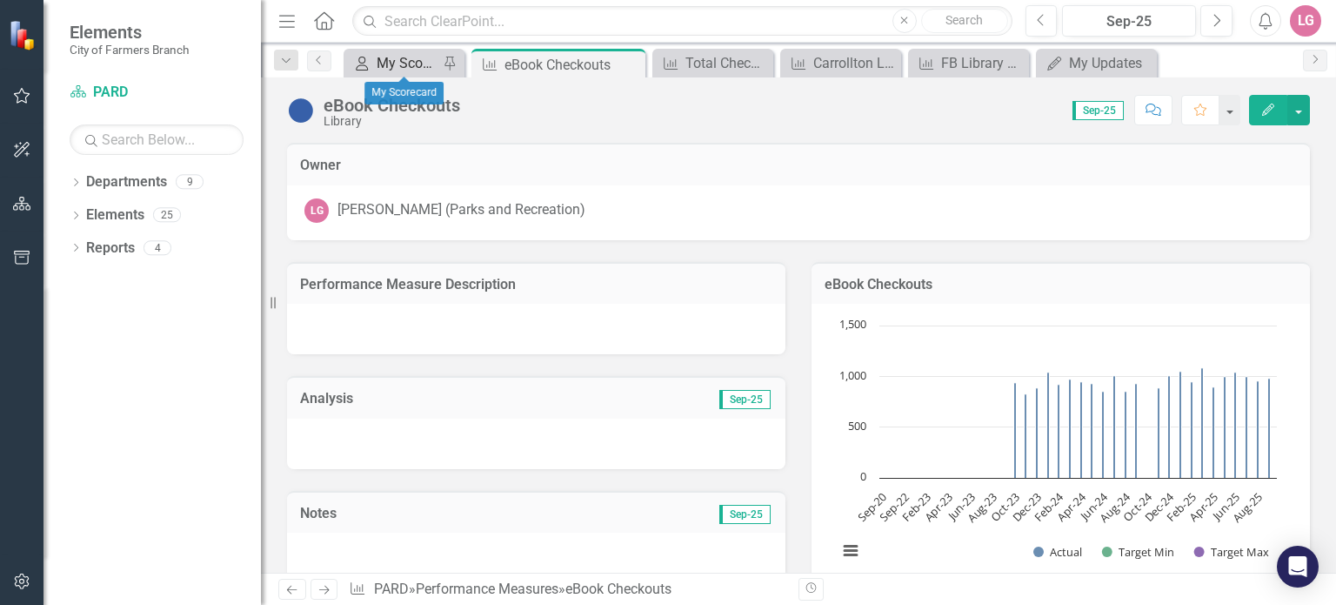
click at [396, 58] on div "My Scorecard" at bounding box center [408, 63] width 62 height 22
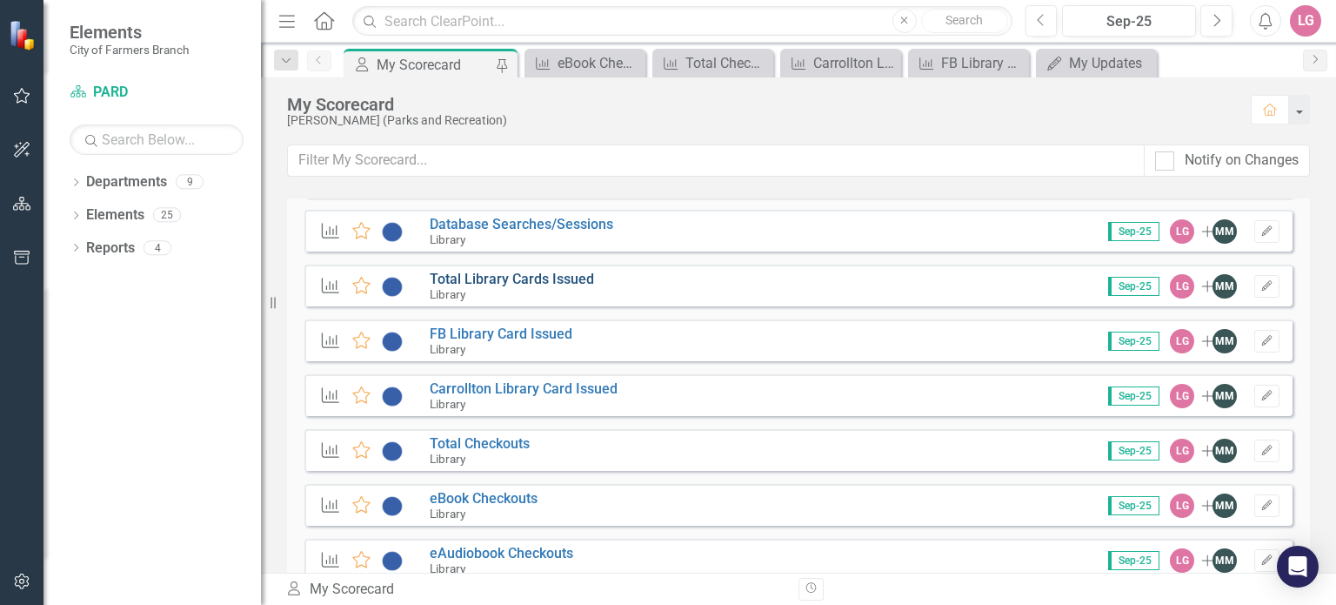
scroll to position [2696, 0]
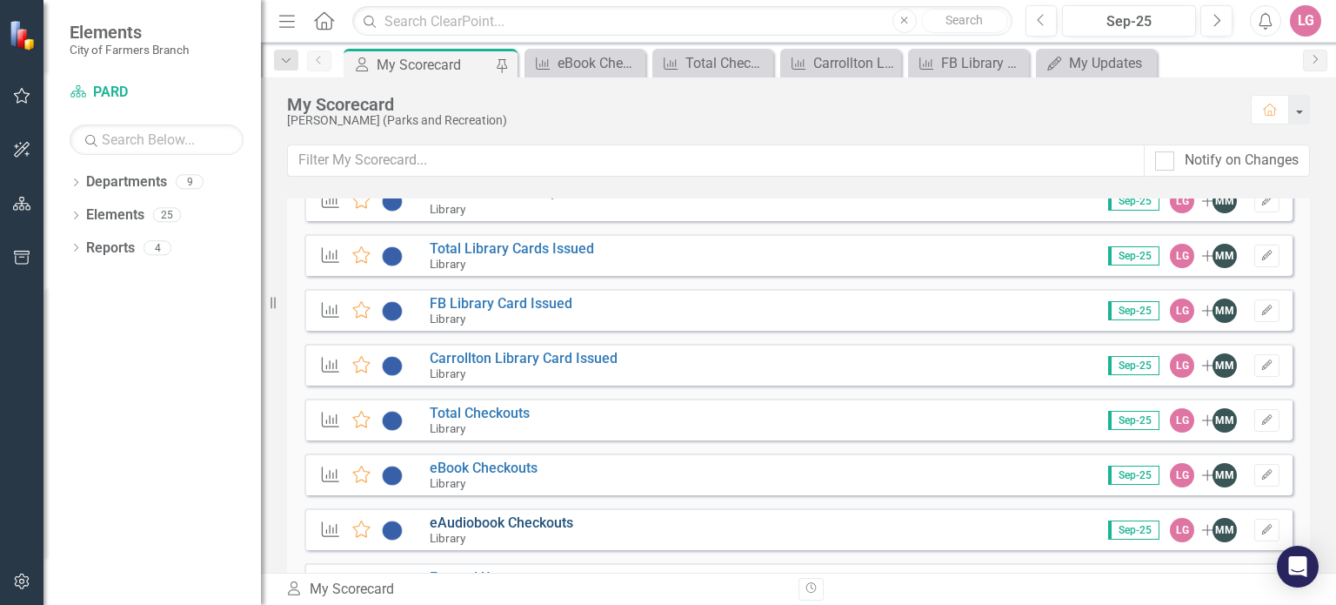
click at [505, 520] on link "eAudiobook Checkouts" at bounding box center [502, 522] width 144 height 17
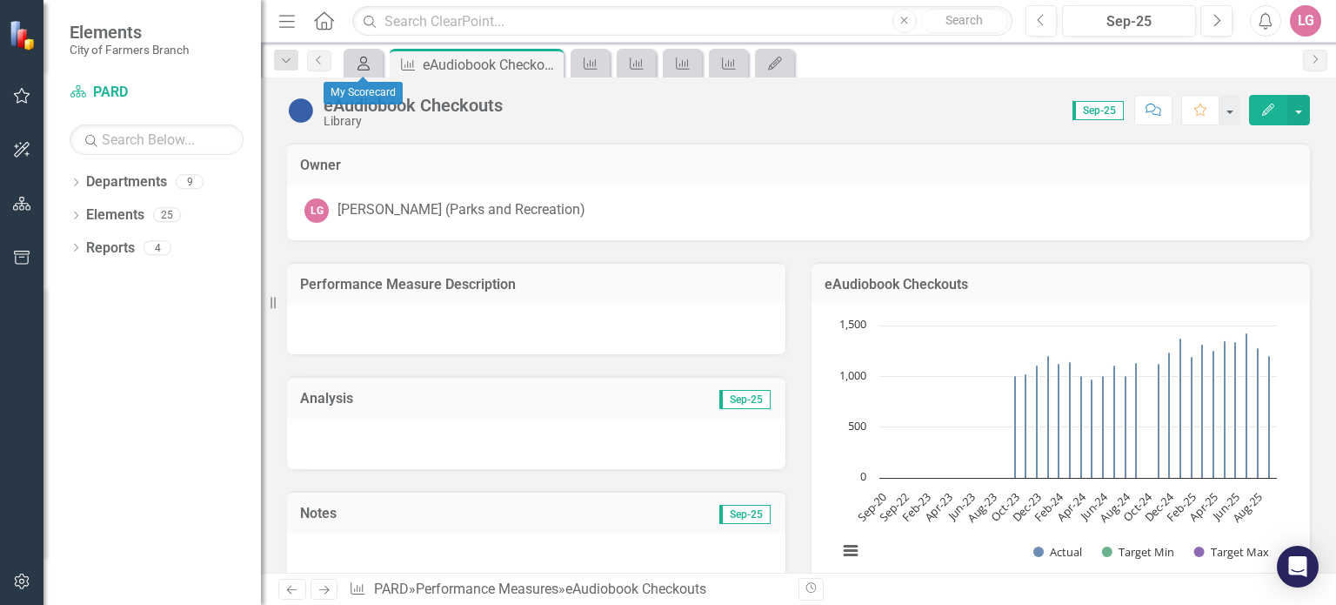
click at [359, 65] on icon at bounding box center [363, 64] width 12 height 14
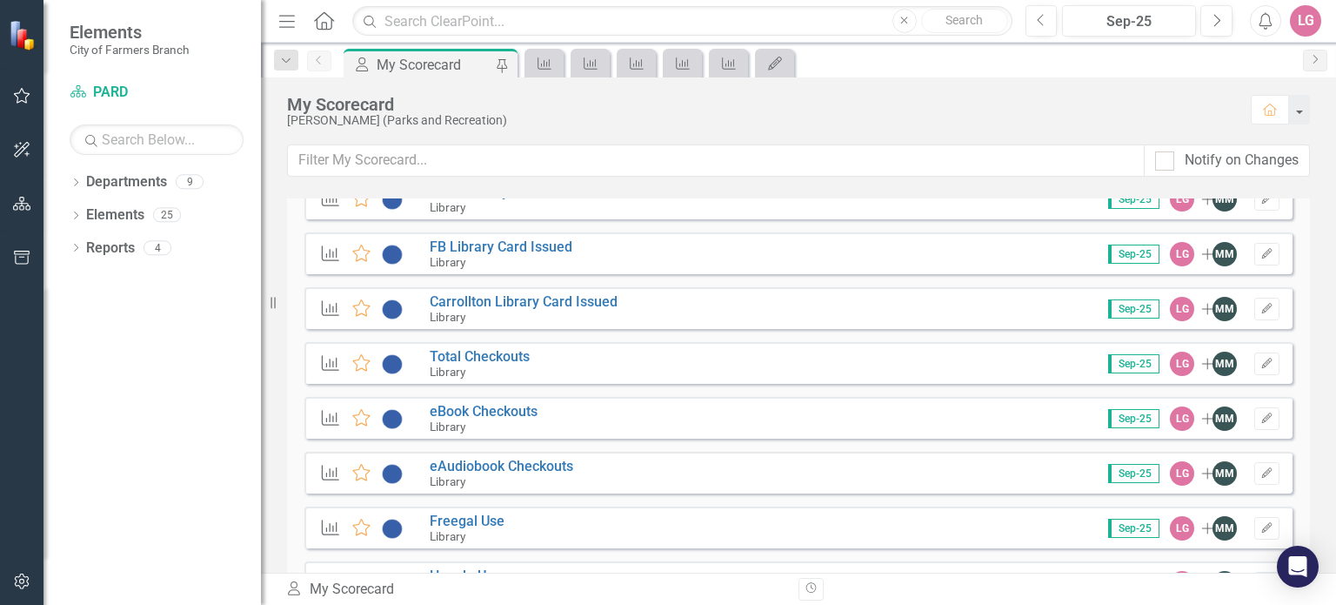
scroll to position [2783, 0]
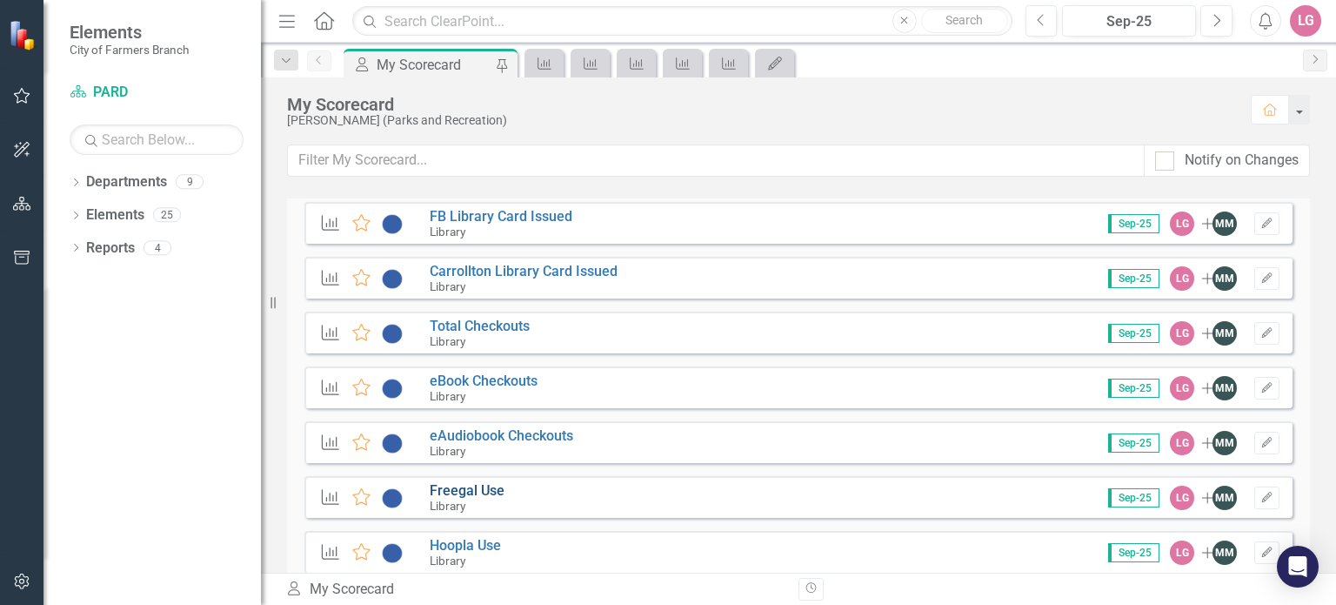
click at [482, 489] on link "Freegal Use" at bounding box center [467, 490] width 75 height 17
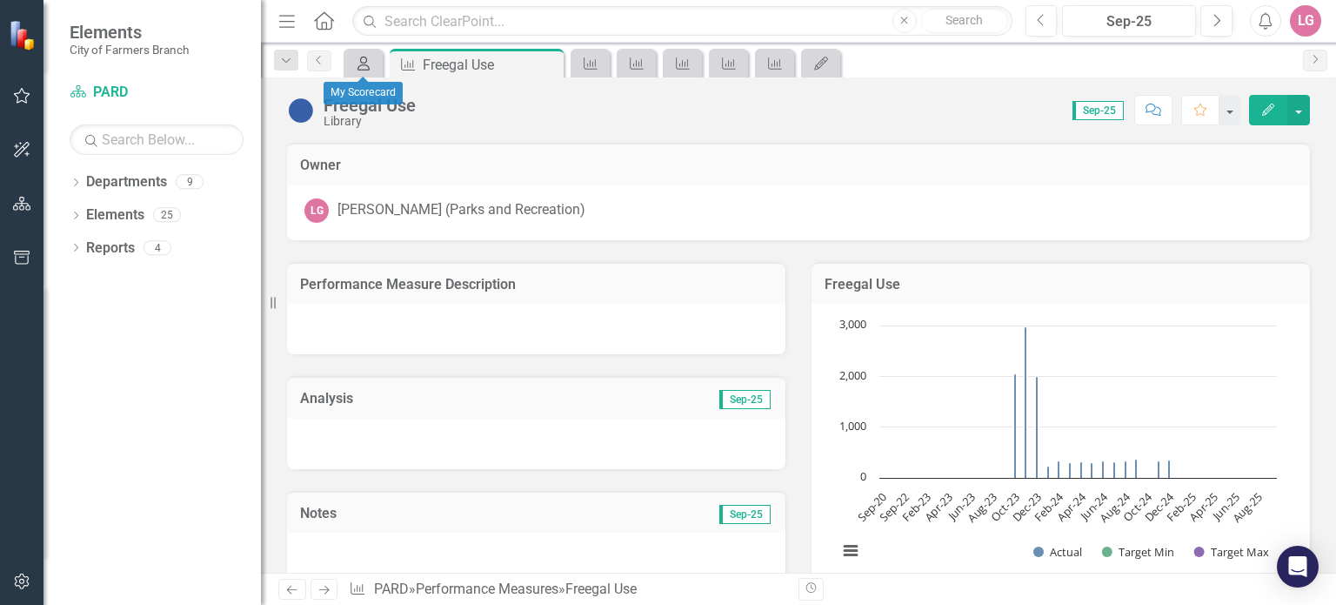
click at [362, 65] on icon "My Scorecard" at bounding box center [363, 64] width 17 height 14
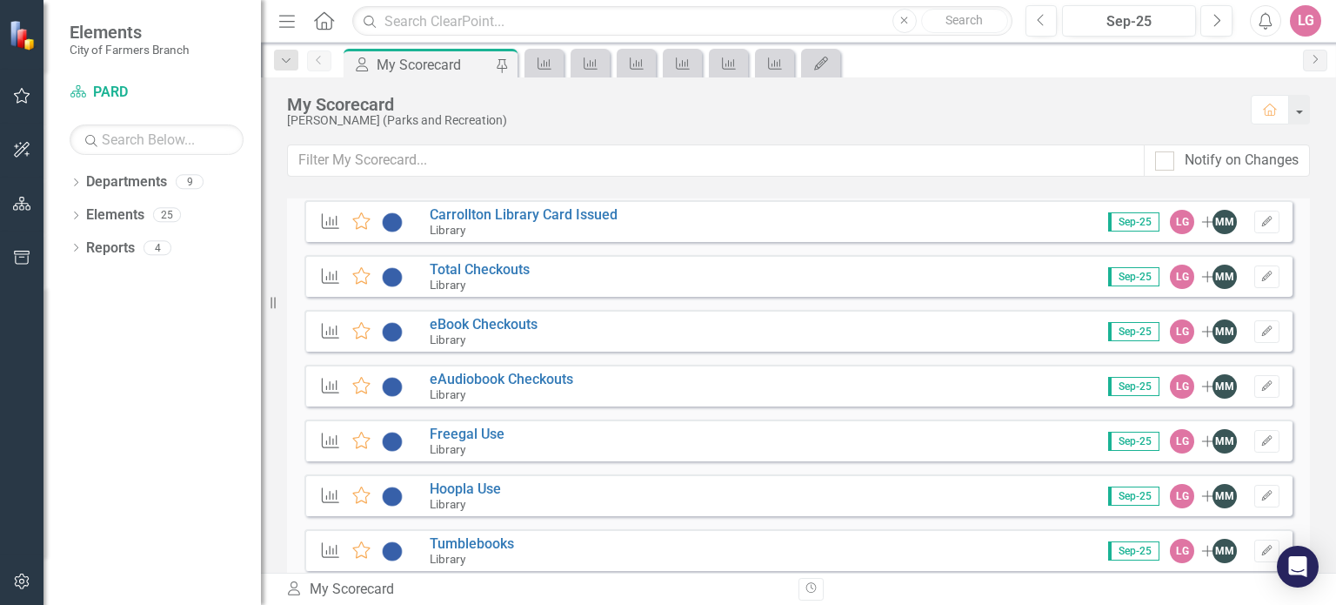
scroll to position [2870, 0]
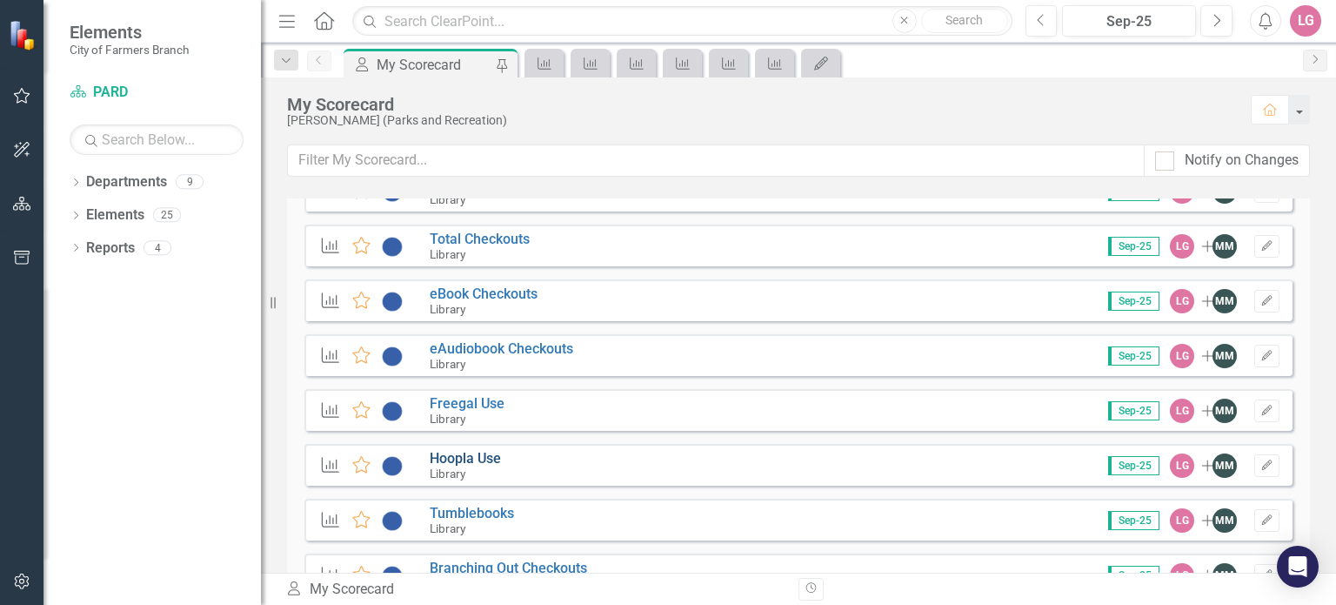
click at [478, 462] on link "Hoopla Use" at bounding box center [465, 458] width 71 height 17
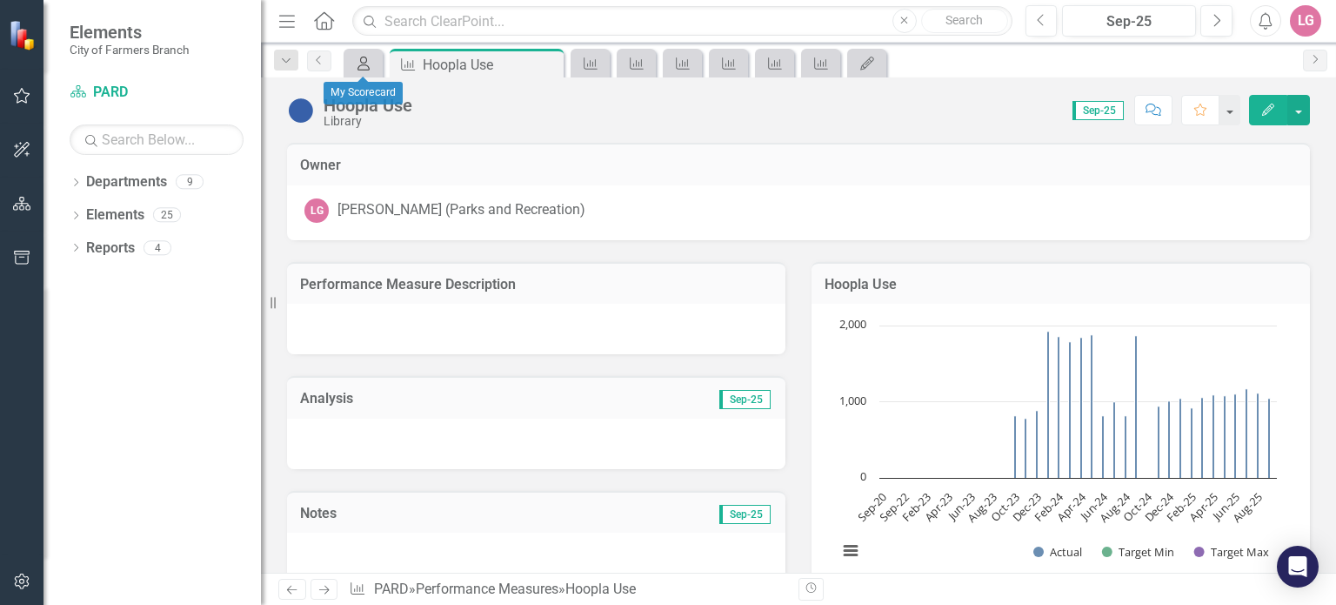
click at [359, 65] on icon at bounding box center [363, 64] width 12 height 14
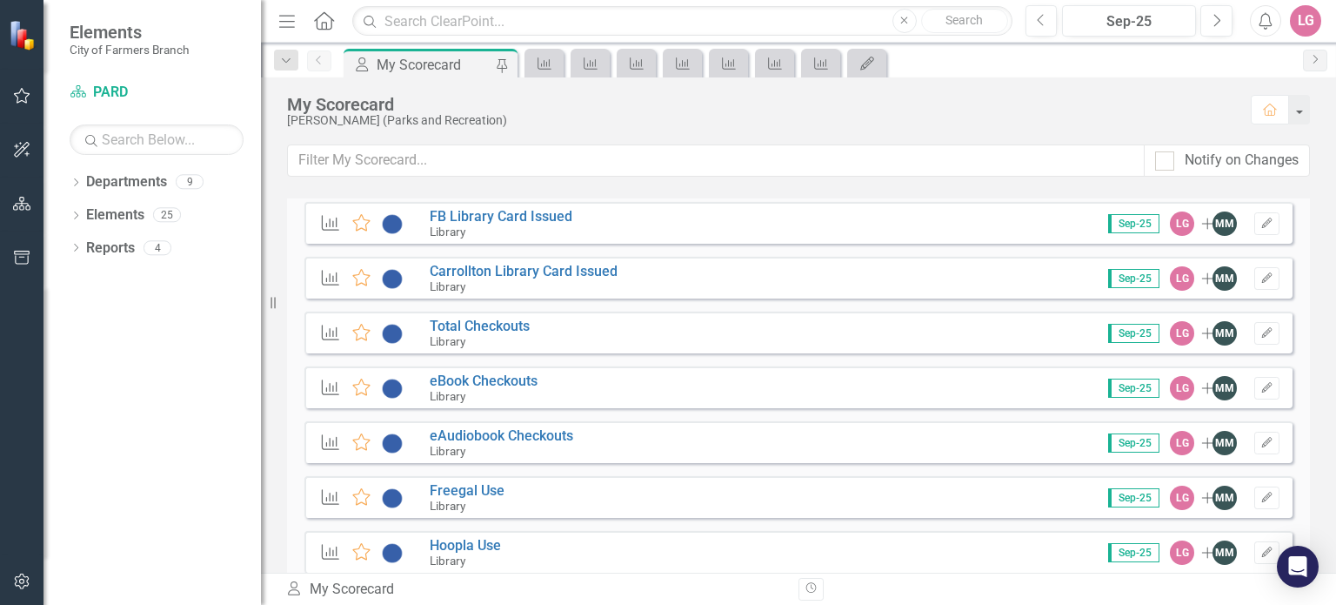
scroll to position [2870, 0]
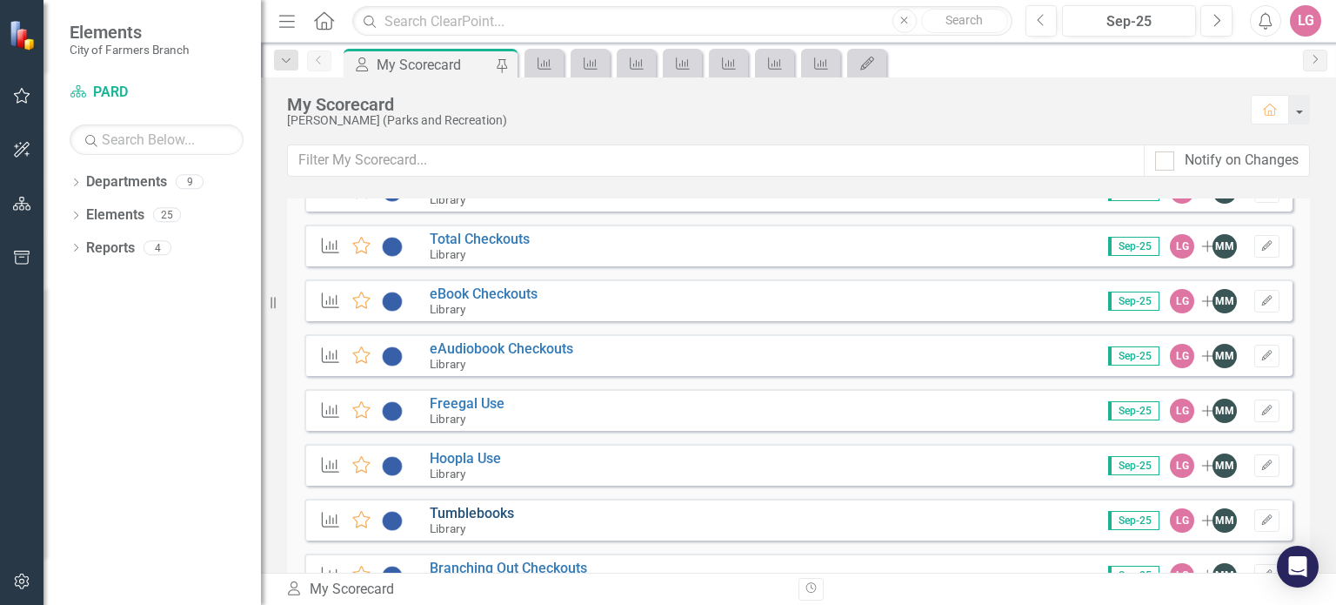
click at [480, 513] on link "Tumblebooks" at bounding box center [472, 512] width 84 height 17
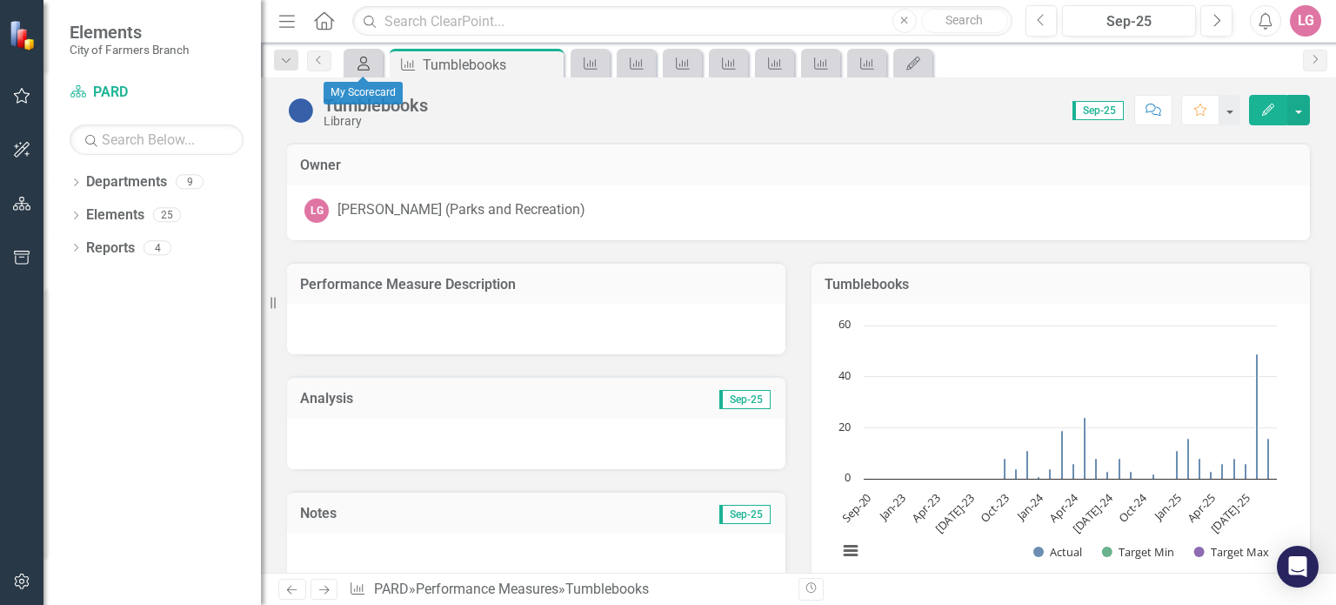
click at [358, 65] on icon "My Scorecard" at bounding box center [363, 64] width 17 height 14
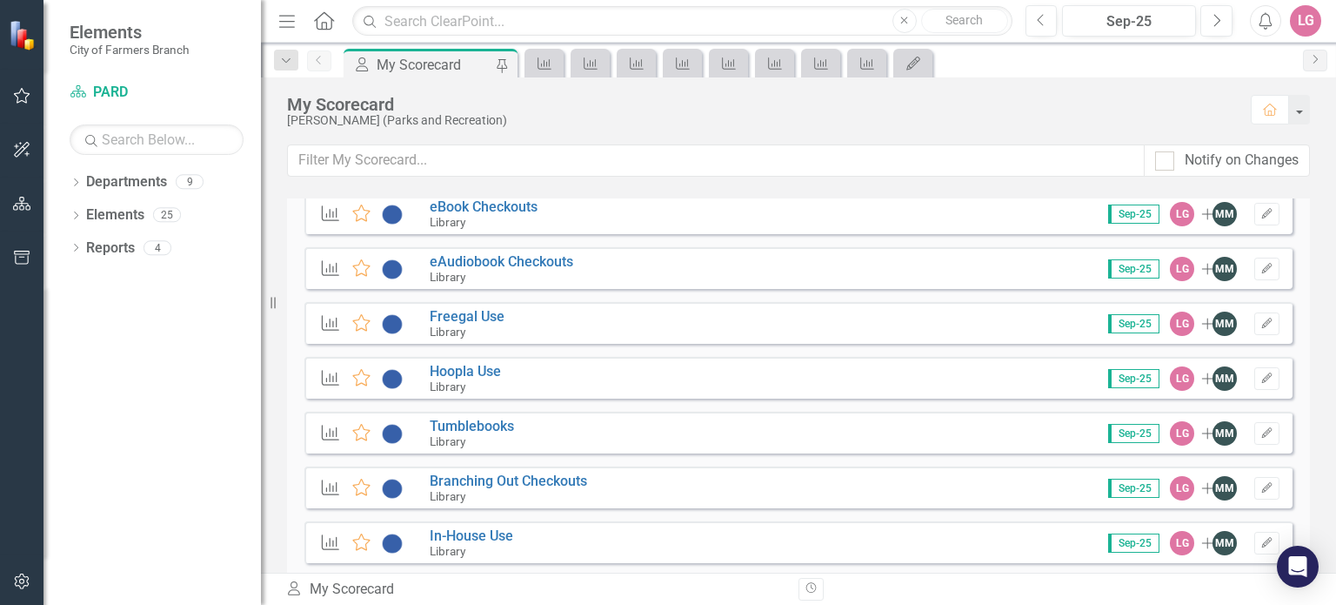
scroll to position [3044, 0]
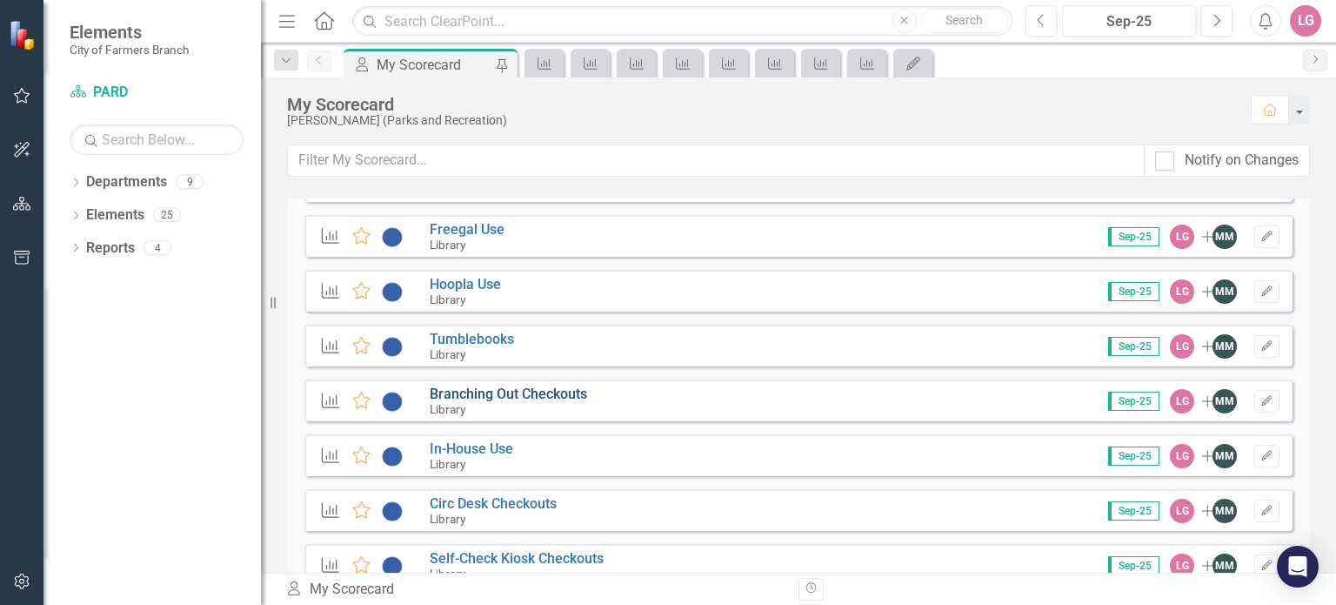
click at [507, 395] on link "Branching Out Checkouts" at bounding box center [508, 393] width 157 height 17
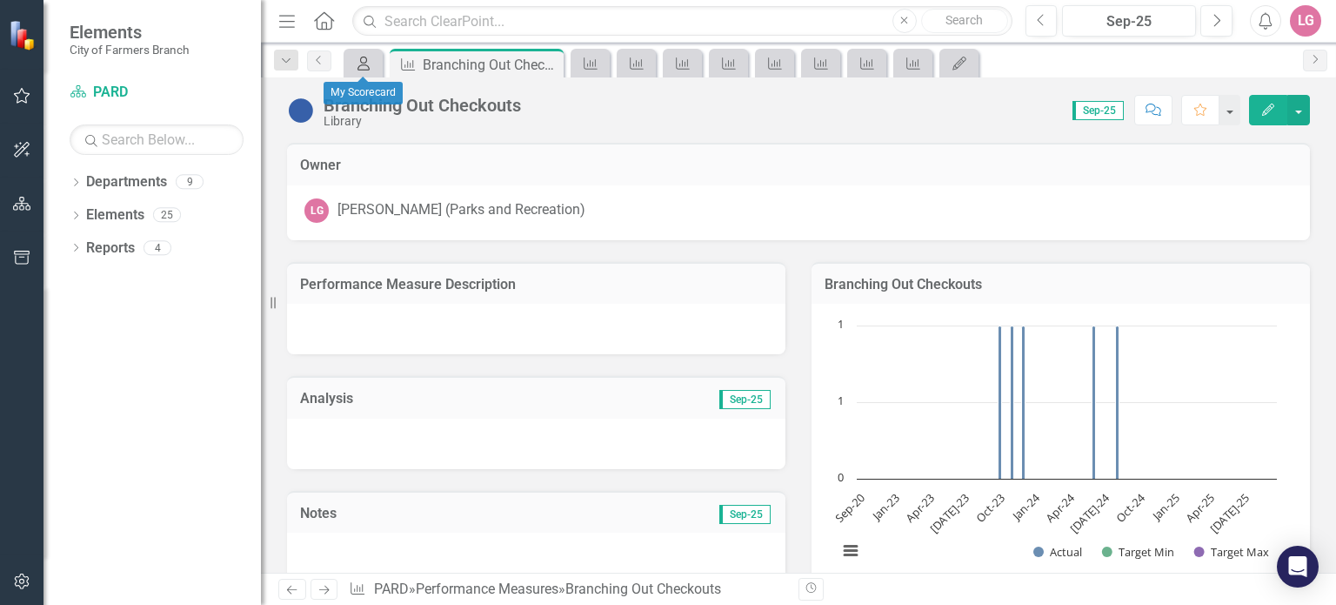
click at [365, 68] on icon "My Scorecard" at bounding box center [363, 64] width 17 height 14
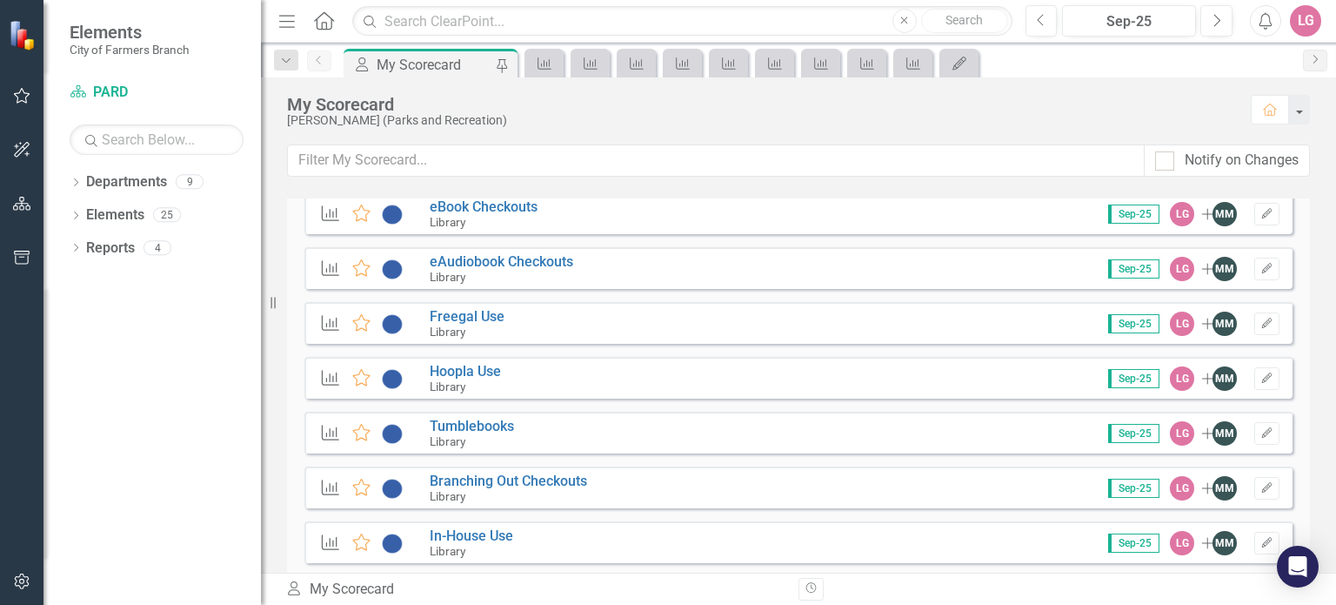
scroll to position [3044, 0]
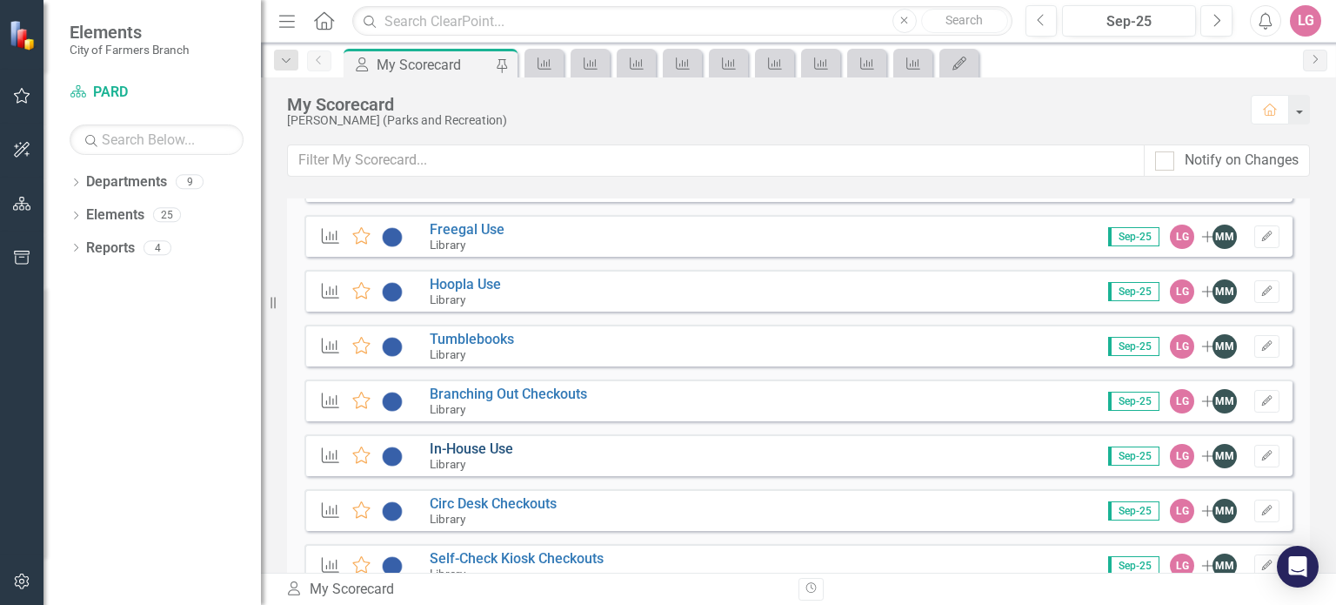
click at [464, 447] on link "In-House Use" at bounding box center [471, 448] width 83 height 17
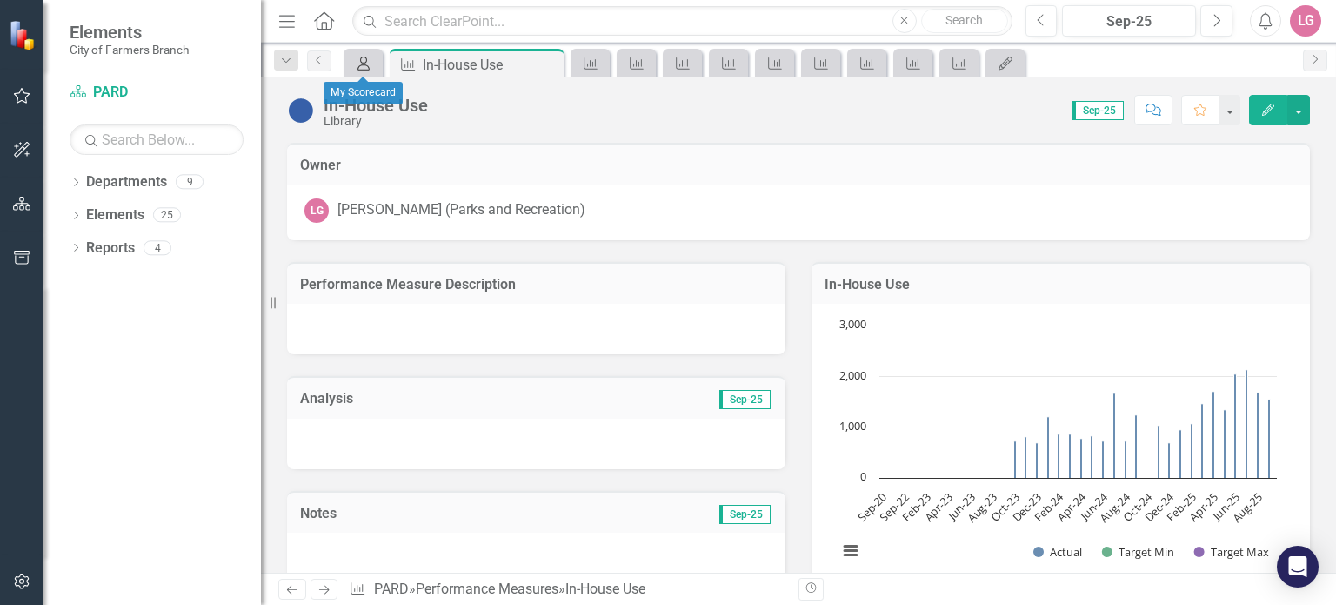
click at [356, 64] on icon "My Scorecard" at bounding box center [363, 64] width 17 height 14
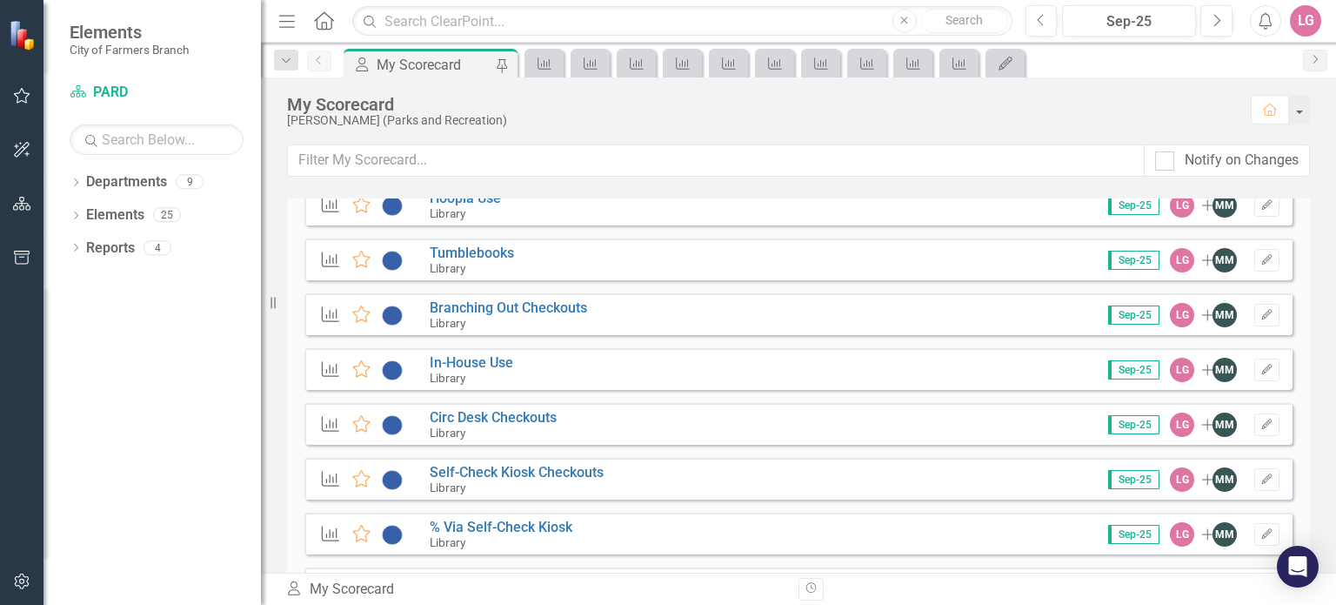
scroll to position [3131, 0]
click at [508, 413] on link "Circ Desk Checkouts" at bounding box center [493, 416] width 127 height 17
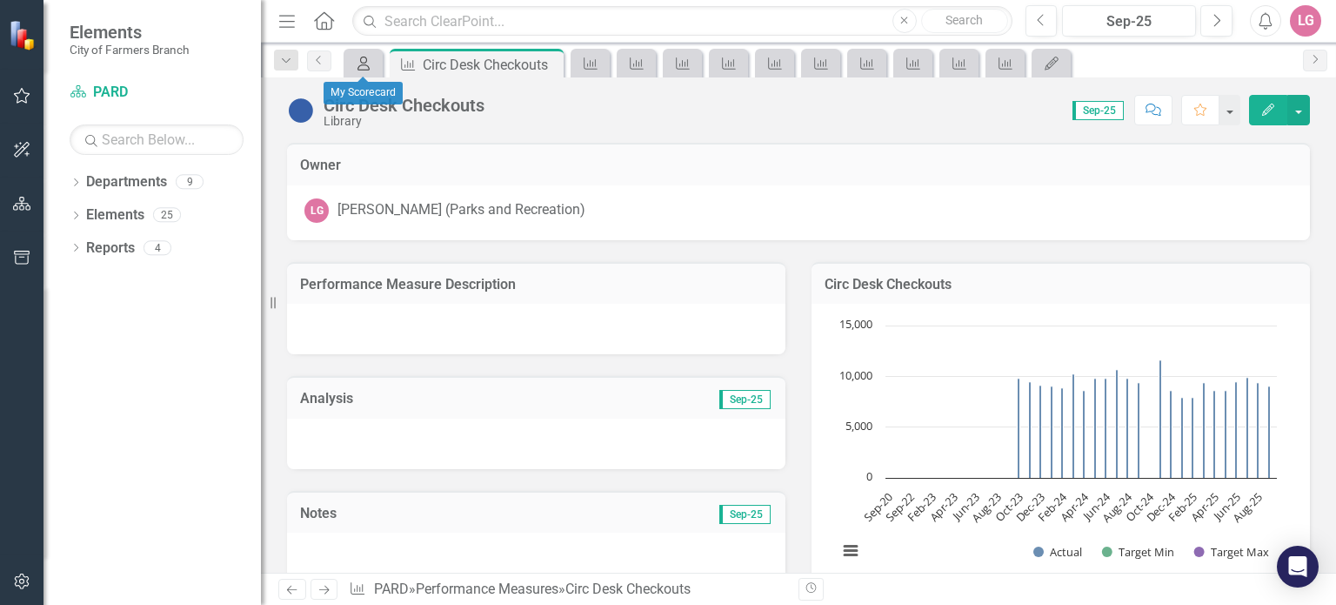
click at [359, 58] on icon "My Scorecard" at bounding box center [363, 64] width 17 height 14
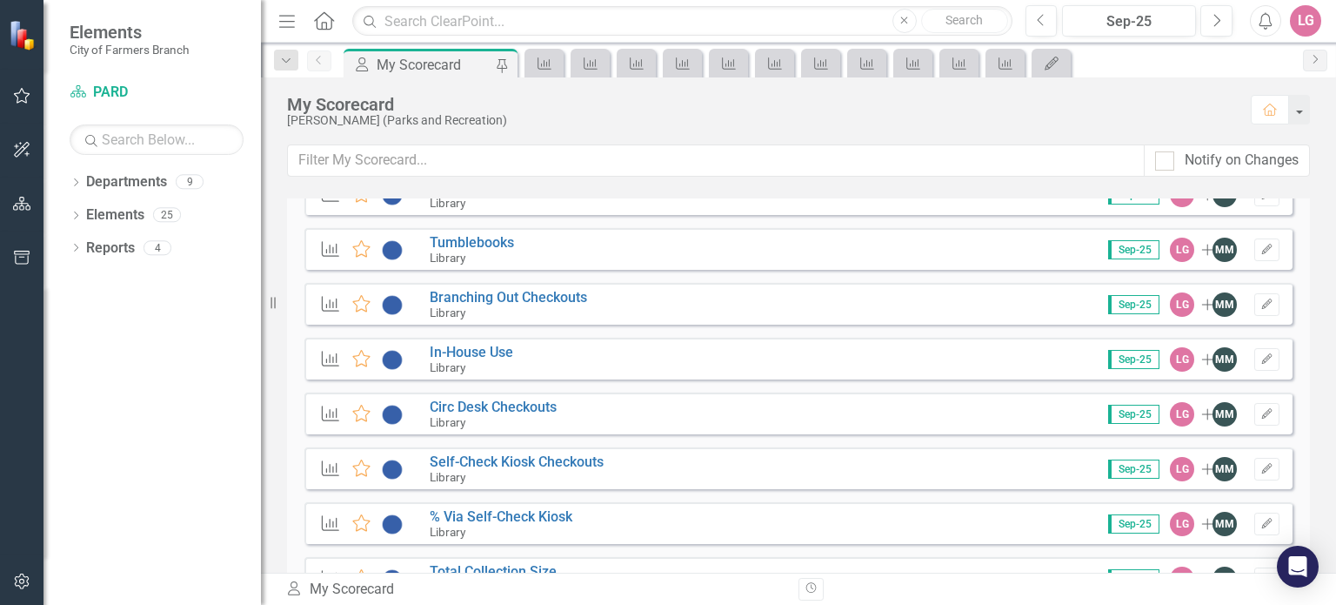
scroll to position [3131, 0]
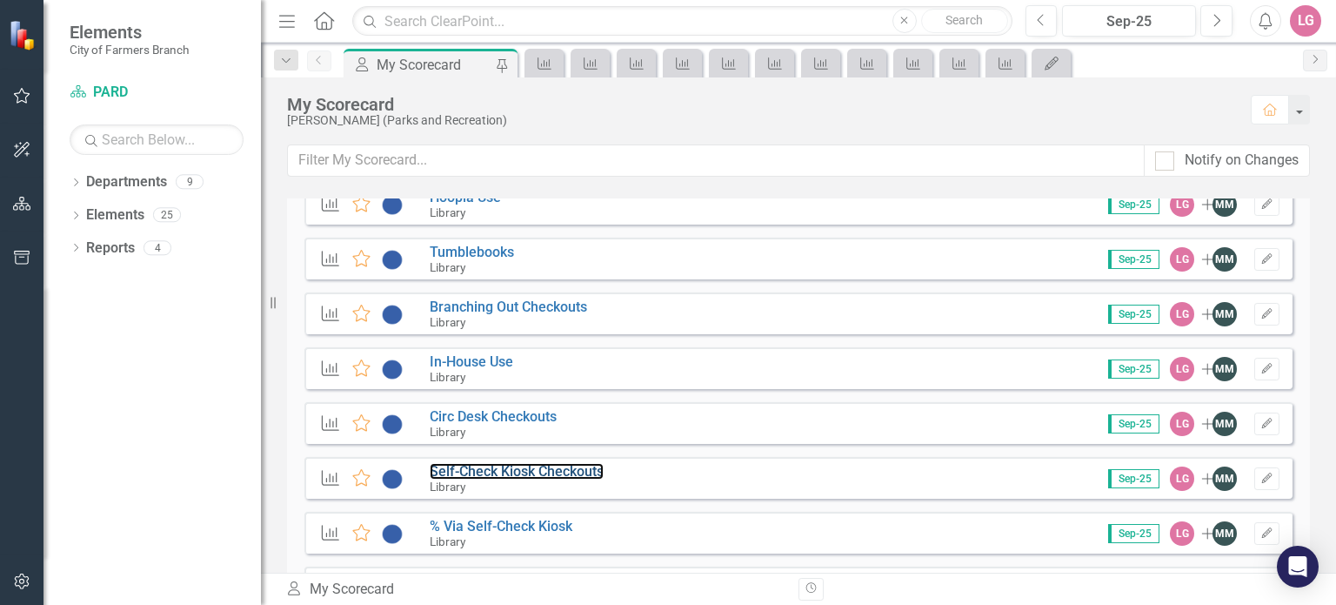
click at [492, 472] on link "Self-Check Kiosk Checkouts" at bounding box center [517, 471] width 174 height 17
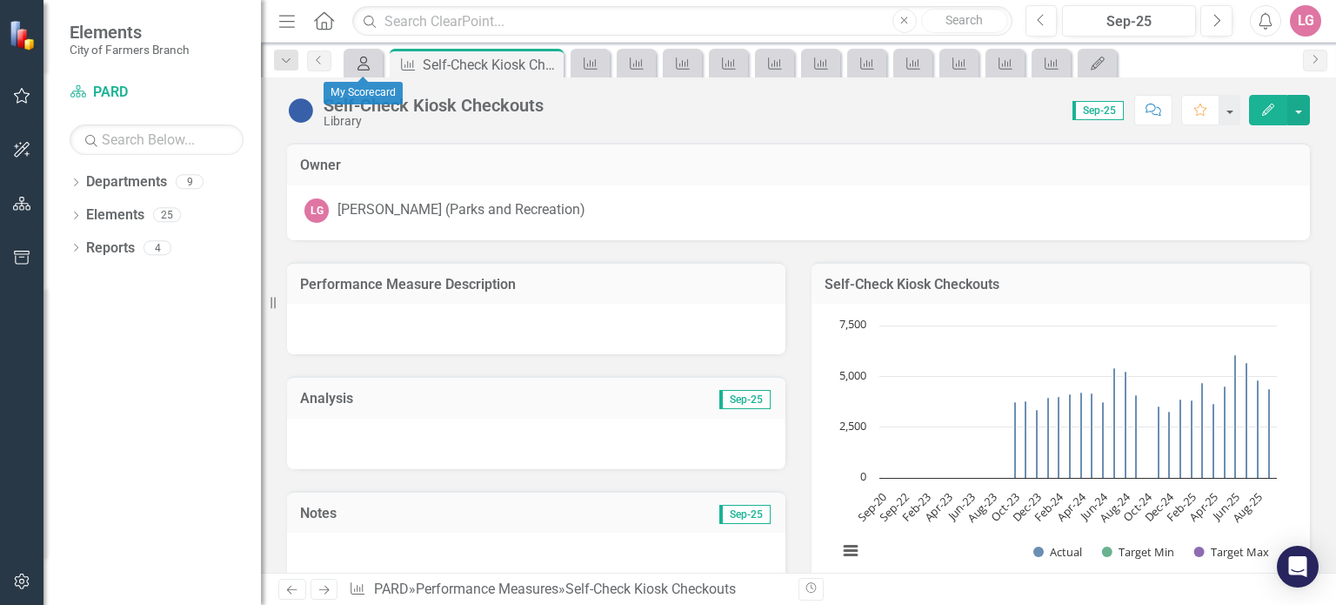
click at [366, 70] on div "My Scorecard" at bounding box center [360, 63] width 24 height 22
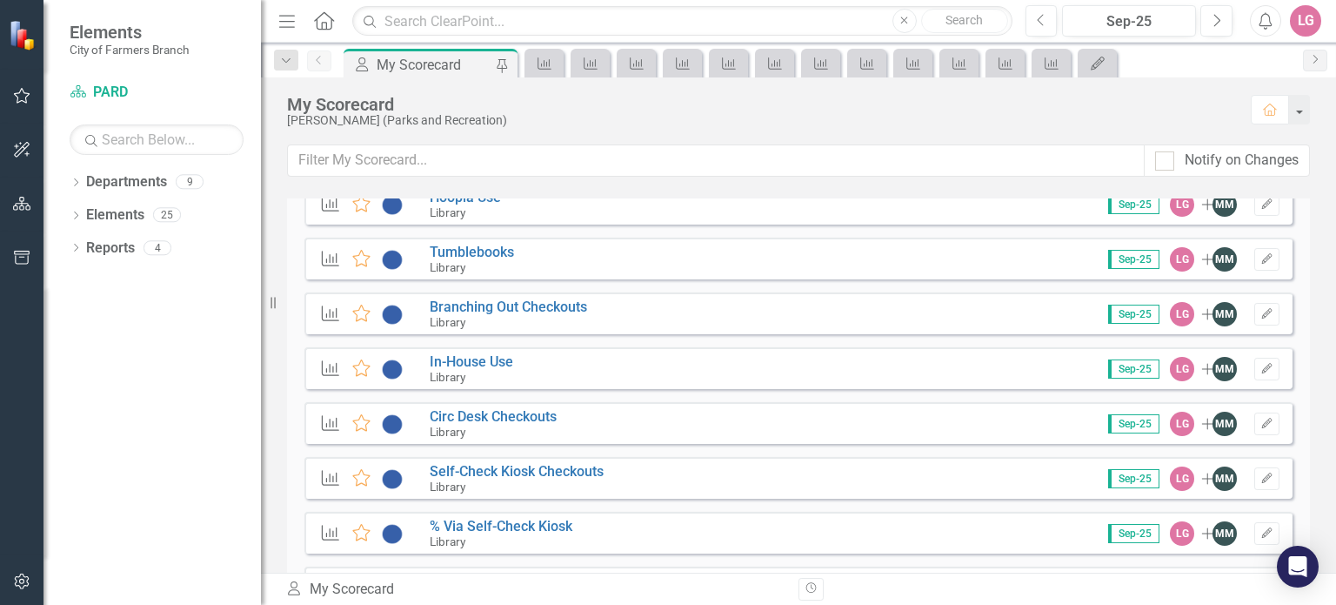
scroll to position [3218, 0]
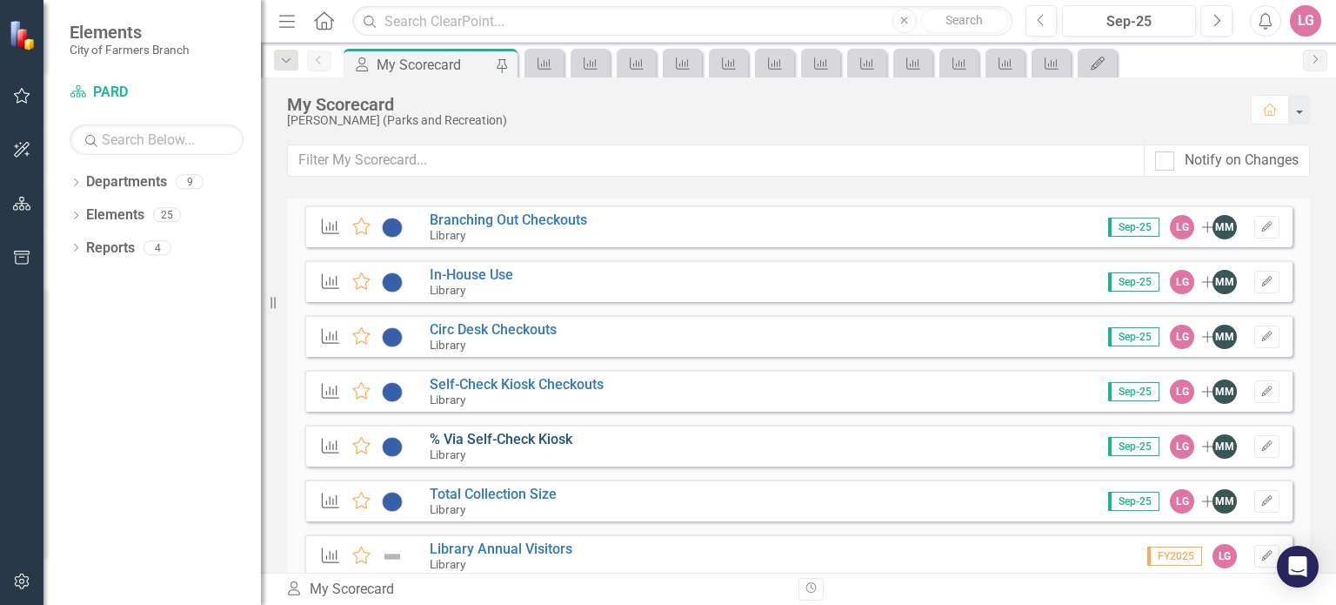
click at [492, 441] on link "% Via Self-Check Kiosk" at bounding box center [501, 439] width 143 height 17
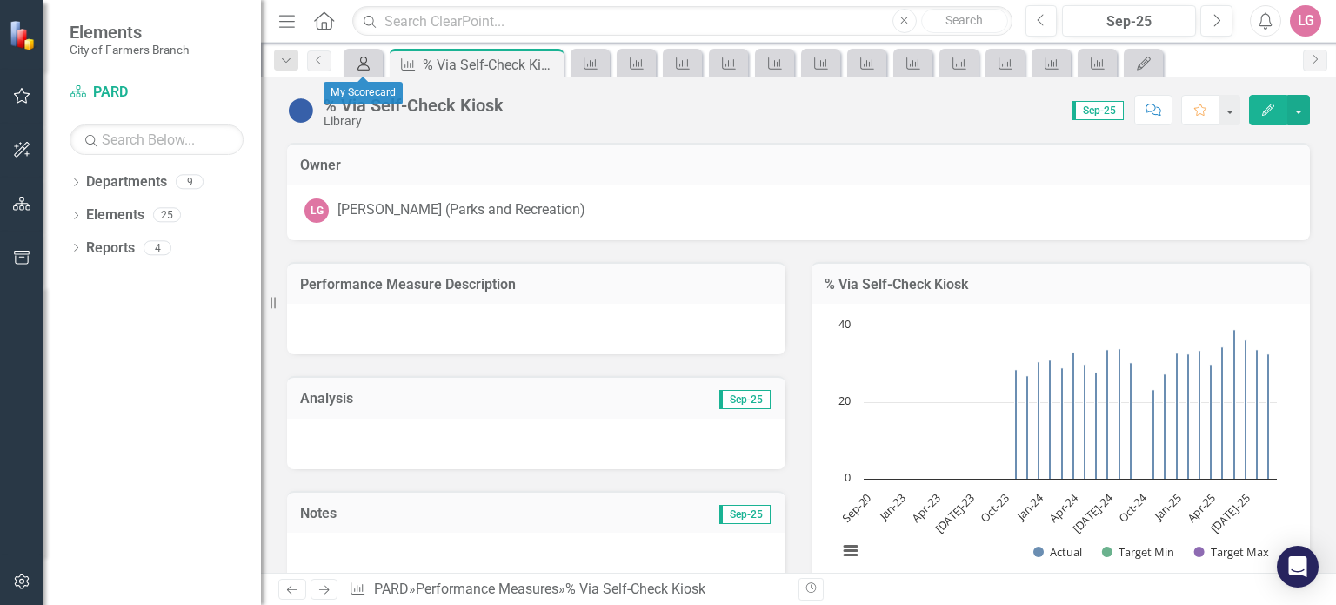
click at [362, 67] on icon "My Scorecard" at bounding box center [363, 64] width 17 height 14
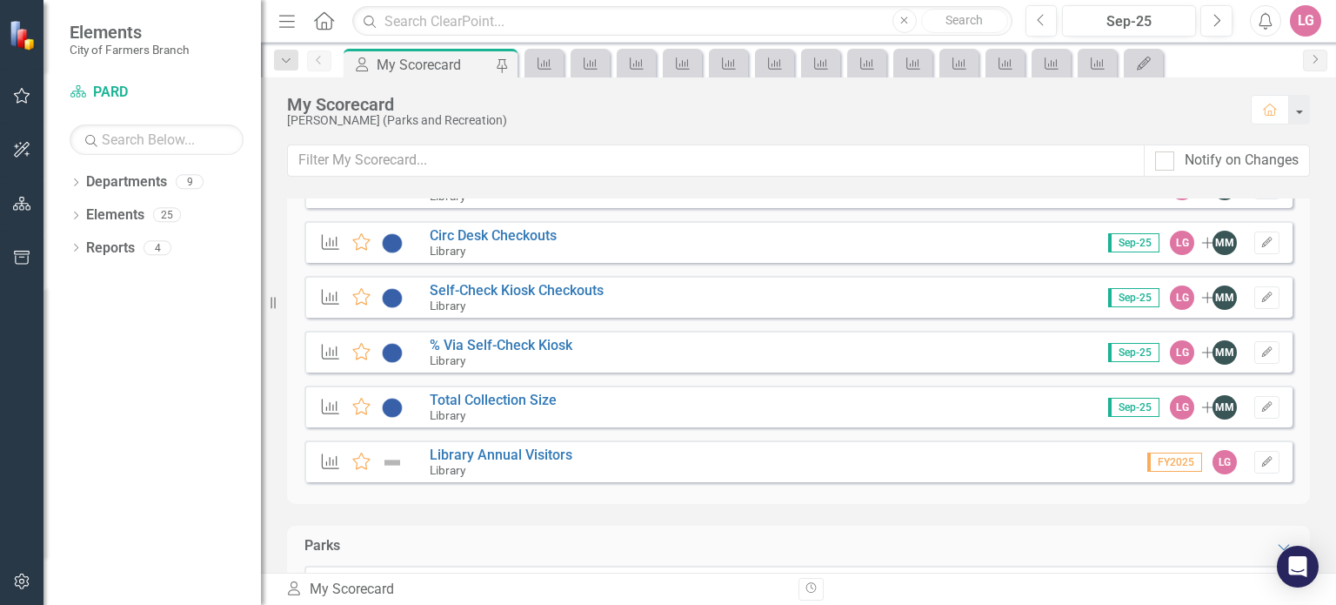
scroll to position [3305, 0]
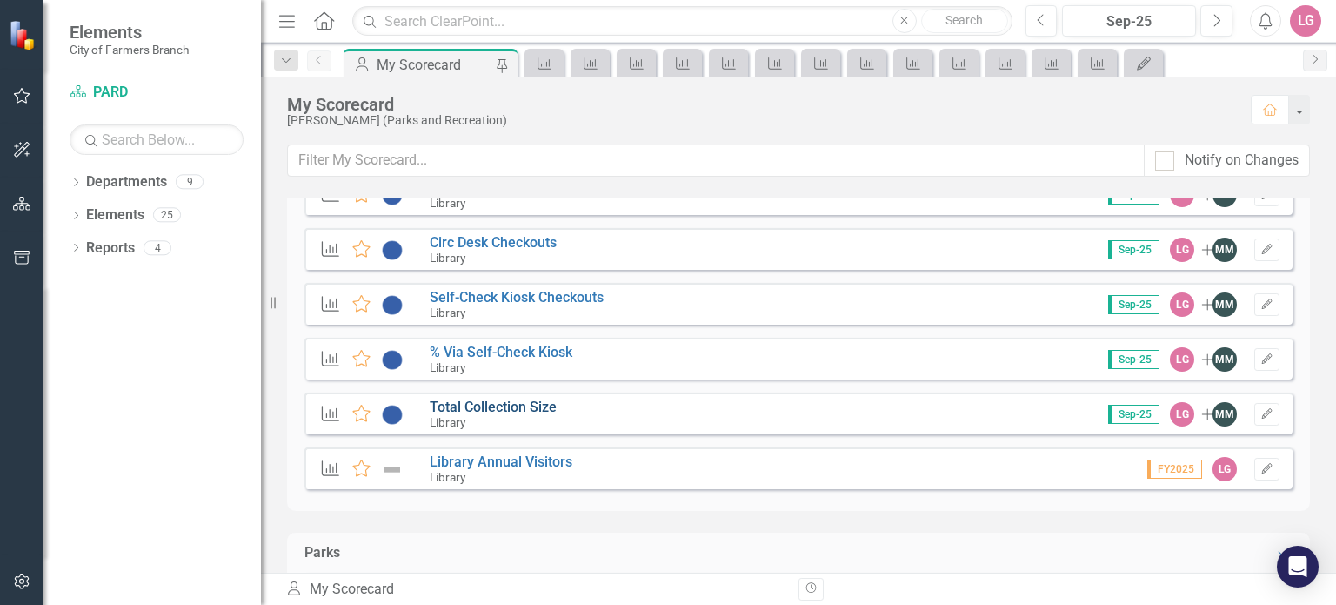
click at [495, 406] on link "Total Collection Size" at bounding box center [493, 406] width 127 height 17
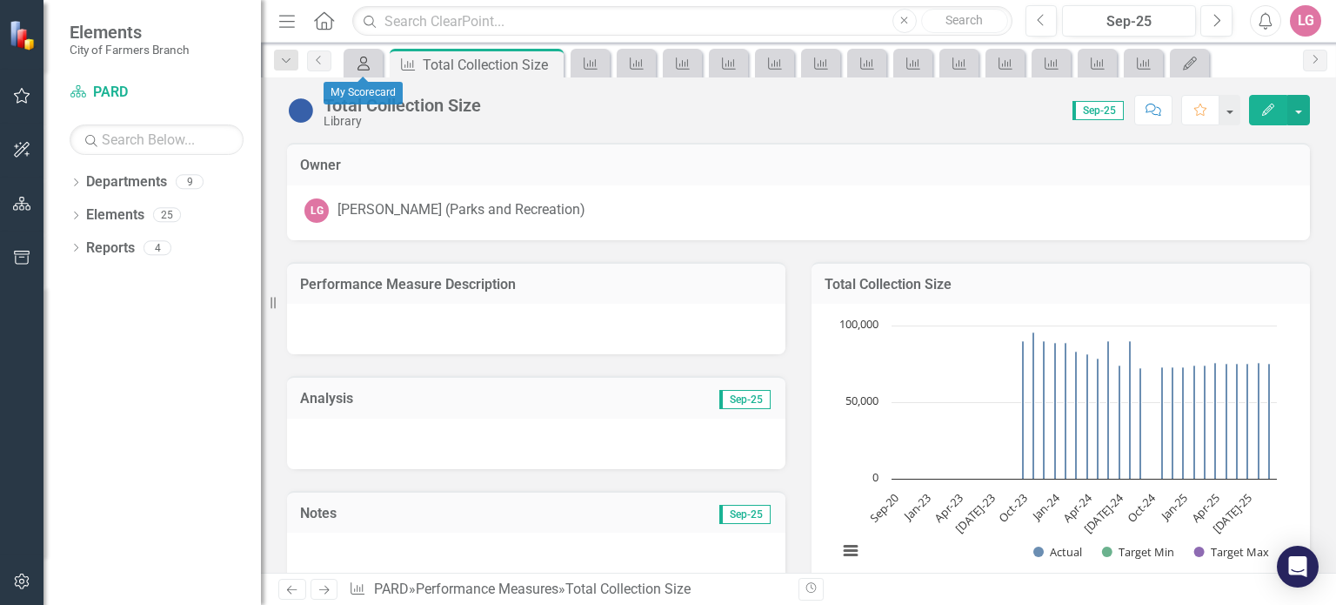
click at [358, 61] on icon "My Scorecard" at bounding box center [363, 64] width 17 height 14
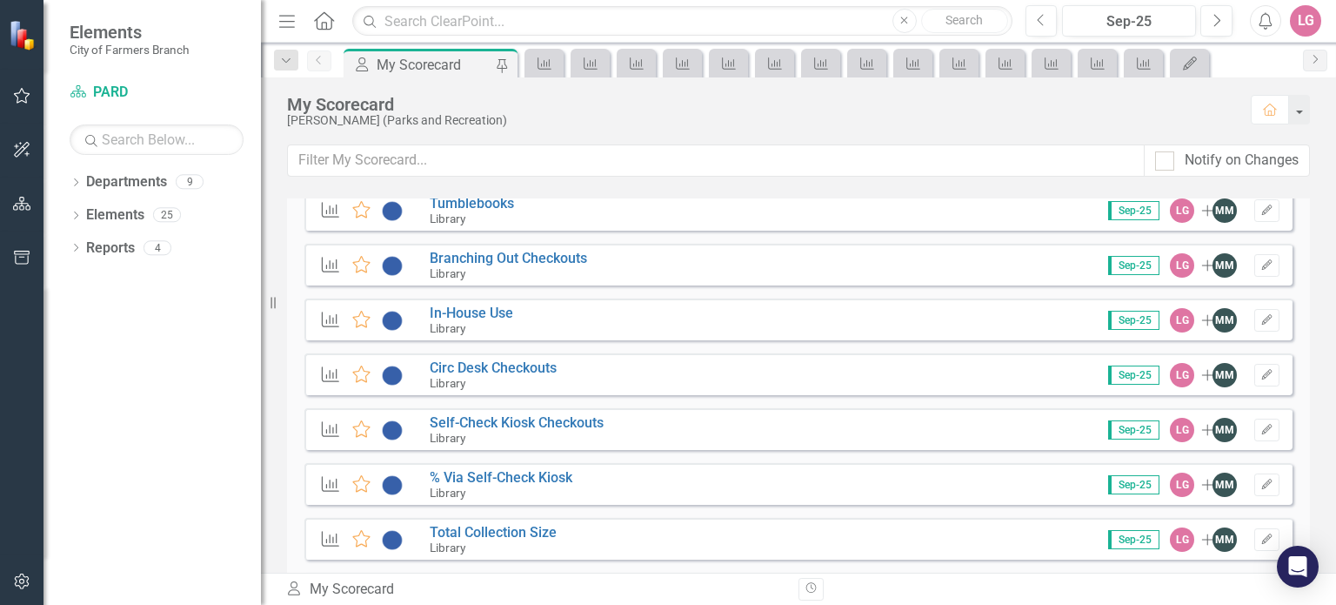
scroll to position [3305, 0]
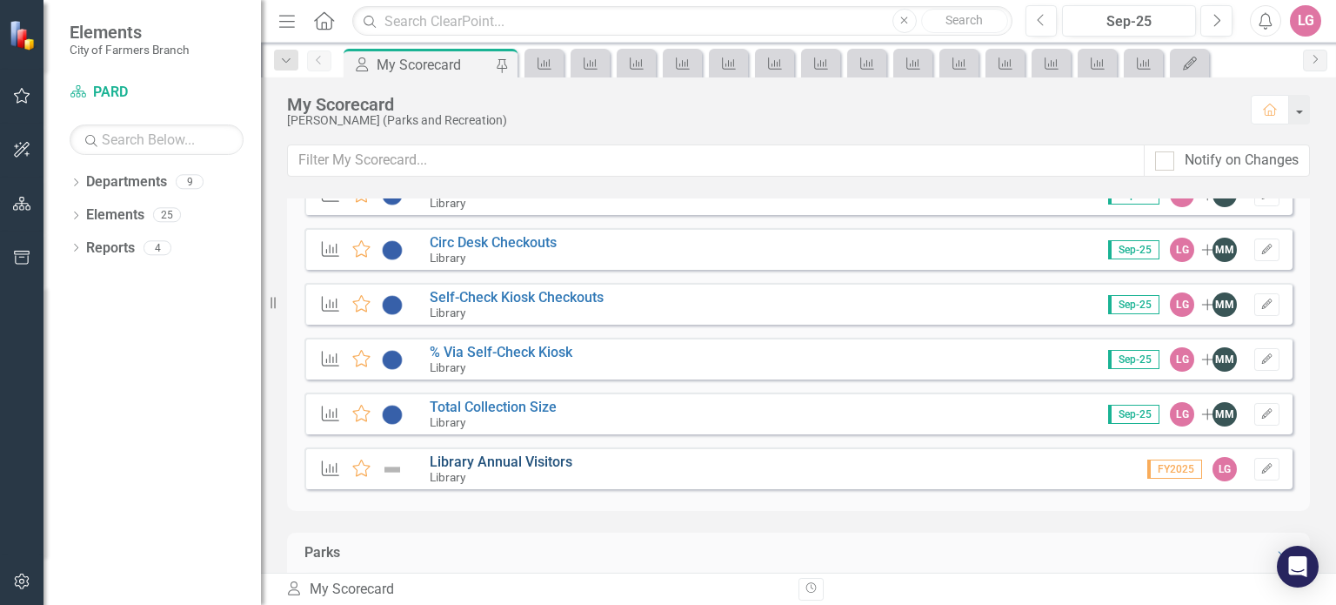
click at [491, 458] on link "Library Annual Visitors" at bounding box center [501, 461] width 143 height 17
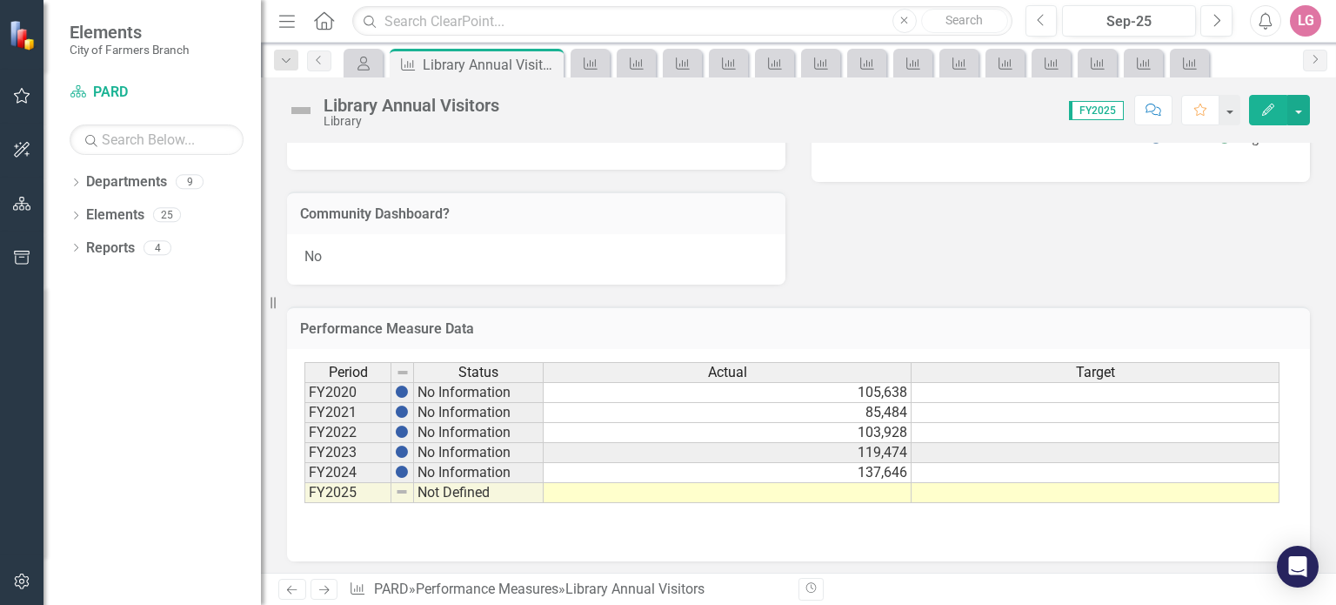
scroll to position [416, 0]
click at [543, 63] on icon "Close" at bounding box center [546, 64] width 17 height 14
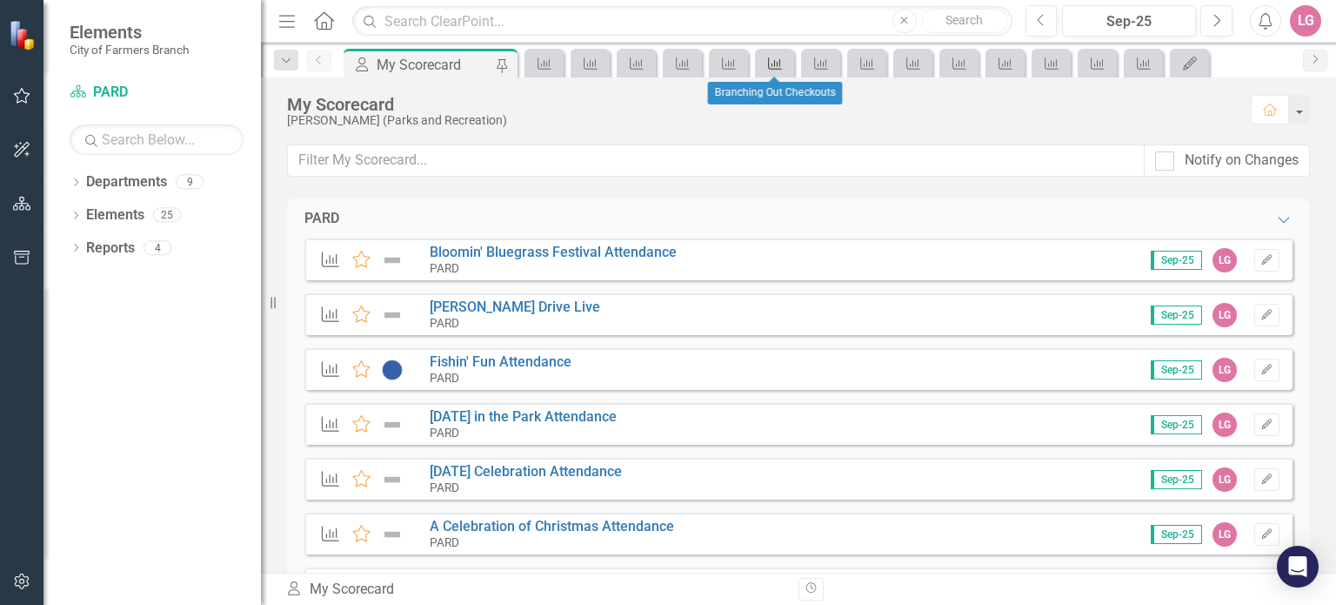
click at [765, 65] on div "Performance Measure" at bounding box center [771, 63] width 24 height 22
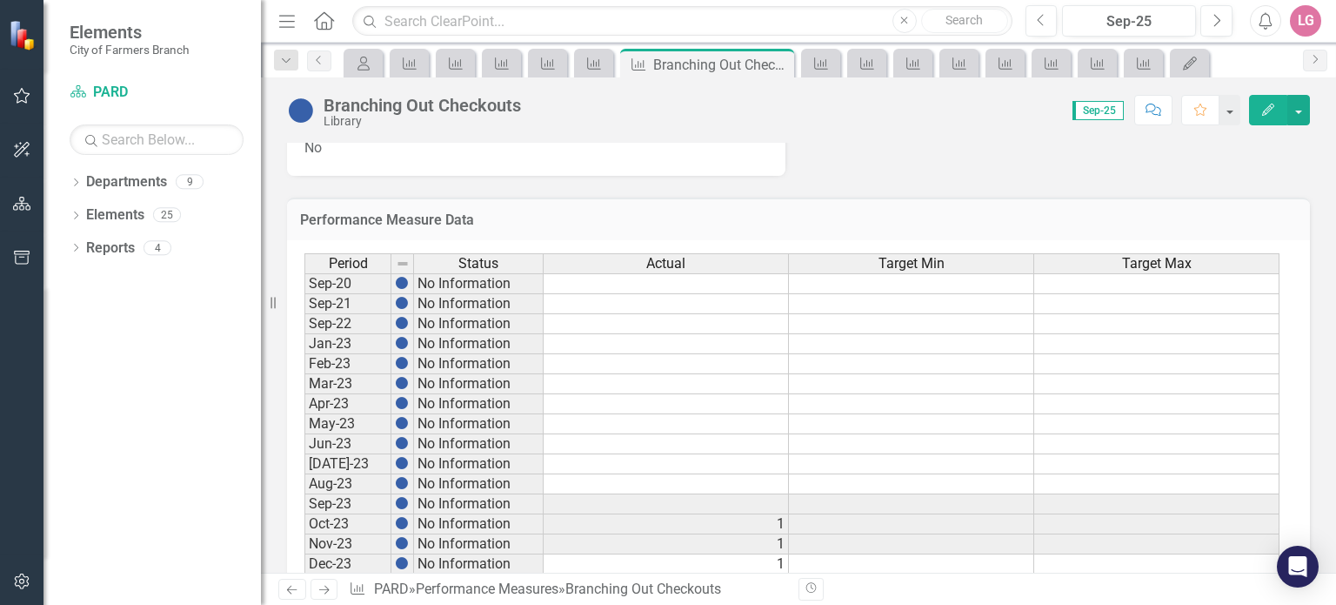
scroll to position [957, 0]
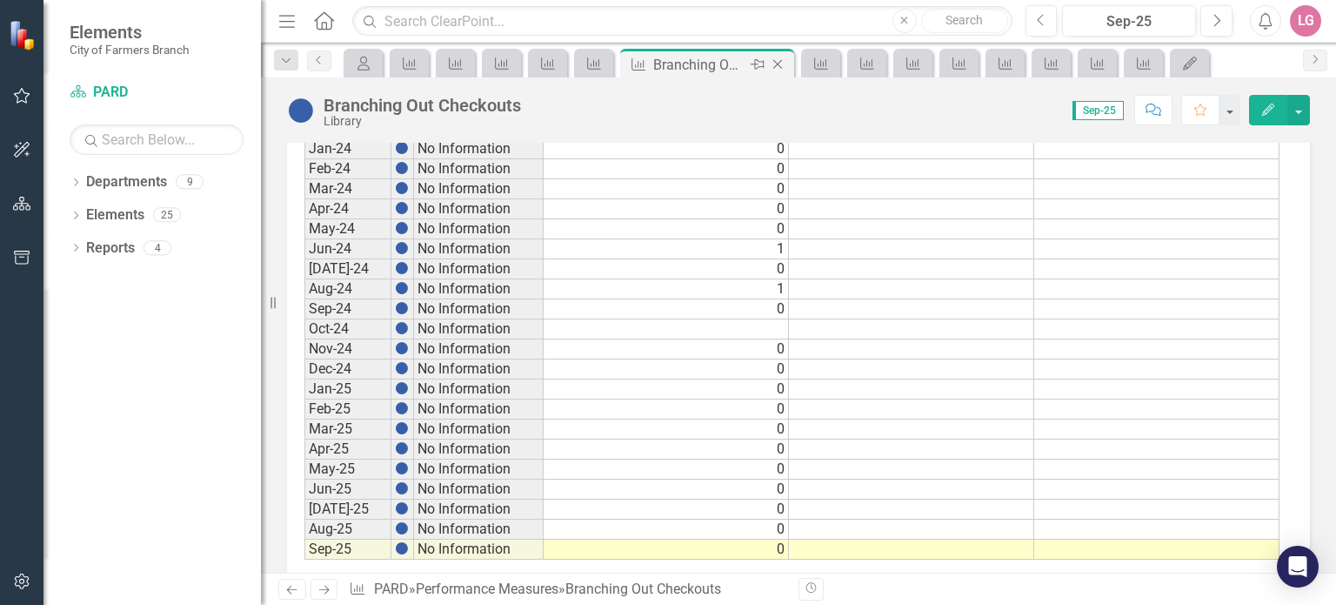
click at [779, 65] on icon at bounding box center [778, 65] width 10 height 10
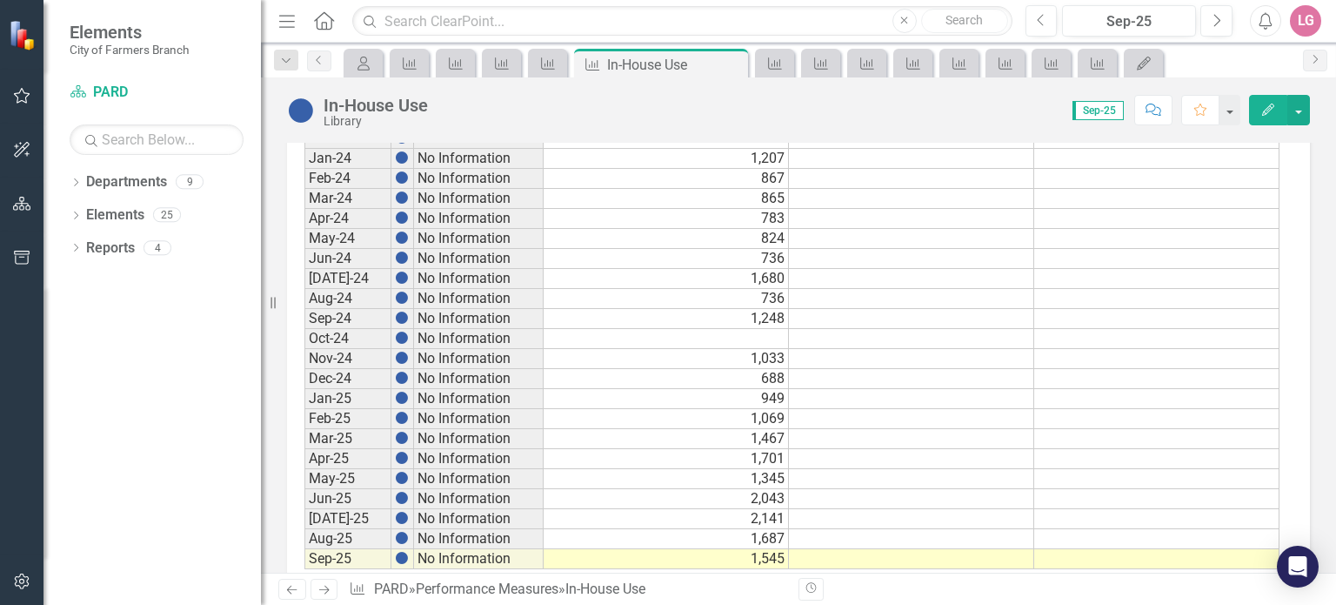
scroll to position [957, 0]
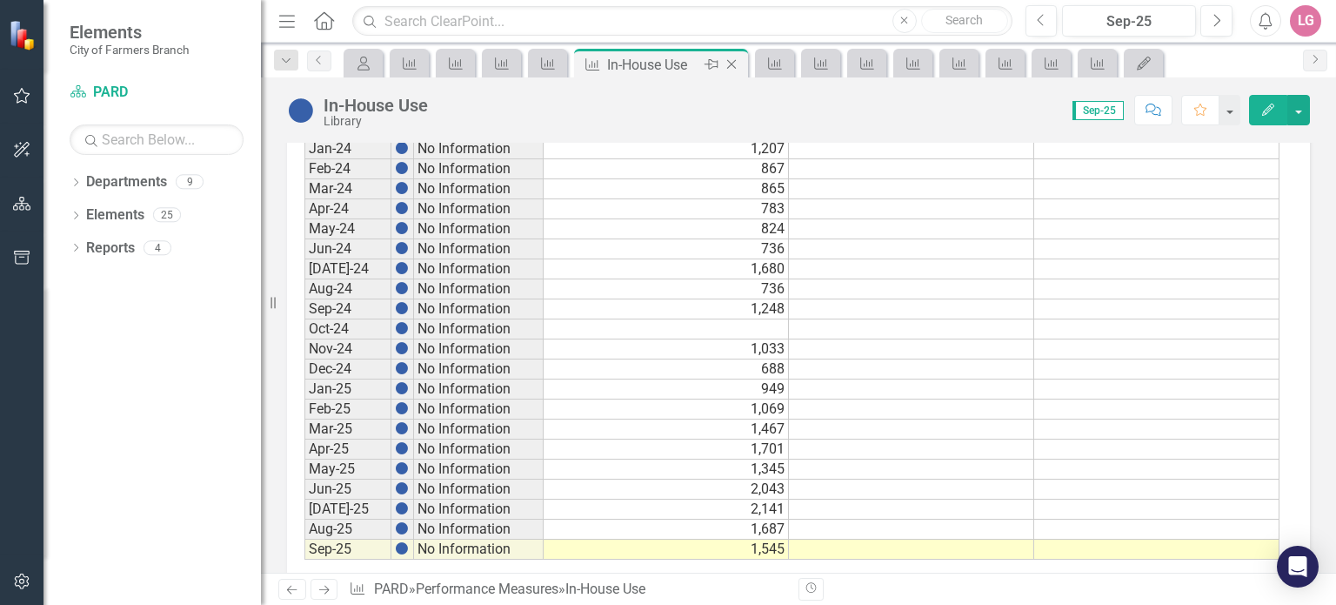
click at [733, 63] on icon "Close" at bounding box center [731, 64] width 17 height 14
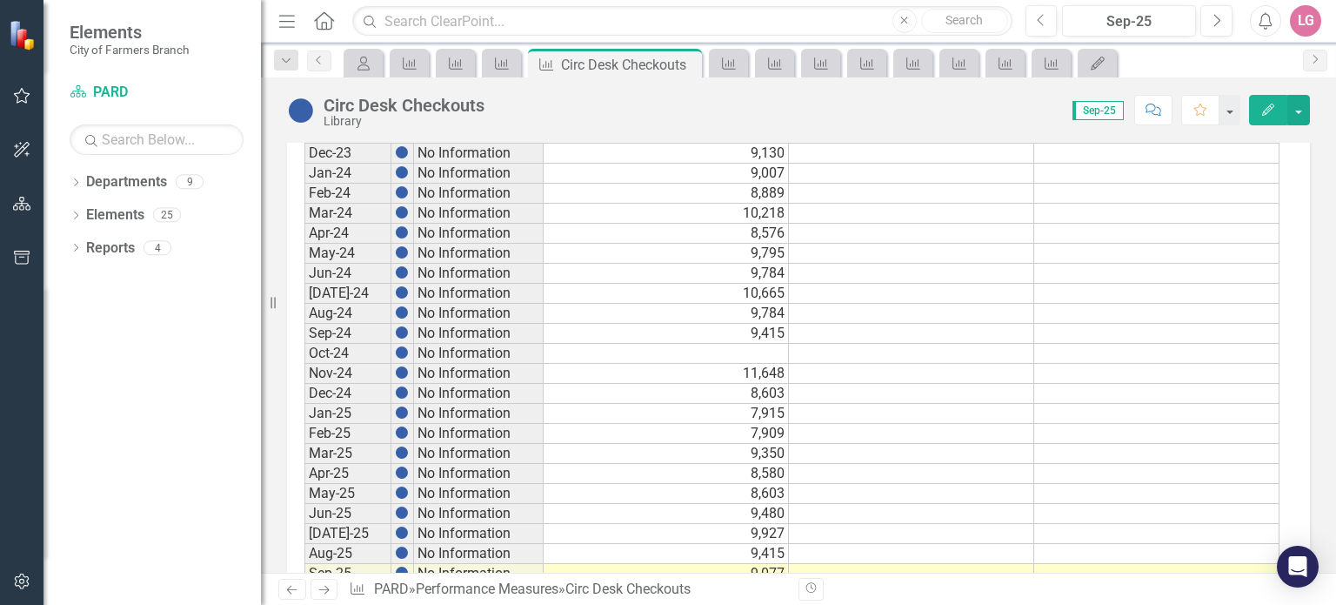
scroll to position [984, 0]
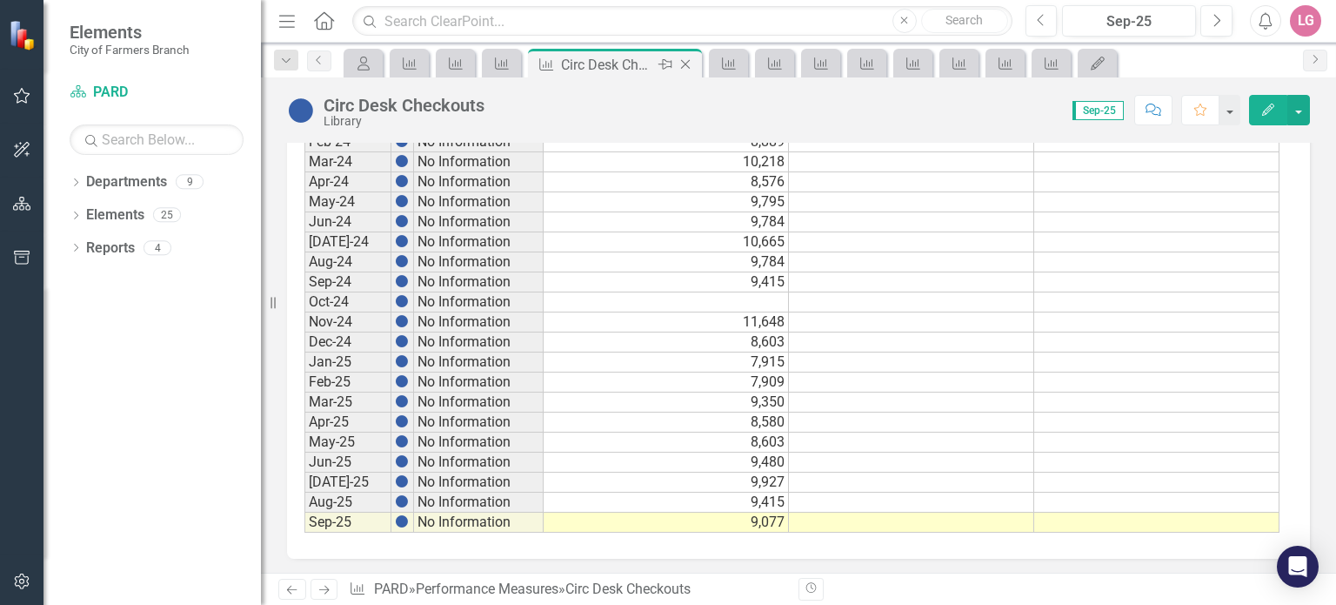
click at [687, 55] on div "Close" at bounding box center [687, 65] width 22 height 22
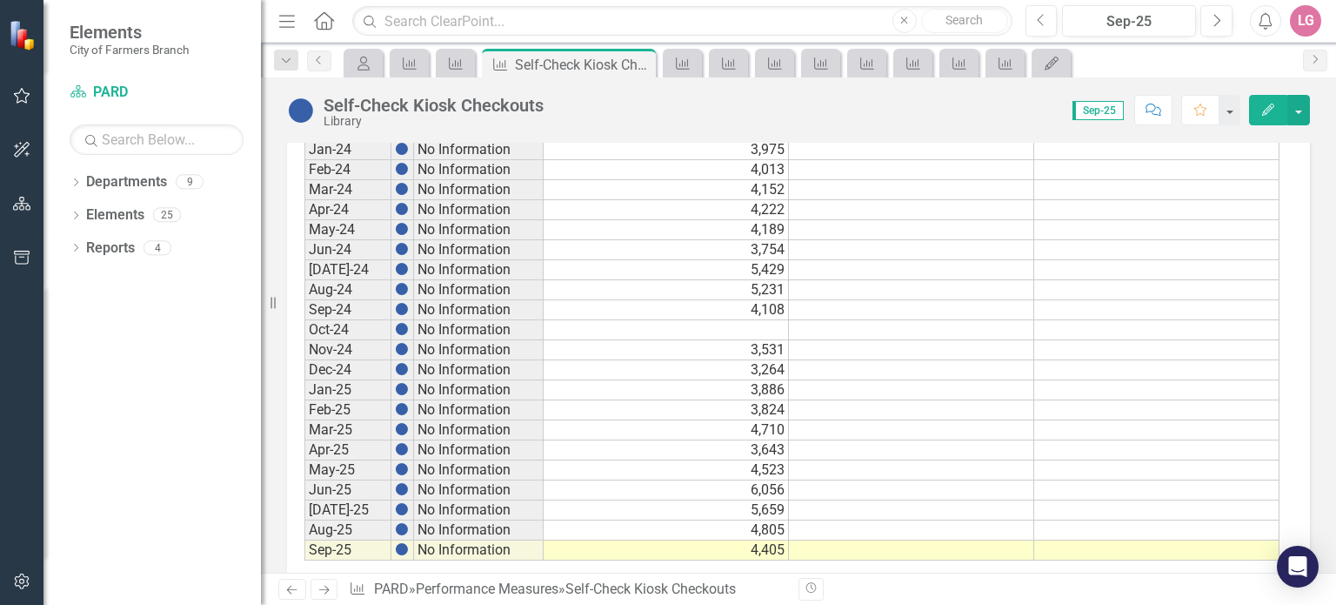
scroll to position [957, 0]
click at [640, 59] on icon "Close" at bounding box center [639, 64] width 17 height 14
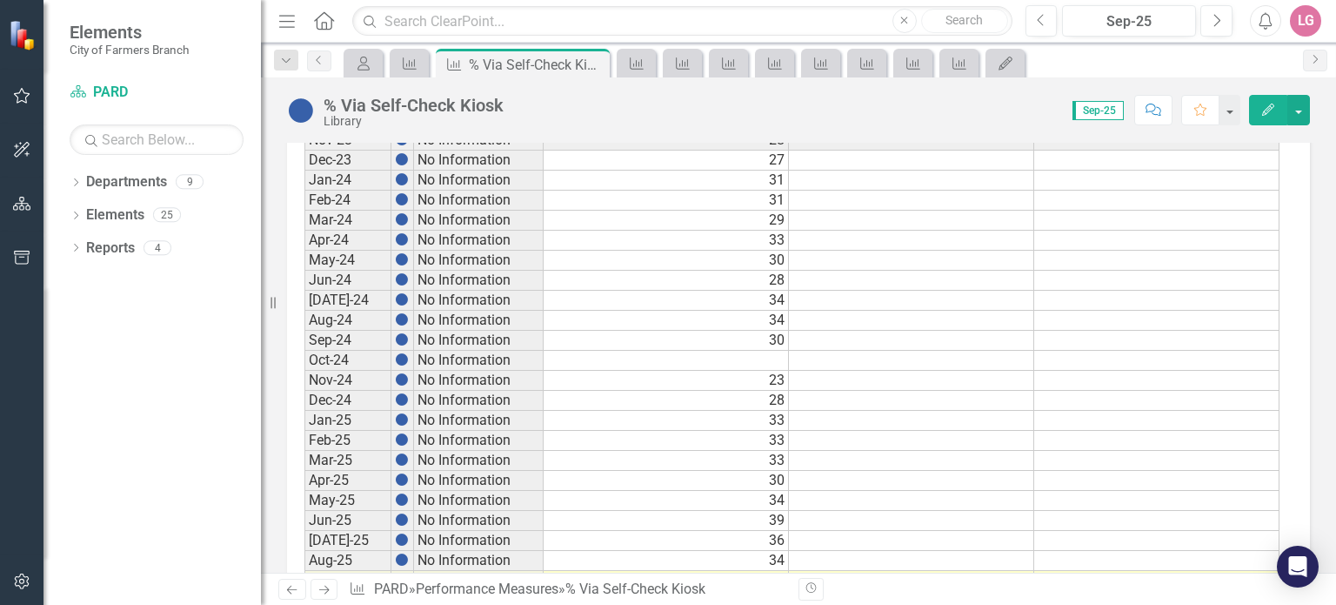
scroll to position [984, 0]
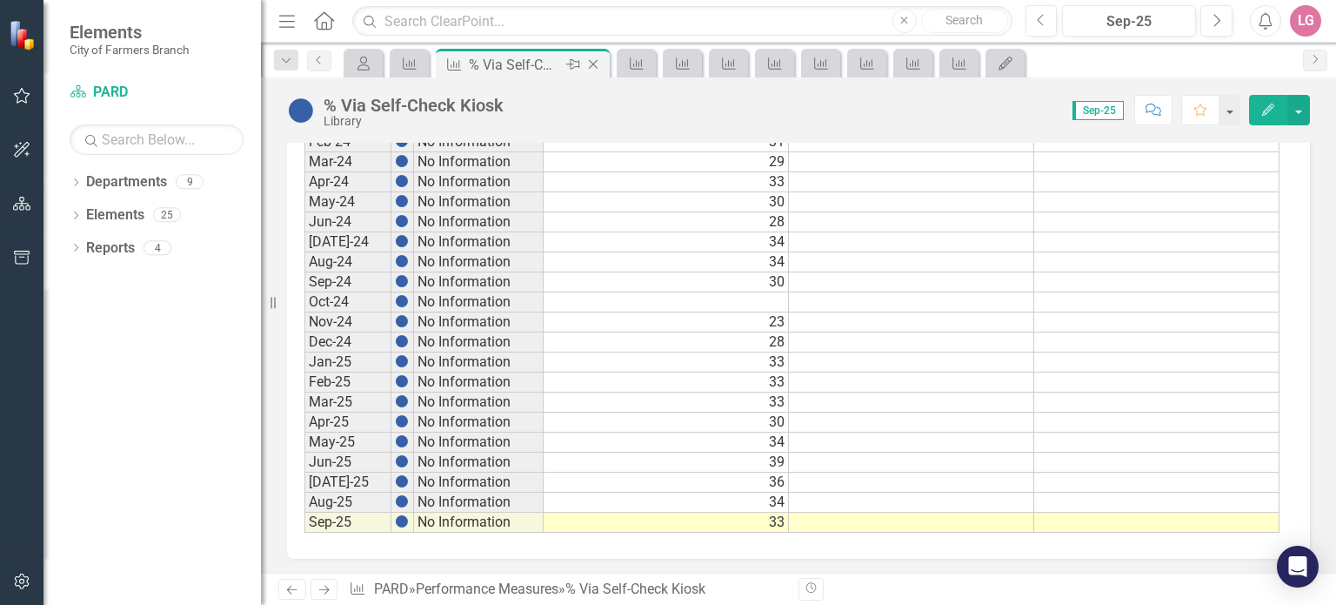
click at [592, 60] on icon "Close" at bounding box center [592, 64] width 17 height 14
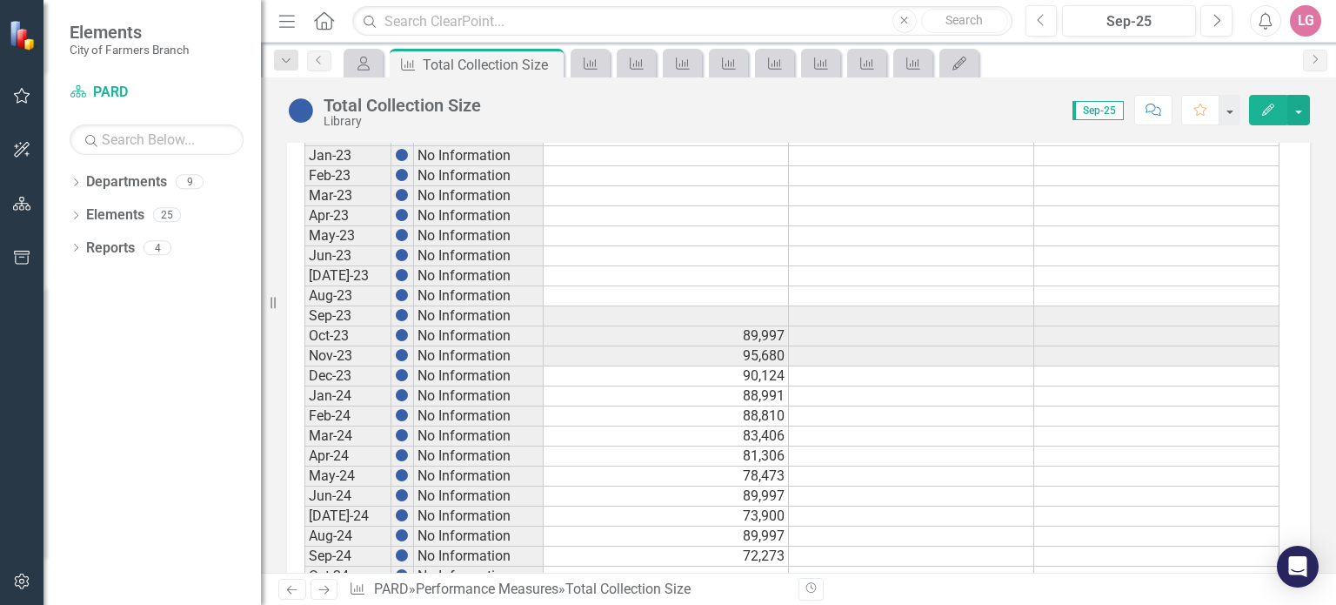
scroll to position [984, 0]
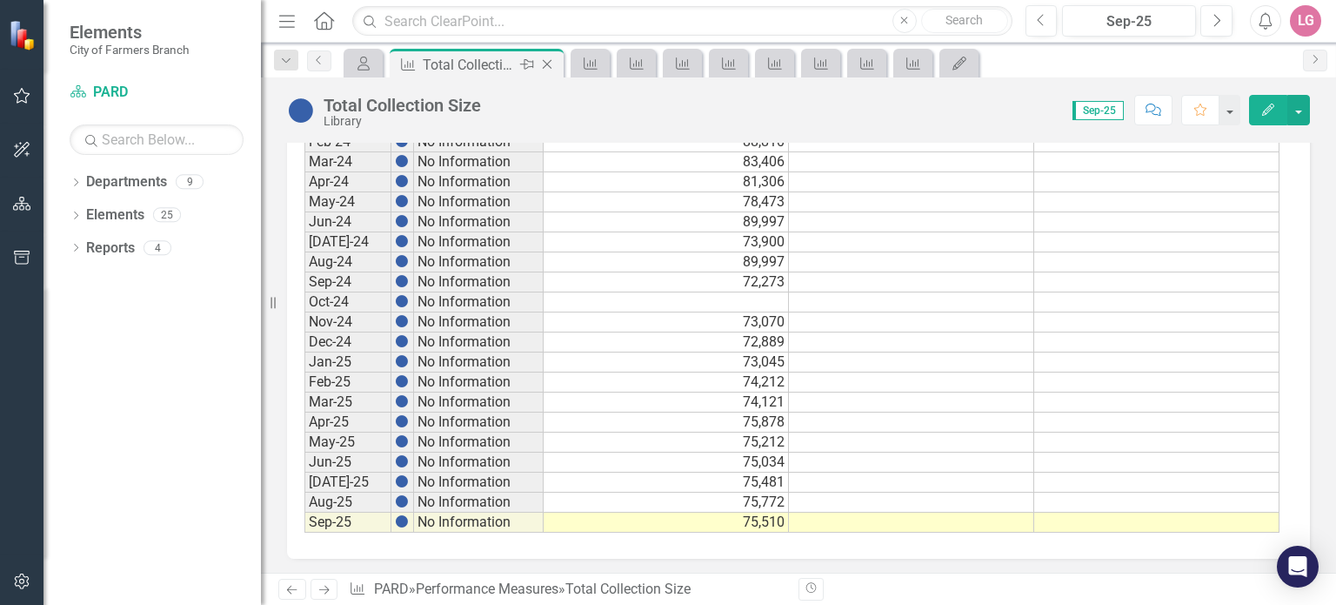
click at [540, 61] on icon "Close" at bounding box center [546, 64] width 17 height 14
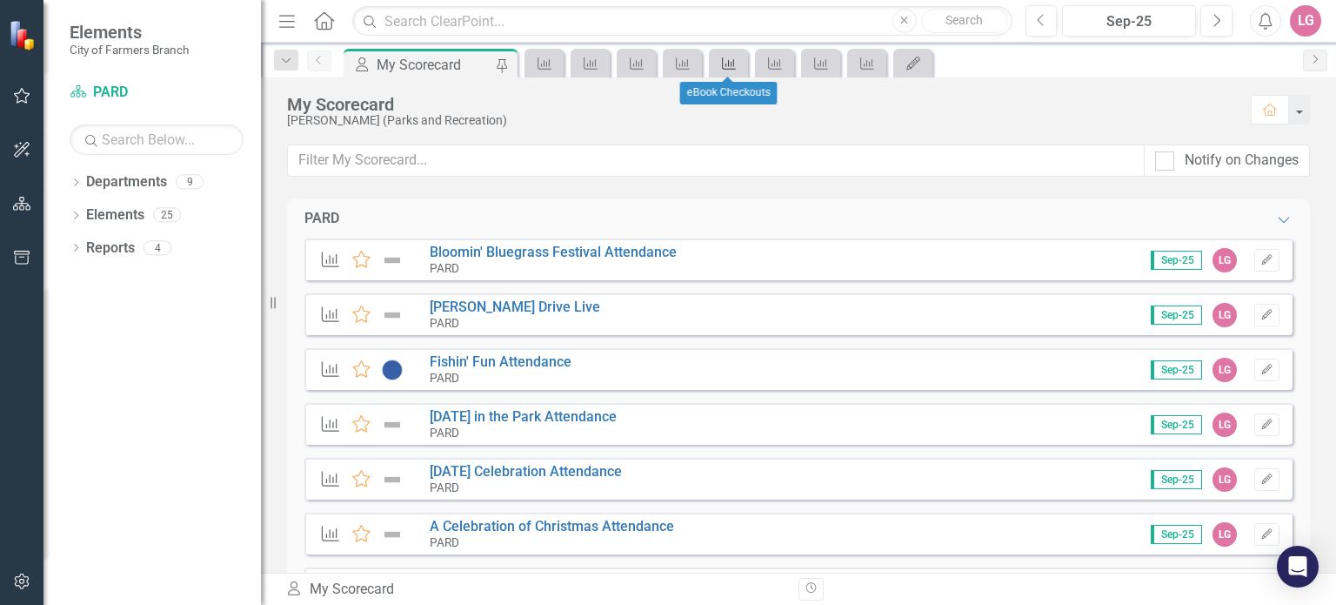
click at [726, 59] on icon "Performance Measure" at bounding box center [728, 64] width 17 height 14
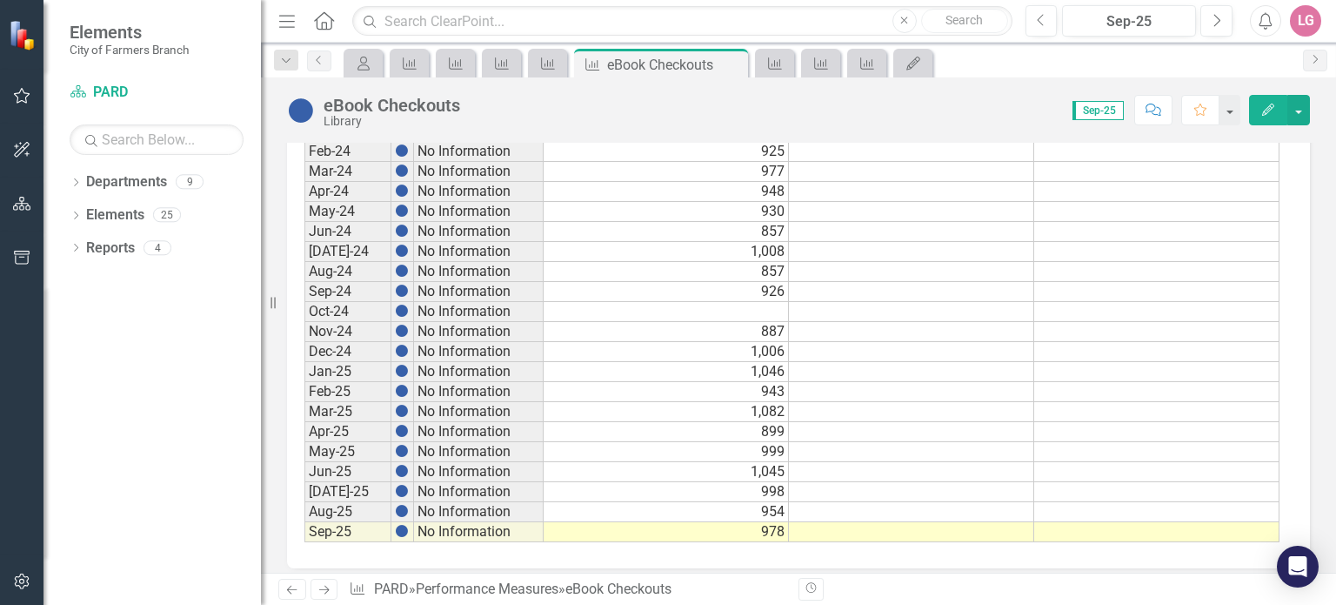
scroll to position [984, 0]
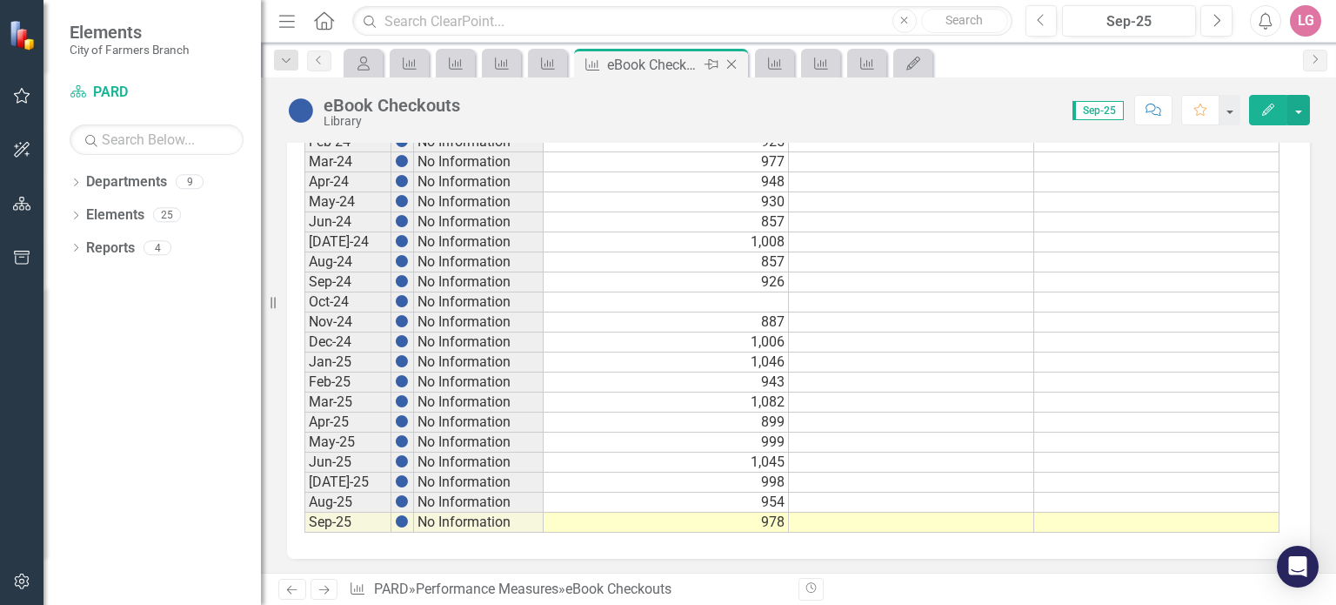
click at [731, 65] on icon "Close" at bounding box center [731, 64] width 17 height 14
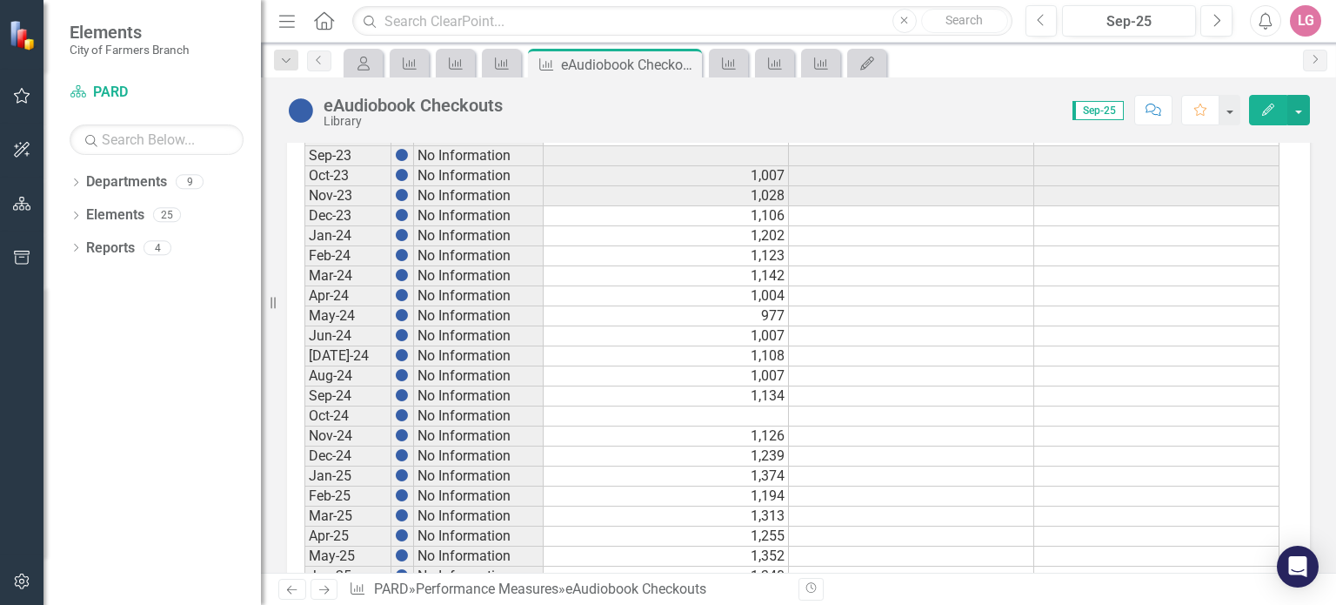
scroll to position [984, 0]
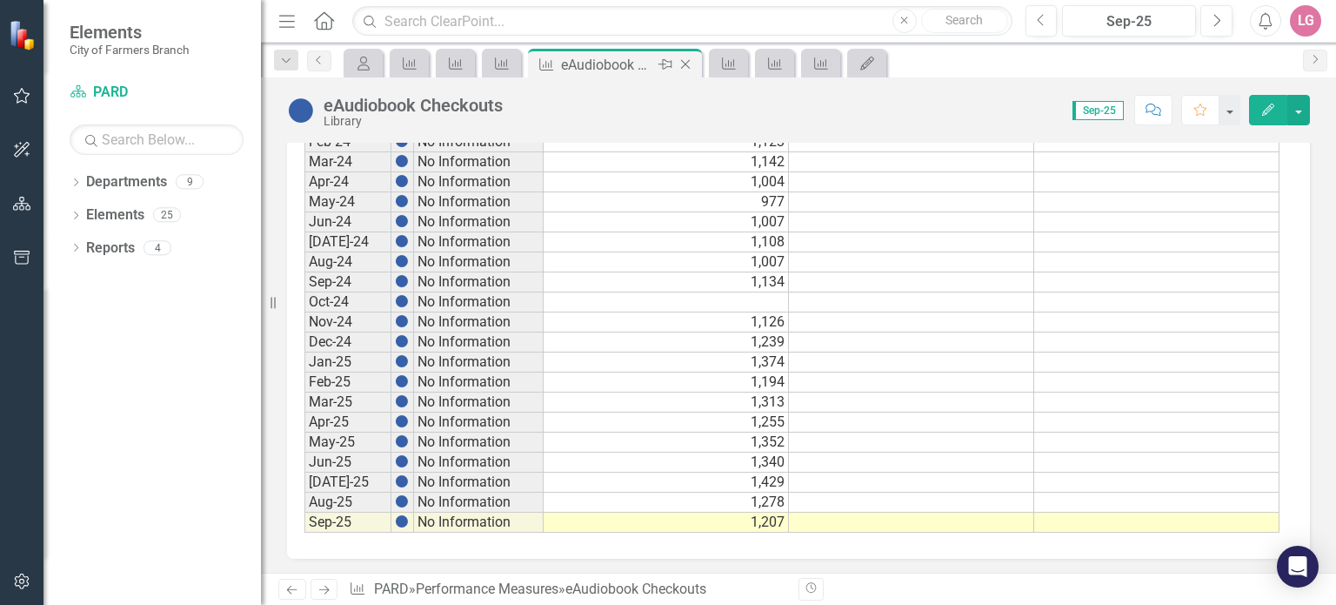
click at [683, 66] on icon "Close" at bounding box center [685, 64] width 17 height 14
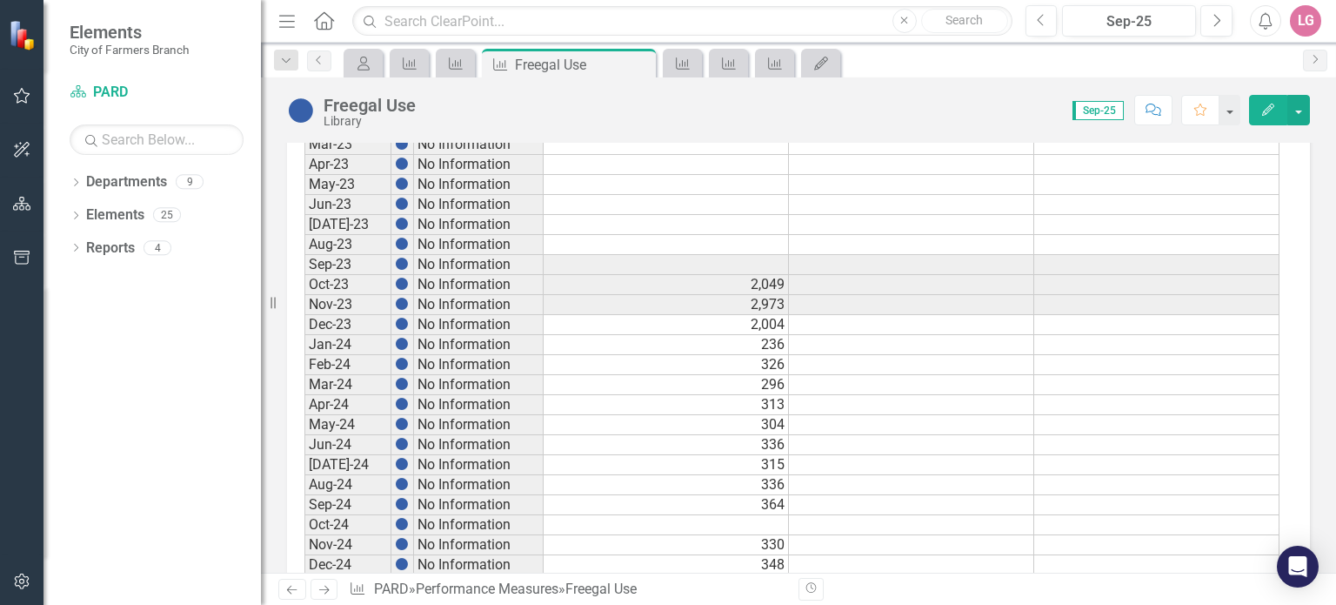
scroll to position [984, 0]
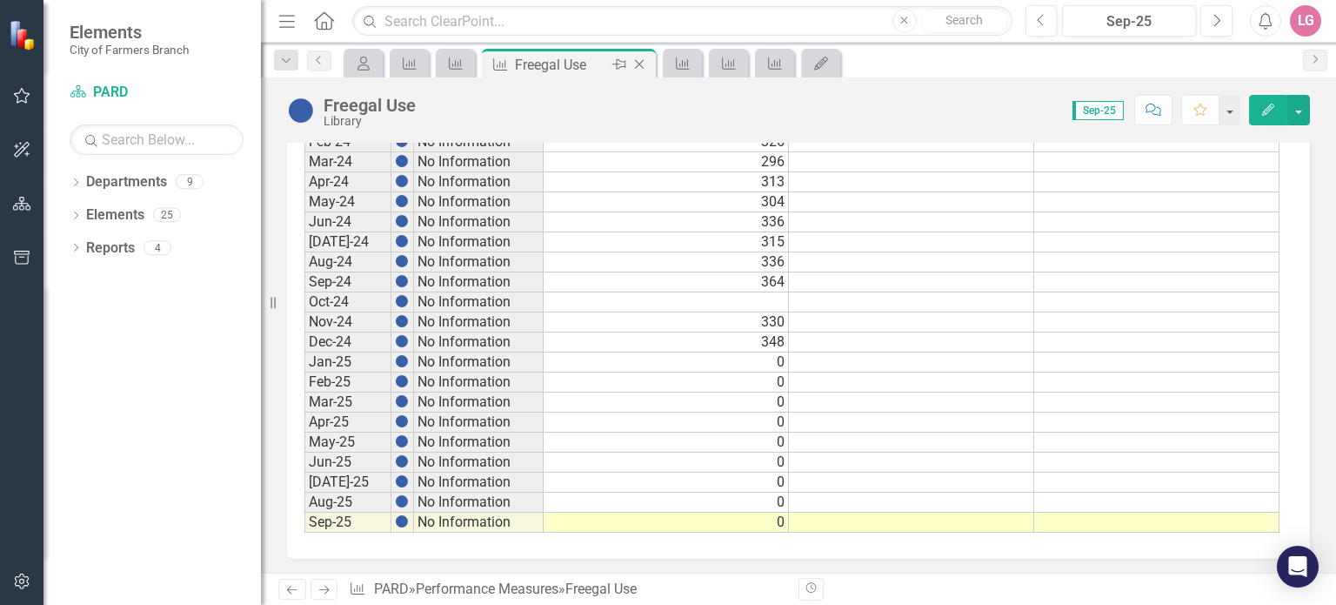
click at [639, 59] on icon "Close" at bounding box center [639, 64] width 17 height 14
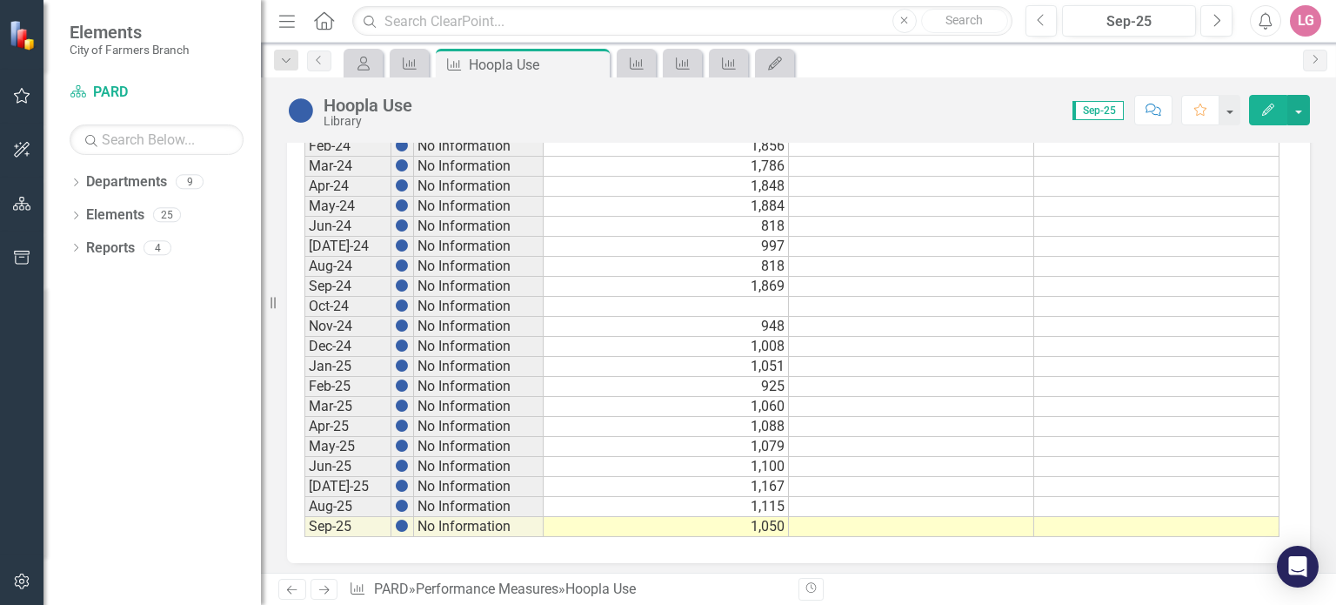
scroll to position [984, 0]
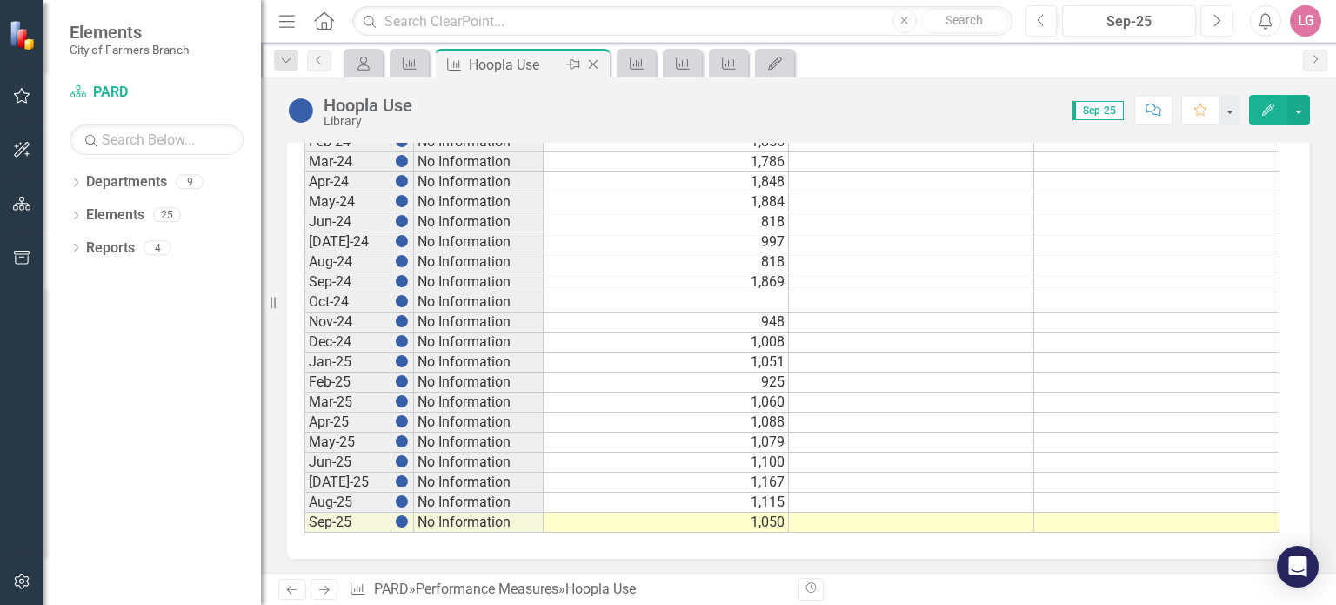
click at [598, 63] on icon "Close" at bounding box center [592, 64] width 17 height 14
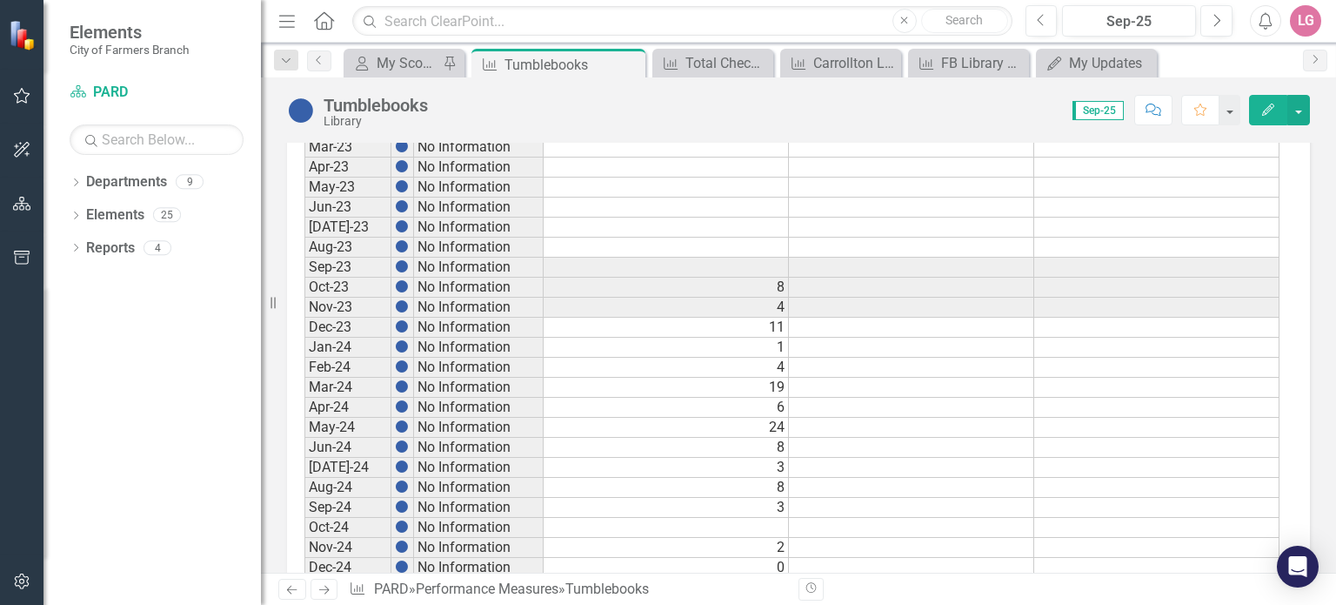
scroll to position [984, 0]
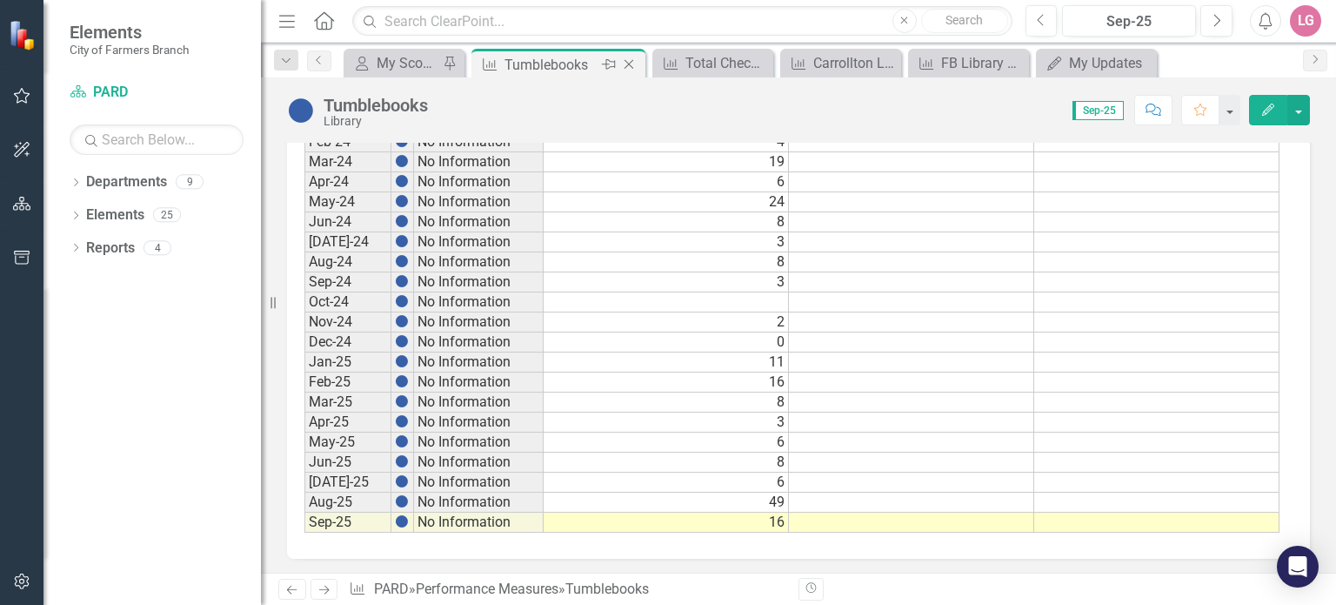
click at [631, 63] on icon "Close" at bounding box center [628, 64] width 17 height 14
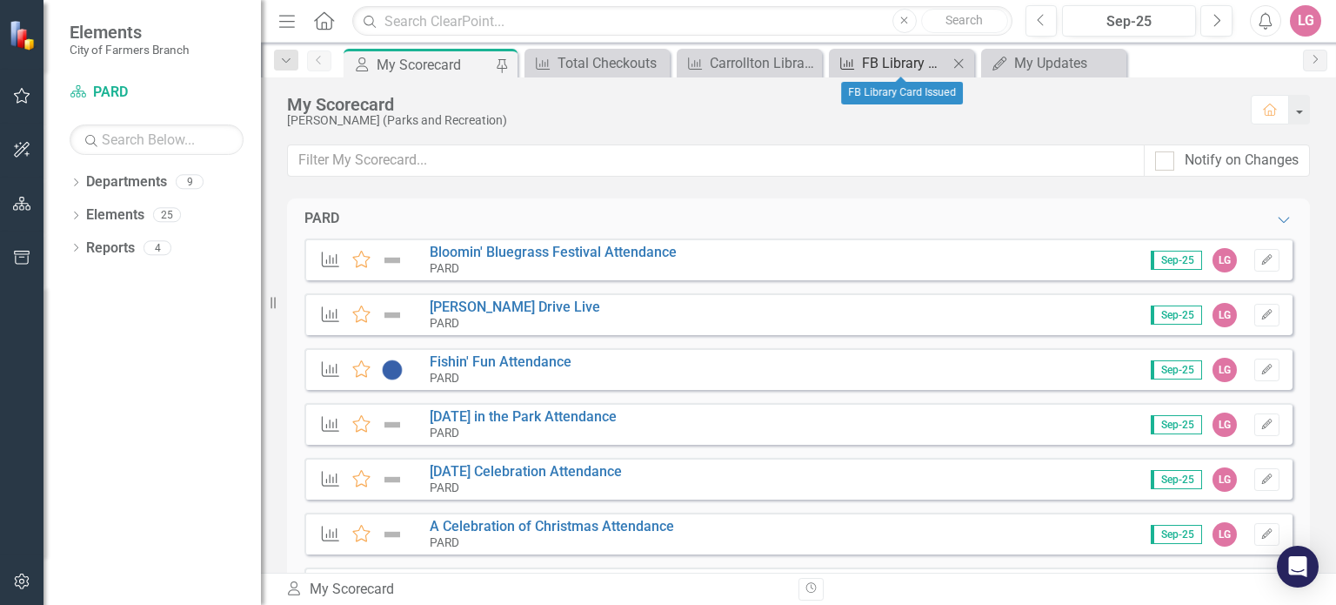
click at [903, 58] on div "FB Library Card Issued" at bounding box center [905, 63] width 86 height 22
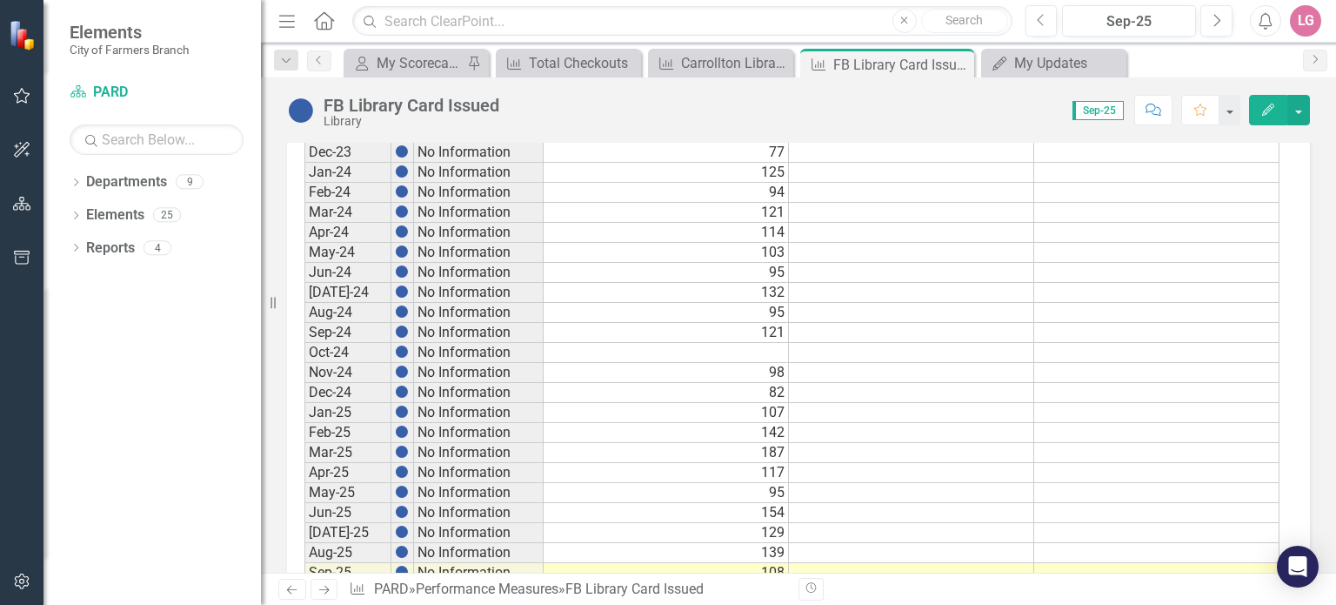
scroll to position [984, 0]
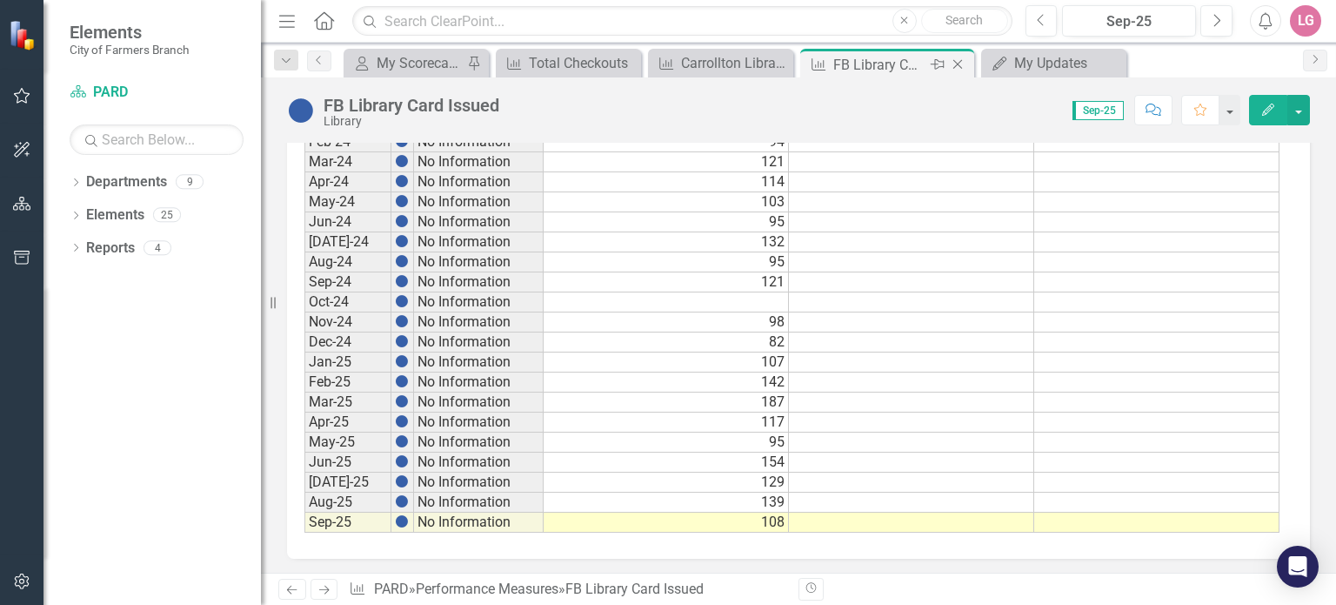
click at [957, 62] on icon "Close" at bounding box center [957, 64] width 17 height 14
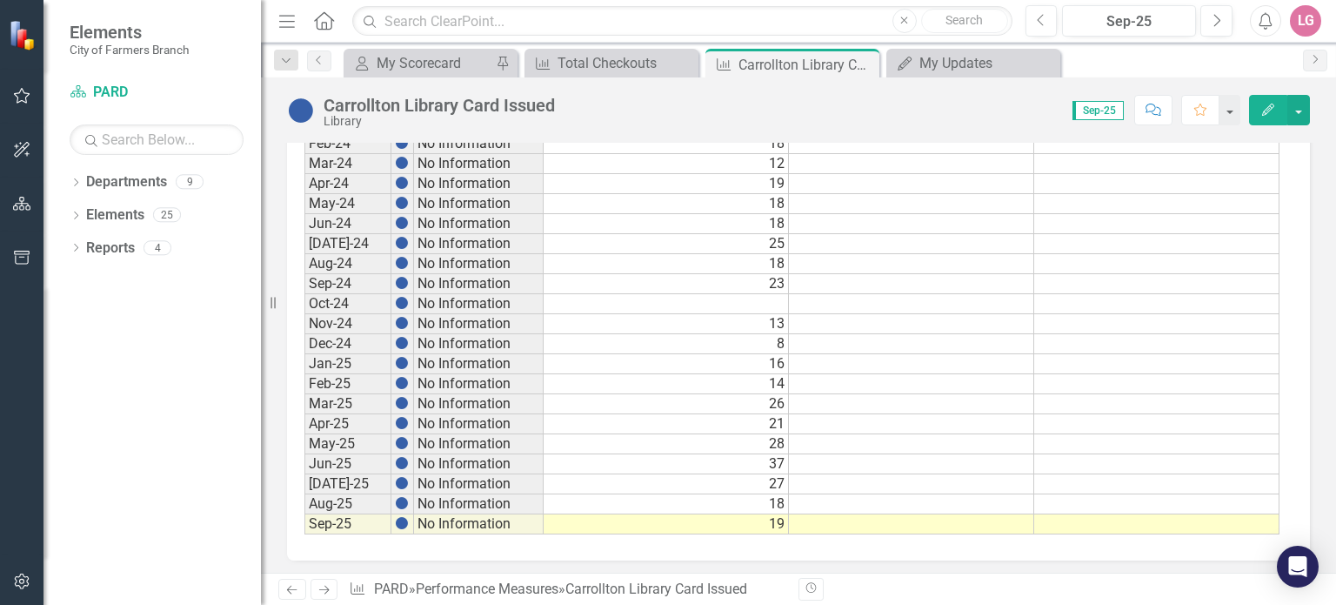
scroll to position [984, 0]
click at [862, 64] on icon at bounding box center [863, 65] width 10 height 10
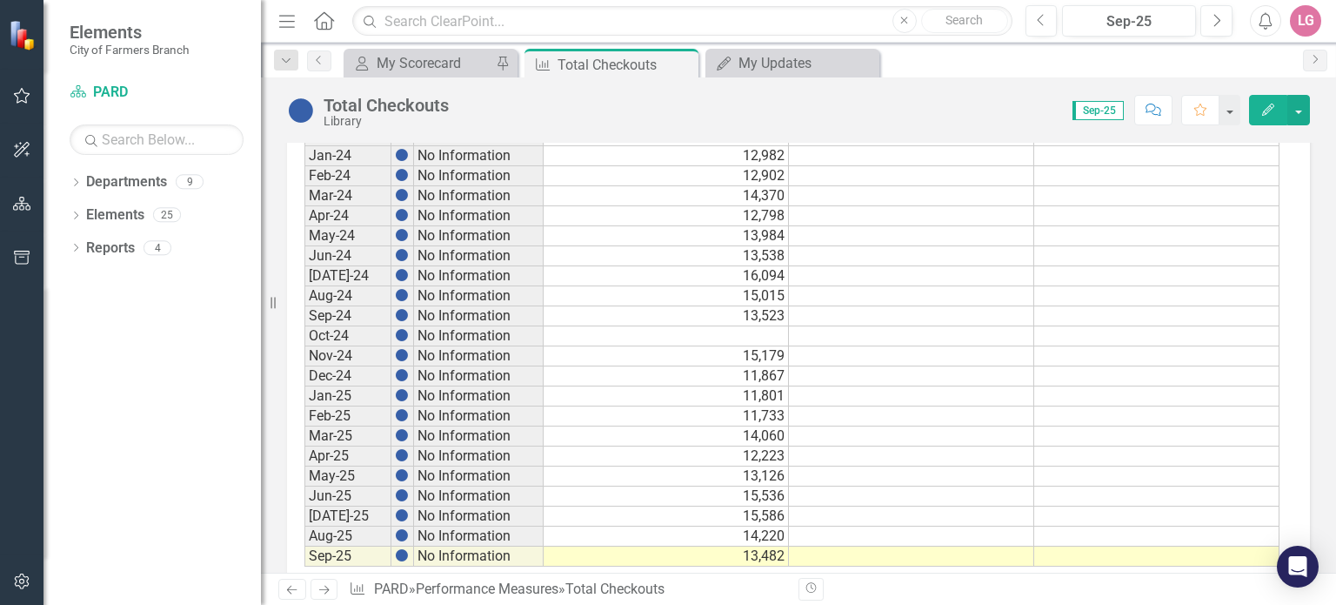
scroll to position [957, 0]
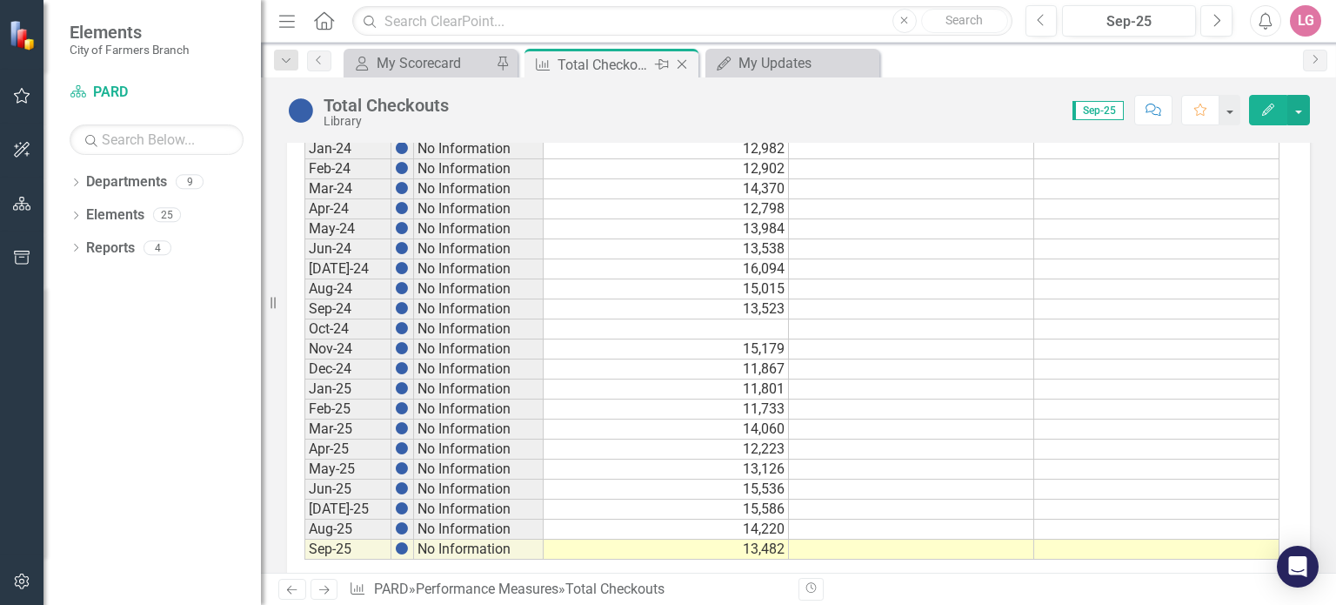
click at [685, 63] on icon "Close" at bounding box center [681, 64] width 17 height 14
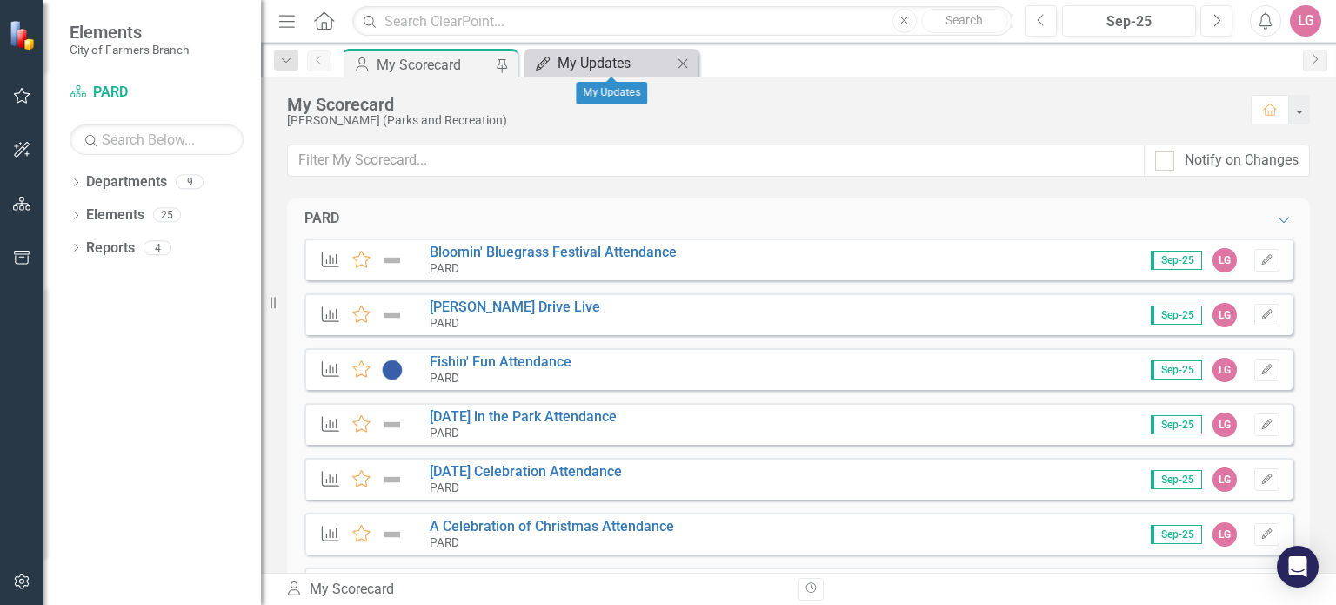
click at [623, 58] on div "My Updates" at bounding box center [615, 63] width 115 height 22
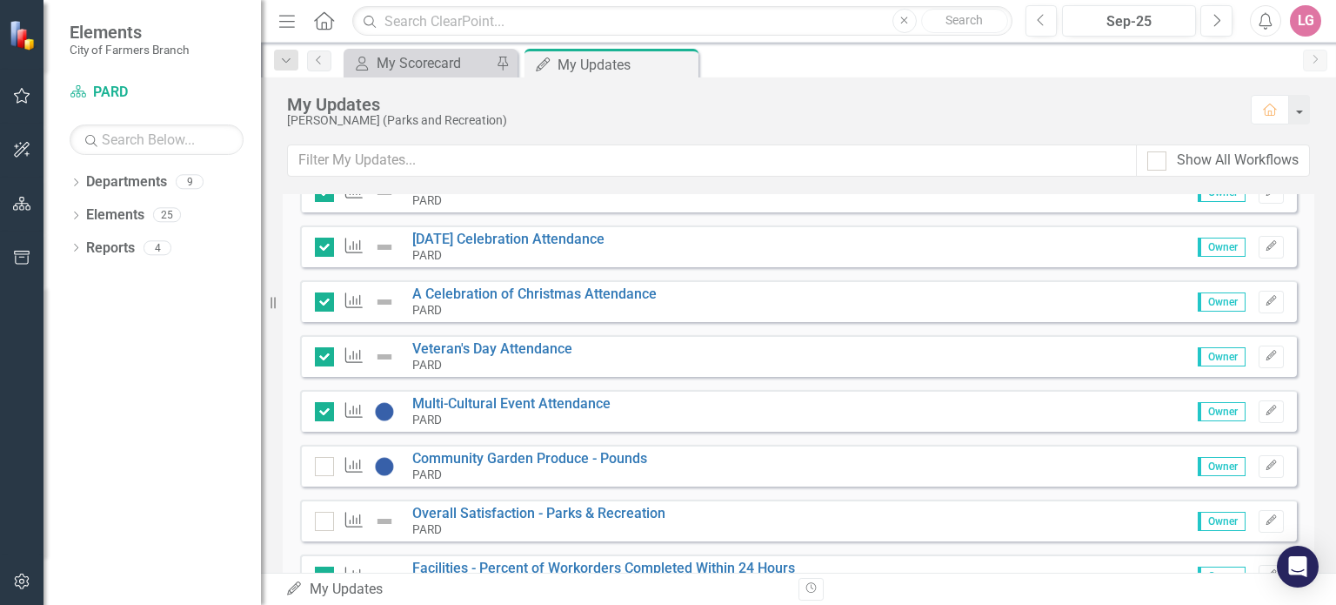
scroll to position [696, 0]
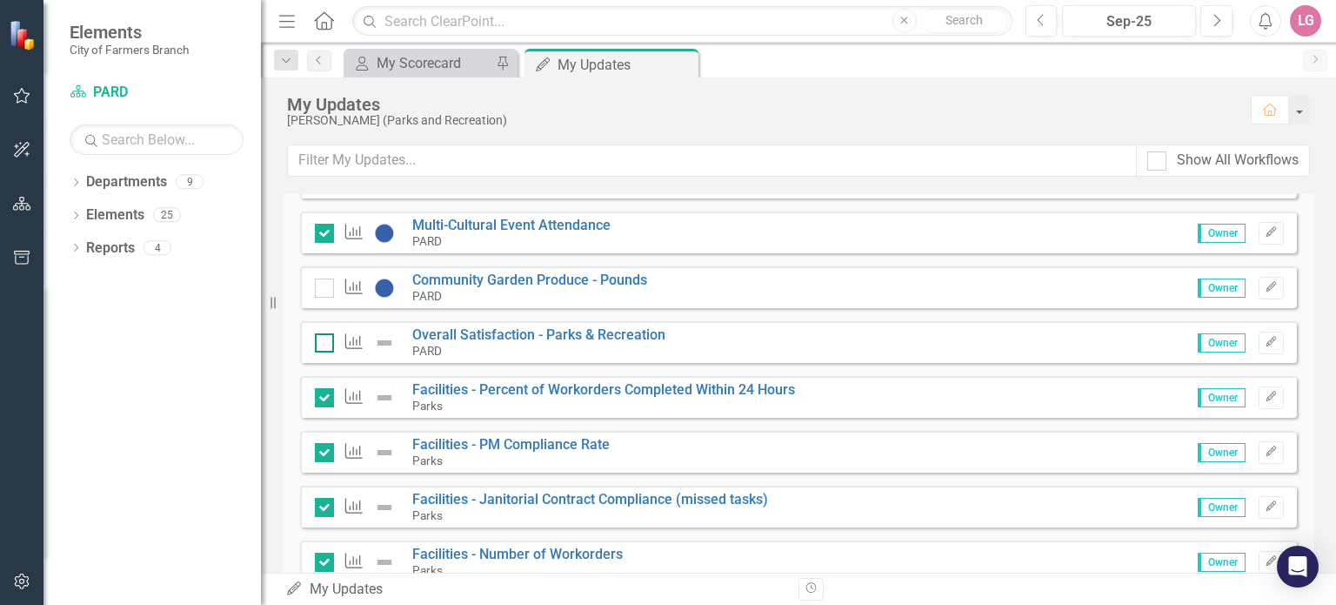
click at [324, 338] on input "checkbox" at bounding box center [320, 338] width 11 height 11
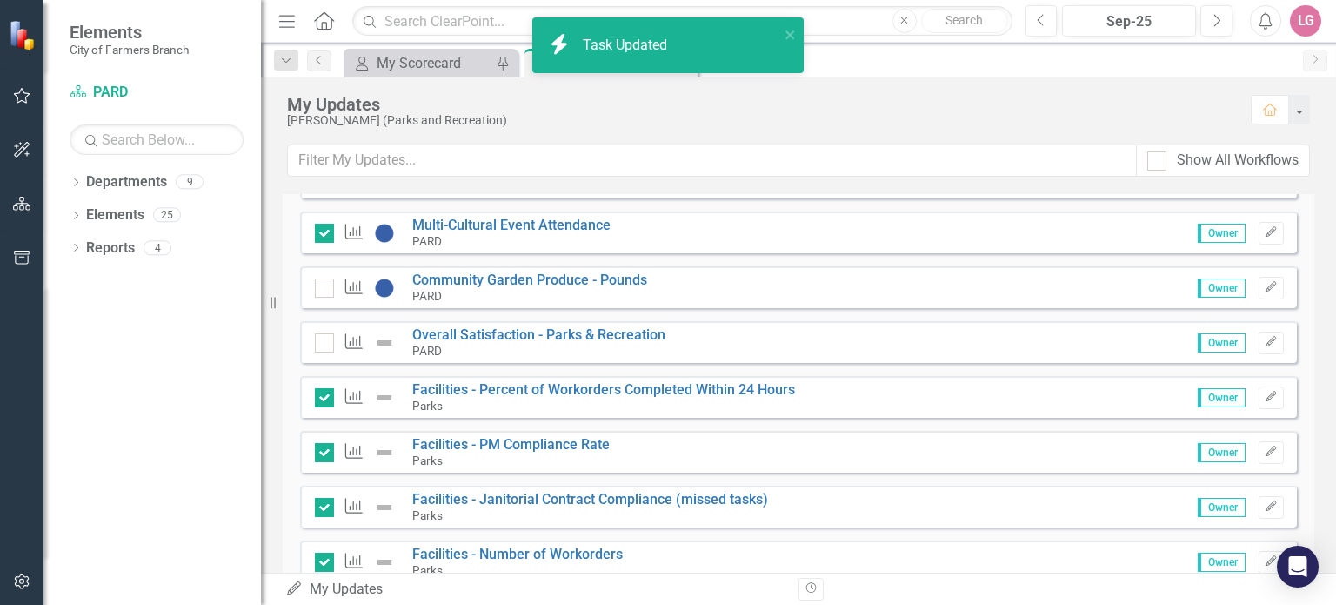
checkbox input "true"
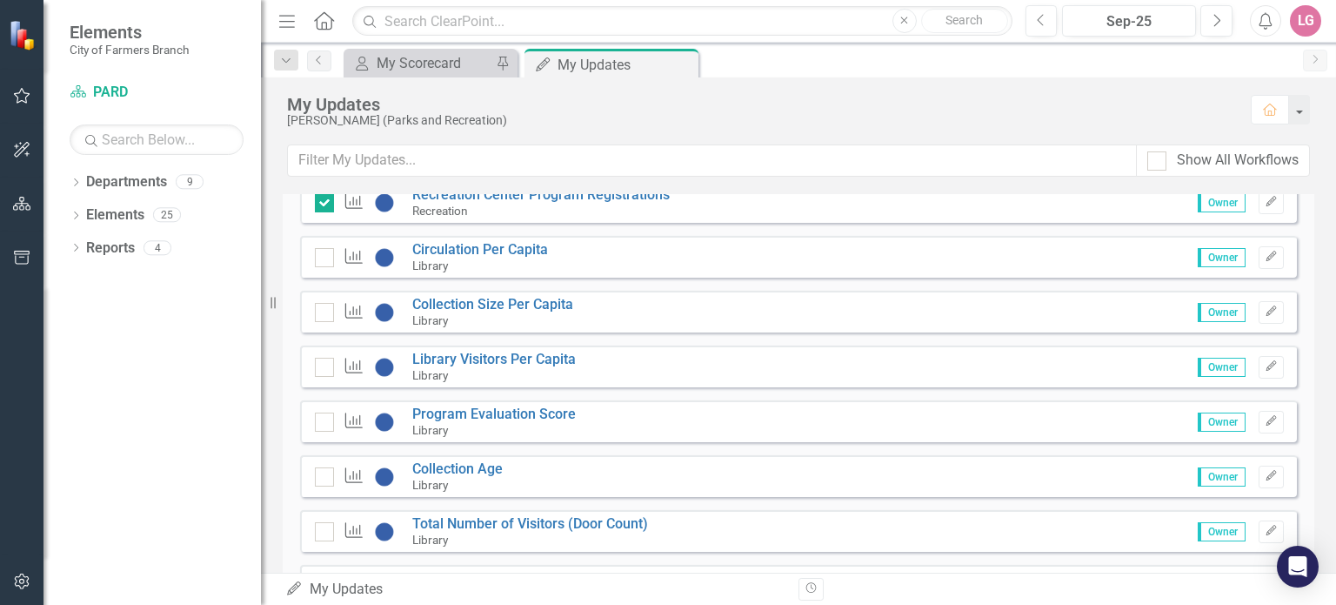
scroll to position [2435, 0]
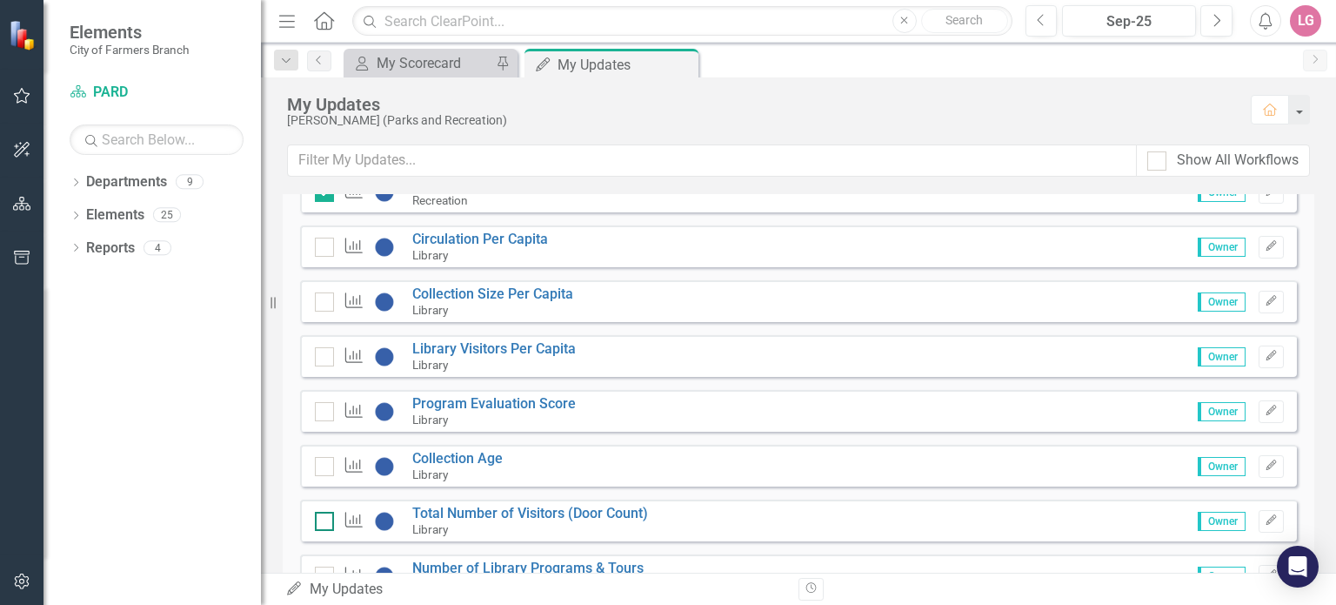
click at [329, 515] on div at bounding box center [324, 520] width 19 height 19
click at [326, 515] on input "checkbox" at bounding box center [320, 516] width 11 height 11
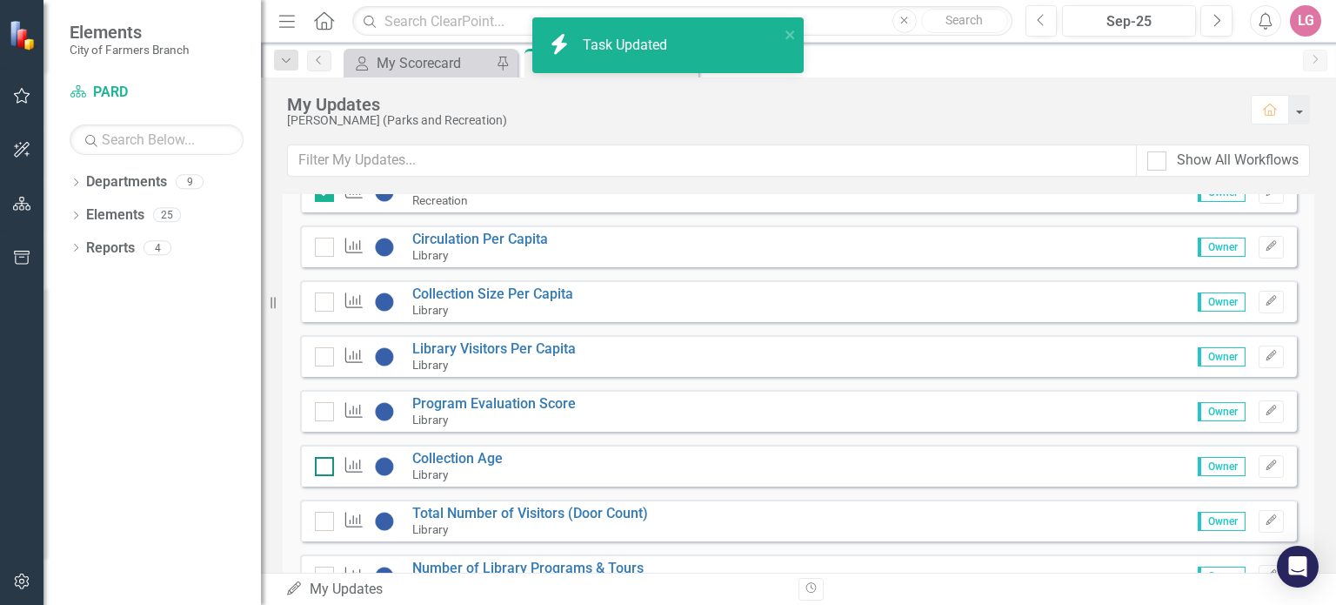
checkbox input "true"
click at [323, 463] on input "checkbox" at bounding box center [320, 462] width 11 height 11
checkbox input "false"
click at [324, 413] on div at bounding box center [324, 411] width 19 height 19
click at [324, 413] on input "checkbox" at bounding box center [320, 407] width 11 height 11
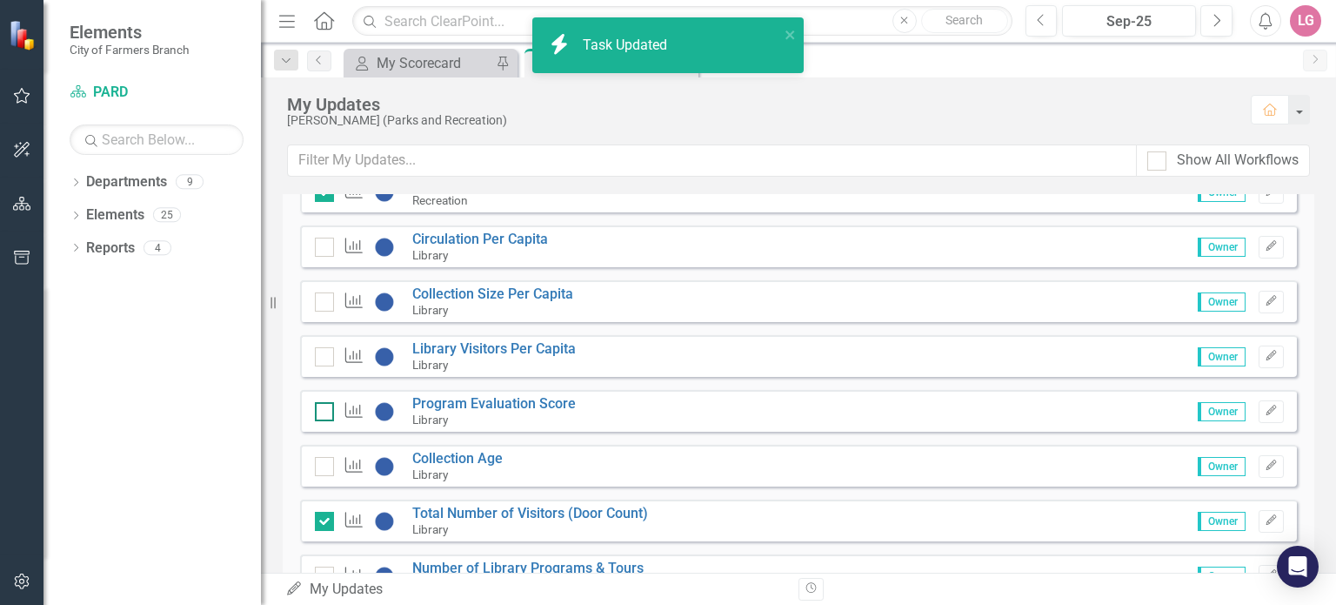
checkbox input "false"
checkbox input "true"
click at [320, 358] on div at bounding box center [324, 356] width 19 height 19
click at [320, 358] on input "checkbox" at bounding box center [320, 352] width 11 height 11
checkbox input "false"
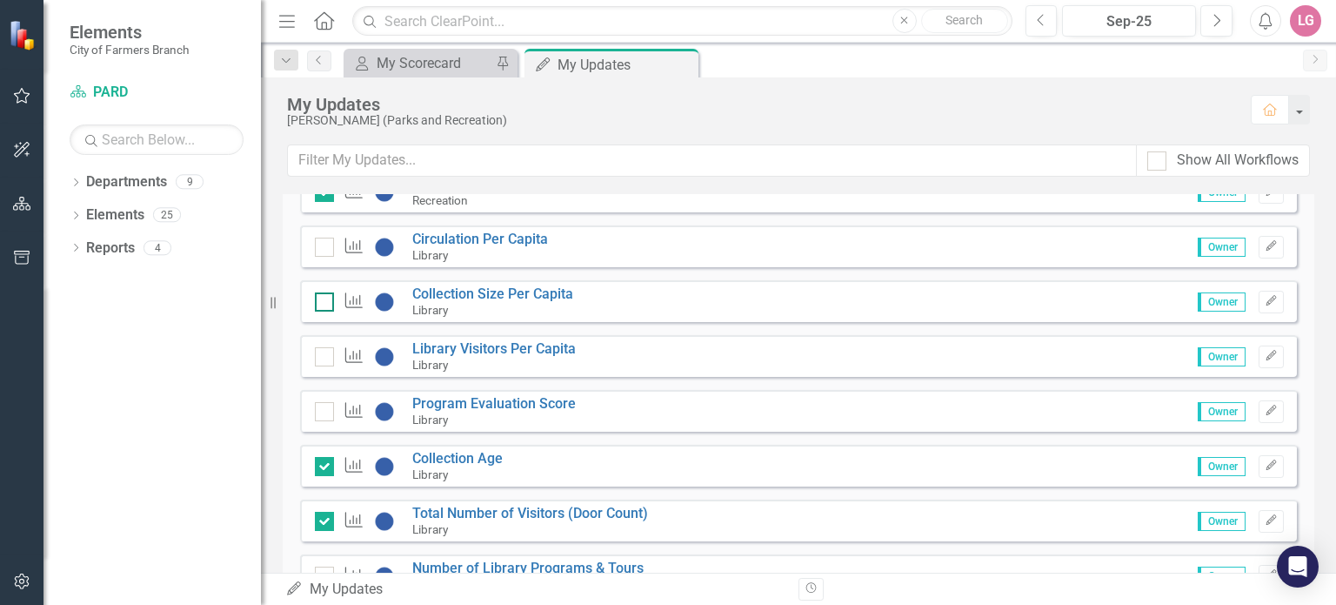
click at [320, 304] on div at bounding box center [324, 301] width 19 height 19
click at [320, 304] on input "checkbox" at bounding box center [320, 297] width 11 height 11
checkbox input "false"
checkbox input "true"
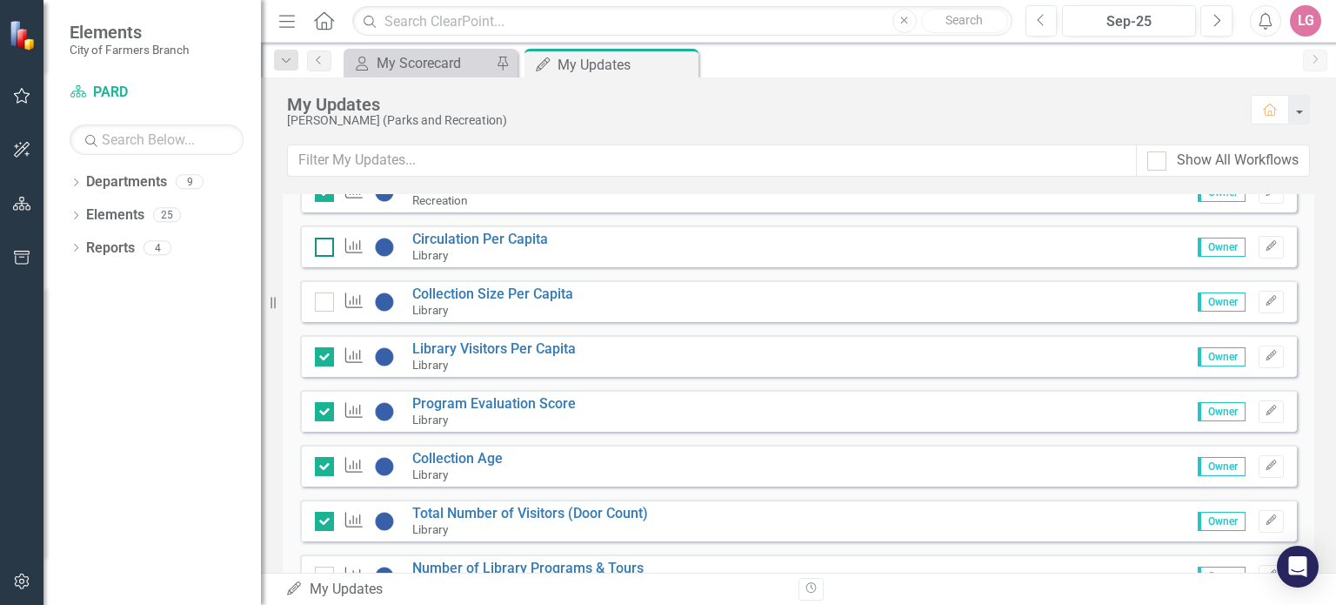
click at [320, 245] on input "checkbox" at bounding box center [320, 242] width 11 height 11
checkbox input "false"
checkbox input "true"
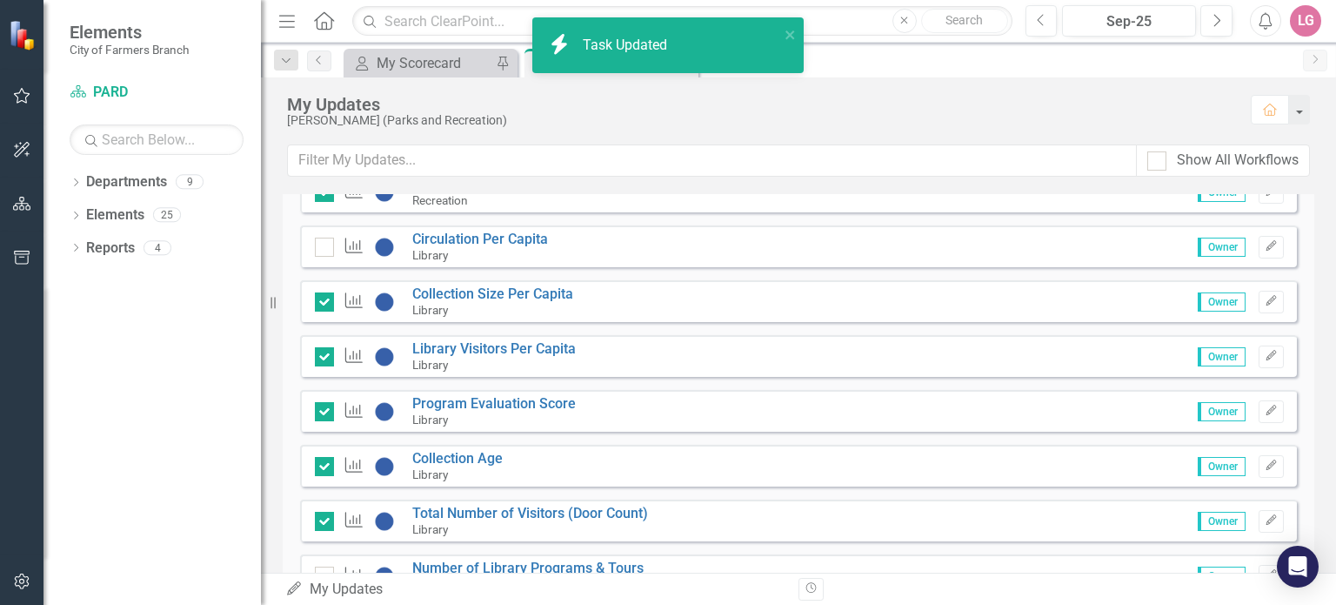
checkbox input "true"
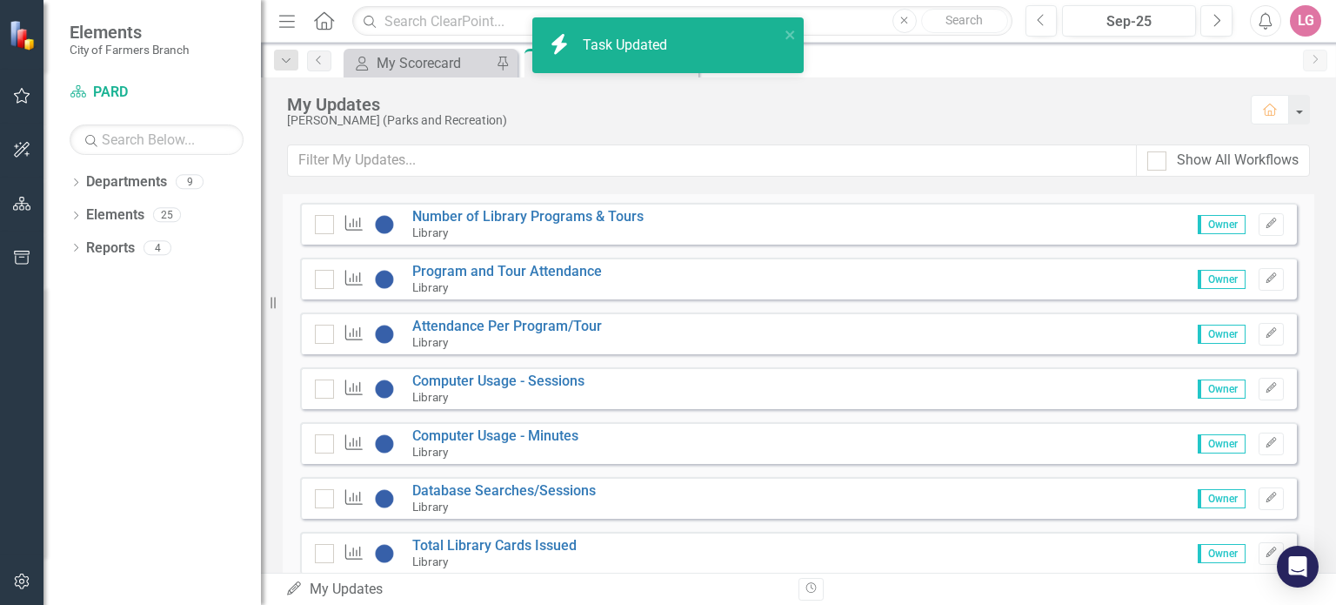
scroll to position [2870, 0]
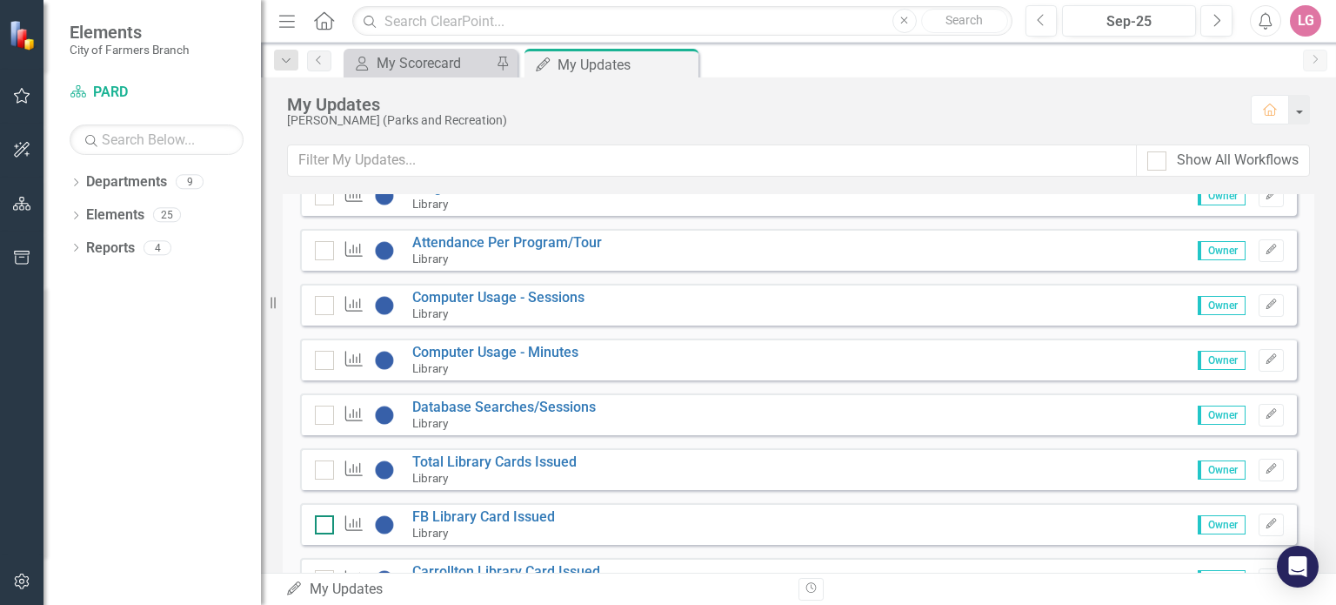
click at [328, 525] on div at bounding box center [324, 524] width 19 height 19
click at [326, 525] on input "checkbox" at bounding box center [320, 520] width 11 height 11
checkbox input "false"
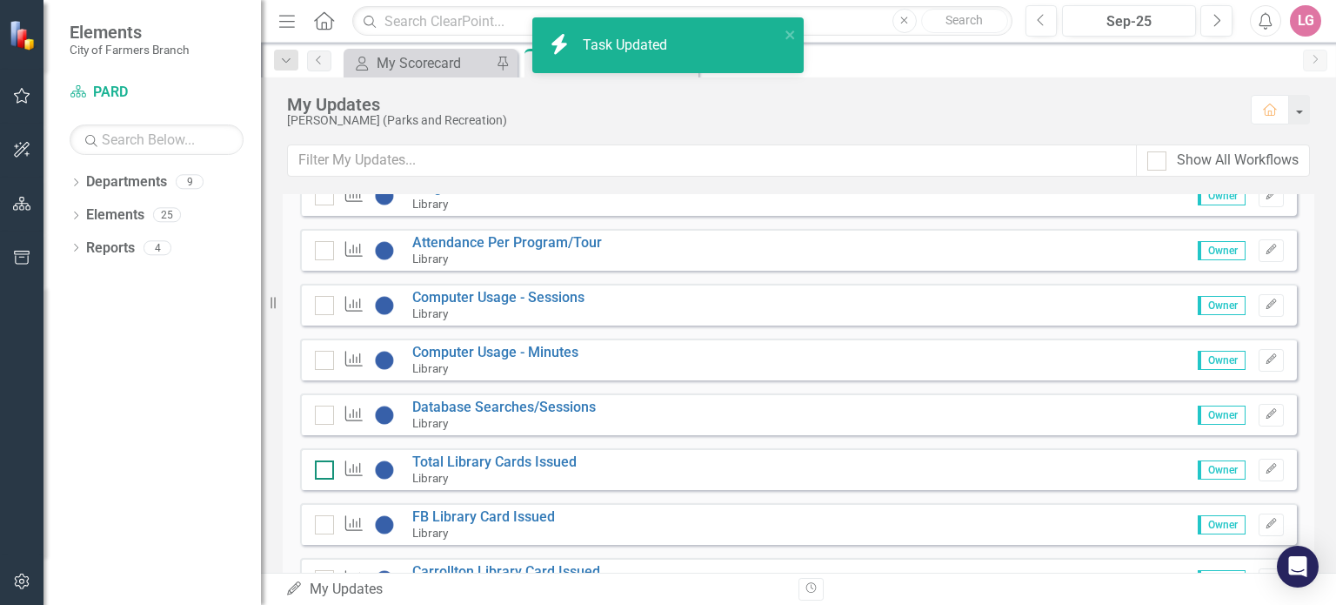
click at [329, 465] on div at bounding box center [324, 469] width 19 height 19
click at [326, 465] on input "checkbox" at bounding box center [320, 465] width 11 height 11
checkbox input "false"
checkbox input "true"
click at [324, 417] on div at bounding box center [324, 414] width 19 height 19
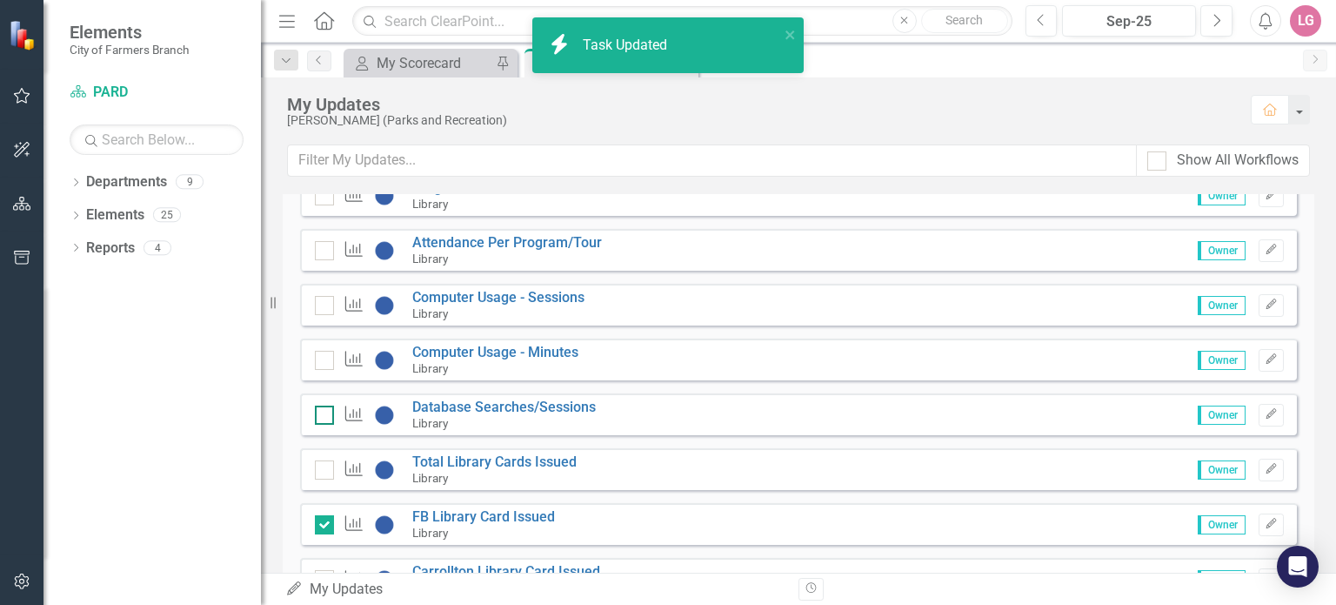
click at [324, 417] on input "checkbox" at bounding box center [320, 410] width 11 height 11
checkbox input "false"
checkbox input "true"
click at [321, 364] on div at bounding box center [324, 360] width 19 height 19
click at [321, 362] on input "checkbox" at bounding box center [320, 356] width 11 height 11
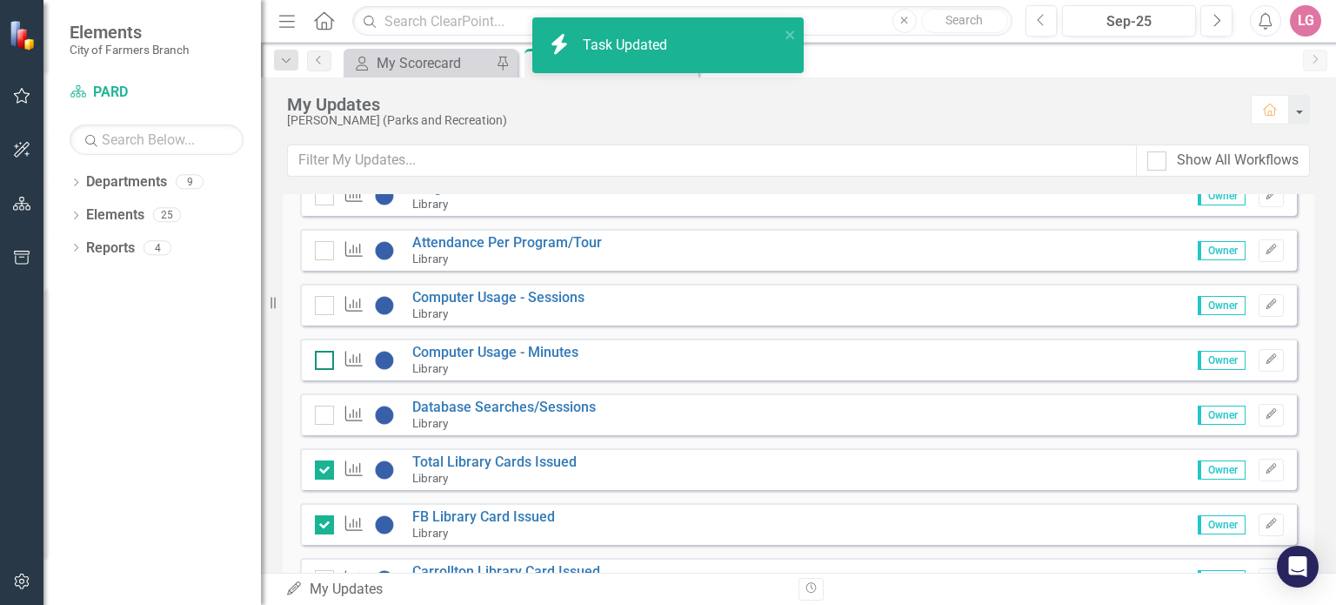
checkbox input "false"
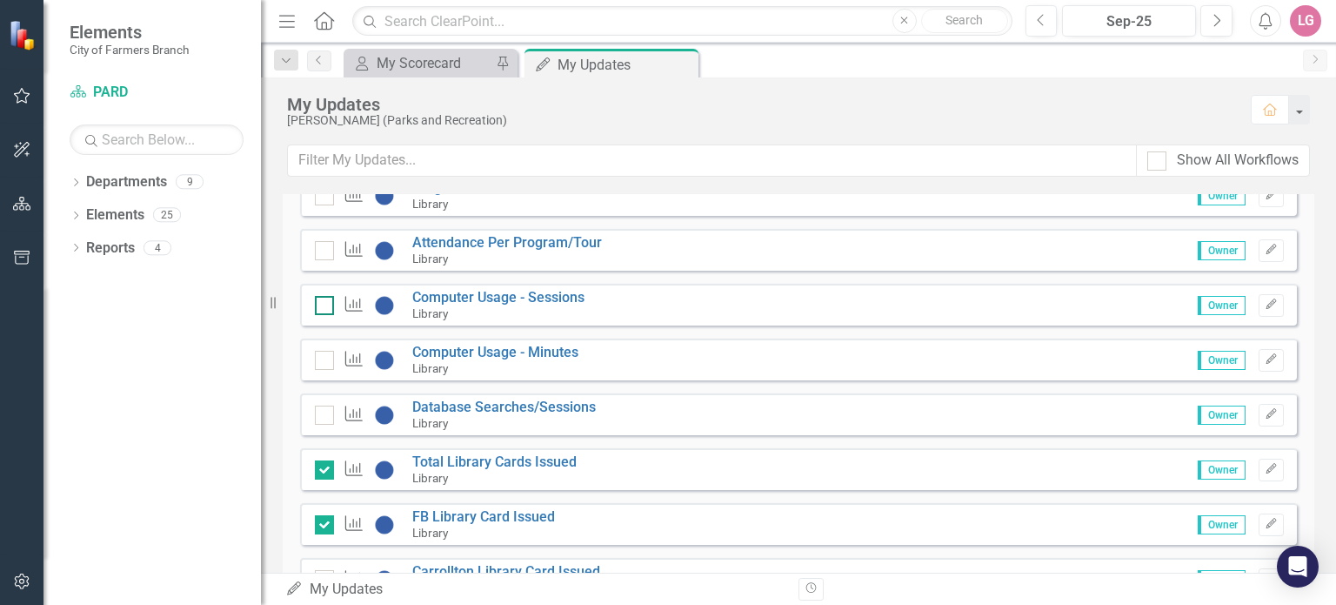
click at [321, 301] on input "checkbox" at bounding box center [320, 301] width 11 height 11
checkbox input "false"
checkbox input "true"
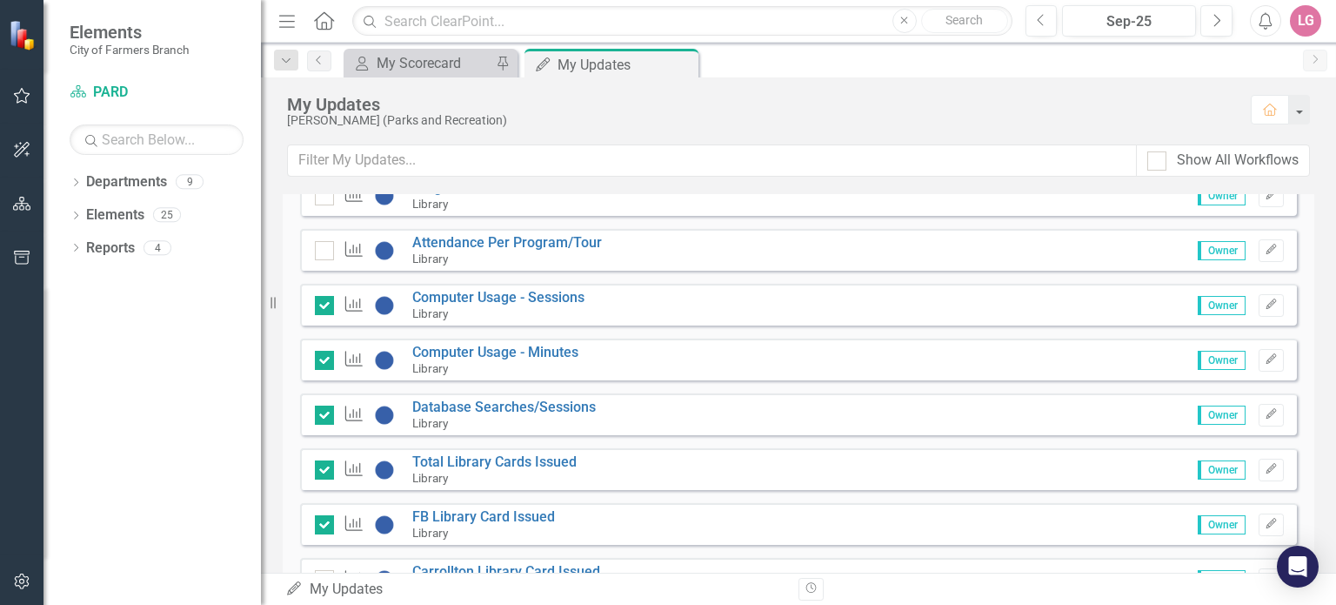
click at [320, 237] on div "Performance Measure Attendance Per Program/Tour Library" at bounding box center [463, 250] width 296 height 30
click at [320, 244] on input "checkbox" at bounding box center [320, 246] width 11 height 11
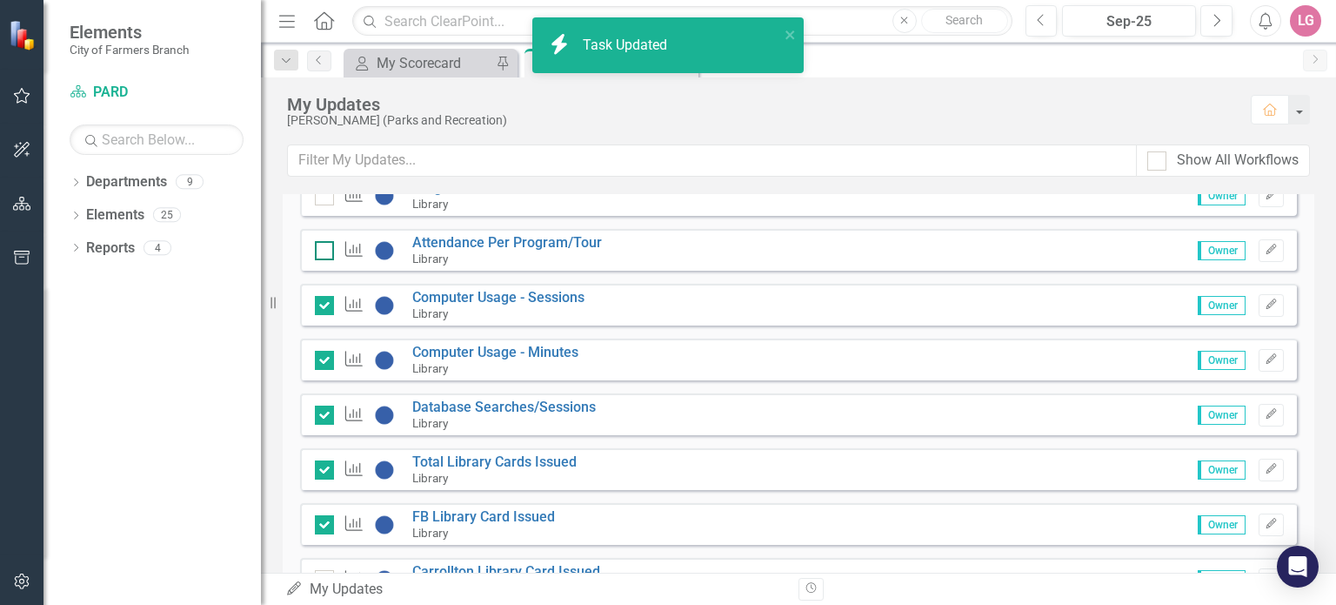
scroll to position [2783, 0]
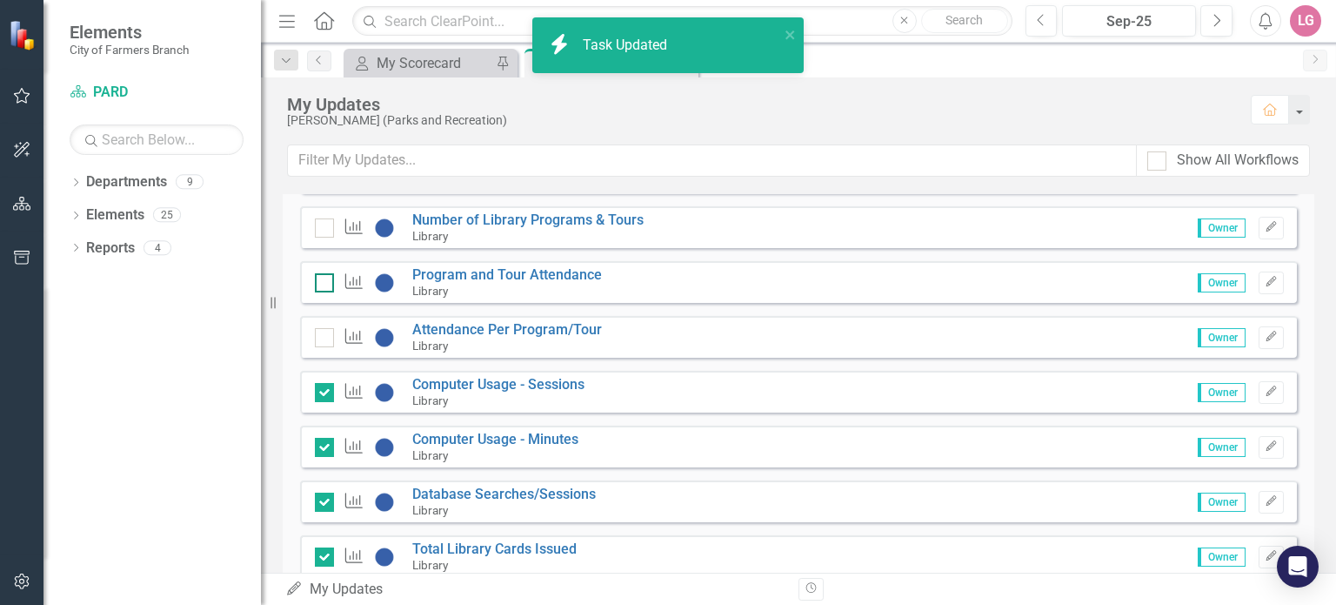
checkbox input "true"
click at [318, 284] on div at bounding box center [324, 282] width 19 height 19
click at [318, 284] on input "checkbox" at bounding box center [320, 278] width 11 height 11
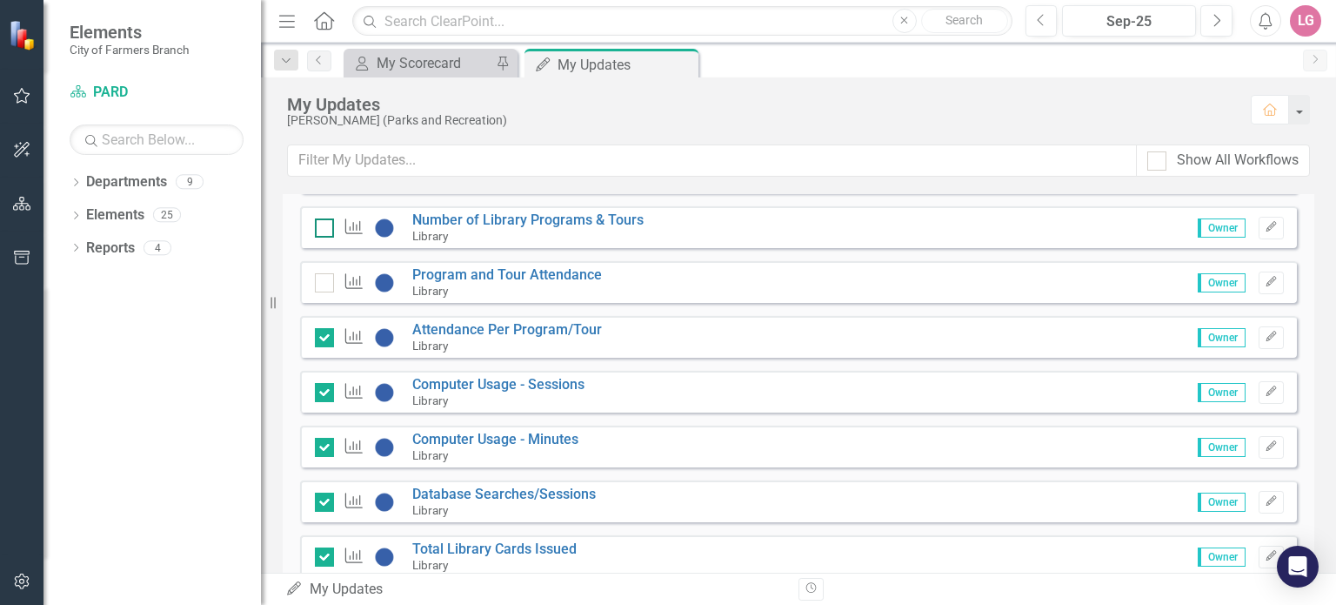
checkbox input "true"
click at [319, 224] on input "checkbox" at bounding box center [320, 223] width 11 height 11
checkbox input "true"
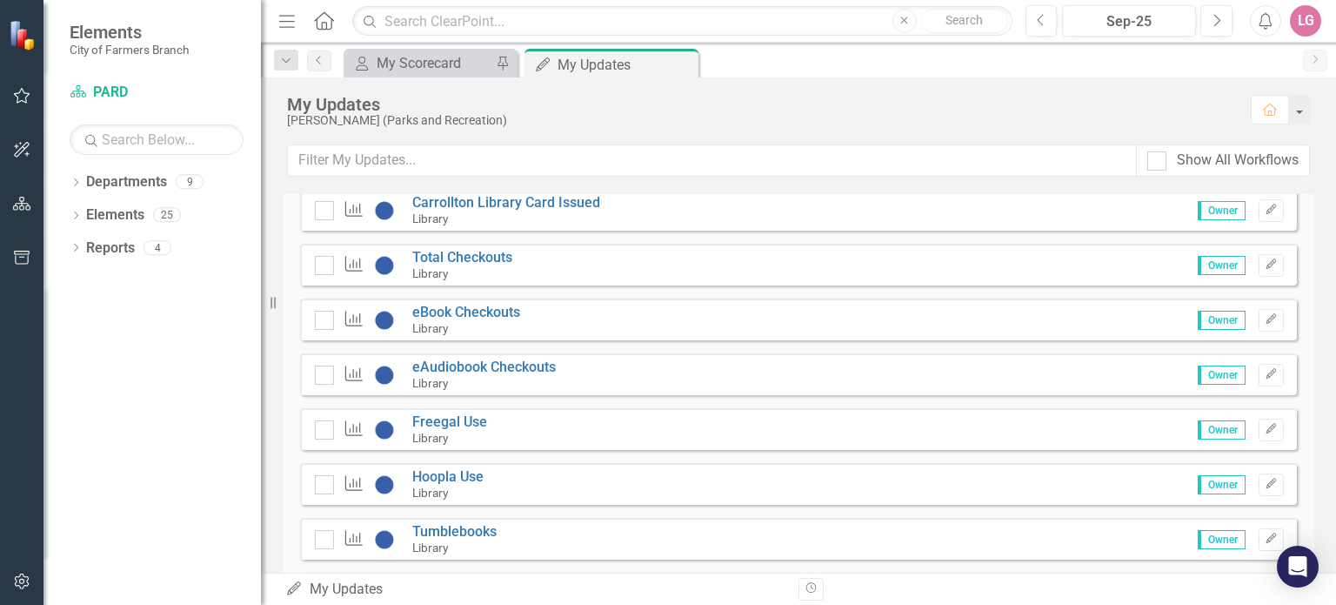
scroll to position [3305, 0]
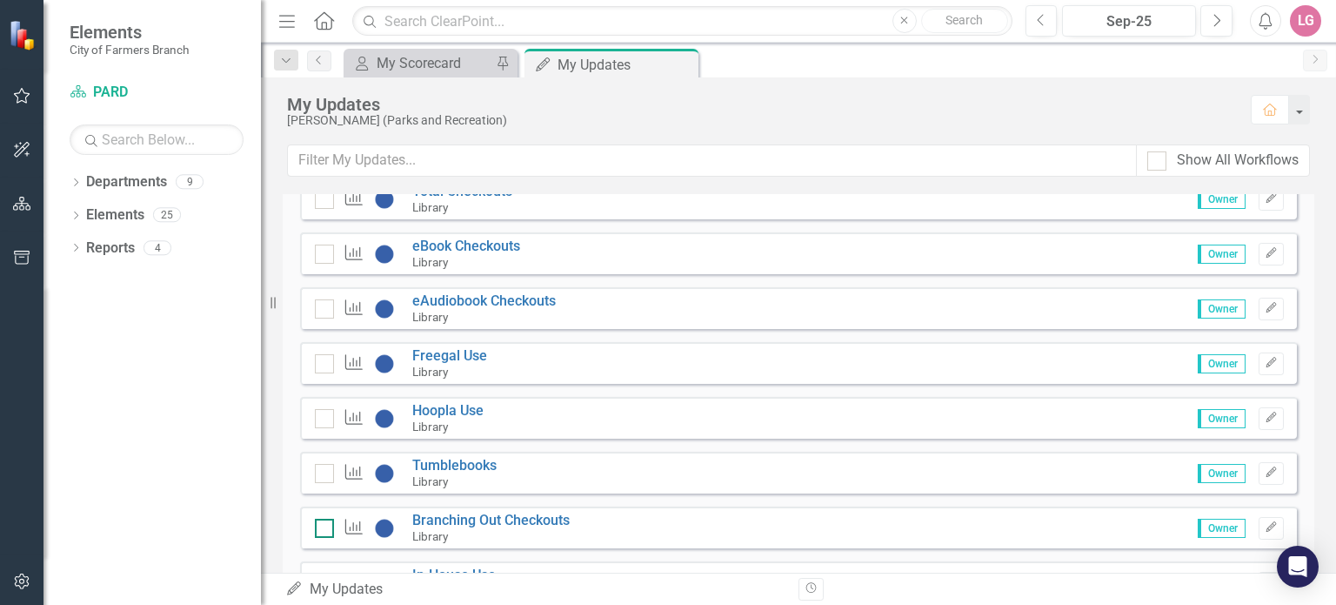
click at [321, 521] on input "checkbox" at bounding box center [320, 523] width 11 height 11
checkbox input "false"
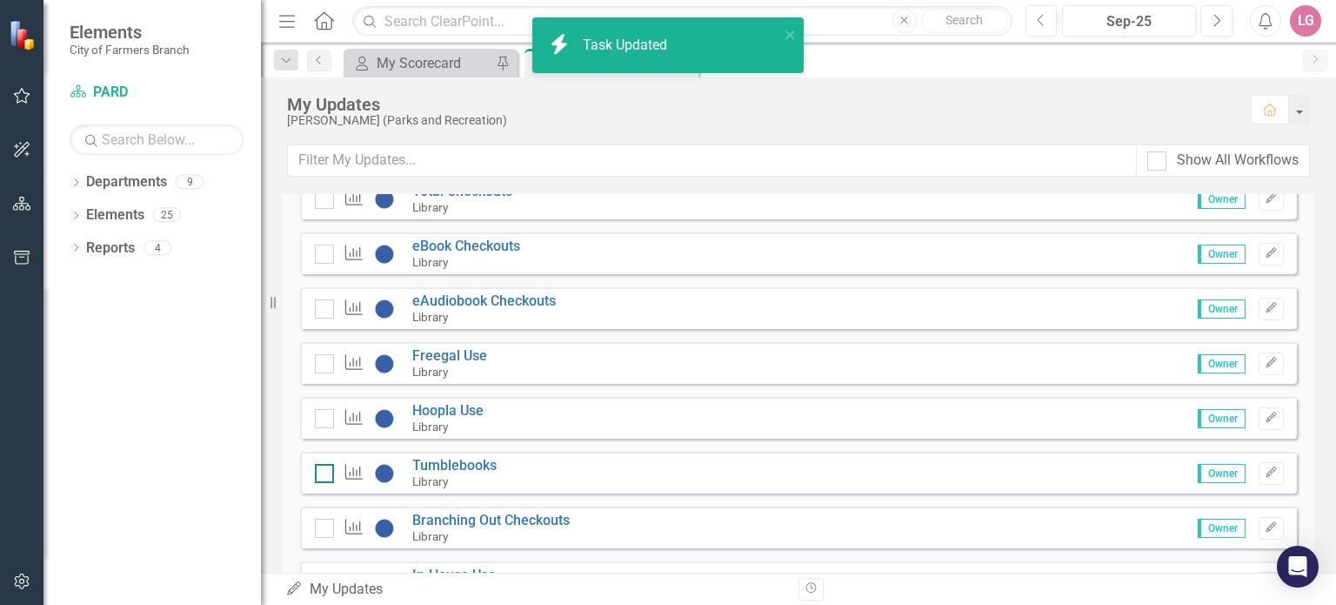
click at [322, 470] on input "checkbox" at bounding box center [320, 469] width 11 height 11
checkbox input "false"
checkbox input "true"
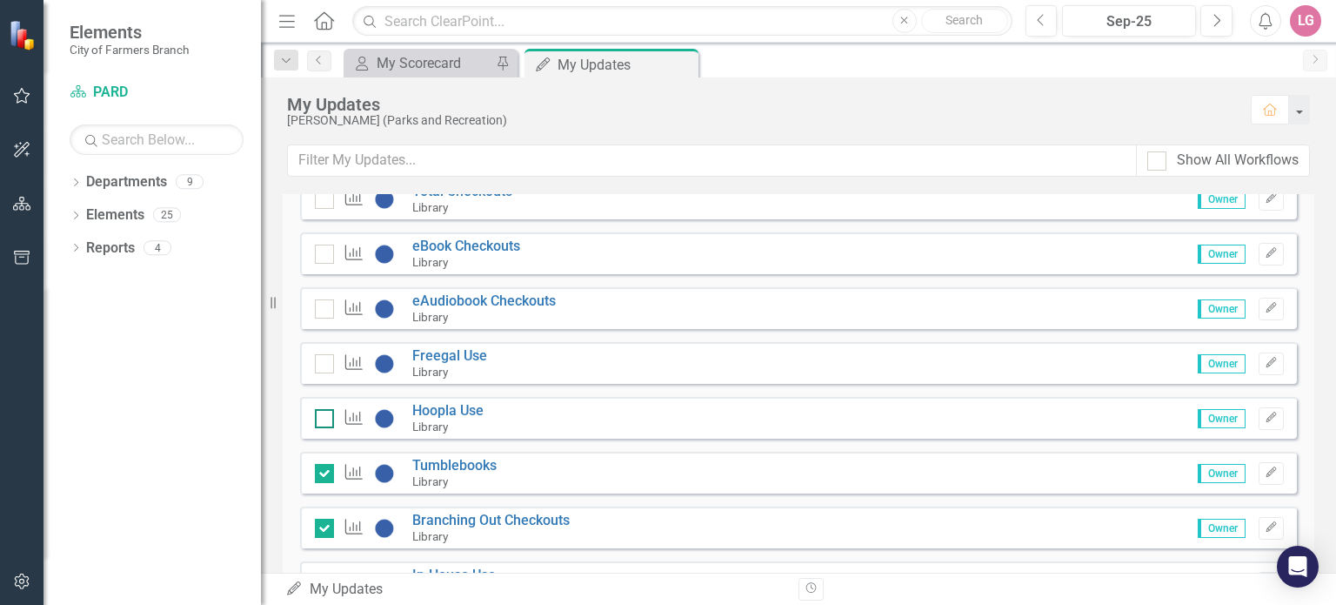
click at [328, 417] on div at bounding box center [324, 418] width 19 height 19
click at [326, 417] on input "checkbox" at bounding box center [320, 414] width 11 height 11
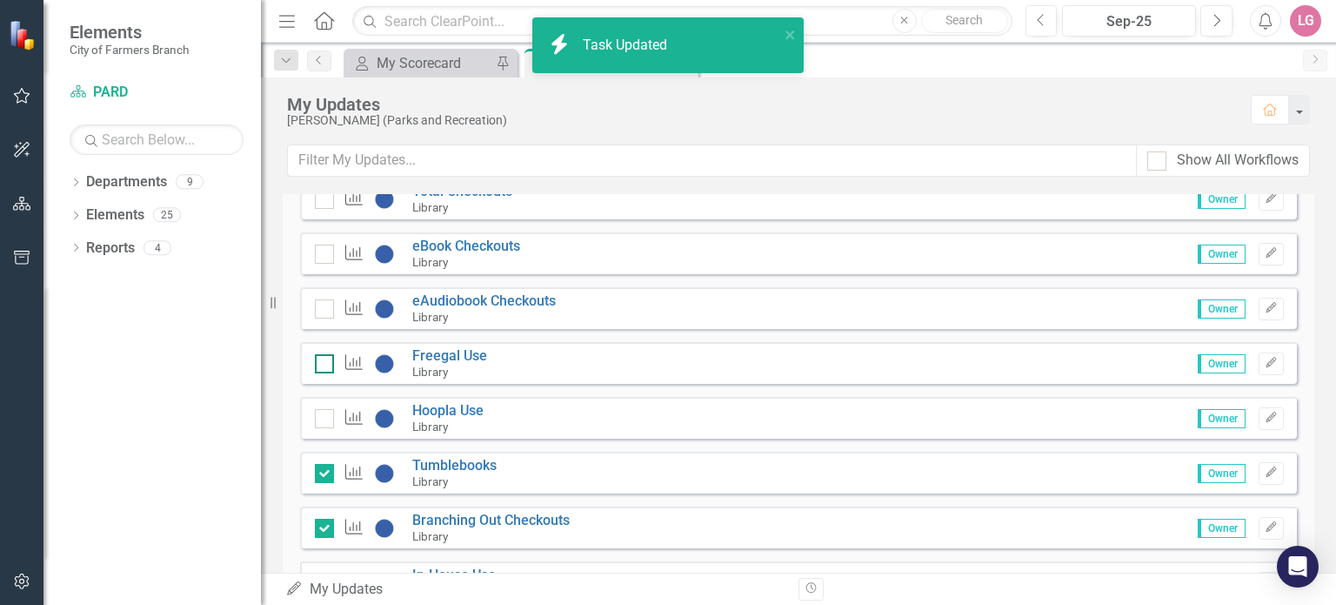
checkbox input "true"
click at [325, 358] on input "checkbox" at bounding box center [320, 359] width 11 height 11
checkbox input "false"
click at [319, 299] on input "checkbox" at bounding box center [320, 304] width 11 height 11
checkbox input "false"
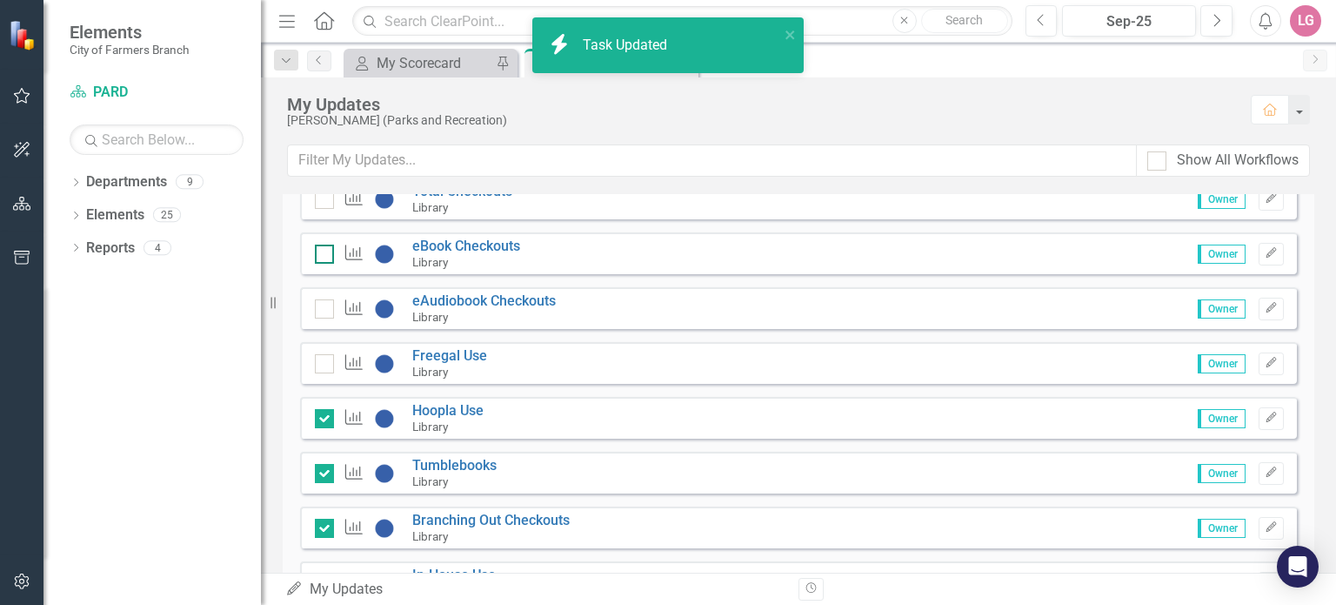
checkbox input "true"
click at [331, 247] on div at bounding box center [324, 253] width 19 height 19
click at [326, 247] on input "checkbox" at bounding box center [320, 249] width 11 height 11
checkbox input "false"
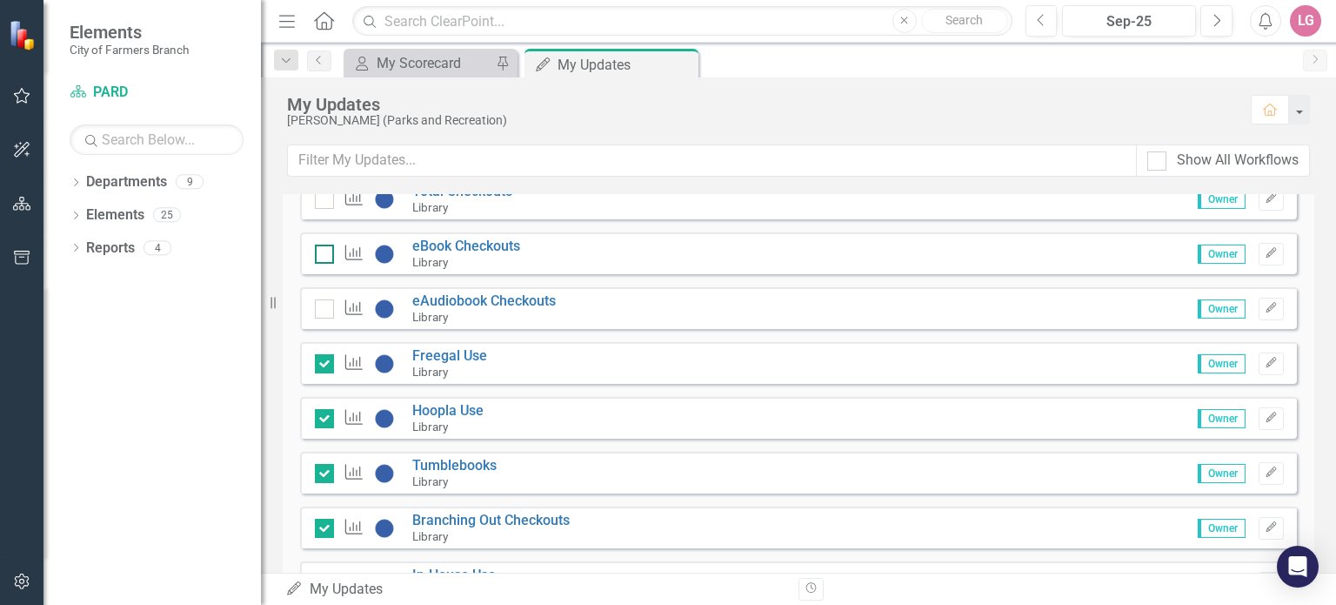
checkbox input "true"
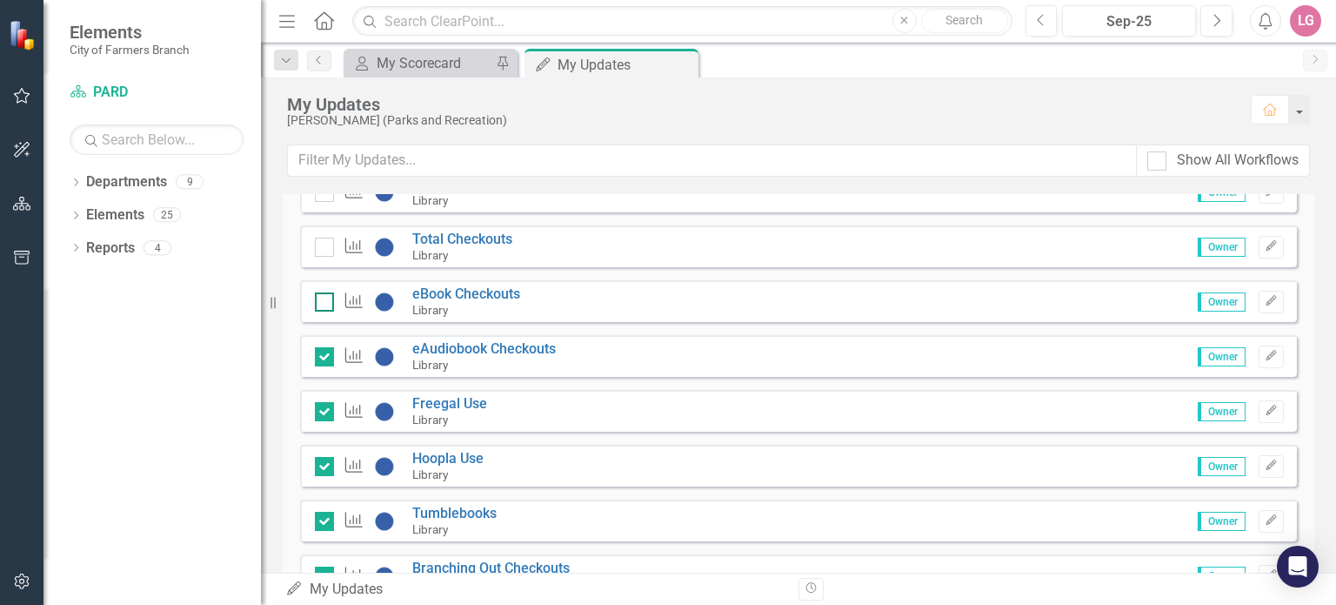
checkbox input "true"
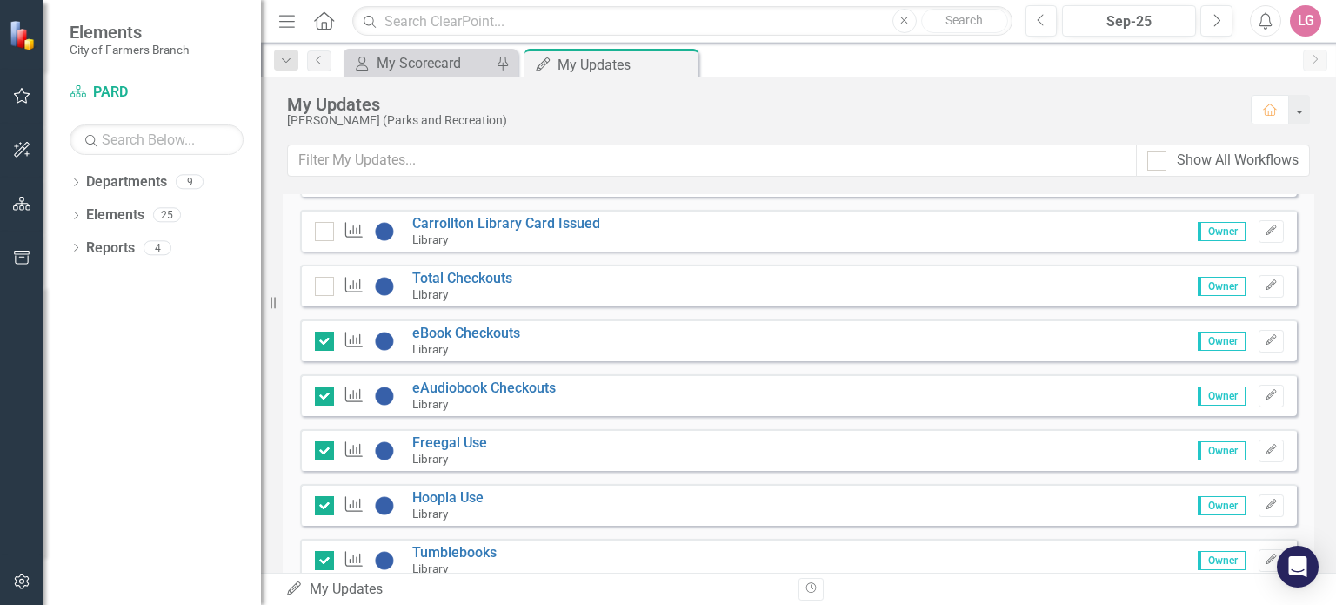
scroll to position [3131, 0]
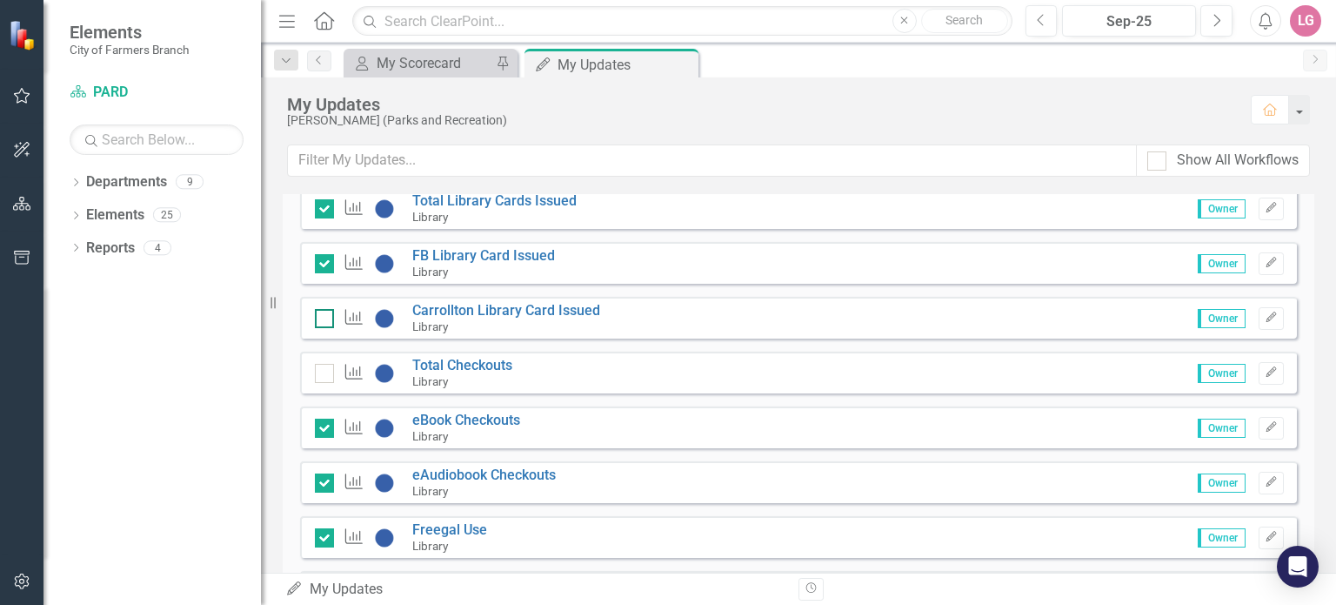
click at [324, 318] on div at bounding box center [324, 318] width 19 height 19
click at [324, 318] on input "checkbox" at bounding box center [320, 314] width 11 height 11
checkbox input "false"
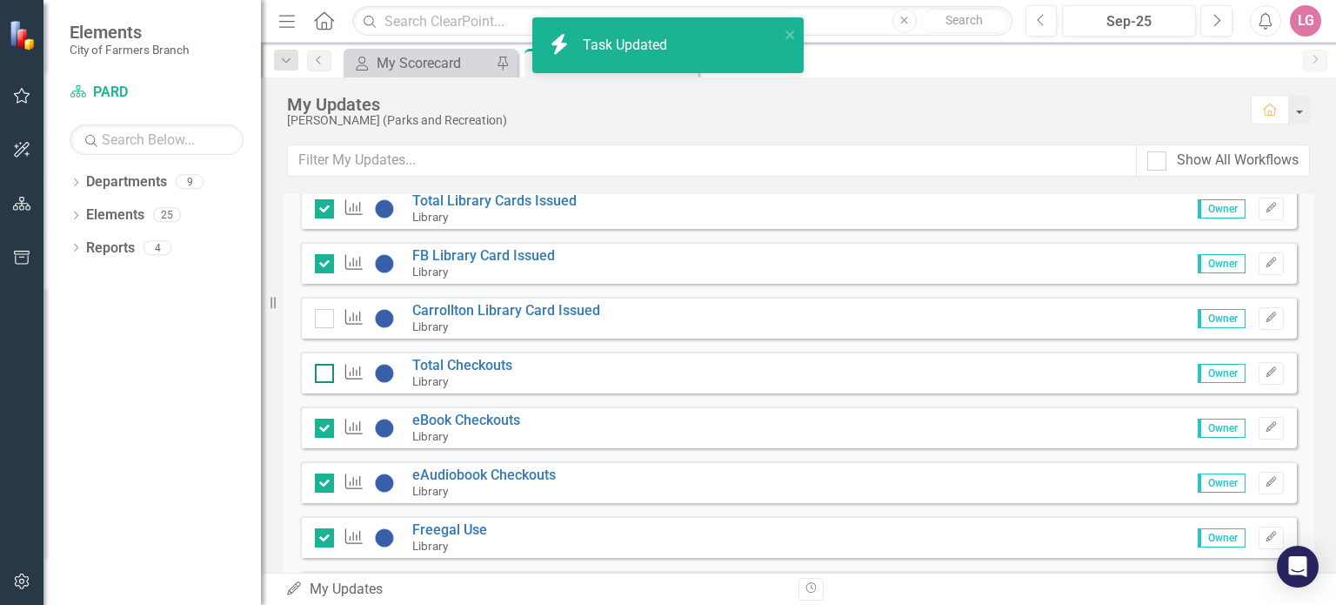
click at [331, 371] on div at bounding box center [324, 373] width 19 height 19
click at [326, 371] on input "checkbox" at bounding box center [320, 369] width 11 height 11
checkbox input "false"
checkbox input "true"
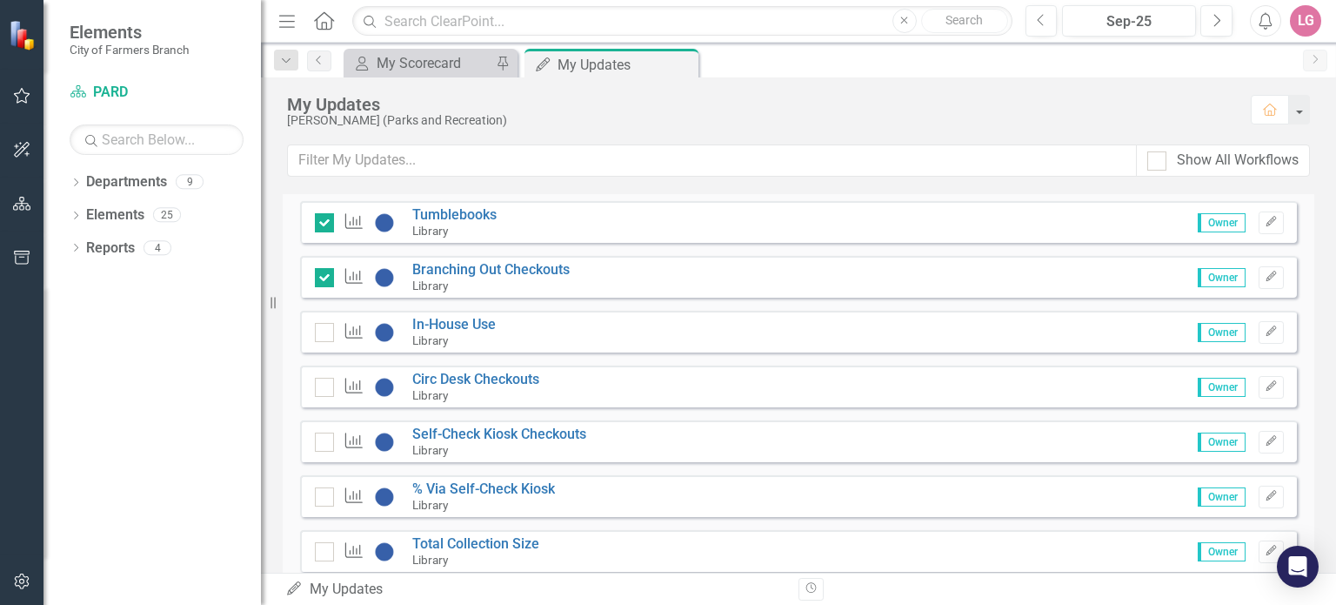
scroll to position [3566, 0]
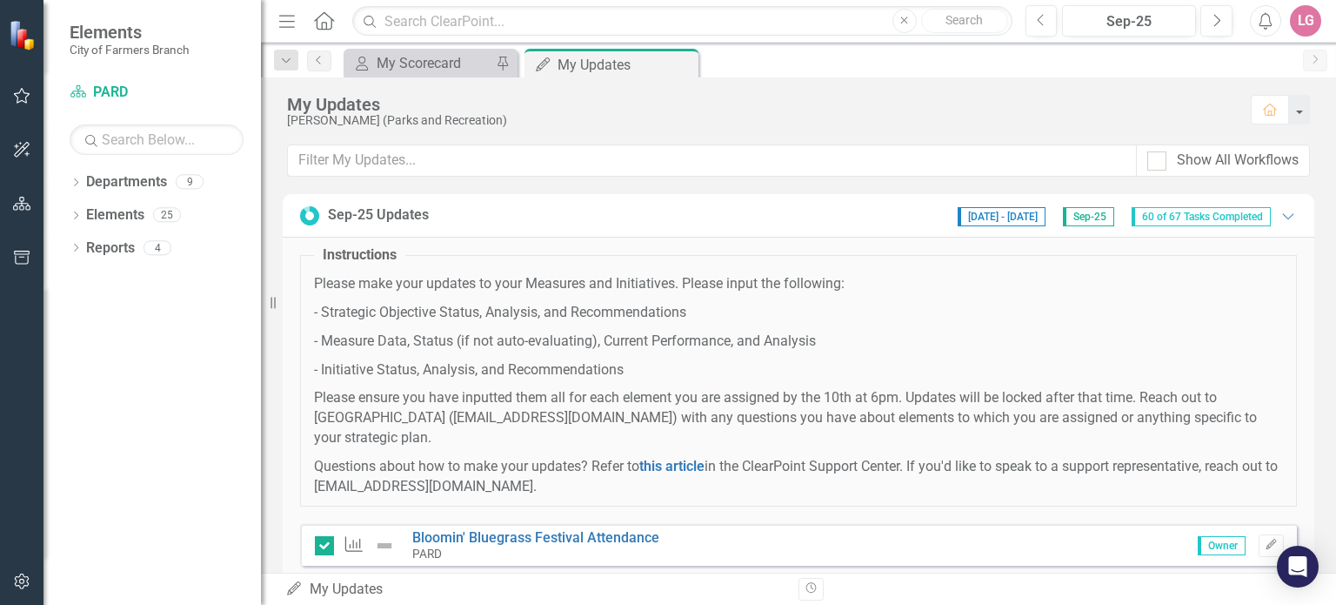
scroll to position [3566, 0]
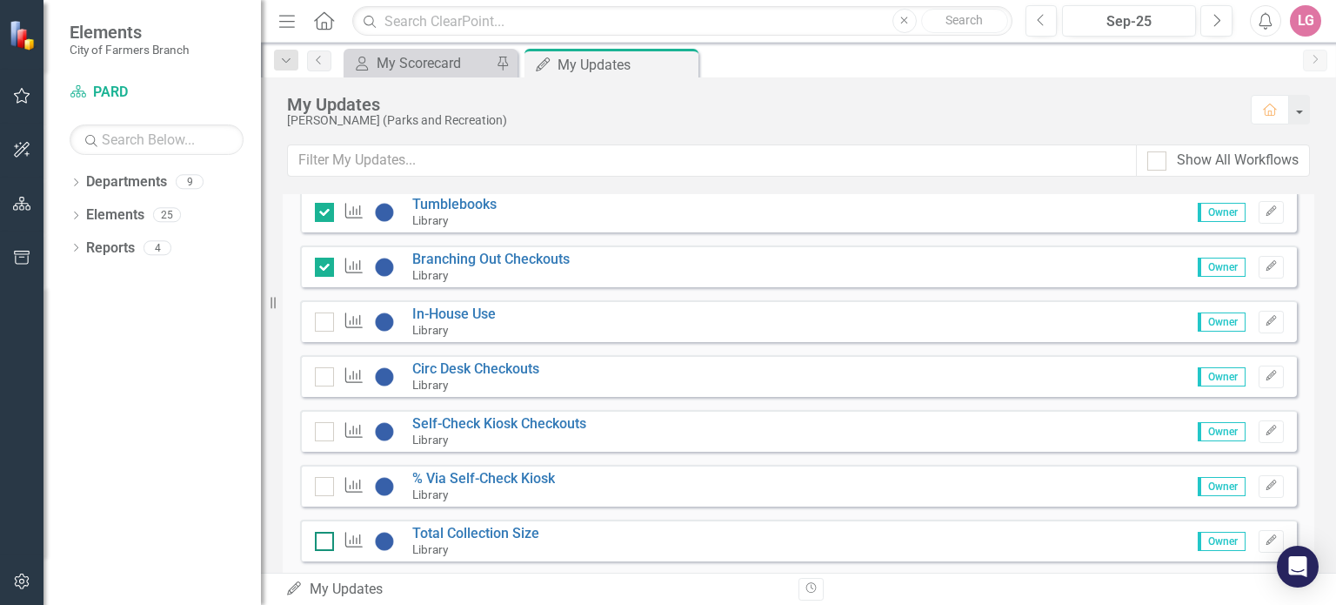
click at [324, 538] on input "checkbox" at bounding box center [320, 536] width 11 height 11
checkbox input "false"
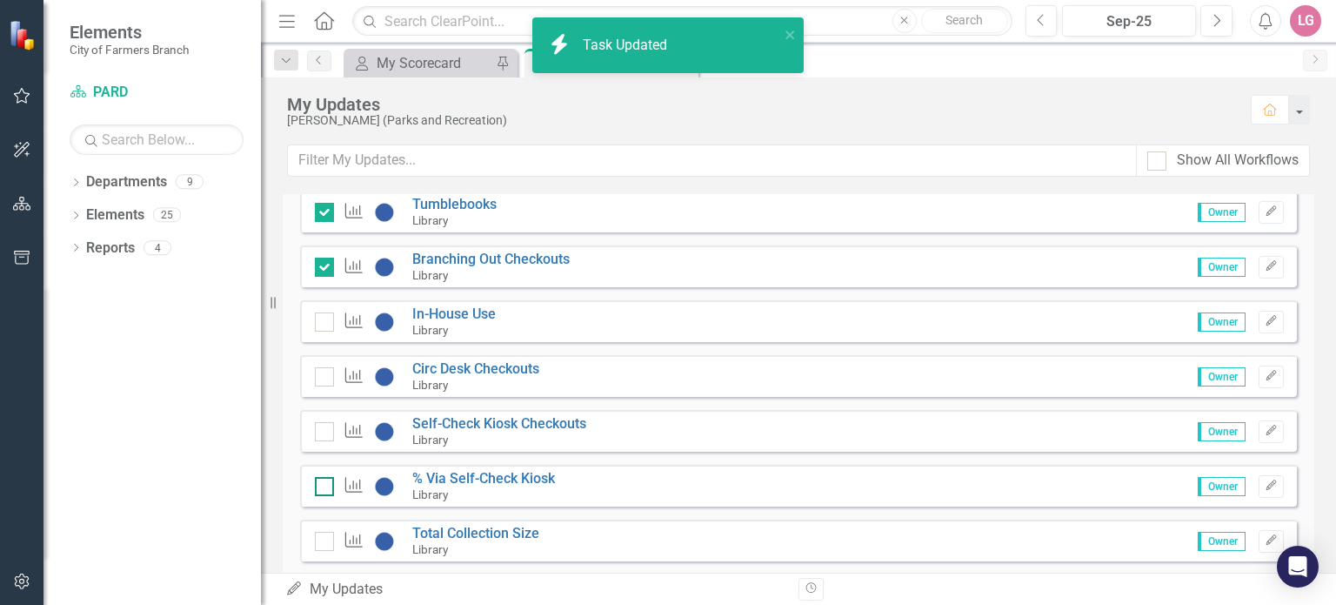
click at [325, 482] on input "checkbox" at bounding box center [320, 482] width 11 height 11
checkbox input "false"
checkbox input "true"
click at [329, 422] on div at bounding box center [324, 431] width 19 height 19
click at [326, 422] on input "checkbox" at bounding box center [320, 427] width 11 height 11
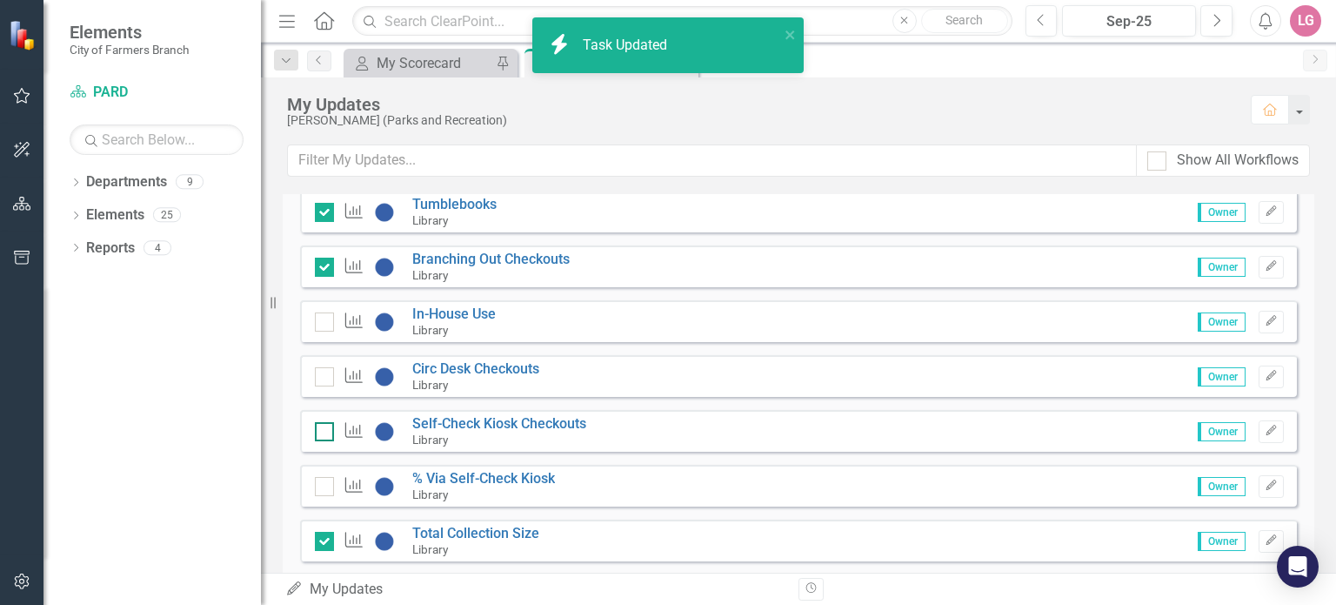
checkbox input "false"
checkbox input "true"
click at [325, 377] on div at bounding box center [324, 376] width 19 height 19
click at [325, 377] on input "checkbox" at bounding box center [320, 372] width 11 height 11
checkbox input "false"
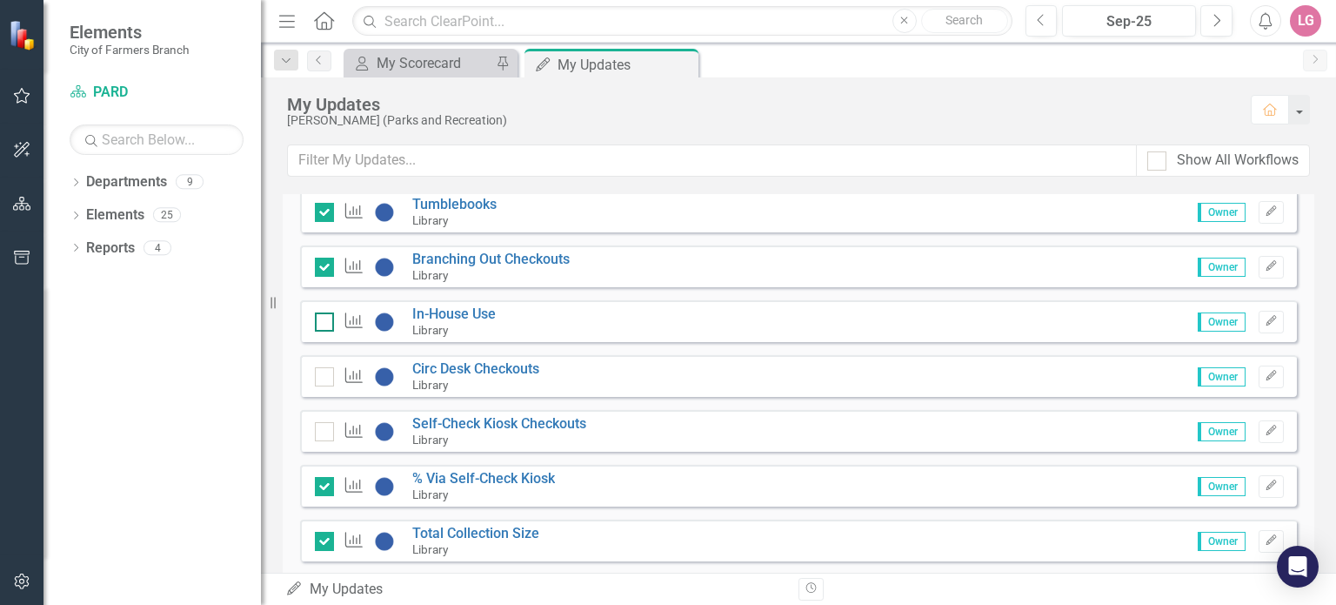
click at [327, 324] on div at bounding box center [324, 321] width 19 height 19
click at [326, 324] on input "checkbox" at bounding box center [320, 317] width 11 height 11
checkbox input "false"
checkbox input "true"
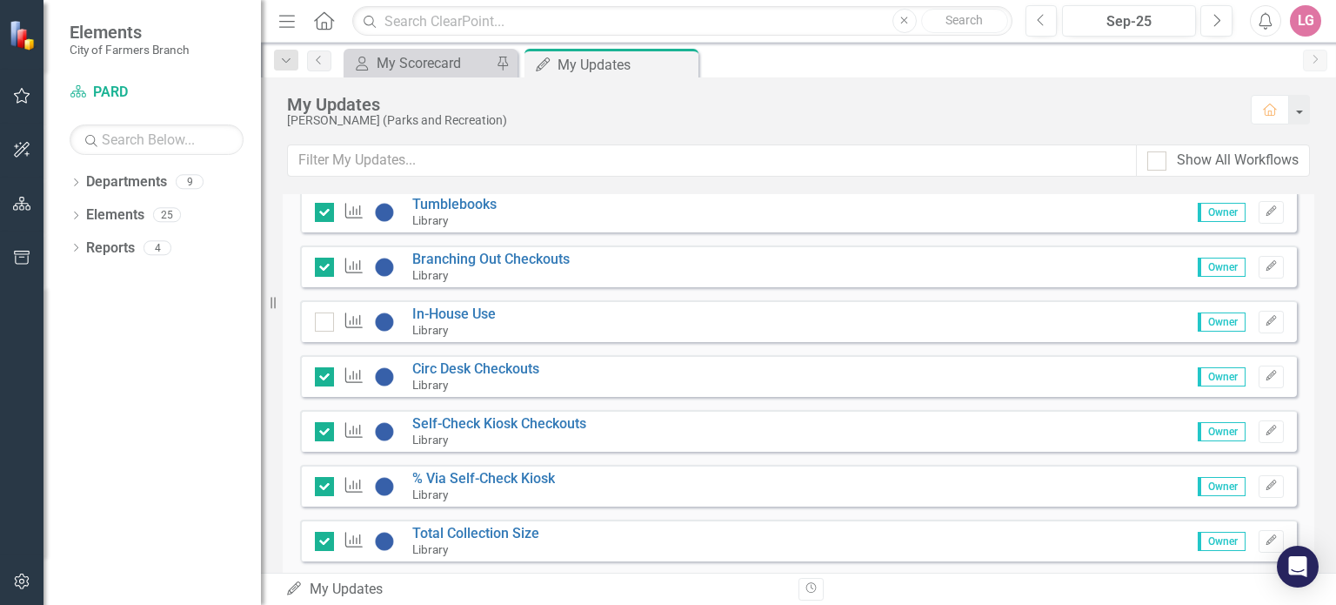
checkbox input "true"
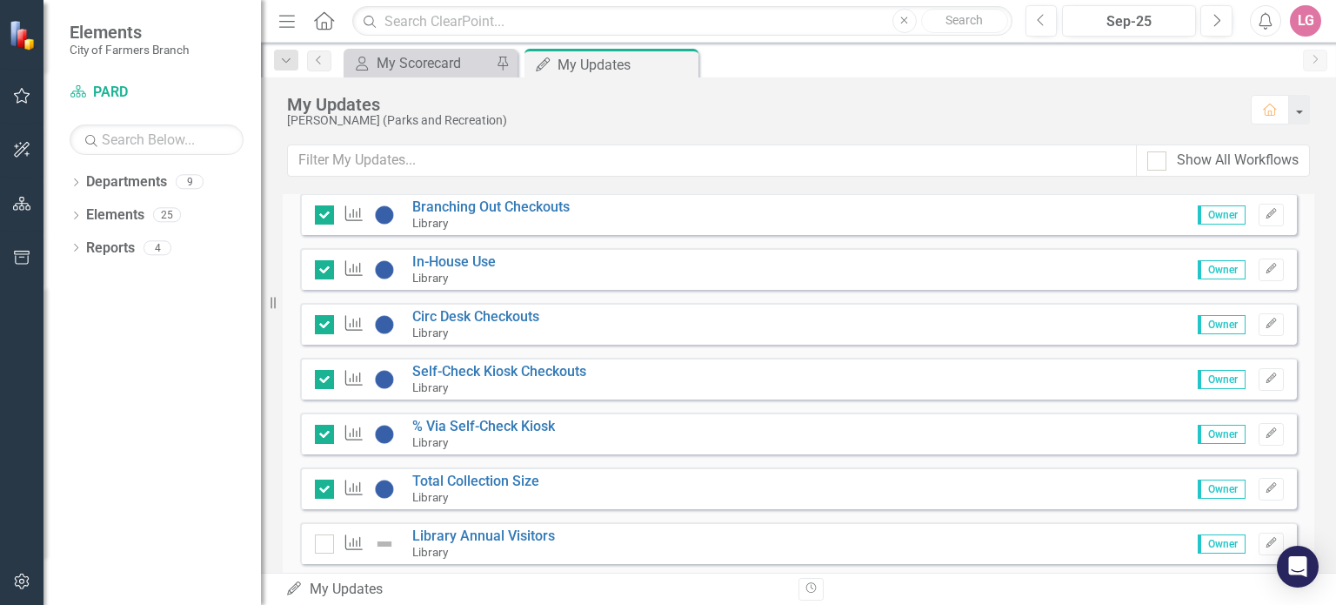
scroll to position [3660, 0]
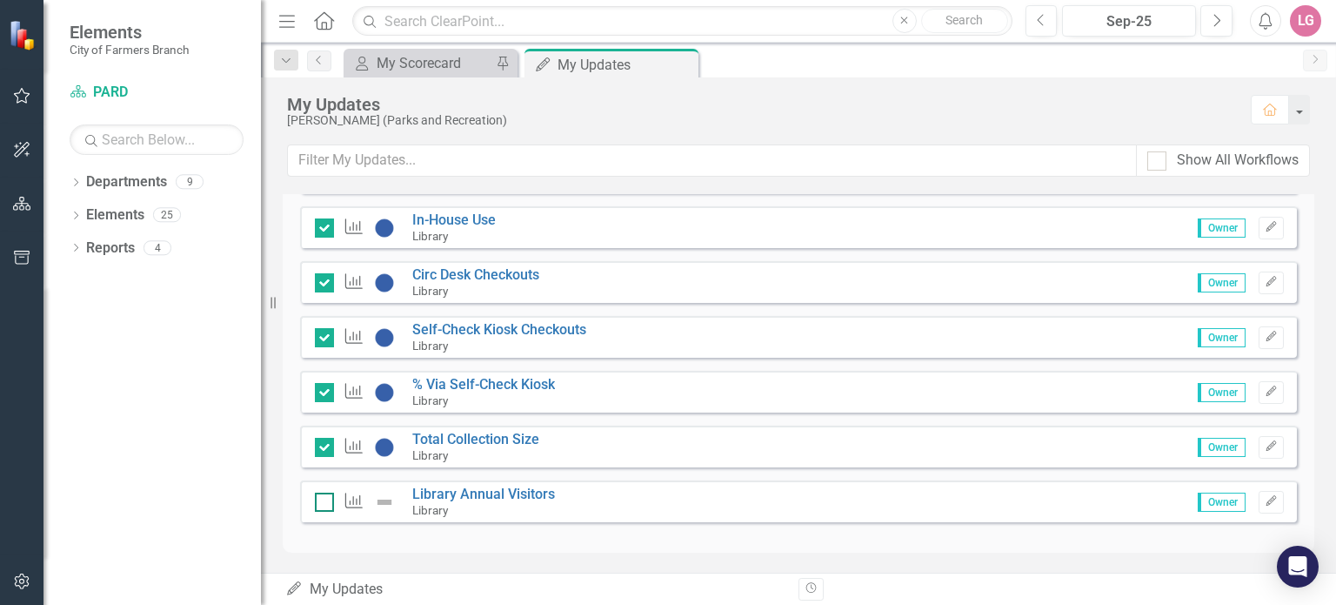
click at [332, 503] on div at bounding box center [324, 501] width 19 height 19
click at [326, 503] on input "checkbox" at bounding box center [320, 497] width 11 height 11
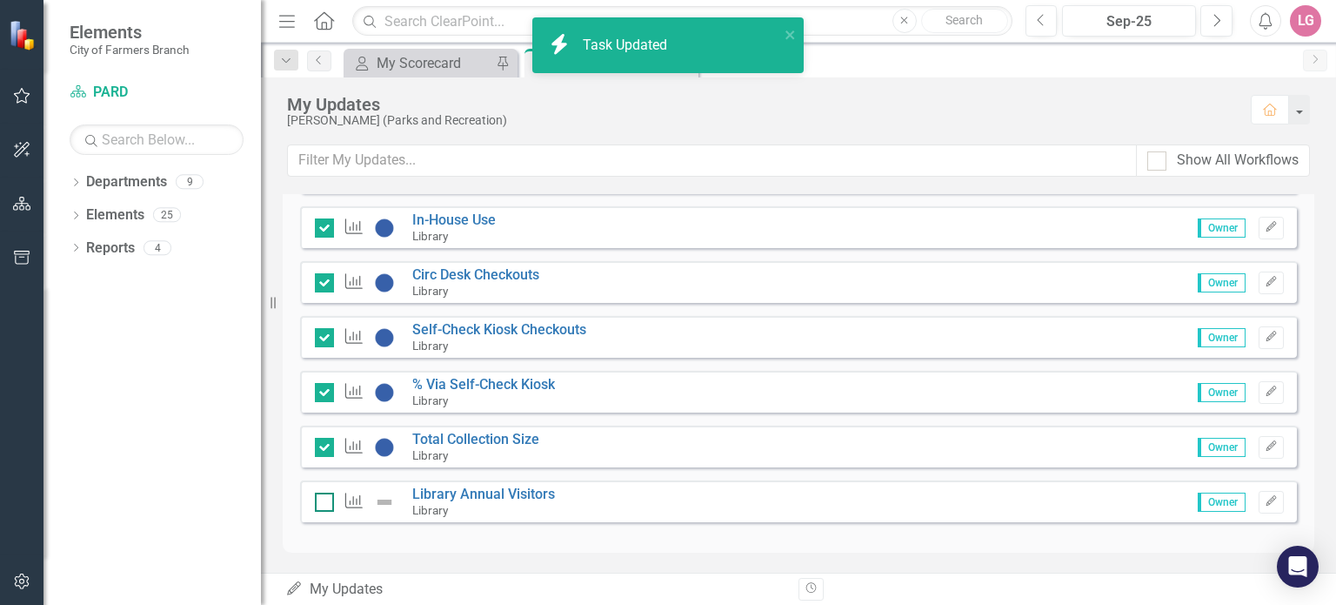
checkbox input "true"
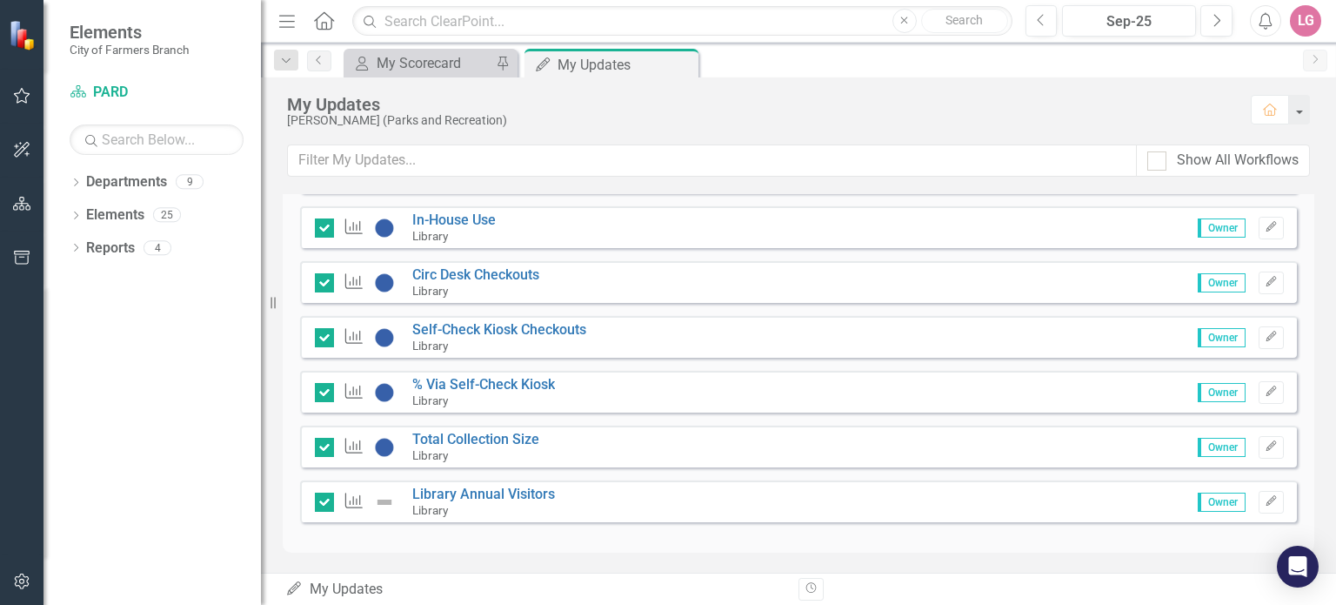
click at [1300, 20] on div "LG" at bounding box center [1305, 20] width 31 height 31
click at [1246, 222] on link "Logout Log Out" at bounding box center [1251, 220] width 137 height 32
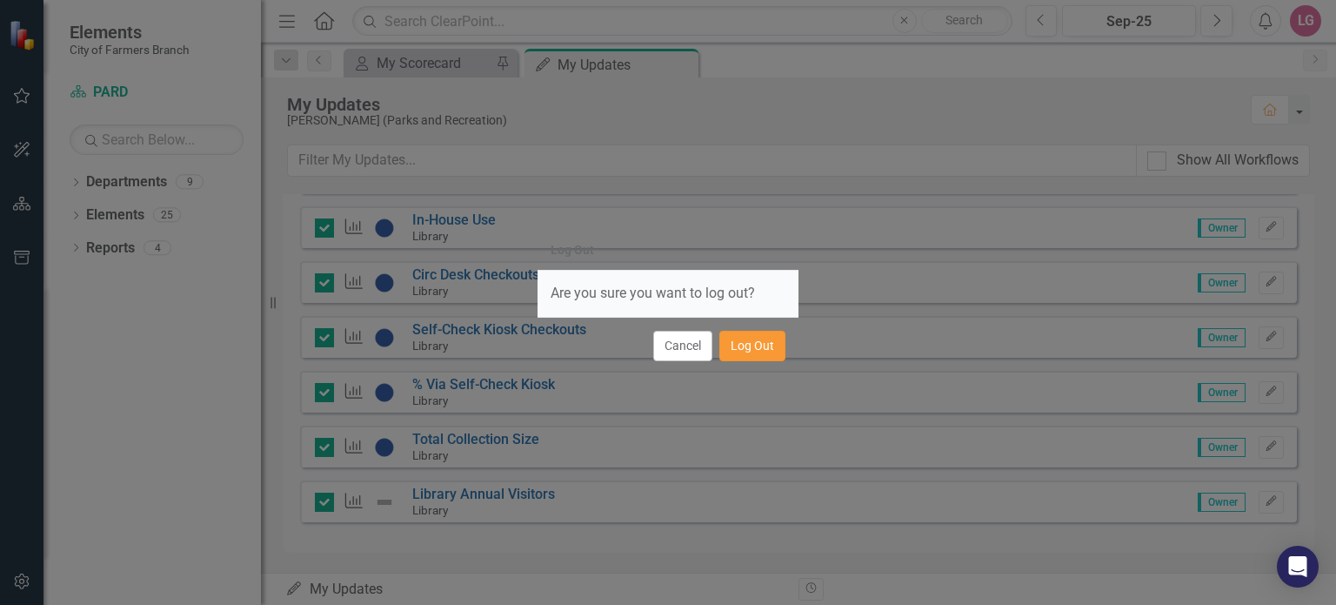
click at [763, 347] on button "Log Out" at bounding box center [752, 346] width 66 height 30
